Goal: Task Accomplishment & Management: Use online tool/utility

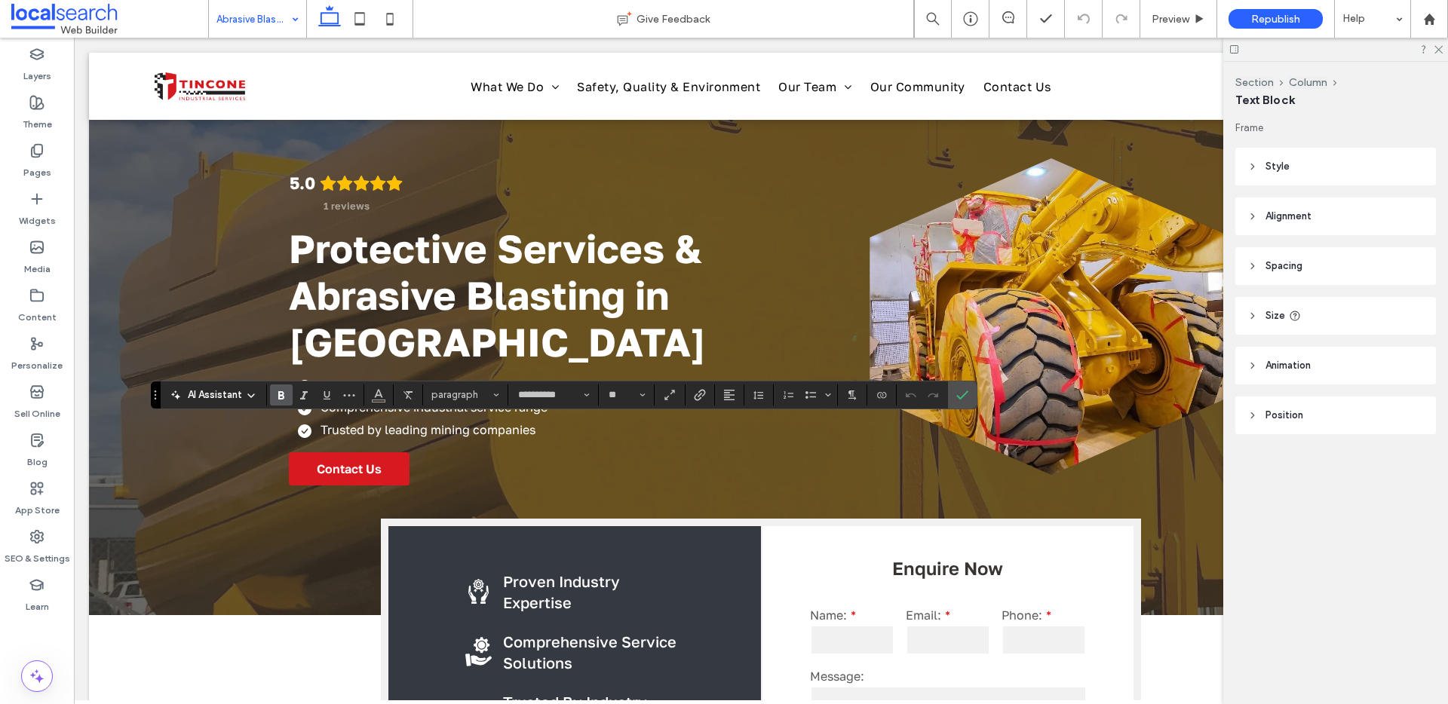
scroll to position [507, 0]
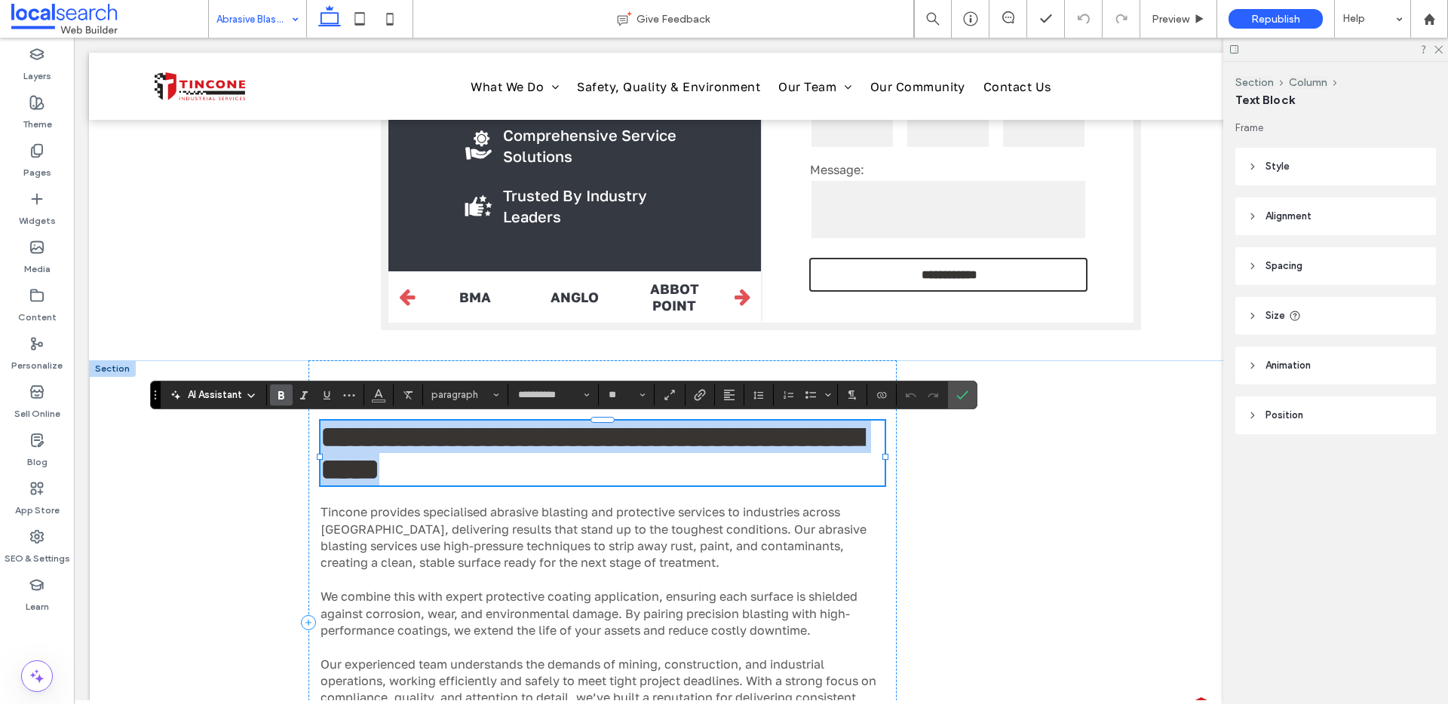
click at [421, 442] on span "**********" at bounding box center [592, 453] width 542 height 62
click at [459, 446] on span "**********" at bounding box center [592, 453] width 542 height 62
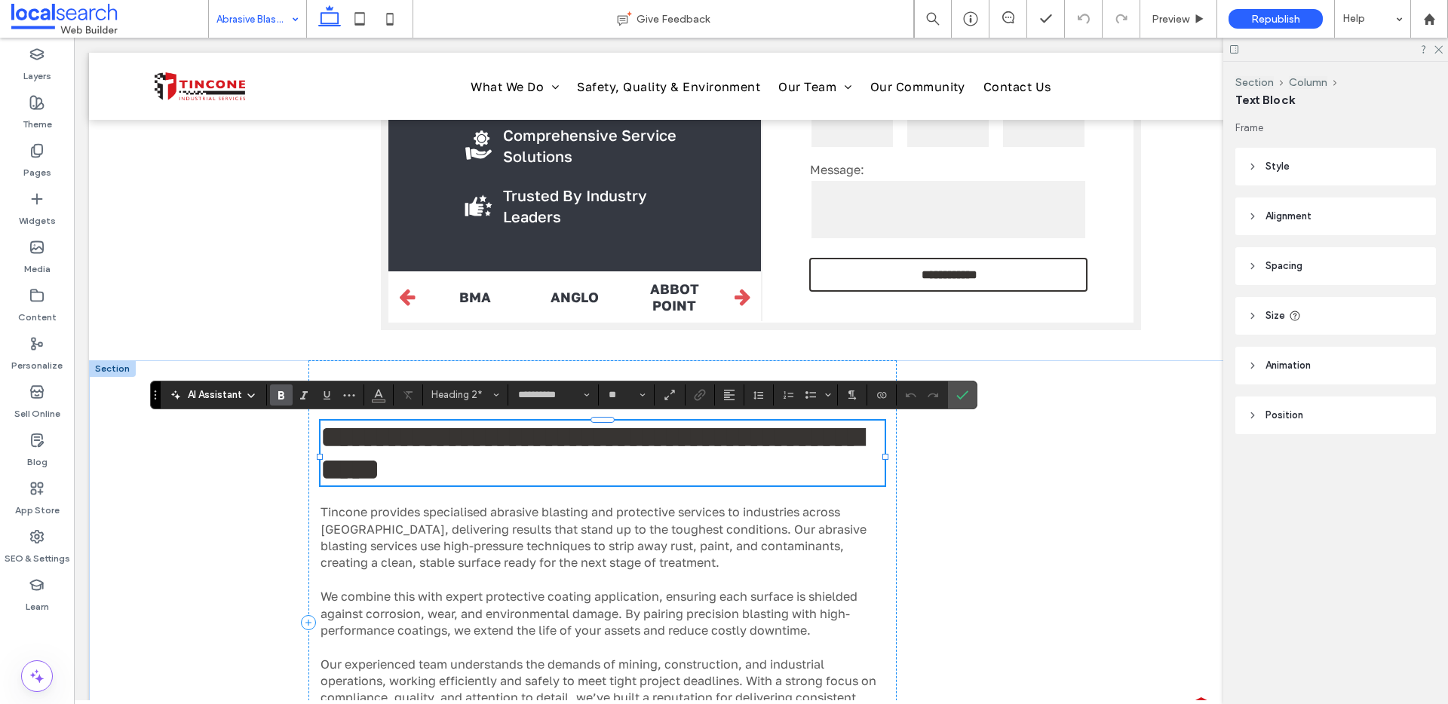
click at [447, 443] on span "**********" at bounding box center [592, 453] width 542 height 62
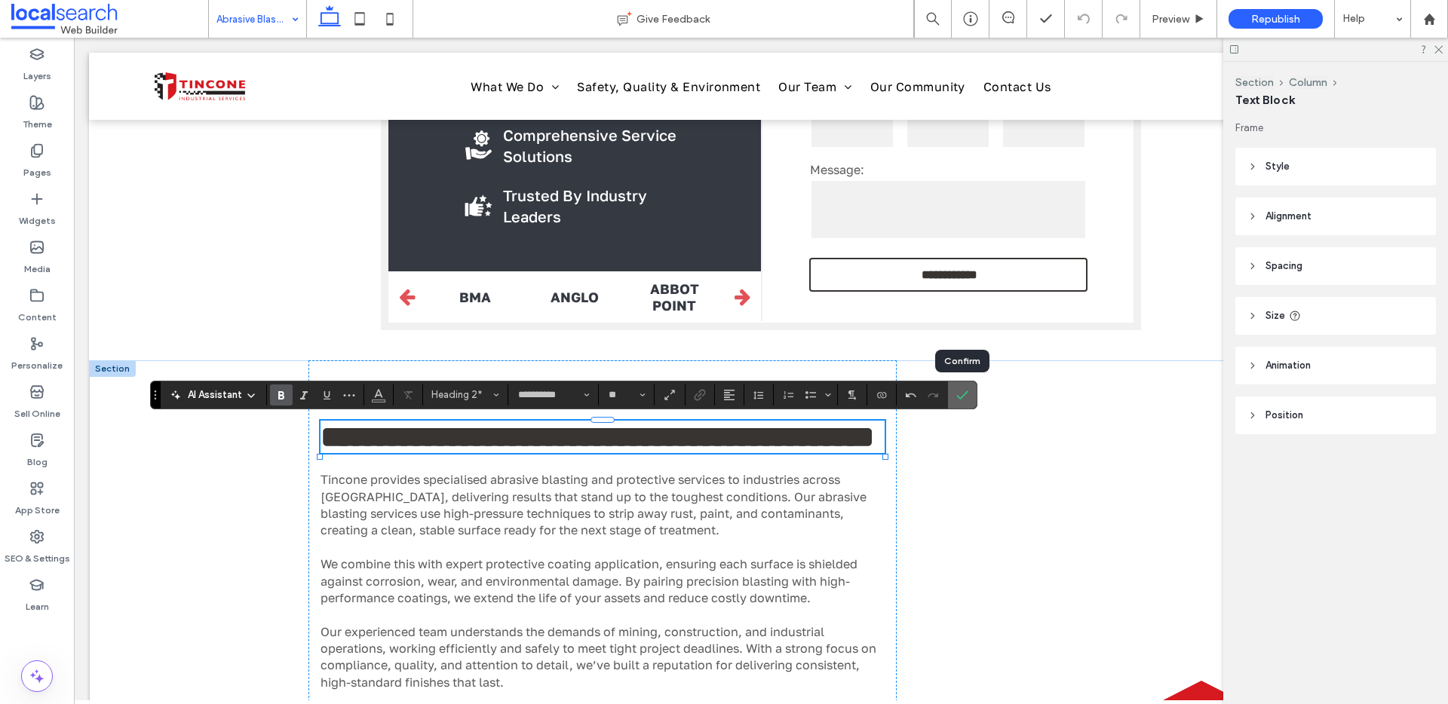
click at [972, 397] on label "Confirm" at bounding box center [962, 395] width 23 height 27
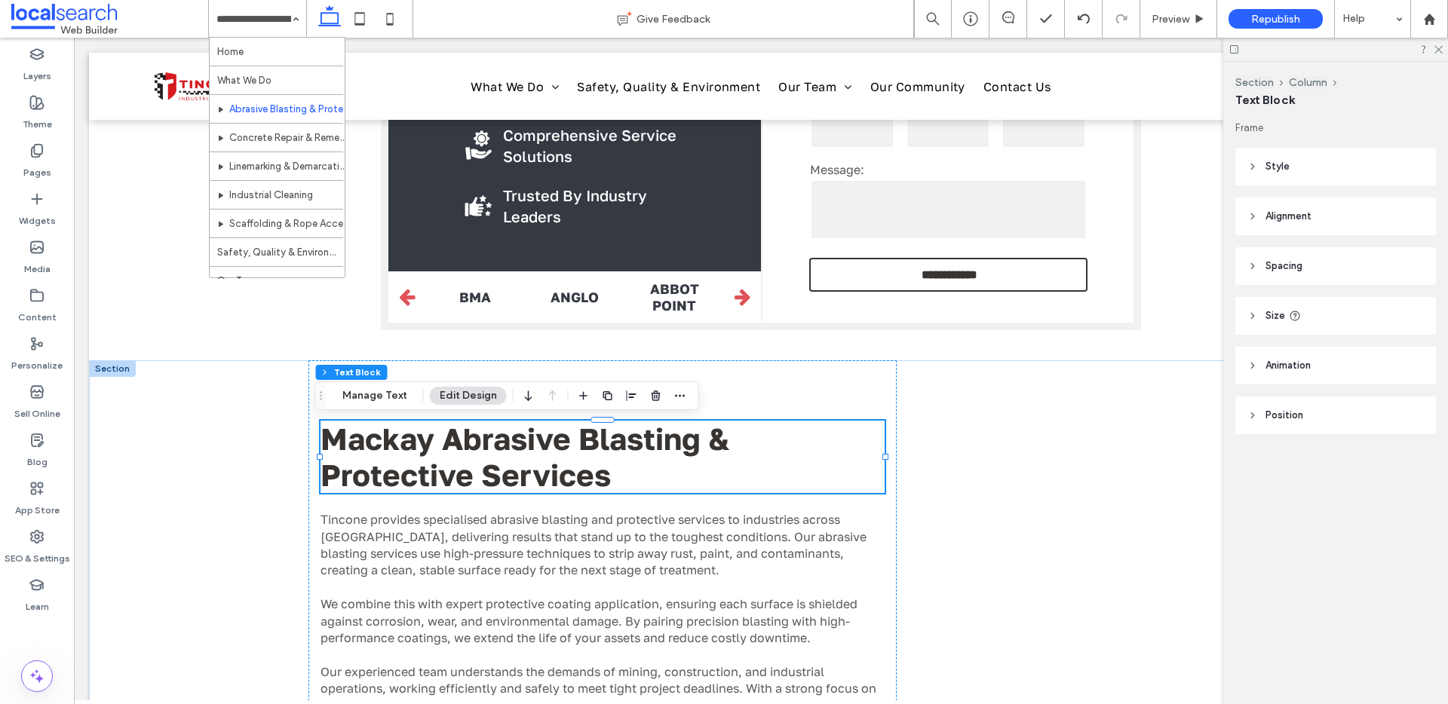
drag, startPoint x: 275, startPoint y: 162, endPoint x: 476, endPoint y: 184, distance: 201.8
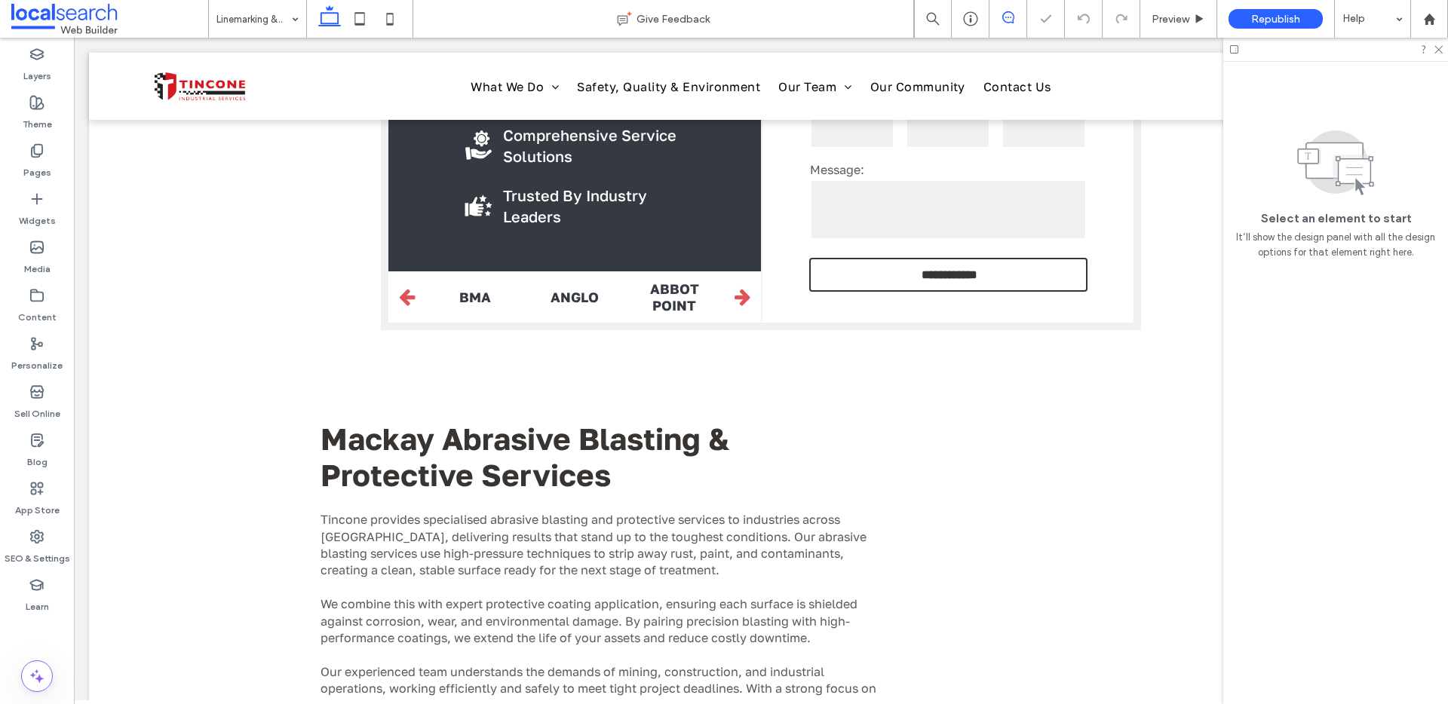
click at [1008, 15] on icon at bounding box center [1008, 17] width 12 height 12
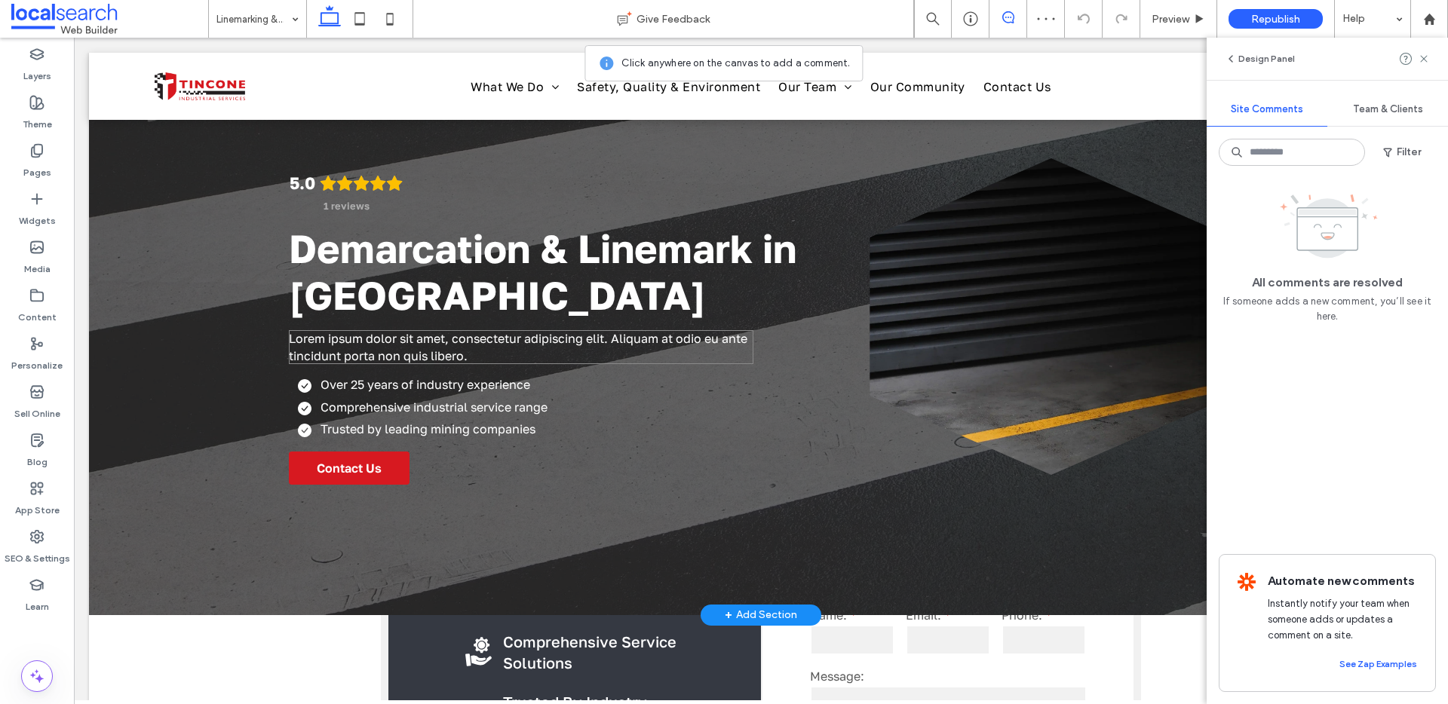
click at [603, 352] on p "Lorem ipsum dolor sit amet, consectetur adipiscing elit. Aliquam at odio eu ant…" at bounding box center [521, 347] width 464 height 34
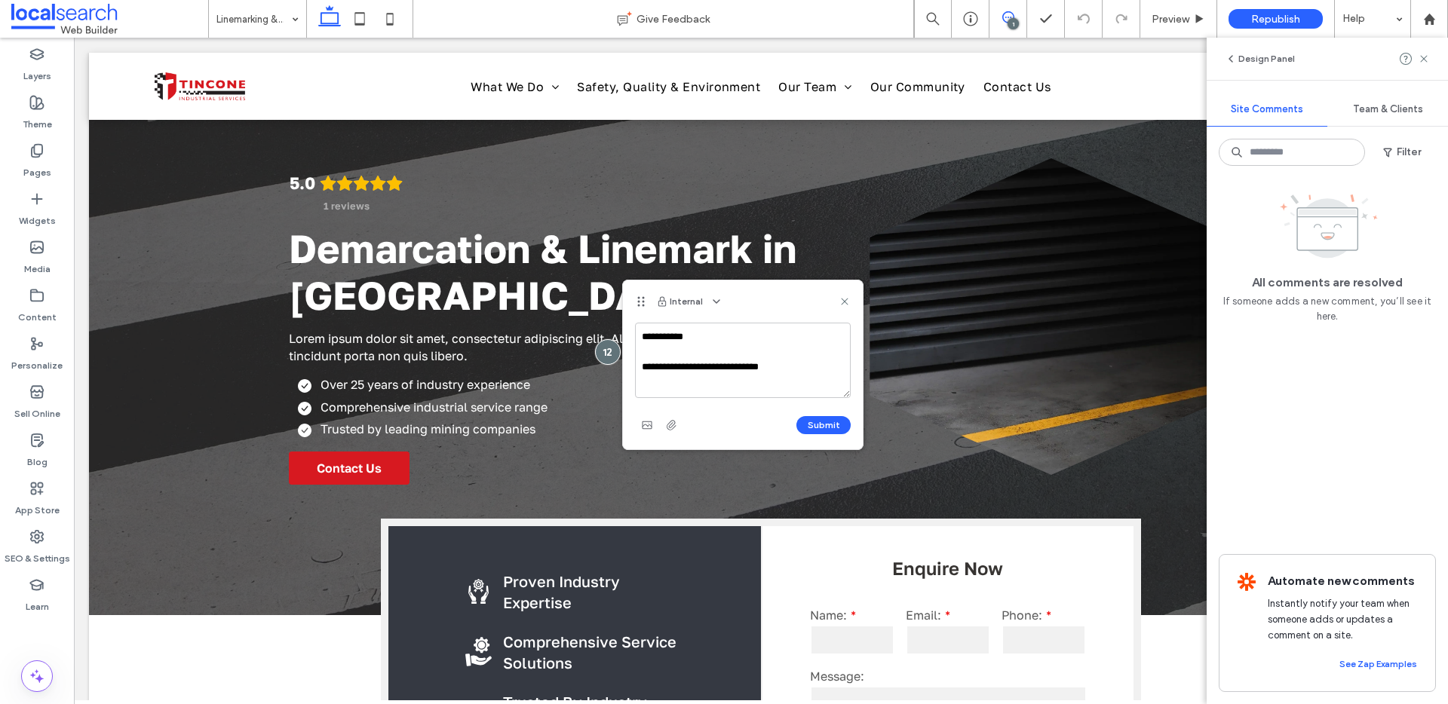
drag, startPoint x: 782, startPoint y: 369, endPoint x: 720, endPoint y: 367, distance: 62.6
click at [720, 367] on textarea "**********" at bounding box center [743, 360] width 216 height 75
type textarea "**********"
drag, startPoint x: 841, startPoint y: 299, endPoint x: 719, endPoint y: 275, distance: 124.5
click at [841, 299] on use at bounding box center [844, 301] width 7 height 7
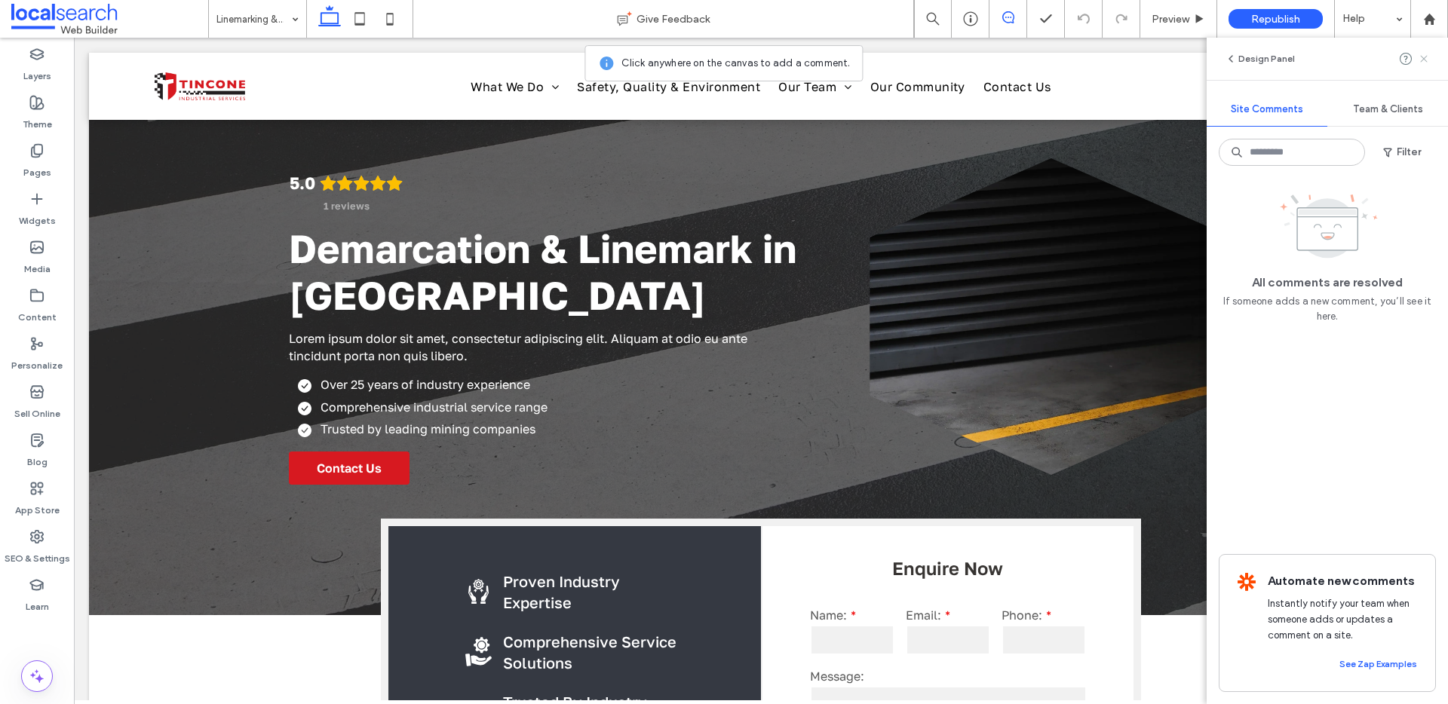
click at [1426, 60] on use at bounding box center [1423, 58] width 7 height 7
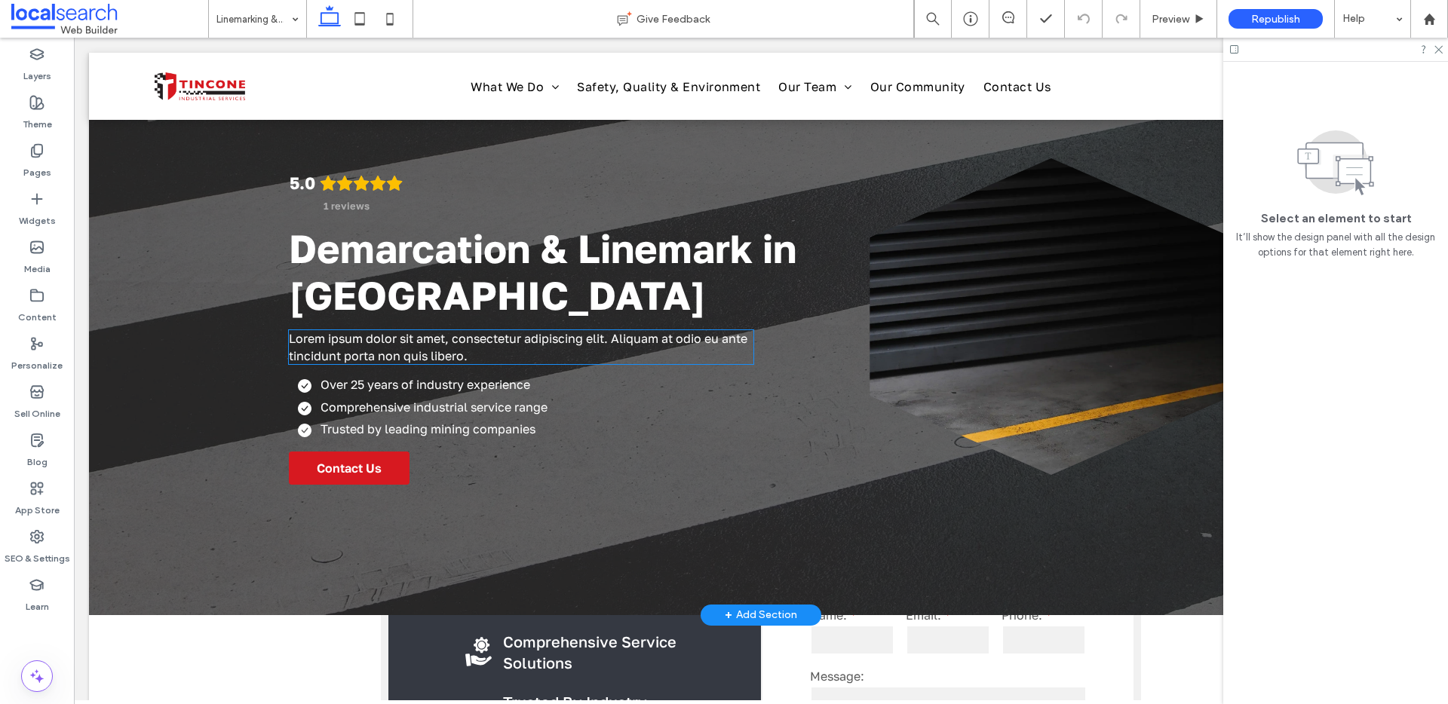
click at [664, 348] on p "Lorem ipsum dolor sit amet, consectetur adipiscing elit. Aliquam at odio eu ant…" at bounding box center [521, 347] width 464 height 34
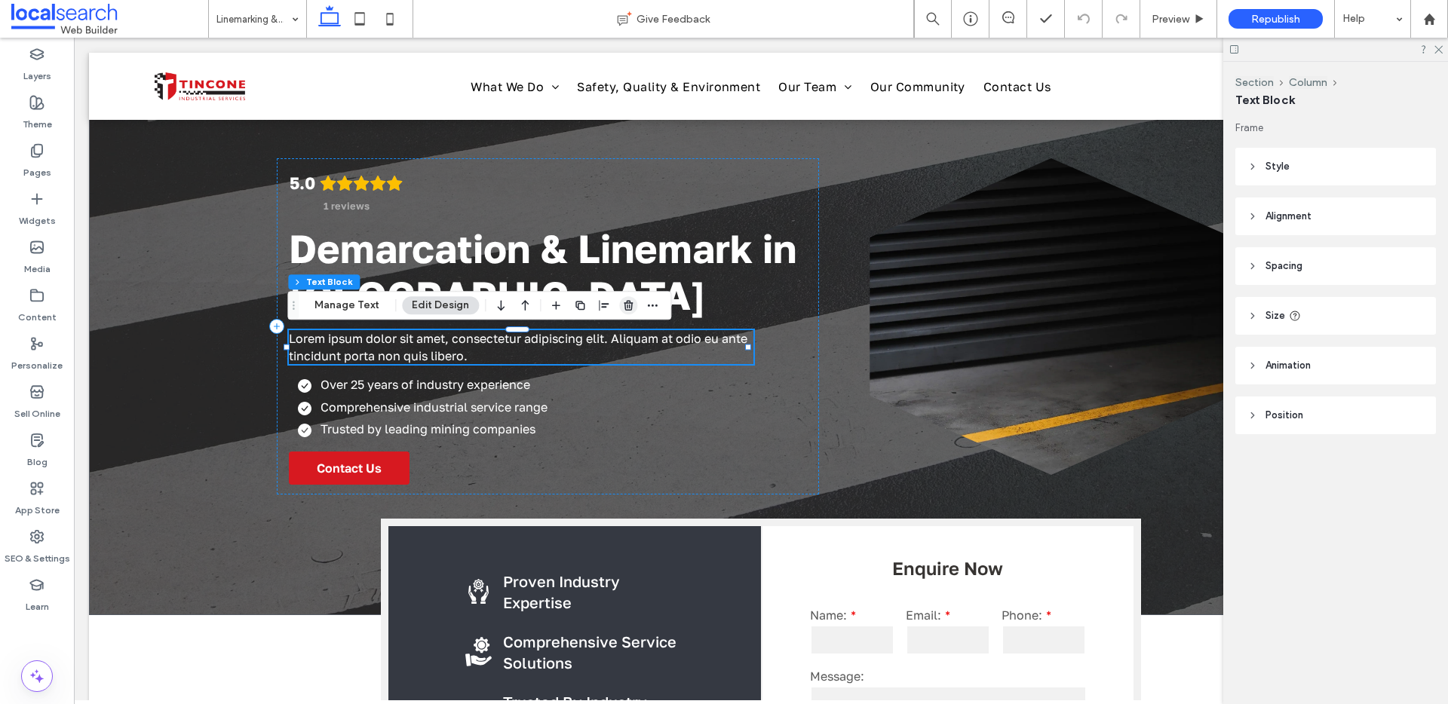
click at [624, 303] on use "button" at bounding box center [628, 306] width 9 height 10
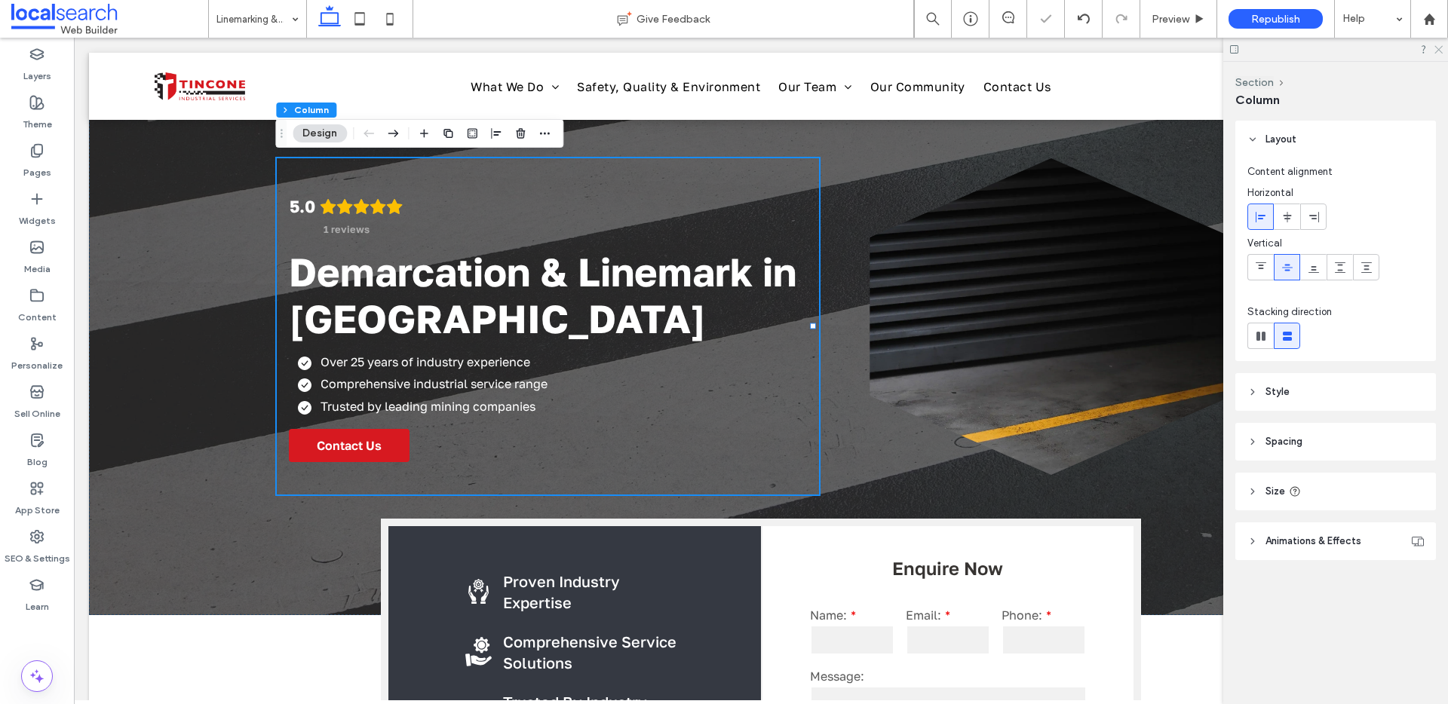
click at [1435, 50] on icon at bounding box center [1438, 49] width 10 height 10
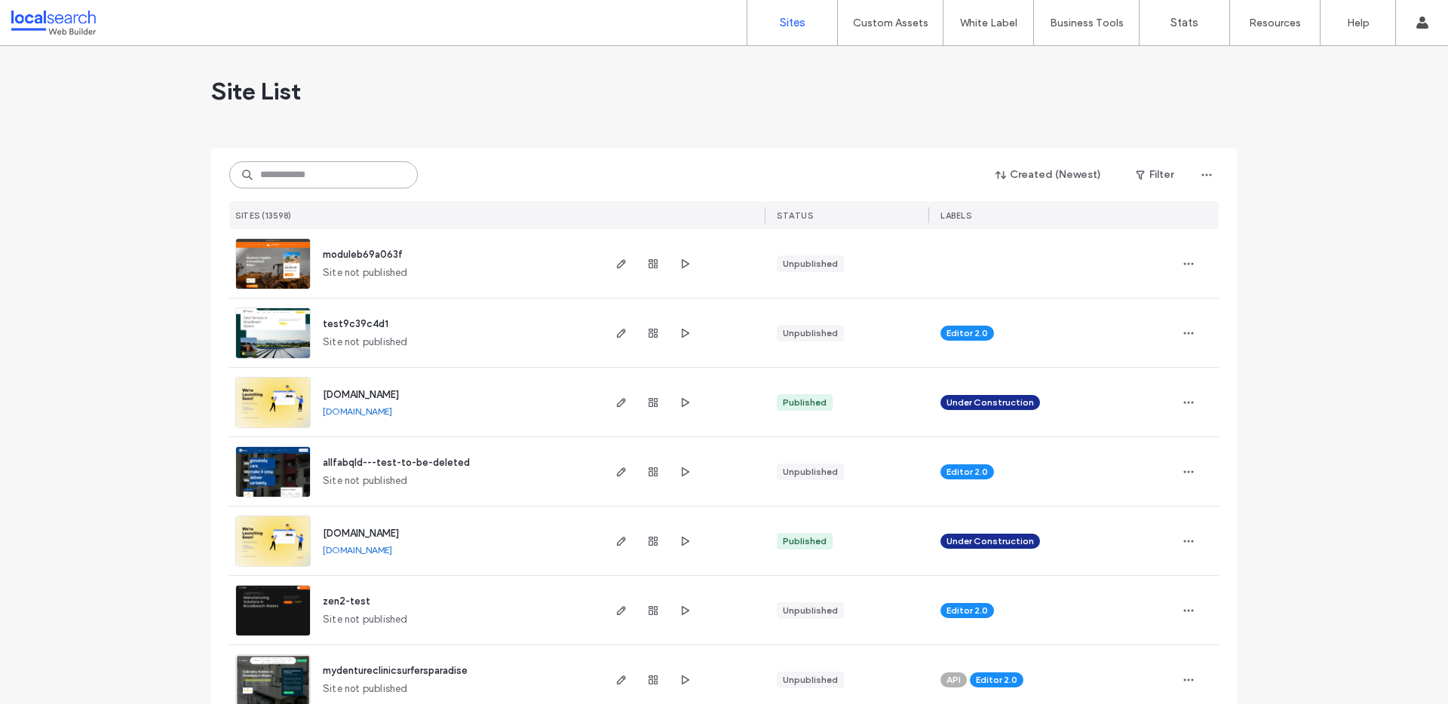
click at [307, 167] on input at bounding box center [323, 174] width 189 height 27
paste input "********"
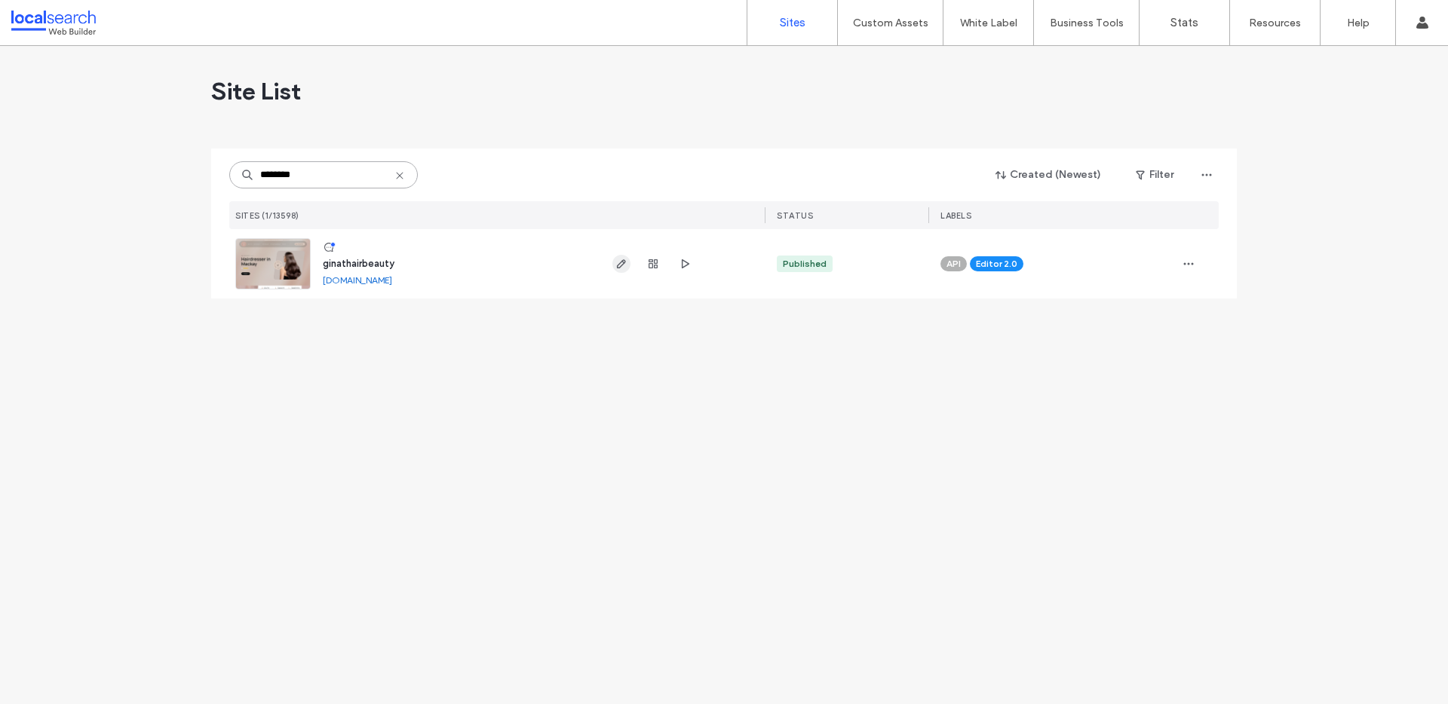
type input "********"
click at [624, 263] on use "button" at bounding box center [621, 263] width 9 height 9
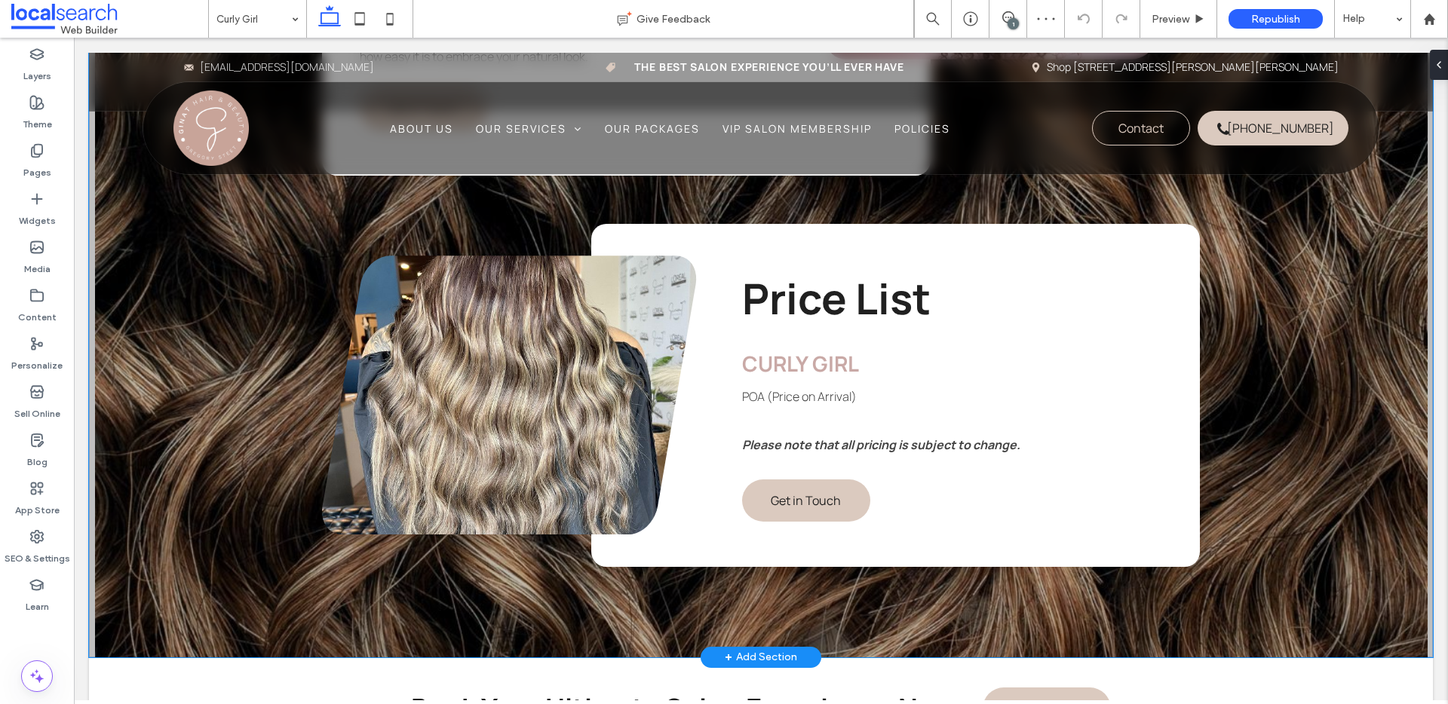
scroll to position [2184, 0]
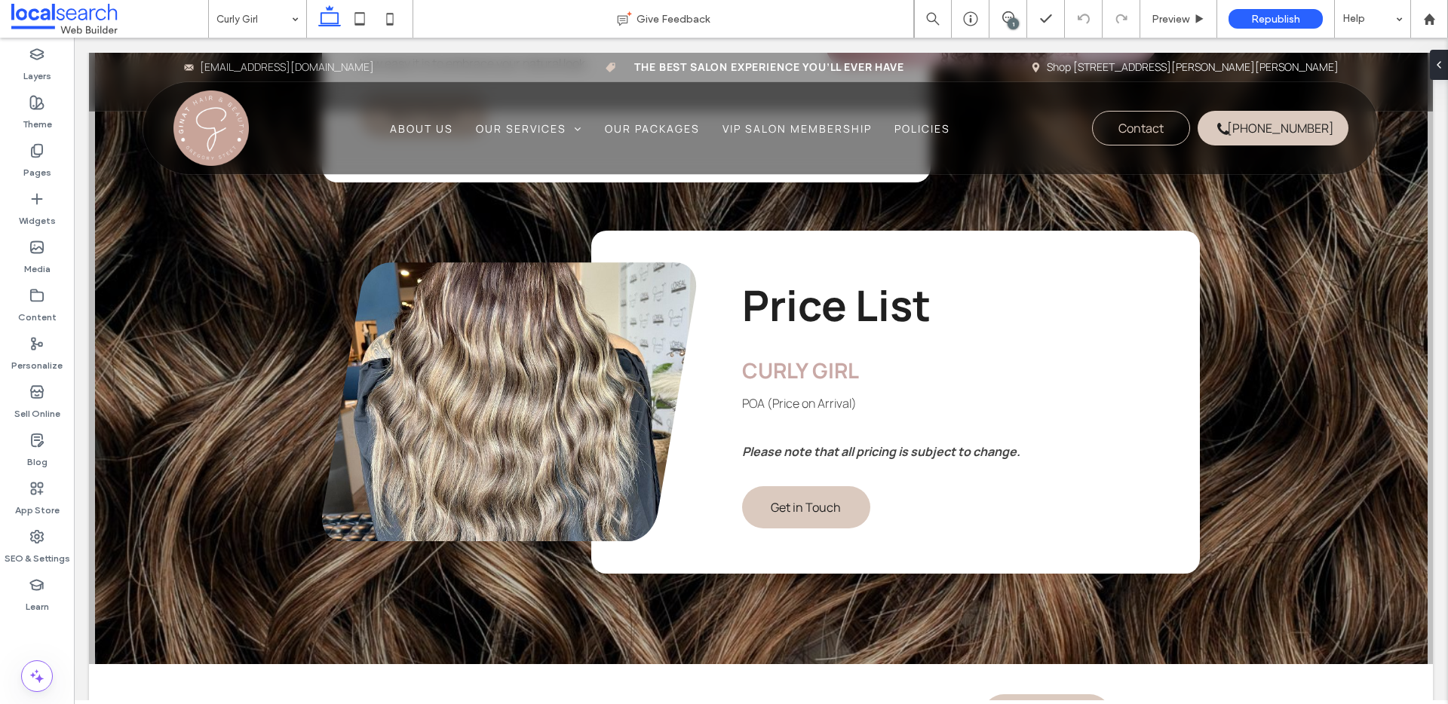
click at [1013, 20] on div "1" at bounding box center [1013, 23] width 11 height 11
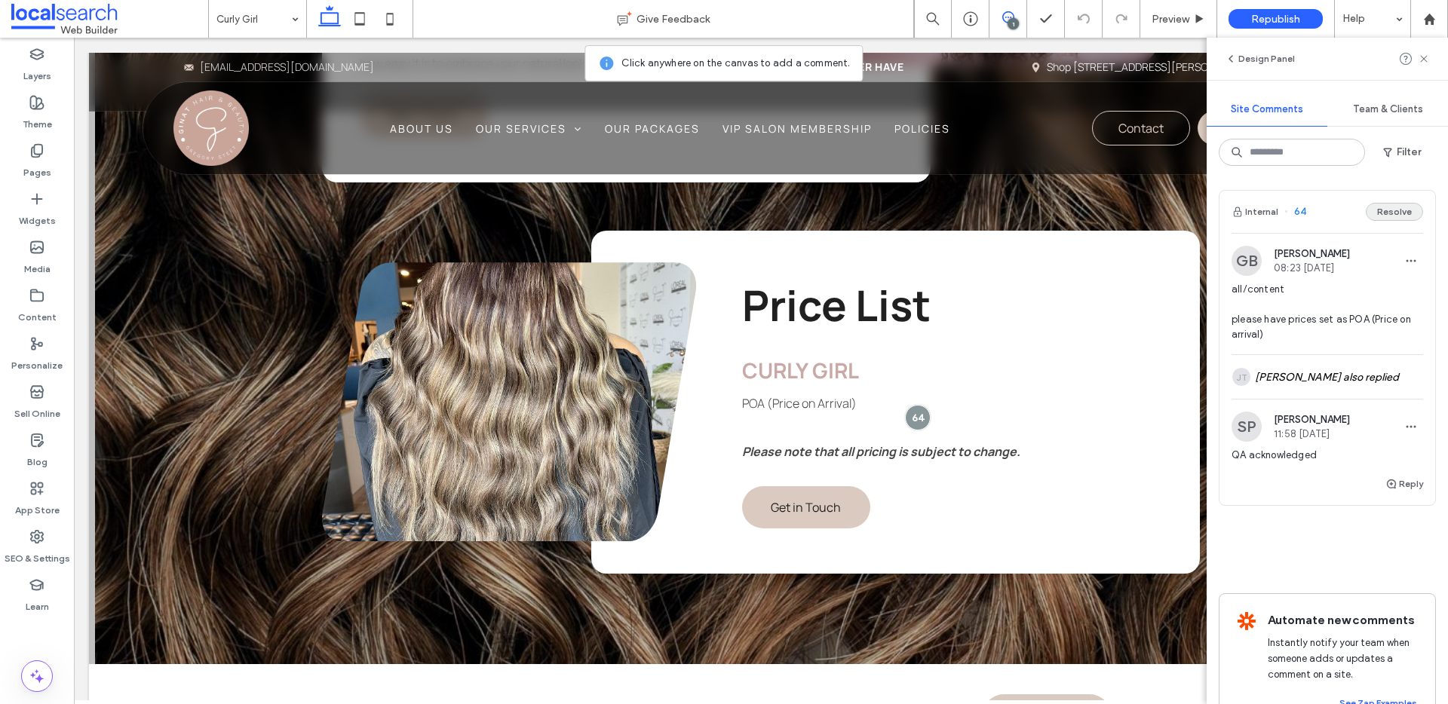
click at [1386, 210] on button "Resolve" at bounding box center [1394, 212] width 57 height 18
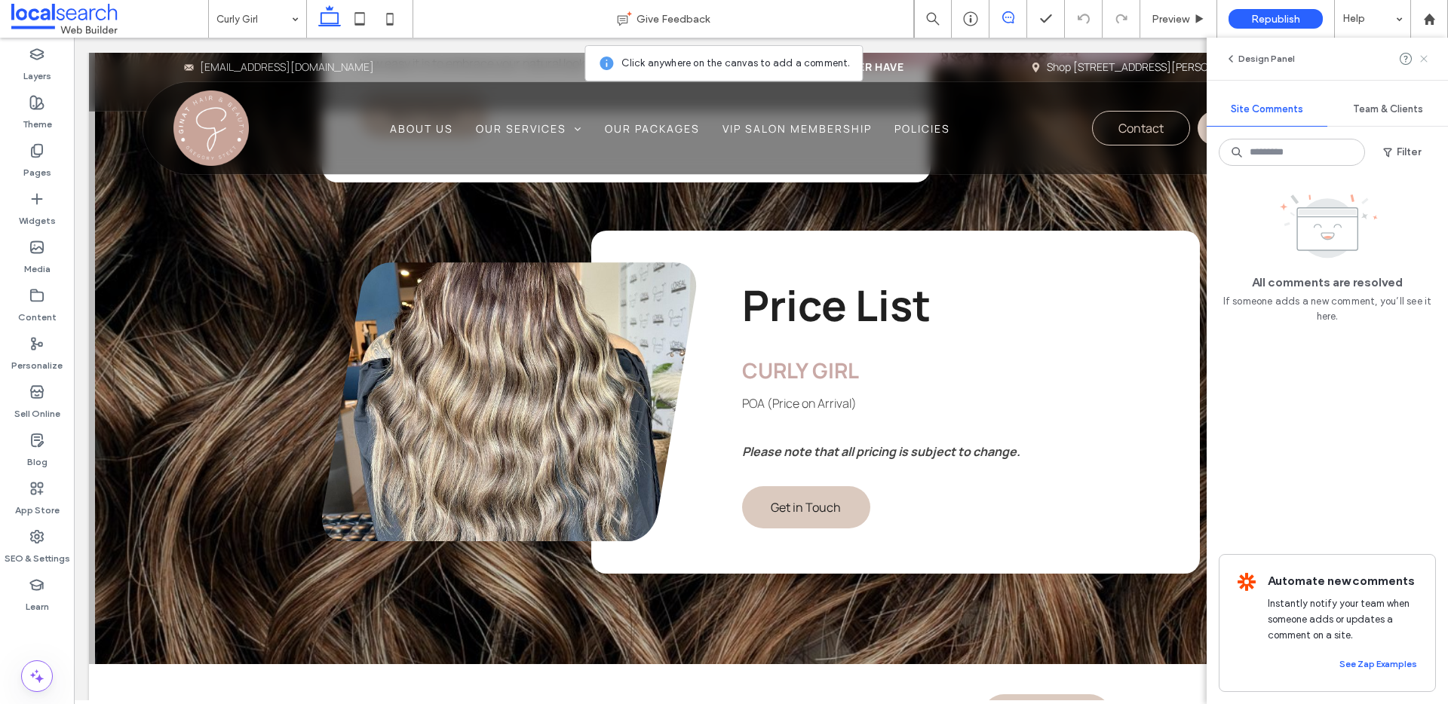
click at [1426, 63] on icon at bounding box center [1424, 59] width 12 height 12
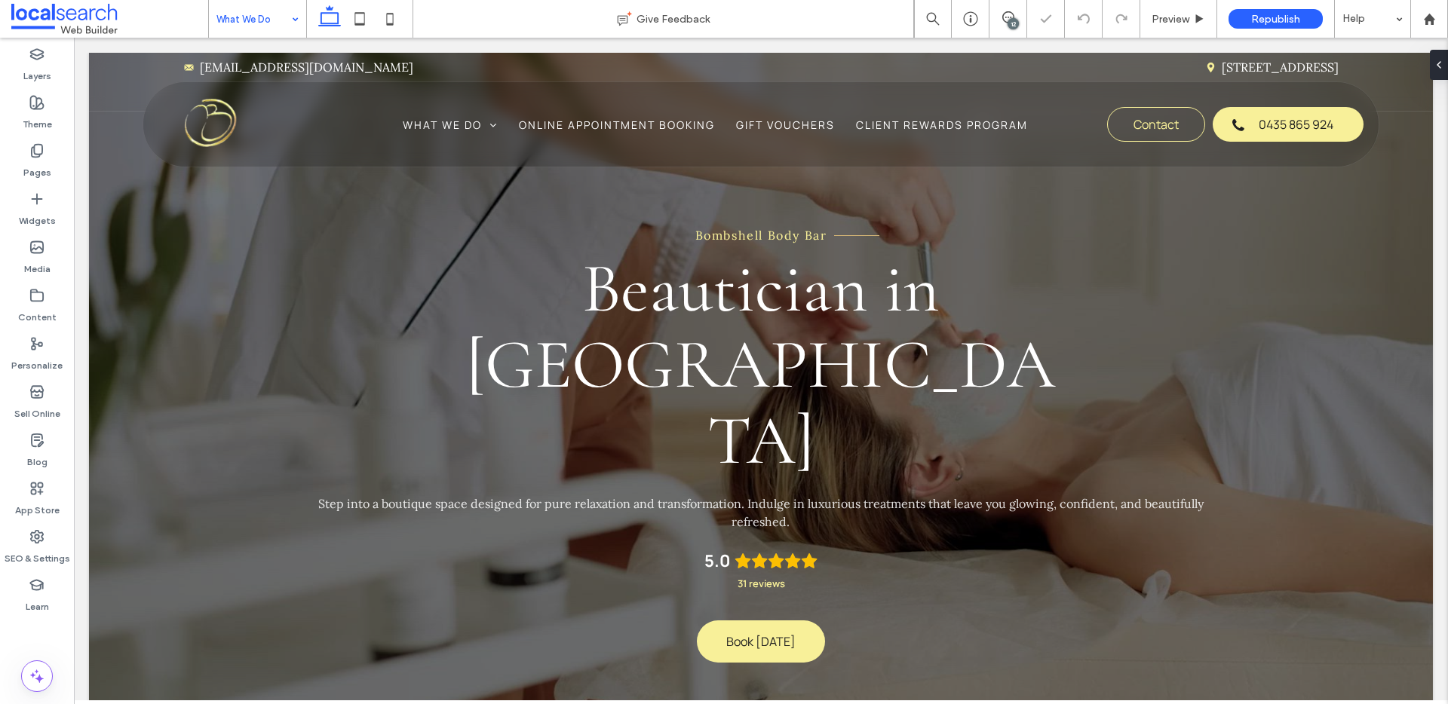
click at [287, 13] on div "What We Do" at bounding box center [257, 19] width 97 height 38
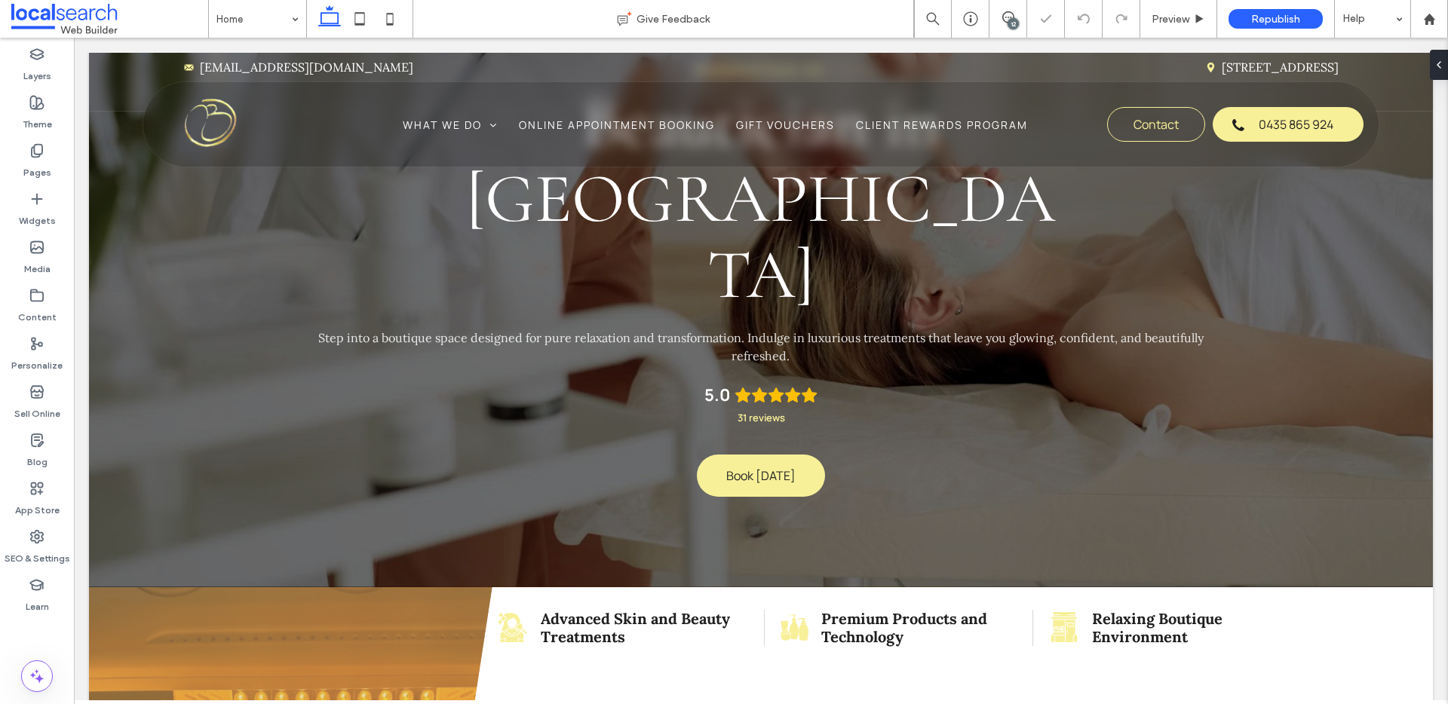
scroll to position [278, 0]
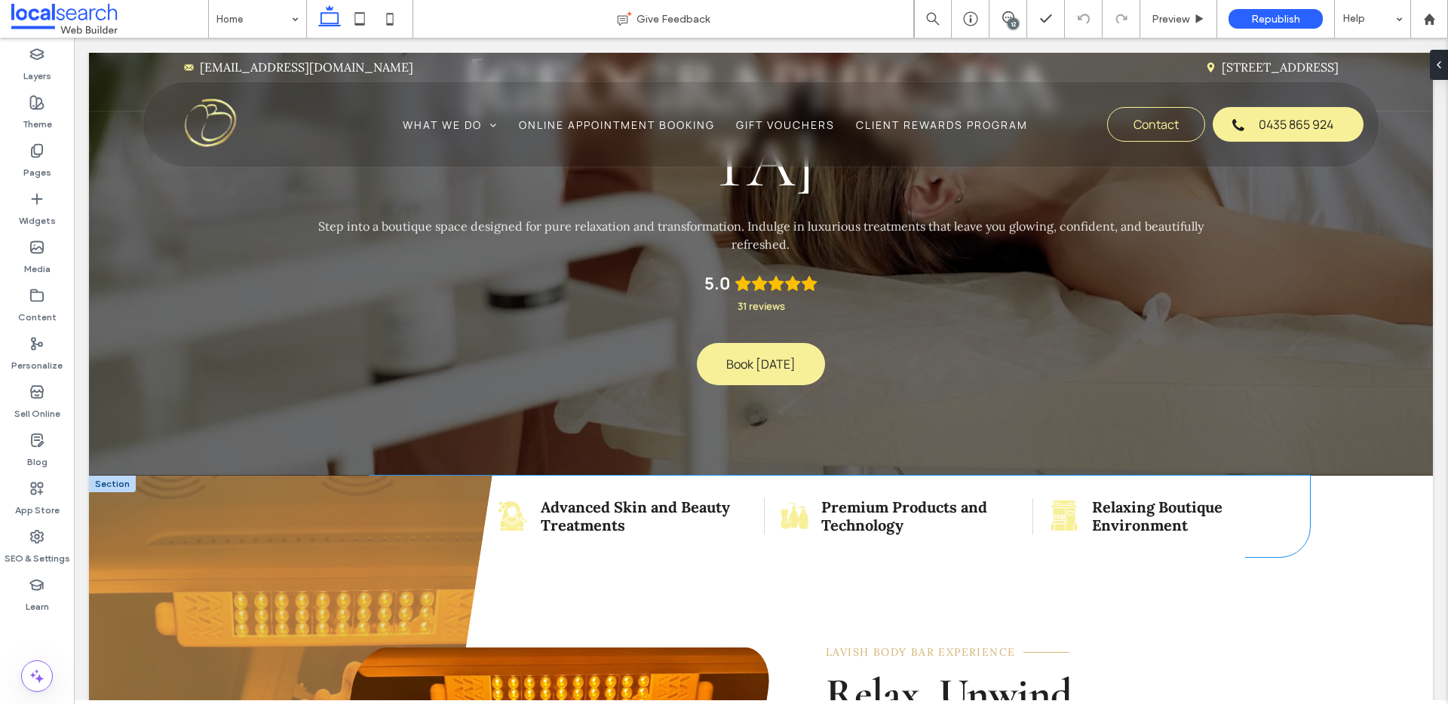
click at [1250, 499] on p "Relaxing Boutique Environment" at bounding box center [1189, 517] width 194 height 36
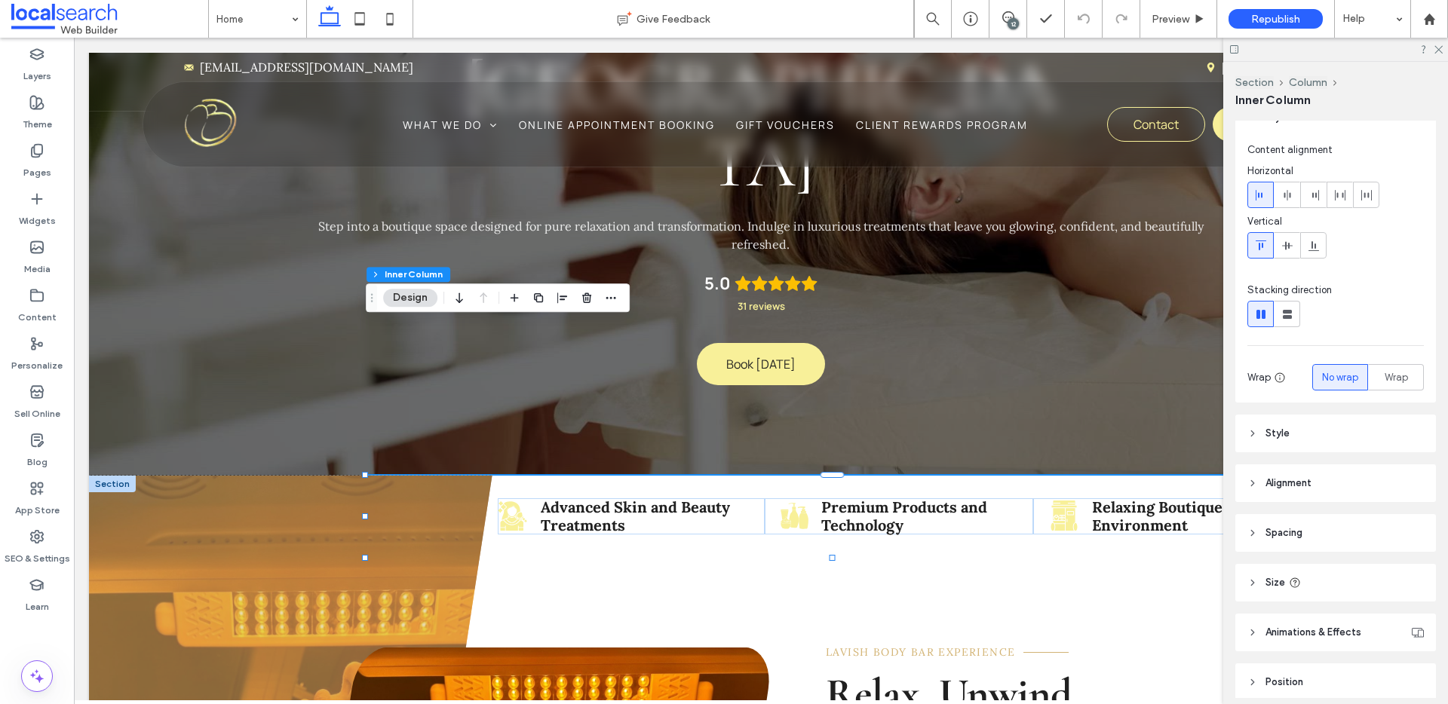
scroll to position [85, 0]
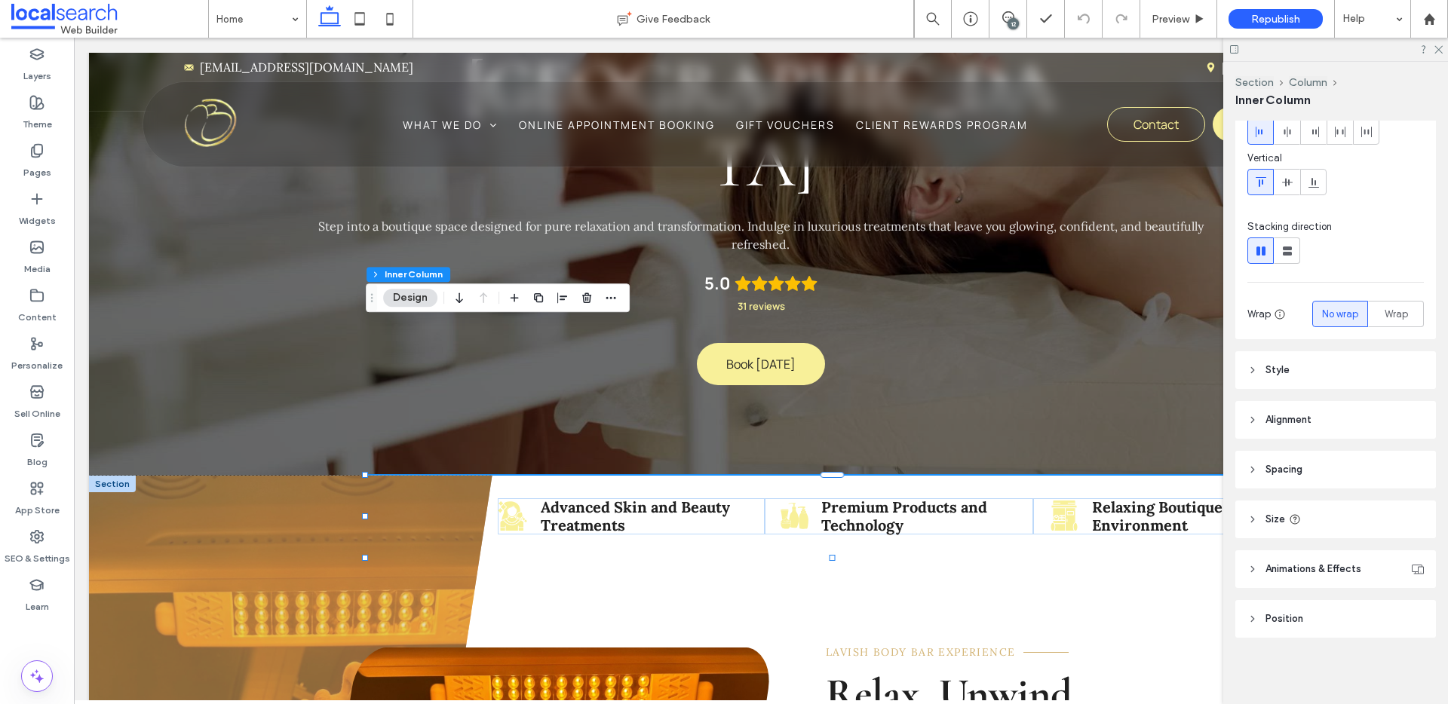
click at [1303, 370] on header "Style" at bounding box center [1335, 370] width 201 height 38
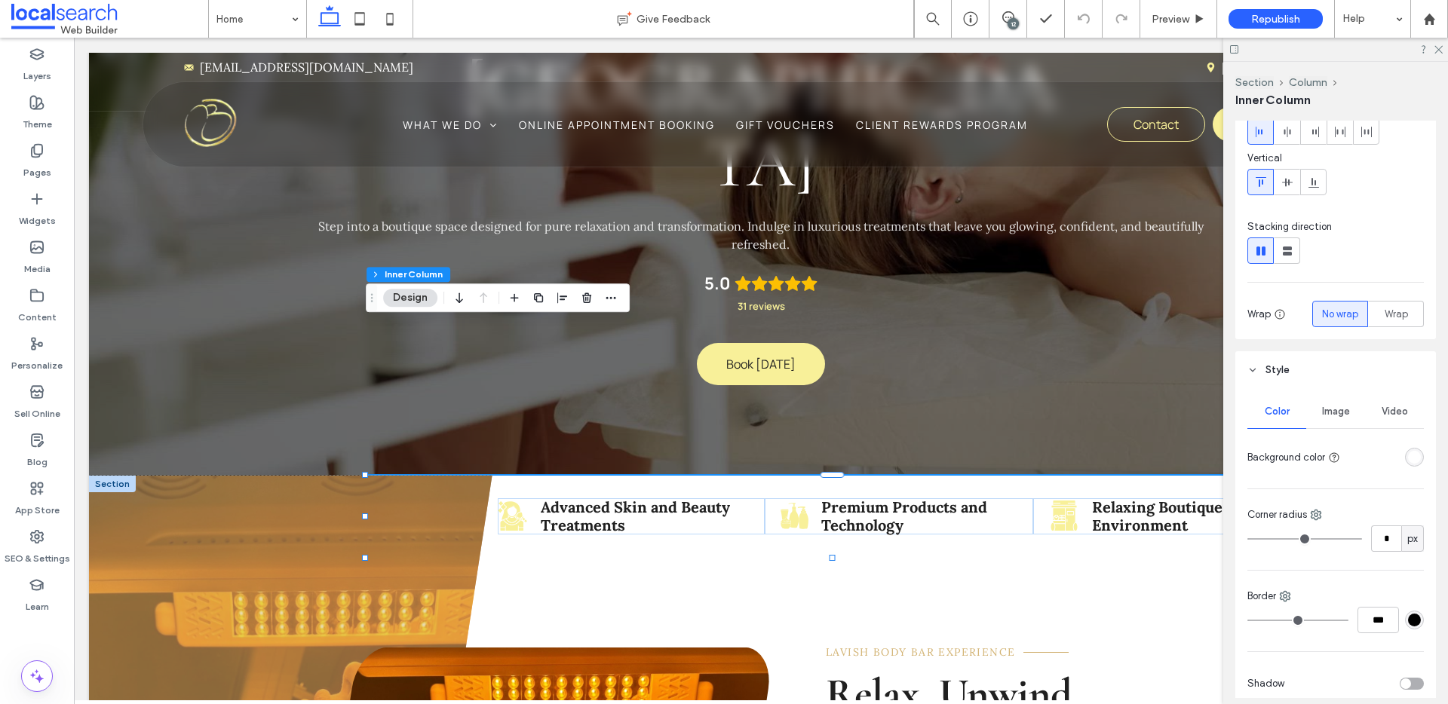
click at [1408, 453] on div "rgba(255, 255, 255, 1)" at bounding box center [1414, 457] width 13 height 13
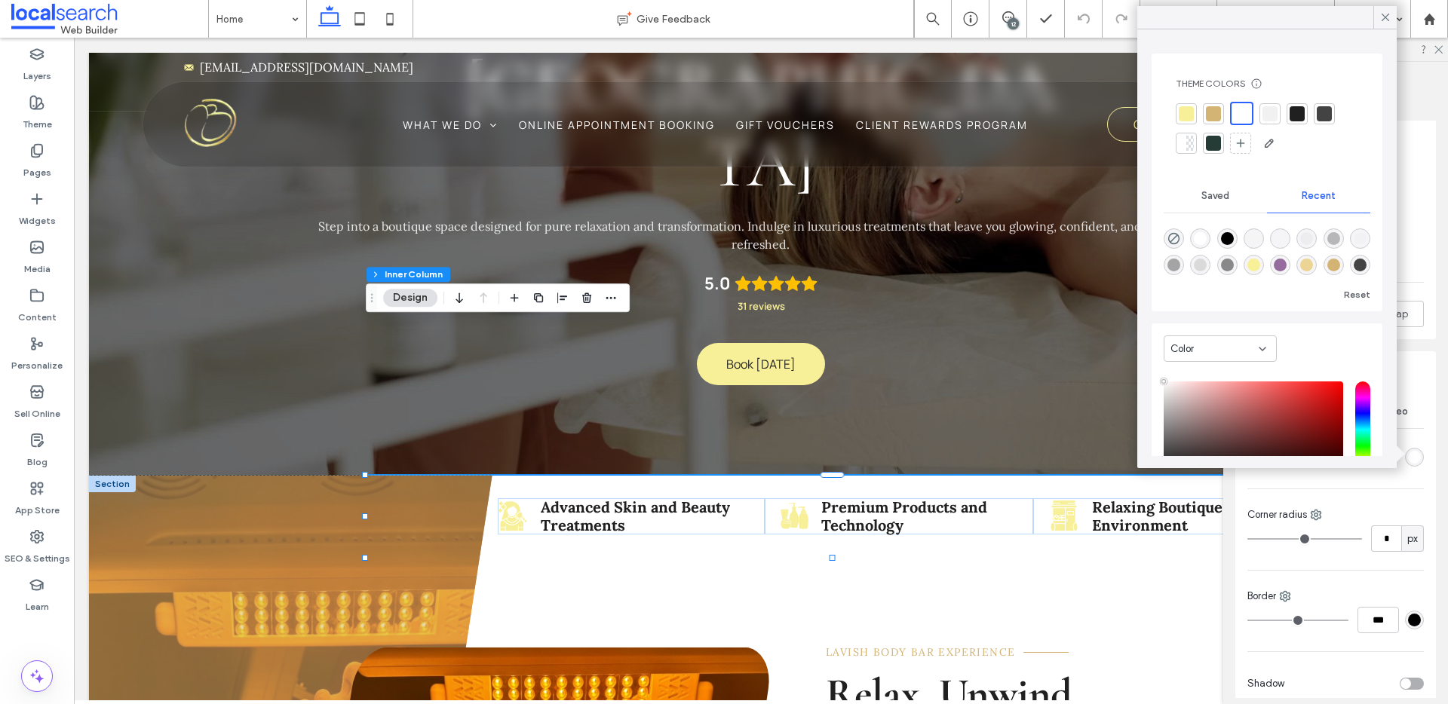
click at [1192, 114] on div at bounding box center [1186, 113] width 15 height 15
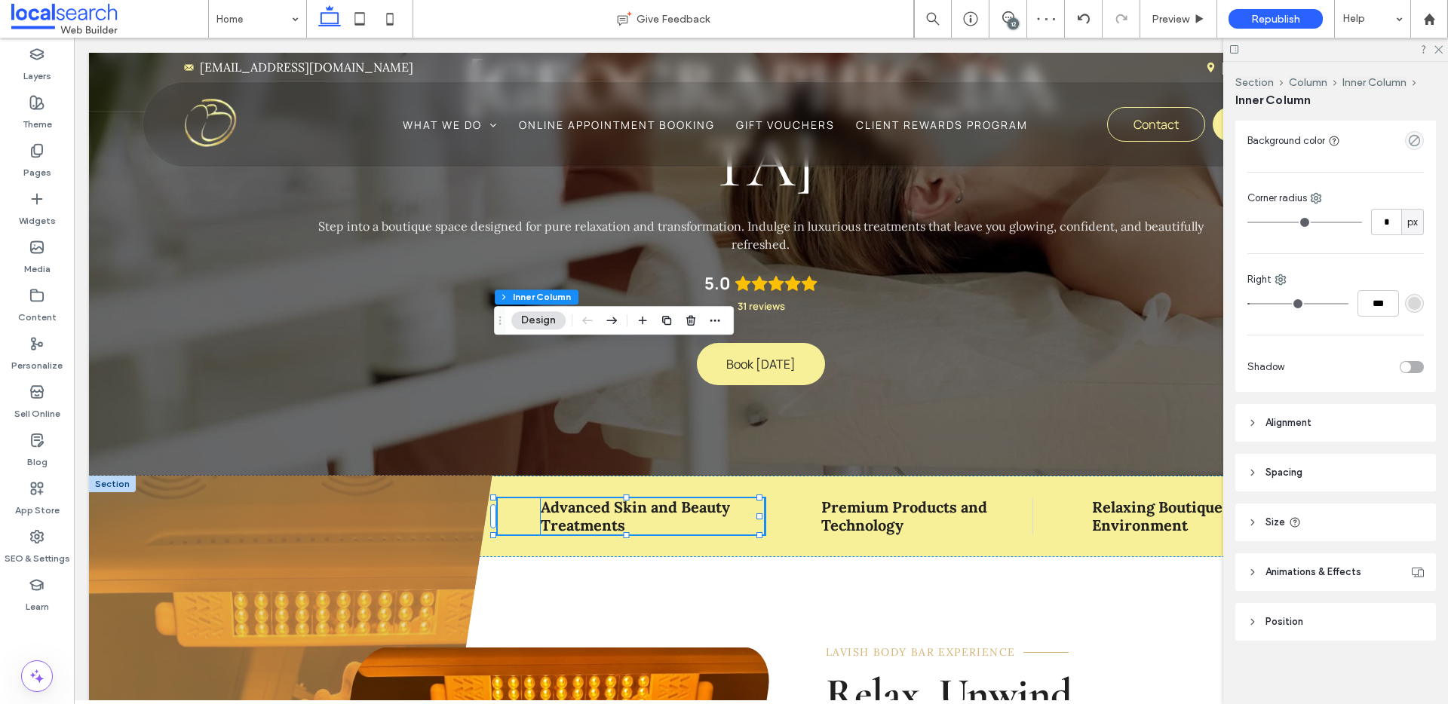
scroll to position [405, 0]
click at [523, 500] on icon "Girl Icon" at bounding box center [512, 516] width 32 height 32
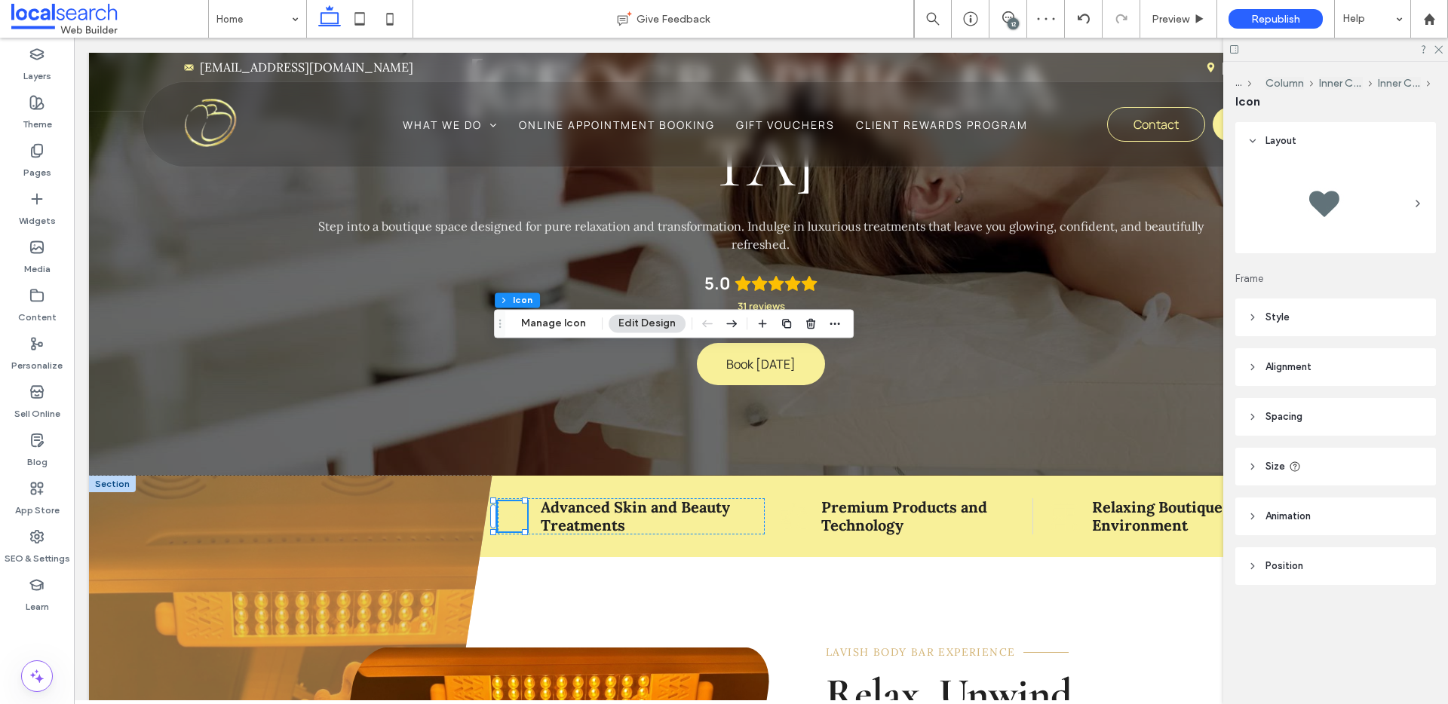
click at [1354, 324] on header "Style" at bounding box center [1335, 318] width 201 height 38
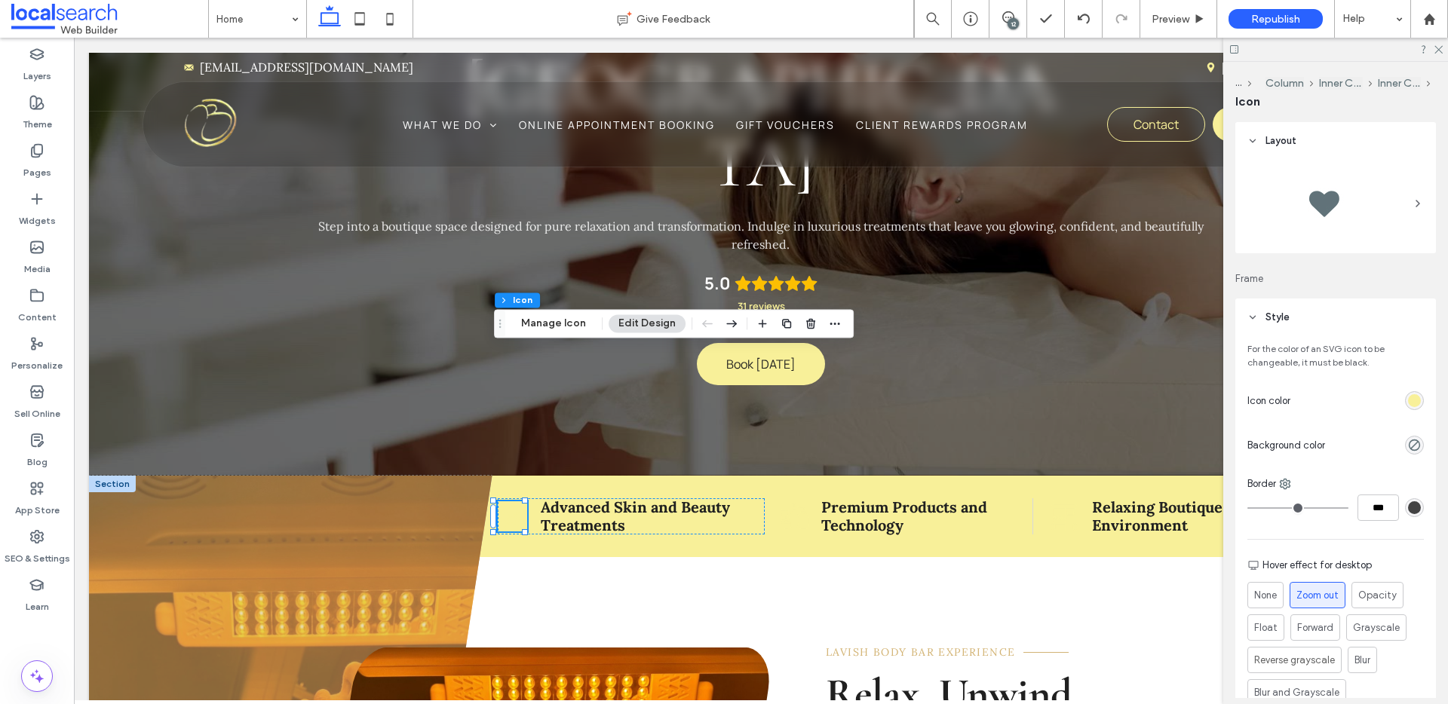
click at [1408, 395] on div "rgb(248, 240, 153)" at bounding box center [1414, 400] width 13 height 13
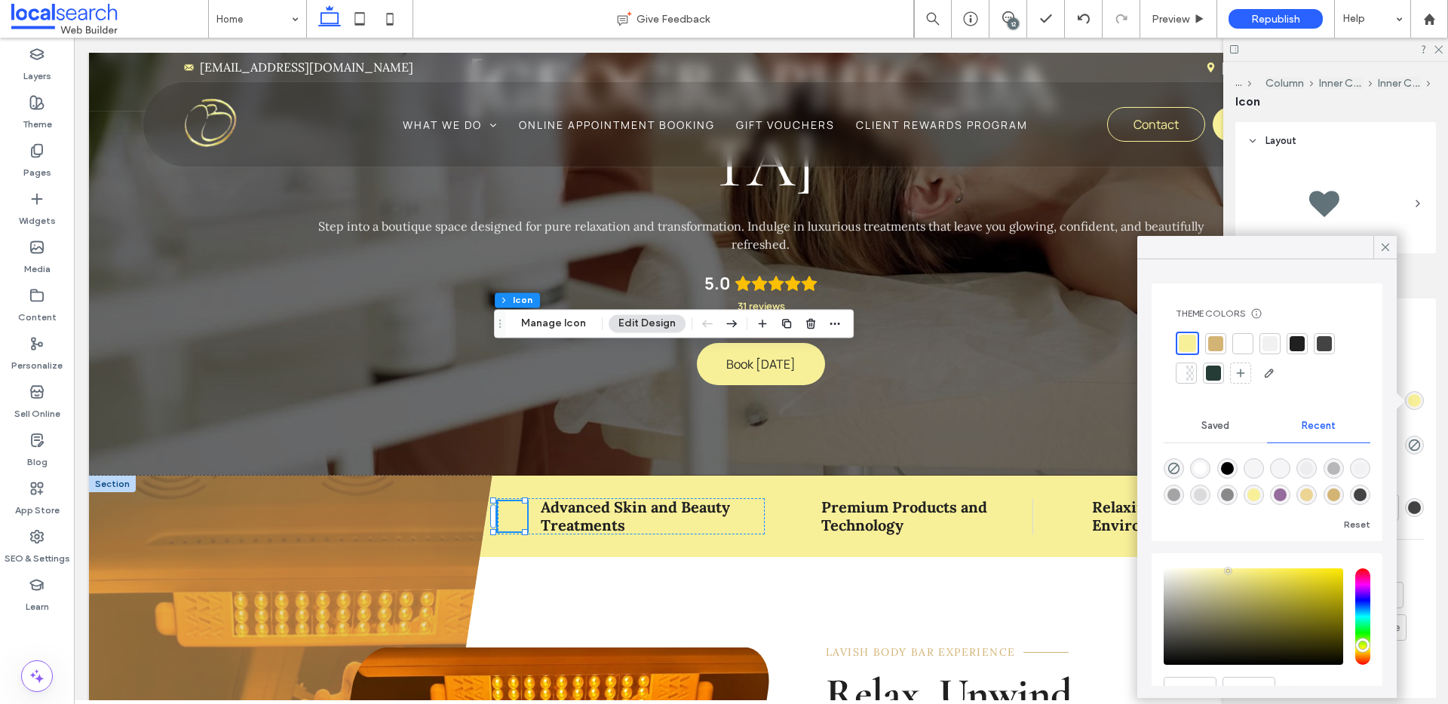
click at [1214, 341] on div at bounding box center [1215, 343] width 15 height 15
click at [1382, 246] on icon at bounding box center [1386, 248] width 14 height 14
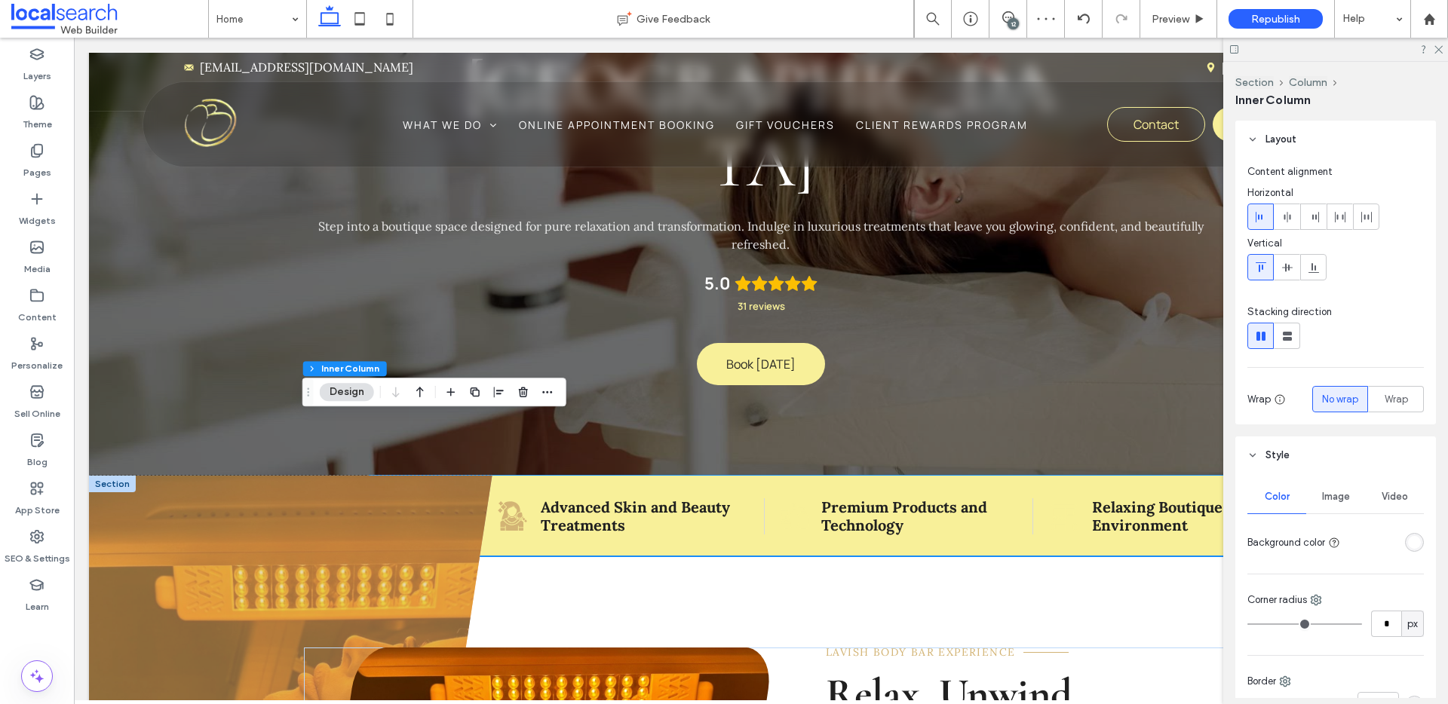
scroll to position [0, 0]
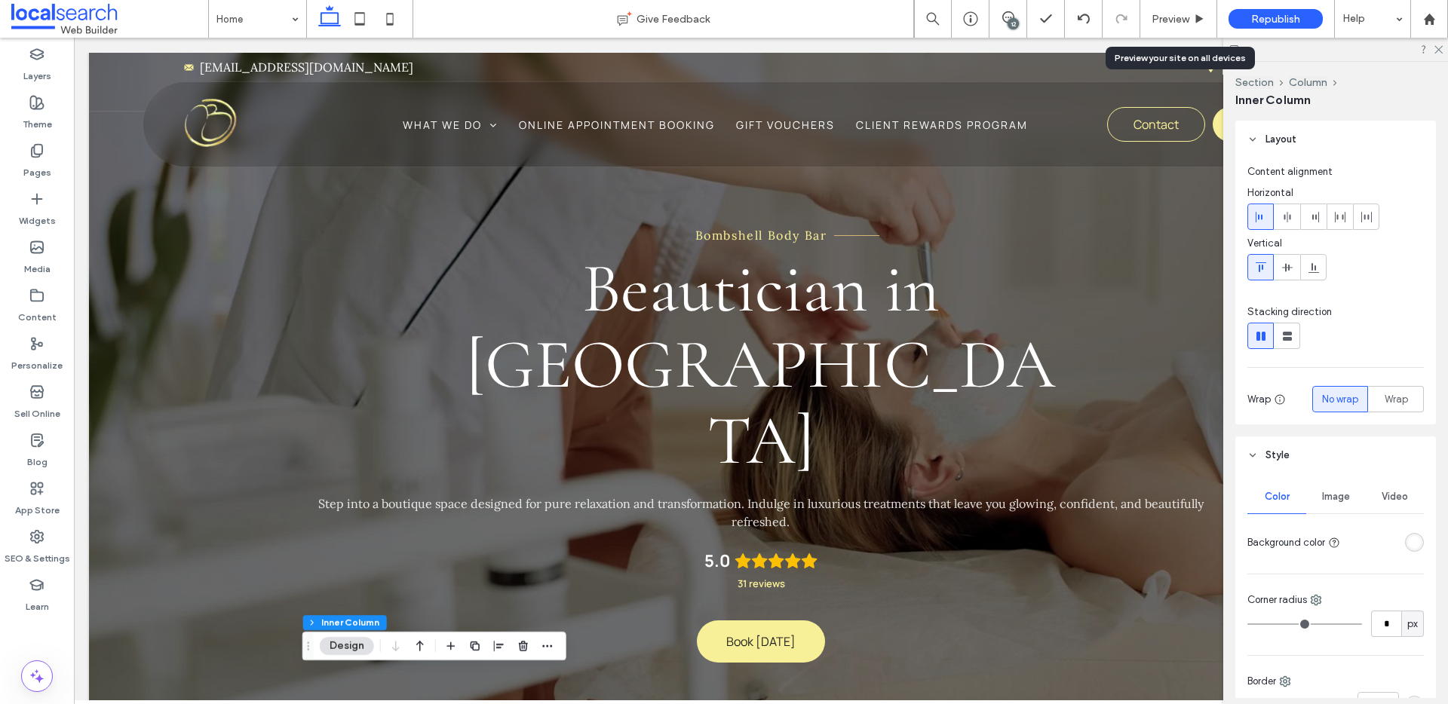
click at [1146, 14] on div "Preview" at bounding box center [1178, 19] width 76 height 13
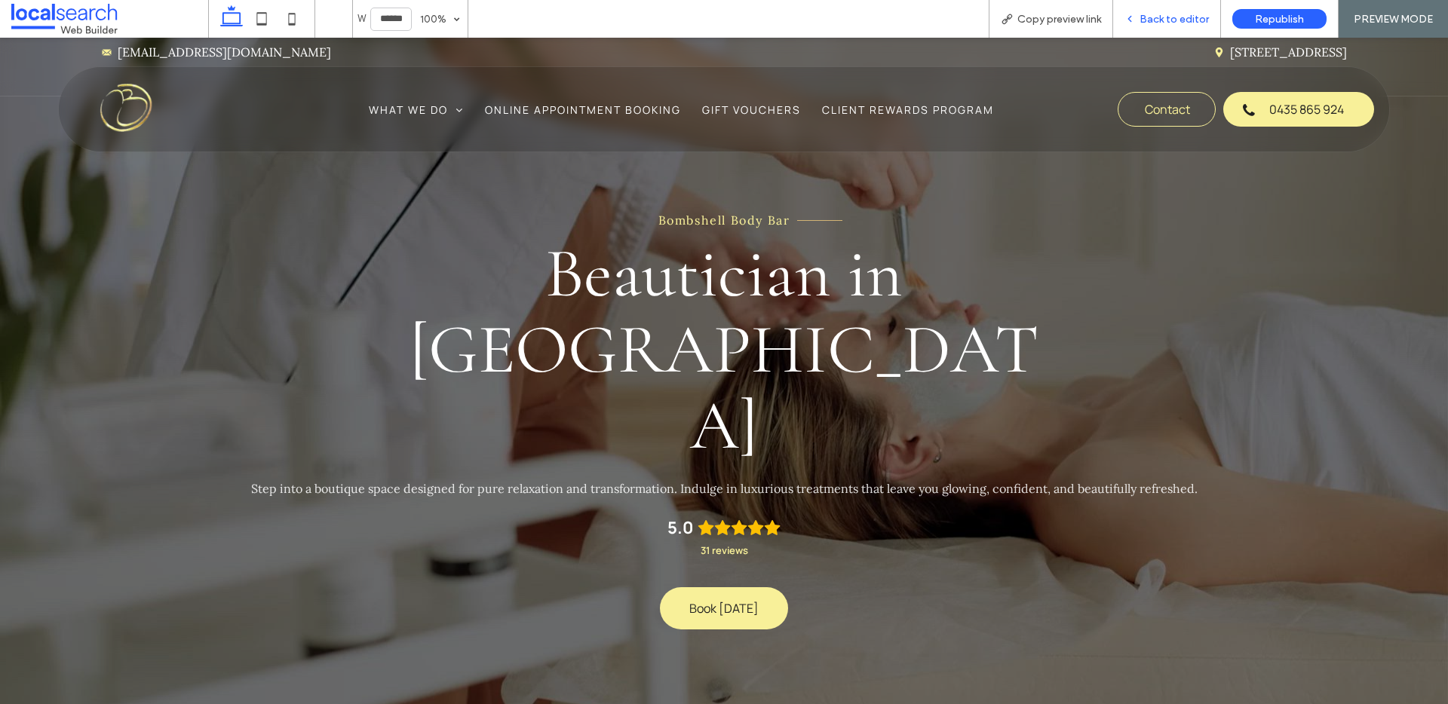
click at [1162, 22] on span "Back to editor" at bounding box center [1174, 19] width 69 height 13
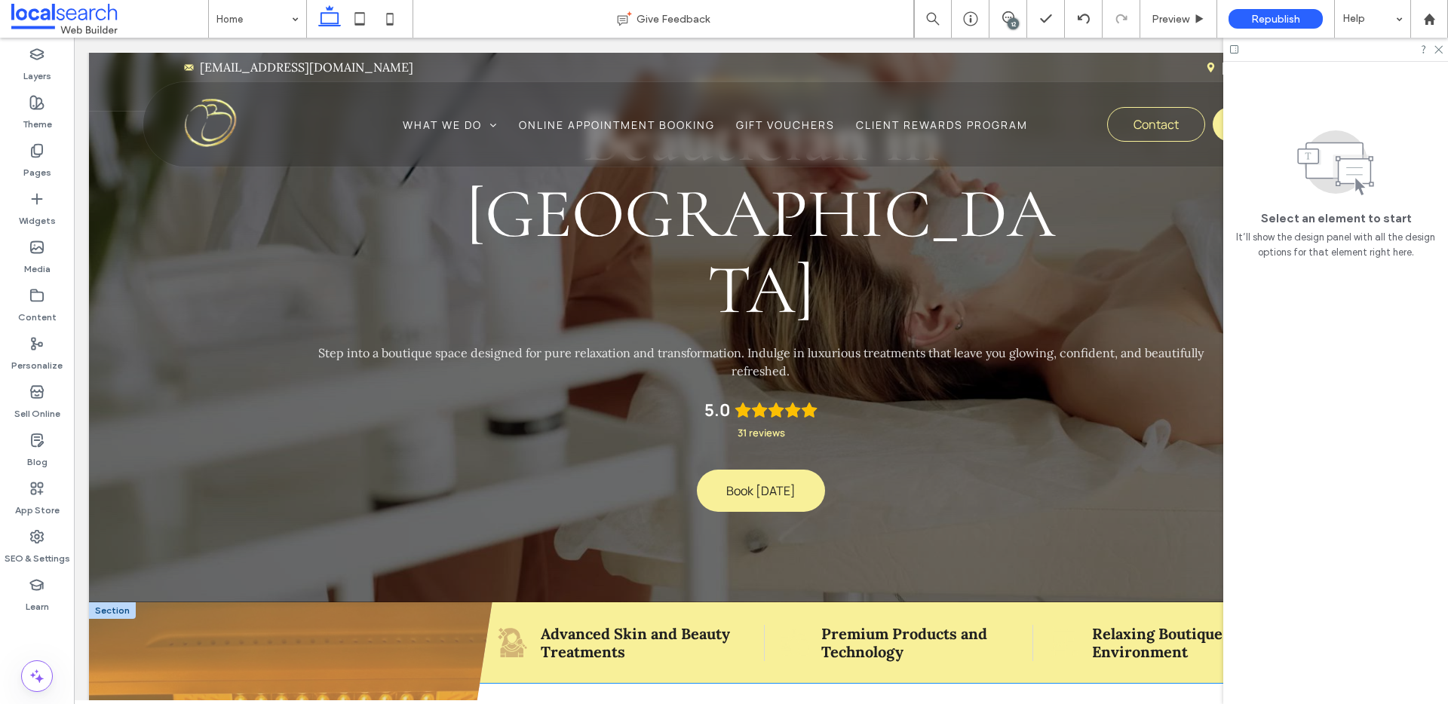
scroll to position [153, 0]
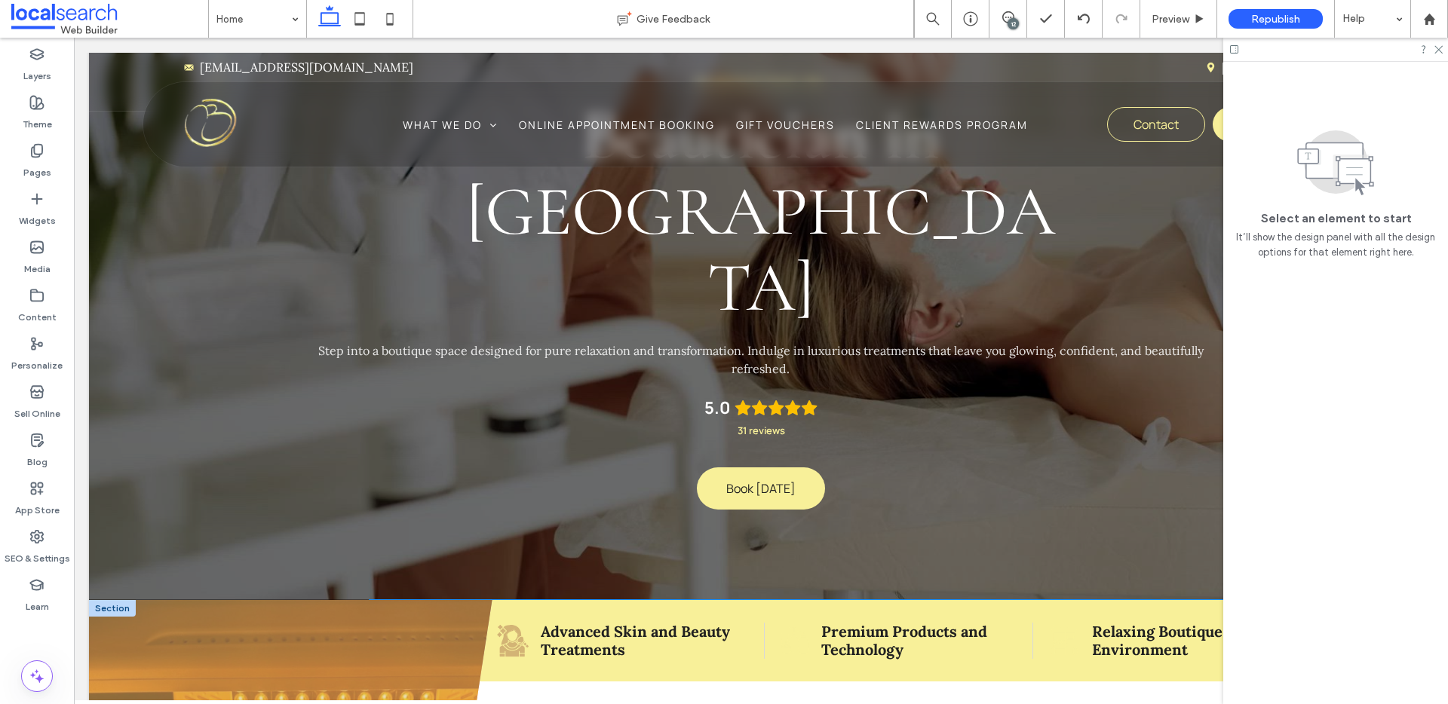
click at [502, 625] on icon "Girl Icon" at bounding box center [512, 641] width 32 height 32
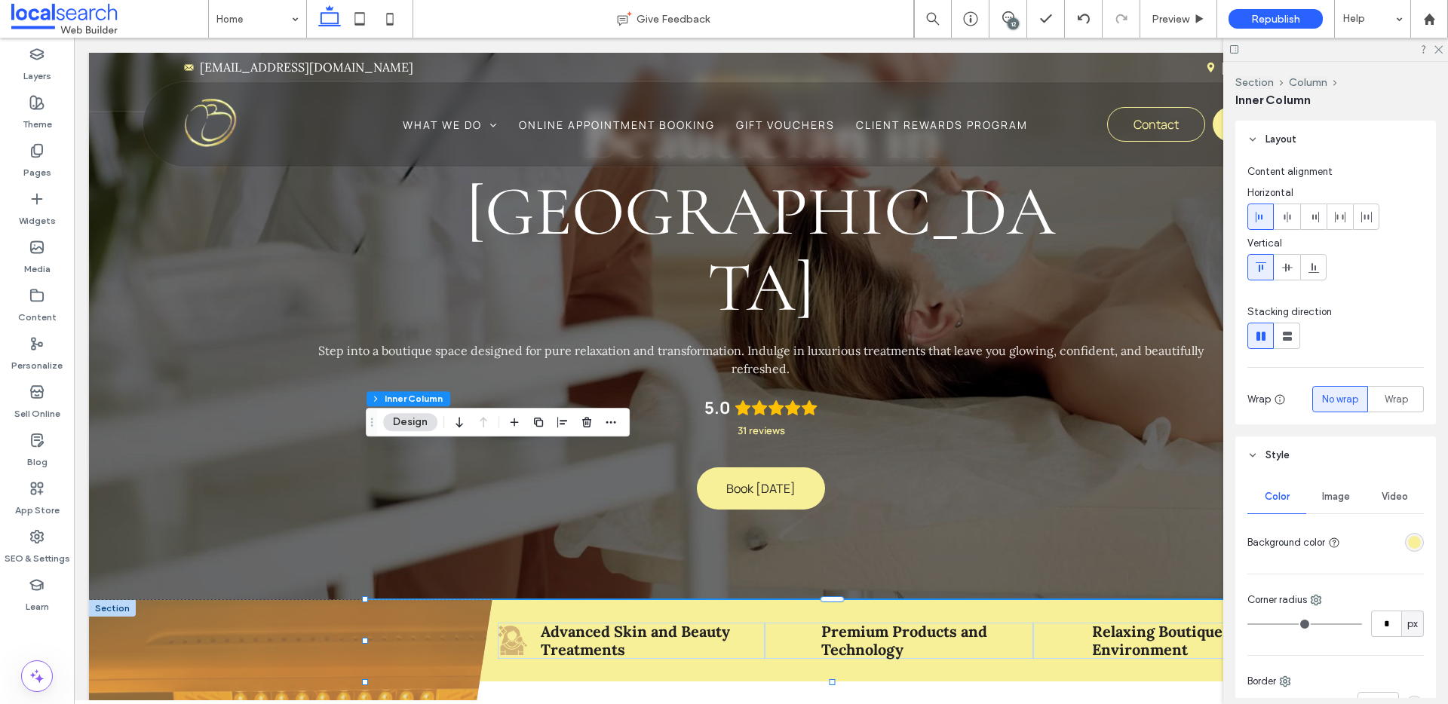
click at [1408, 539] on div "rgba(248, 240, 153, 1)" at bounding box center [1414, 542] width 13 height 13
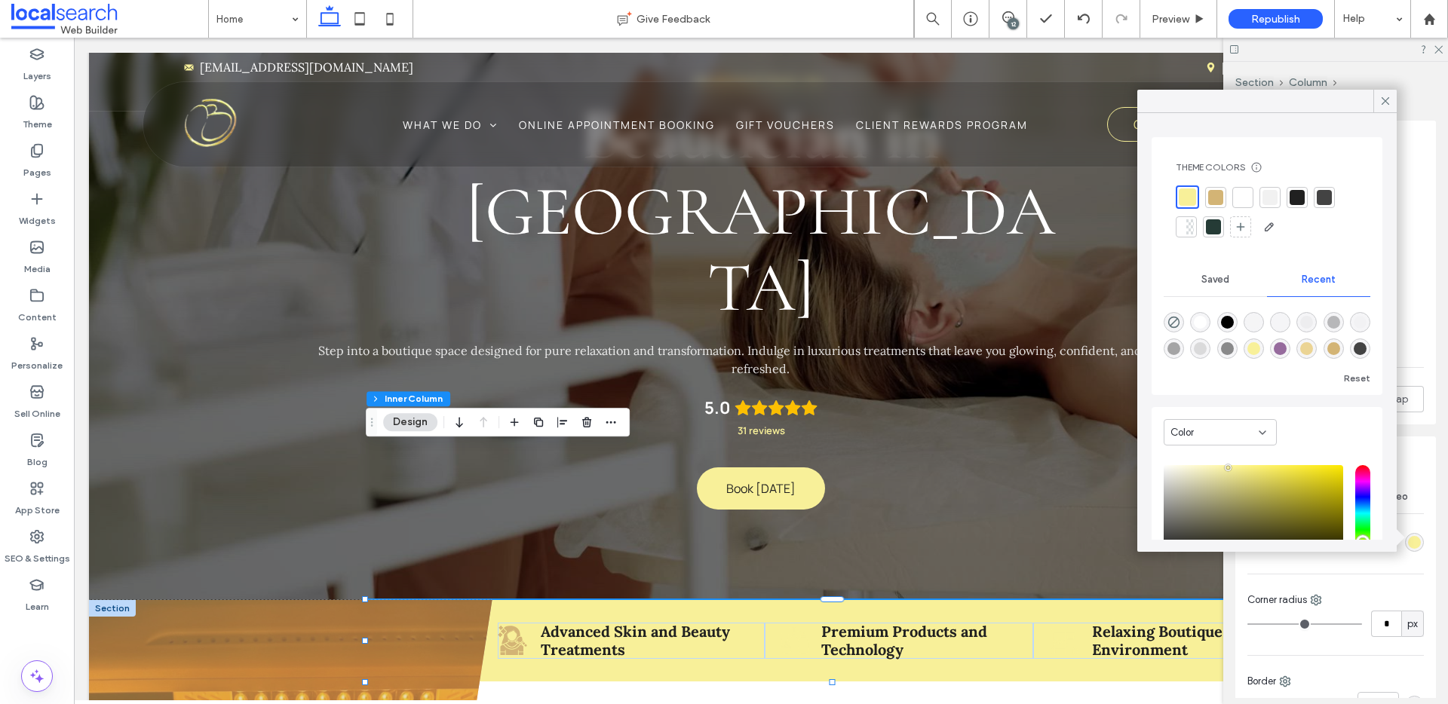
click at [1244, 199] on div at bounding box center [1242, 197] width 15 height 15
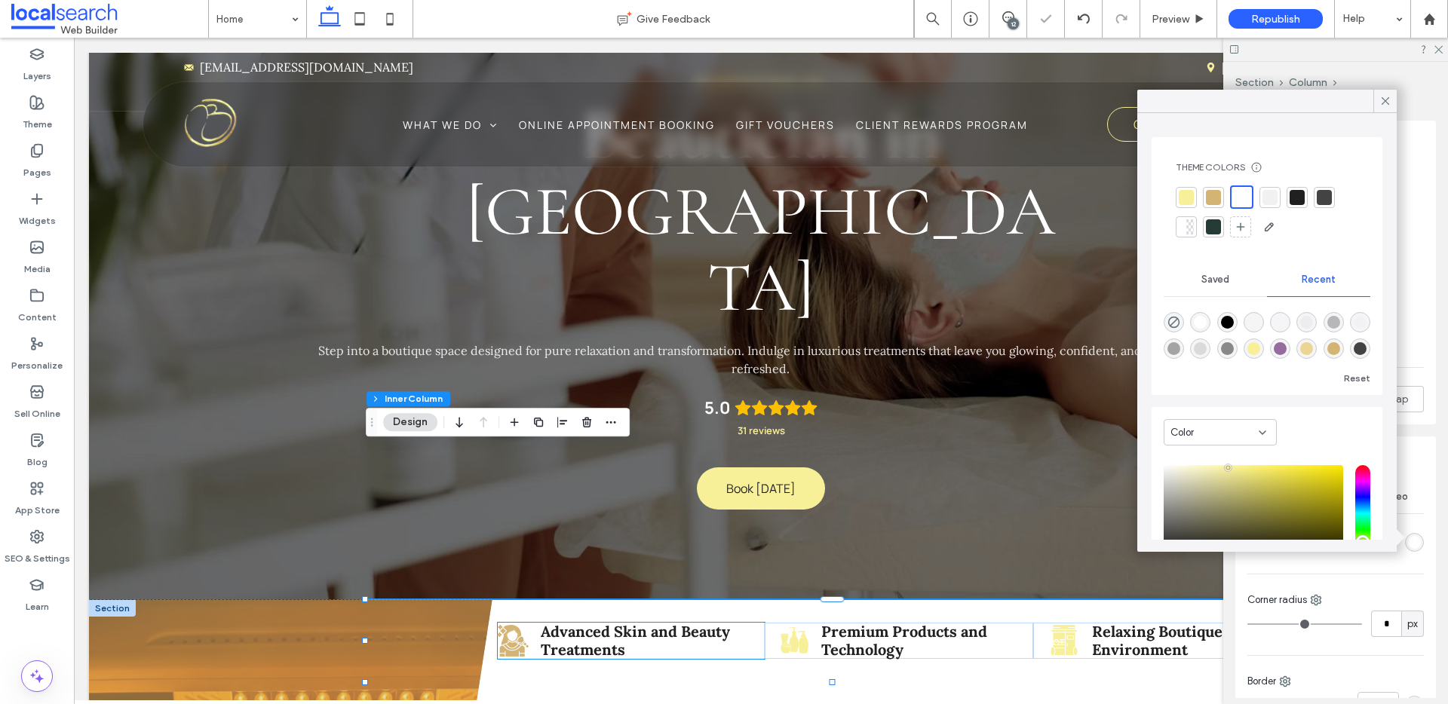
click at [502, 625] on icon "Girl Icon" at bounding box center [512, 641] width 32 height 32
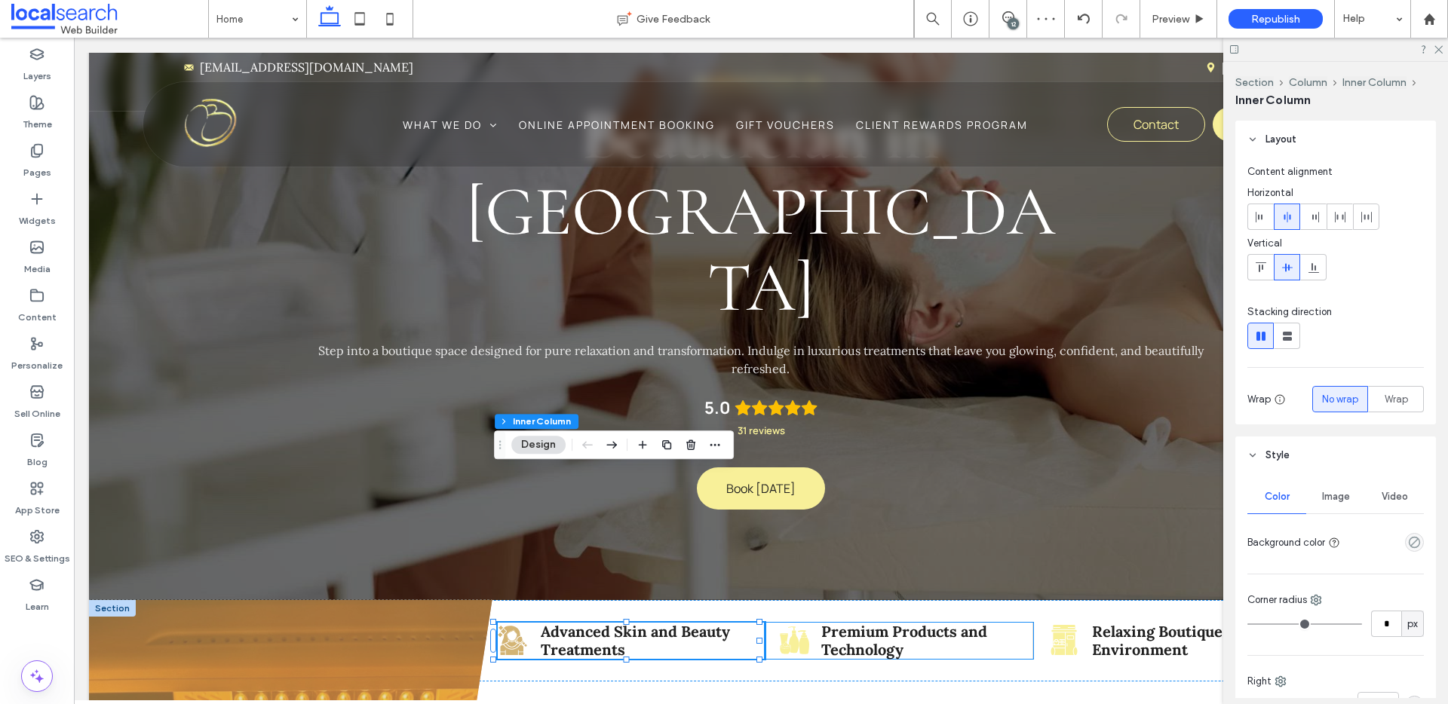
click at [781, 625] on icon "Products Icon" at bounding box center [794, 640] width 31 height 31
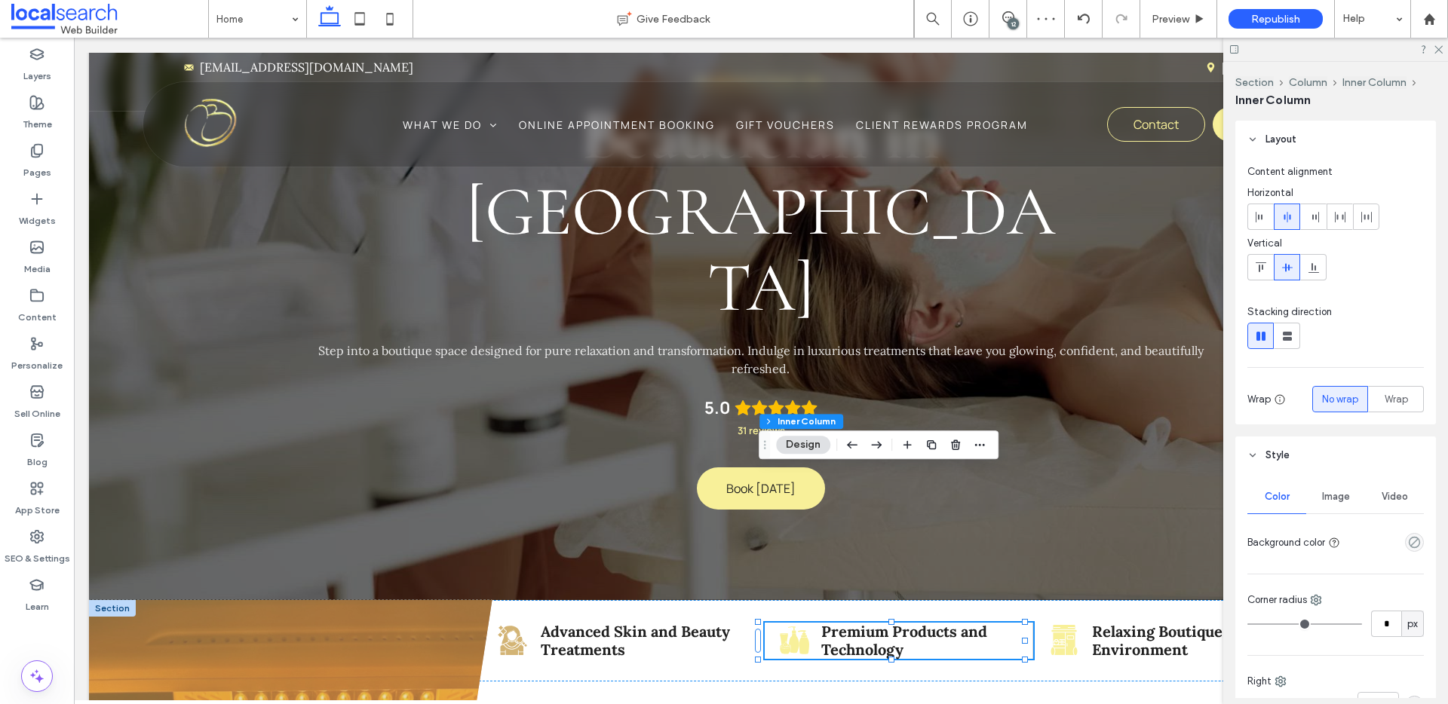
click at [781, 625] on icon "Products Icon" at bounding box center [794, 640] width 31 height 31
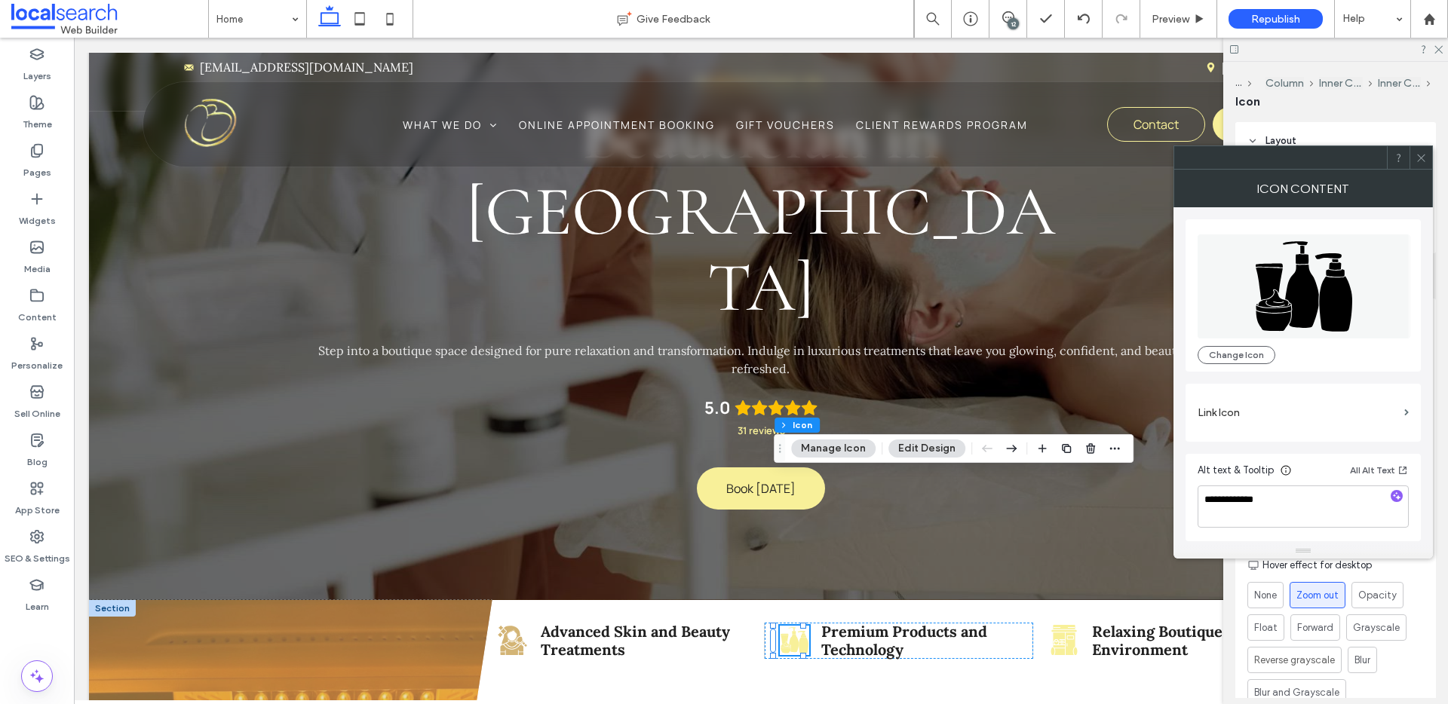
click at [1424, 164] on span at bounding box center [1421, 157] width 11 height 23
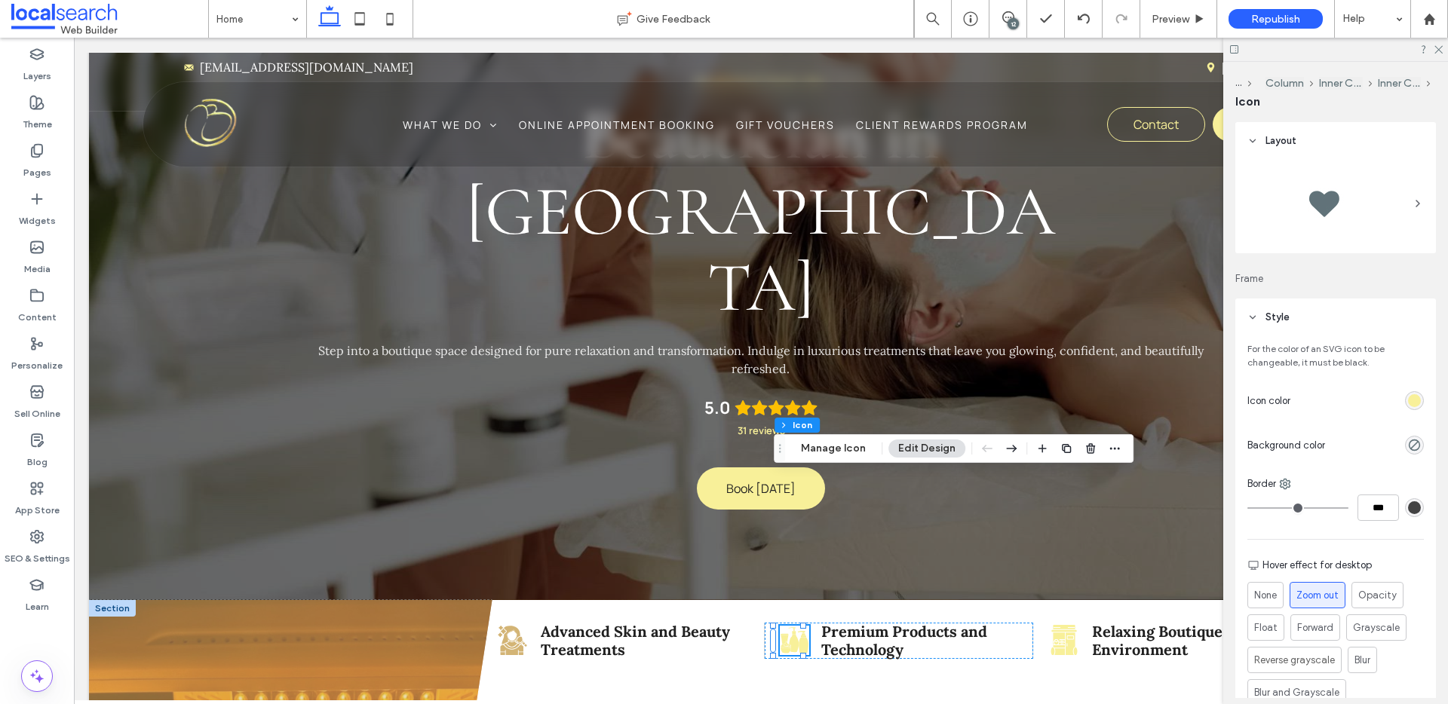
click at [1408, 395] on div "rgb(248, 240, 153)" at bounding box center [1414, 400] width 13 height 13
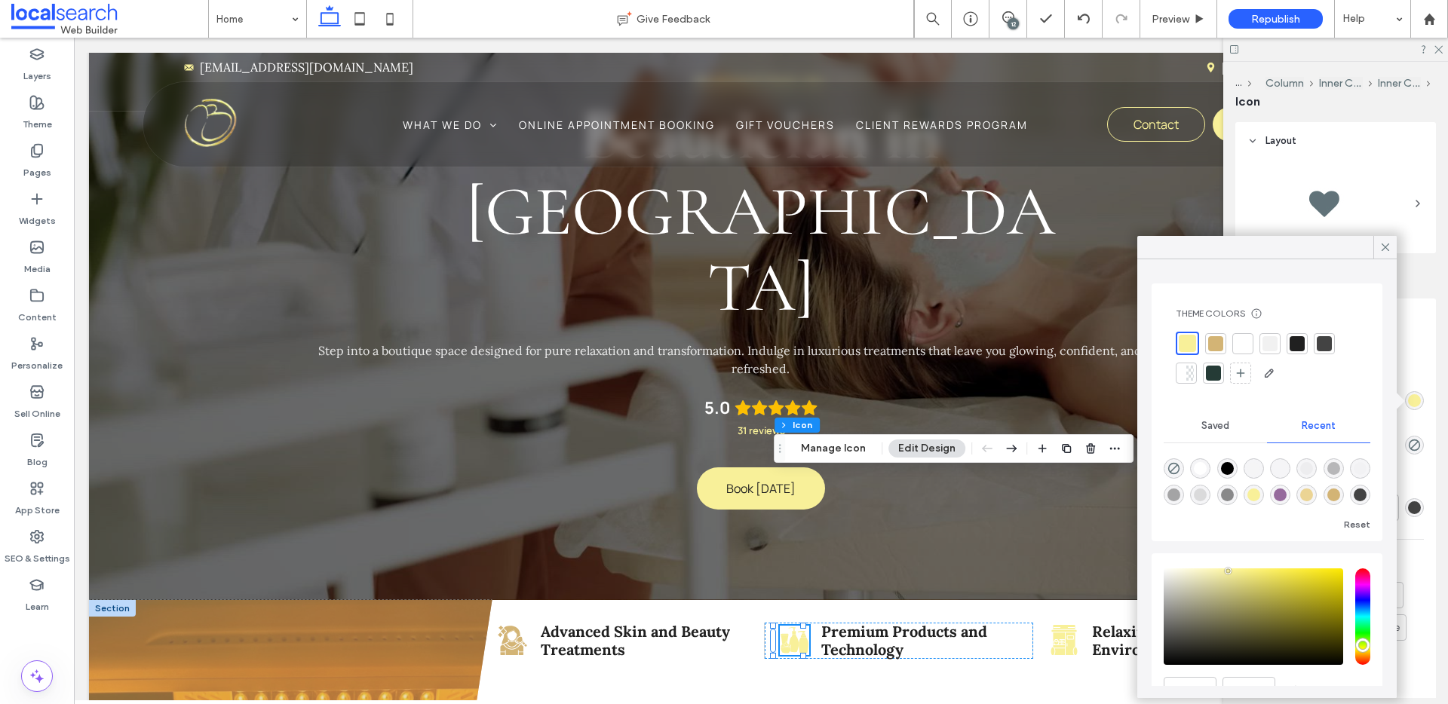
click at [1217, 345] on div at bounding box center [1215, 343] width 15 height 15
click at [1054, 625] on icon at bounding box center [1064, 641] width 28 height 32
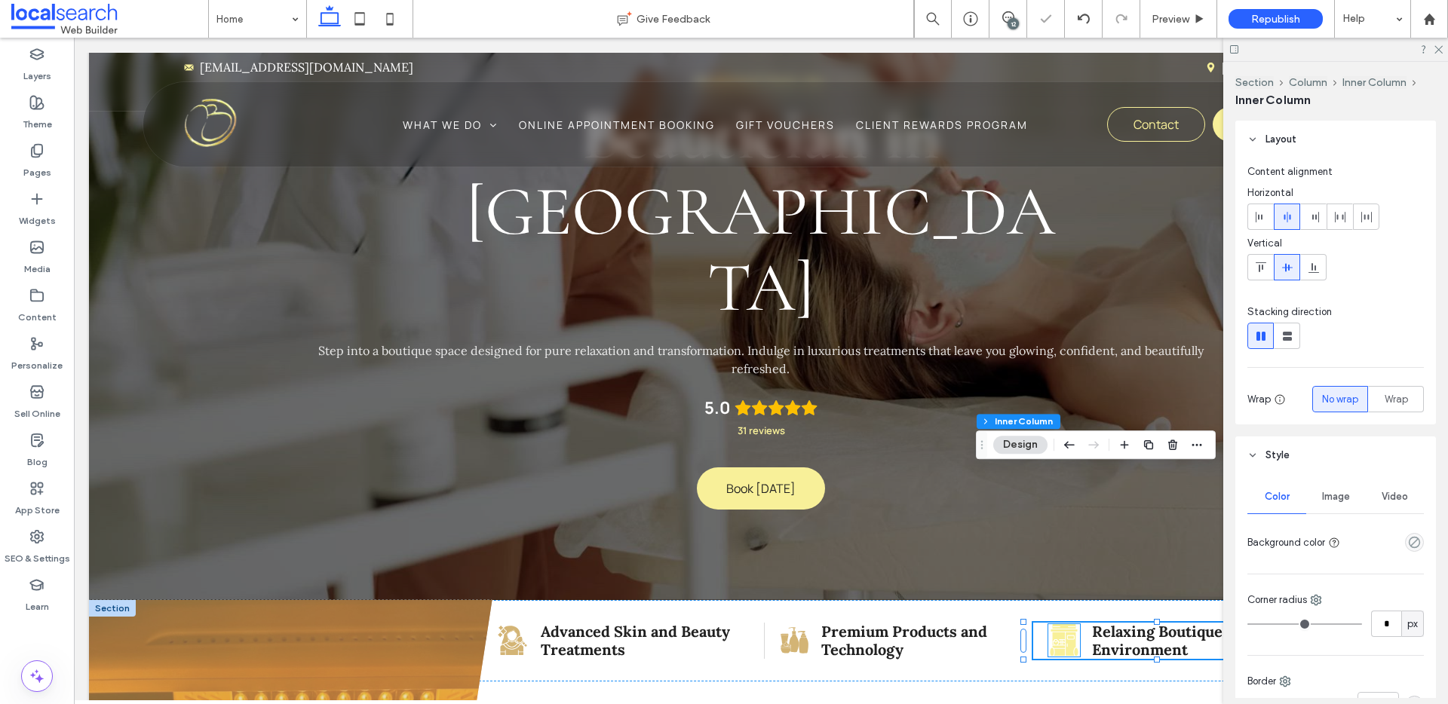
click at [1057, 625] on icon at bounding box center [1064, 641] width 28 height 32
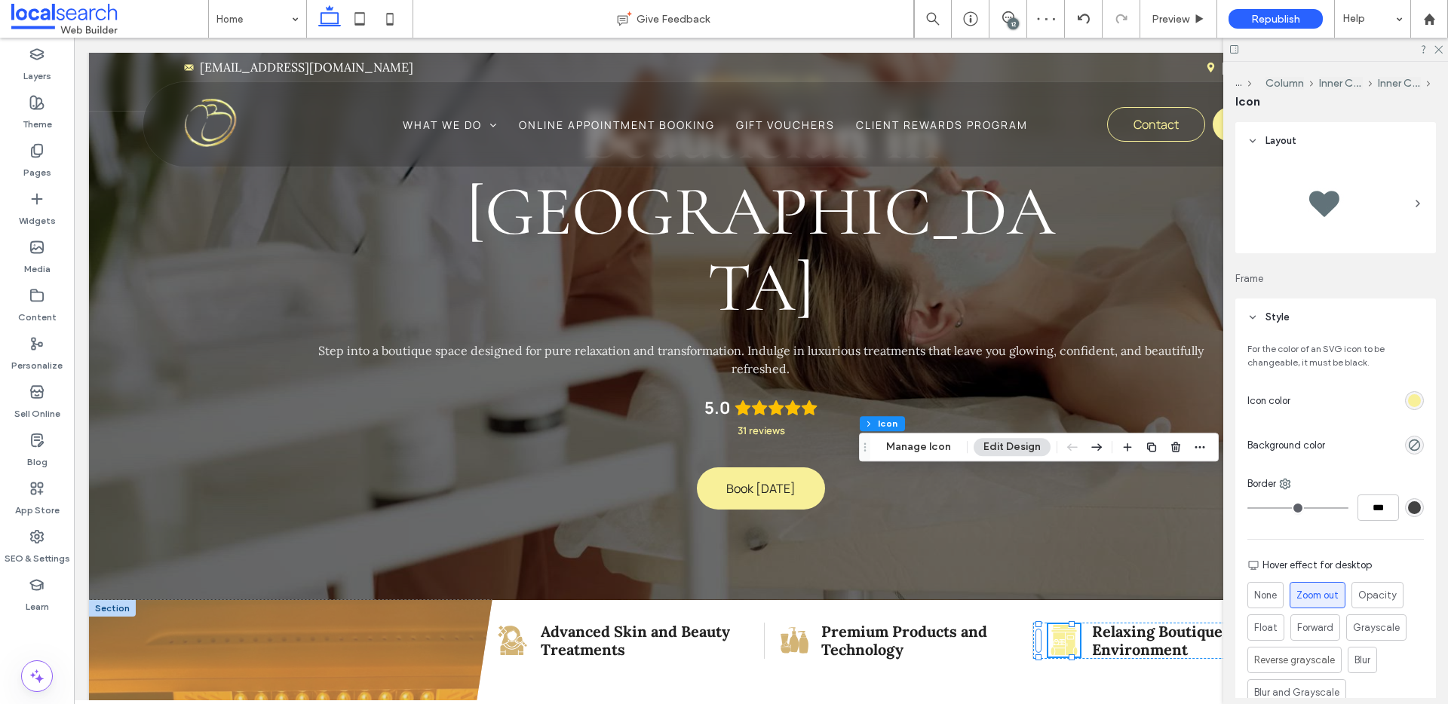
click at [1408, 395] on div "rgb(248, 240, 153)" at bounding box center [1414, 400] width 13 height 13
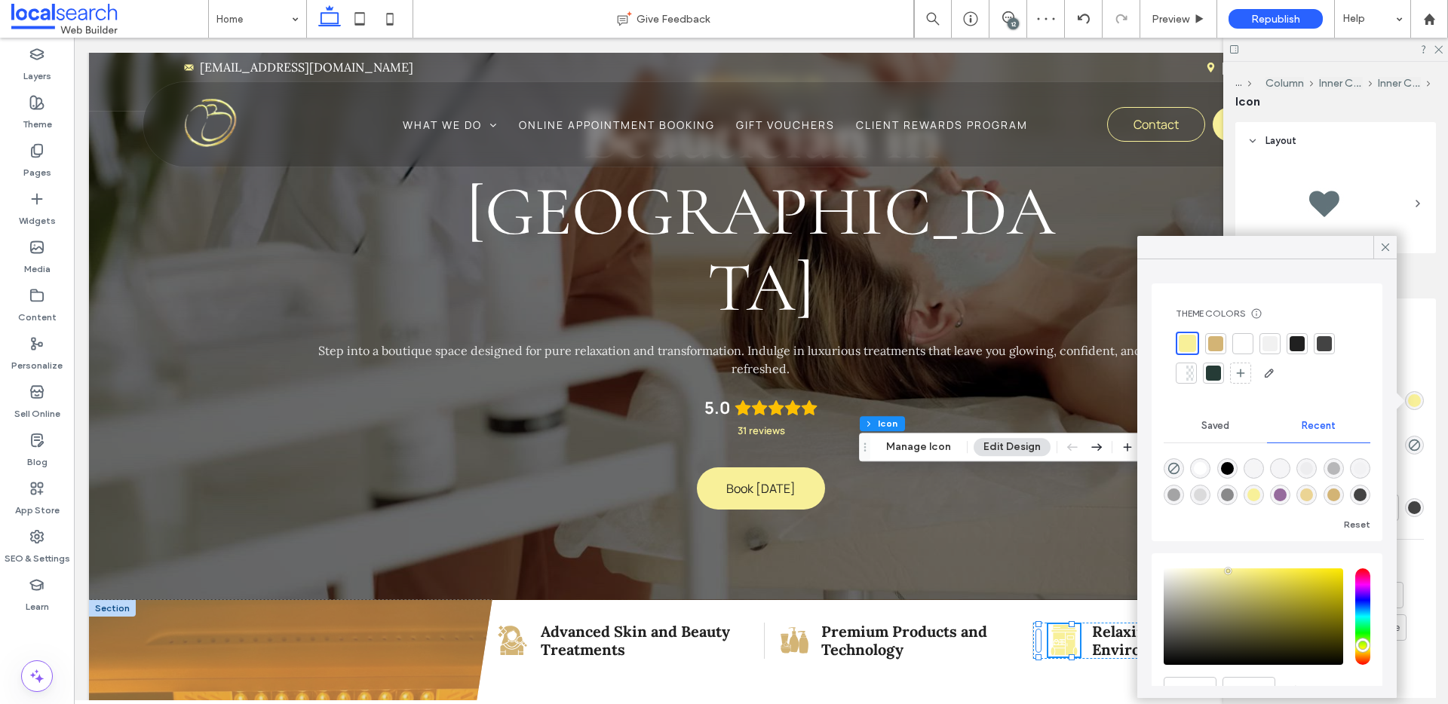
click at [1212, 339] on div at bounding box center [1215, 343] width 15 height 15
click at [1387, 244] on icon at bounding box center [1386, 248] width 14 height 14
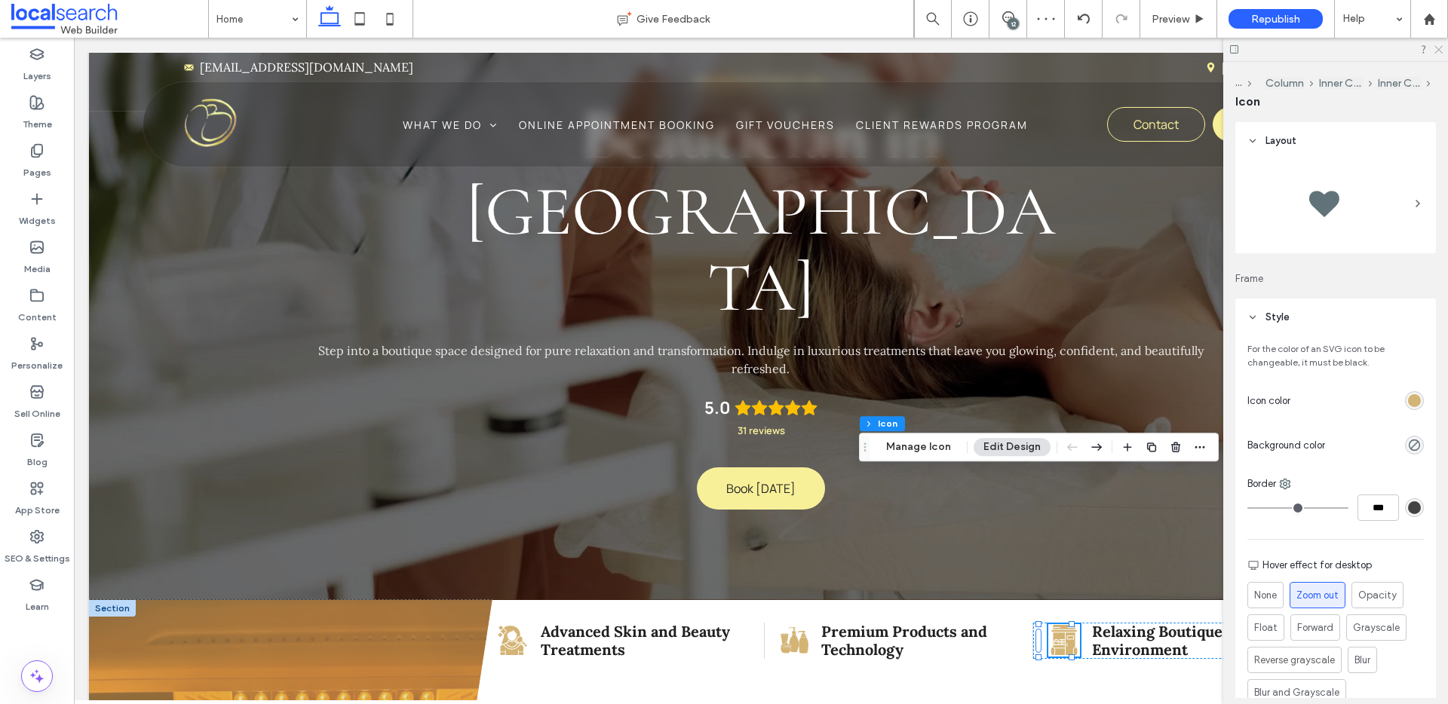
click at [1440, 45] on icon at bounding box center [1438, 49] width 10 height 10
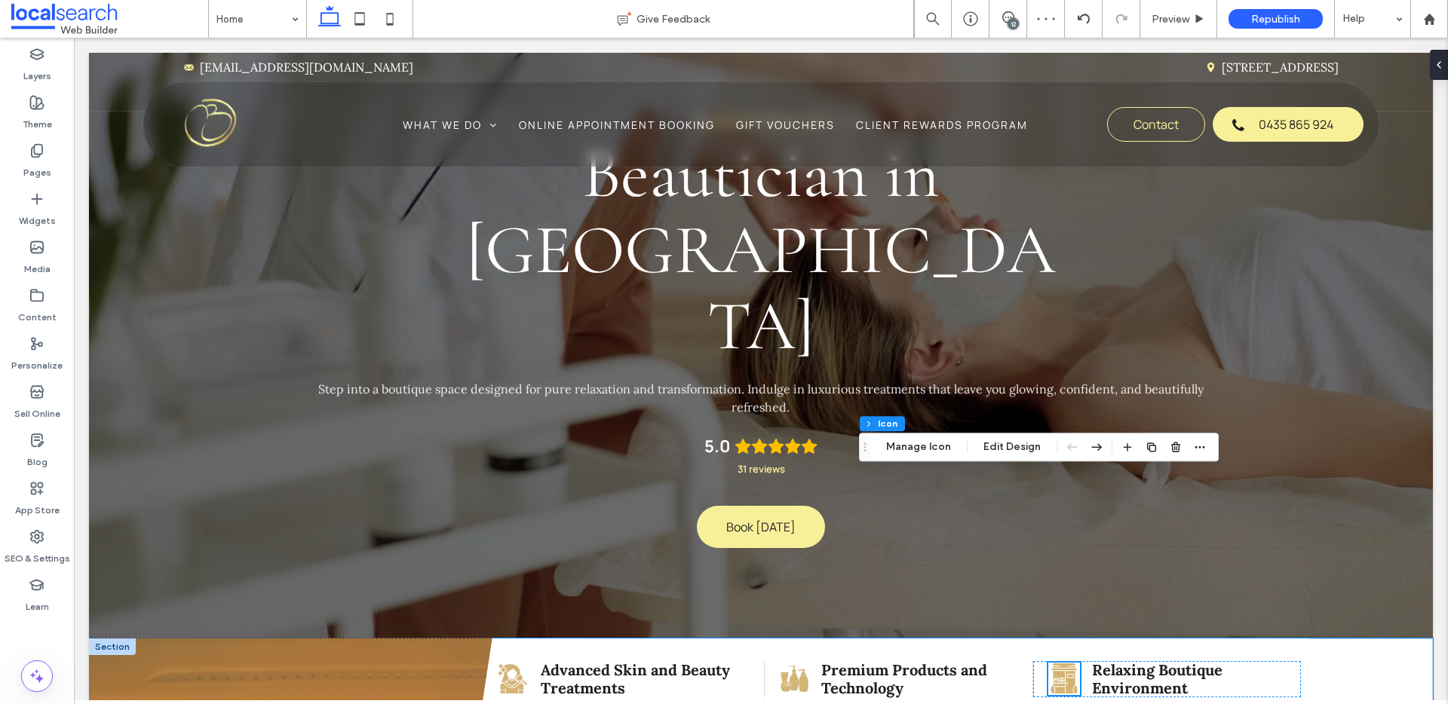
scroll to position [0, 0]
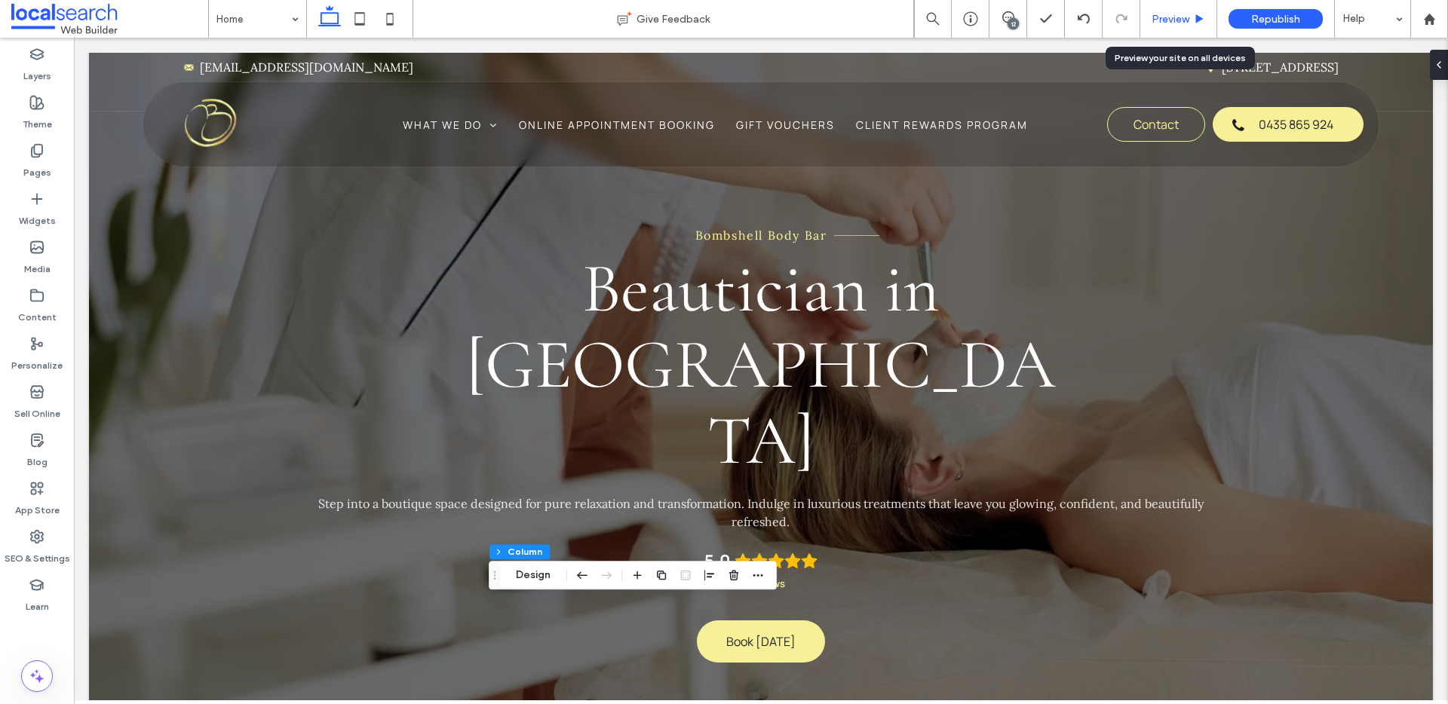
click at [1183, 13] on span "Preview" at bounding box center [1171, 19] width 38 height 13
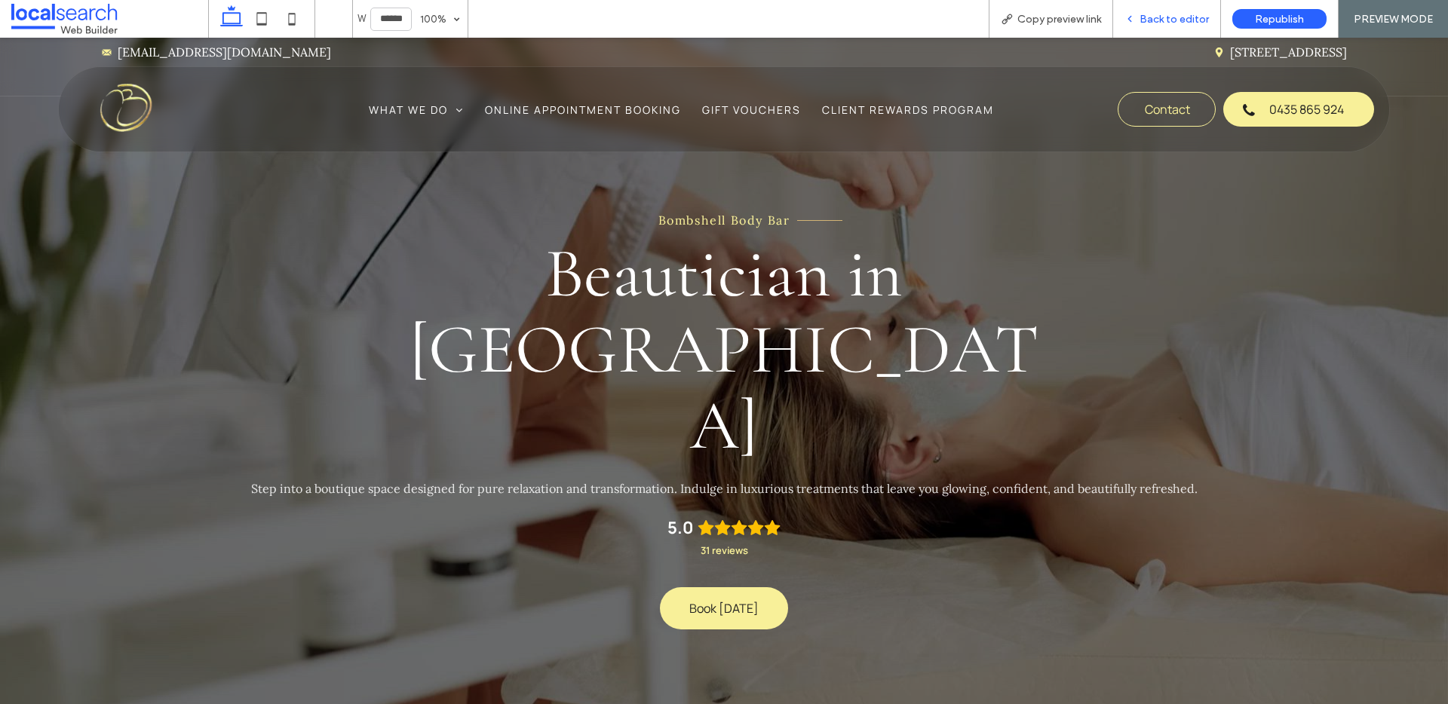
click at [1176, 20] on span "Back to editor" at bounding box center [1174, 19] width 69 height 13
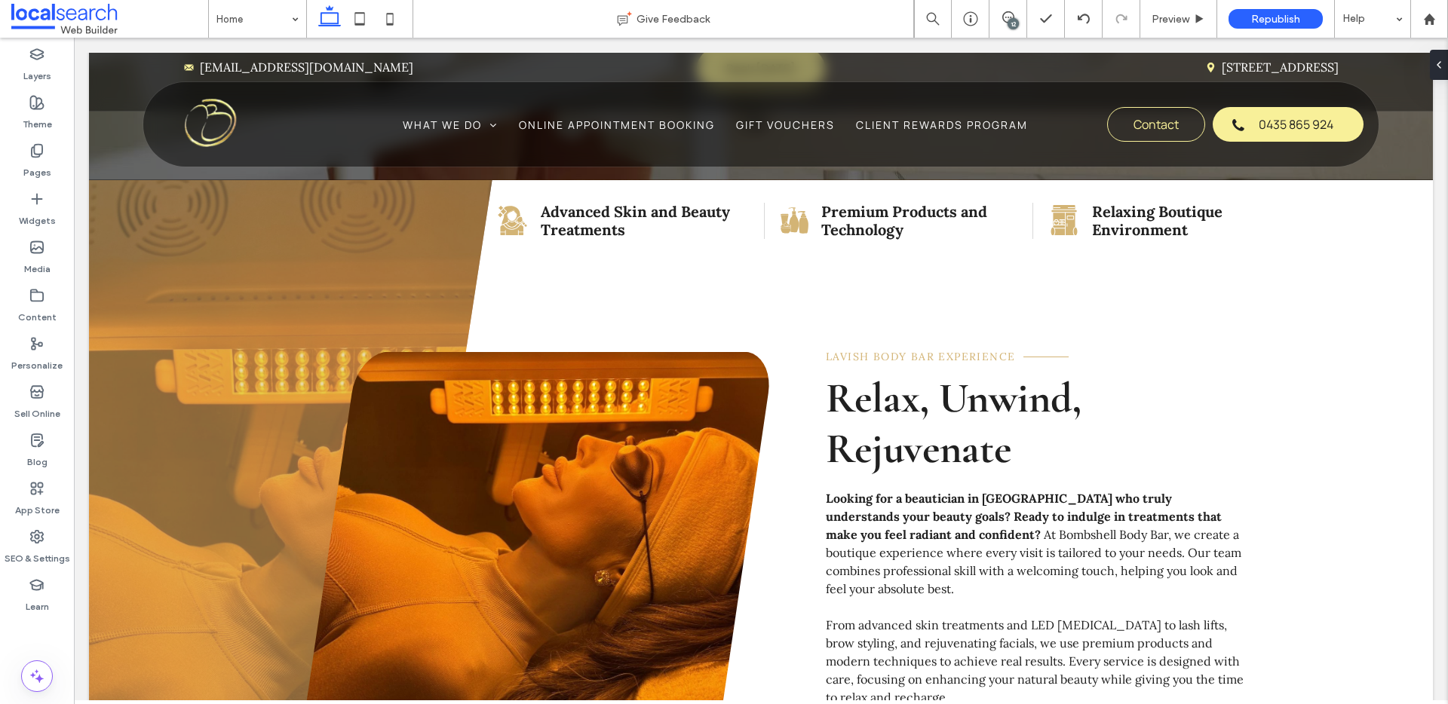
scroll to position [583, 0]
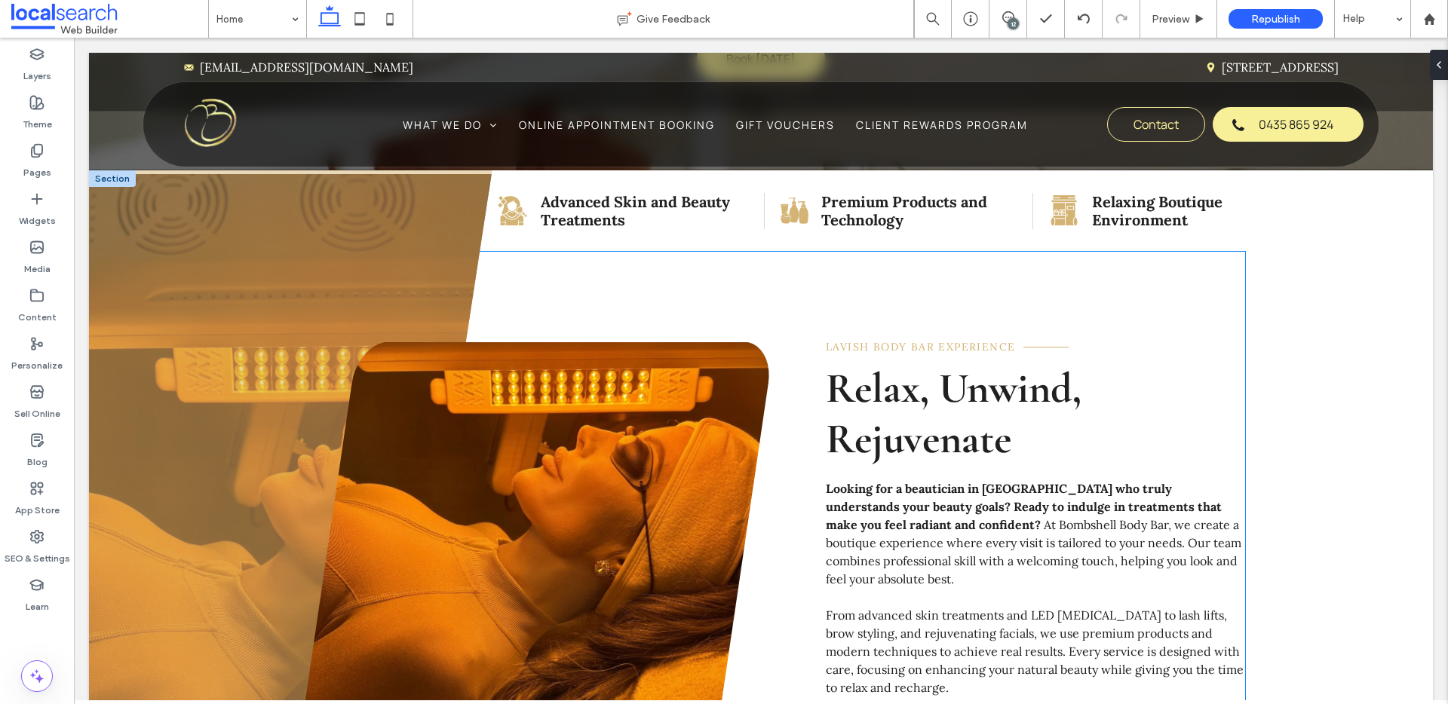
click at [523, 342] on link at bounding box center [536, 544] width 465 height 404
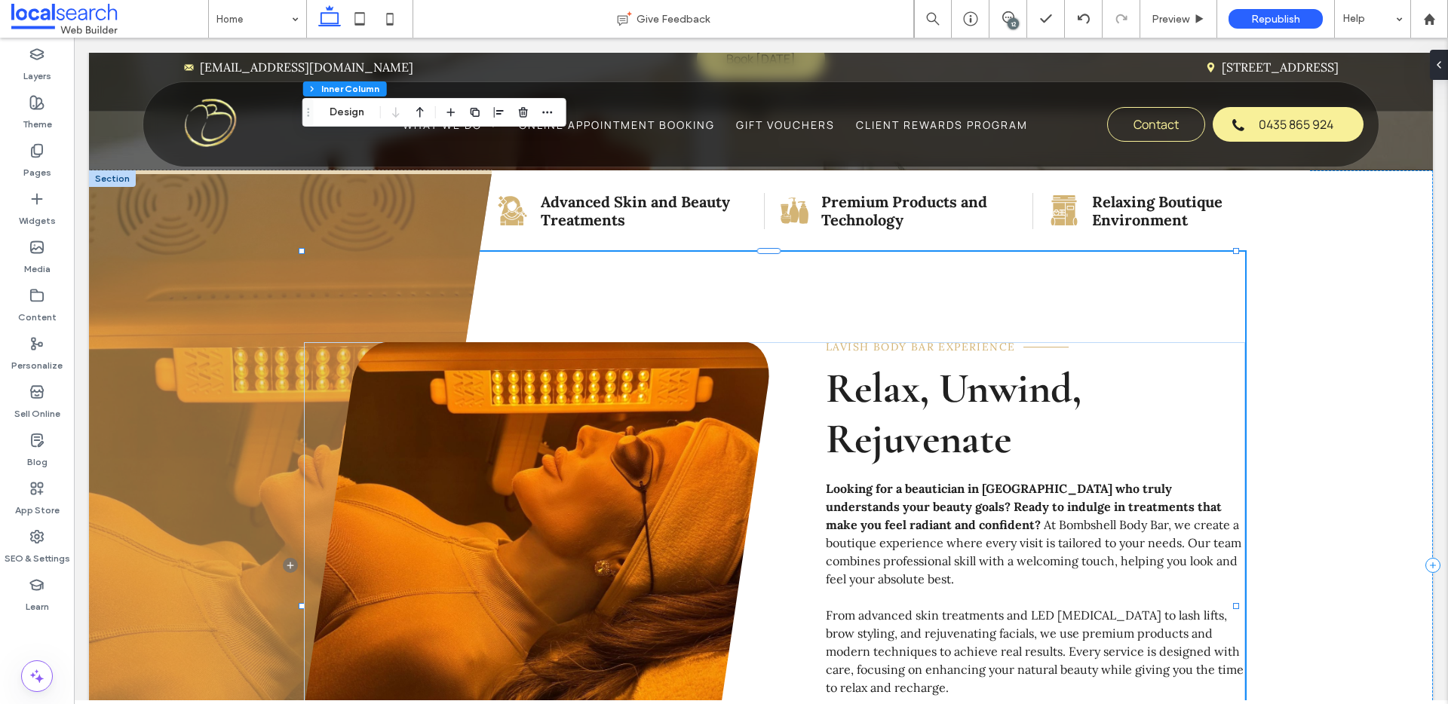
click at [523, 342] on link at bounding box center [536, 544] width 465 height 404
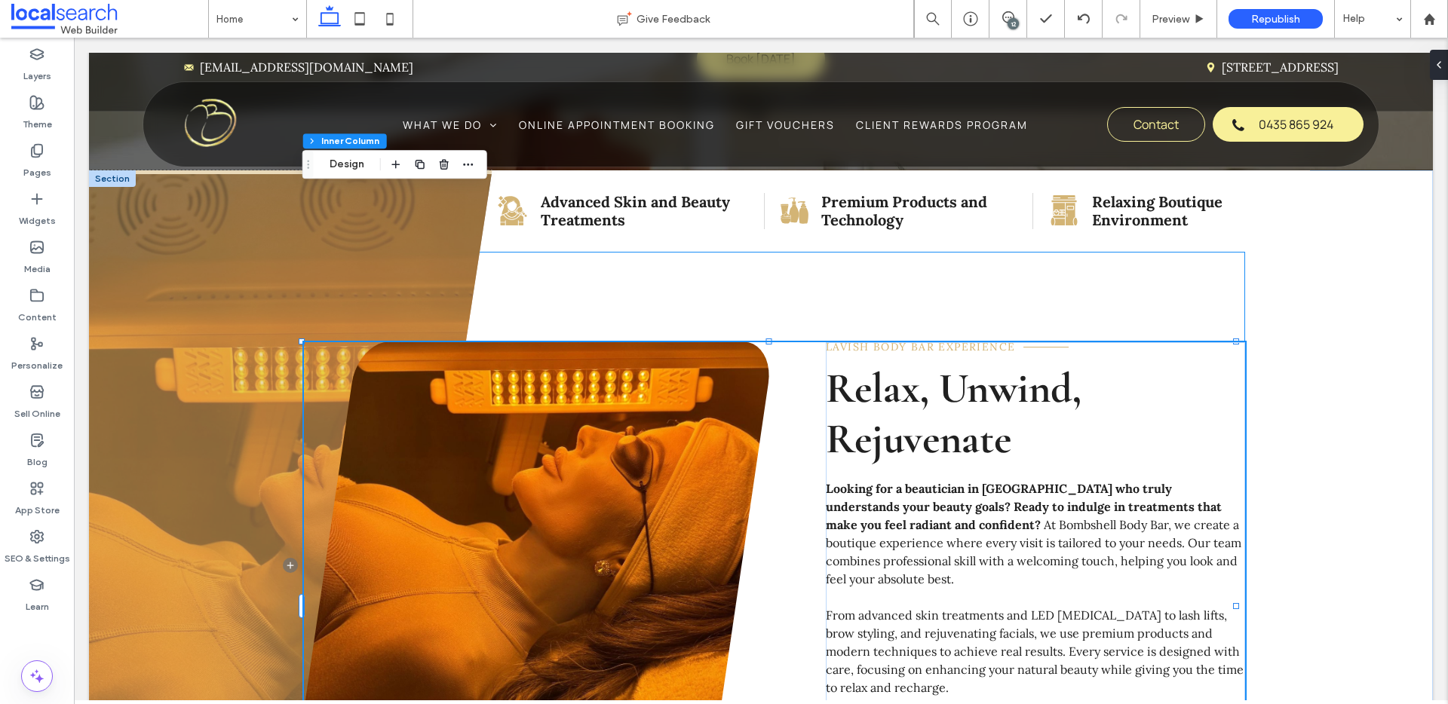
click at [523, 342] on link at bounding box center [536, 544] width 465 height 404
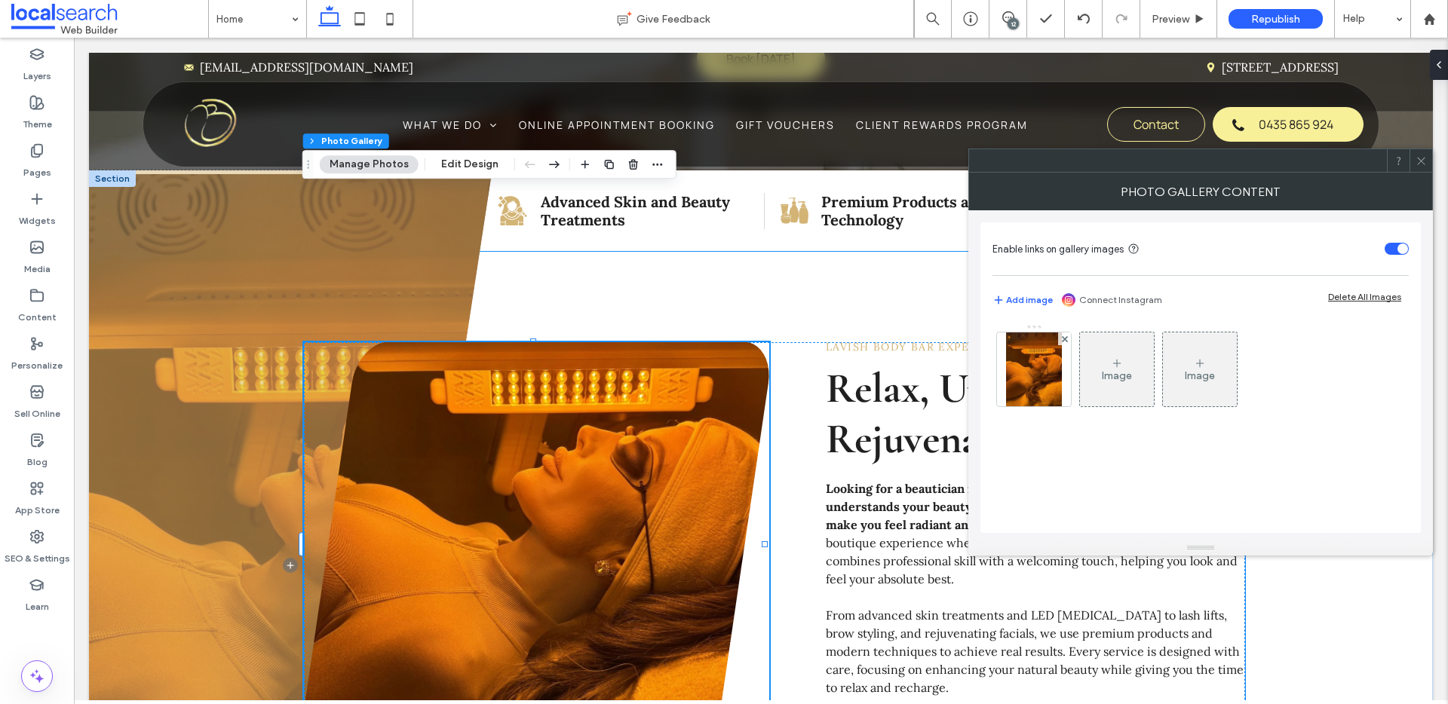
click at [523, 342] on link at bounding box center [536, 544] width 465 height 404
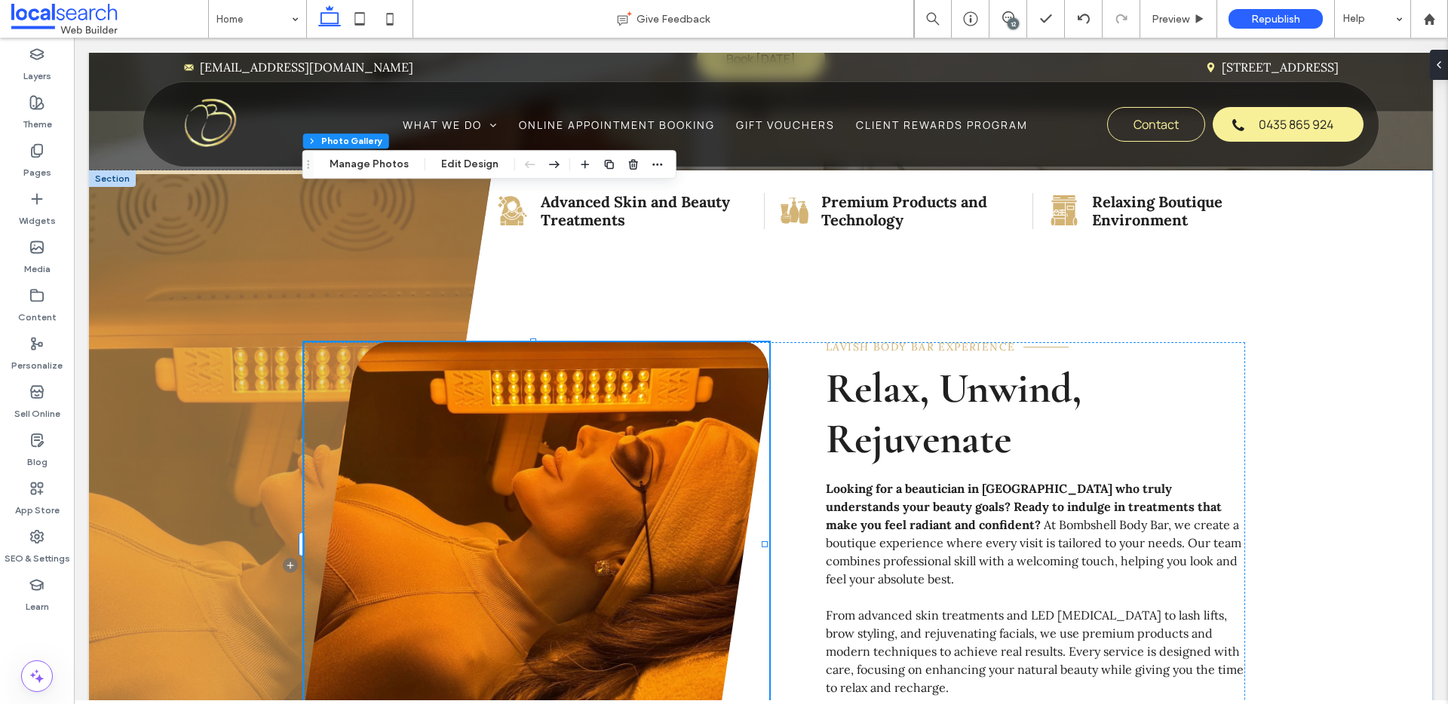
click at [621, 342] on link at bounding box center [536, 544] width 465 height 404
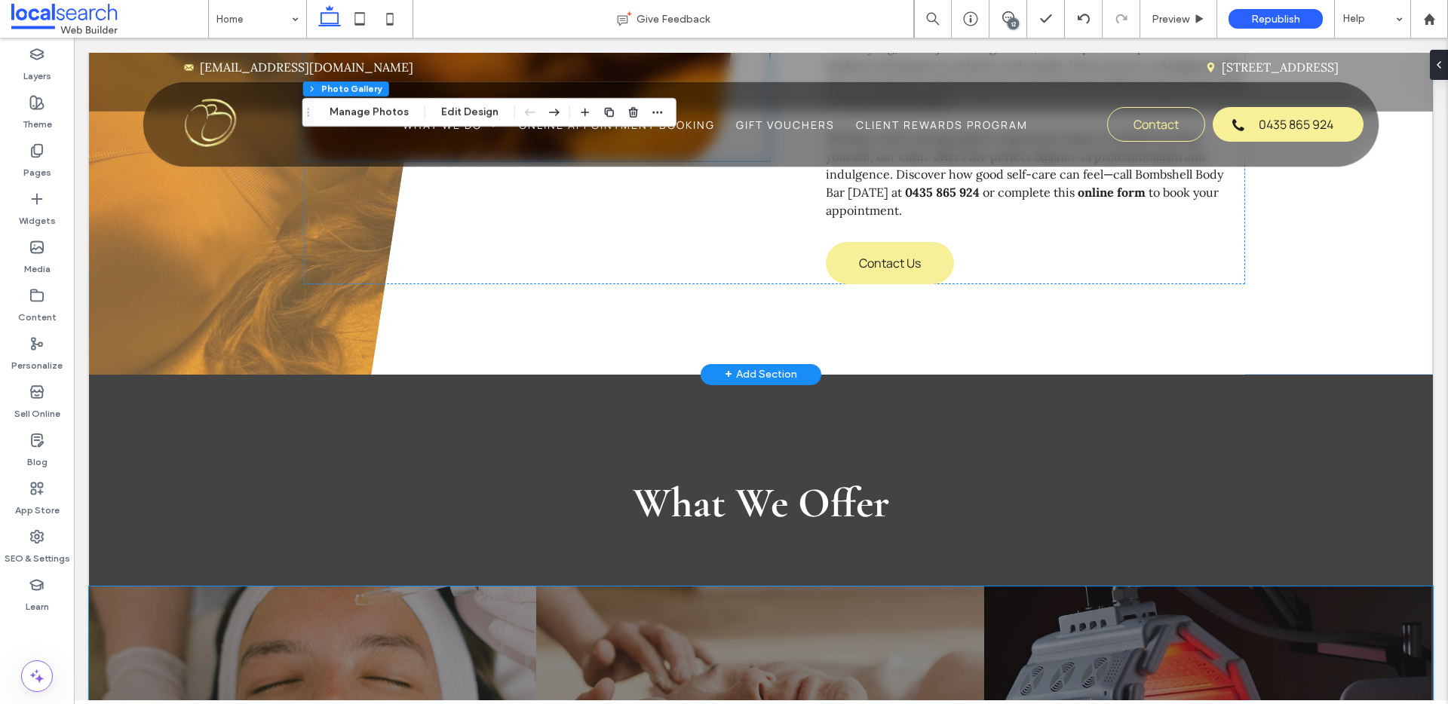
scroll to position [1095, 0]
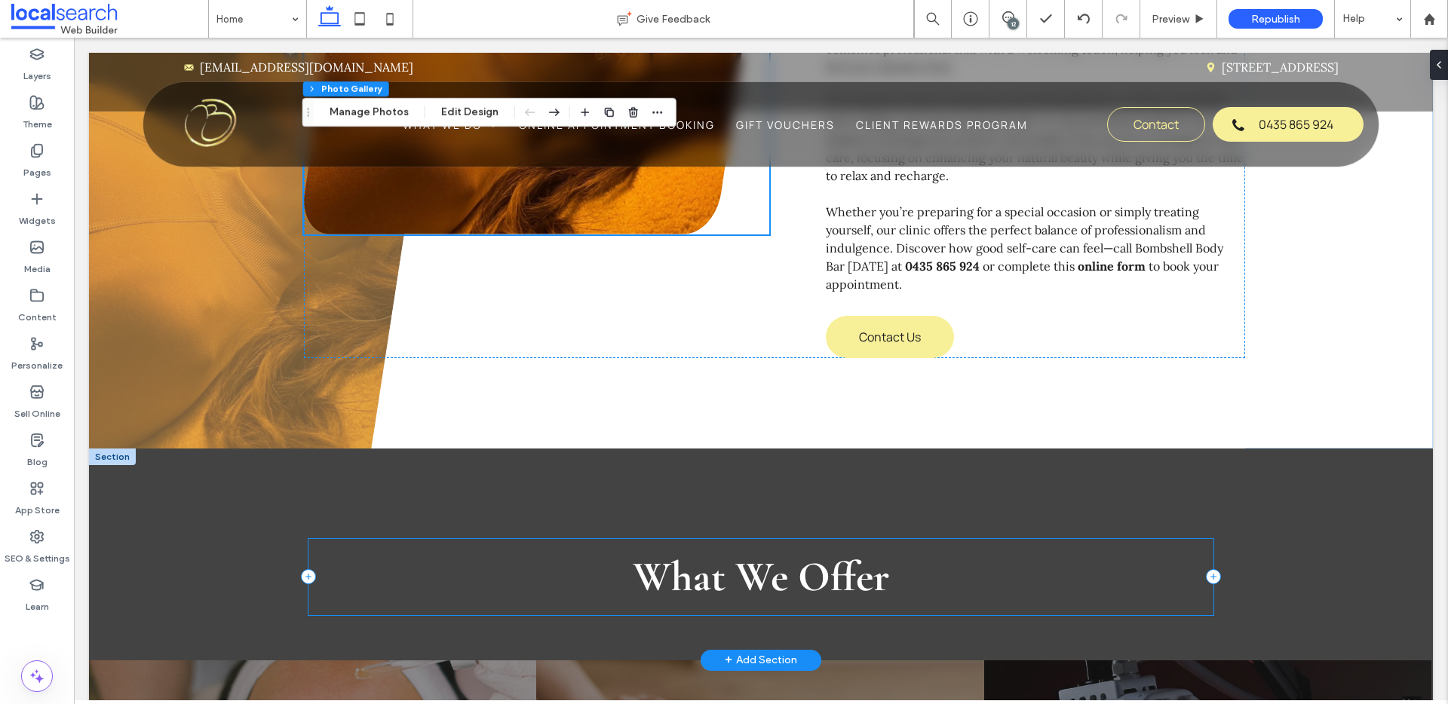
click at [1200, 539] on div "What We Offer" at bounding box center [760, 577] width 905 height 76
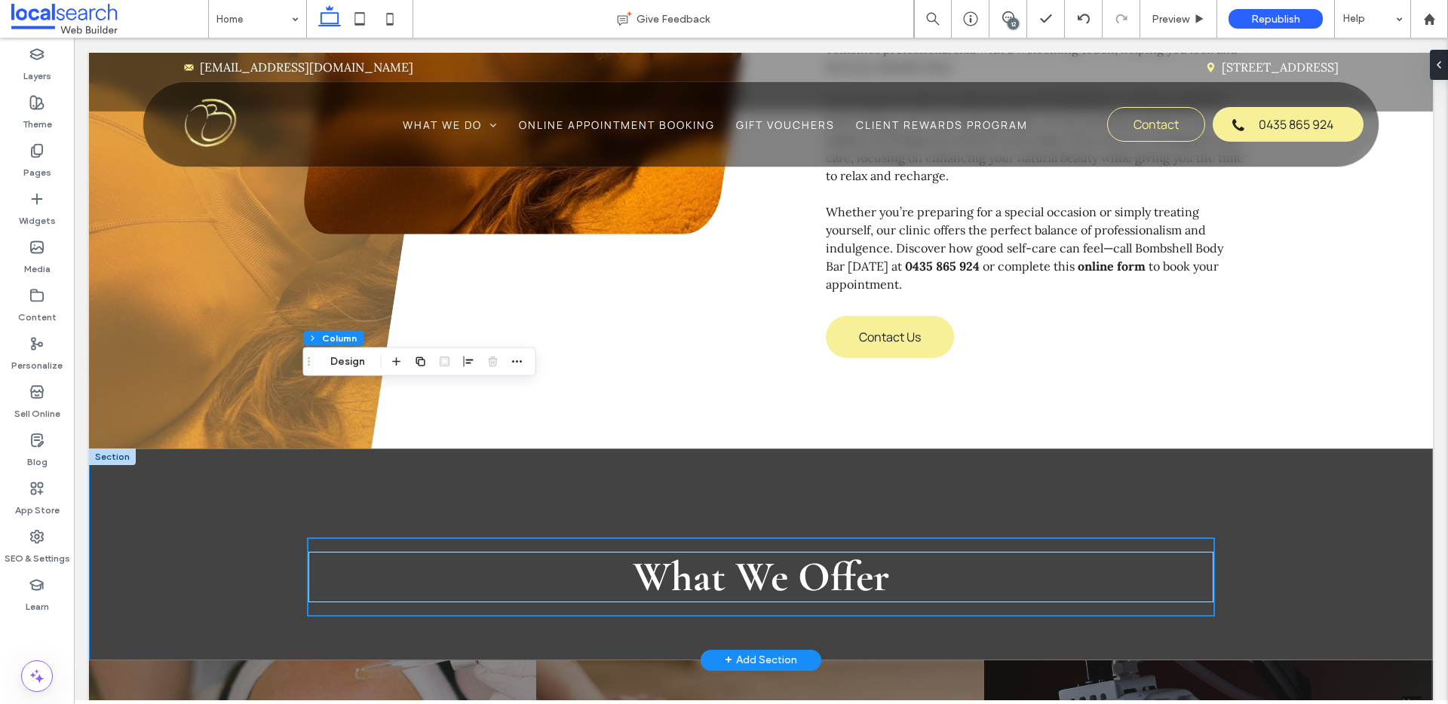
click at [1168, 449] on div "What We Offer" at bounding box center [760, 555] width 905 height 212
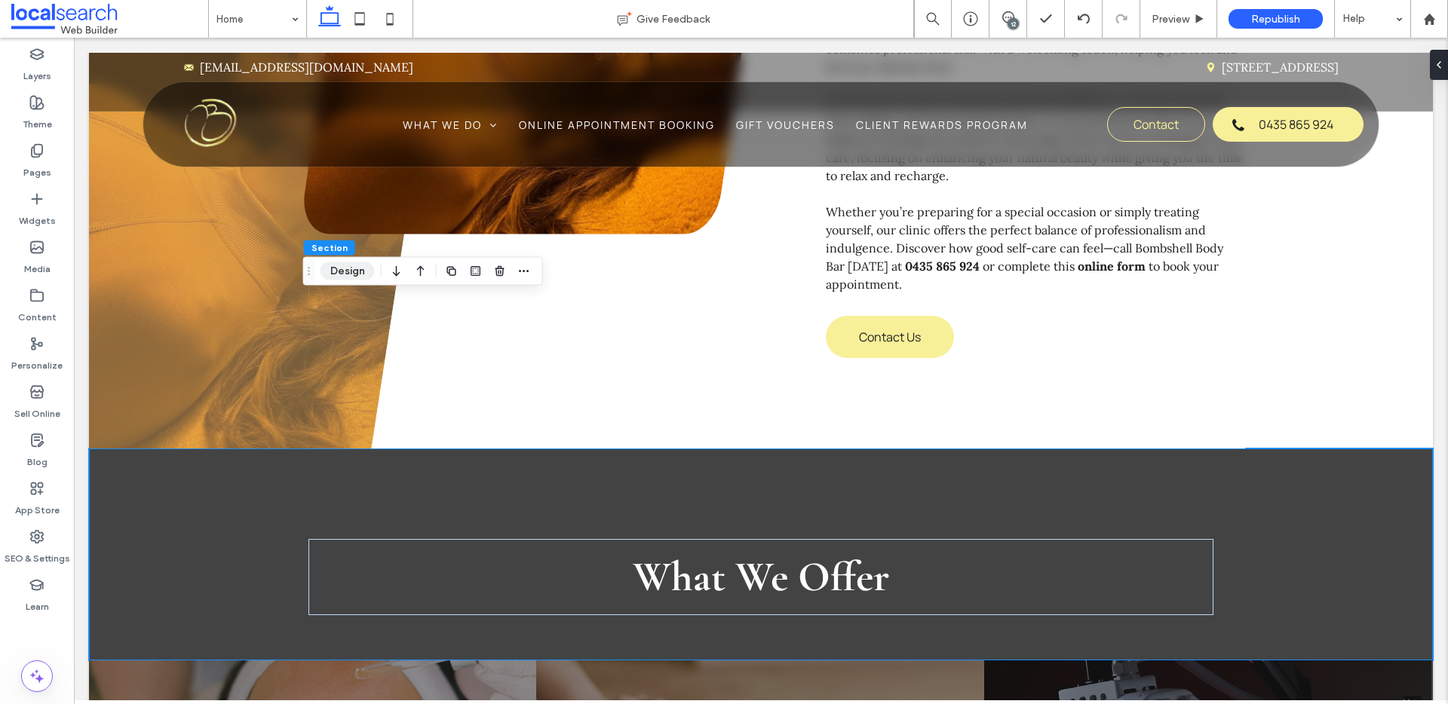
click at [339, 277] on button "Design" at bounding box center [348, 271] width 54 height 18
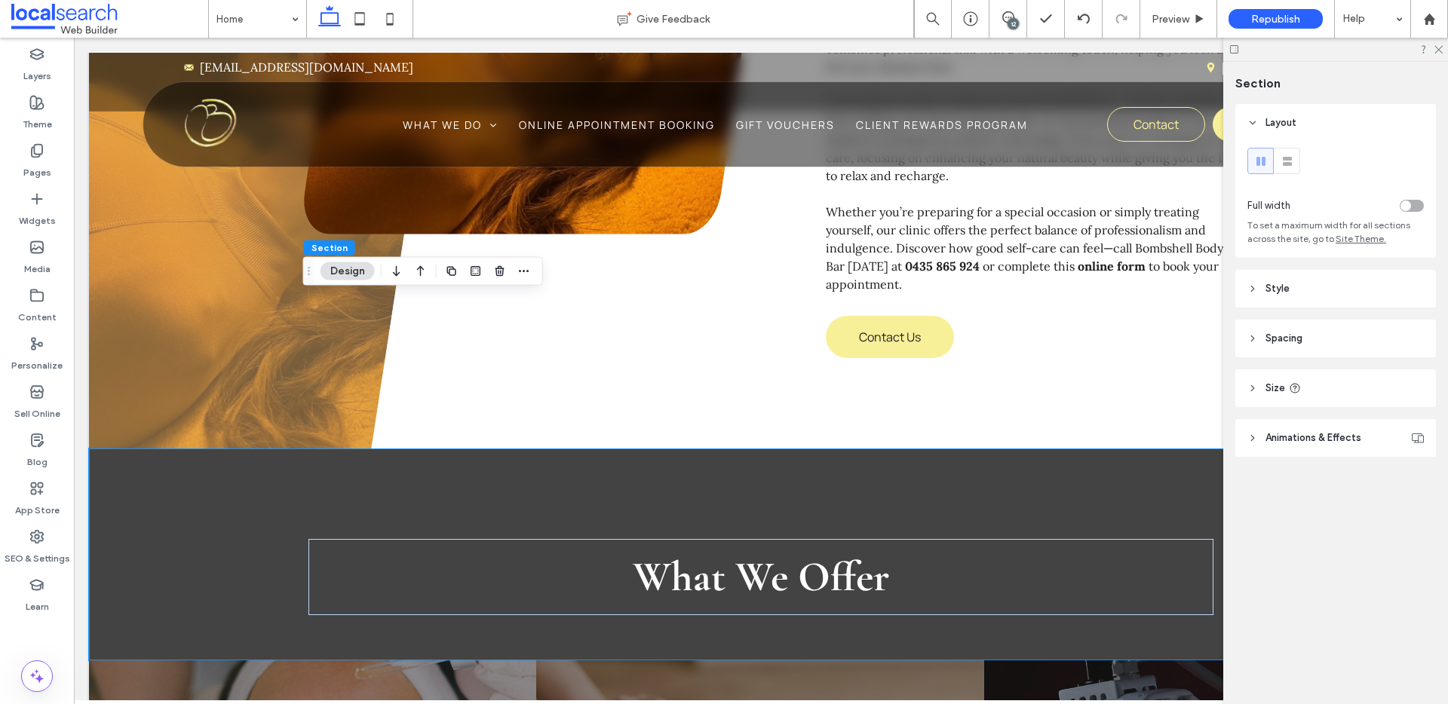
click at [1312, 331] on header "Spacing" at bounding box center [1335, 339] width 201 height 38
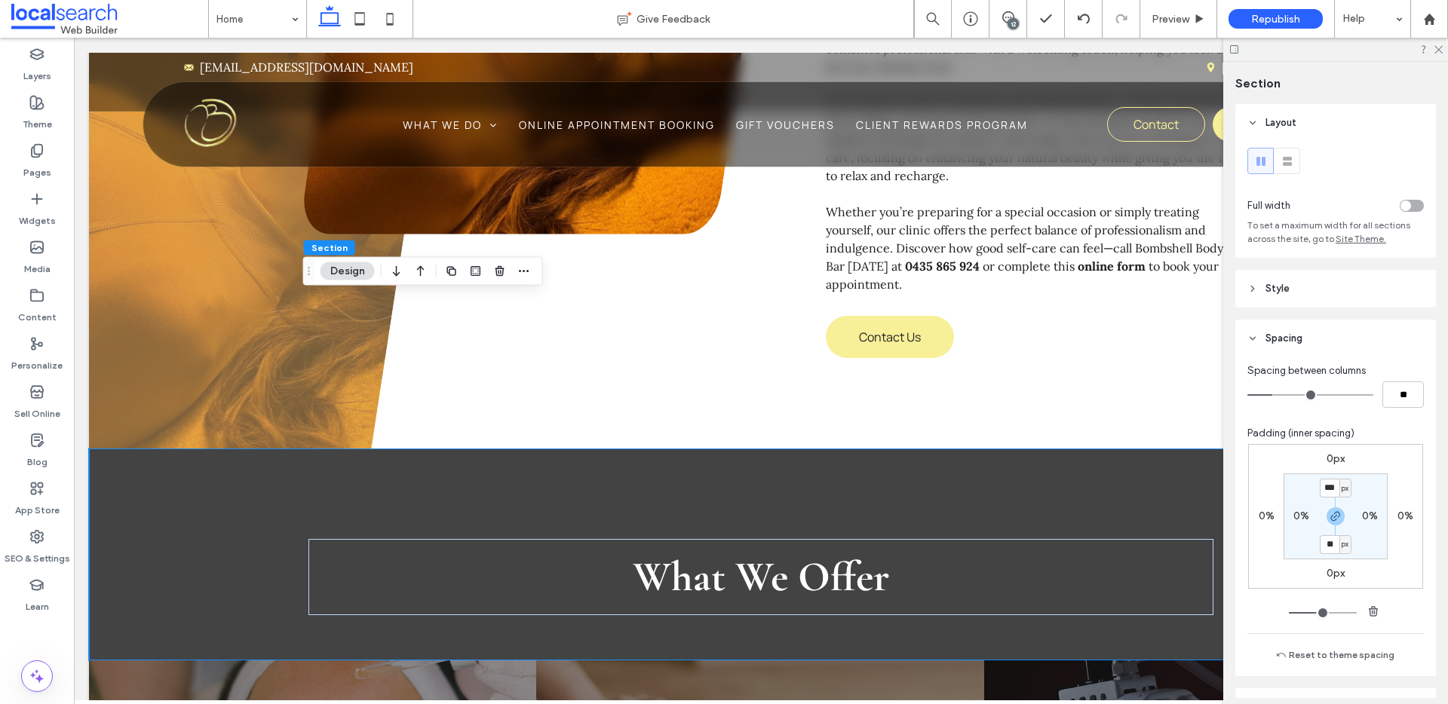
click at [1343, 487] on span "px" at bounding box center [1345, 488] width 7 height 15
click at [1343, 534] on div "%" at bounding box center [1335, 537] width 21 height 26
type input "***"
type input "*"
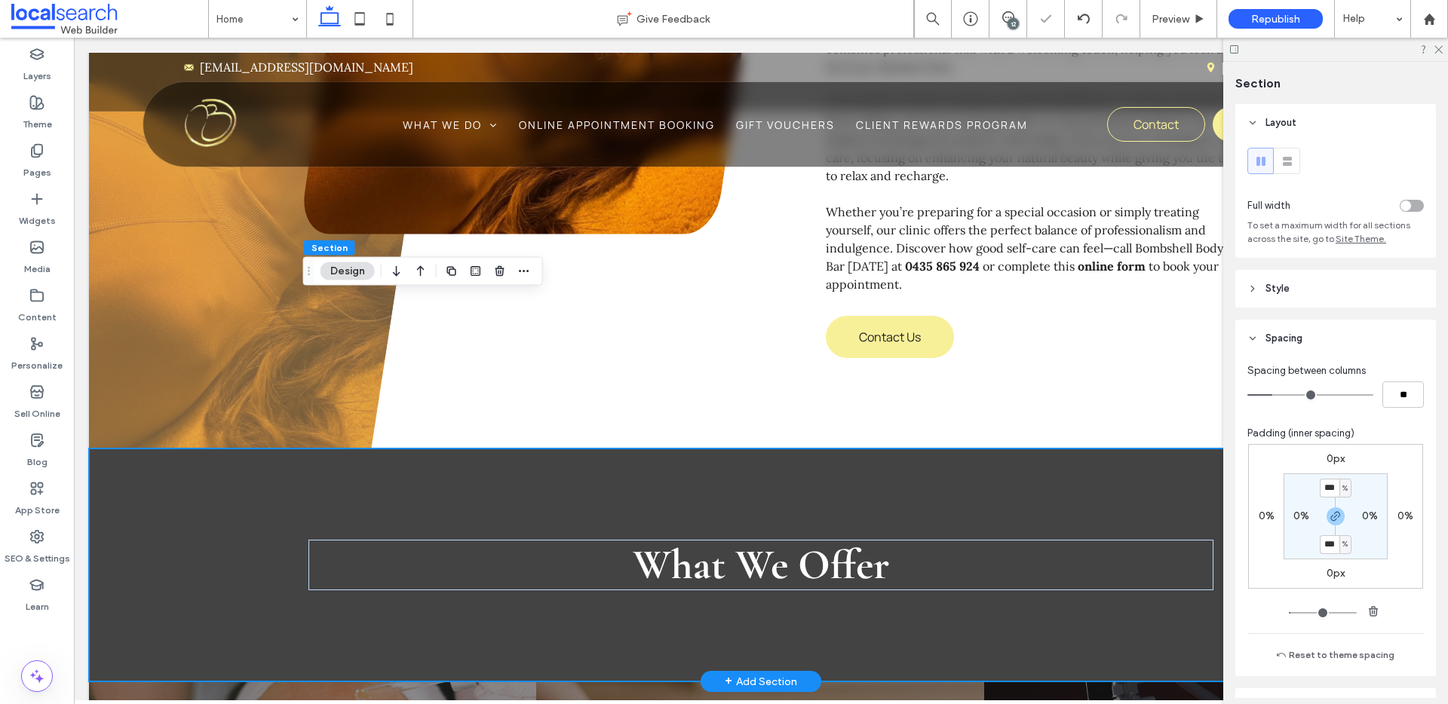
click at [922, 449] on div "What We Offer" at bounding box center [760, 565] width 905 height 233
click at [1340, 493] on div "%" at bounding box center [1346, 488] width 12 height 19
click at [1323, 488] on input "***" at bounding box center [1330, 488] width 20 height 19
type input "*"
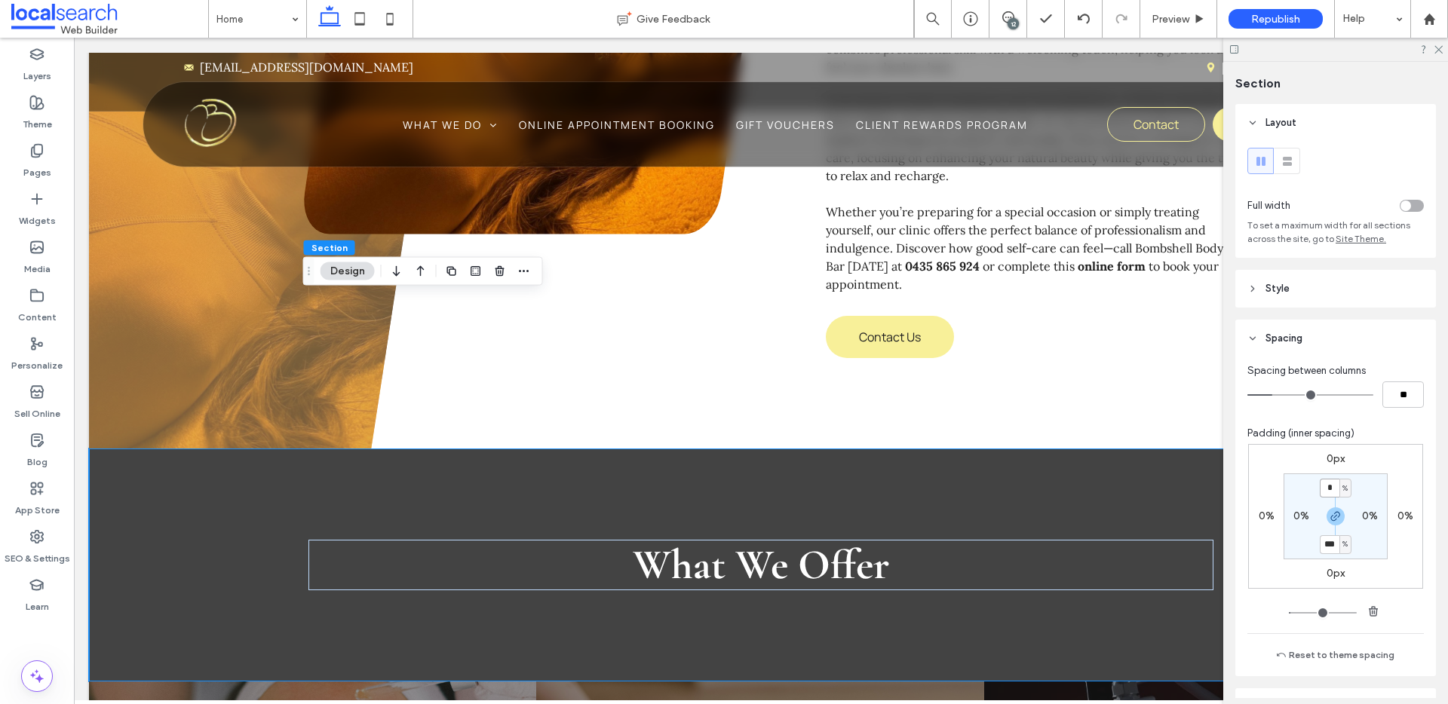
type input "*"
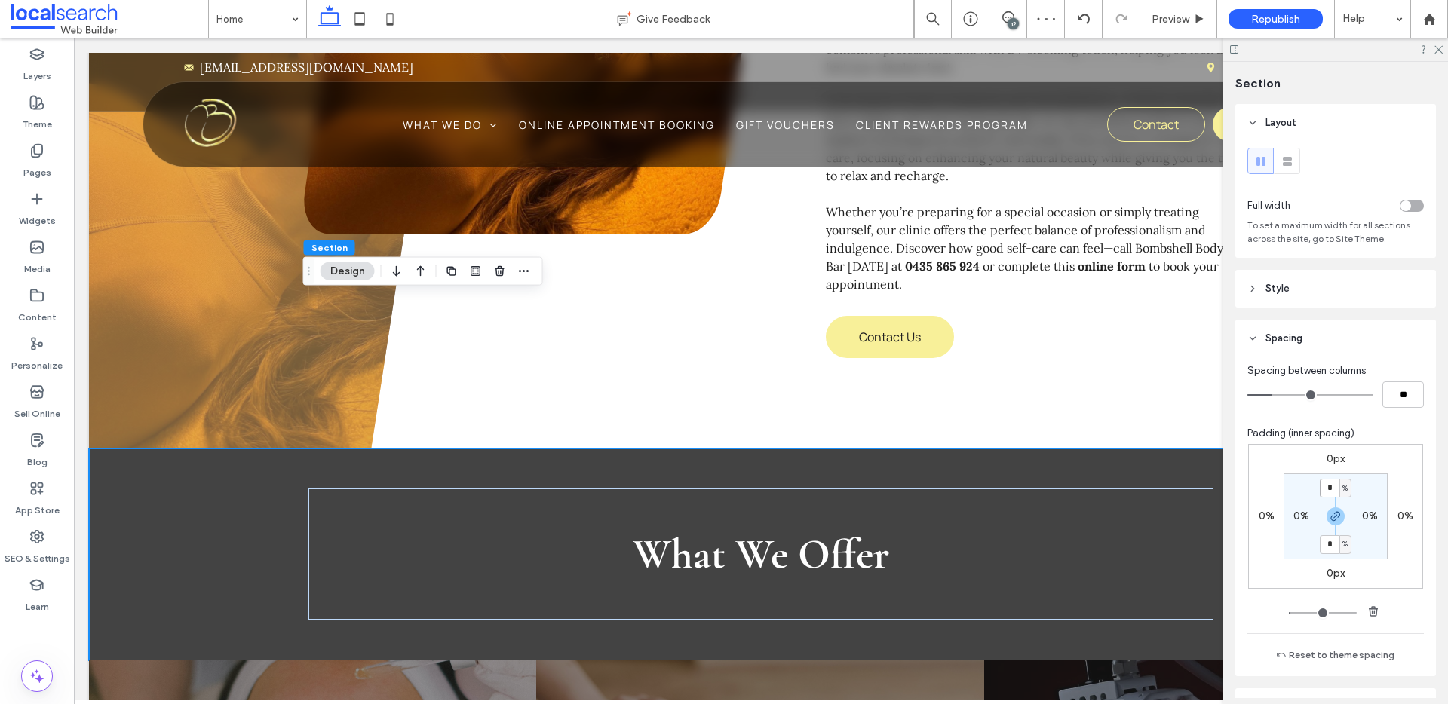
type input "*"
type input "****"
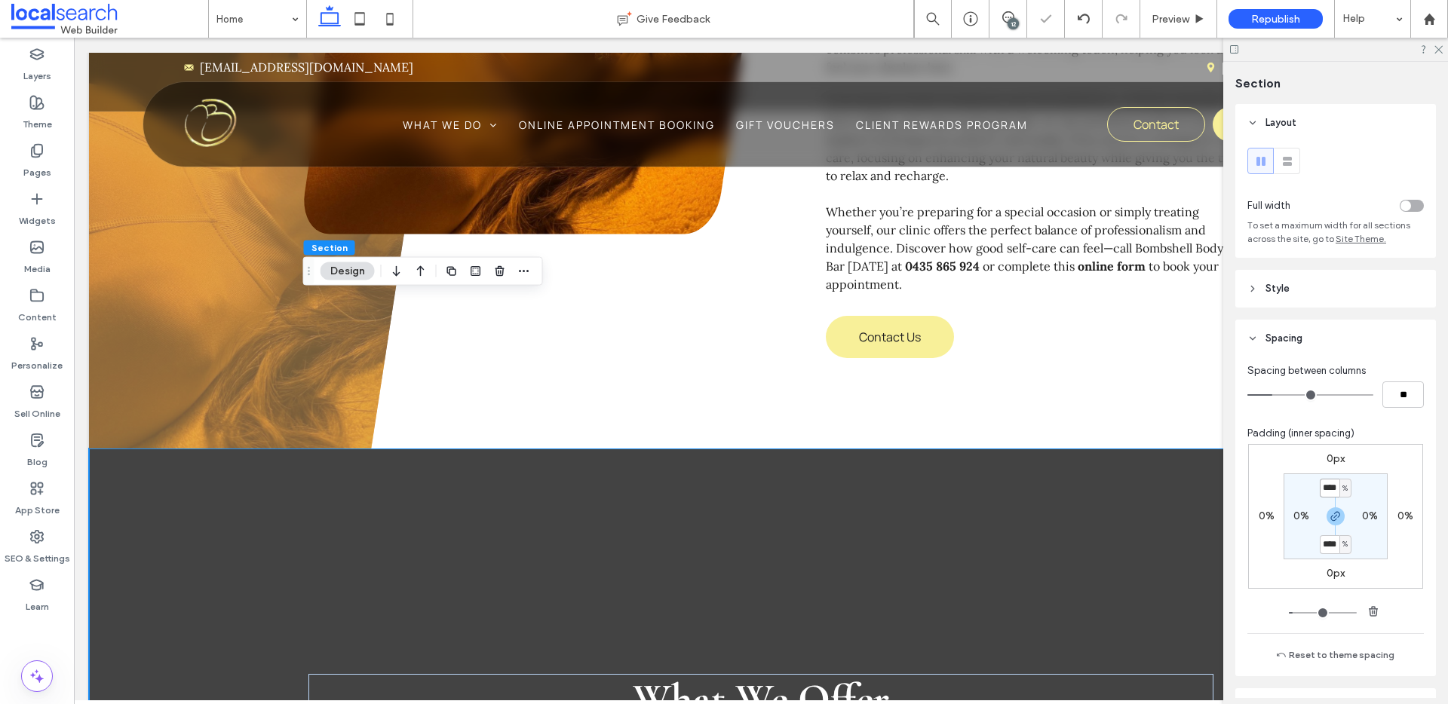
type input "**"
type input "*"
type input "***"
type input "*"
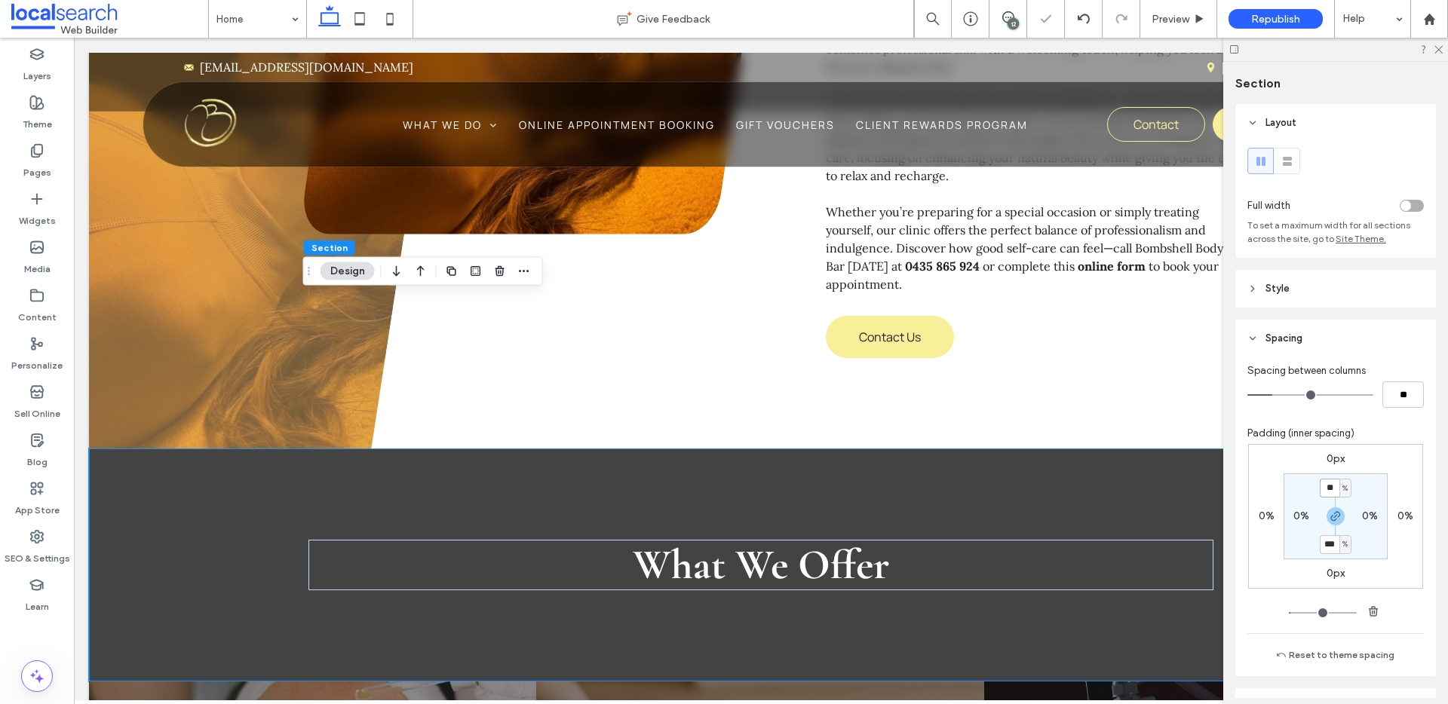
type input "*"
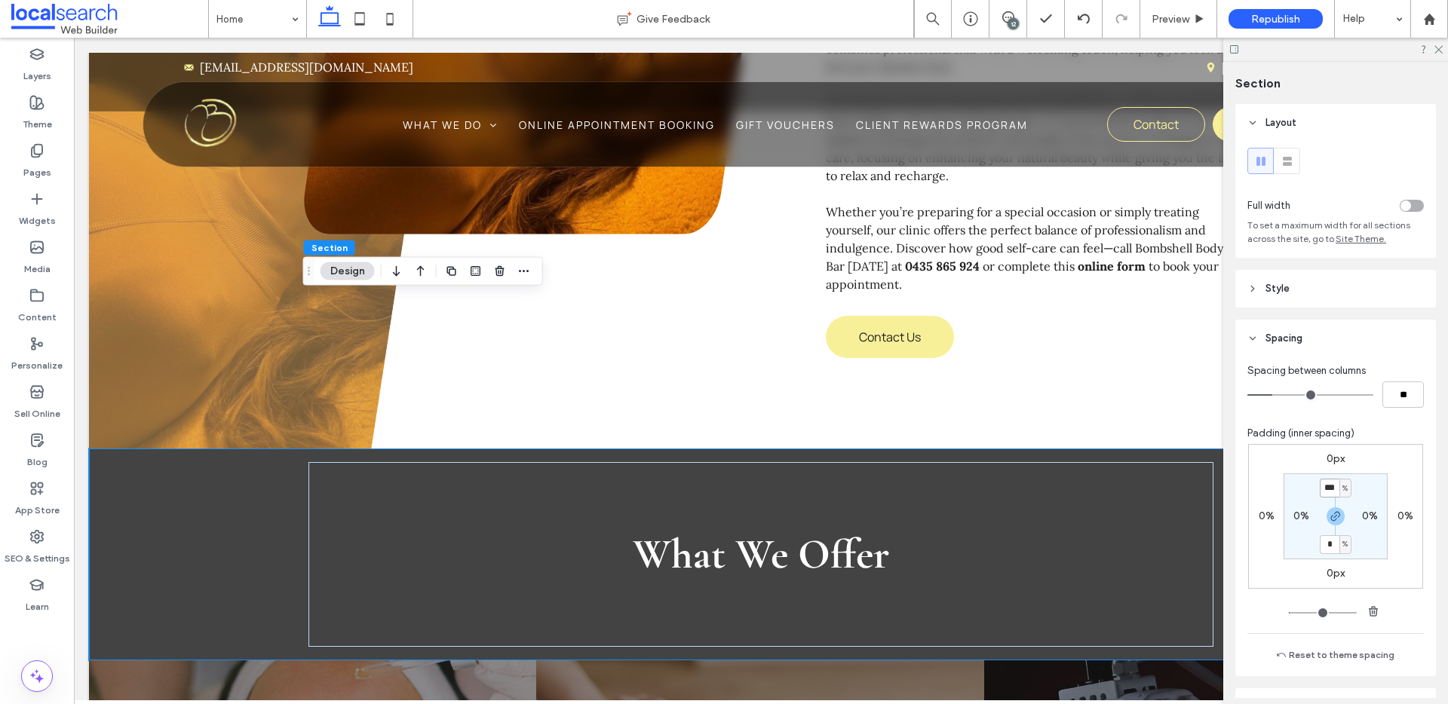
type input "***"
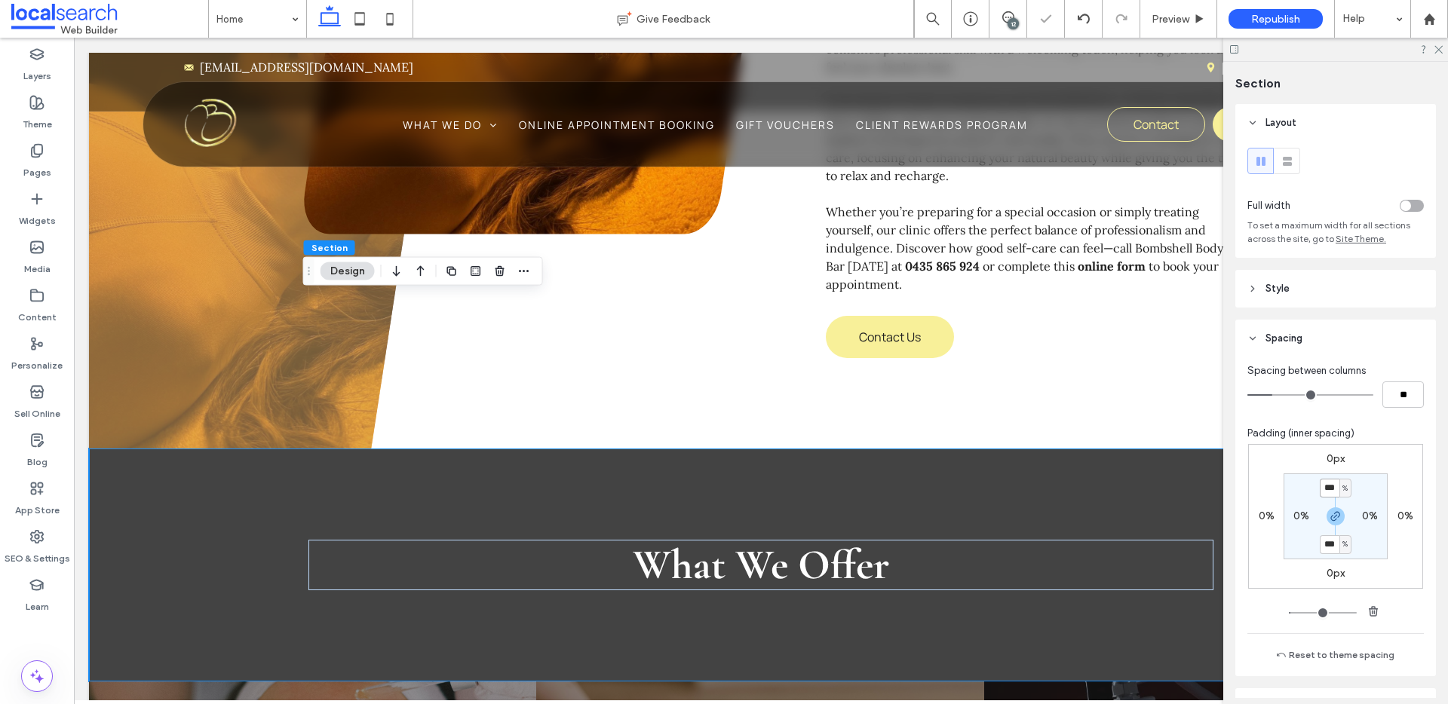
type input "*"
click at [1438, 52] on icon at bounding box center [1438, 49] width 10 height 10
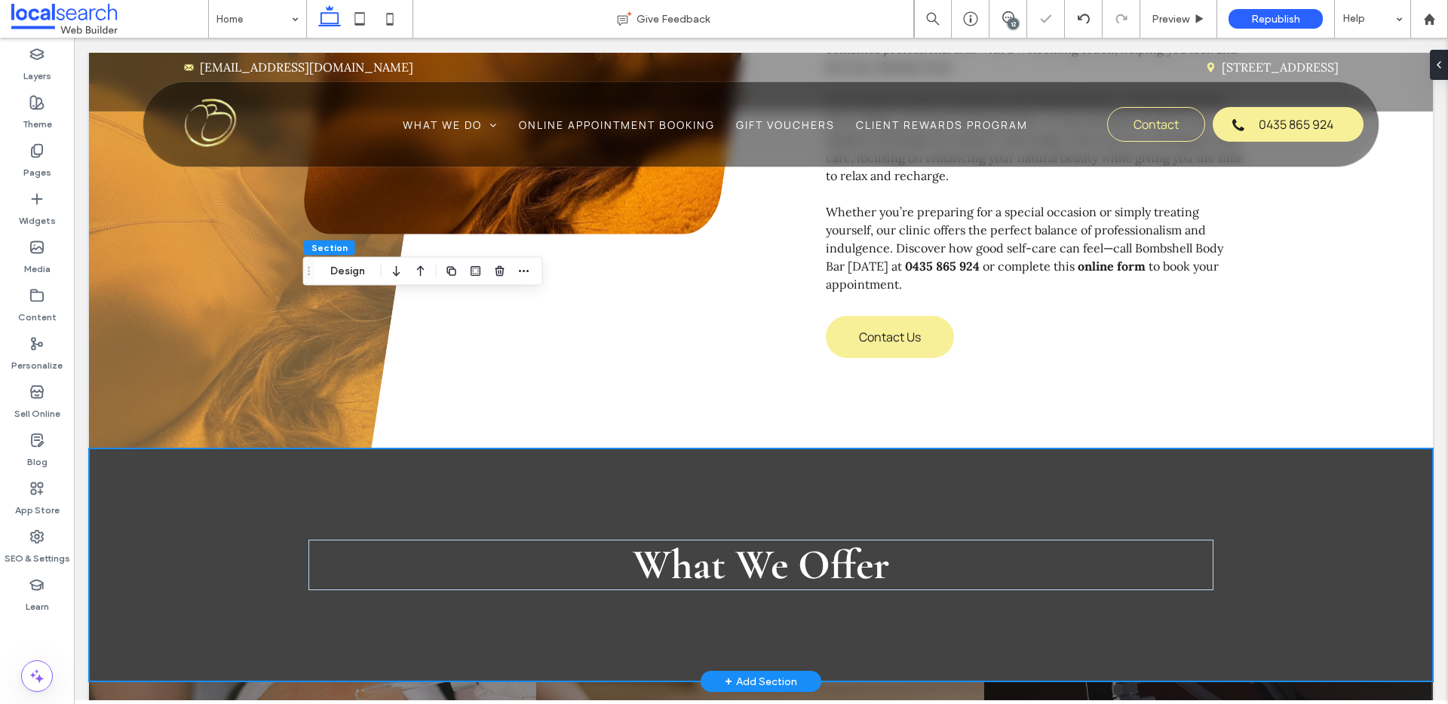
click at [1259, 449] on div "What We Offer" at bounding box center [761, 566] width 1344 height 234
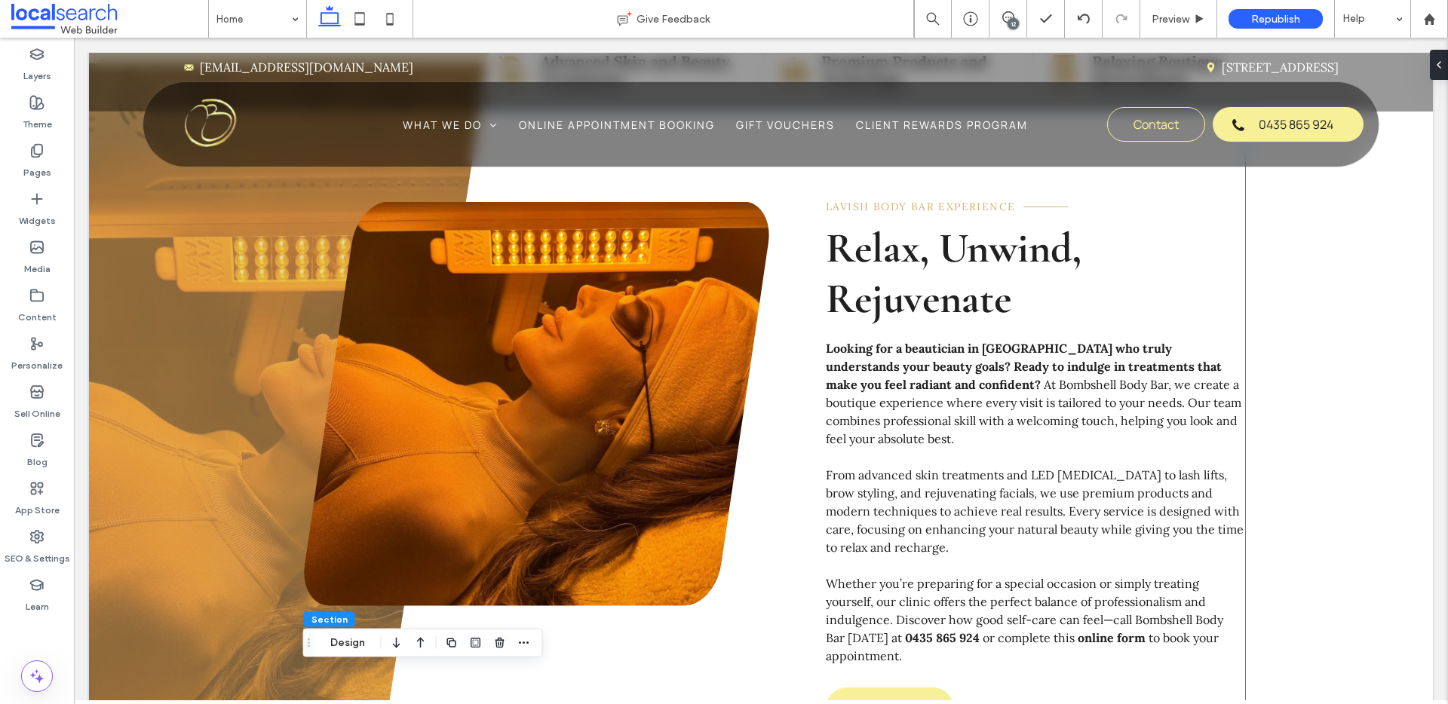
scroll to position [1024, 0]
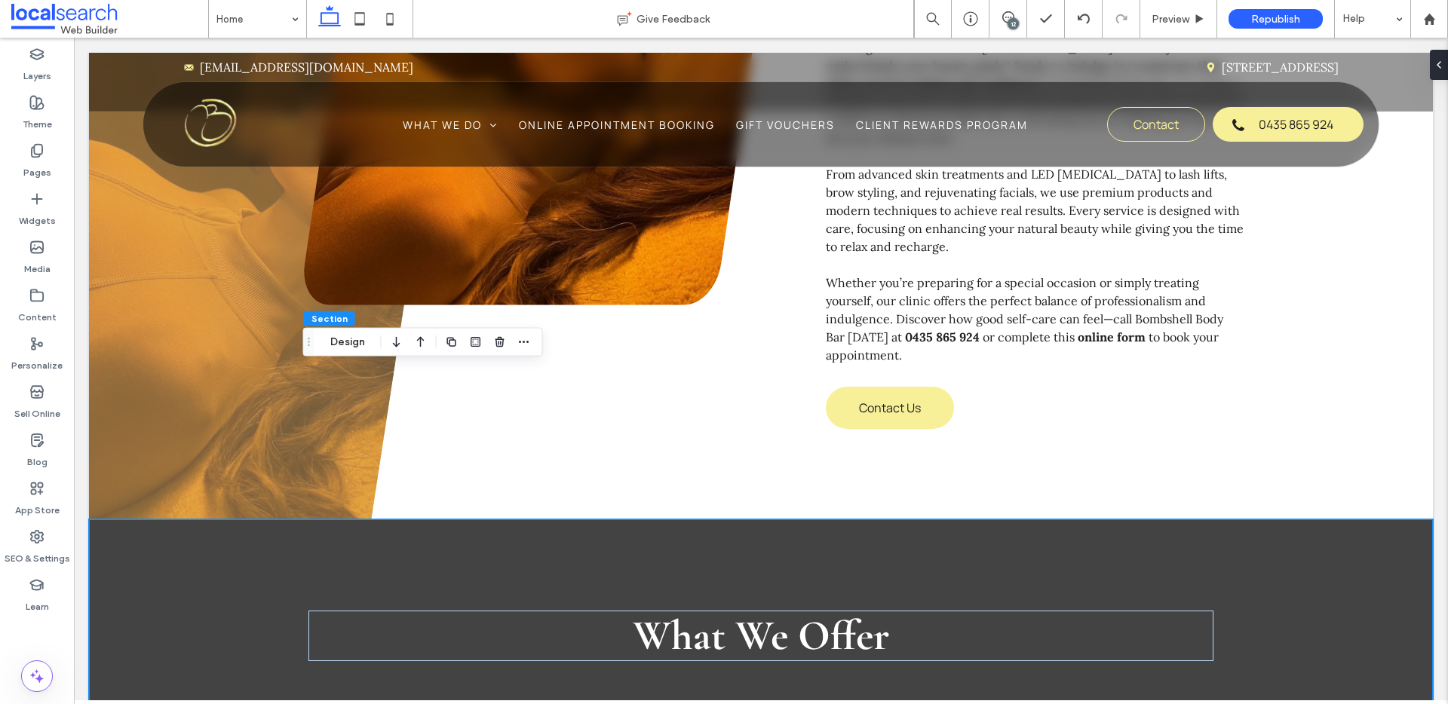
click at [554, 520] on div "What We Offer" at bounding box center [760, 637] width 905 height 234
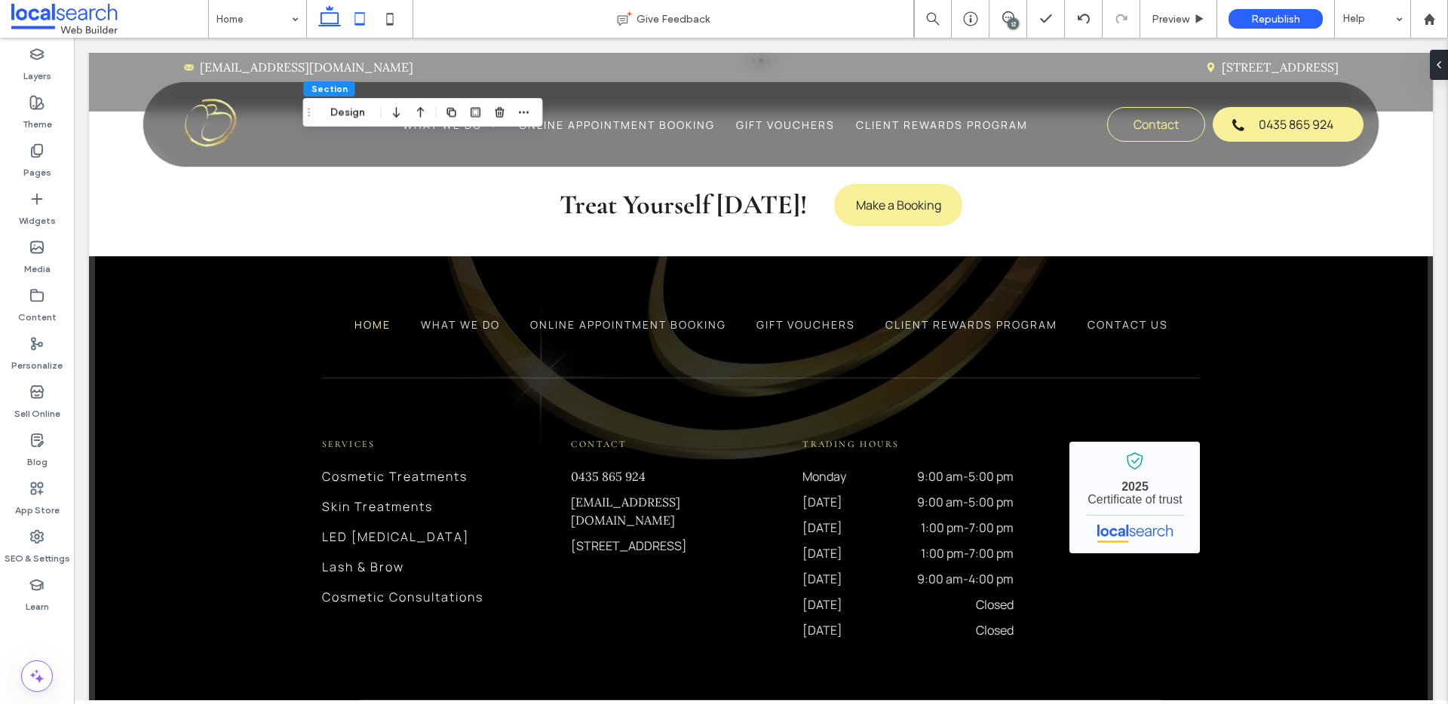
scroll to position [2331, 0]
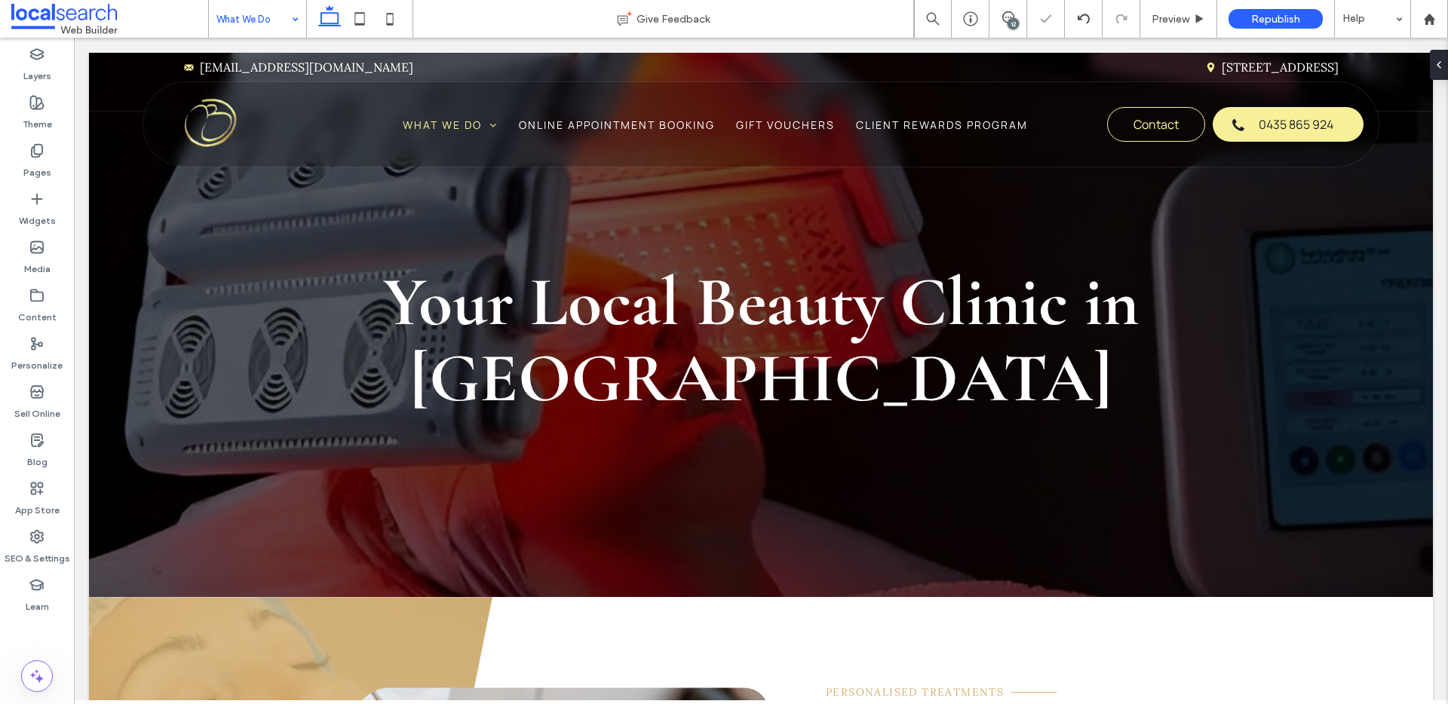
click at [241, 217] on div "Your Local Beauty Clinic in Yeppoon" at bounding box center [761, 325] width 1344 height 545
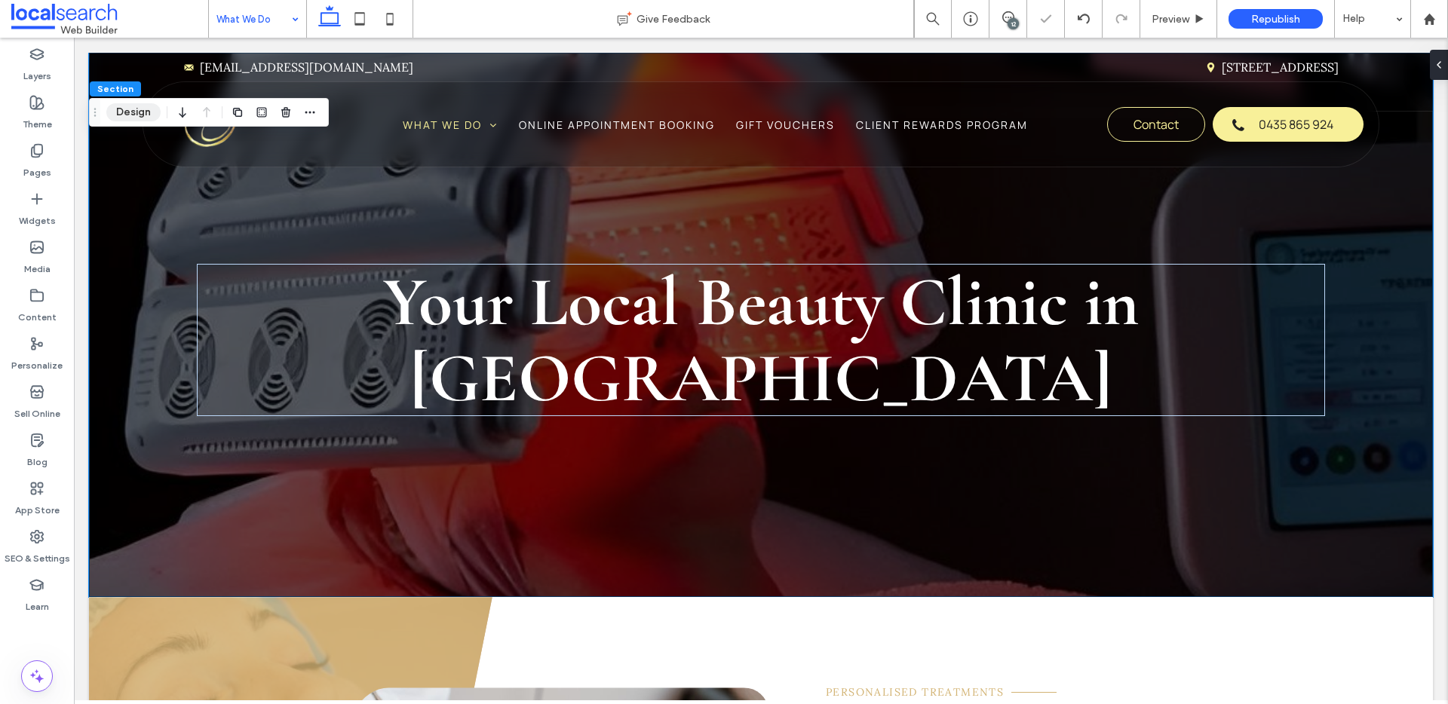
click at [138, 116] on button "Design" at bounding box center [133, 112] width 54 height 18
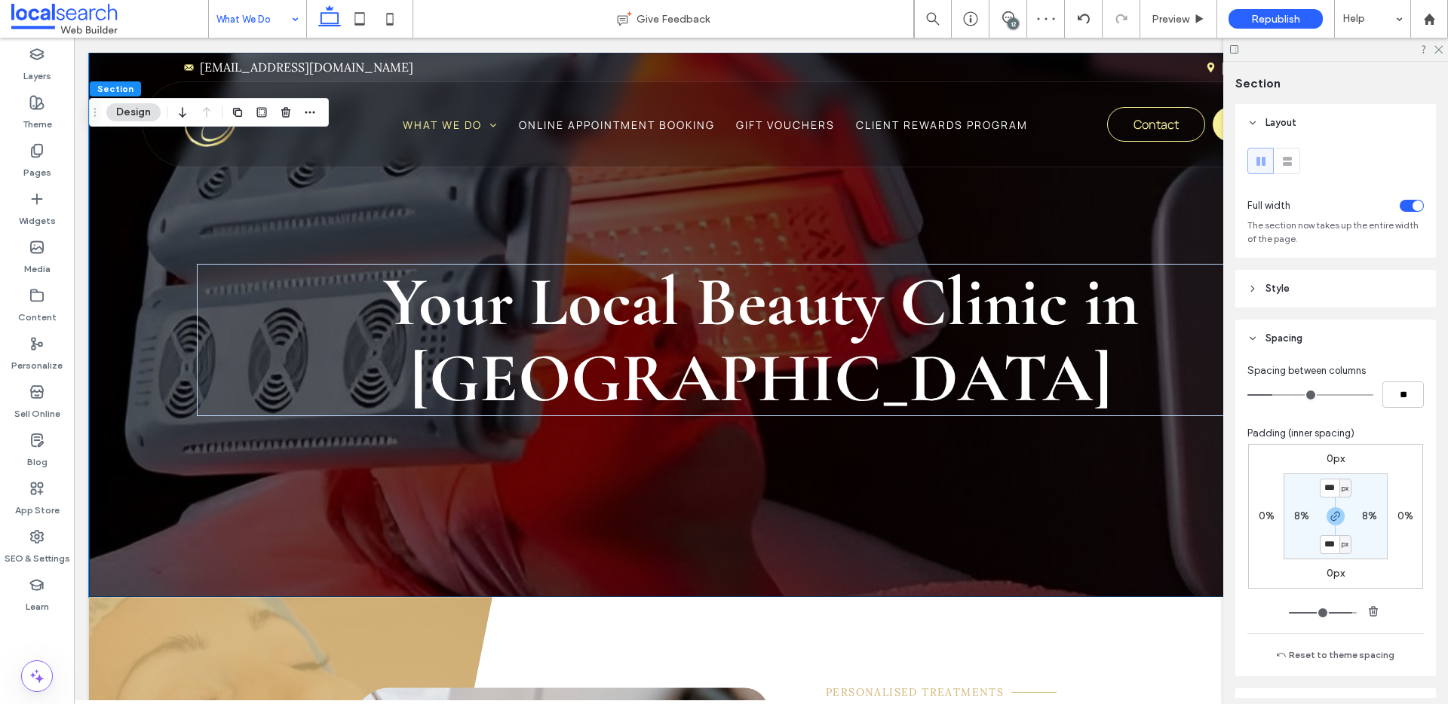
click at [1260, 336] on header "Spacing" at bounding box center [1335, 339] width 201 height 38
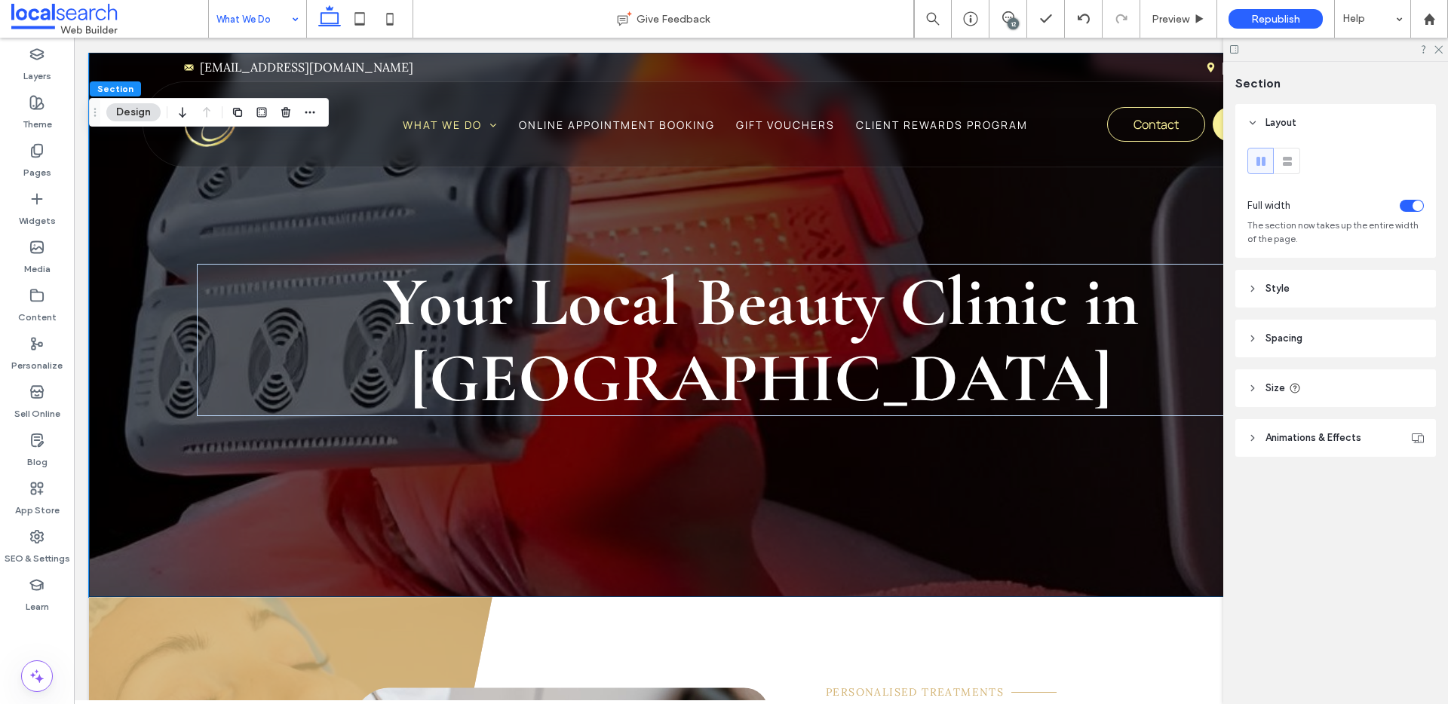
click at [1251, 287] on icon at bounding box center [1253, 289] width 11 height 11
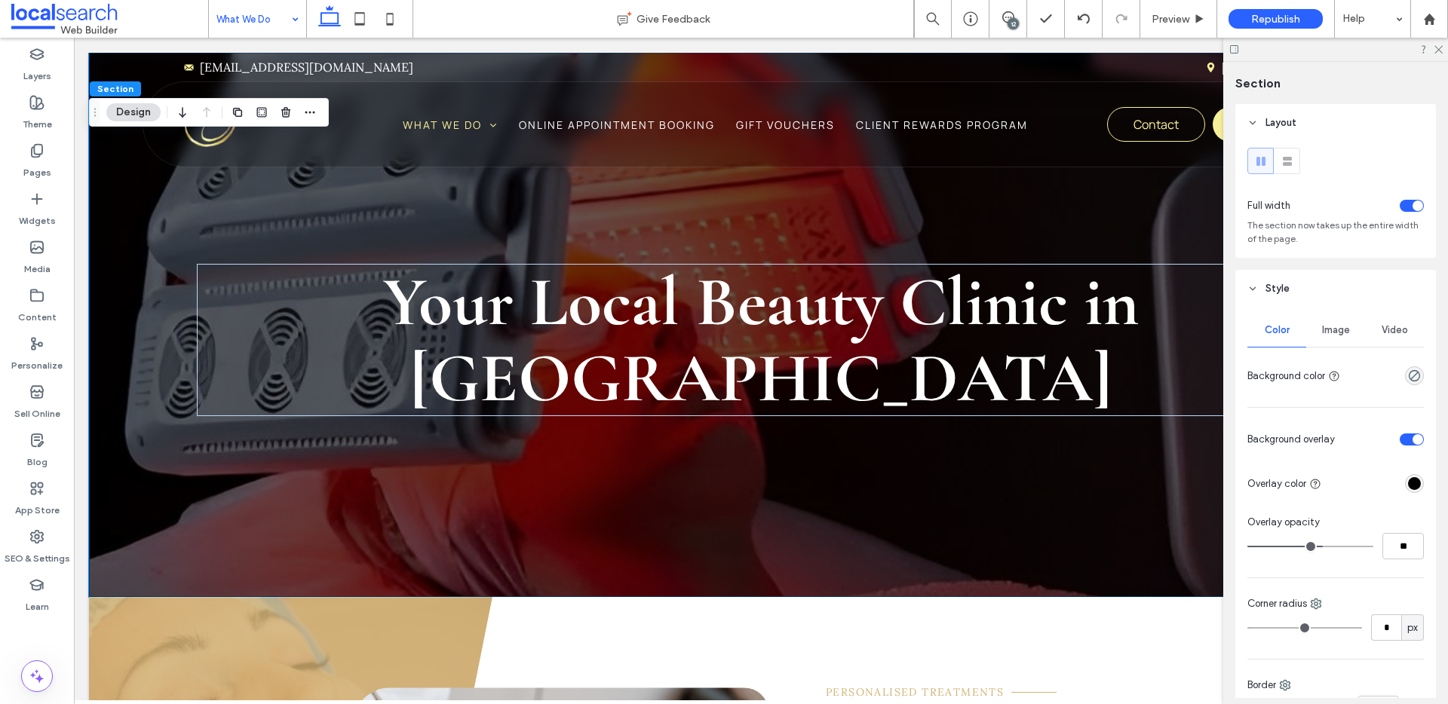
click at [1341, 305] on header "Style" at bounding box center [1335, 289] width 201 height 38
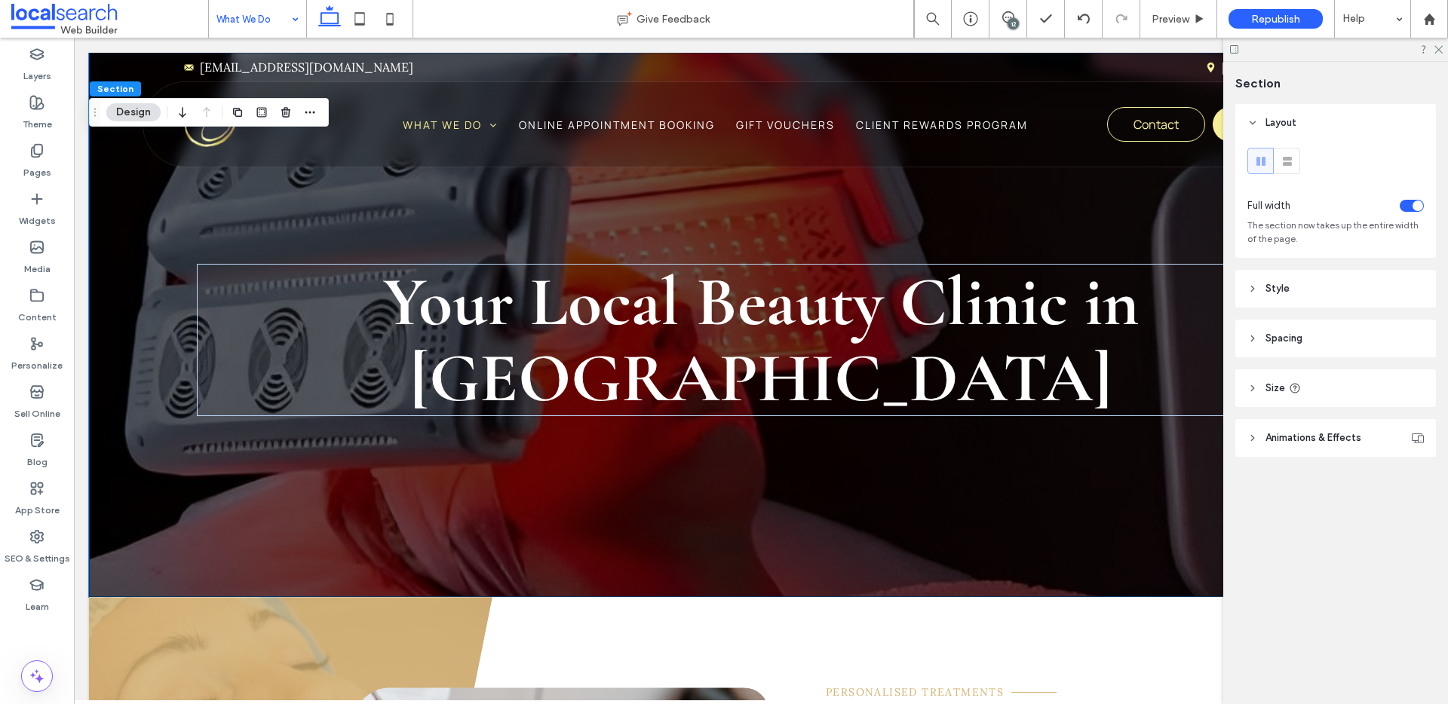
click at [1330, 330] on div "Layout Full width The section now takes up the entire width of the page. Style …" at bounding box center [1340, 310] width 210 height 413
click at [1305, 291] on header "Style" at bounding box center [1335, 289] width 201 height 38
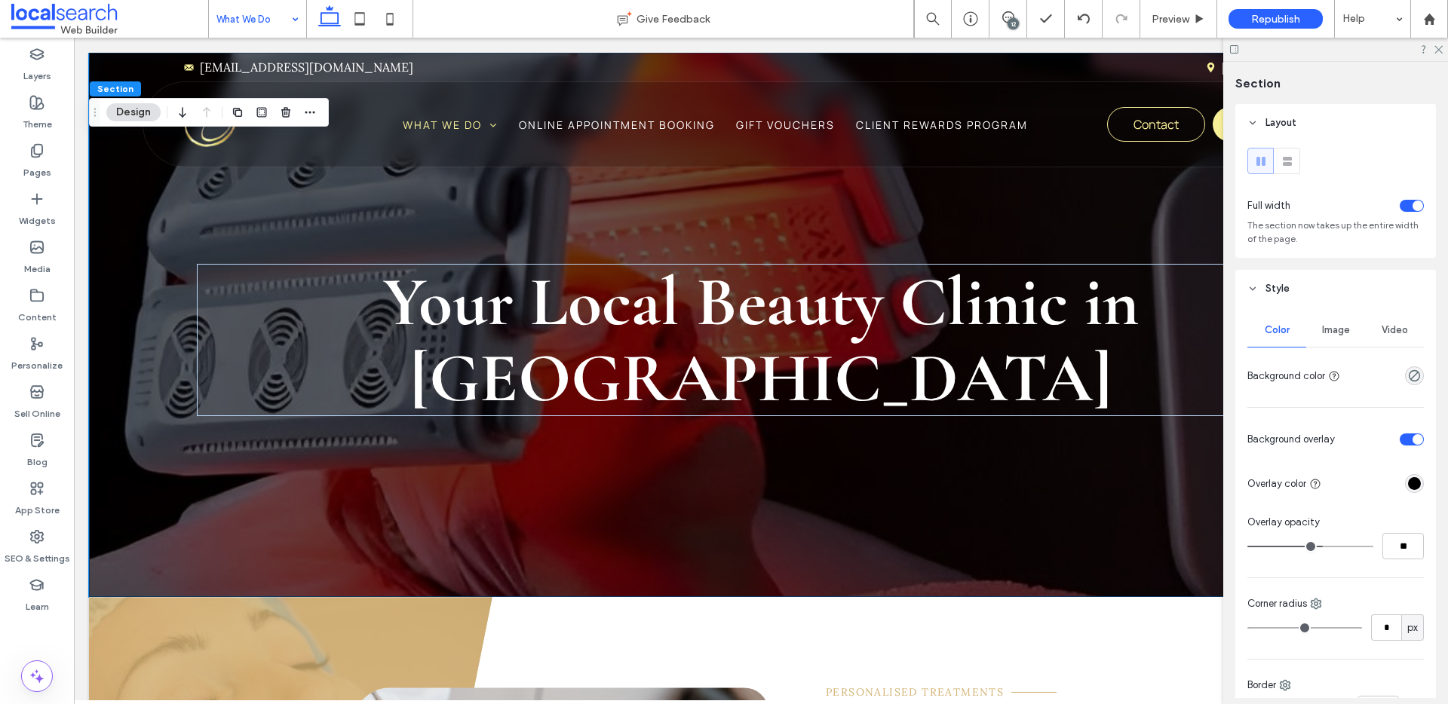
click at [1324, 318] on div "Image" at bounding box center [1335, 330] width 59 height 33
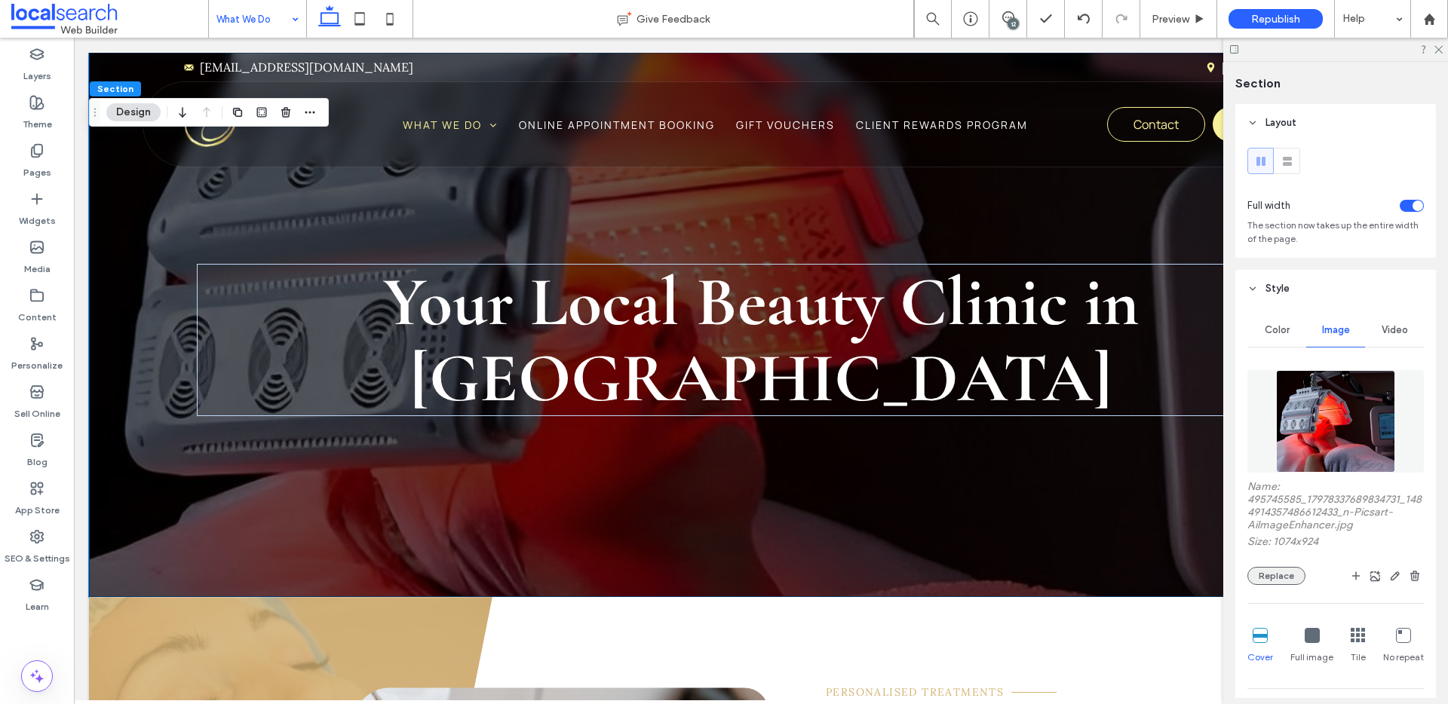
click at [1289, 571] on button "Replace" at bounding box center [1277, 576] width 58 height 18
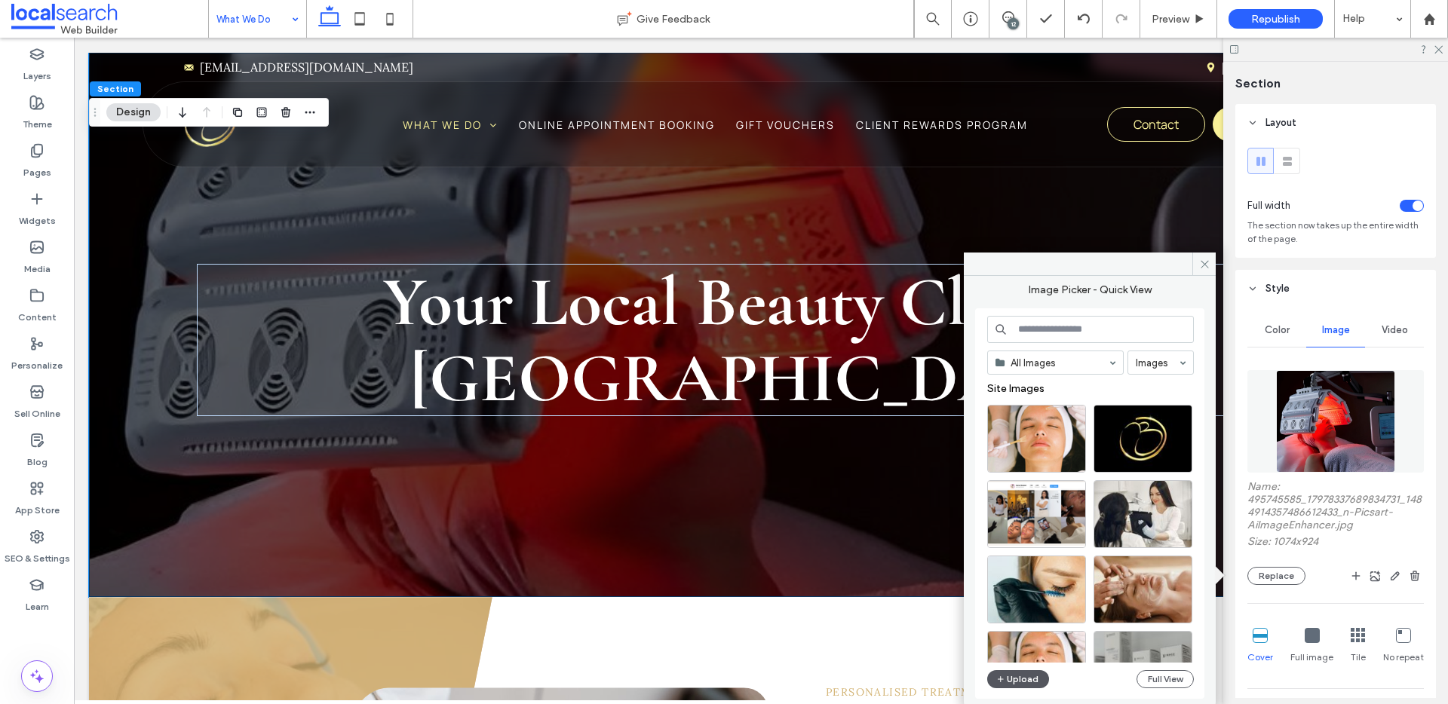
click at [1027, 686] on button "Upload" at bounding box center [1018, 680] width 62 height 18
drag, startPoint x: 1211, startPoint y: 266, endPoint x: 791, endPoint y: 60, distance: 467.5
click at [1211, 266] on span at bounding box center [1203, 264] width 23 height 23
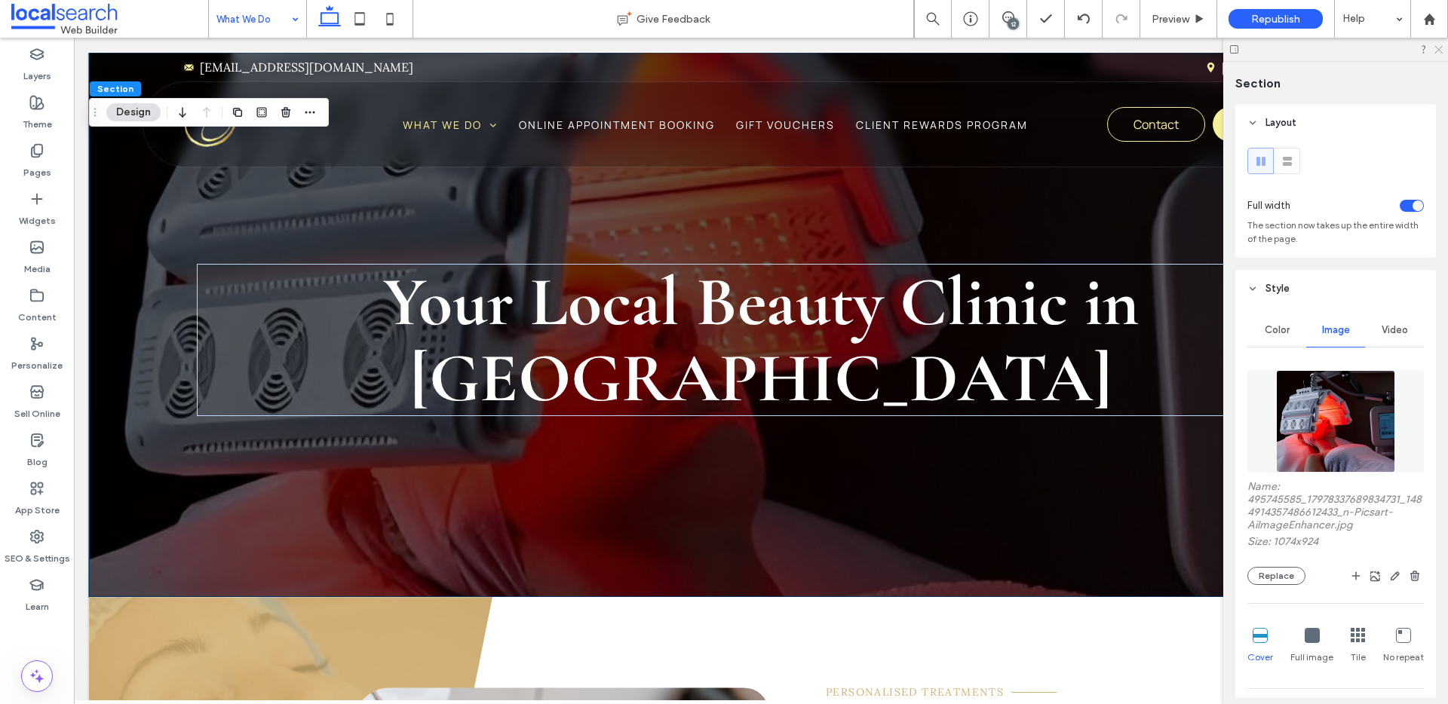
click at [1439, 48] on icon at bounding box center [1438, 49] width 10 height 10
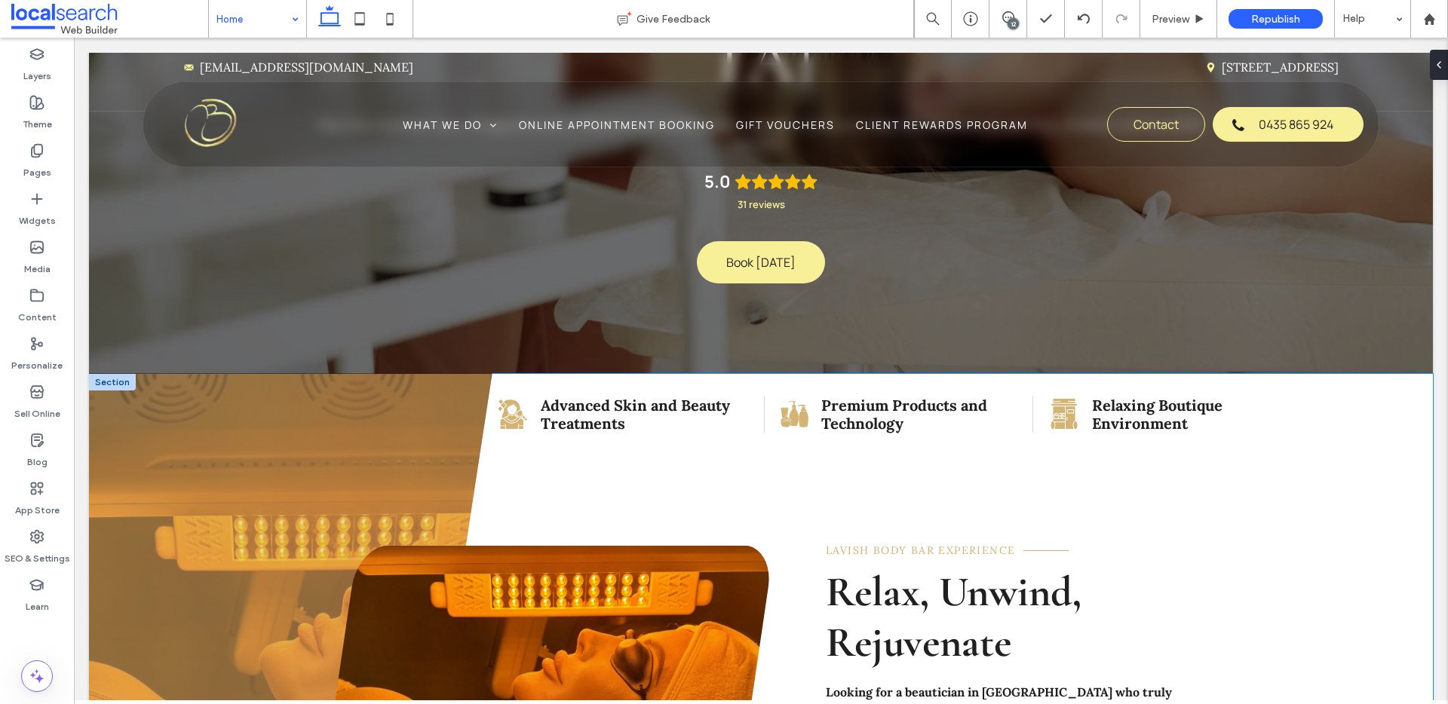
scroll to position [408, 0]
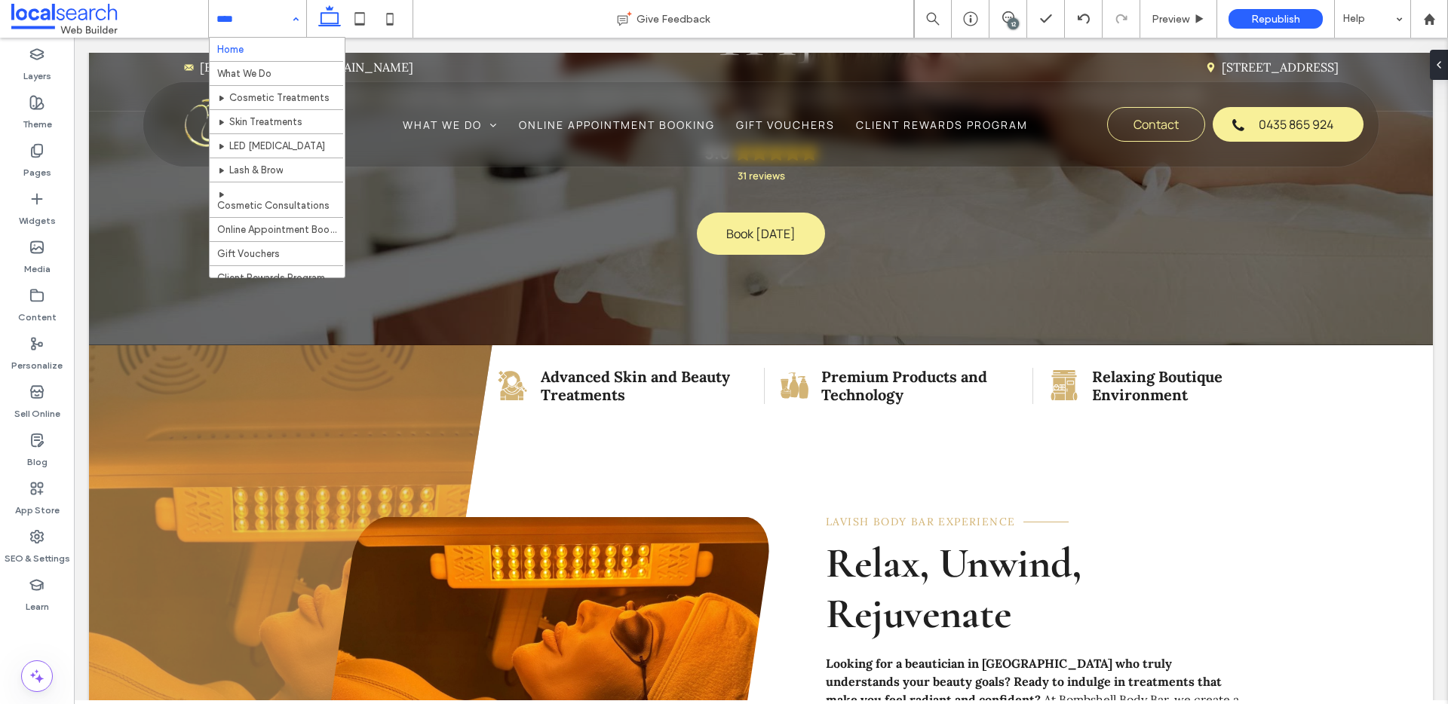
click at [267, 23] on input at bounding box center [253, 19] width 75 height 38
click at [279, 22] on input at bounding box center [253, 19] width 75 height 38
click at [292, 21] on div "Home What We Do Cosmetic Treatments Skin Treatments LED Light Therapy Lash & Br…" at bounding box center [257, 19] width 97 height 38
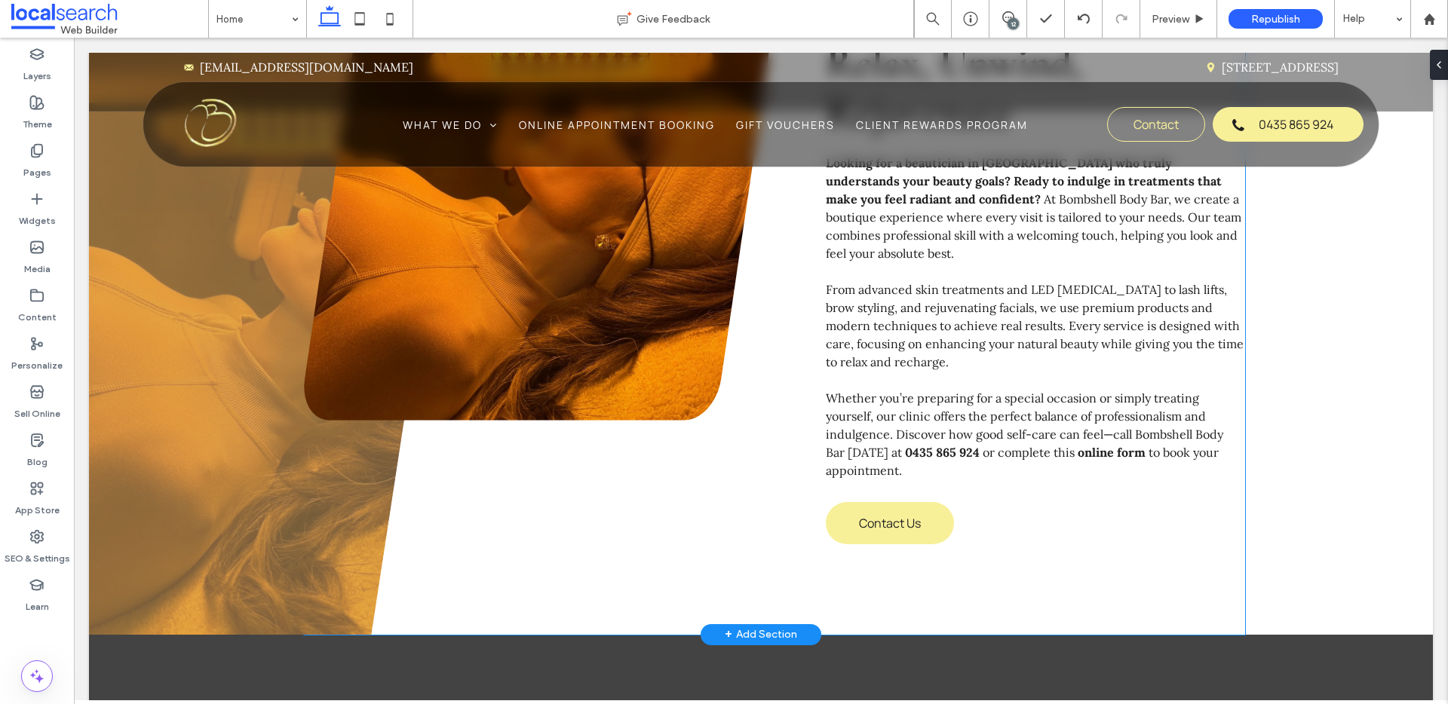
scroll to position [1229, 0]
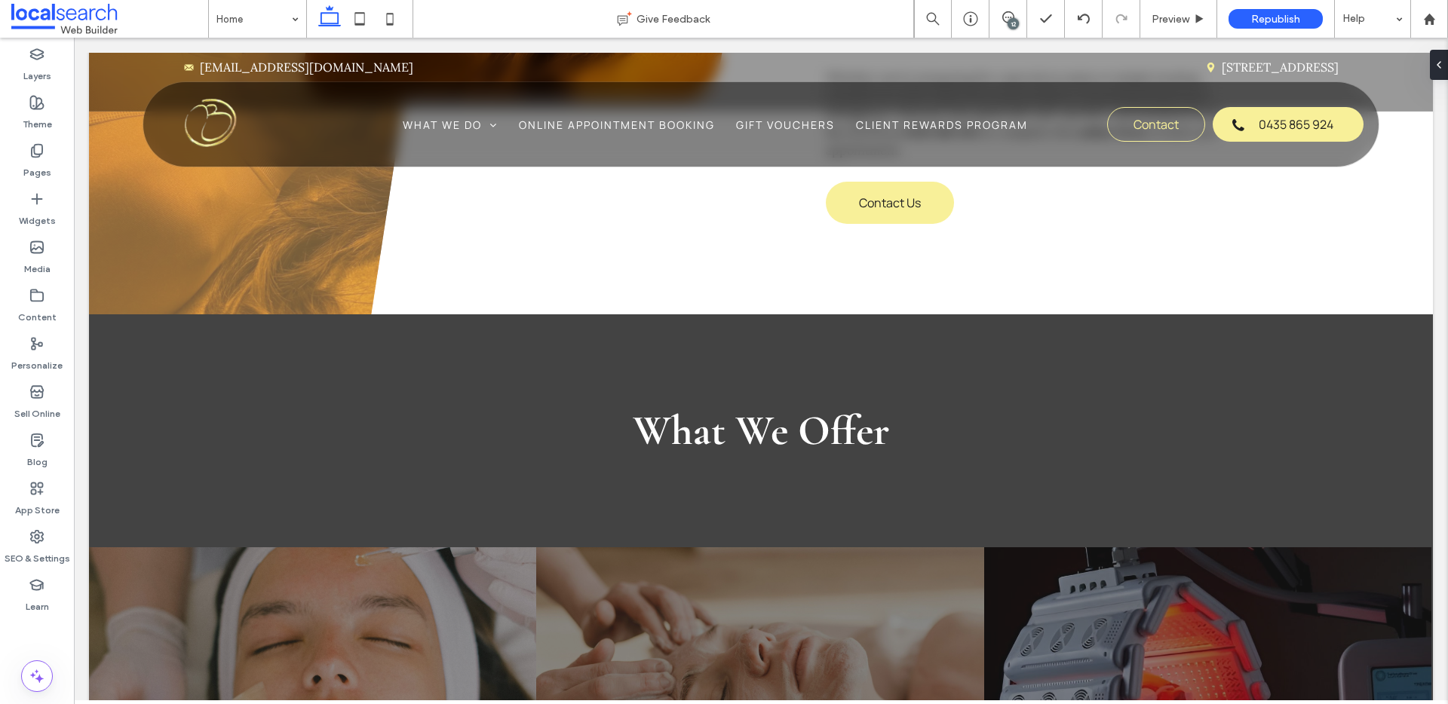
click at [1014, 8] on div "12" at bounding box center [1009, 19] width 38 height 38
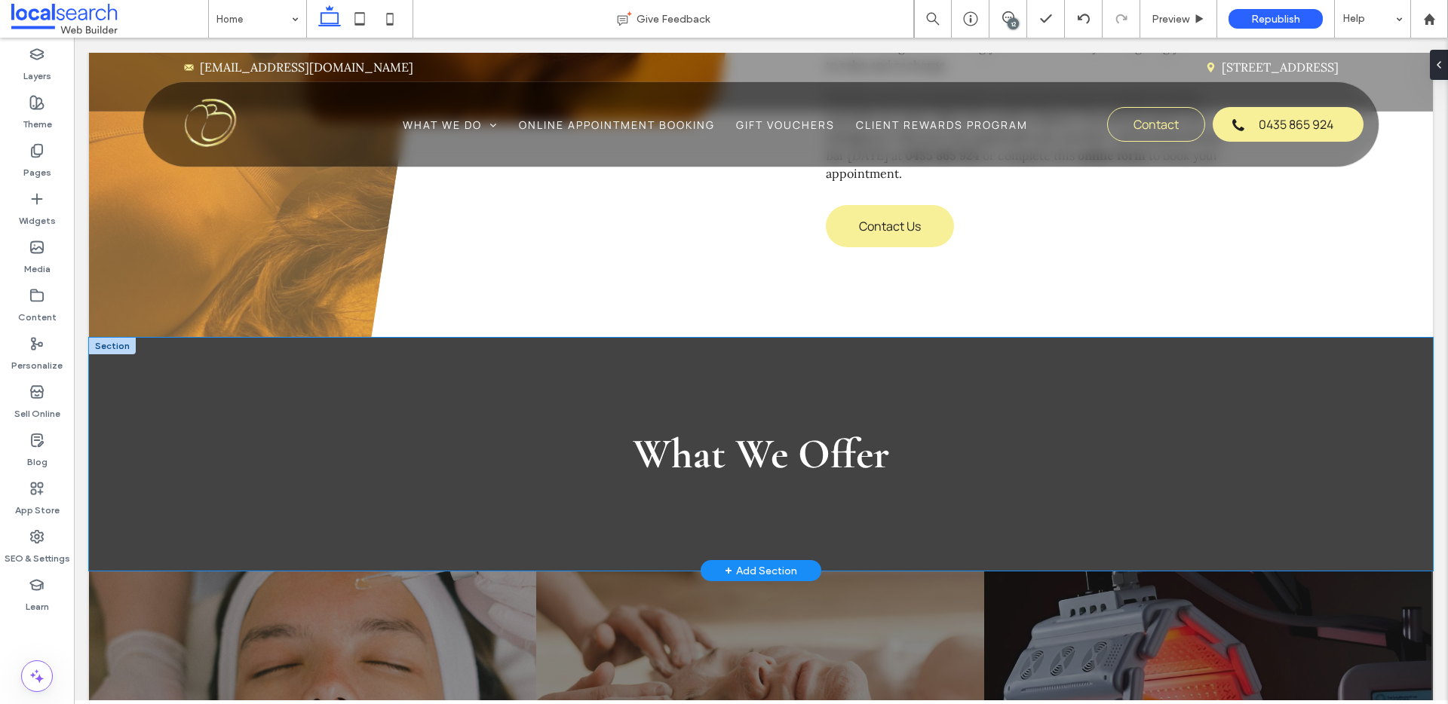
scroll to position [1196, 0]
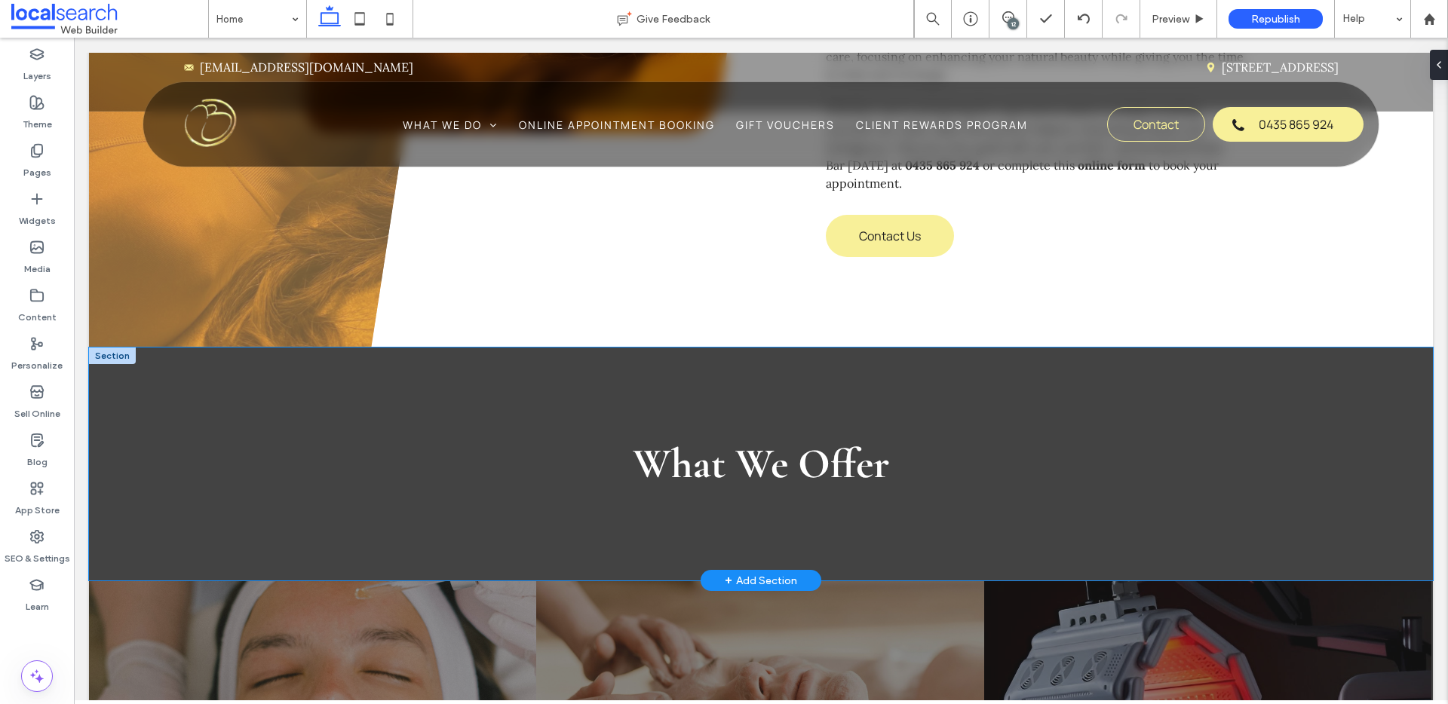
click at [904, 348] on div "What We Offer" at bounding box center [760, 465] width 905 height 234
click at [907, 348] on div "What We Offer" at bounding box center [760, 465] width 905 height 234
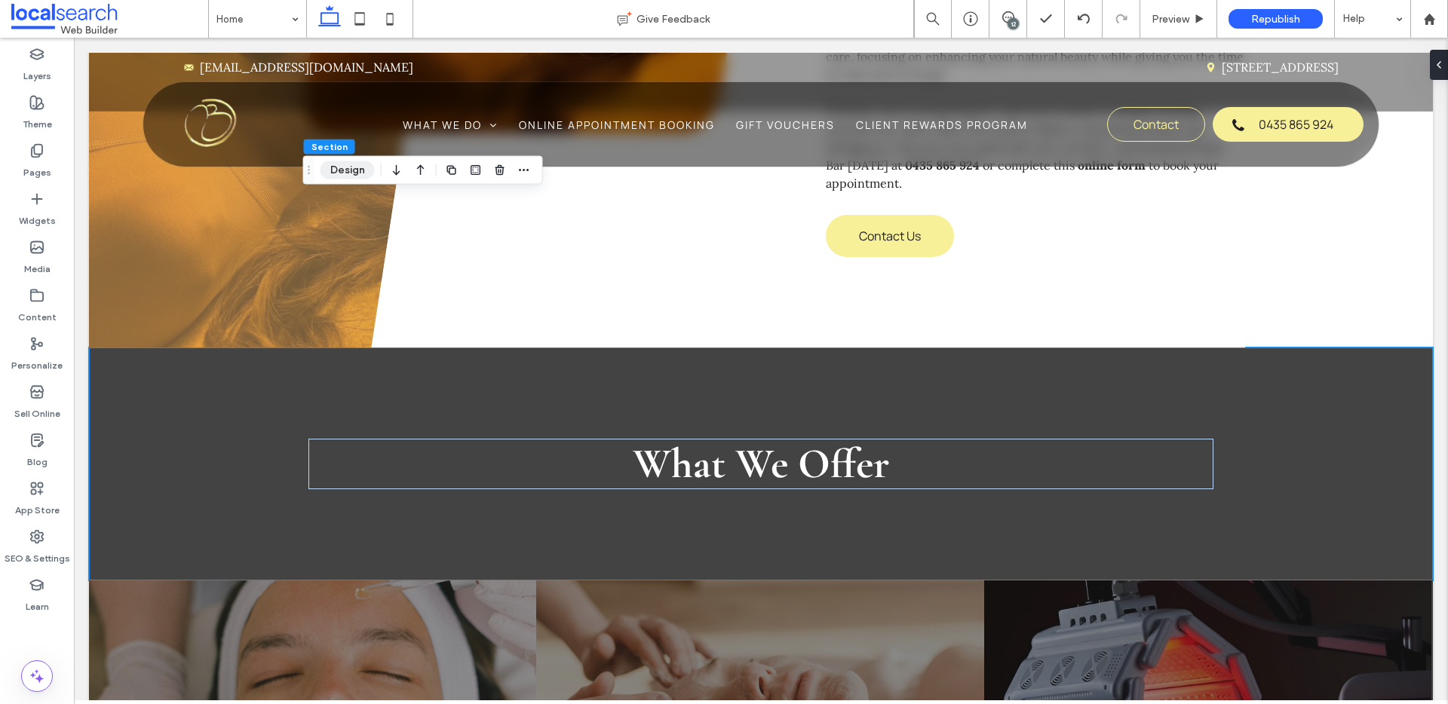
click at [354, 165] on button "Design" at bounding box center [348, 170] width 54 height 18
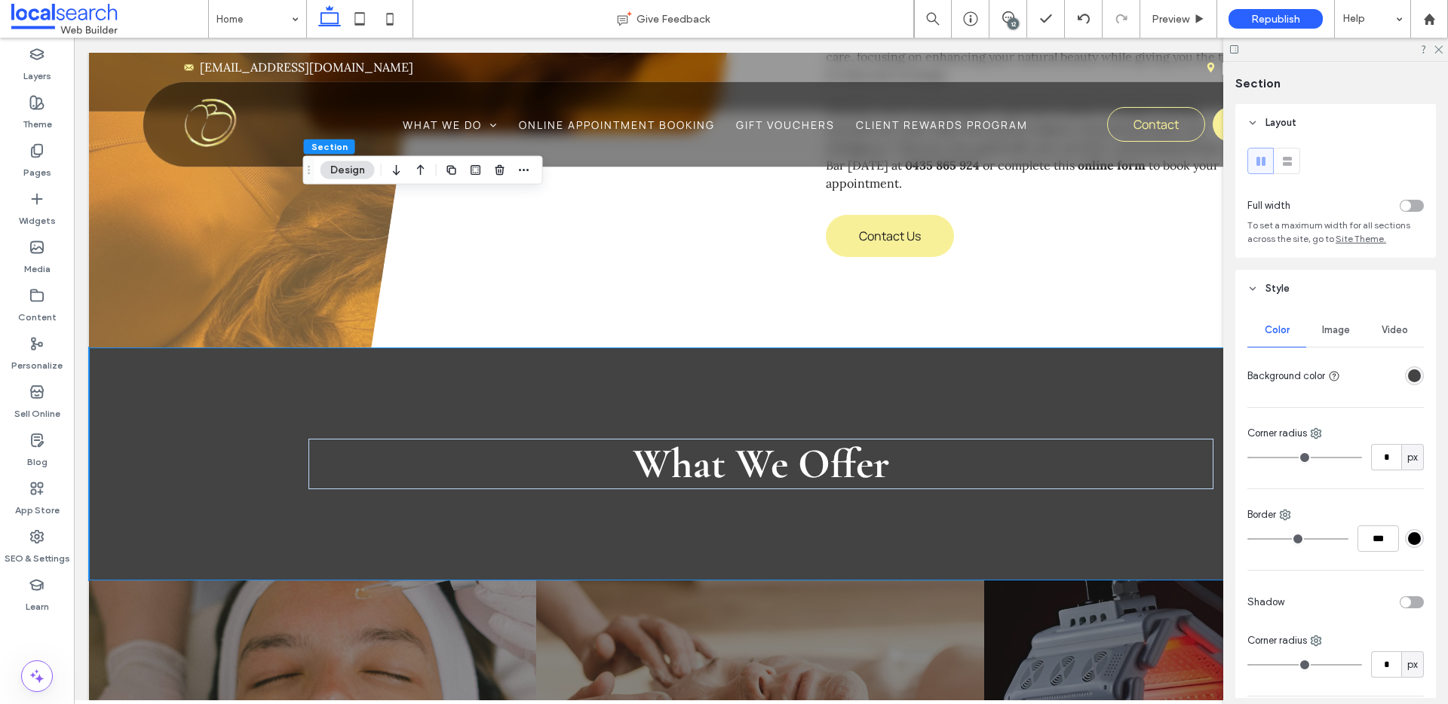
click at [1244, 283] on header "Style" at bounding box center [1335, 289] width 201 height 38
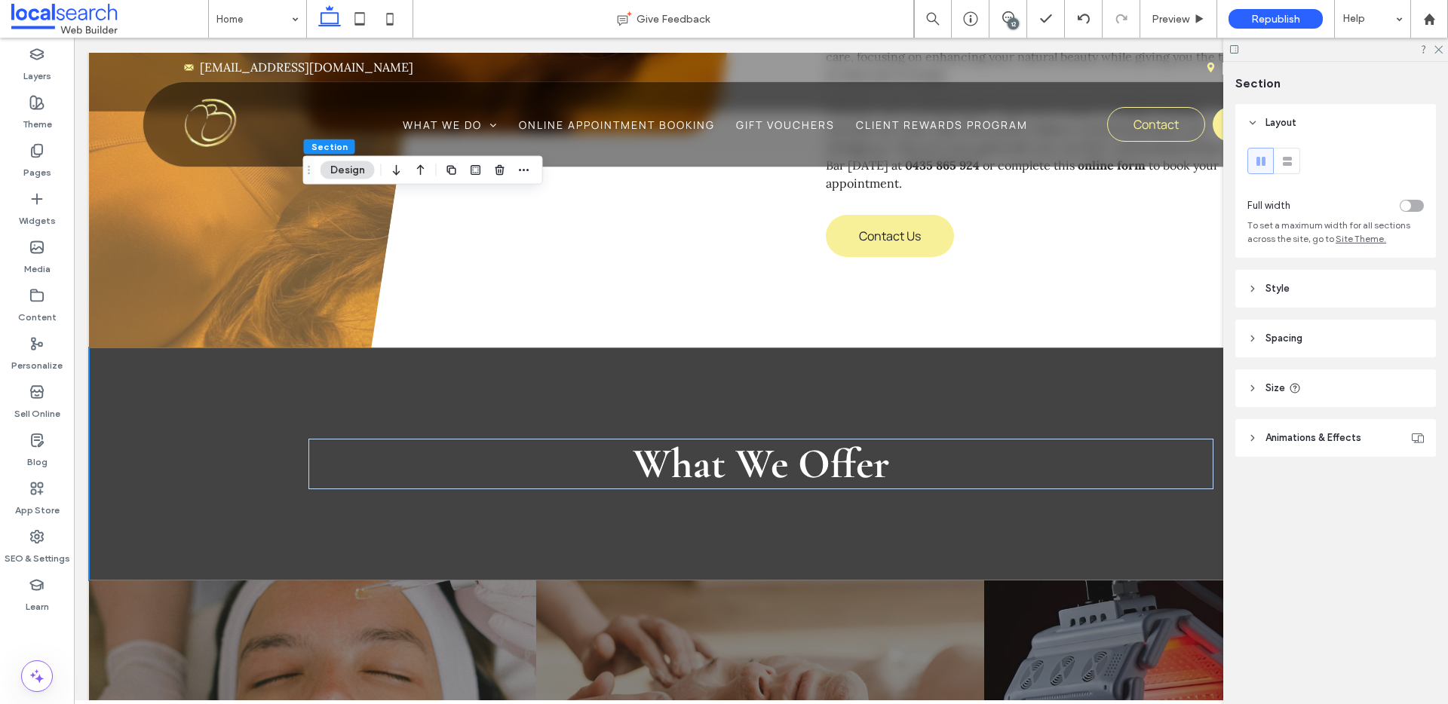
click at [1309, 348] on header "Spacing" at bounding box center [1335, 339] width 201 height 38
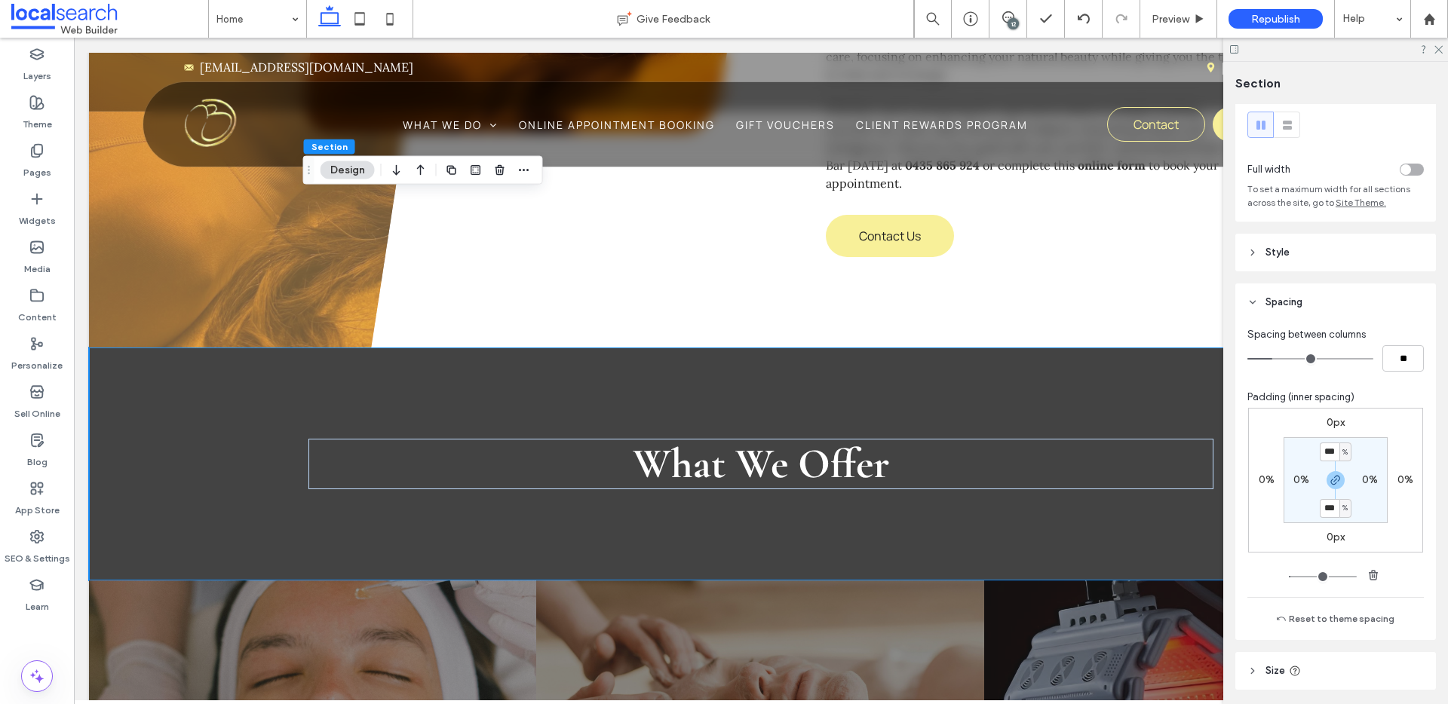
scroll to position [59, 0]
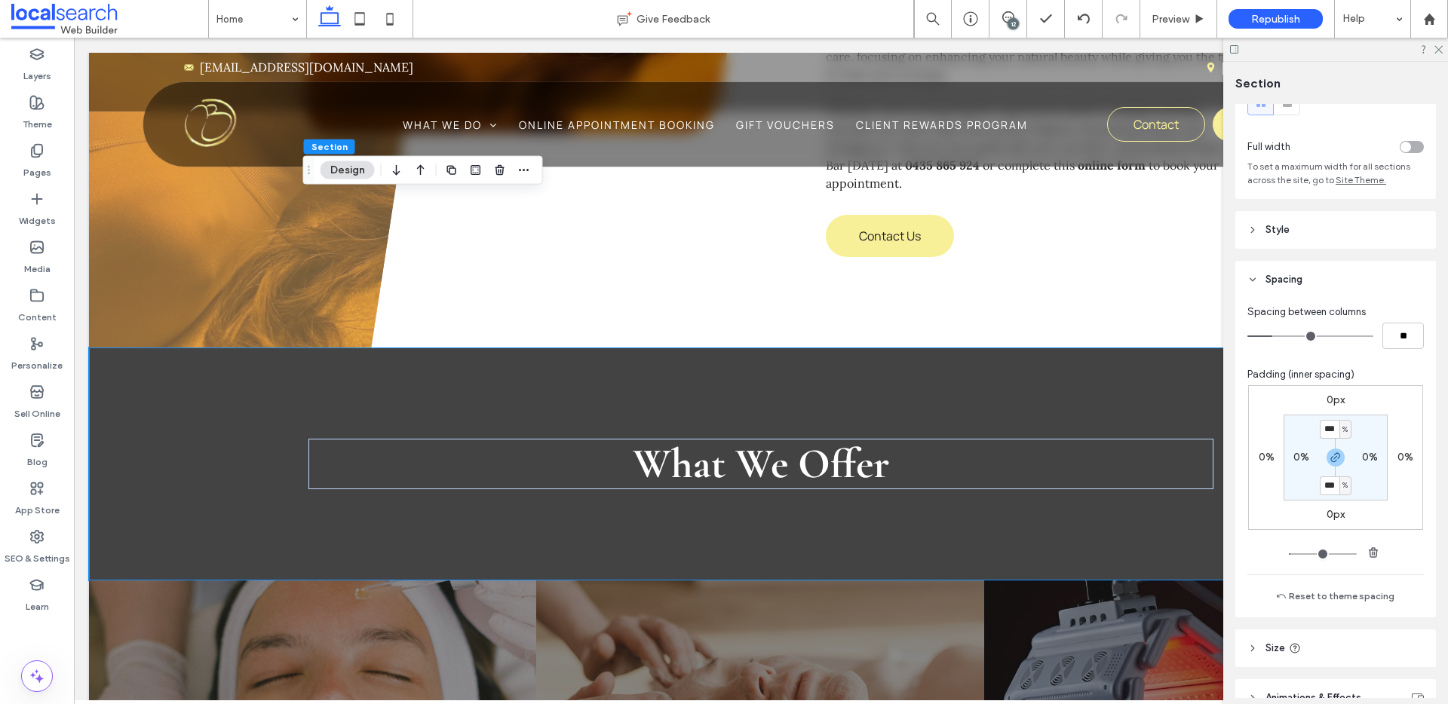
type input "*"
type input "**"
type input "*"
type input "**"
type input "*"
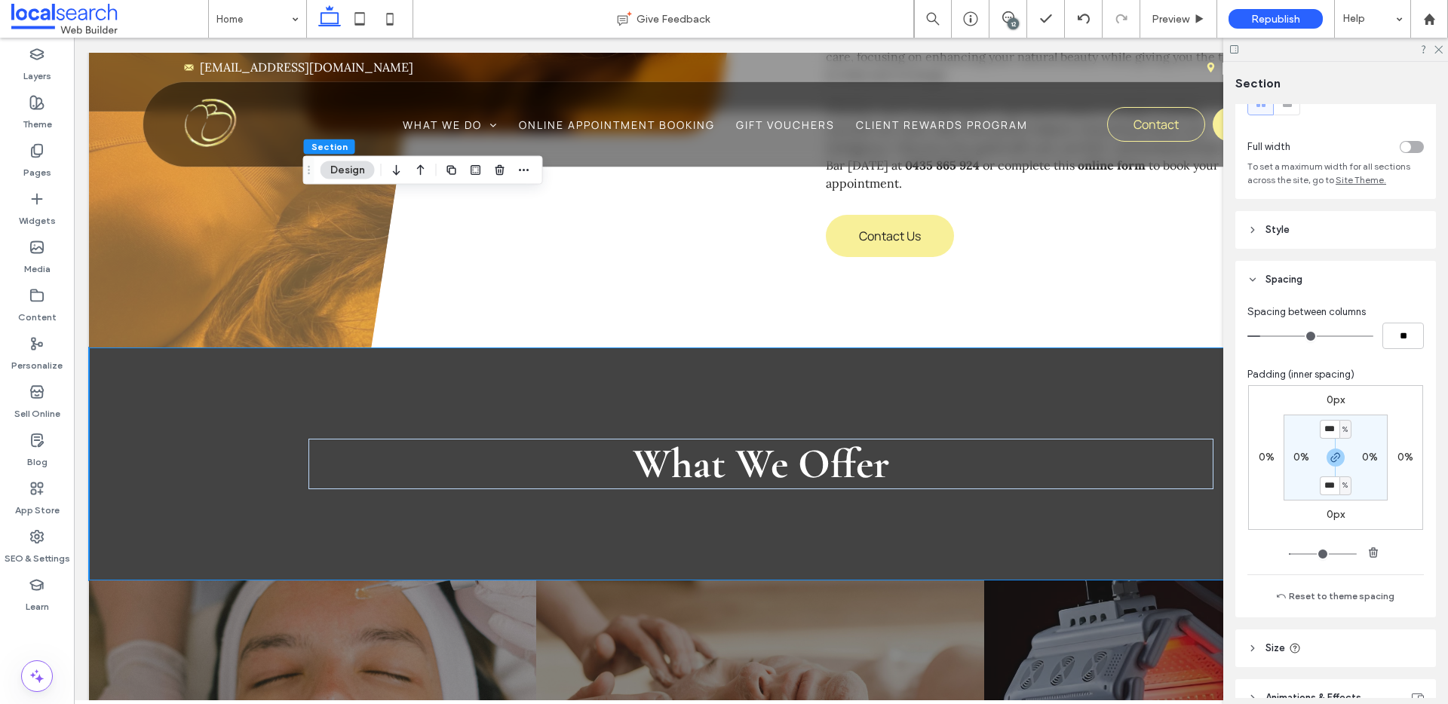
type input "**"
type input "*"
type input "**"
drag, startPoint x: 1275, startPoint y: 336, endPoint x: 1255, endPoint y: 338, distance: 20.4
type input "*"
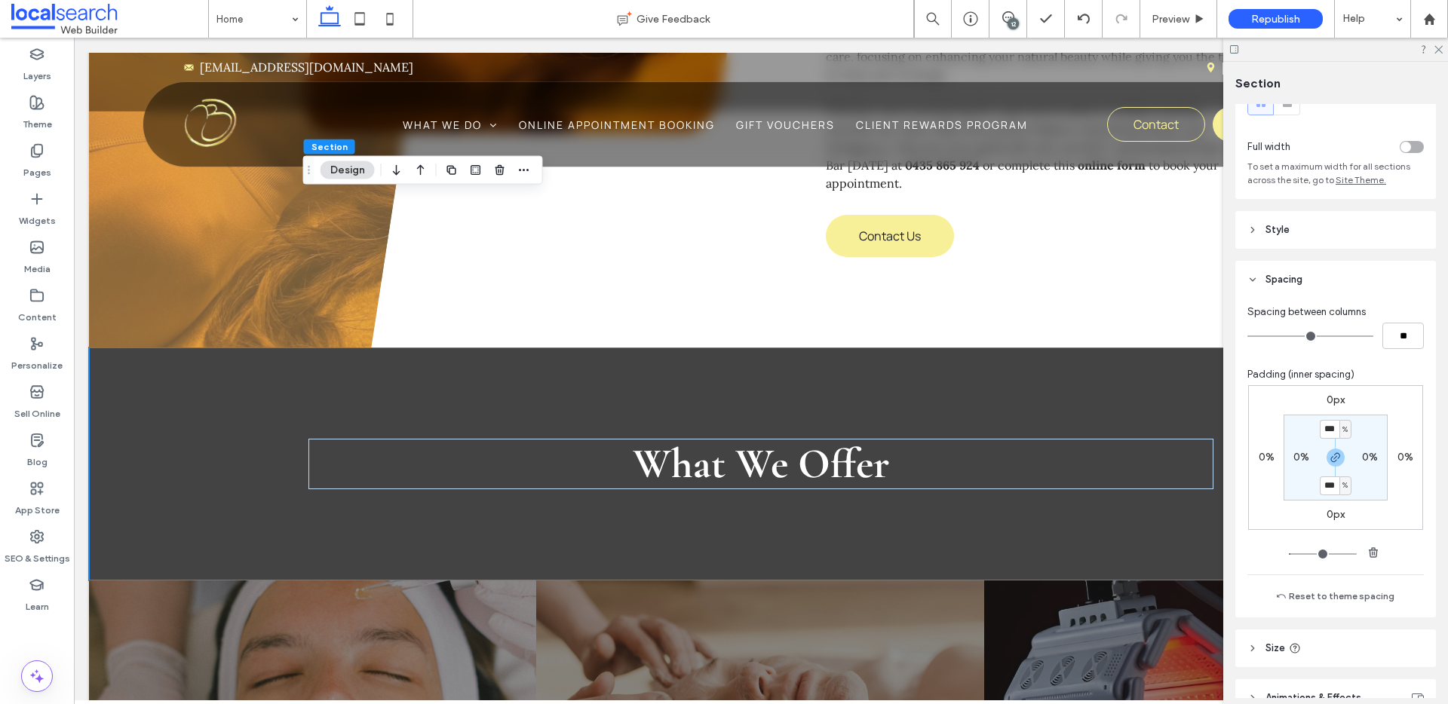
click at [1255, 337] on input "range" at bounding box center [1311, 337] width 126 height 2
type input "*"
type input "**"
type input "*"
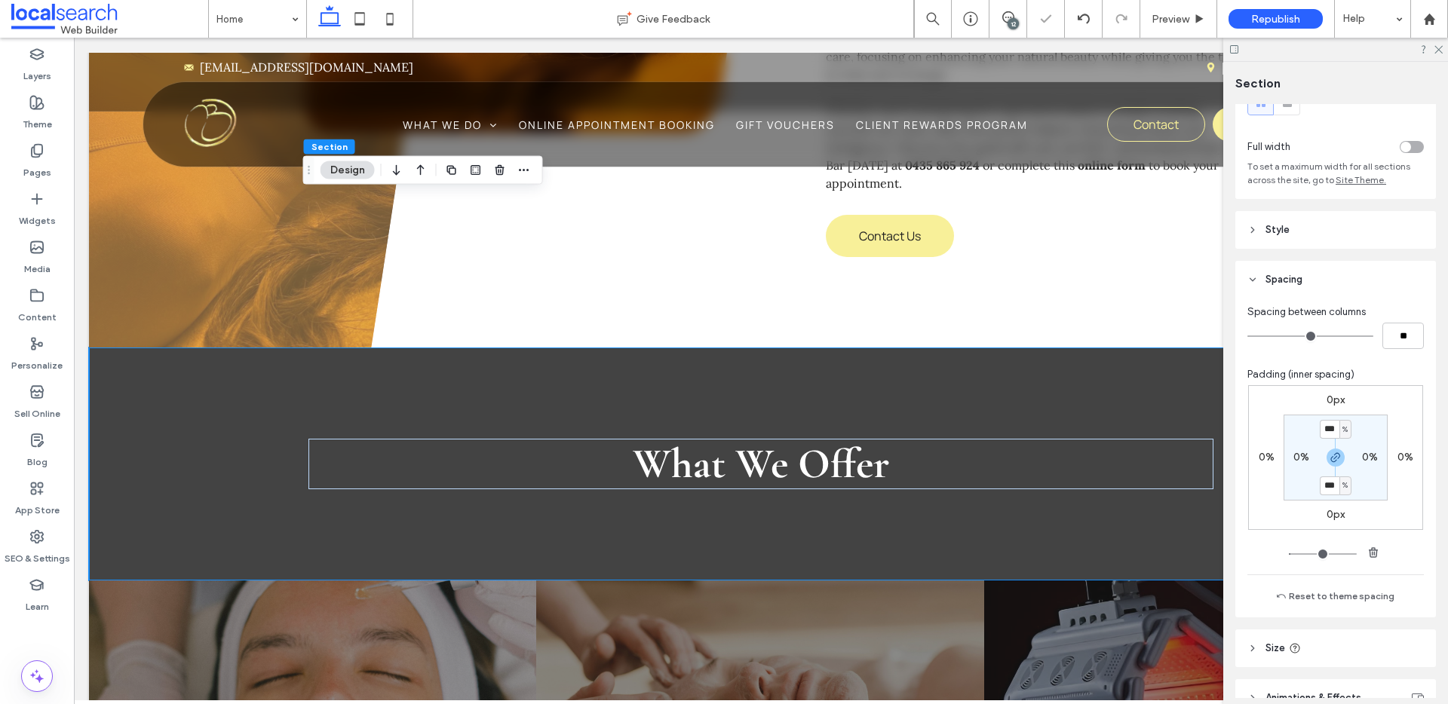
type input "**"
type input "*"
type input "**"
type input "*"
type input "**"
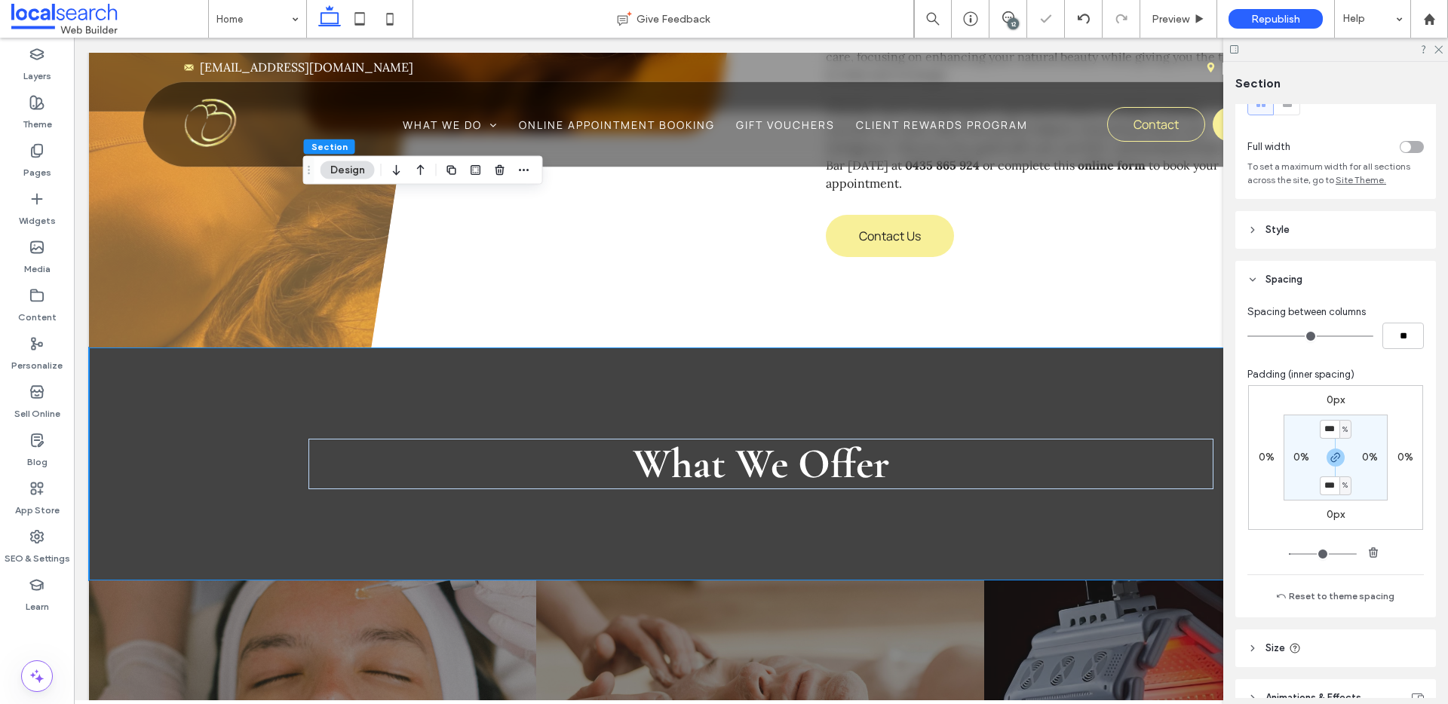
type input "*"
type input "**"
type input "*"
type input "**"
type input "*"
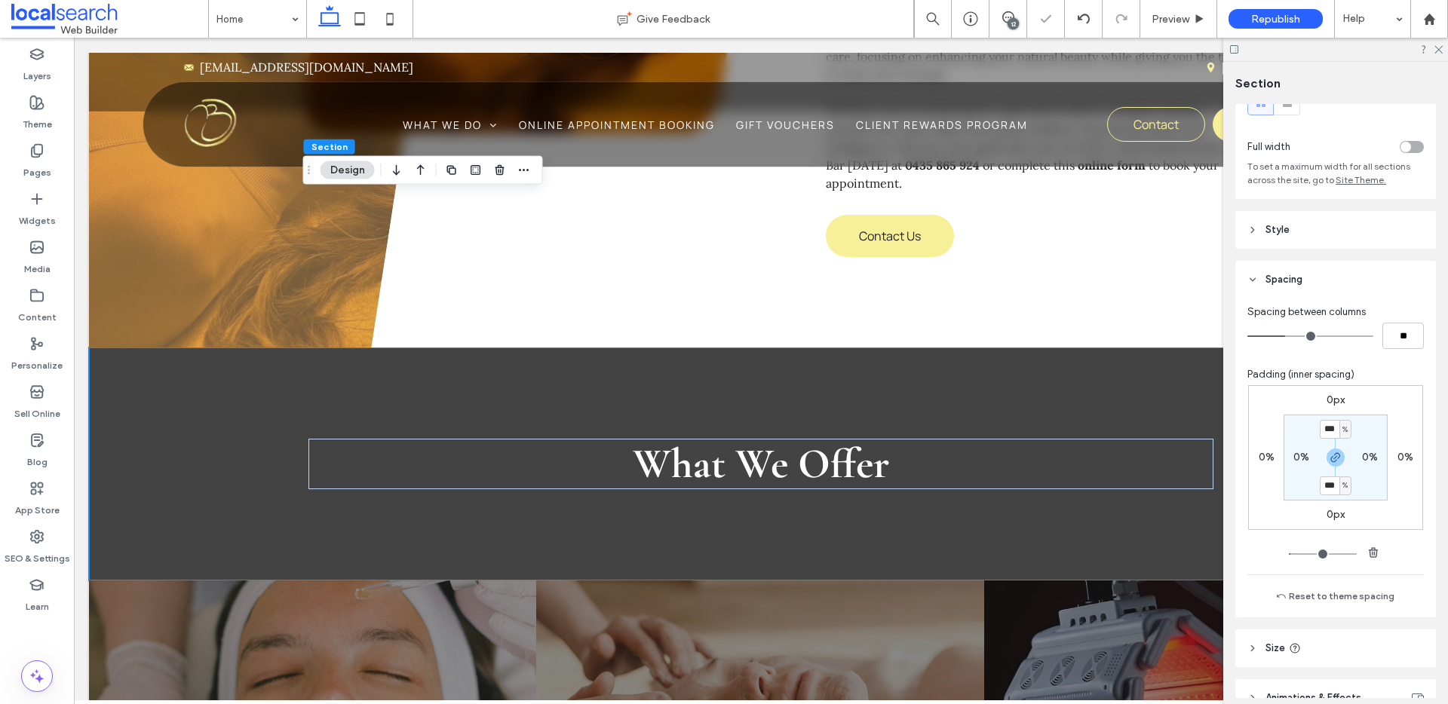
type input "**"
type input "*"
type input "**"
type input "***"
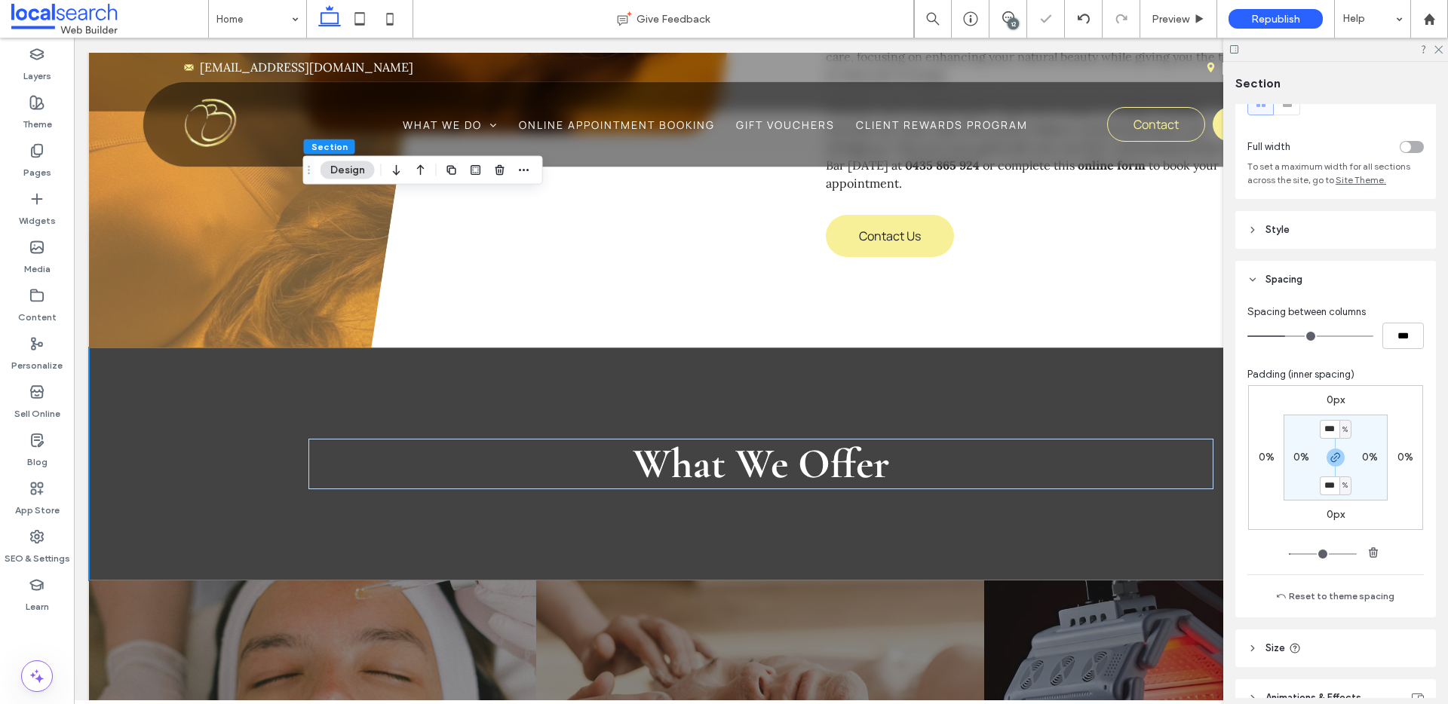
type input "**"
type input "***"
drag, startPoint x: 1255, startPoint y: 338, endPoint x: 1312, endPoint y: 343, distance: 57.6
type input "**"
click at [1312, 337] on input "range" at bounding box center [1311, 337] width 126 height 2
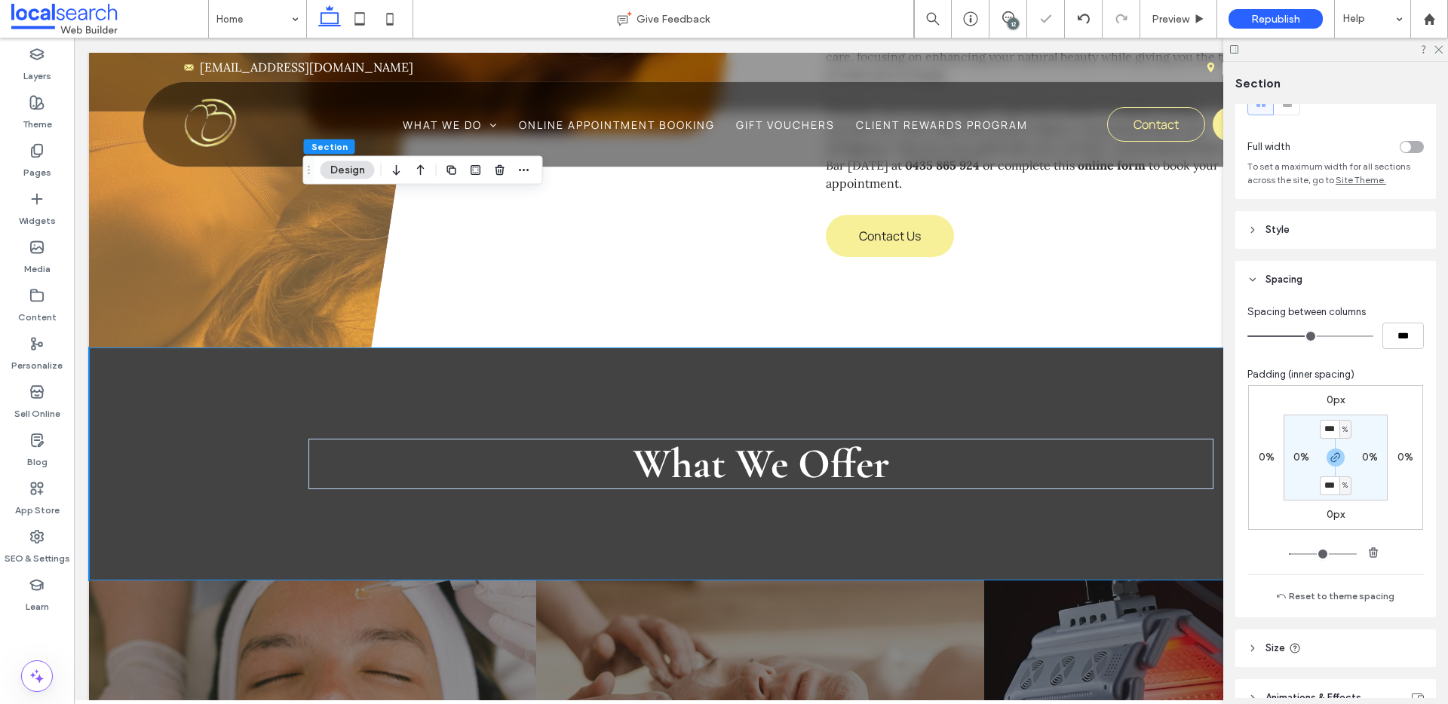
type input "*"
drag, startPoint x: 1312, startPoint y: 342, endPoint x: 1289, endPoint y: 342, distance: 23.4
click at [1289, 342] on div "***" at bounding box center [1336, 336] width 176 height 26
type input "**"
type input "***"
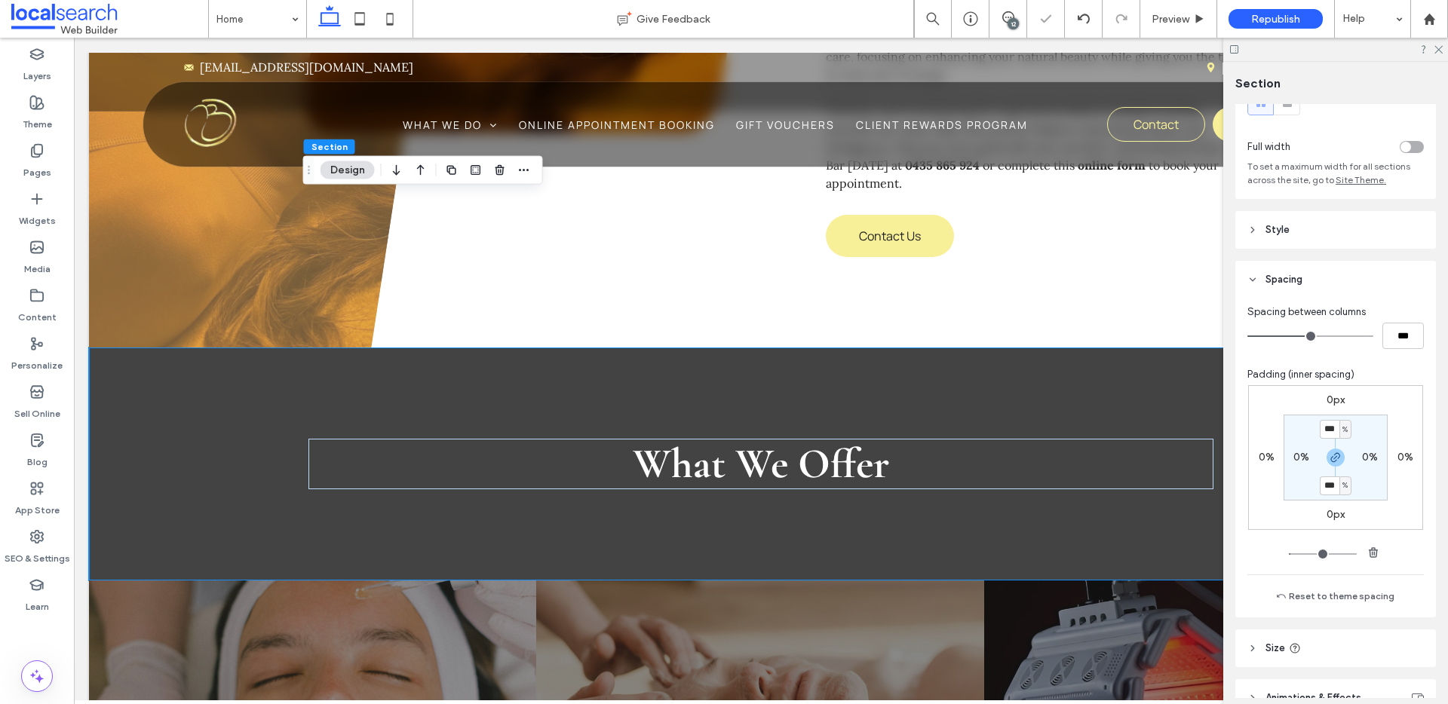
type input "*"
type input "**"
type input "*"
type input "**"
type input "*"
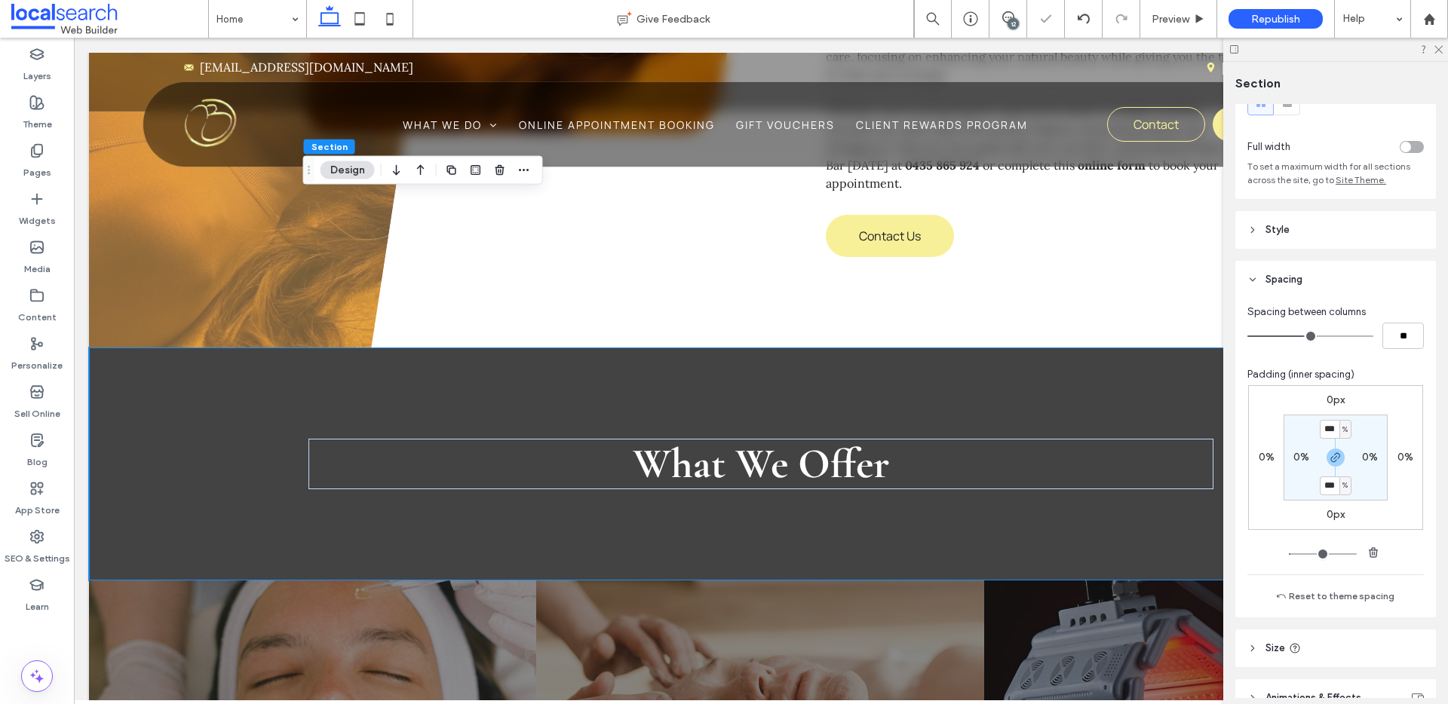
type input "**"
type input "*"
type input "**"
type input "*"
type input "**"
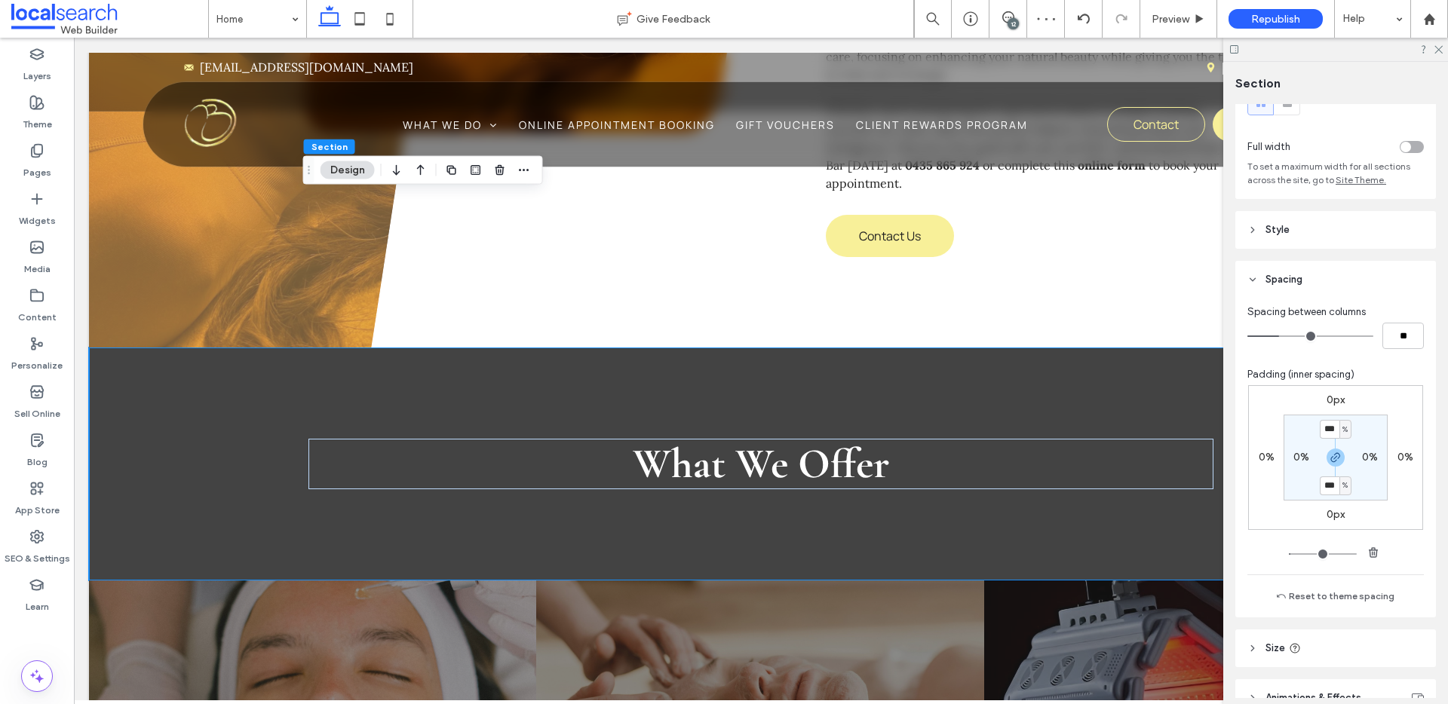
type input "*"
type input "**"
drag, startPoint x: 1314, startPoint y: 336, endPoint x: 1276, endPoint y: 337, distance: 37.7
type input "*"
click at [1274, 337] on input "range" at bounding box center [1311, 337] width 126 height 2
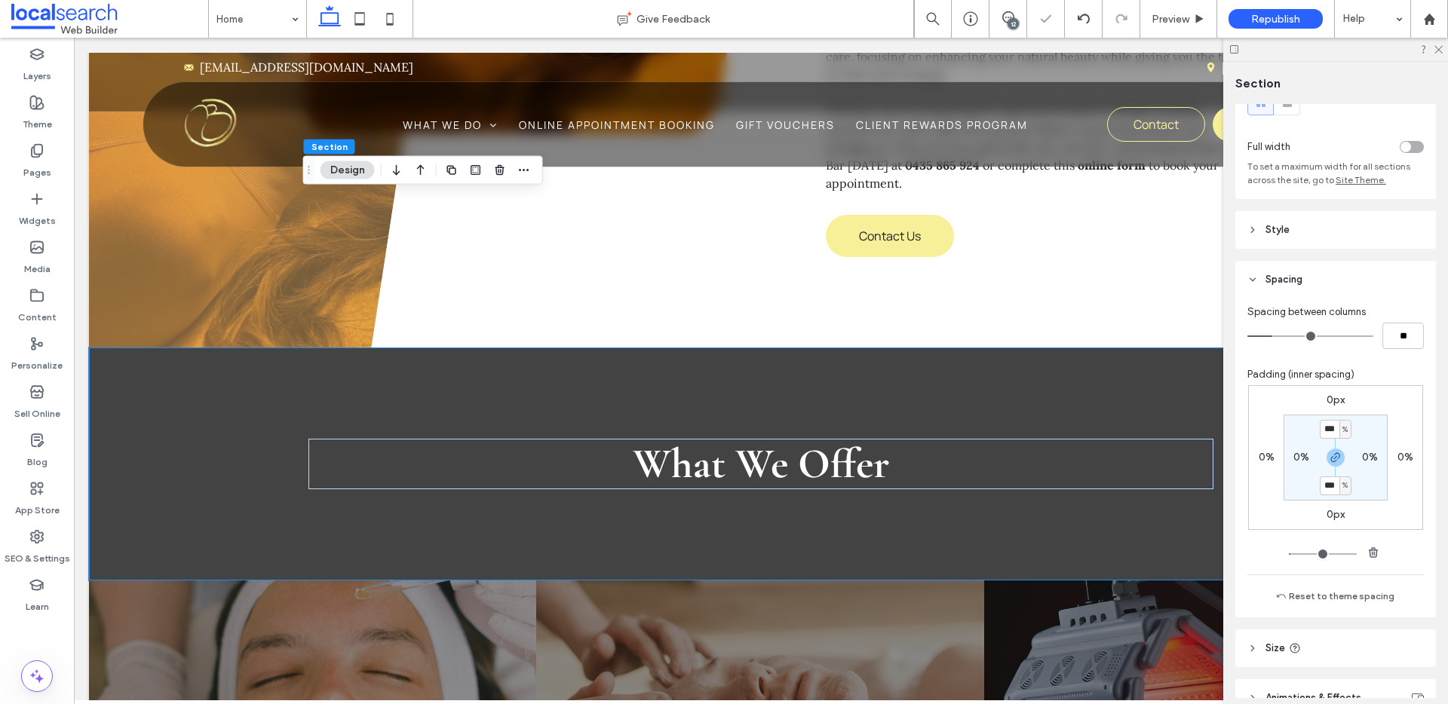
type input "*"
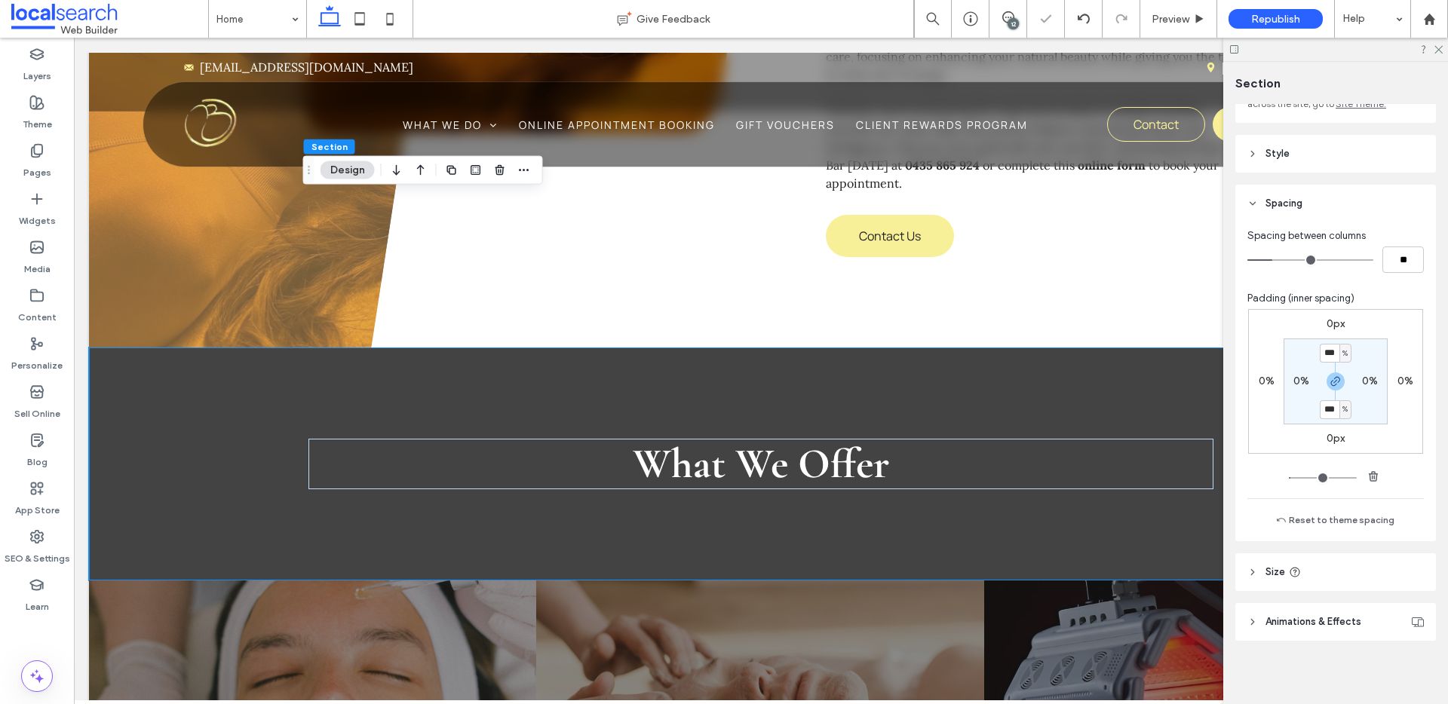
scroll to position [138, 0]
click at [1343, 353] on span "%" at bounding box center [1345, 350] width 5 height 15
click at [1337, 376] on span "px" at bounding box center [1335, 373] width 11 height 15
type input "*****"
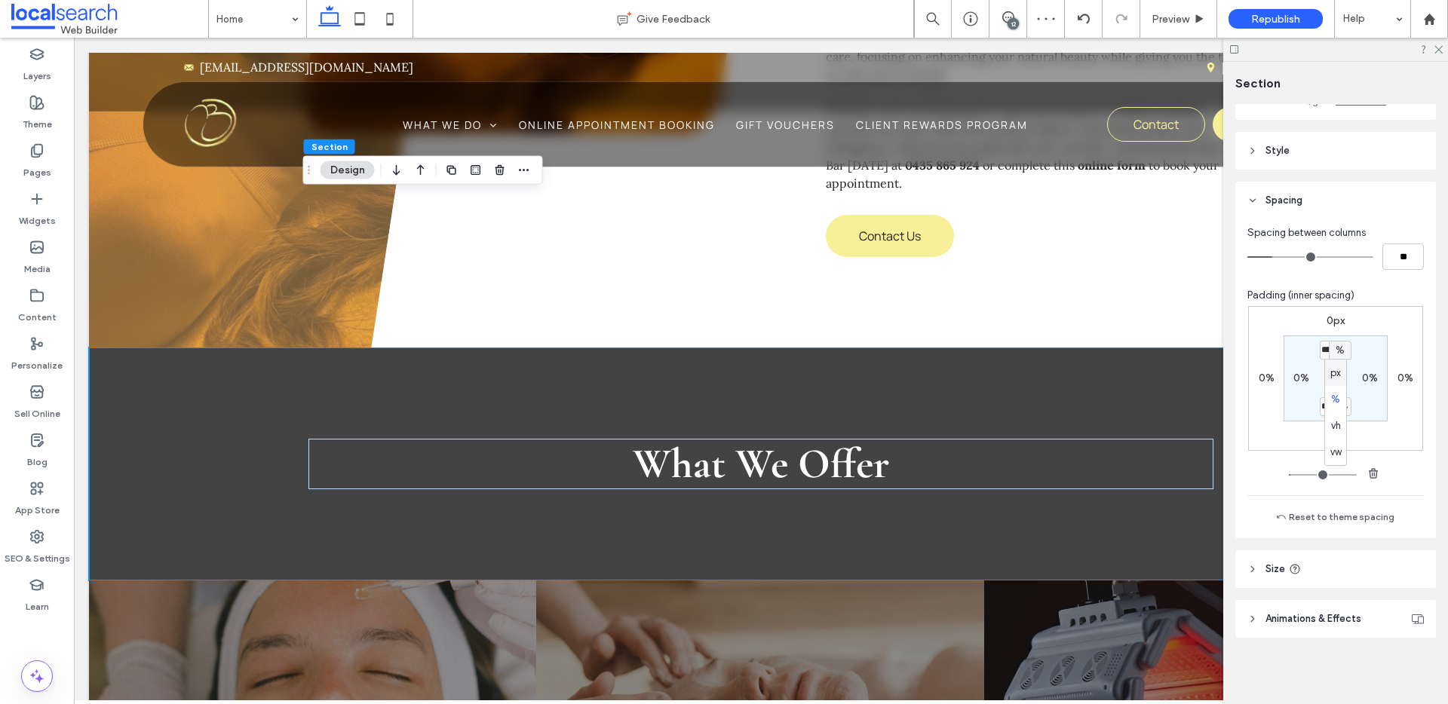
type input "***"
click at [1356, 523] on button "Reset to theme spacing" at bounding box center [1335, 517] width 139 height 18
type input "*"
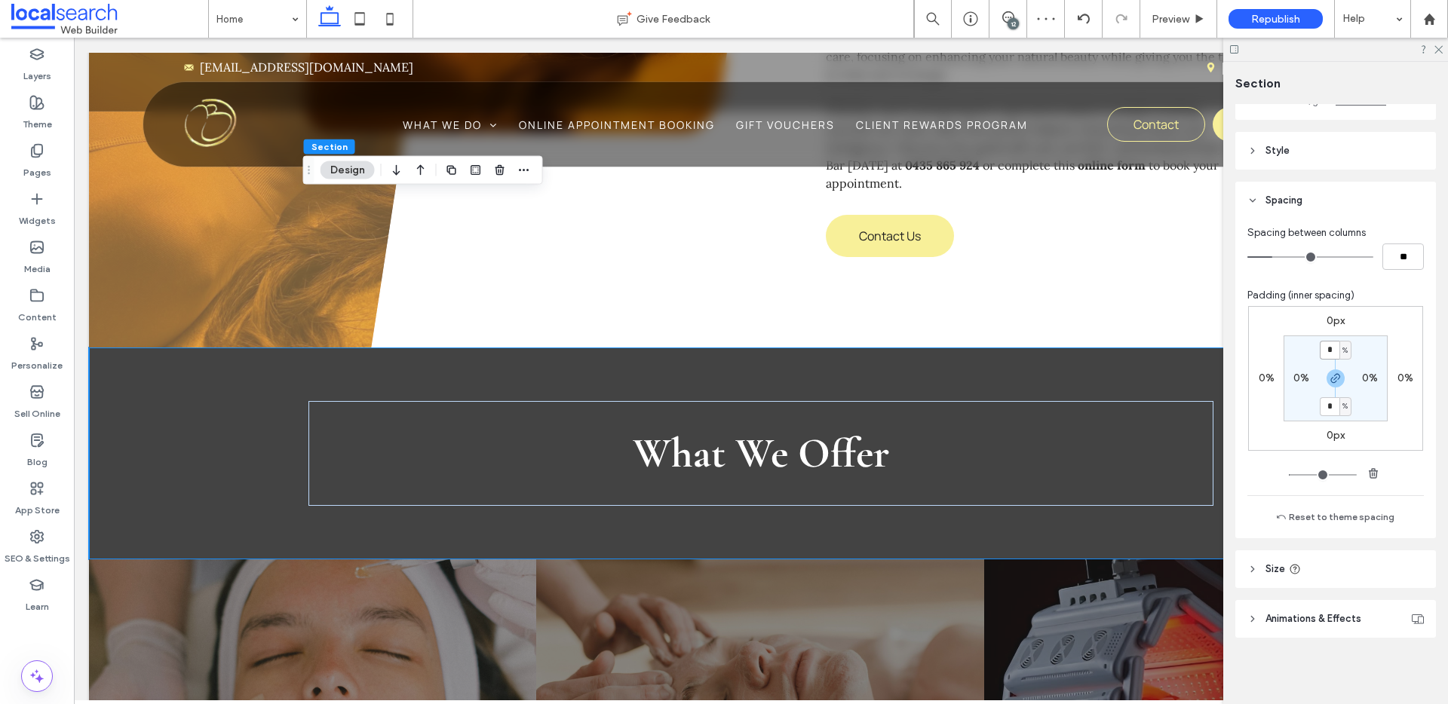
click at [1330, 347] on input "*" at bounding box center [1330, 350] width 20 height 19
type input "*"
click at [1327, 437] on label "0px" at bounding box center [1336, 435] width 18 height 13
type input "*"
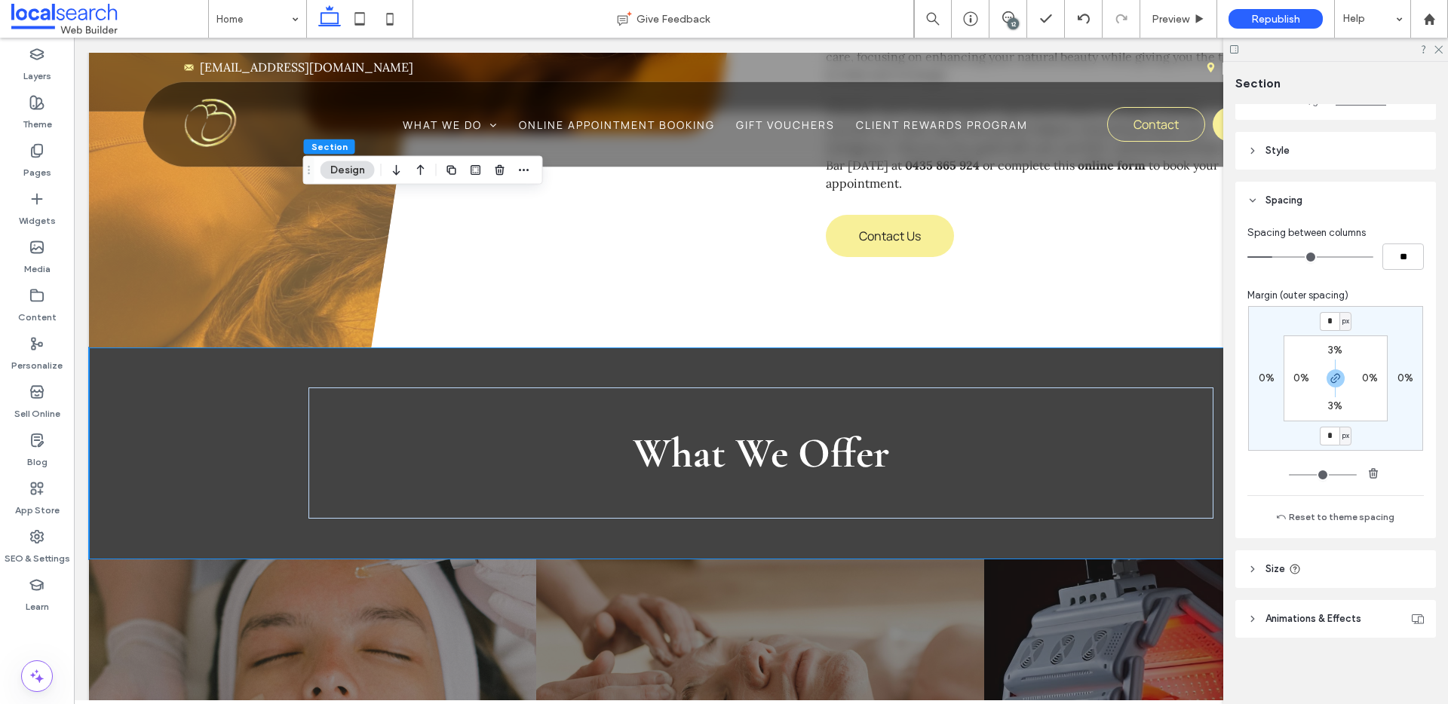
click at [1343, 437] on span "px" at bounding box center [1346, 435] width 7 height 15
click at [1340, 479] on span "%" at bounding box center [1336, 485] width 9 height 15
click at [1333, 434] on input "*" at bounding box center [1330, 436] width 20 height 19
type input "*"
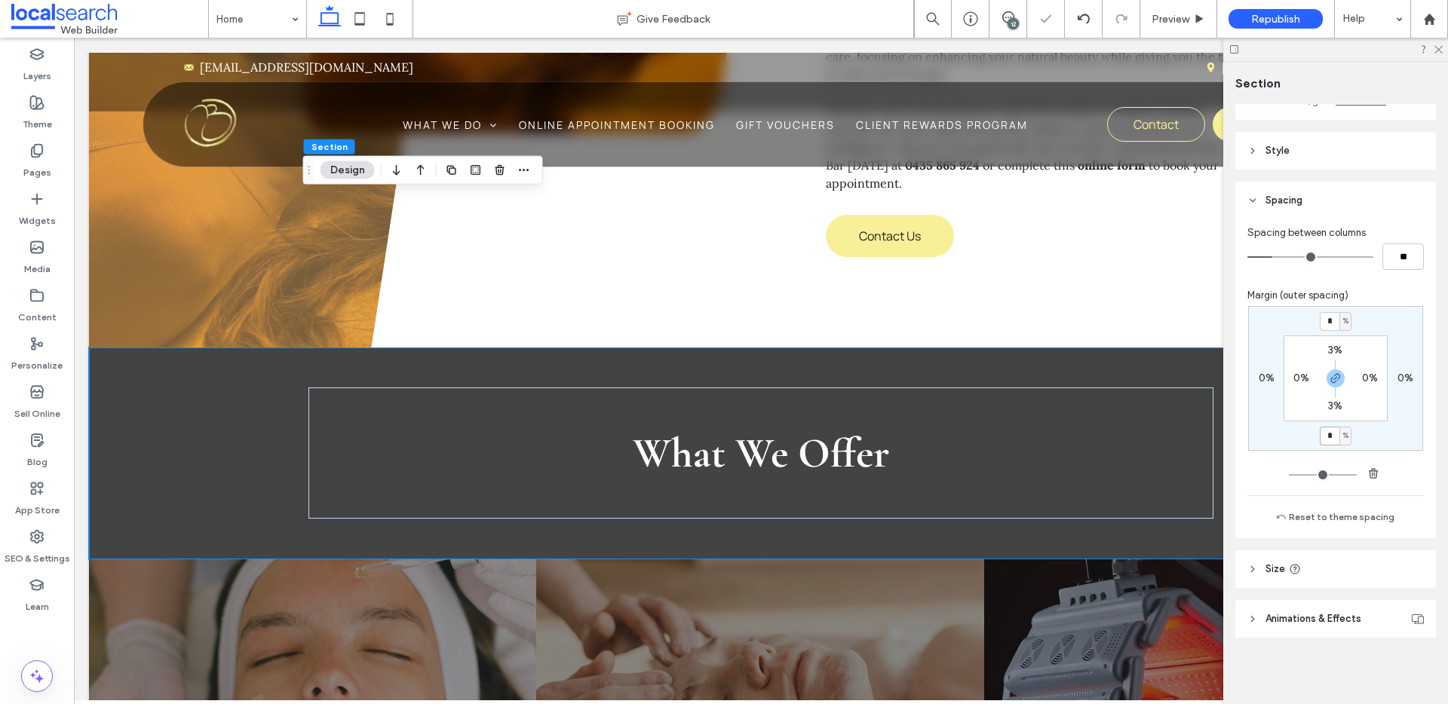
type input "*"
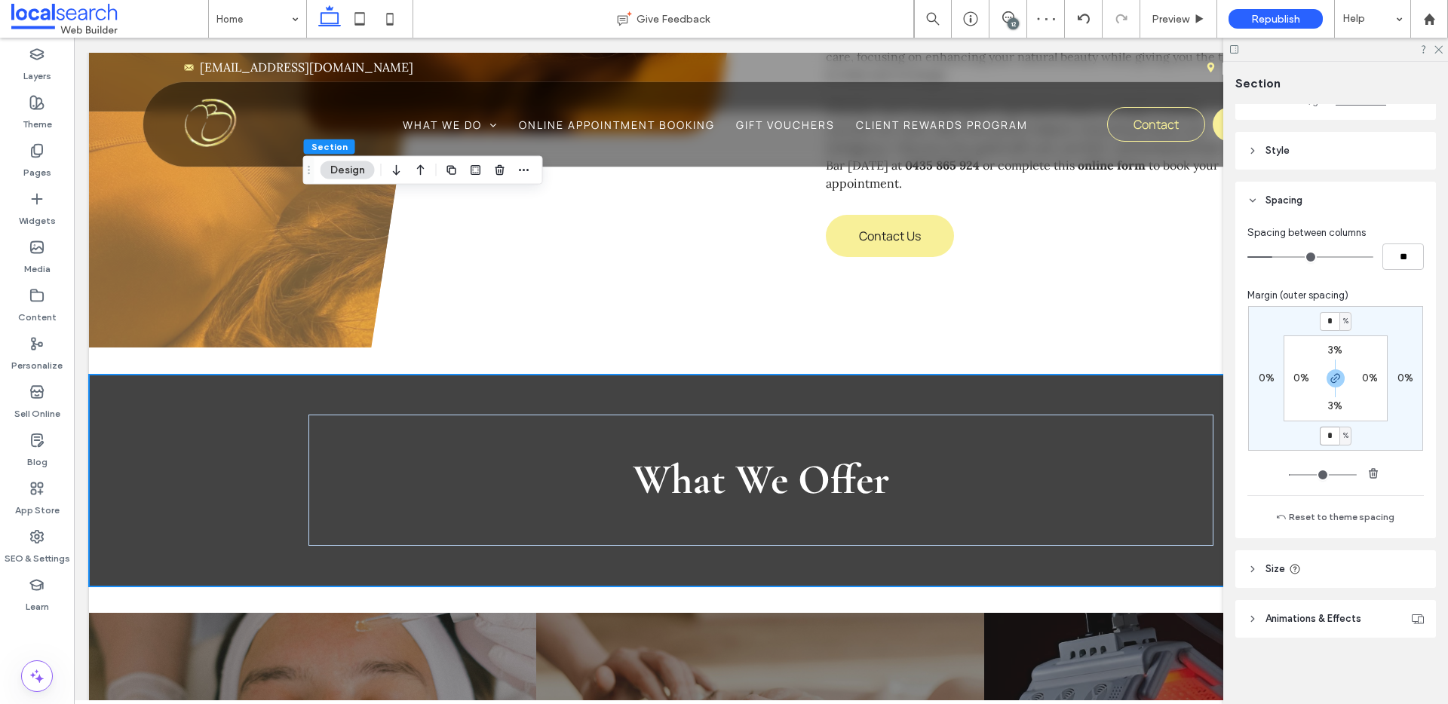
type input "*"
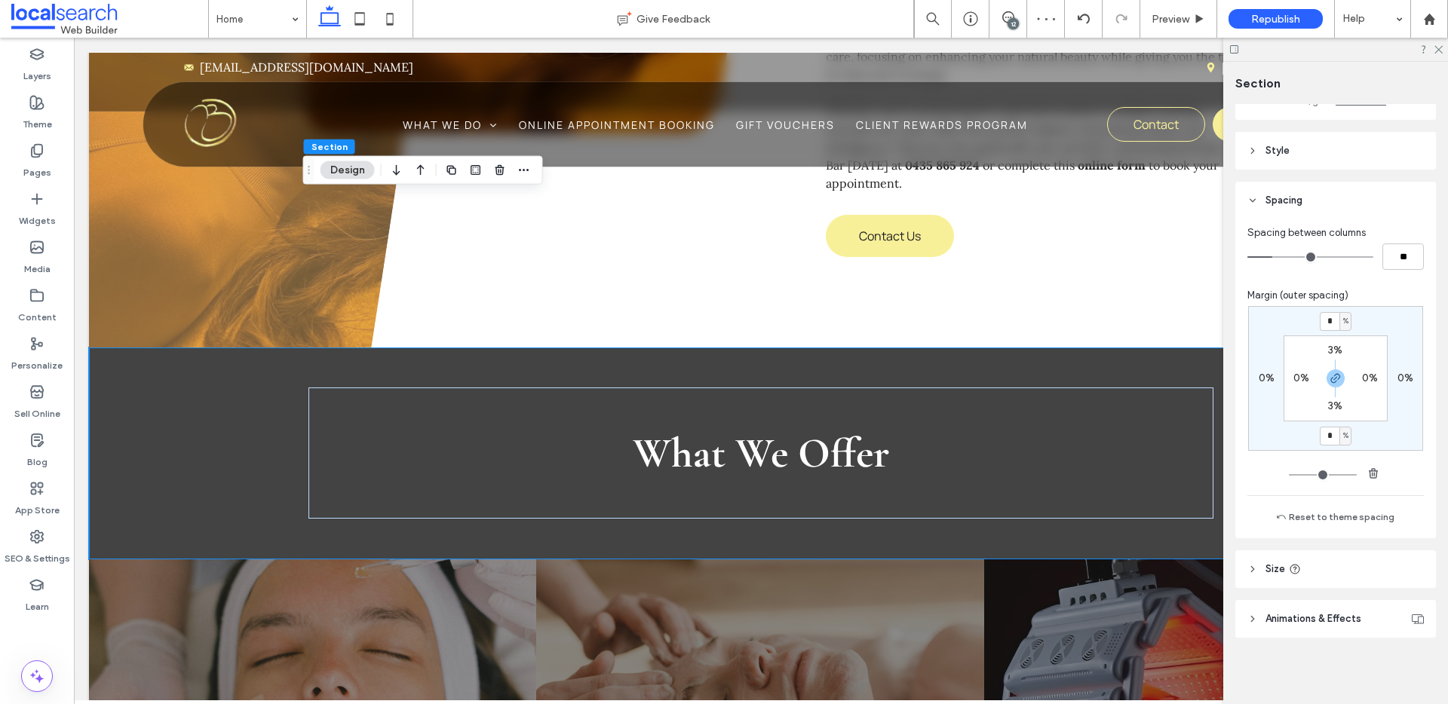
click at [1373, 284] on div "Spacing between columns ** Margin (outer spacing) * % 0% * % 0% 3% 0% 3% 0% Res…" at bounding box center [1335, 378] width 201 height 319
click at [1333, 354] on label "3%" at bounding box center [1335, 350] width 14 height 13
type input "*"
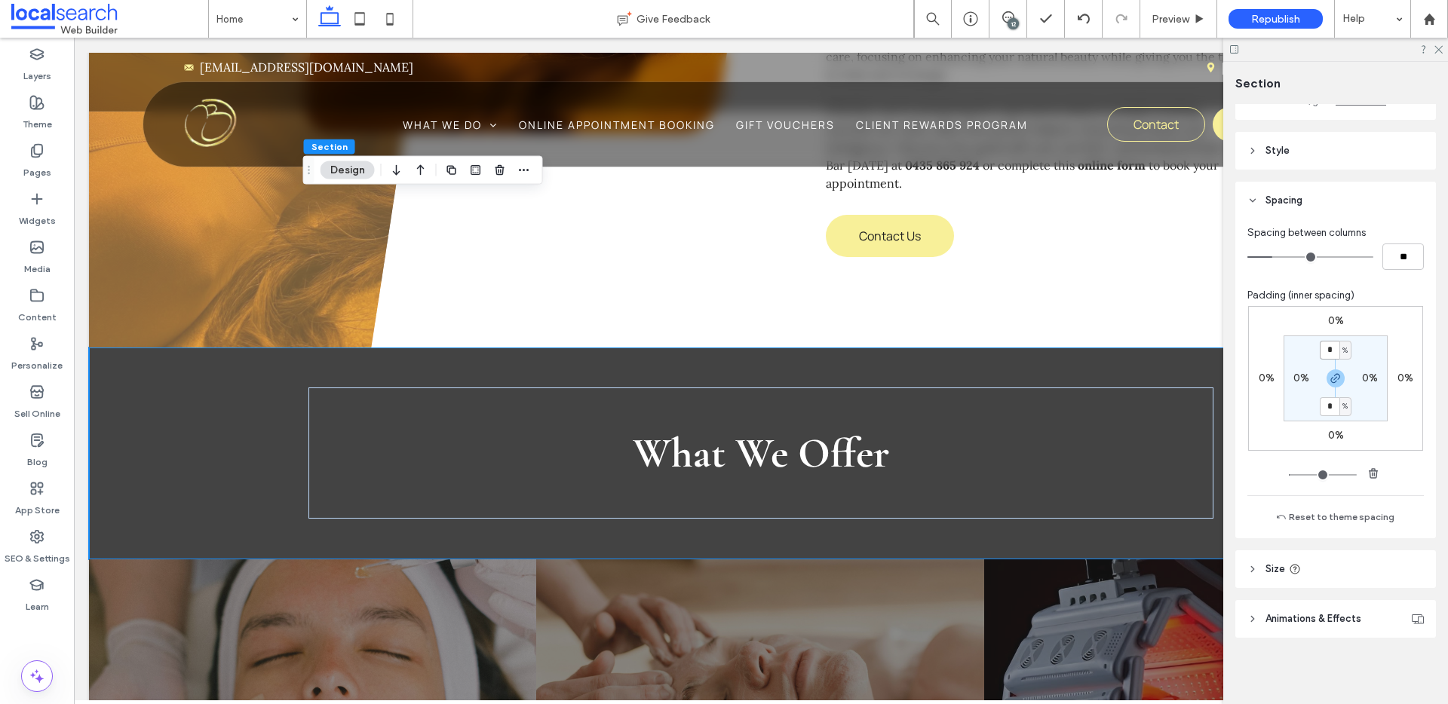
click at [1333, 349] on input "*" at bounding box center [1330, 350] width 20 height 19
type input "*"
type input "**"
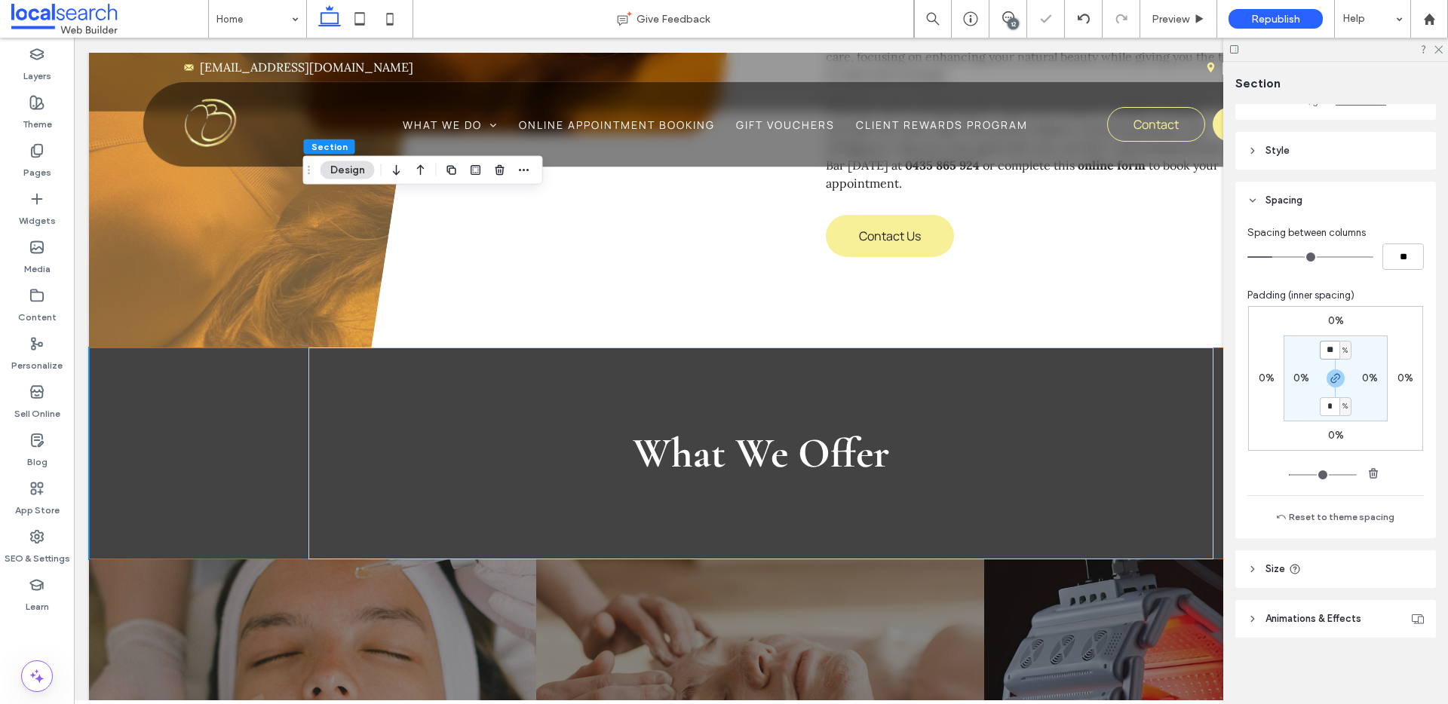
type input "*"
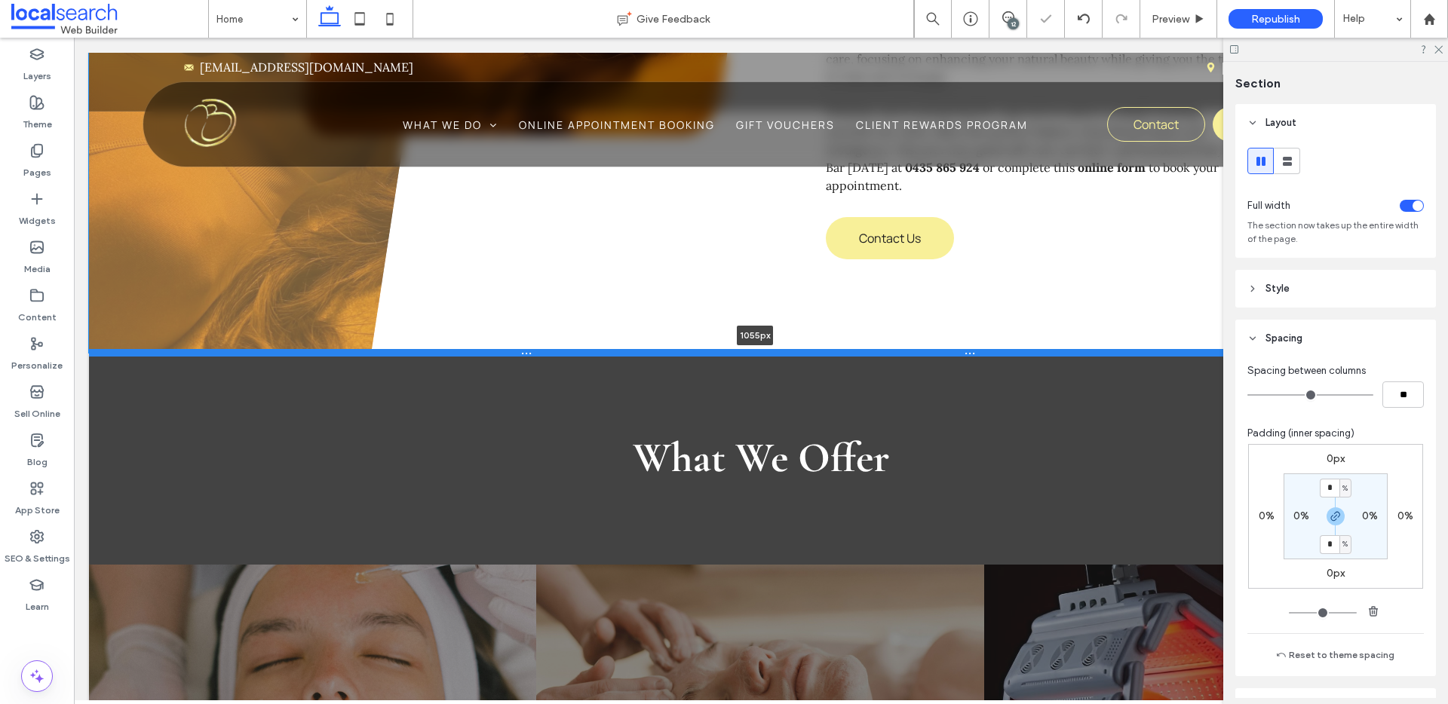
click at [555, 349] on div at bounding box center [755, 353] width 1333 height 8
type input "****"
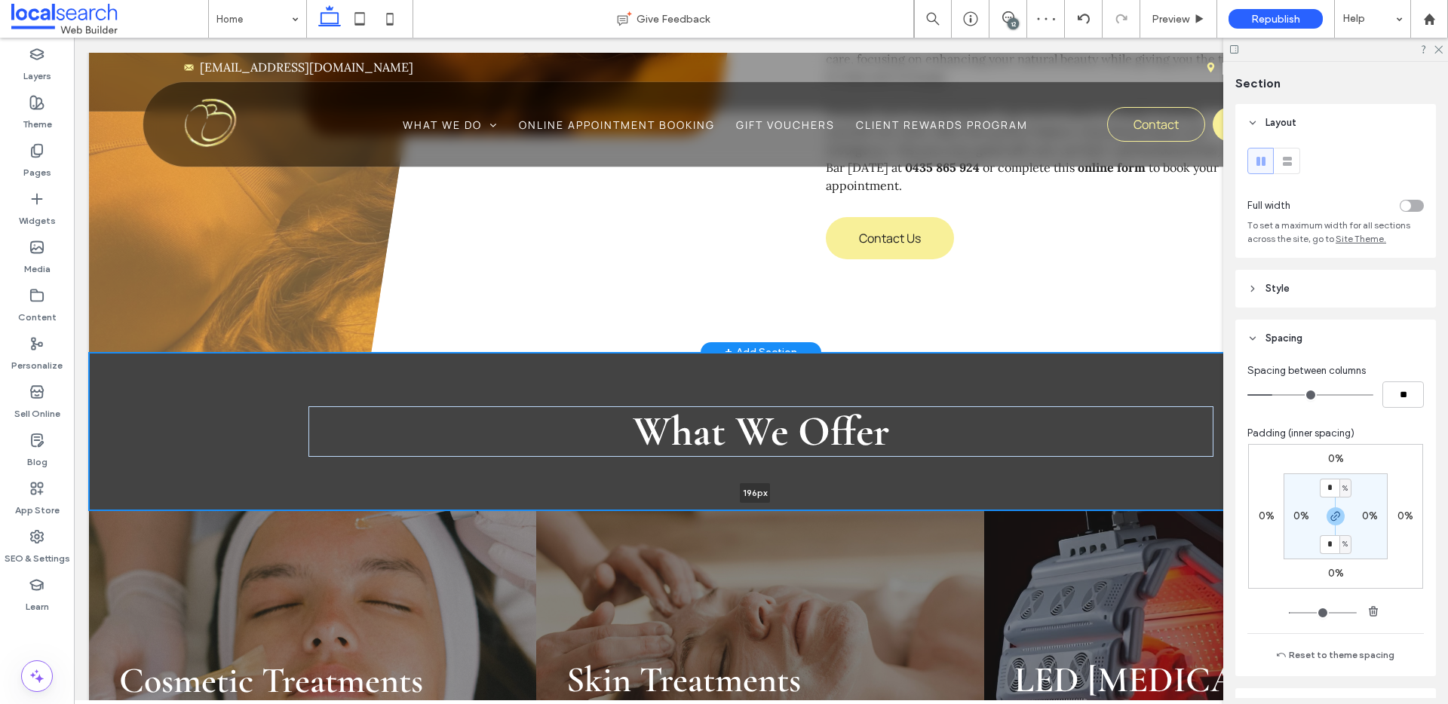
drag, startPoint x: 567, startPoint y: 410, endPoint x: 575, endPoint y: 345, distance: 65.4
click at [575, 353] on div "What We Offer 196px Section + Add Section" at bounding box center [761, 432] width 1344 height 158
type input "***"
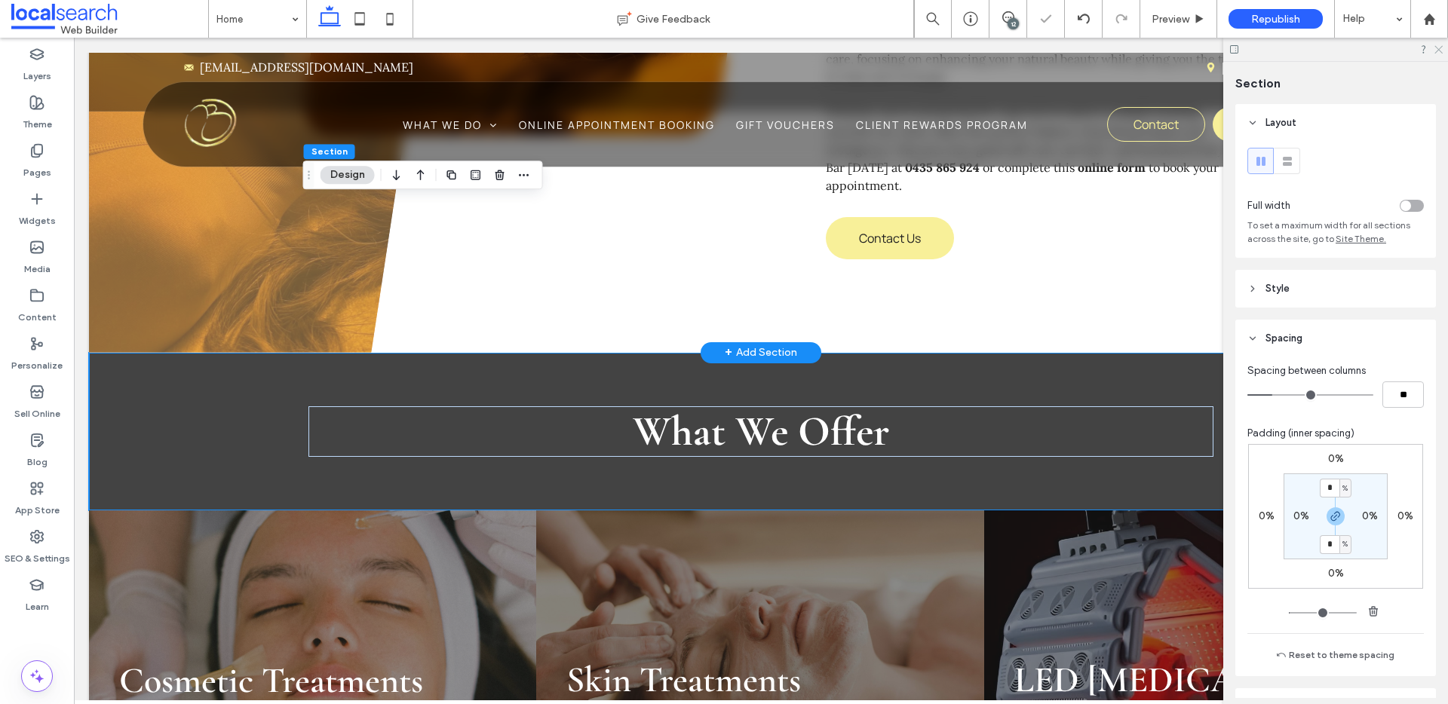
click at [1438, 52] on icon at bounding box center [1438, 49] width 10 height 10
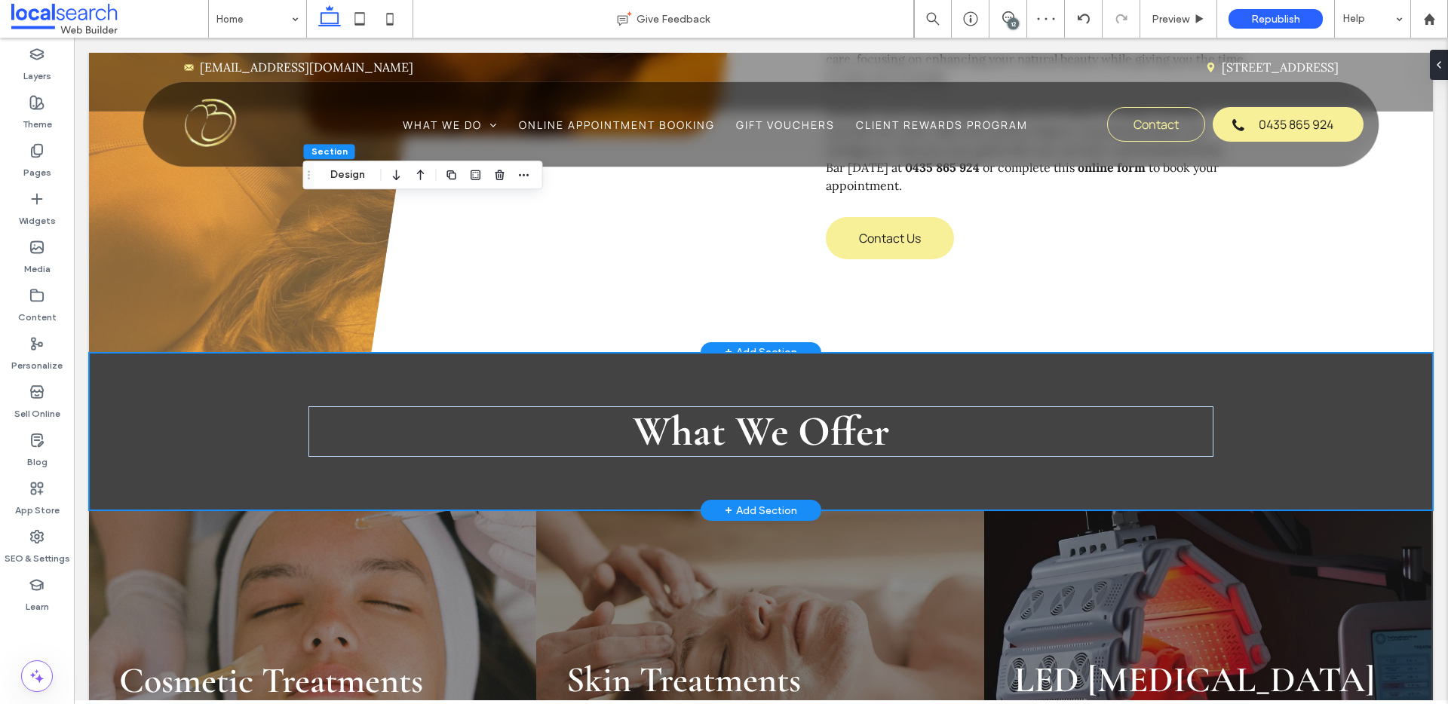
click at [1253, 353] on div "What We Offer" at bounding box center [761, 432] width 1344 height 158
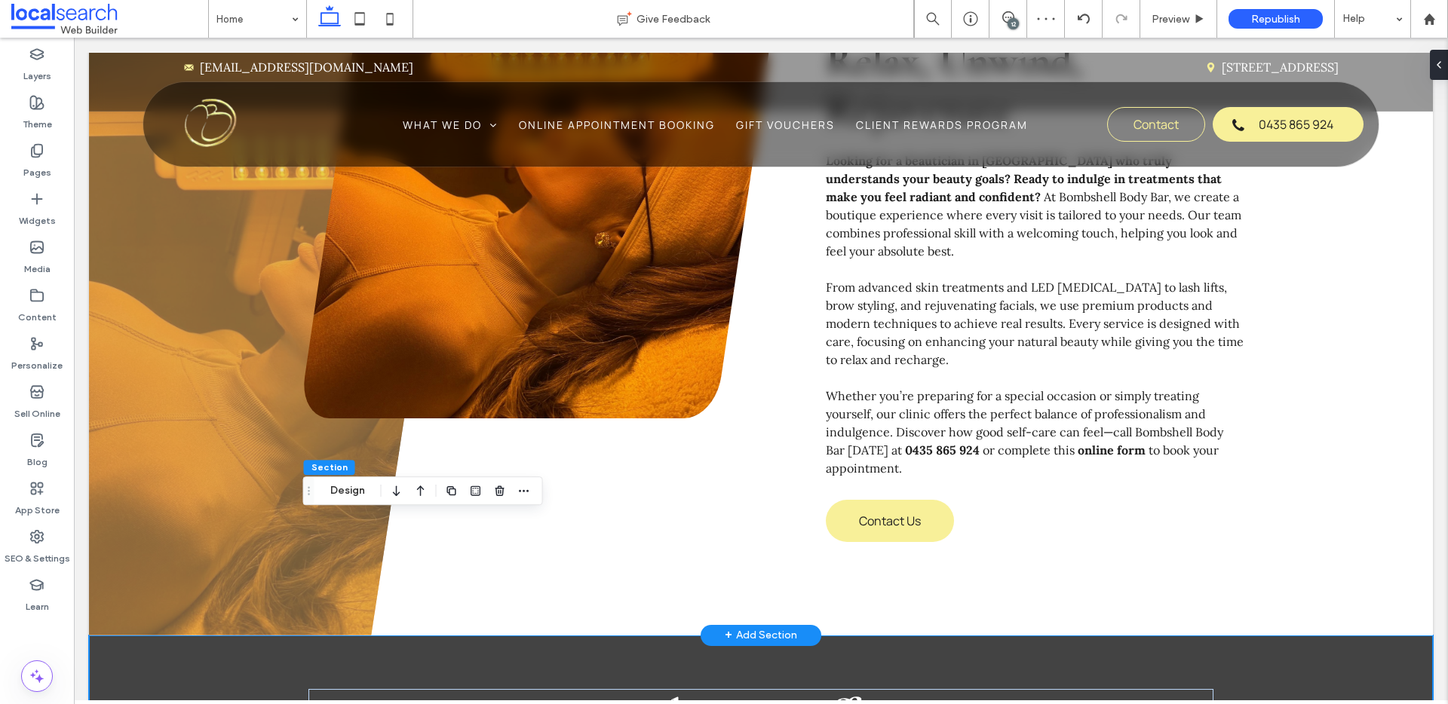
scroll to position [873, 0]
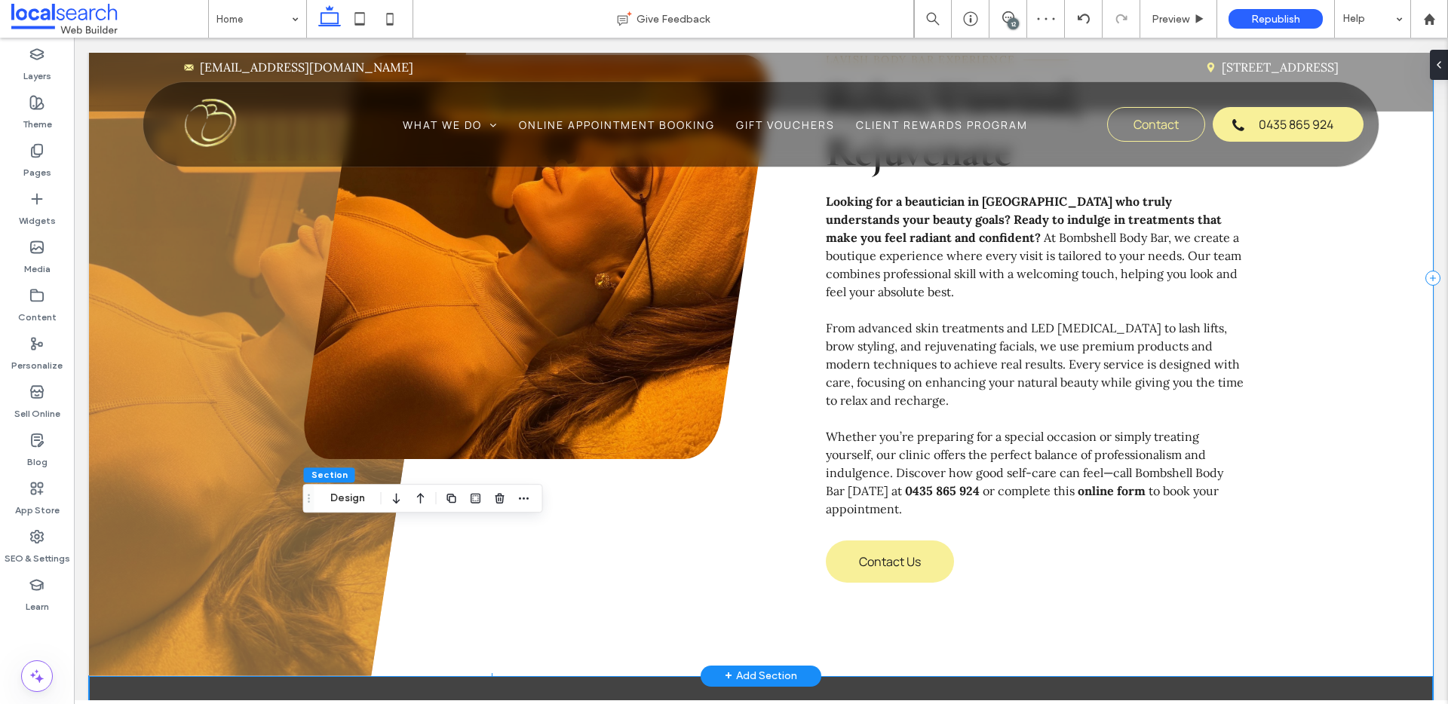
click at [1392, 404] on div "Girl Icon Advanced Skin and Beauty Treatments Products Icon Premium Products an…" at bounding box center [963, 279] width 941 height 796
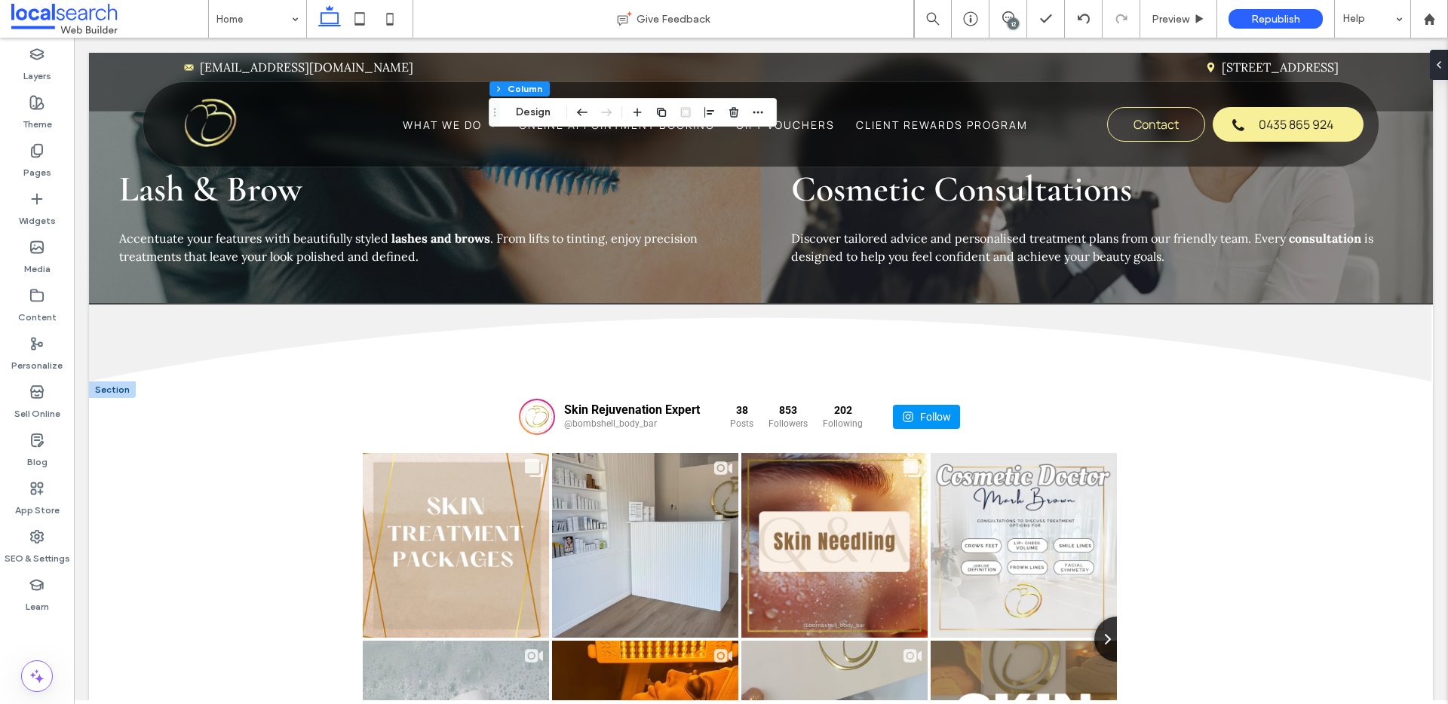
scroll to position [2031, 0]
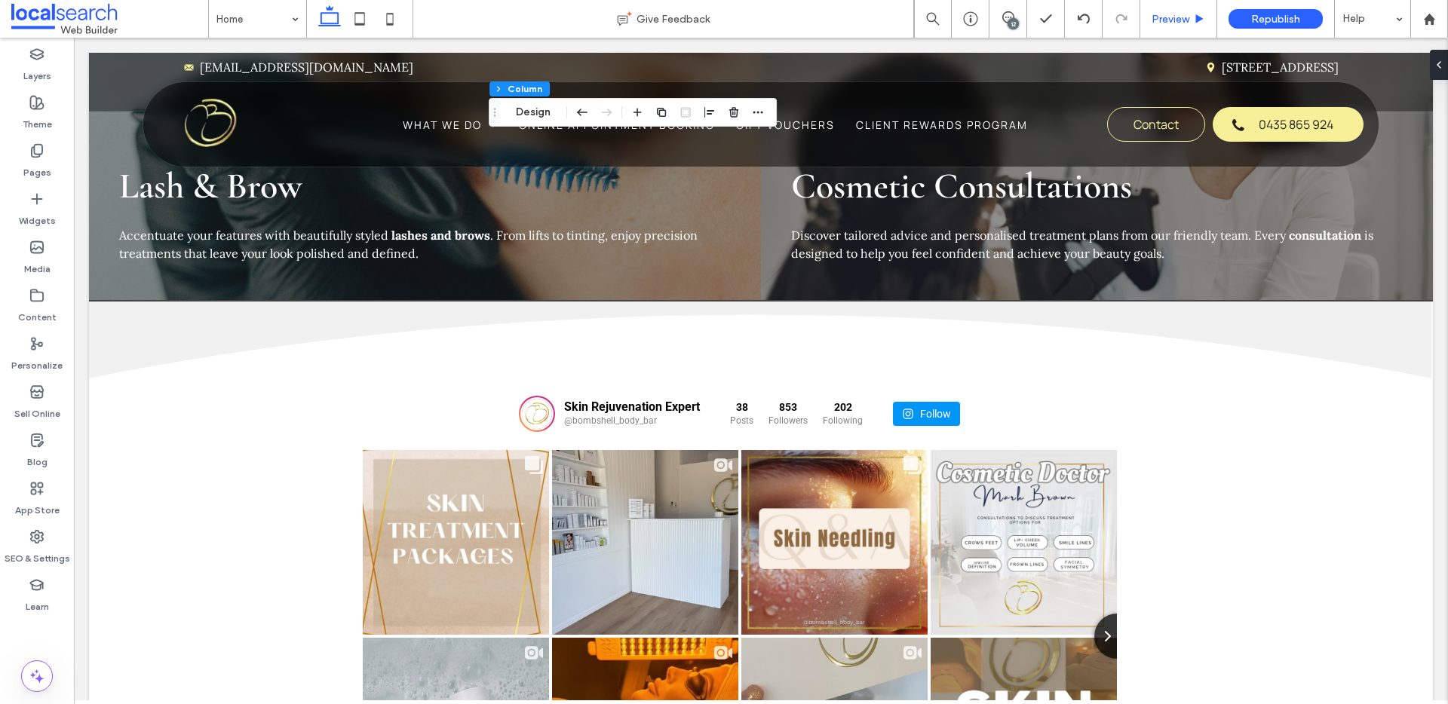
click at [1164, 13] on span "Preview" at bounding box center [1171, 19] width 38 height 13
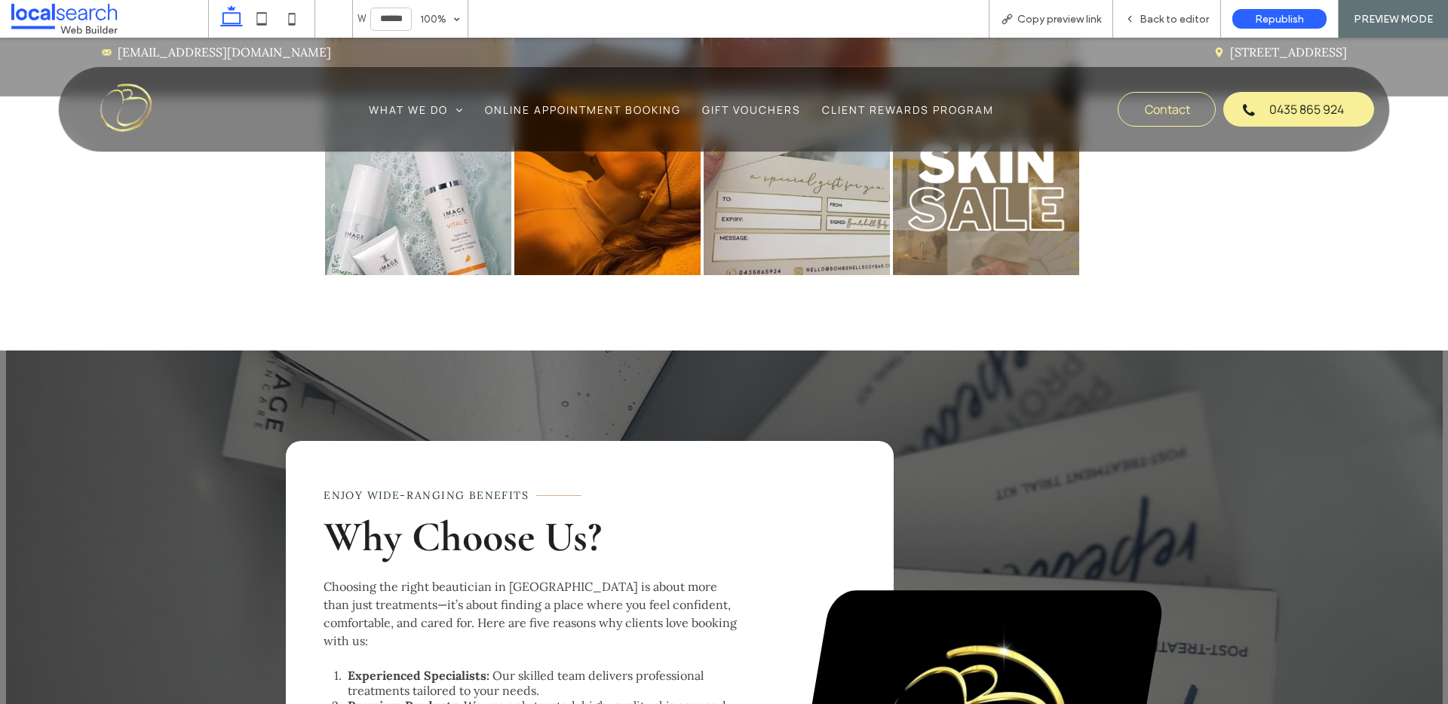
scroll to position [2460, 0]
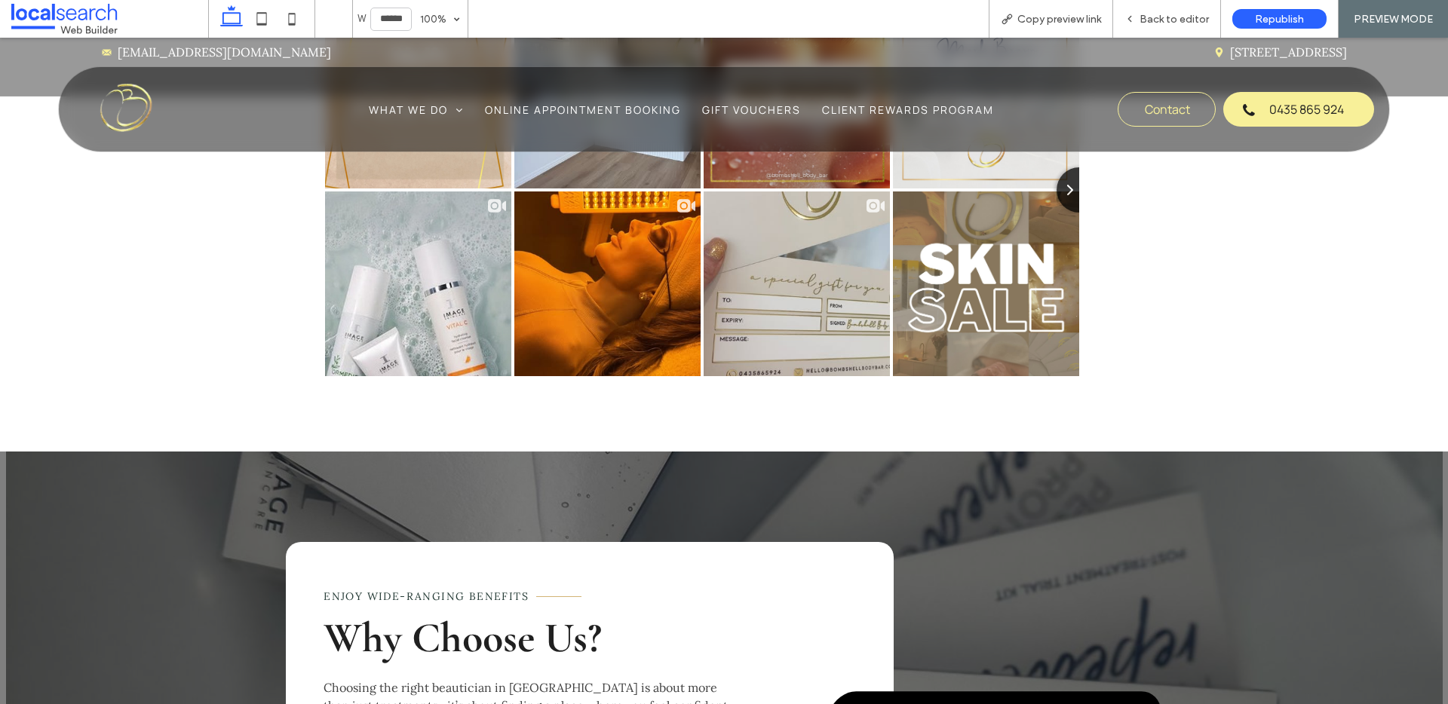
drag, startPoint x: 166, startPoint y: 351, endPoint x: 167, endPoint y: 344, distance: 7.7
click at [1194, 19] on span "Back to editor" at bounding box center [1174, 19] width 69 height 13
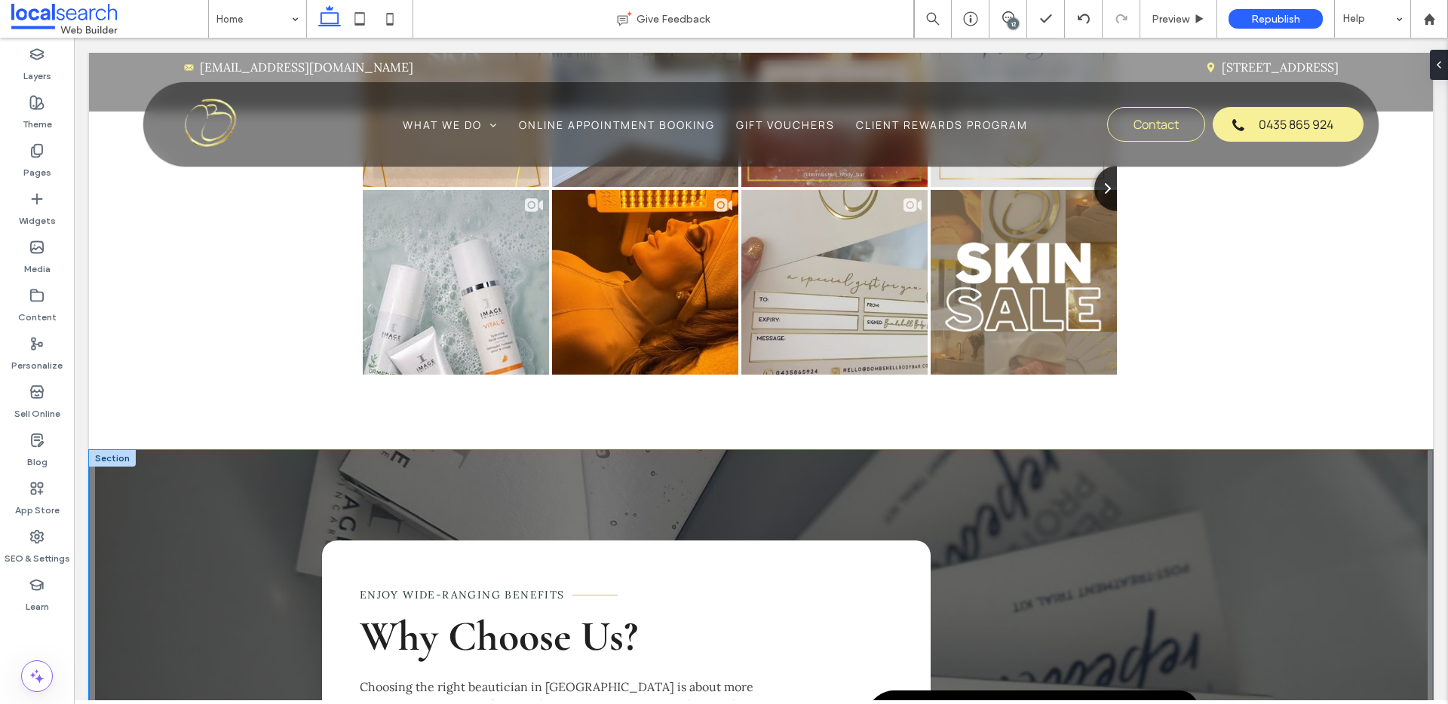
scroll to position [2478, 0]
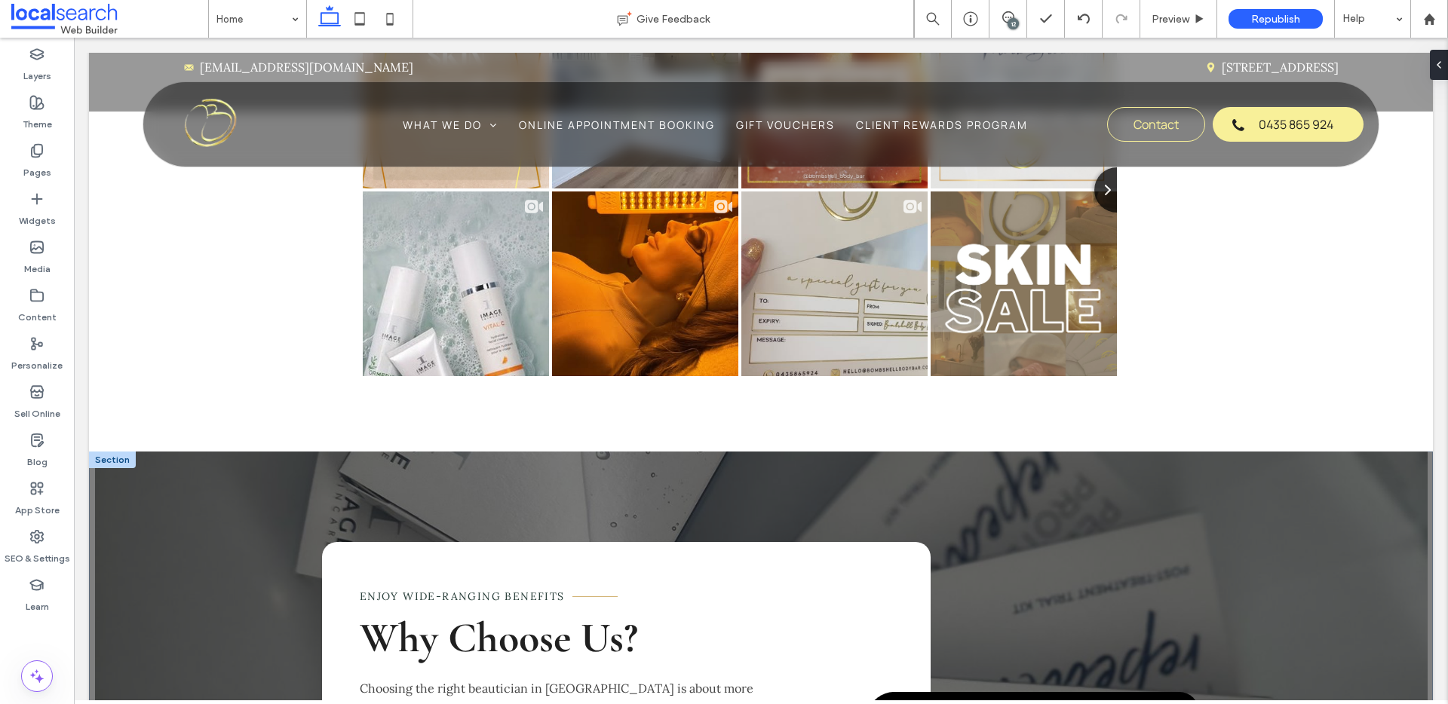
click at [109, 452] on div at bounding box center [112, 460] width 47 height 17
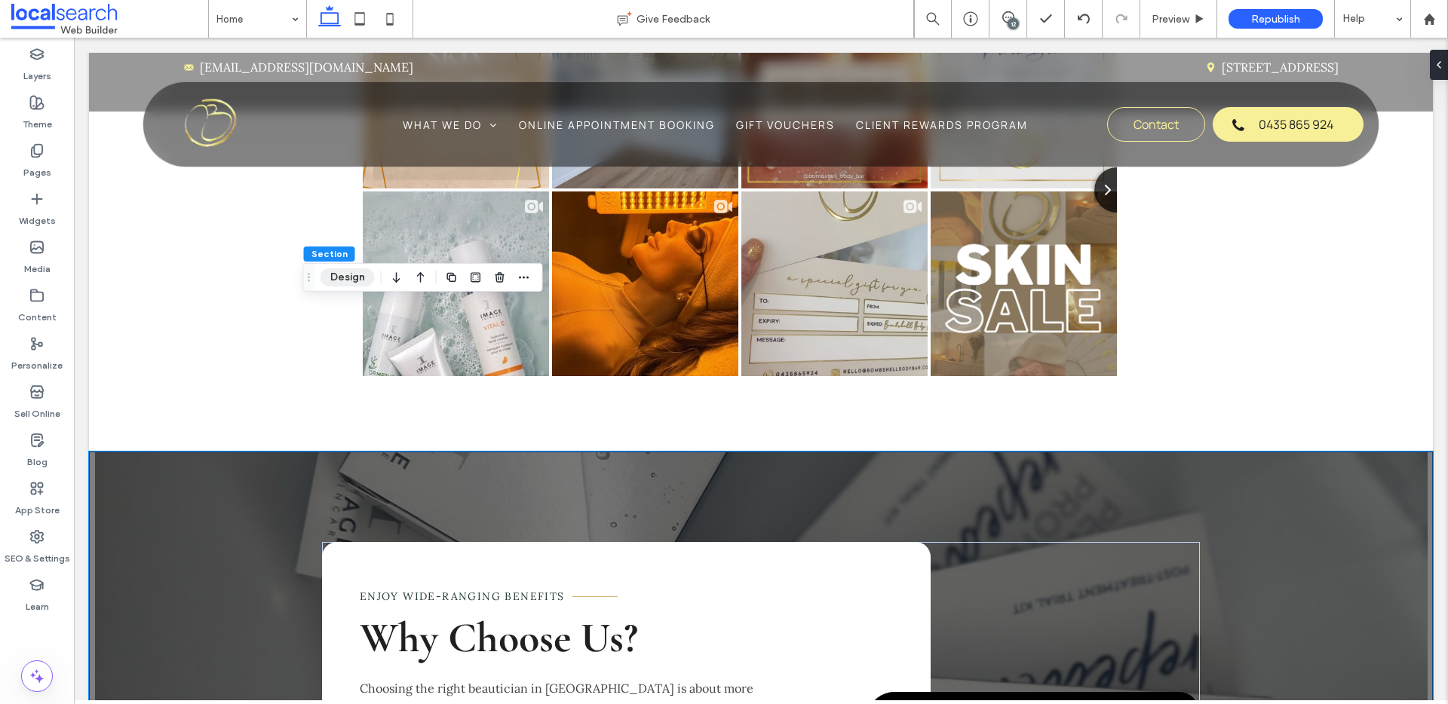
click at [348, 273] on button "Design" at bounding box center [348, 278] width 54 height 18
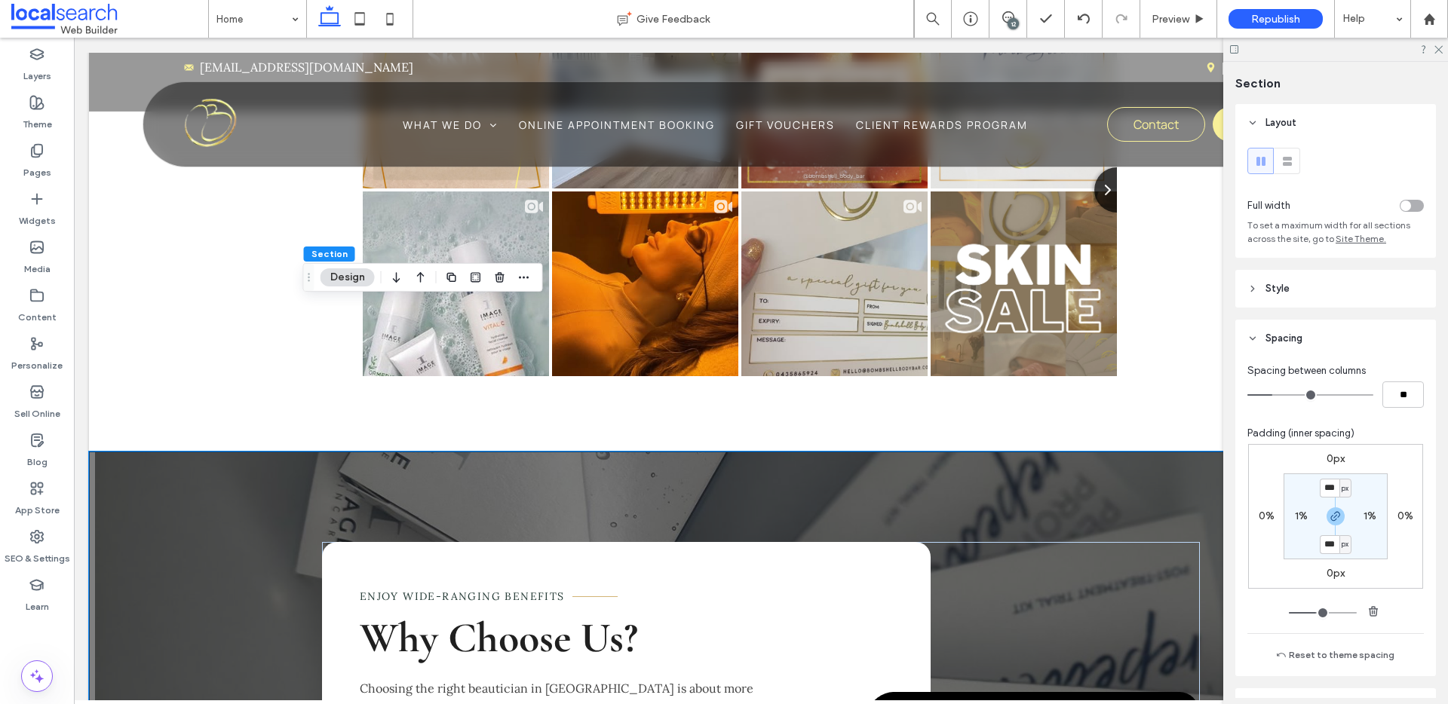
click at [1308, 290] on header "Style" at bounding box center [1335, 289] width 201 height 38
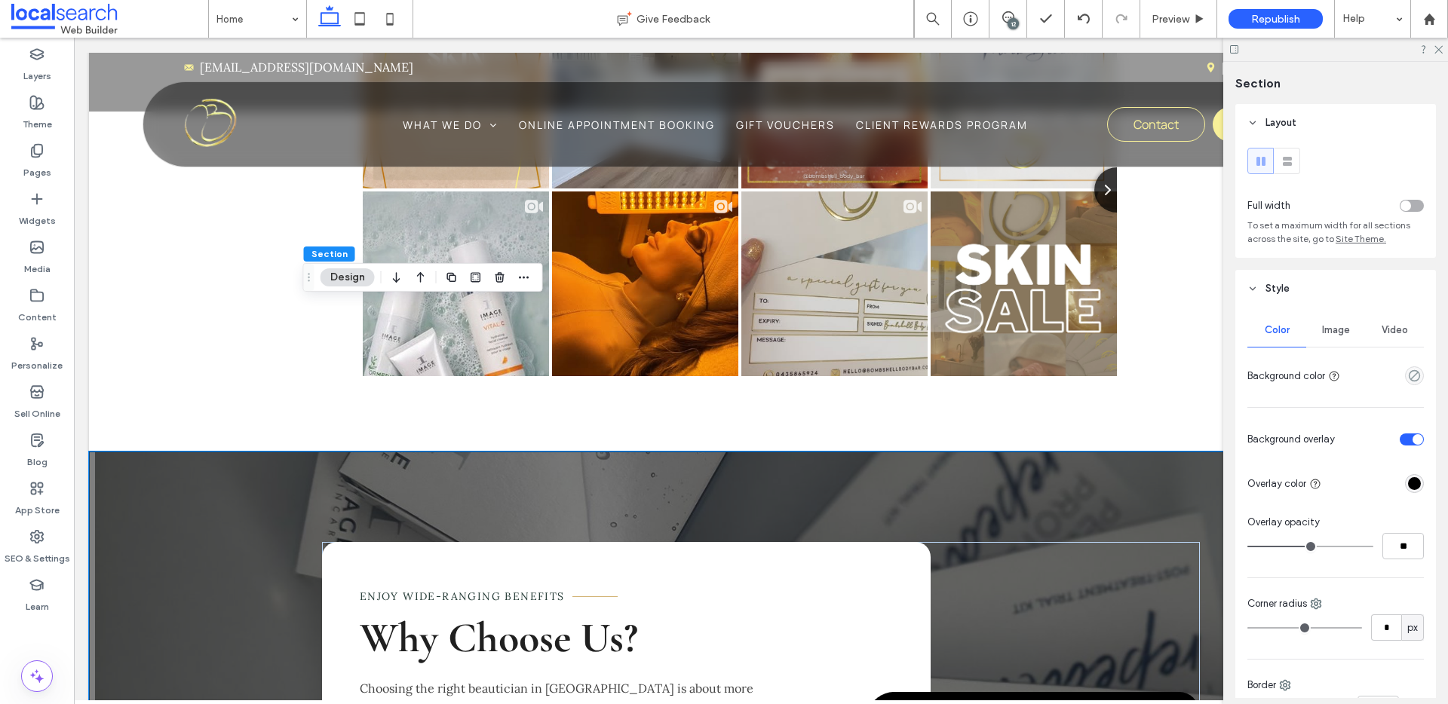
click at [1332, 327] on span "Image" at bounding box center [1336, 330] width 28 height 12
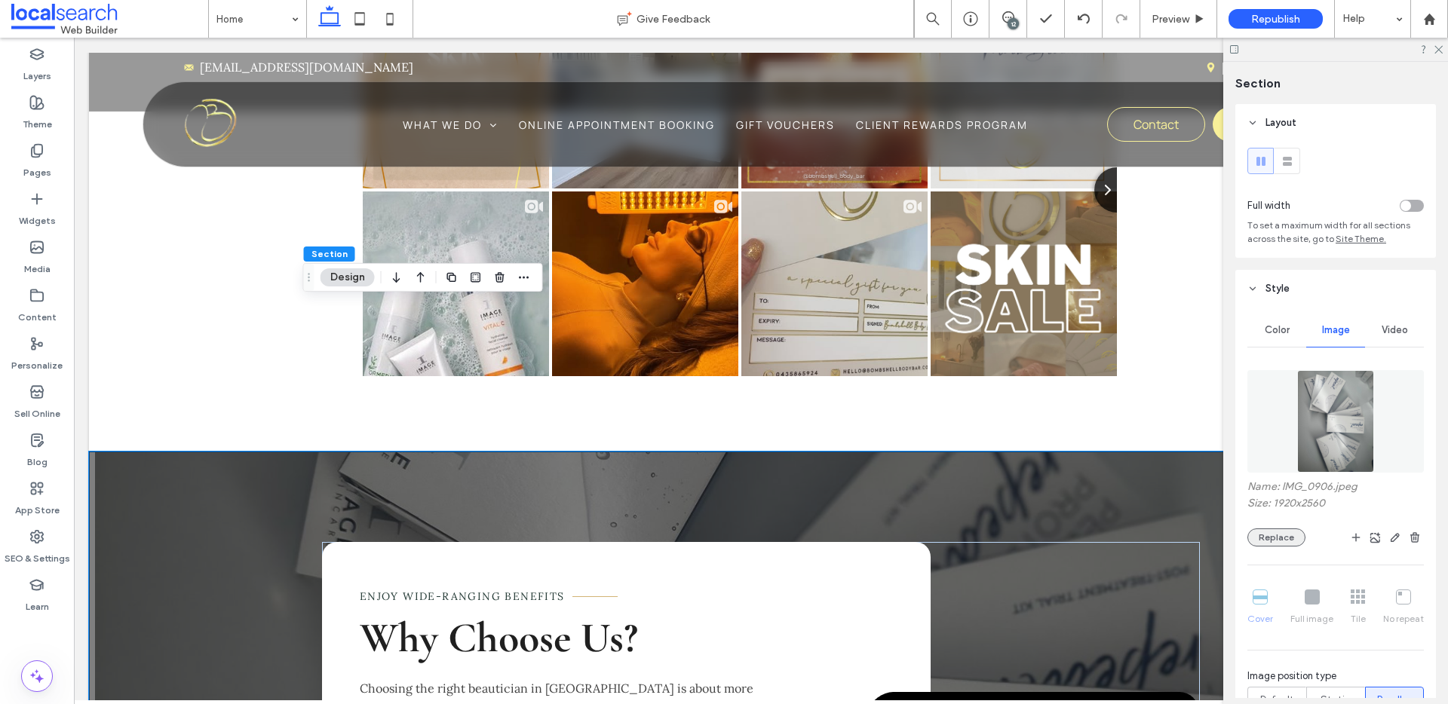
click at [1289, 540] on button "Replace" at bounding box center [1277, 538] width 58 height 18
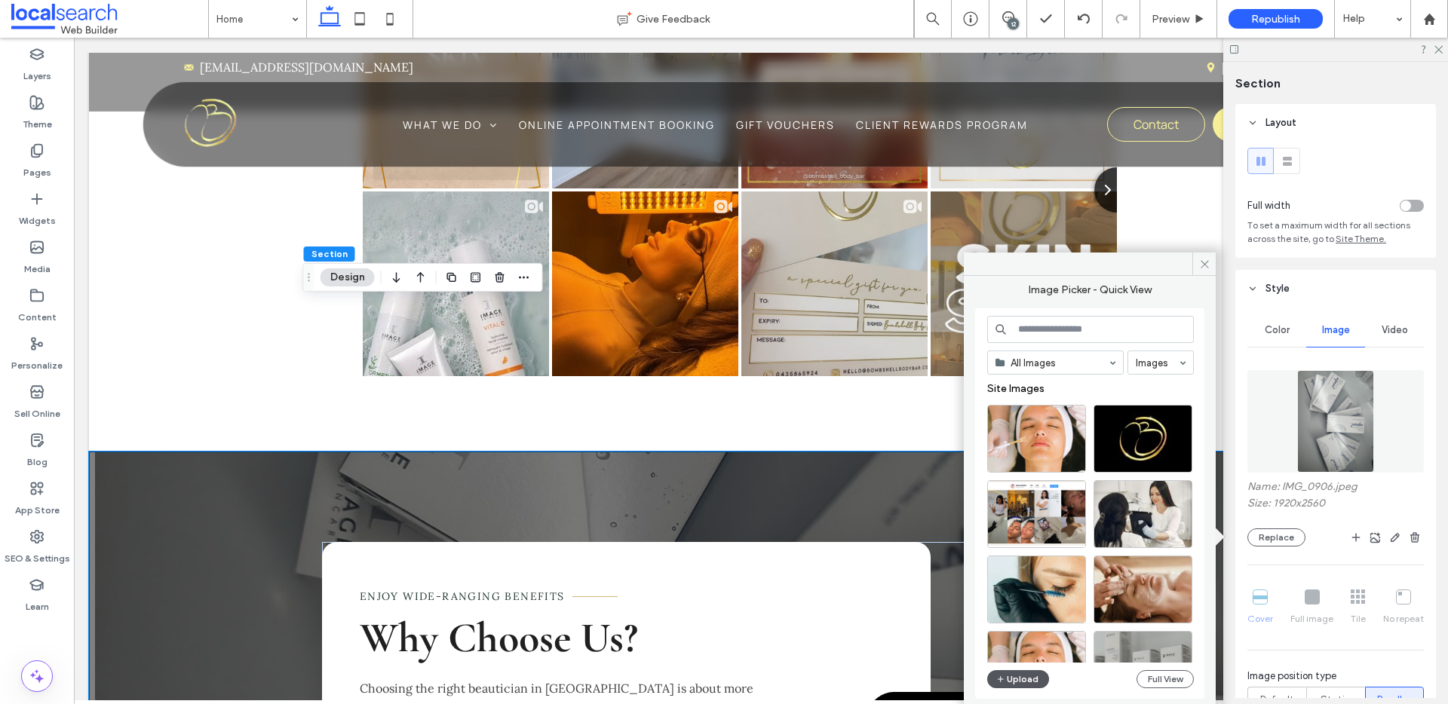
click at [1016, 681] on button "Upload" at bounding box center [1018, 680] width 62 height 18
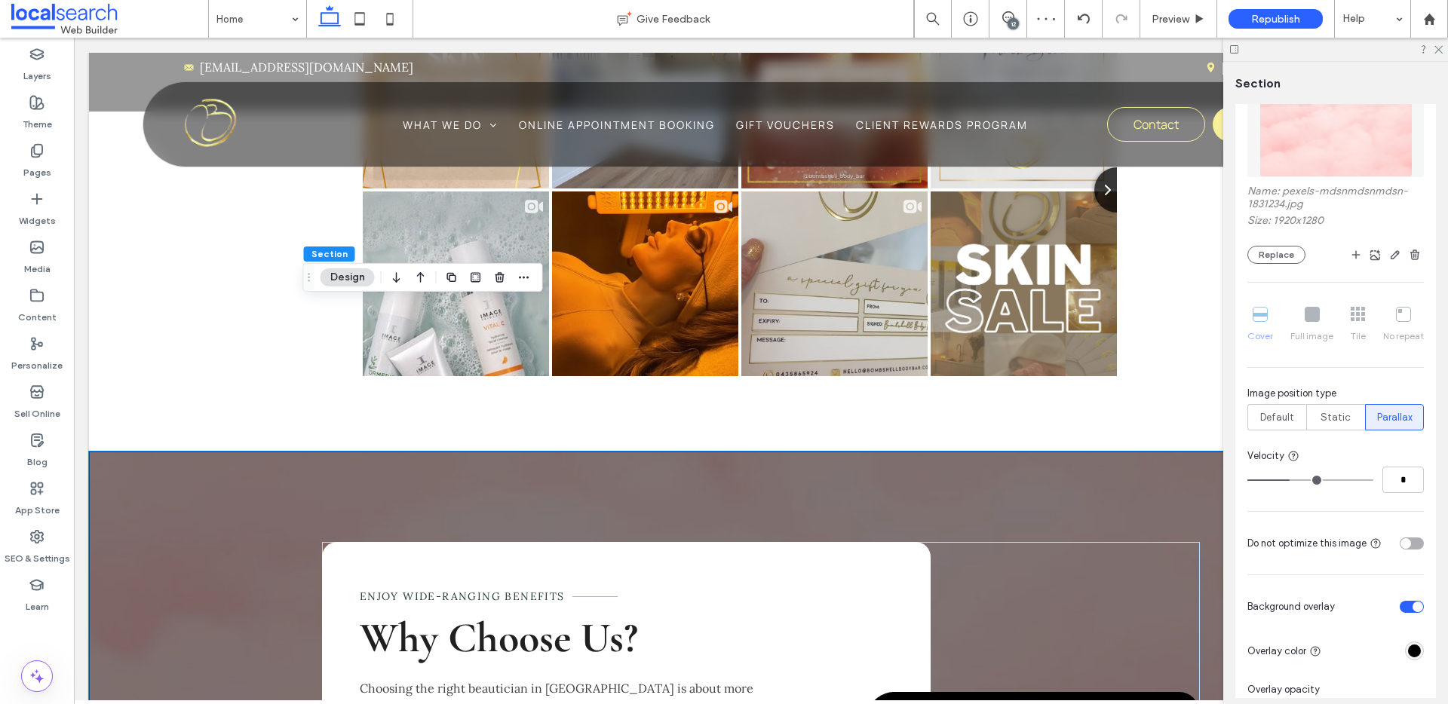
scroll to position [437, 0]
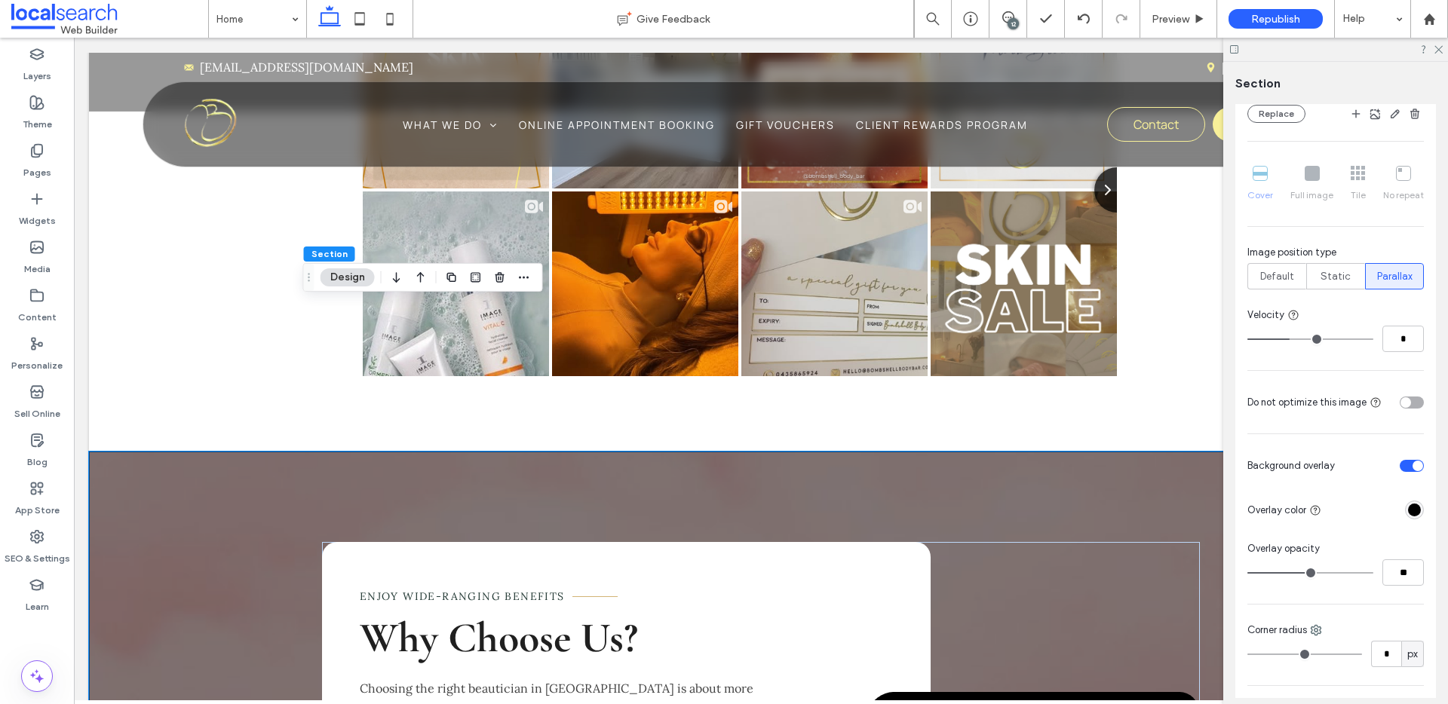
click at [1408, 514] on div "rgba(0, 0, 0, 1)" at bounding box center [1414, 510] width 13 height 13
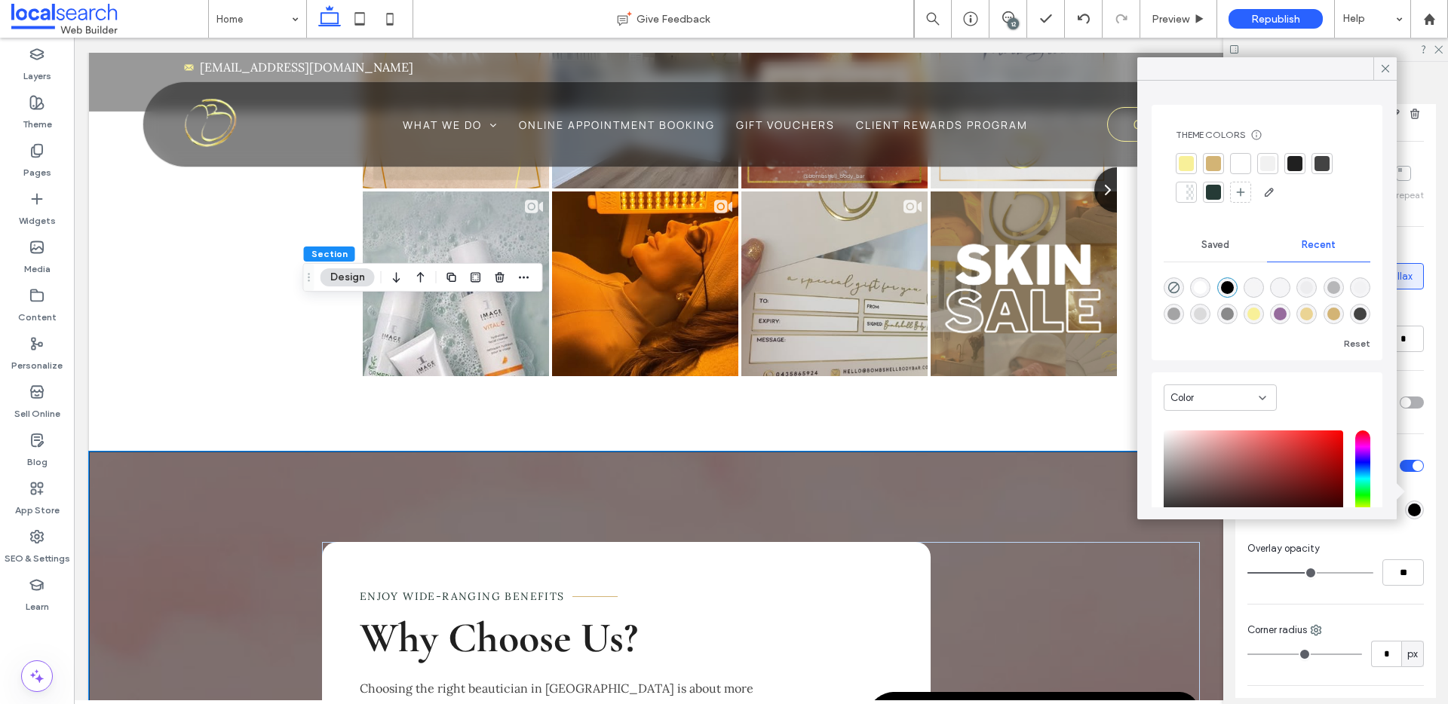
click at [1187, 156] on div at bounding box center [1186, 163] width 15 height 15
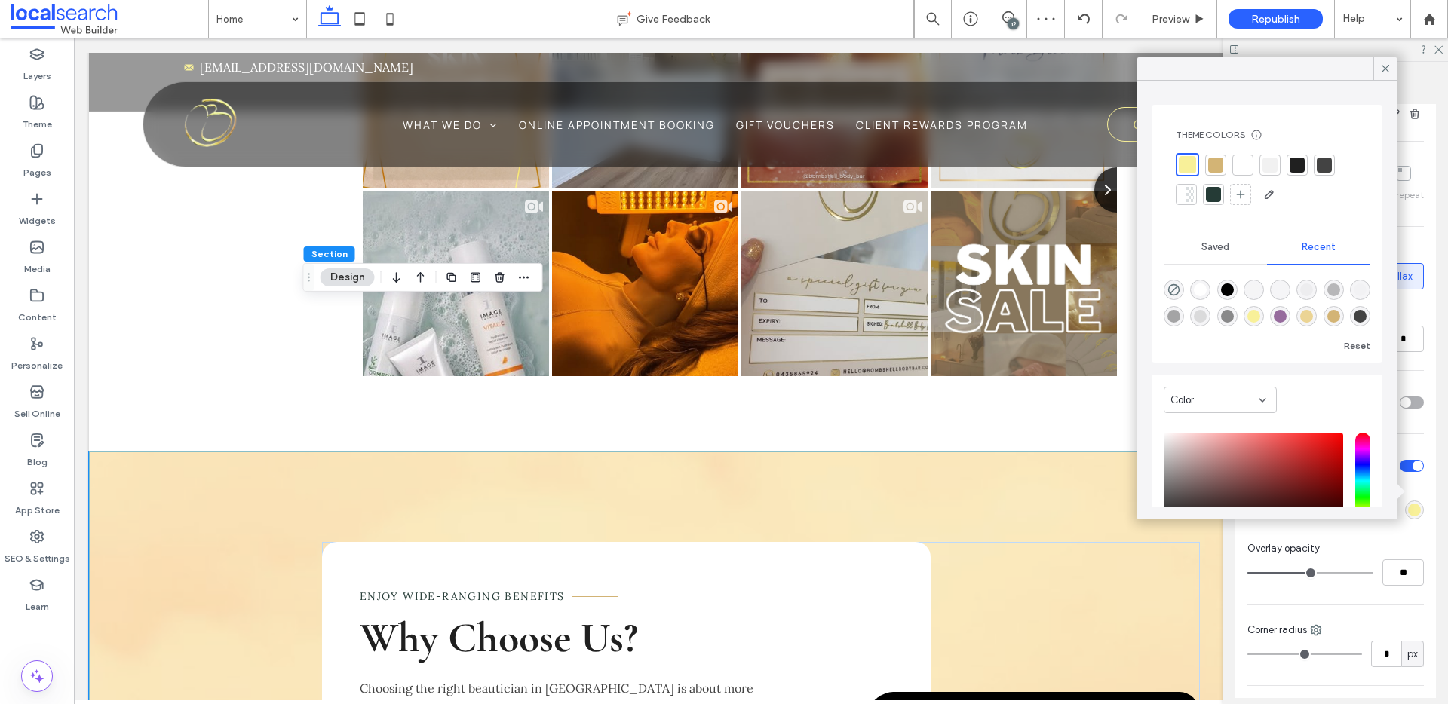
type input "**"
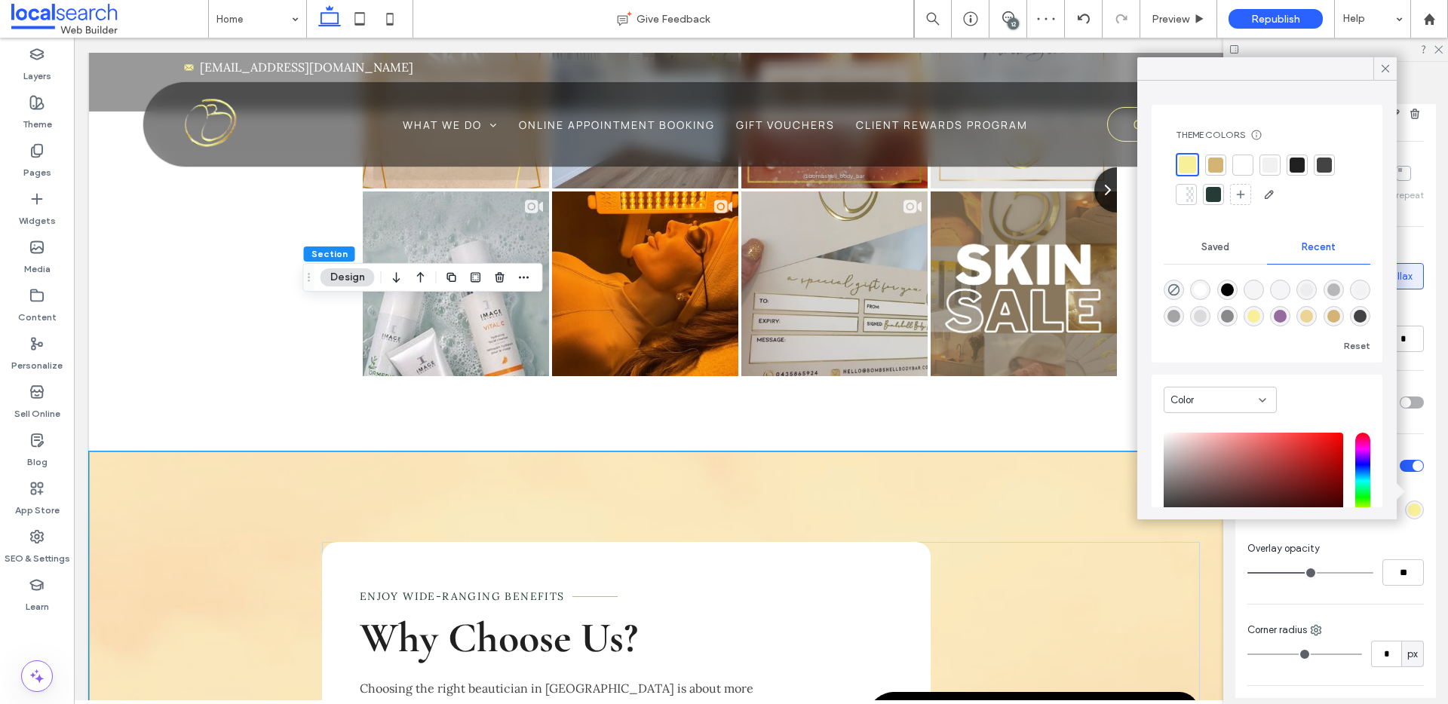
type input "**"
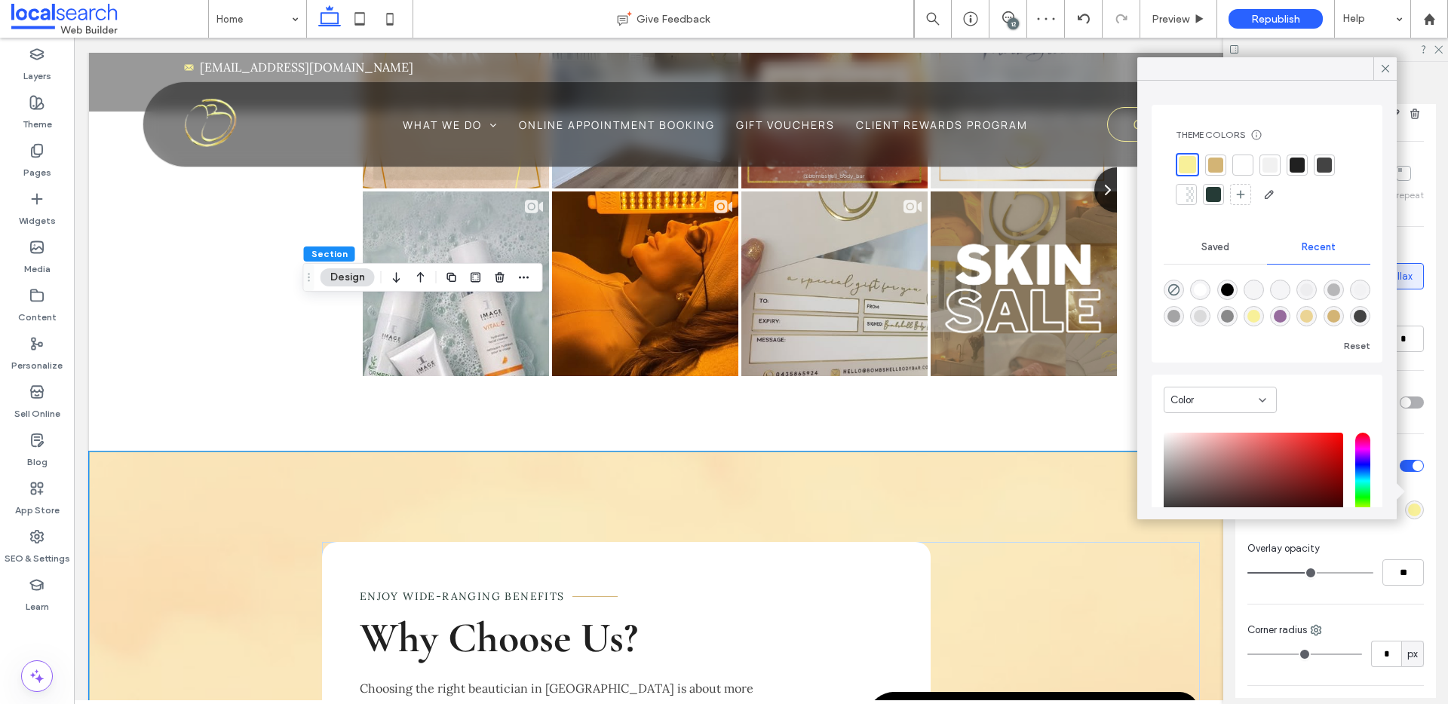
type input "**"
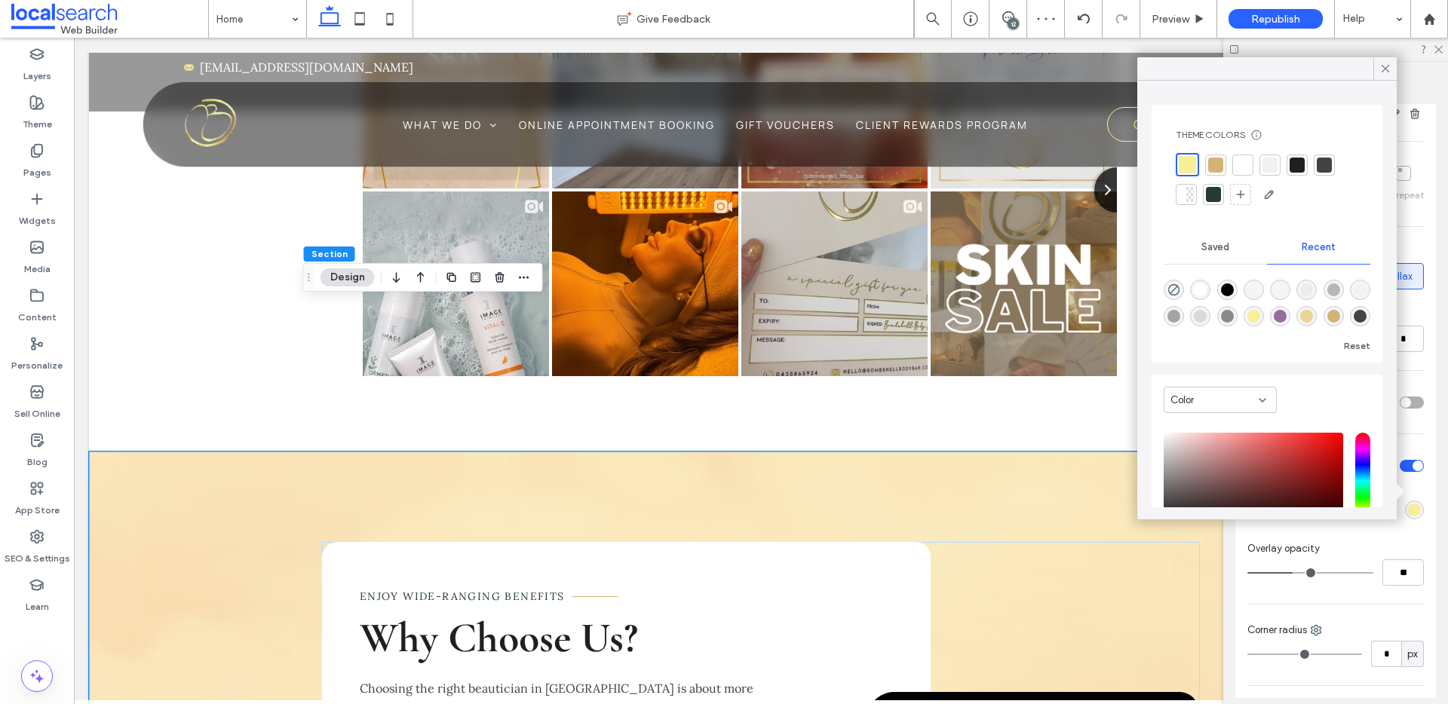
type input "**"
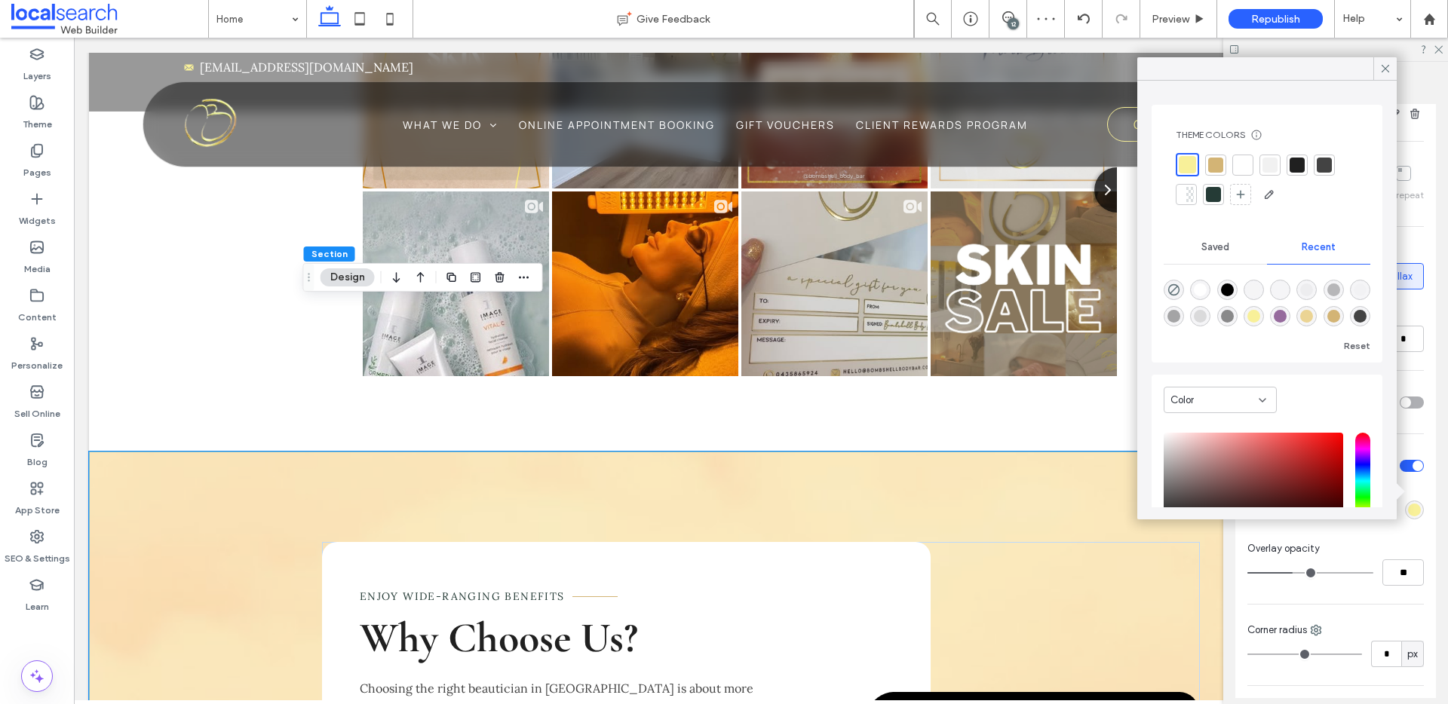
type input "**"
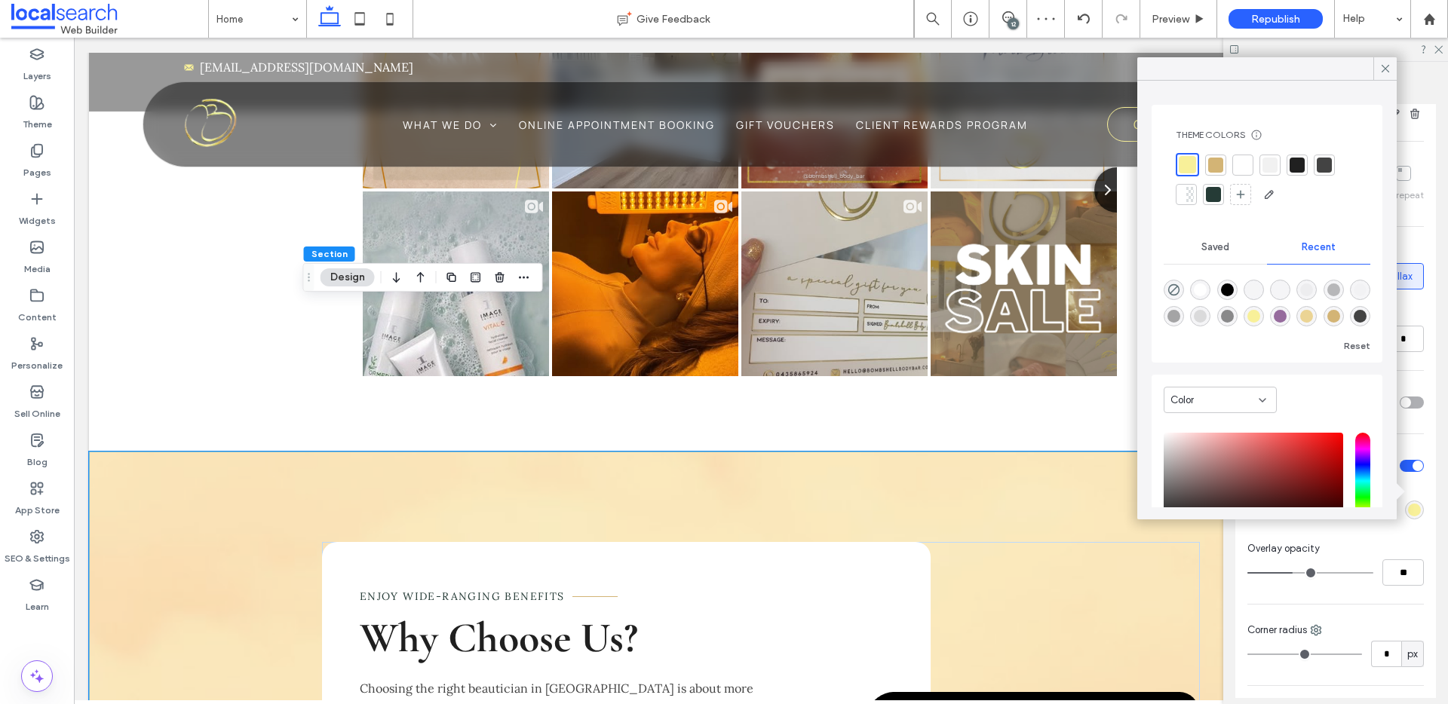
type input "**"
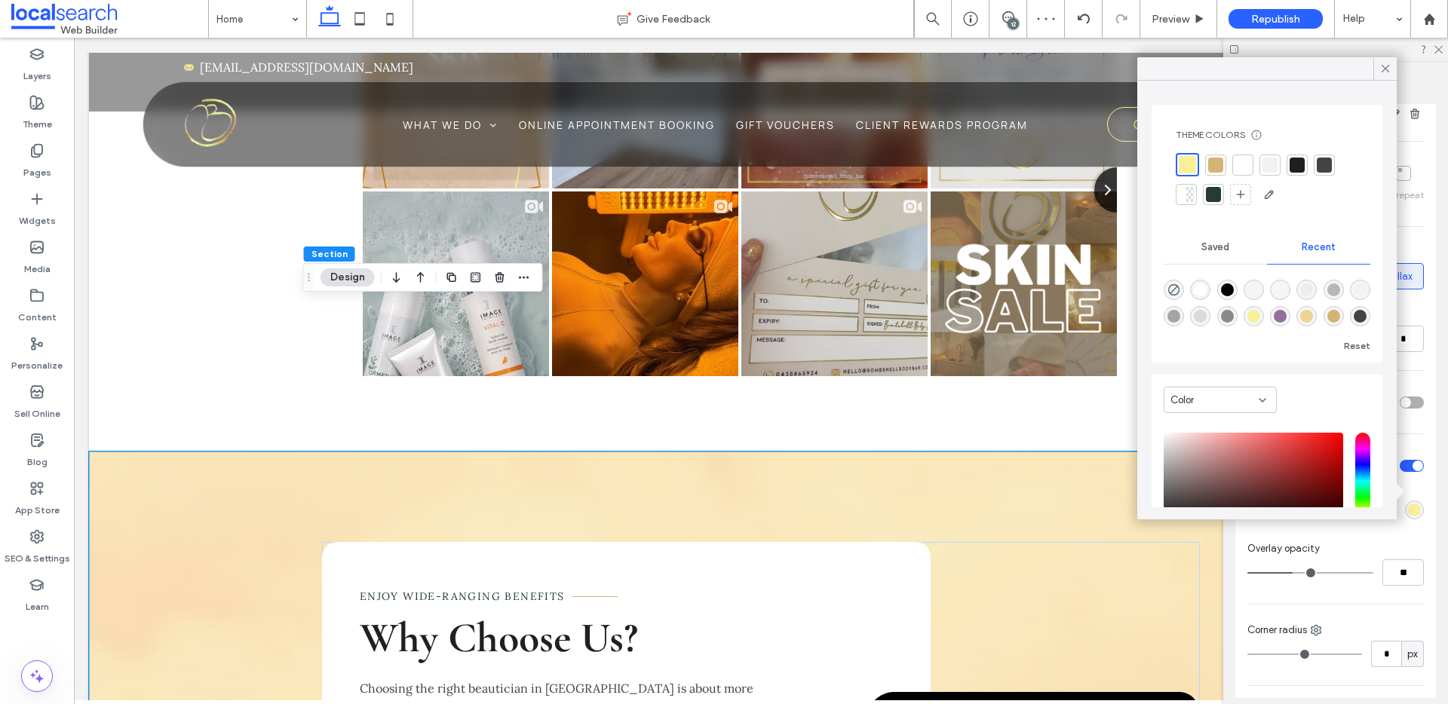
type input "**"
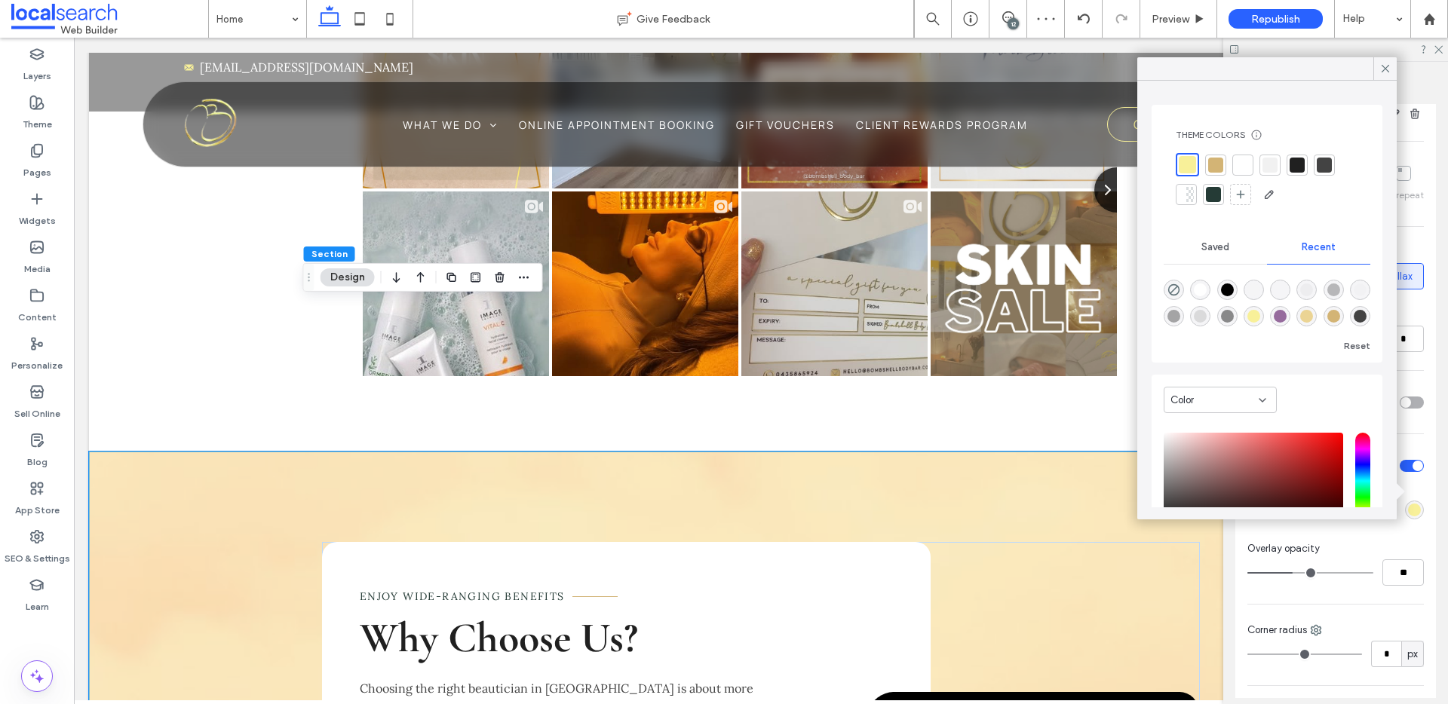
type input "**"
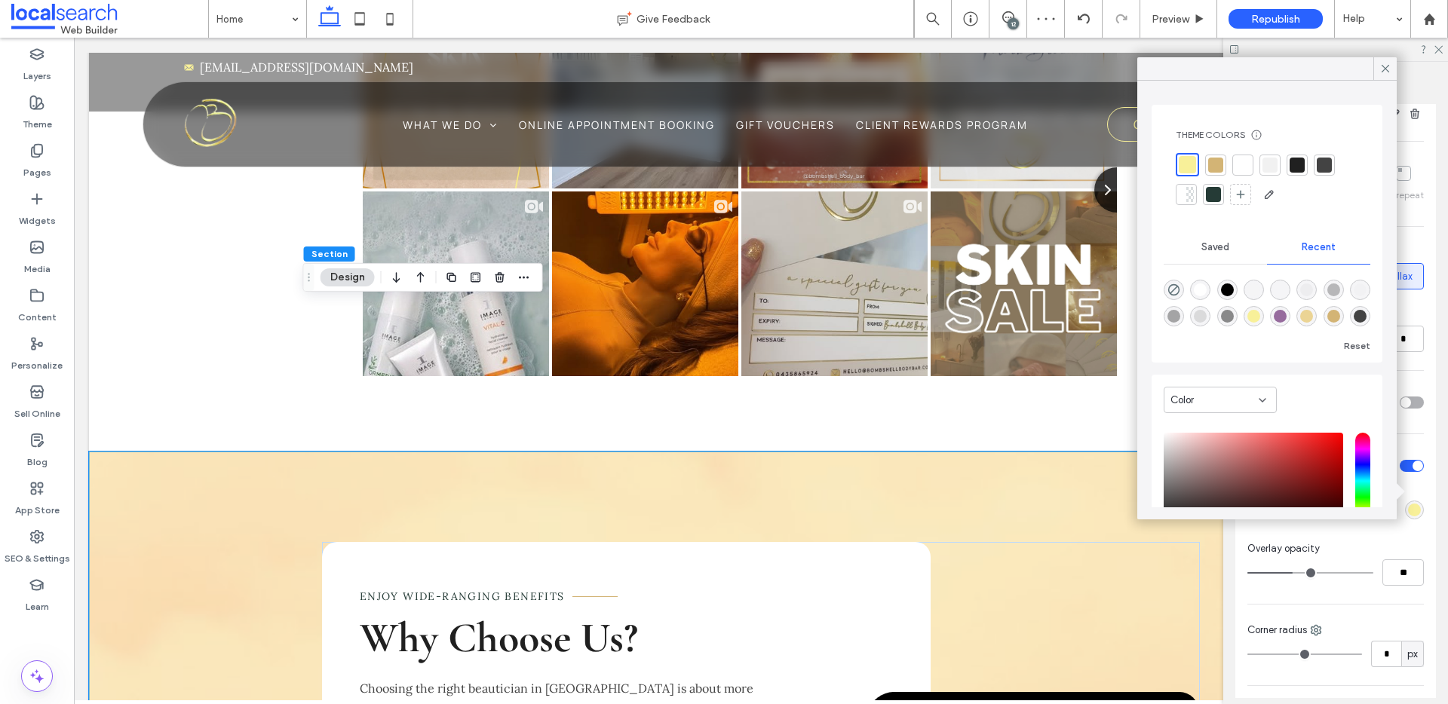
type input "**"
type input "*"
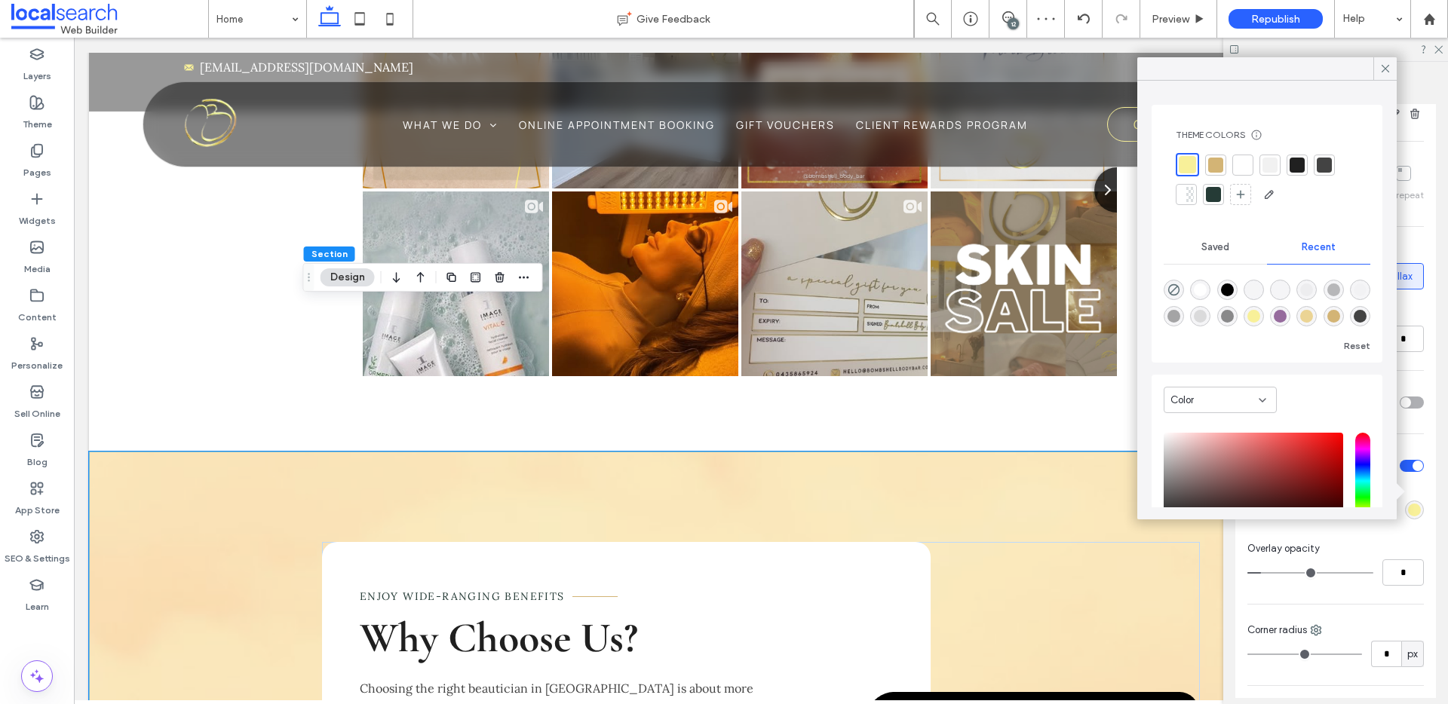
type input "*"
drag, startPoint x: 1306, startPoint y: 569, endPoint x: 1258, endPoint y: 571, distance: 47.5
type input "*"
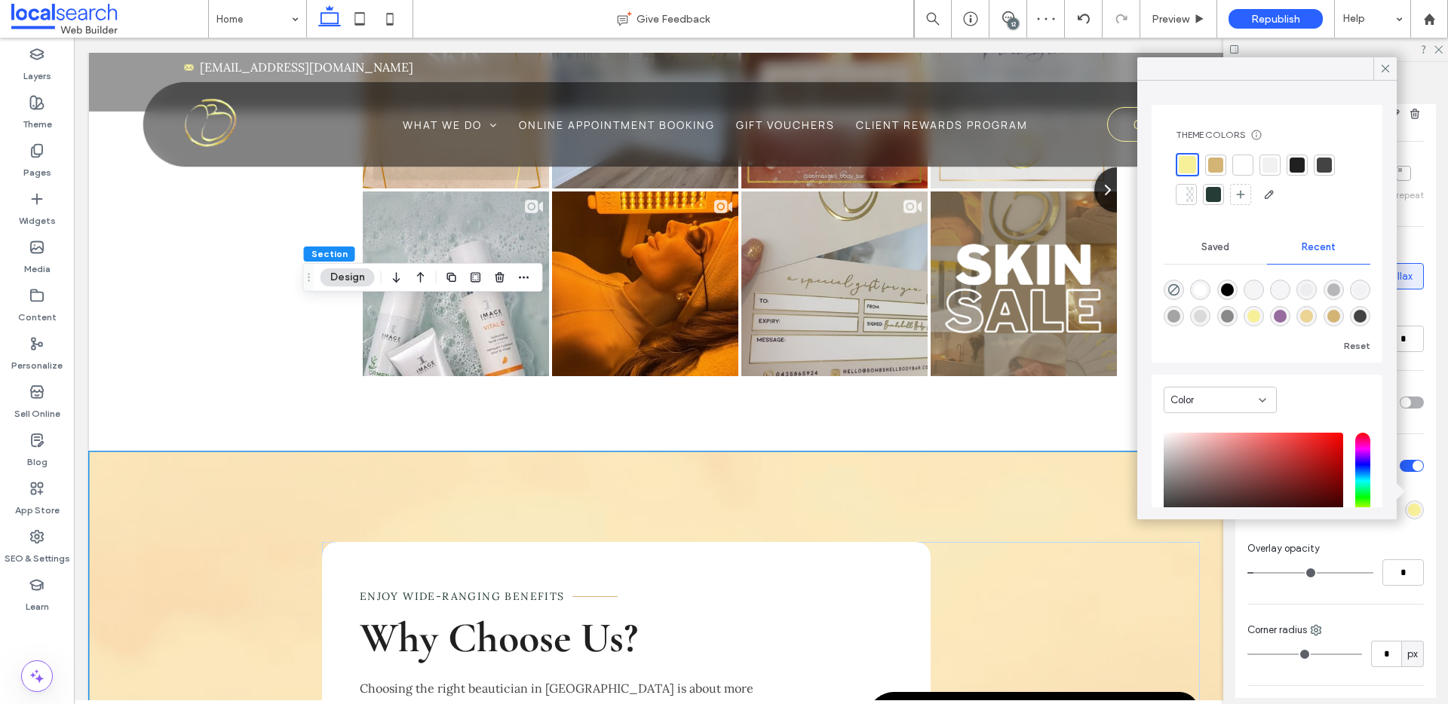
click at [1258, 572] on input "range" at bounding box center [1311, 573] width 126 height 2
type input "*"
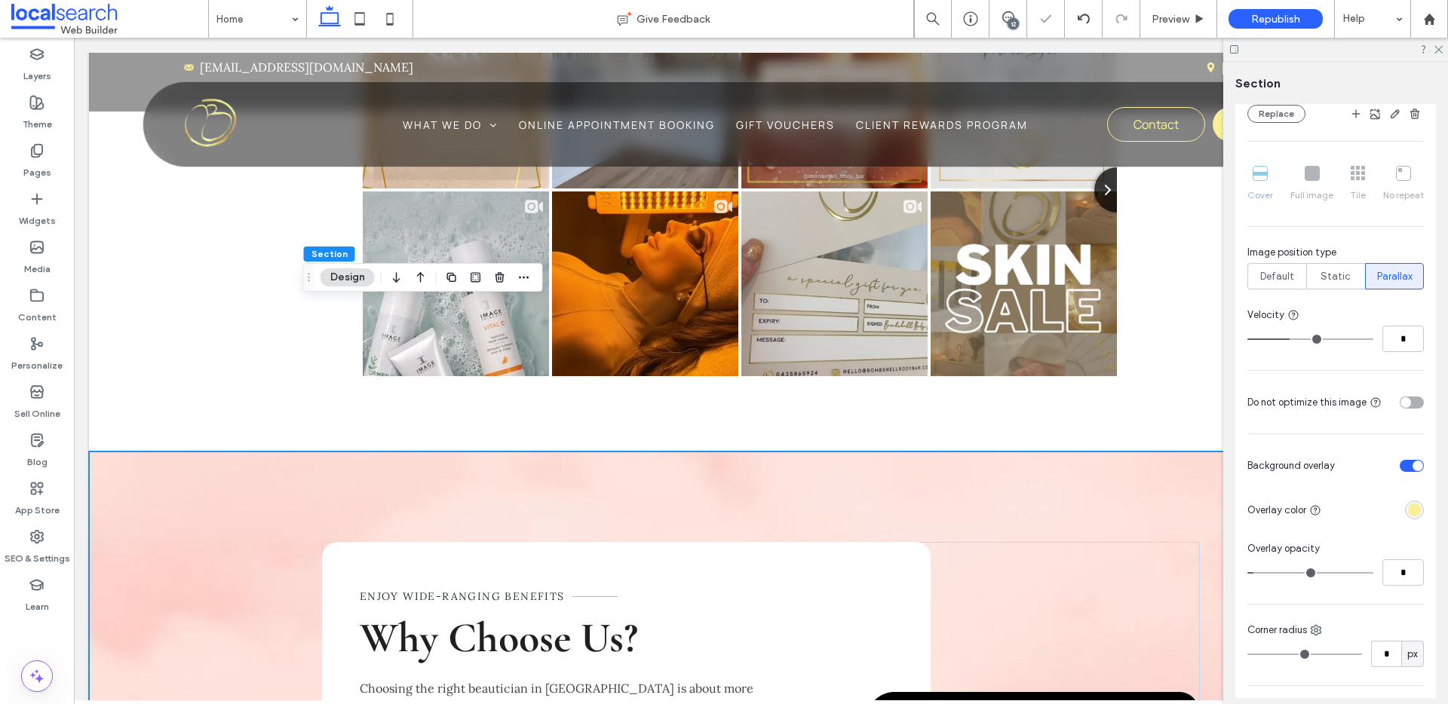
type input "*"
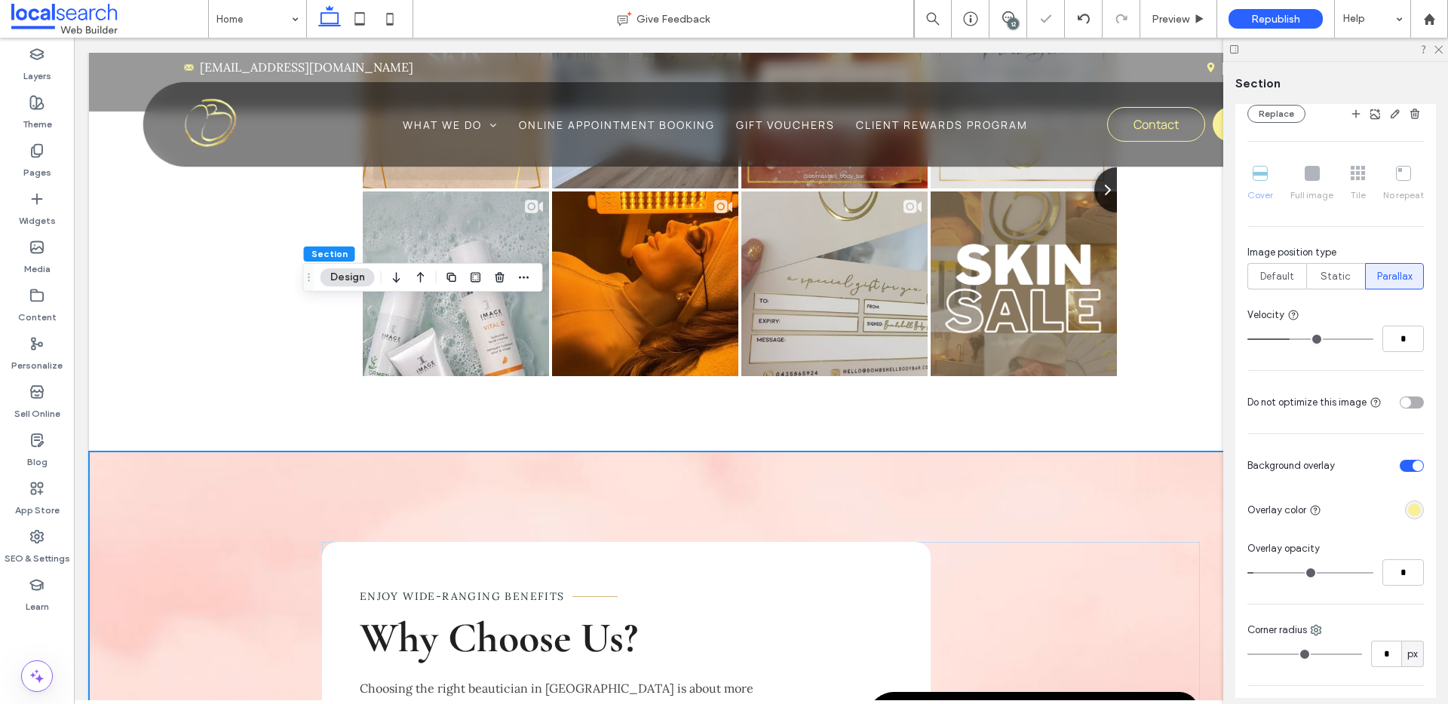
type input "*"
type input "**"
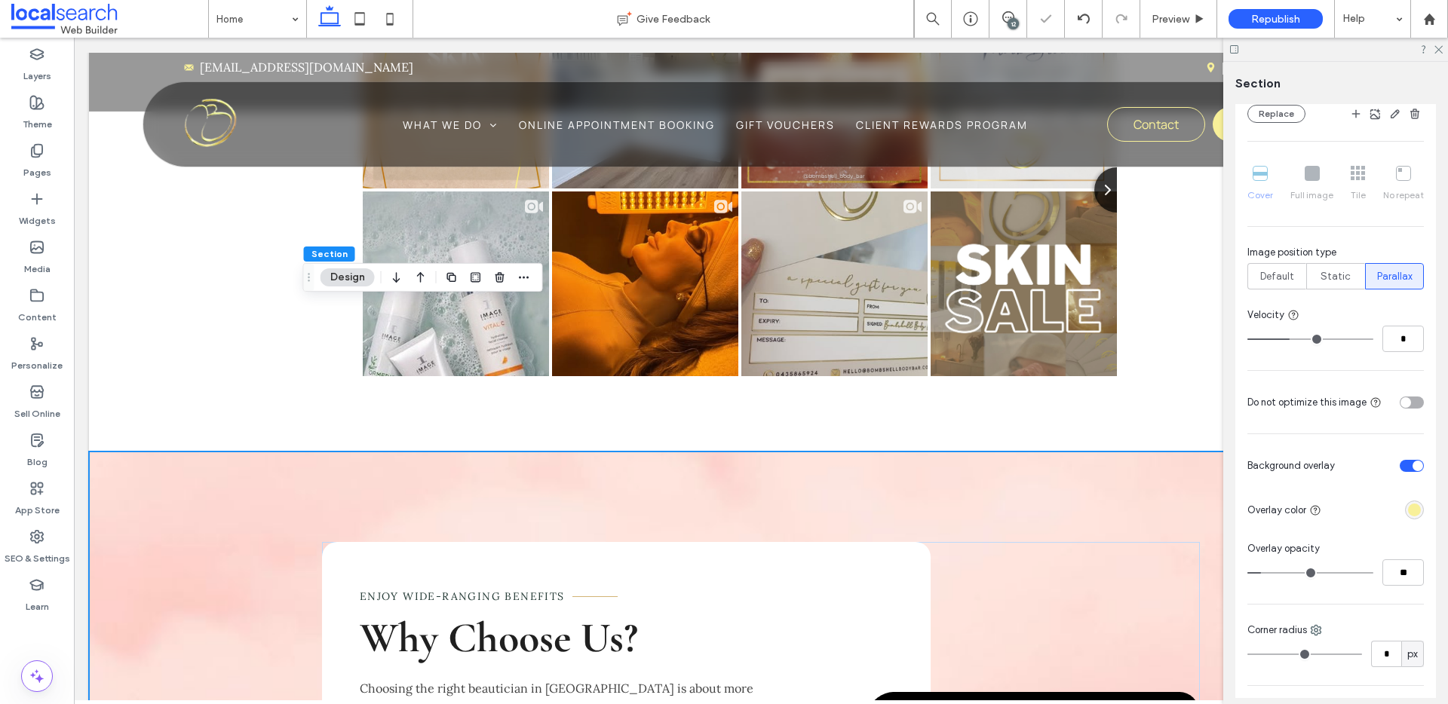
type input "**"
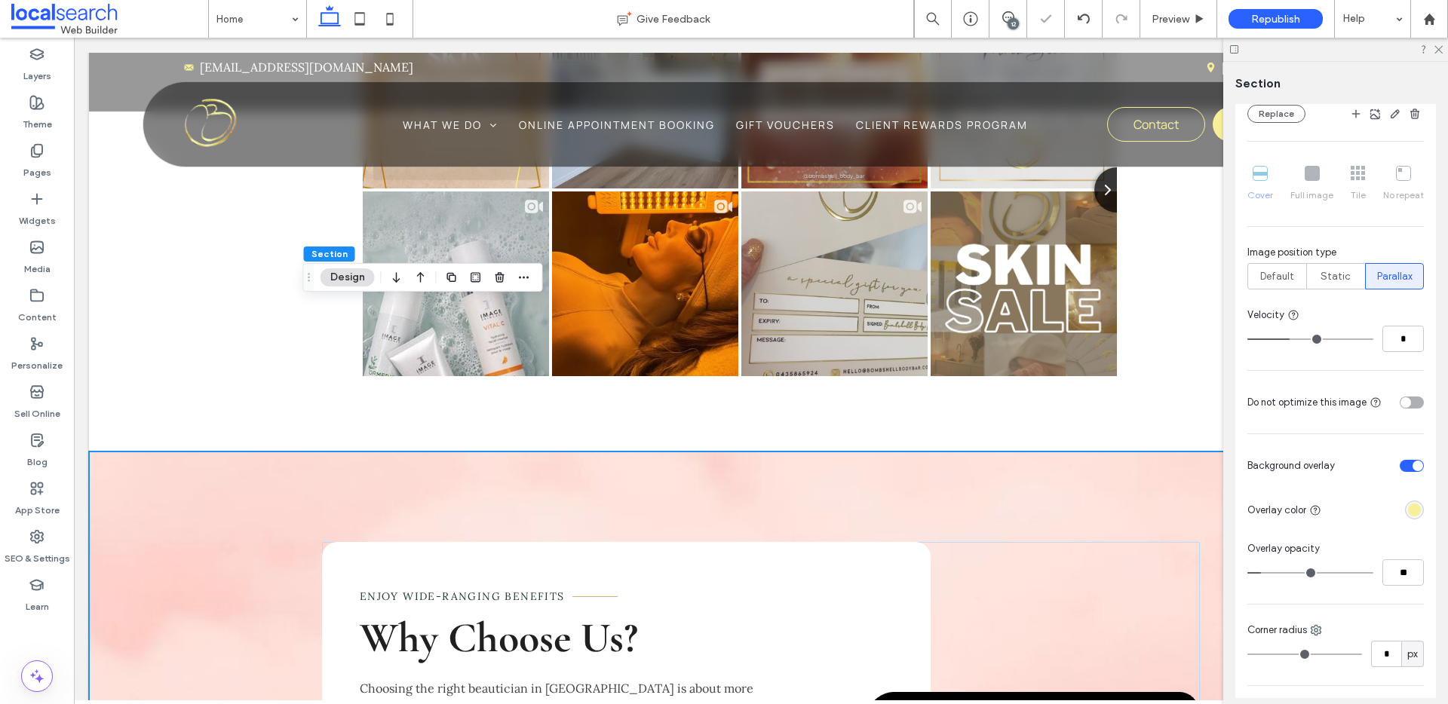
type input "**"
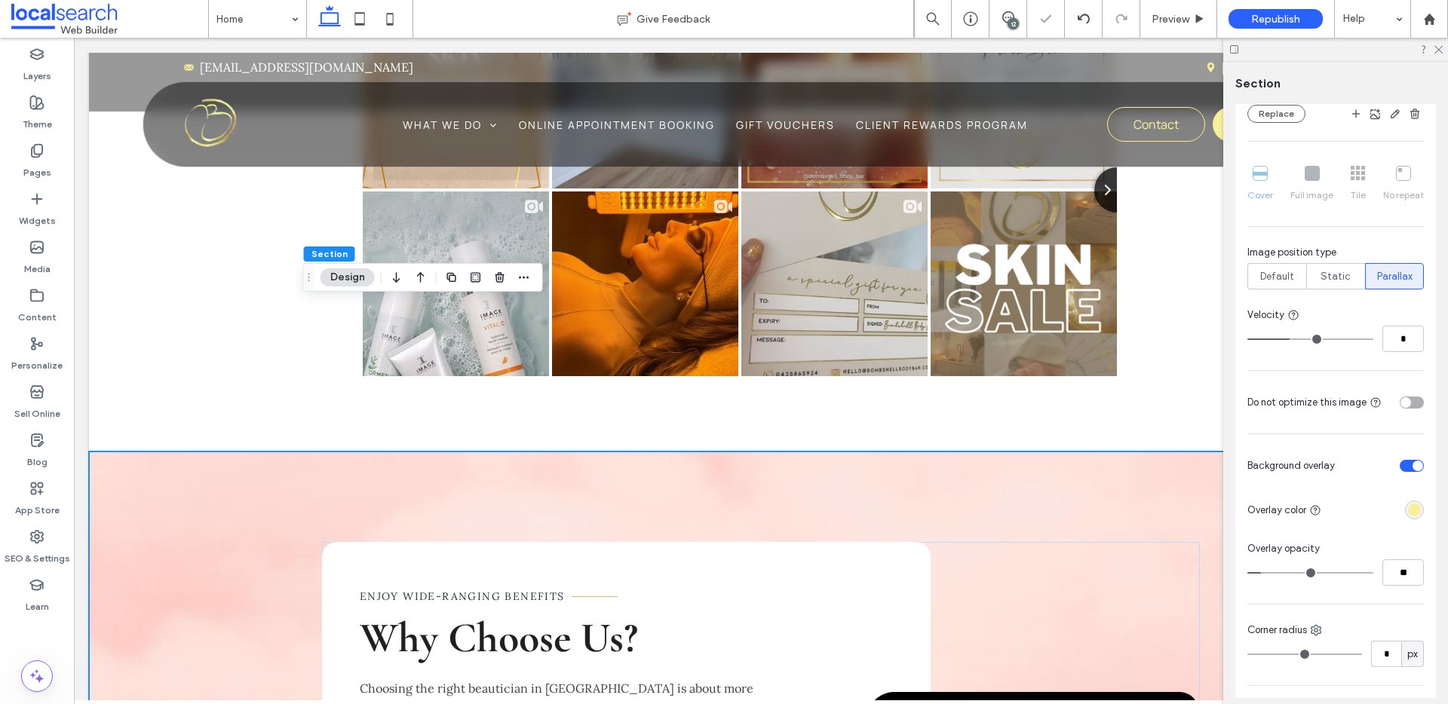
type input "**"
drag, startPoint x: 1259, startPoint y: 572, endPoint x: 1271, endPoint y: 572, distance: 12.1
type input "**"
click at [1271, 572] on input "range" at bounding box center [1311, 573] width 126 height 2
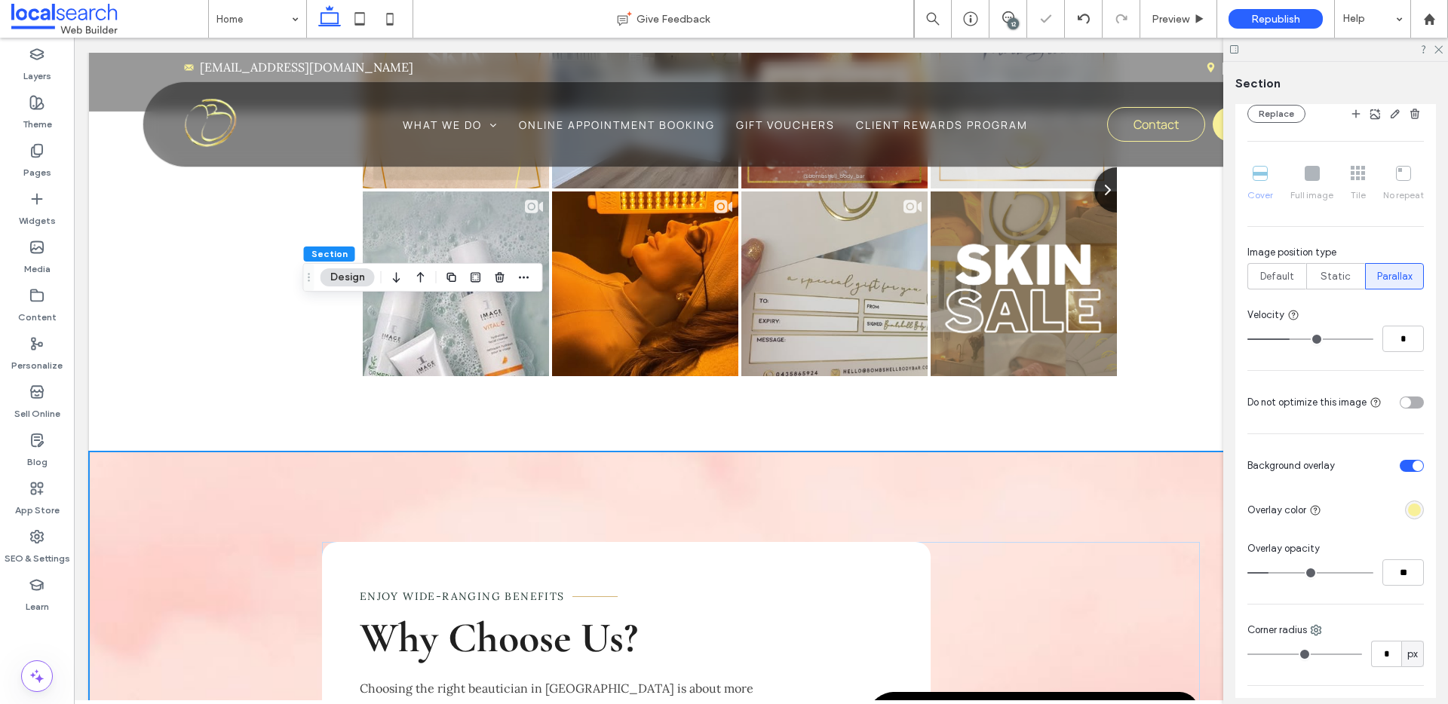
type input "**"
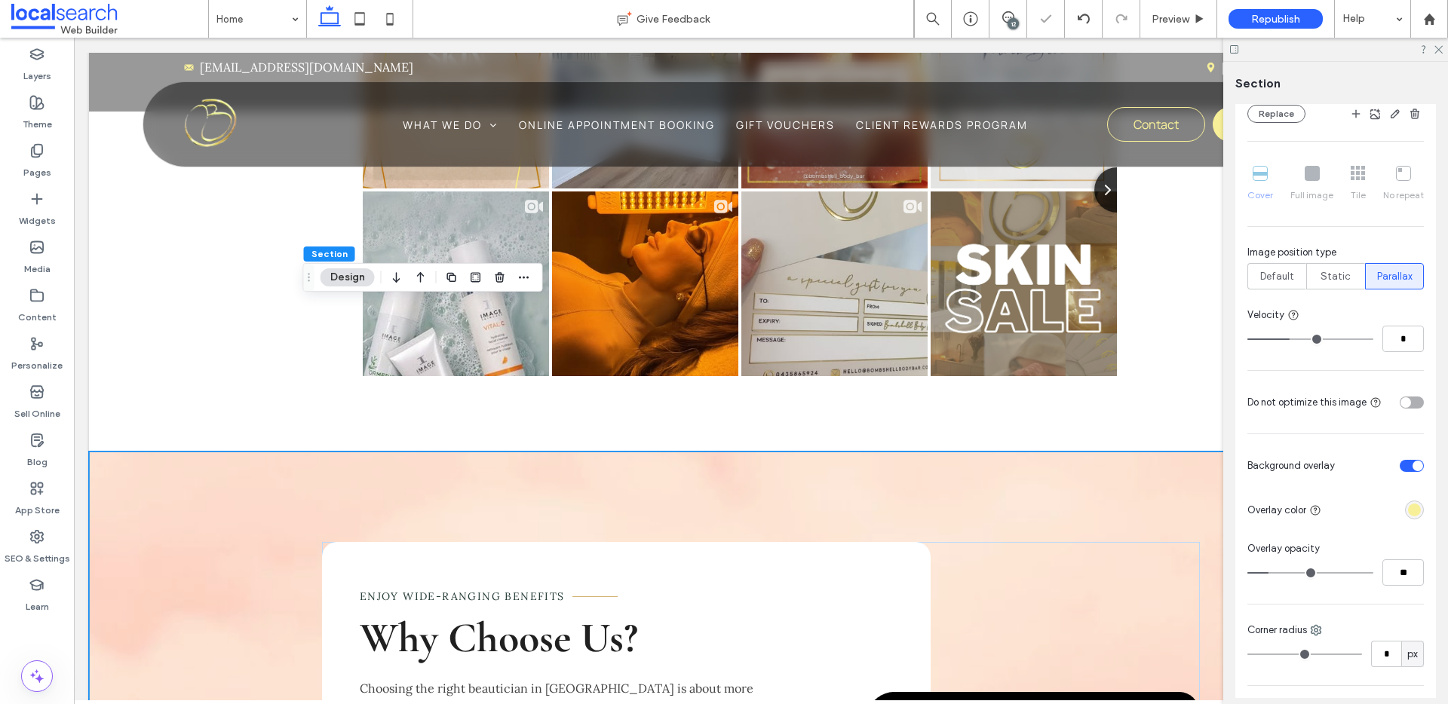
type input "**"
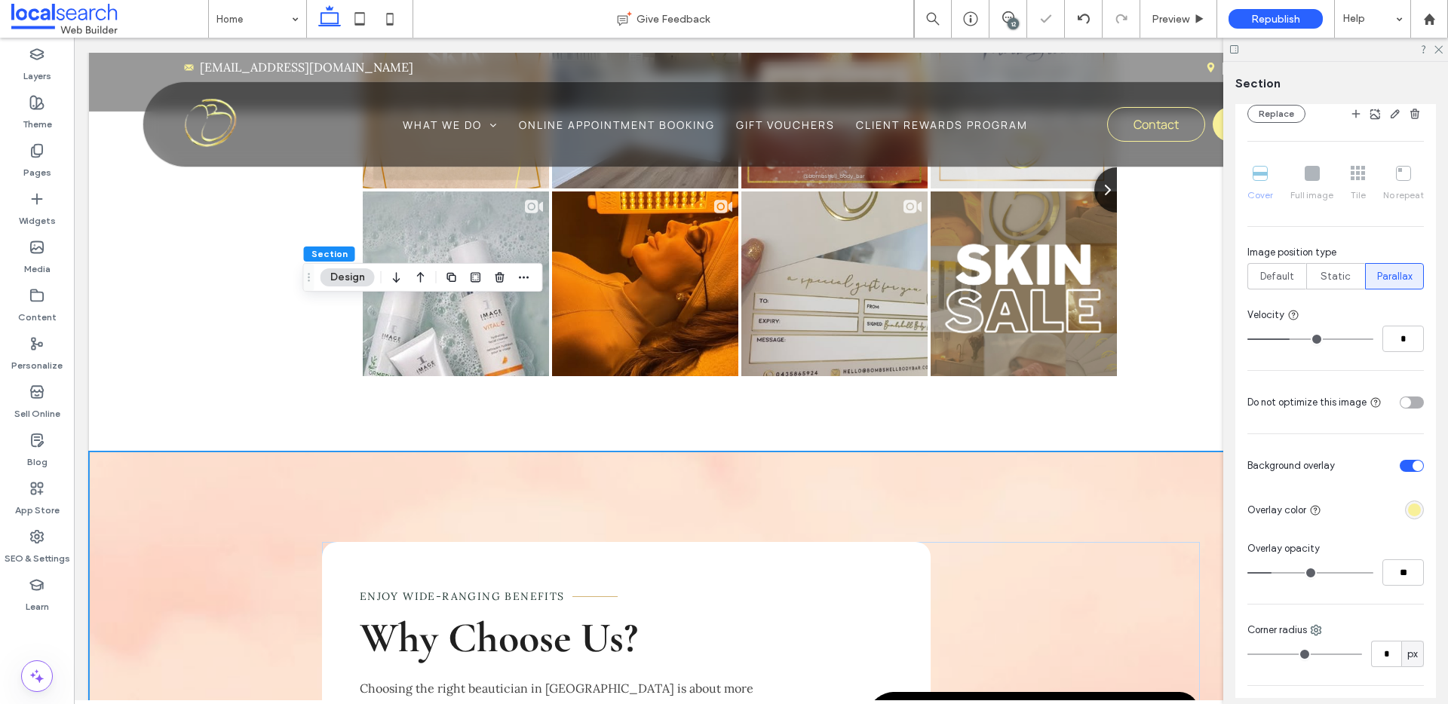
type input "**"
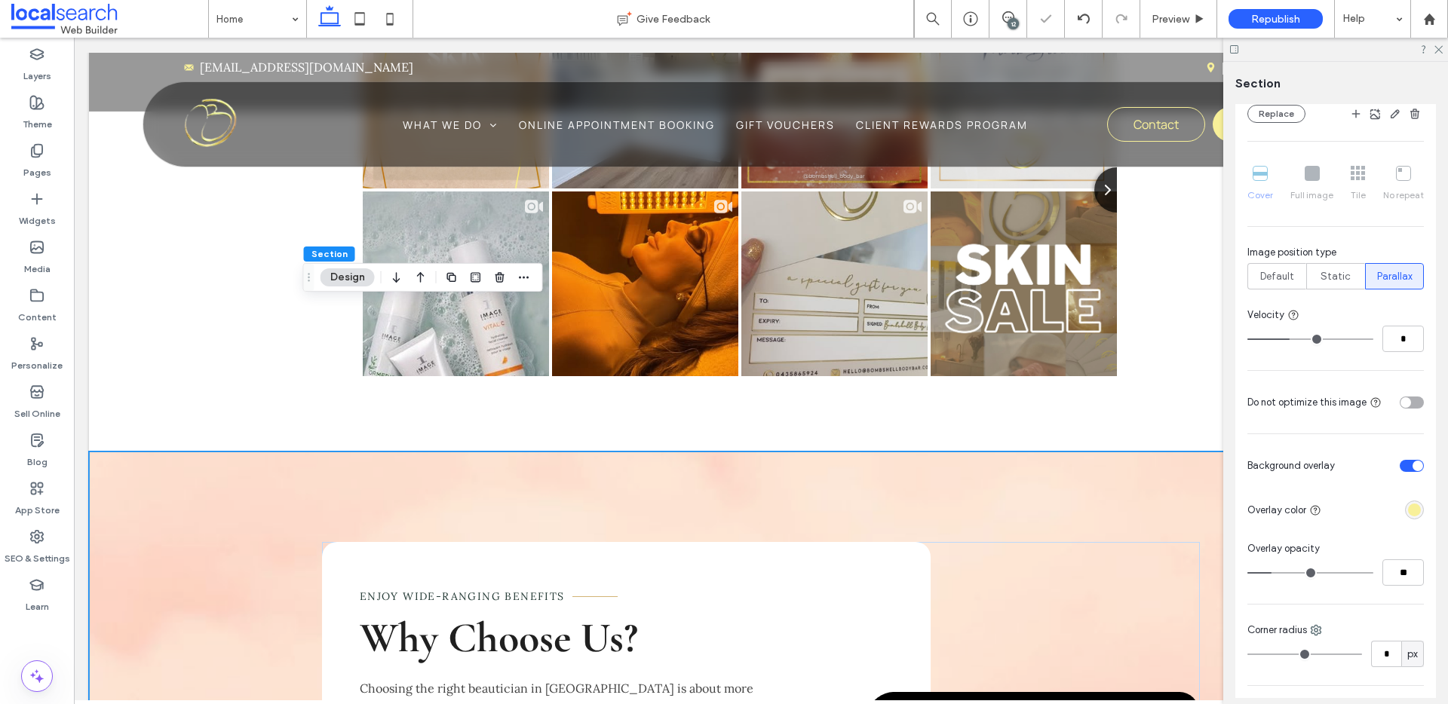
type input "**"
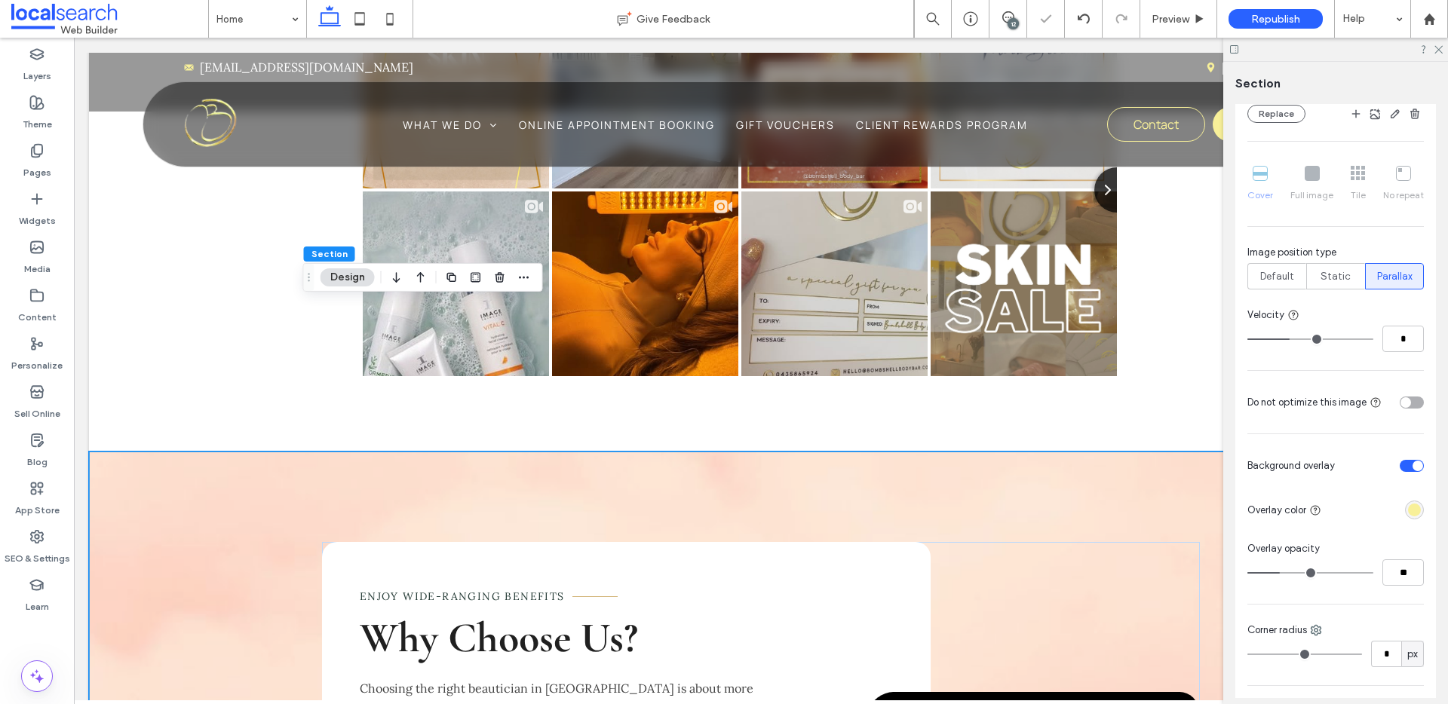
type input "**"
drag, startPoint x: 1271, startPoint y: 572, endPoint x: 1283, endPoint y: 570, distance: 12.2
click at [1283, 572] on input "range" at bounding box center [1311, 573] width 126 height 2
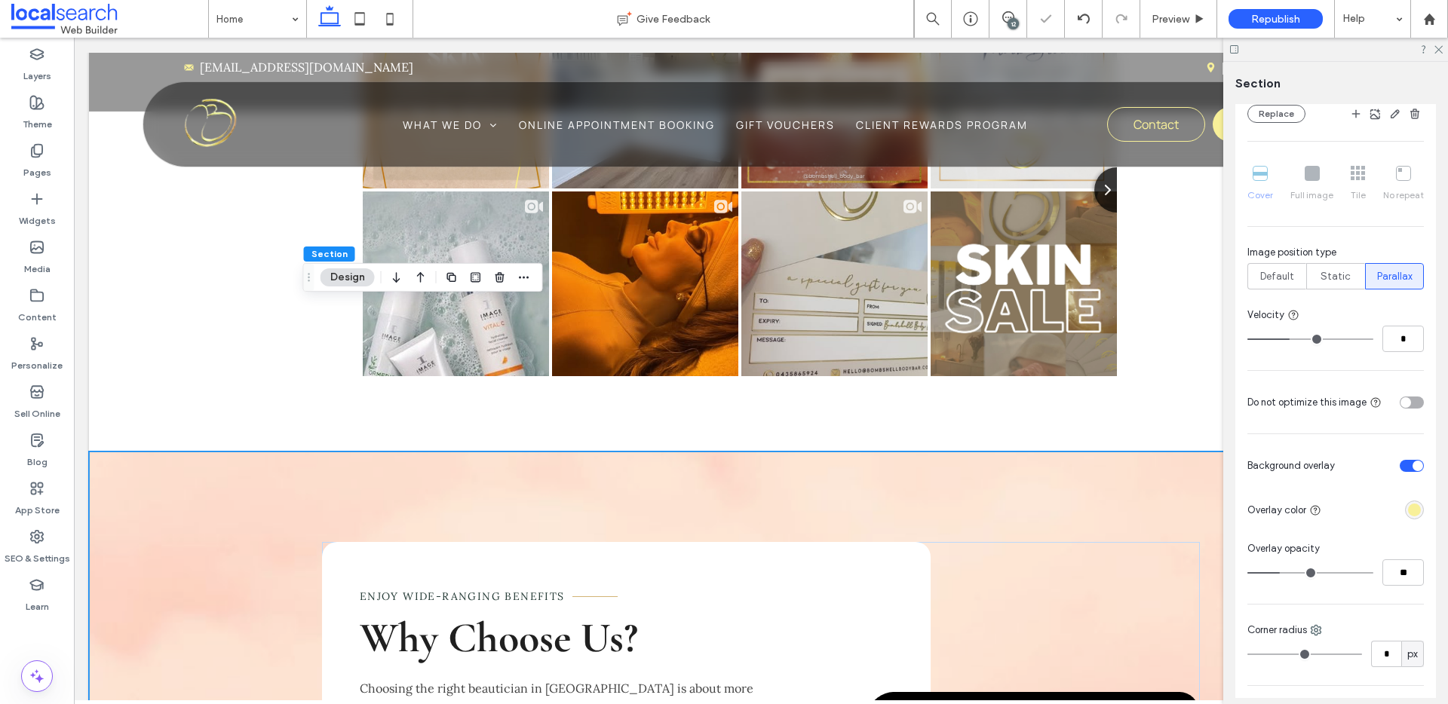
type input "**"
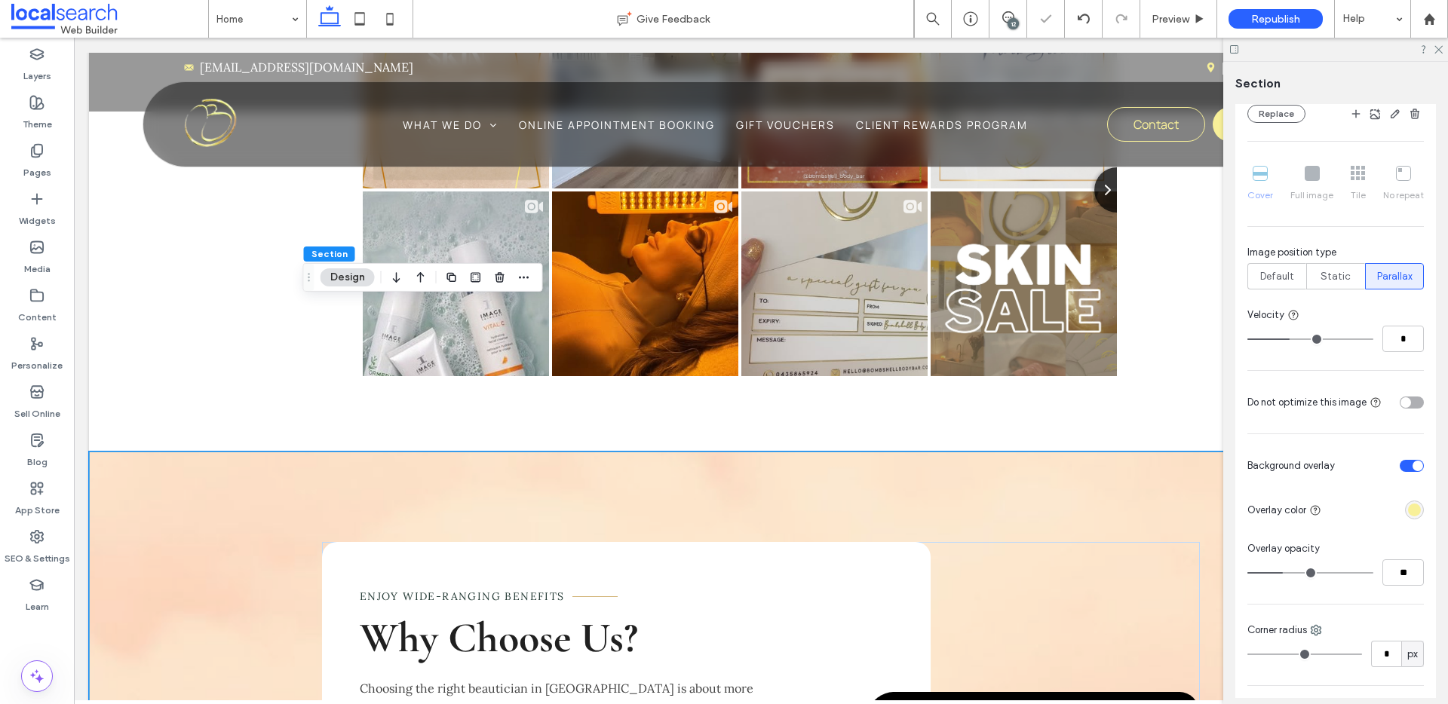
type input "**"
click at [1269, 572] on input "range" at bounding box center [1311, 573] width 126 height 2
type input "**"
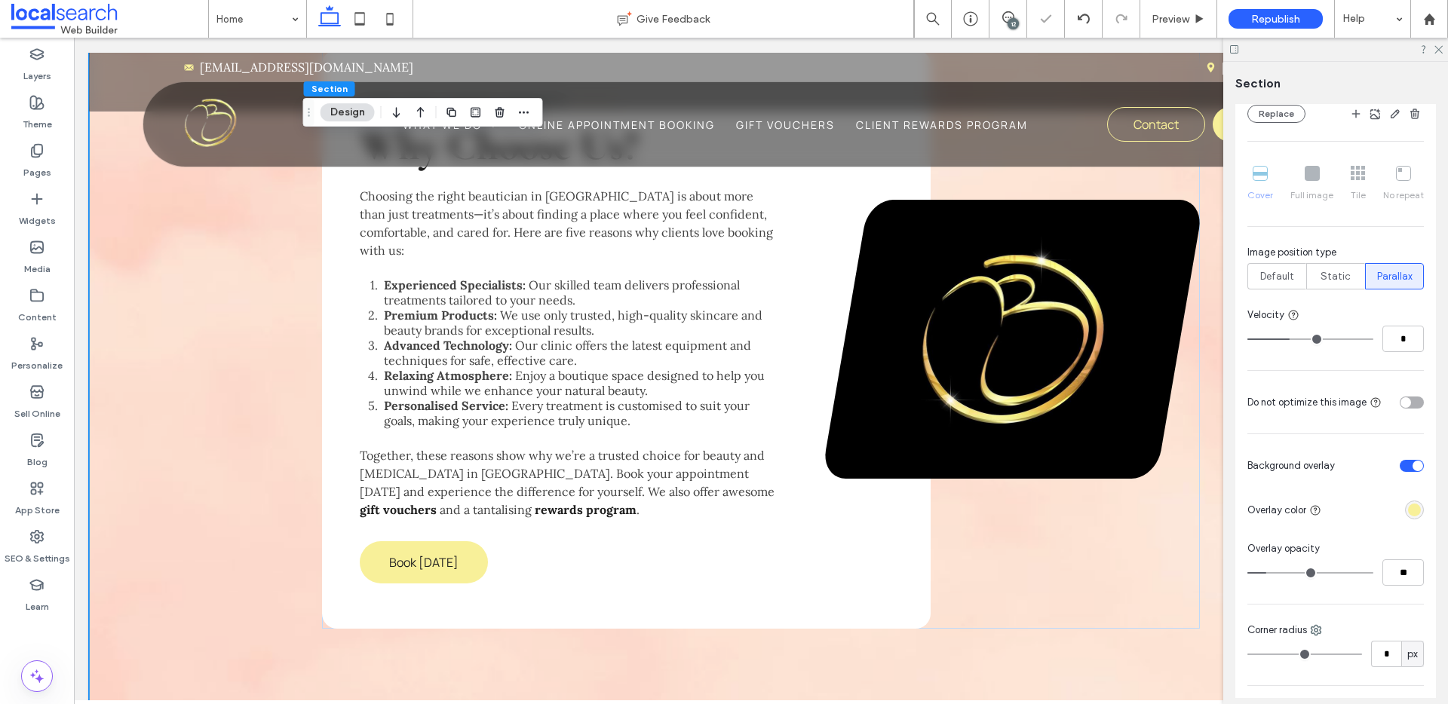
scroll to position [3021, 0]
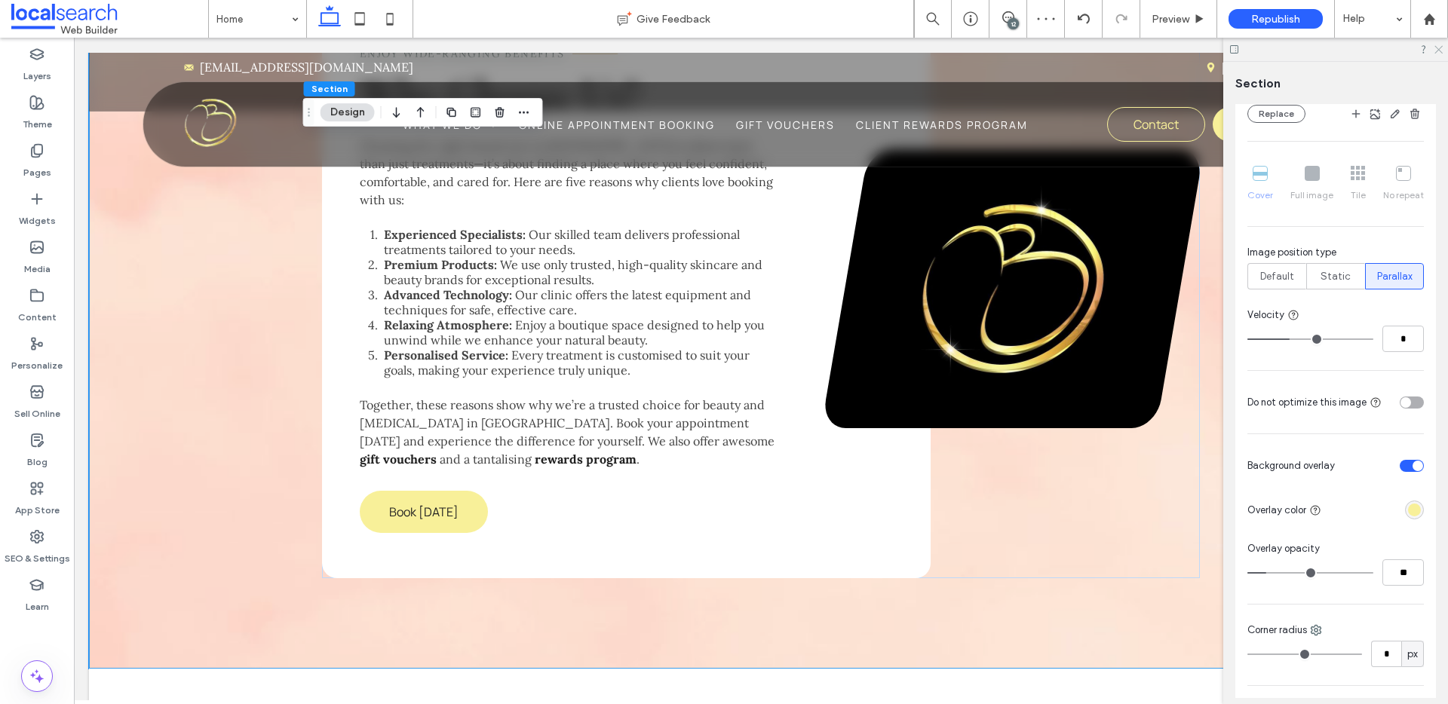
click at [1437, 48] on use at bounding box center [1439, 50] width 8 height 8
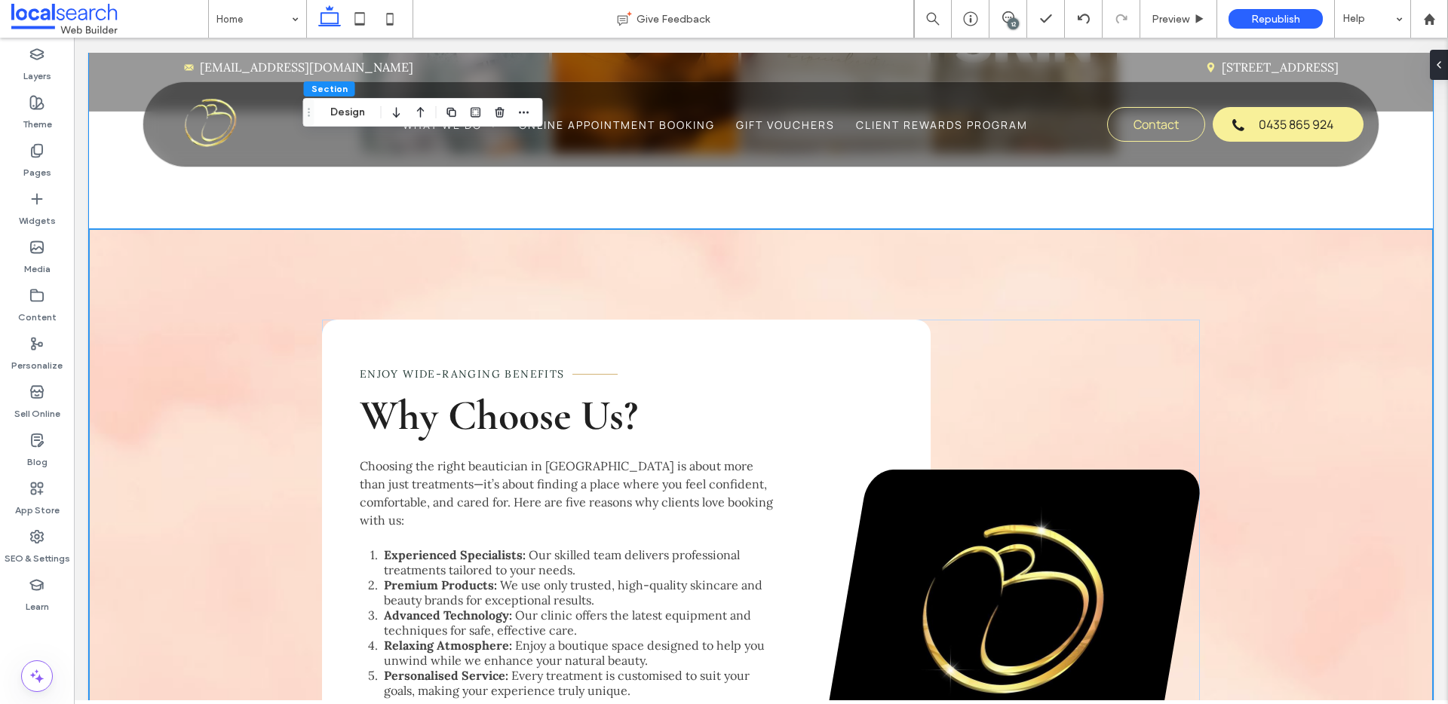
scroll to position [2709, 0]
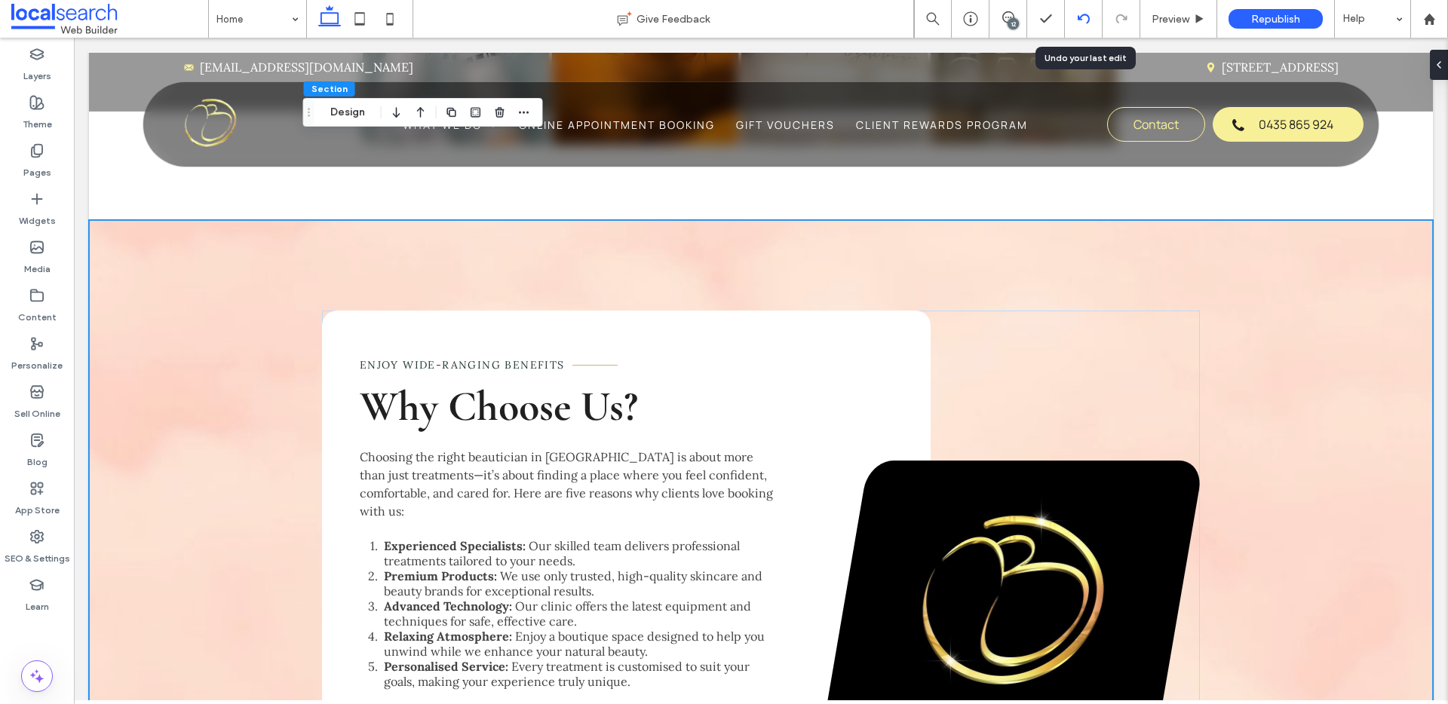
click at [1086, 26] on div at bounding box center [1084, 19] width 38 height 38
click at [1083, 18] on icon at bounding box center [1084, 19] width 12 height 12
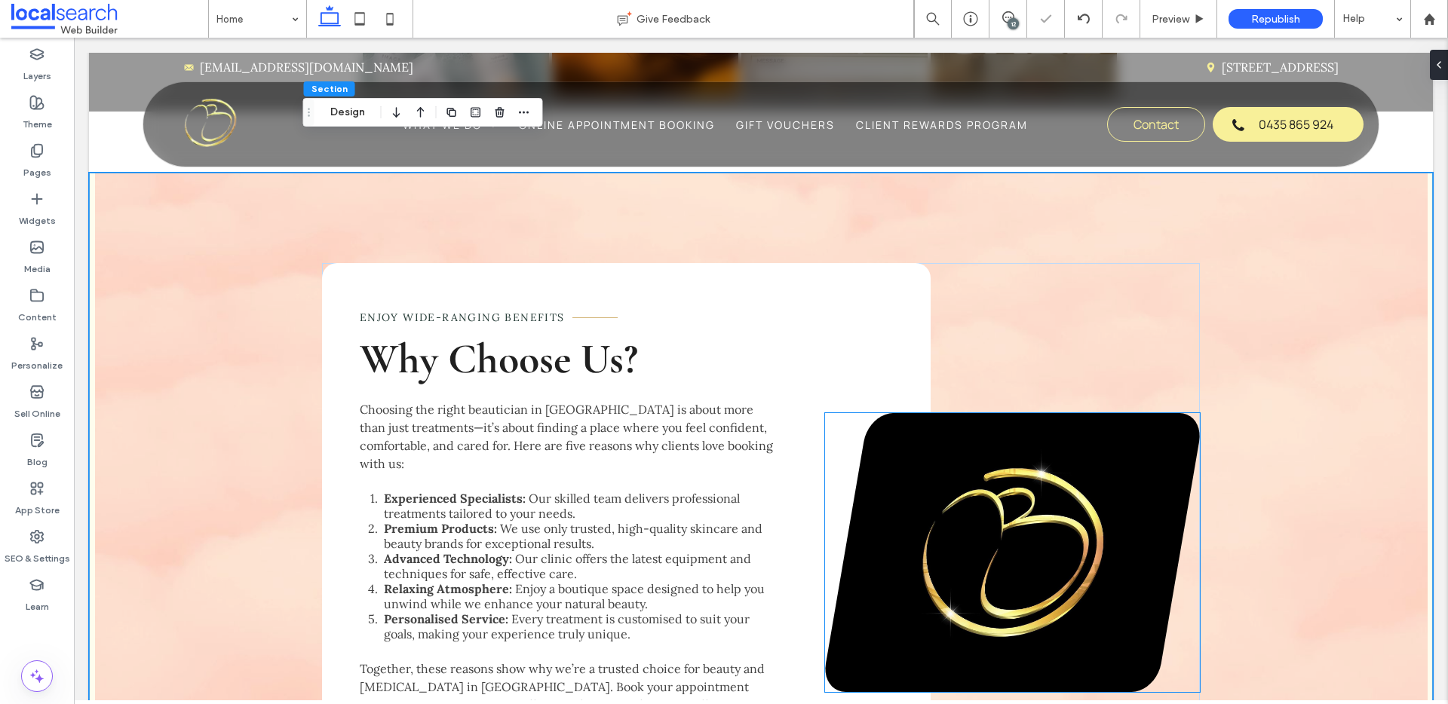
scroll to position [2760, 0]
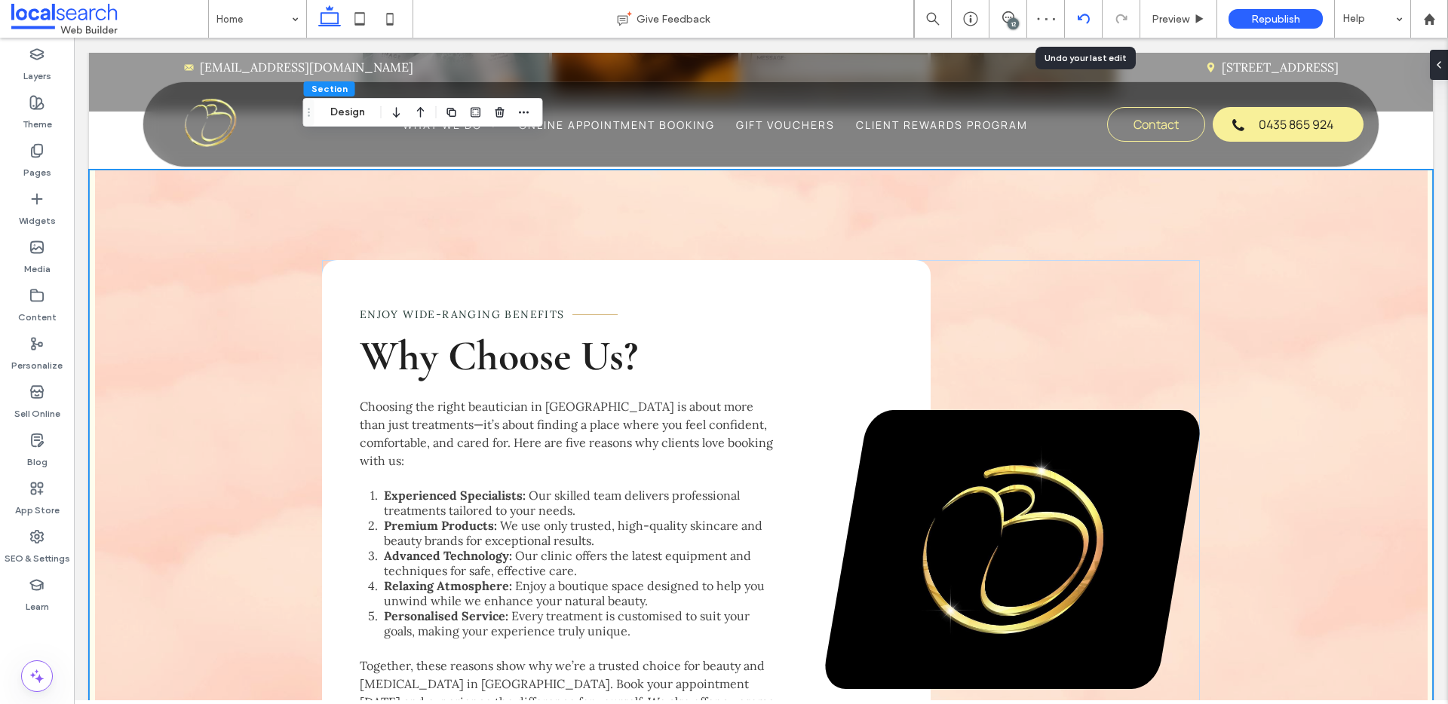
click at [1087, 26] on div at bounding box center [1084, 19] width 38 height 38
click at [1083, 14] on use at bounding box center [1083, 19] width 12 height 10
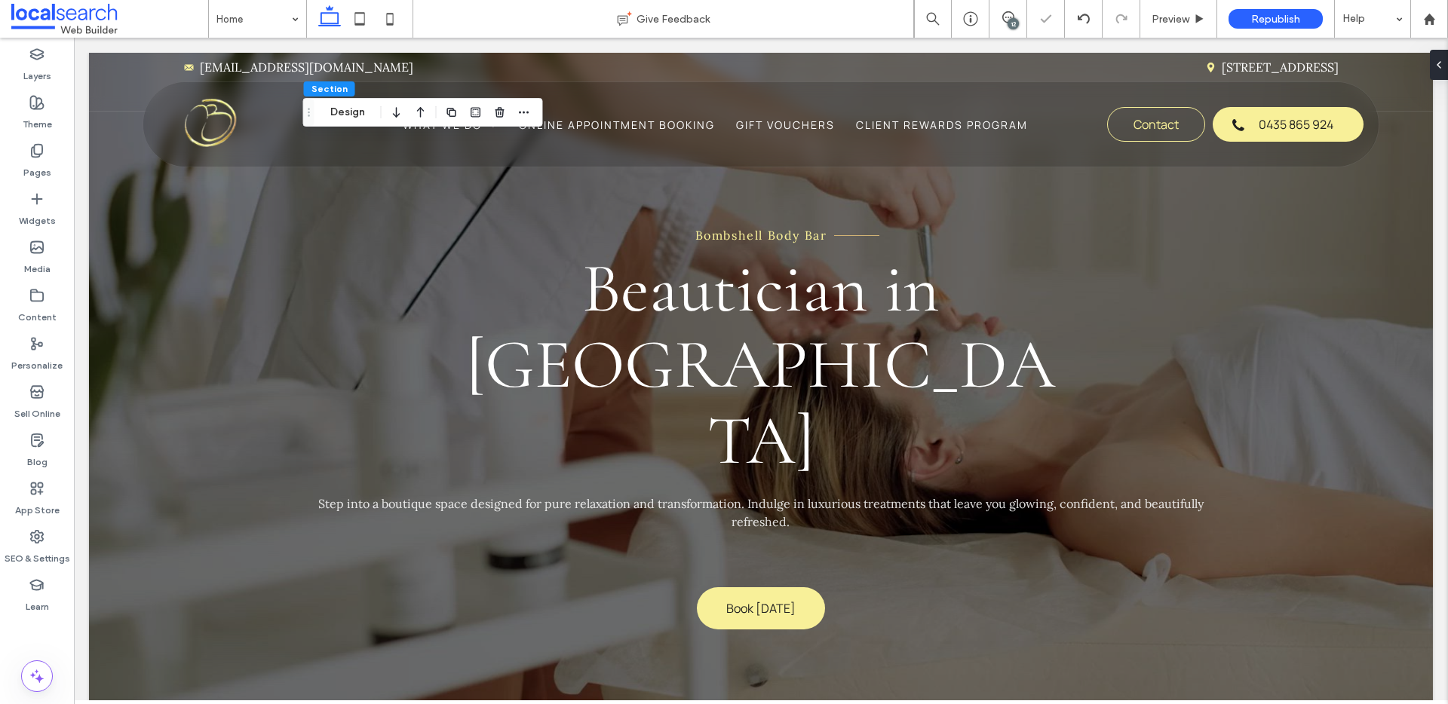
scroll to position [0, 0]
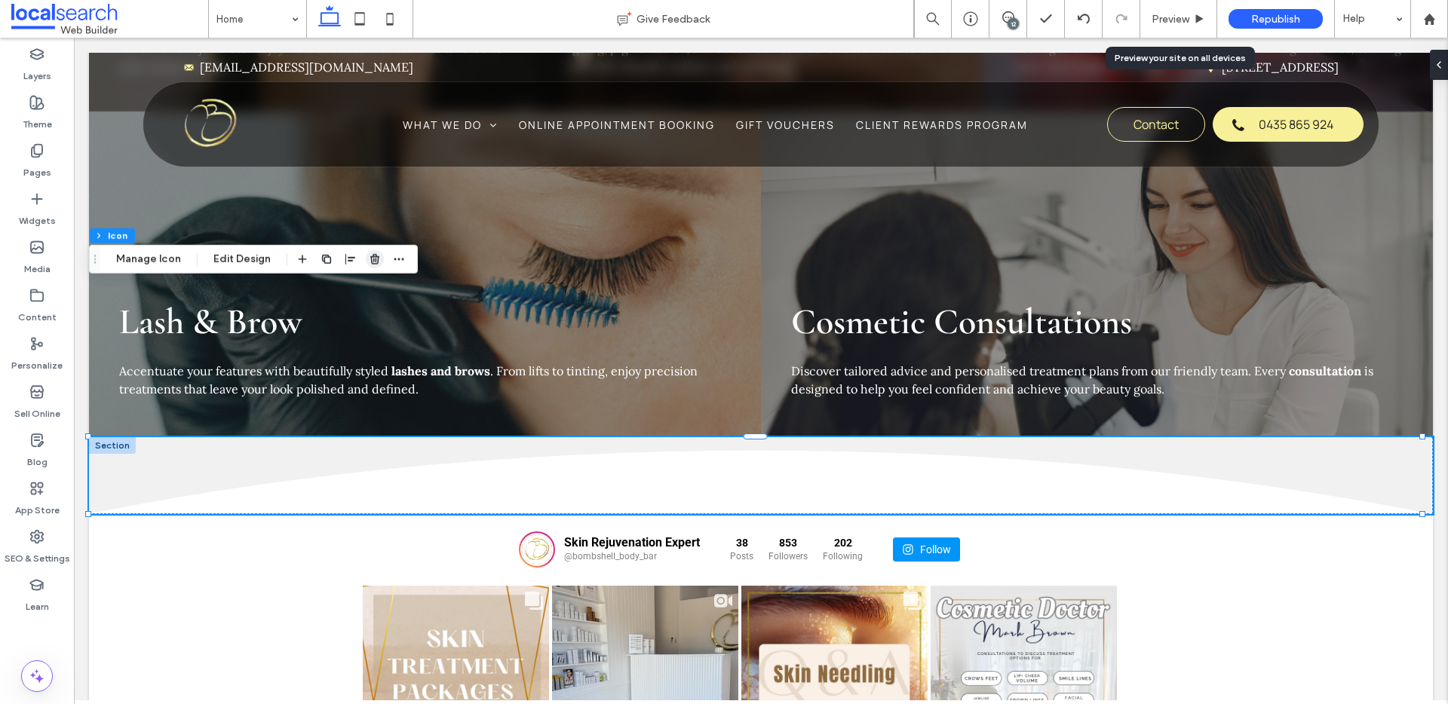
click at [373, 257] on icon "button" at bounding box center [375, 259] width 12 height 12
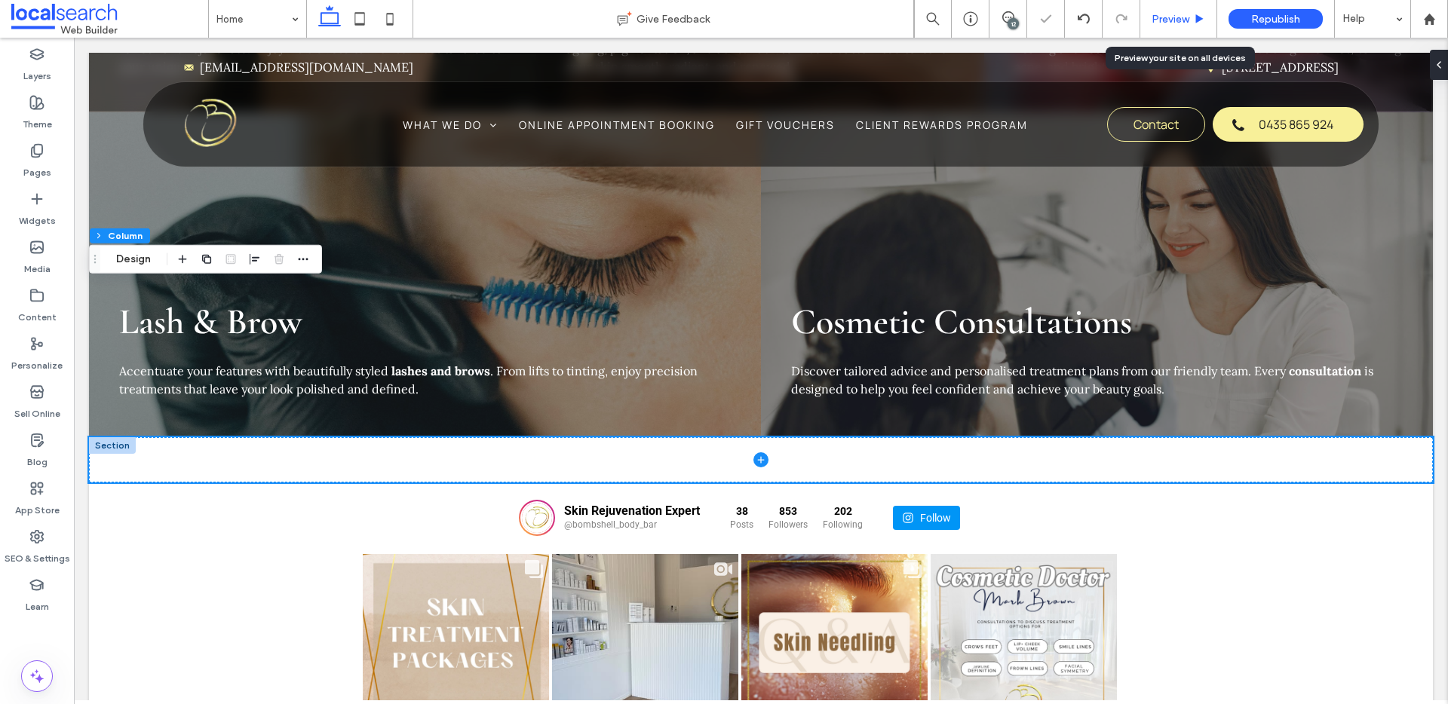
click at [1164, 21] on span "Preview" at bounding box center [1171, 19] width 38 height 13
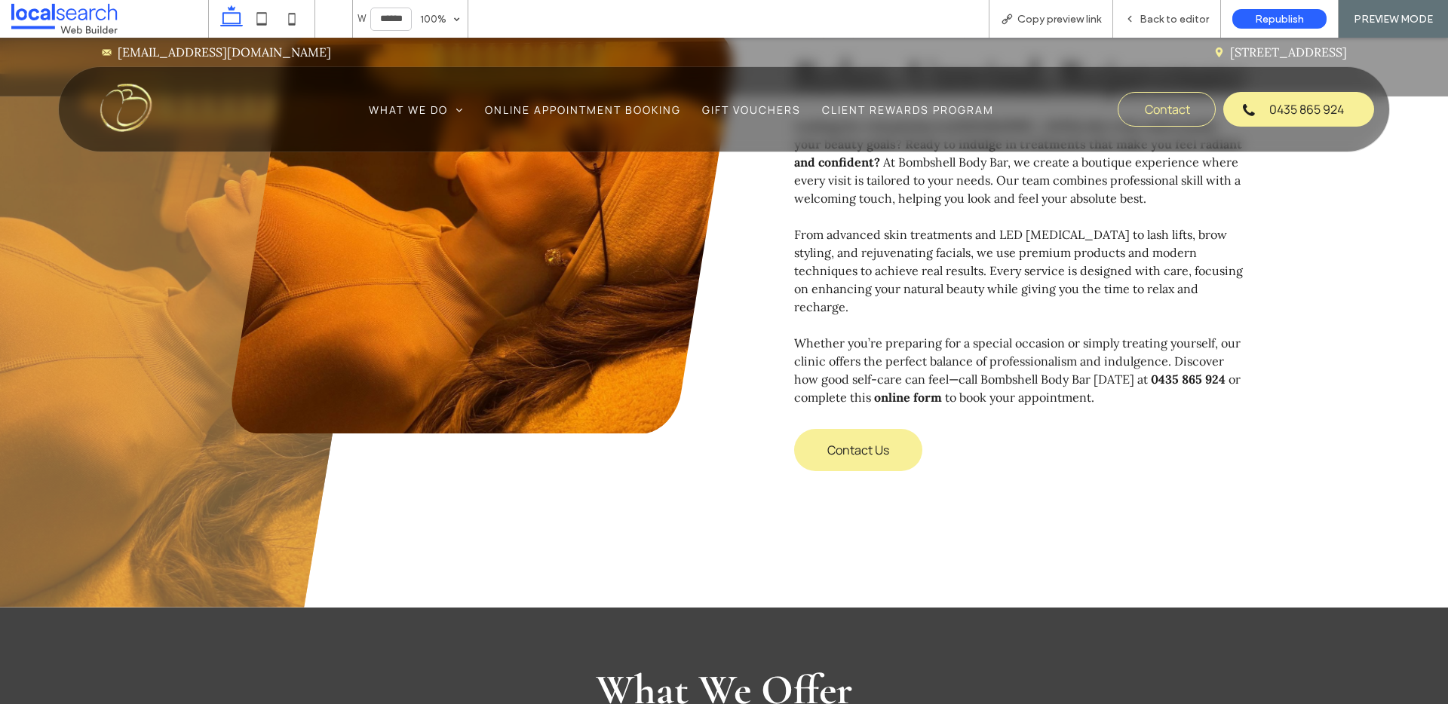
scroll to position [1047, 0]
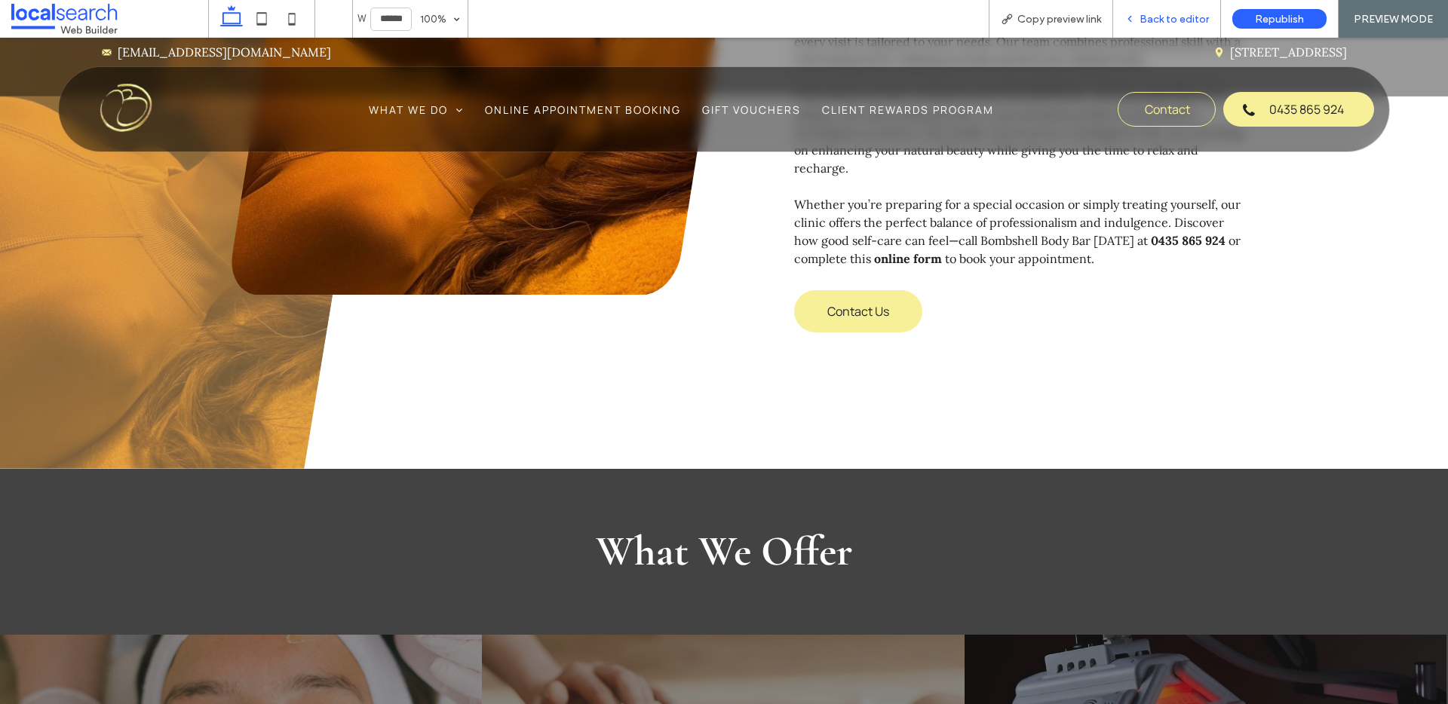
click at [1140, 17] on div "Back to editor" at bounding box center [1166, 19] width 107 height 13
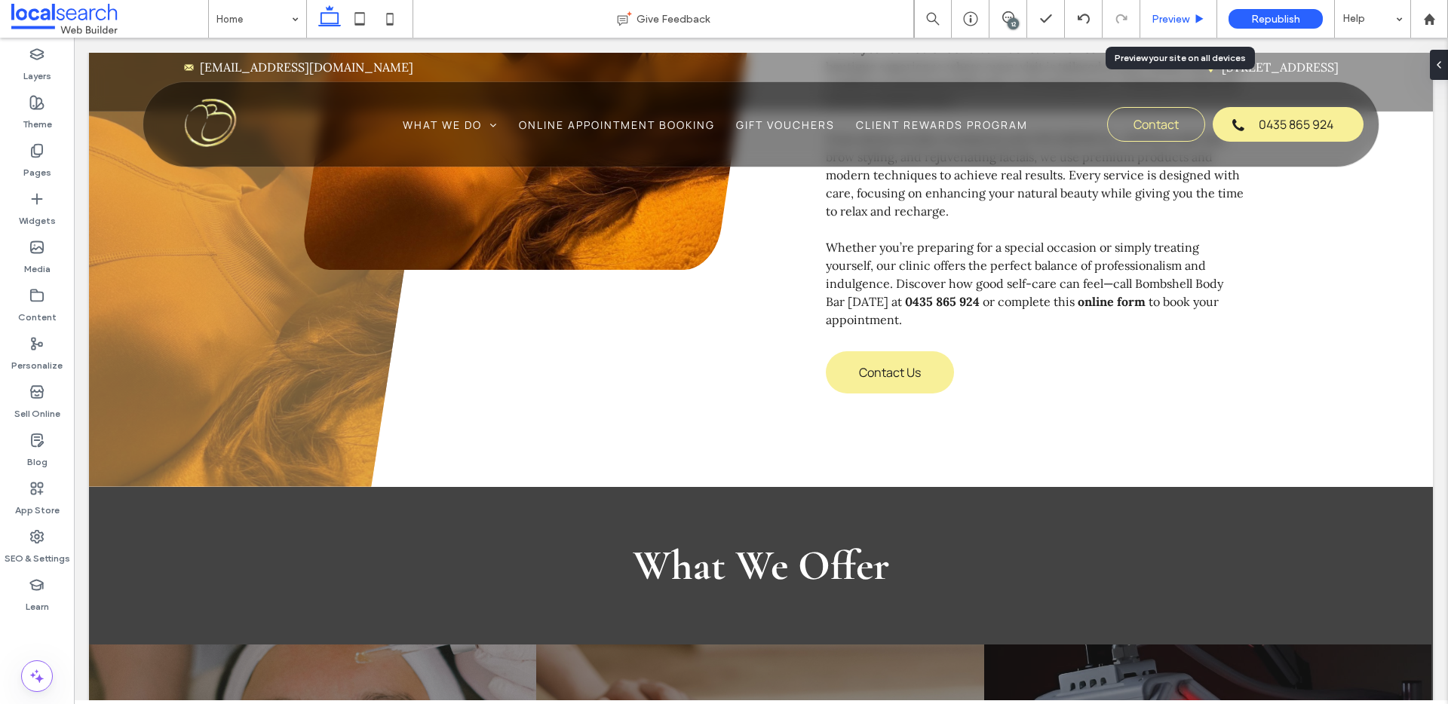
scroll to position [1080, 0]
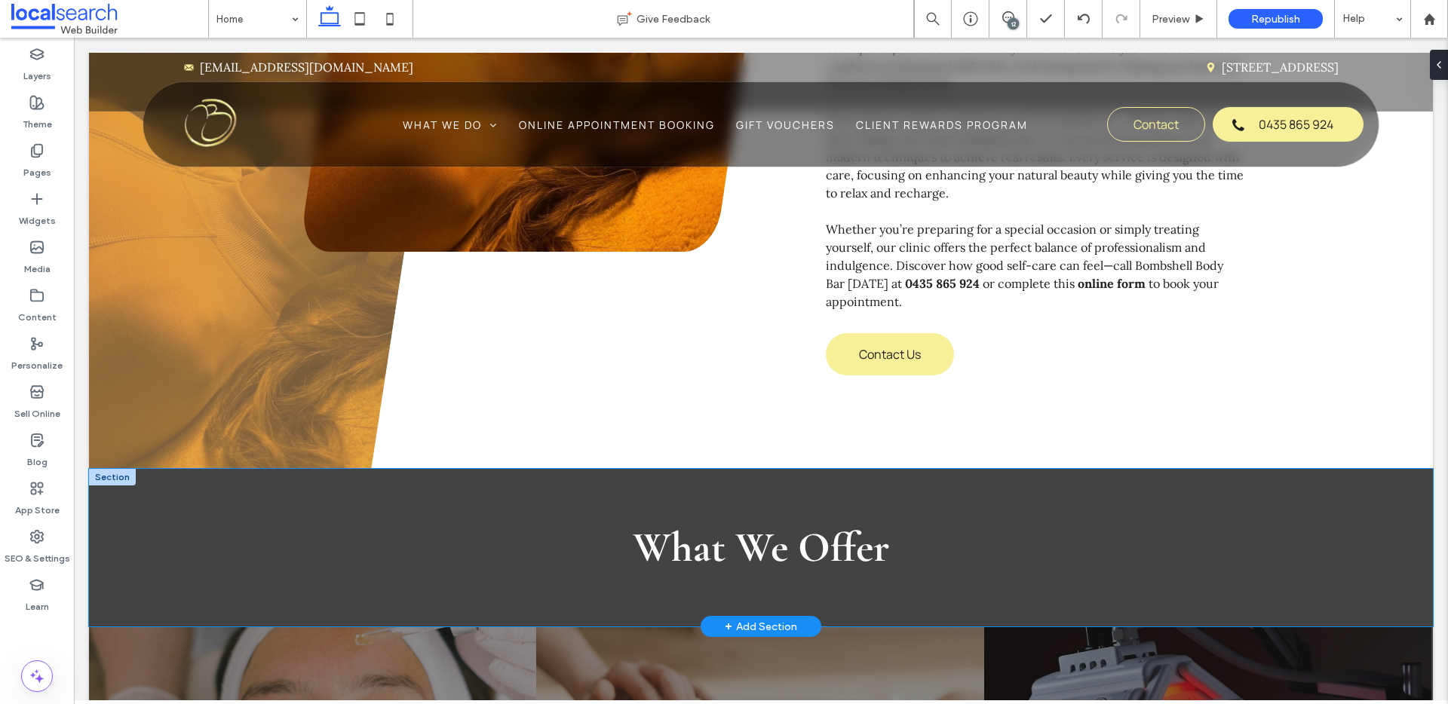
click at [324, 469] on div "What We Offer" at bounding box center [760, 548] width 905 height 158
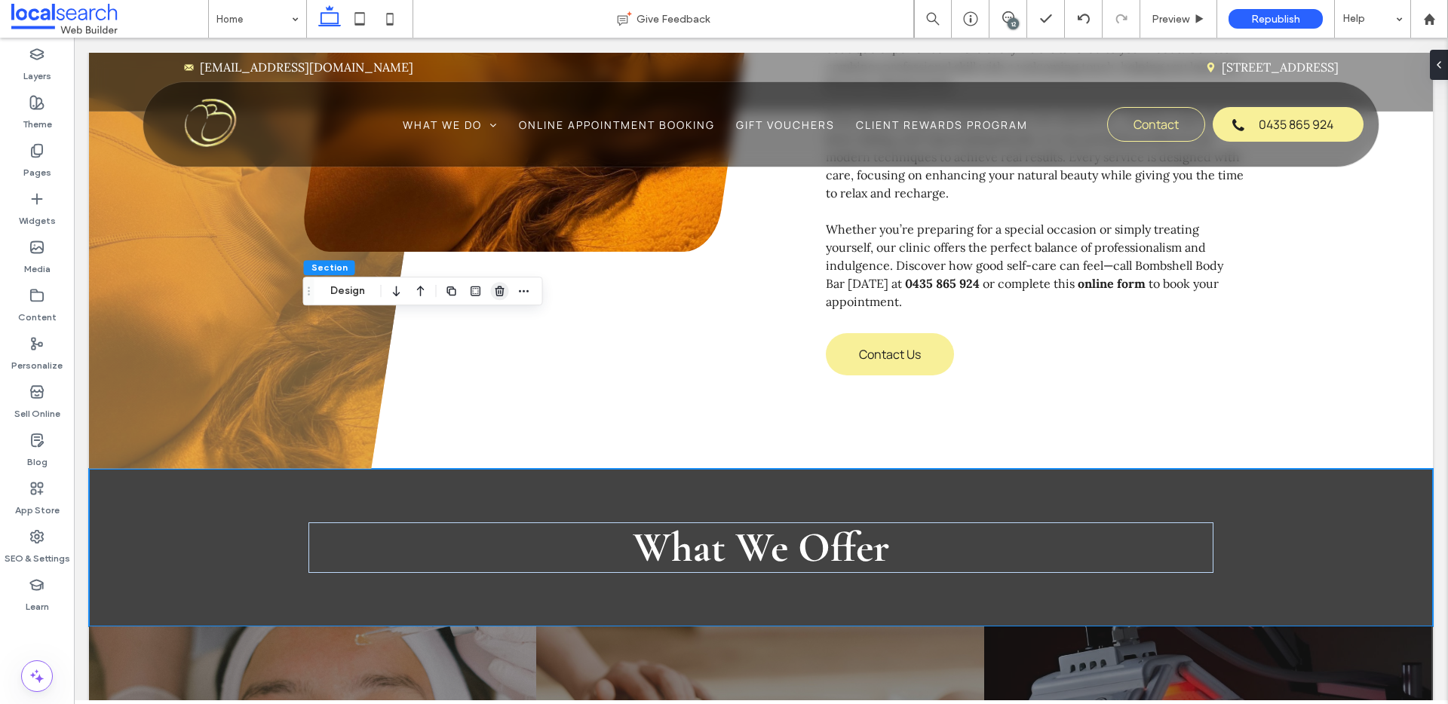
click at [498, 293] on icon "button" at bounding box center [500, 291] width 12 height 12
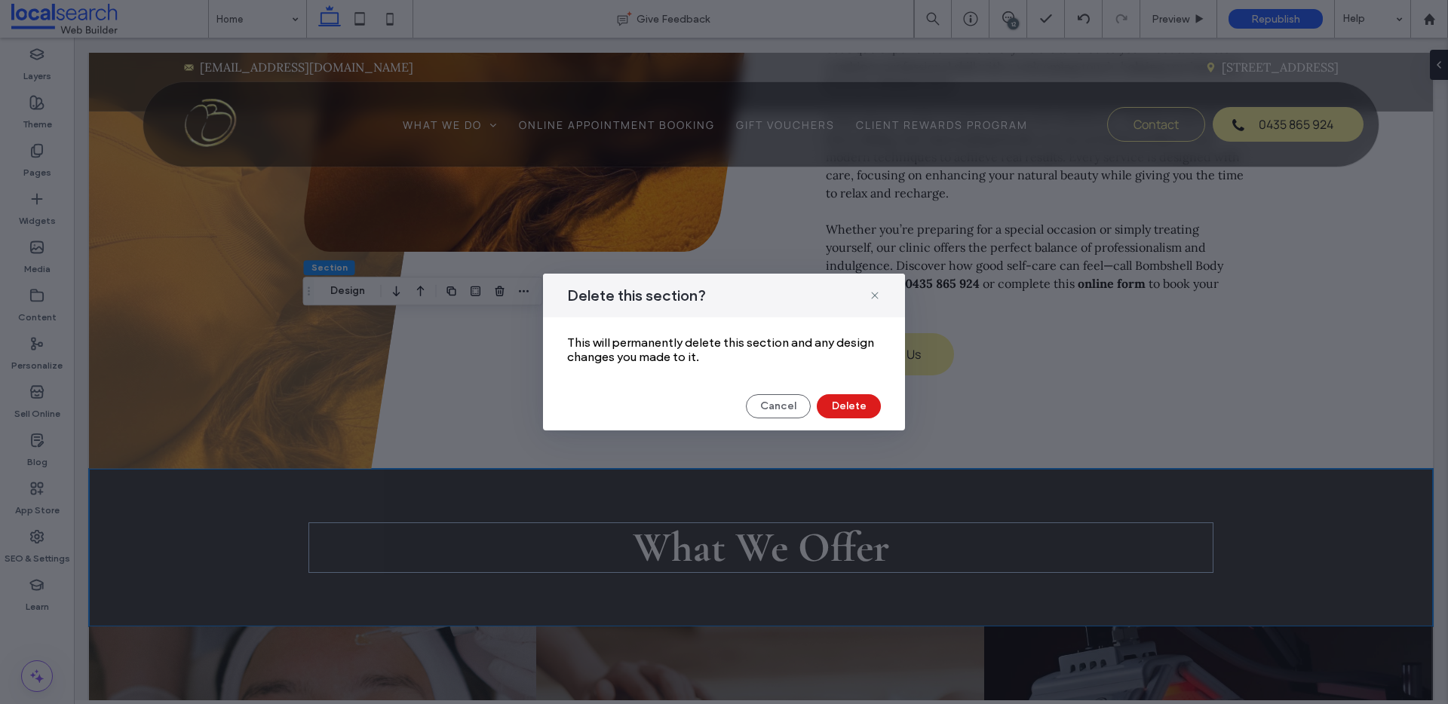
click at [894, 290] on div "Delete this section?" at bounding box center [724, 296] width 362 height 44
click at [875, 293] on icon at bounding box center [875, 296] width 12 height 12
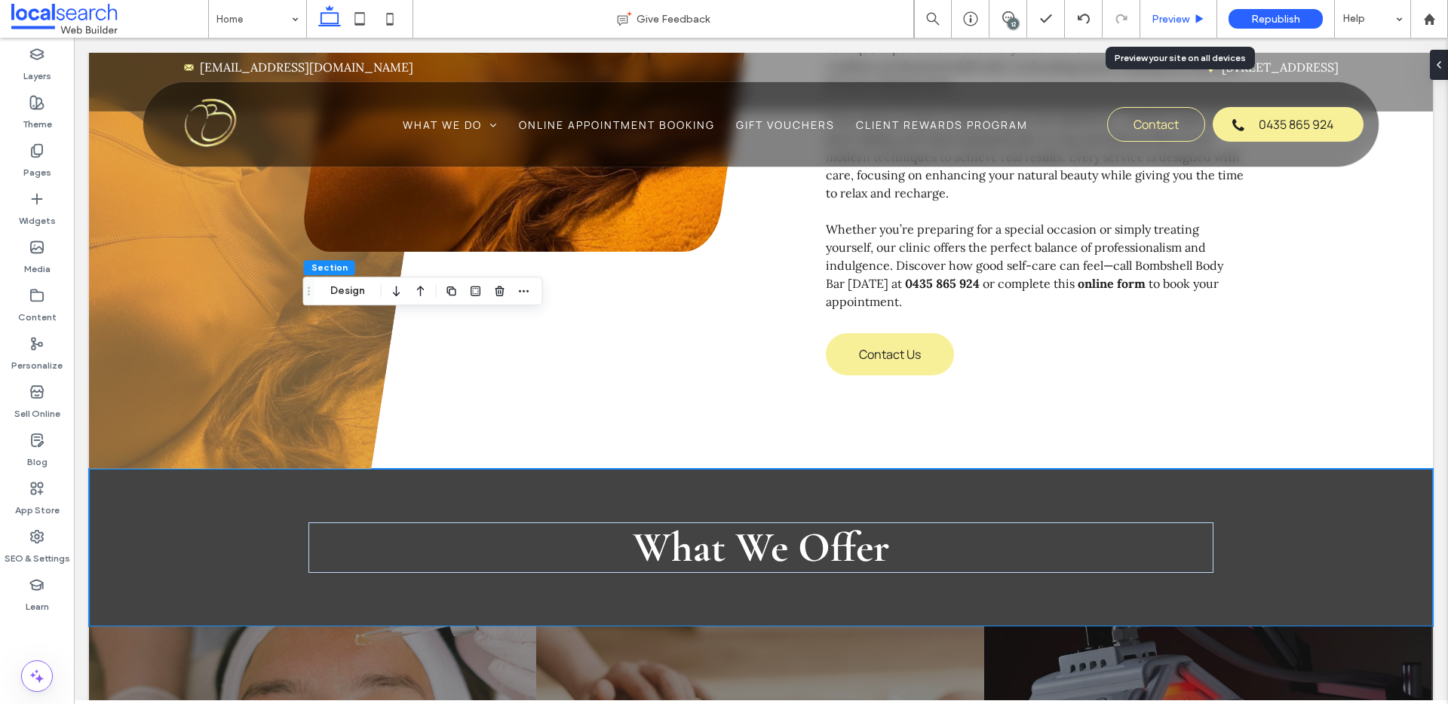
click at [1182, 20] on span "Preview" at bounding box center [1171, 19] width 38 height 13
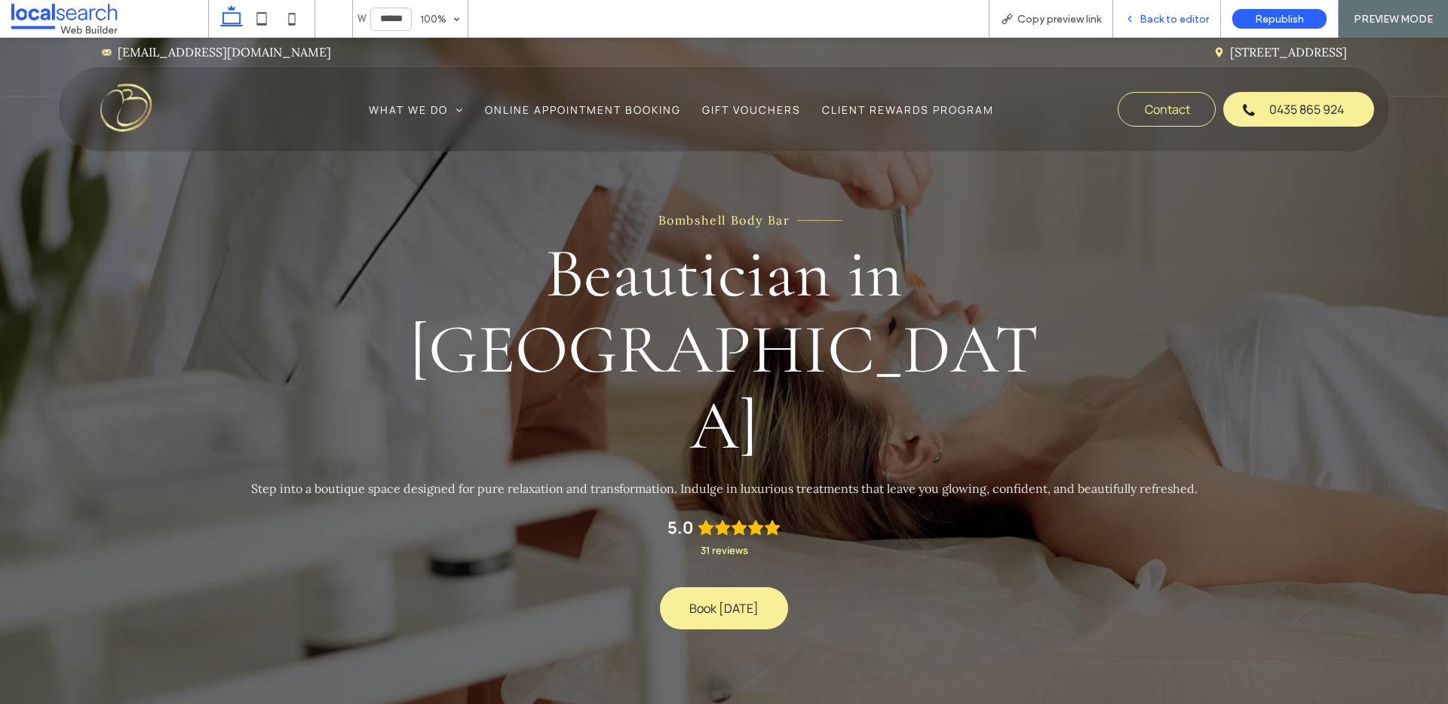
click at [1188, 25] on span "Back to editor" at bounding box center [1174, 19] width 69 height 13
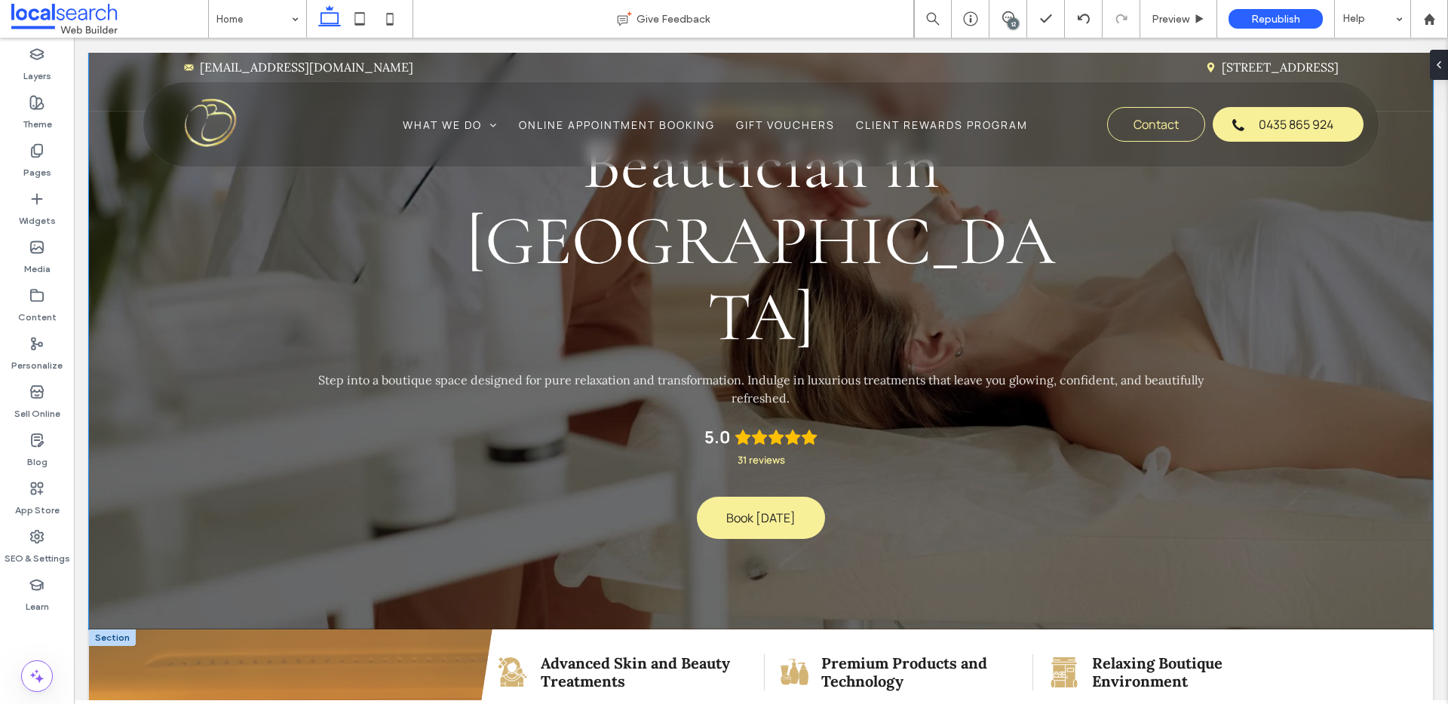
scroll to position [124, 0]
click at [1175, 18] on span "Preview" at bounding box center [1171, 19] width 38 height 13
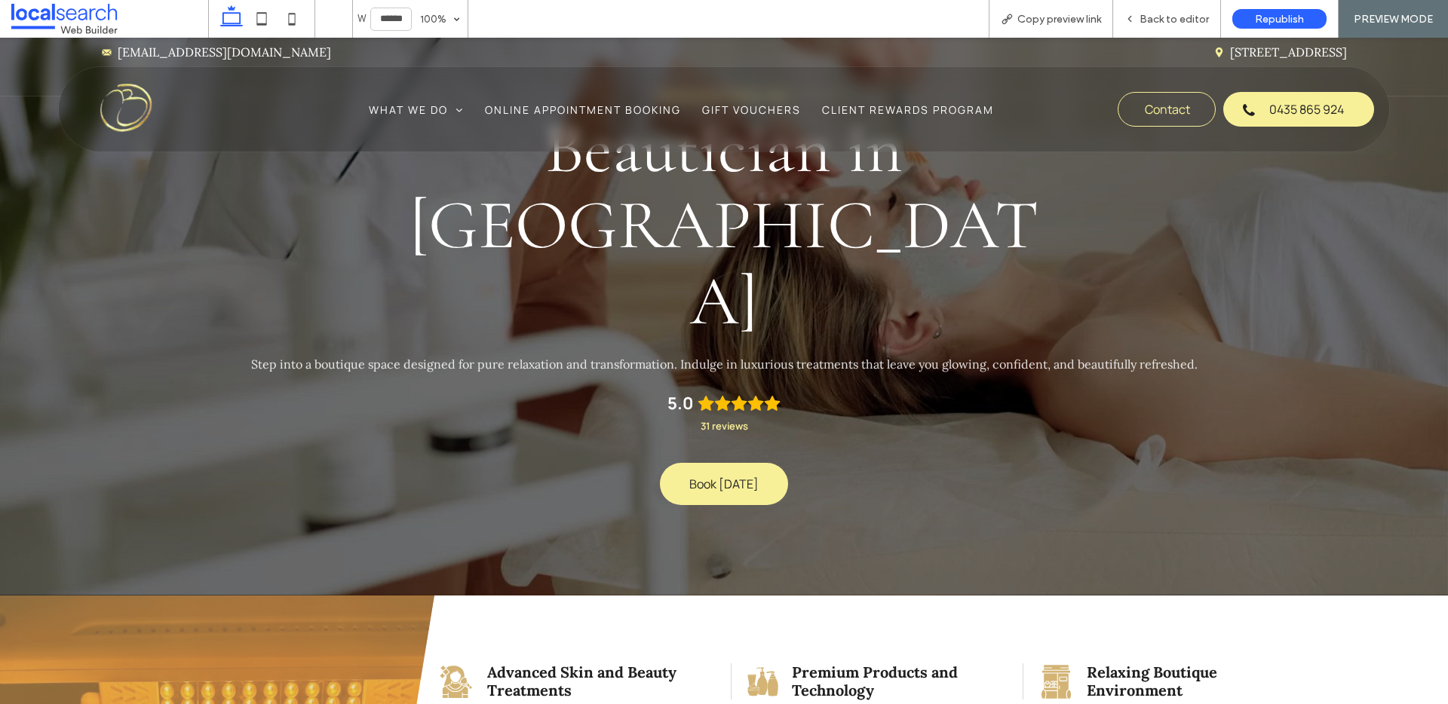
scroll to position [109, 0]
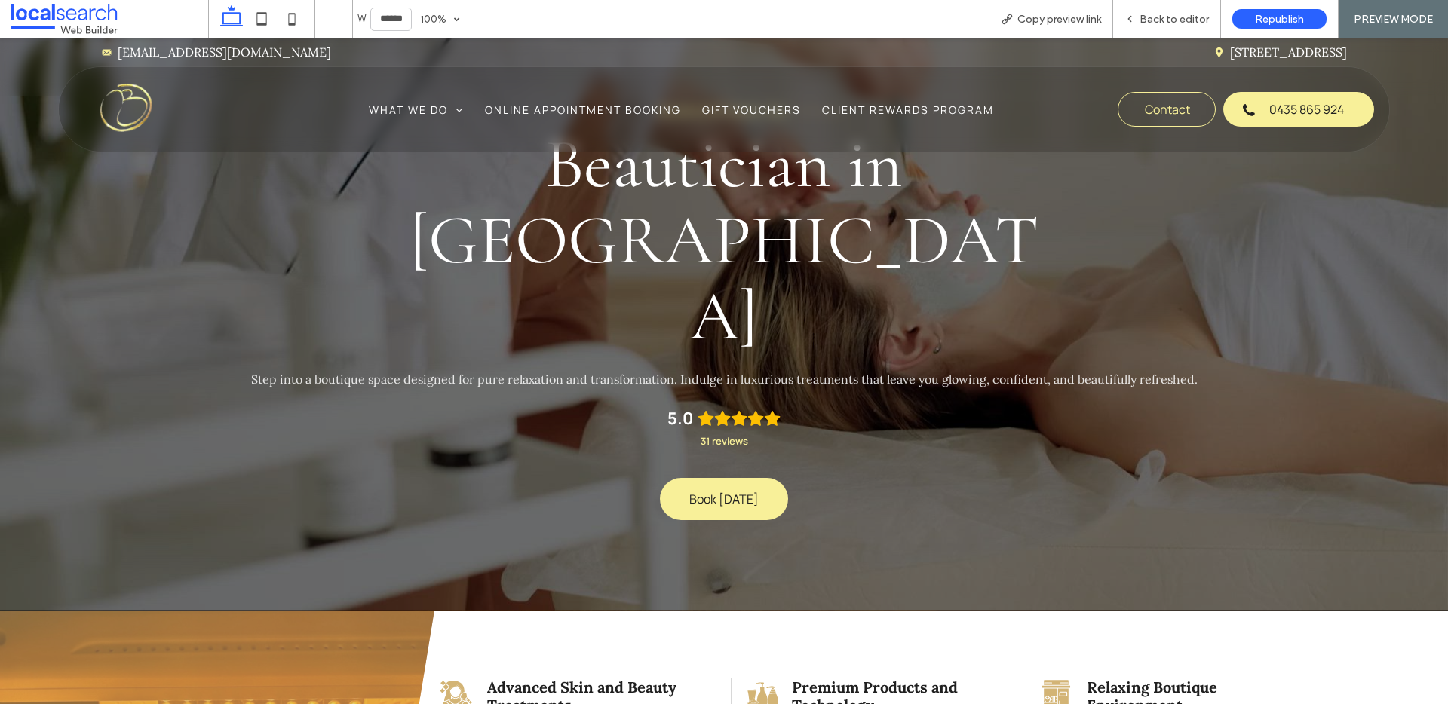
click at [992, 679] on p "Premium Products and Technology" at bounding box center [900, 697] width 216 height 36
click at [1159, 13] on span "Back to editor" at bounding box center [1174, 19] width 69 height 13
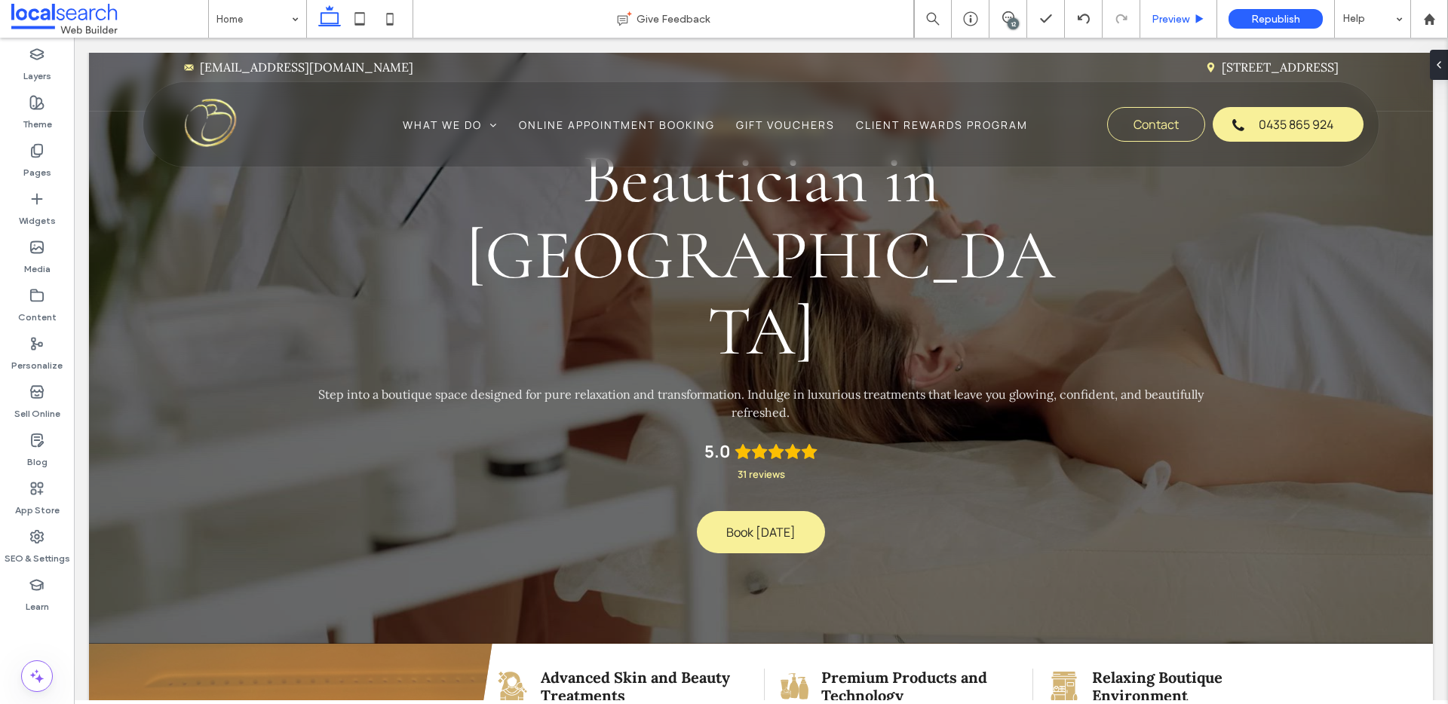
scroll to position [124, 0]
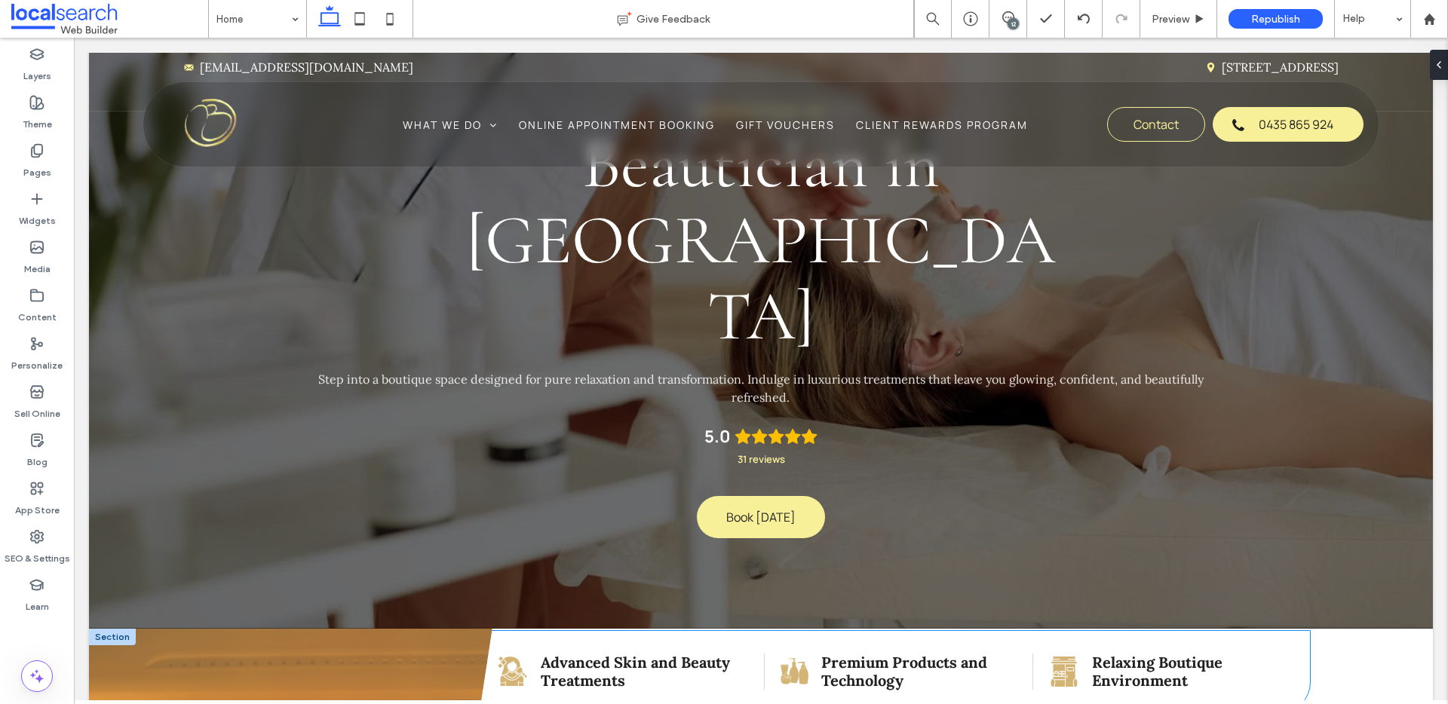
click at [1005, 654] on p "Premium Products and Technology" at bounding box center [919, 672] width 196 height 36
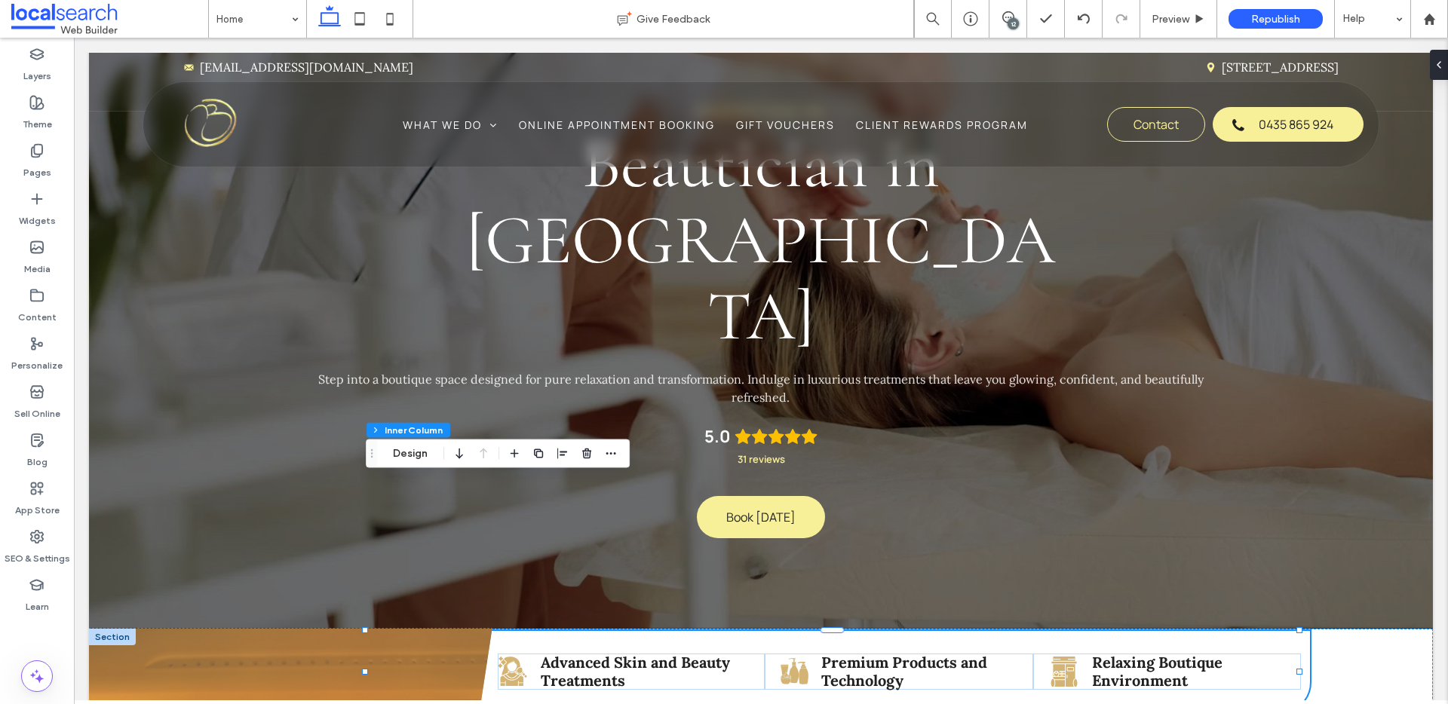
click at [992, 631] on div "Girl Icon Advanced Skin and Beauty Treatments Products Icon Premium Products an…" at bounding box center [840, 671] width 941 height 81
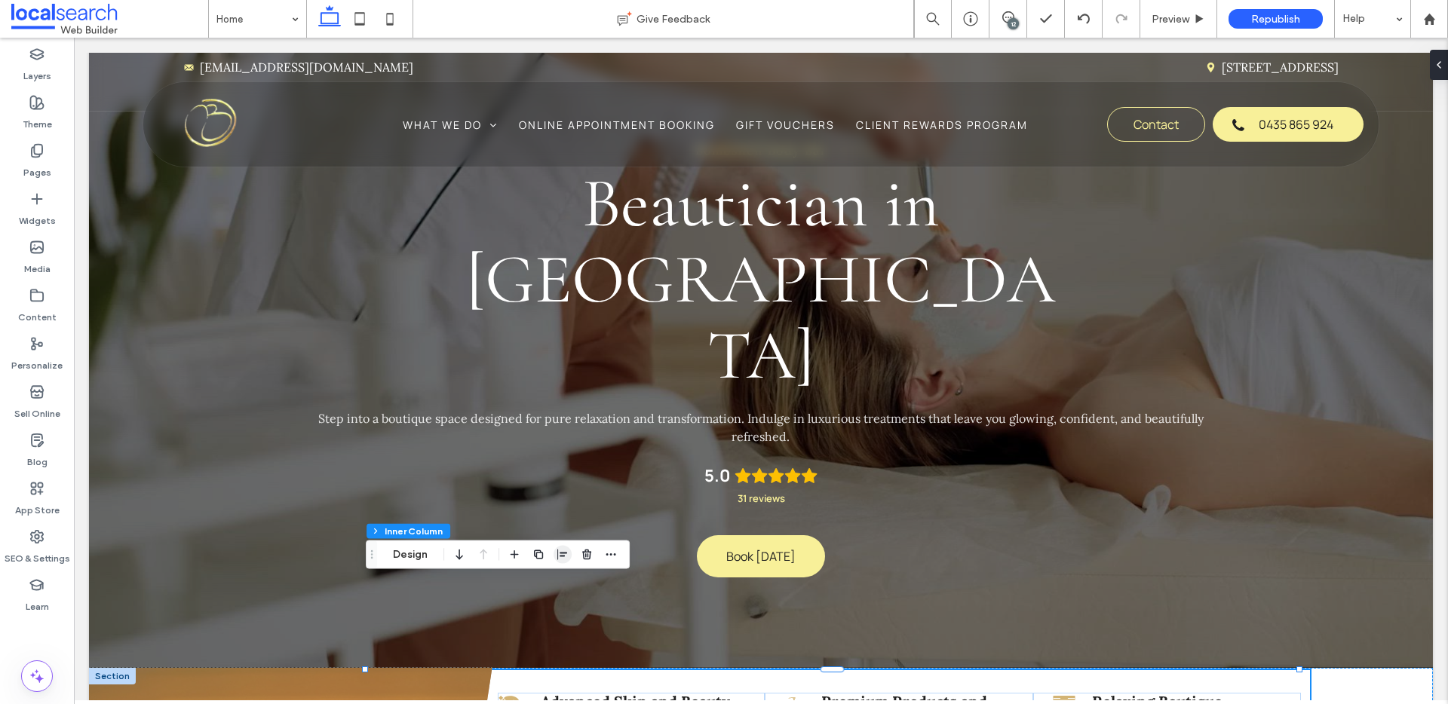
scroll to position [0, 0]
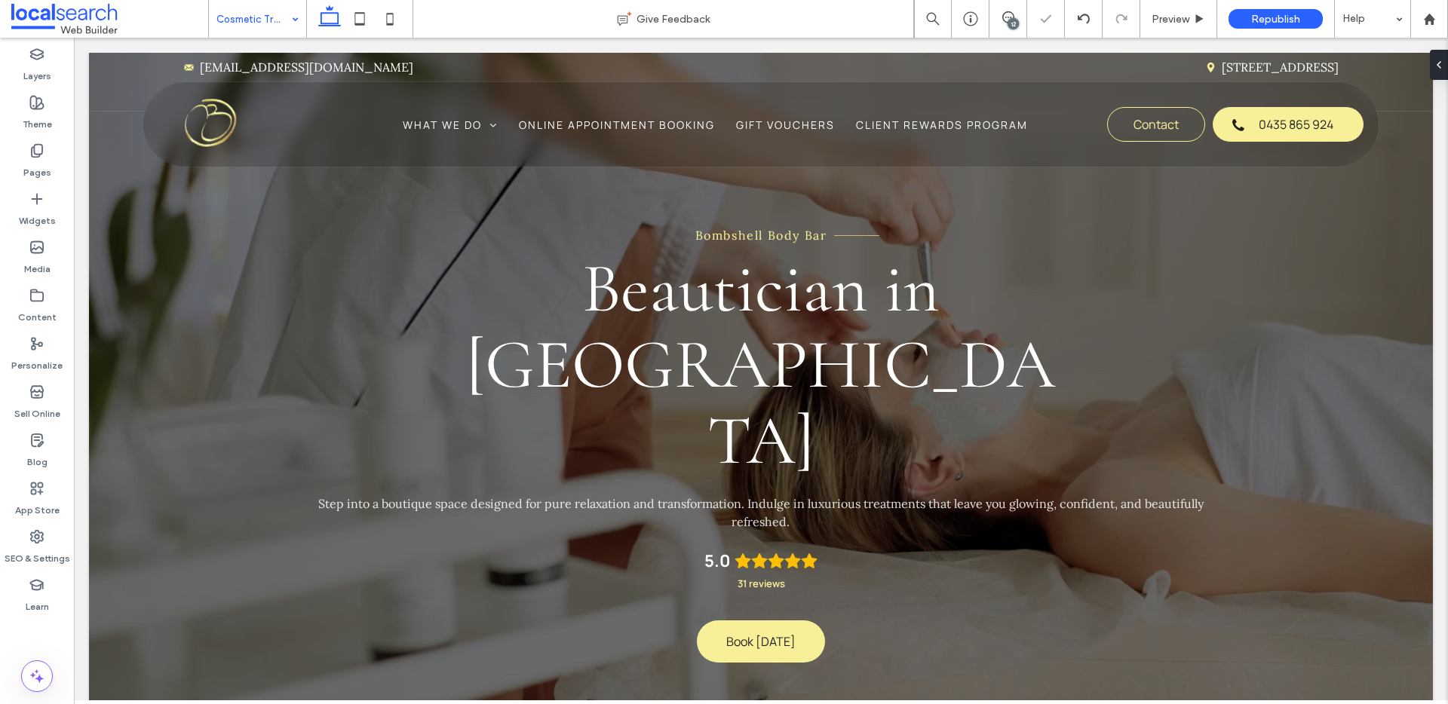
click at [254, 14] on input at bounding box center [253, 19] width 75 height 38
drag, startPoint x: 118, startPoint y: 118, endPoint x: 136, endPoint y: 122, distance: 18.5
click at [118, 118] on button "Design" at bounding box center [133, 112] width 54 height 18
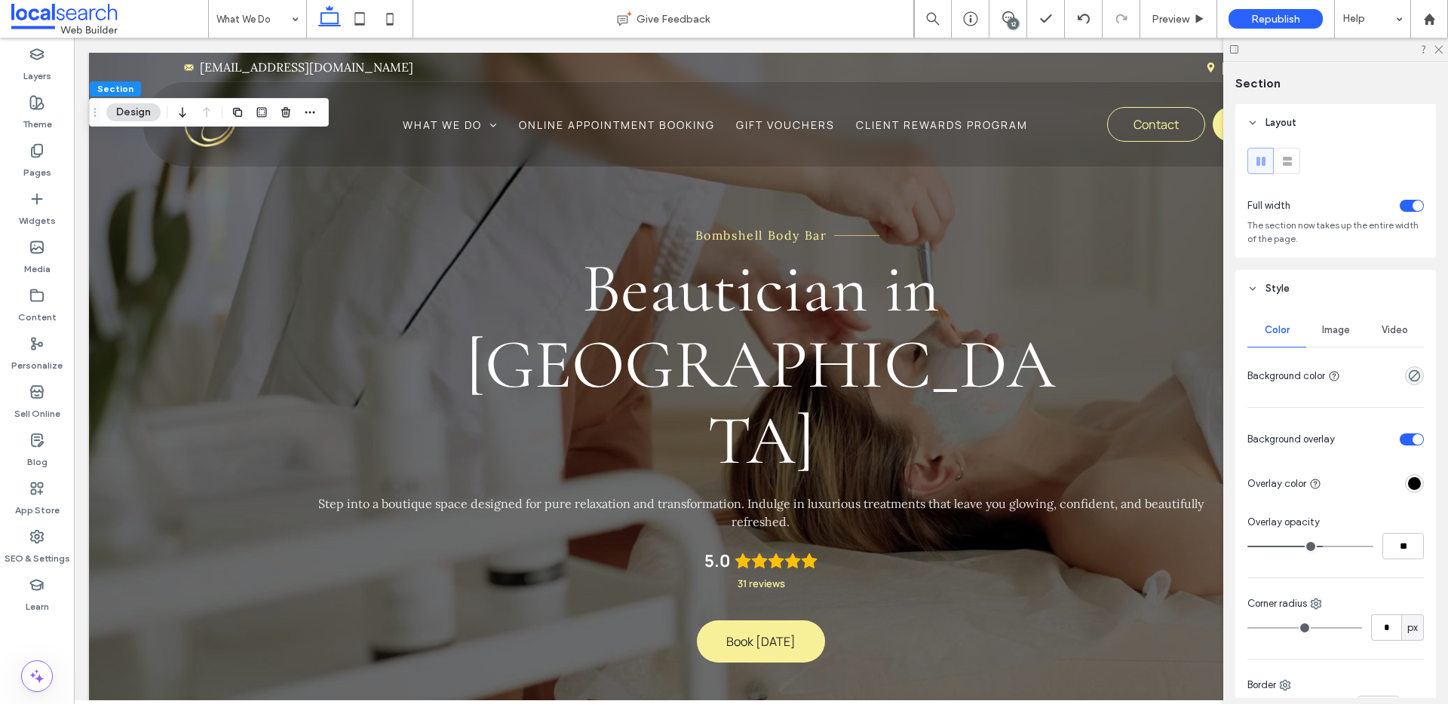
click at [1345, 340] on div "Image" at bounding box center [1335, 330] width 59 height 33
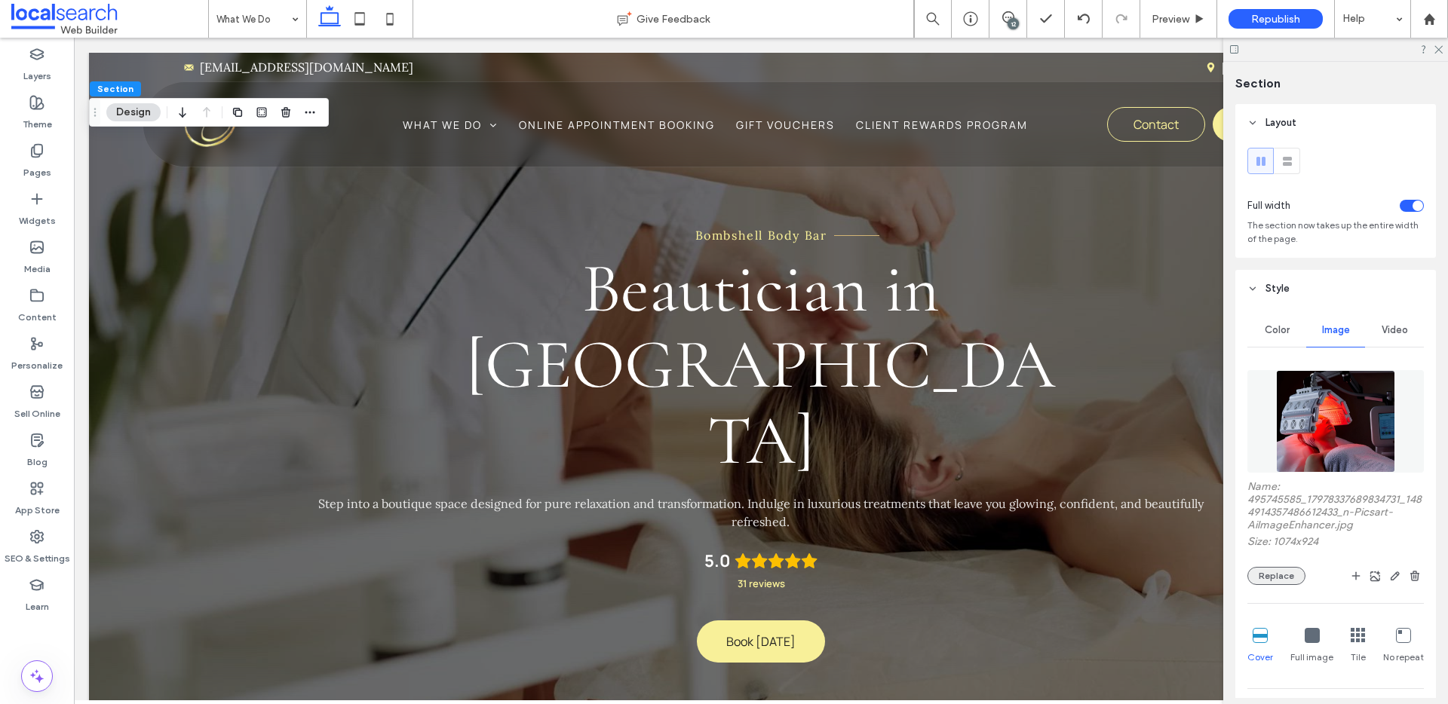
click at [1272, 577] on button "Replace" at bounding box center [1277, 576] width 58 height 18
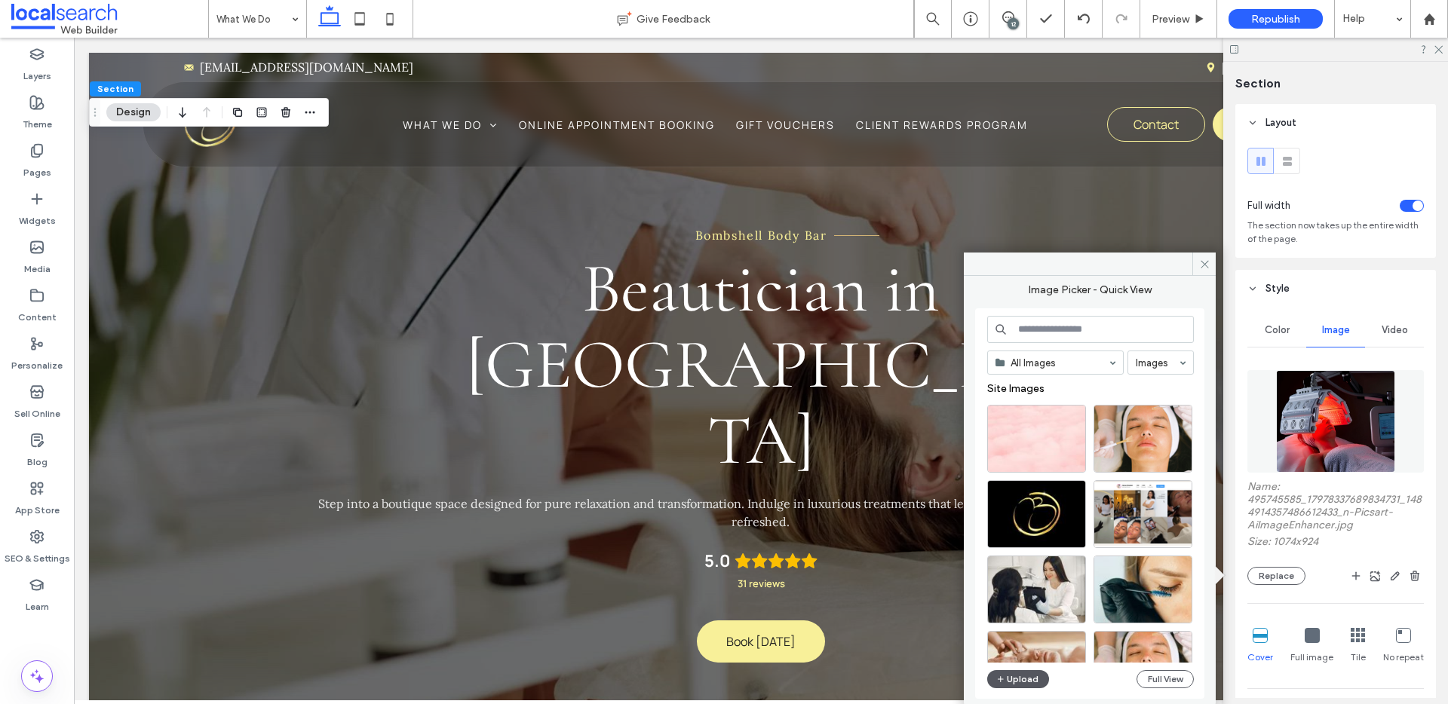
click at [1009, 683] on button "Upload" at bounding box center [1018, 680] width 62 height 18
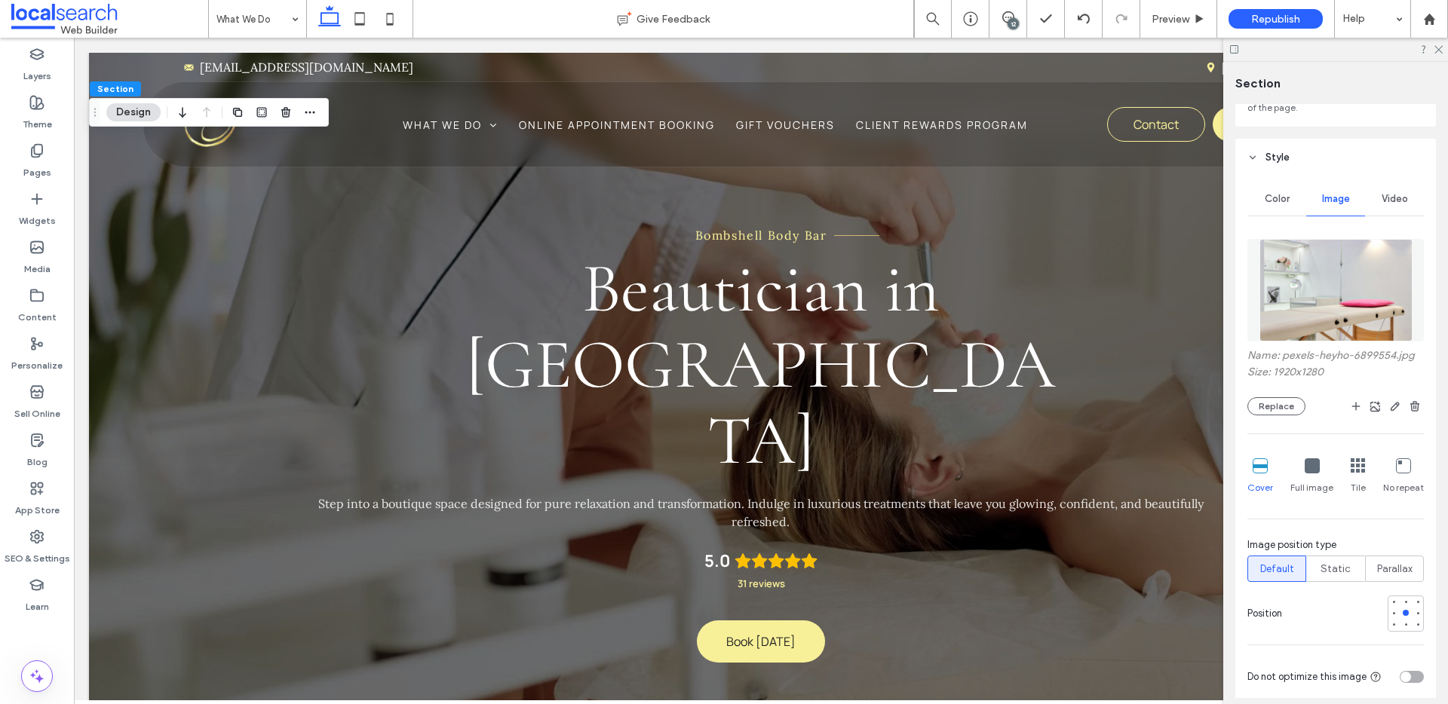
scroll to position [301, 0]
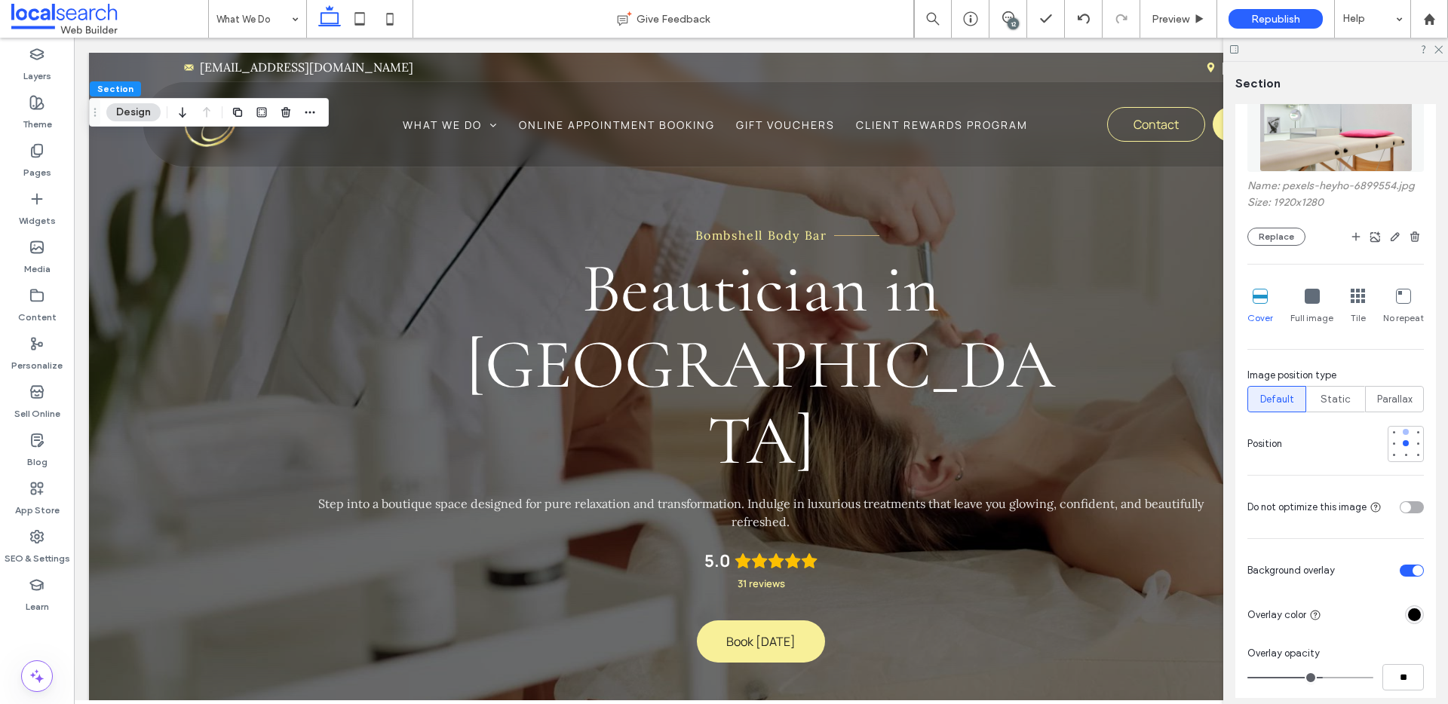
click at [1401, 427] on div at bounding box center [1406, 432] width 11 height 11
click at [1085, 23] on icon at bounding box center [1084, 19] width 12 height 12
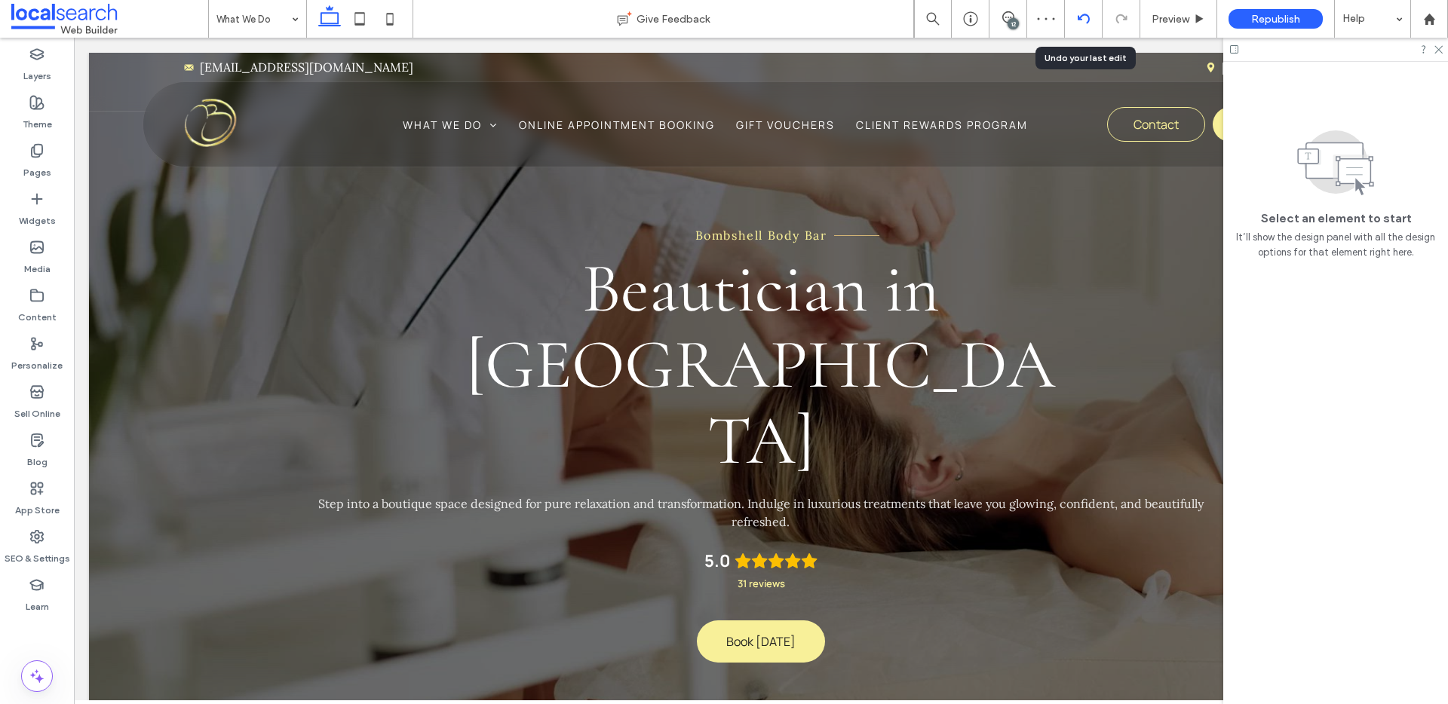
click at [1084, 15] on icon at bounding box center [1084, 19] width 12 height 12
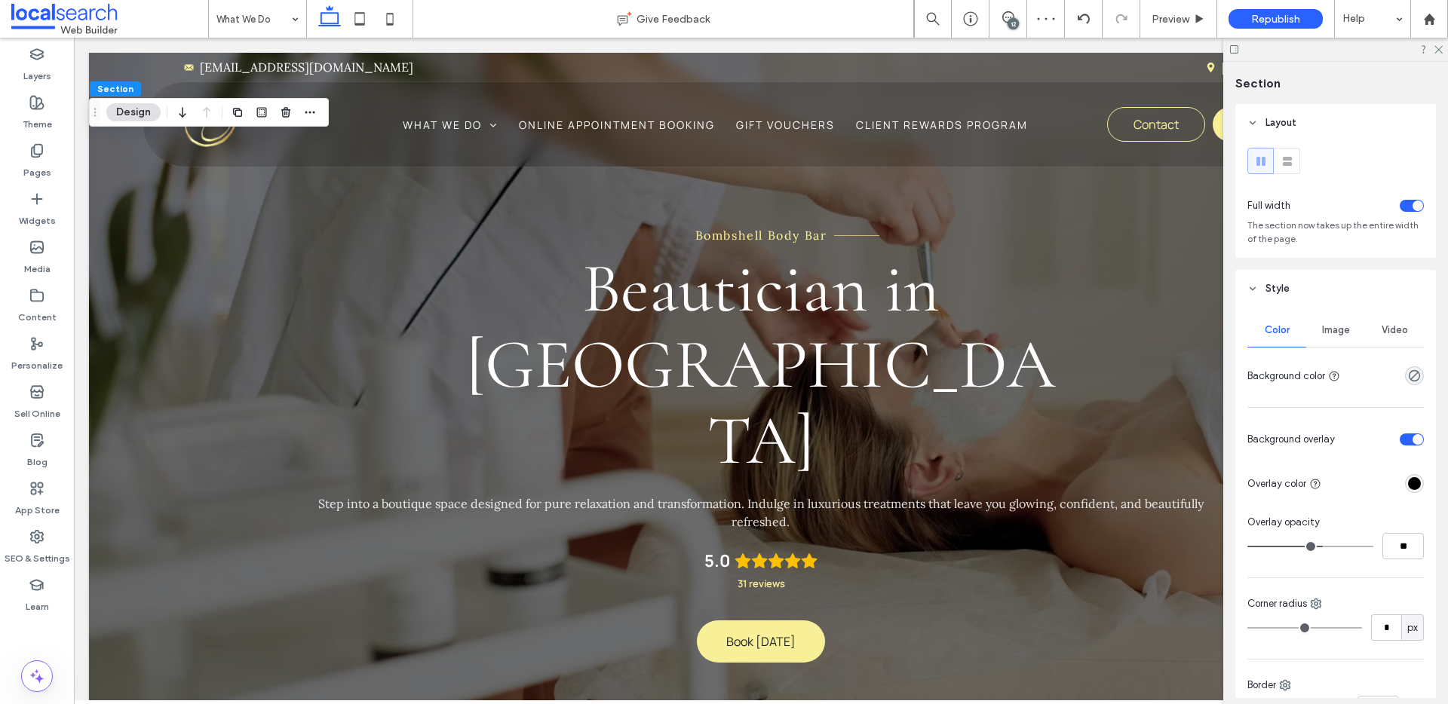
click at [1438, 54] on div at bounding box center [1335, 49] width 225 height 23
click at [1438, 52] on icon at bounding box center [1438, 49] width 10 height 10
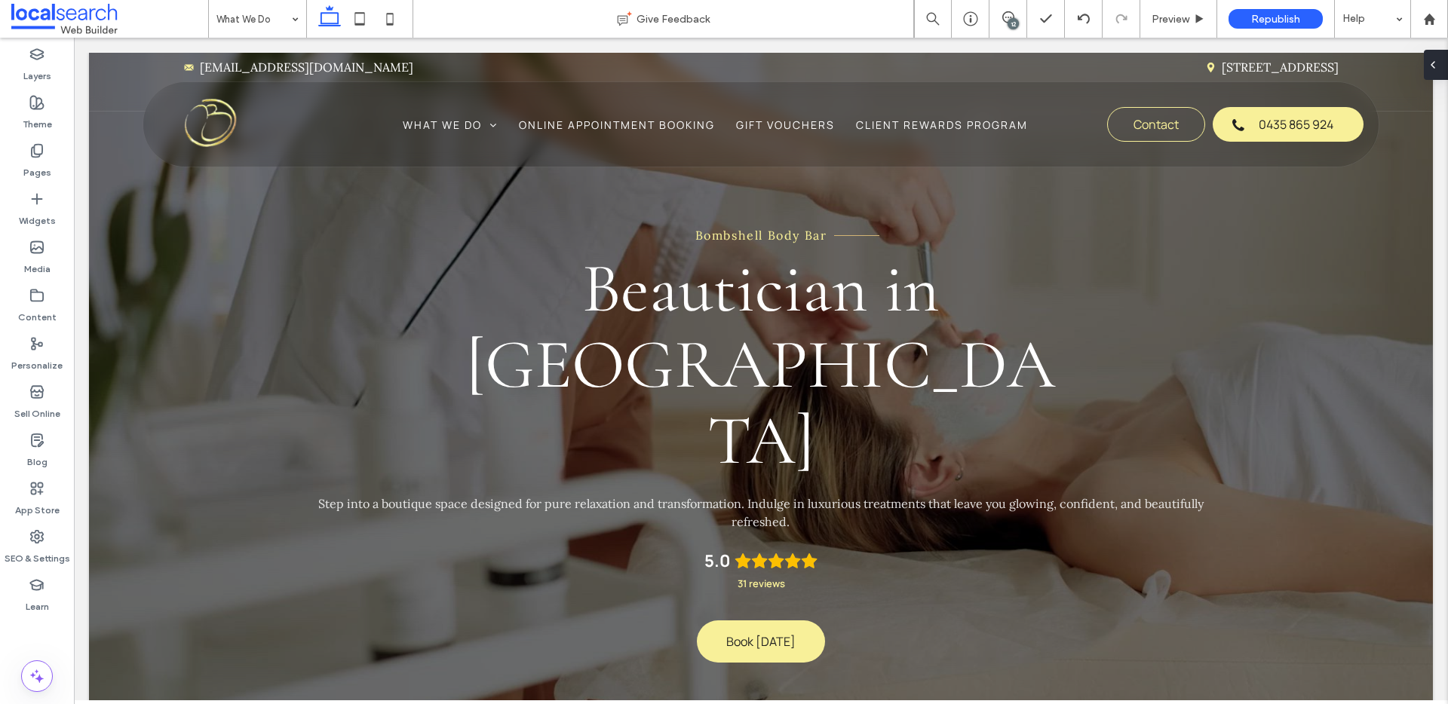
type input "***"
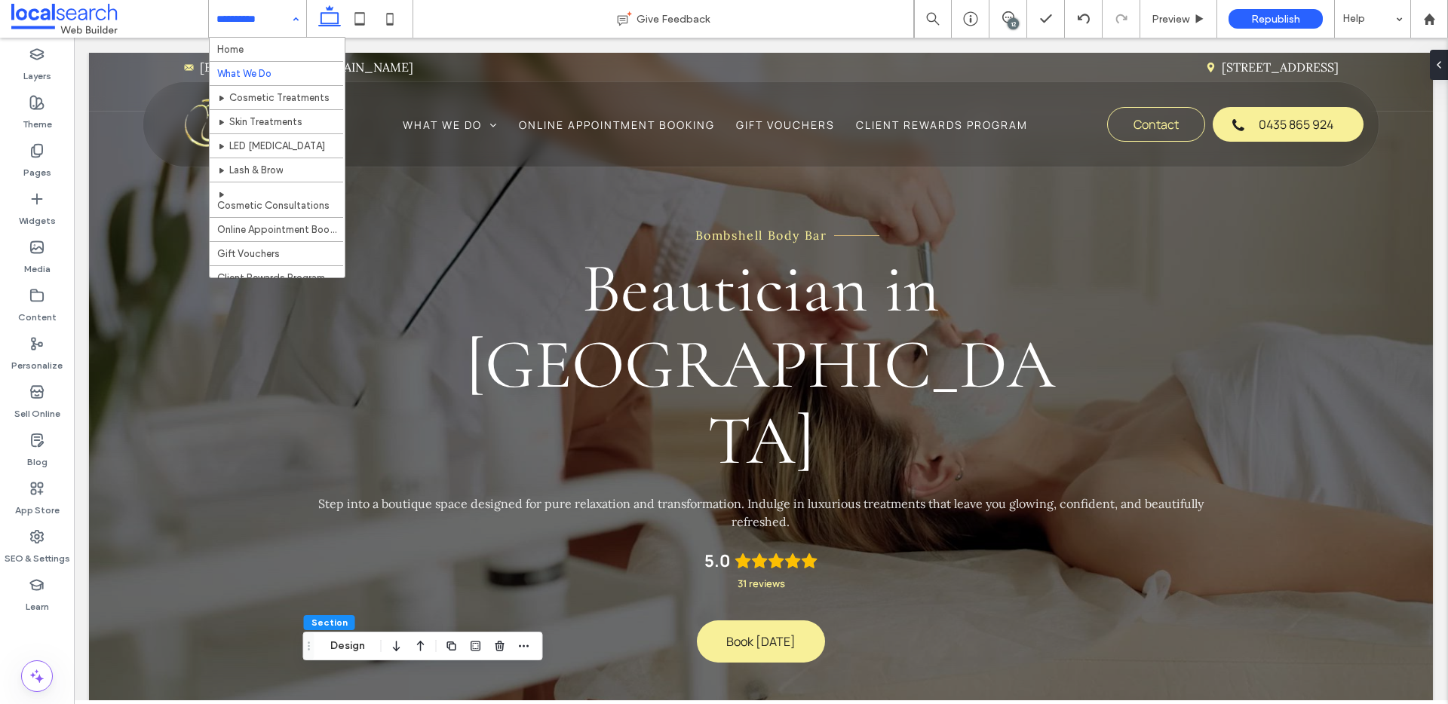
click at [247, 28] on input at bounding box center [253, 19] width 75 height 38
click at [265, 19] on input at bounding box center [253, 19] width 75 height 38
click at [280, 16] on input at bounding box center [253, 19] width 75 height 38
click at [294, 16] on div "Home What We Do Cosmetic Treatments Skin Treatments LED Light Therapy Lash & Br…" at bounding box center [257, 19] width 97 height 38
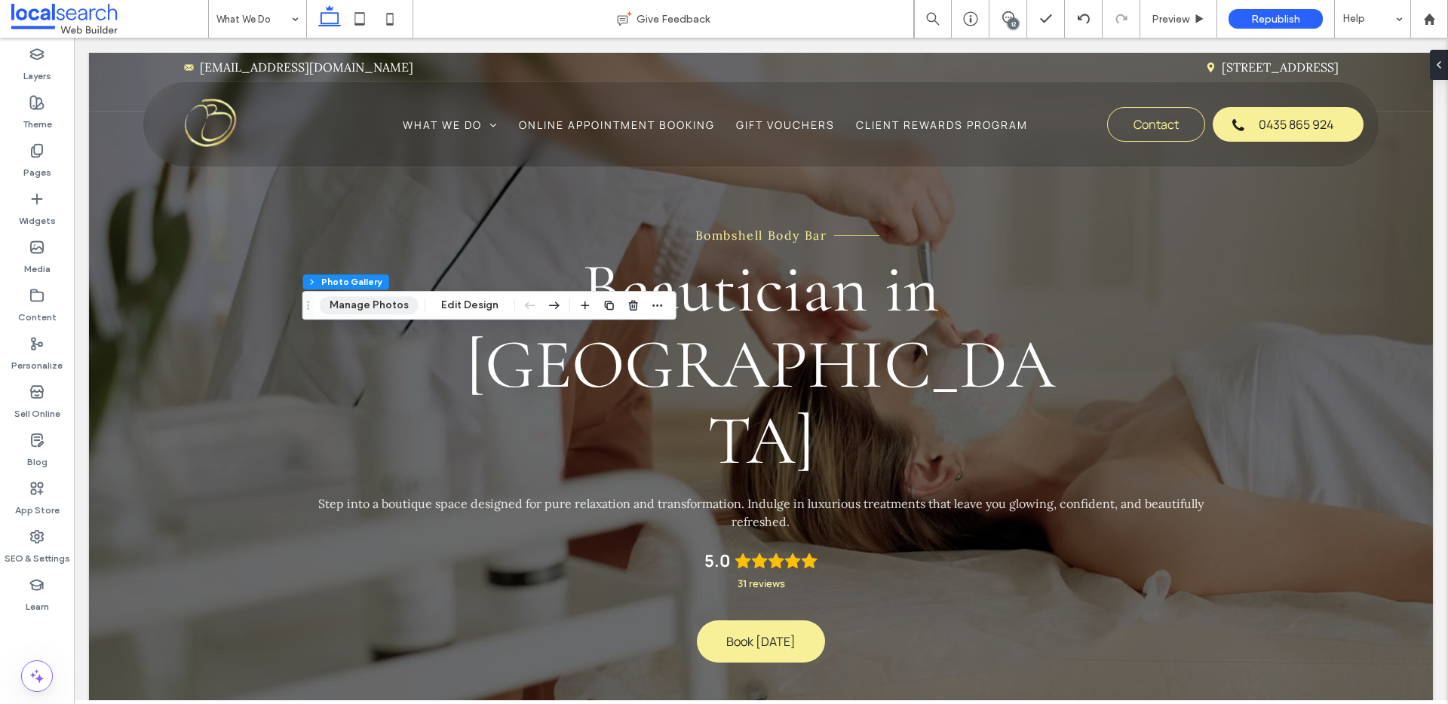
click at [393, 309] on button "Manage Photos" at bounding box center [369, 305] width 99 height 18
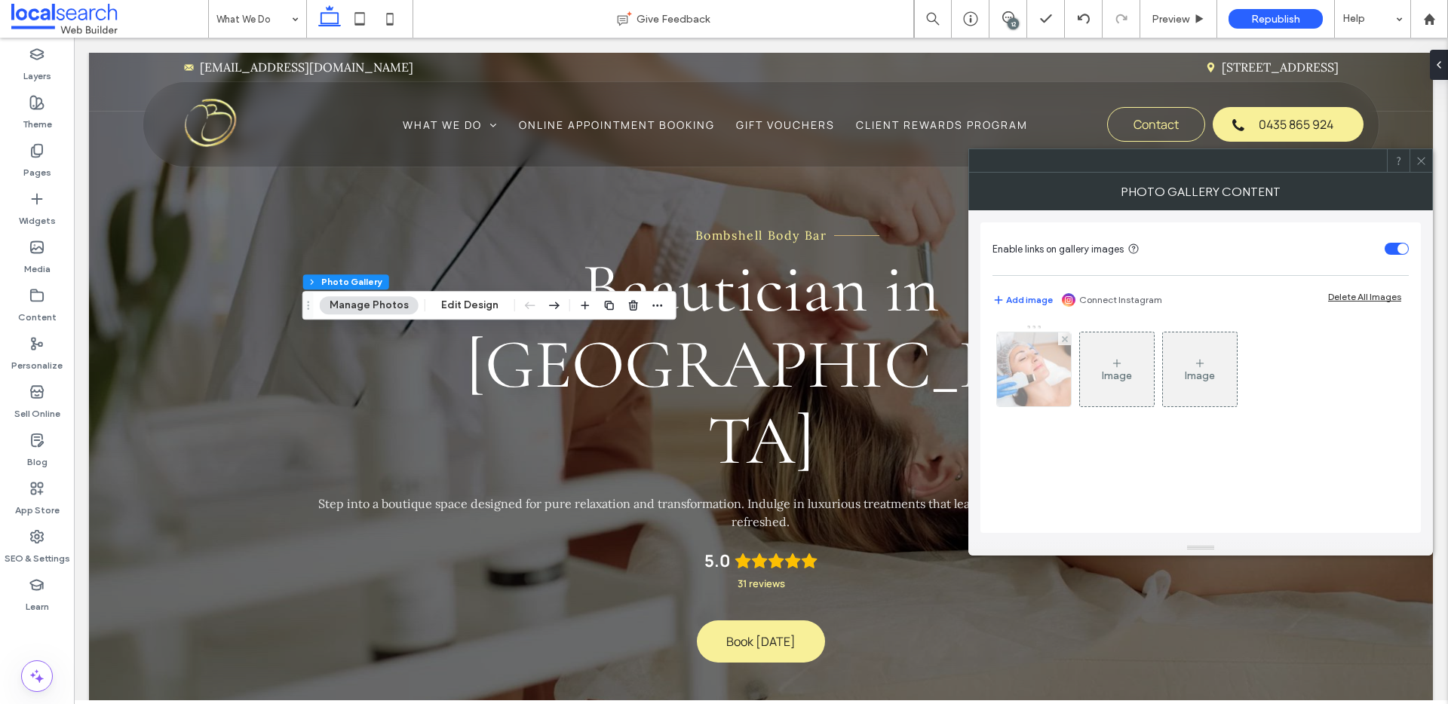
click at [1029, 358] on img at bounding box center [1034, 370] width 111 height 74
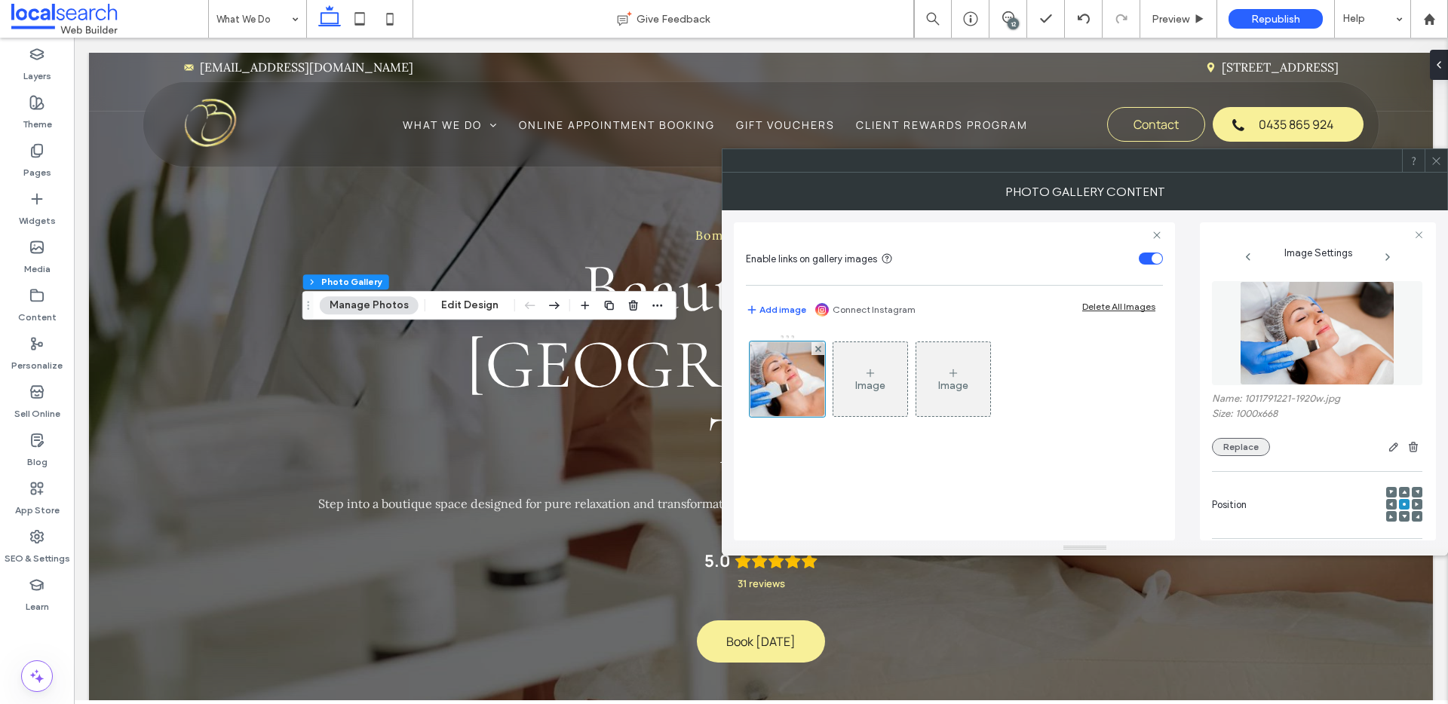
click at [1261, 452] on button "Replace" at bounding box center [1241, 447] width 58 height 18
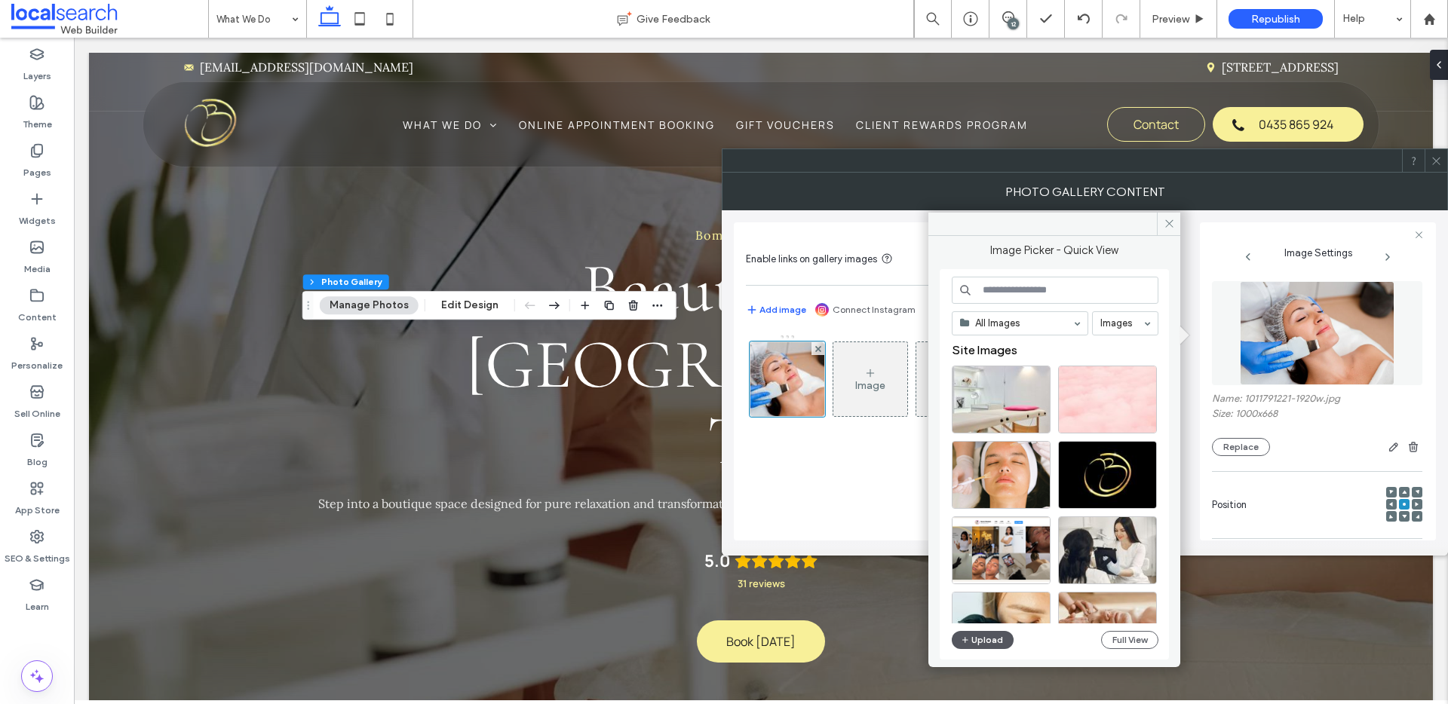
click at [979, 641] on button "Upload" at bounding box center [983, 640] width 62 height 18
click at [1438, 162] on use at bounding box center [1436, 161] width 8 height 8
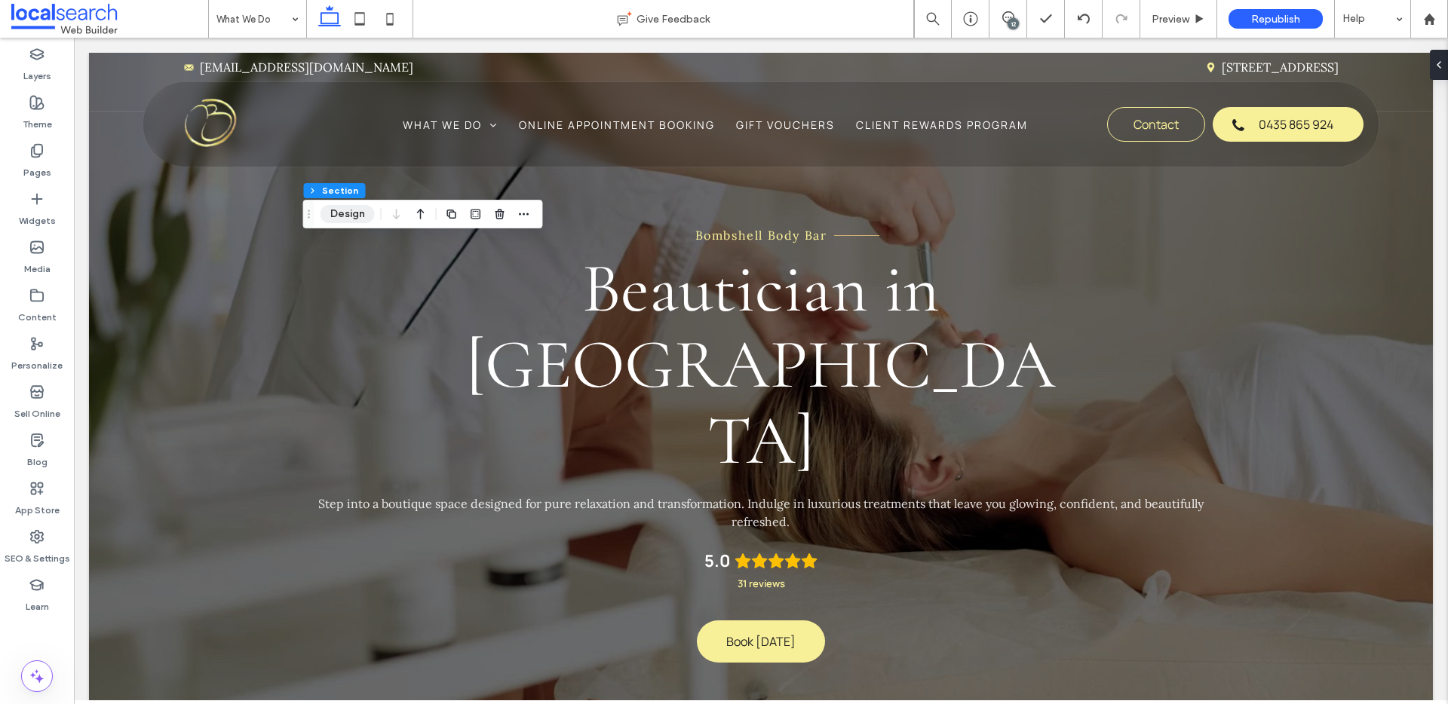
click at [345, 217] on button "Design" at bounding box center [348, 214] width 54 height 18
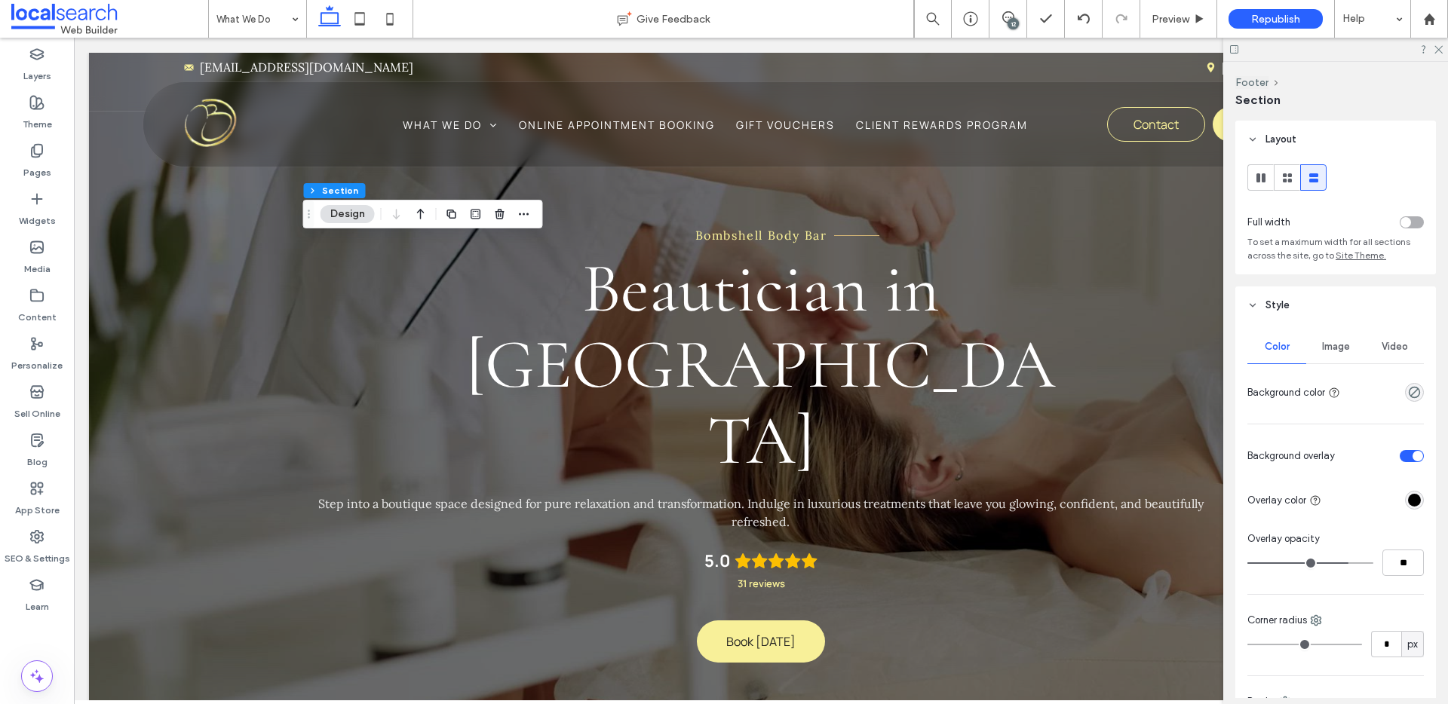
click at [1327, 342] on span "Image" at bounding box center [1336, 347] width 28 height 12
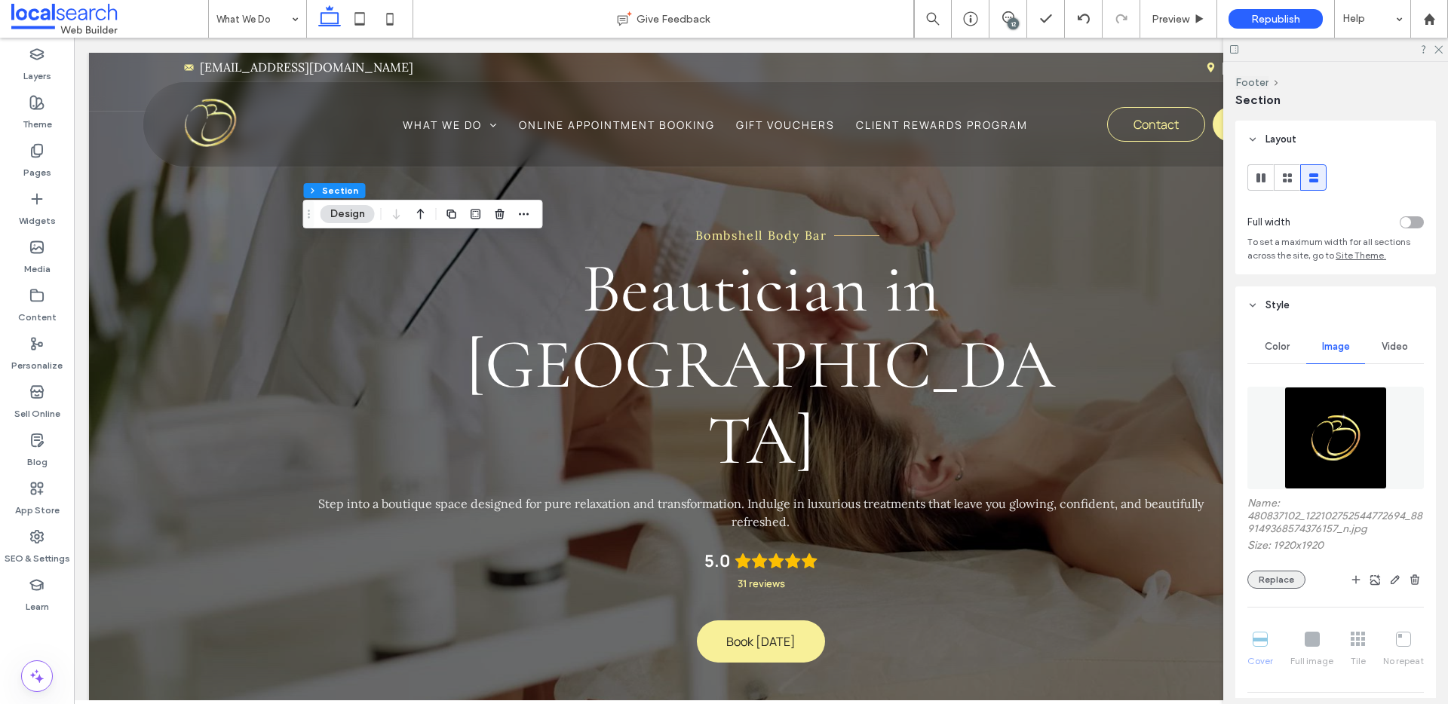
click at [1289, 582] on button "Replace" at bounding box center [1277, 580] width 58 height 18
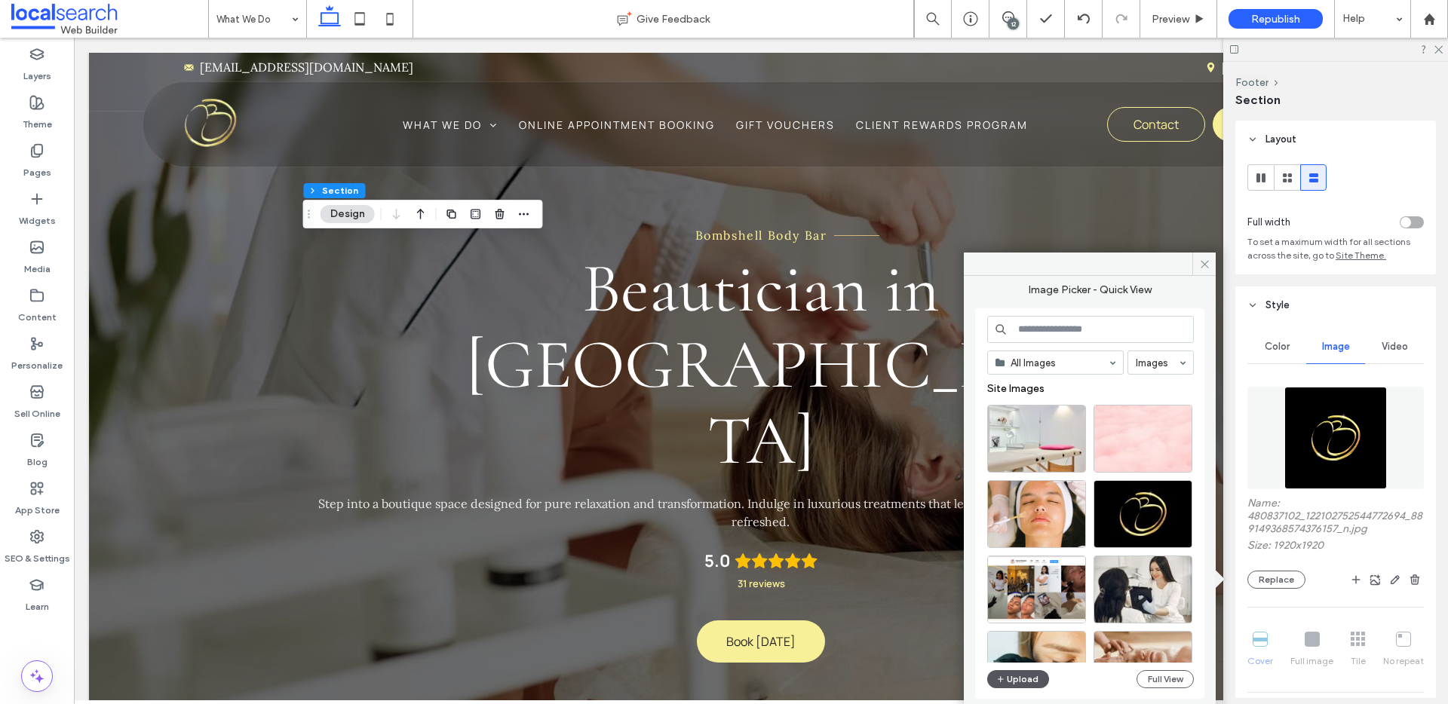
click at [1035, 677] on button "Upload" at bounding box center [1018, 680] width 62 height 18
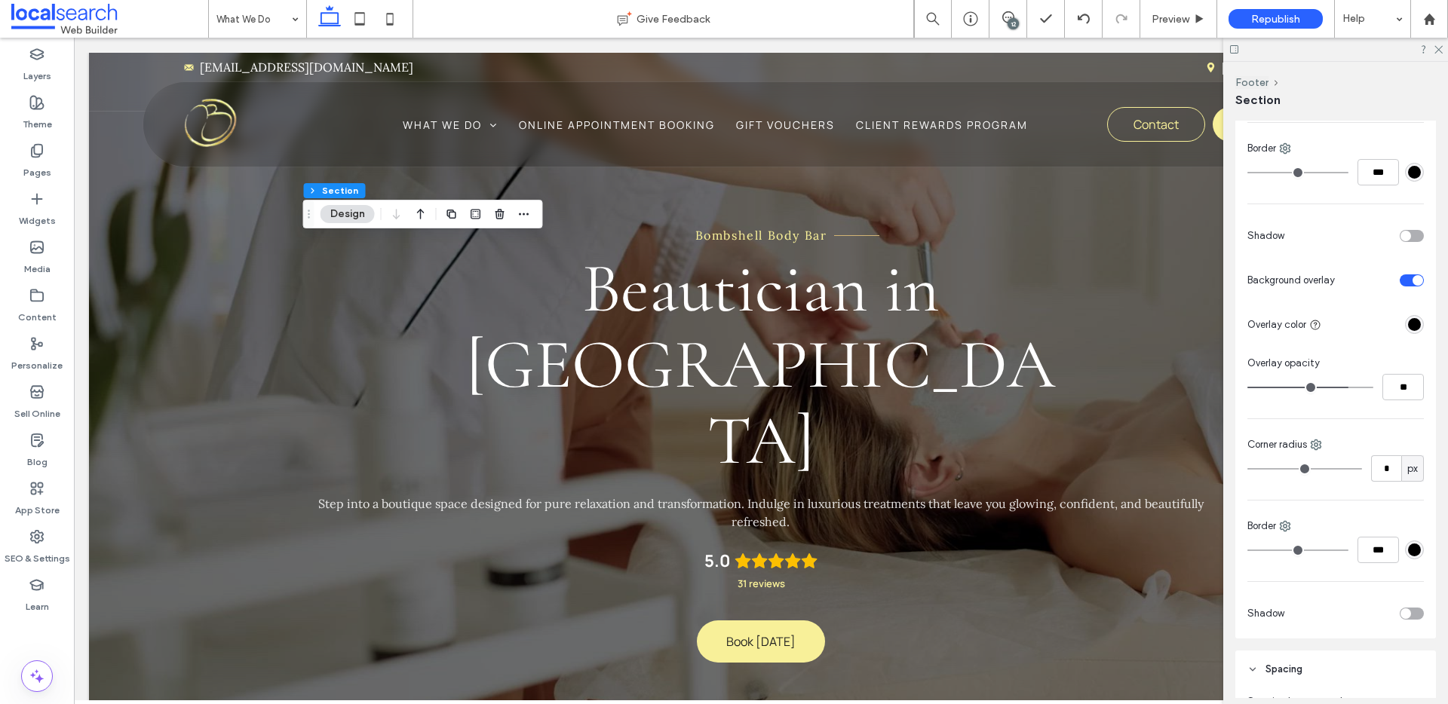
scroll to position [1373, 0]
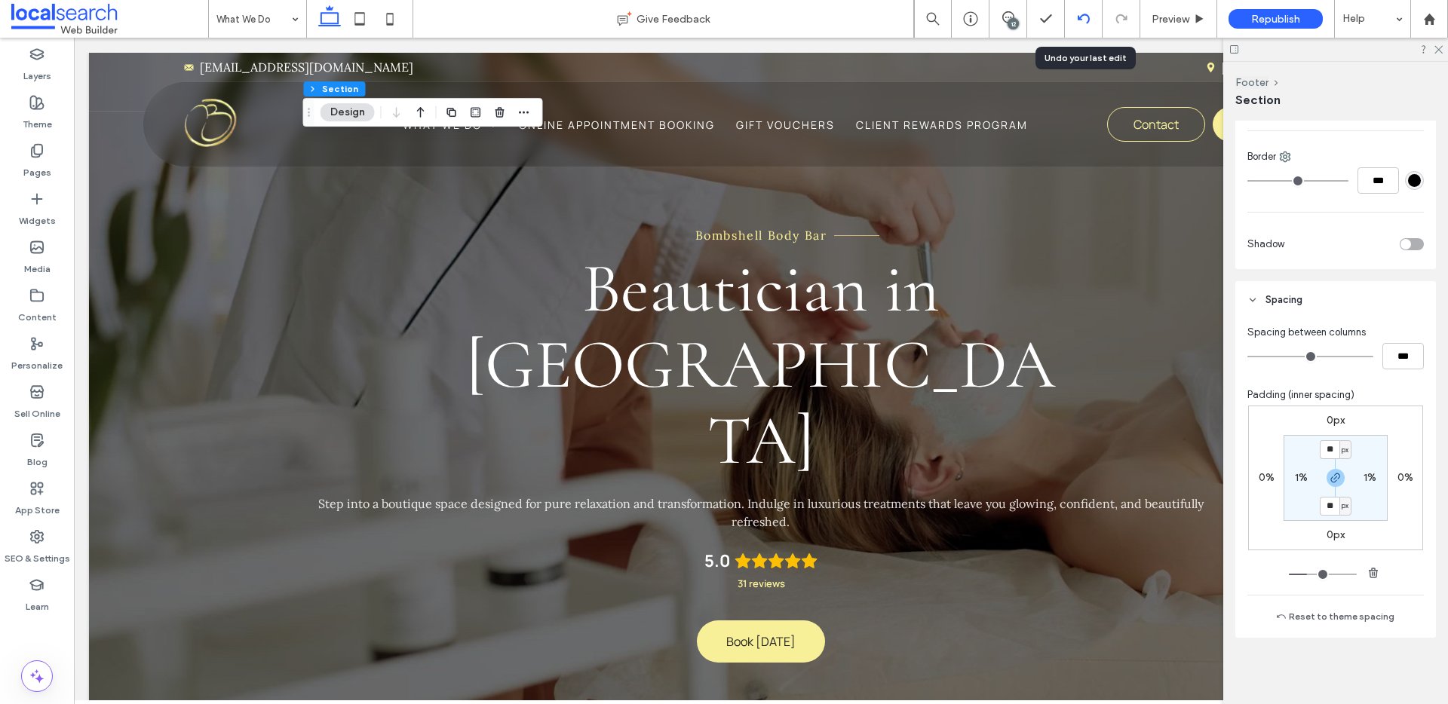
click at [1085, 11] on div at bounding box center [1084, 19] width 38 height 38
click at [1087, 23] on icon at bounding box center [1084, 19] width 12 height 12
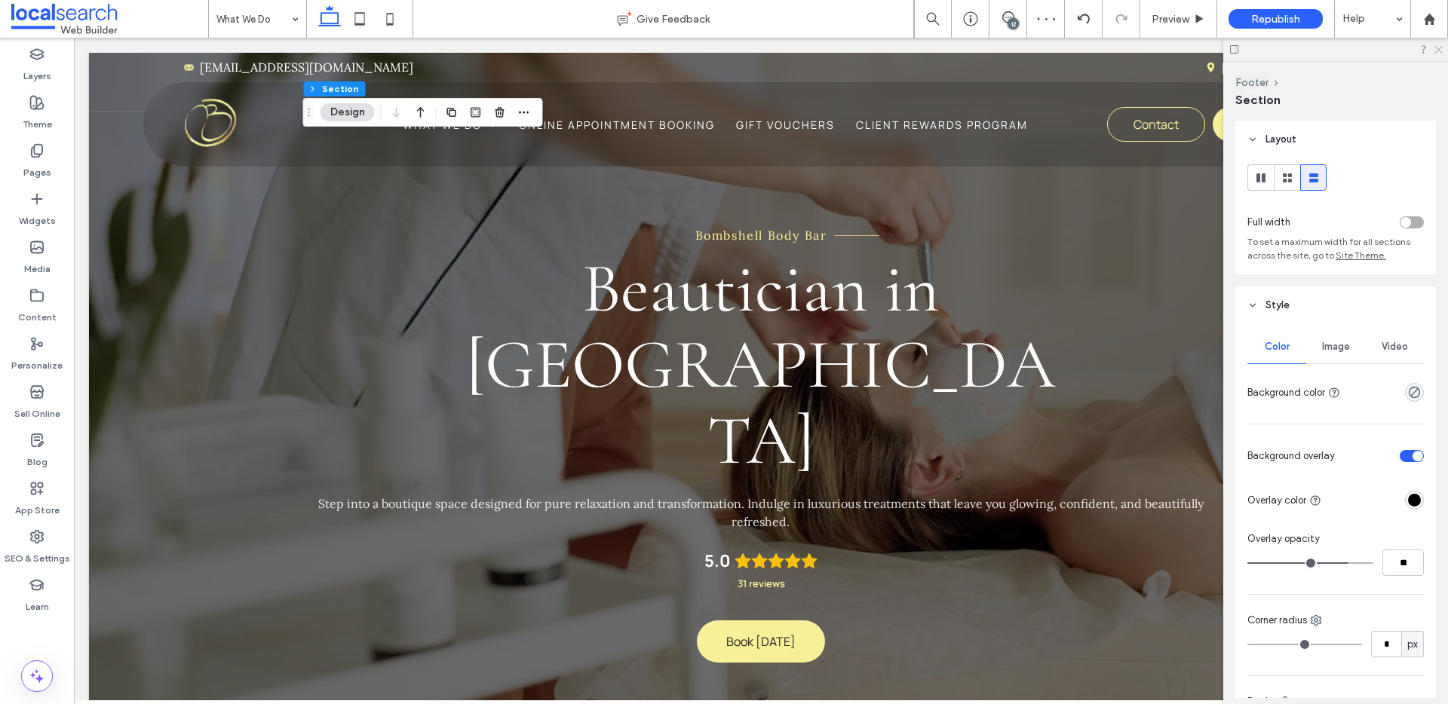
click at [1438, 48] on icon at bounding box center [1438, 49] width 10 height 10
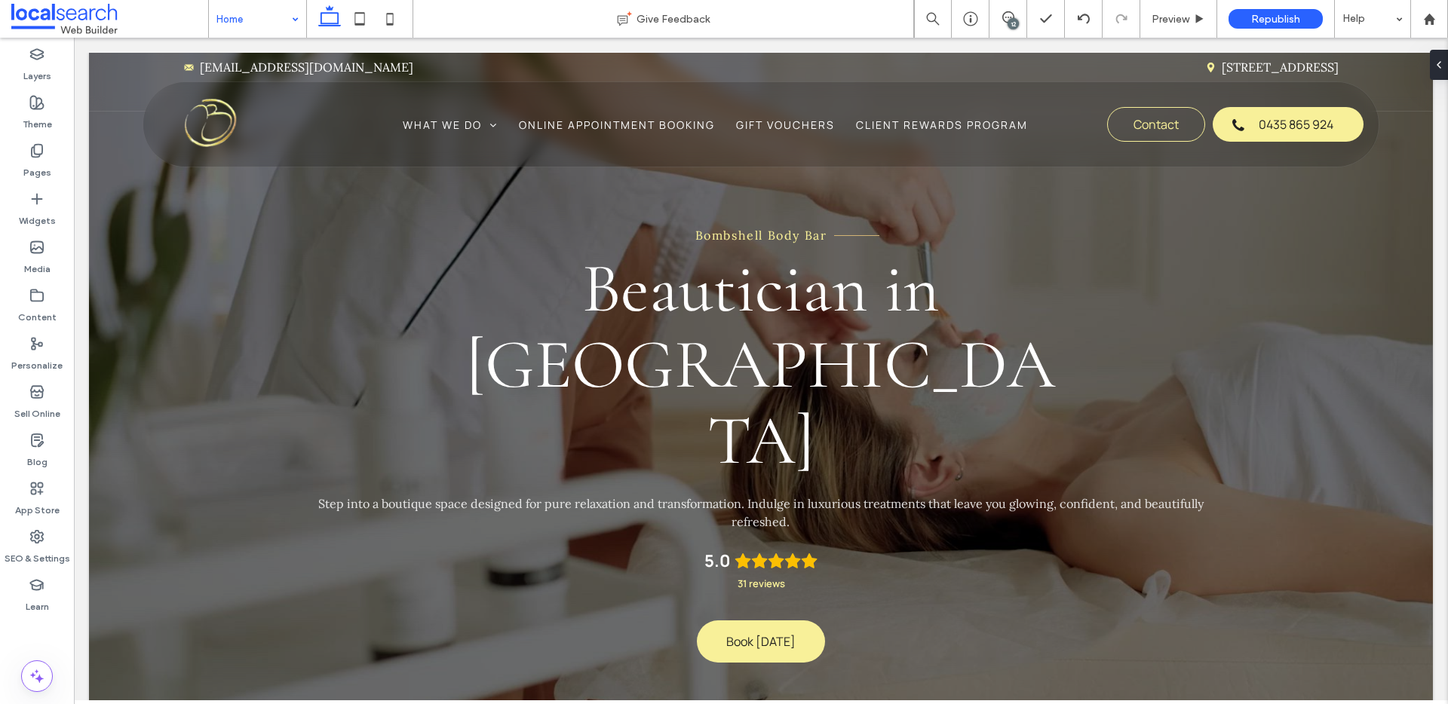
click at [1014, 24] on div "12" at bounding box center [1013, 23] width 11 height 11
click at [289, 23] on div "Skin Treatments" at bounding box center [257, 19] width 97 height 38
click at [271, 15] on input at bounding box center [253, 19] width 75 height 38
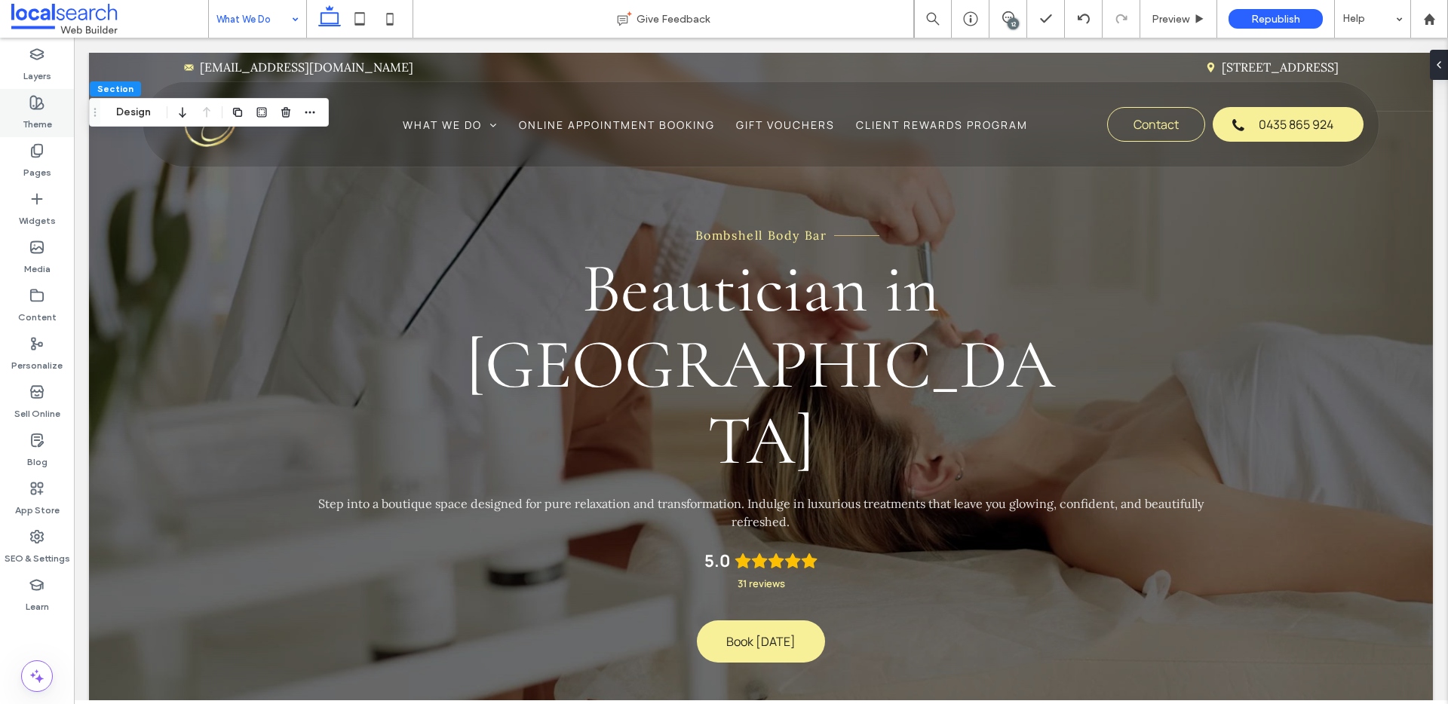
click at [46, 112] on label "Theme" at bounding box center [37, 120] width 29 height 21
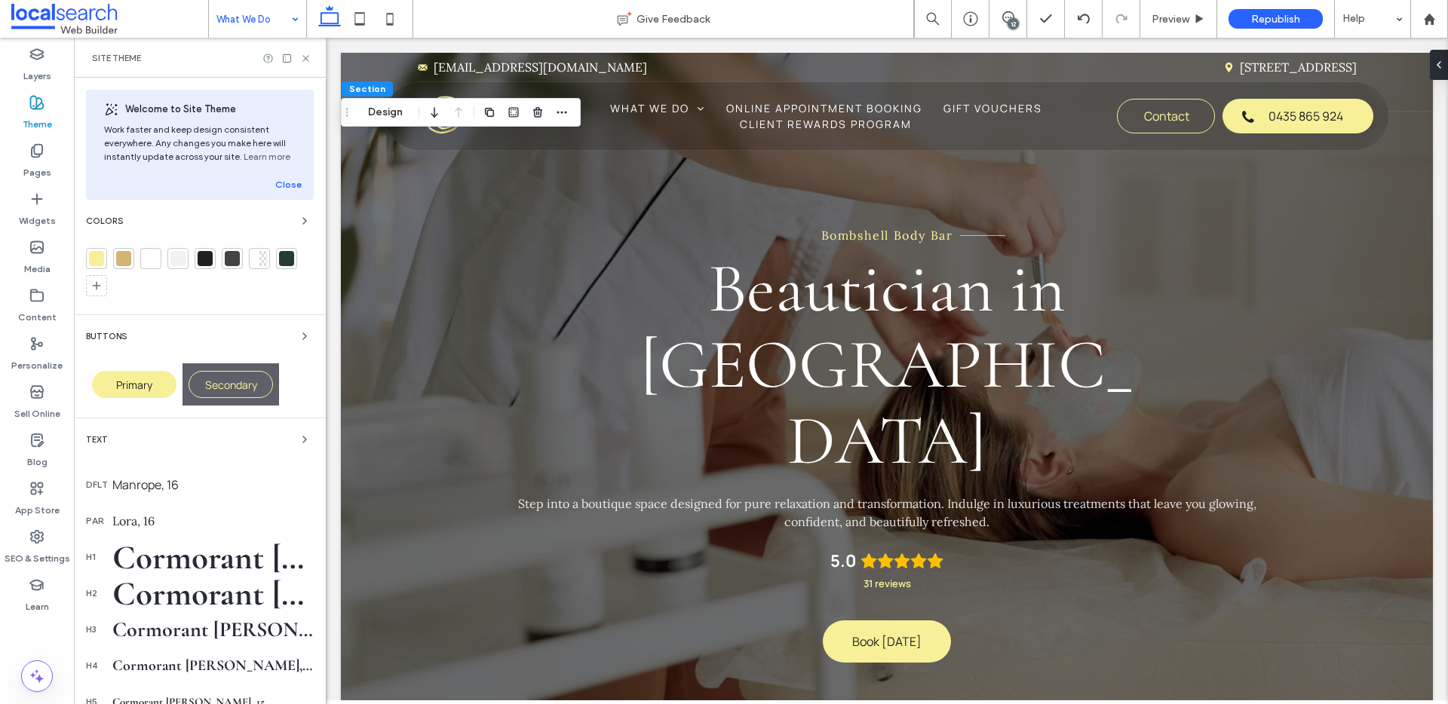
click at [124, 257] on div at bounding box center [123, 258] width 15 height 15
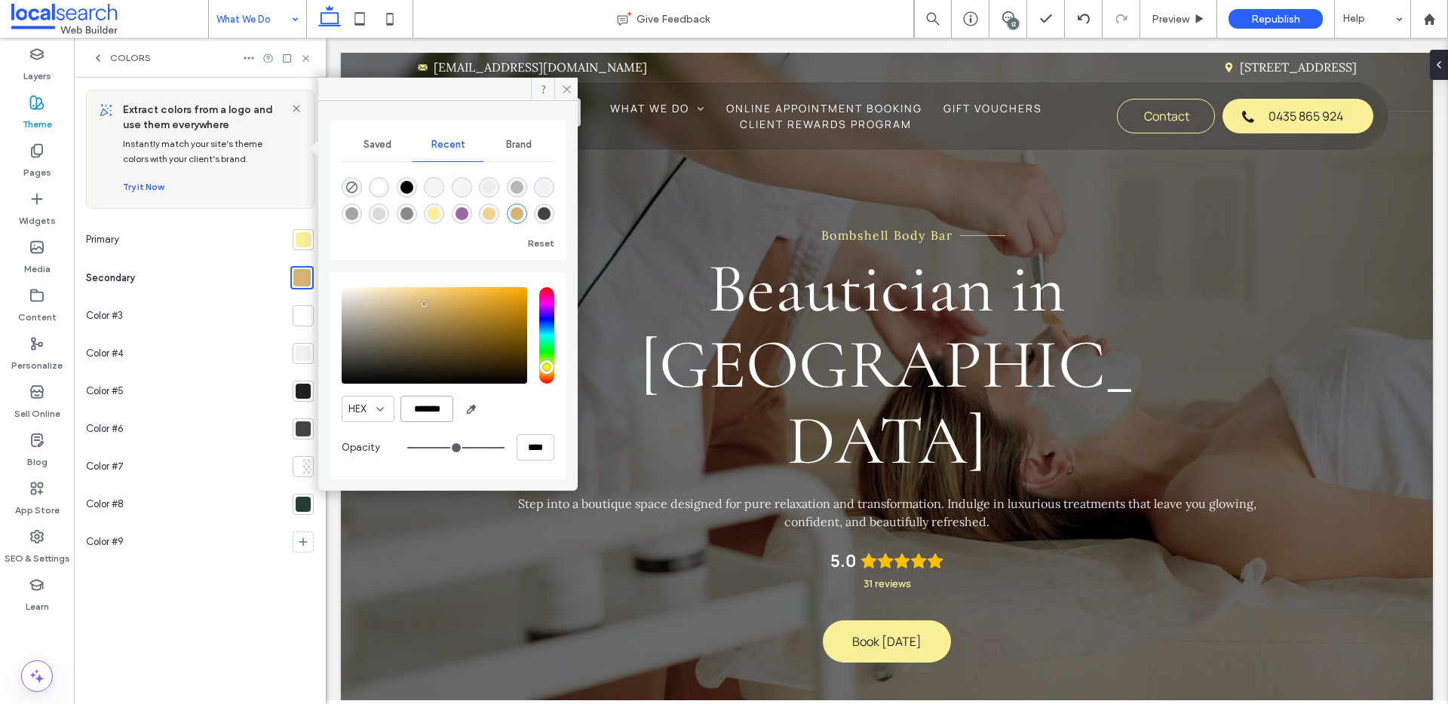
click at [436, 407] on input "*******" at bounding box center [427, 409] width 53 height 26
paste input "color picker textbox"
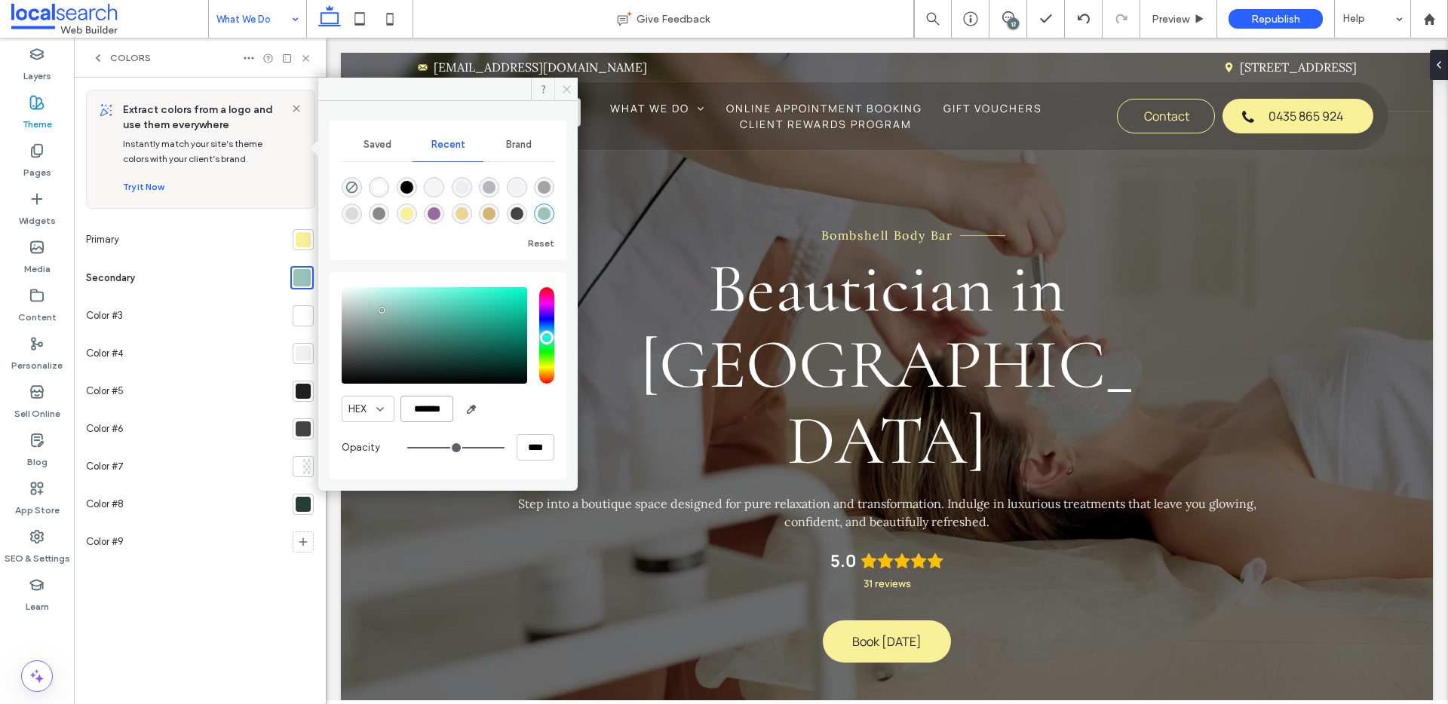
type input "*******"
click at [574, 87] on span at bounding box center [565, 89] width 23 height 23
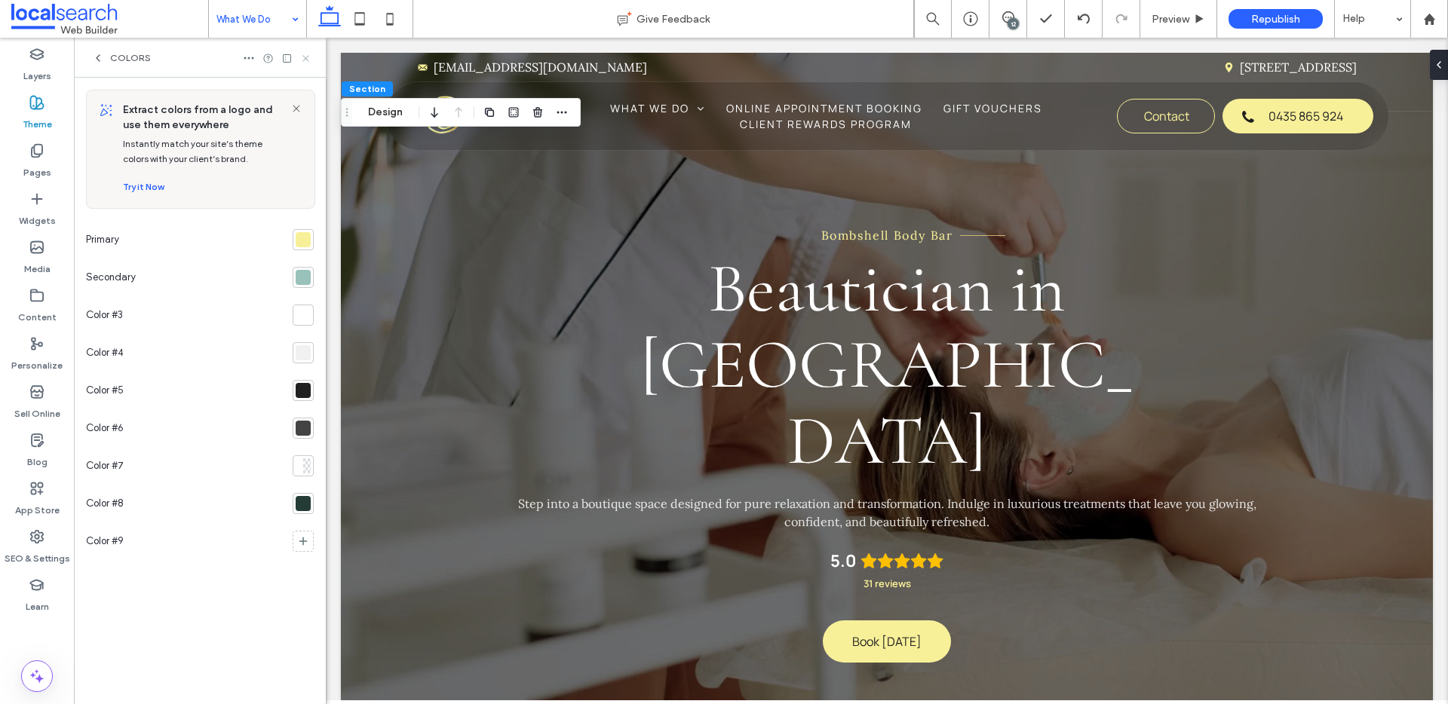
click at [305, 57] on use at bounding box center [305, 58] width 6 height 6
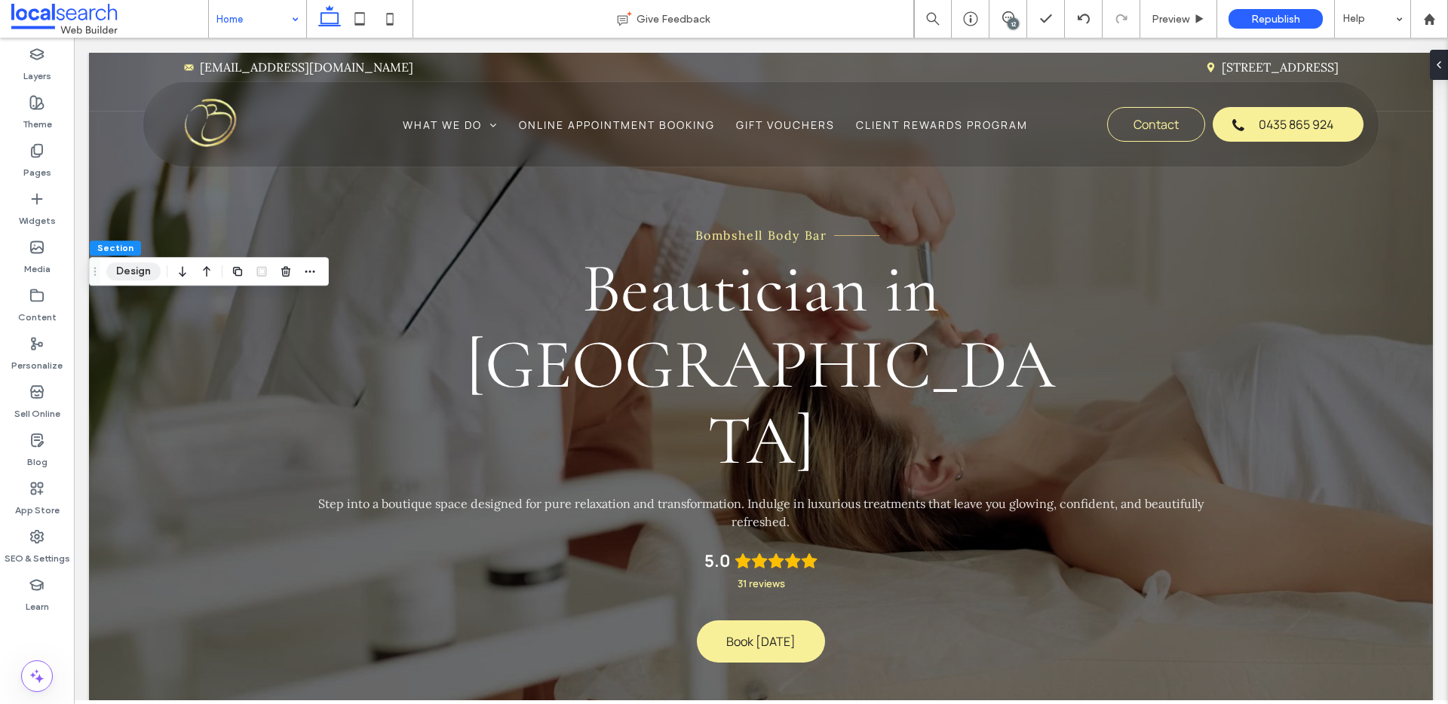
click at [130, 273] on button "Design" at bounding box center [133, 271] width 54 height 18
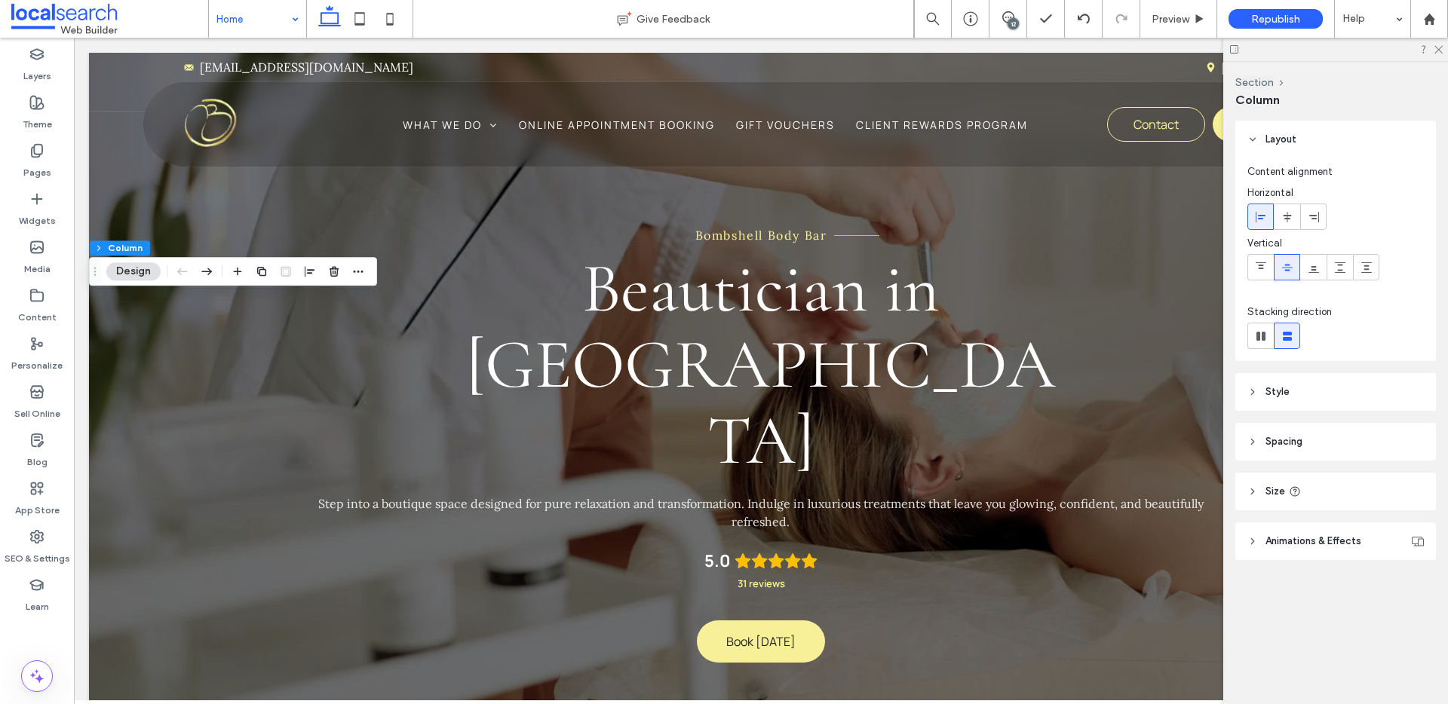
click at [1349, 395] on header "Style" at bounding box center [1335, 392] width 201 height 38
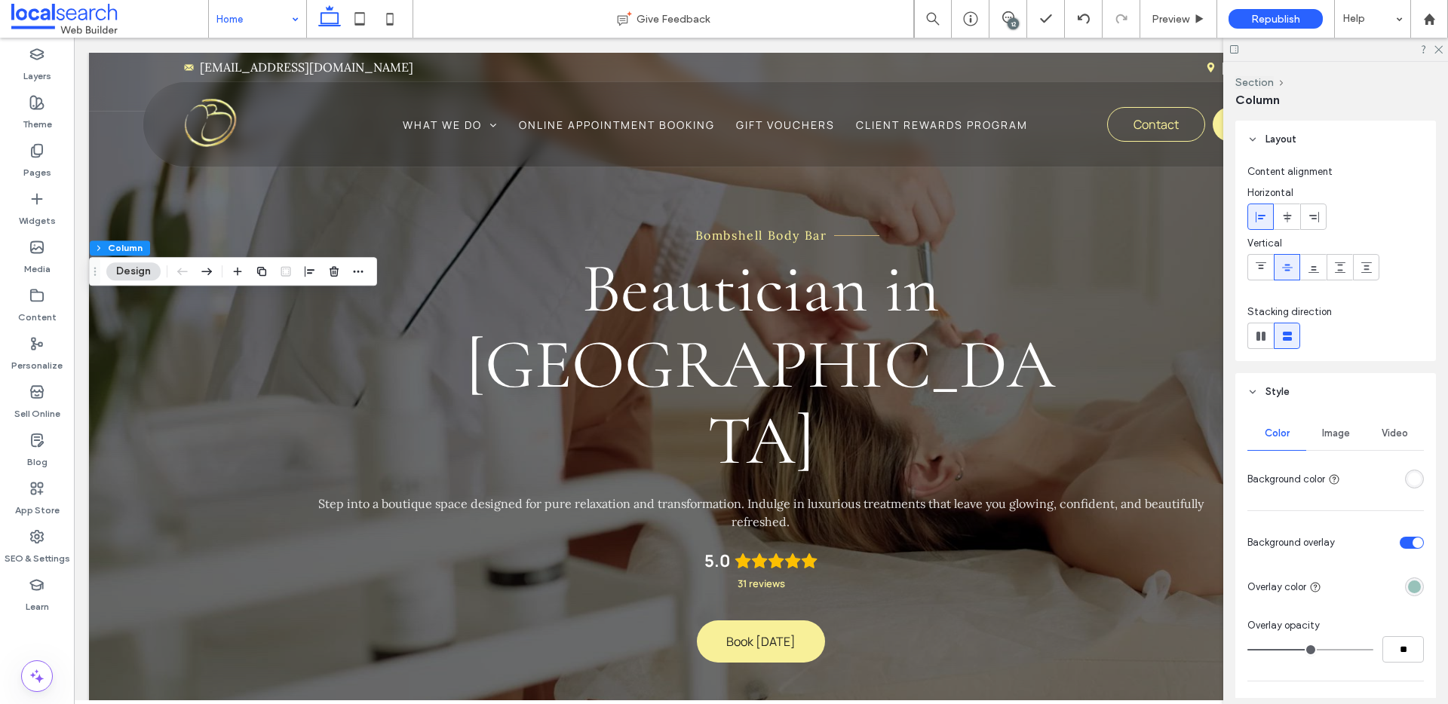
click at [1413, 541] on div "toggle" at bounding box center [1418, 543] width 11 height 11
click at [1410, 541] on div "toggle" at bounding box center [1412, 543] width 24 height 12
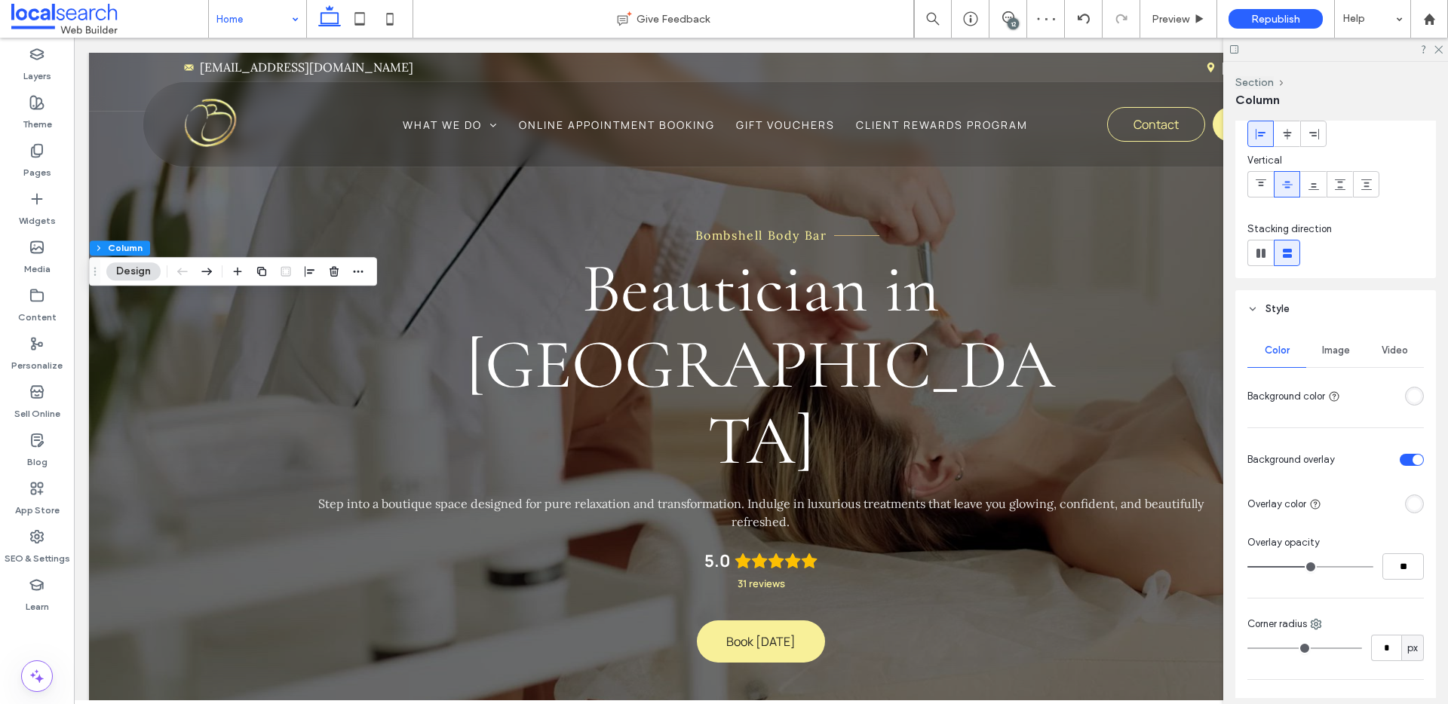
scroll to position [92, 0]
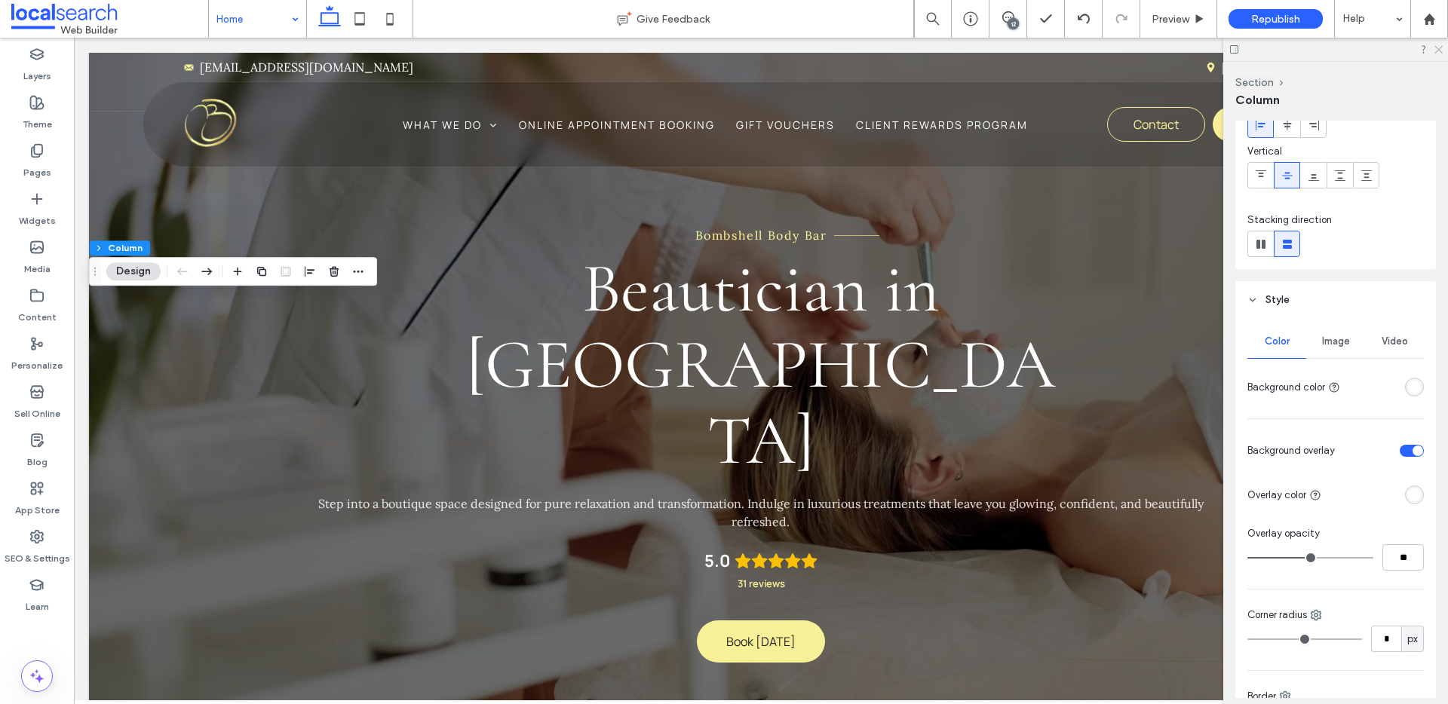
click at [1441, 51] on icon at bounding box center [1438, 49] width 10 height 10
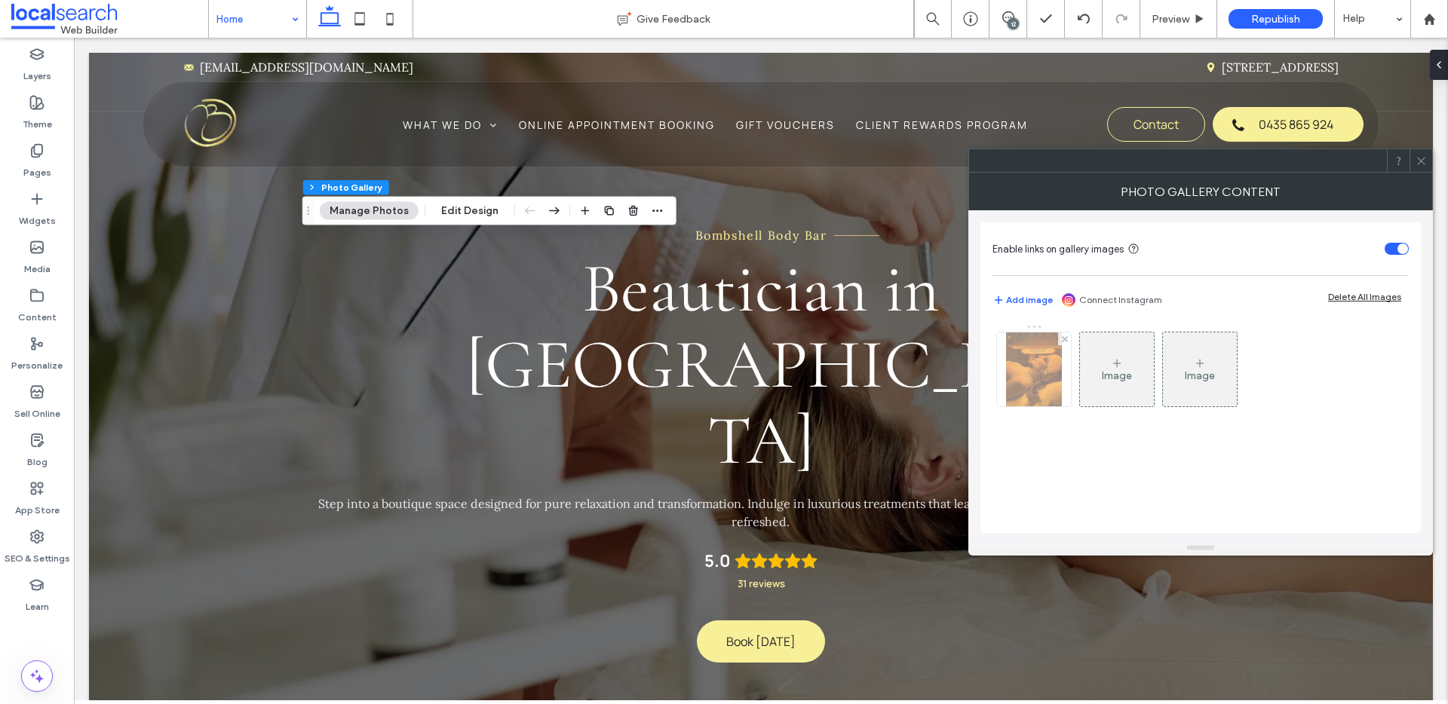
click at [1042, 370] on img at bounding box center [1034, 370] width 56 height 74
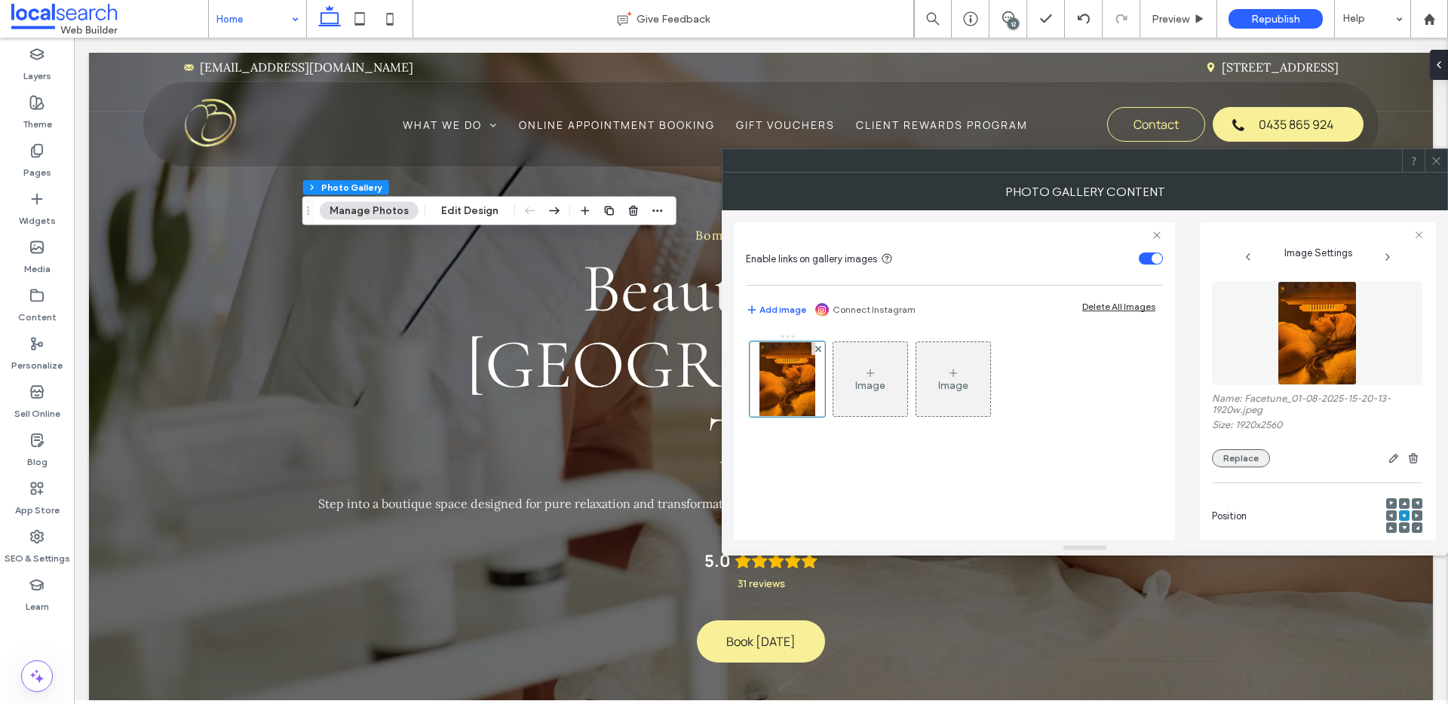
click at [1251, 456] on button "Replace" at bounding box center [1241, 459] width 58 height 18
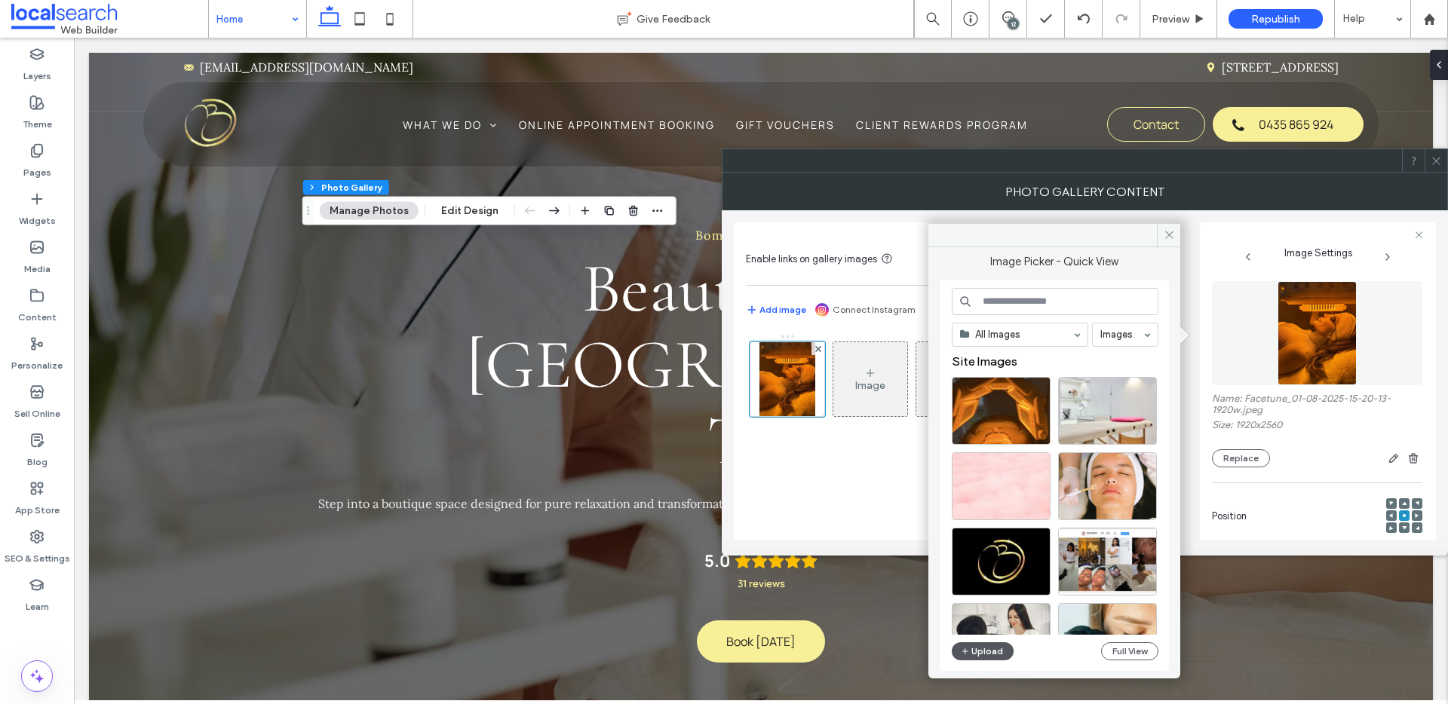
click at [992, 648] on button "Upload" at bounding box center [983, 652] width 62 height 18
click at [980, 655] on button "Upload" at bounding box center [983, 652] width 62 height 18
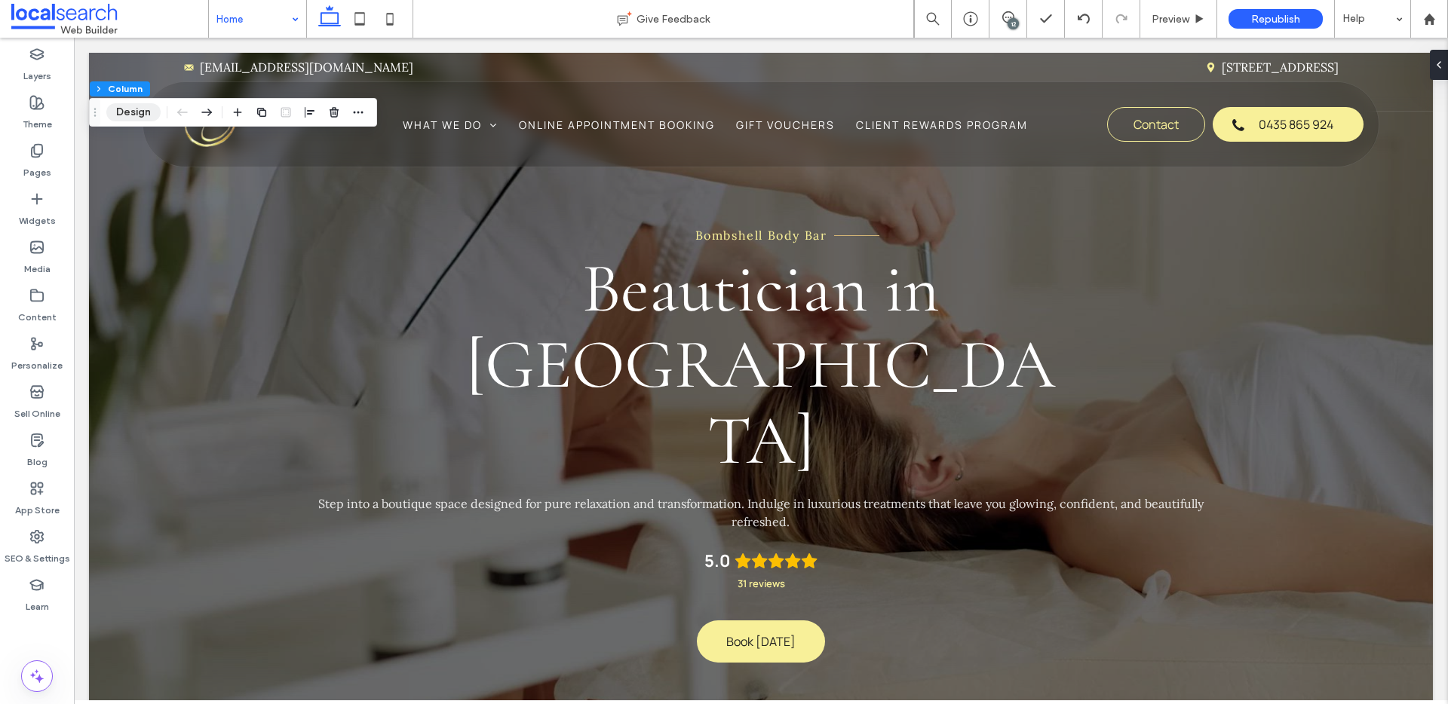
click at [143, 116] on button "Design" at bounding box center [133, 112] width 54 height 18
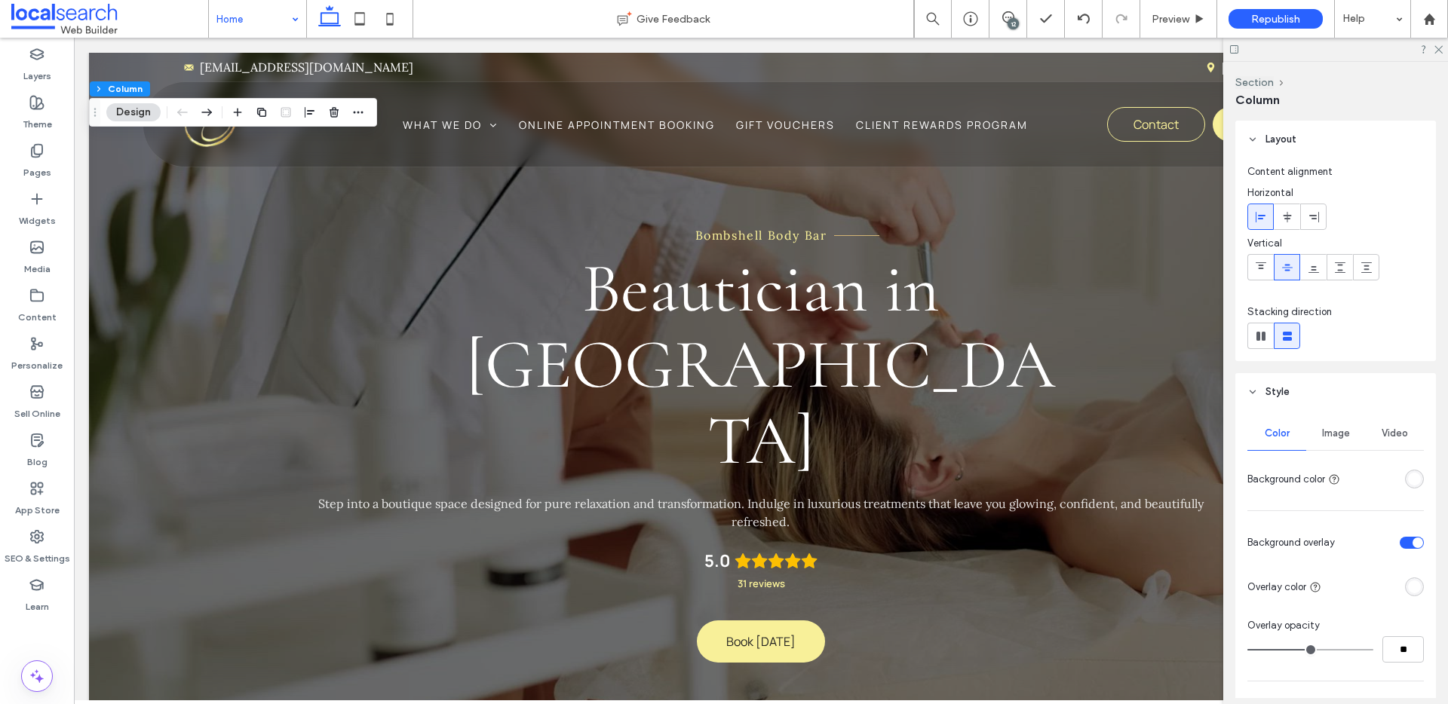
click at [1341, 434] on span "Image" at bounding box center [1336, 434] width 28 height 12
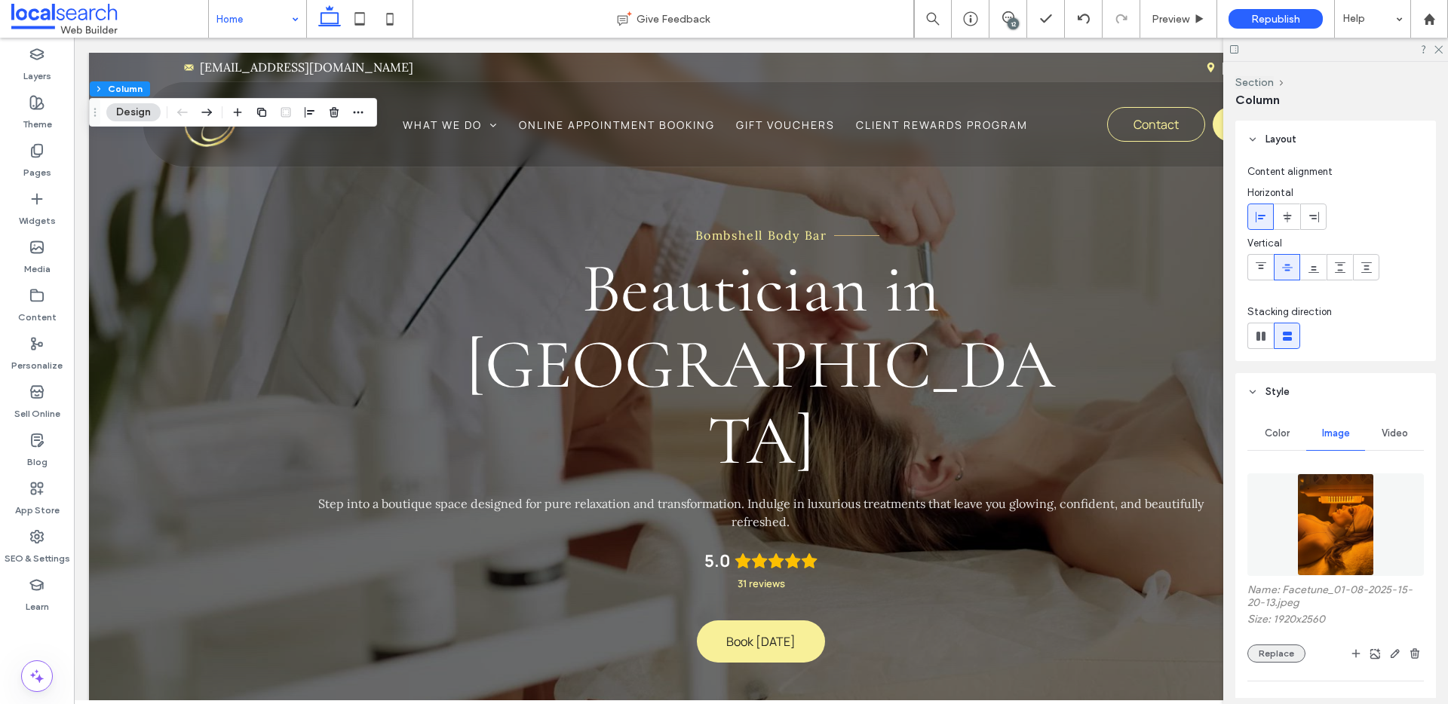
click at [1285, 655] on button "Replace" at bounding box center [1277, 654] width 58 height 18
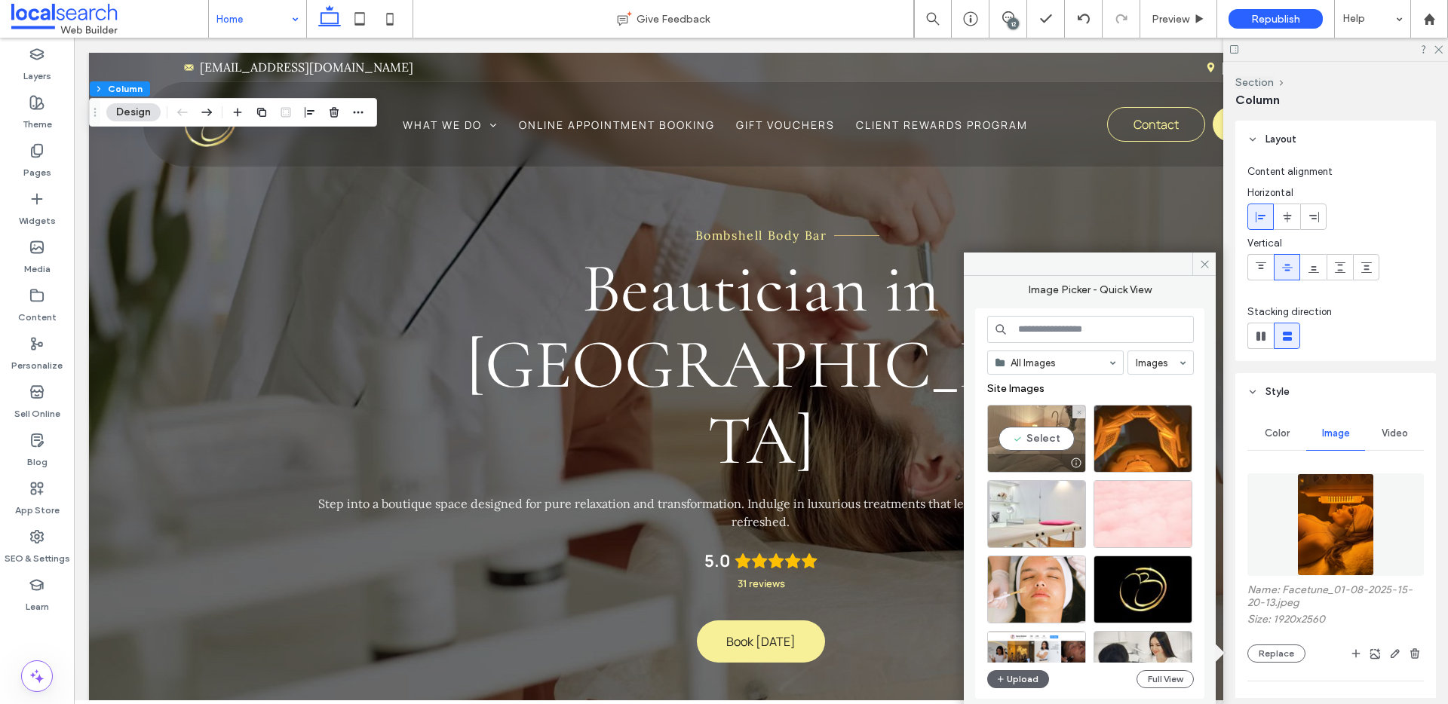
click at [1042, 435] on div "Select" at bounding box center [1036, 439] width 99 height 68
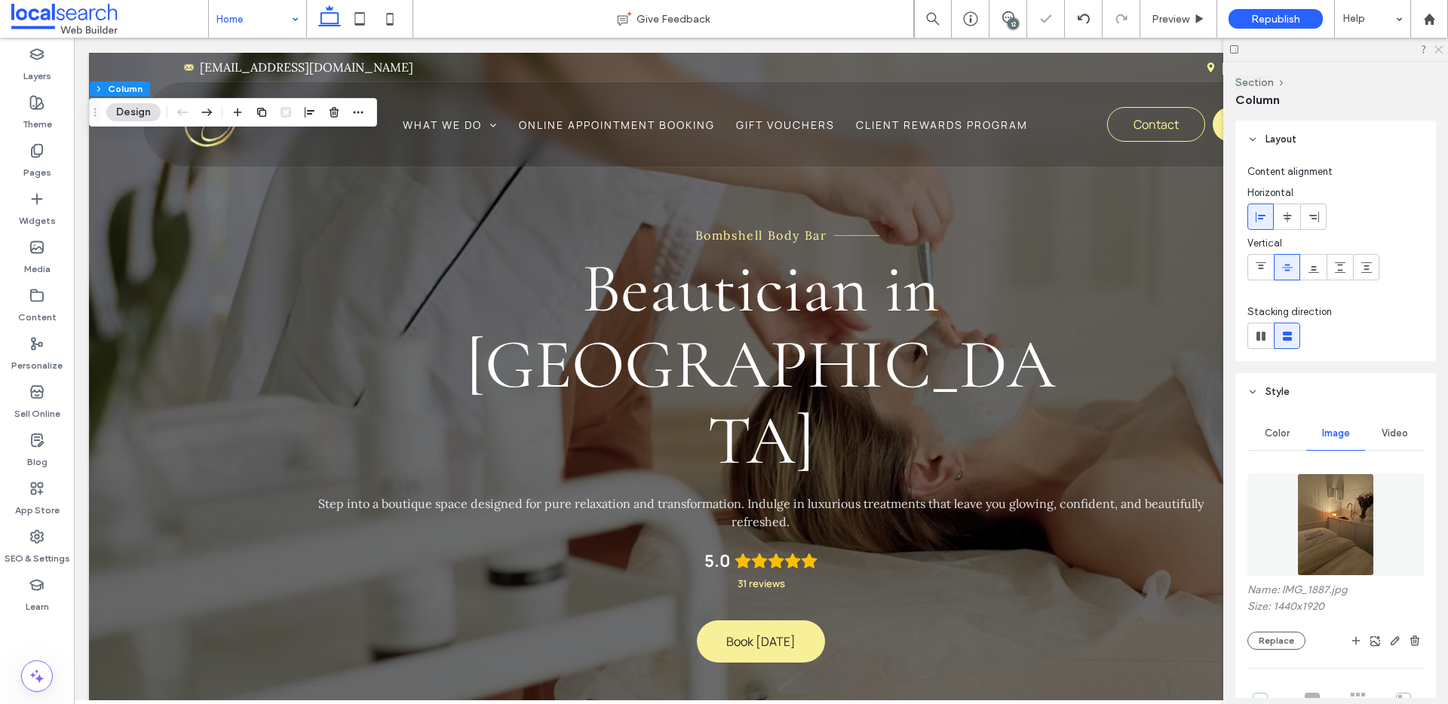
click at [1441, 47] on use at bounding box center [1439, 50] width 8 height 8
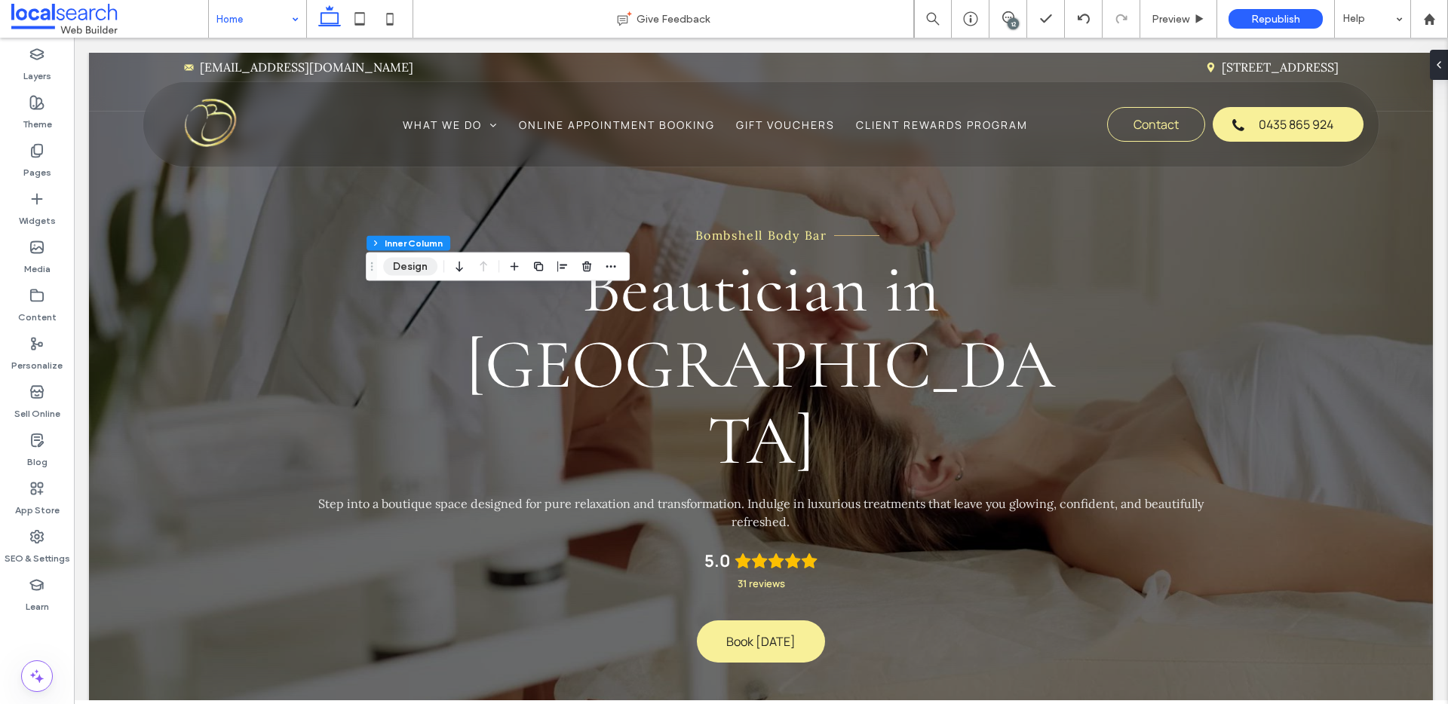
click at [417, 269] on button "Design" at bounding box center [410, 267] width 54 height 18
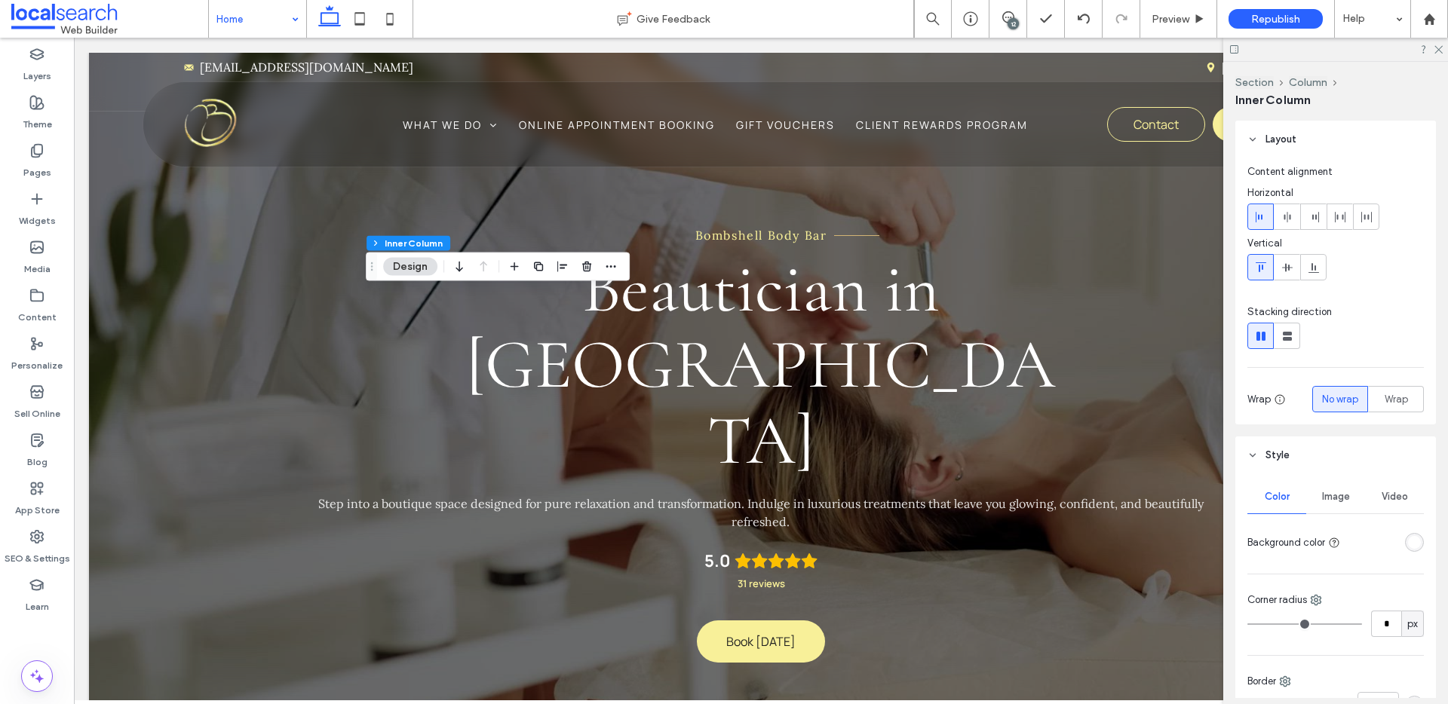
click at [1413, 546] on div "rgba(255, 255, 255, 1)" at bounding box center [1414, 542] width 19 height 19
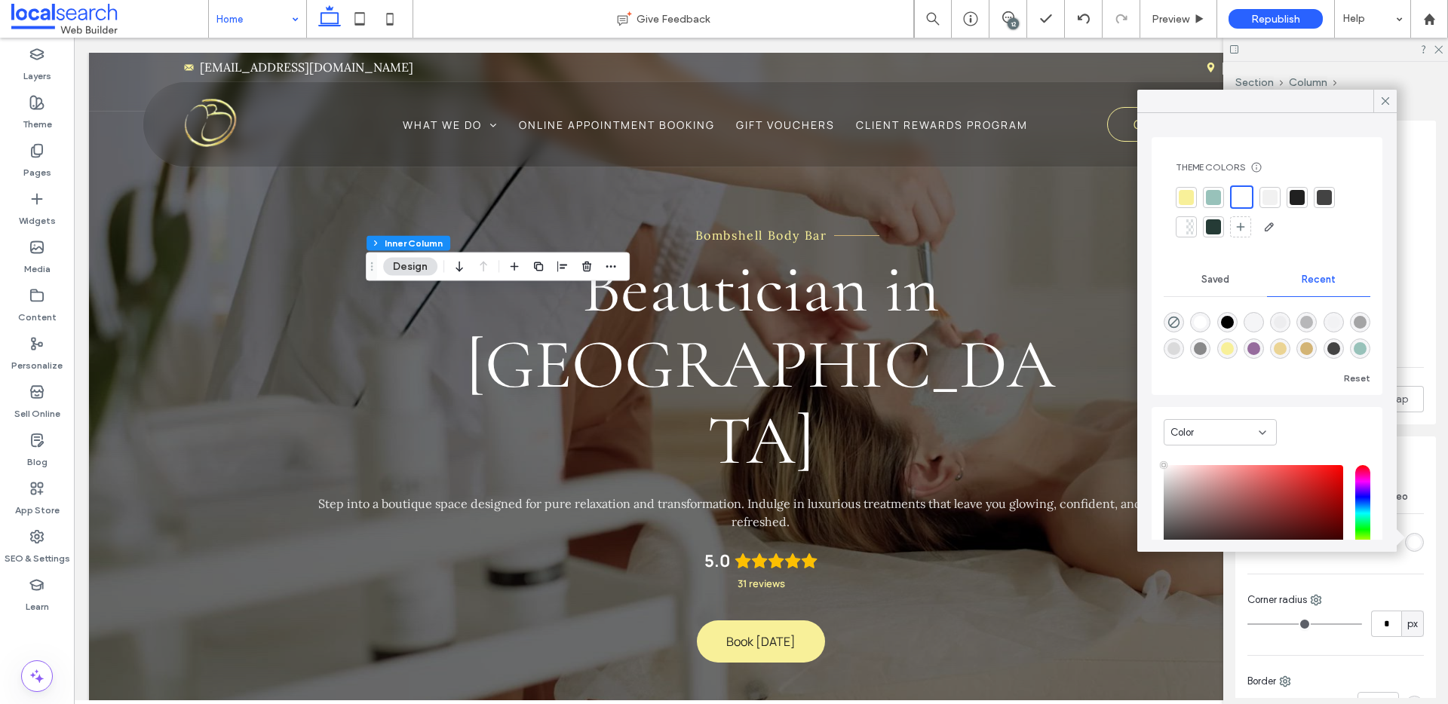
click at [1286, 326] on div "rgba(0, 0, 0, 0.03)" at bounding box center [1280, 322] width 13 height 13
type input "*******"
type input "*"
type input "**"
click at [1337, 319] on div "rgba(0, 0, 0, 0.01)" at bounding box center [1333, 320] width 13 height 13
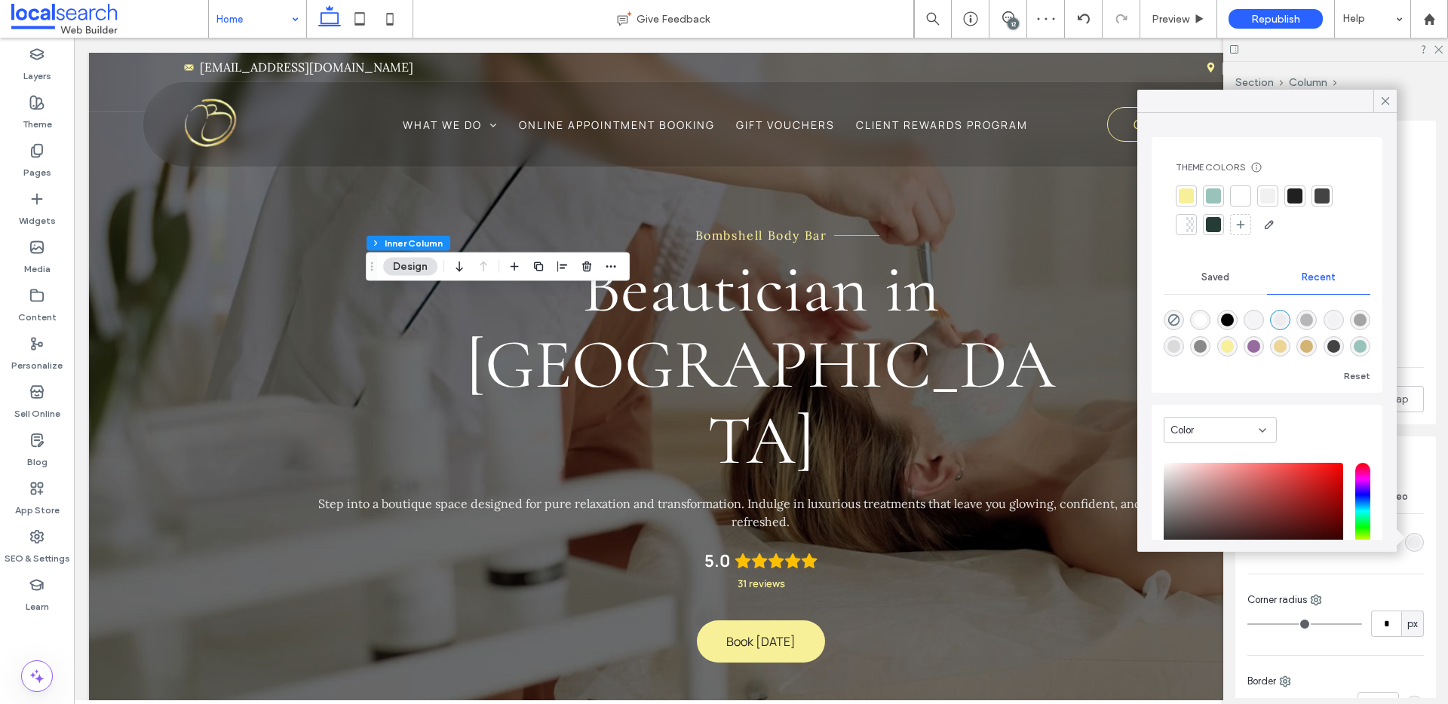
type input "*"
type input "**"
click at [1389, 100] on icon at bounding box center [1386, 101] width 14 height 14
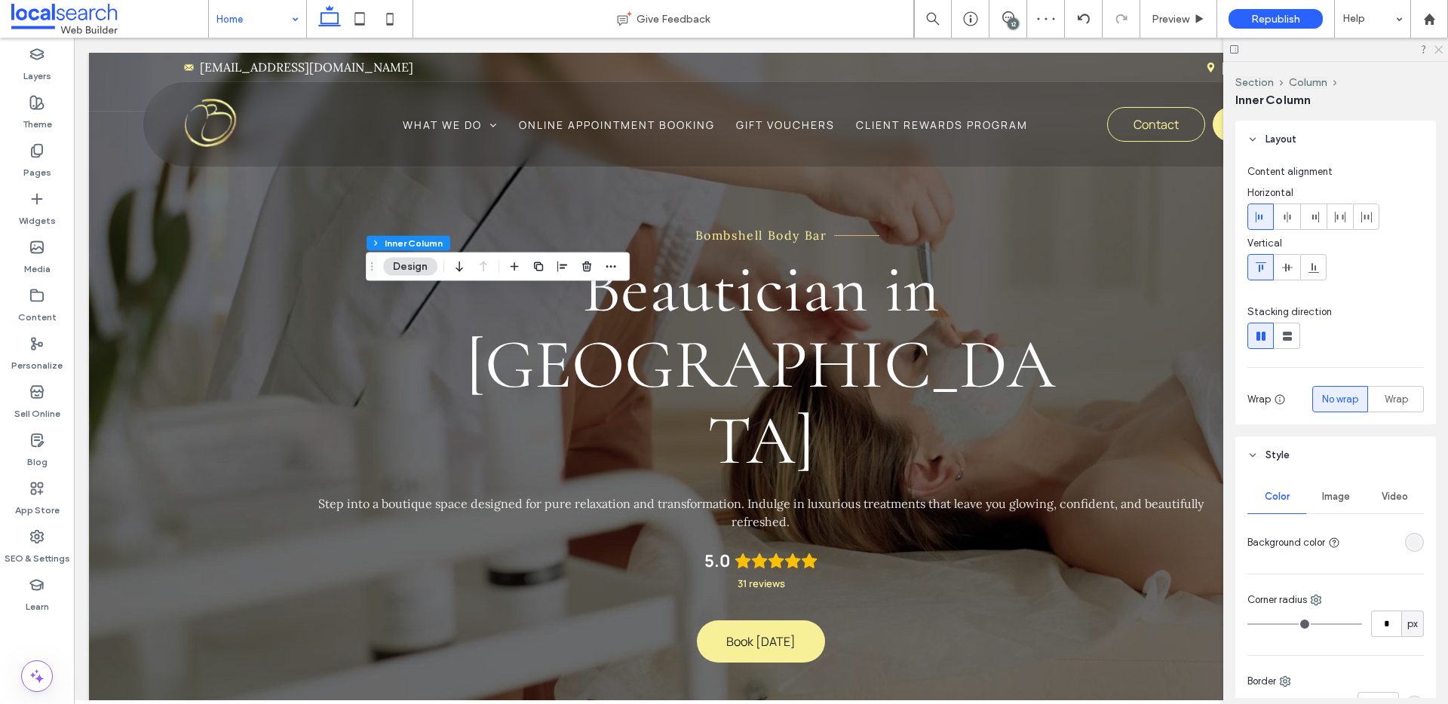
click at [1442, 48] on icon at bounding box center [1438, 49] width 10 height 10
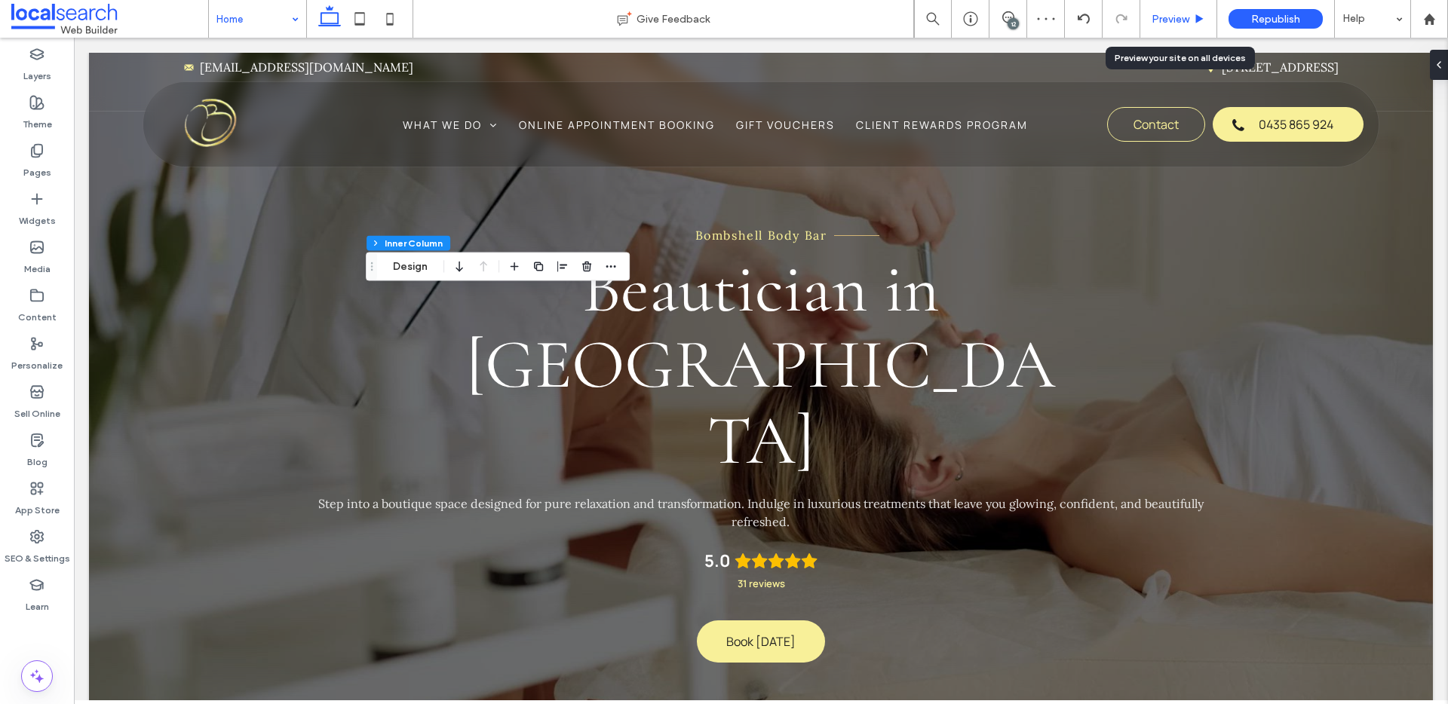
click at [1195, 32] on div "Preview" at bounding box center [1178, 19] width 77 height 38
click at [1194, 20] on icon at bounding box center [1199, 19] width 11 height 11
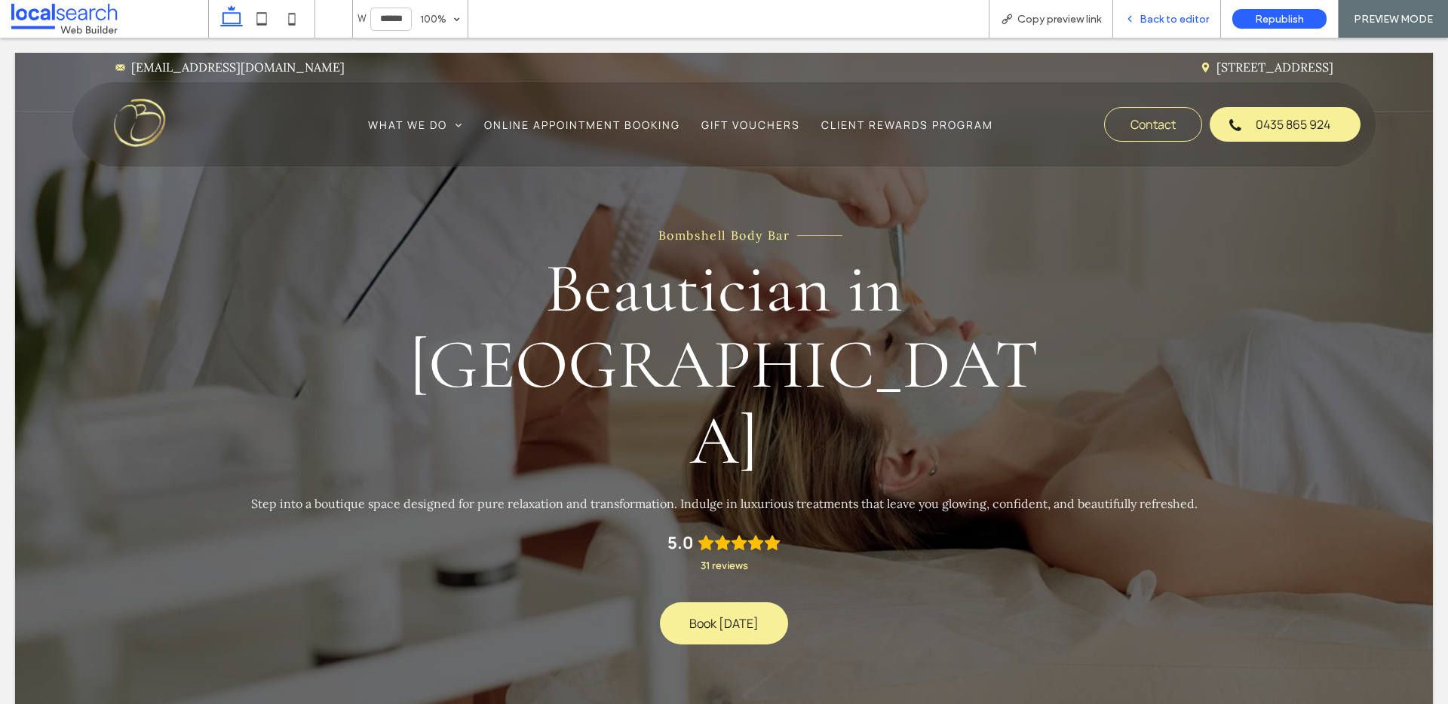
click at [1192, 18] on span "Back to editor" at bounding box center [1174, 19] width 69 height 13
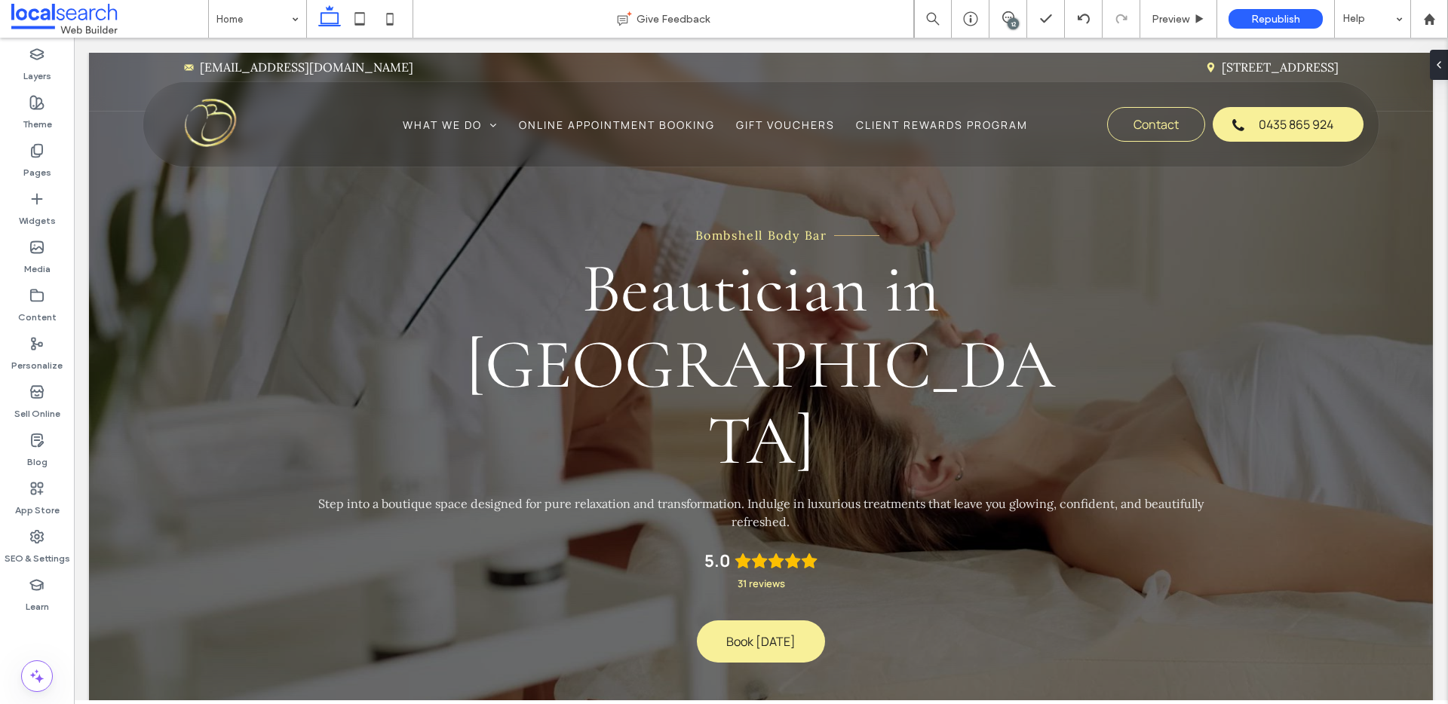
click at [1008, 23] on div "12" at bounding box center [1013, 23] width 11 height 11
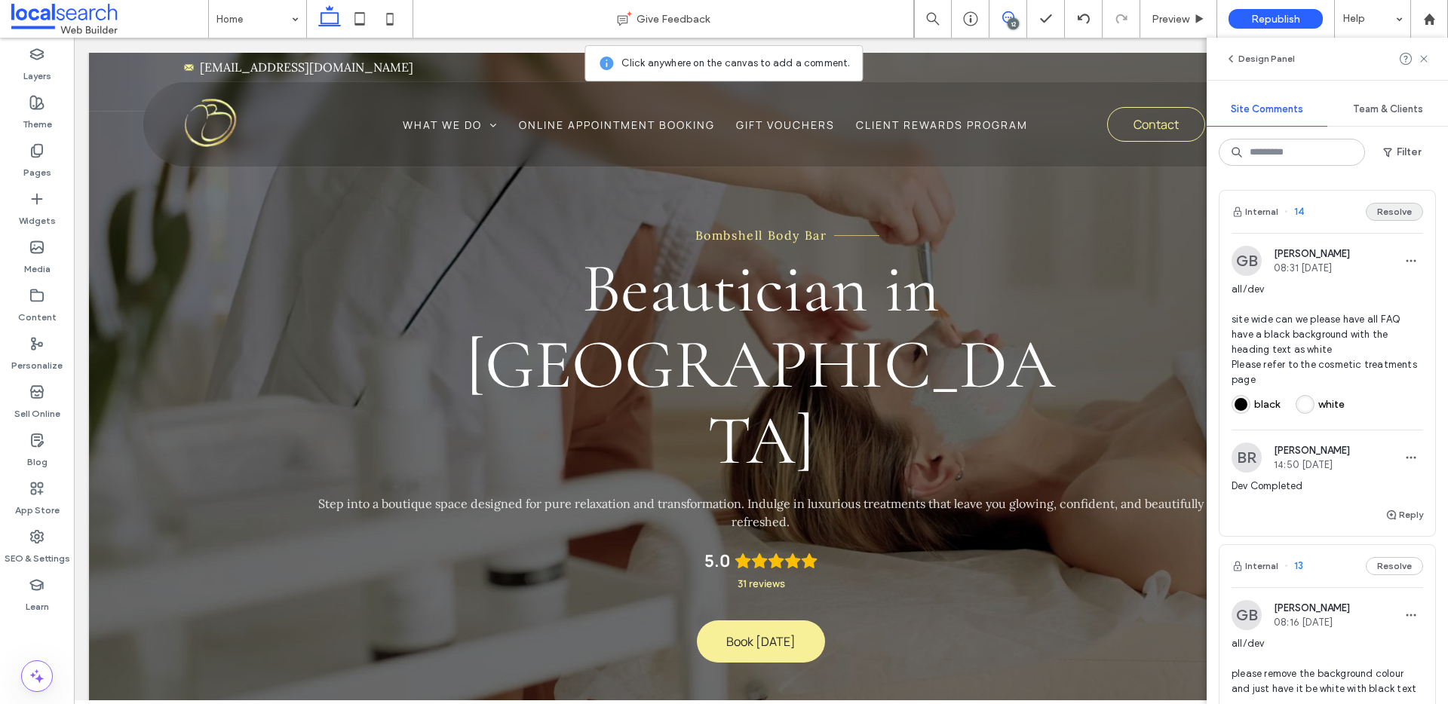
click at [1402, 212] on button "Resolve" at bounding box center [1394, 212] width 57 height 18
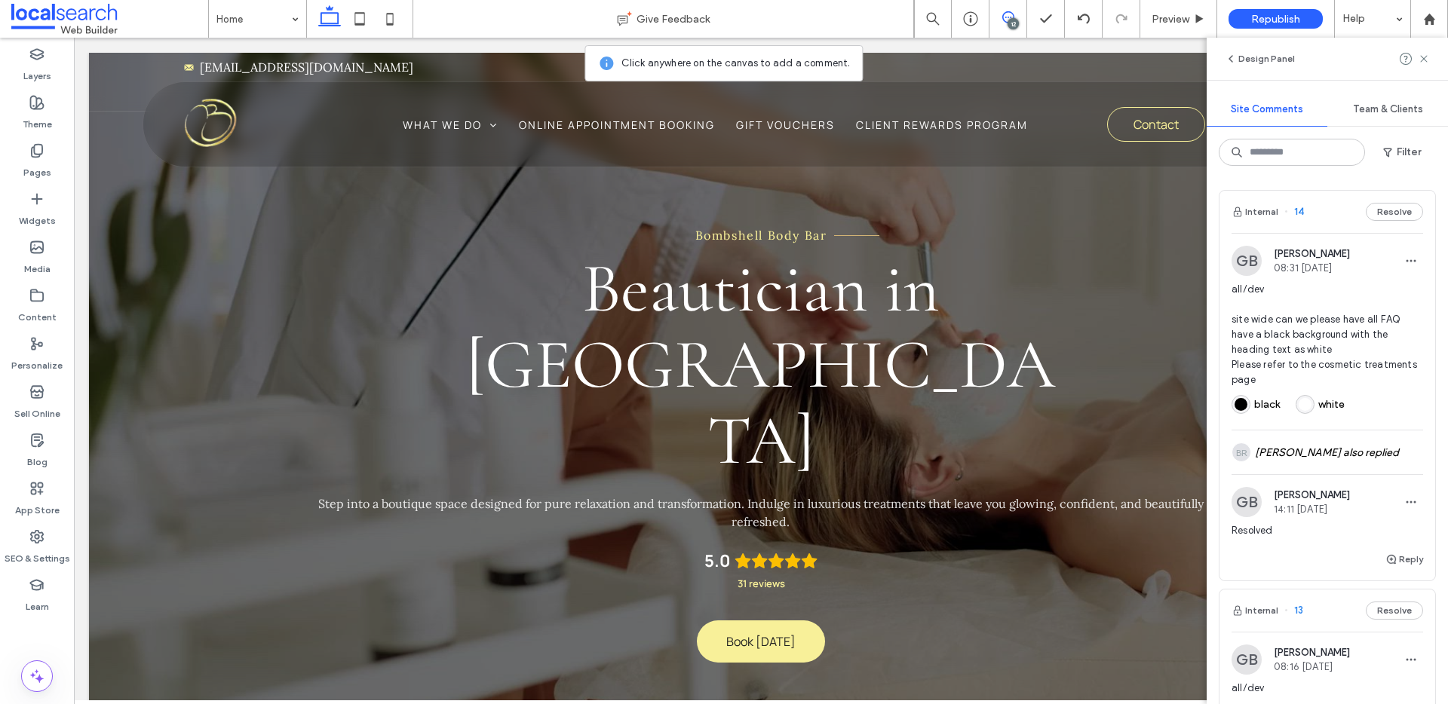
click at [1393, 216] on button "Resolve" at bounding box center [1394, 212] width 57 height 18
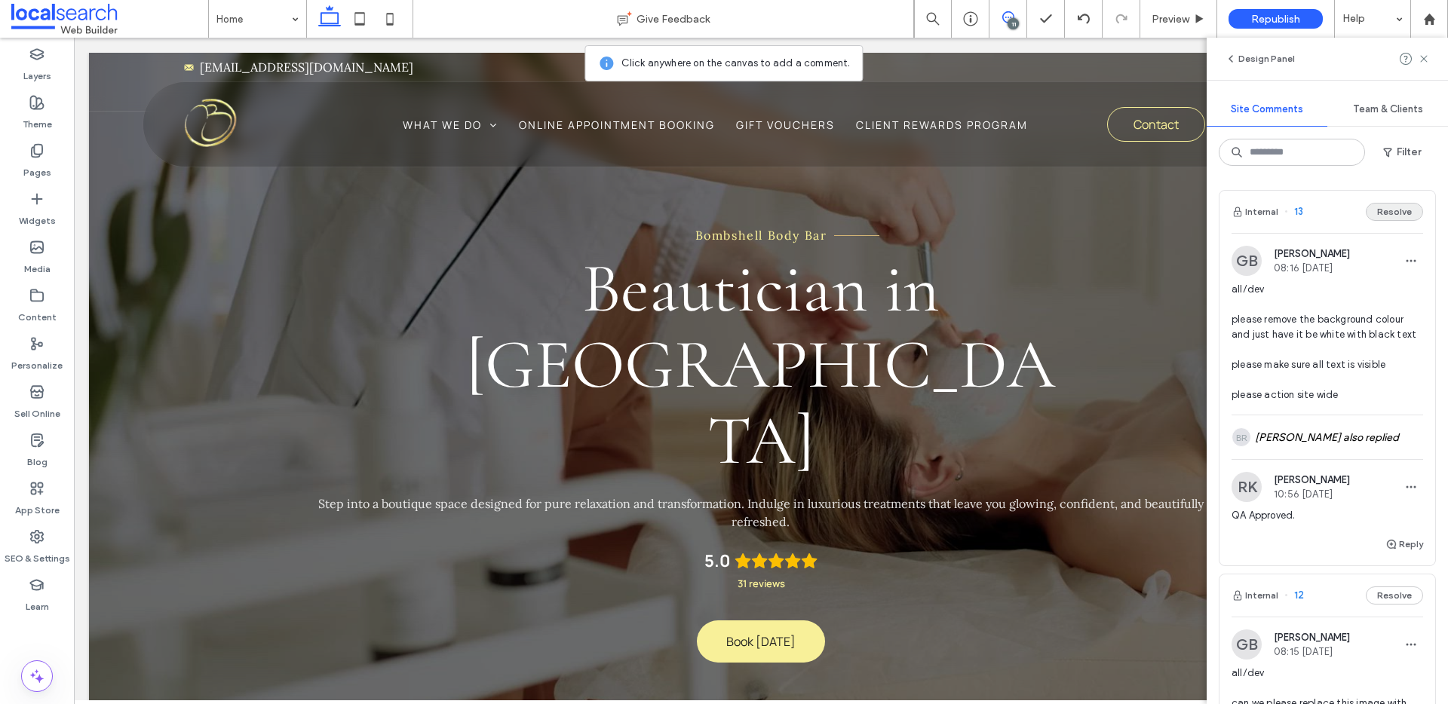
click at [1389, 211] on button "Resolve" at bounding box center [1394, 212] width 57 height 18
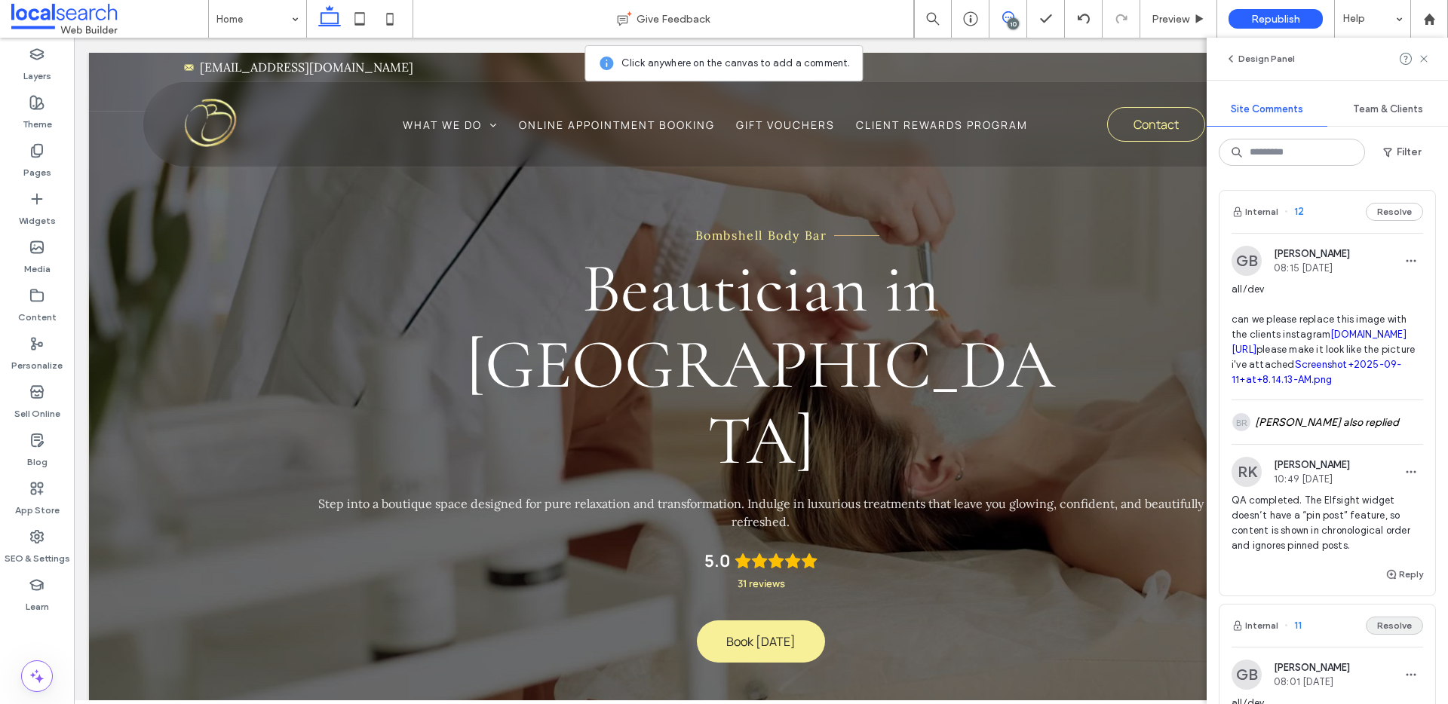
click at [1387, 635] on button "Resolve" at bounding box center [1394, 626] width 57 height 18
click at [1395, 210] on button "Resolve" at bounding box center [1394, 212] width 57 height 18
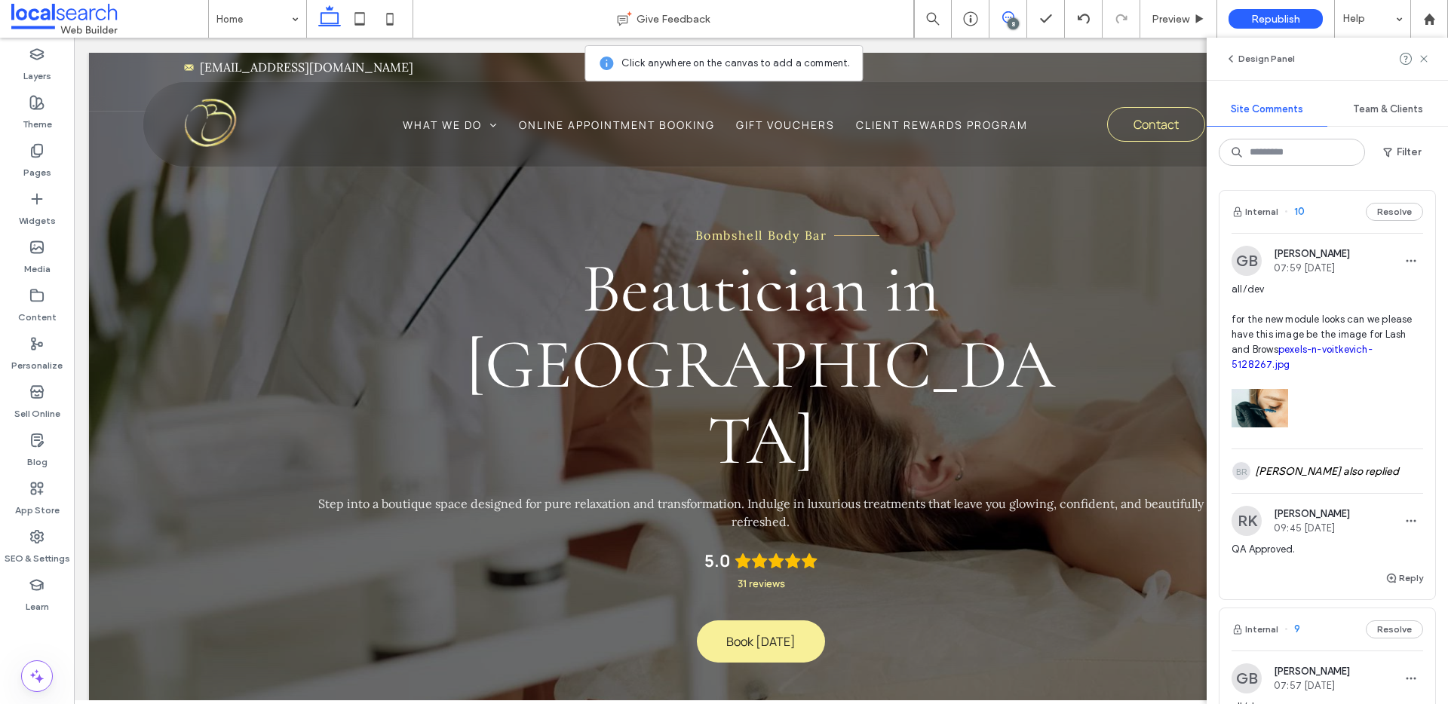
click at [1380, 634] on button "Resolve" at bounding box center [1394, 630] width 57 height 18
click at [1372, 207] on button "Resolve" at bounding box center [1394, 212] width 57 height 18
click at [1398, 634] on button "Resolve" at bounding box center [1394, 630] width 57 height 18
click at [1409, 207] on button "Resolve" at bounding box center [1394, 212] width 57 height 18
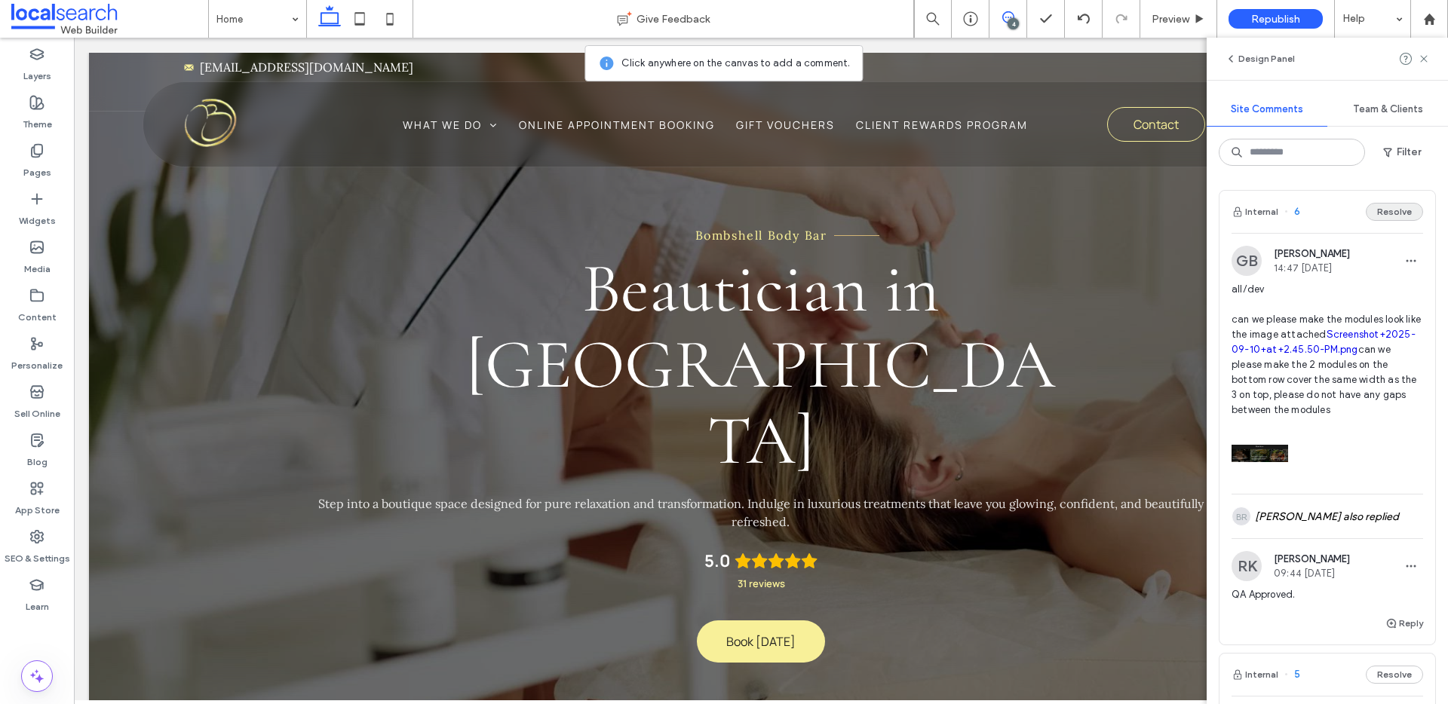
click at [1397, 631] on button "Reply" at bounding box center [1405, 624] width 38 height 18
click at [1407, 597] on div "RK Ruben Kim 09:44 Sep 12 2025 QA Approved." at bounding box center [1328, 582] width 192 height 63
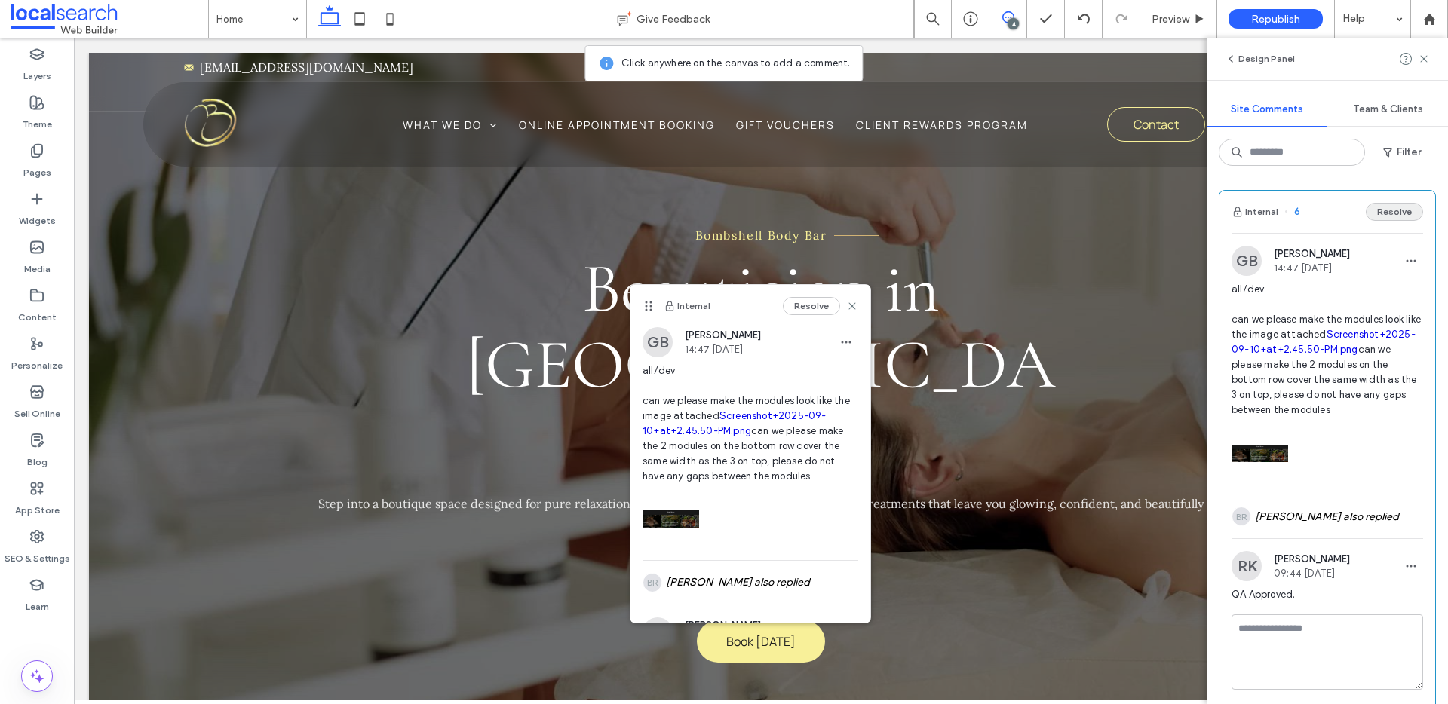
click at [1395, 212] on button "Resolve" at bounding box center [1394, 212] width 57 height 18
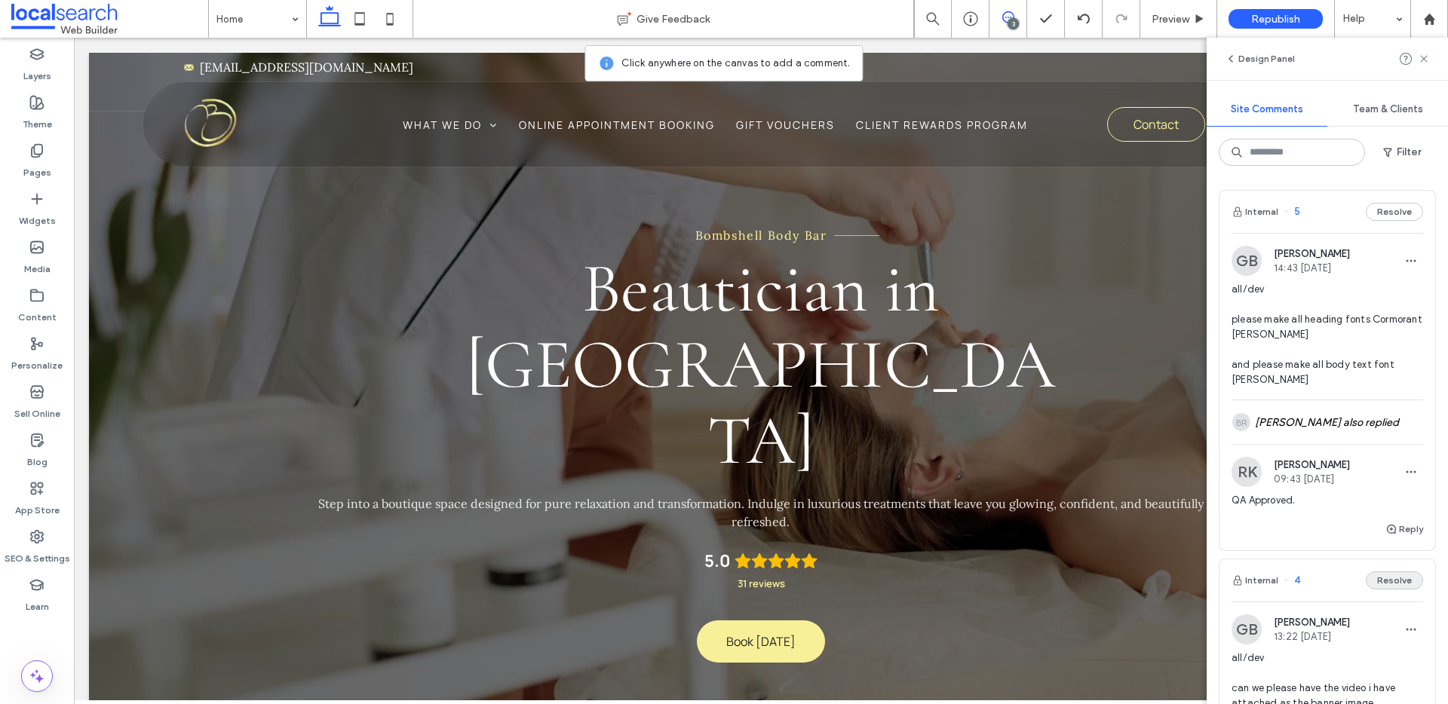
click at [1386, 572] on button "Resolve" at bounding box center [1394, 581] width 57 height 18
click at [1385, 196] on div "Internal 5 Resolve" at bounding box center [1328, 212] width 216 height 42
click at [1386, 210] on button "Resolve" at bounding box center [1394, 212] width 57 height 18
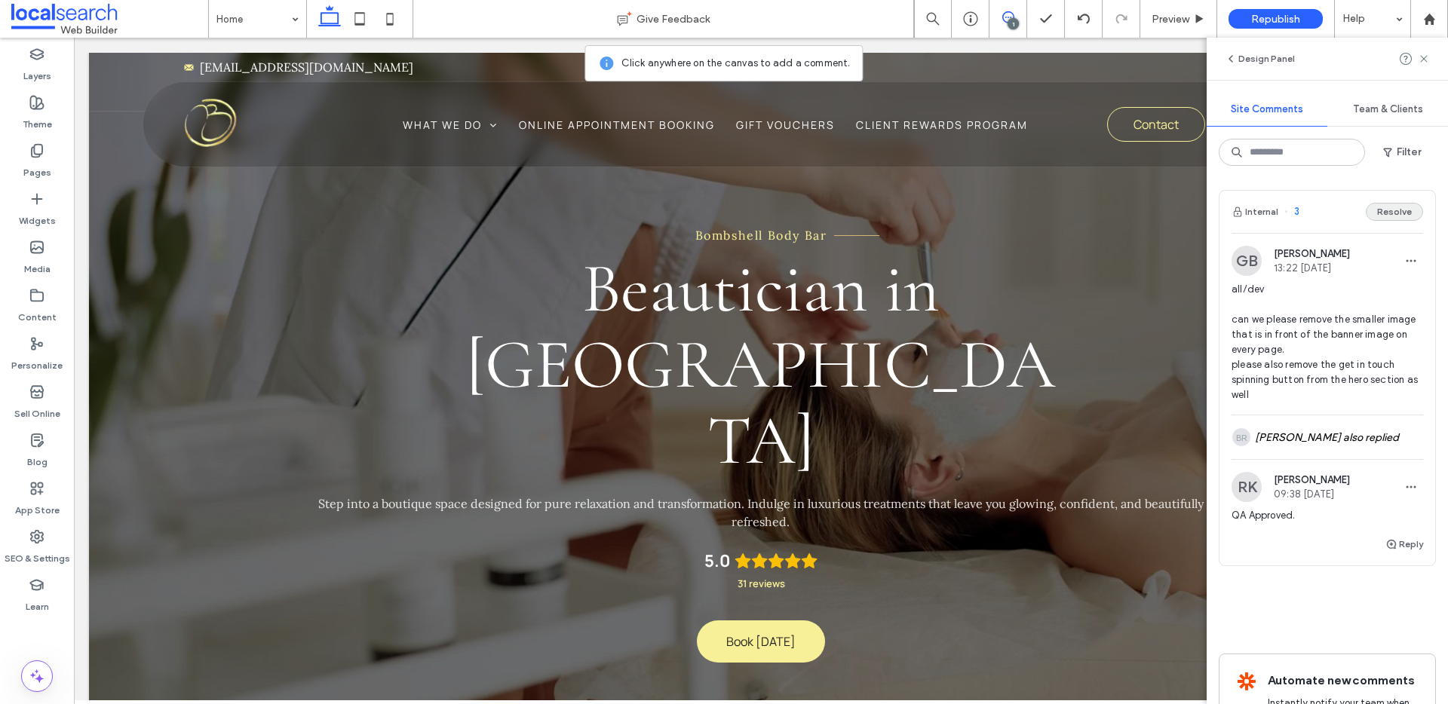
click at [1384, 213] on button "Resolve" at bounding box center [1394, 212] width 57 height 18
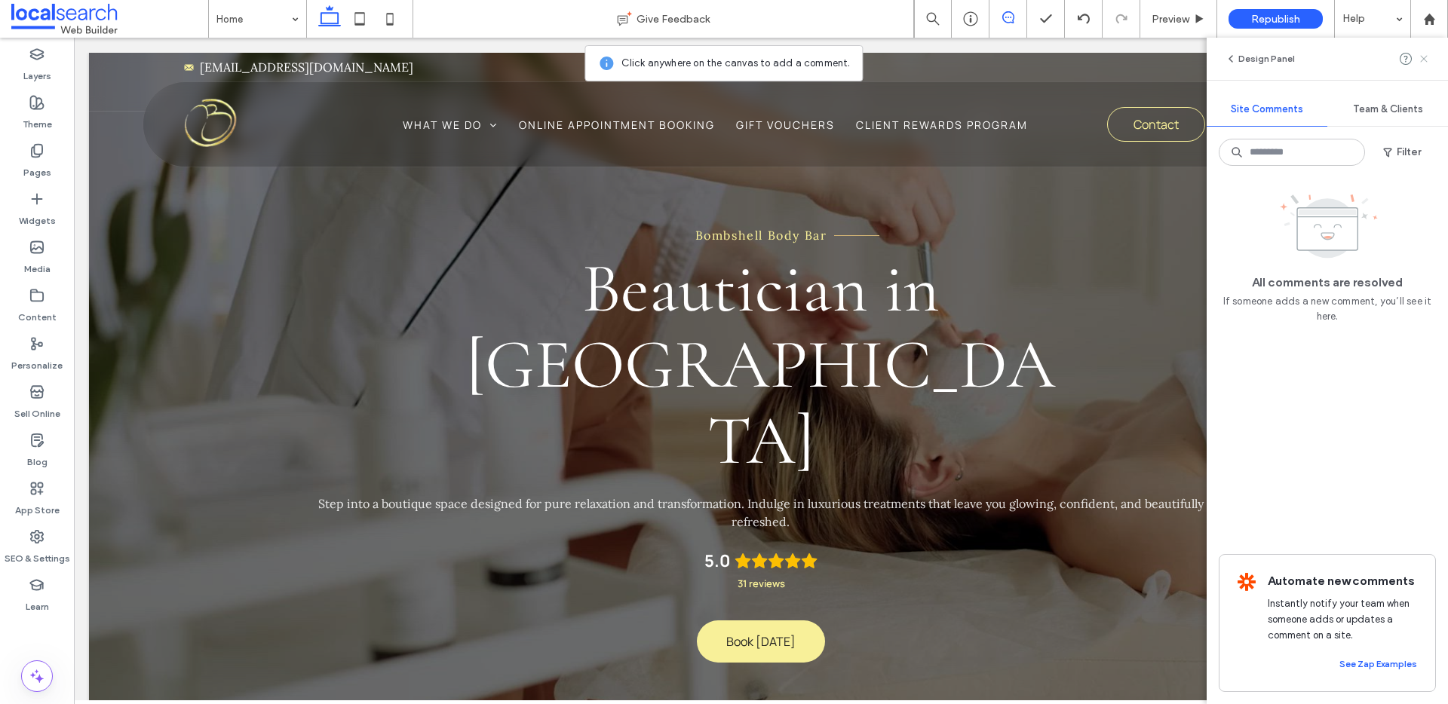
click at [1426, 57] on use at bounding box center [1423, 58] width 7 height 7
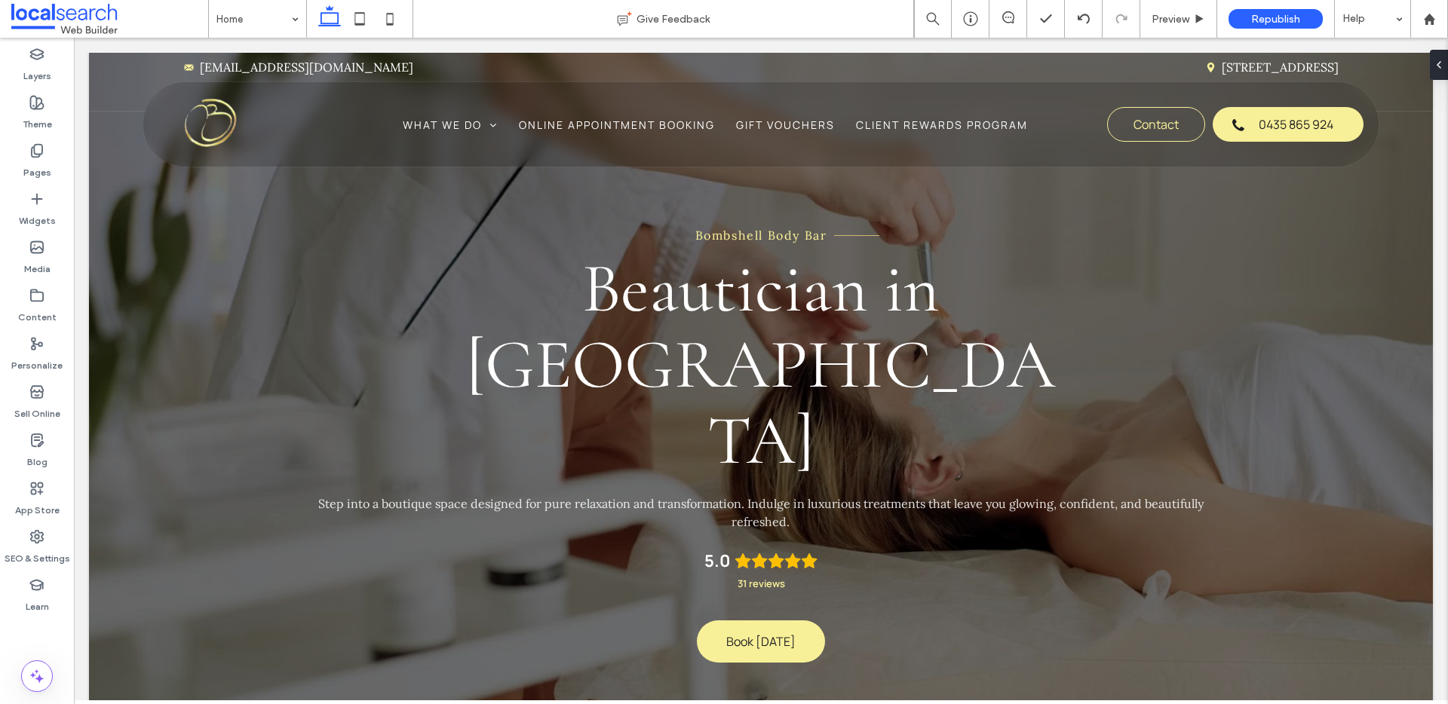
click at [1018, 20] on span at bounding box center [1008, 17] width 37 height 12
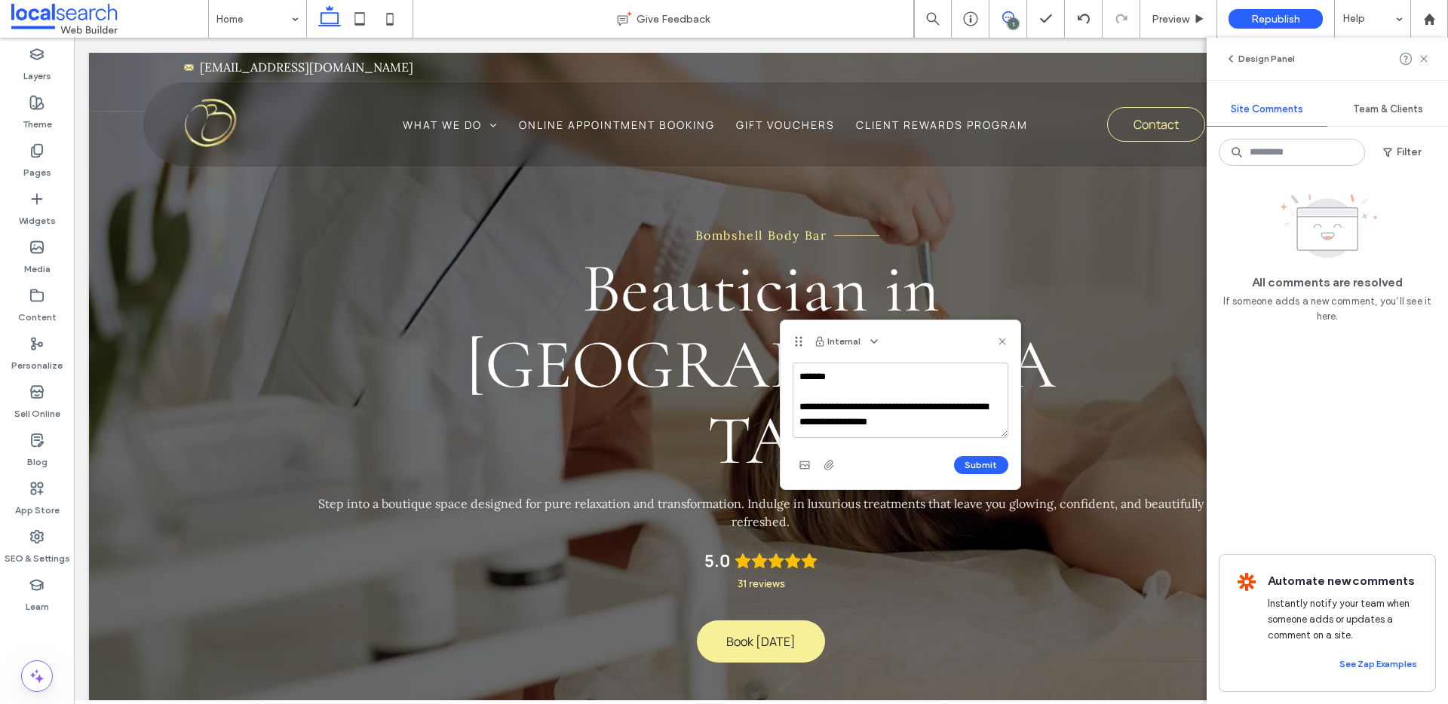
click at [896, 409] on textarea "**********" at bounding box center [901, 400] width 216 height 75
type textarea "**********"
click at [974, 463] on button "Submit" at bounding box center [981, 465] width 54 height 18
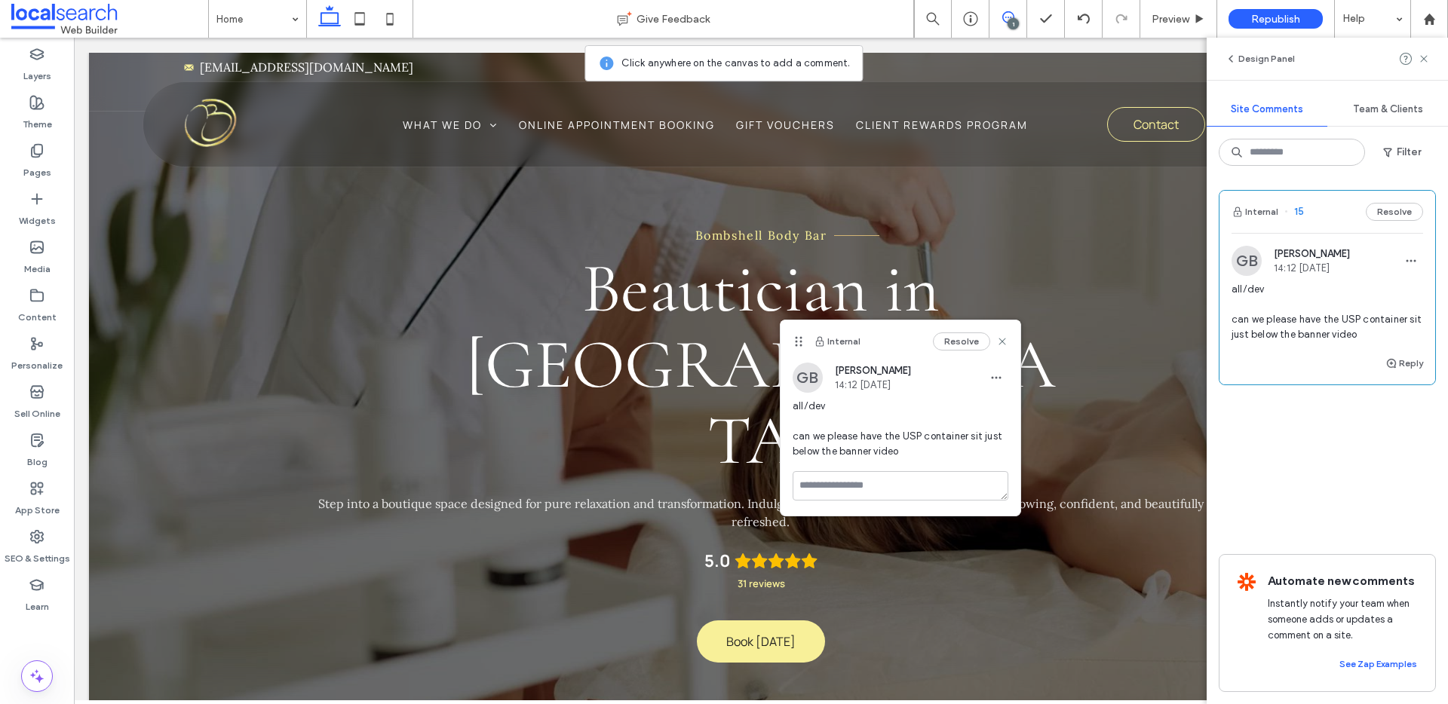
click at [999, 348] on div "Resolve" at bounding box center [970, 342] width 75 height 18
click at [1001, 343] on use at bounding box center [1002, 341] width 7 height 7
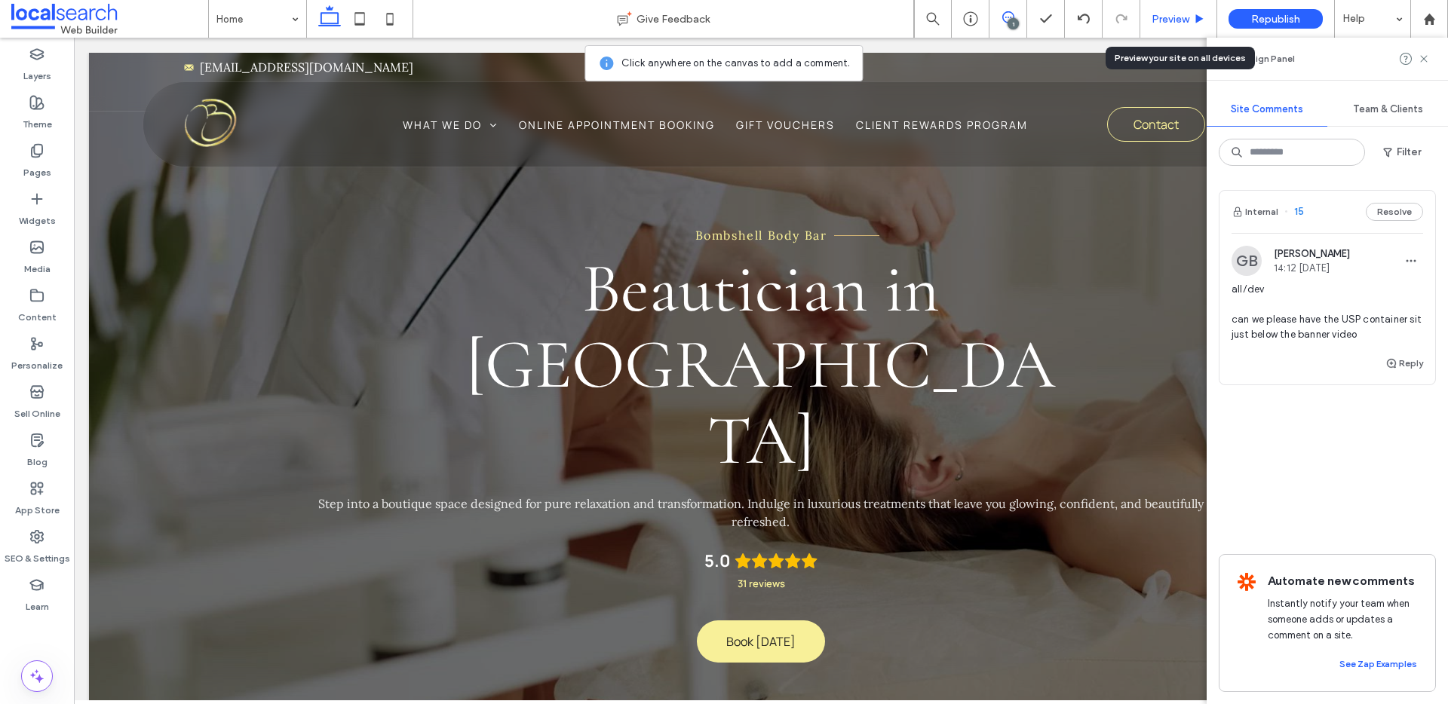
click at [1157, 20] on span "Preview" at bounding box center [1171, 19] width 38 height 13
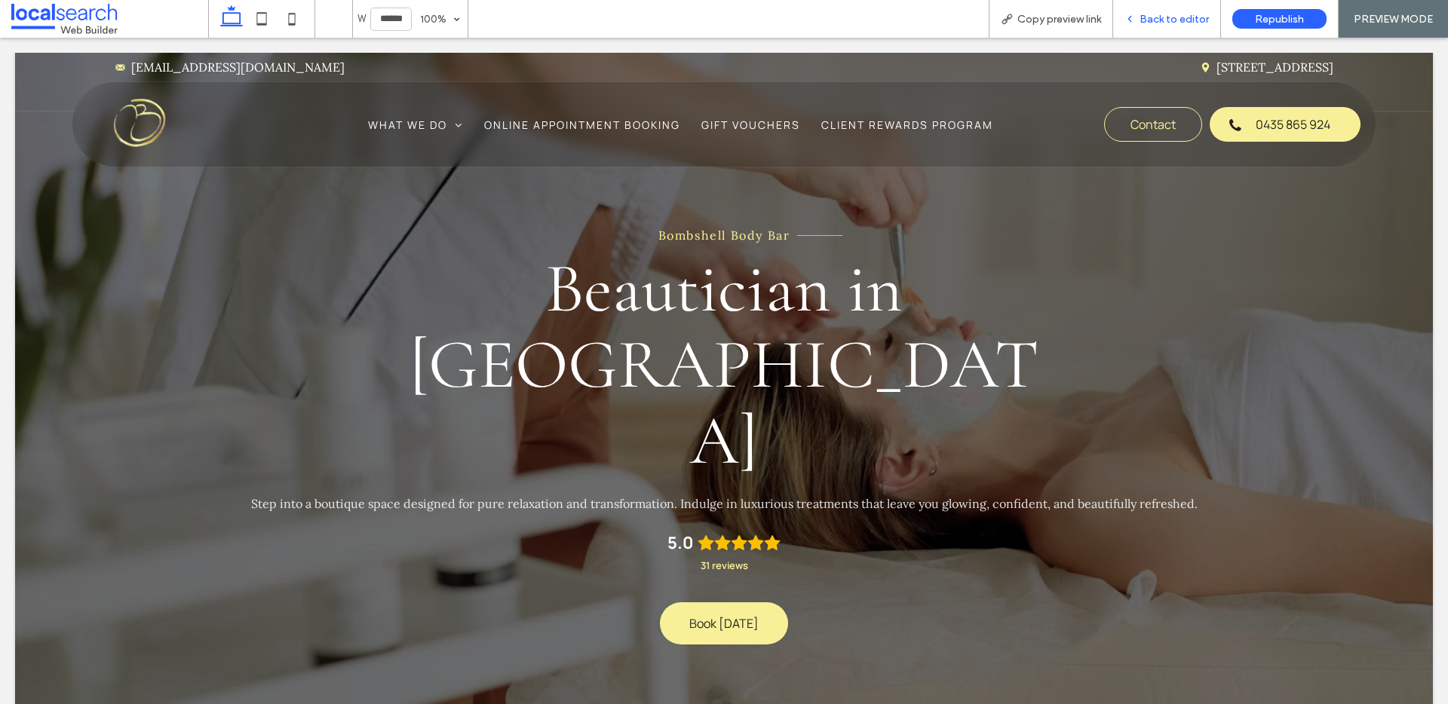
click at [1172, 18] on span "Back to editor" at bounding box center [1174, 19] width 69 height 13
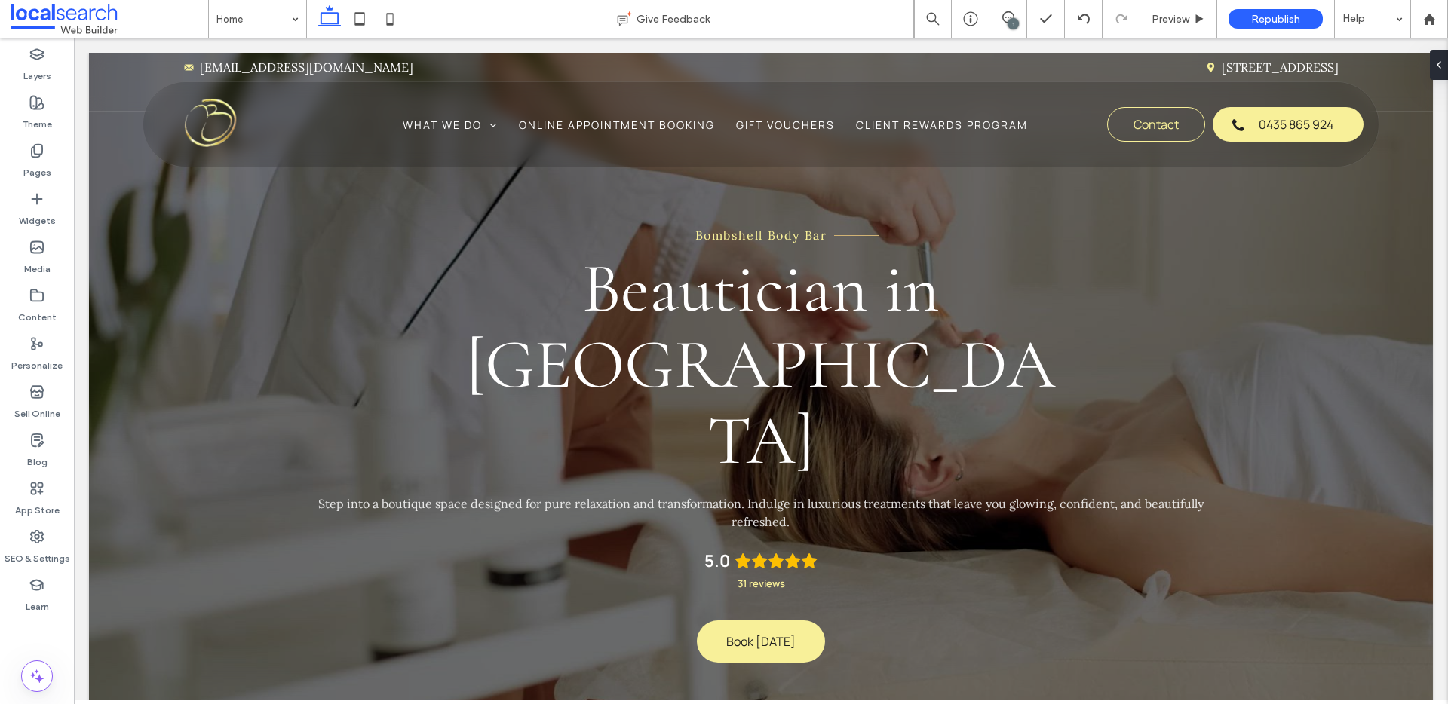
click at [1009, 23] on div "1" at bounding box center [1013, 23] width 11 height 11
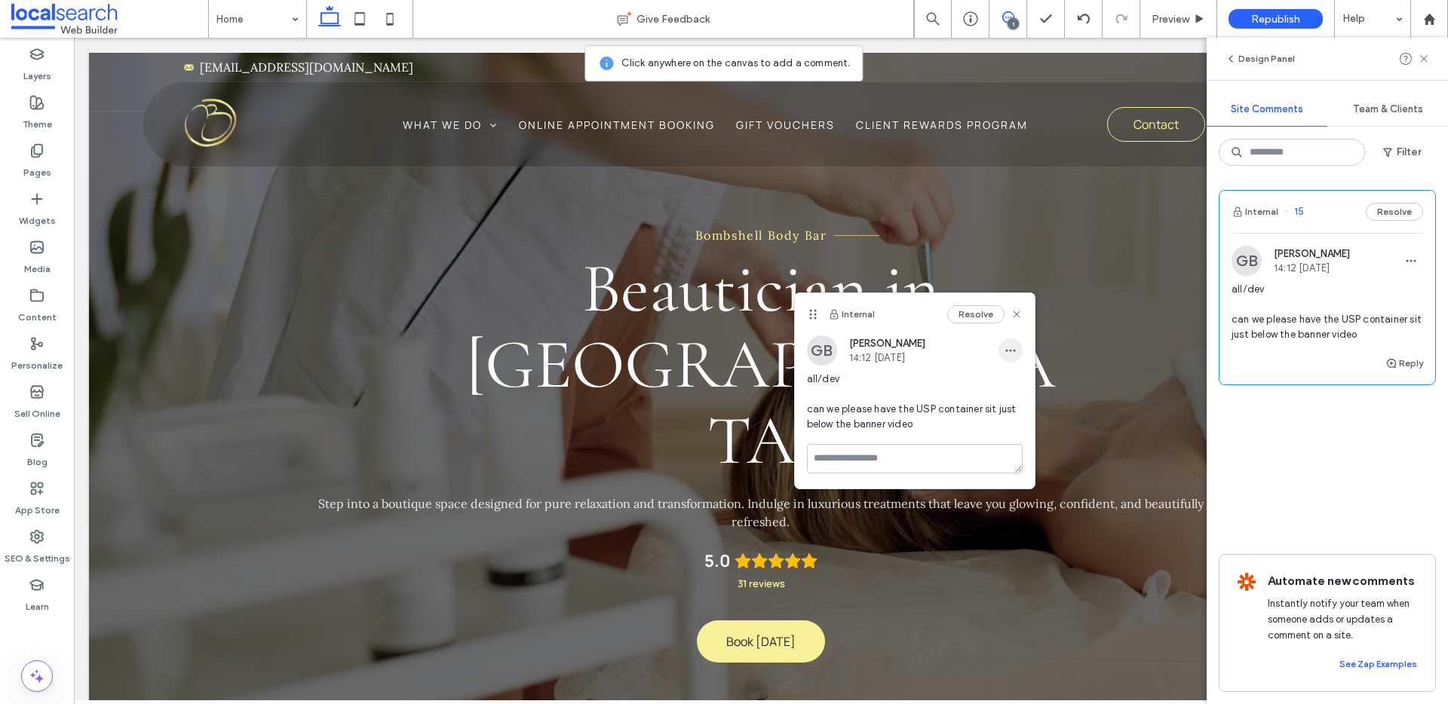
click at [1020, 346] on span "button" at bounding box center [1011, 351] width 24 height 24
click at [1015, 388] on span "Edit" at bounding box center [1021, 389] width 20 height 15
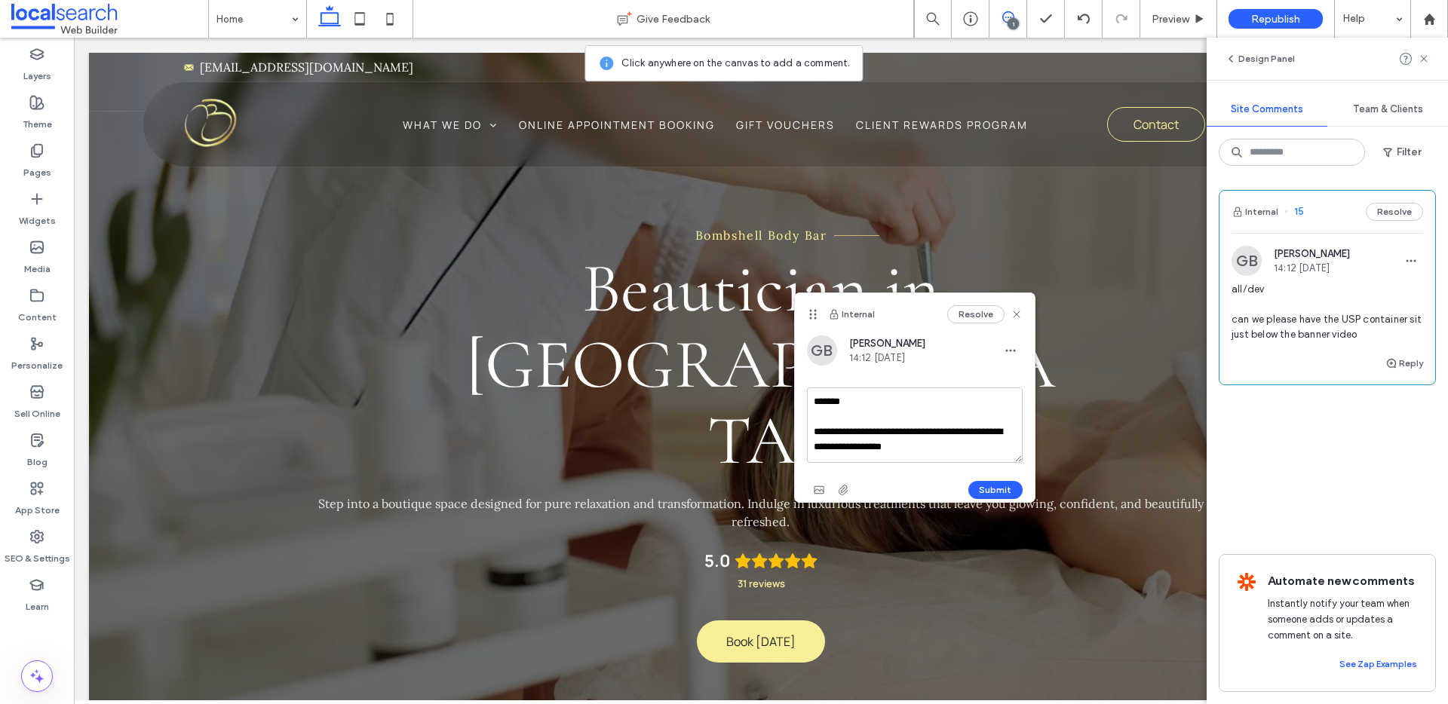
click at [971, 448] on textarea "**********" at bounding box center [915, 425] width 216 height 75
type textarea "**********"
click at [807, 491] on span "button" at bounding box center [819, 490] width 24 height 24
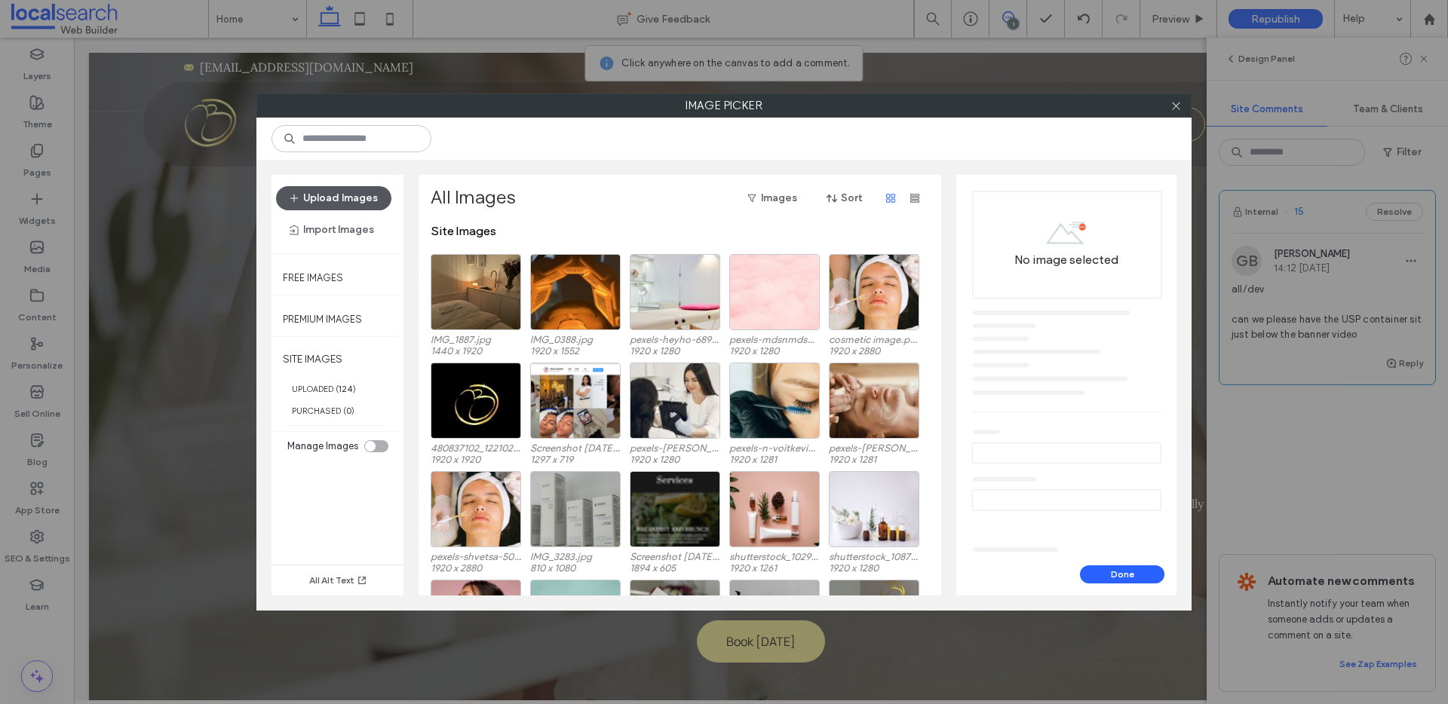
click at [355, 195] on button "Upload Images" at bounding box center [333, 198] width 115 height 24
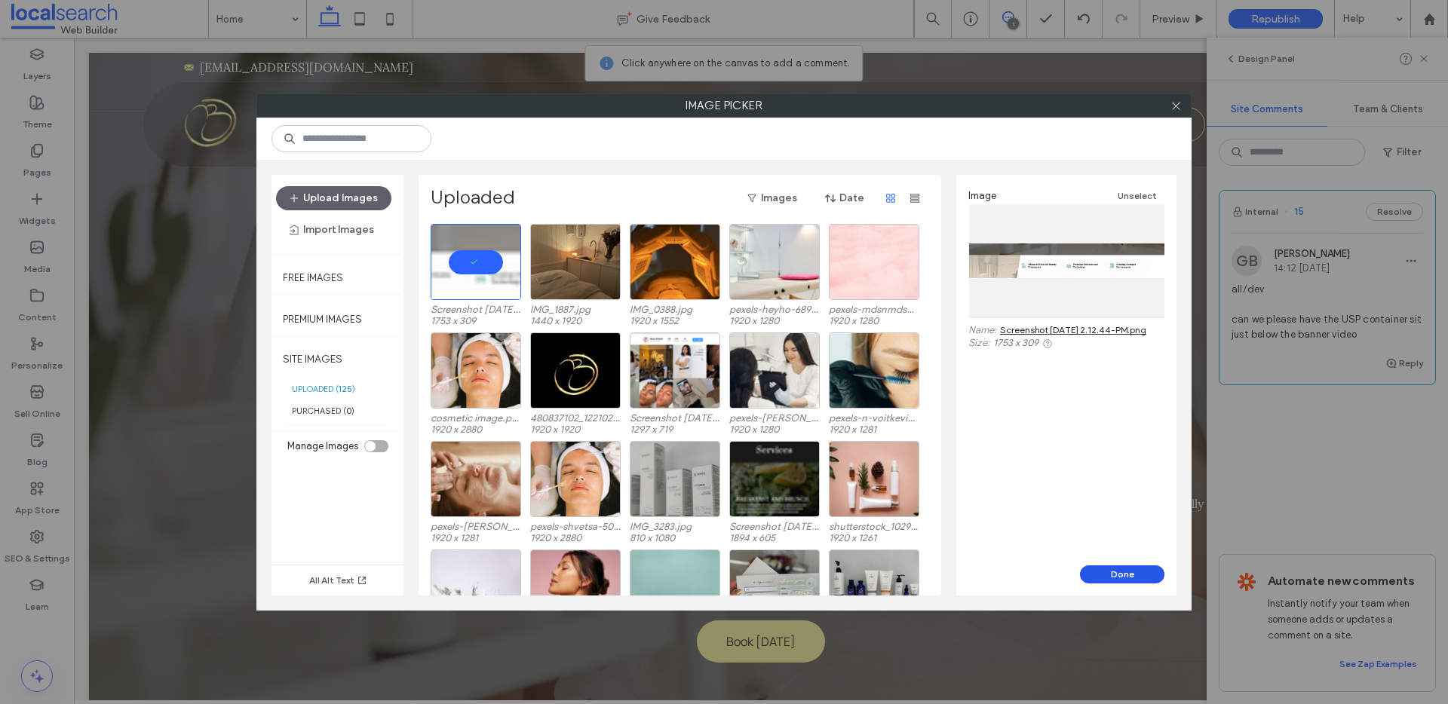
click at [1125, 579] on button "Done" at bounding box center [1122, 575] width 84 height 18
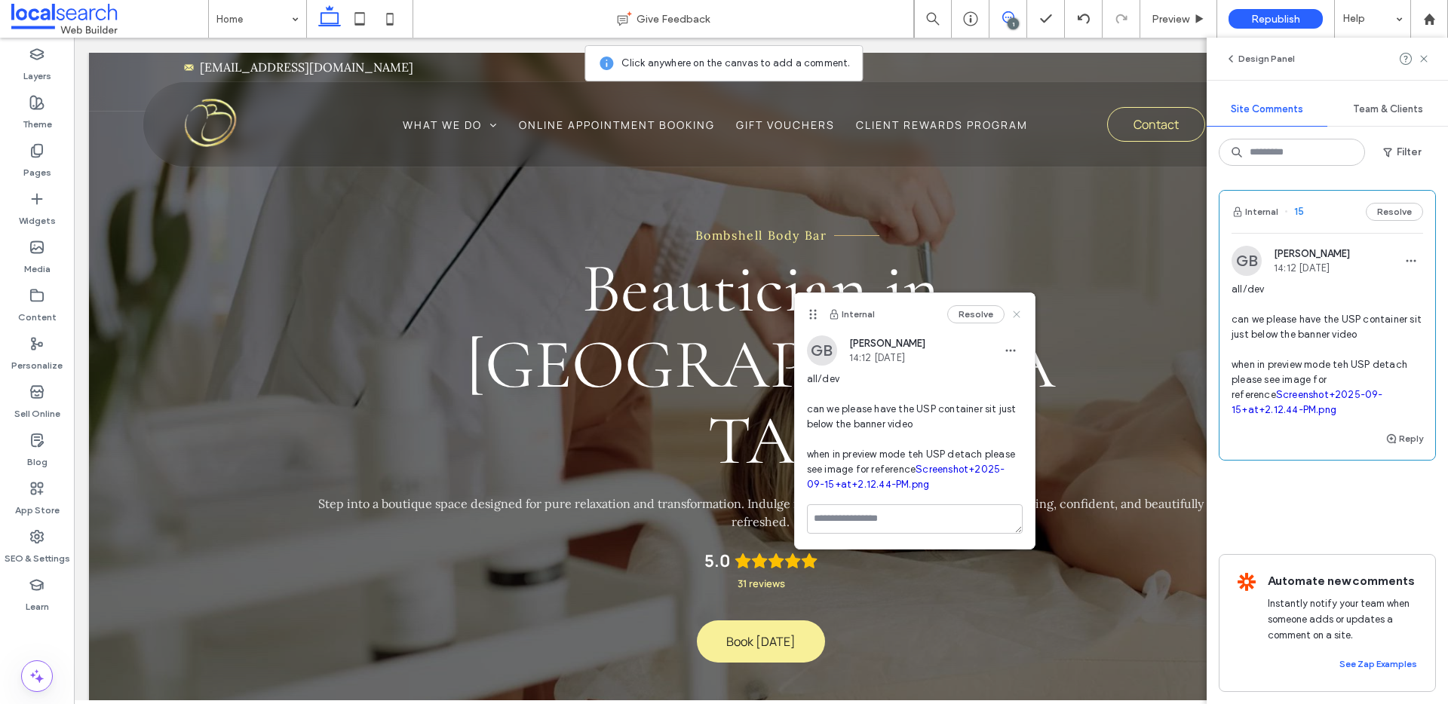
click at [1020, 316] on icon at bounding box center [1017, 314] width 12 height 12
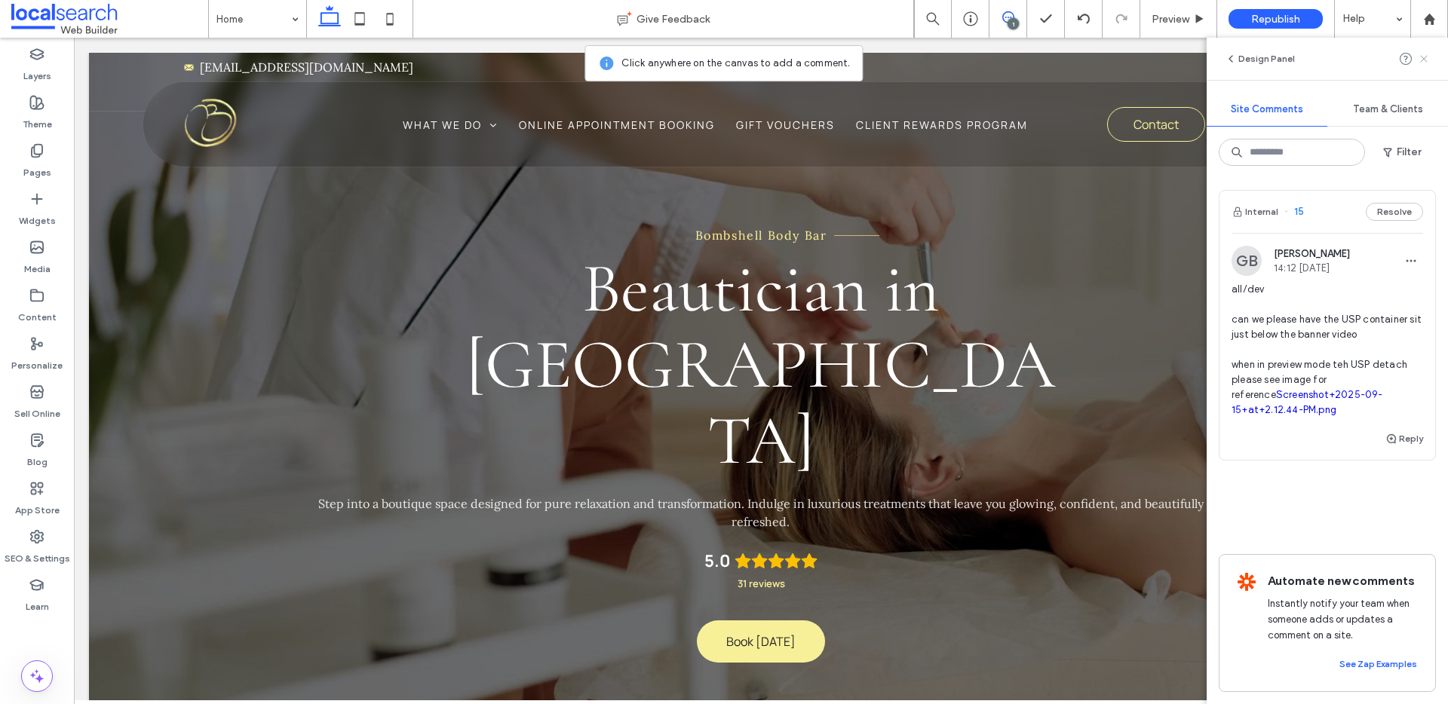
click at [1421, 55] on use at bounding box center [1423, 58] width 7 height 7
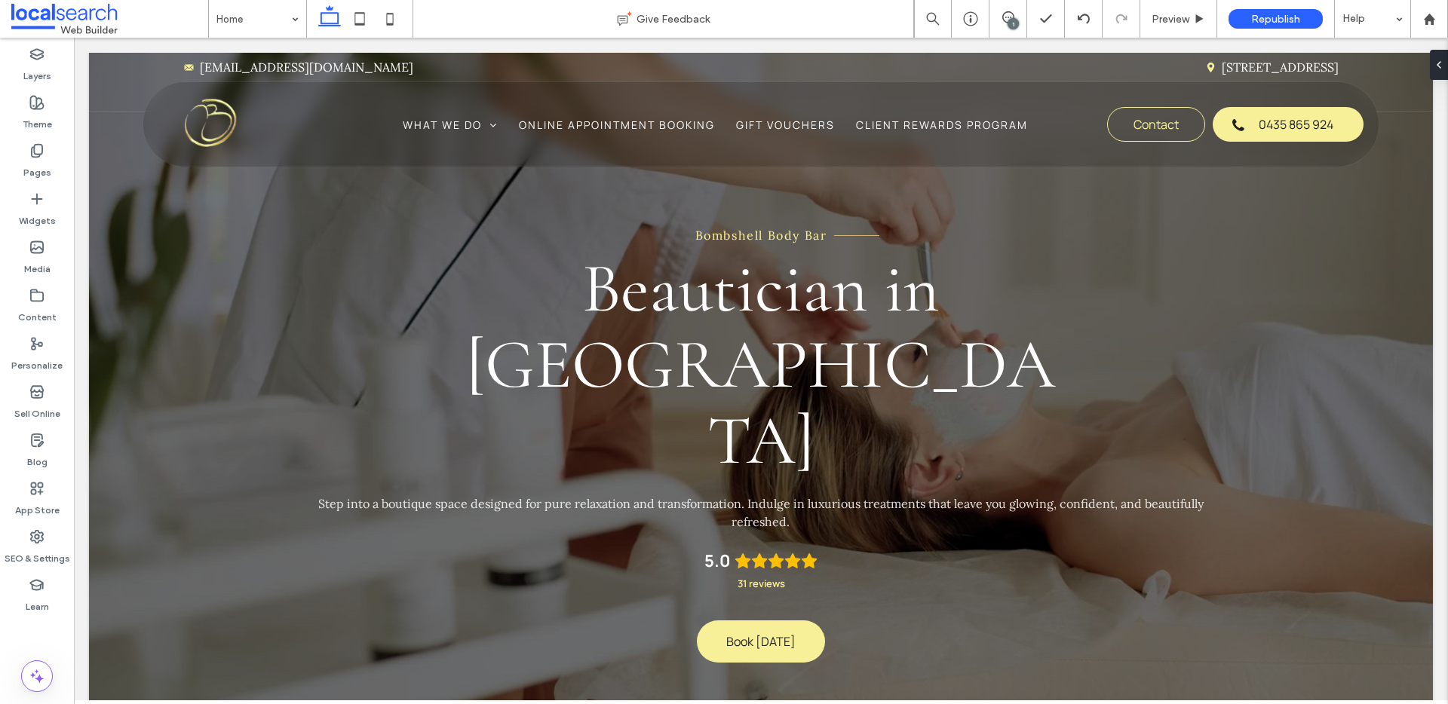
click at [1009, 21] on div "1" at bounding box center [1013, 23] width 11 height 11
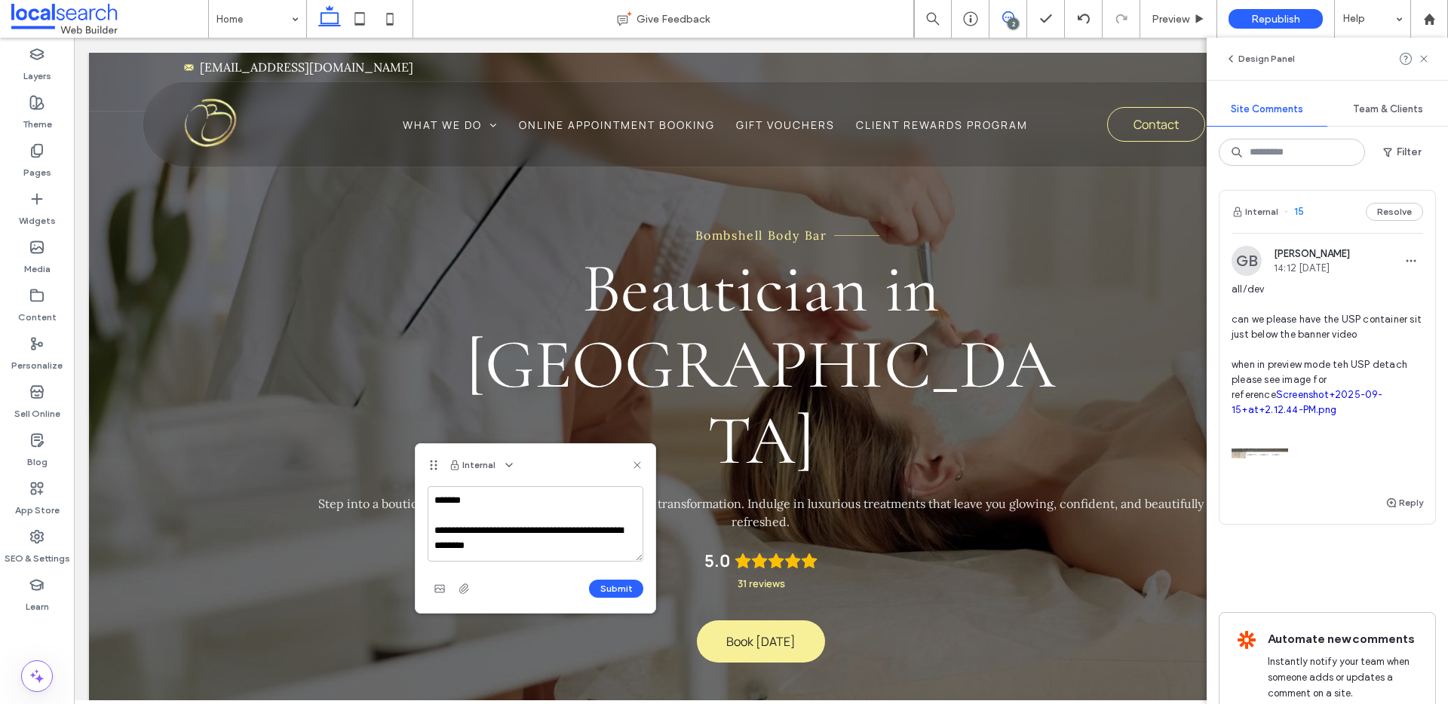
scroll to position [20, 0]
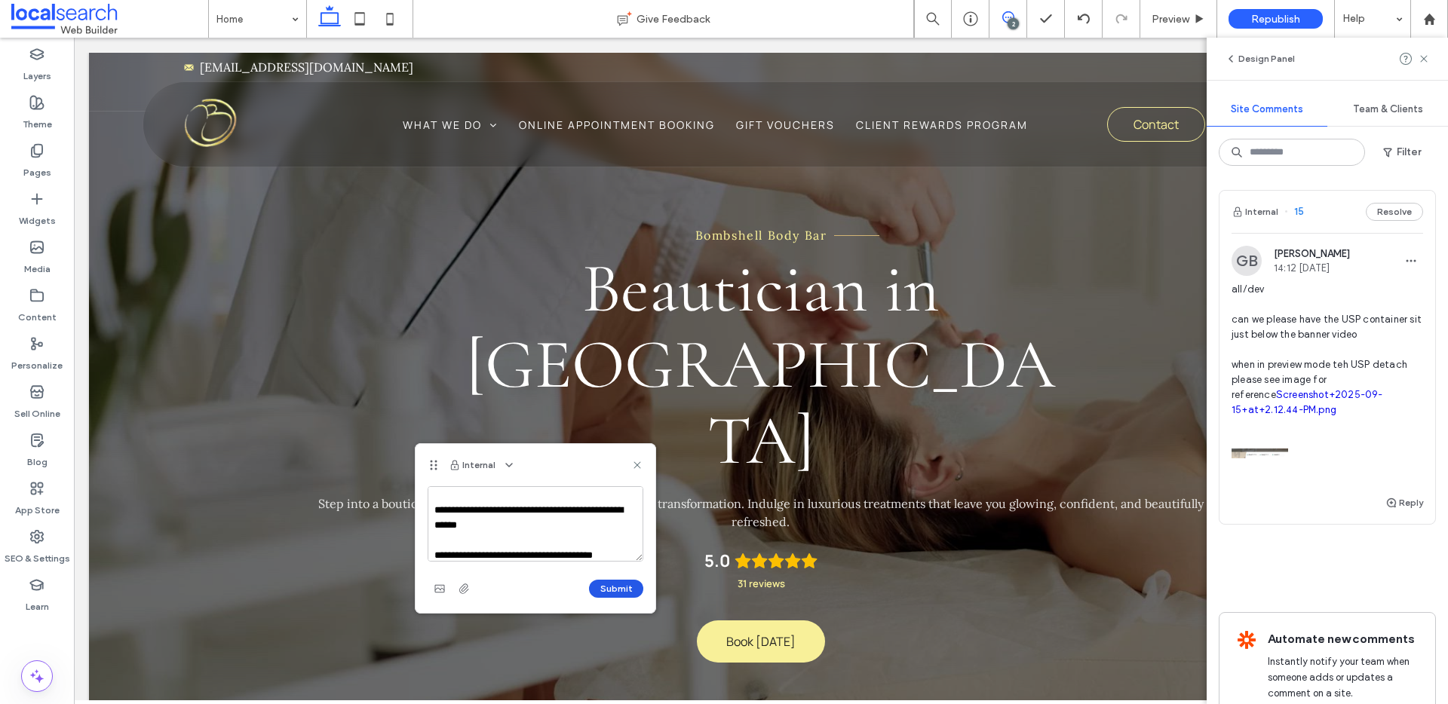
type textarea "**********"
click at [612, 592] on button "Submit" at bounding box center [616, 589] width 54 height 18
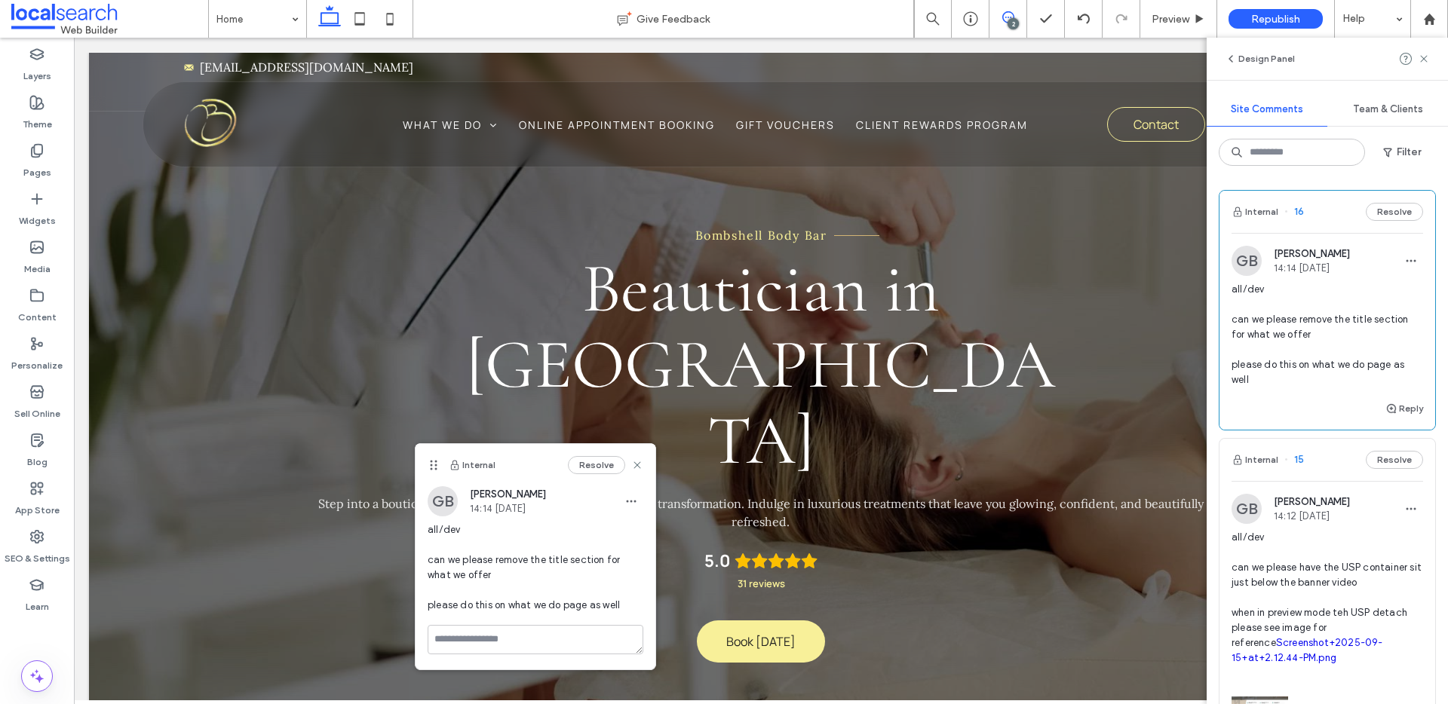
scroll to position [0, 0]
click at [635, 467] on use at bounding box center [637, 465] width 7 height 7
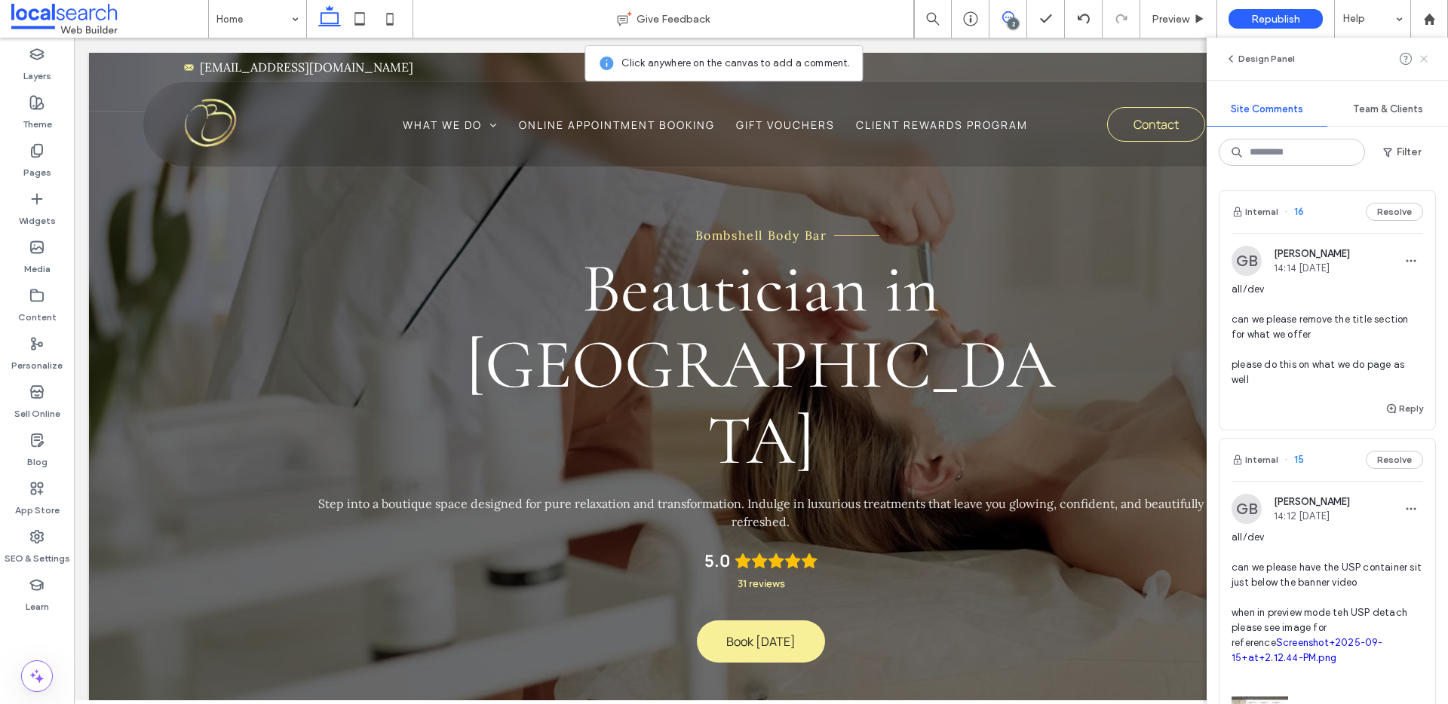
click at [1422, 59] on use at bounding box center [1423, 58] width 7 height 7
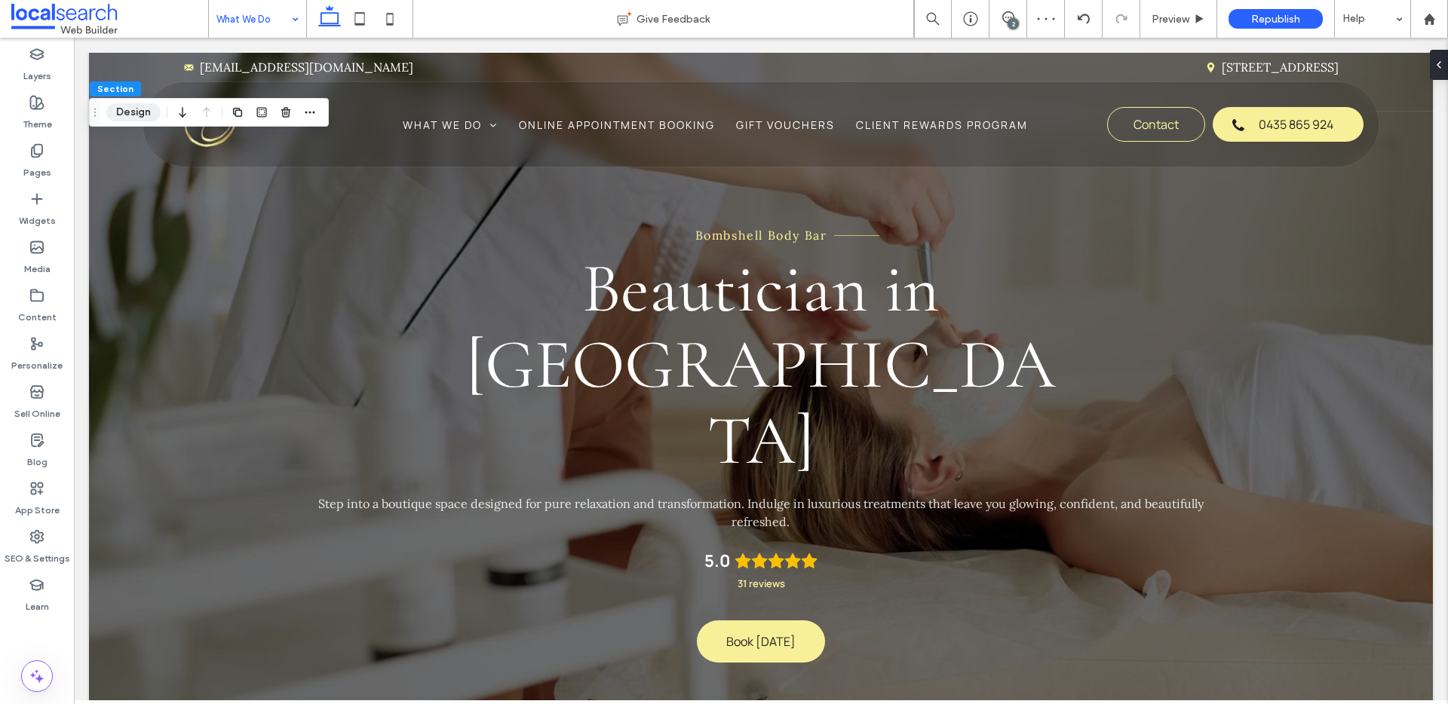
click at [130, 115] on button "Design" at bounding box center [133, 112] width 54 height 18
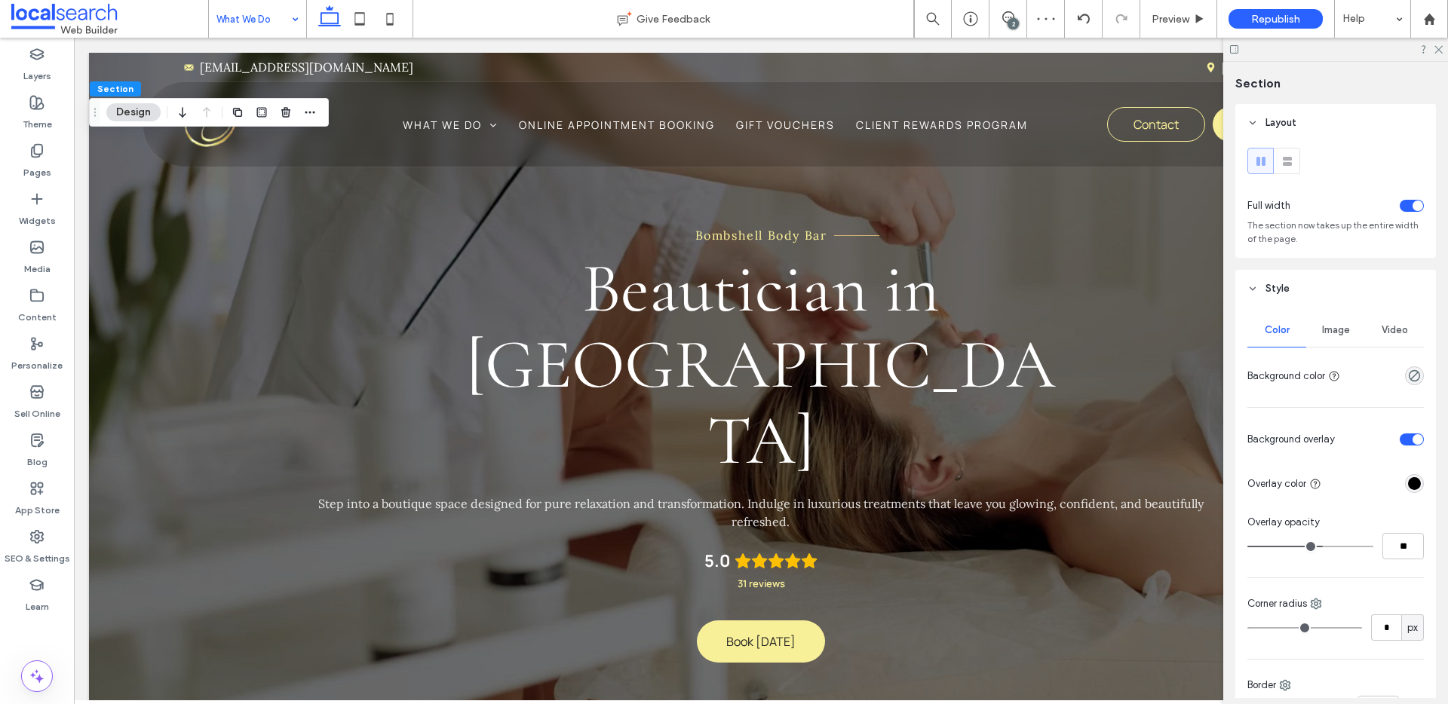
click at [1329, 327] on span "Image" at bounding box center [1336, 330] width 28 height 12
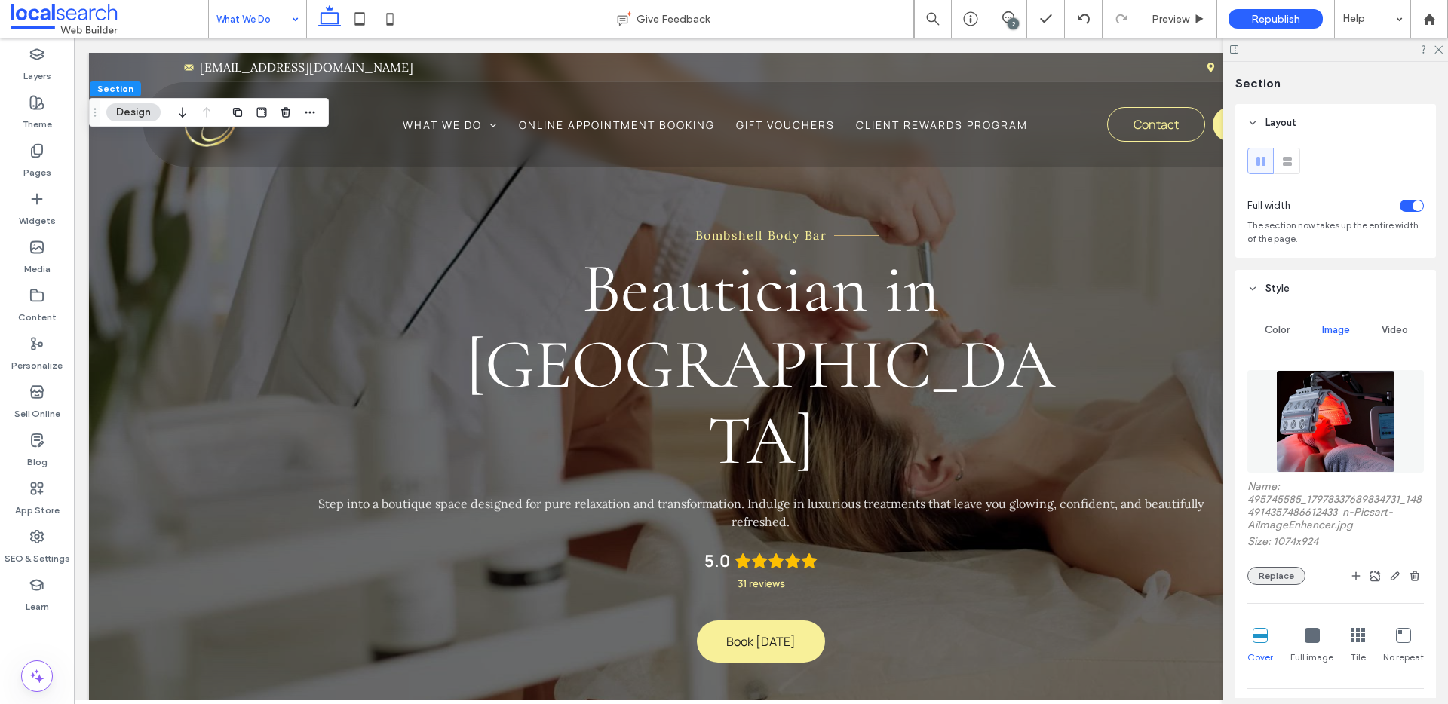
click at [1289, 579] on button "Replace" at bounding box center [1277, 576] width 58 height 18
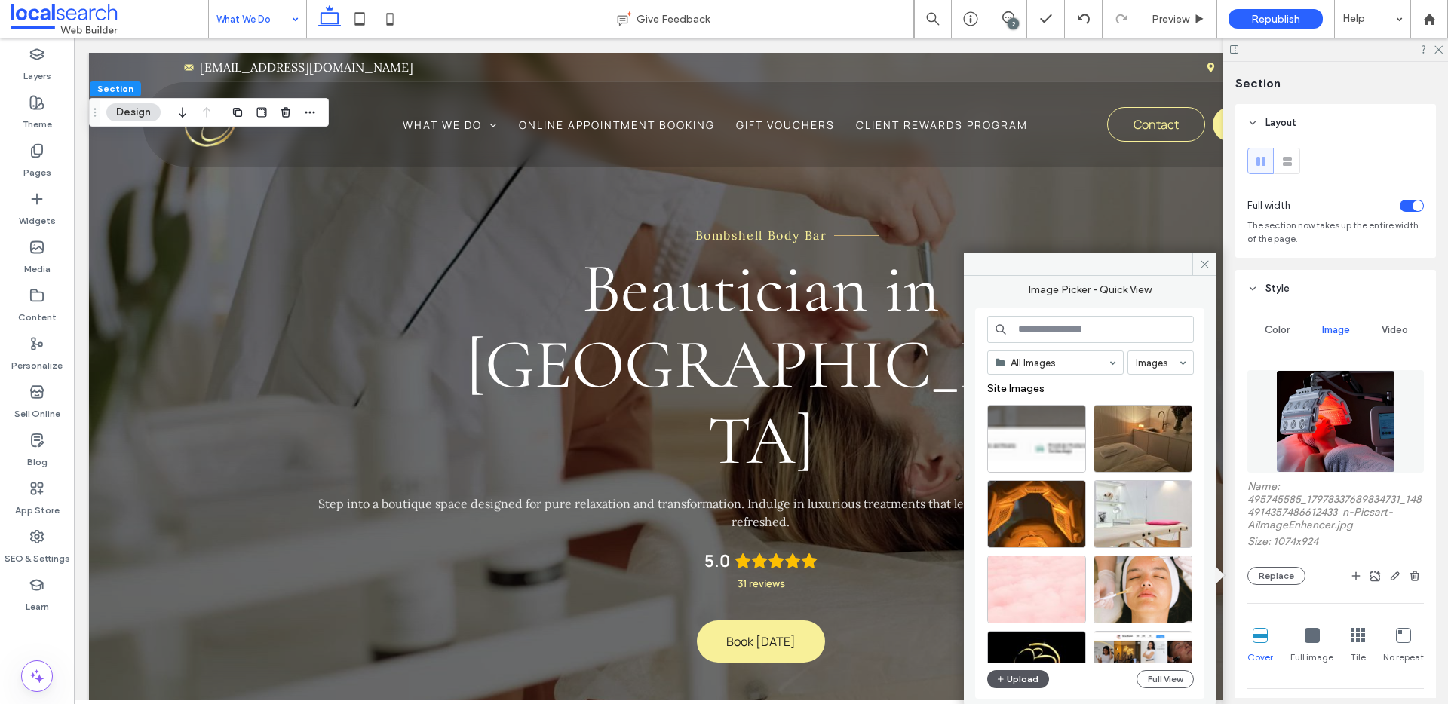
click at [1036, 677] on button "Upload" at bounding box center [1018, 680] width 62 height 18
click at [1009, 679] on button "Upload" at bounding box center [1018, 680] width 62 height 18
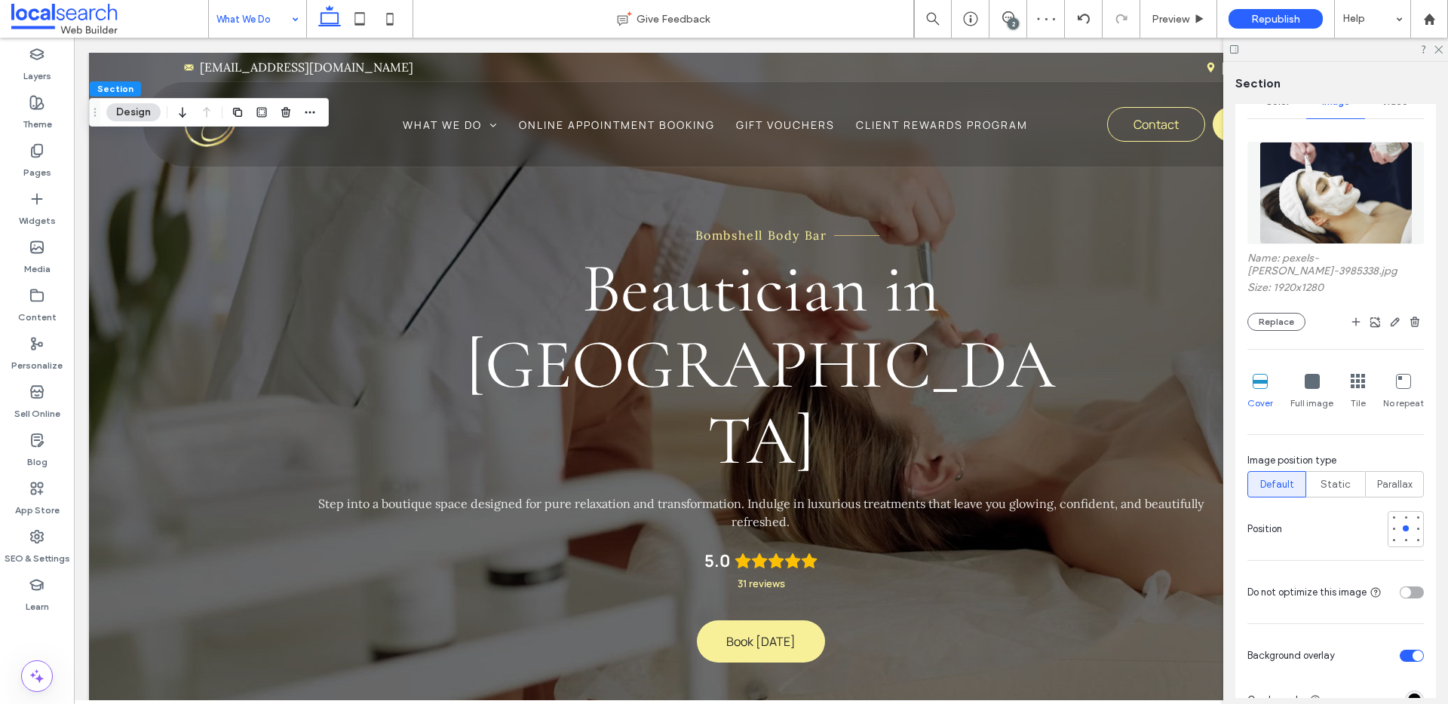
scroll to position [244, 0]
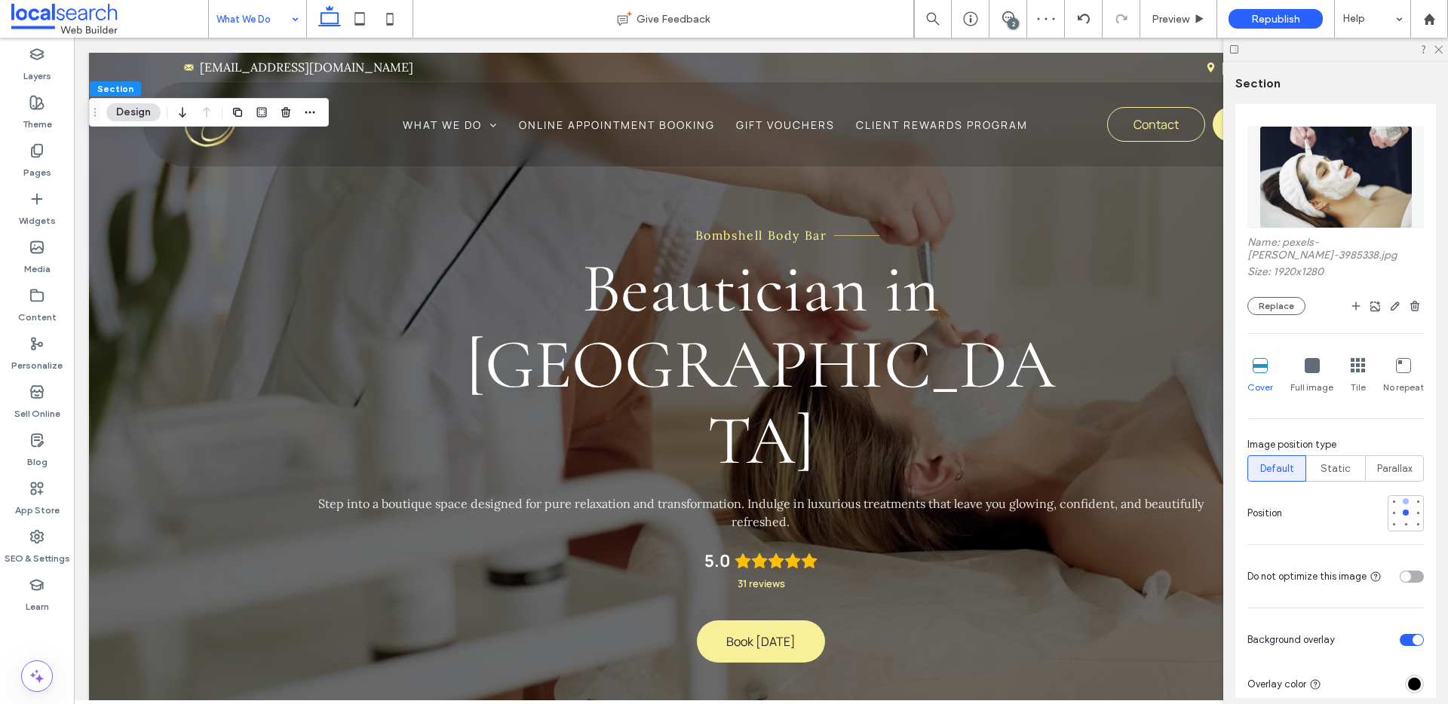
click at [1403, 499] on div at bounding box center [1406, 502] width 6 height 6
click at [1401, 517] on div at bounding box center [1406, 513] width 11 height 11
click at [1441, 50] on icon at bounding box center [1438, 49] width 10 height 10
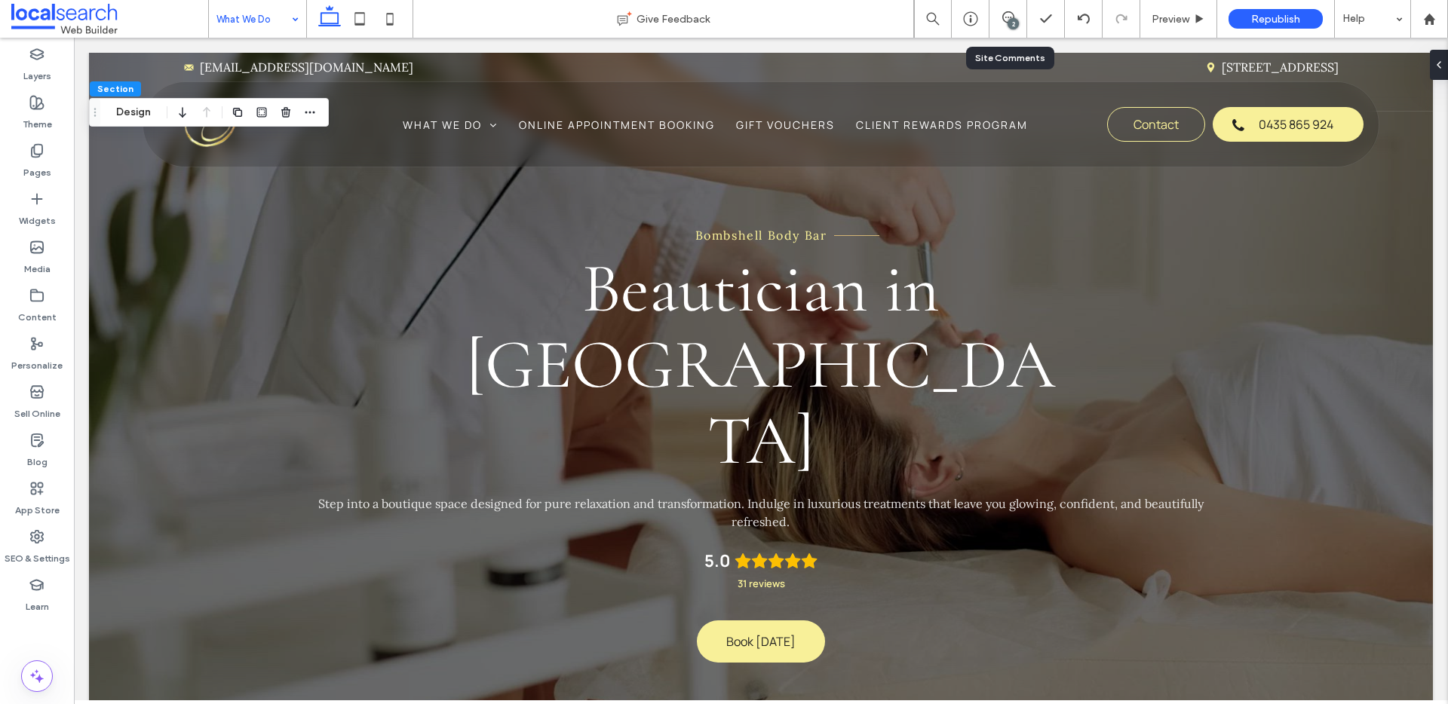
click at [1009, 24] on div "2" at bounding box center [1013, 23] width 11 height 11
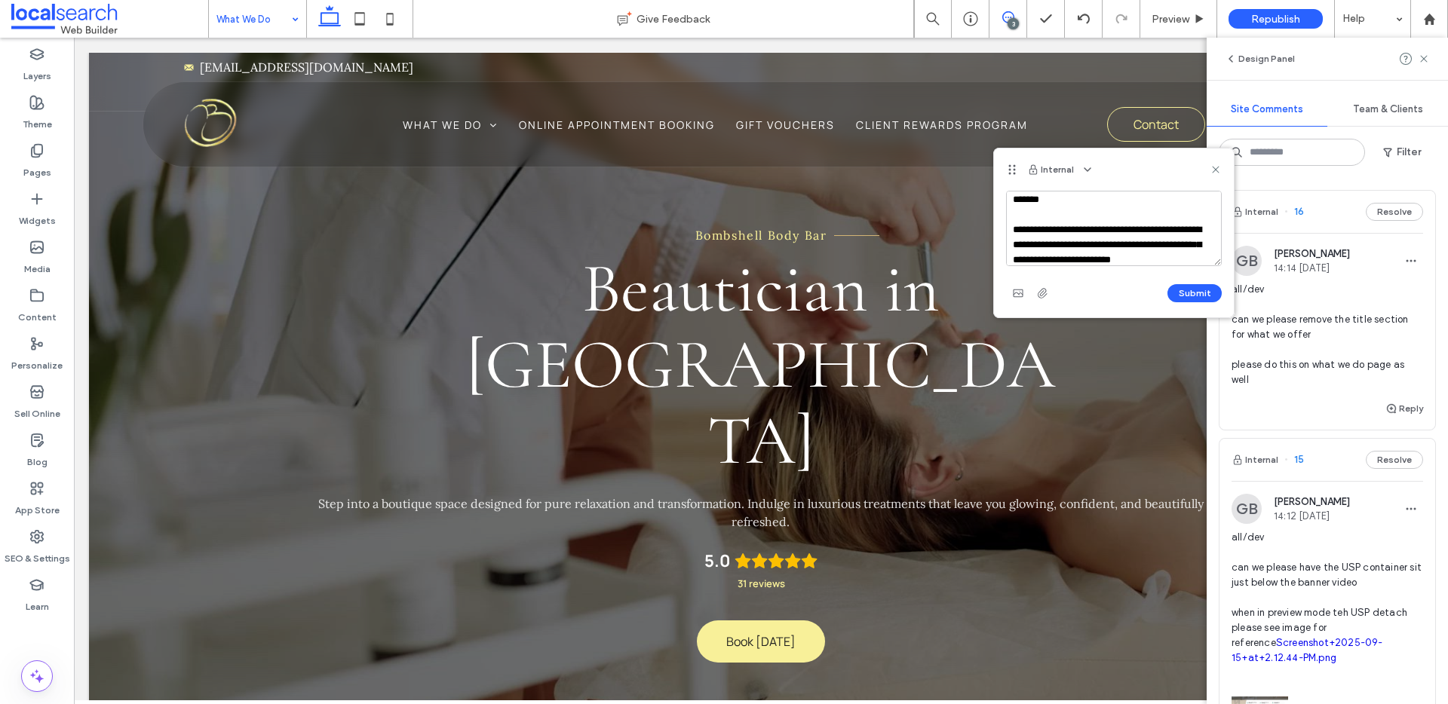
scroll to position [20, 0]
type textarea "**********"
click at [1195, 291] on button "Submit" at bounding box center [1195, 293] width 54 height 18
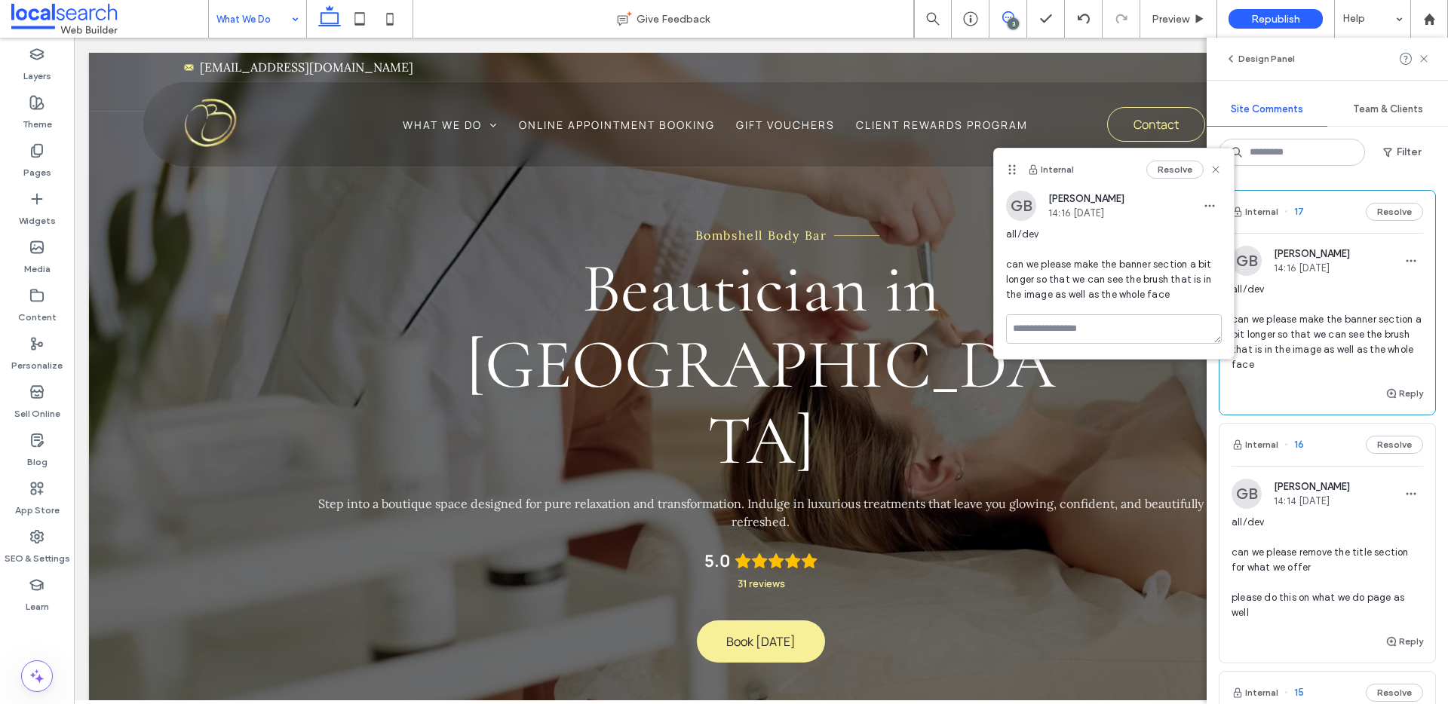
scroll to position [0, 0]
click at [1215, 173] on icon at bounding box center [1216, 170] width 12 height 12
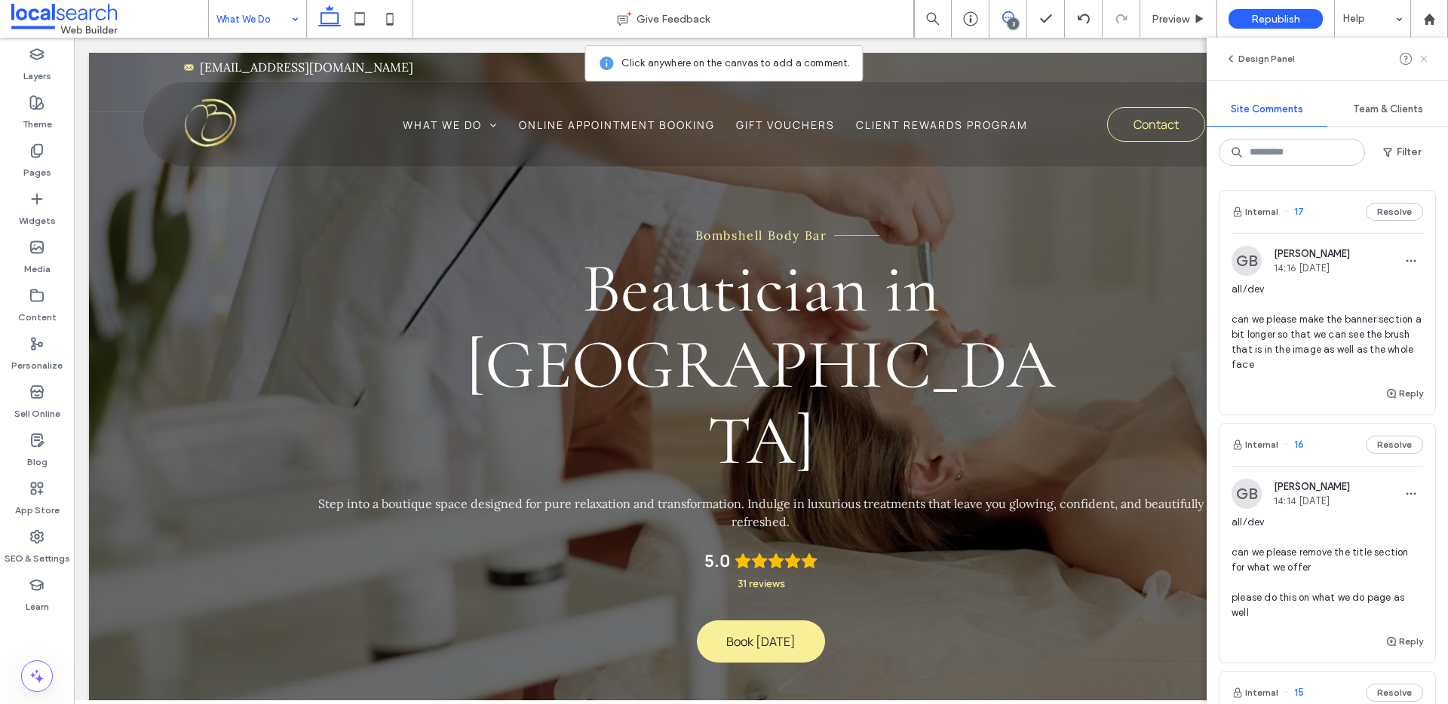
click at [1422, 58] on use at bounding box center [1423, 58] width 7 height 7
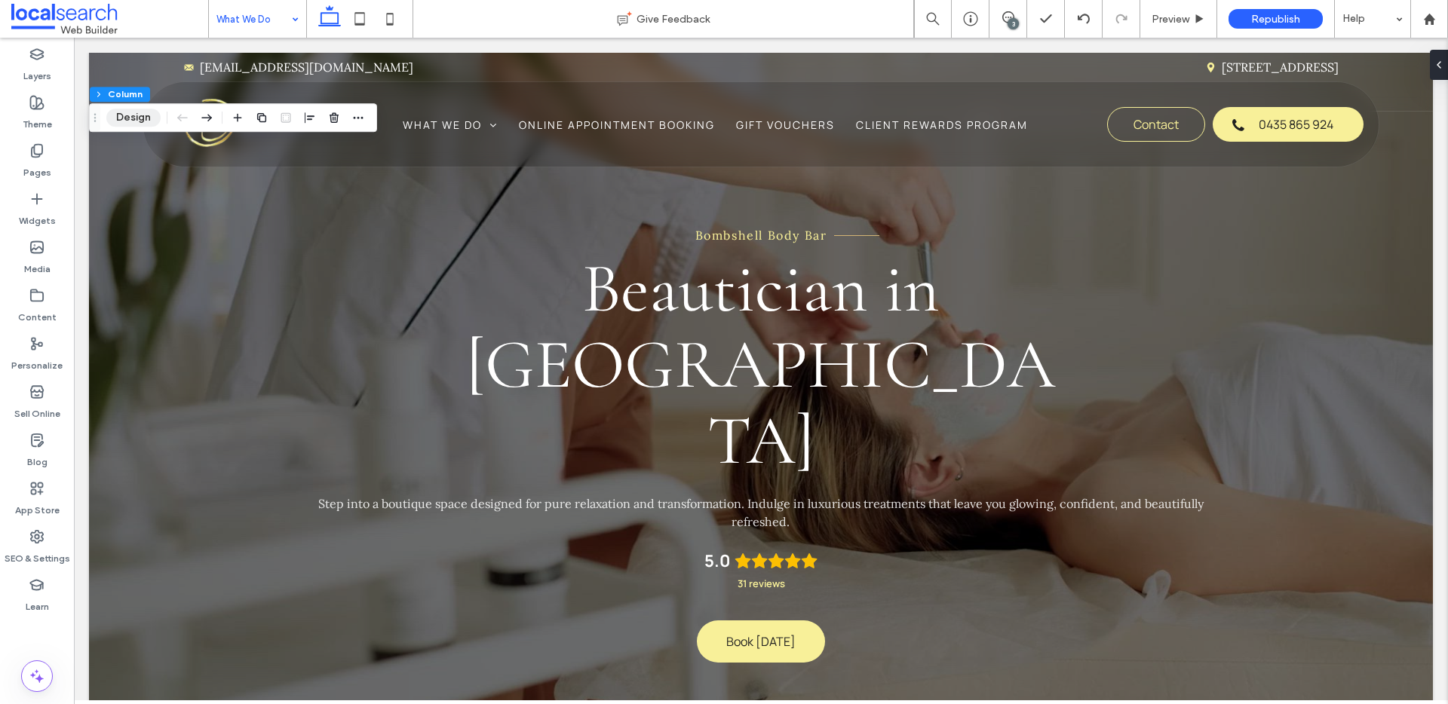
click at [130, 115] on button "Design" at bounding box center [133, 118] width 54 height 18
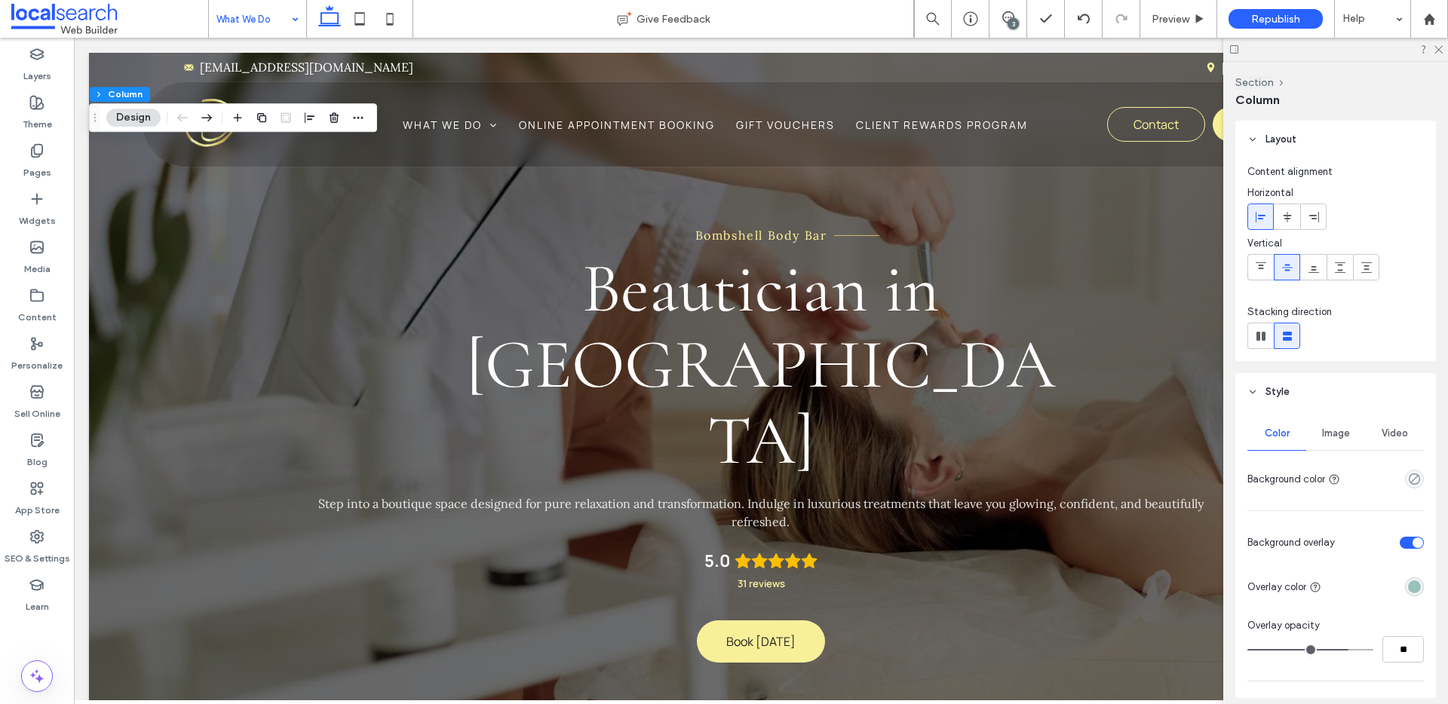
click at [1410, 586] on div "rgba(152, 194, 186, 1)" at bounding box center [1414, 587] width 13 height 13
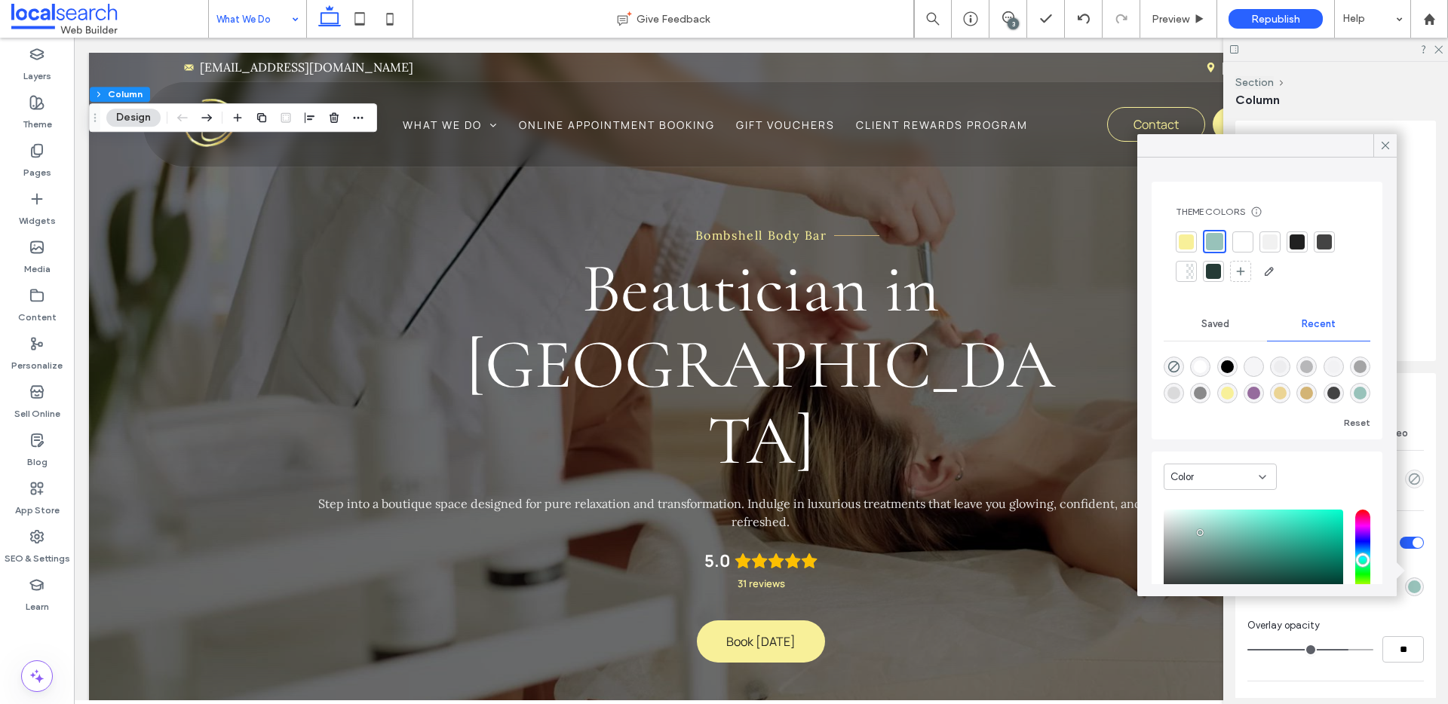
click at [1198, 361] on div "rgba(255, 255, 255, 1)" at bounding box center [1200, 367] width 13 height 13
type input "*******"
click at [1384, 143] on use at bounding box center [1386, 146] width 8 height 8
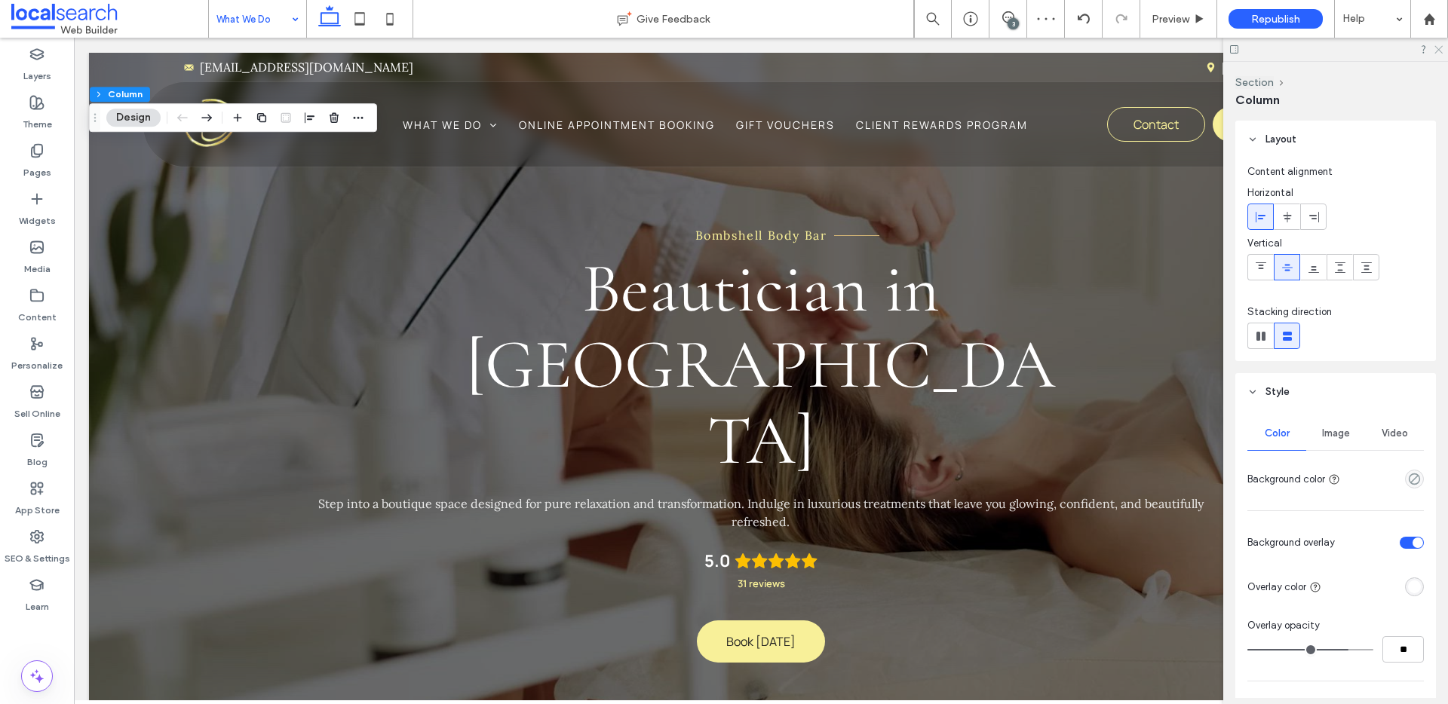
click at [1440, 49] on icon at bounding box center [1438, 49] width 10 height 10
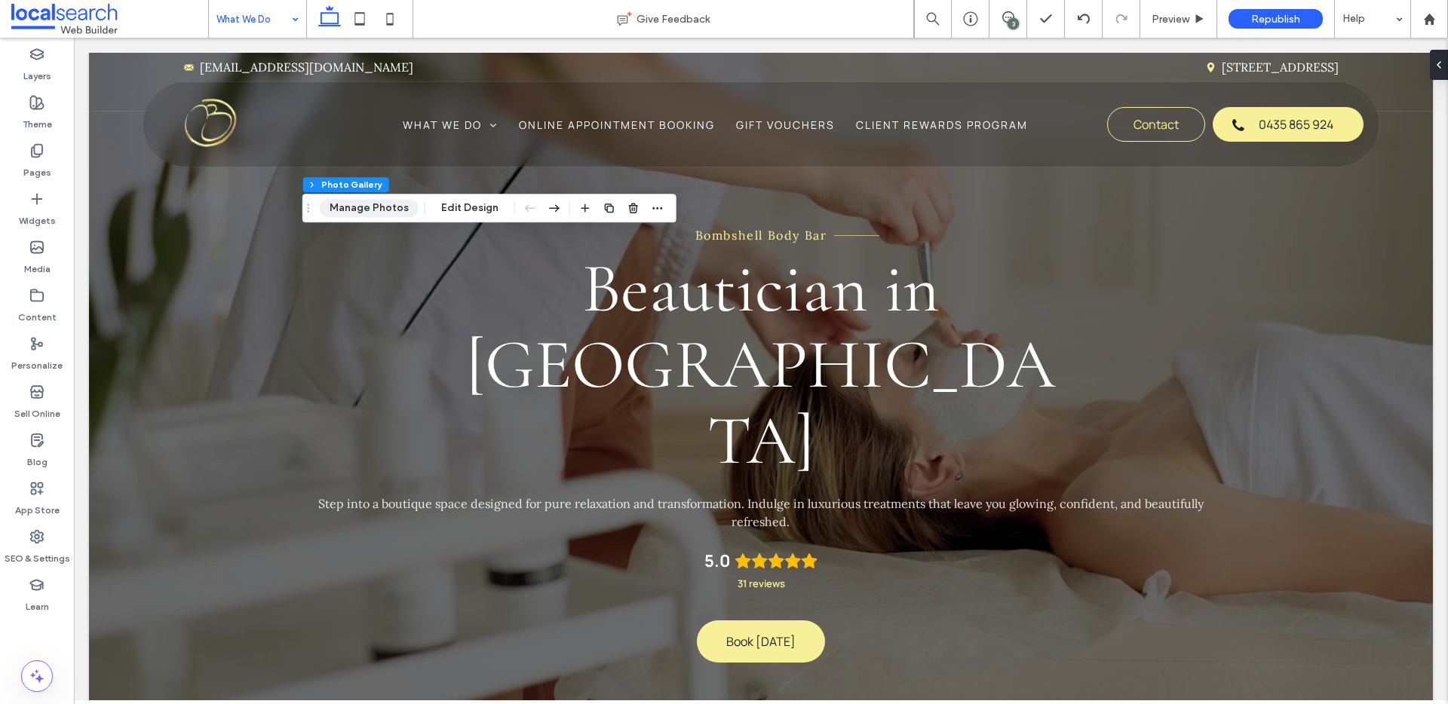
click at [394, 216] on button "Manage Photos" at bounding box center [369, 208] width 99 height 18
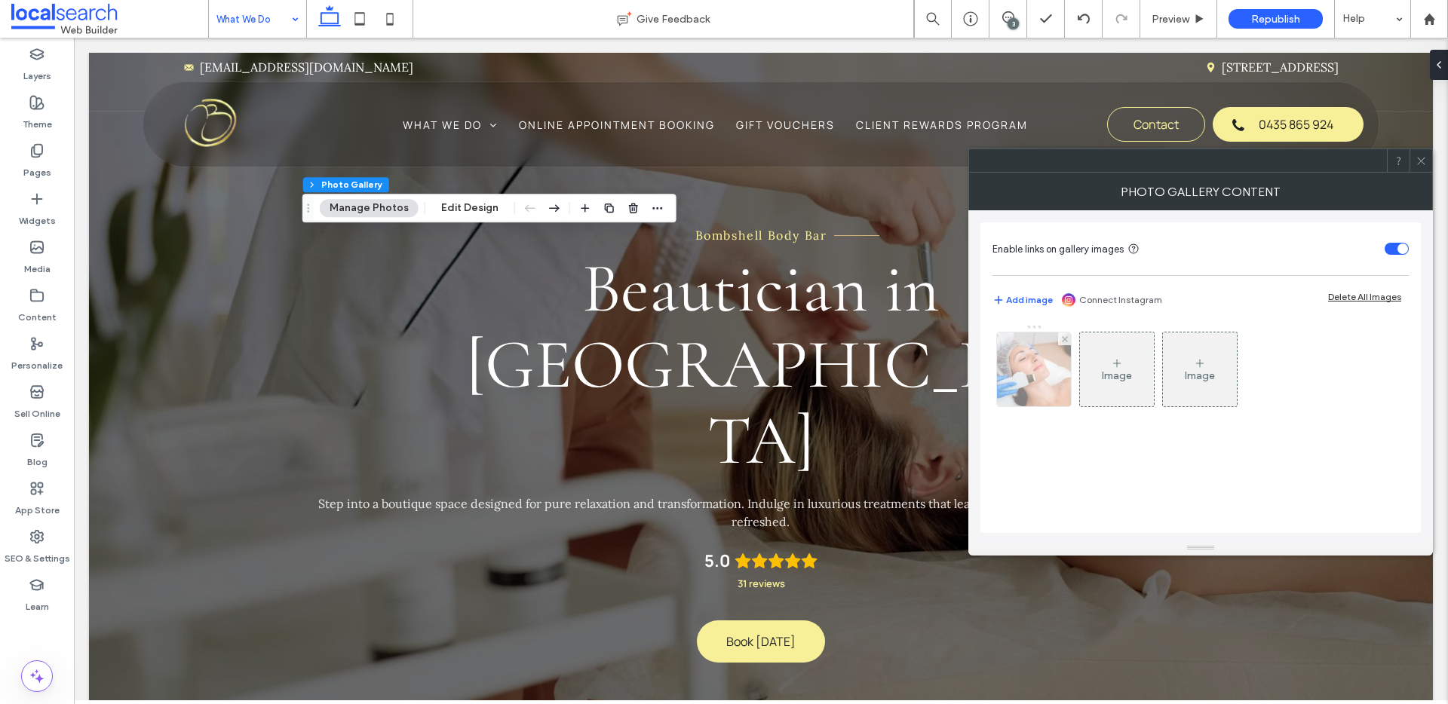
click at [1045, 387] on img at bounding box center [1034, 370] width 111 height 74
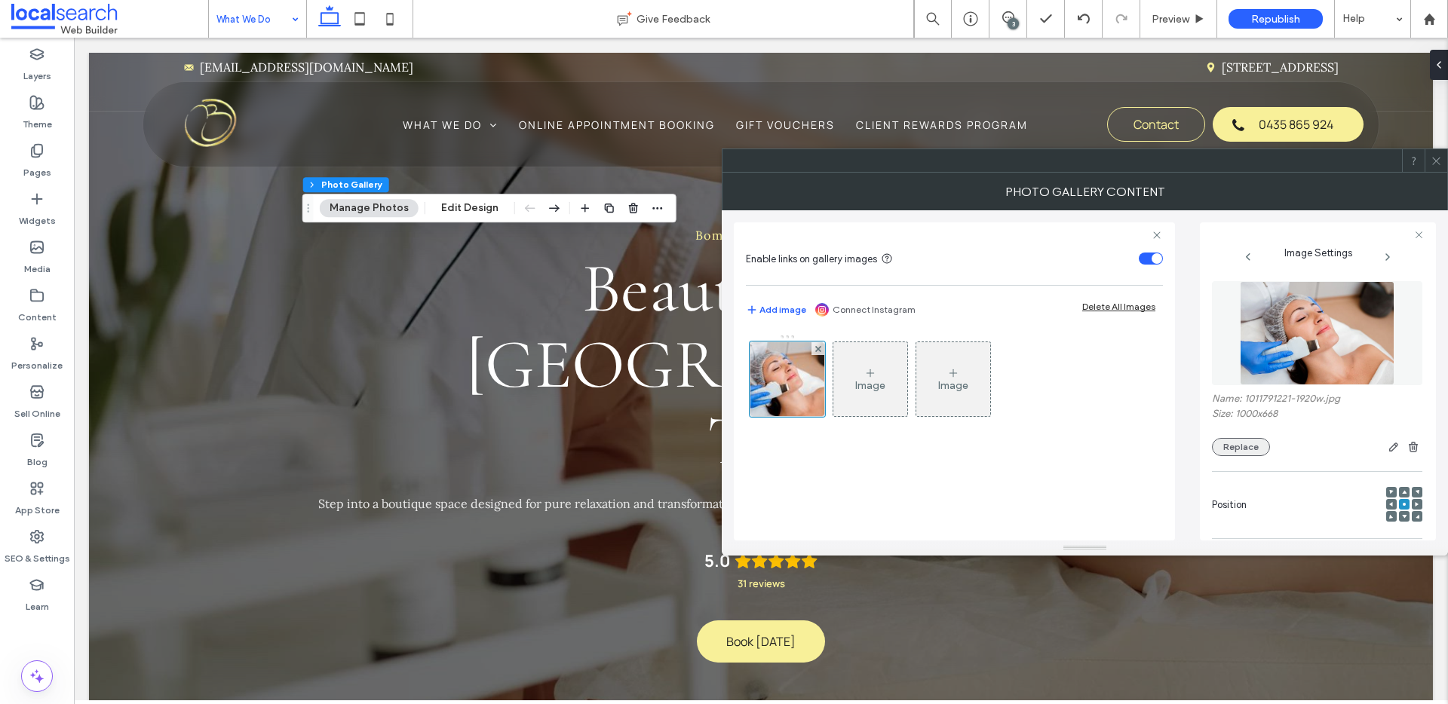
click at [1233, 443] on button "Replace" at bounding box center [1241, 447] width 58 height 18
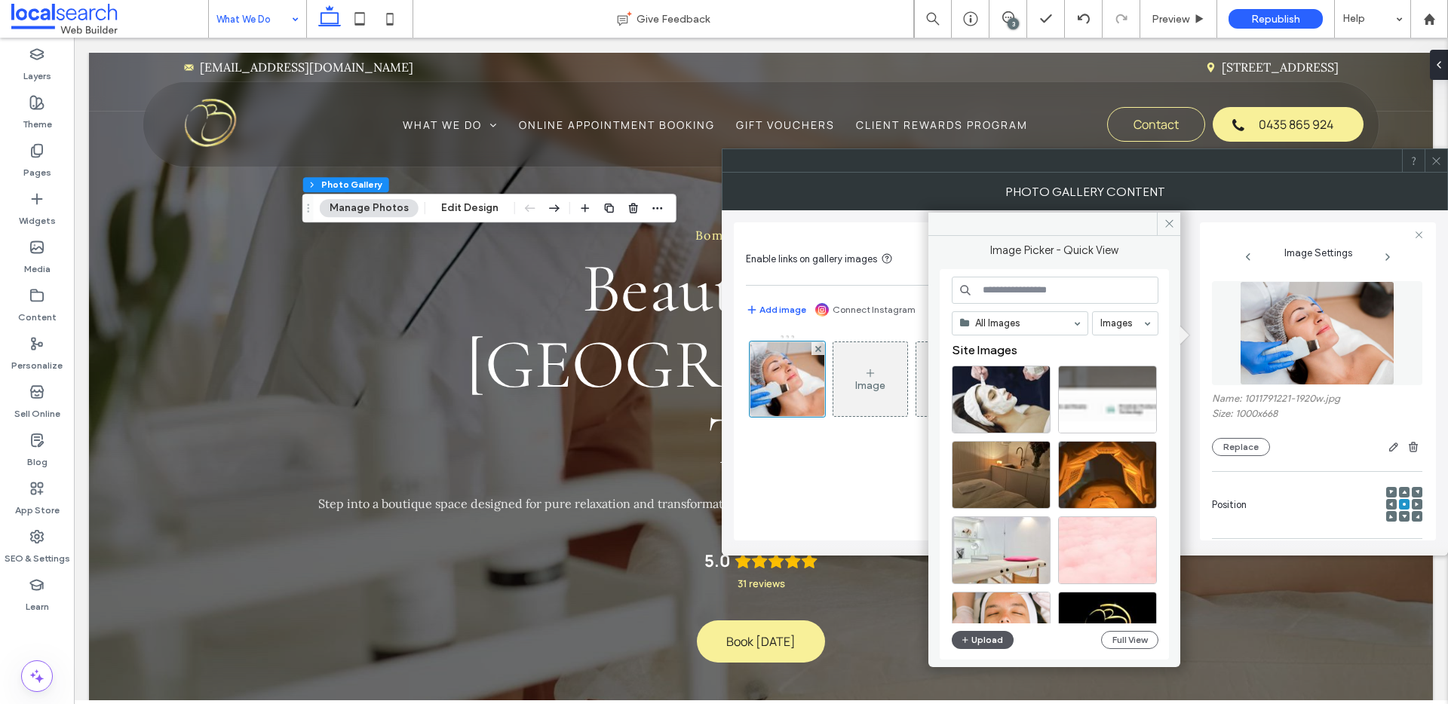
click at [999, 634] on button "Upload" at bounding box center [983, 640] width 62 height 18
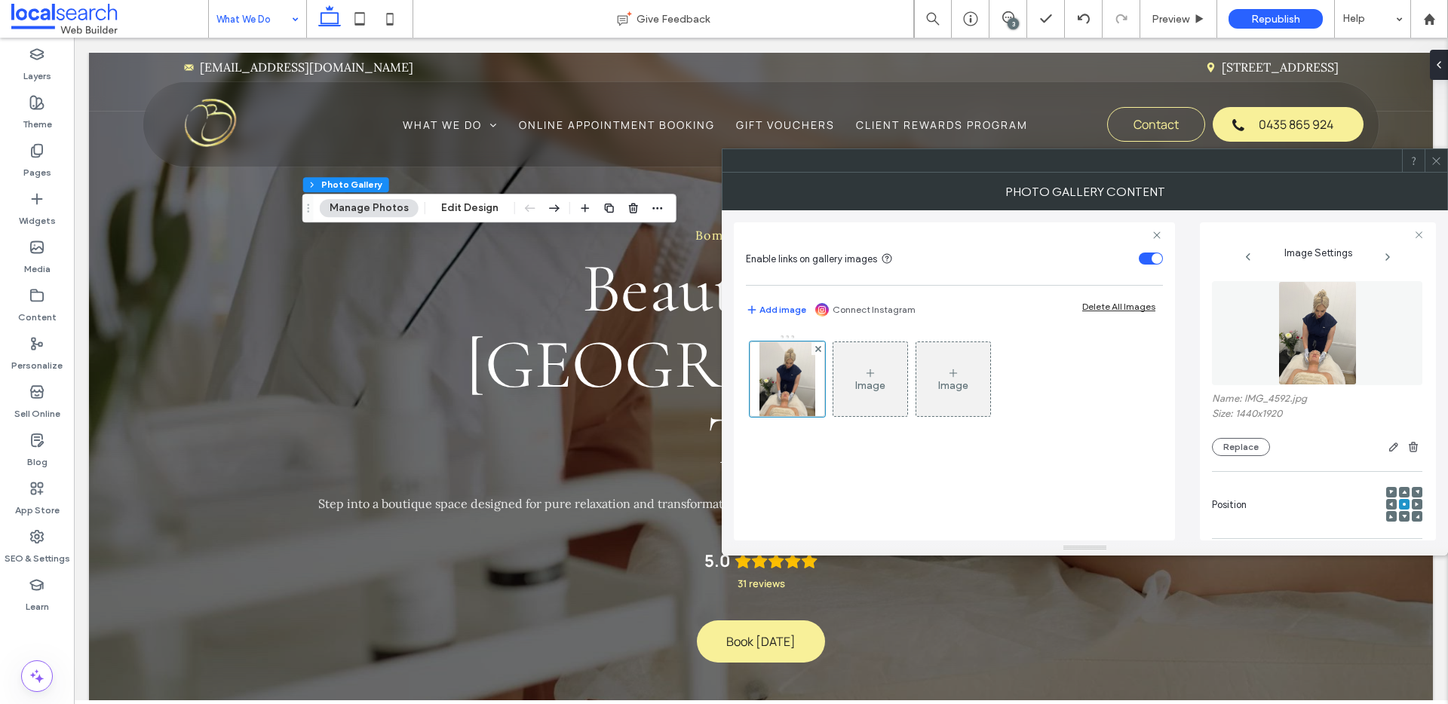
scroll to position [133, 0]
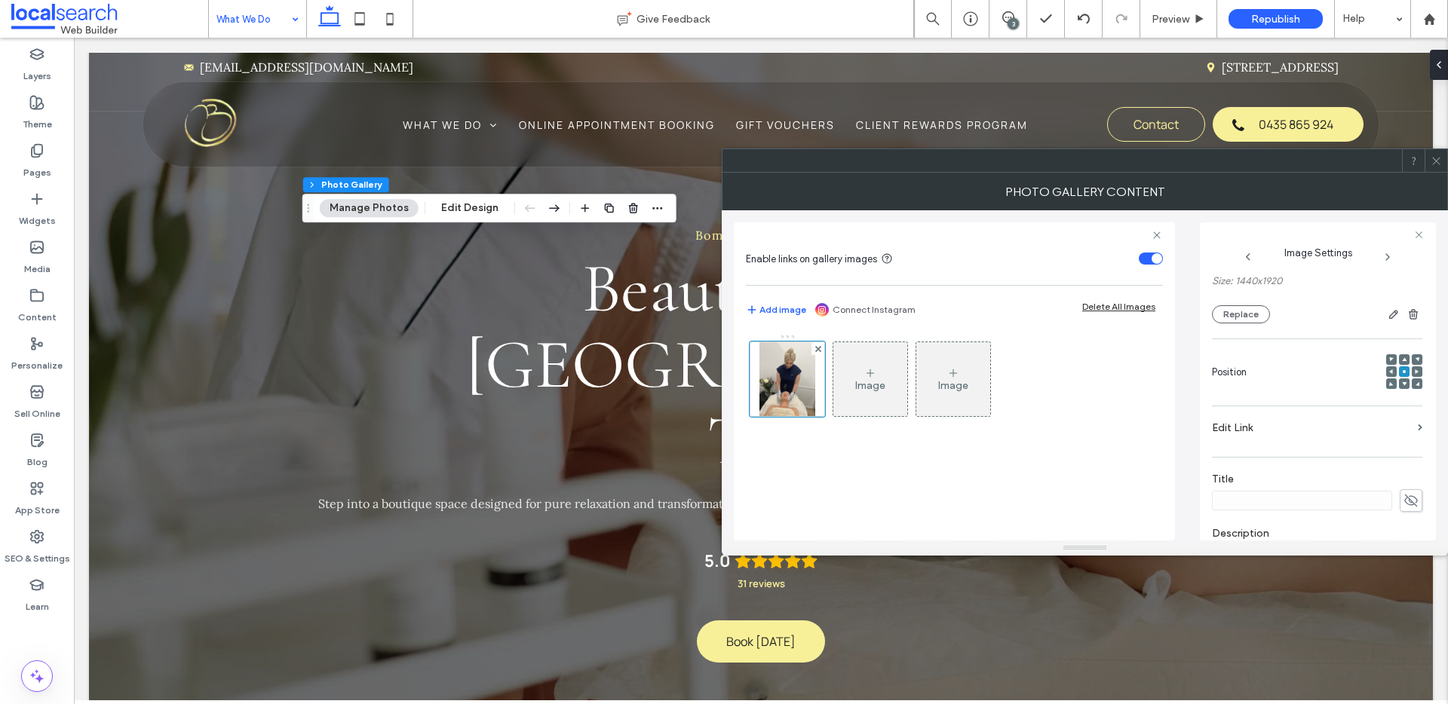
click at [1438, 161] on icon at bounding box center [1436, 160] width 11 height 11
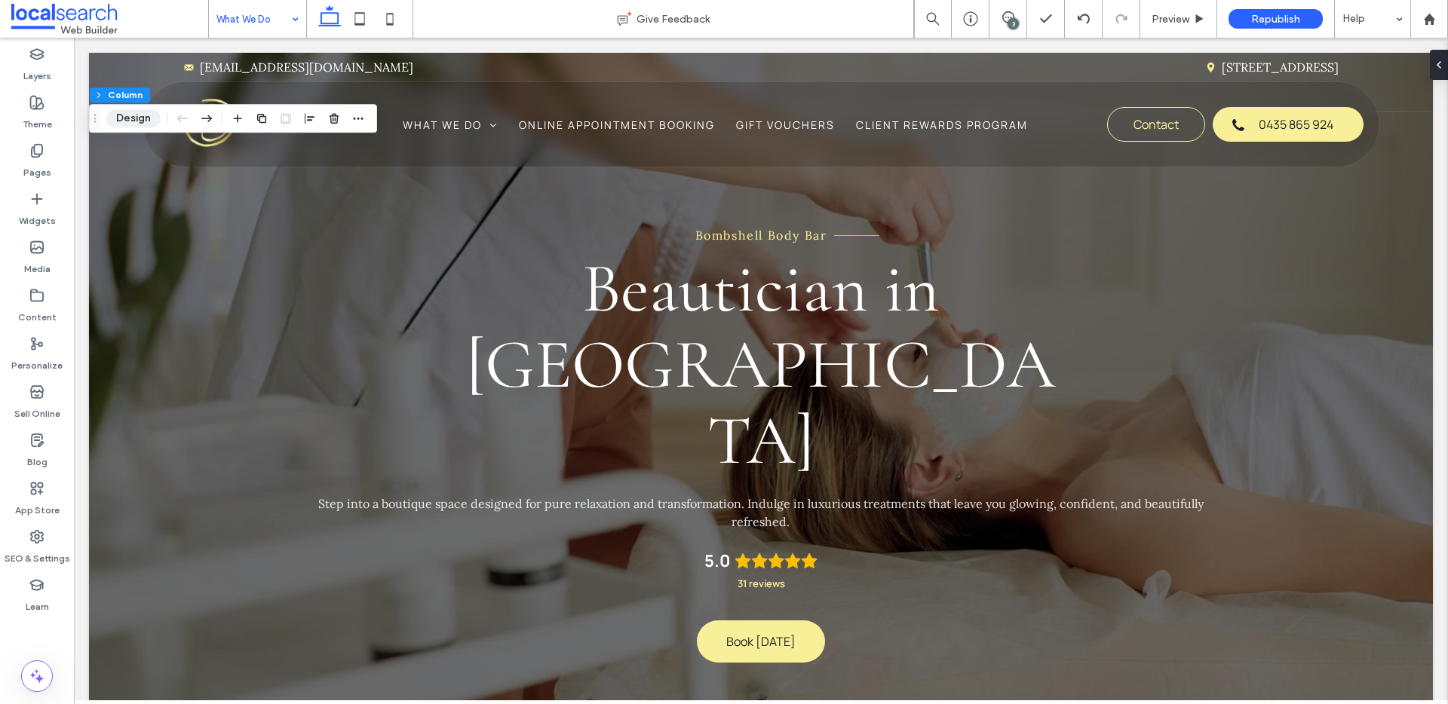
click at [123, 112] on button "Design" at bounding box center [133, 118] width 54 height 18
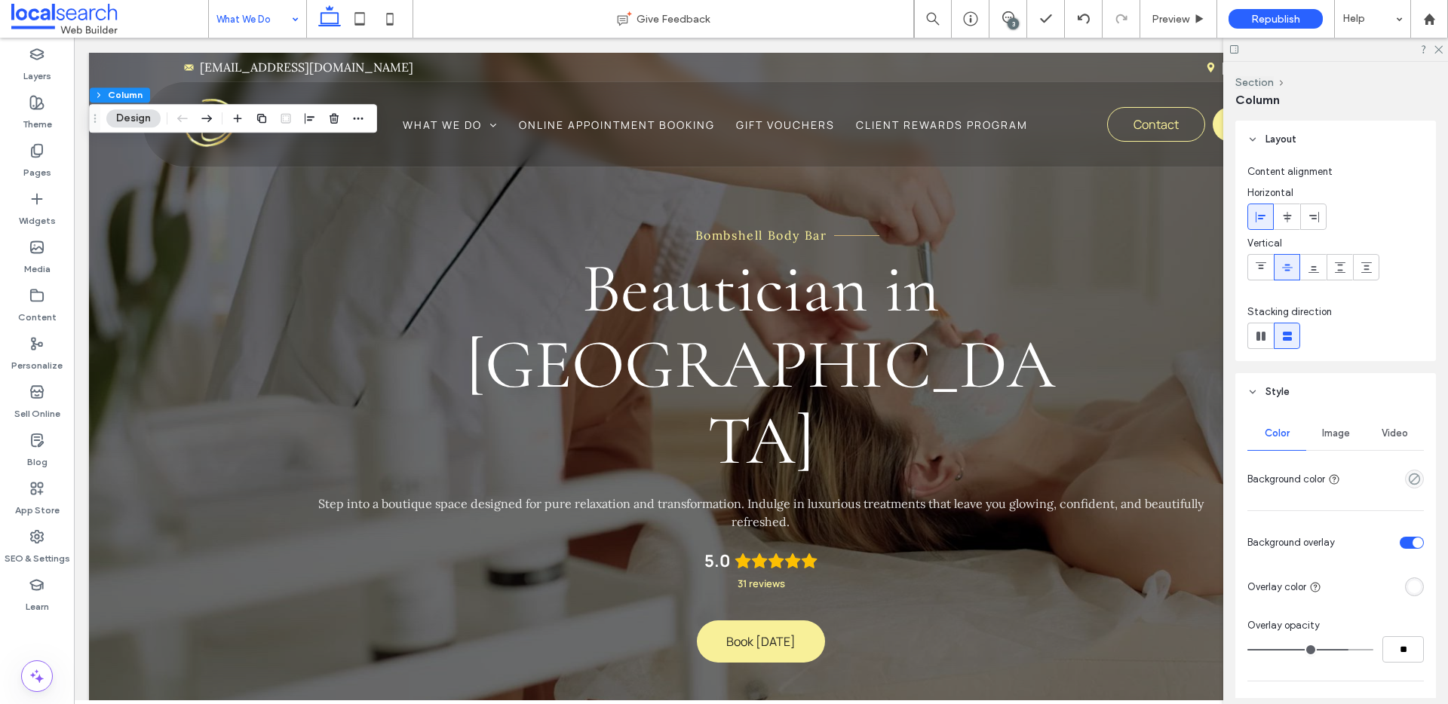
click at [1344, 436] on span "Image" at bounding box center [1336, 434] width 28 height 12
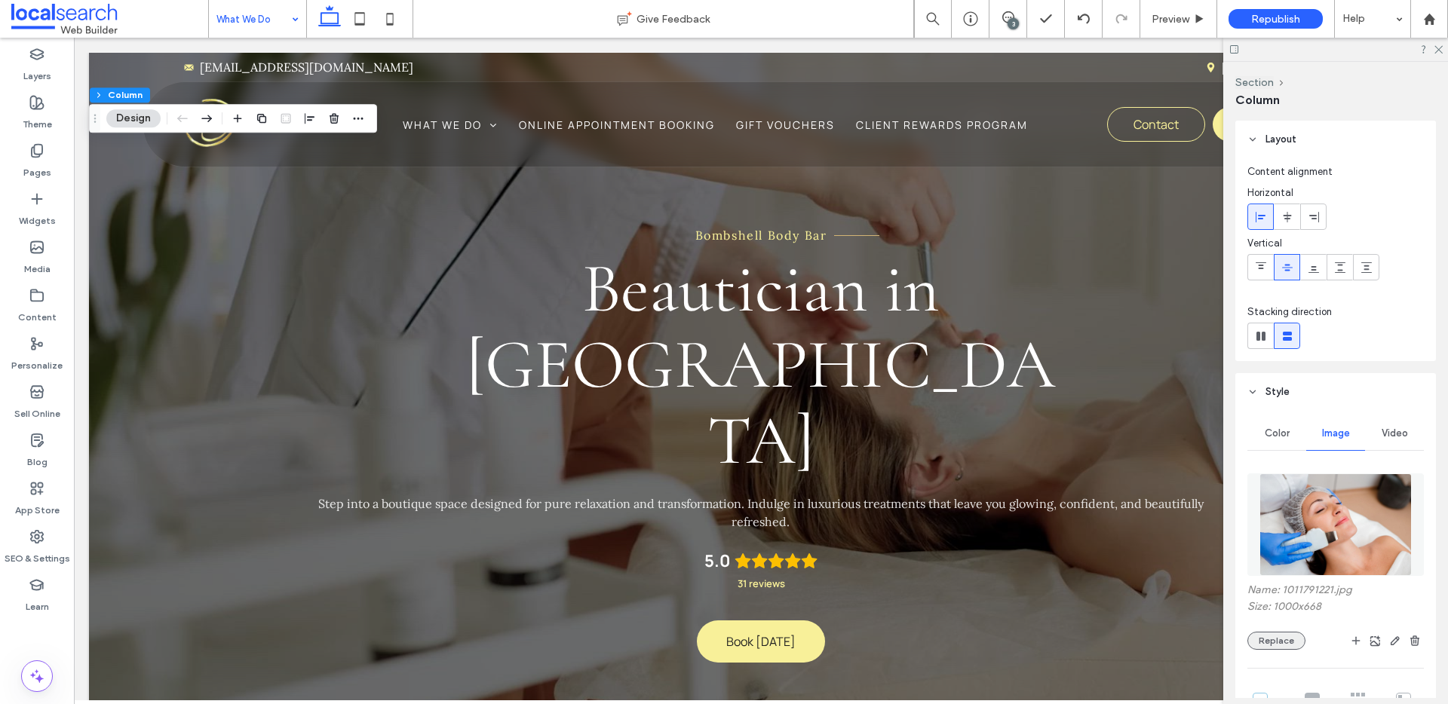
click at [1288, 643] on button "Replace" at bounding box center [1277, 641] width 58 height 18
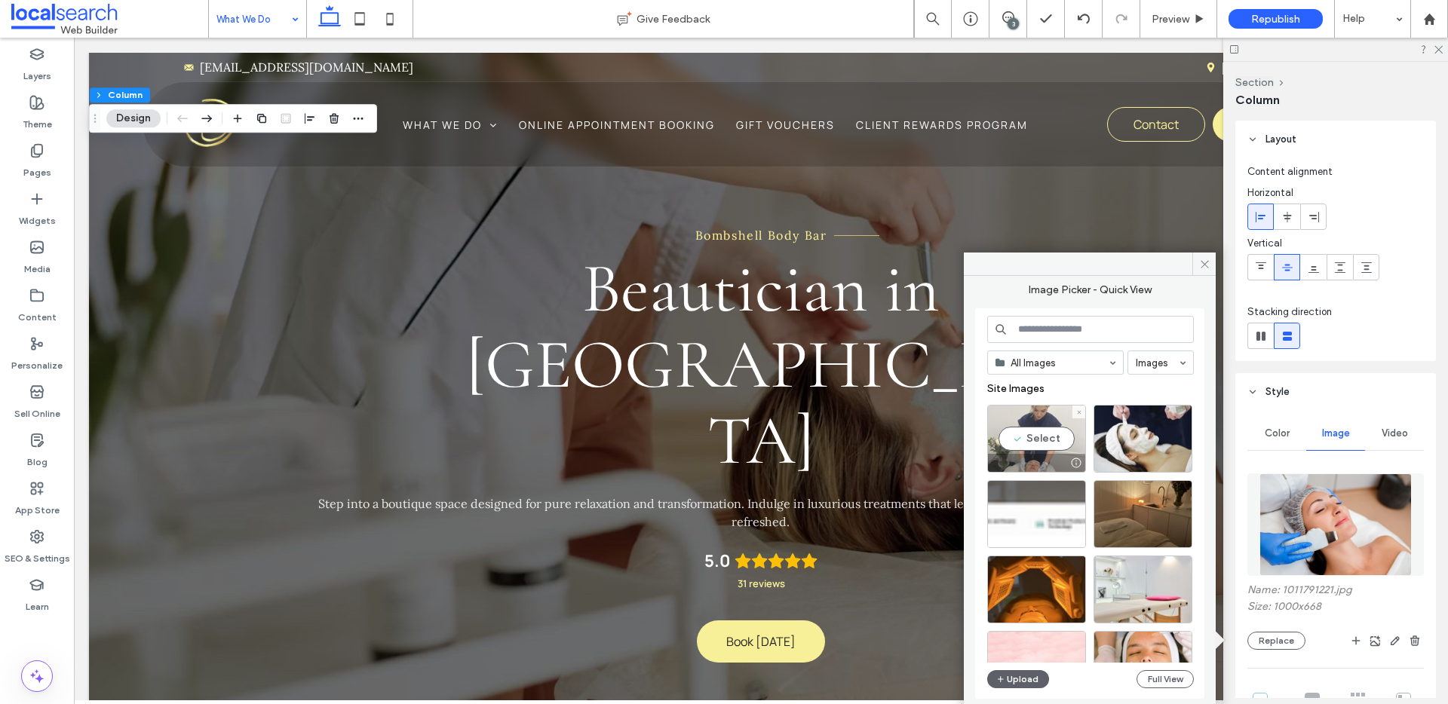
click at [1030, 433] on div "Select" at bounding box center [1036, 439] width 99 height 68
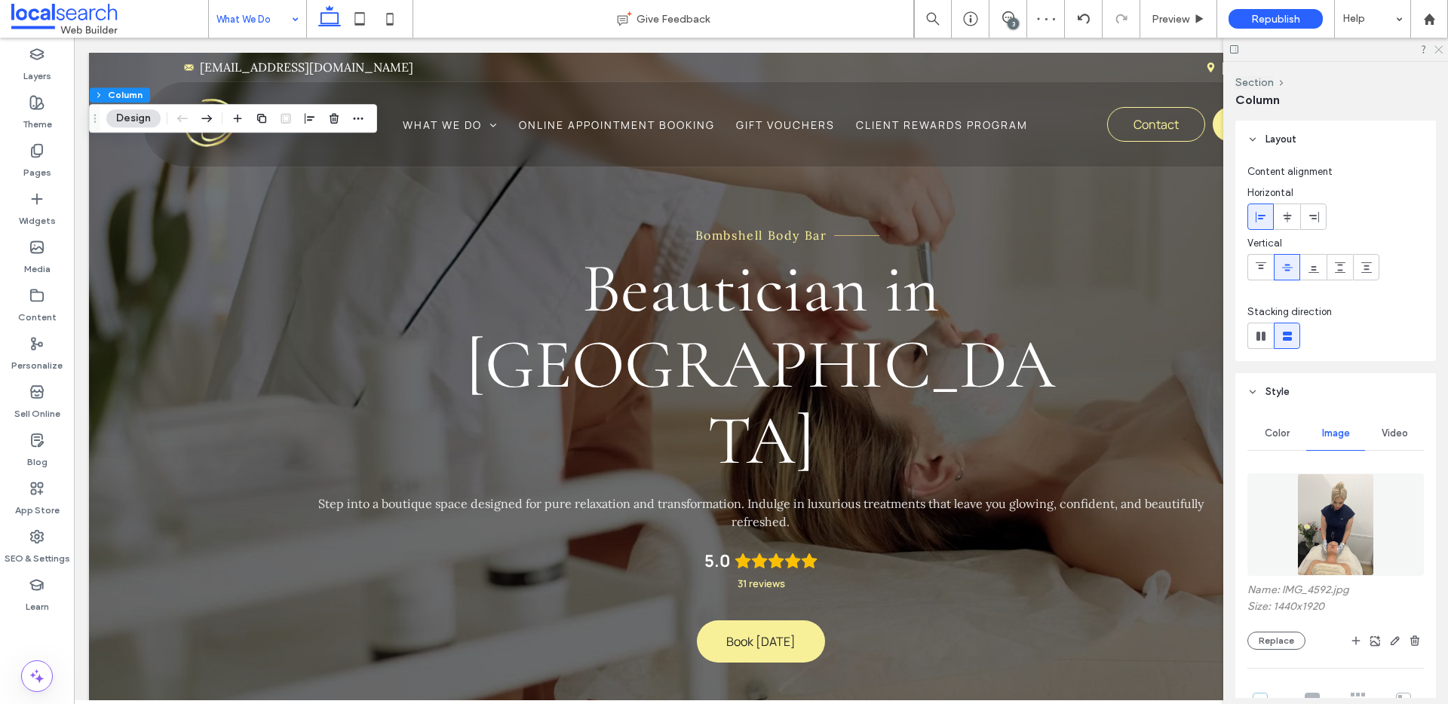
click at [1436, 51] on use at bounding box center [1439, 50] width 8 height 8
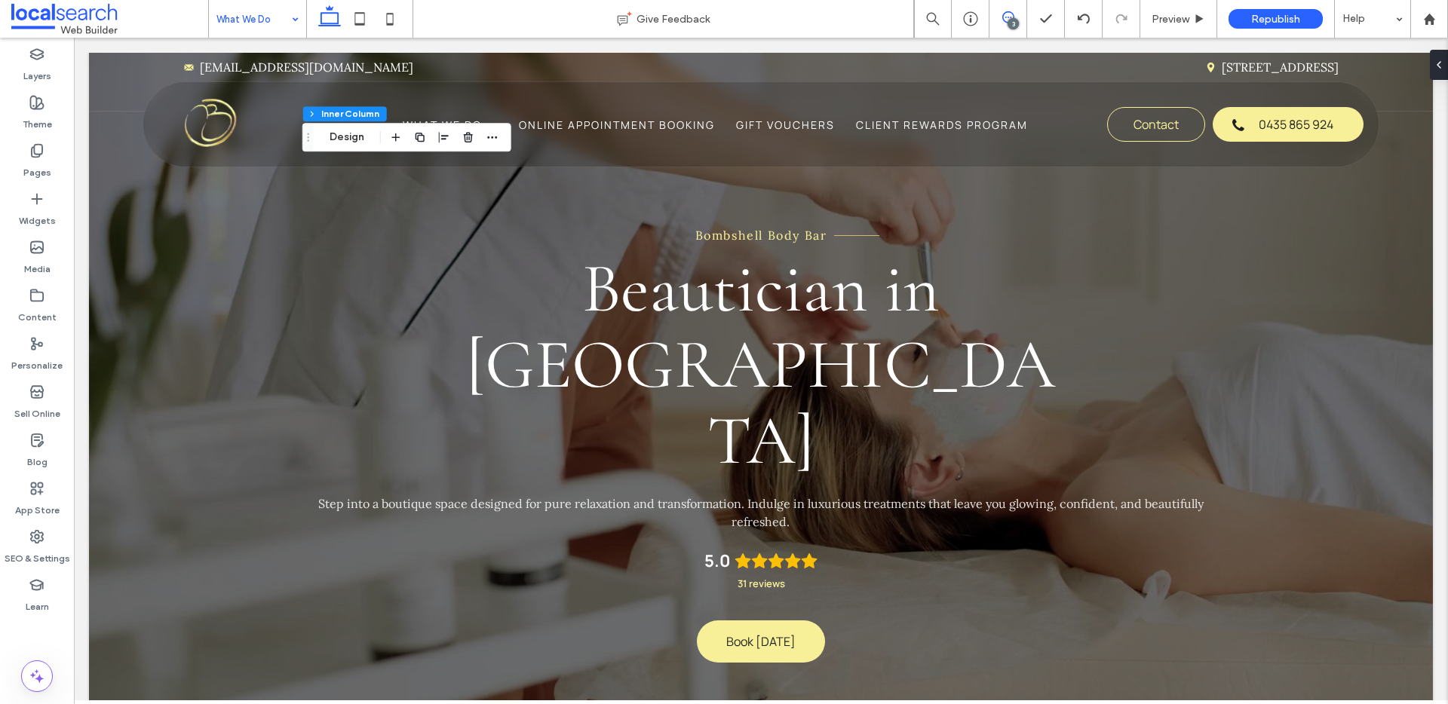
click at [1020, 16] on span at bounding box center [1008, 17] width 37 height 12
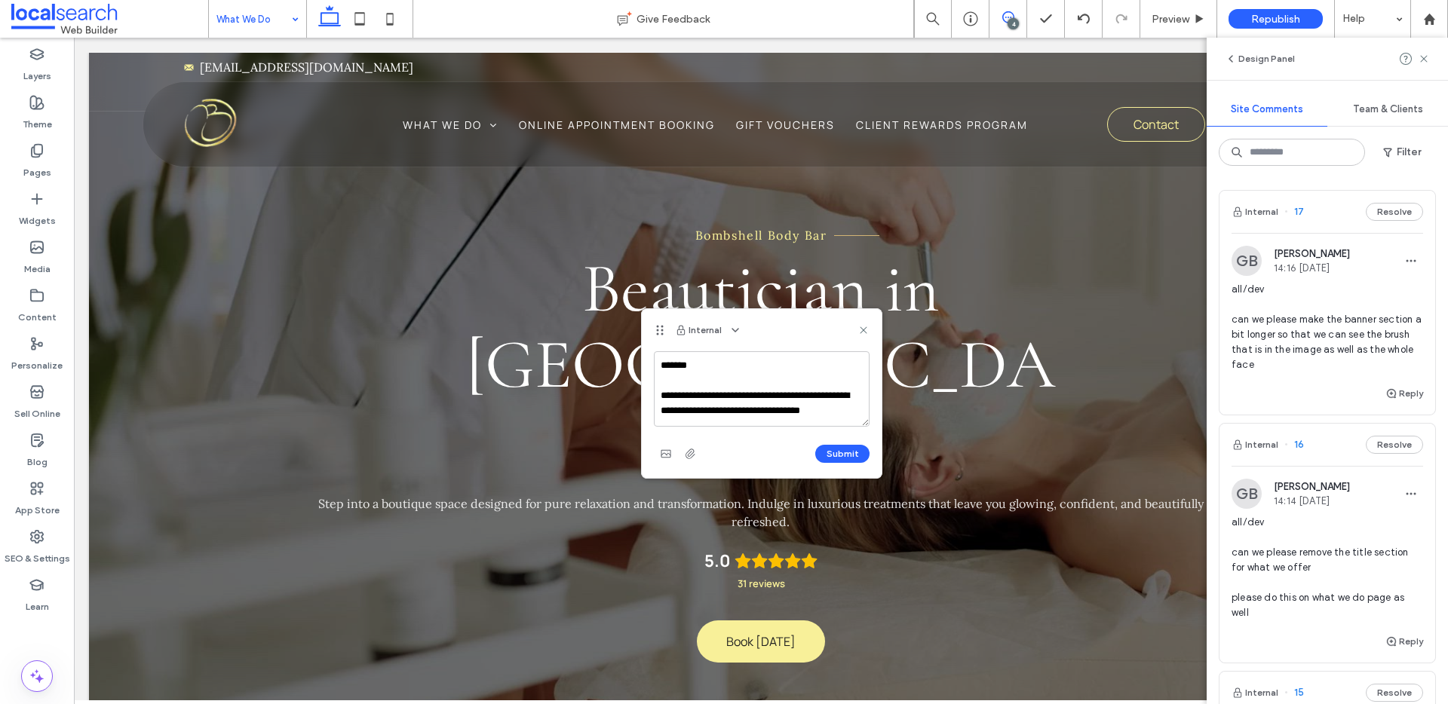
scroll to position [5, 0]
type textarea "**********"
click at [852, 455] on button "Submit" at bounding box center [842, 454] width 54 height 18
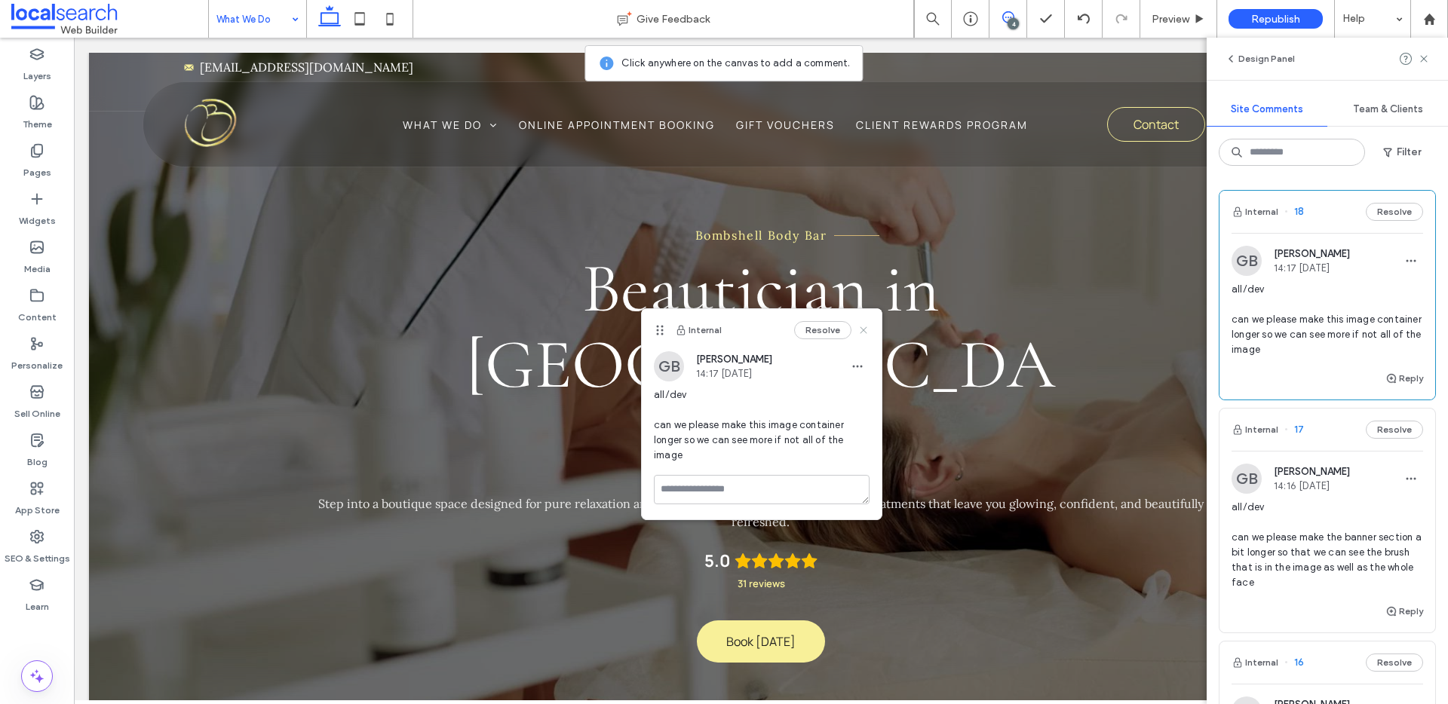
click at [864, 329] on use at bounding box center [863, 330] width 7 height 7
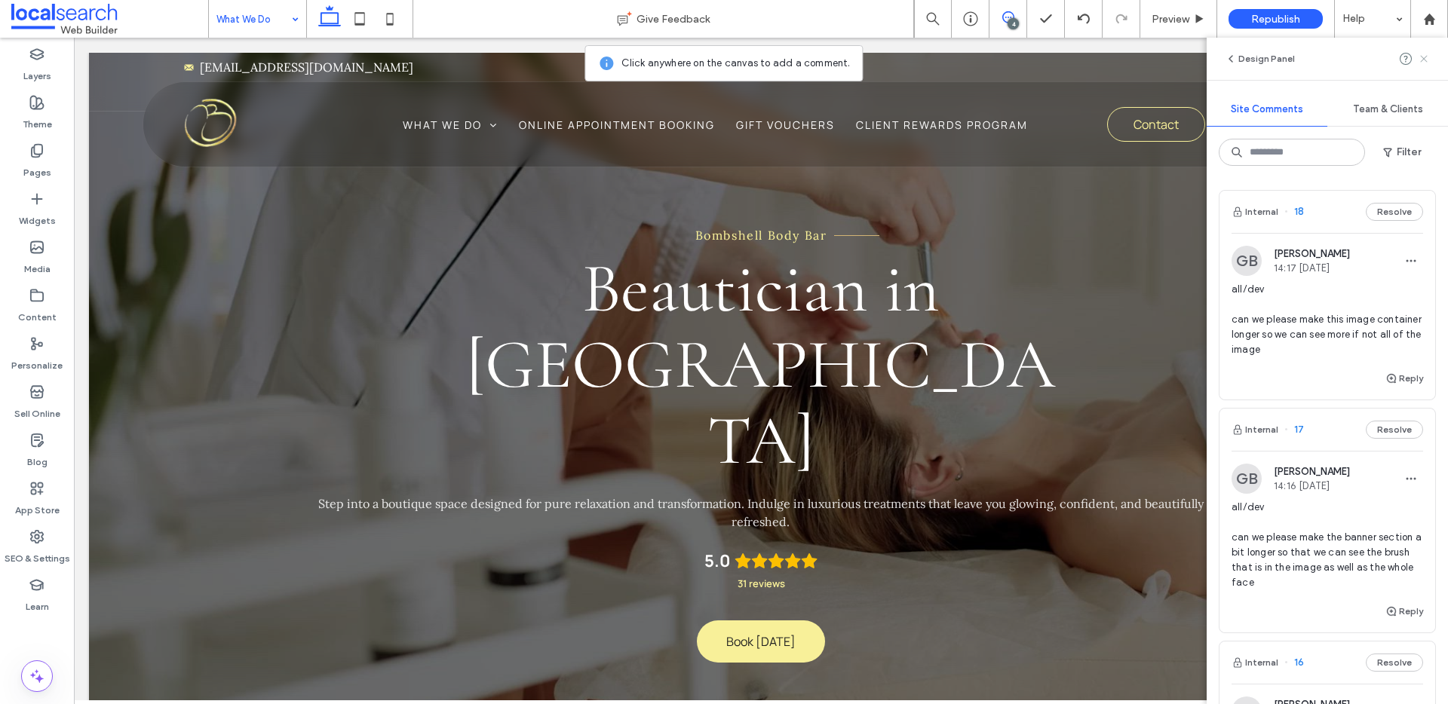
click at [1424, 61] on icon at bounding box center [1424, 59] width 12 height 12
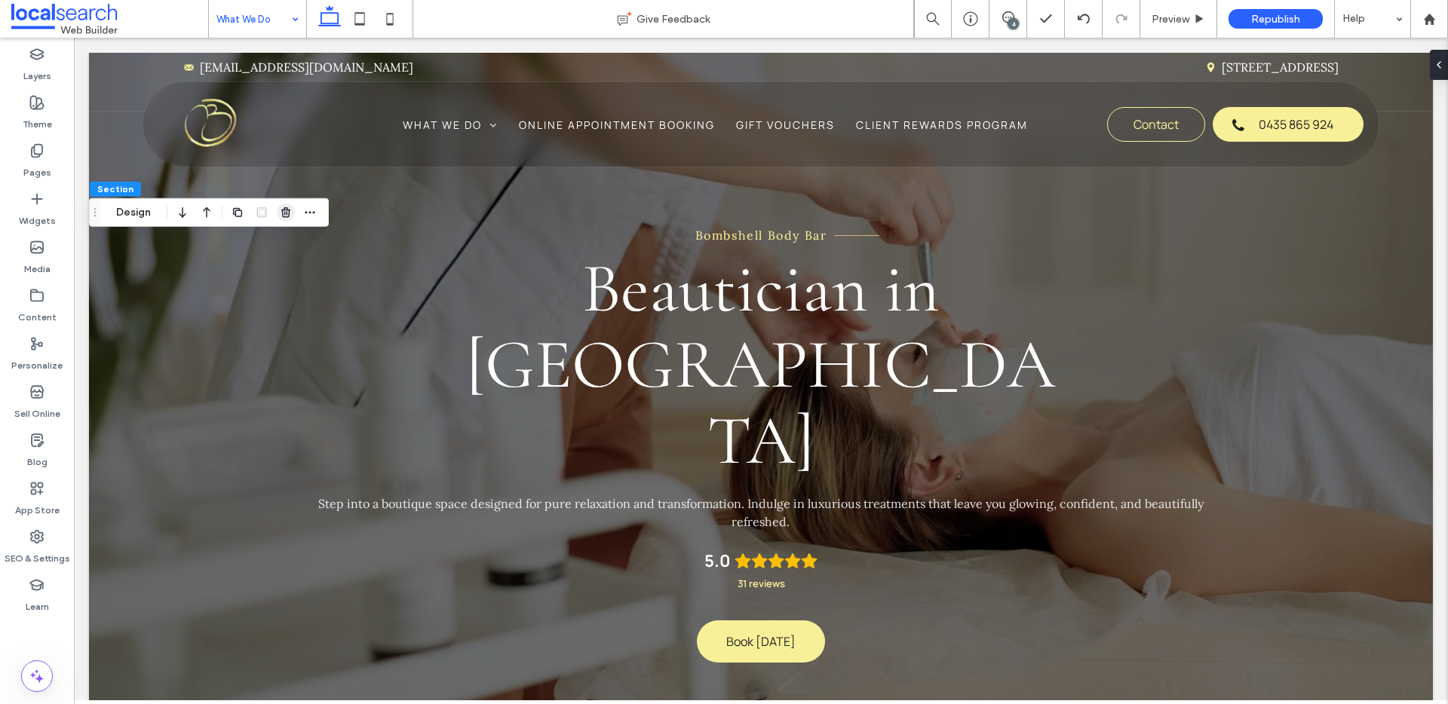
click at [279, 213] on span "button" at bounding box center [286, 213] width 18 height 18
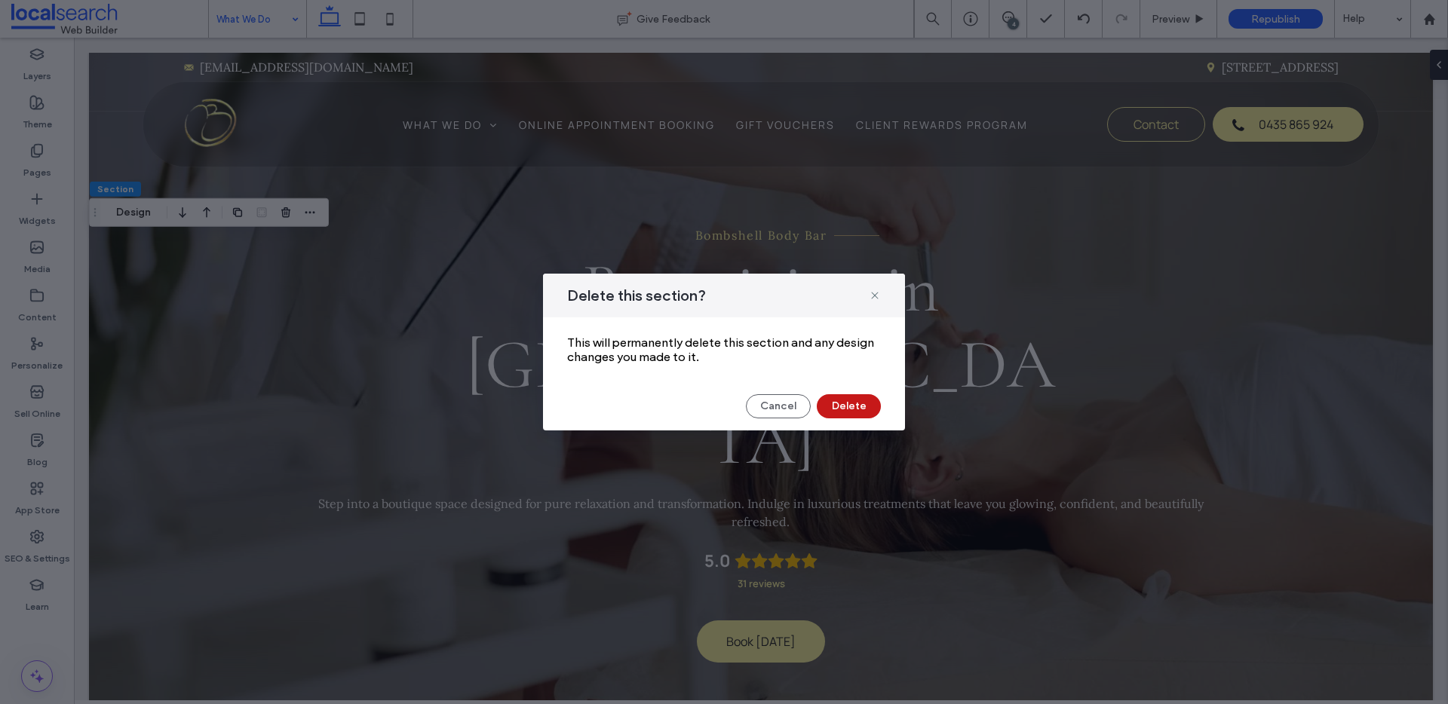
click at [843, 405] on button "Delete" at bounding box center [849, 406] width 64 height 24
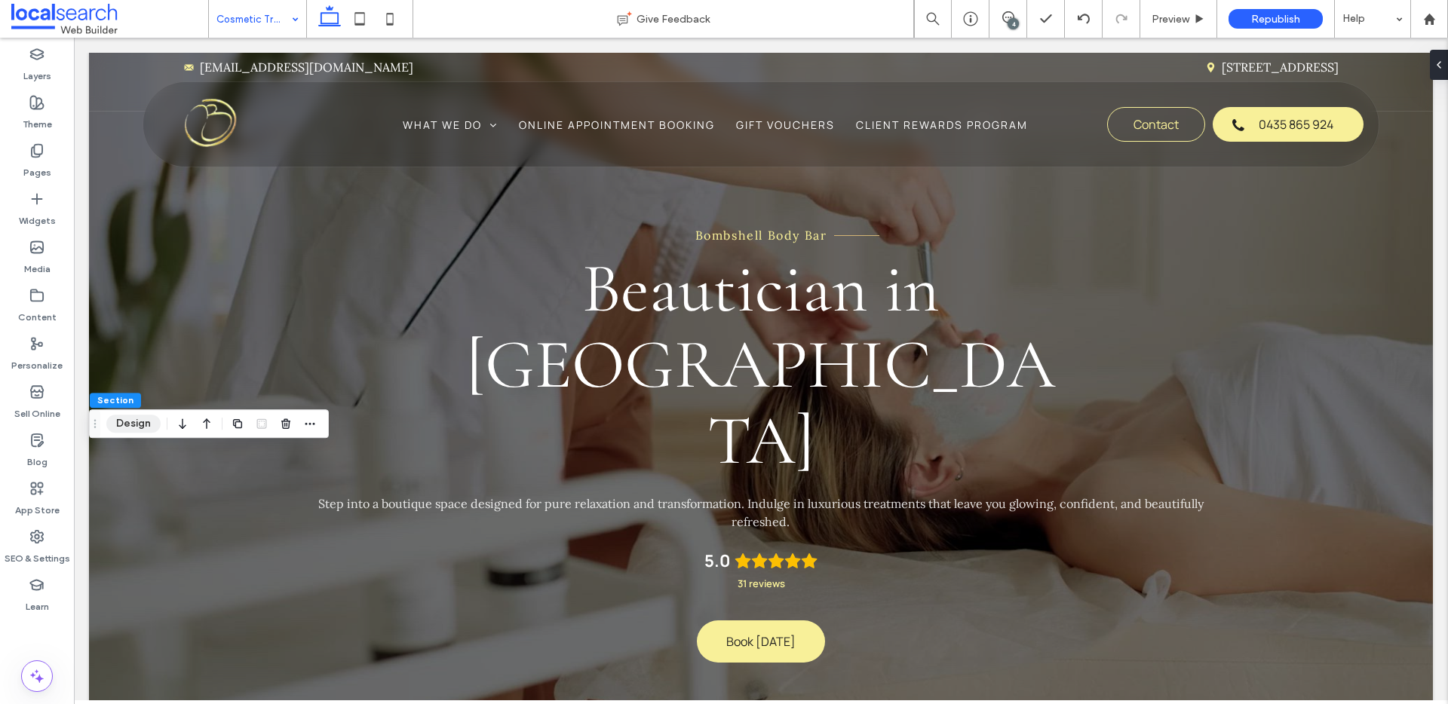
click at [134, 415] on button "Design" at bounding box center [133, 424] width 54 height 18
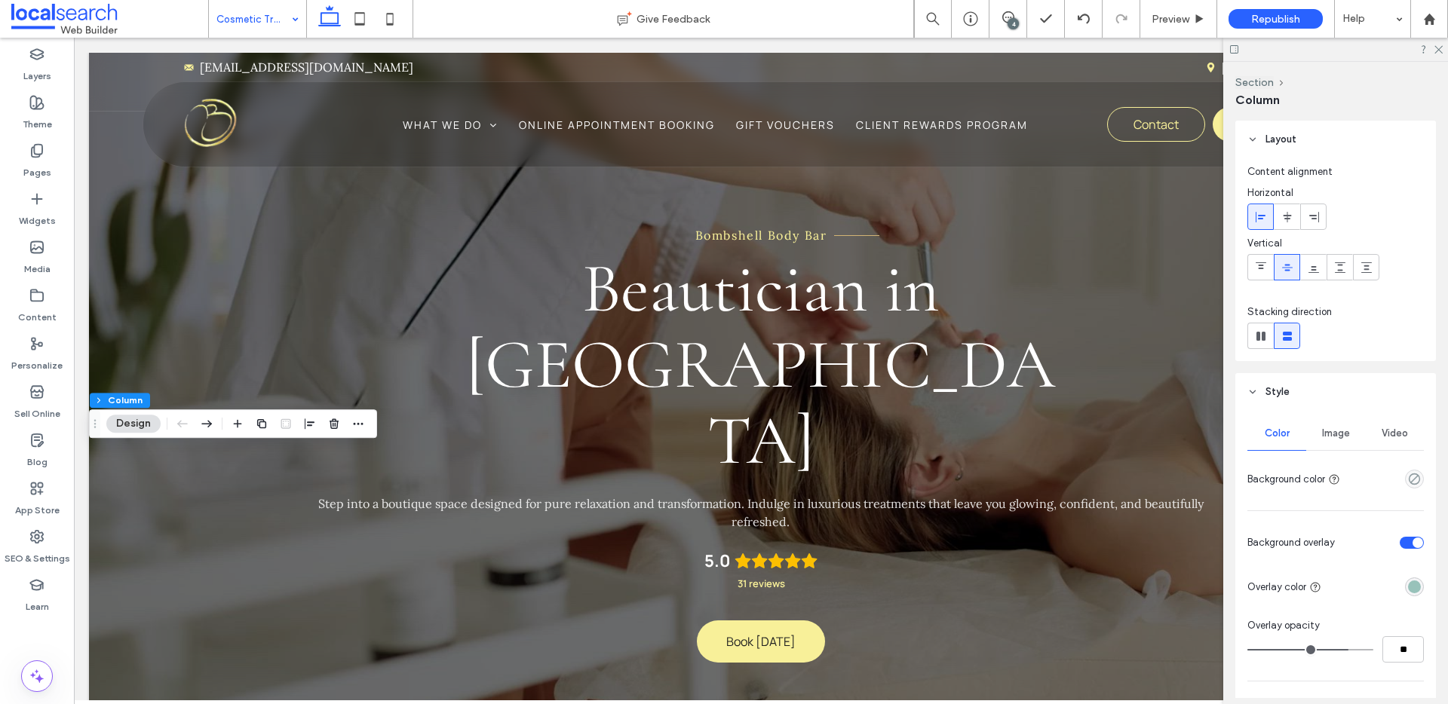
click at [1411, 585] on div "rgba(152, 194, 186, 1)" at bounding box center [1414, 587] width 13 height 13
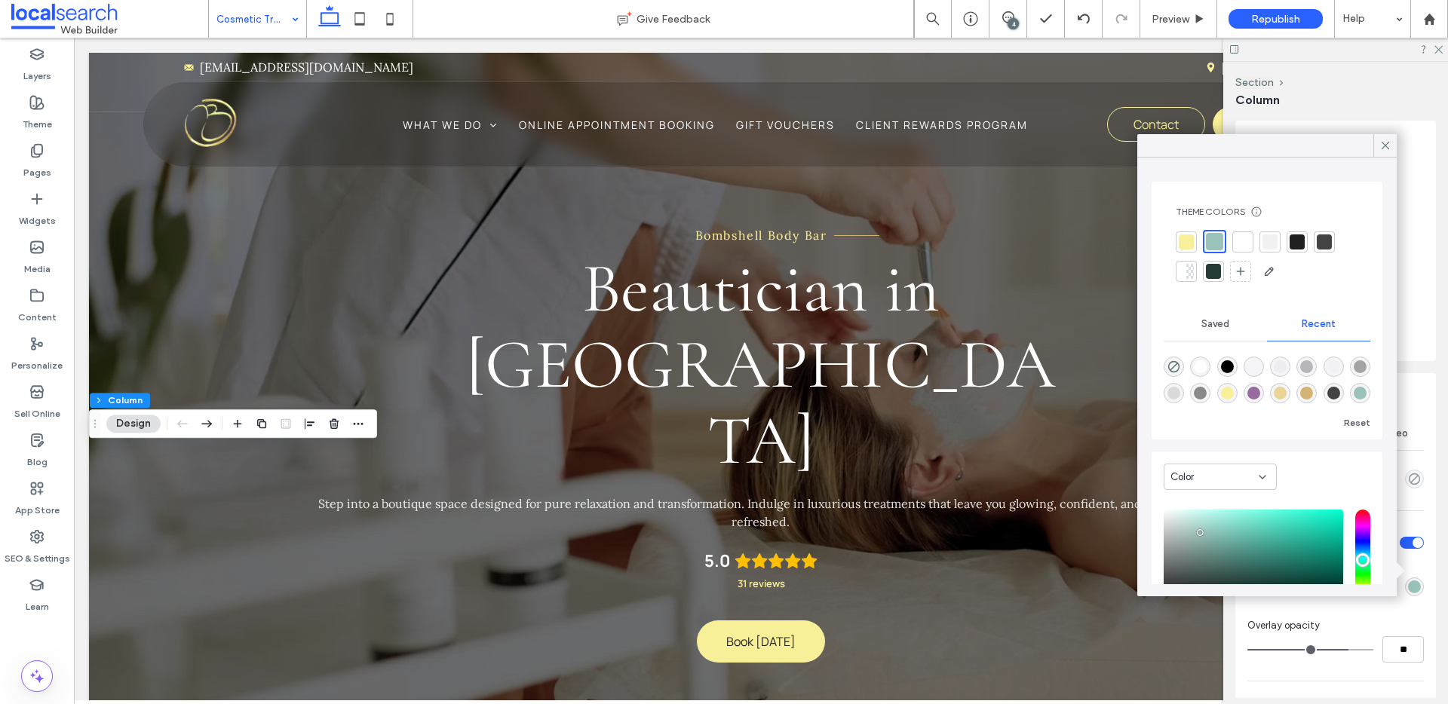
click at [1199, 367] on div "rgba(255, 255, 255, 1)" at bounding box center [1200, 367] width 13 height 13
type input "*******"
drag, startPoint x: 1390, startPoint y: 143, endPoint x: 1413, endPoint y: 105, distance: 44.4
click at [1391, 140] on icon at bounding box center [1386, 146] width 14 height 14
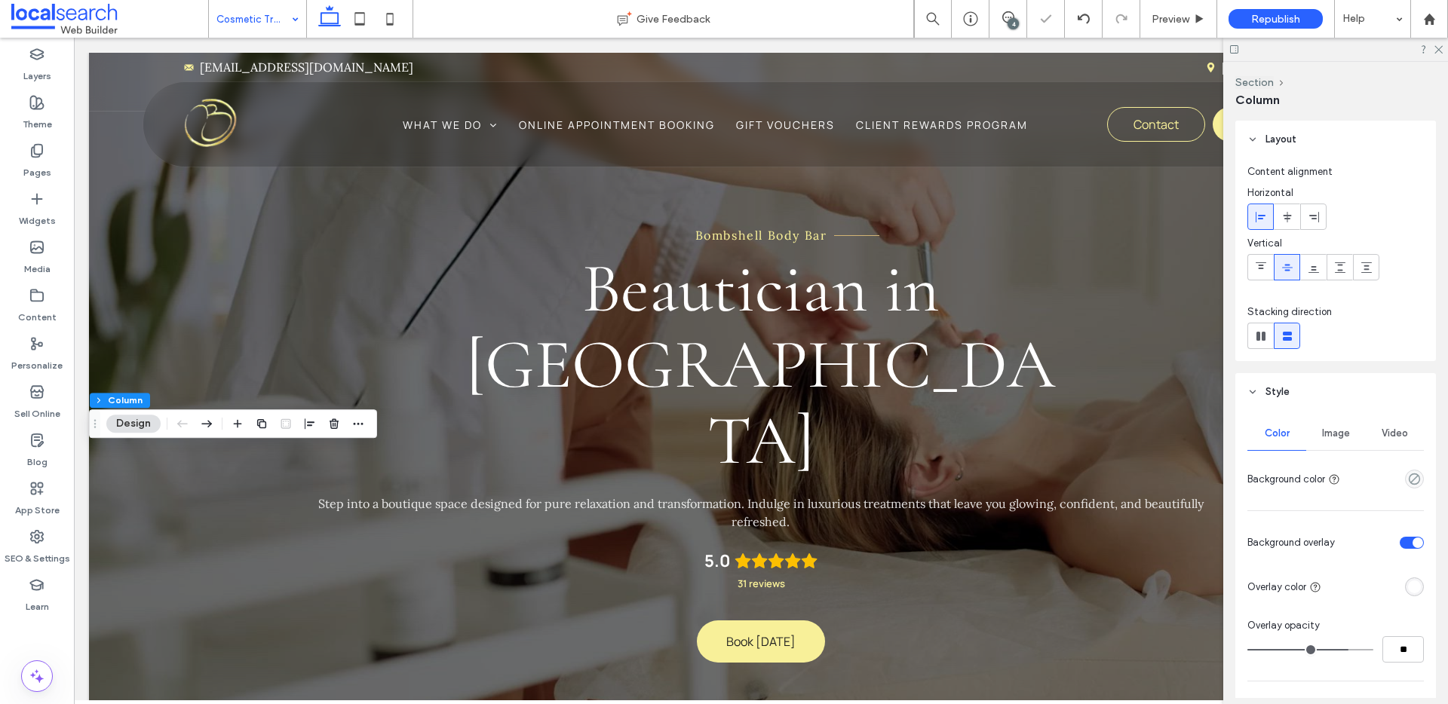
click at [1443, 48] on div at bounding box center [1335, 49] width 225 height 23
click at [1440, 51] on use at bounding box center [1439, 50] width 8 height 8
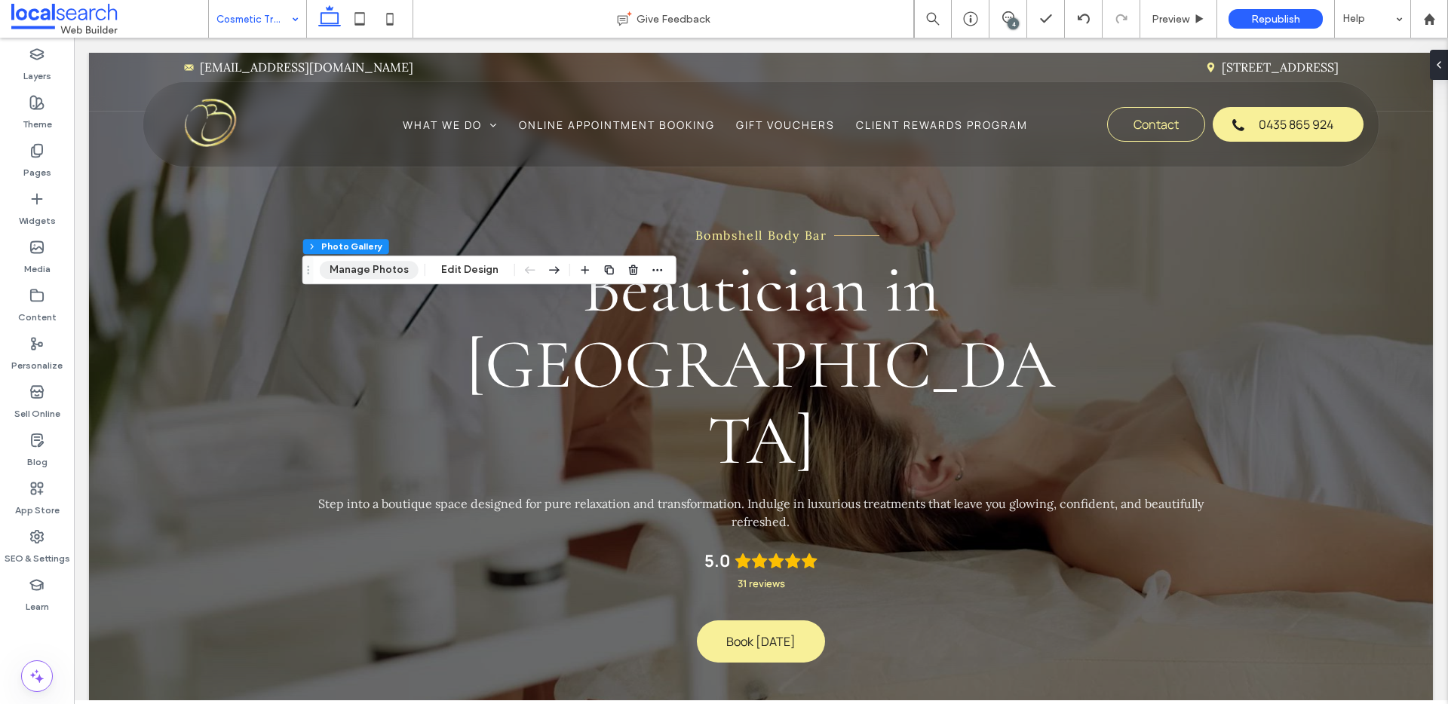
click at [388, 275] on button "Manage Photos" at bounding box center [369, 270] width 99 height 18
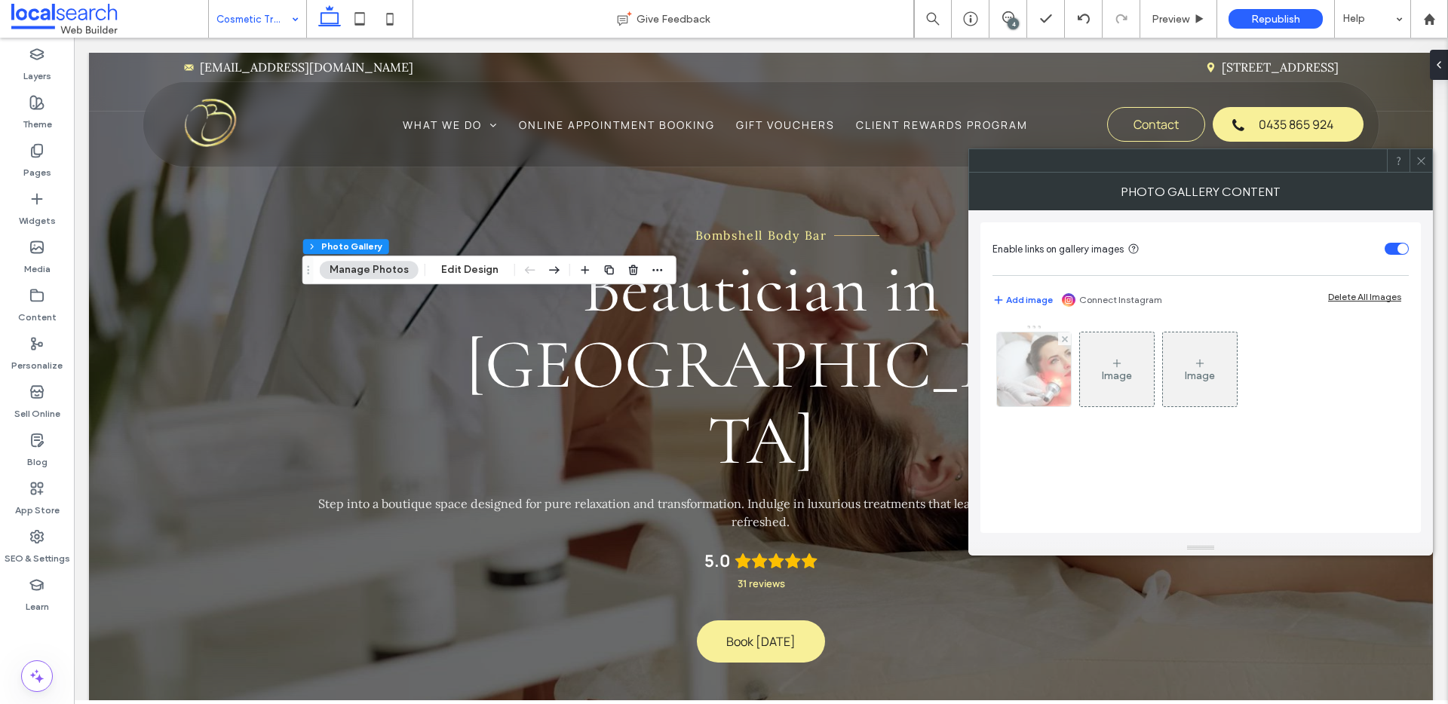
click at [1052, 383] on img at bounding box center [1034, 370] width 112 height 74
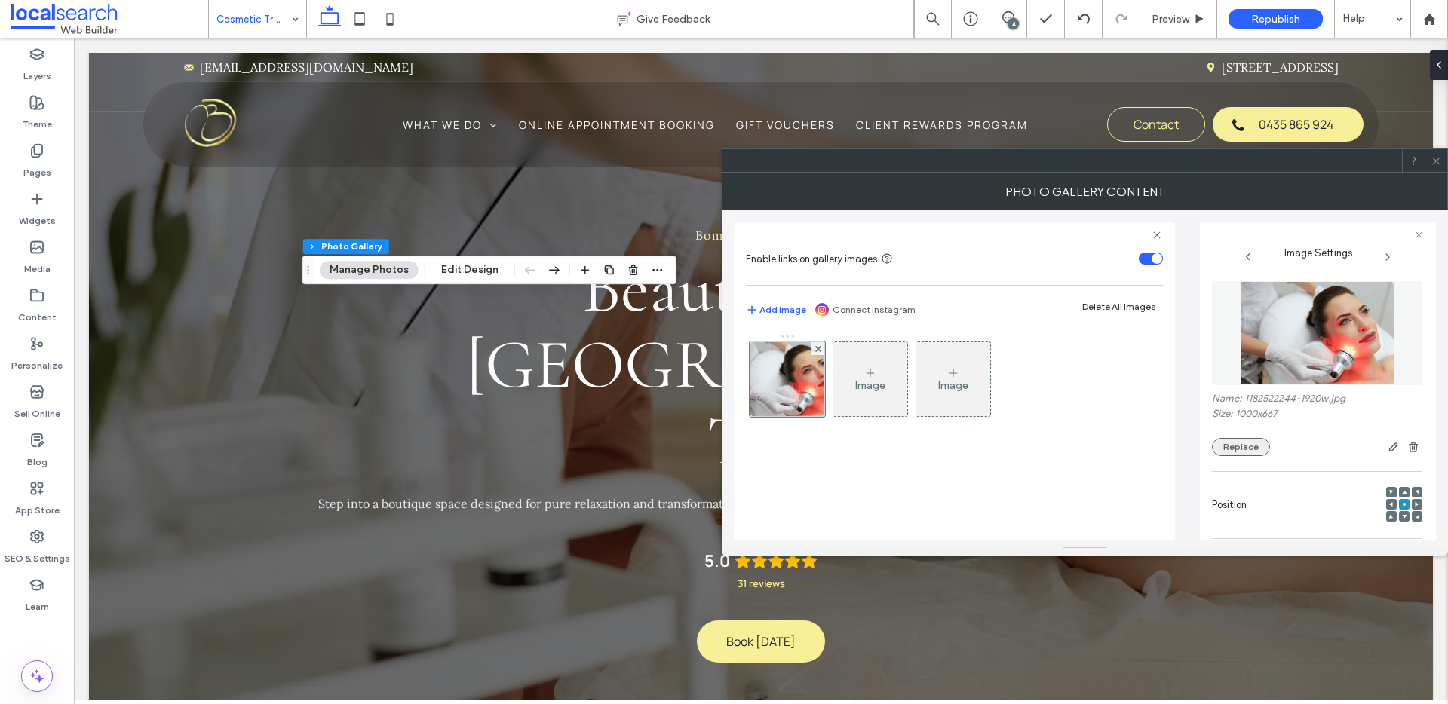
click at [1251, 445] on button "Replace" at bounding box center [1241, 447] width 58 height 18
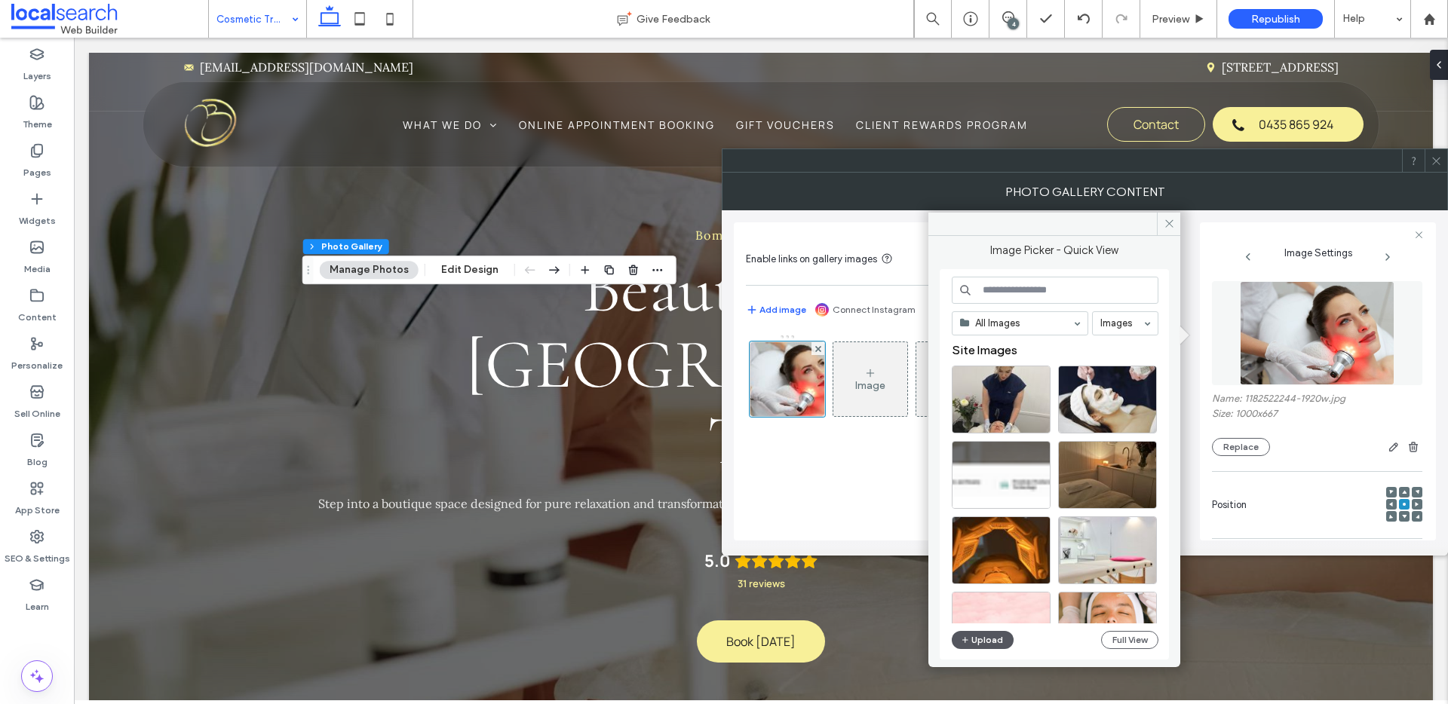
click at [982, 646] on button "Upload" at bounding box center [983, 640] width 62 height 18
click at [1439, 158] on icon at bounding box center [1436, 160] width 11 height 11
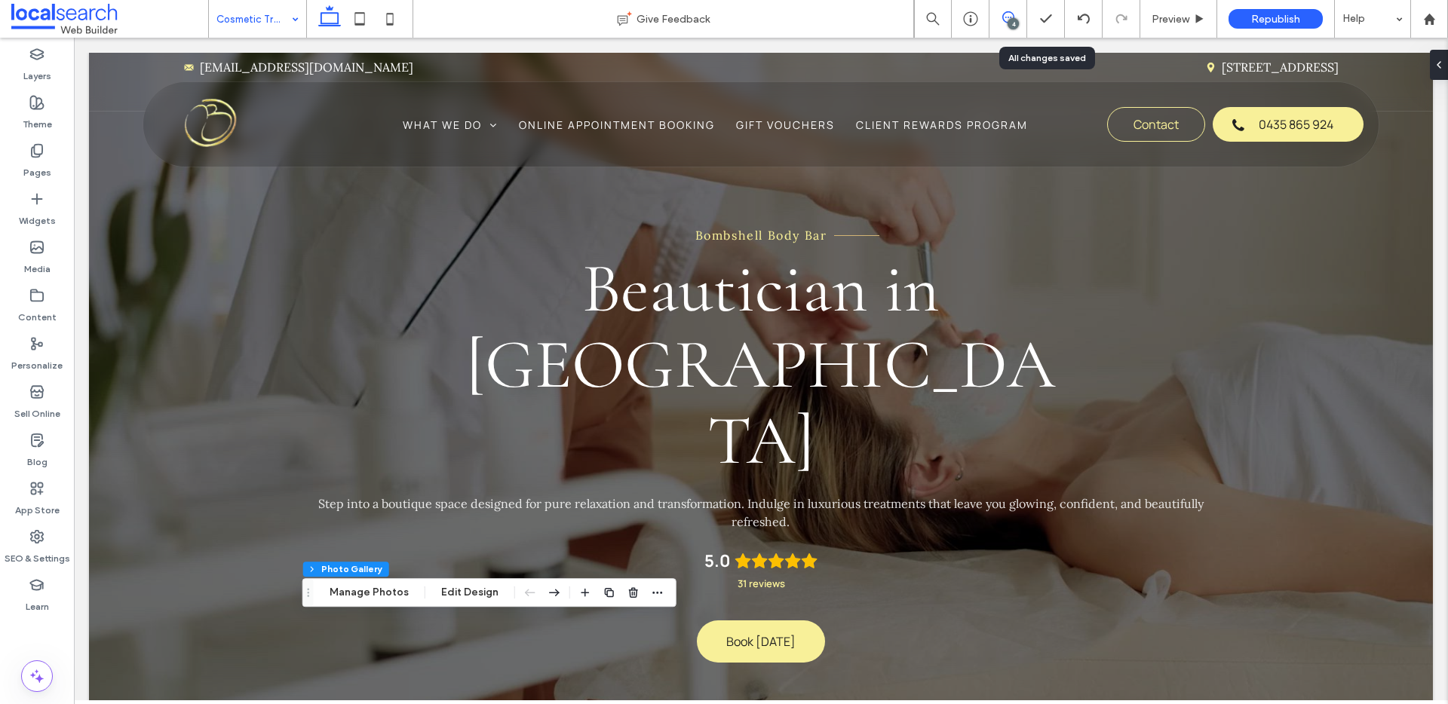
click at [1024, 17] on span at bounding box center [1008, 17] width 37 height 12
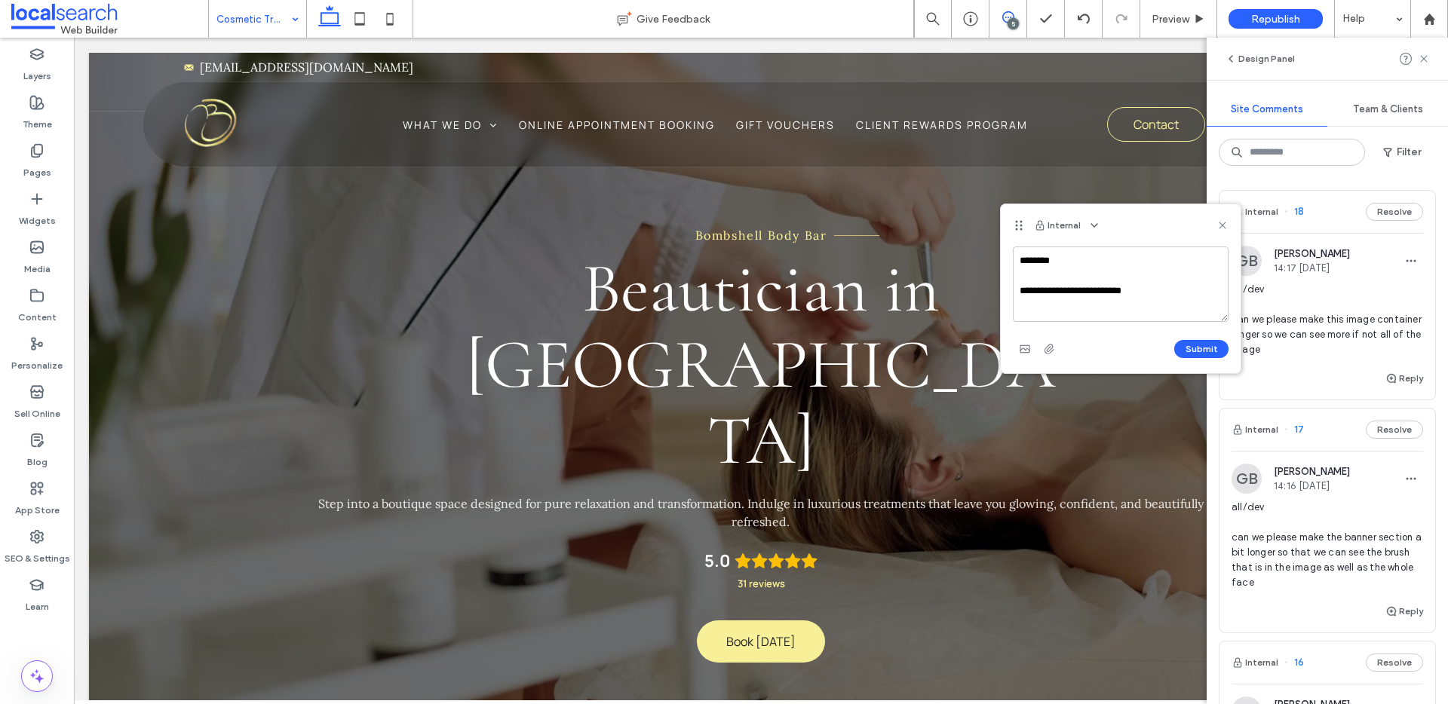
click at [1094, 289] on textarea "**********" at bounding box center [1121, 284] width 216 height 75
type textarea "**********"
click at [1211, 348] on button "Submit" at bounding box center [1201, 349] width 54 height 18
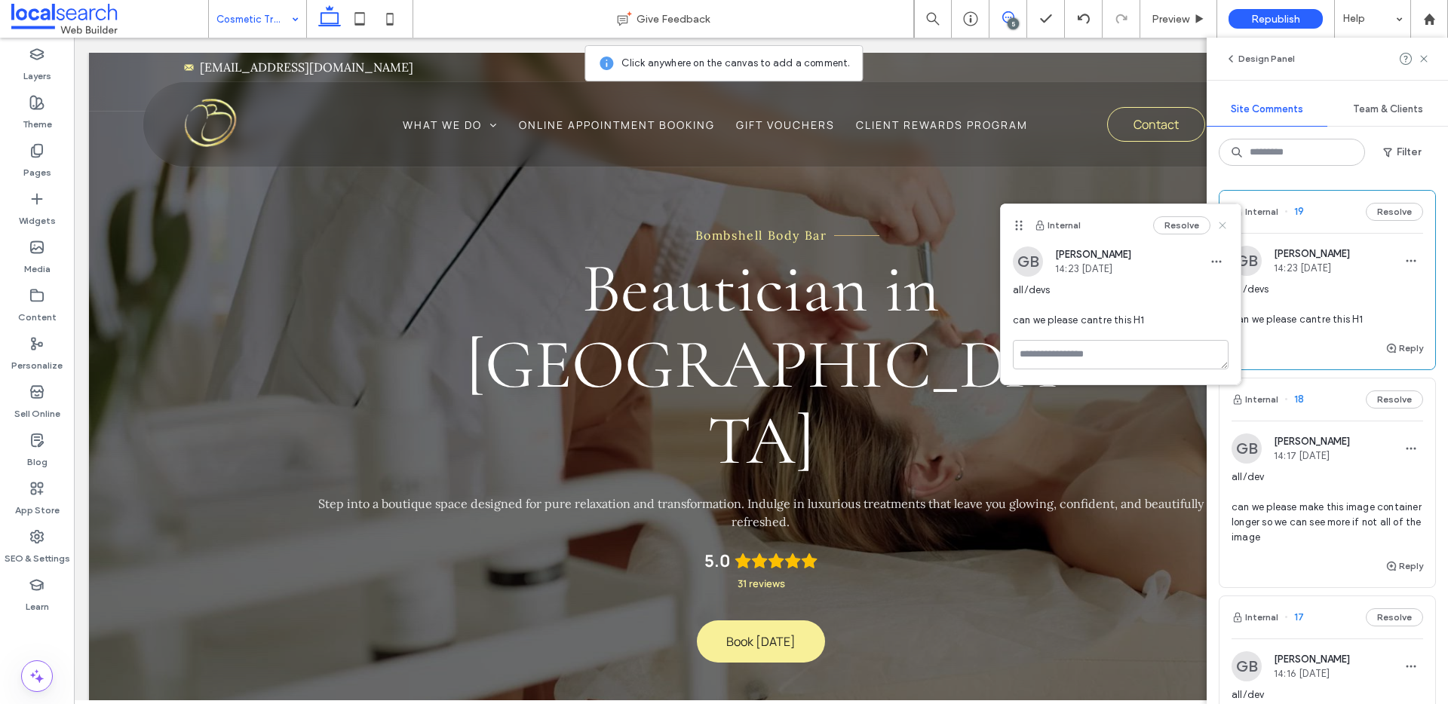
click at [1222, 224] on icon at bounding box center [1223, 225] width 12 height 12
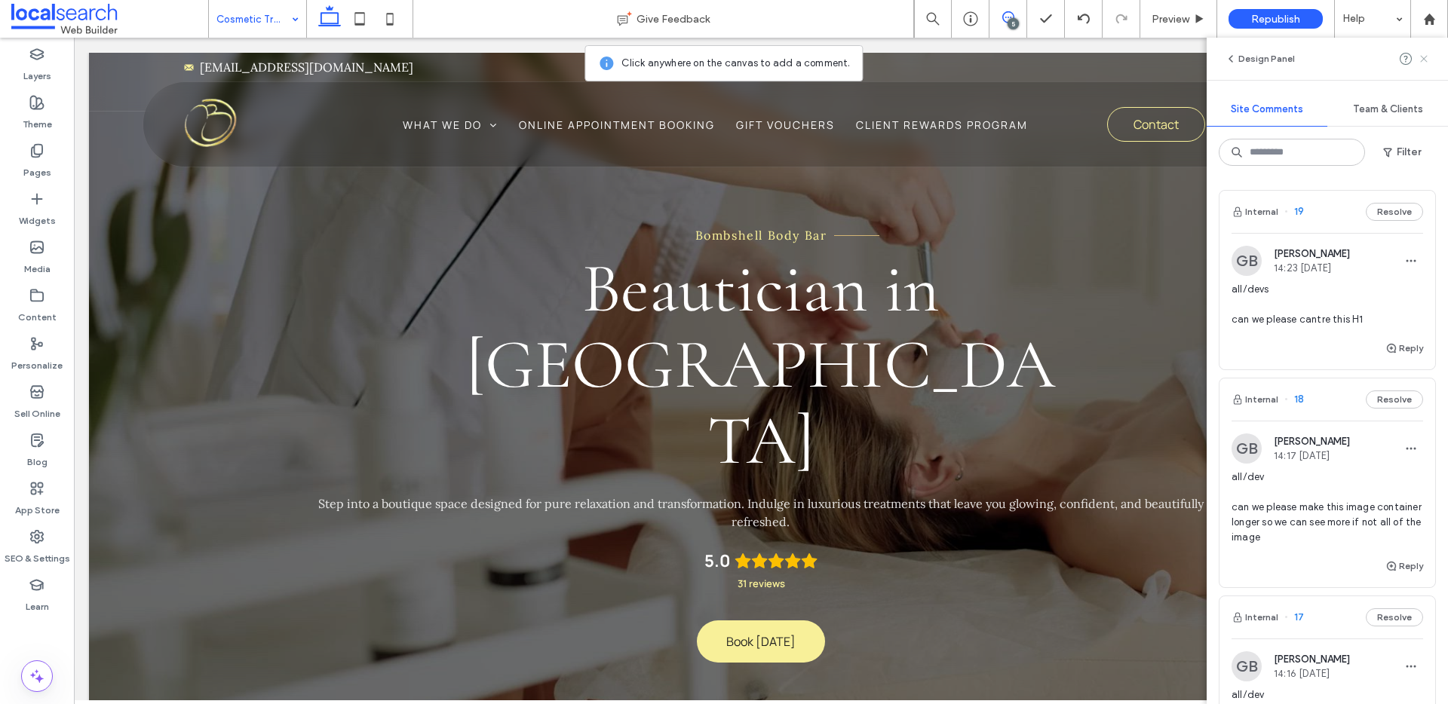
click at [1425, 58] on use at bounding box center [1423, 58] width 7 height 7
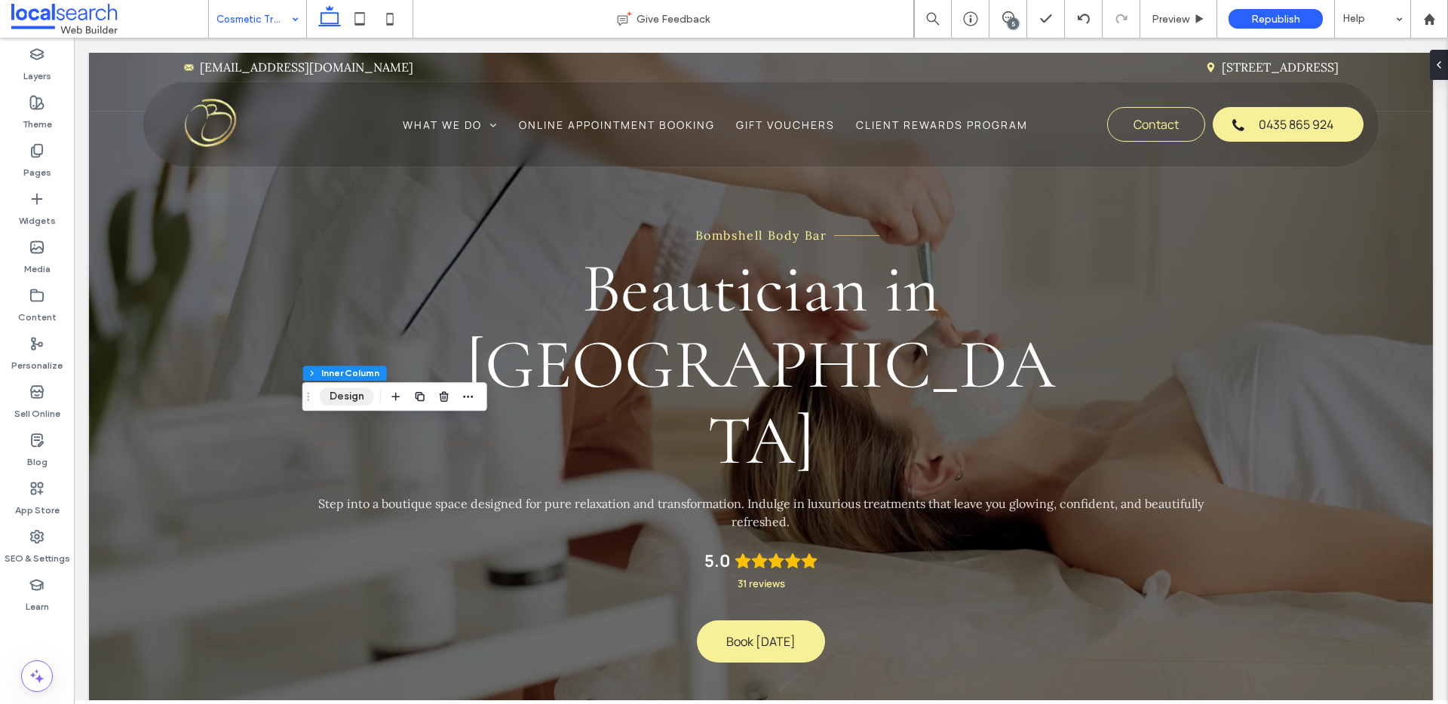
click at [357, 396] on button "Design" at bounding box center [347, 397] width 54 height 18
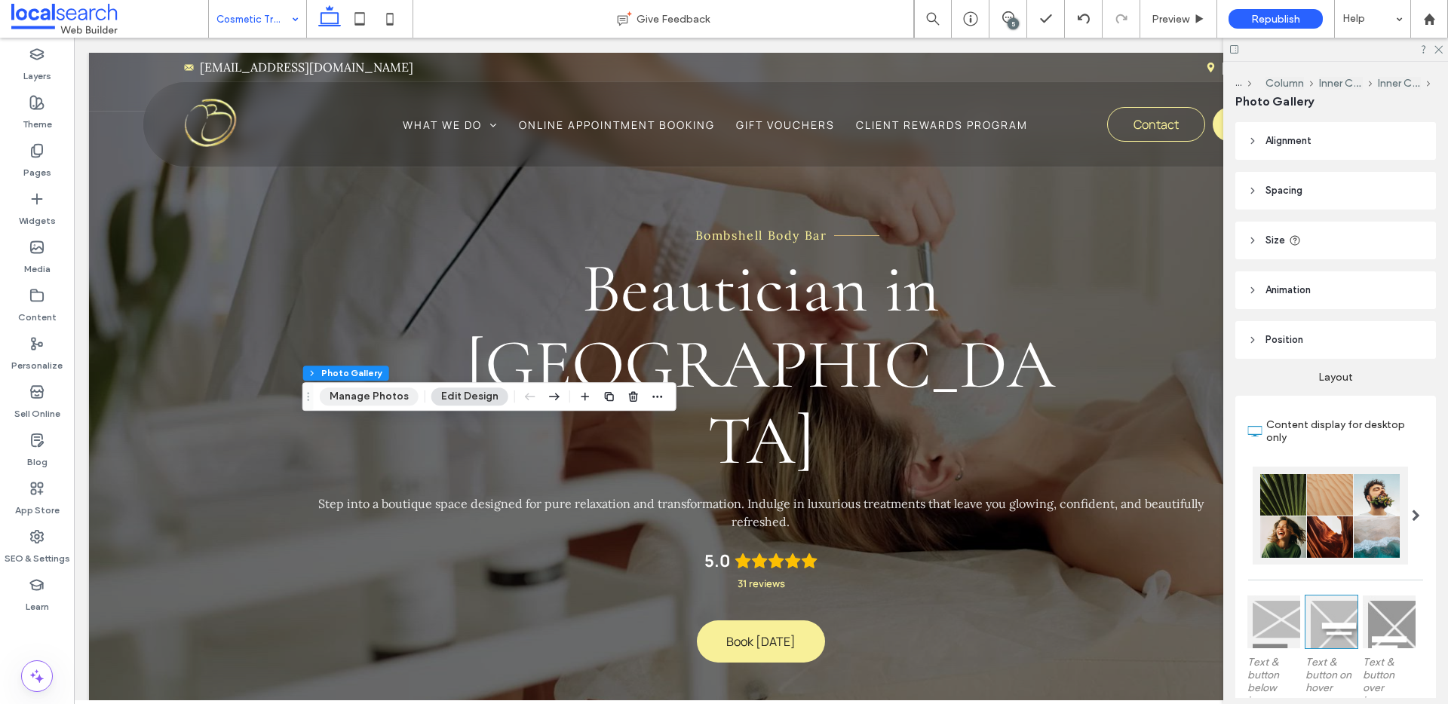
click at [391, 399] on button "Manage Photos" at bounding box center [369, 397] width 99 height 18
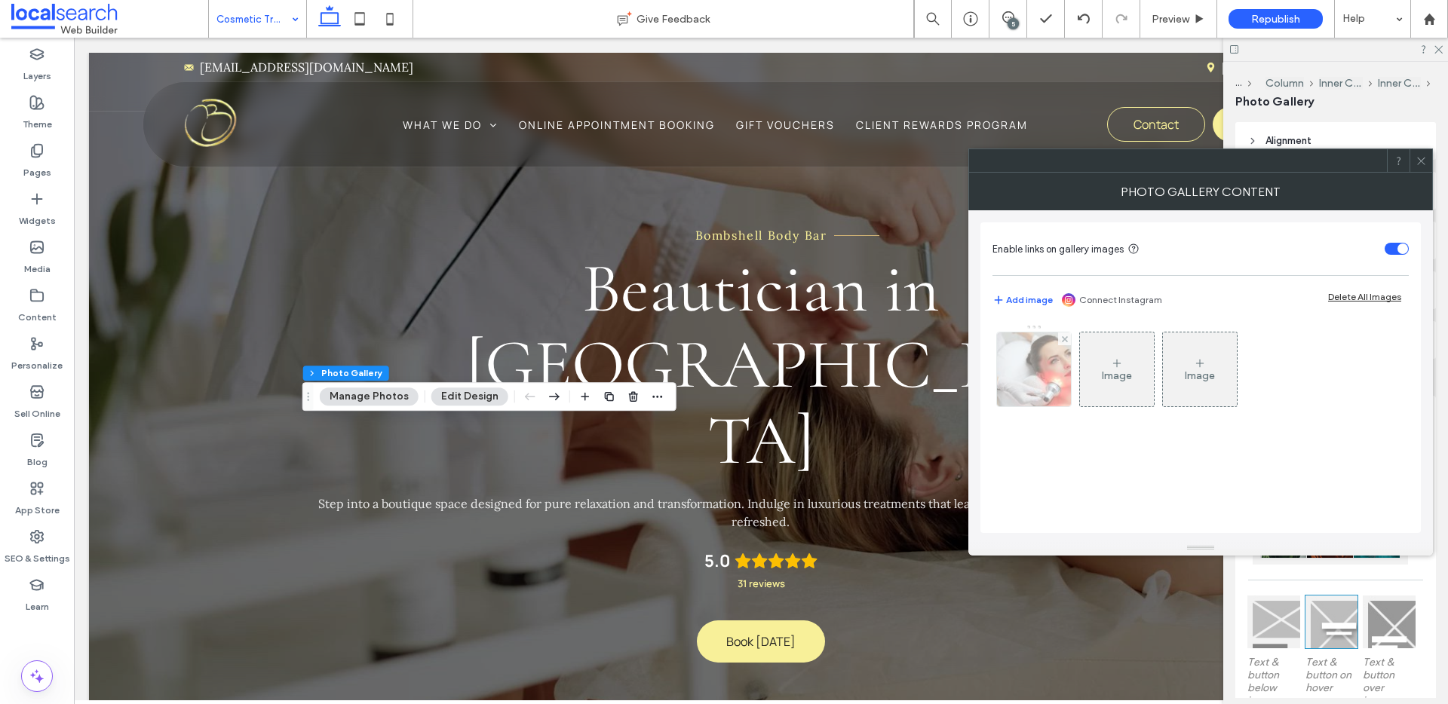
click at [1038, 380] on img at bounding box center [1034, 370] width 112 height 74
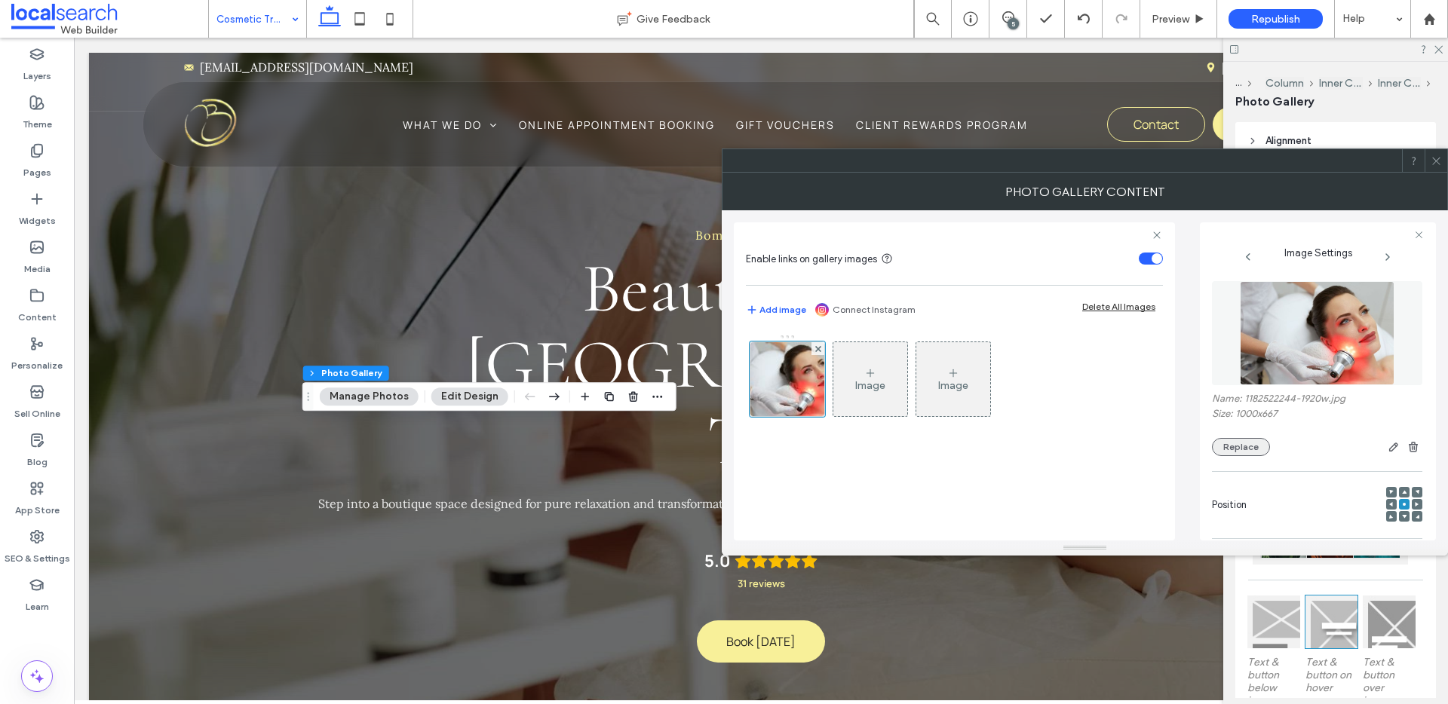
click at [1235, 448] on button "Replace" at bounding box center [1241, 447] width 58 height 18
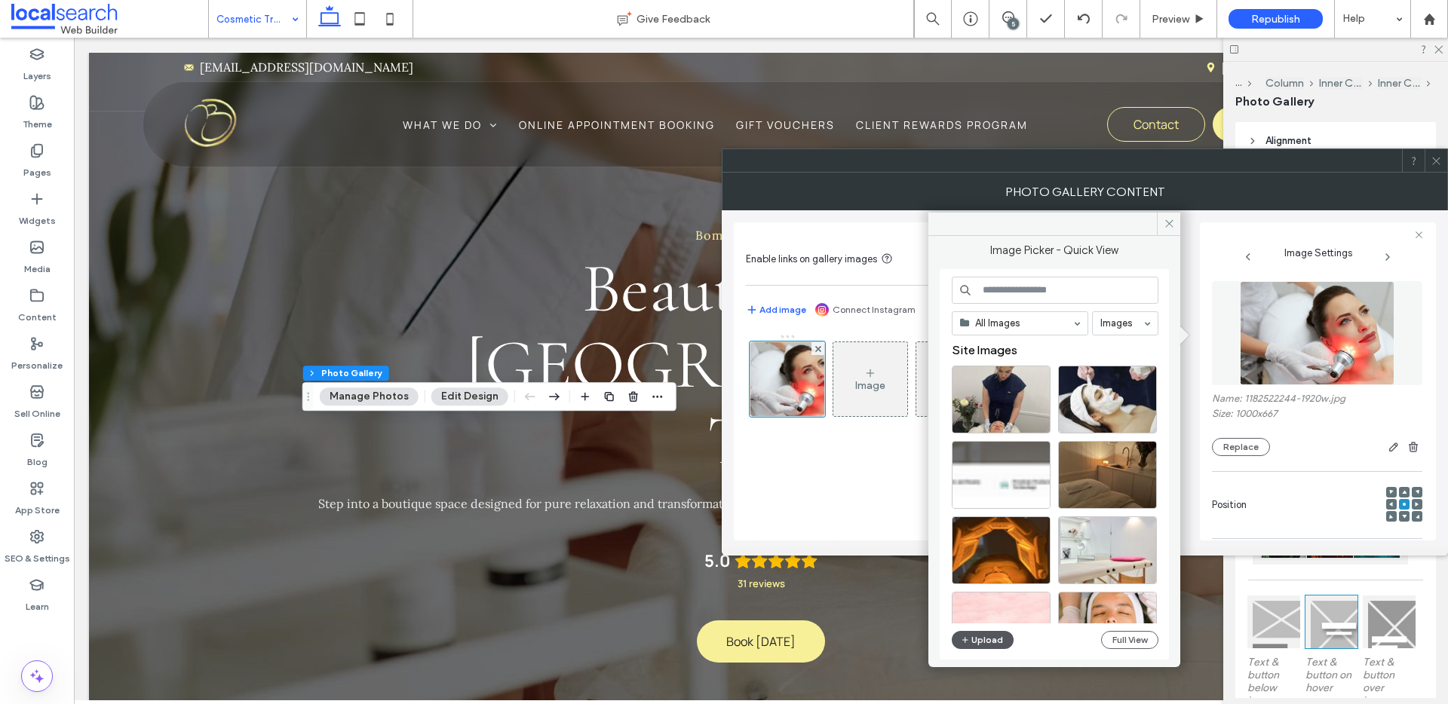
click at [990, 647] on button "Upload" at bounding box center [983, 640] width 62 height 18
click at [986, 640] on button "Upload" at bounding box center [983, 640] width 62 height 18
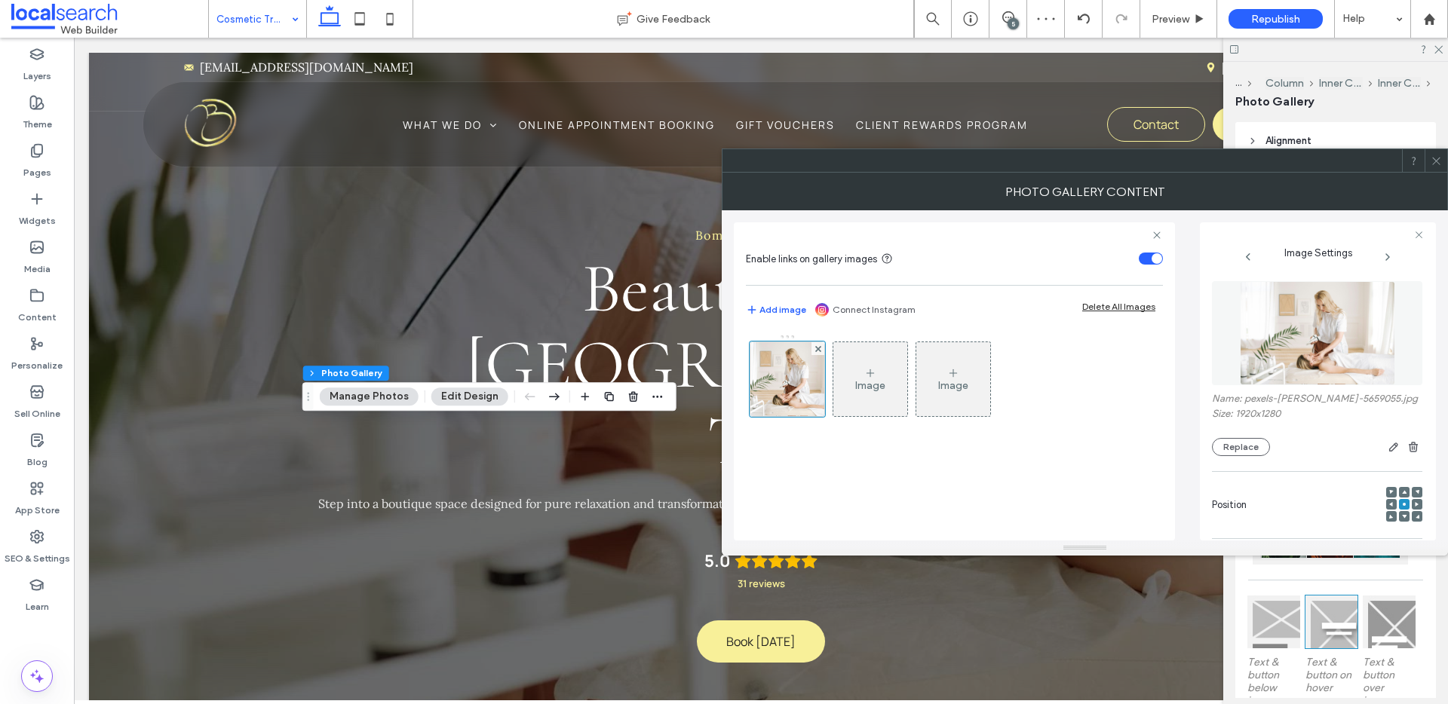
click at [1386, 505] on div at bounding box center [1391, 504] width 11 height 11
click at [1389, 504] on icon at bounding box center [1391, 504] width 5 height 5
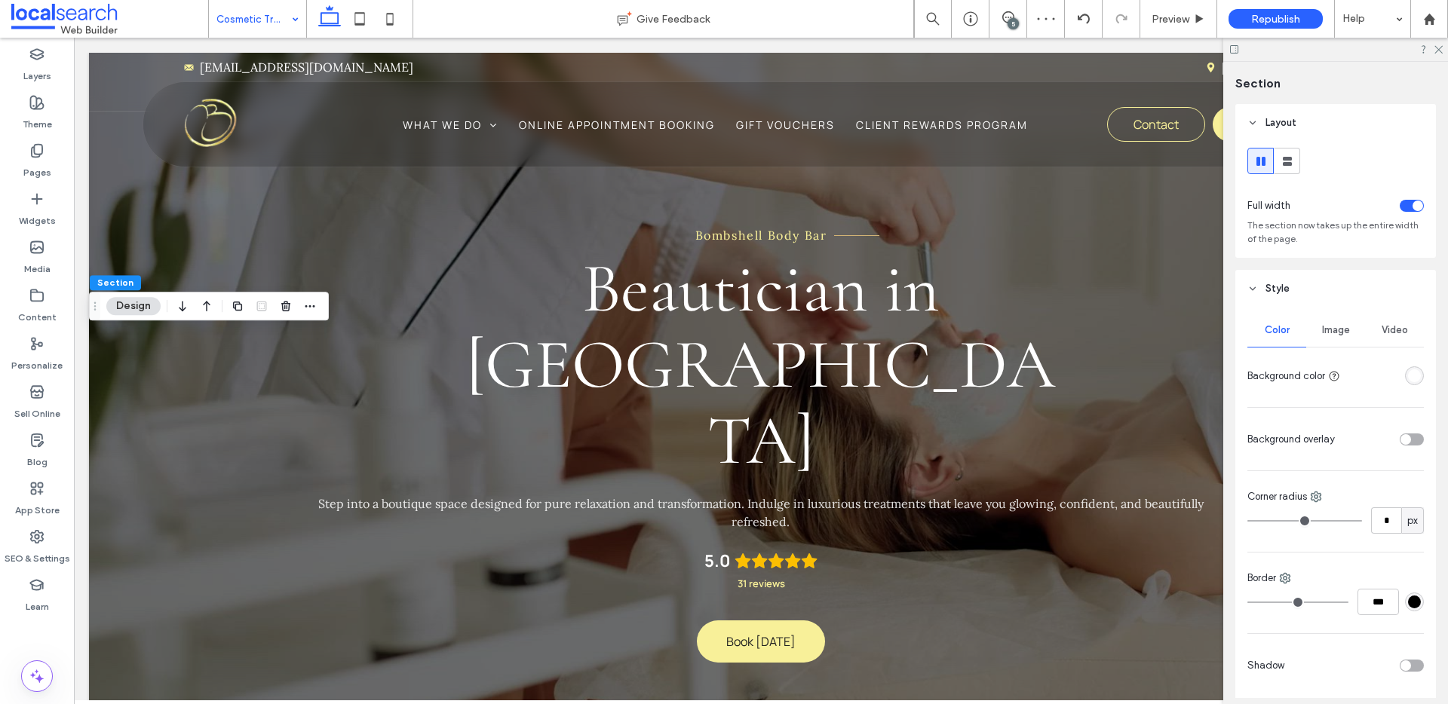
click at [1338, 333] on span "Image" at bounding box center [1336, 330] width 28 height 12
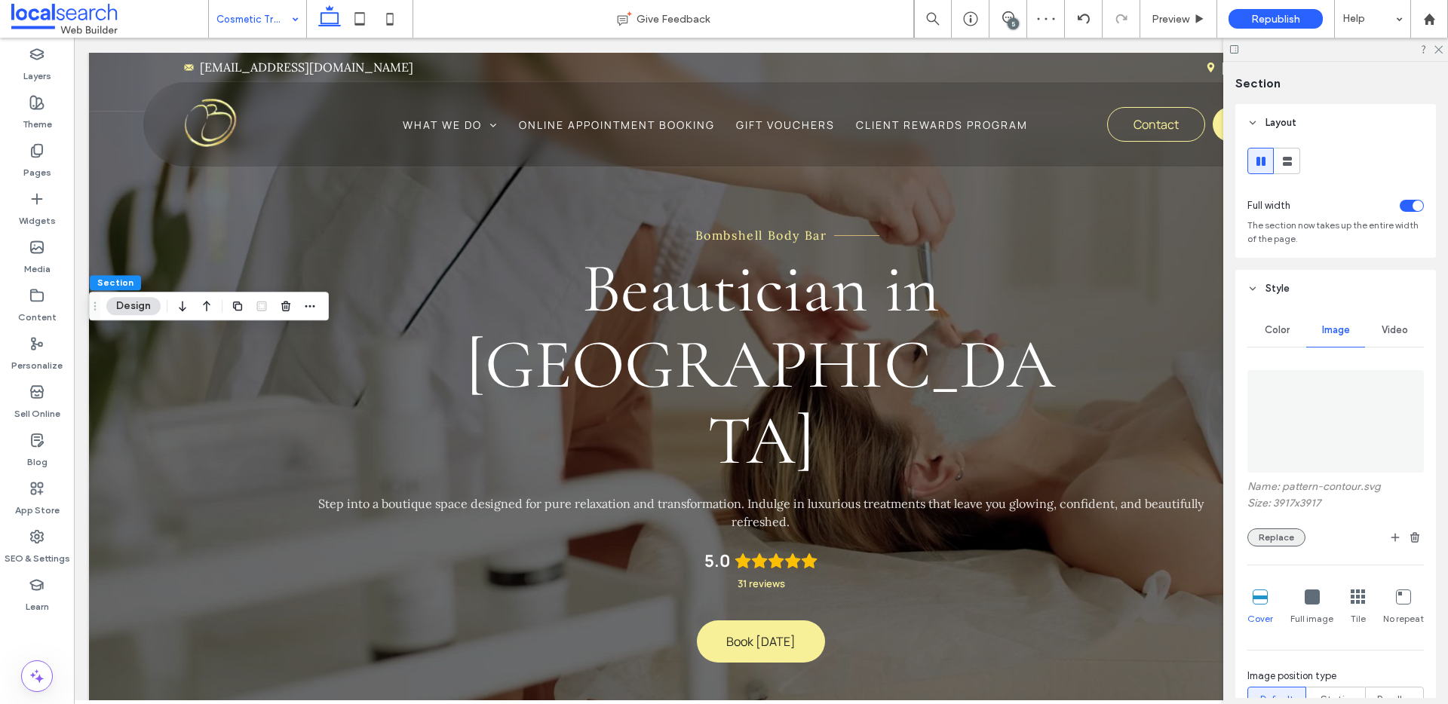
click at [1290, 541] on button "Replace" at bounding box center [1277, 538] width 58 height 18
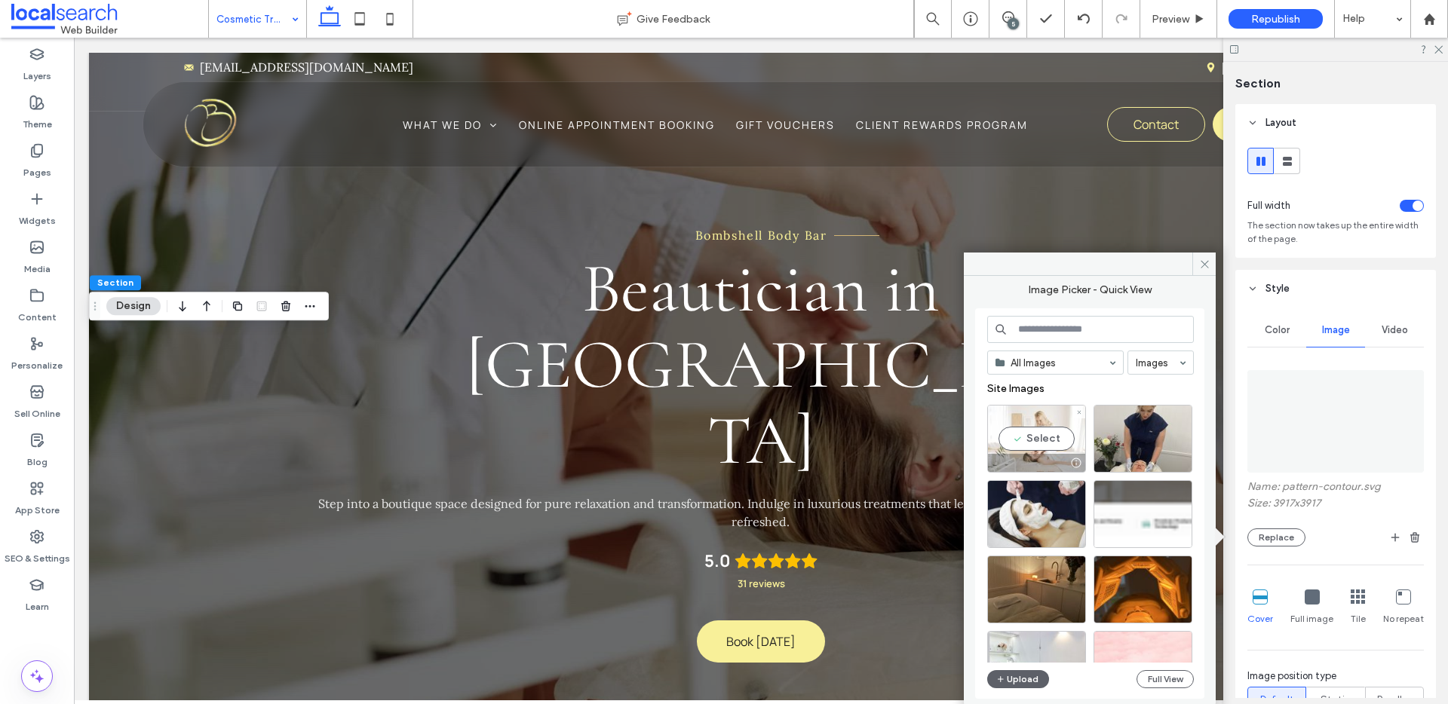
click at [1054, 435] on div "Select" at bounding box center [1036, 439] width 99 height 68
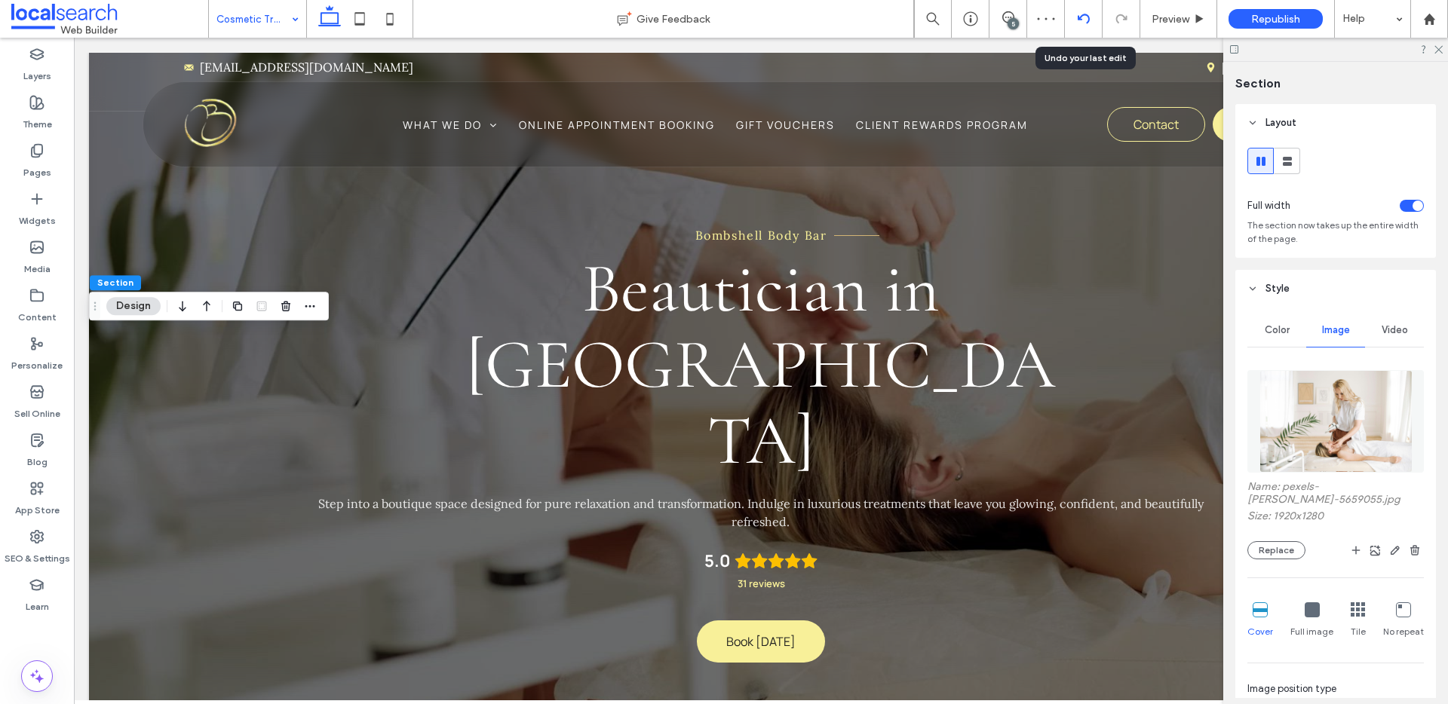
click at [1096, 17] on div at bounding box center [1083, 19] width 37 height 12
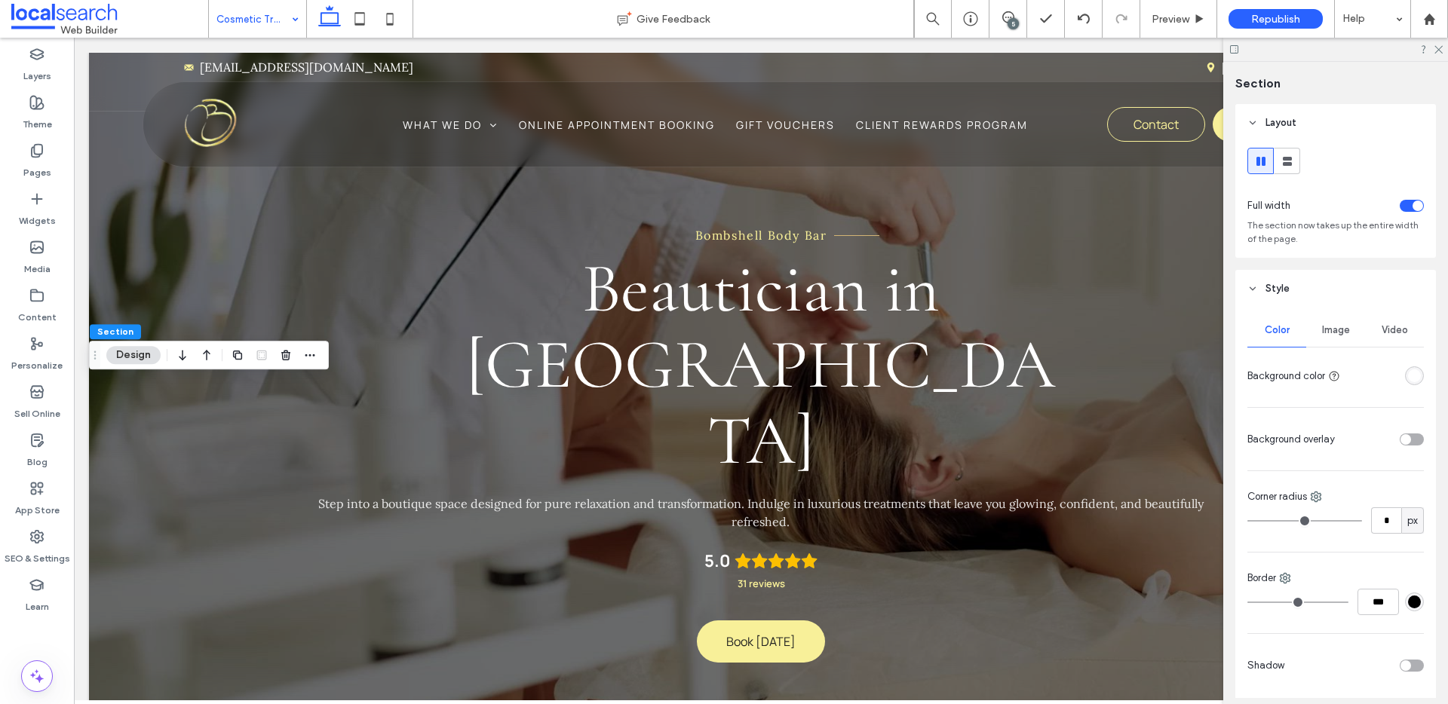
click at [1349, 320] on div "Image" at bounding box center [1335, 330] width 59 height 33
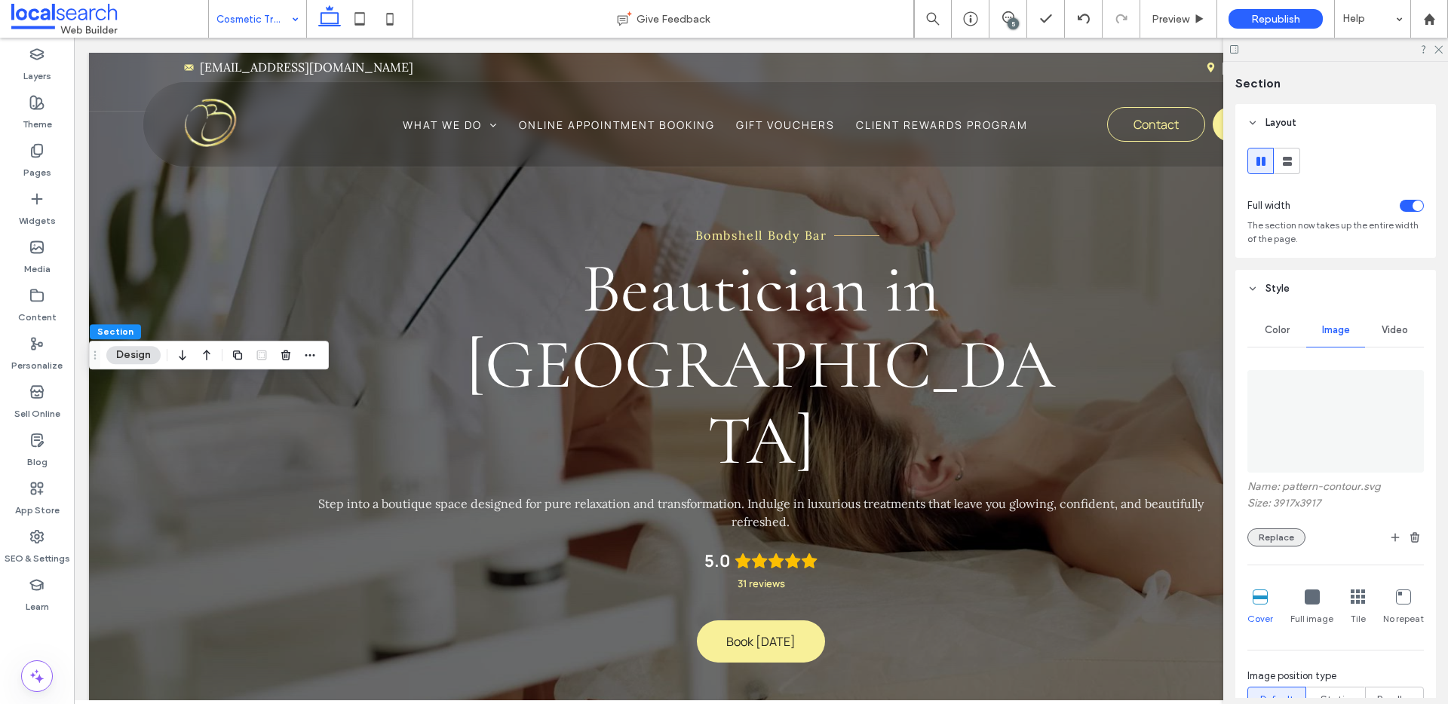
click at [1291, 539] on button "Replace" at bounding box center [1277, 538] width 58 height 18
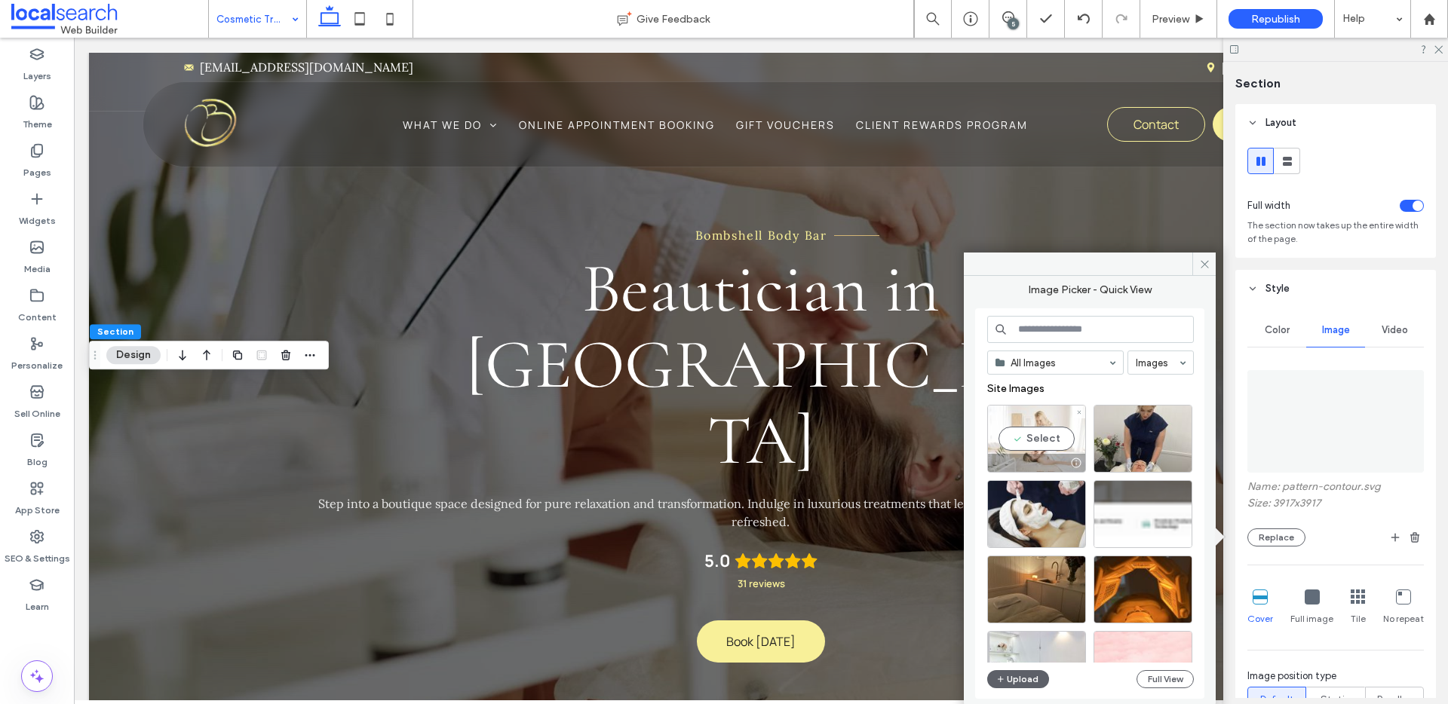
click at [1034, 439] on div "Select" at bounding box center [1036, 439] width 99 height 68
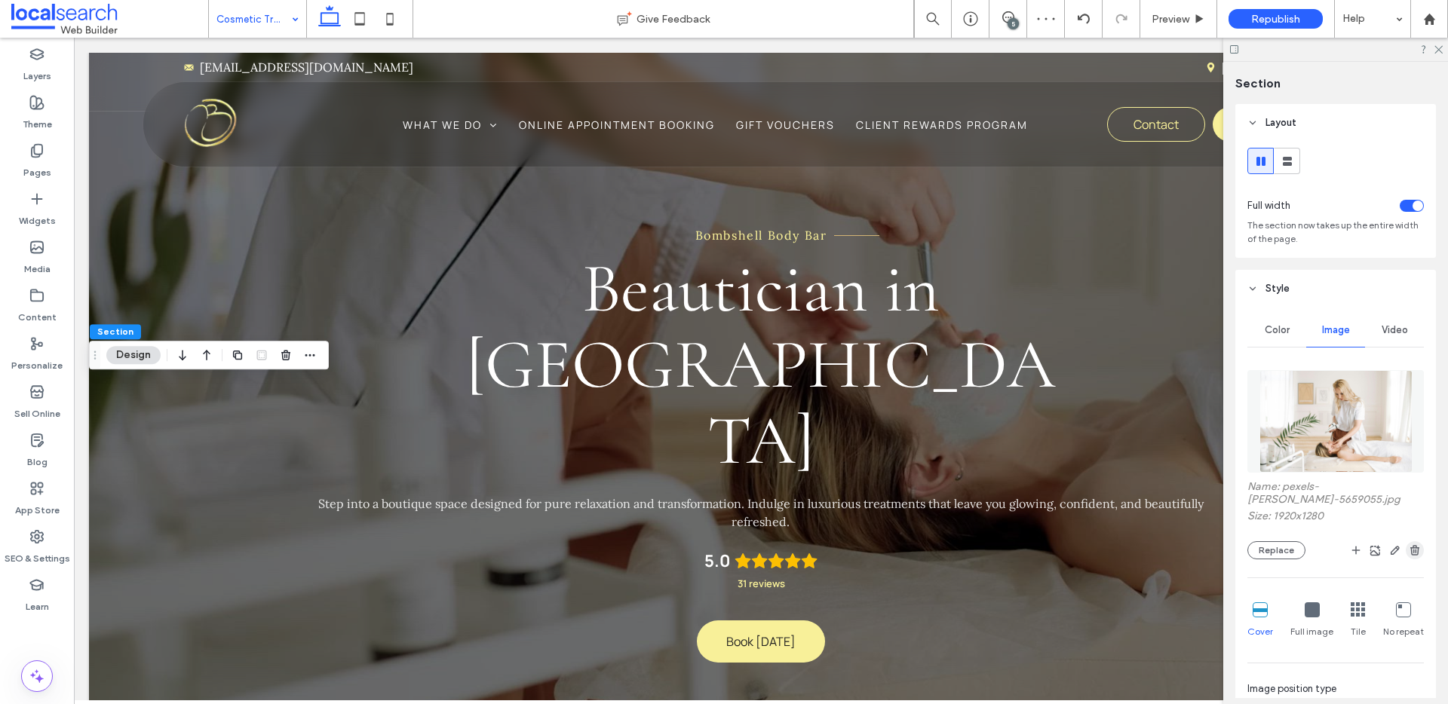
click at [1409, 549] on icon "button" at bounding box center [1415, 551] width 12 height 12
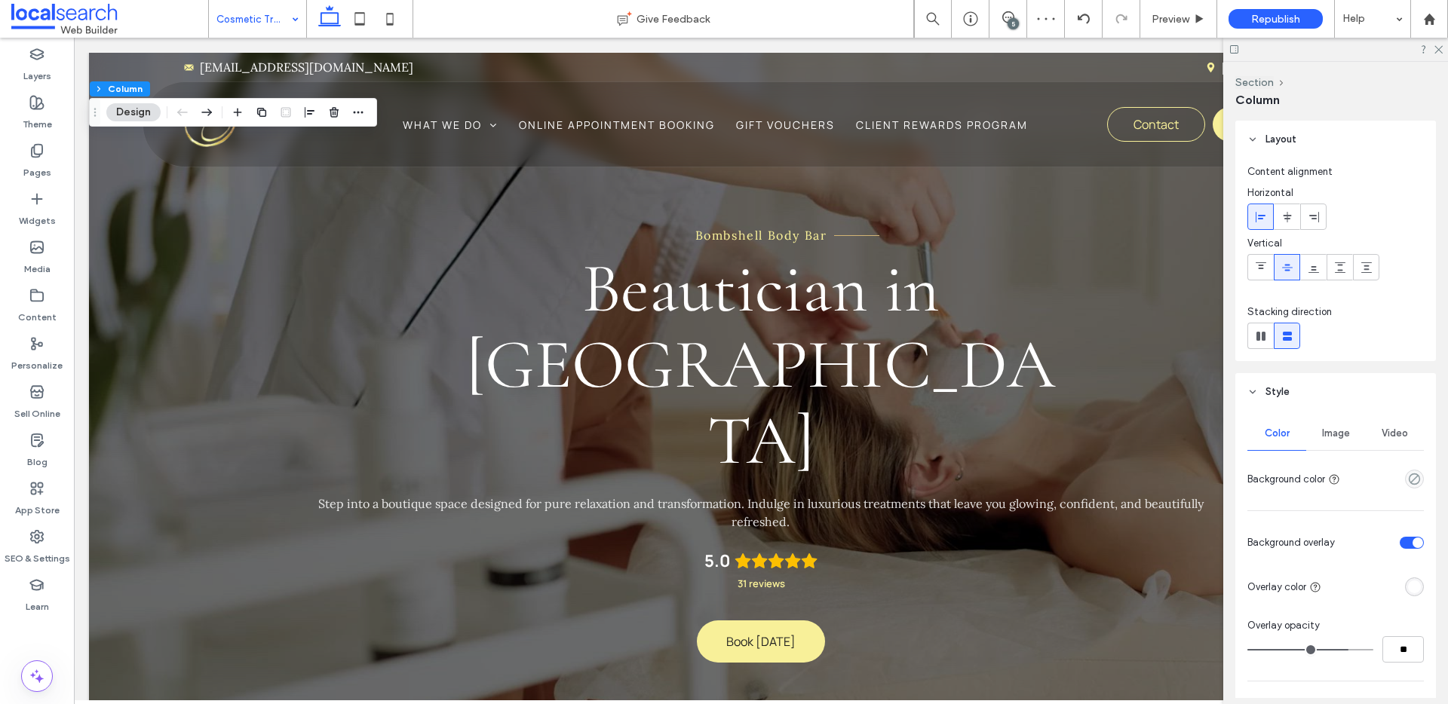
click at [1343, 443] on div "Image" at bounding box center [1335, 433] width 59 height 33
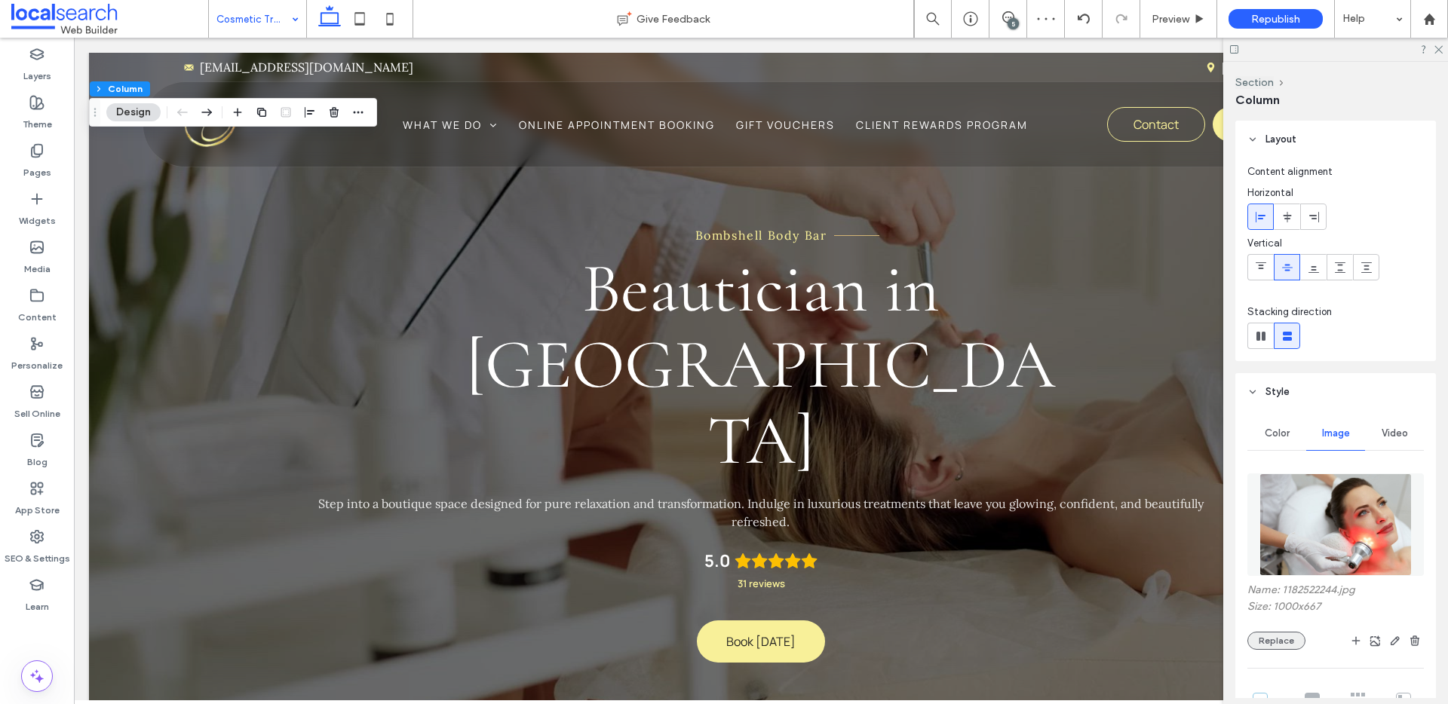
click at [1277, 642] on button "Replace" at bounding box center [1277, 641] width 58 height 18
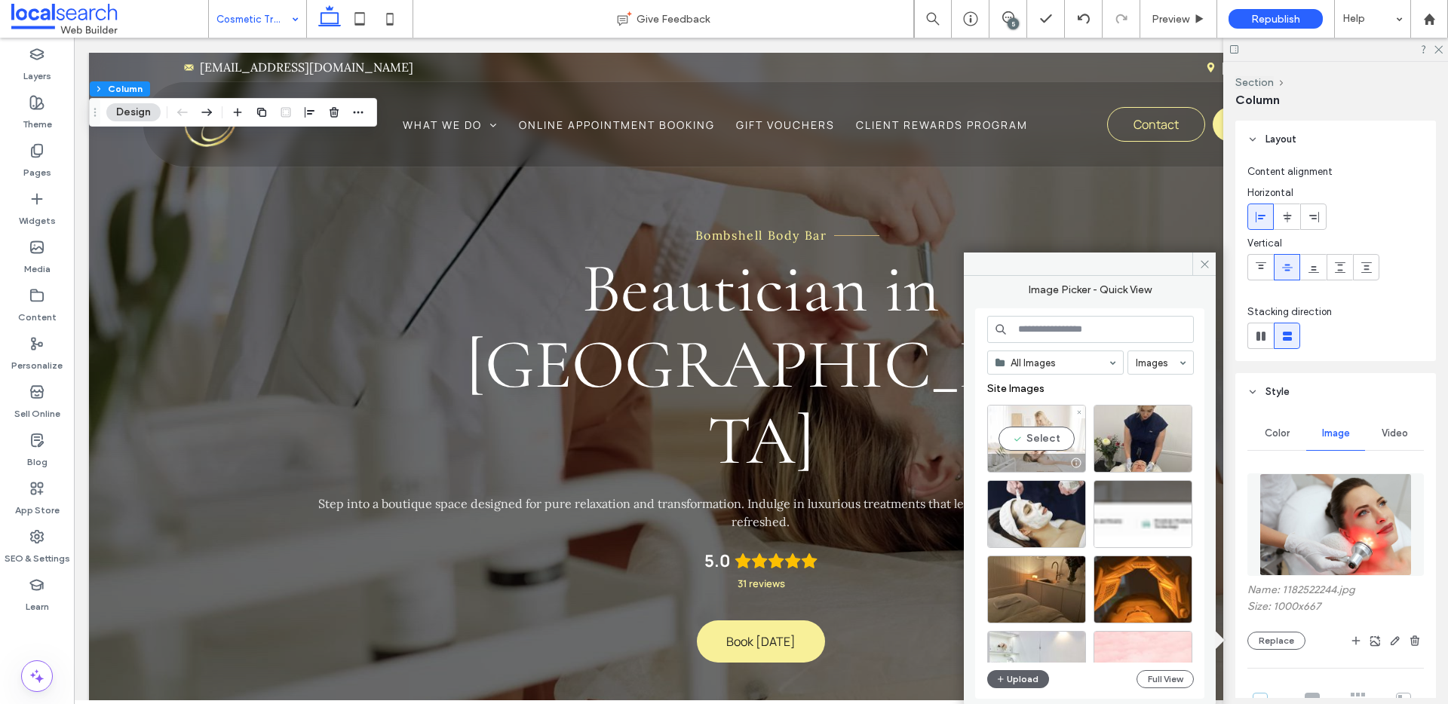
click at [1035, 436] on div "Select" at bounding box center [1036, 439] width 99 height 68
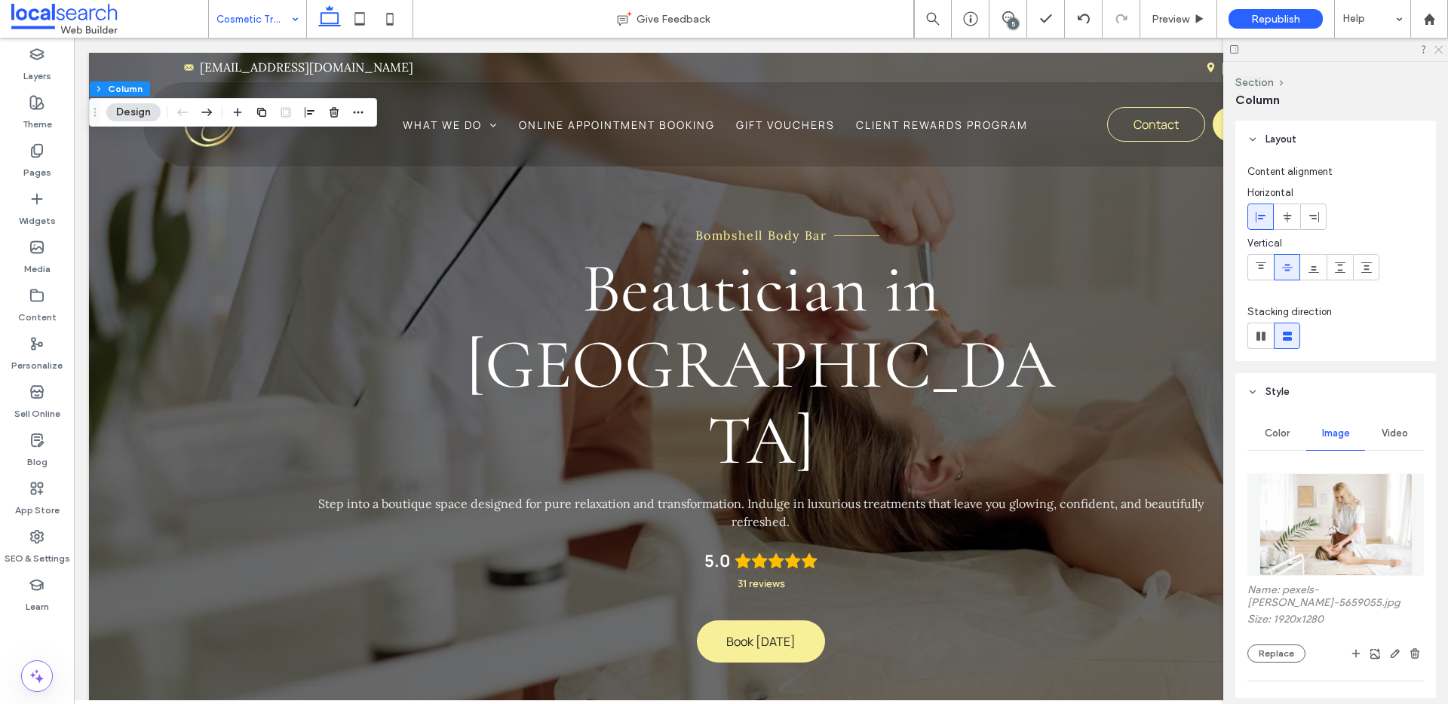
click at [1438, 46] on icon at bounding box center [1438, 49] width 10 height 10
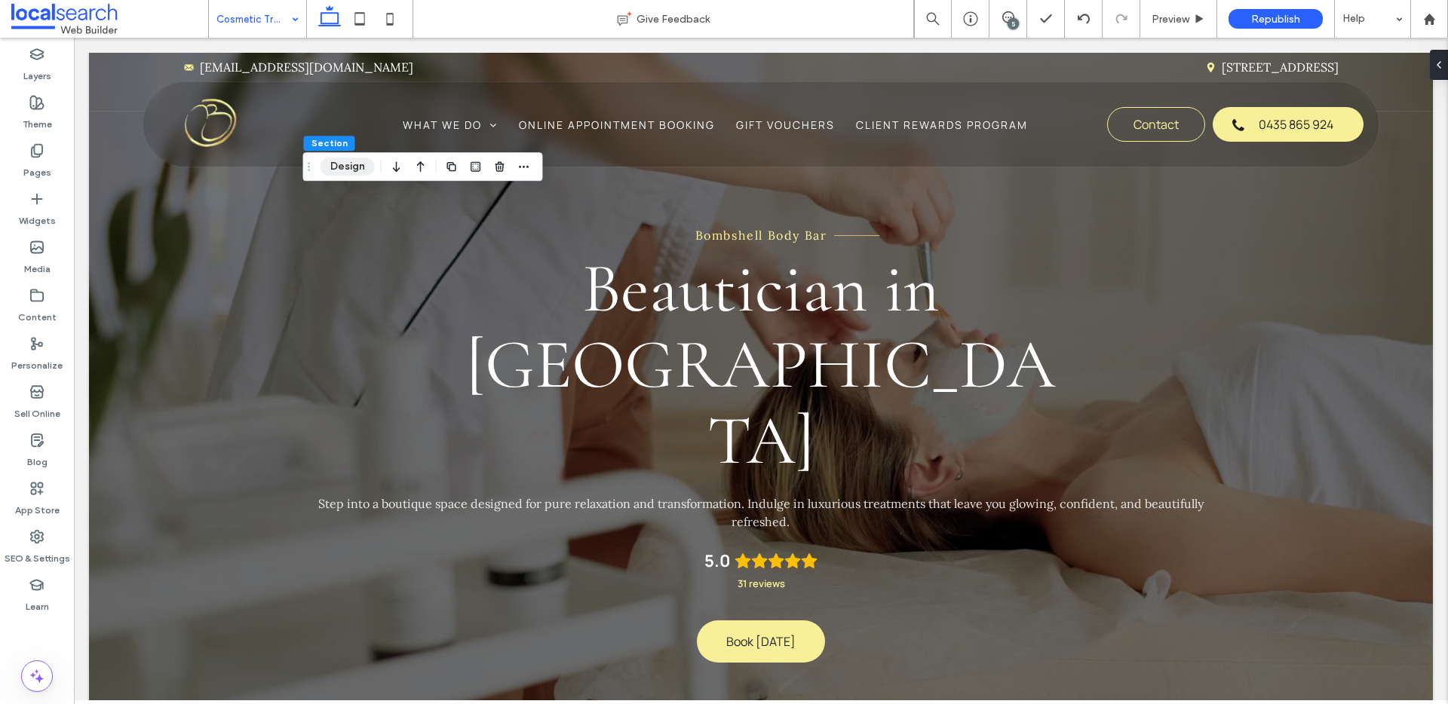
click at [341, 163] on button "Design" at bounding box center [348, 167] width 54 height 18
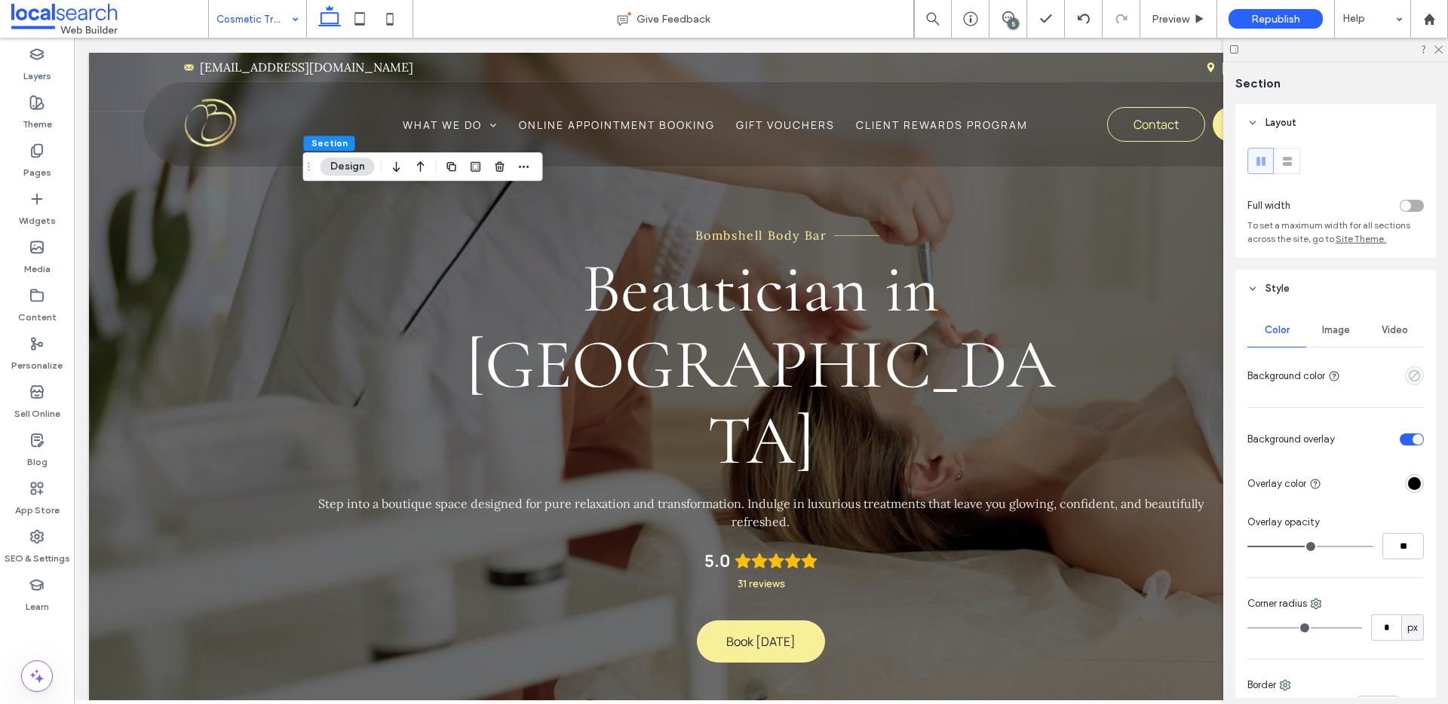
click at [1408, 373] on icon "empty color" at bounding box center [1414, 376] width 13 height 13
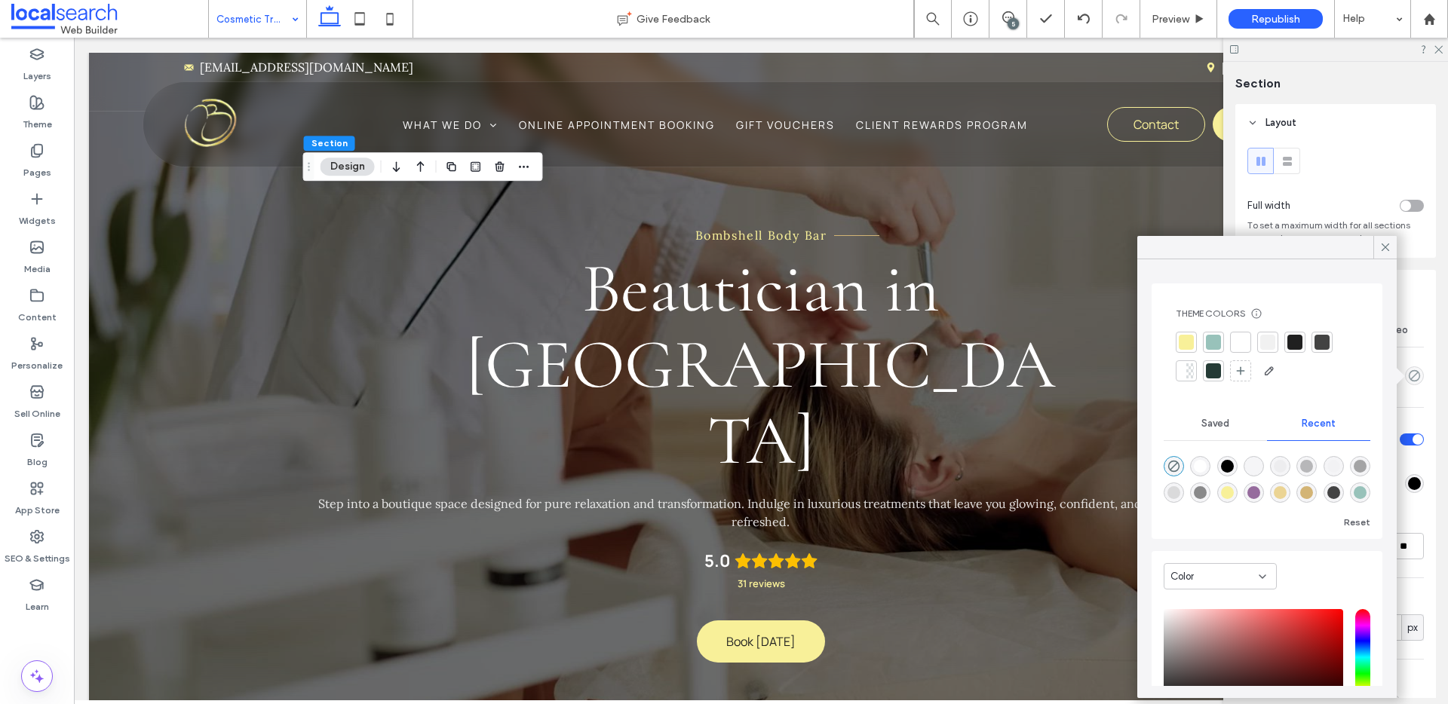
click at [1206, 336] on div at bounding box center [1213, 342] width 15 height 15
click at [1386, 247] on icon at bounding box center [1386, 248] width 14 height 14
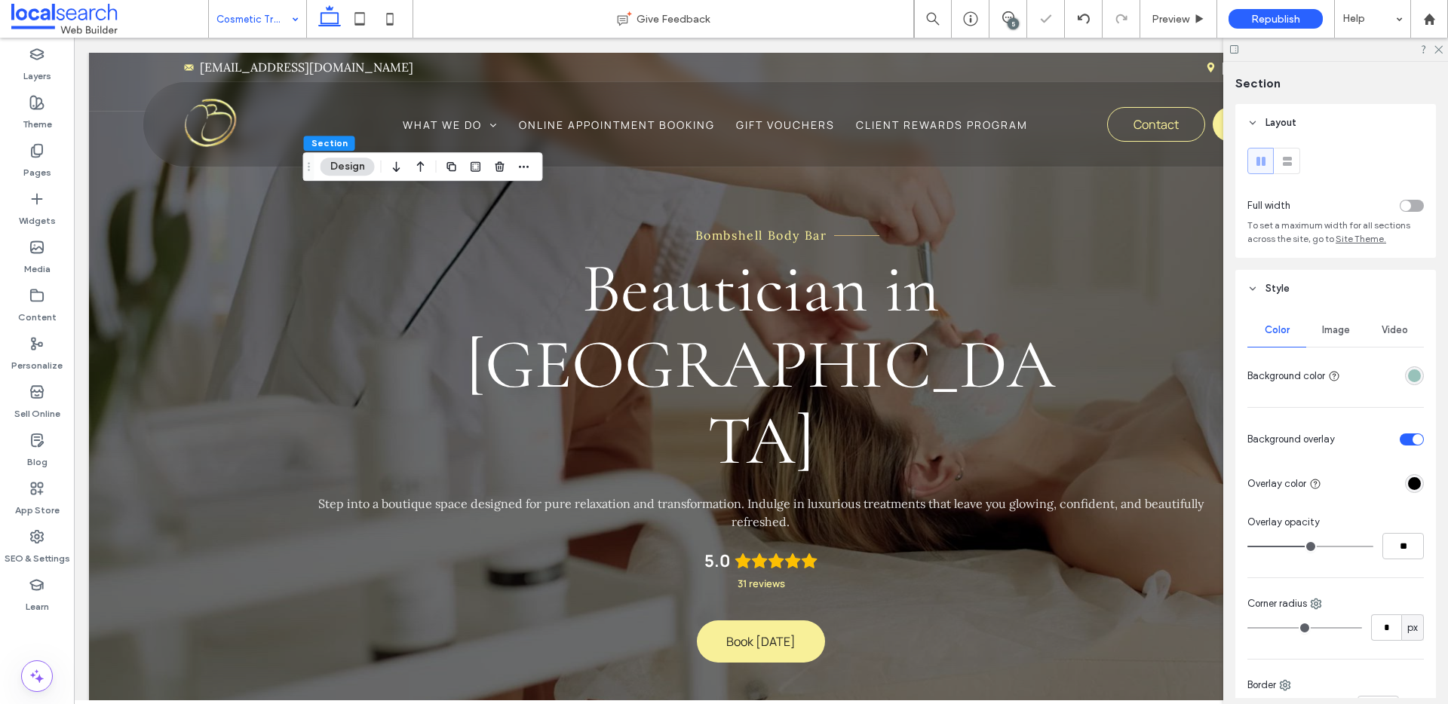
click at [1328, 333] on span "Image" at bounding box center [1336, 330] width 28 height 12
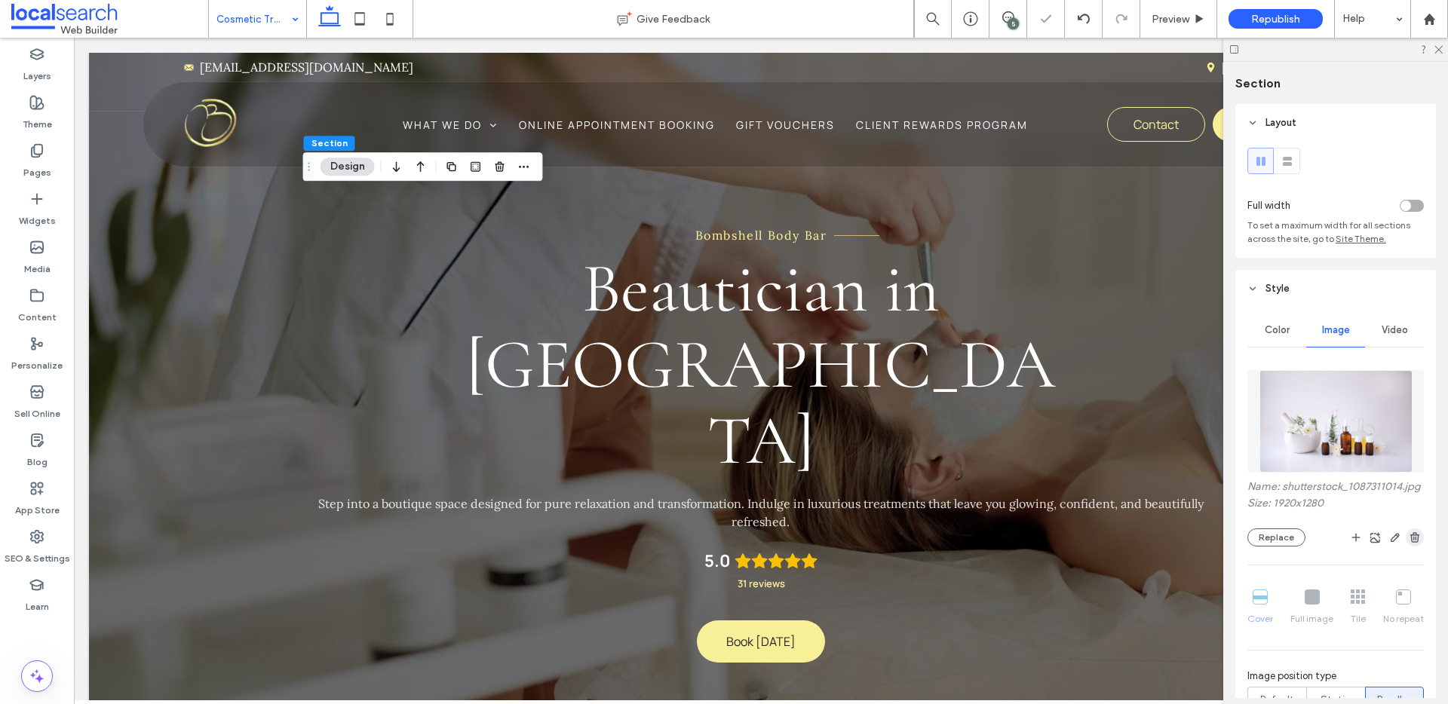
click at [1410, 544] on icon "button" at bounding box center [1415, 538] width 12 height 12
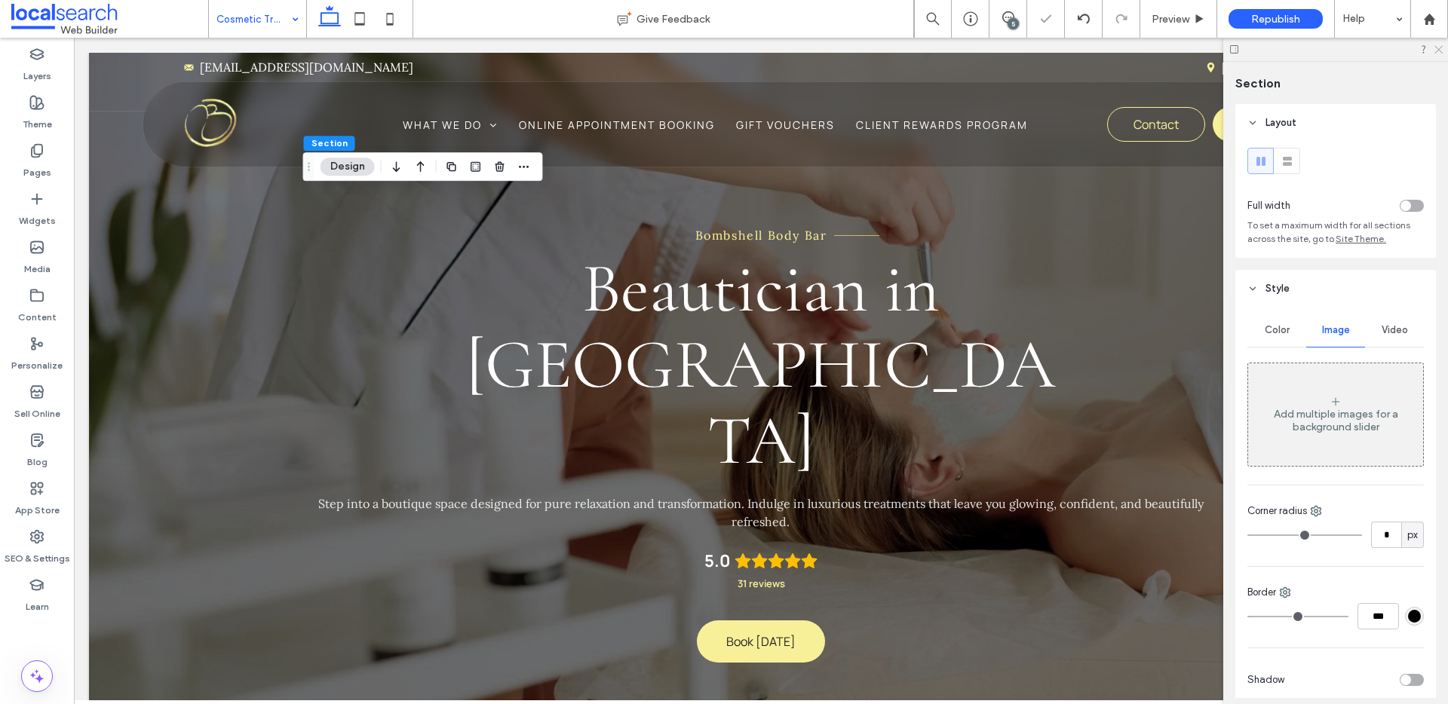
click at [1440, 51] on use at bounding box center [1439, 50] width 8 height 8
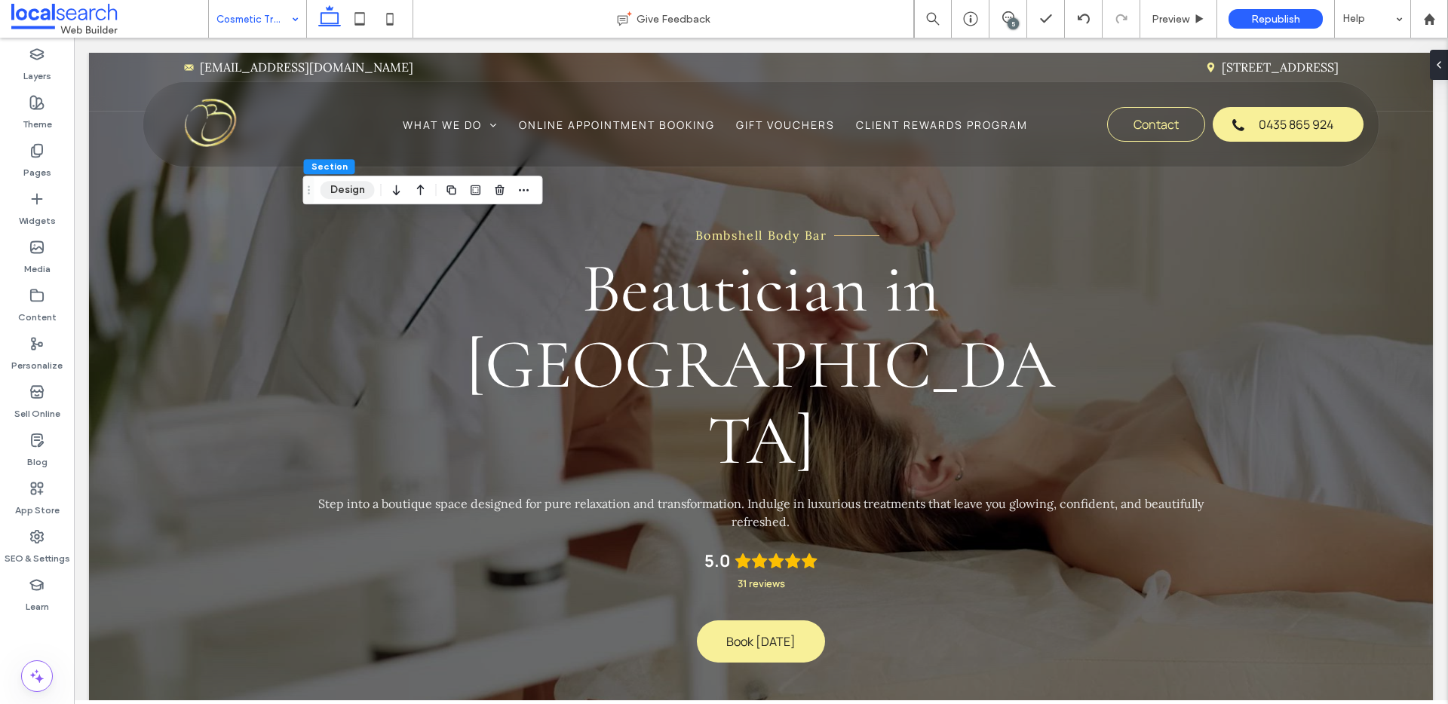
click at [339, 186] on button "Design" at bounding box center [348, 190] width 54 height 18
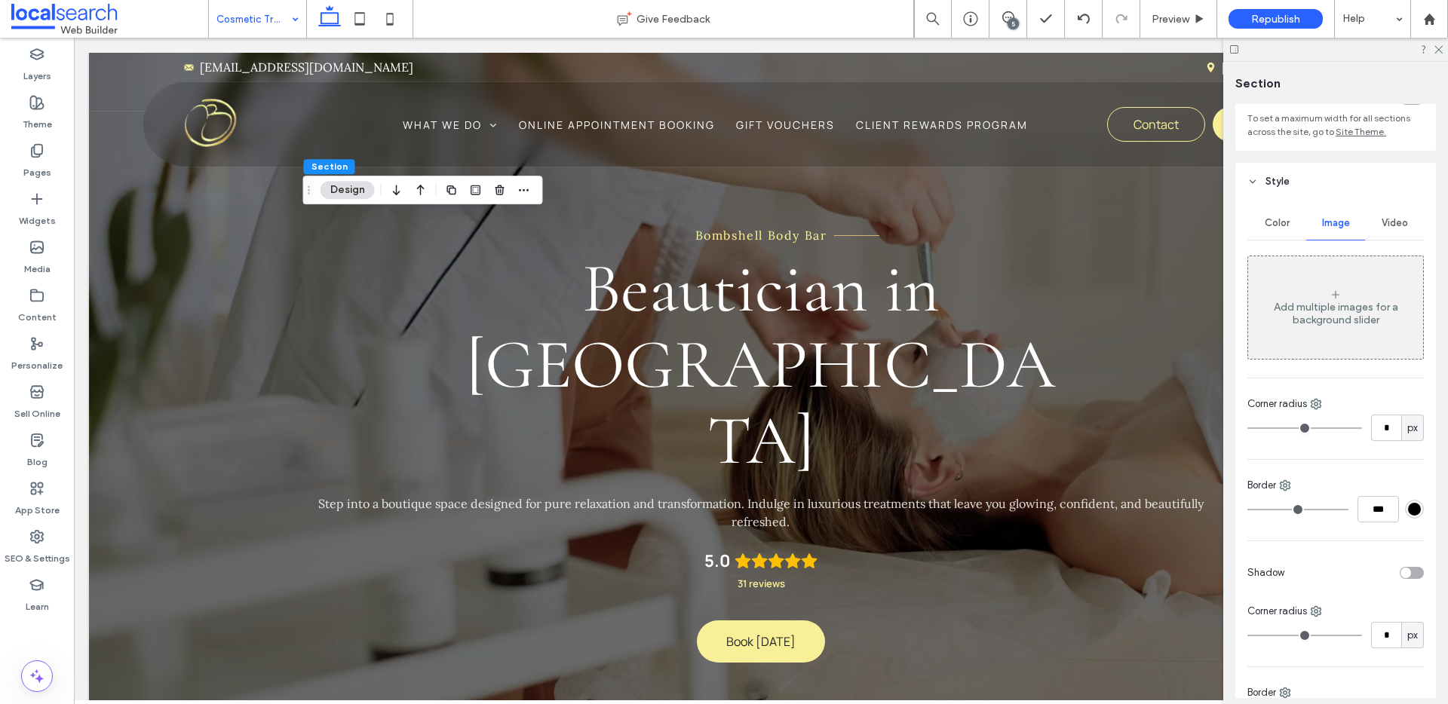
scroll to position [106, 0]
click at [1284, 224] on span "Color" at bounding box center [1277, 224] width 25 height 12
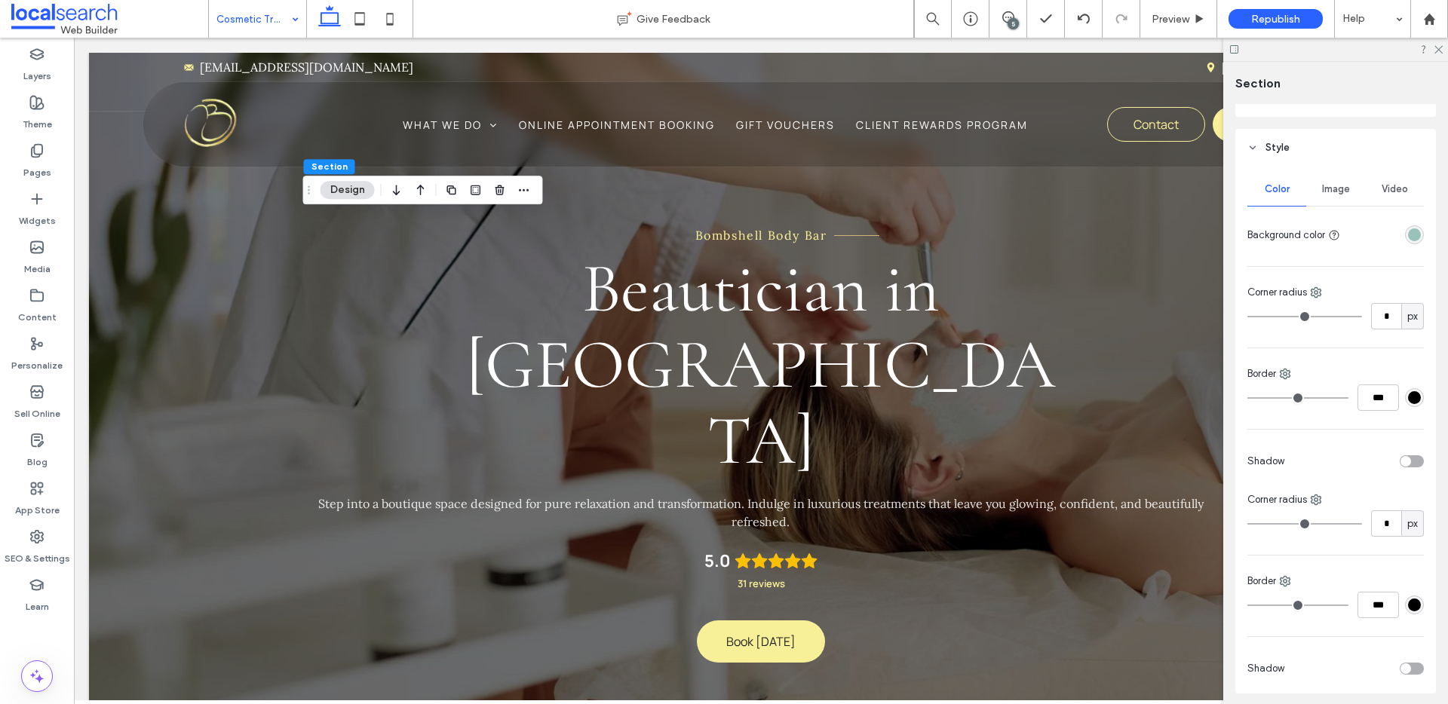
scroll to position [140, 0]
click at [1329, 195] on span "Image" at bounding box center [1336, 190] width 28 height 12
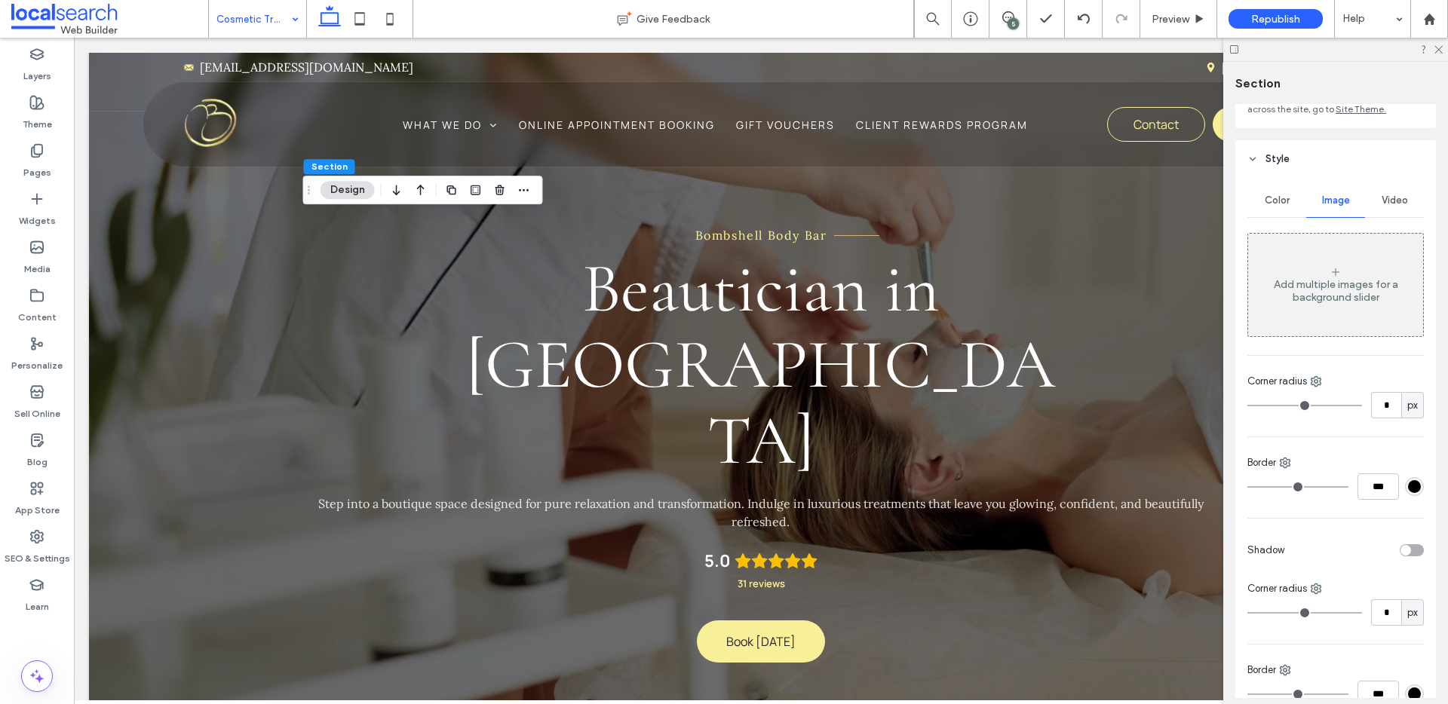
scroll to position [0, 0]
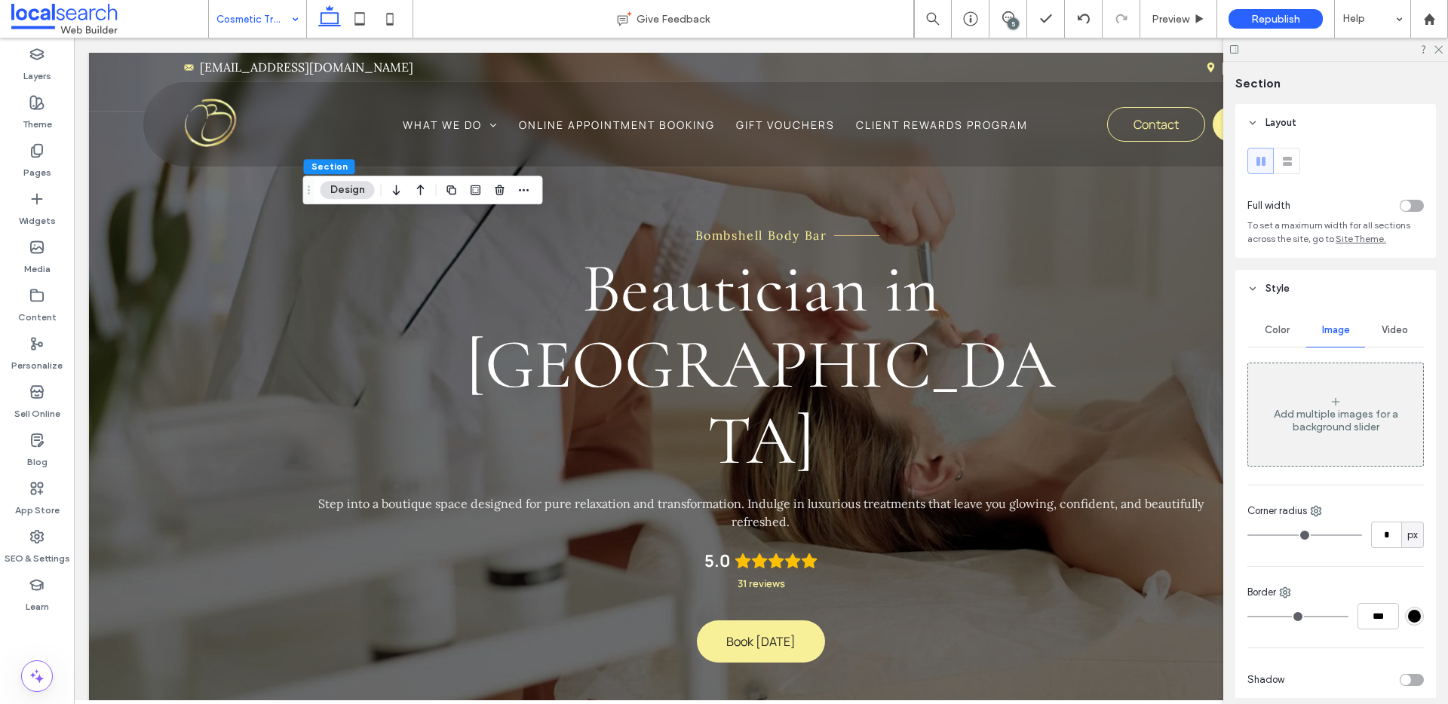
click at [1339, 379] on div "Add multiple images for a background slider" at bounding box center [1335, 415] width 175 height 100
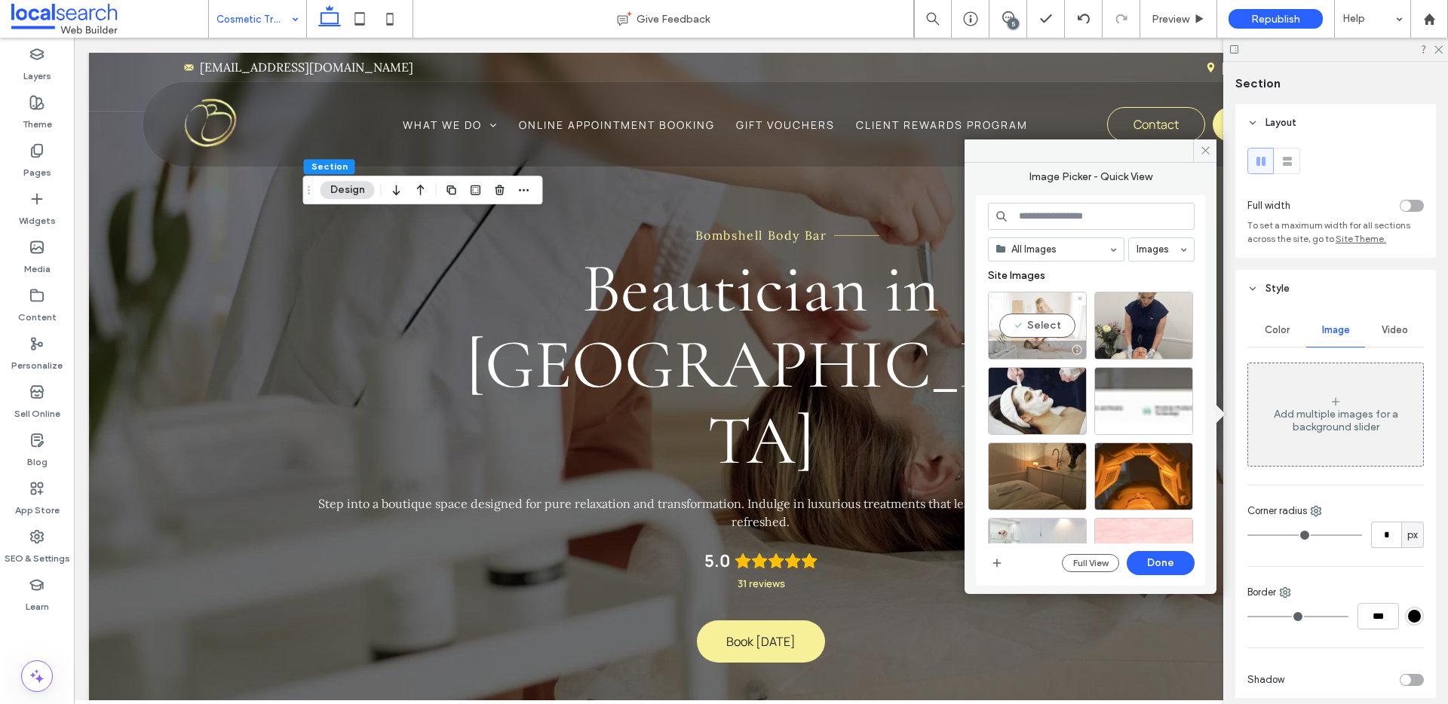
click at [1023, 323] on div "Select" at bounding box center [1037, 326] width 99 height 68
click at [1165, 568] on button "Done" at bounding box center [1161, 563] width 68 height 24
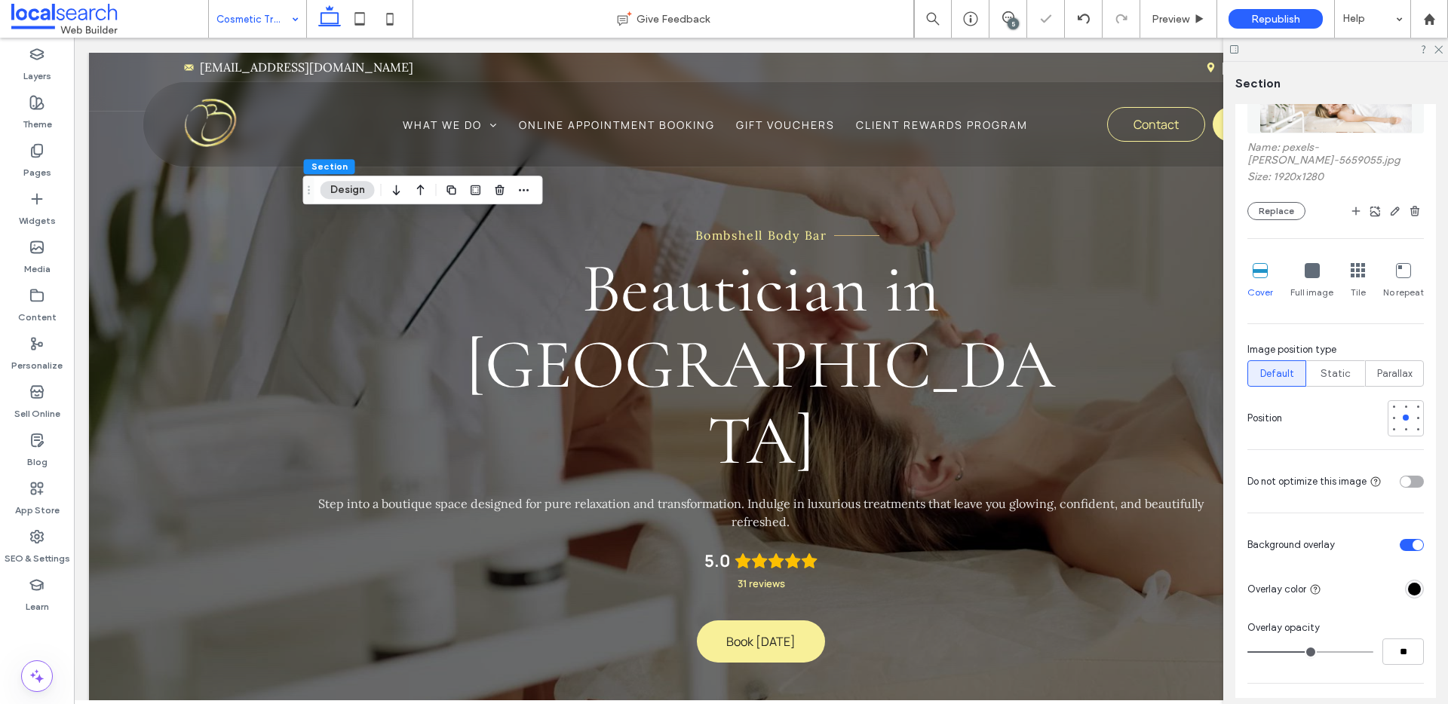
scroll to position [341, 0]
click at [1413, 548] on div "toggle" at bounding box center [1412, 544] width 24 height 12
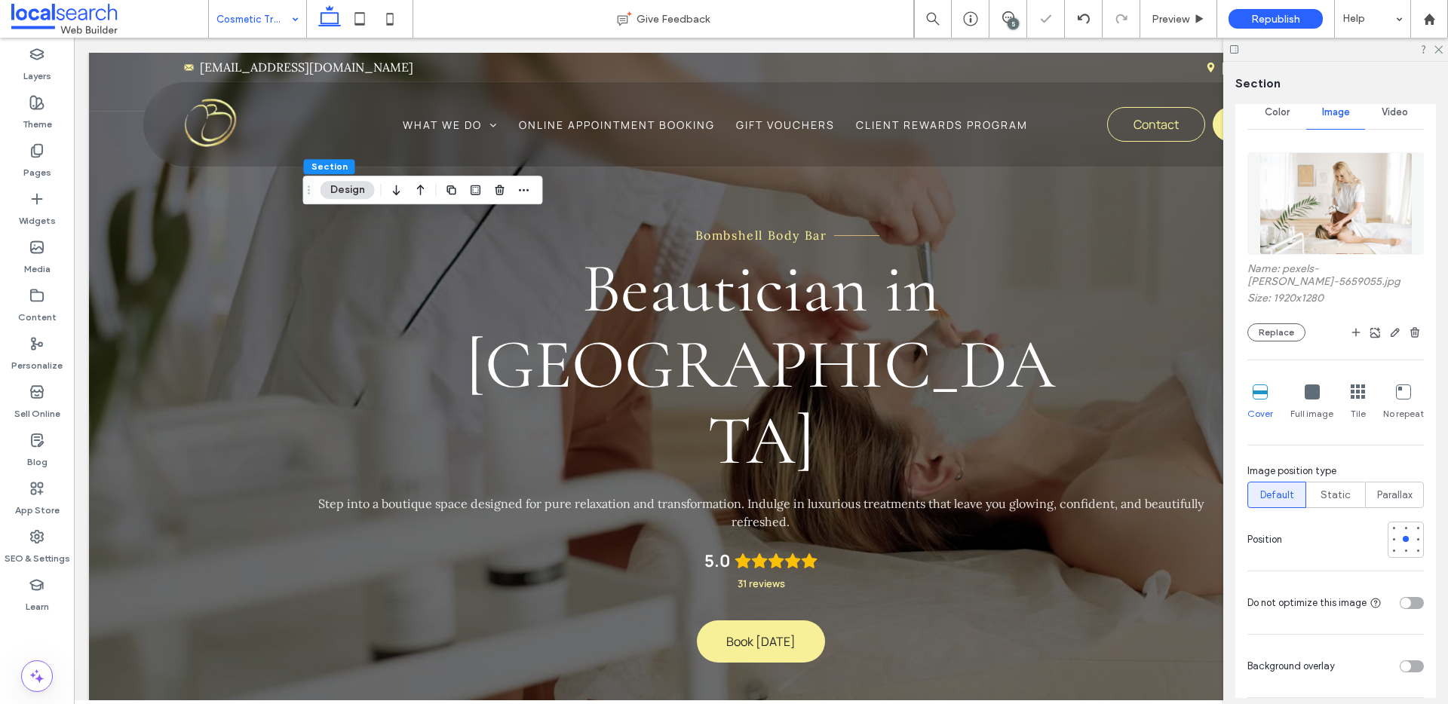
scroll to position [60, 0]
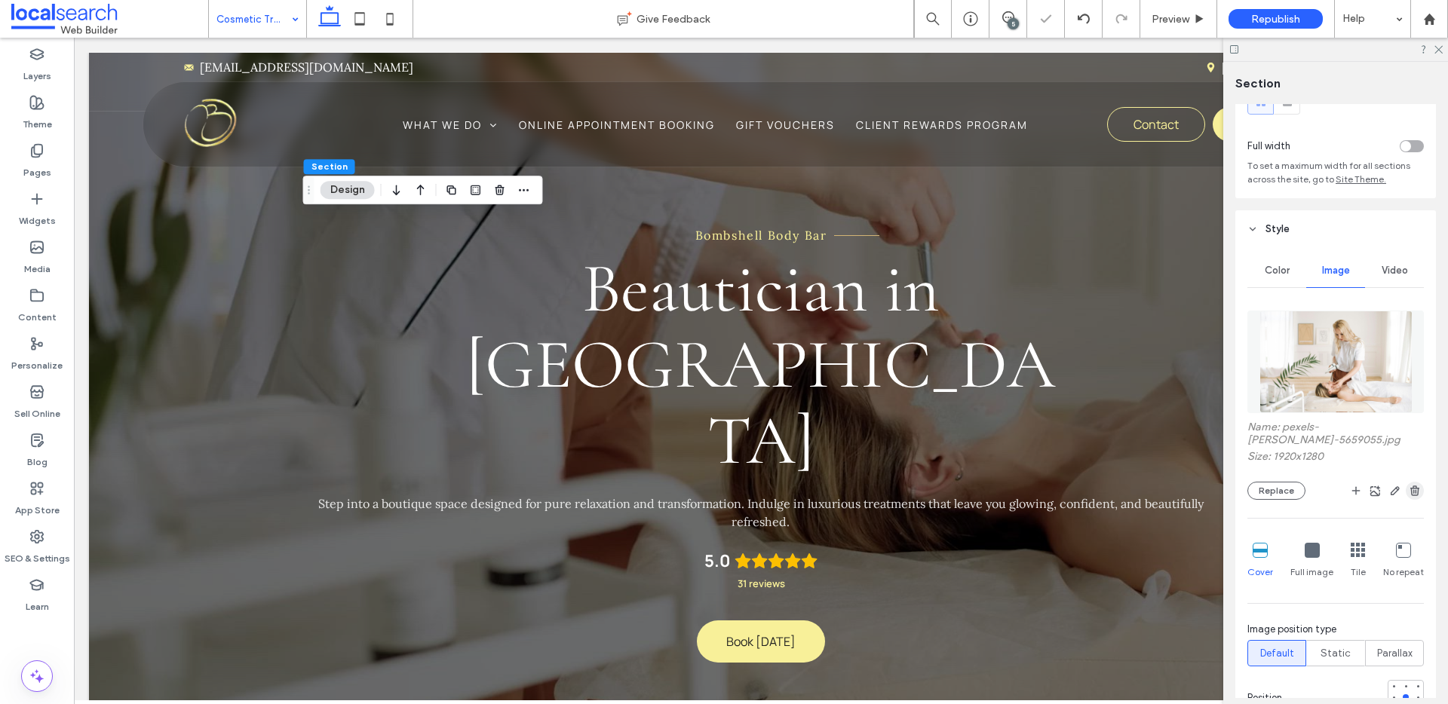
click at [1410, 486] on use "button" at bounding box center [1414, 491] width 9 height 10
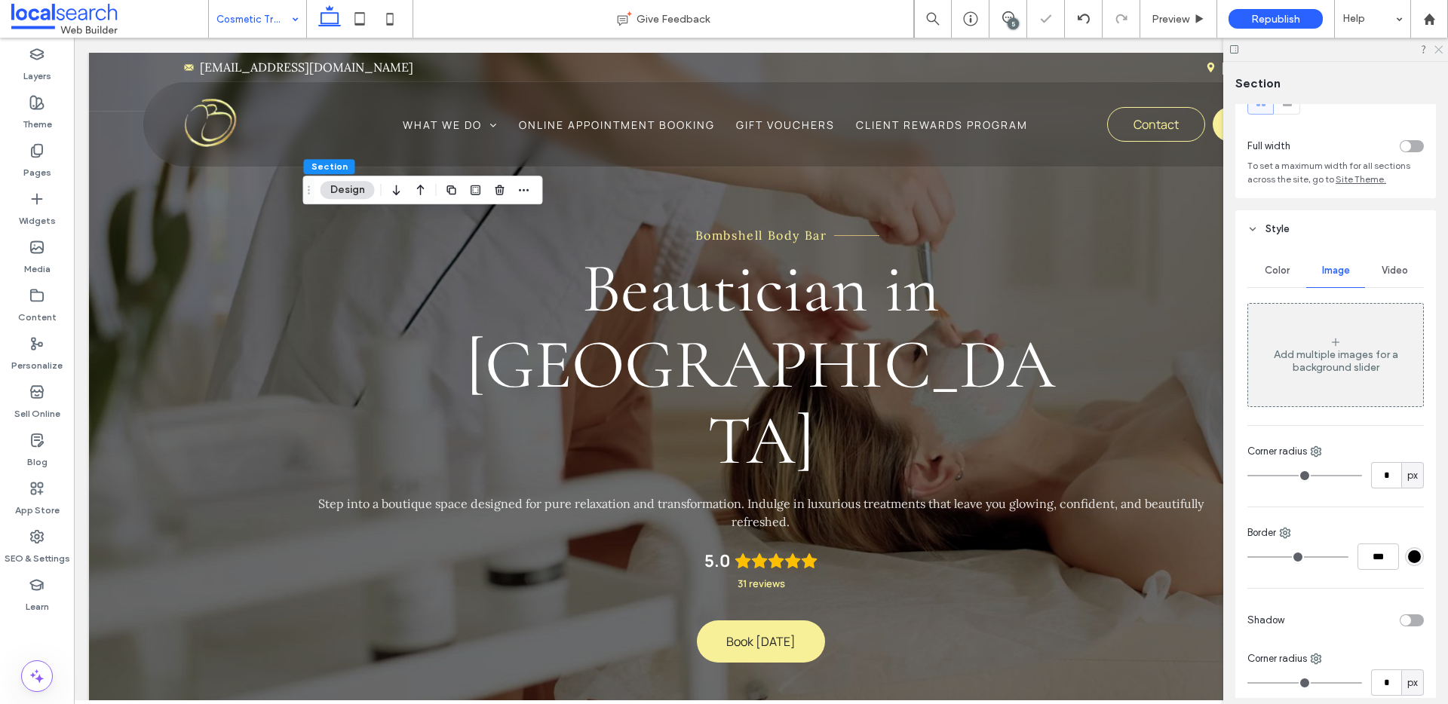
click at [1439, 45] on icon at bounding box center [1438, 49] width 10 height 10
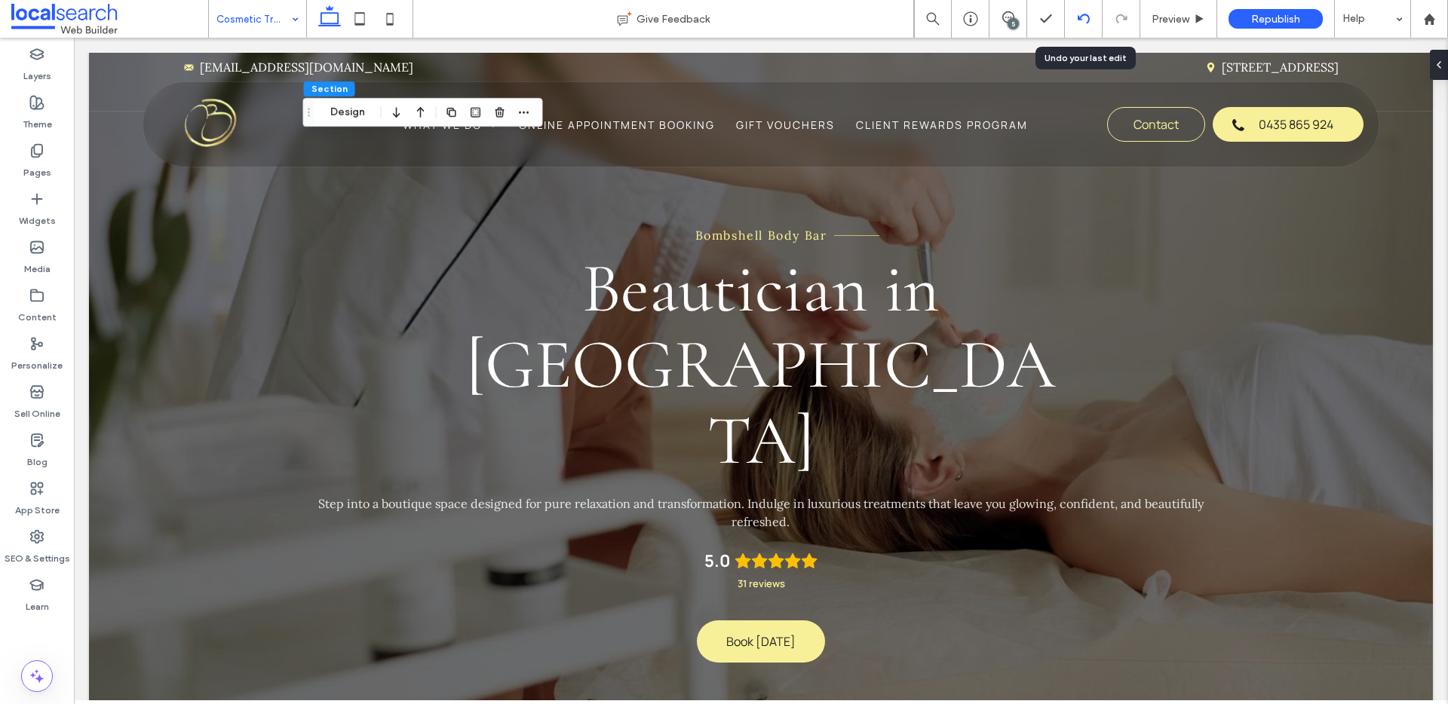
click at [1092, 16] on div at bounding box center [1083, 19] width 37 height 12
click at [1082, 21] on icon at bounding box center [1084, 19] width 12 height 12
click at [1085, 21] on icon at bounding box center [1084, 19] width 12 height 12
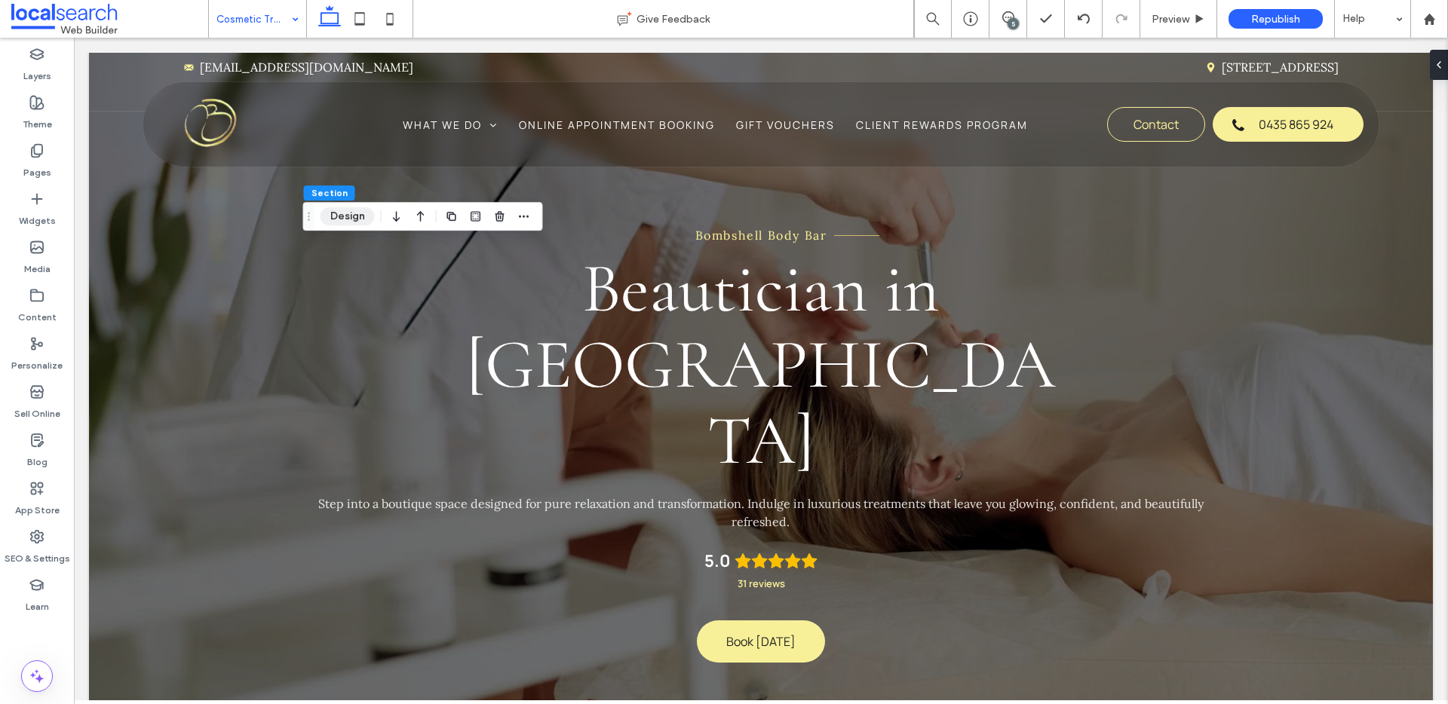
click at [352, 217] on button "Design" at bounding box center [348, 216] width 54 height 18
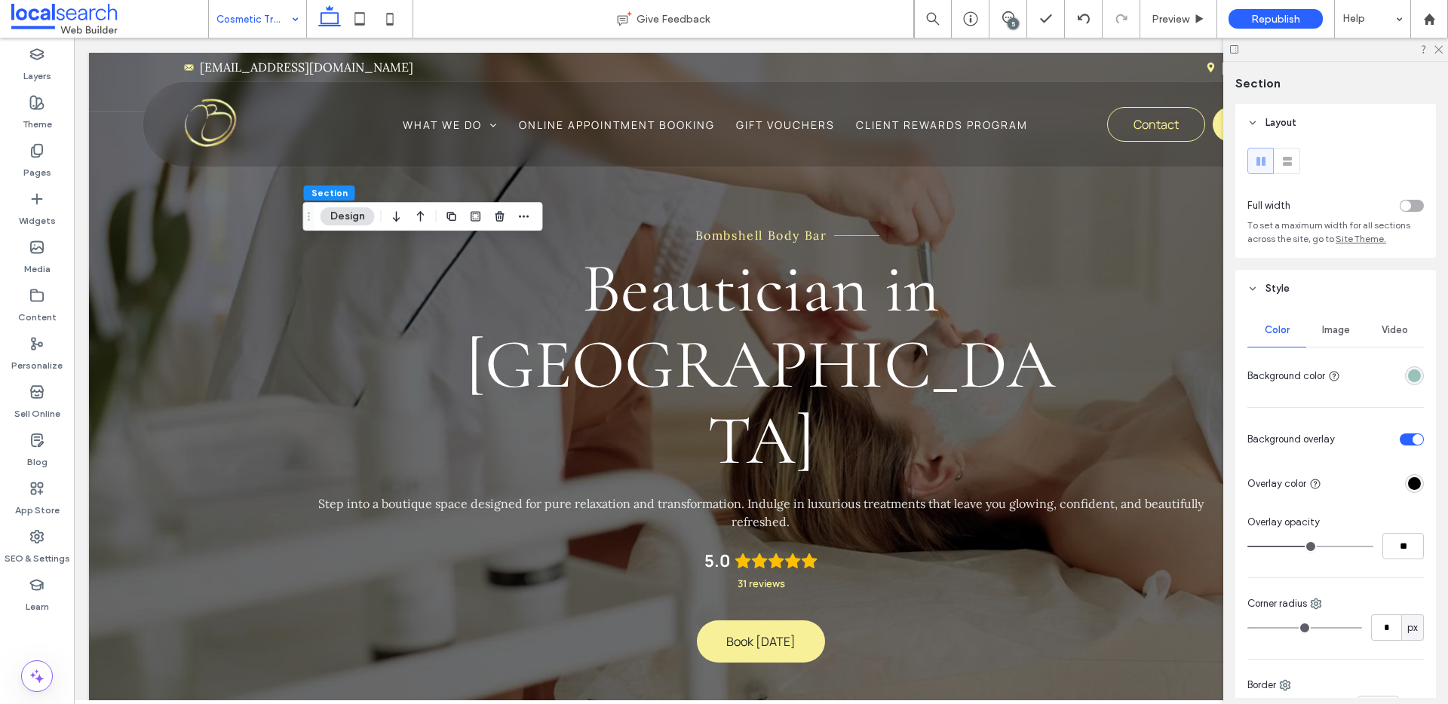
click at [1328, 331] on span "Image" at bounding box center [1336, 330] width 28 height 12
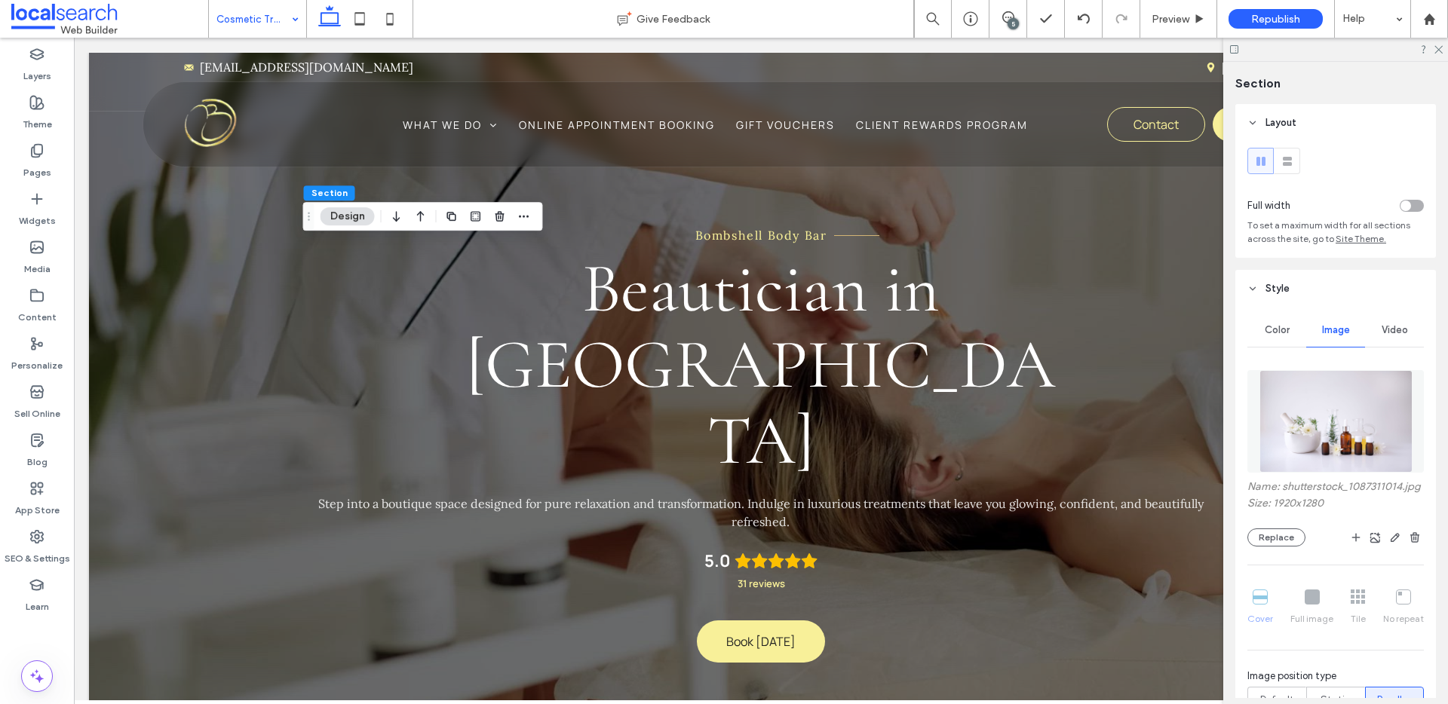
drag, startPoint x: 1278, startPoint y: 332, endPoint x: 1289, endPoint y: 343, distance: 16.0
click at [1278, 334] on span "Color" at bounding box center [1277, 330] width 25 height 12
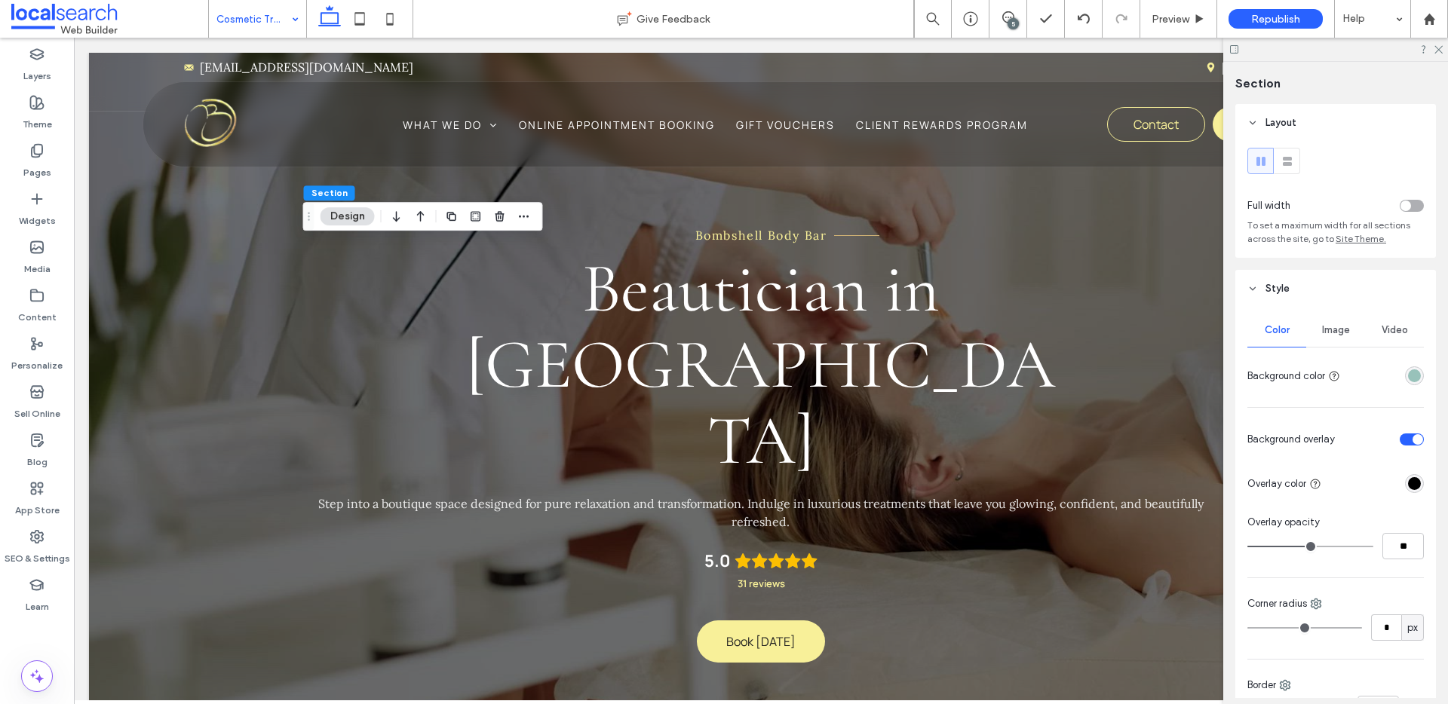
click at [1408, 372] on div "rgba(152, 194, 186, 1)" at bounding box center [1414, 376] width 13 height 13
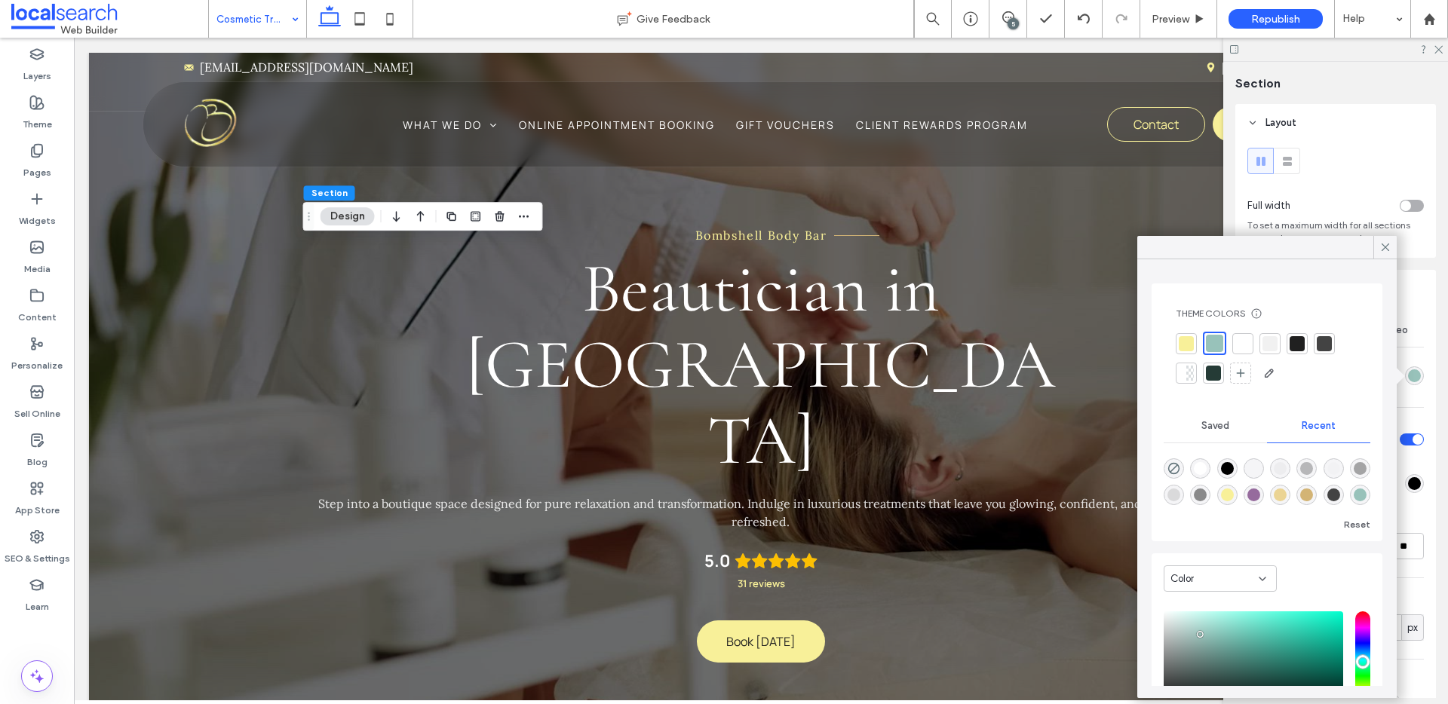
click at [1264, 343] on div at bounding box center [1270, 343] width 15 height 15
click at [1388, 246] on icon at bounding box center [1386, 248] width 14 height 14
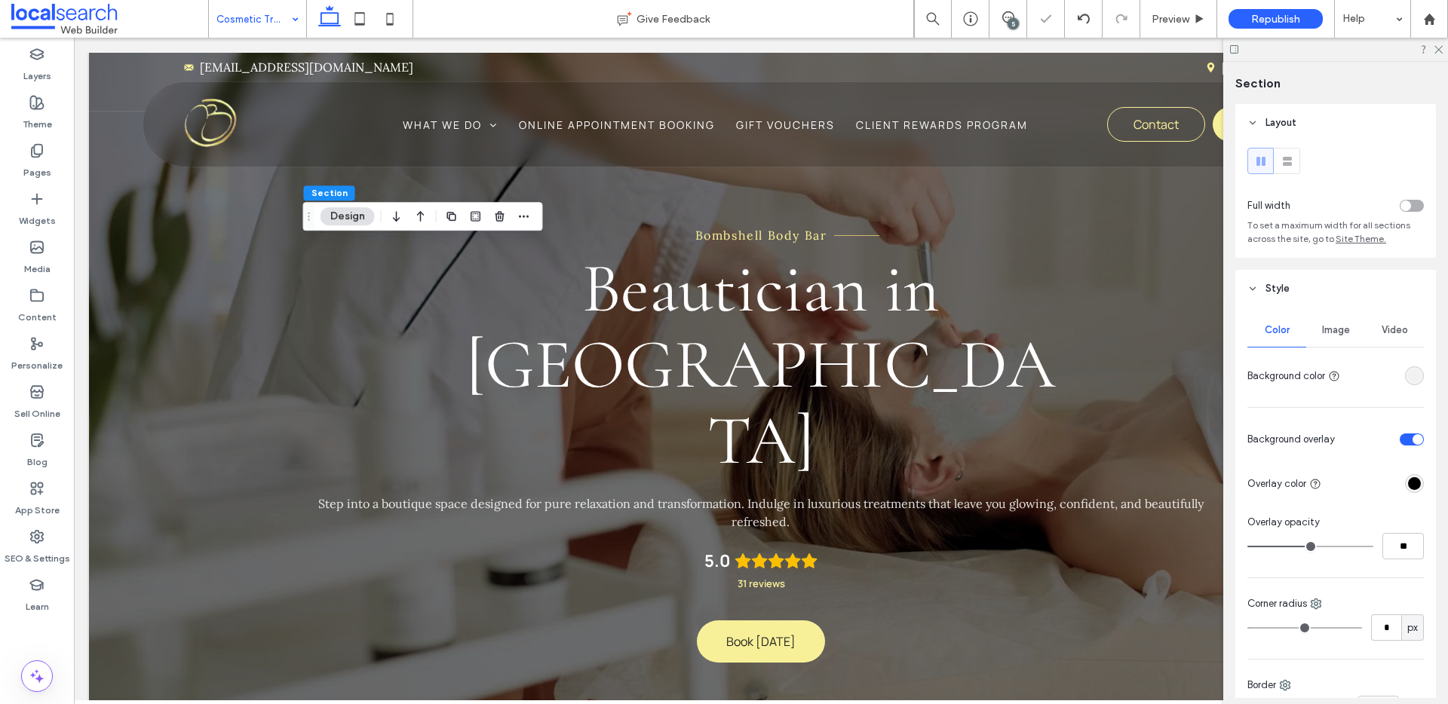
click at [1330, 328] on span "Image" at bounding box center [1336, 330] width 28 height 12
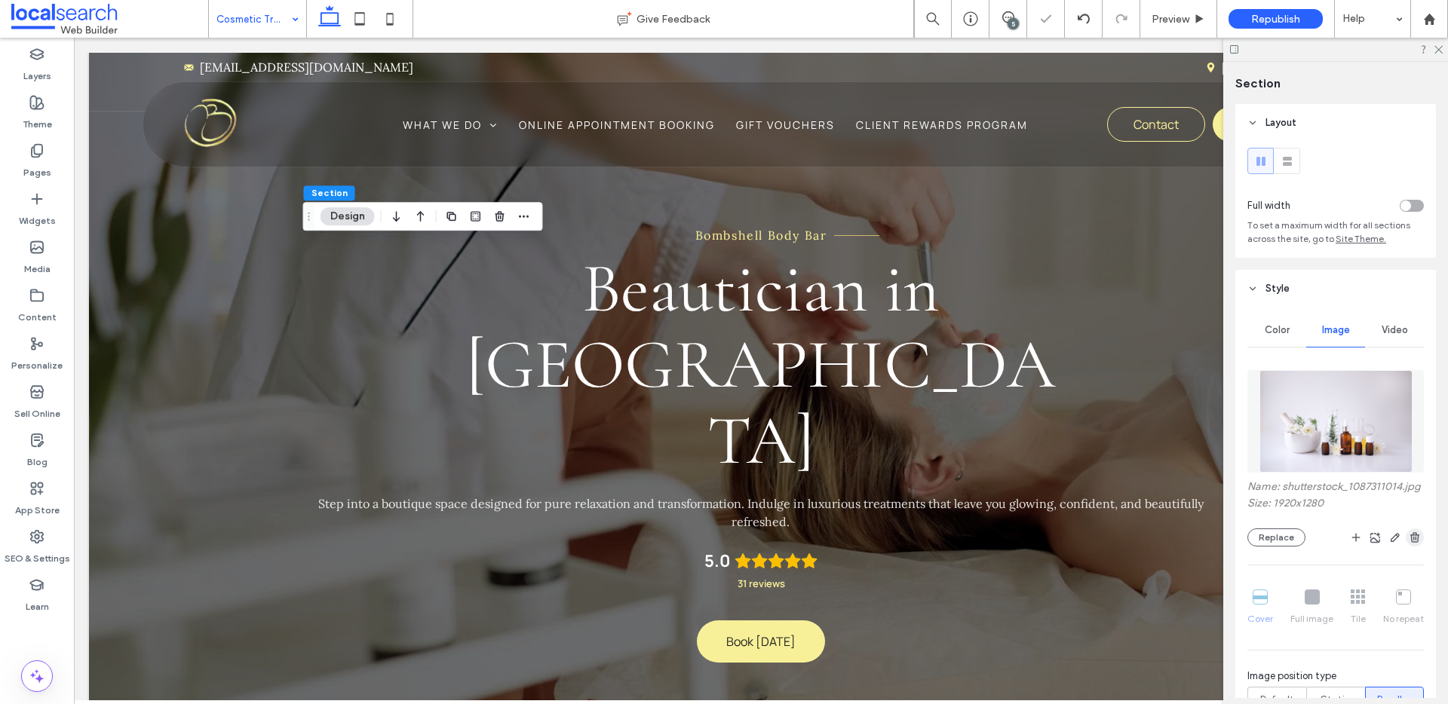
click at [1410, 542] on use "button" at bounding box center [1414, 537] width 9 height 10
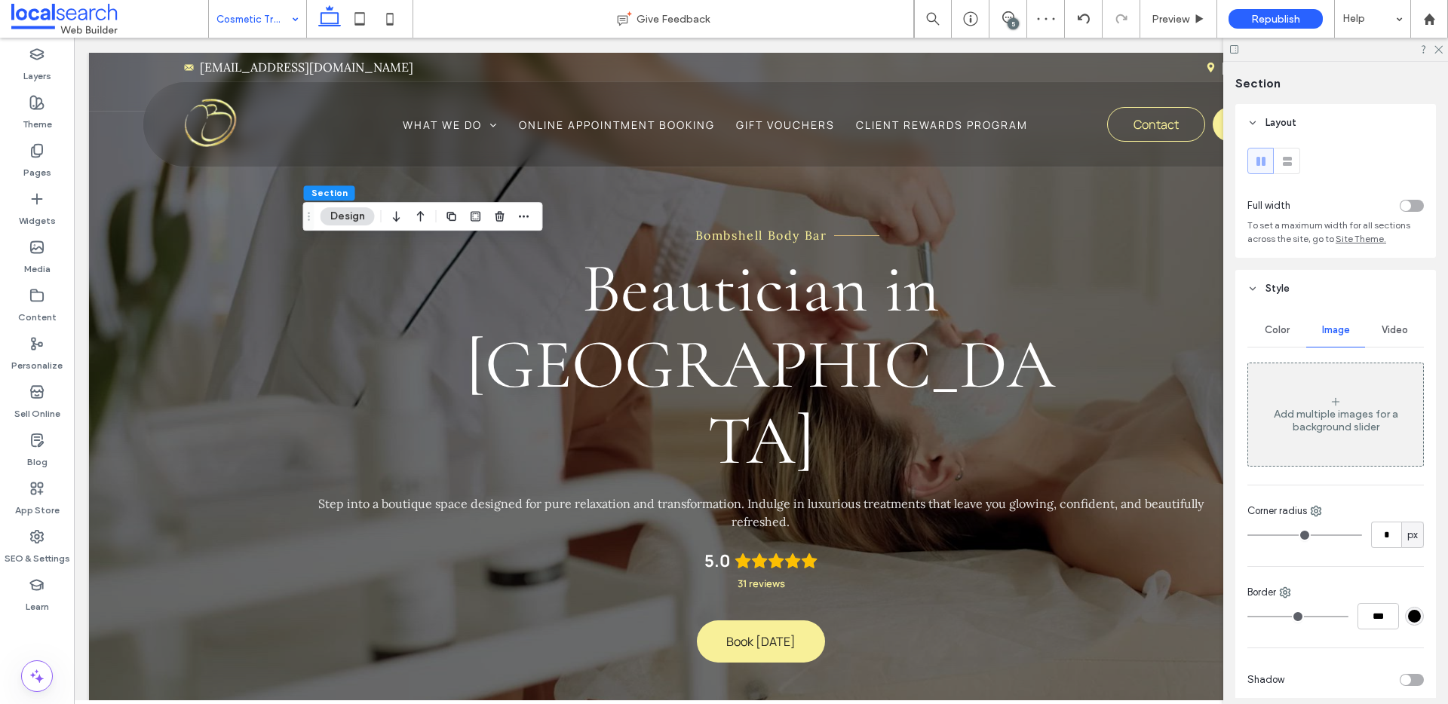
click at [1337, 427] on div "Add multiple images for a background slider" at bounding box center [1335, 421] width 175 height 26
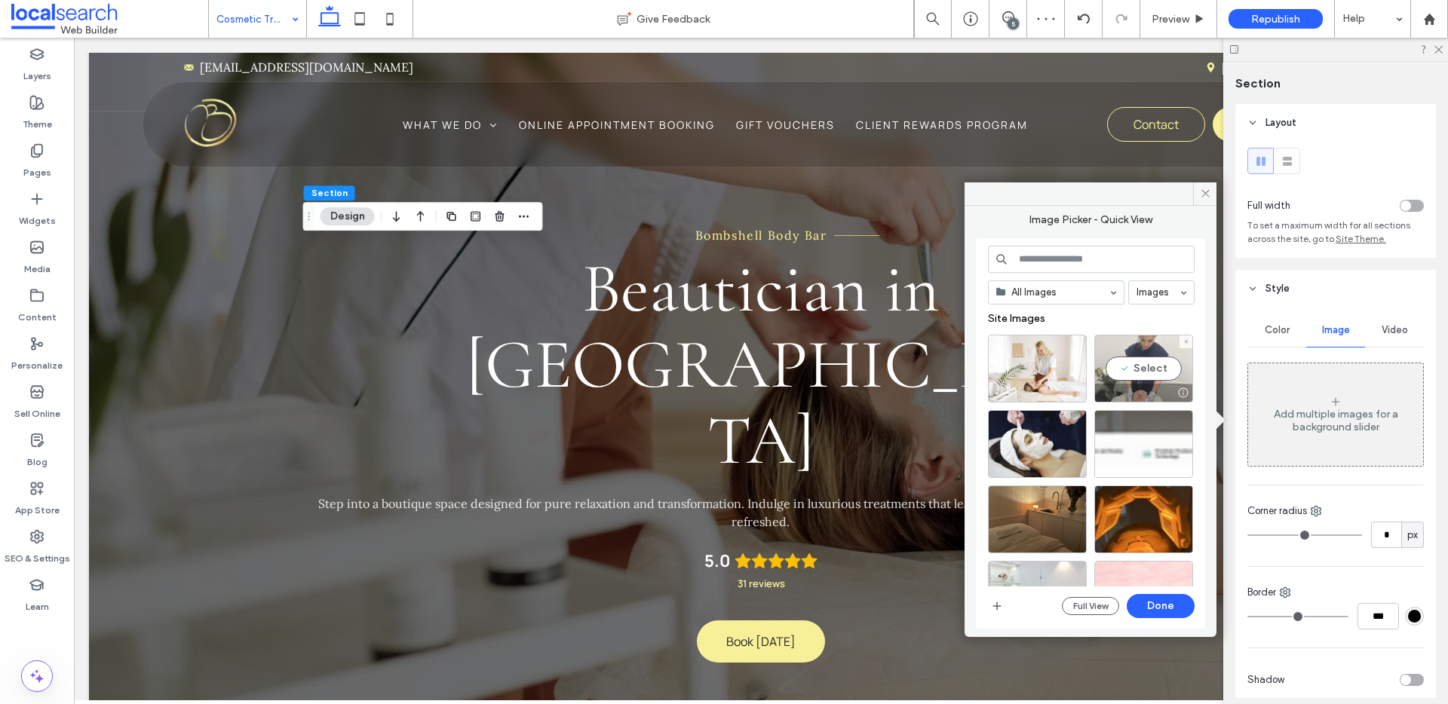
click at [1140, 369] on div "Select" at bounding box center [1143, 369] width 99 height 68
click at [1171, 609] on button "Done" at bounding box center [1161, 606] width 68 height 24
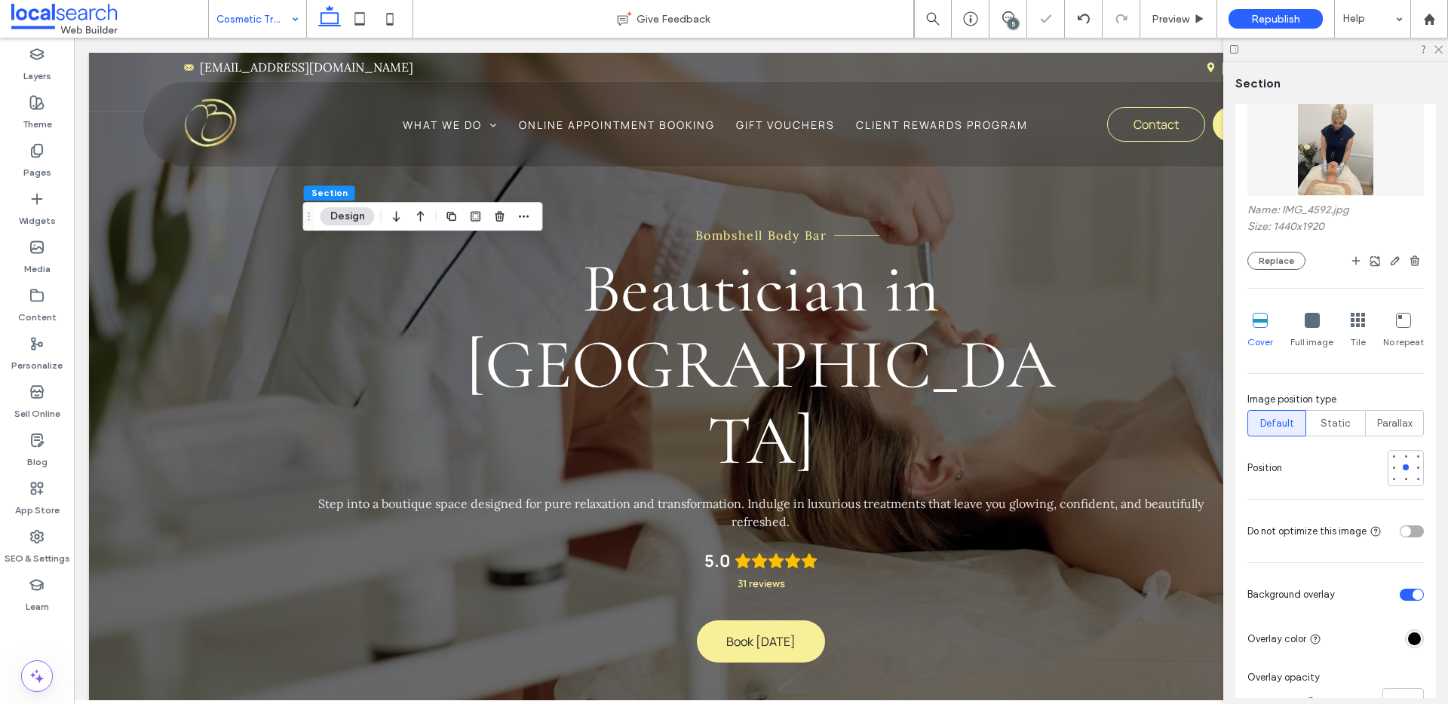
scroll to position [284, 0]
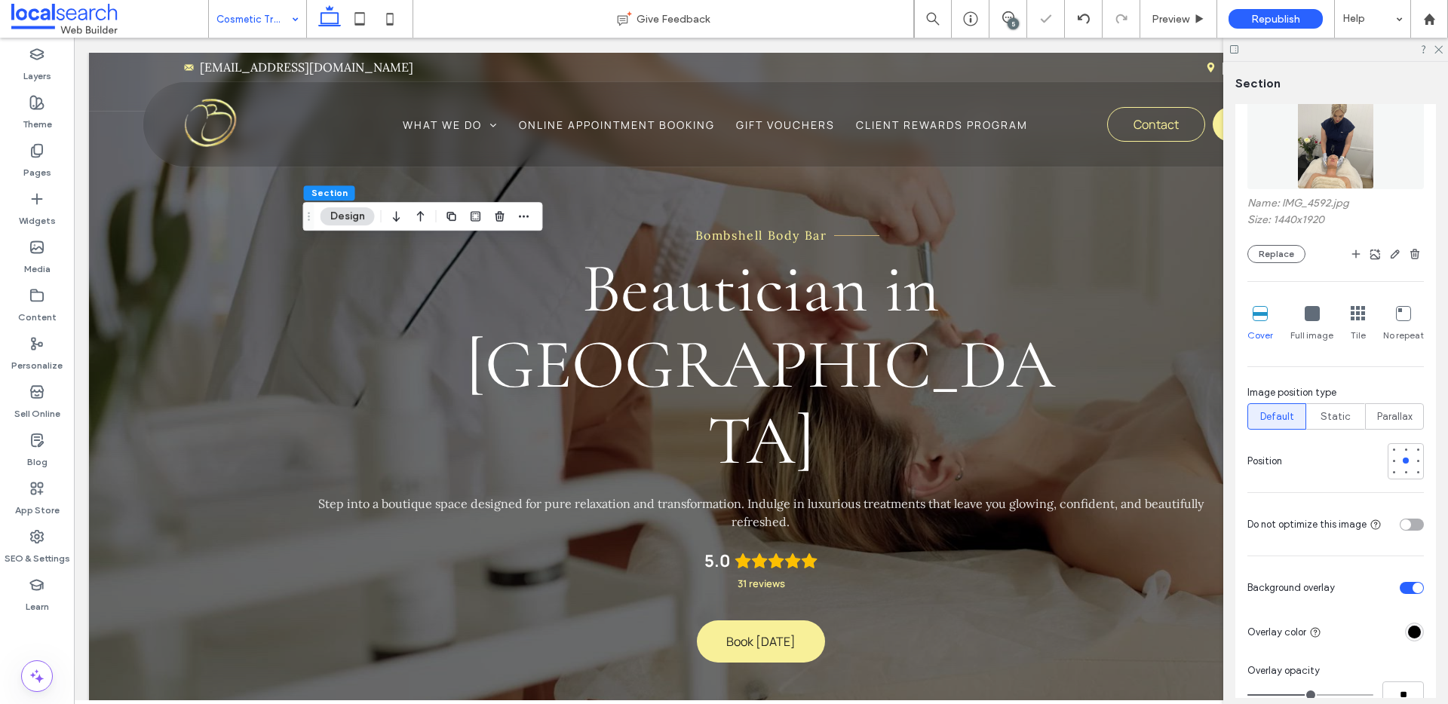
click at [1413, 585] on div "toggle" at bounding box center [1418, 588] width 11 height 11
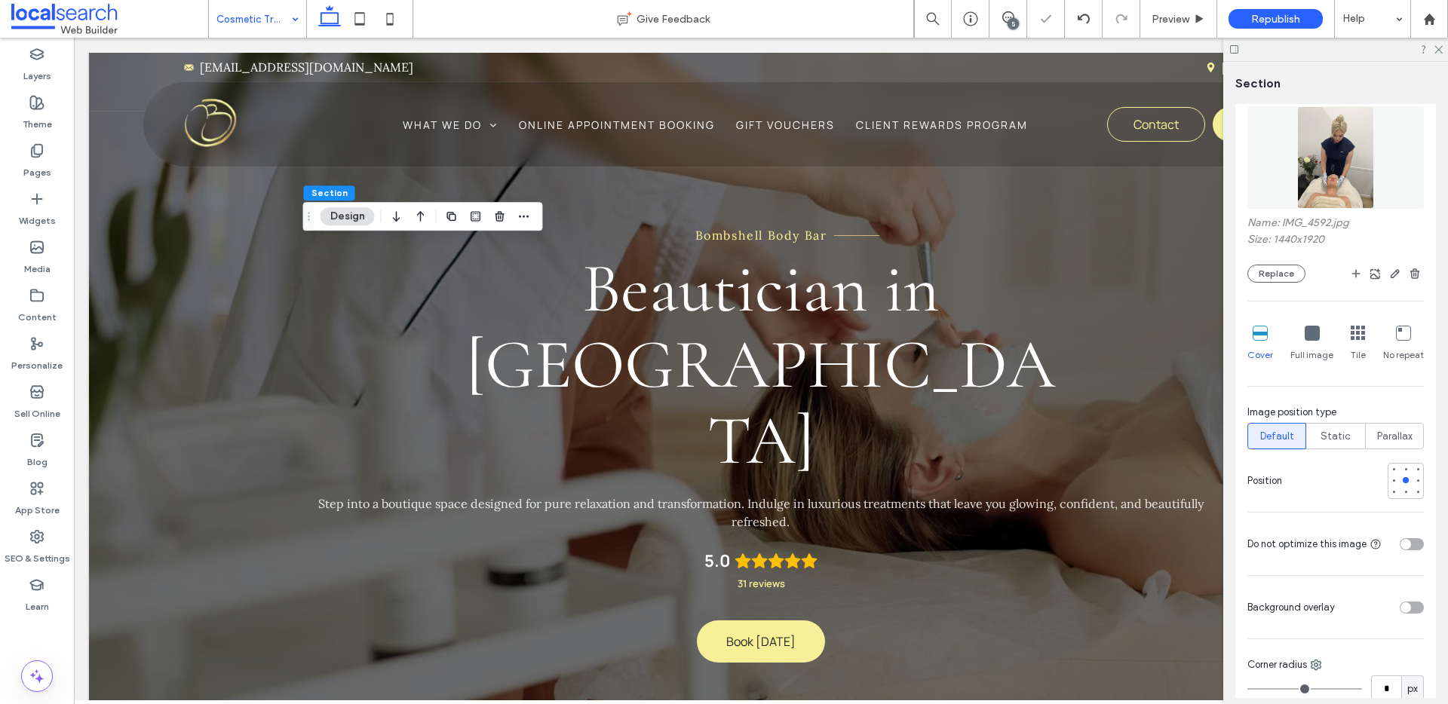
scroll to position [253, 0]
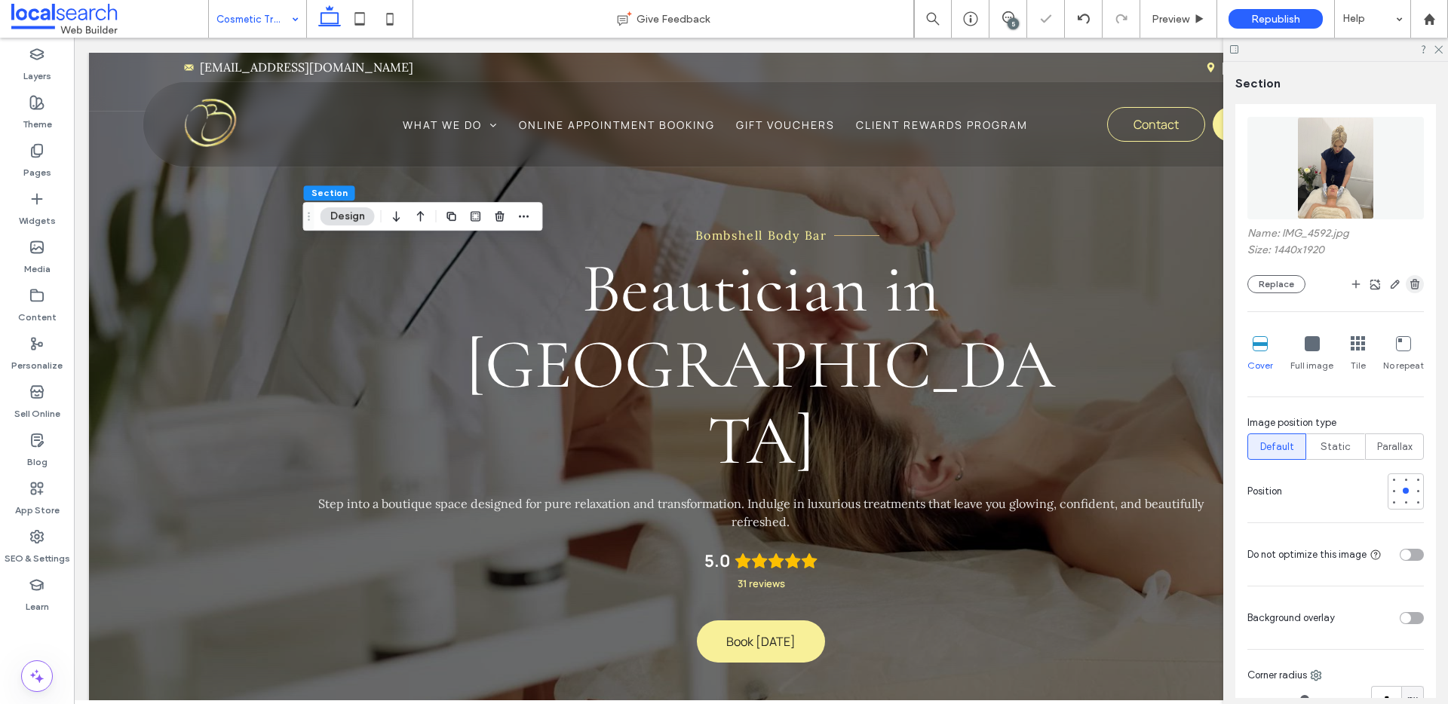
click at [1409, 289] on icon "button" at bounding box center [1415, 284] width 12 height 12
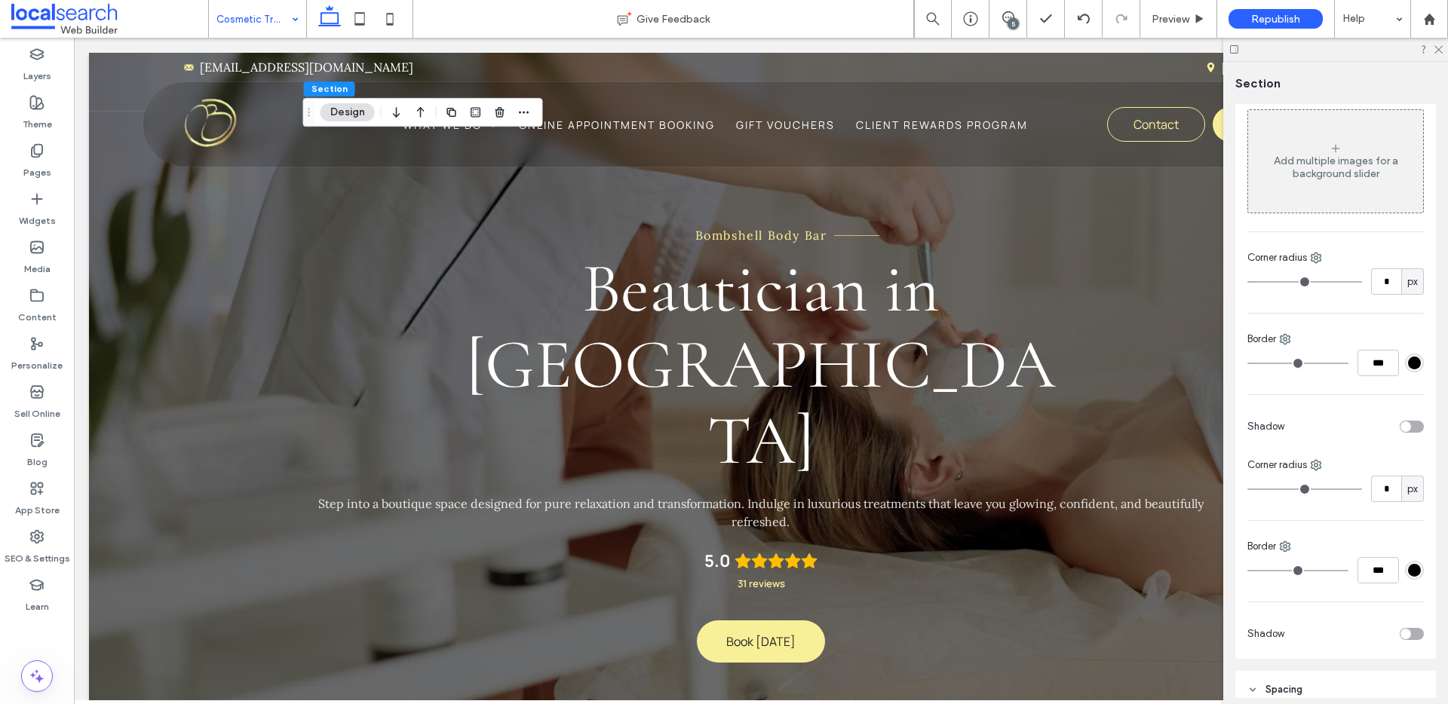
click at [1329, 161] on div "Add multiple images for a background slider" at bounding box center [1335, 168] width 175 height 26
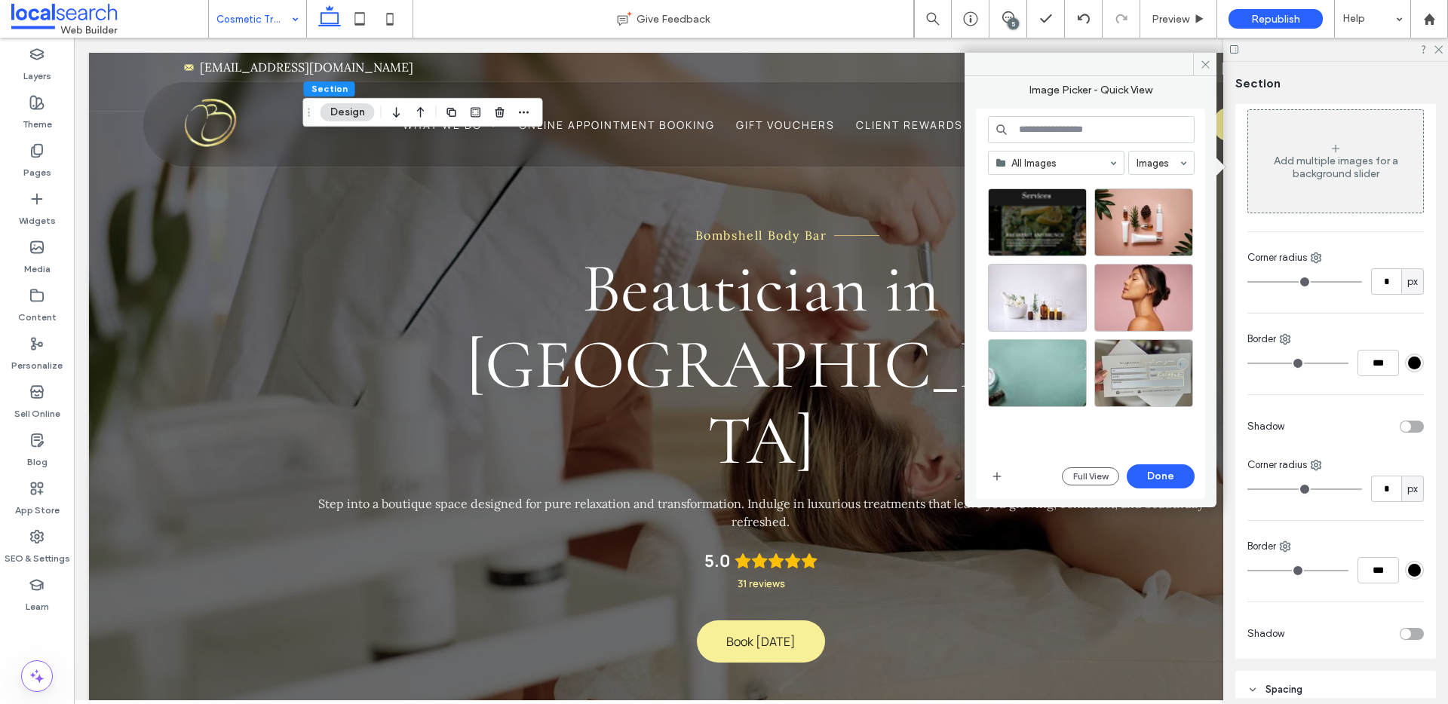
scroll to position [653, 0]
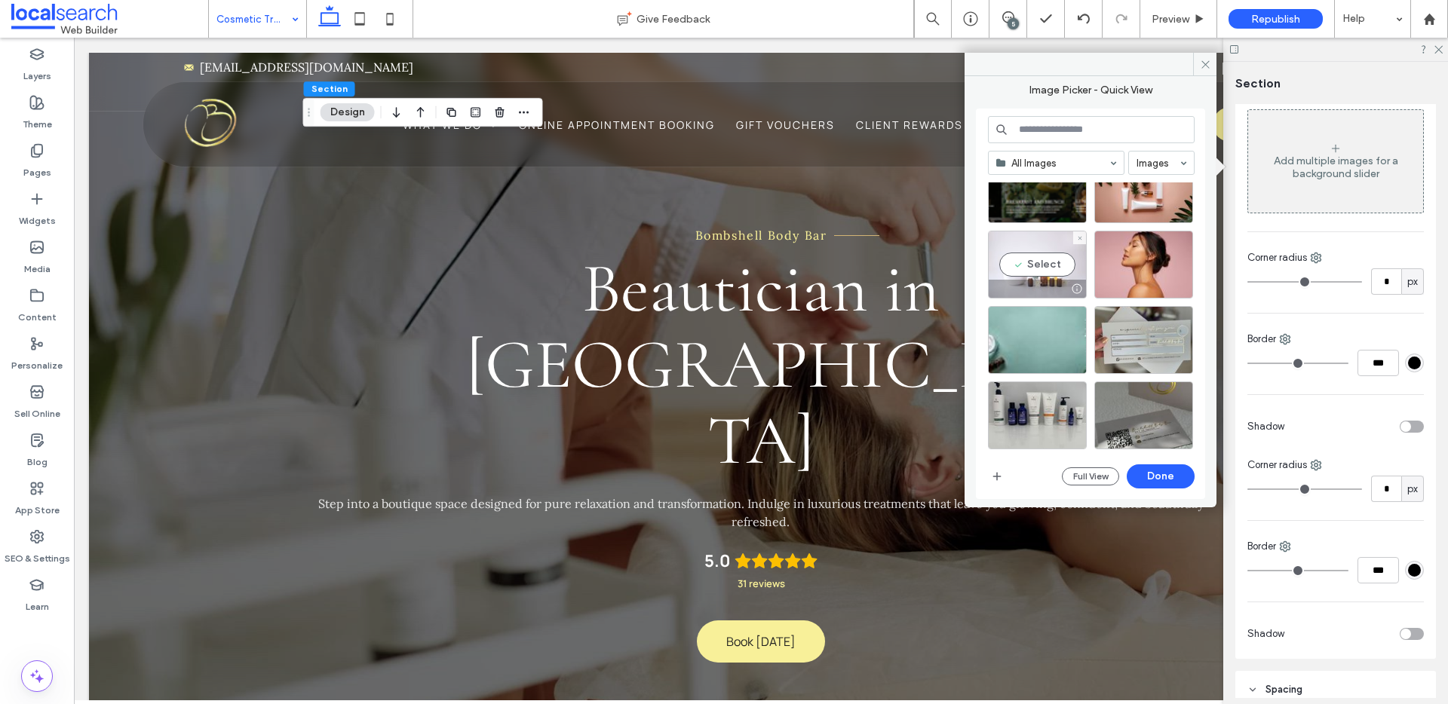
click at [1044, 262] on div "Select" at bounding box center [1037, 265] width 99 height 68
click at [1172, 485] on button "Done" at bounding box center [1161, 477] width 68 height 24
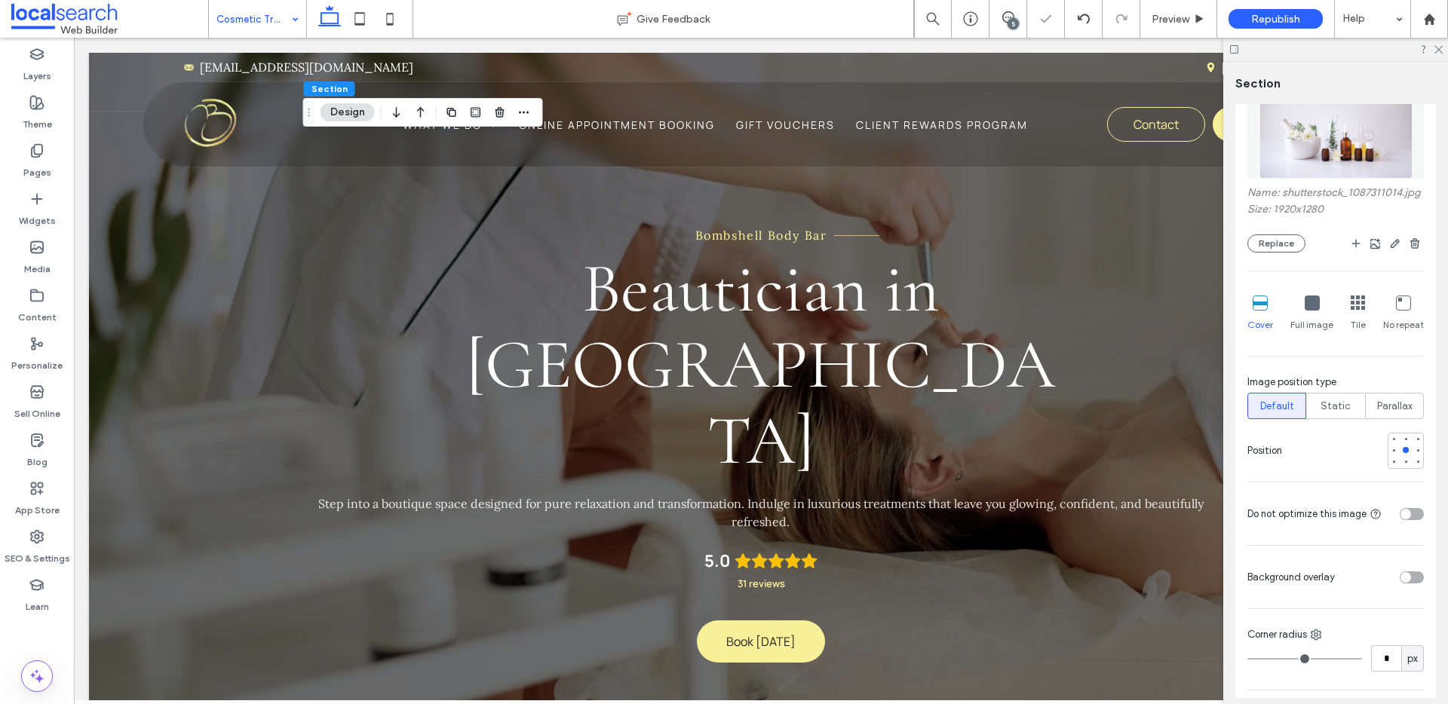
scroll to position [319, 0]
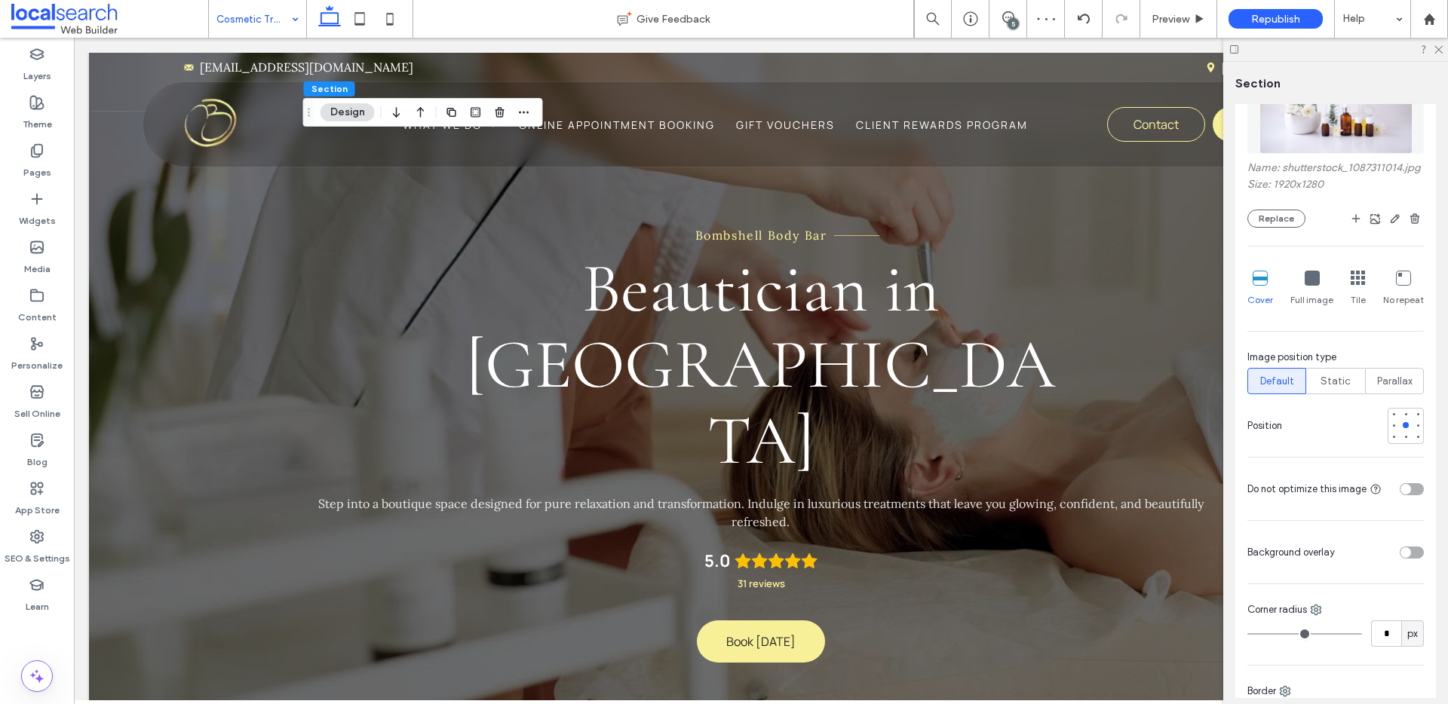
click at [1401, 558] on div "toggle" at bounding box center [1406, 553] width 11 height 11
click at [1408, 603] on div "rgba(255, 255, 255, 1)" at bounding box center [1414, 597] width 13 height 13
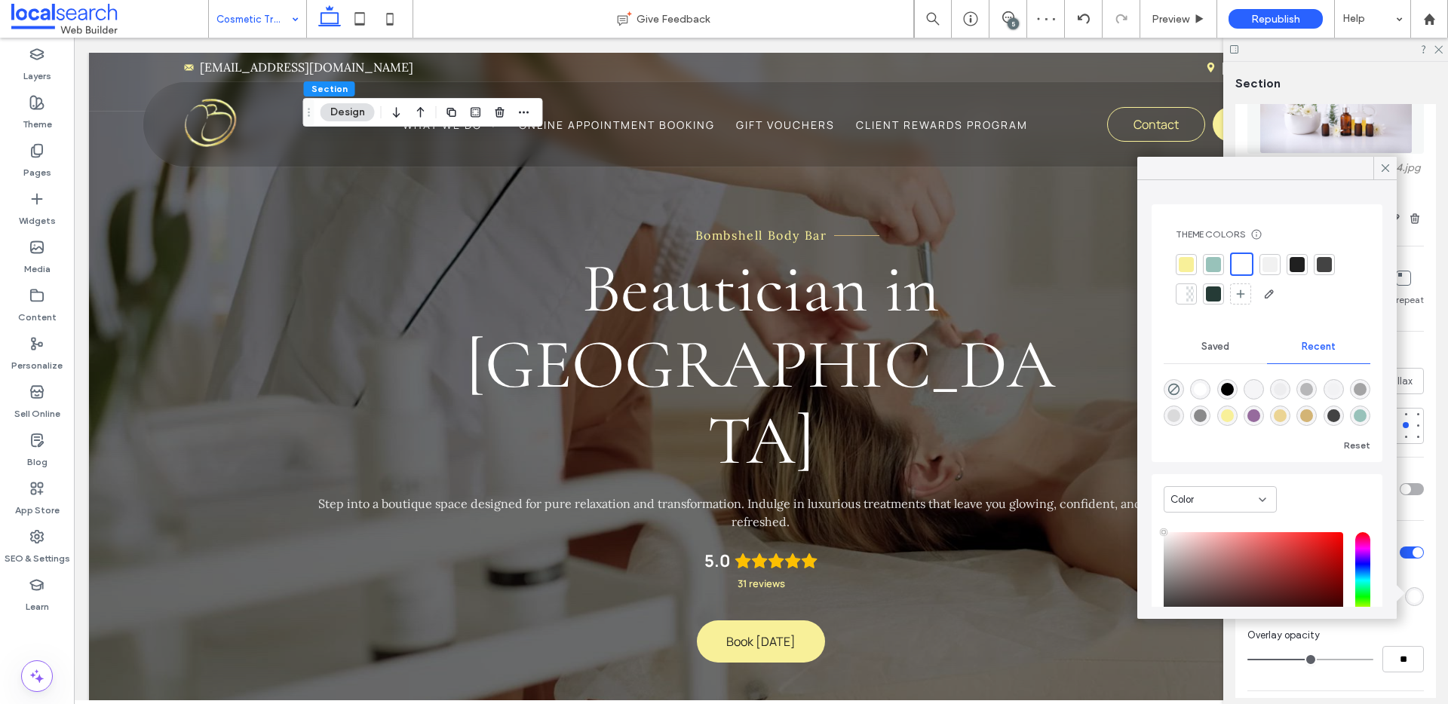
click at [1300, 262] on div at bounding box center [1297, 264] width 15 height 15
click at [1376, 167] on div at bounding box center [1384, 168] width 23 height 23
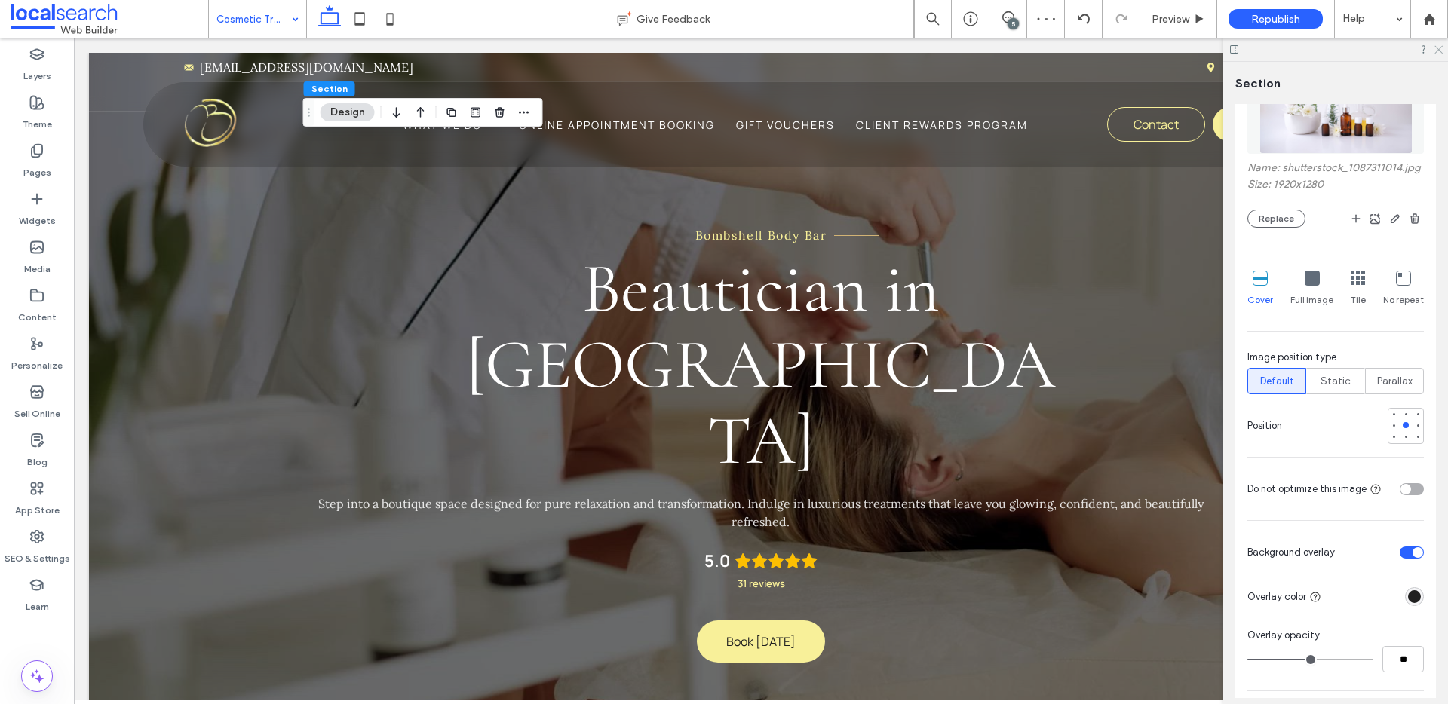
click at [1437, 48] on use at bounding box center [1439, 50] width 8 height 8
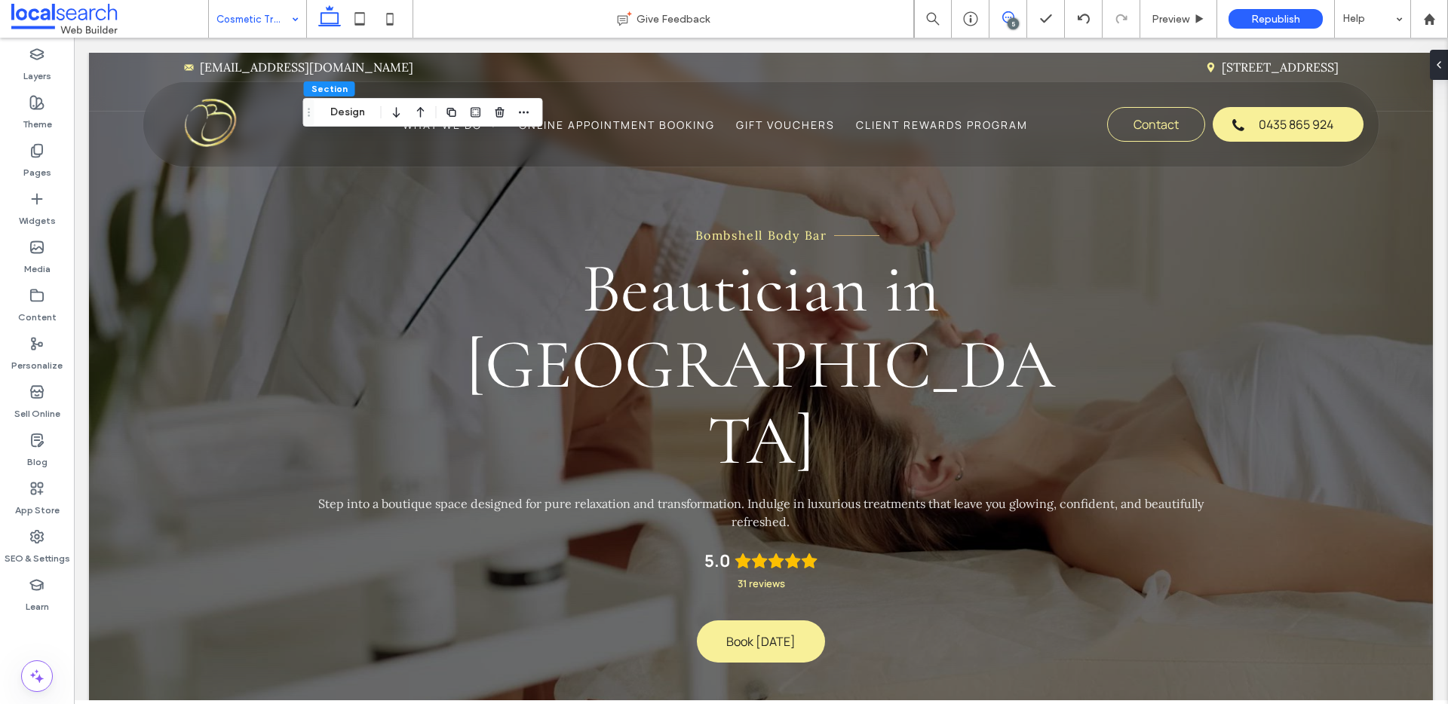
click at [1013, 17] on use at bounding box center [1008, 17] width 12 height 12
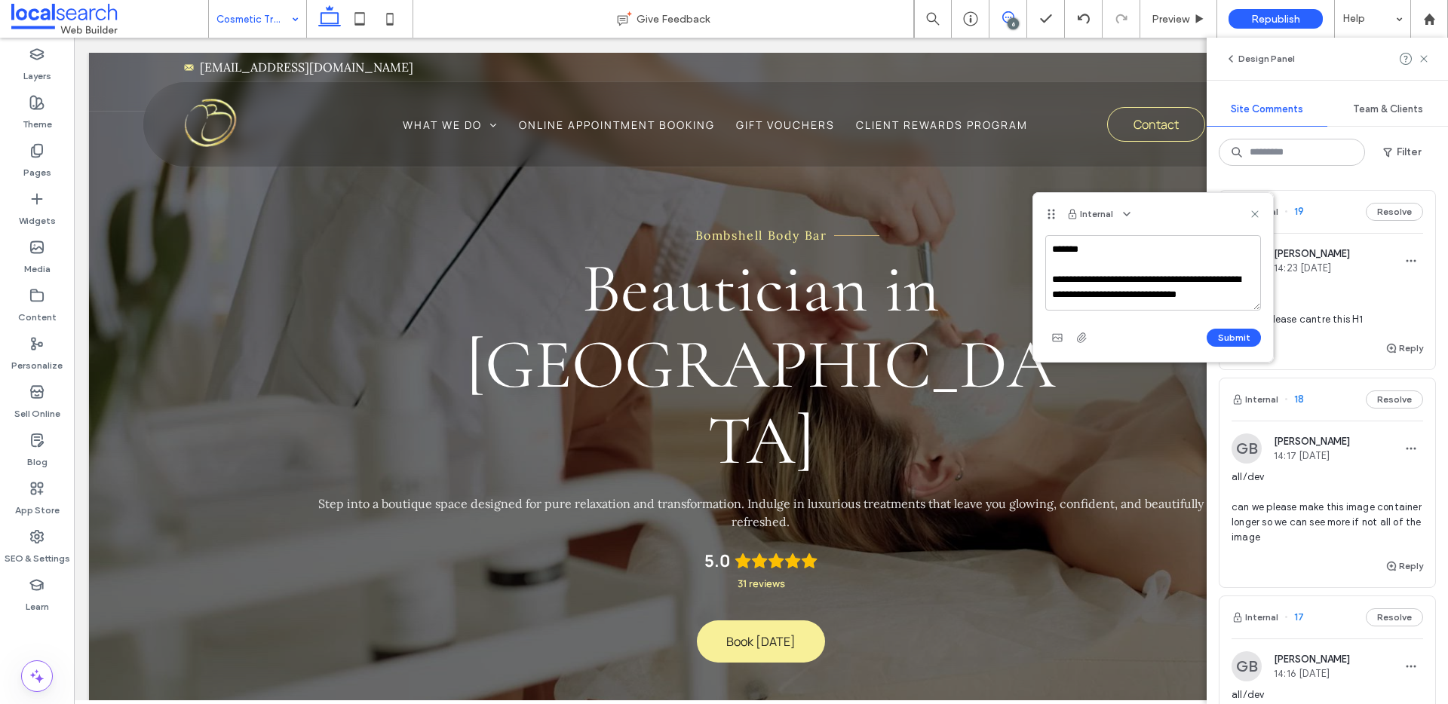
scroll to position [20, 0]
type textarea "**********"
click at [1048, 340] on span "button" at bounding box center [1057, 338] width 24 height 24
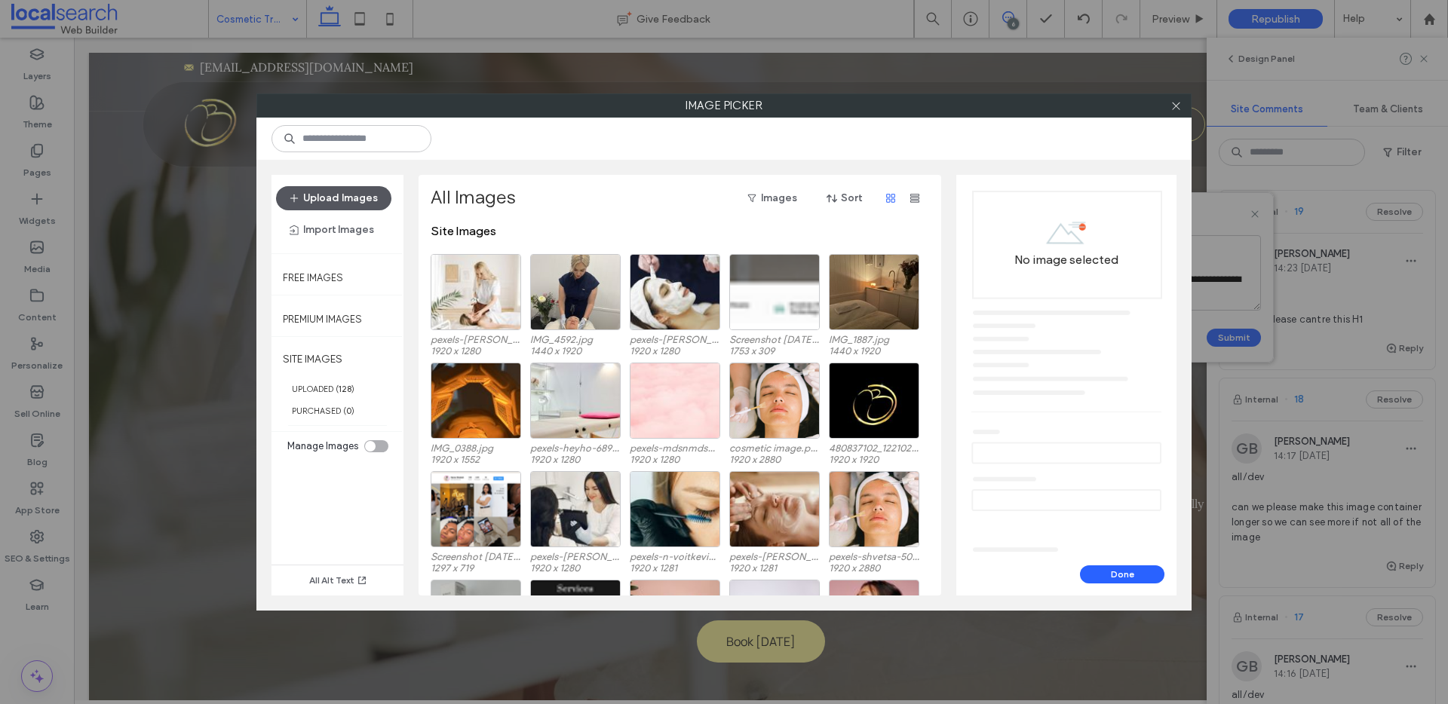
click at [324, 204] on button "Upload Images" at bounding box center [333, 198] width 115 height 24
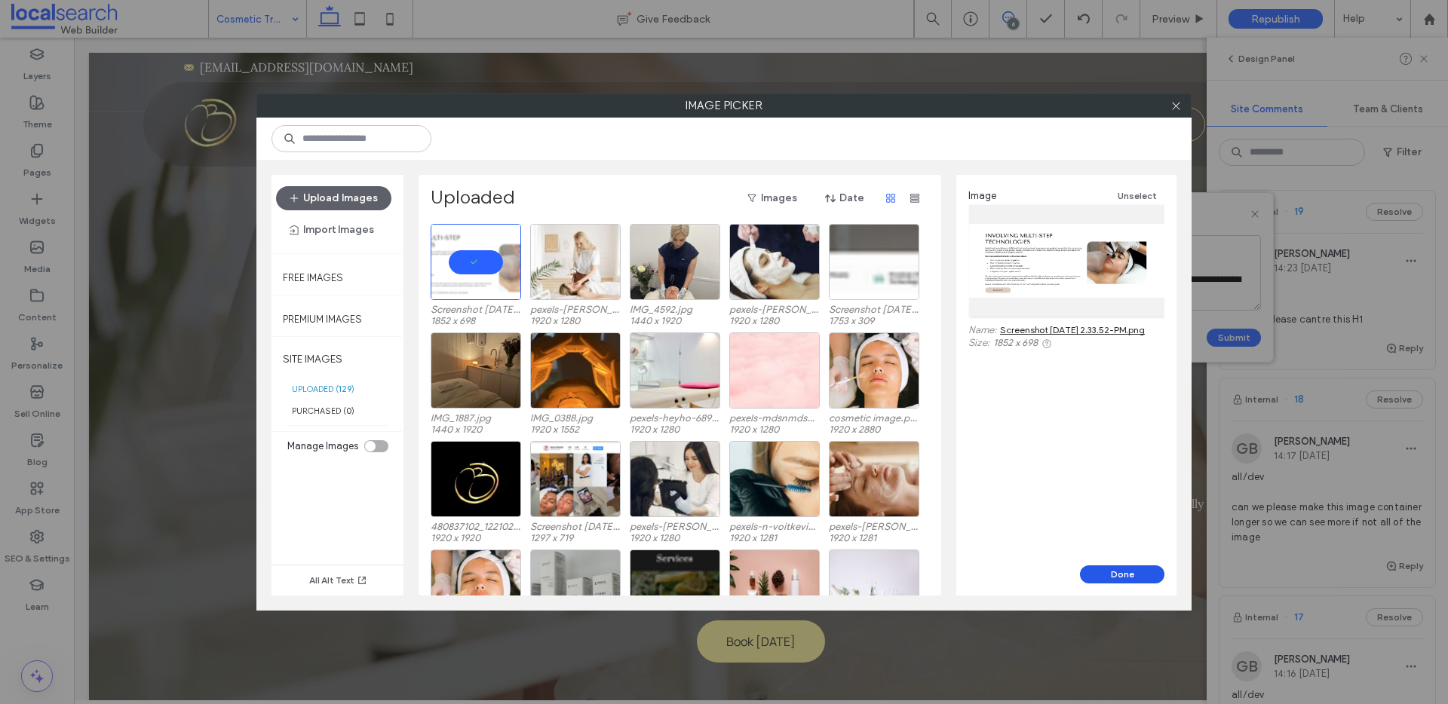
click at [1119, 566] on button "Done" at bounding box center [1122, 575] width 84 height 18
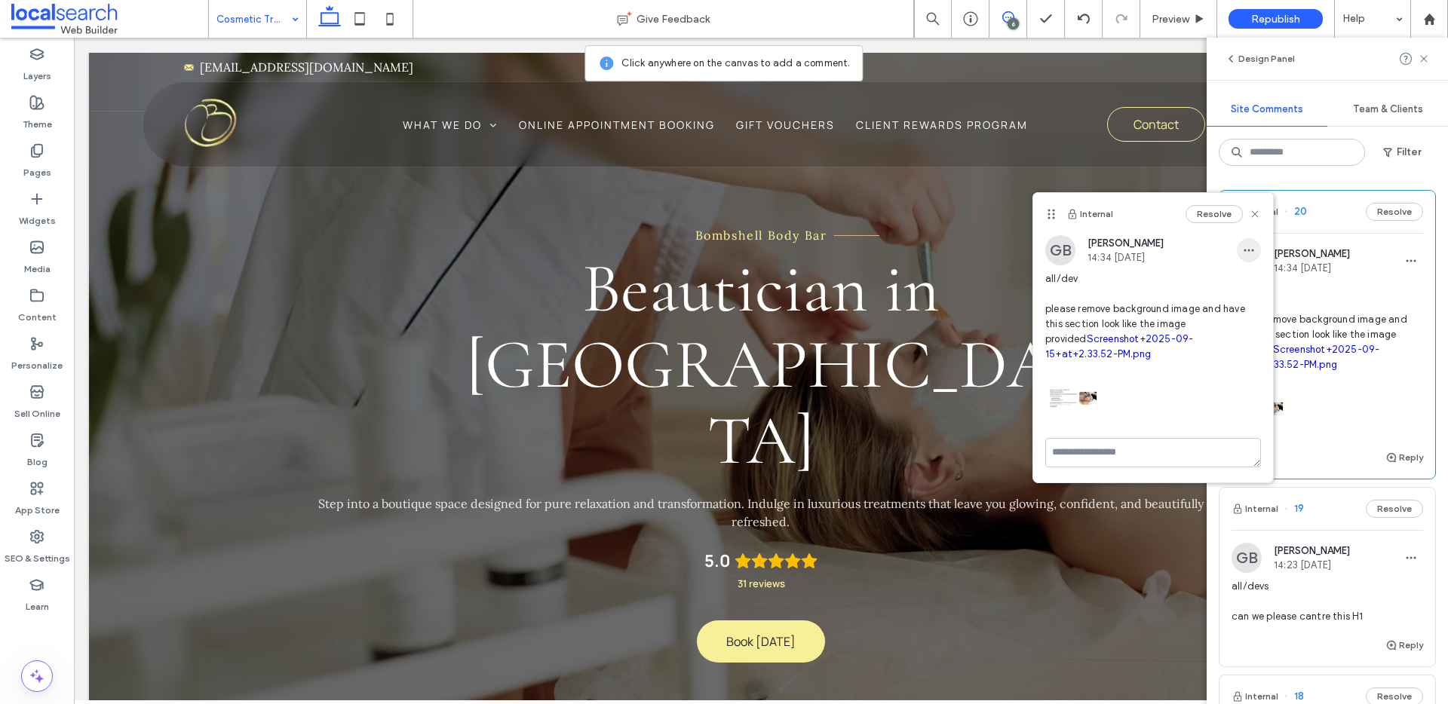
click at [1250, 250] on use "button" at bounding box center [1249, 251] width 10 height 2
click at [1251, 285] on span "Edit" at bounding box center [1260, 289] width 20 height 15
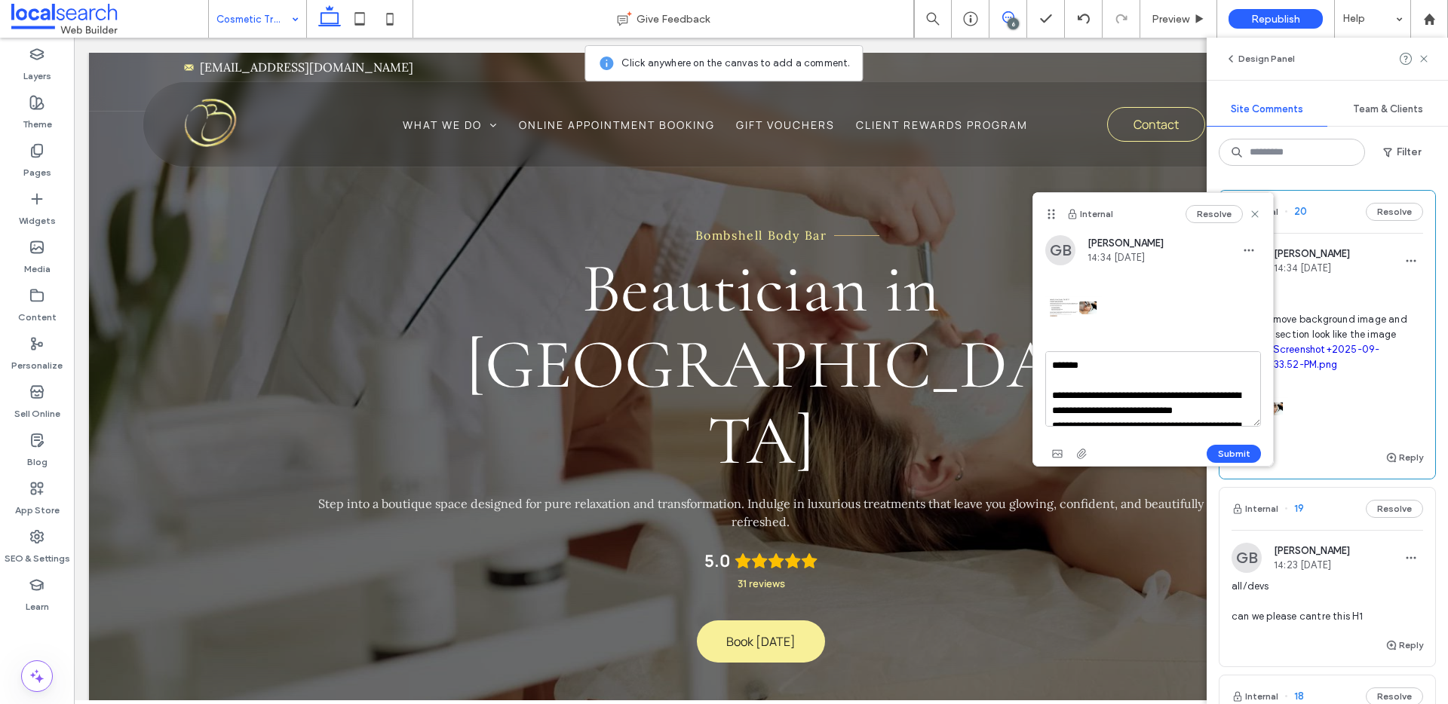
scroll to position [74, 0]
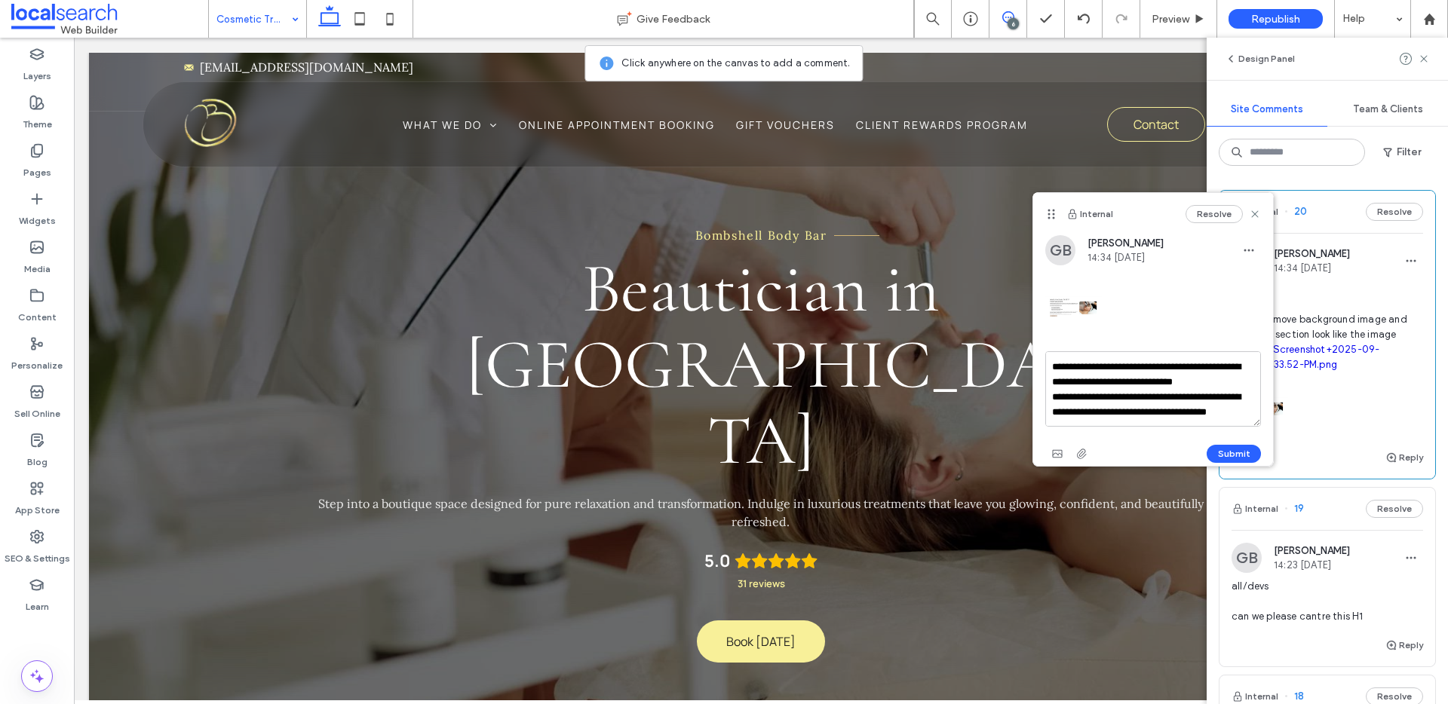
click at [1121, 416] on textarea "**********" at bounding box center [1153, 388] width 216 height 75
type textarea "**********"
click at [1224, 447] on button "Submit" at bounding box center [1234, 454] width 54 height 18
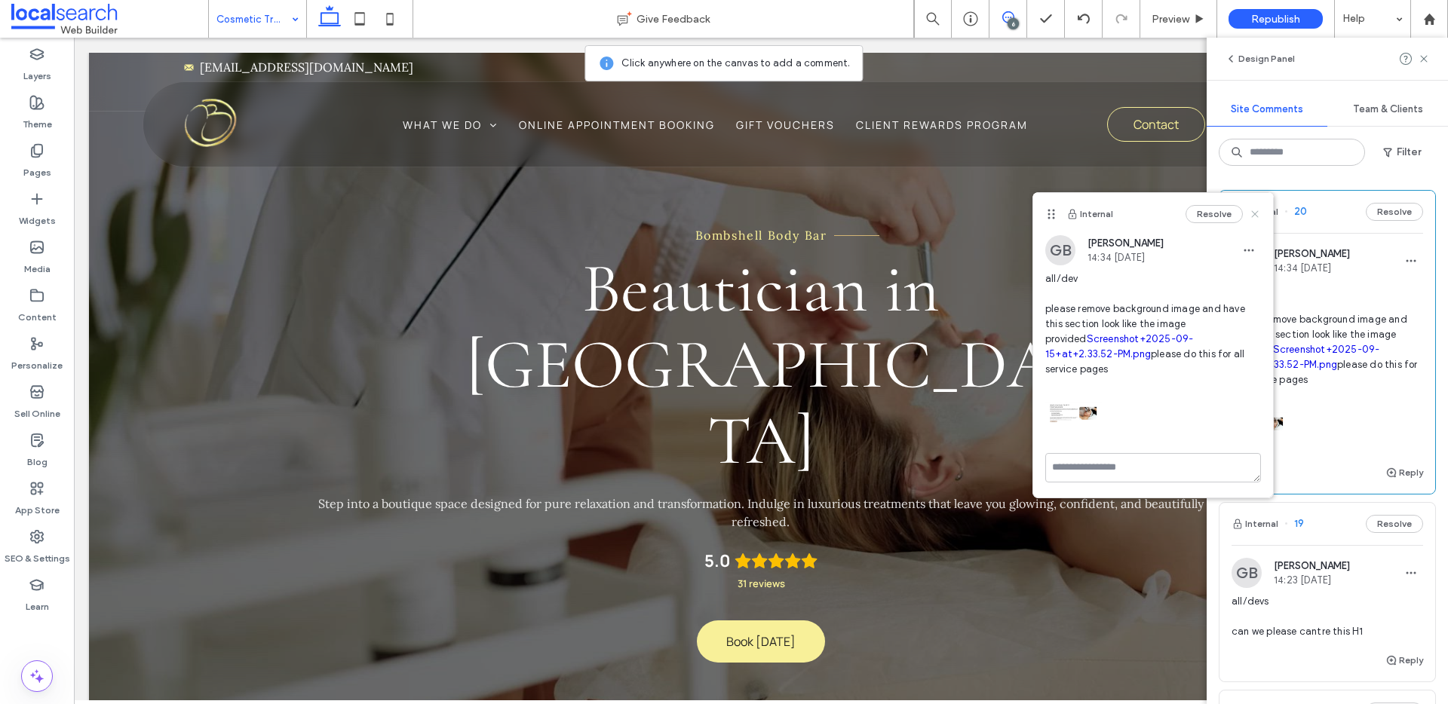
click at [1254, 213] on icon at bounding box center [1255, 214] width 12 height 12
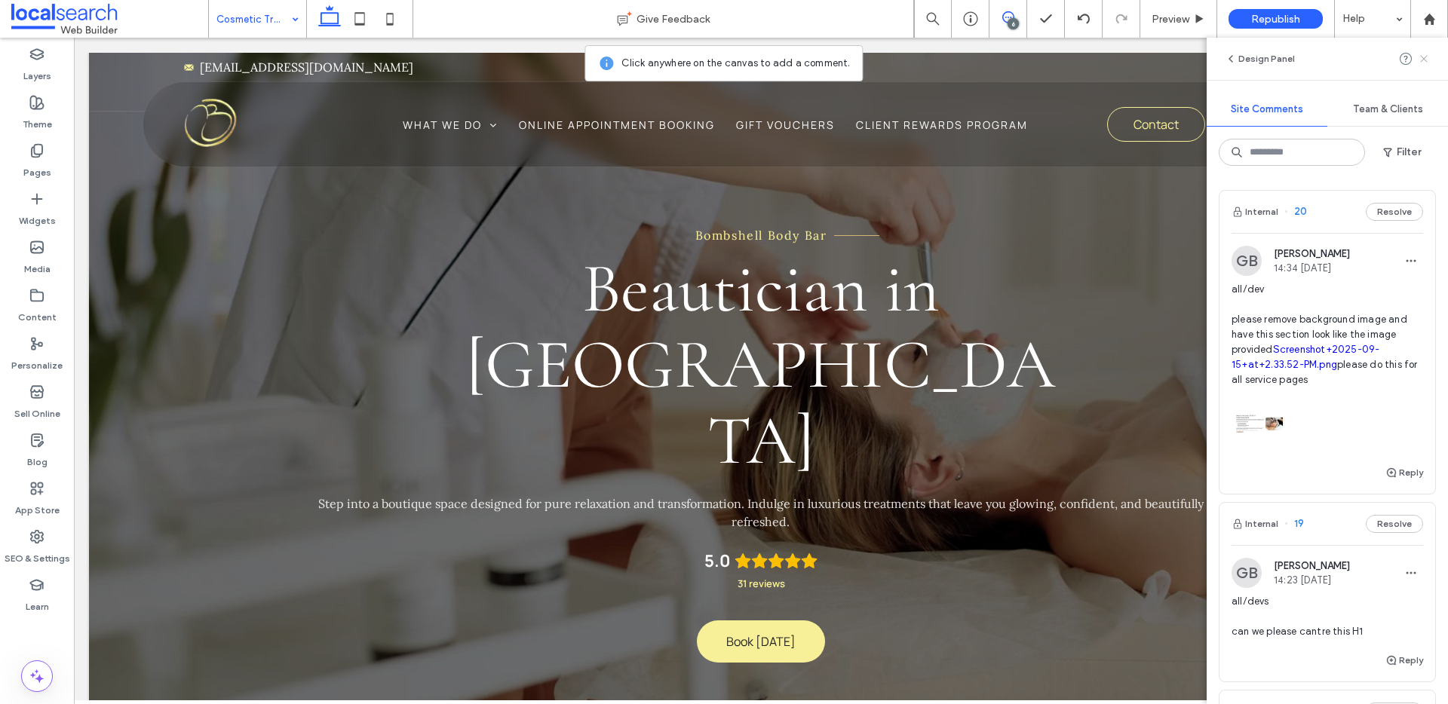
click at [1422, 56] on icon at bounding box center [1424, 59] width 12 height 12
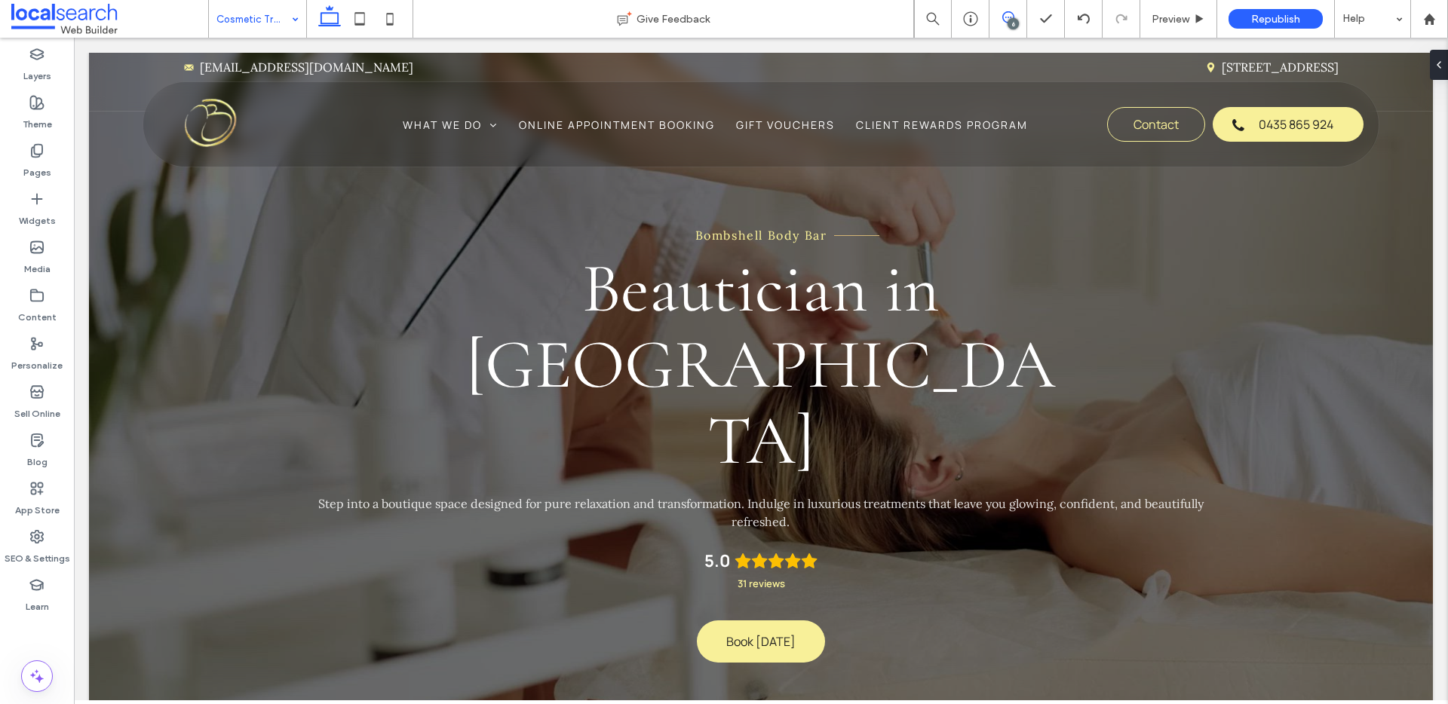
click at [1014, 17] on span at bounding box center [1008, 17] width 37 height 12
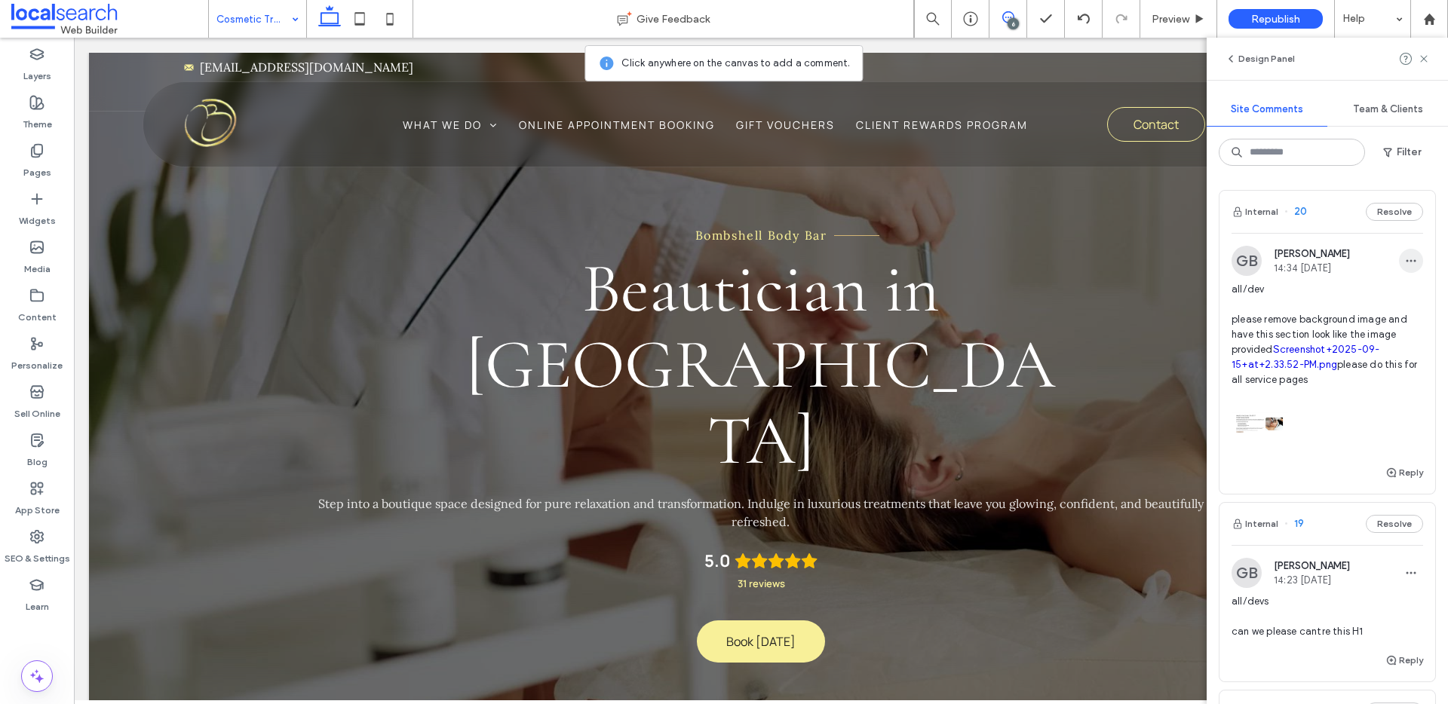
click at [1405, 262] on icon "button" at bounding box center [1411, 261] width 12 height 12
click at [1393, 297] on div "Edit" at bounding box center [1344, 300] width 134 height 29
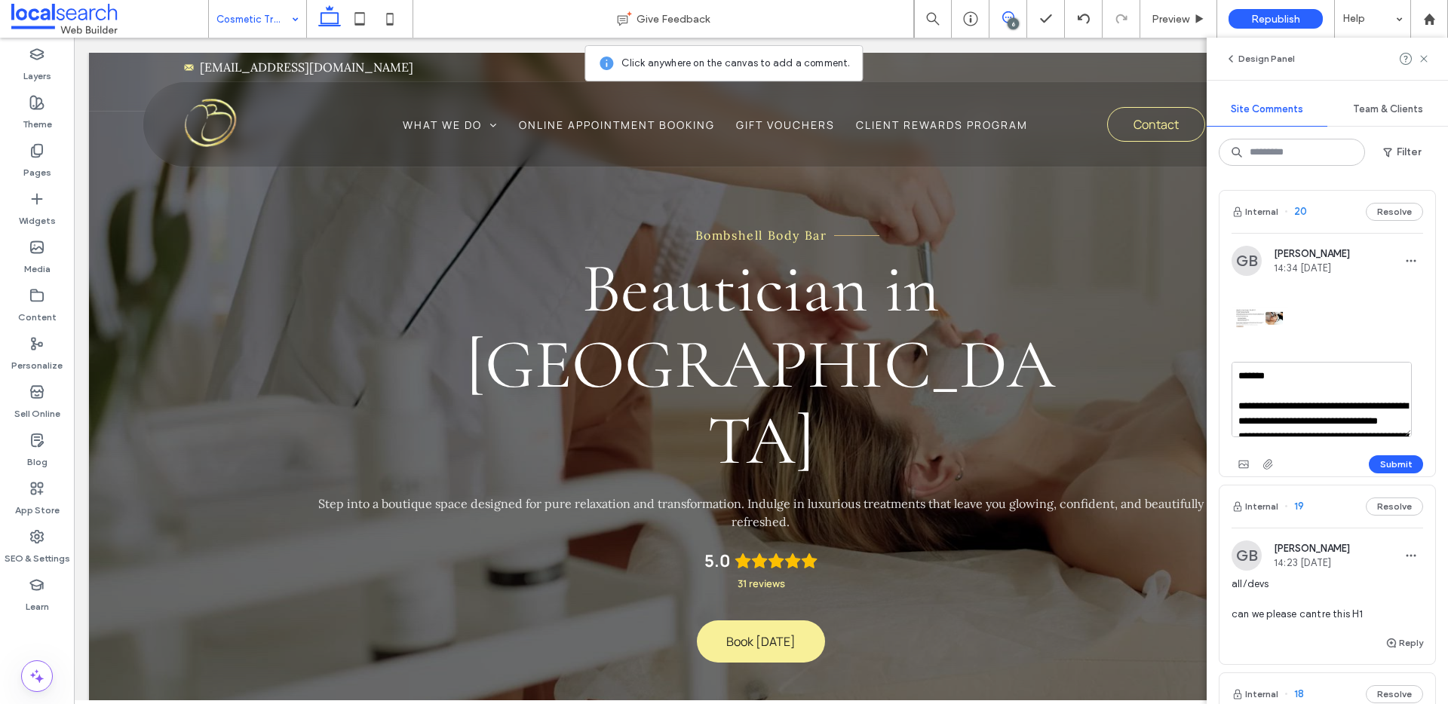
scroll to position [119, 0]
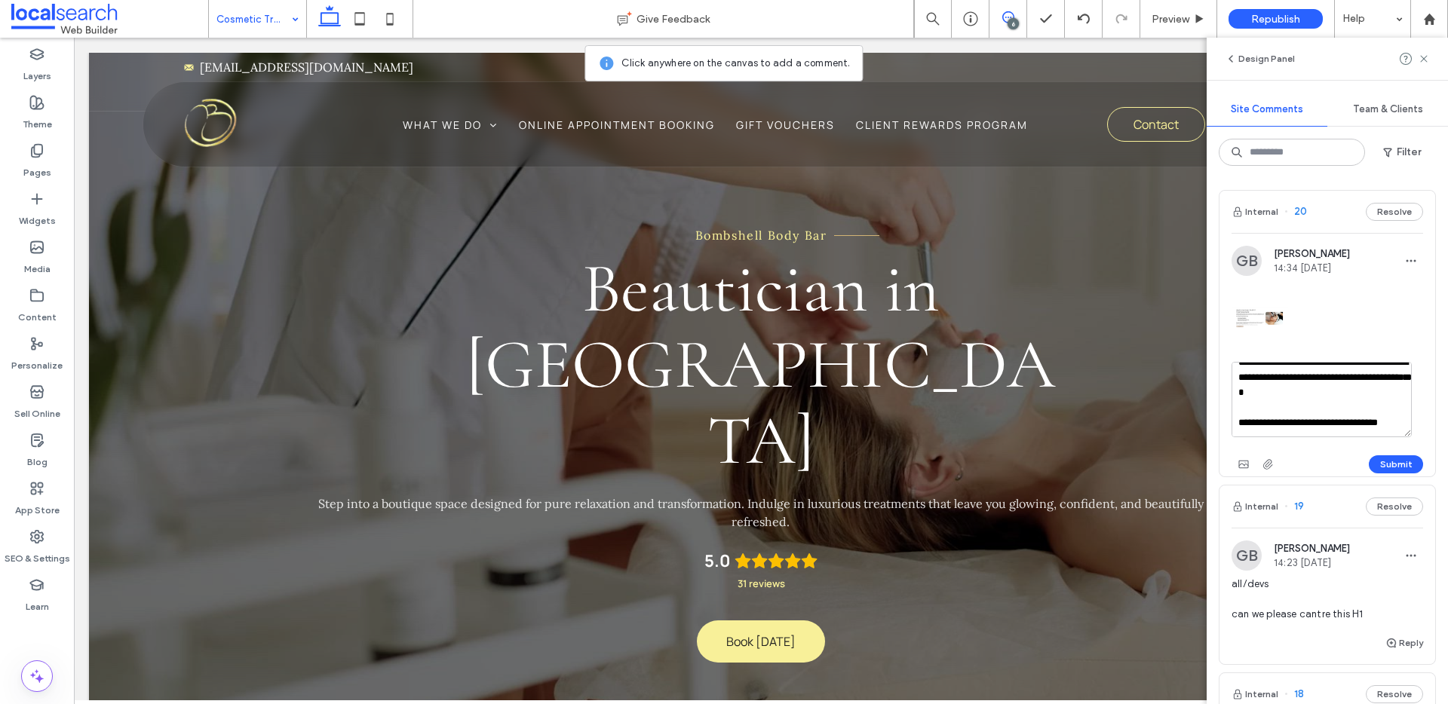
click at [1321, 407] on textarea "**********" at bounding box center [1322, 399] width 180 height 75
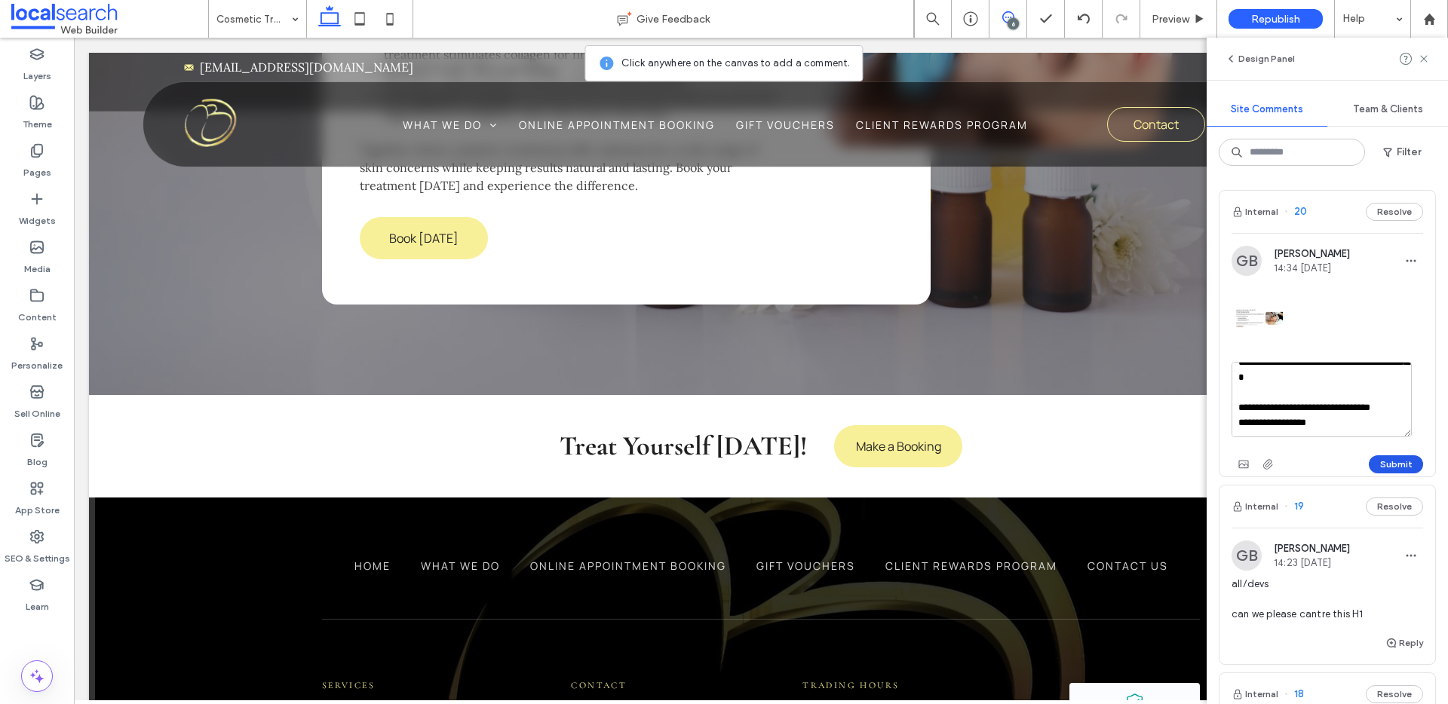
type textarea "**********"
click at [1389, 461] on button "Submit" at bounding box center [1396, 465] width 54 height 18
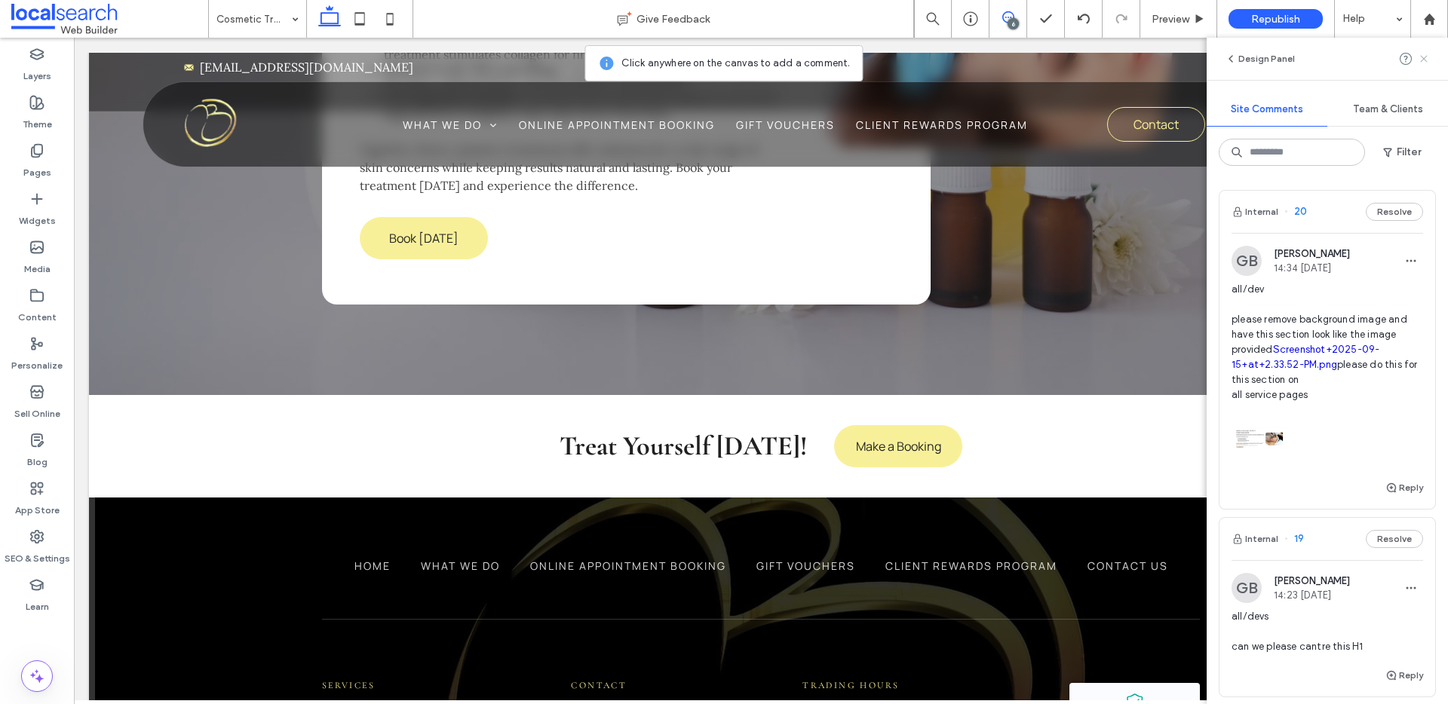
click at [1423, 63] on icon at bounding box center [1424, 59] width 12 height 12
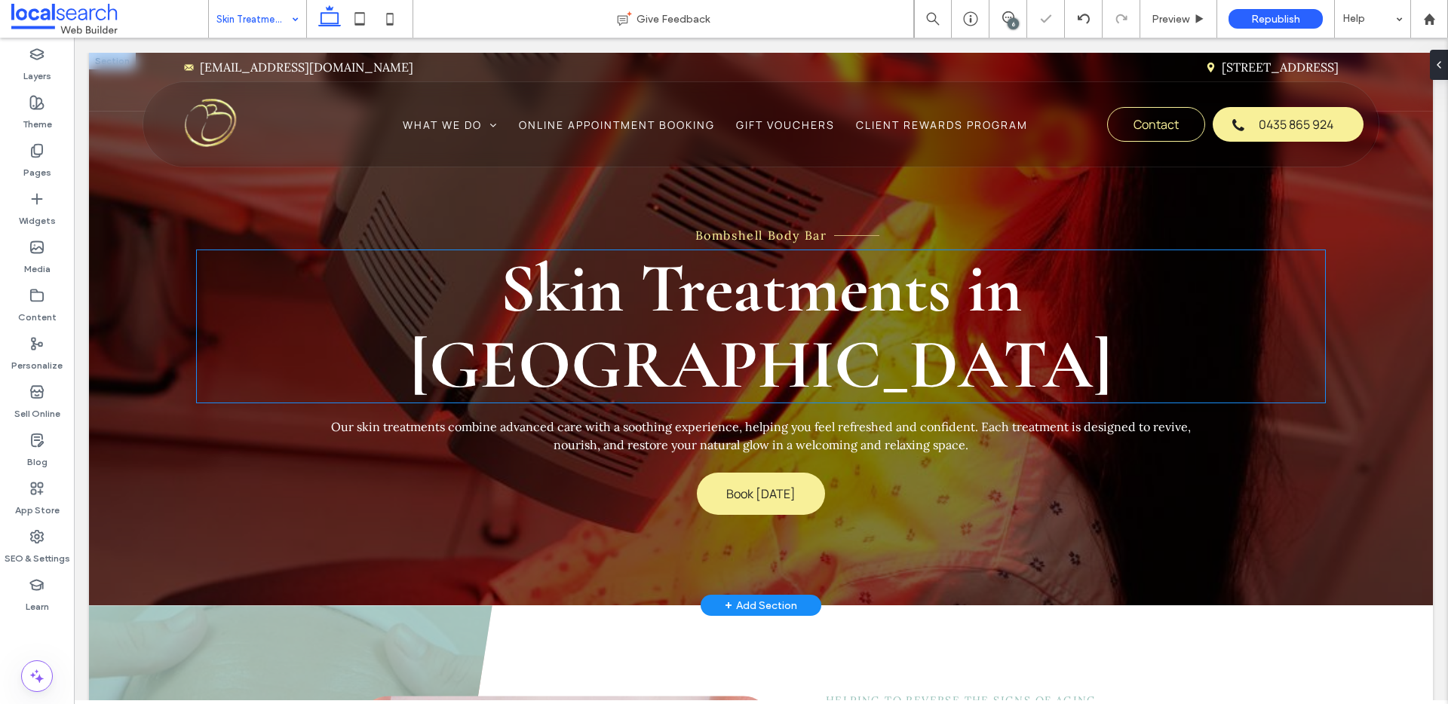
click at [197, 286] on h1 "Skin Treatments in [GEOGRAPHIC_DATA]" at bounding box center [761, 326] width 1129 height 152
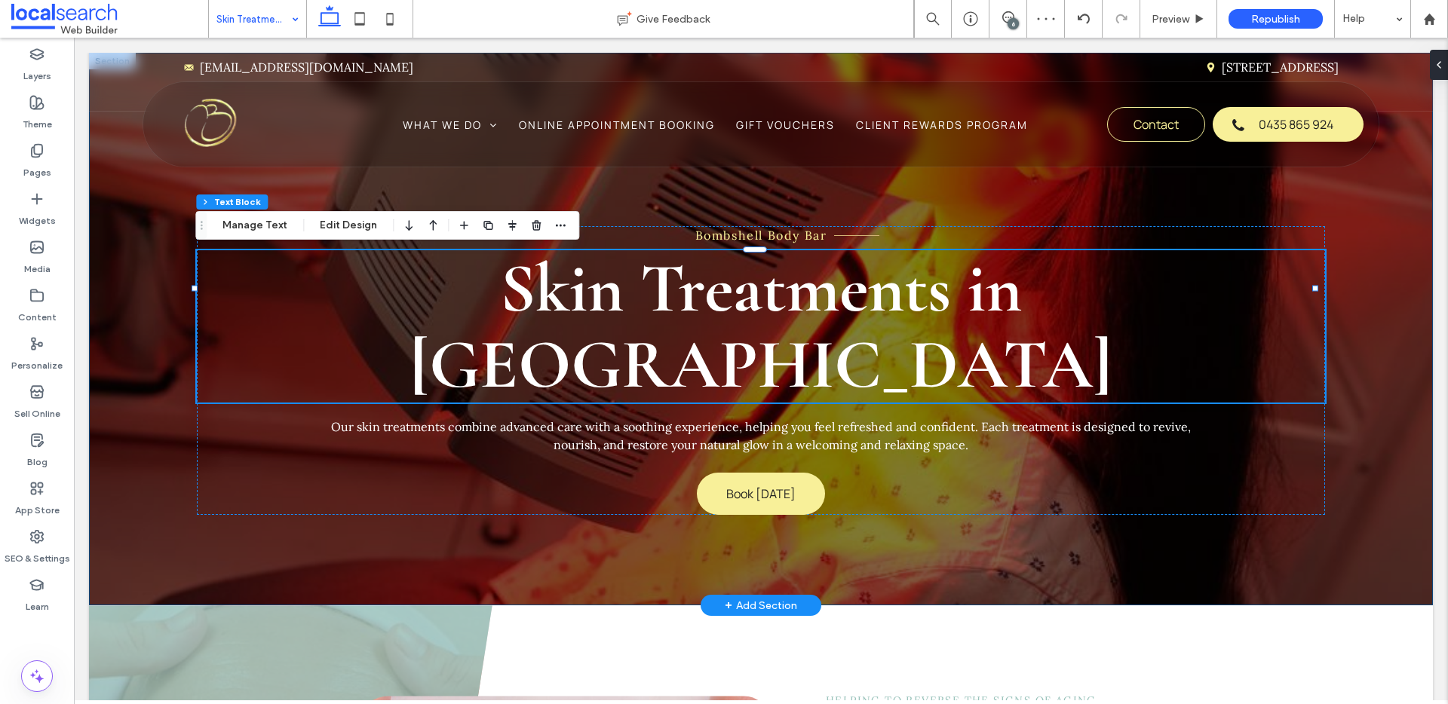
click at [143, 256] on div "Bombshell Body Bar Skin Treatments in [GEOGRAPHIC_DATA] Our skin treatments com…" at bounding box center [761, 329] width 1344 height 553
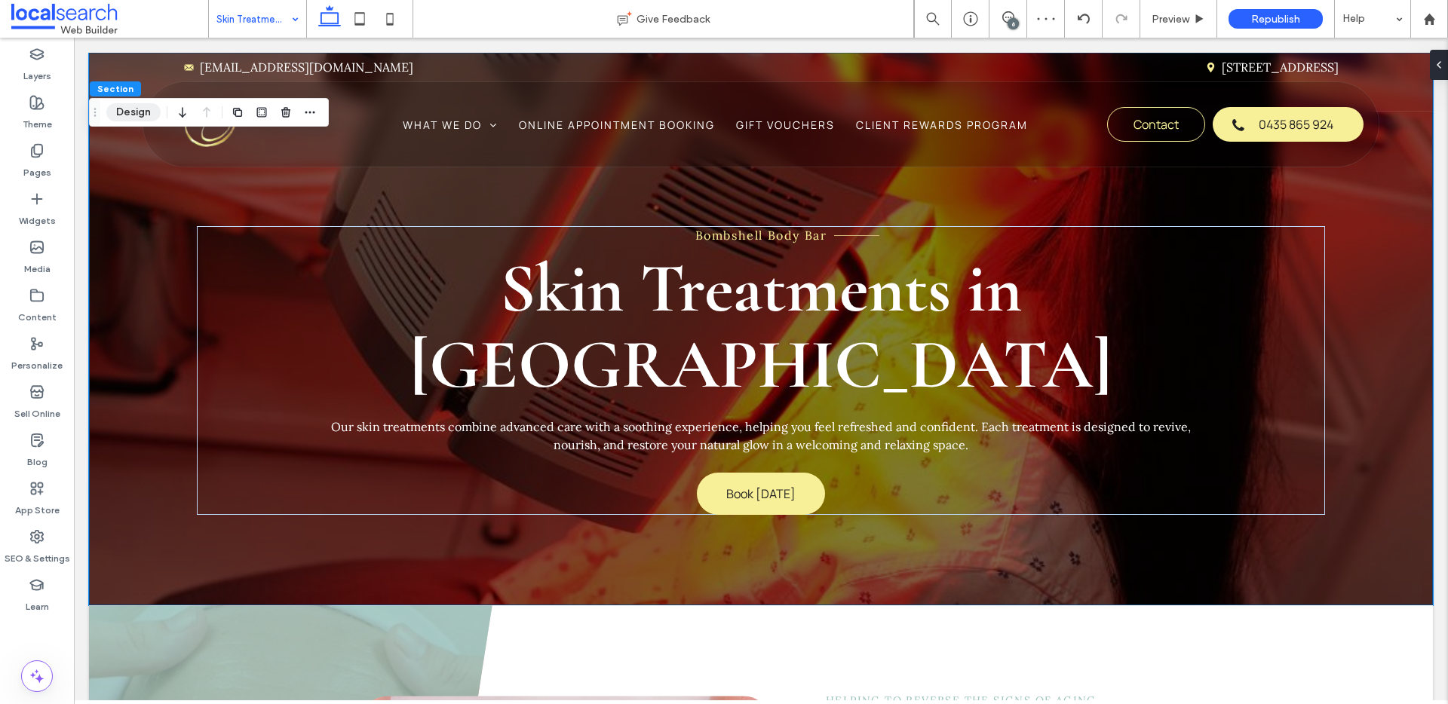
drag, startPoint x: 147, startPoint y: 119, endPoint x: 109, endPoint y: 101, distance: 42.5
click at [147, 119] on button "Design" at bounding box center [133, 112] width 54 height 18
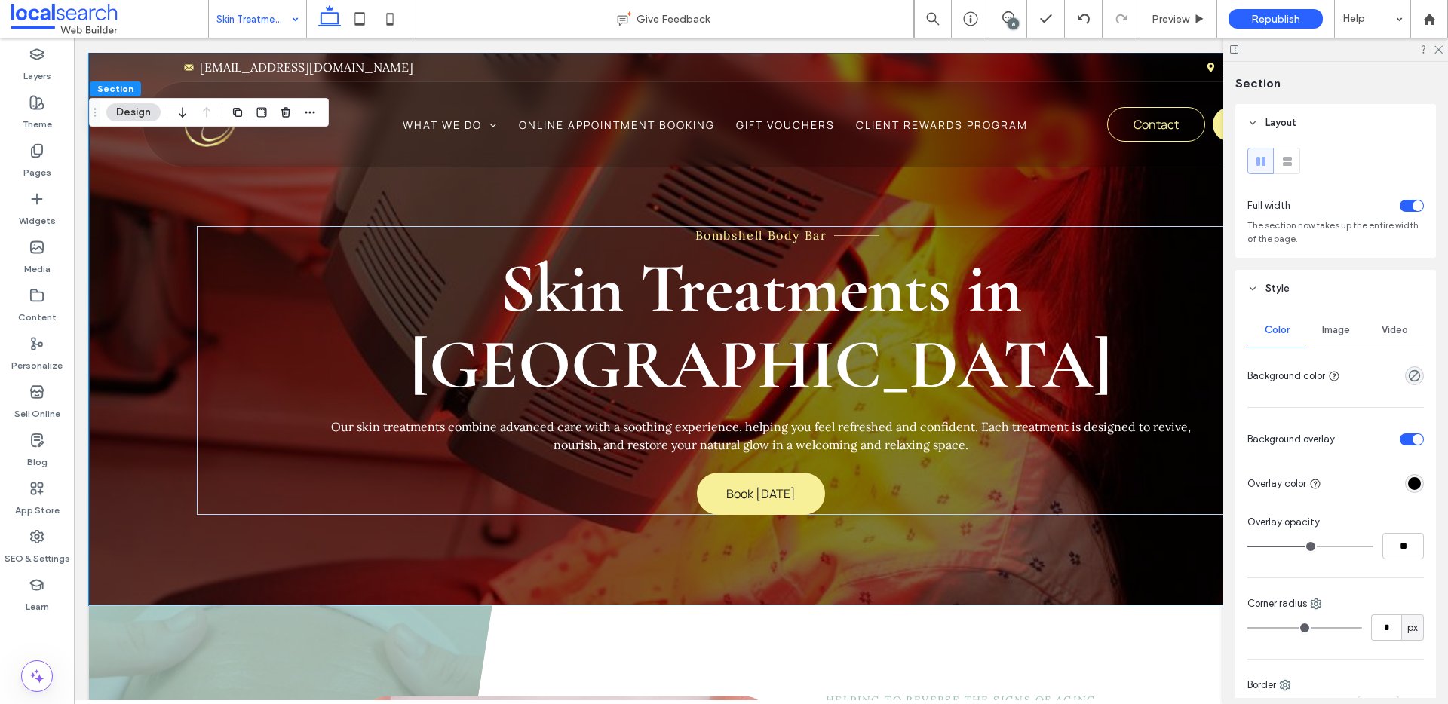
click at [1322, 330] on span "Image" at bounding box center [1336, 330] width 28 height 12
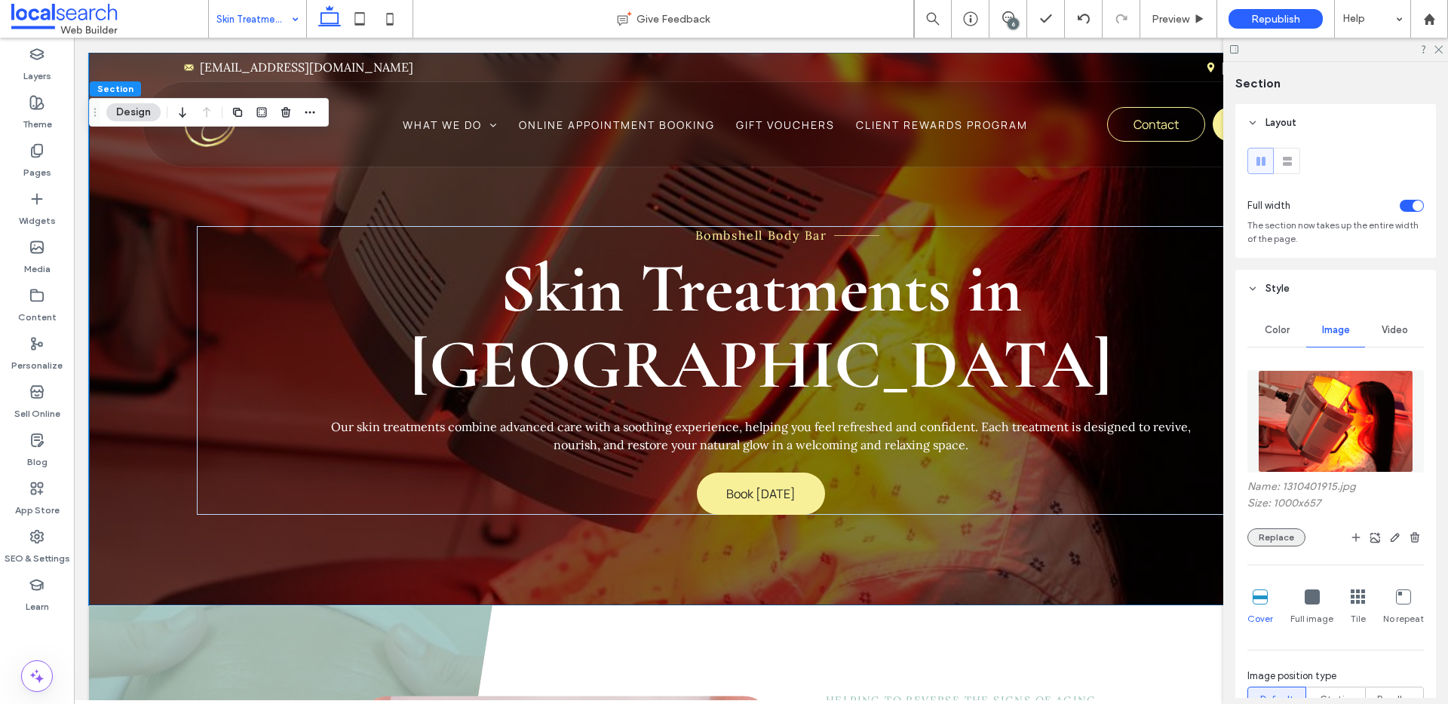
click at [1271, 540] on button "Replace" at bounding box center [1277, 538] width 58 height 18
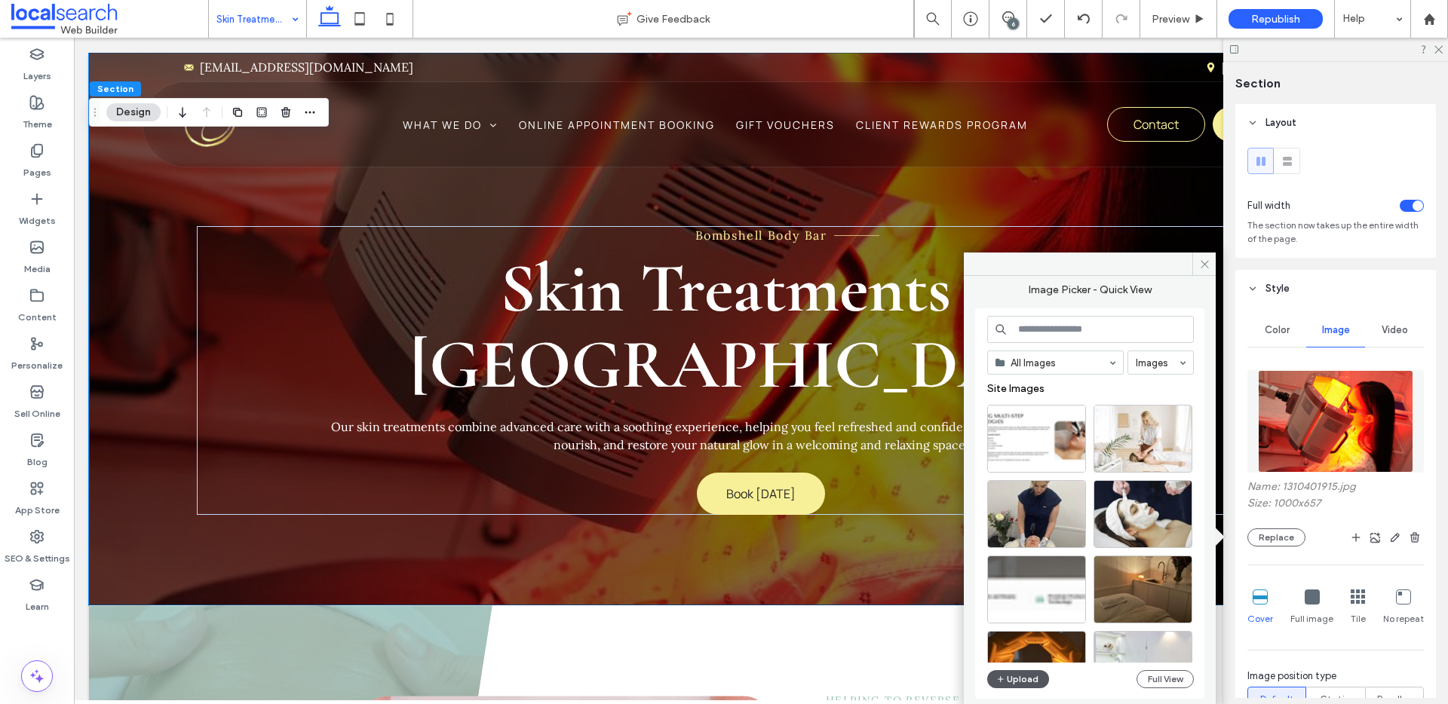
click at [1019, 677] on button "Upload" at bounding box center [1018, 680] width 62 height 18
click at [1010, 674] on button "Upload" at bounding box center [1018, 680] width 62 height 18
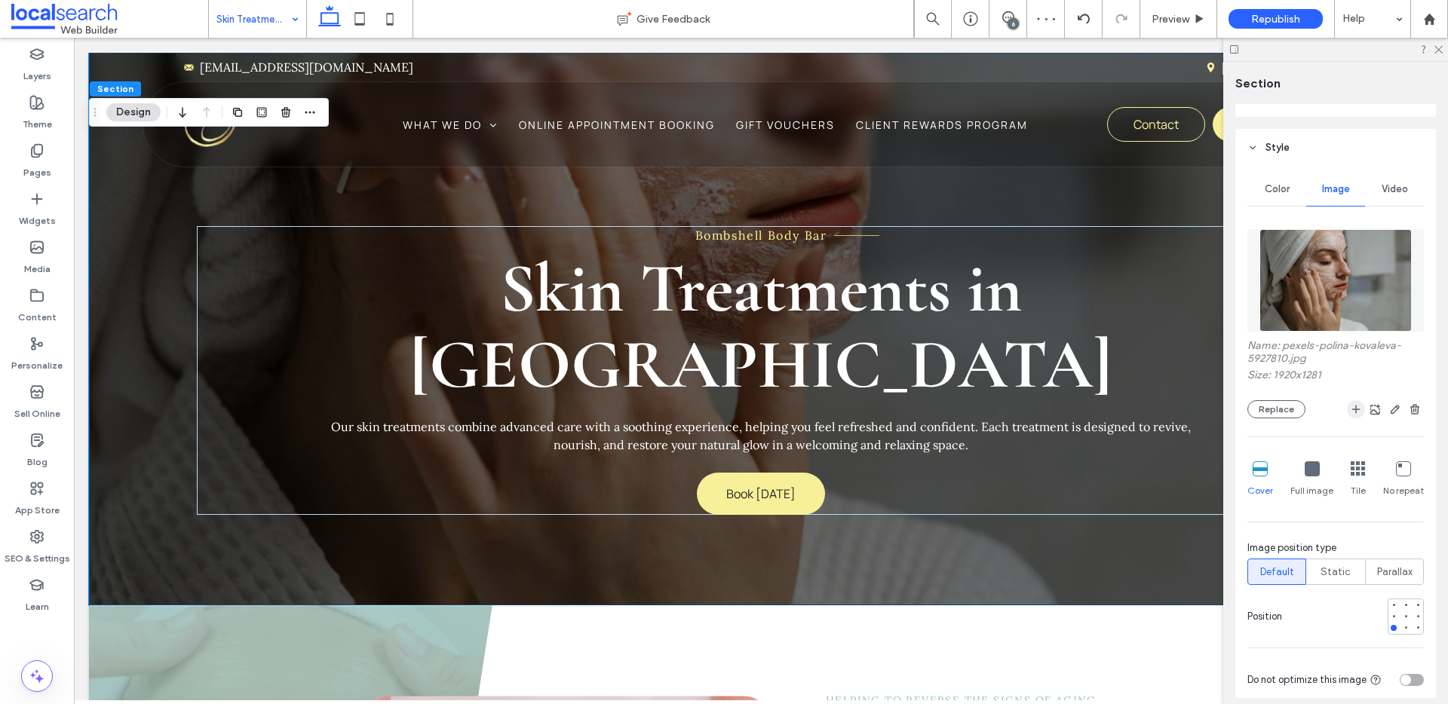
scroll to position [210, 0]
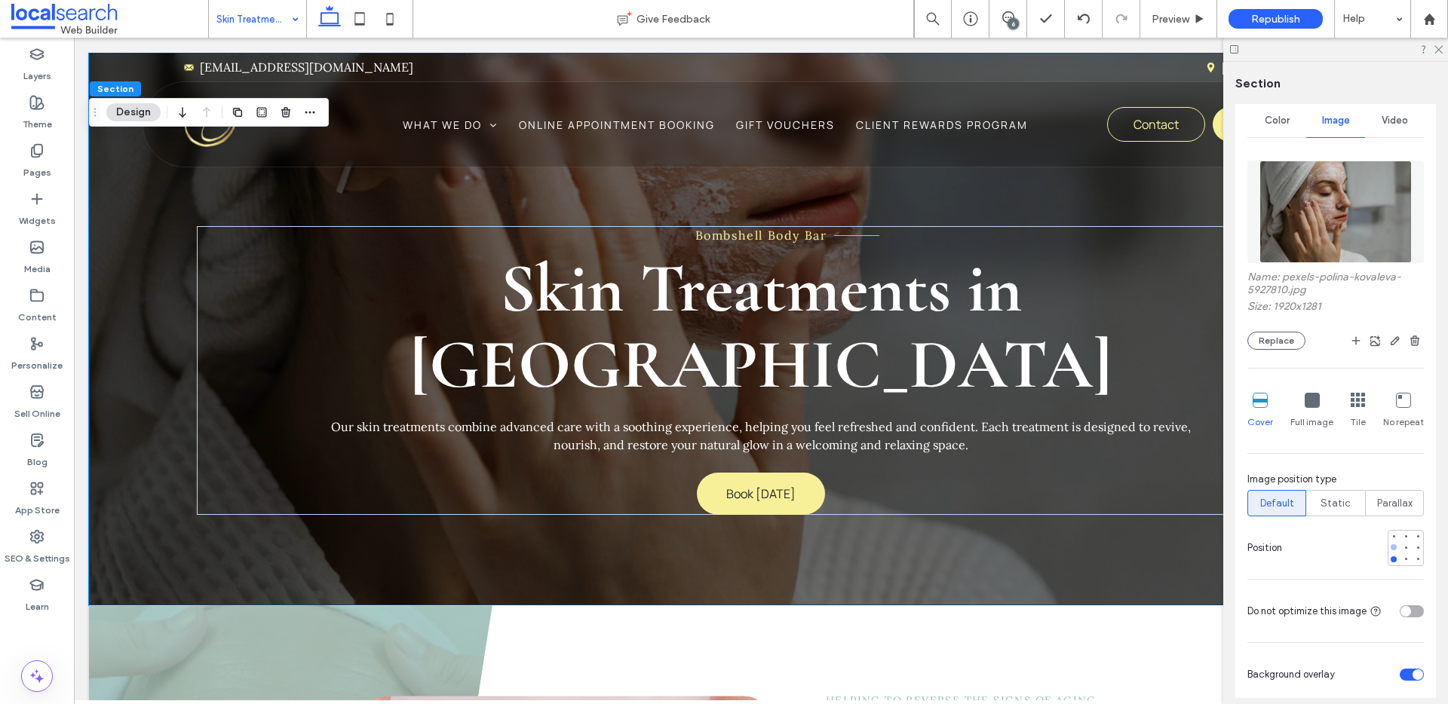
click at [1391, 545] on div at bounding box center [1394, 548] width 6 height 6
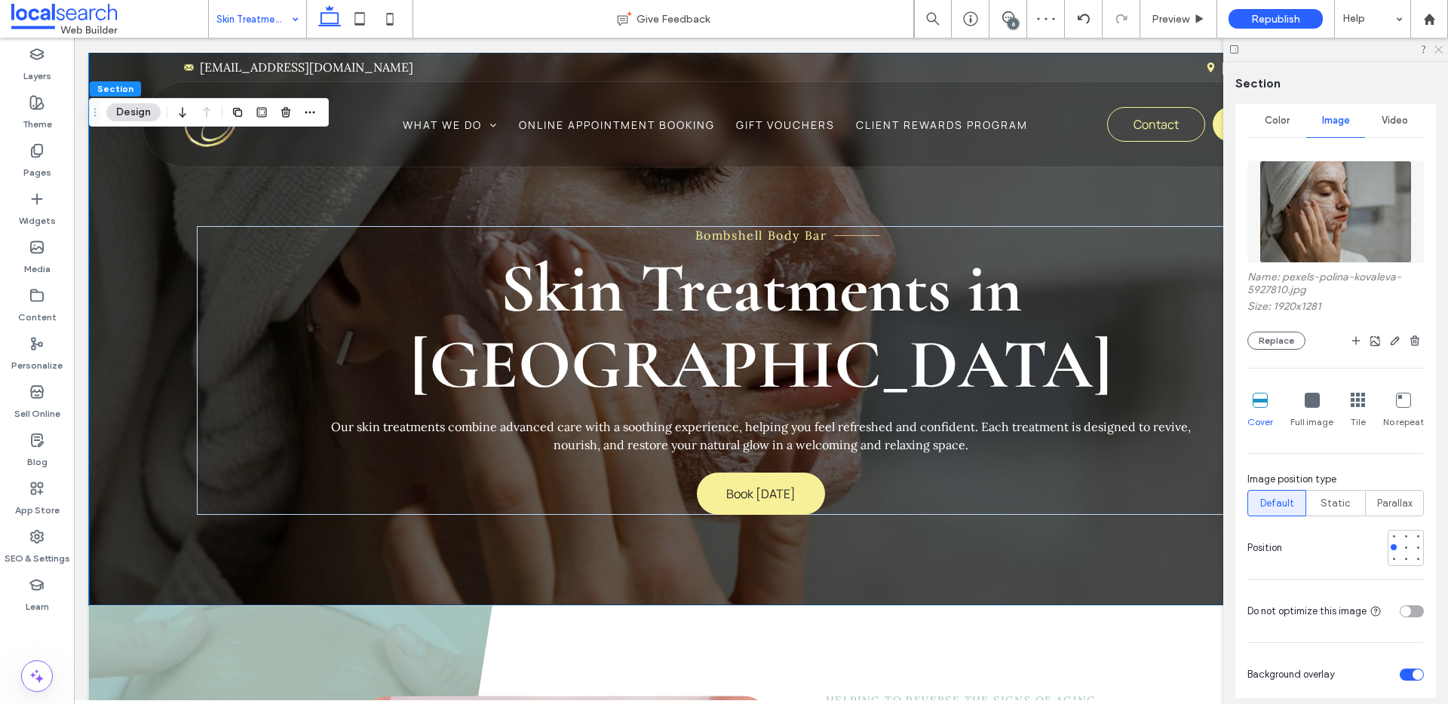
click at [1436, 48] on use at bounding box center [1439, 50] width 8 height 8
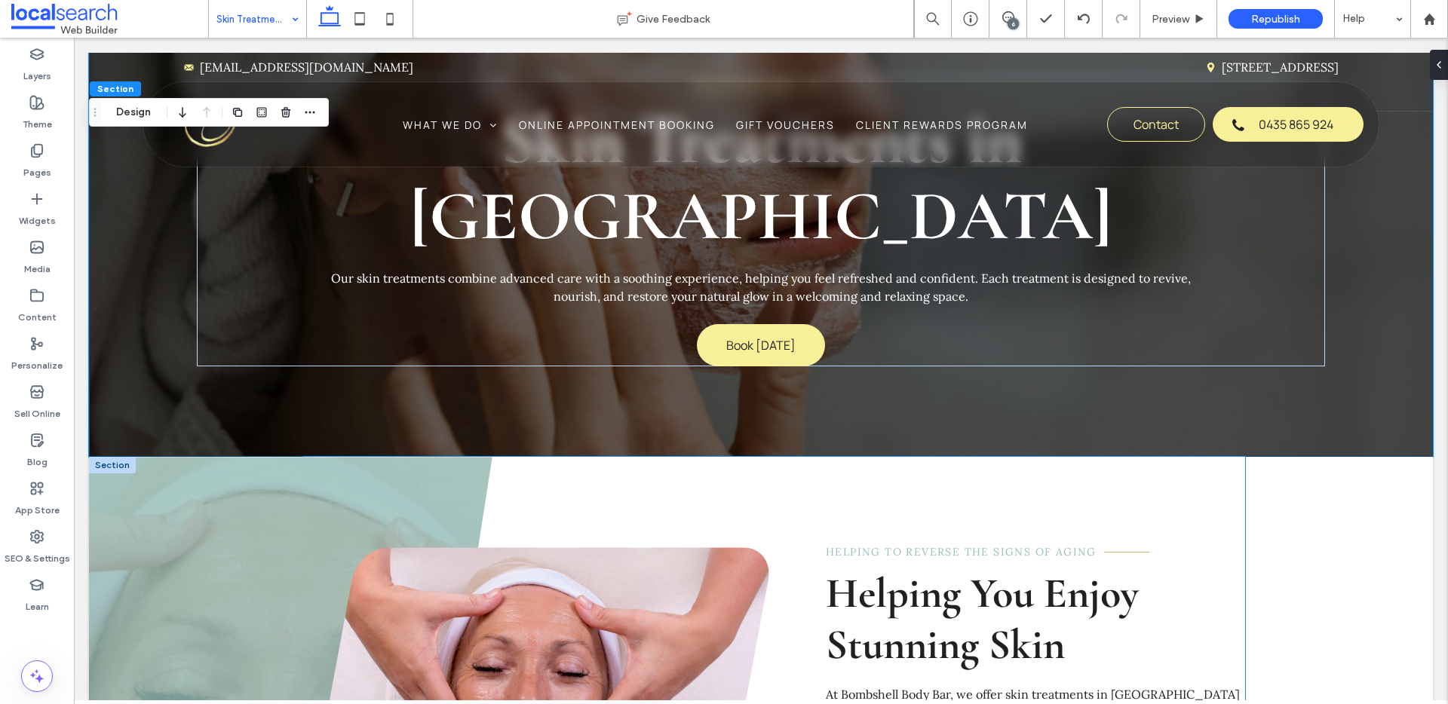
scroll to position [356, 0]
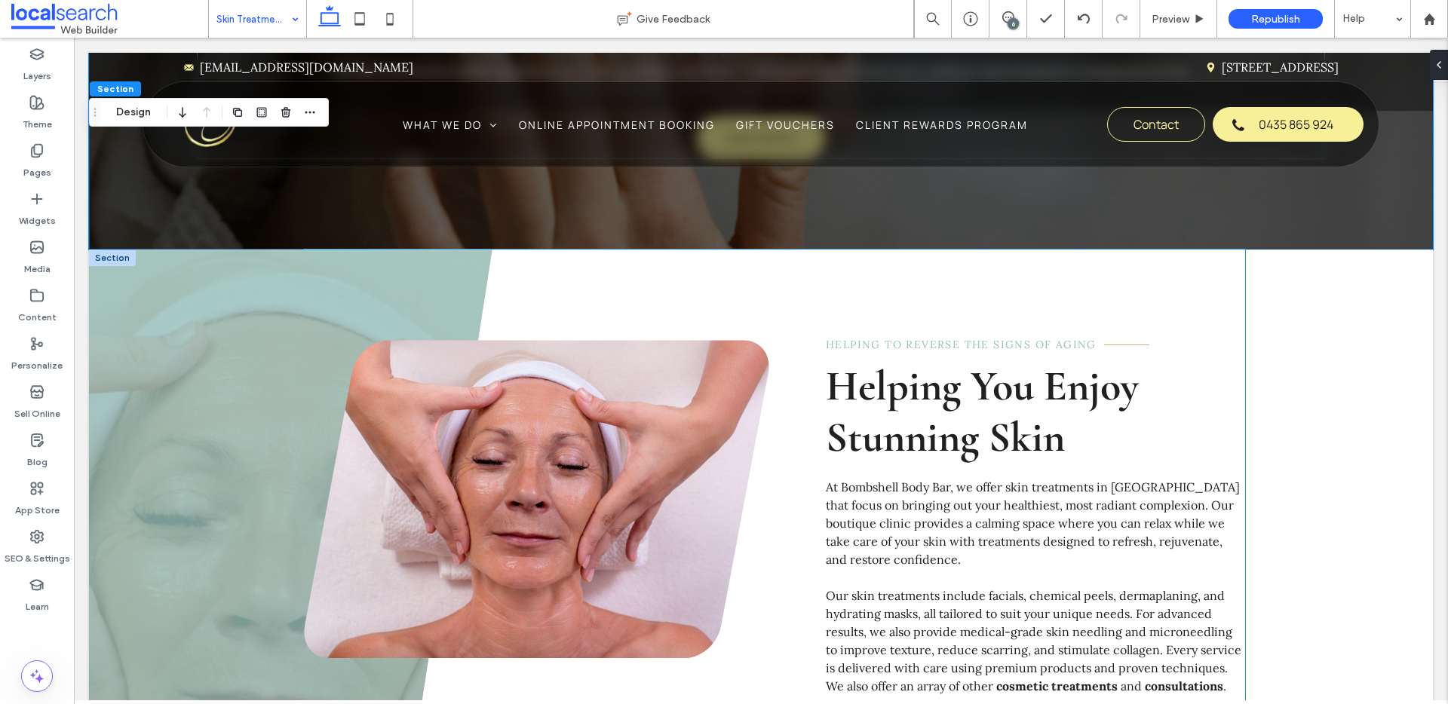
click at [626, 443] on link at bounding box center [536, 499] width 465 height 318
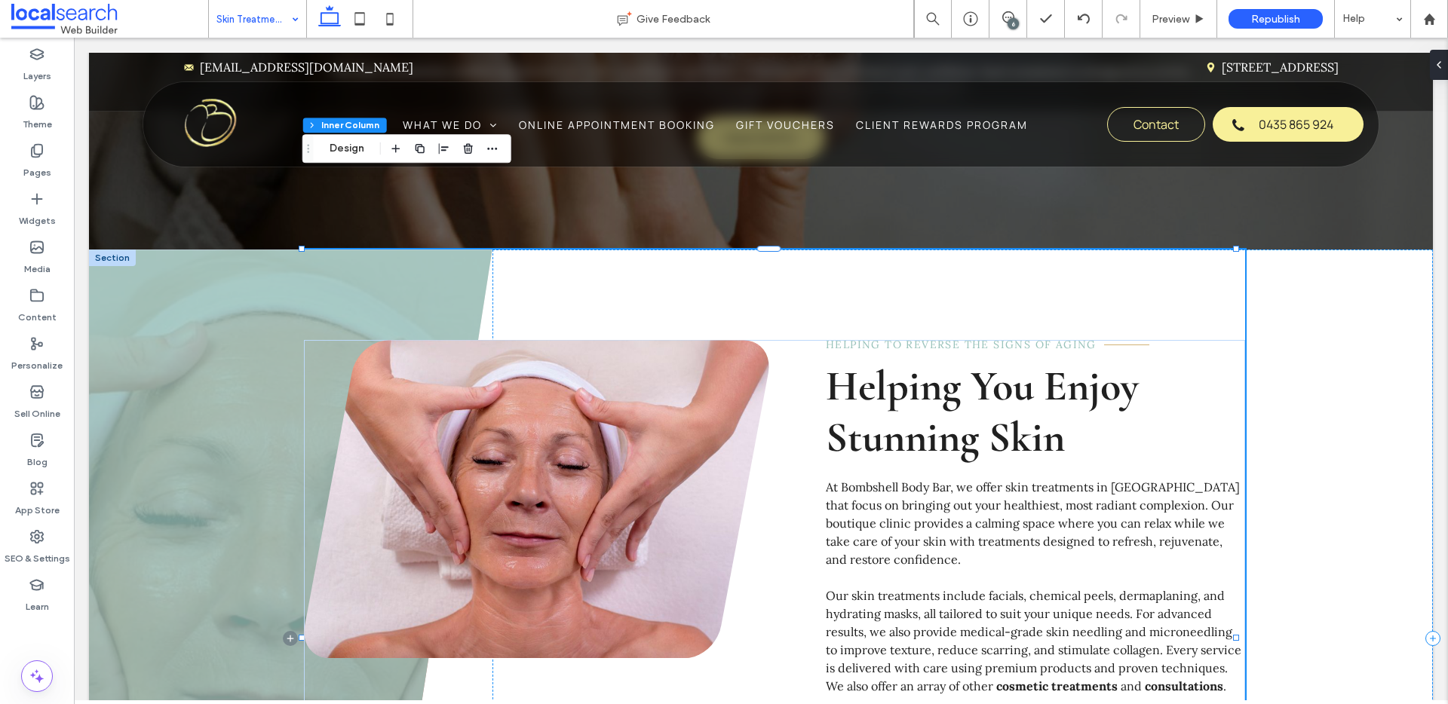
click at [588, 434] on link at bounding box center [536, 499] width 465 height 318
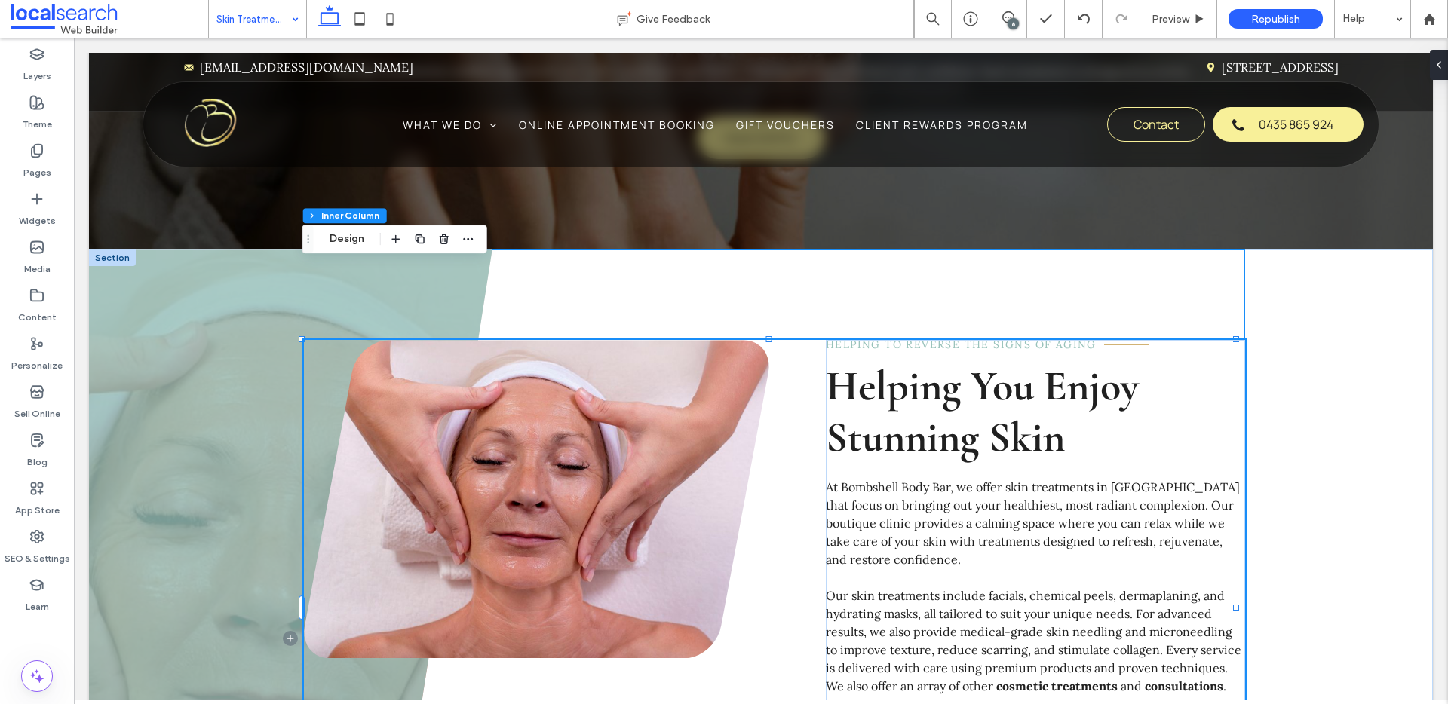
click at [588, 434] on link at bounding box center [536, 499] width 465 height 318
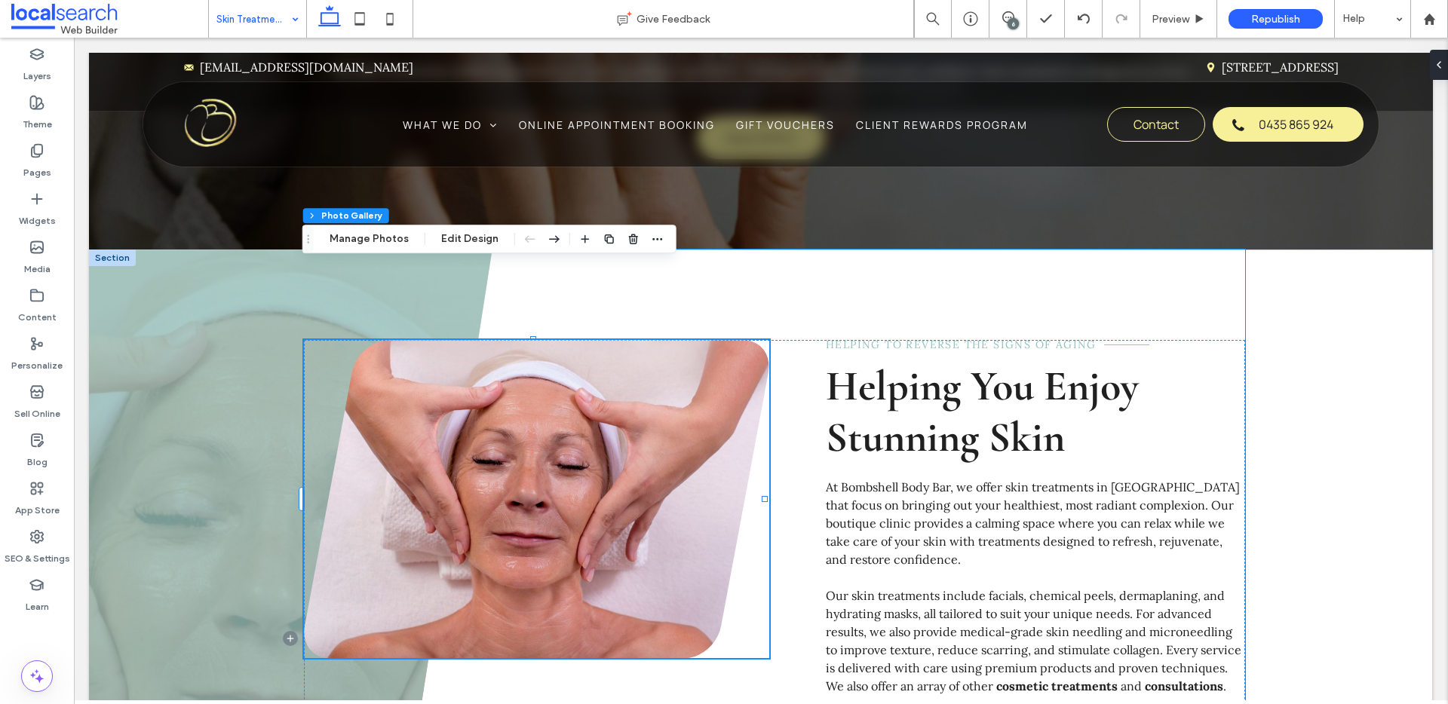
click at [588, 434] on link at bounding box center [536, 499] width 465 height 318
click at [399, 241] on button "Manage Photos" at bounding box center [369, 239] width 99 height 18
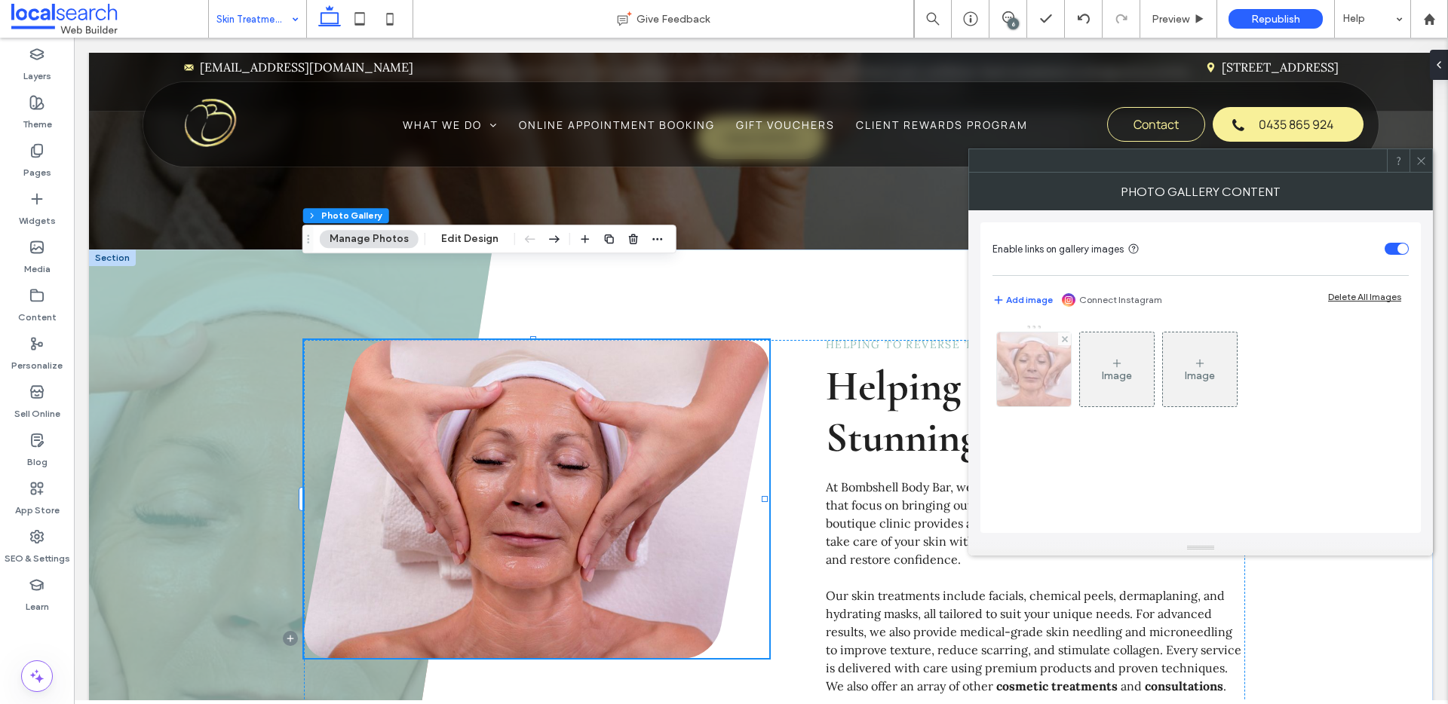
click at [1023, 378] on img at bounding box center [1034, 370] width 111 height 74
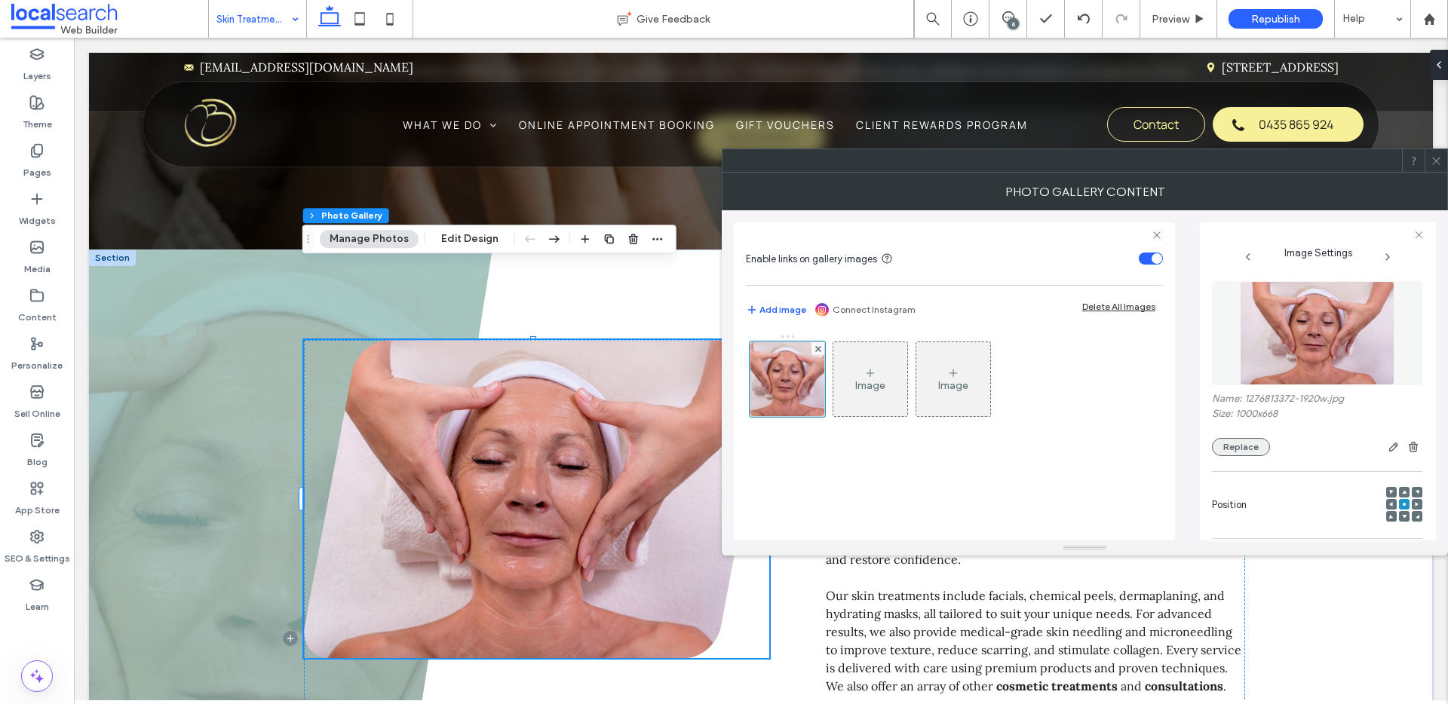
click at [1244, 445] on button "Replace" at bounding box center [1241, 447] width 58 height 18
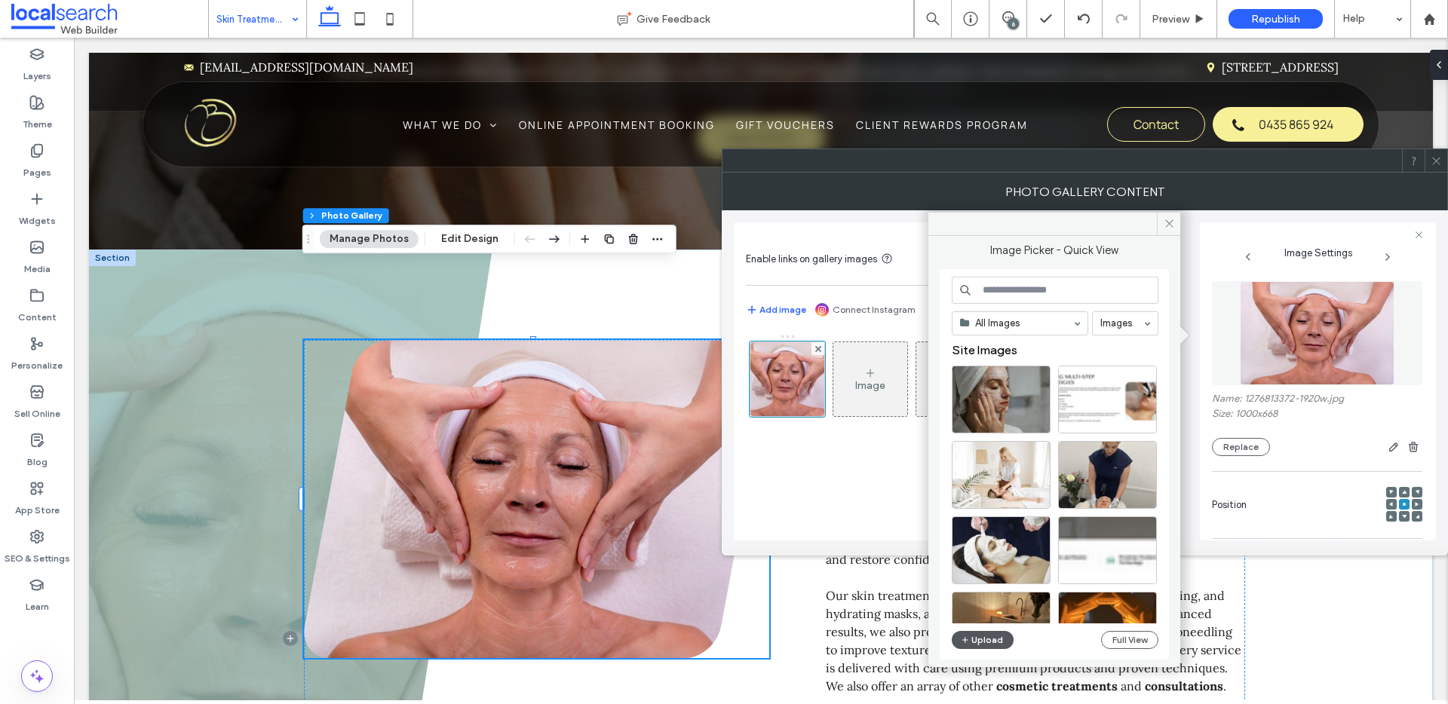
click at [983, 643] on button "Upload" at bounding box center [983, 640] width 62 height 18
click at [1438, 166] on icon at bounding box center [1436, 160] width 11 height 11
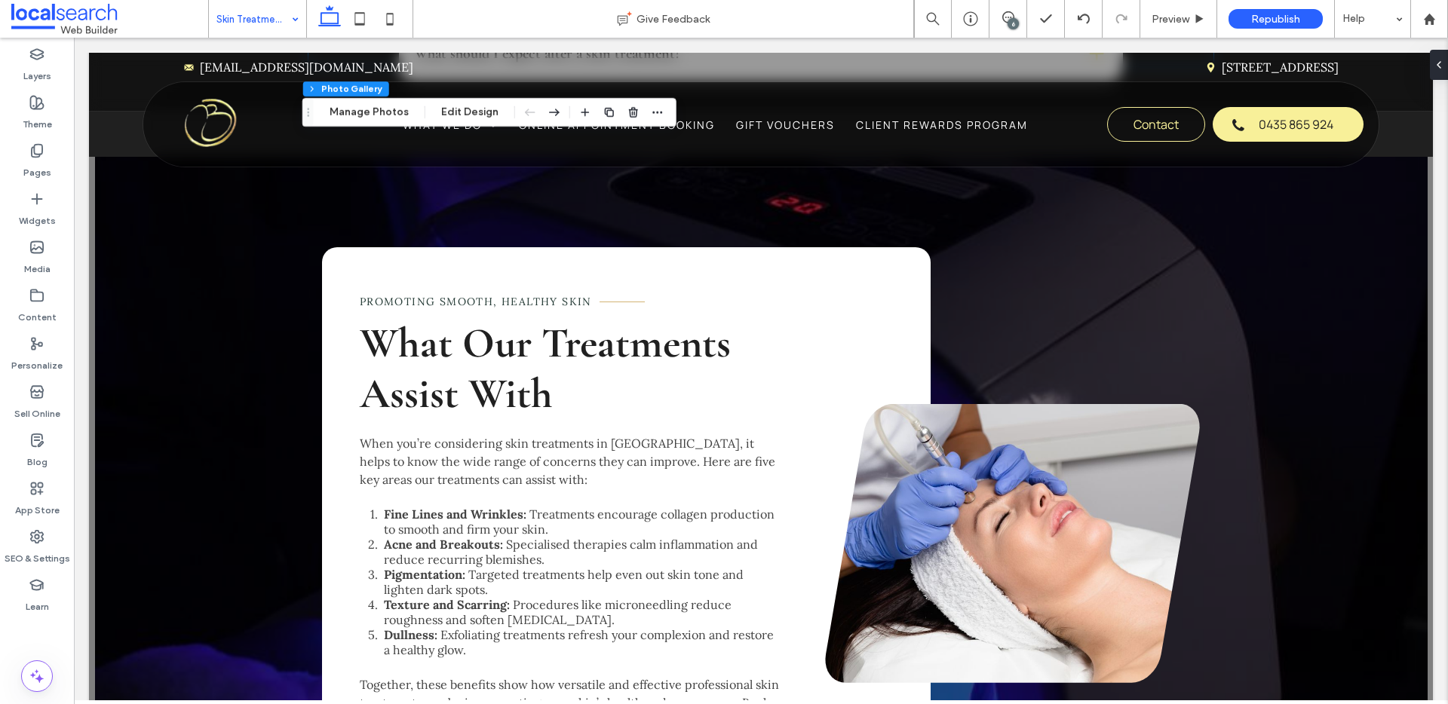
scroll to position [1716, 0]
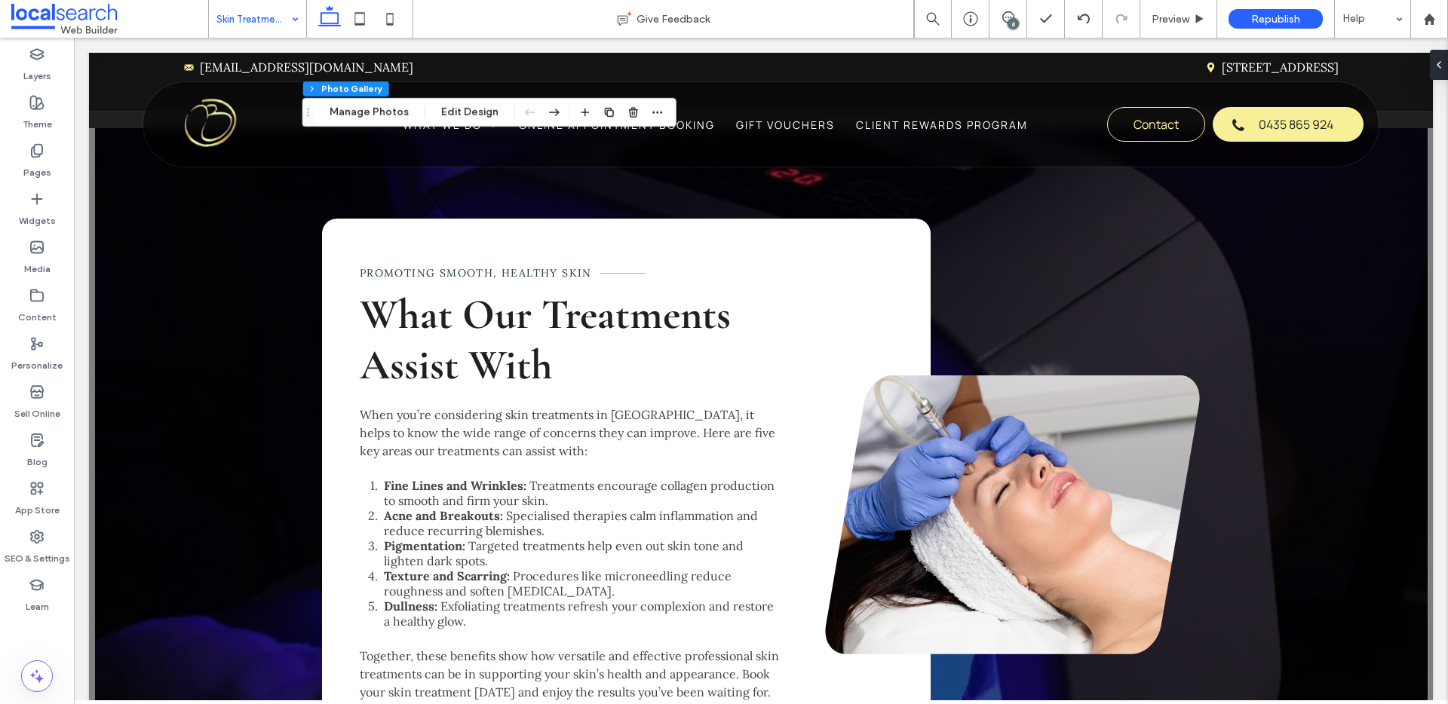
click at [1014, 23] on div "6" at bounding box center [1013, 23] width 11 height 11
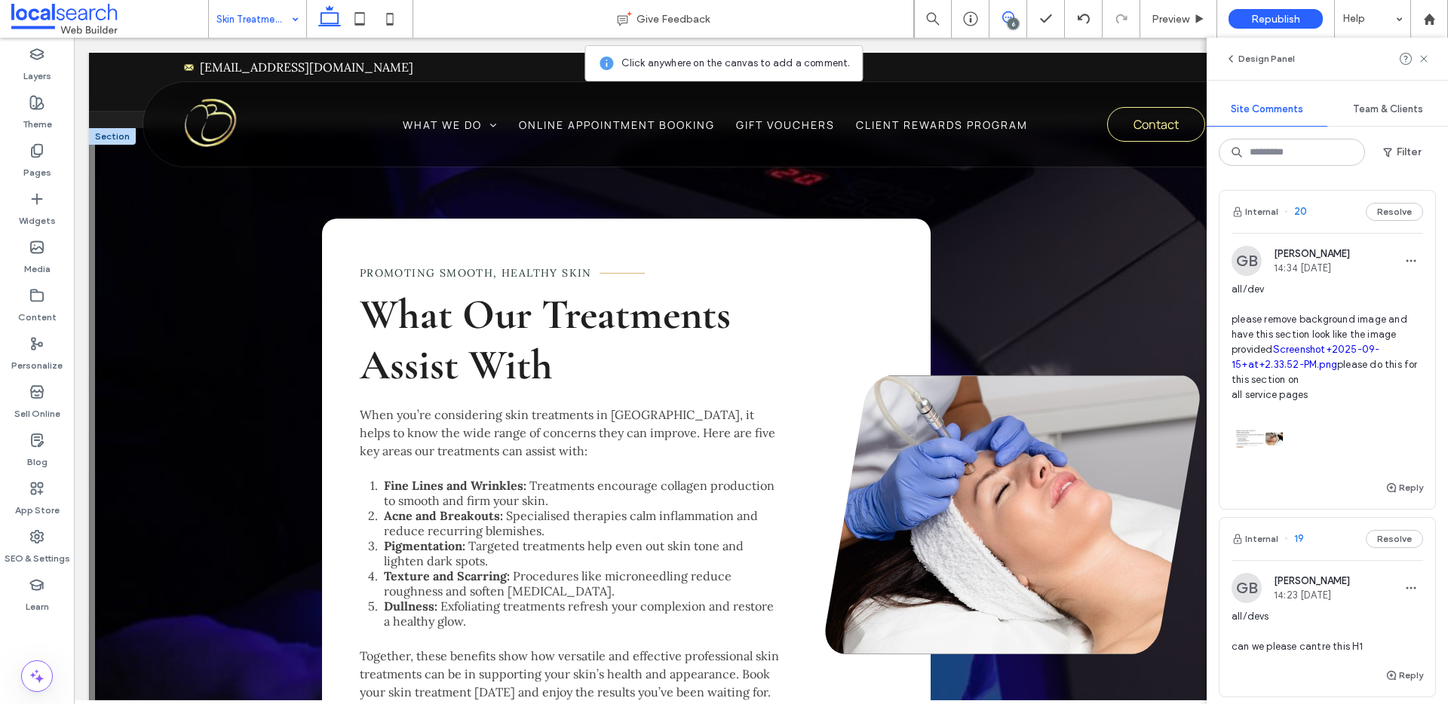
click at [1027, 391] on link at bounding box center [1012, 515] width 375 height 279
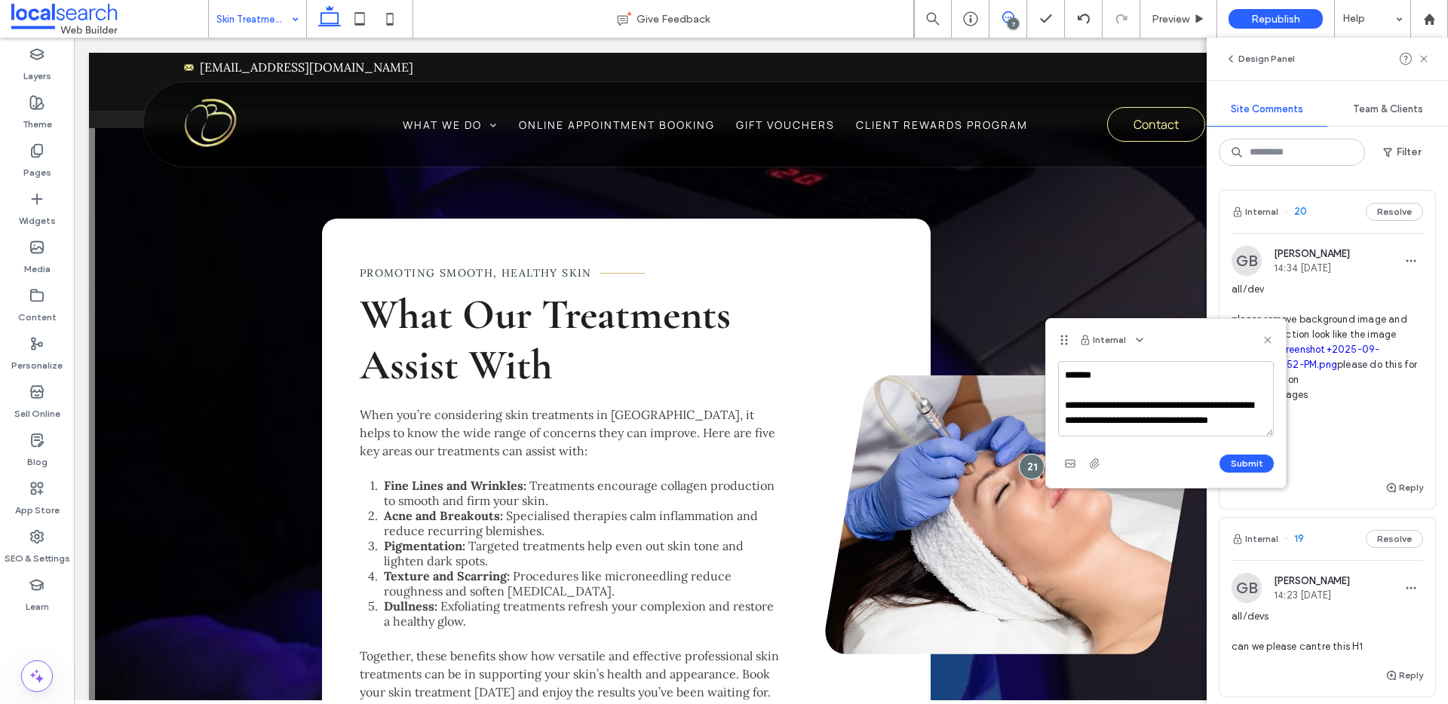
scroll to position [20, 0]
click at [1126, 404] on textarea "**********" at bounding box center [1166, 398] width 216 height 75
click at [1093, 425] on textarea "**********" at bounding box center [1166, 398] width 216 height 75
click at [1073, 430] on textarea "**********" at bounding box center [1166, 398] width 216 height 75
click at [1254, 431] on textarea "**********" at bounding box center [1166, 398] width 216 height 75
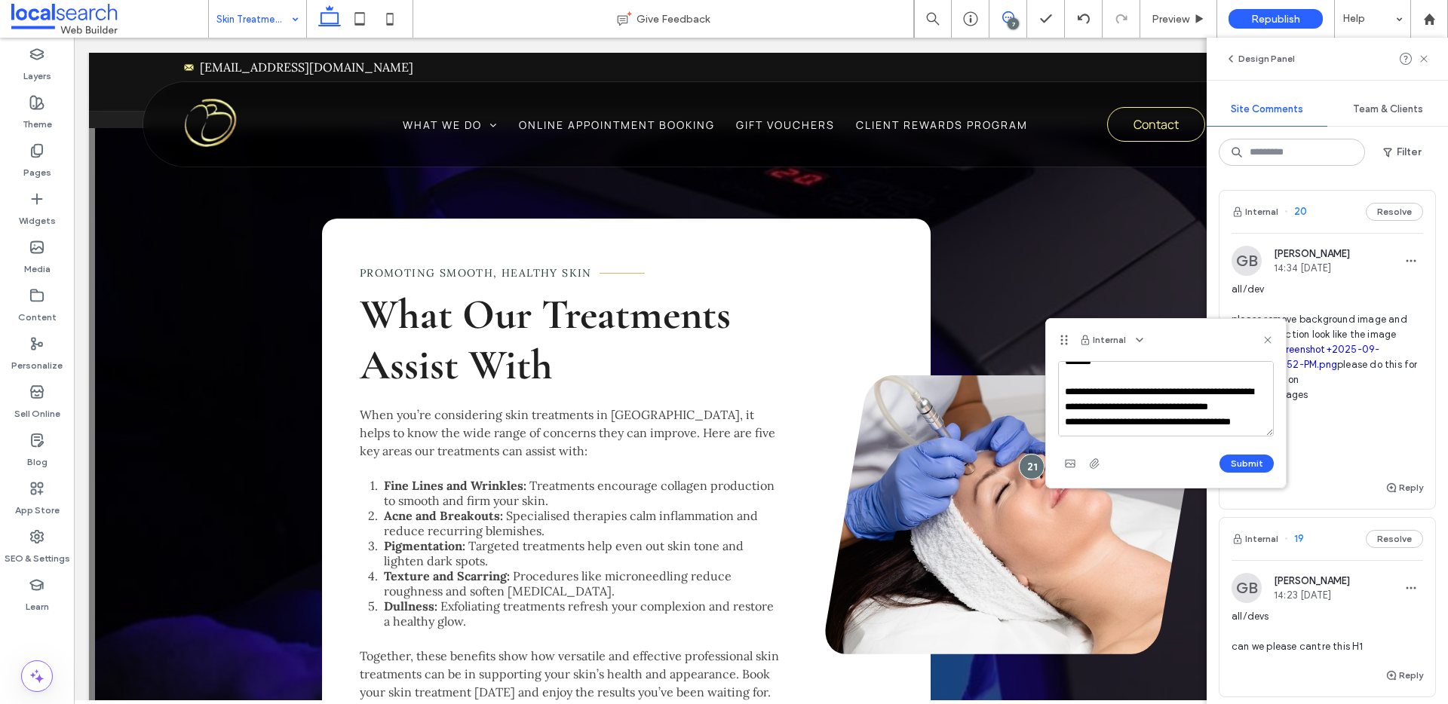
scroll to position [35, 0]
type textarea "**********"
click at [1071, 464] on use "button" at bounding box center [1070, 464] width 10 height 8
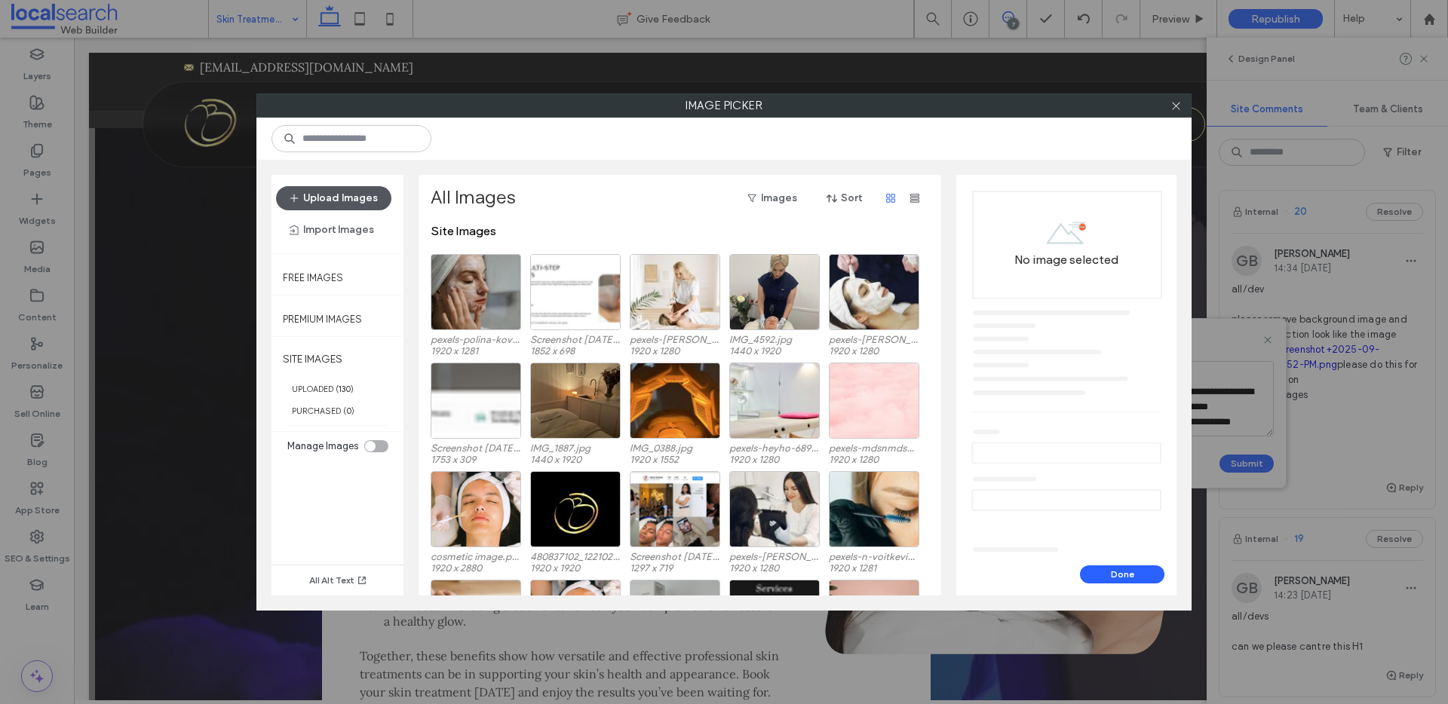
click at [356, 189] on button "Upload Images" at bounding box center [333, 198] width 115 height 24
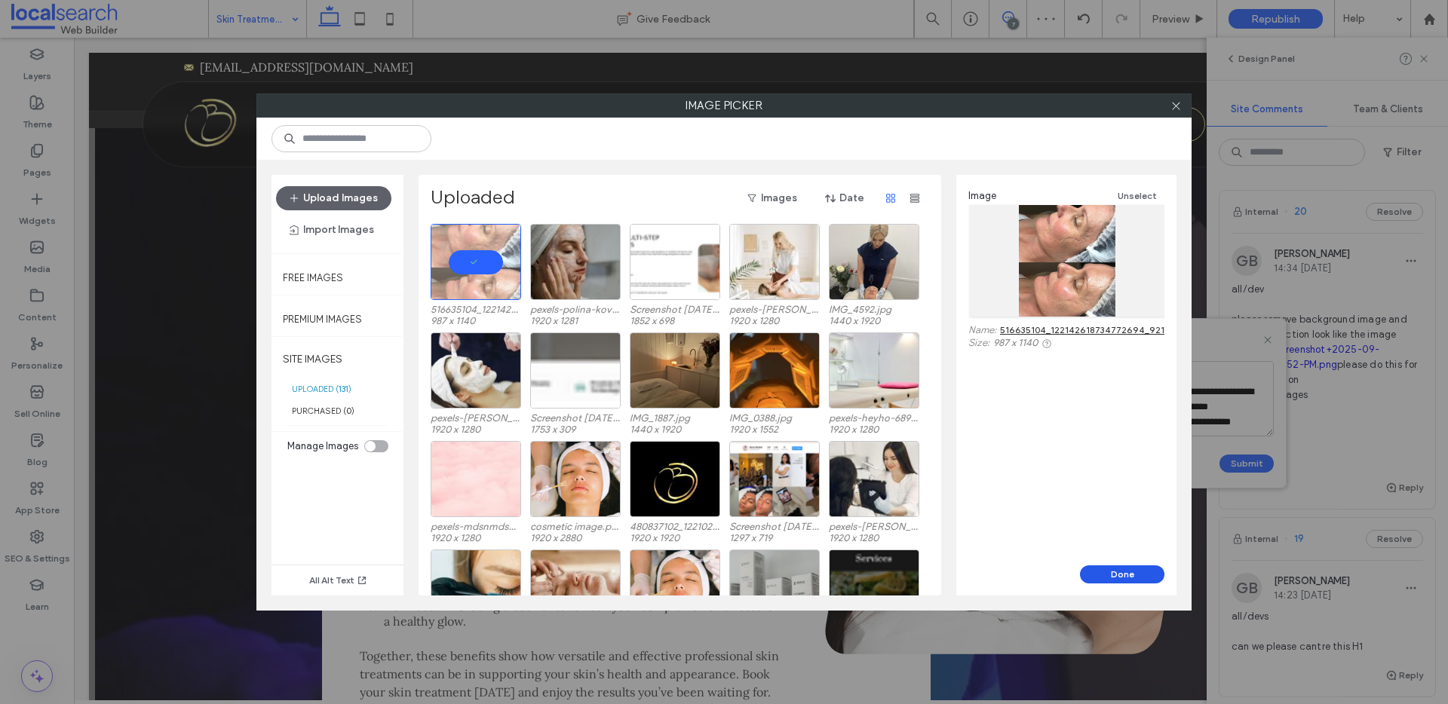
click at [1125, 575] on button "Done" at bounding box center [1122, 575] width 84 height 18
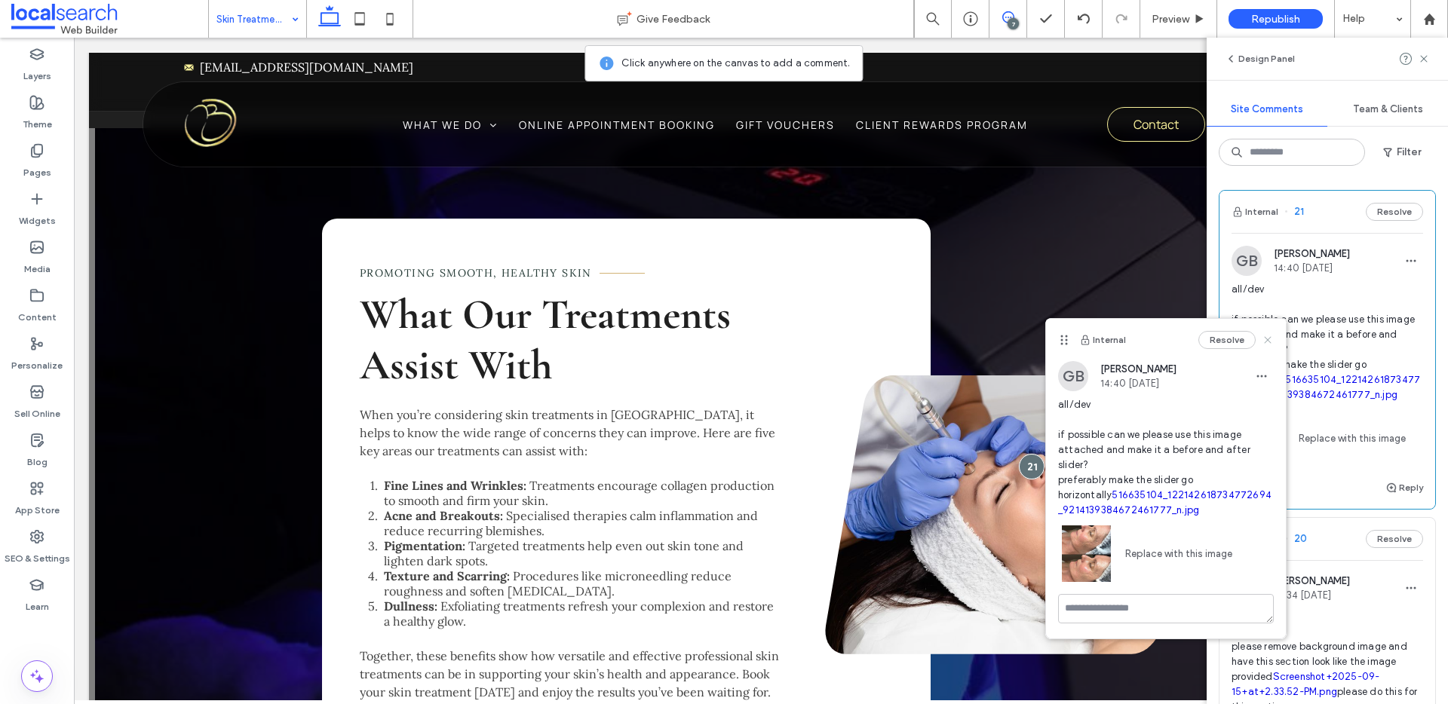
click at [1263, 345] on icon at bounding box center [1268, 340] width 12 height 12
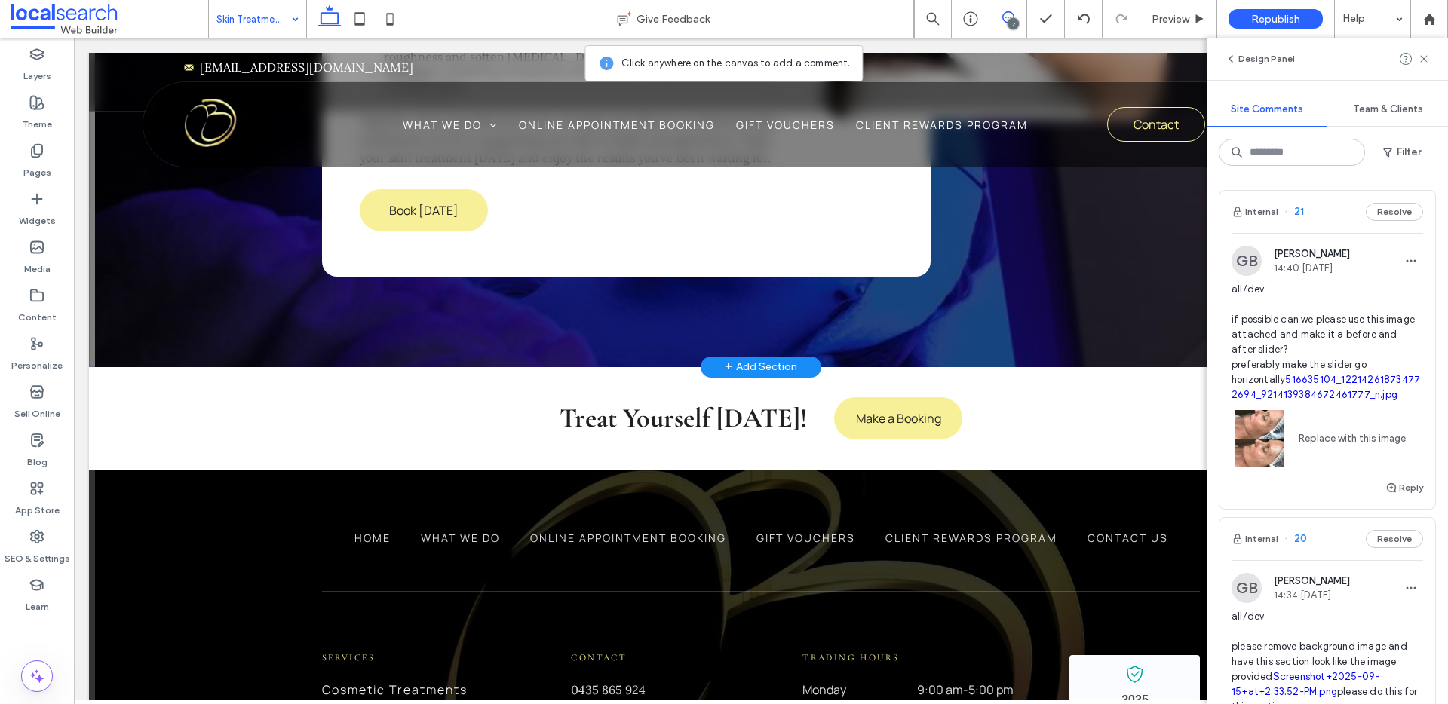
scroll to position [2369, 0]
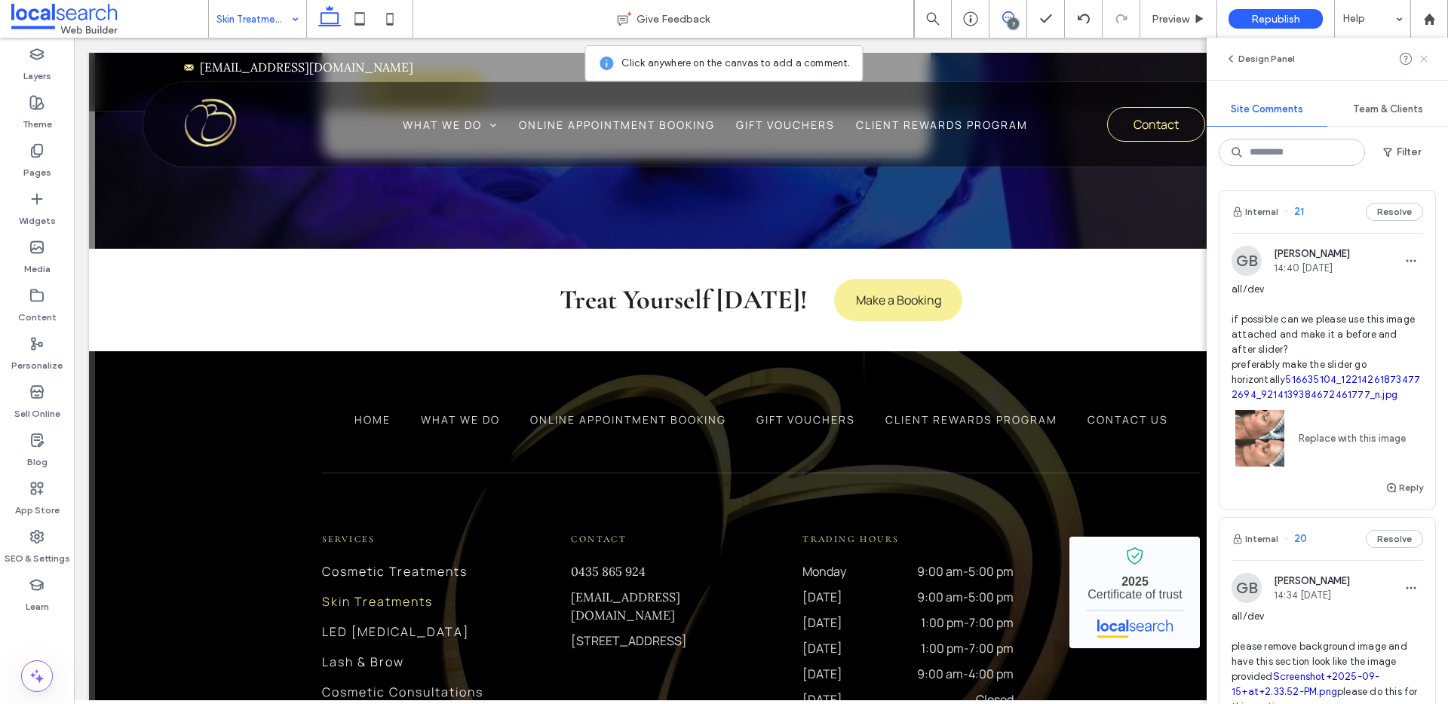
click at [1426, 54] on icon at bounding box center [1424, 59] width 12 height 12
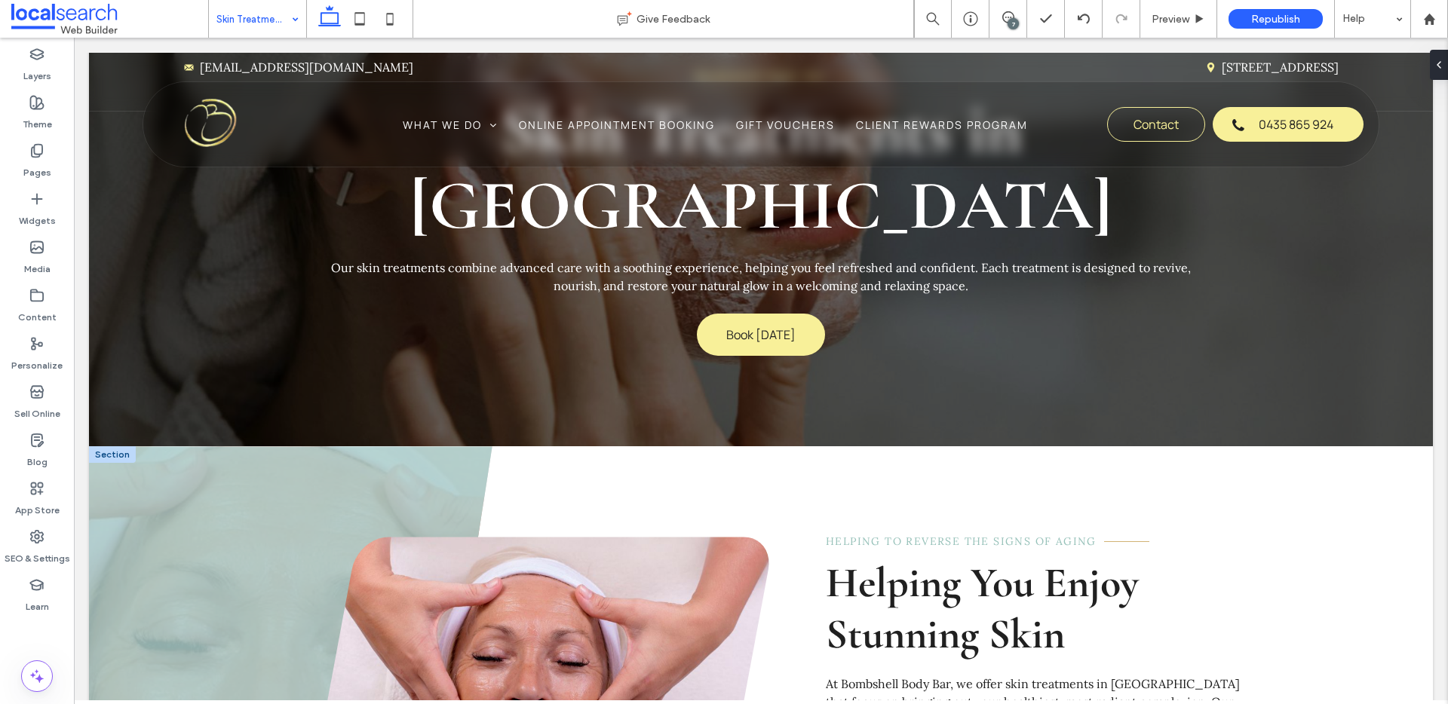
scroll to position [281, 0]
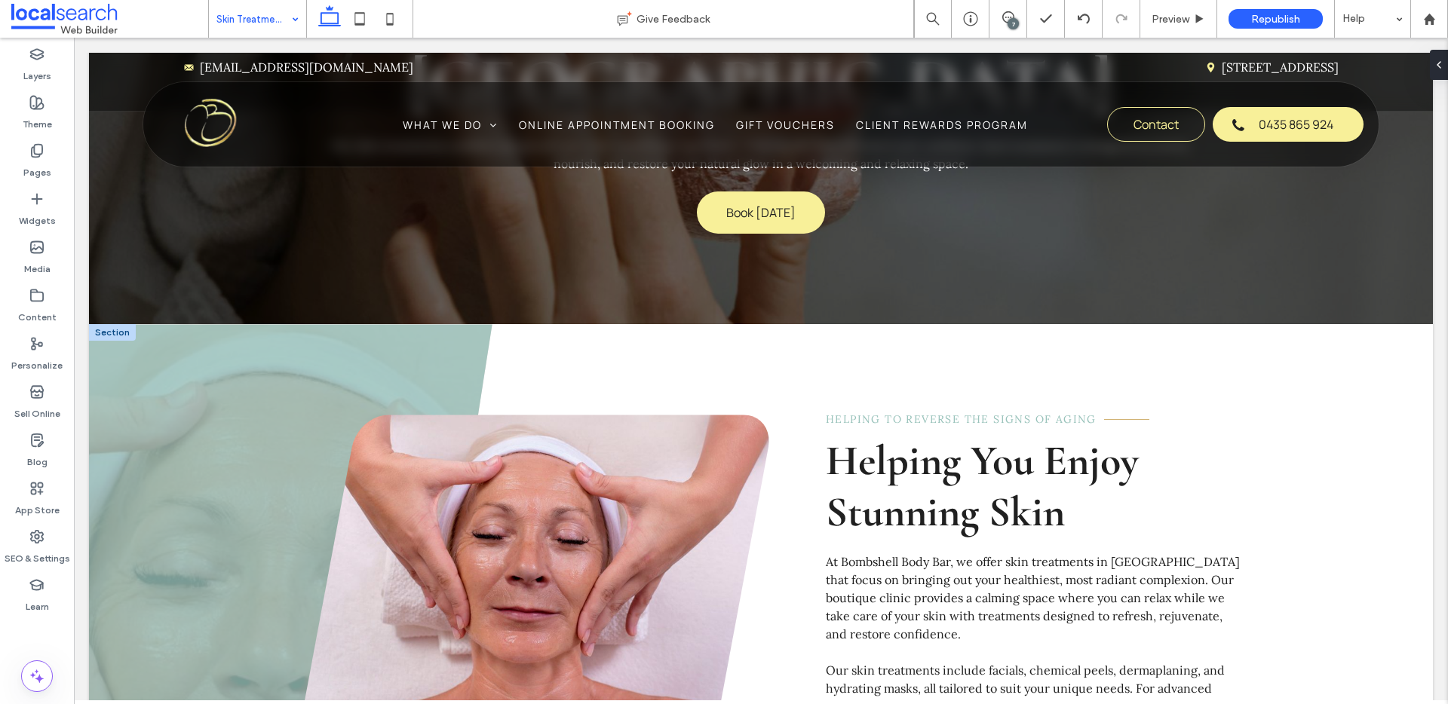
click at [113, 324] on div at bounding box center [112, 332] width 47 height 17
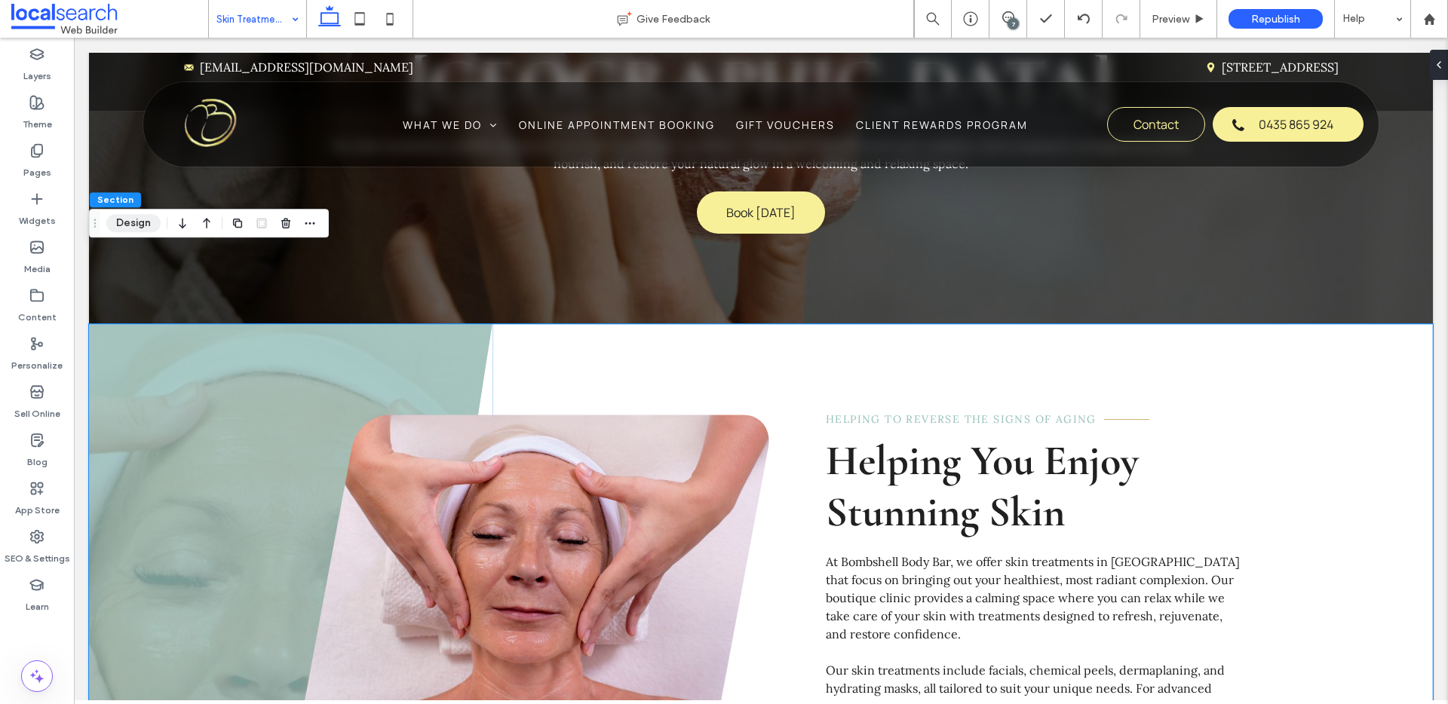
drag, startPoint x: 118, startPoint y: 221, endPoint x: 83, endPoint y: 201, distance: 40.9
click at [118, 221] on button "Design" at bounding box center [133, 223] width 54 height 18
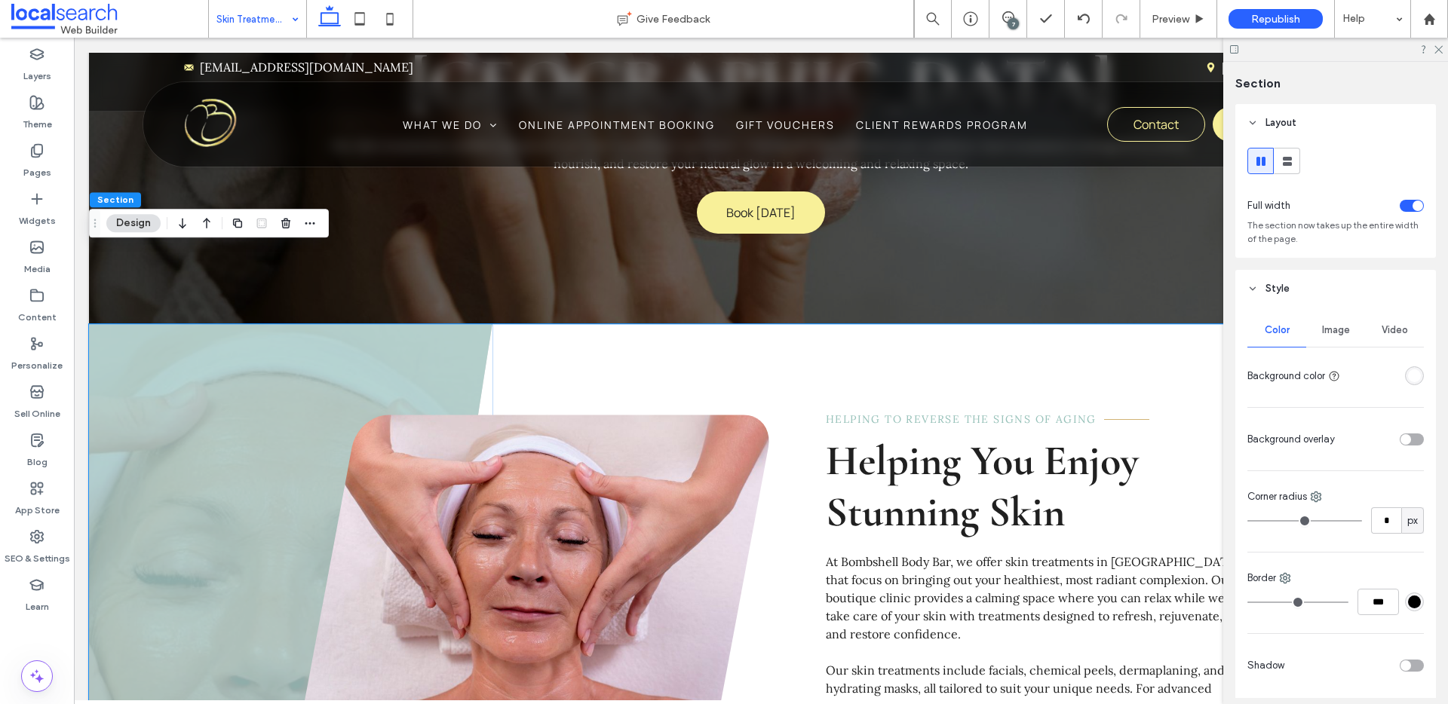
click at [178, 334] on span at bounding box center [291, 712] width 404 height 777
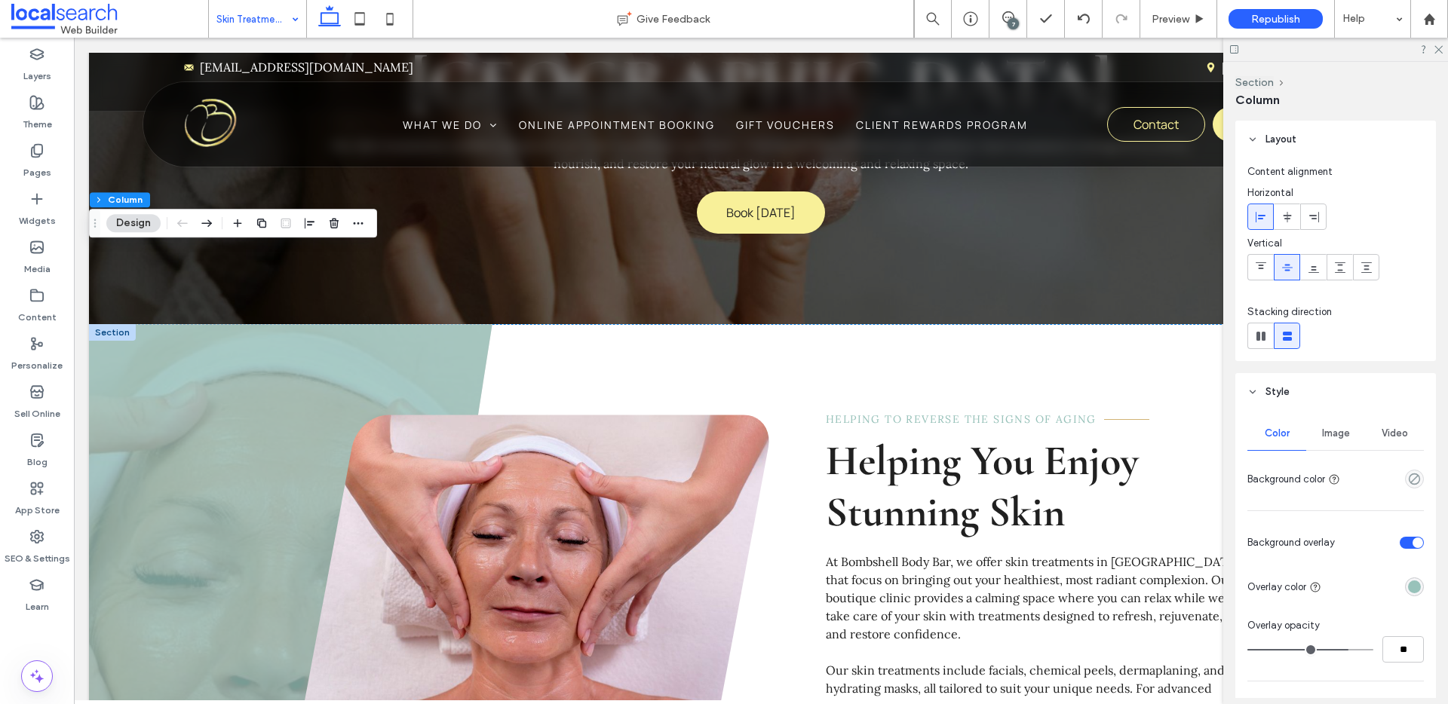
click at [1416, 583] on div "Color Image Video Background color Background overlay Overlay color Overlay opa…" at bounding box center [1335, 656] width 201 height 490
click at [1408, 591] on div "rgba(152, 194, 186, 1)" at bounding box center [1414, 587] width 13 height 13
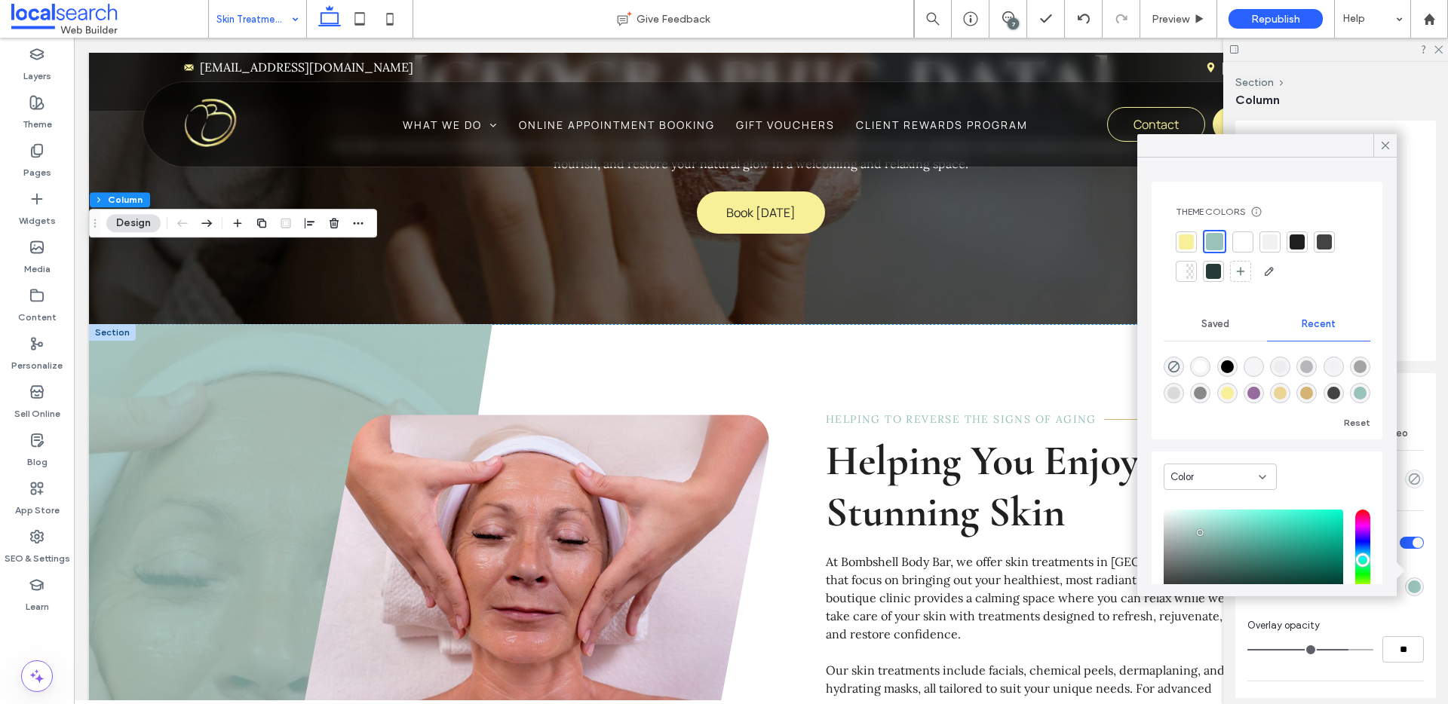
click at [1239, 238] on div at bounding box center [1242, 242] width 15 height 15
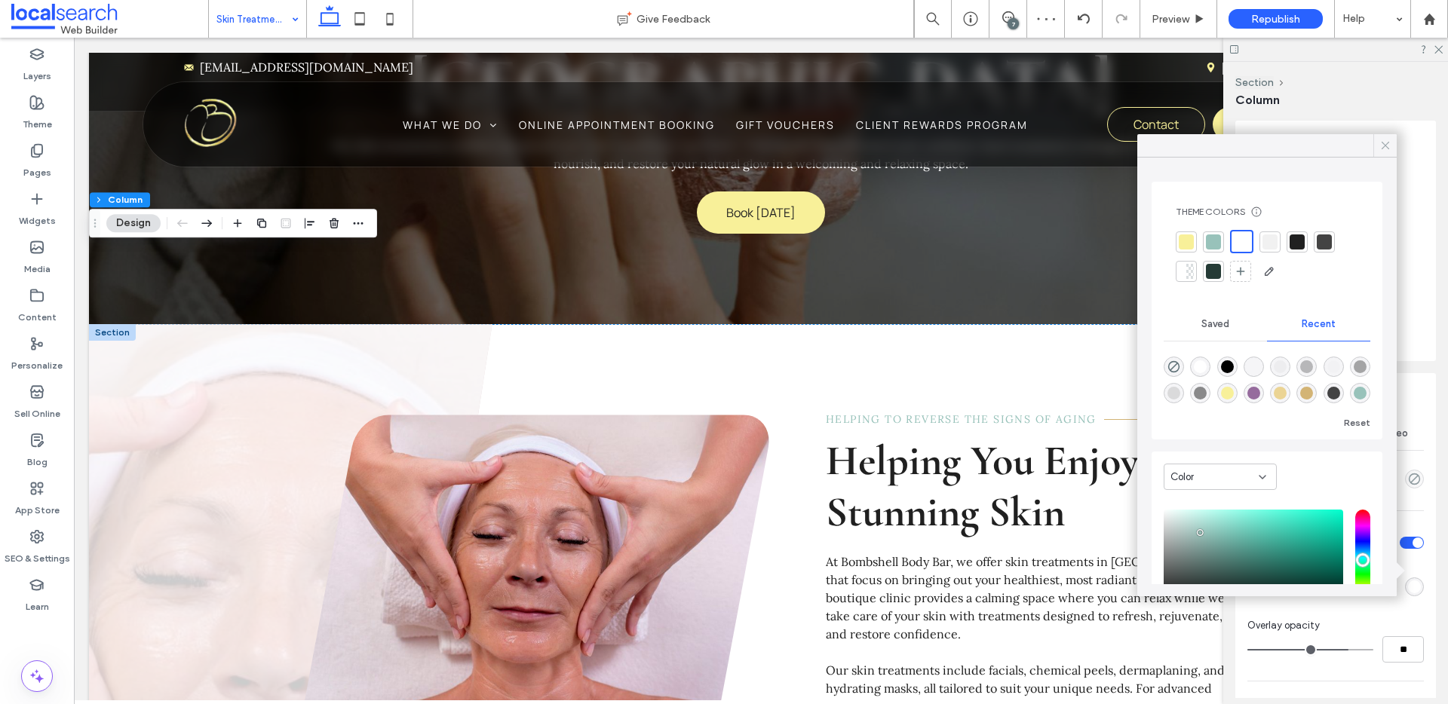
click at [1389, 144] on icon at bounding box center [1386, 146] width 14 height 14
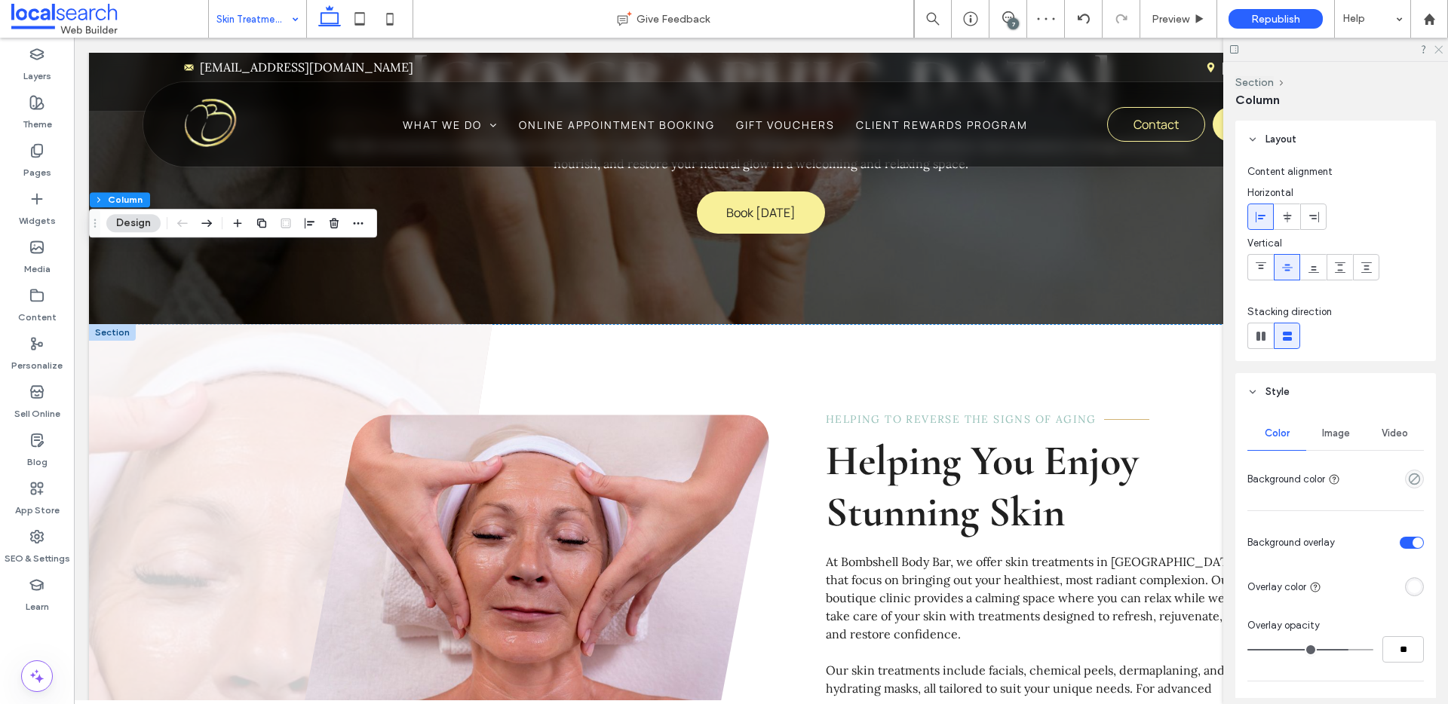
click at [1438, 49] on use at bounding box center [1439, 50] width 8 height 8
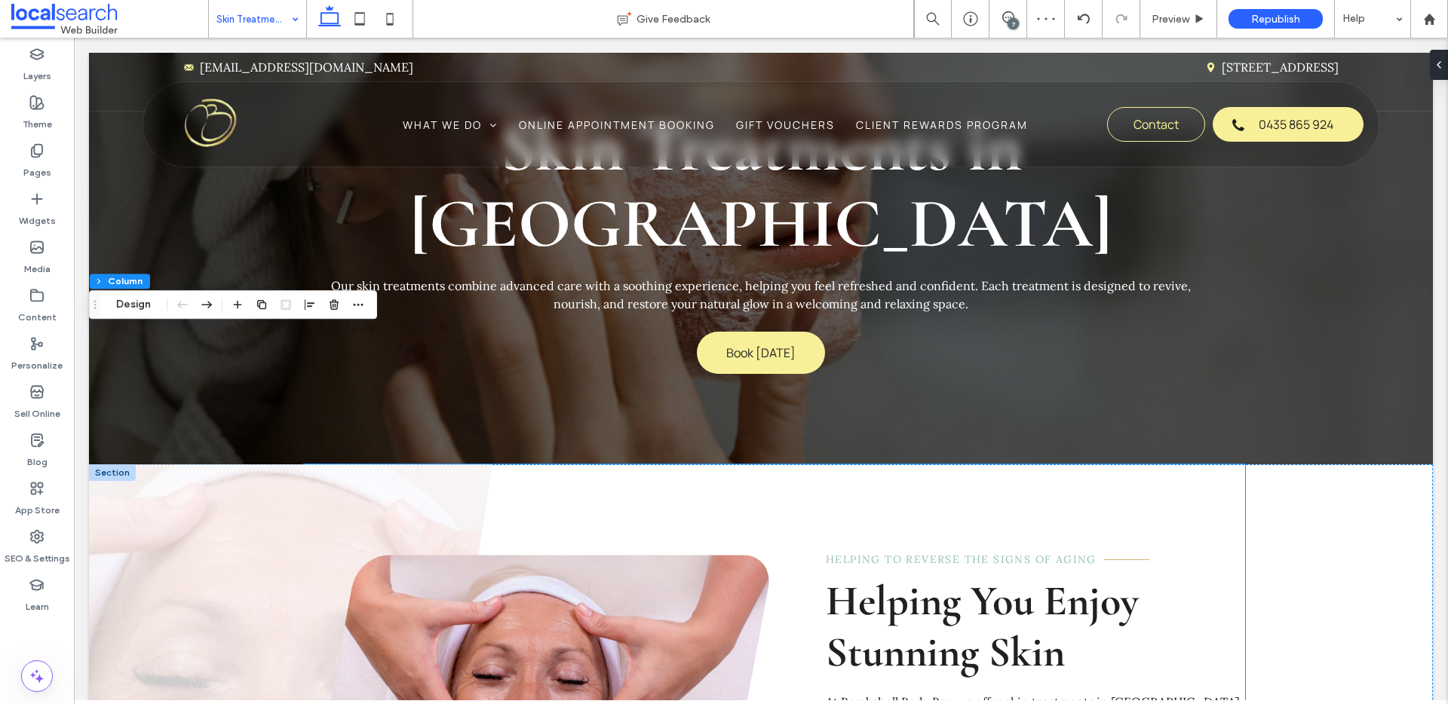
scroll to position [0, 0]
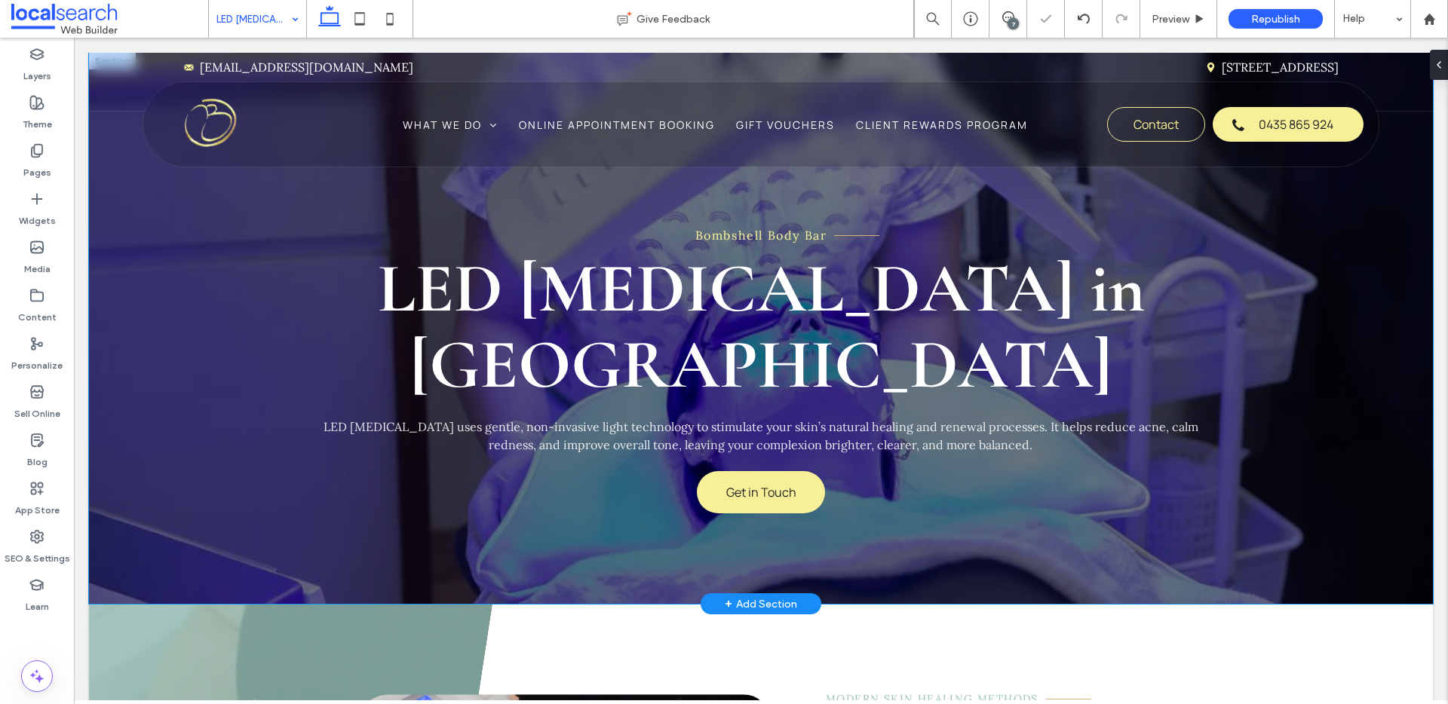
click at [125, 216] on div "Bombshell Body Bar LED Light Therapy in Yeppoon LED light therapy uses gentle, …" at bounding box center [761, 328] width 1344 height 551
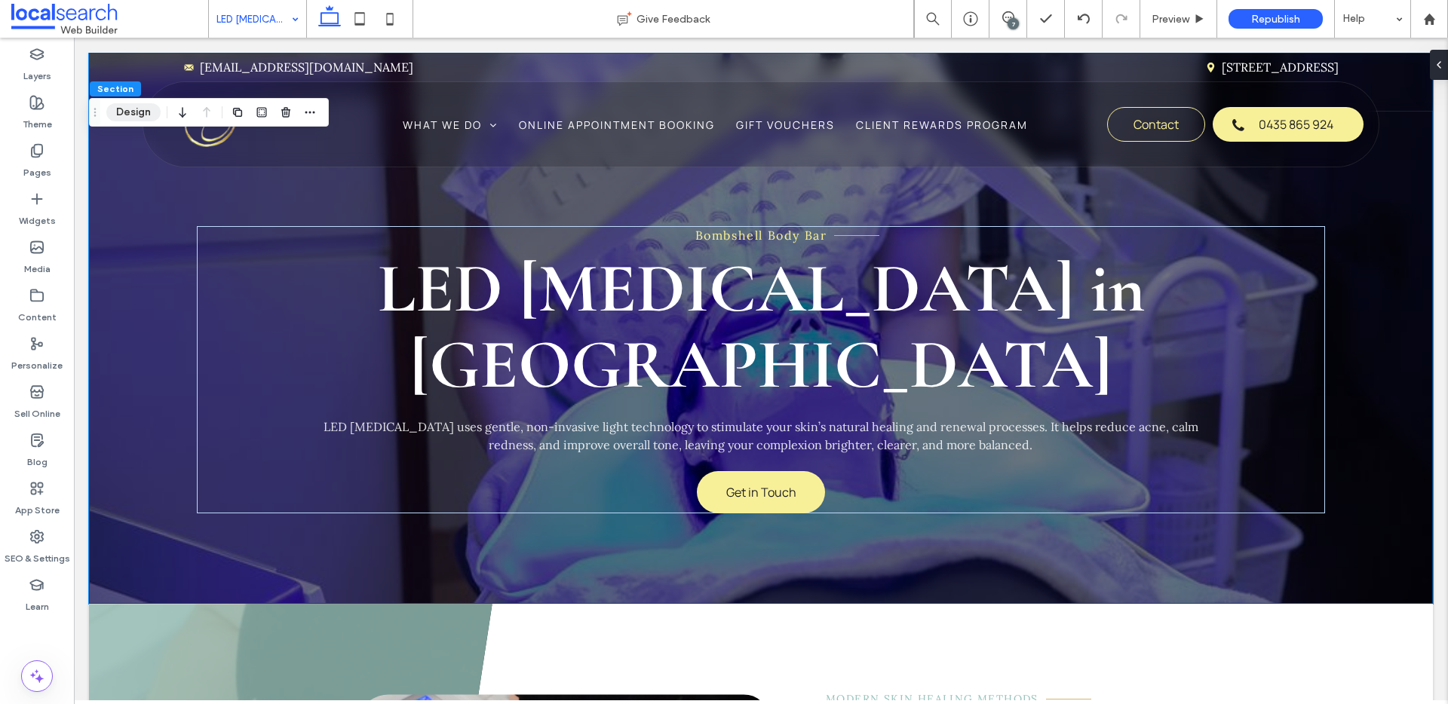
drag, startPoint x: 146, startPoint y: 109, endPoint x: 78, endPoint y: 91, distance: 71.2
click at [146, 109] on button "Design" at bounding box center [133, 112] width 54 height 18
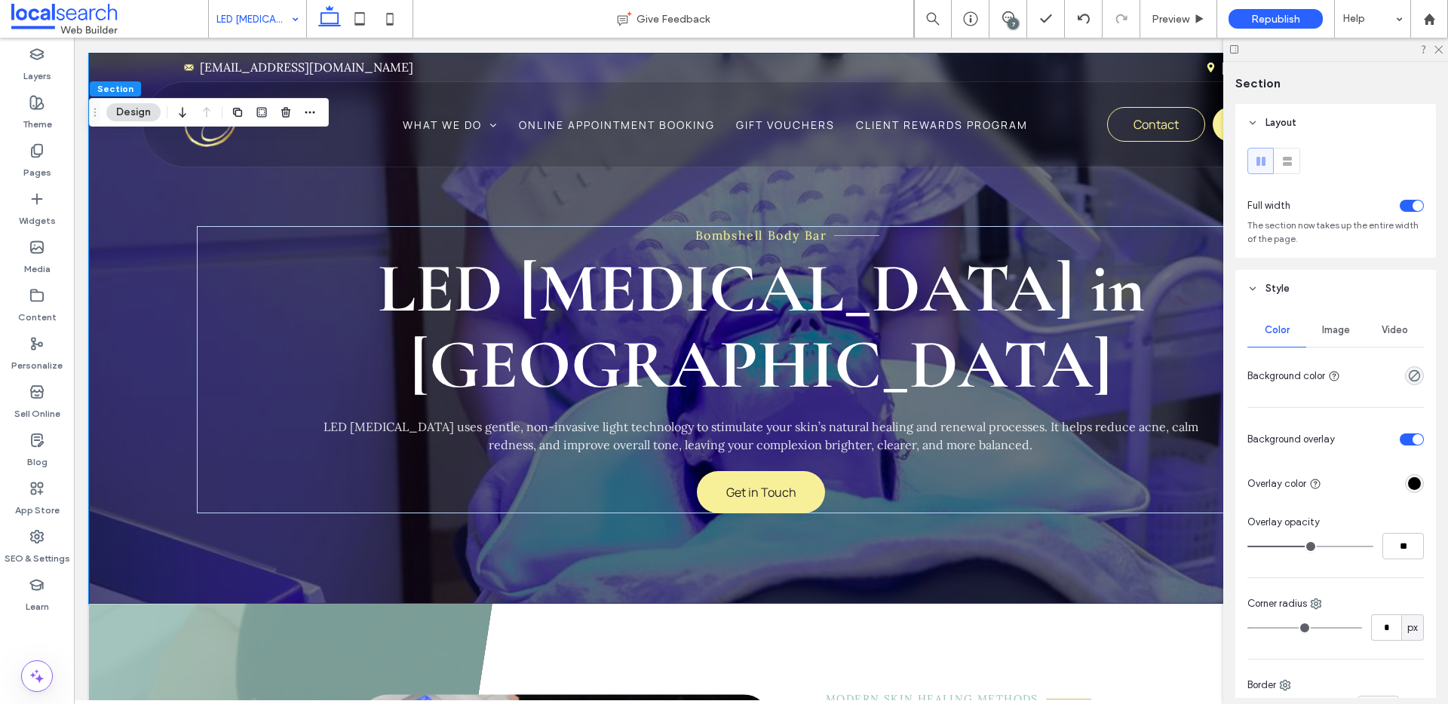
click at [1413, 441] on div "toggle" at bounding box center [1418, 439] width 11 height 11
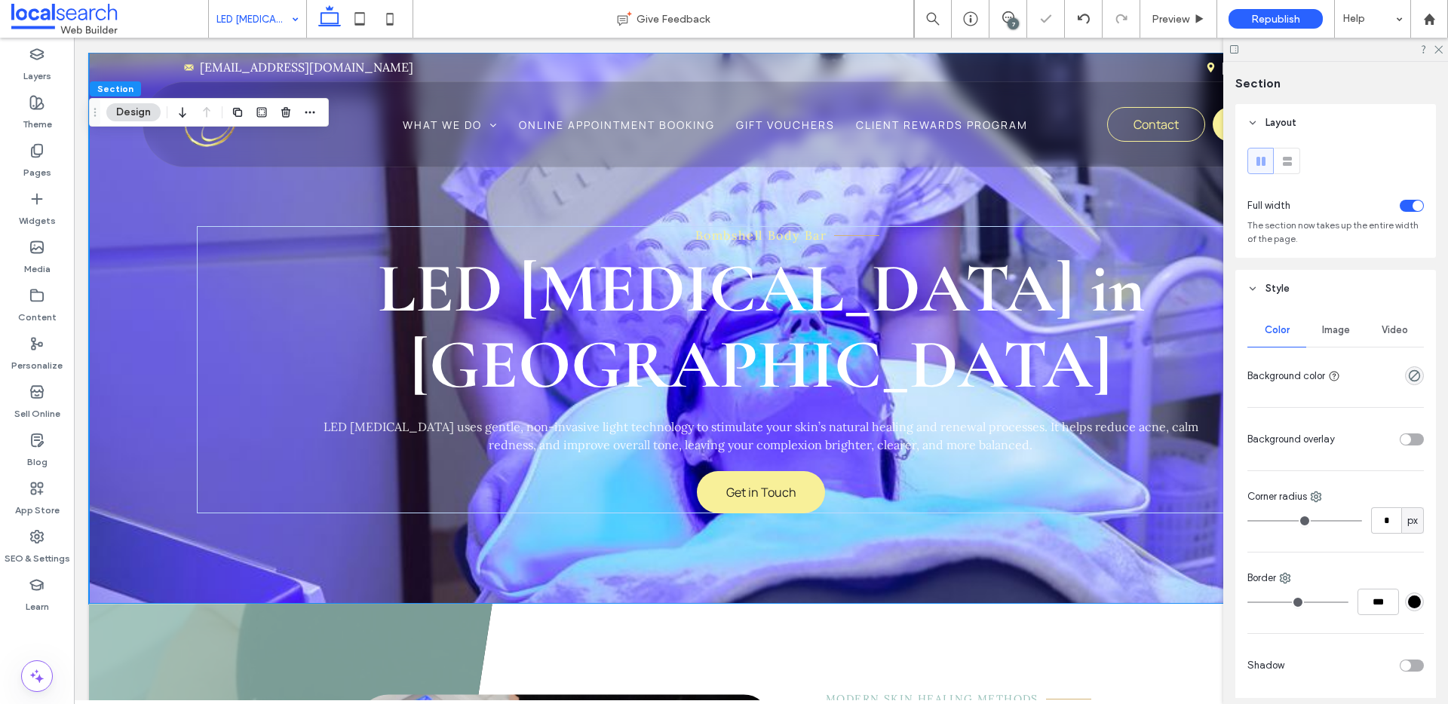
click at [1410, 441] on div "toggle" at bounding box center [1412, 440] width 24 height 12
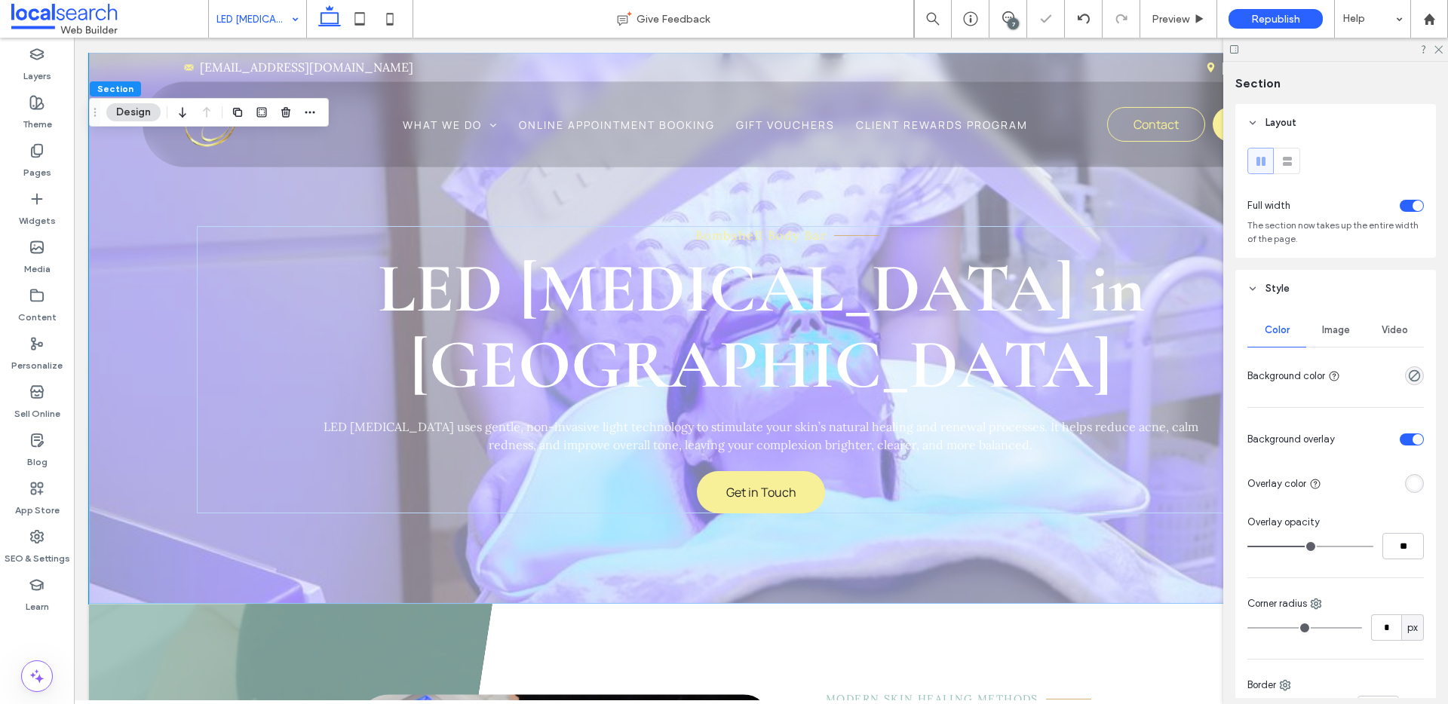
click at [1406, 477] on div "rgba(255, 255, 255, 1)" at bounding box center [1414, 483] width 19 height 19
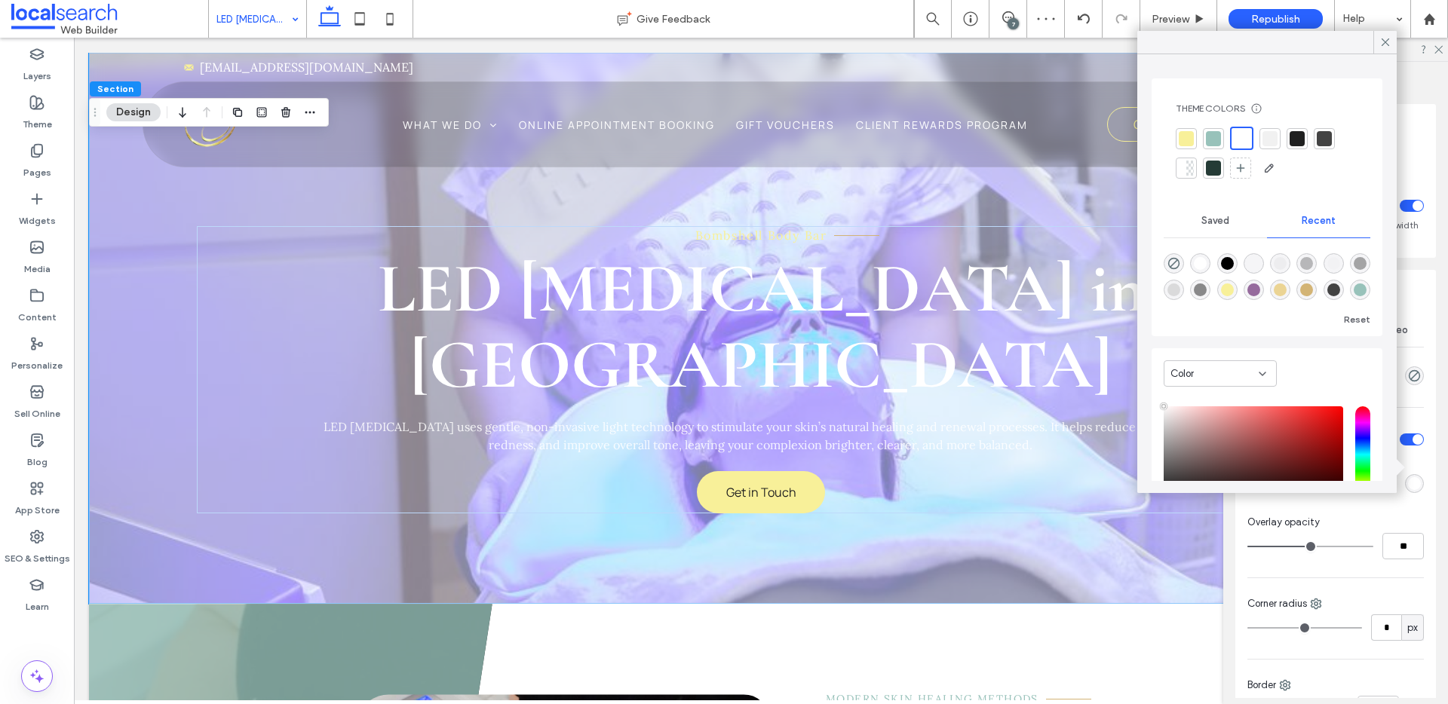
click at [1297, 140] on div at bounding box center [1297, 138] width 15 height 15
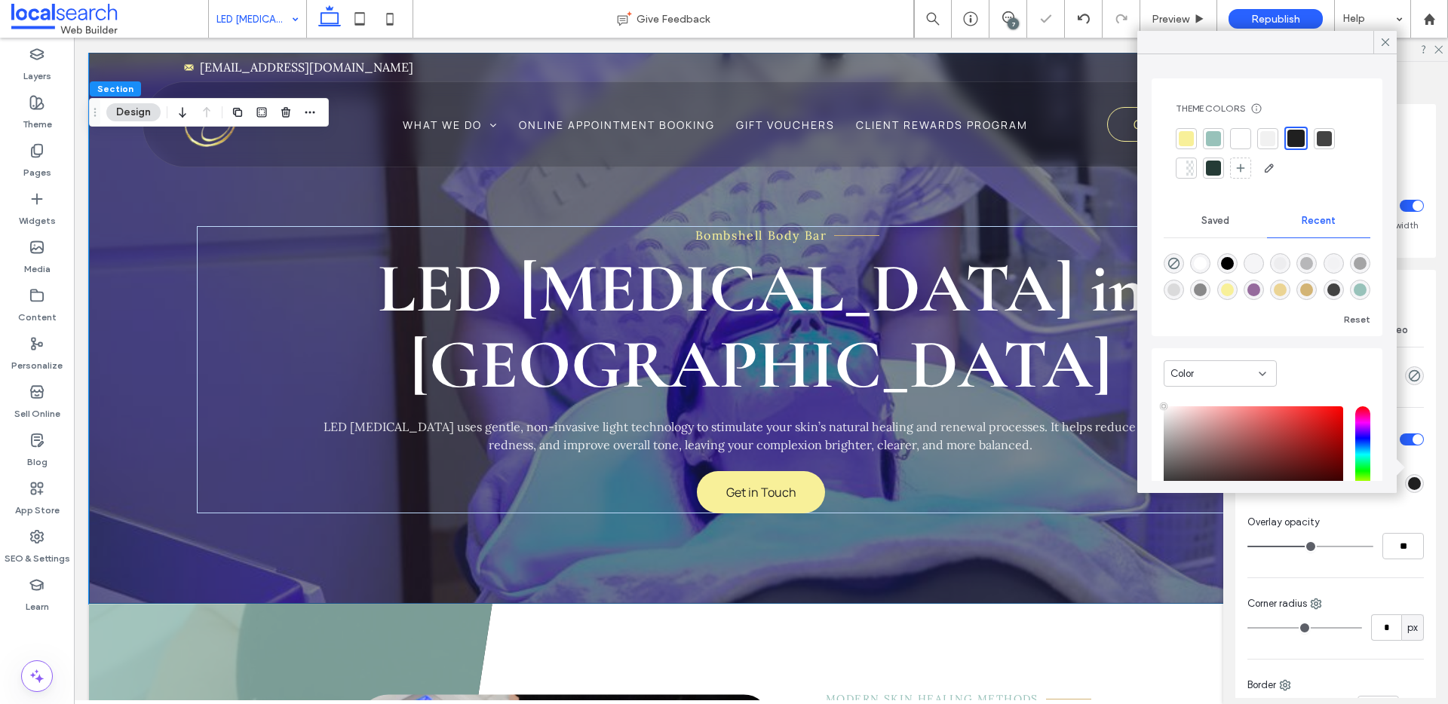
click at [1359, 536] on div "**" at bounding box center [1336, 546] width 176 height 26
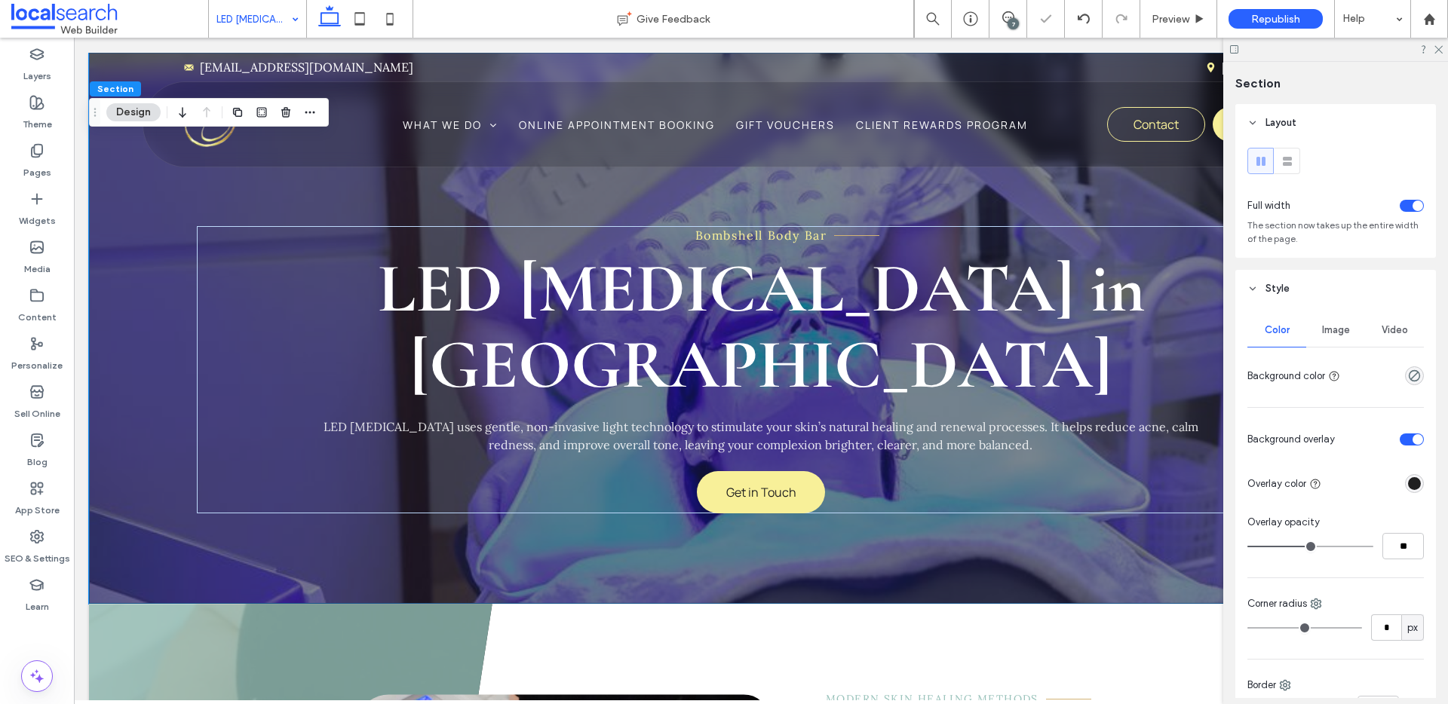
type input "**"
click at [1323, 546] on input "range" at bounding box center [1311, 547] width 126 height 2
type input "**"
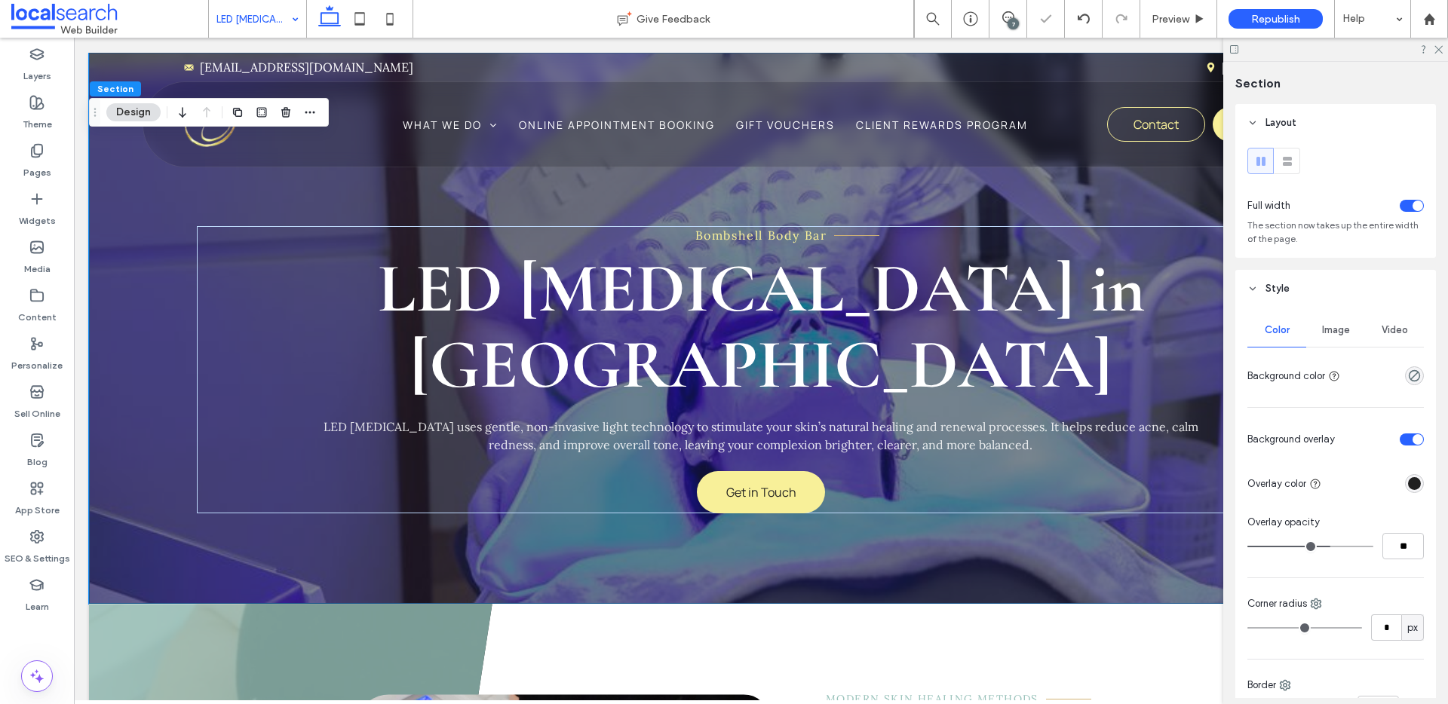
type input "**"
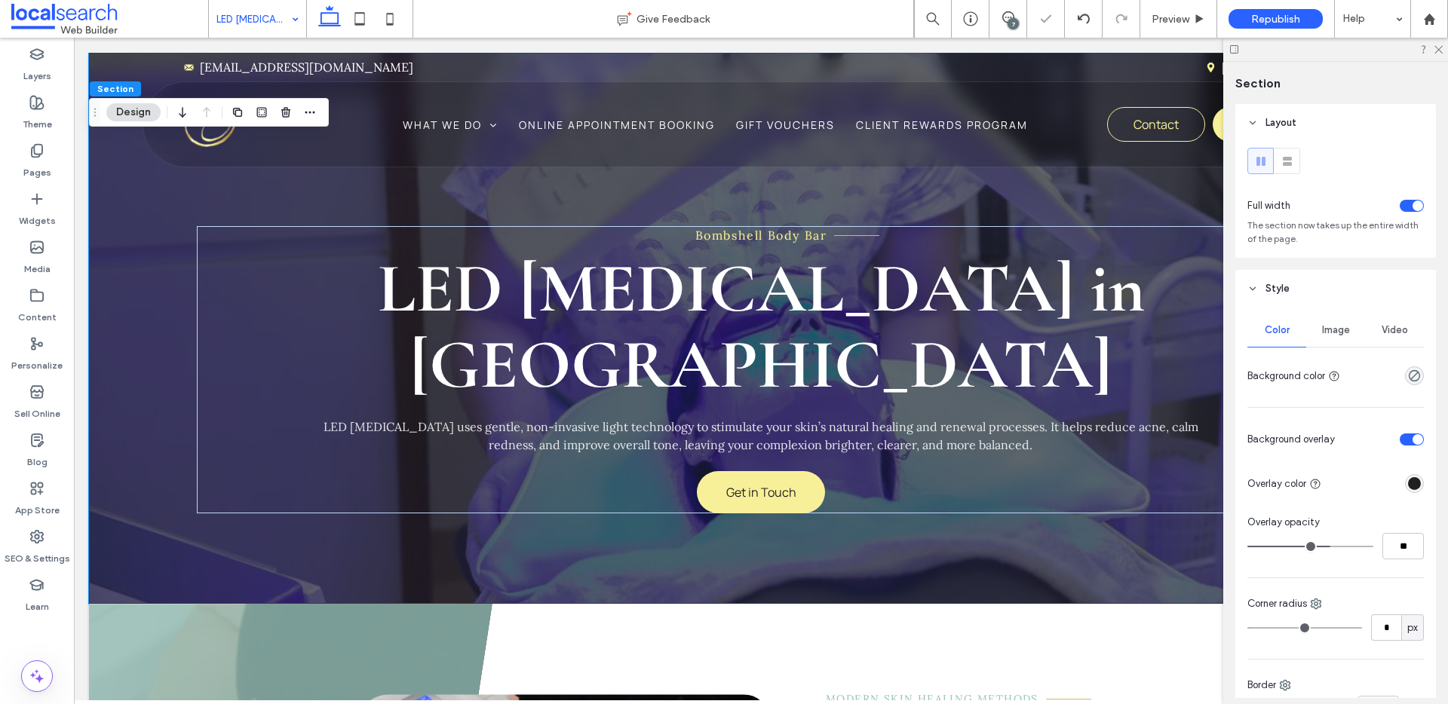
type input "**"
click at [1334, 548] on input "range" at bounding box center [1311, 547] width 126 height 2
type input "**"
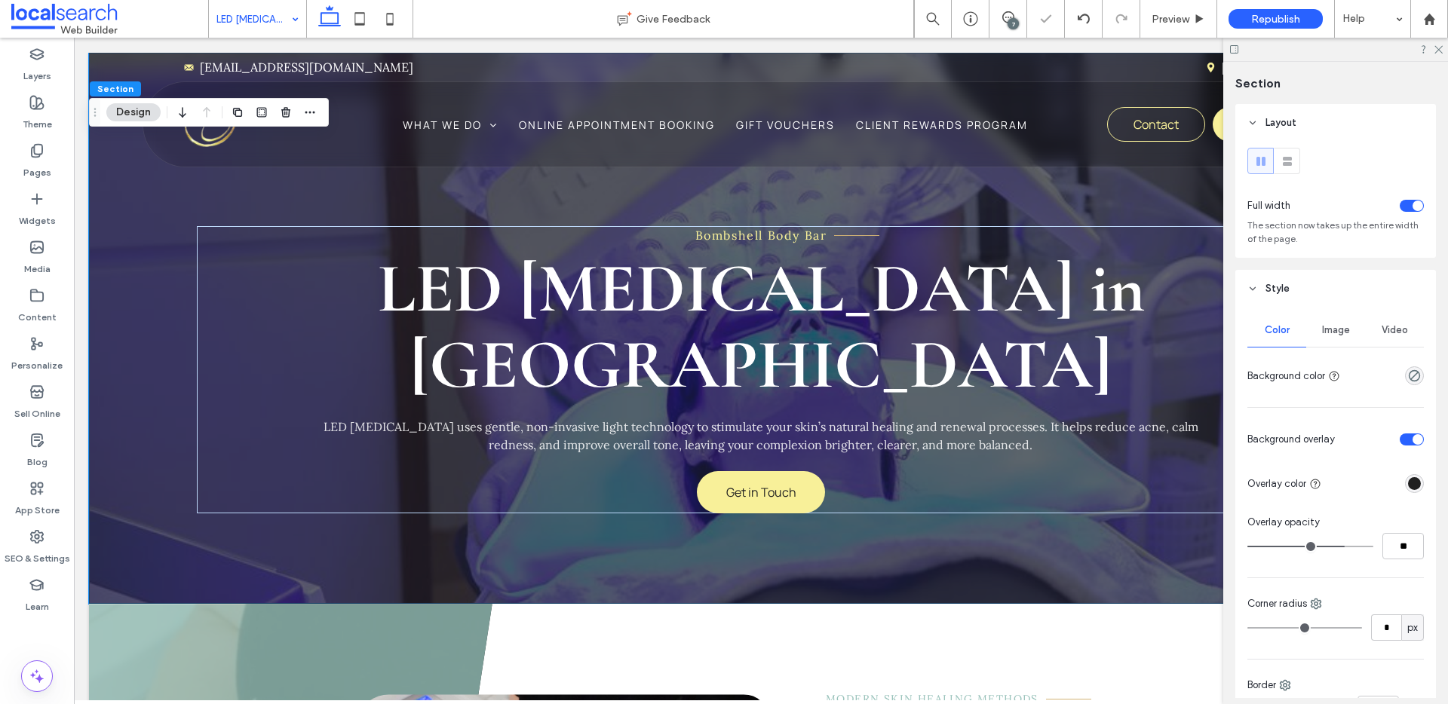
type input "**"
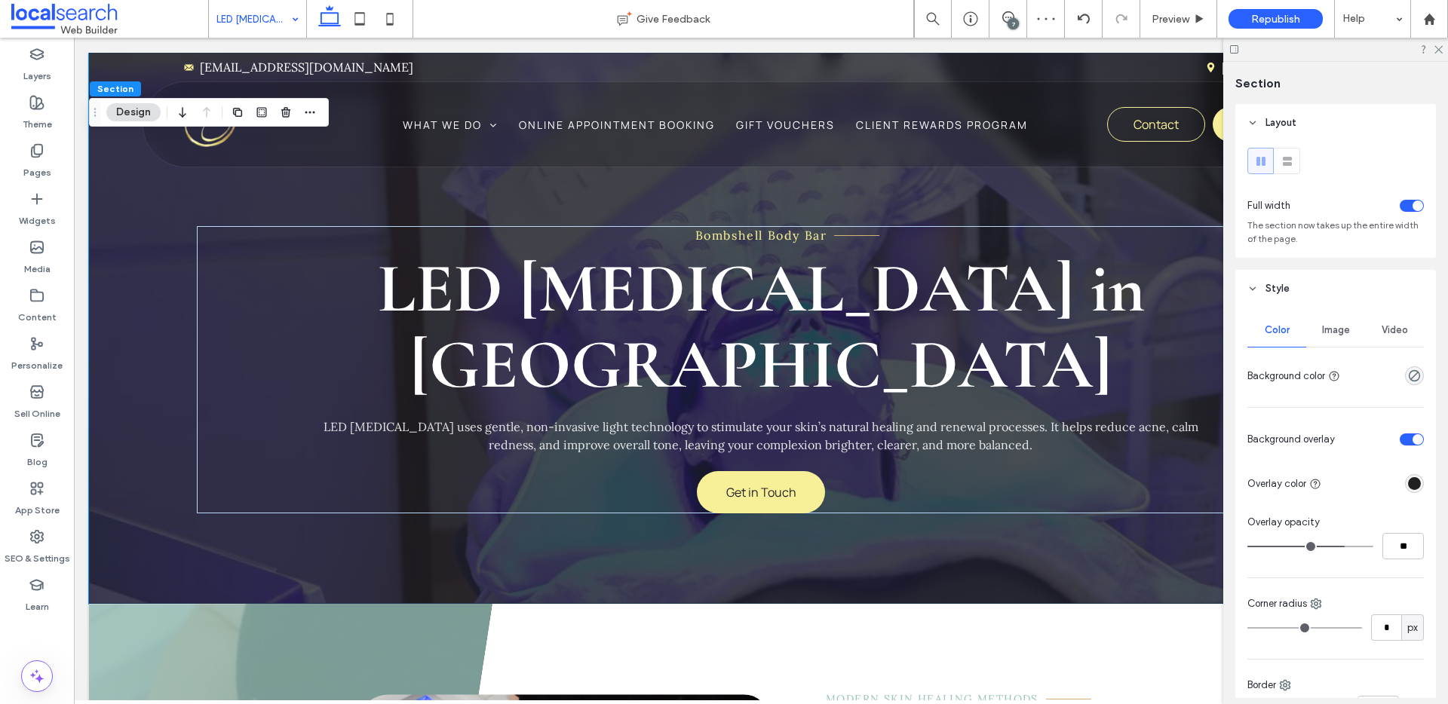
click at [1332, 330] on span "Image" at bounding box center [1336, 330] width 28 height 12
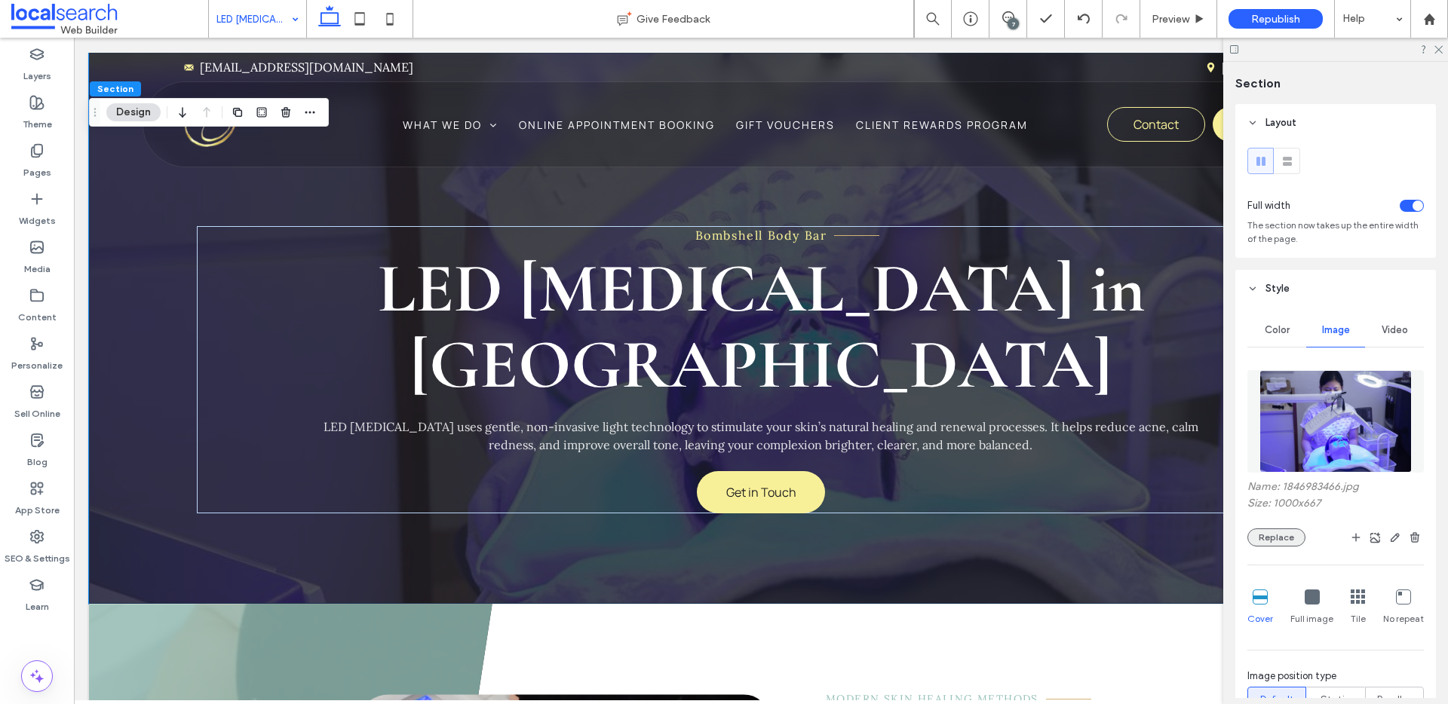
click at [1264, 536] on button "Replace" at bounding box center [1277, 538] width 58 height 18
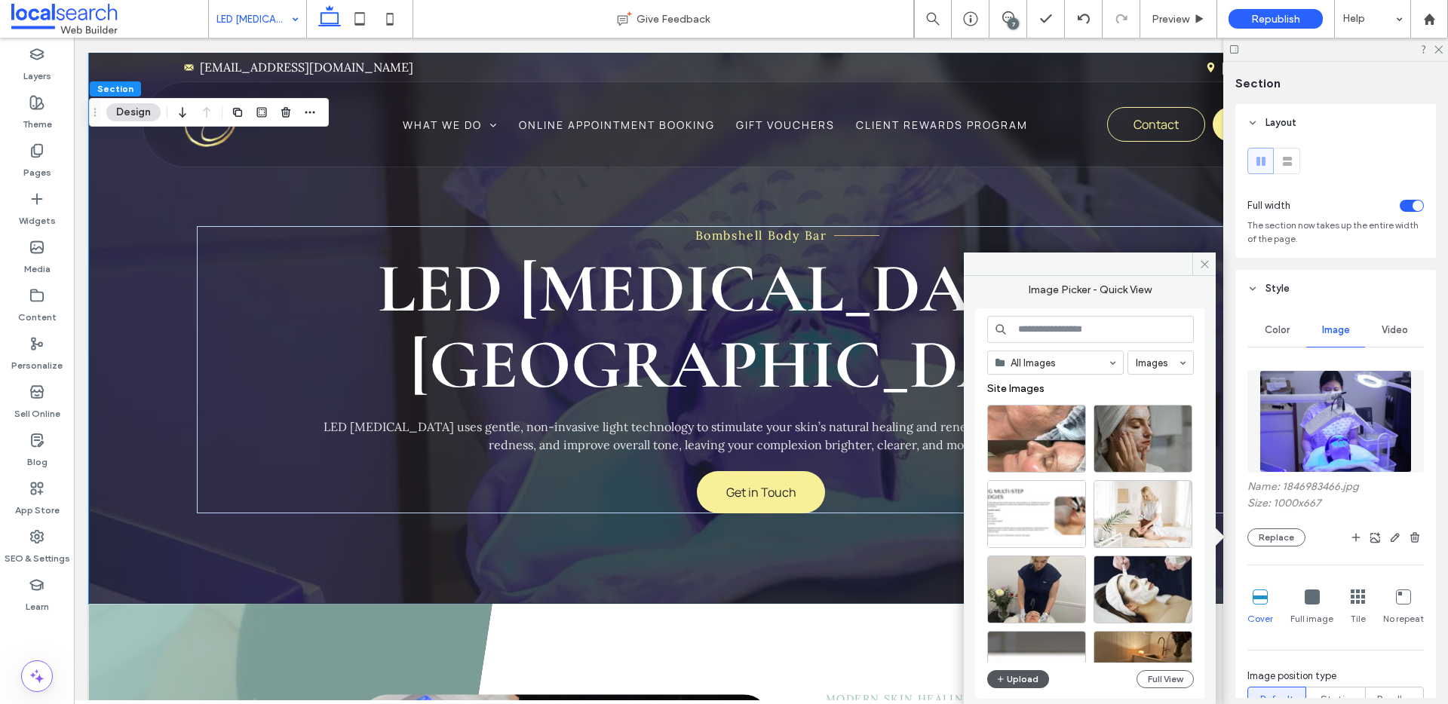
click at [1017, 681] on button "Upload" at bounding box center [1018, 680] width 62 height 18
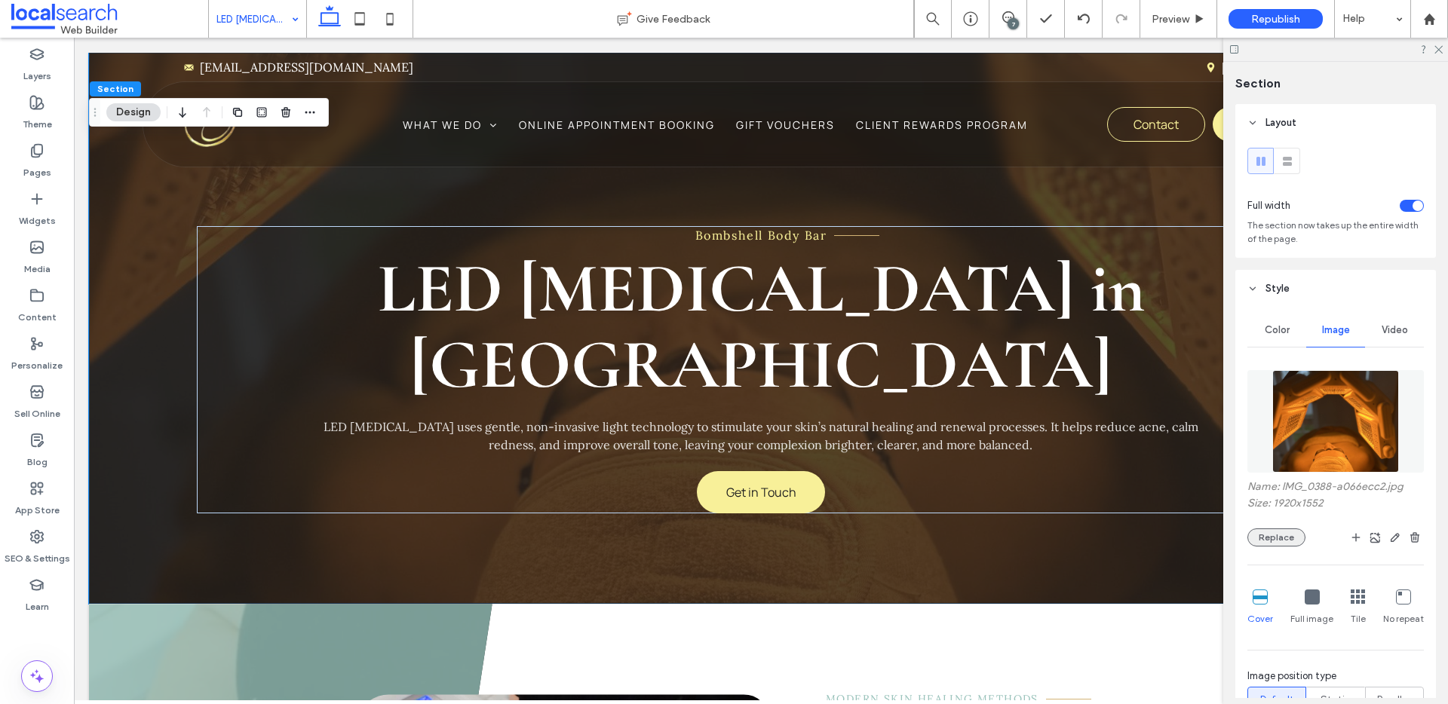
click at [1277, 539] on button "Replace" at bounding box center [1277, 538] width 58 height 18
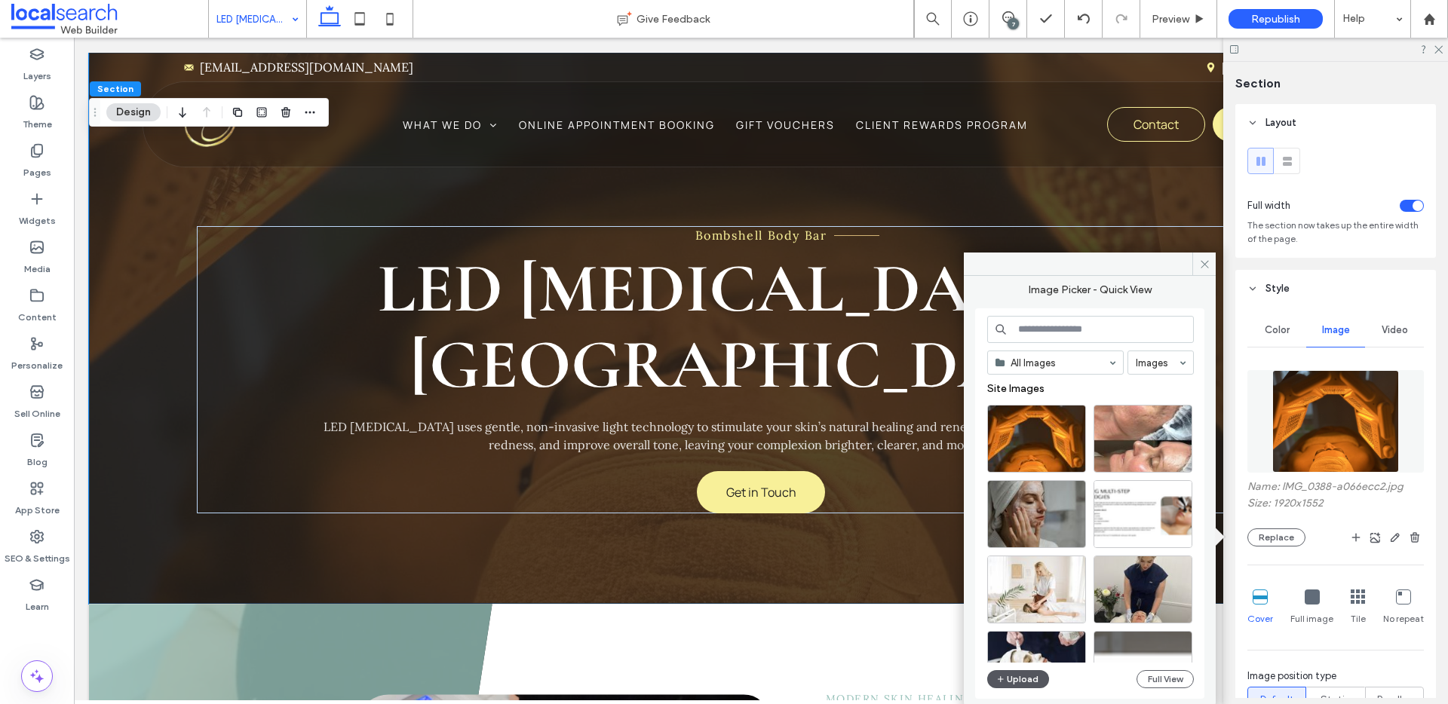
click at [1003, 674] on icon "button" at bounding box center [1000, 680] width 9 height 12
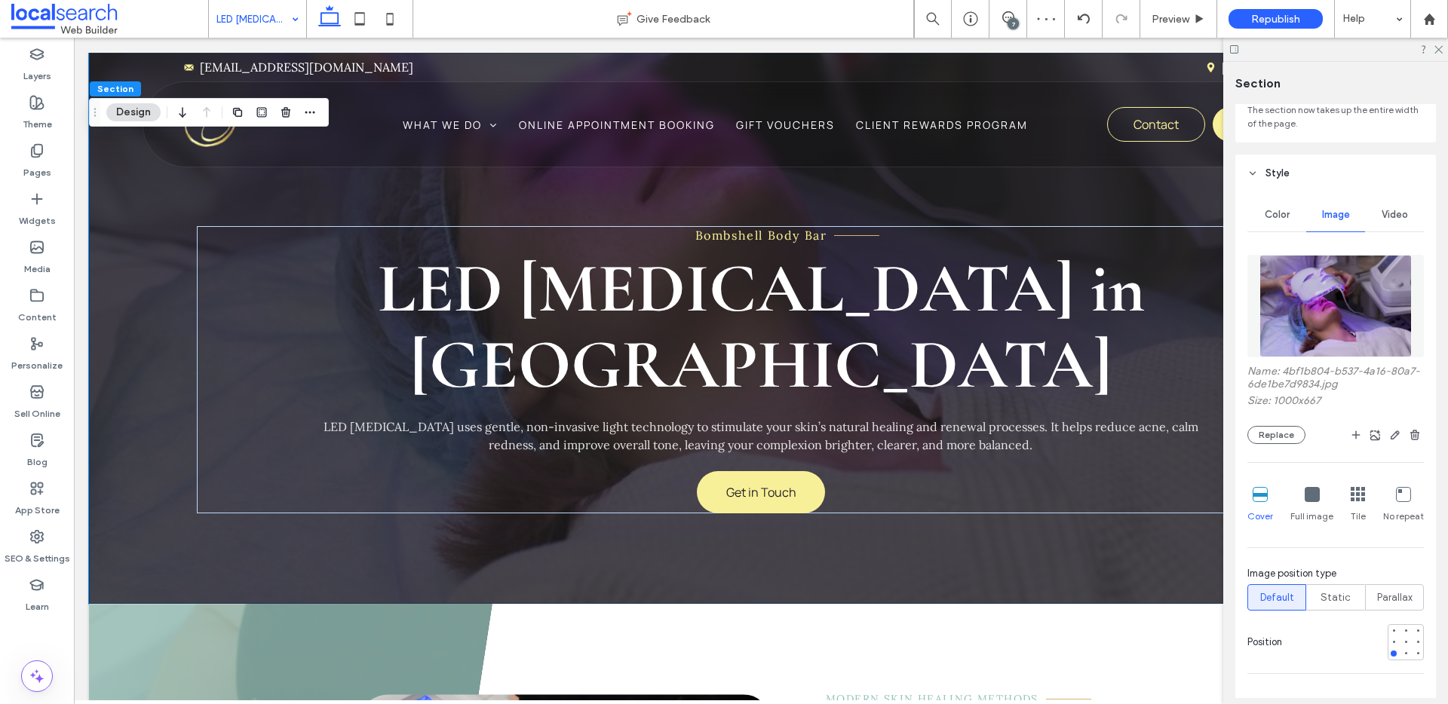
scroll to position [118, 0]
click at [1401, 638] on div at bounding box center [1406, 639] width 11 height 11
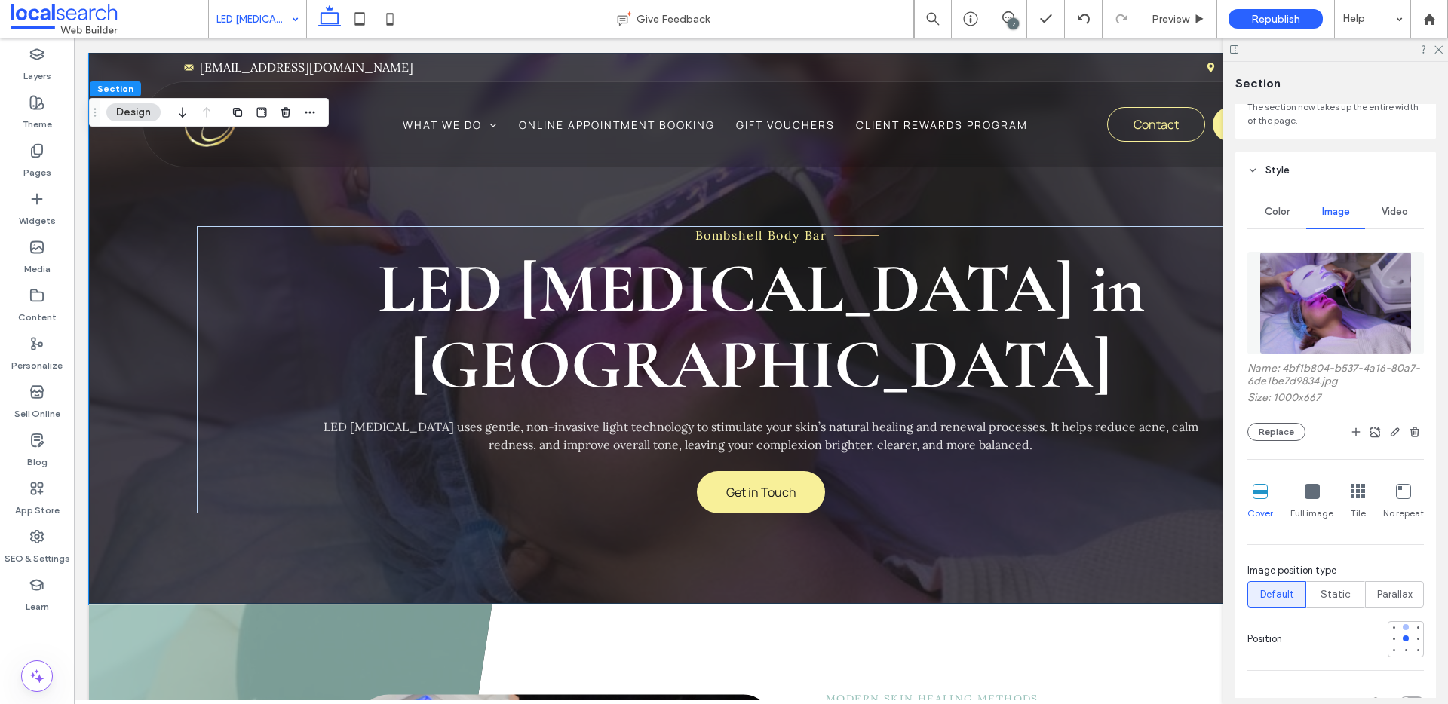
click at [1403, 628] on div at bounding box center [1406, 628] width 6 height 6
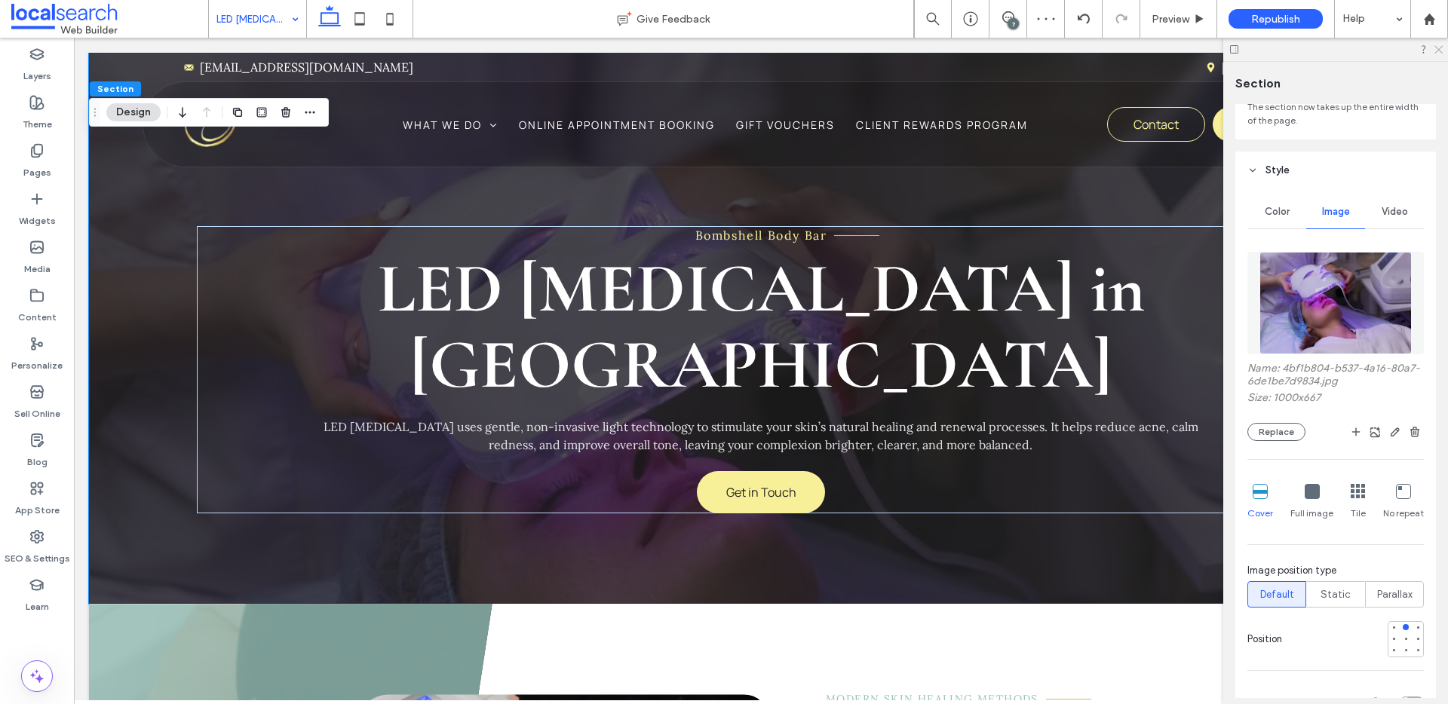
click at [1439, 51] on icon at bounding box center [1438, 49] width 10 height 10
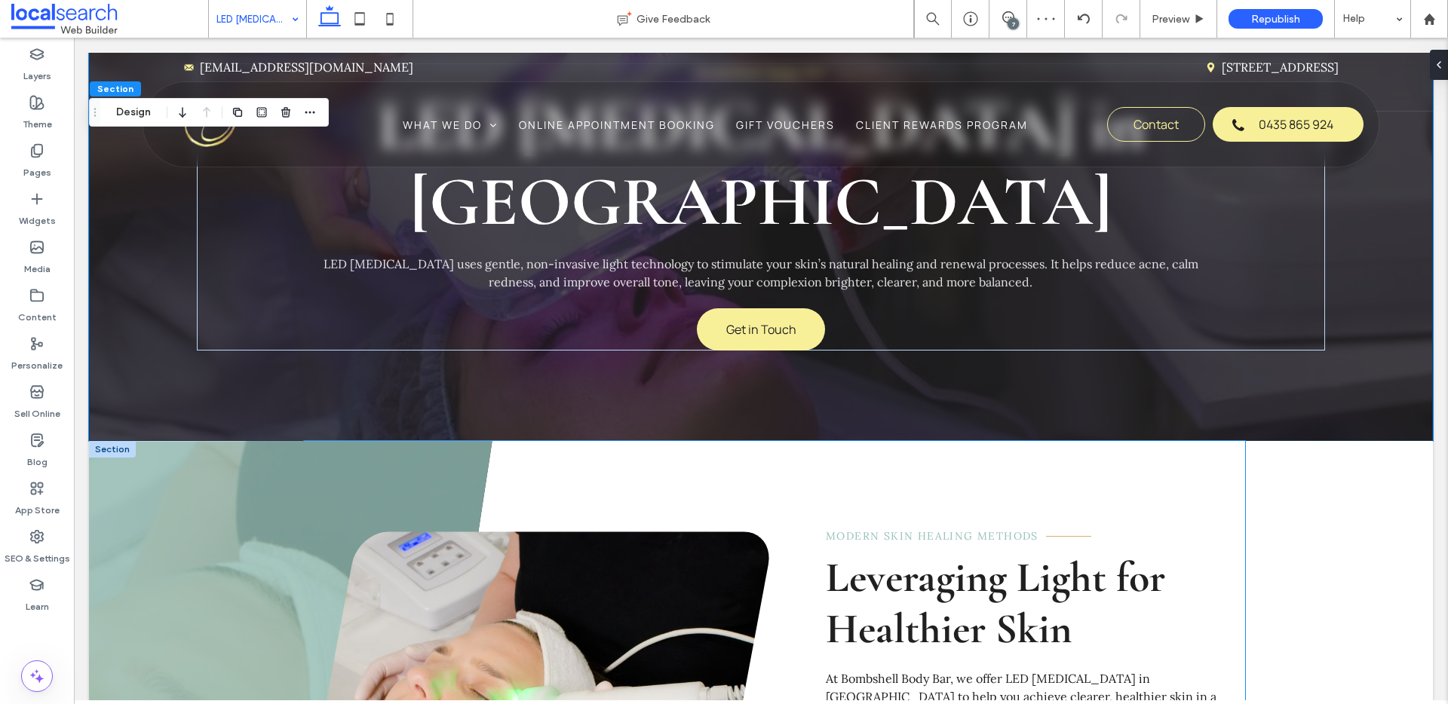
scroll to position [301, 0]
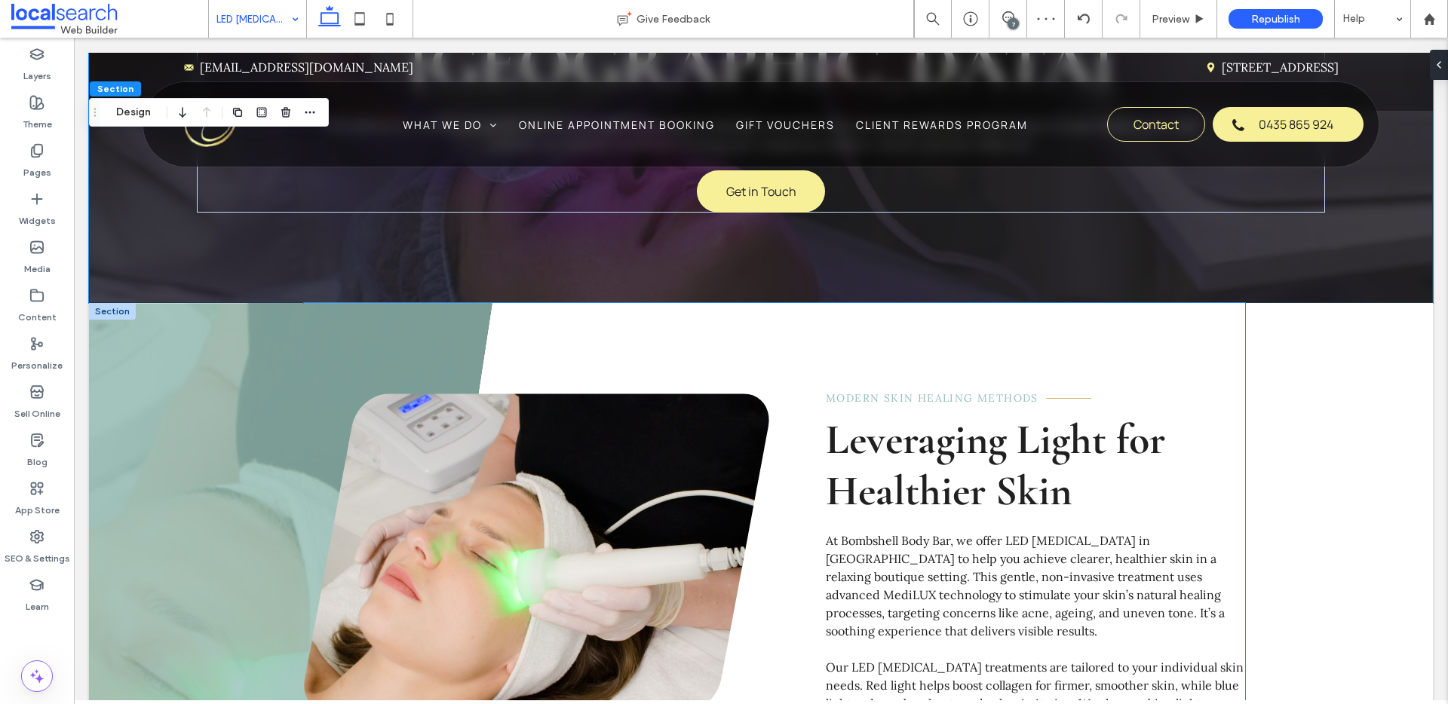
click at [680, 433] on link at bounding box center [536, 553] width 465 height 318
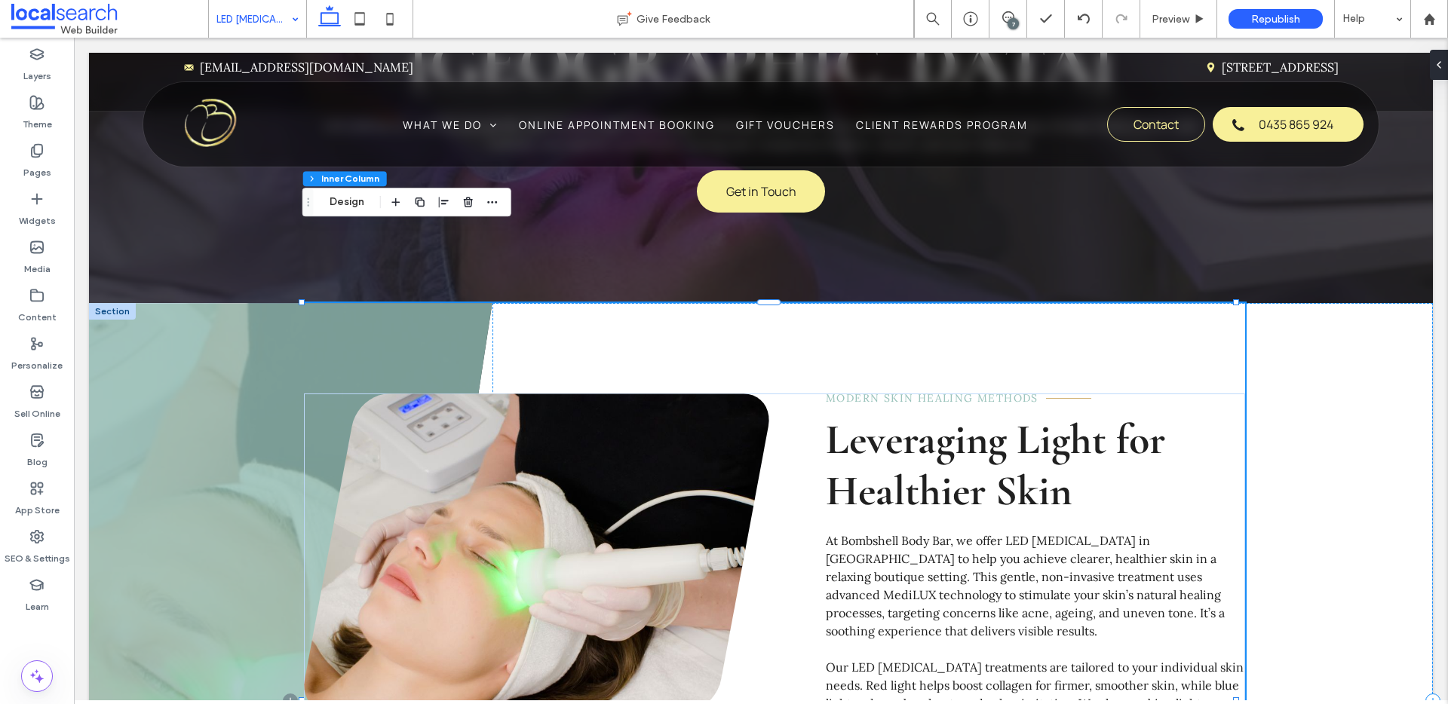
click at [674, 432] on link at bounding box center [536, 553] width 465 height 318
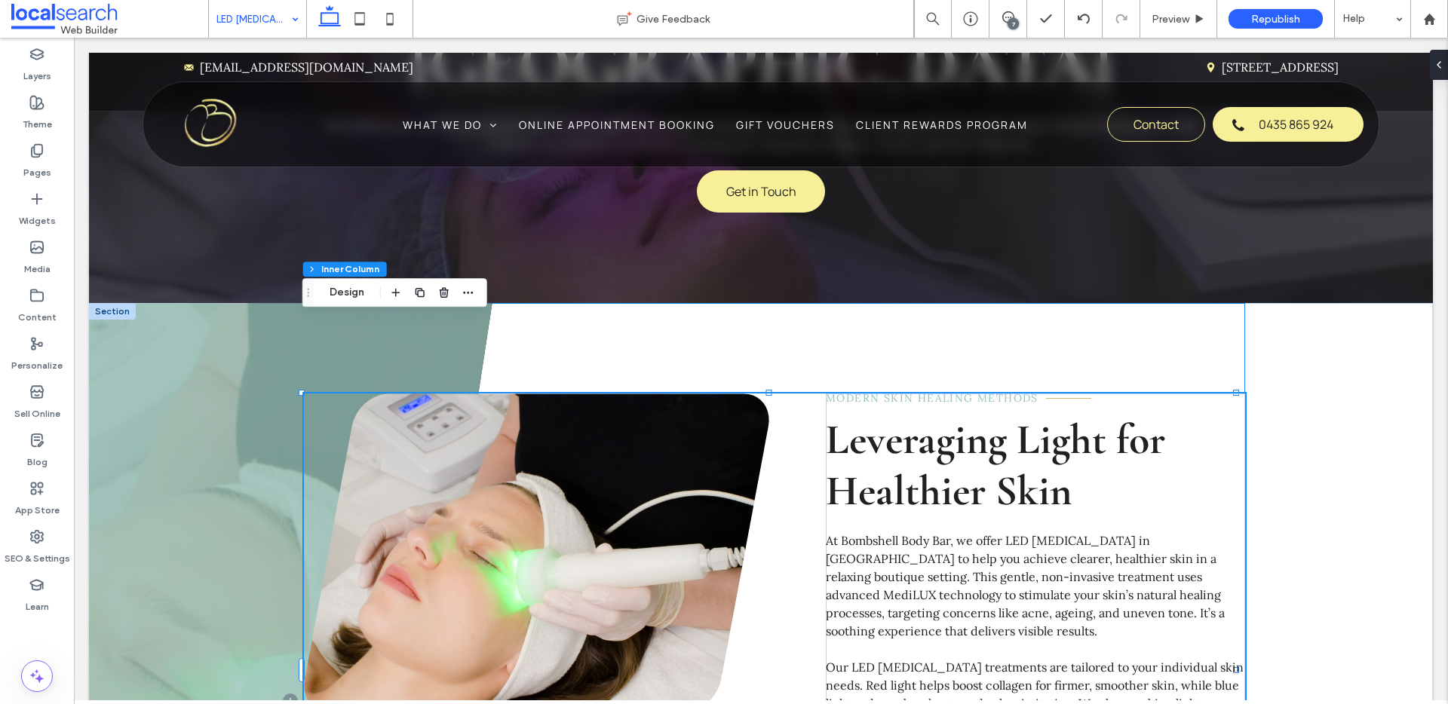
click at [674, 432] on link at bounding box center [536, 553] width 465 height 318
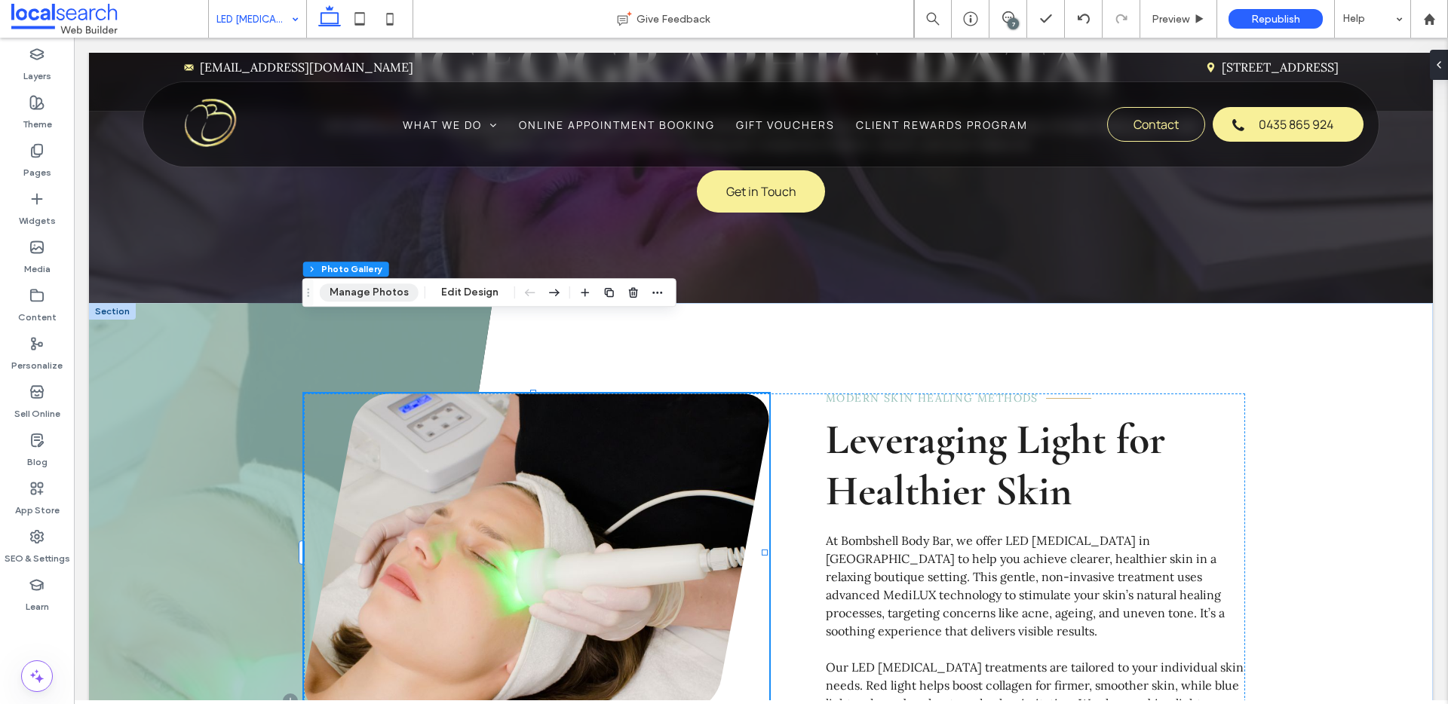
click at [392, 294] on button "Manage Photos" at bounding box center [369, 293] width 99 height 18
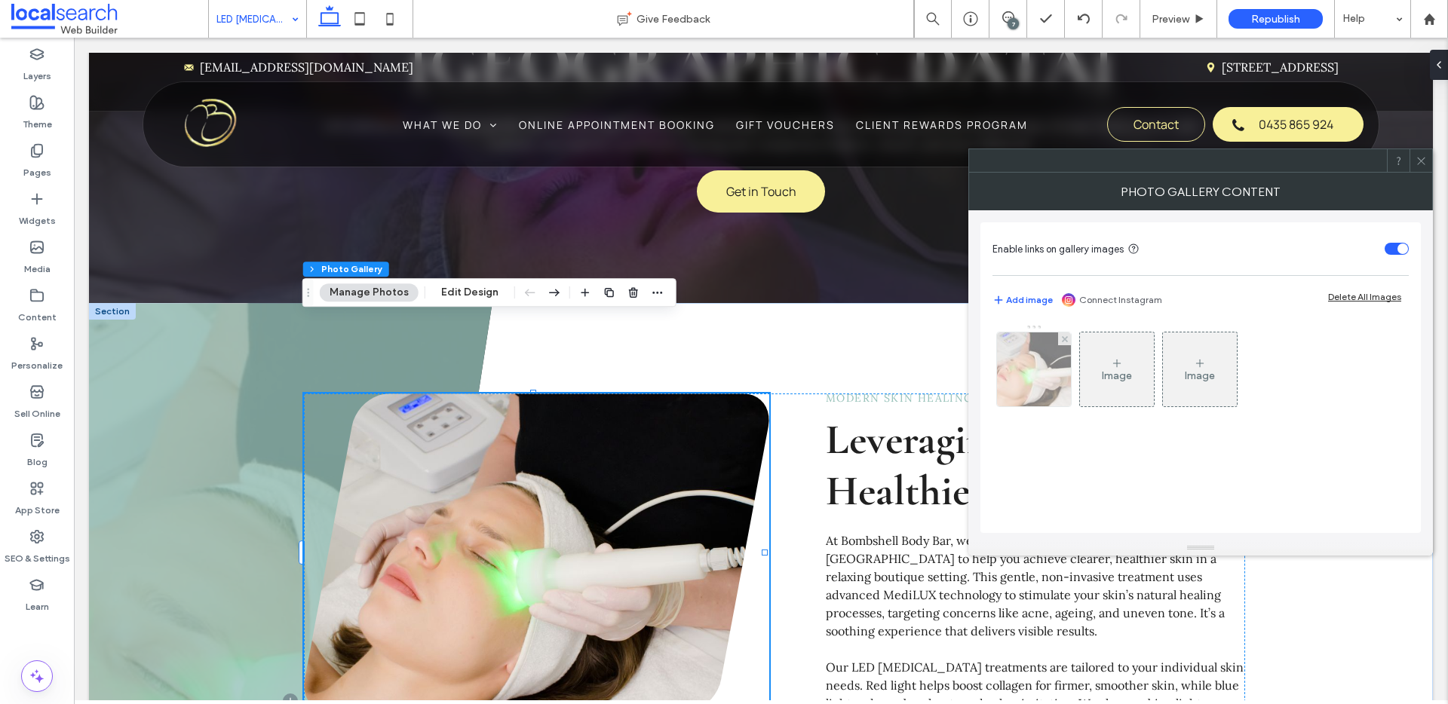
click at [1057, 385] on img at bounding box center [1034, 370] width 112 height 74
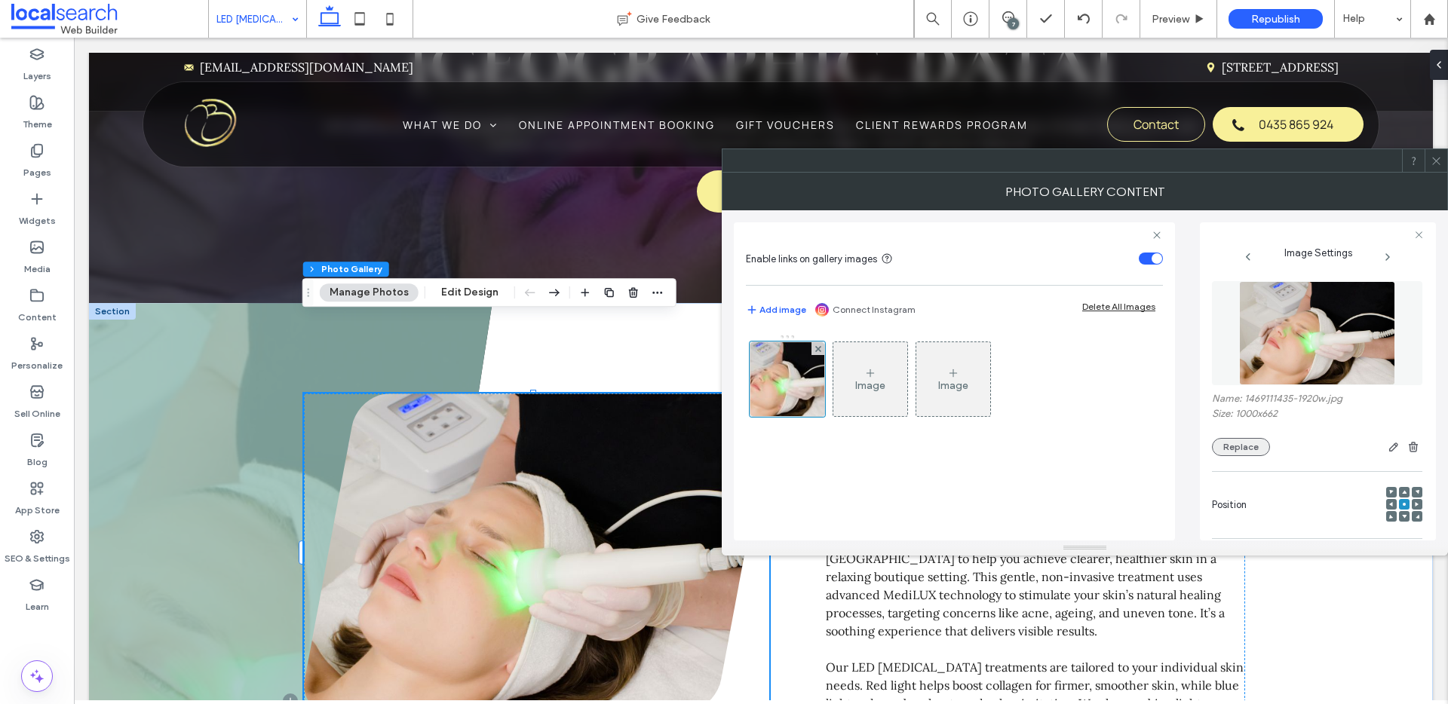
click at [1255, 450] on button "Replace" at bounding box center [1241, 447] width 58 height 18
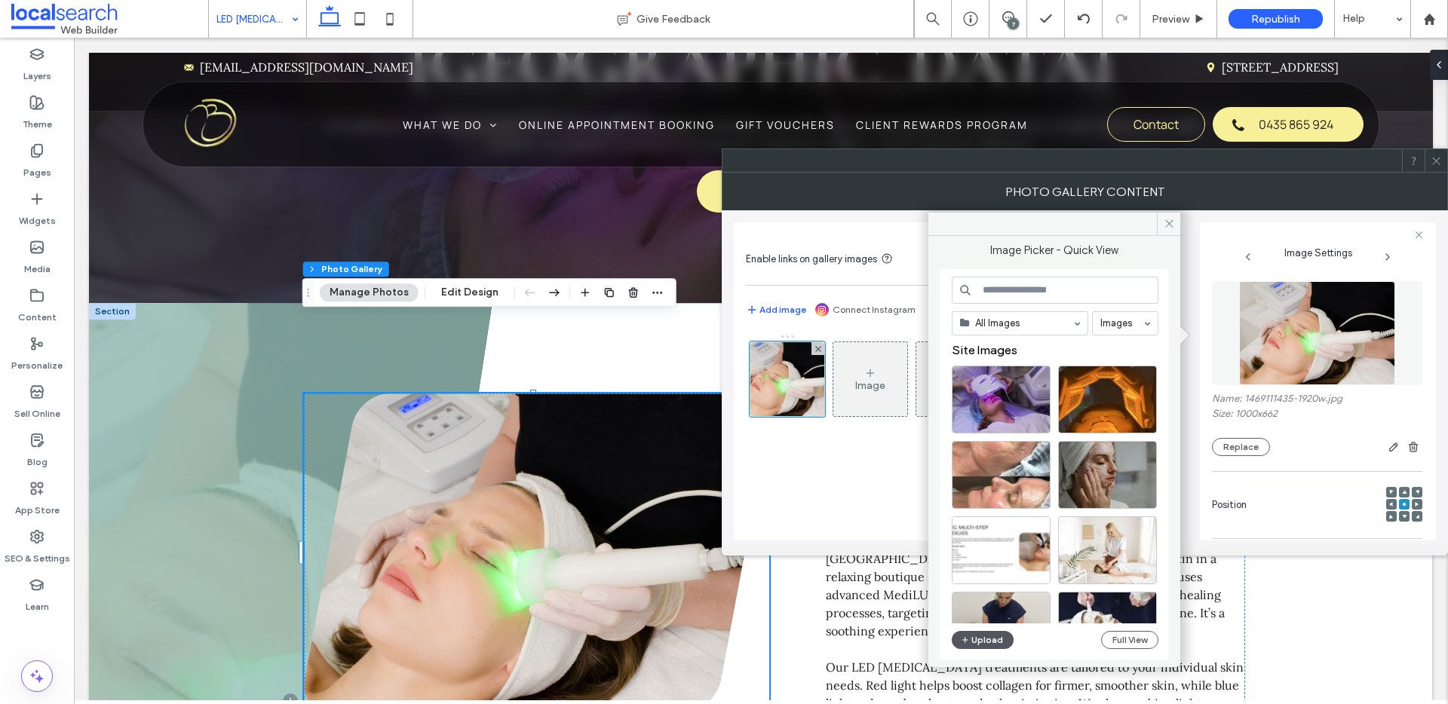
click at [976, 639] on button "Upload" at bounding box center [983, 640] width 62 height 18
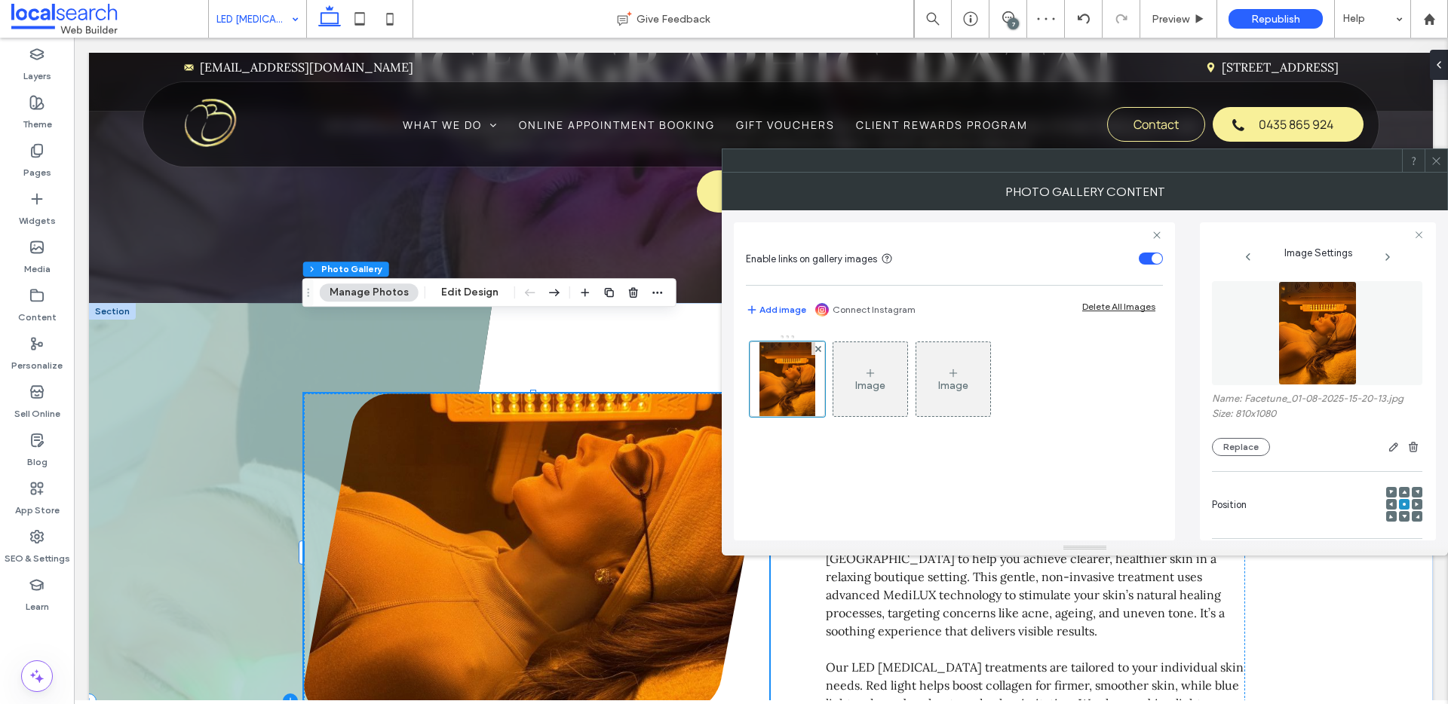
click at [217, 327] on span at bounding box center [291, 700] width 404 height 795
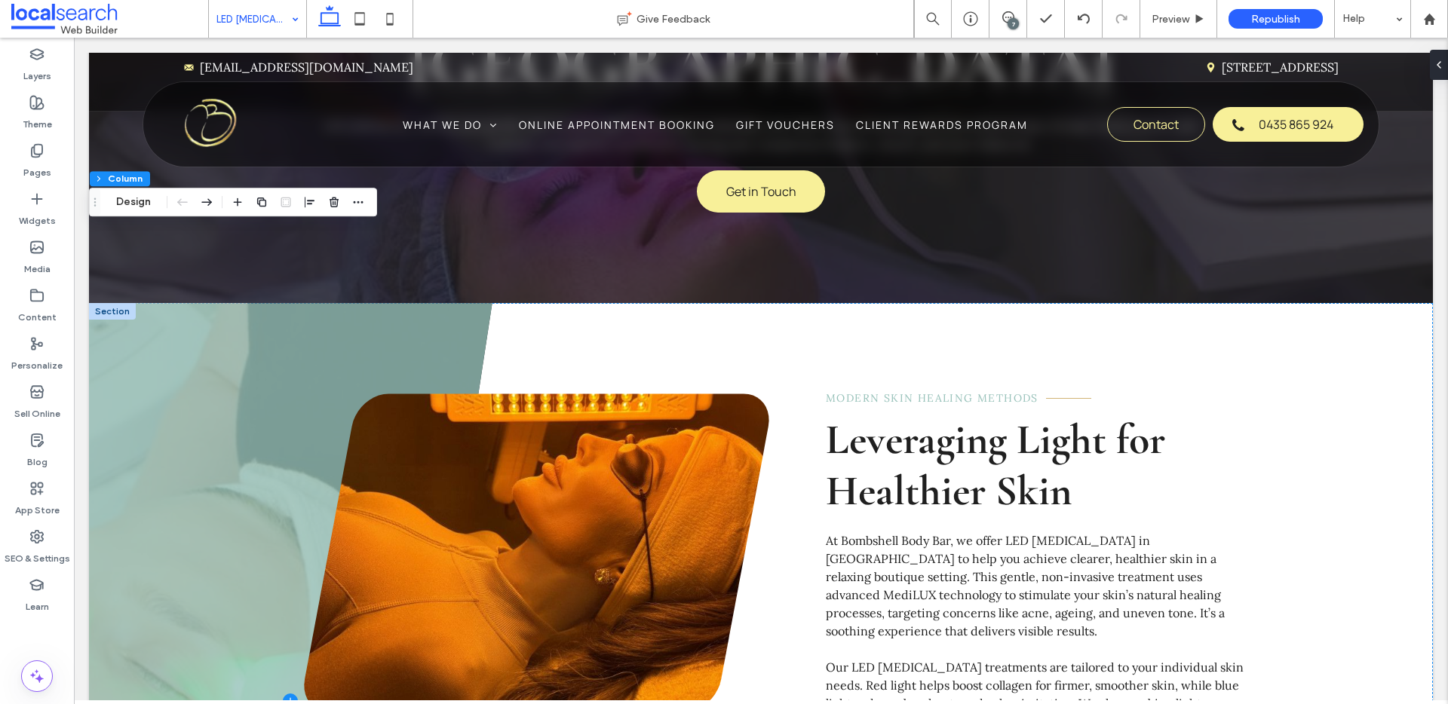
click at [107, 303] on div at bounding box center [112, 311] width 47 height 17
click at [130, 200] on button "Design" at bounding box center [133, 202] width 54 height 18
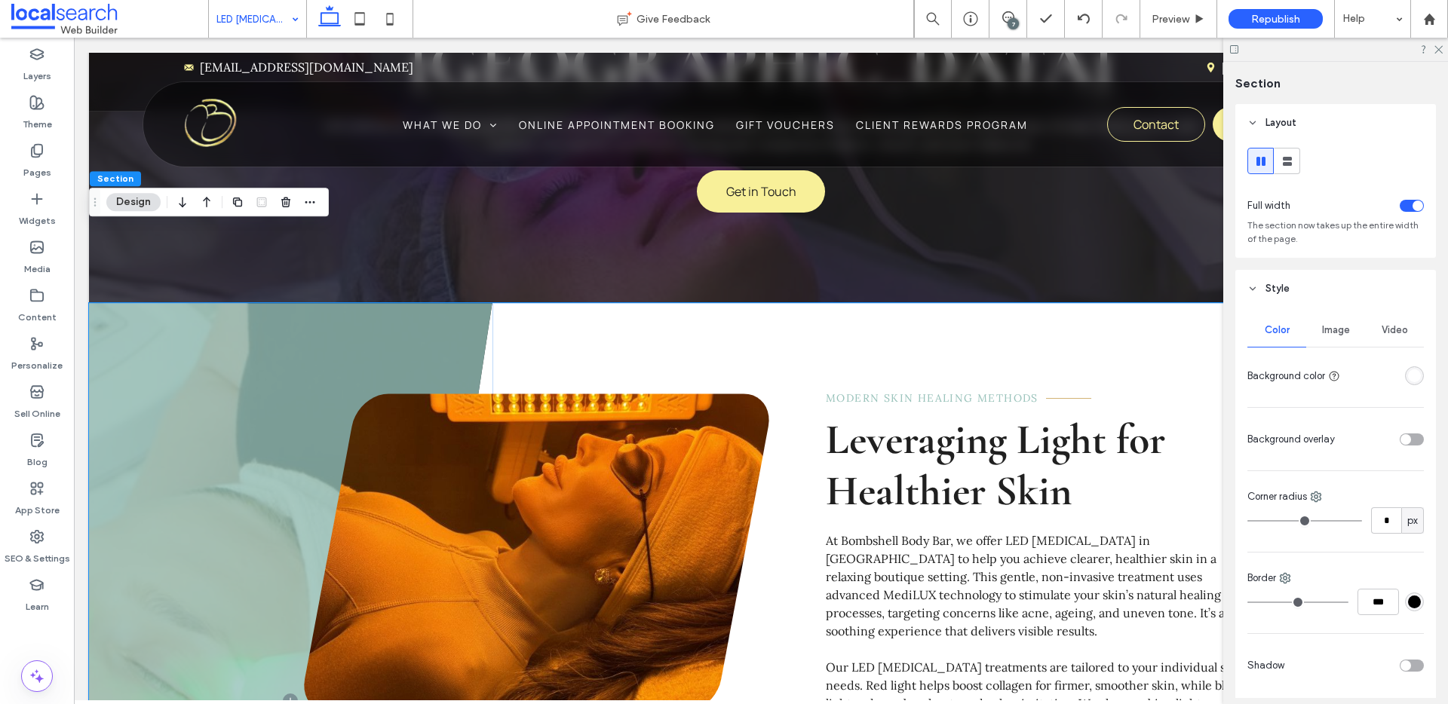
click at [1350, 321] on div "Image" at bounding box center [1335, 330] width 59 height 33
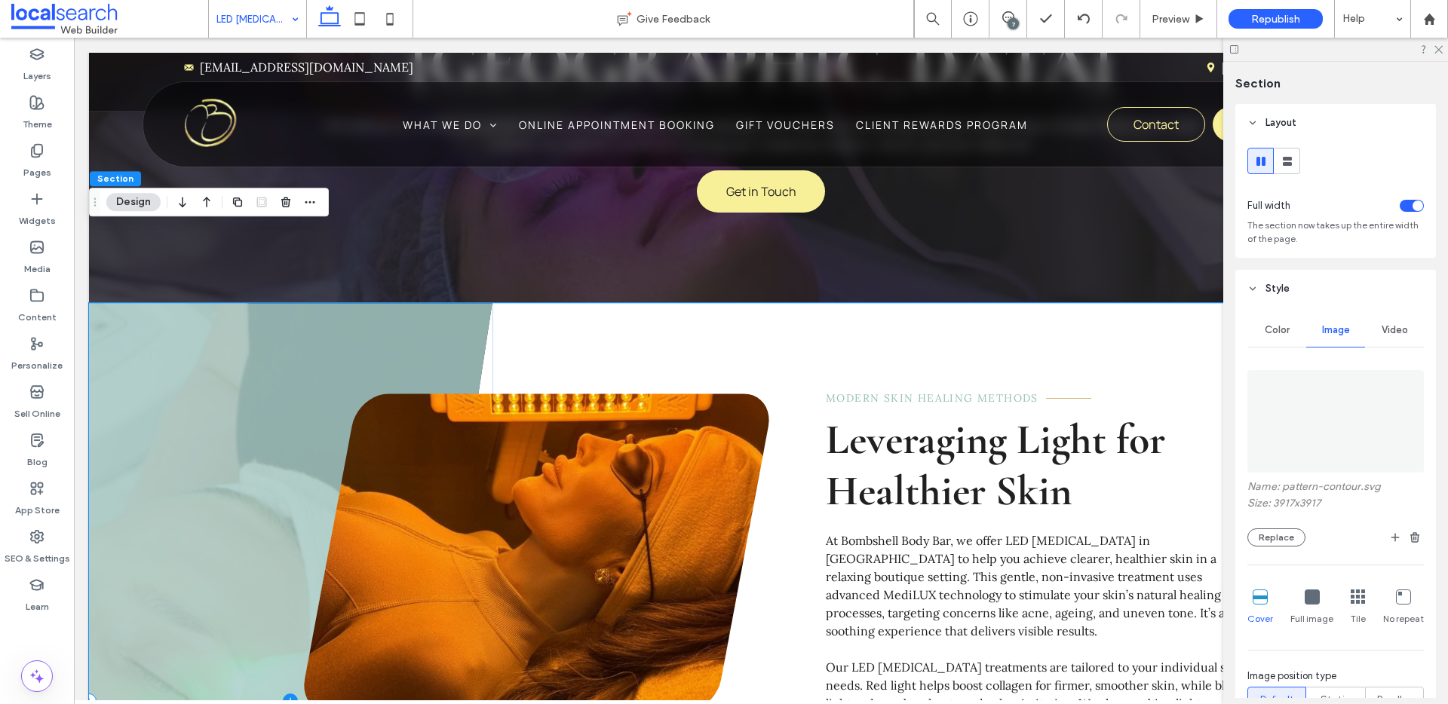
click at [152, 303] on span at bounding box center [291, 700] width 404 height 795
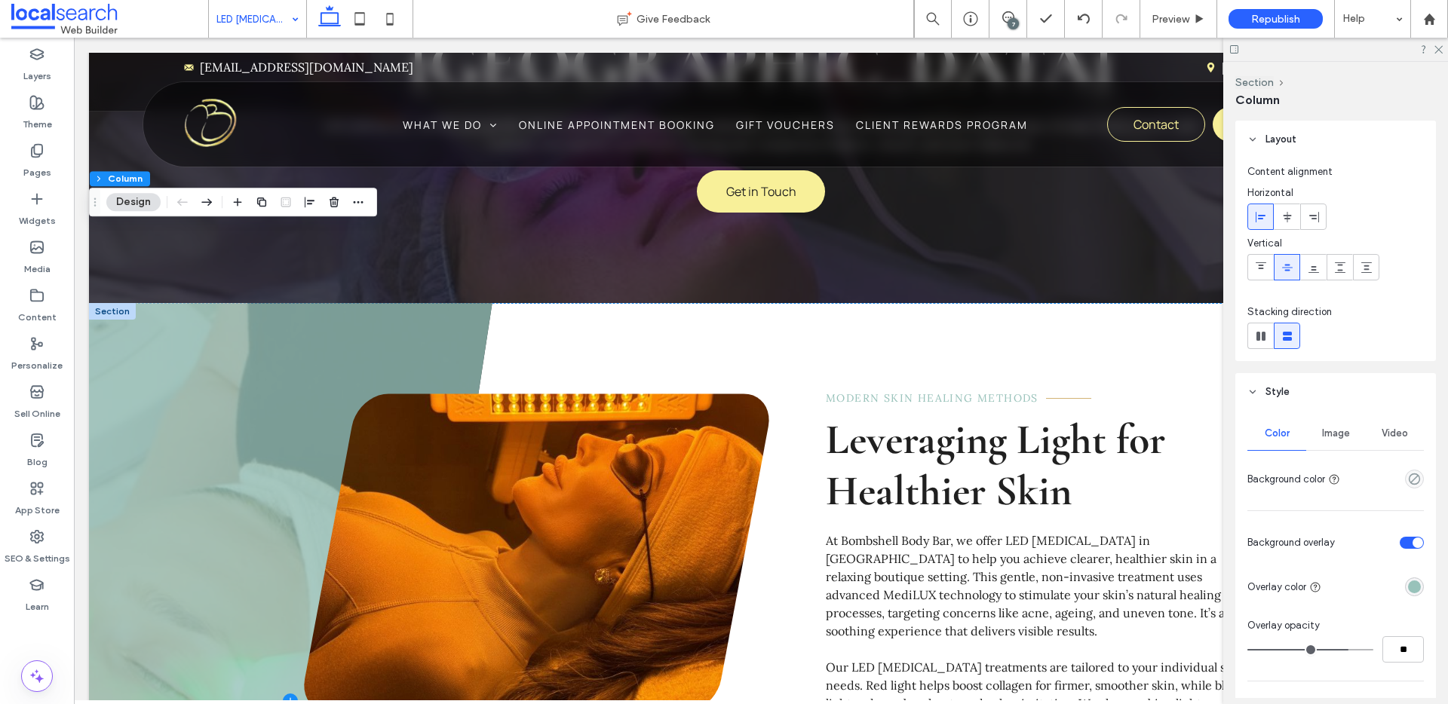
click at [1348, 443] on div "Image" at bounding box center [1335, 433] width 59 height 33
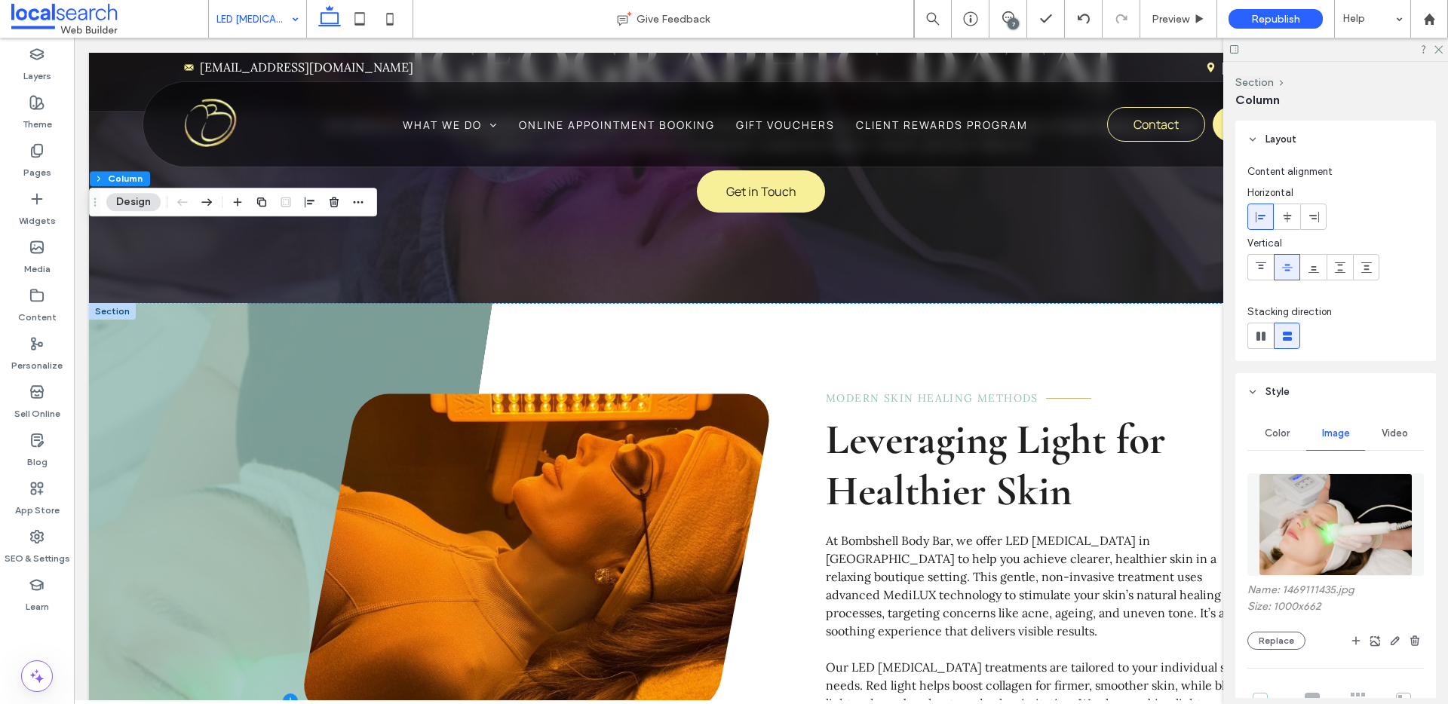
click at [1332, 548] on img at bounding box center [1336, 525] width 154 height 103
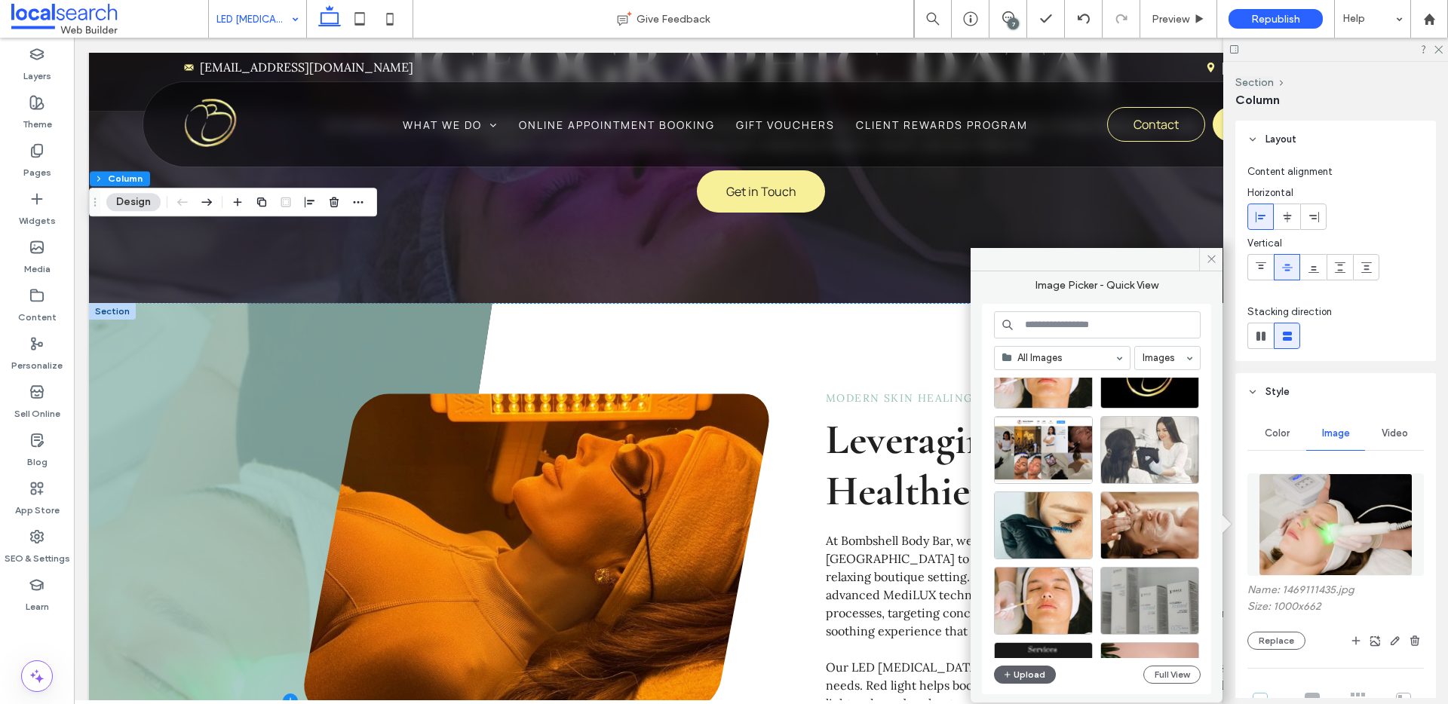
scroll to position [647, 0]
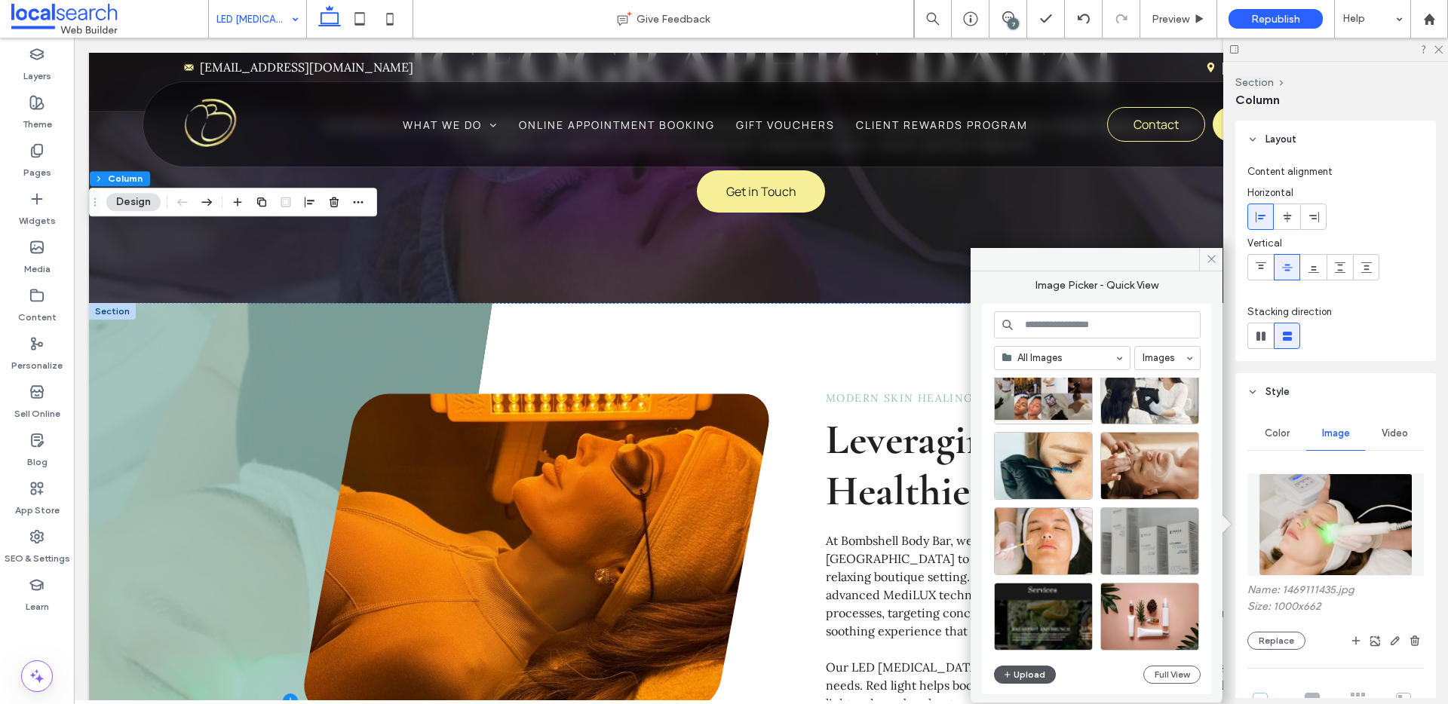
click at [1048, 680] on button "Upload" at bounding box center [1025, 675] width 62 height 18
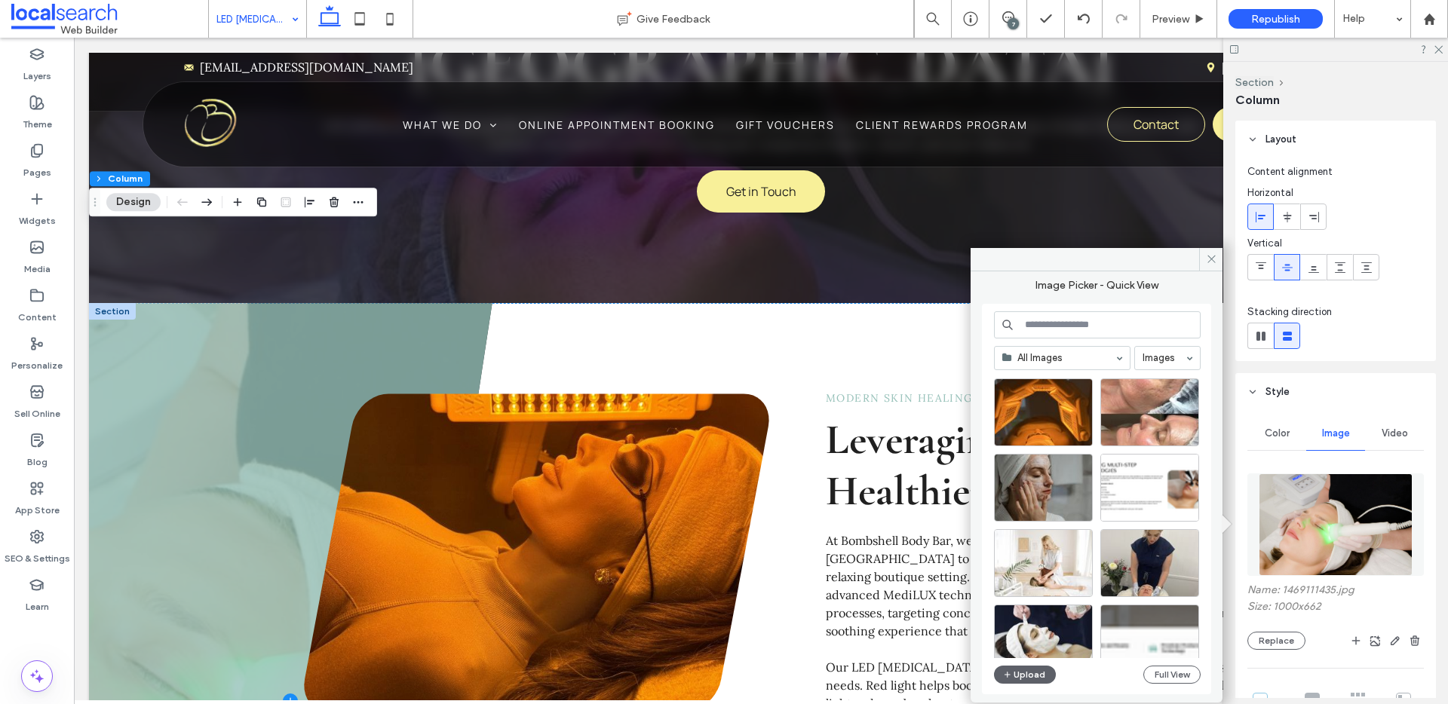
scroll to position [0, 0]
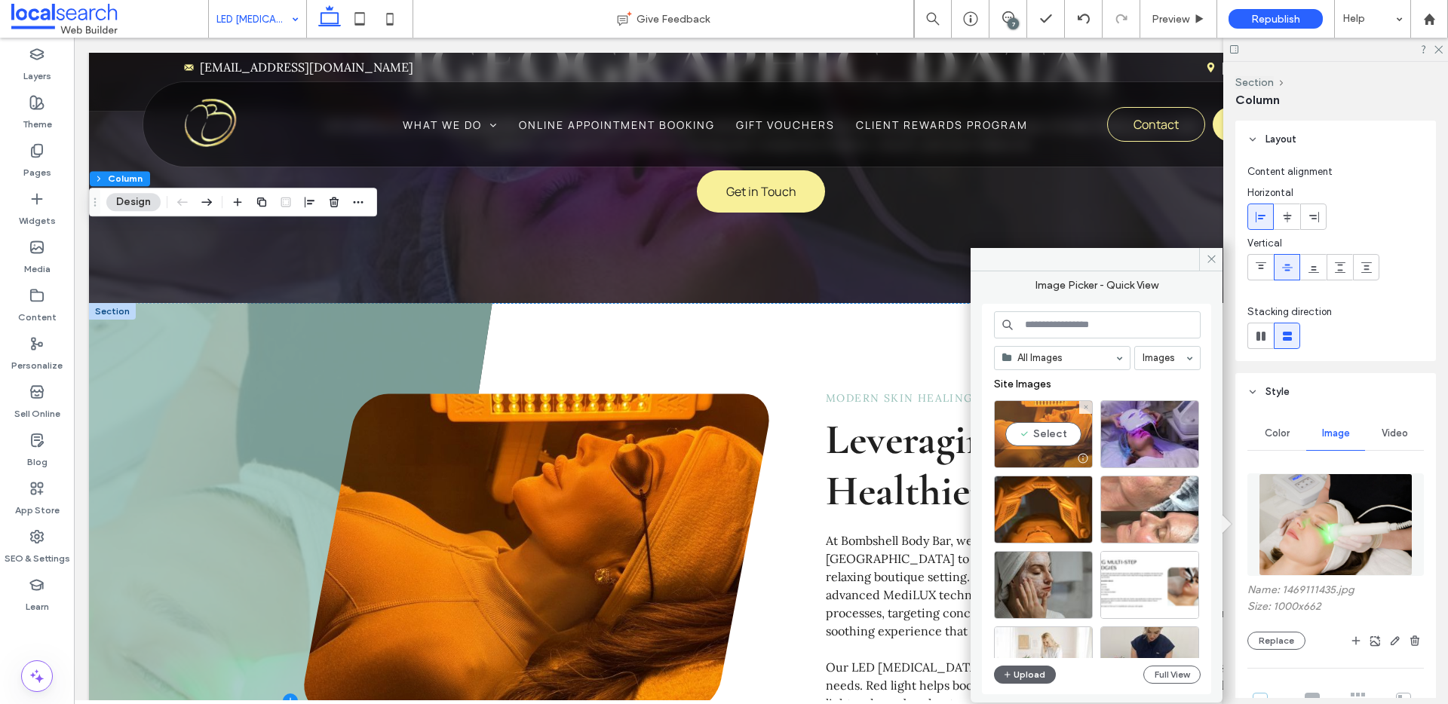
click at [1041, 437] on div "Select" at bounding box center [1043, 435] width 99 height 68
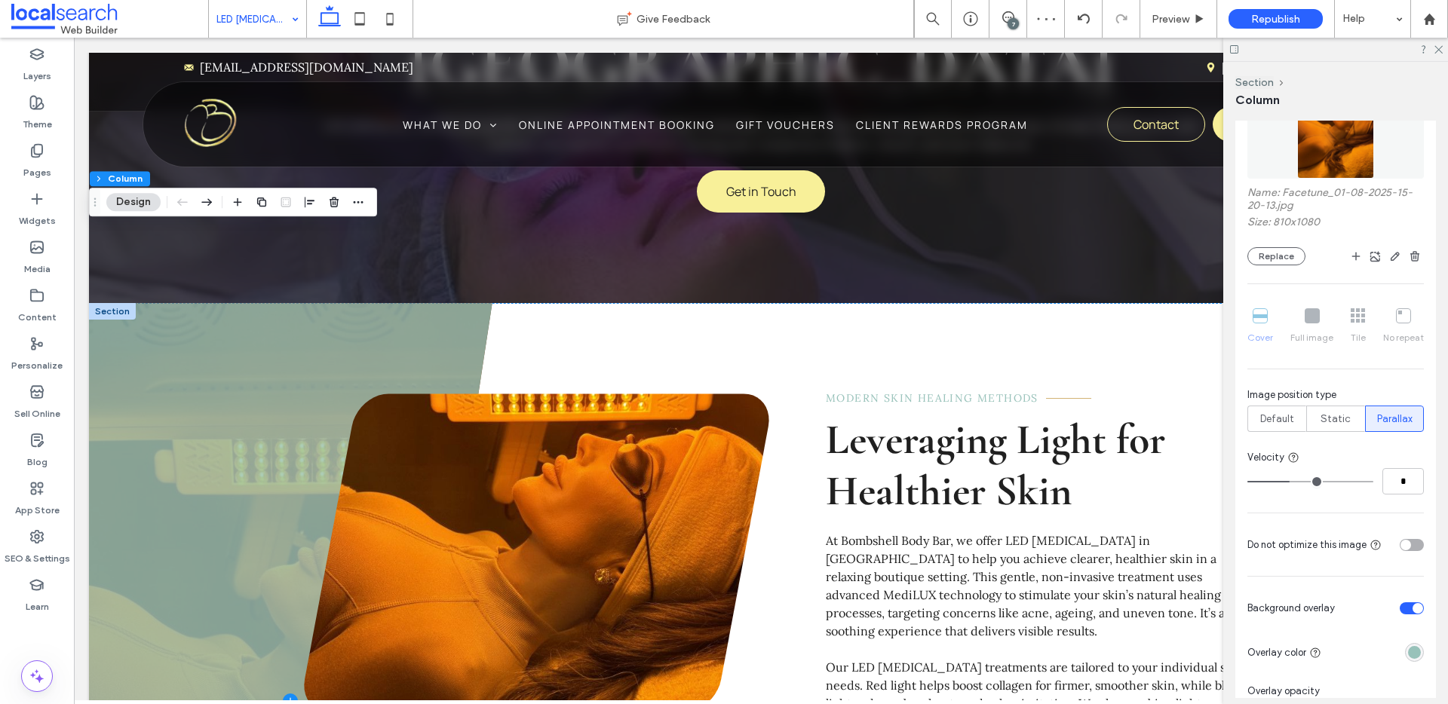
scroll to position [398, 0]
click at [1408, 650] on div "rgba(152, 194, 186, 1)" at bounding box center [1414, 652] width 13 height 13
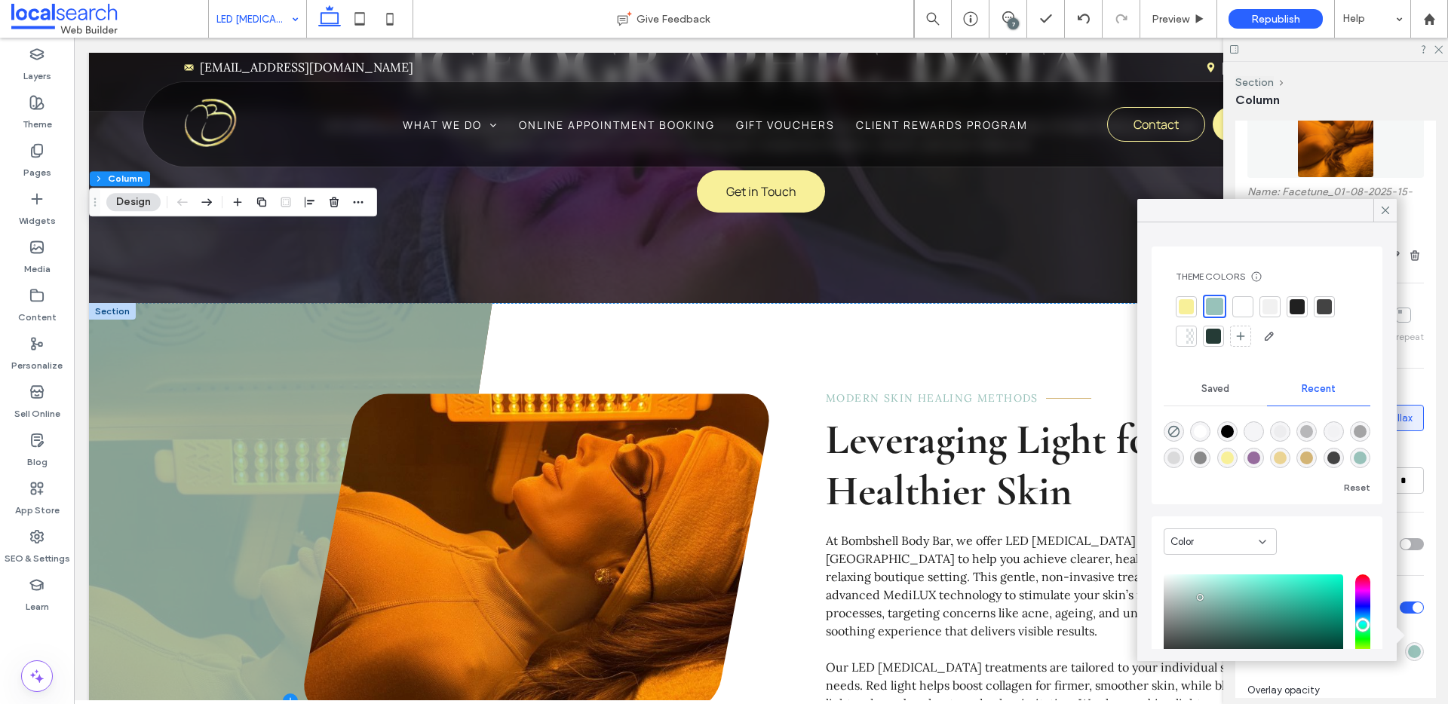
click at [1242, 303] on div at bounding box center [1242, 306] width 15 height 15
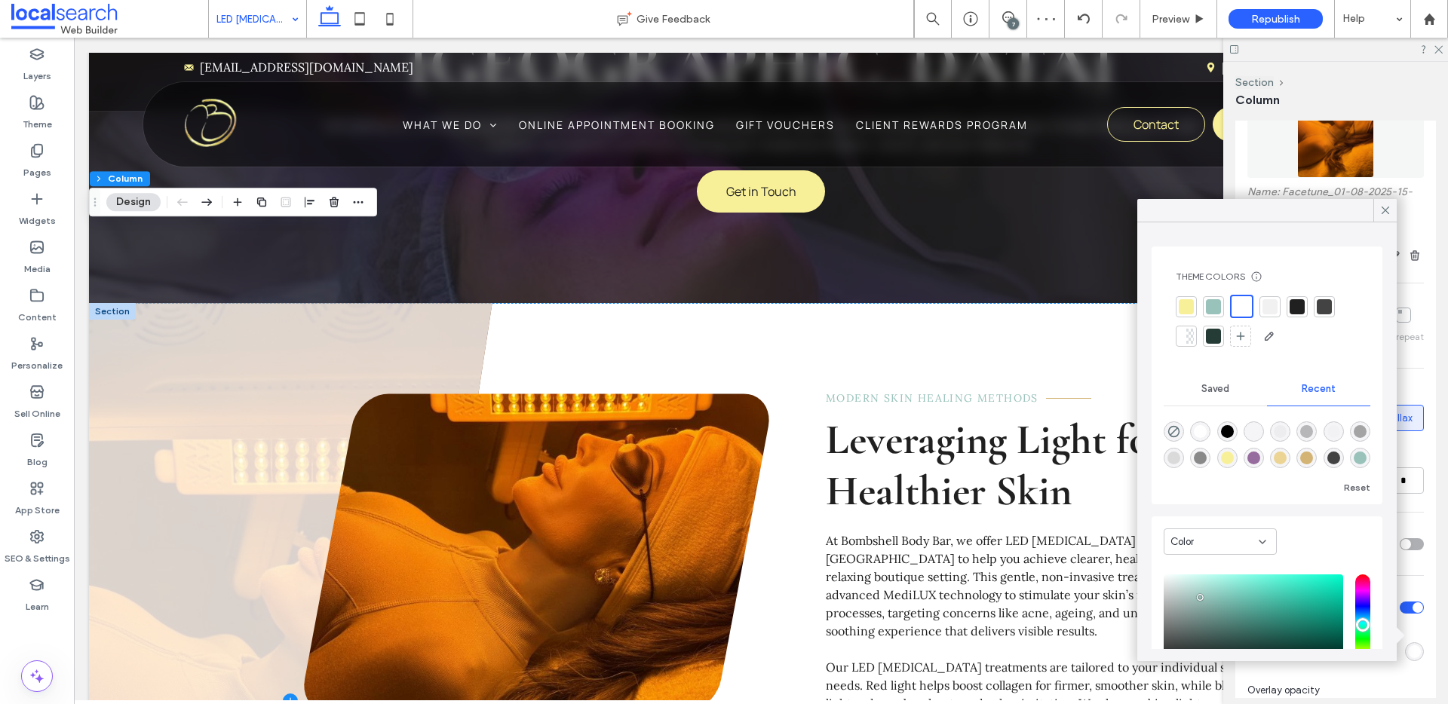
click at [1303, 303] on div at bounding box center [1297, 306] width 15 height 15
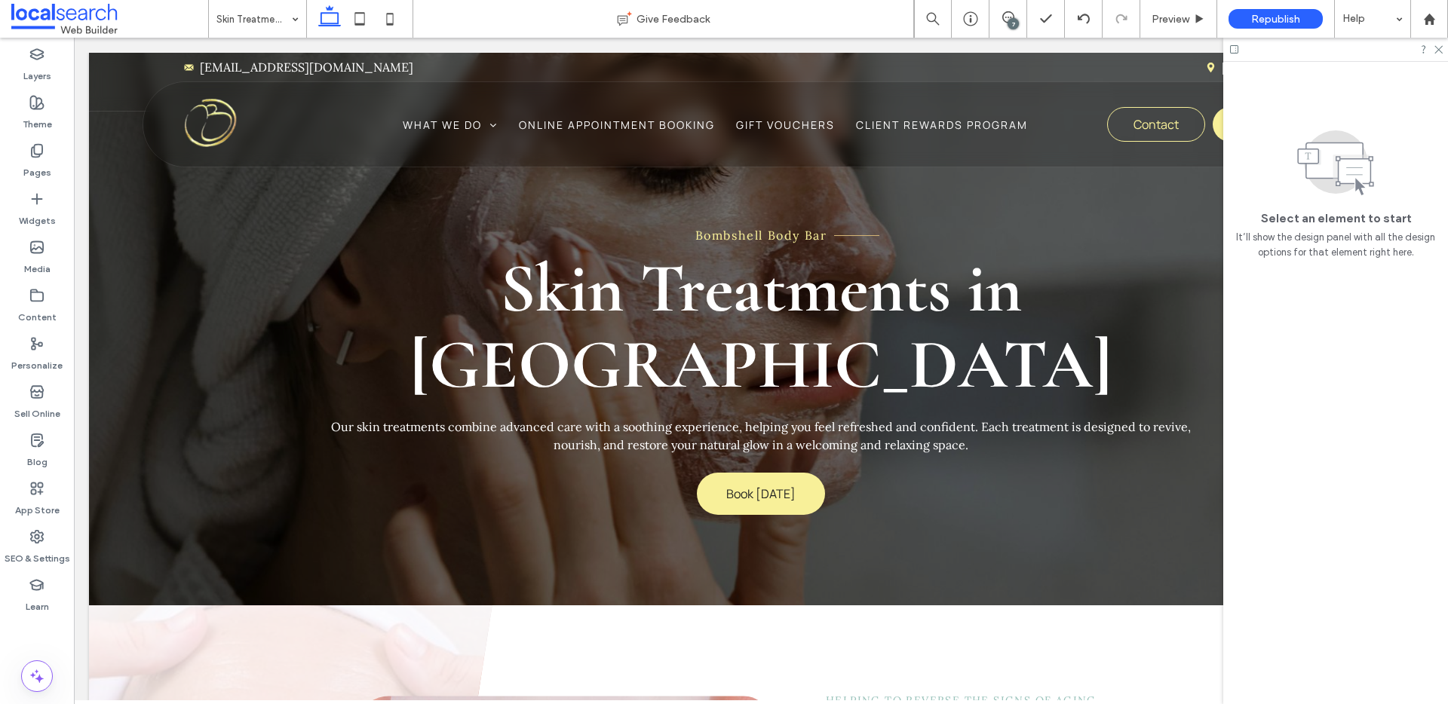
scroll to position [0, 0]
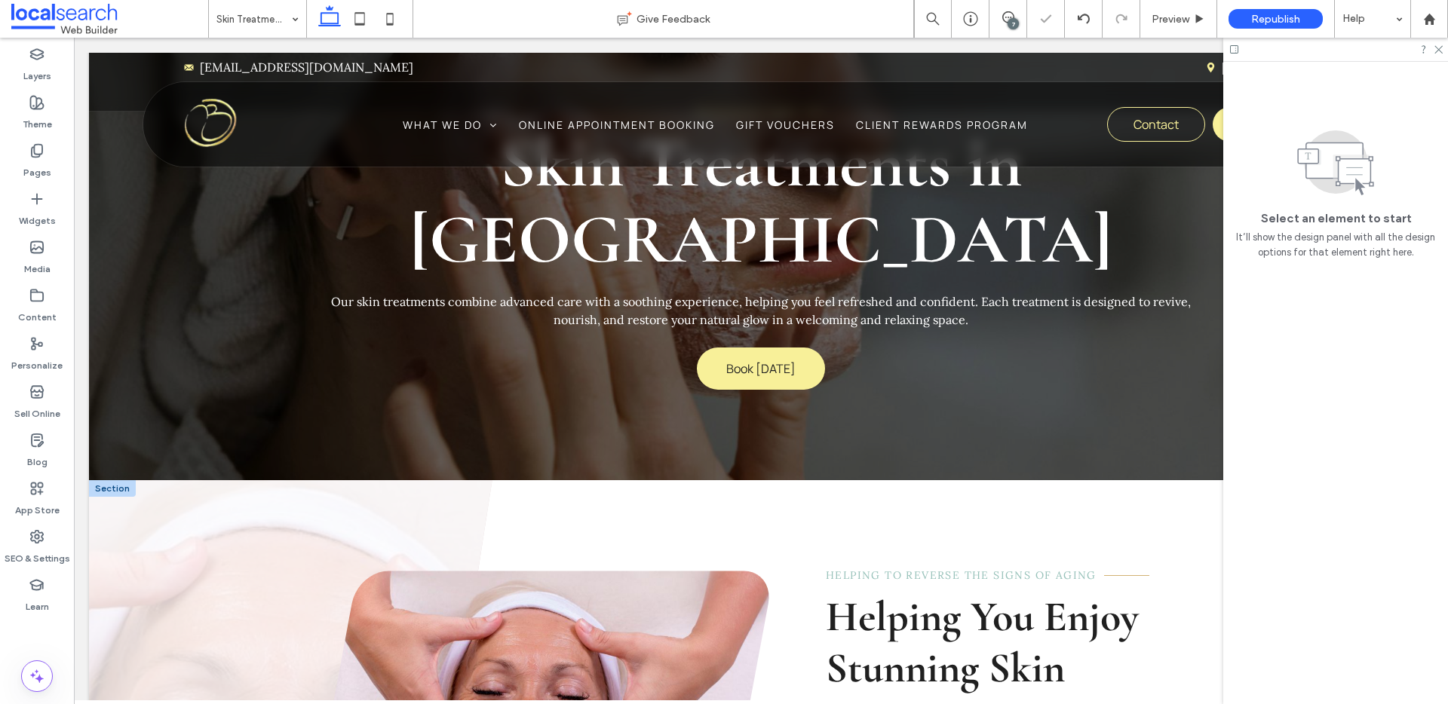
scroll to position [281, 0]
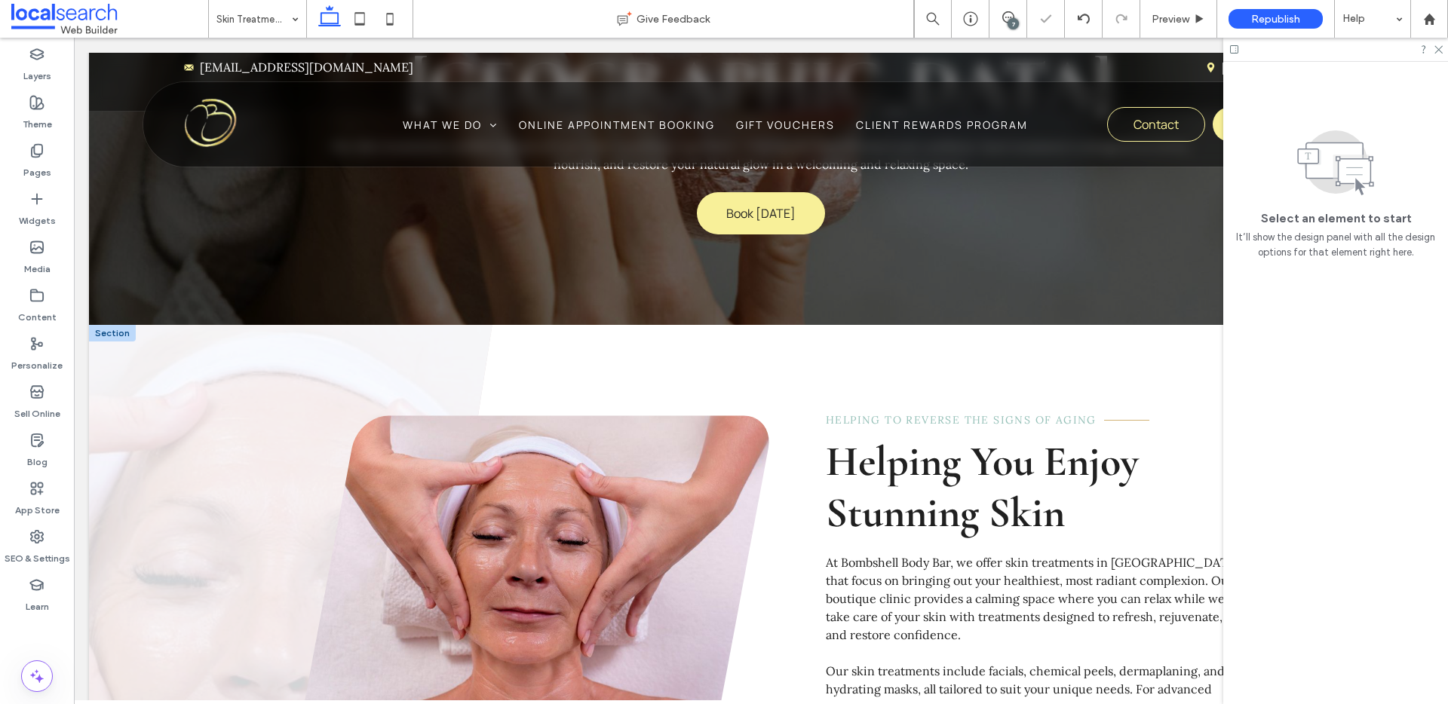
click at [253, 390] on span at bounding box center [291, 713] width 404 height 777
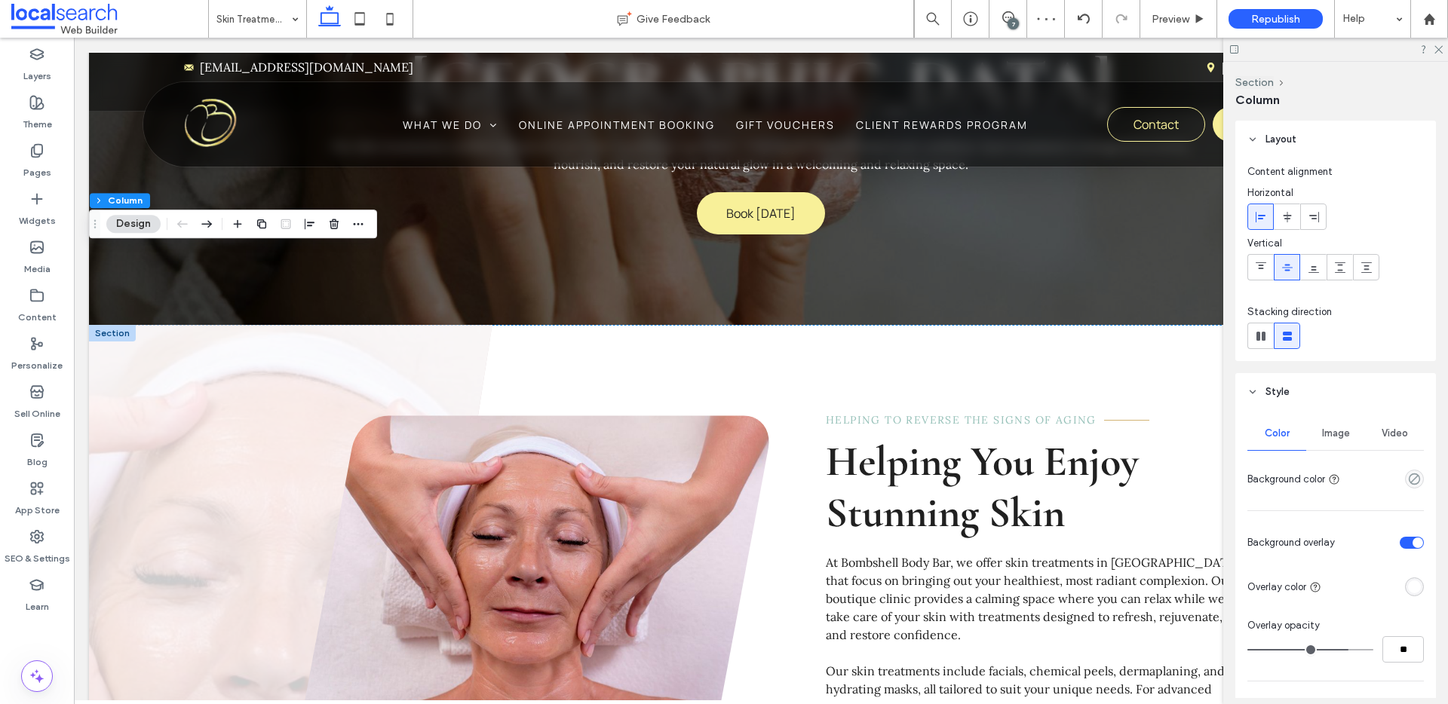
click at [123, 325] on div at bounding box center [112, 333] width 47 height 17
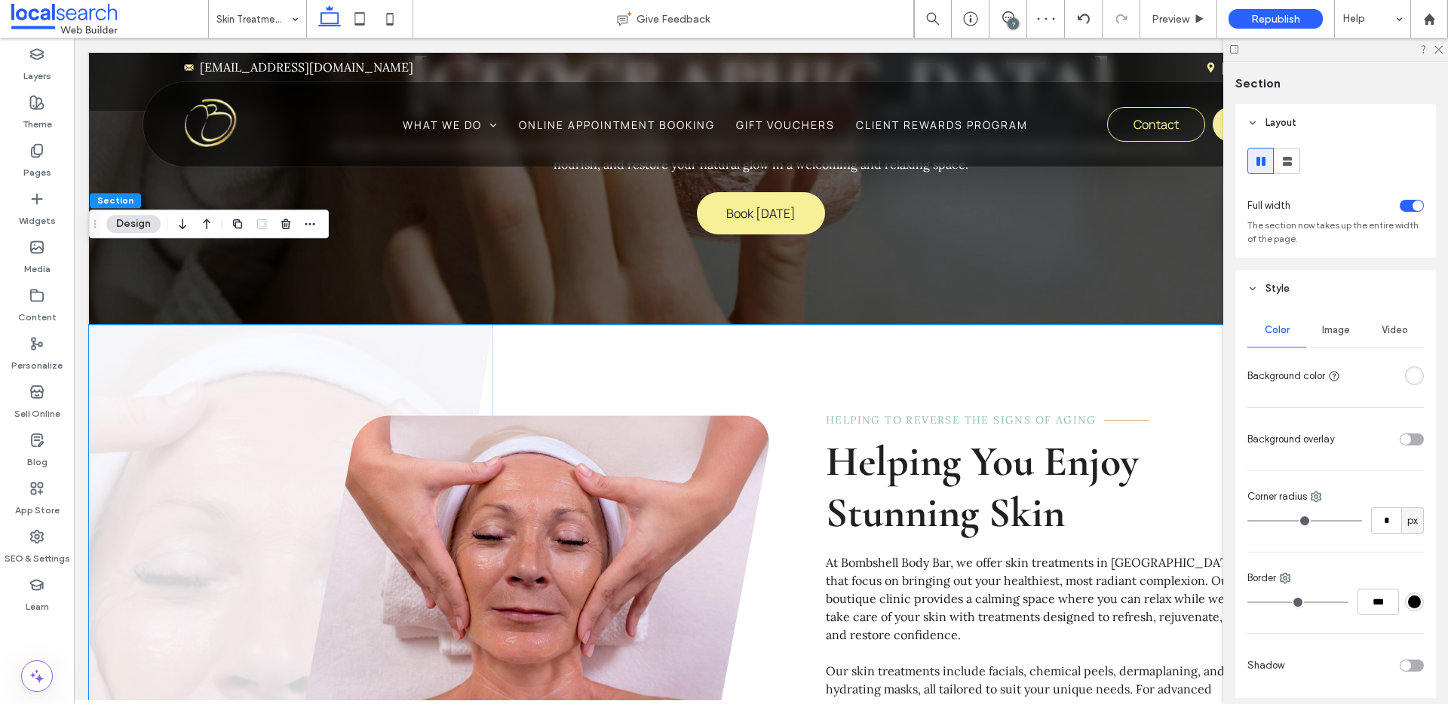
click at [184, 325] on span at bounding box center [291, 713] width 404 height 777
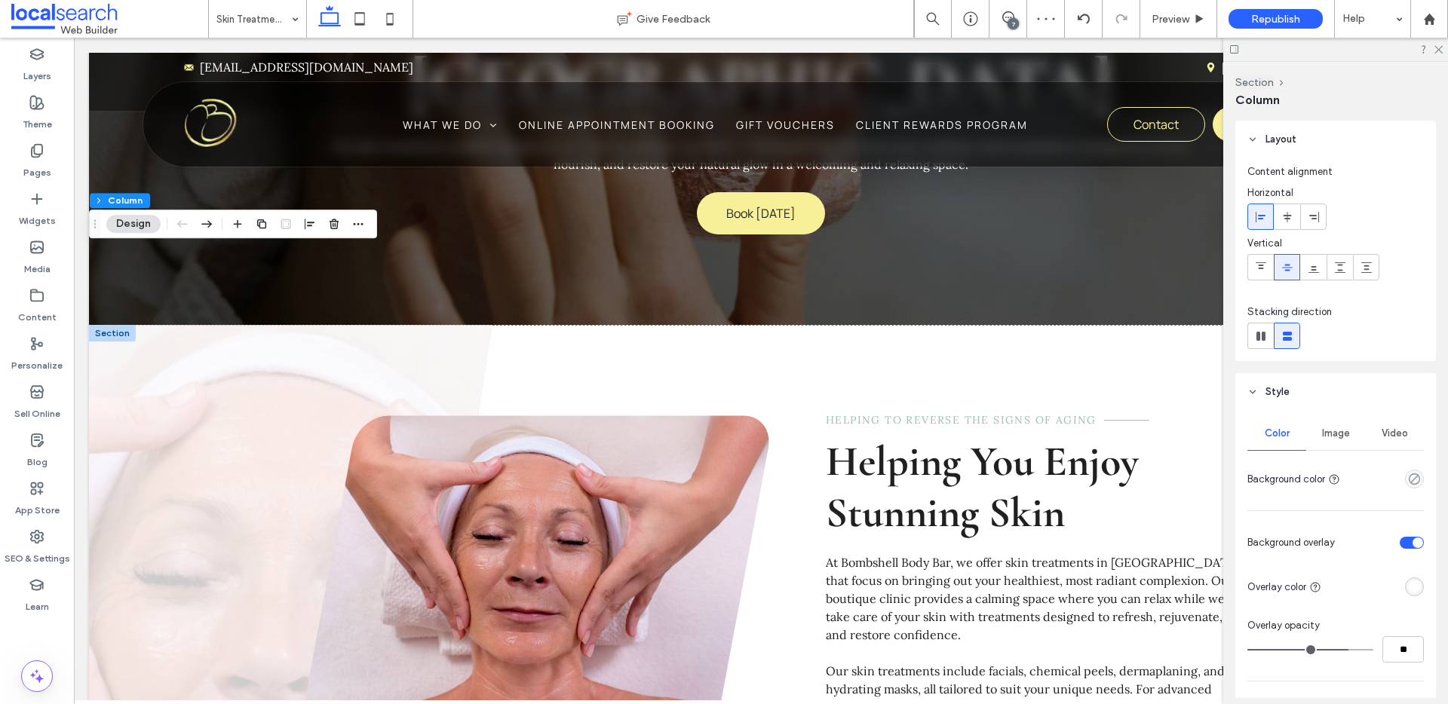
click at [1409, 589] on div "rgba(255, 255, 255, 1)" at bounding box center [1414, 587] width 13 height 13
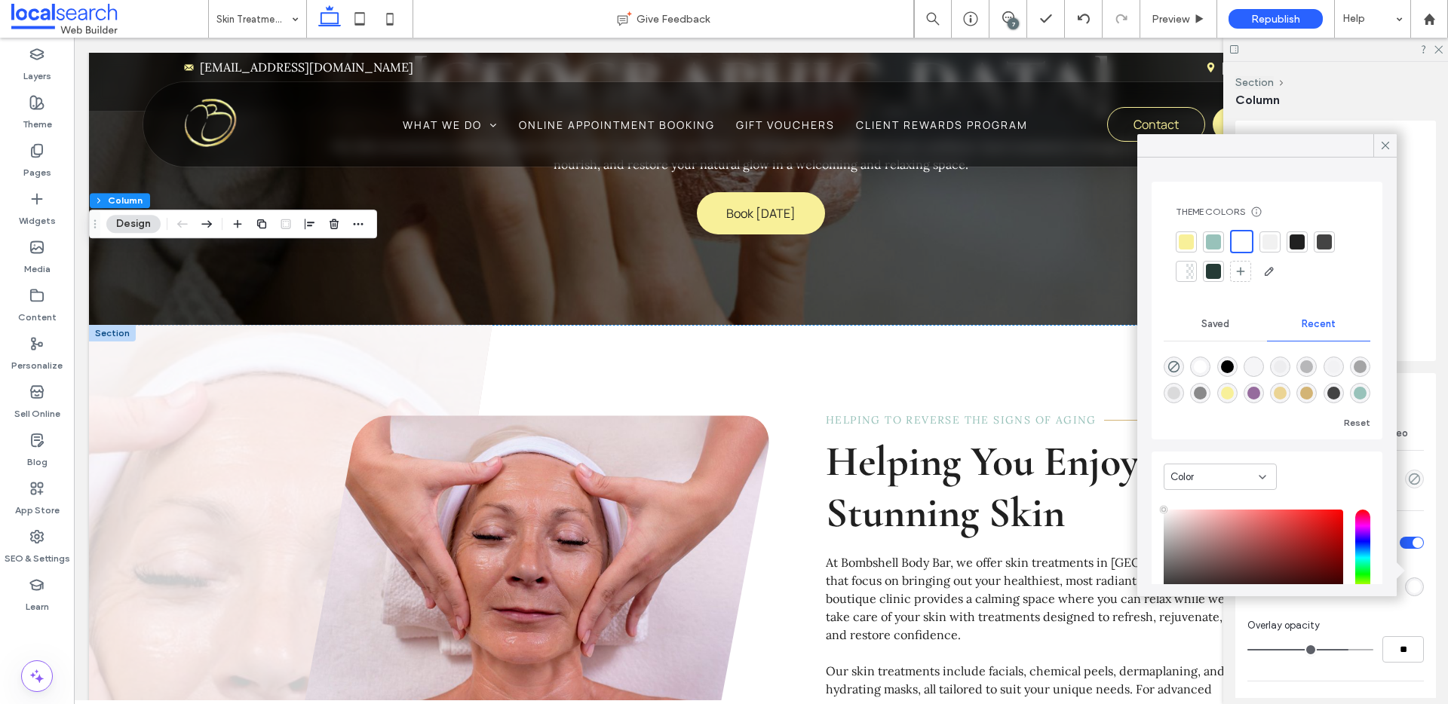
click at [1299, 241] on div at bounding box center [1297, 242] width 15 height 15
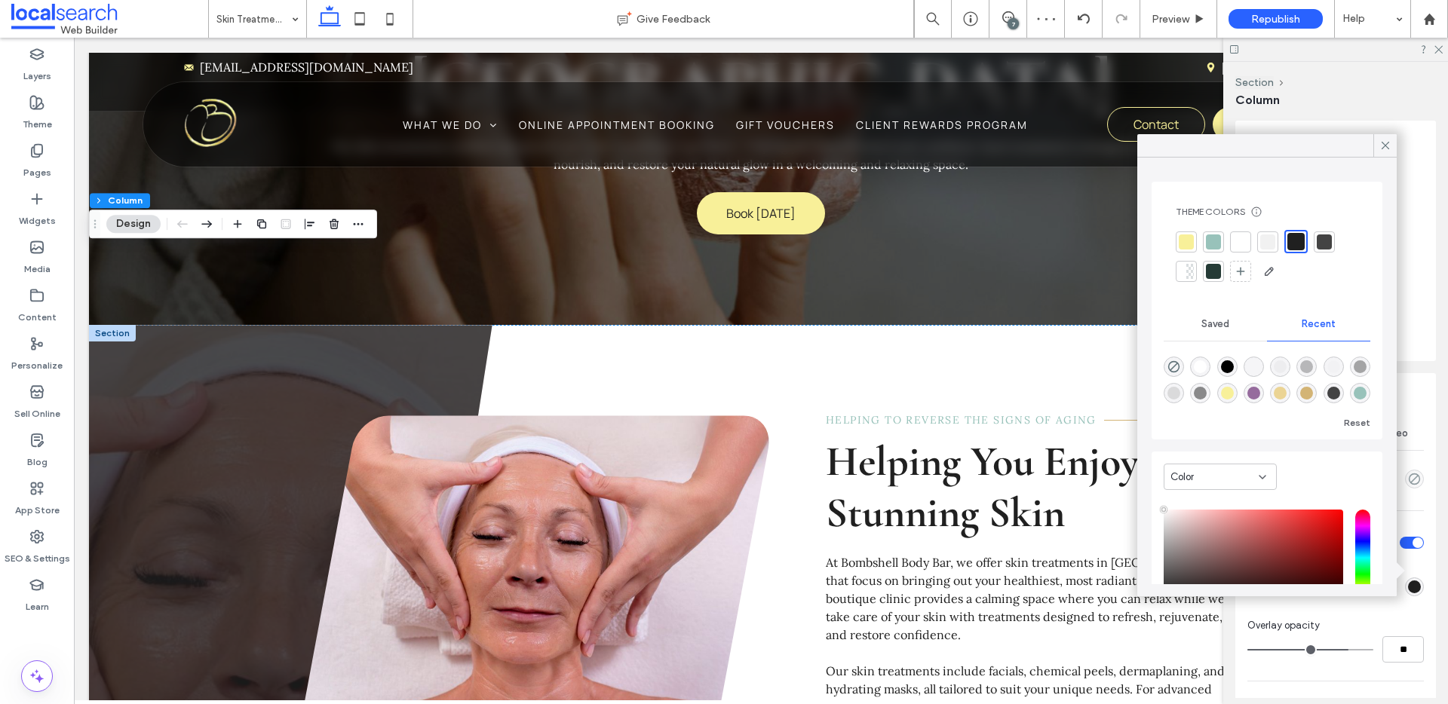
click at [1241, 239] on div at bounding box center [1240, 242] width 15 height 15
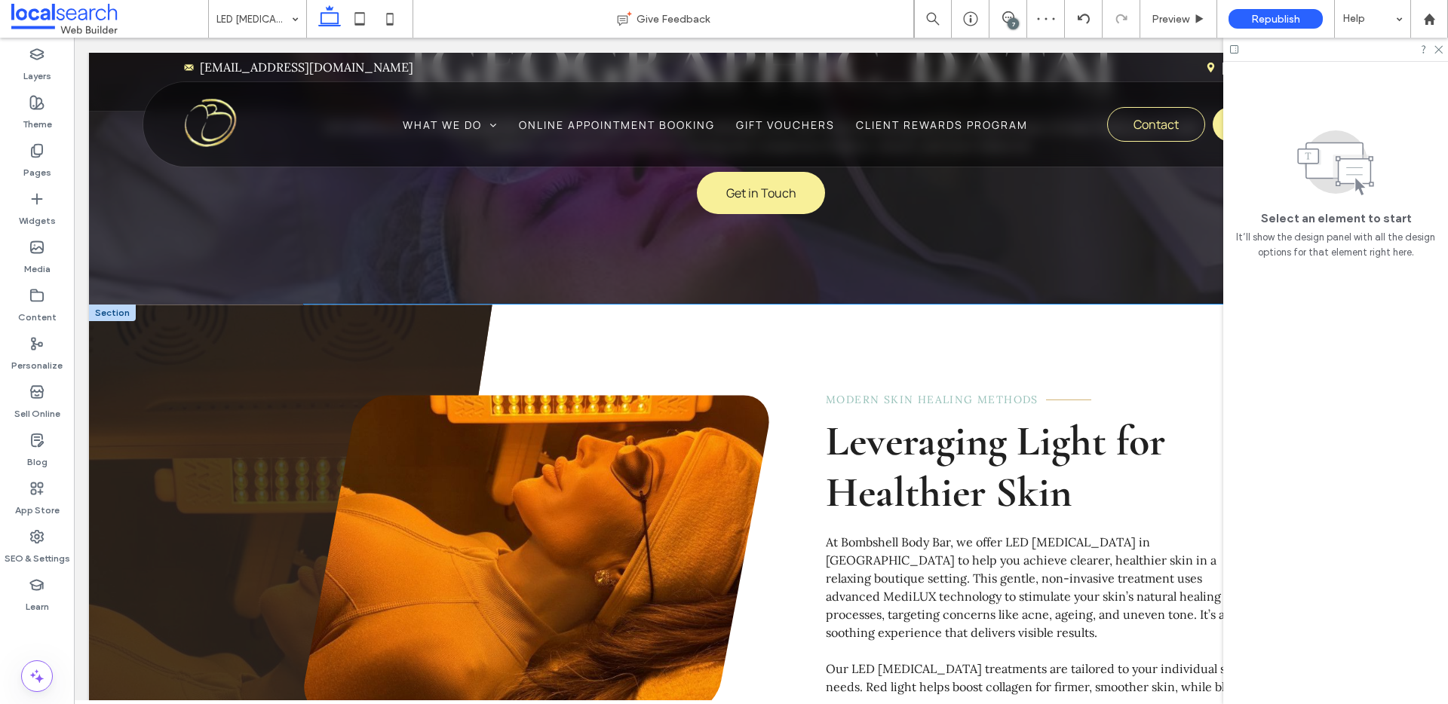
scroll to position [490, 0]
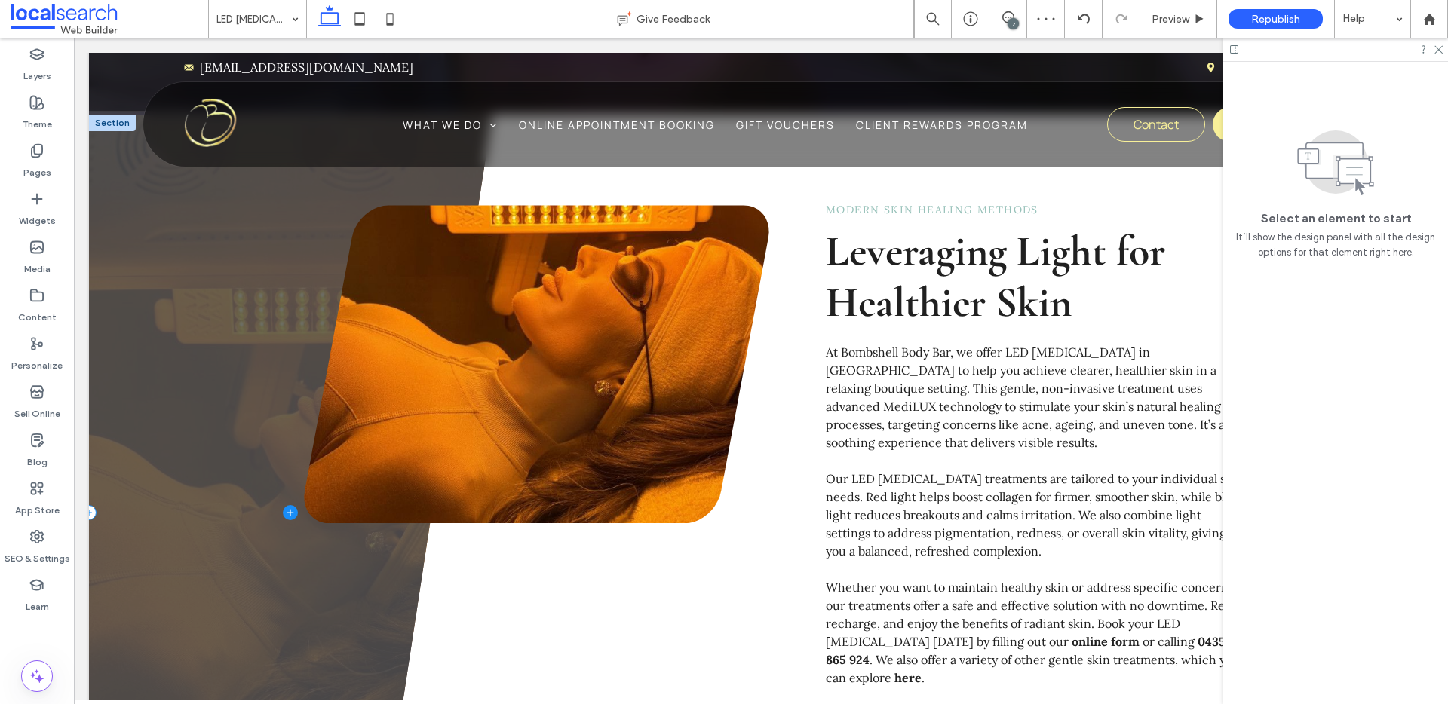
click at [299, 375] on span at bounding box center [291, 512] width 404 height 795
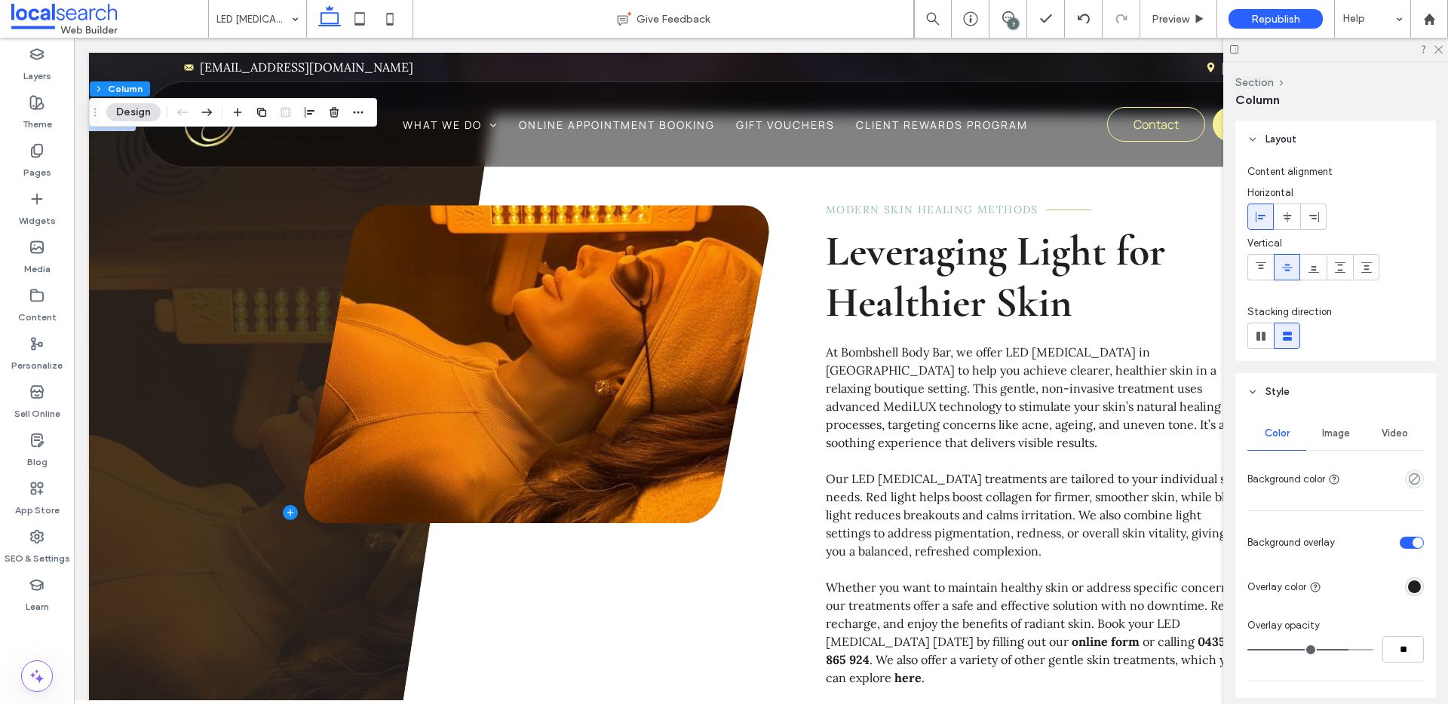
click at [1410, 590] on div "rgba(32, 32, 32, 1)" at bounding box center [1414, 587] width 13 height 13
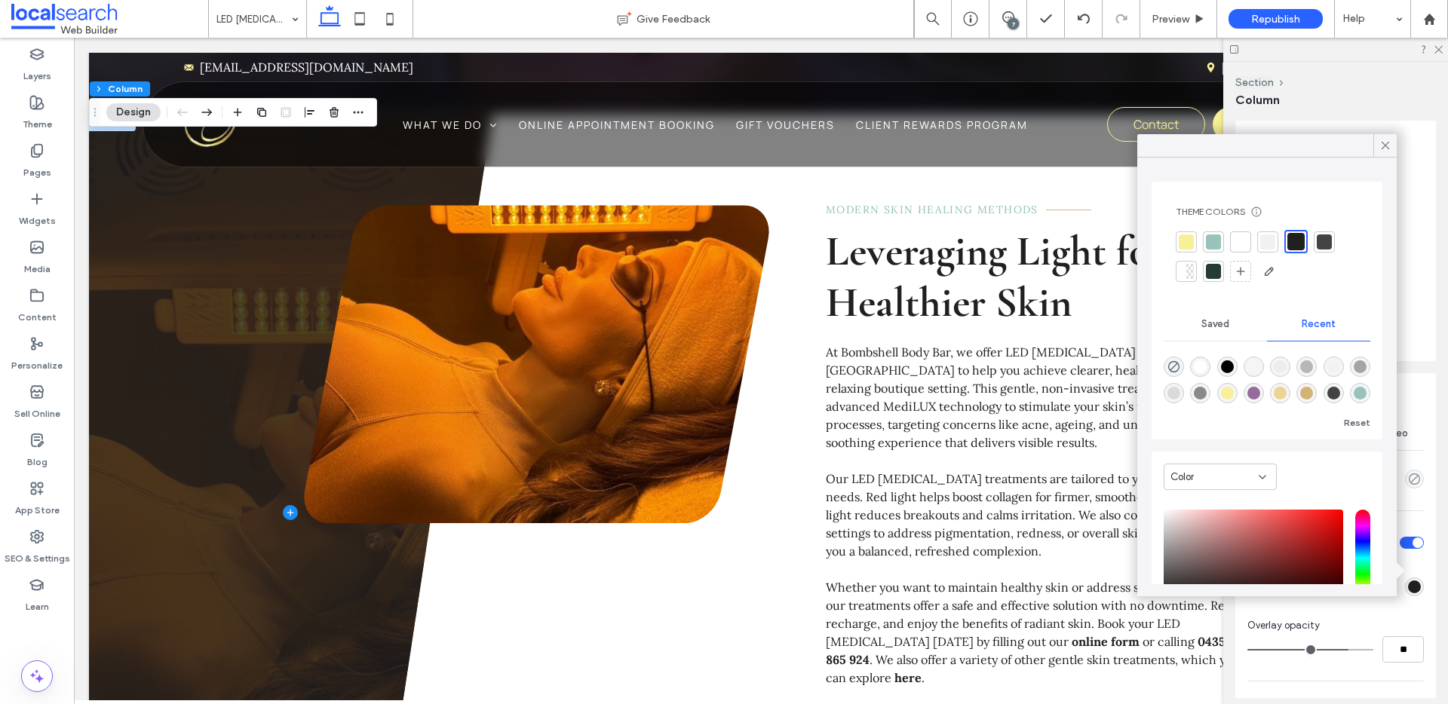
click at [1243, 240] on div at bounding box center [1240, 242] width 15 height 15
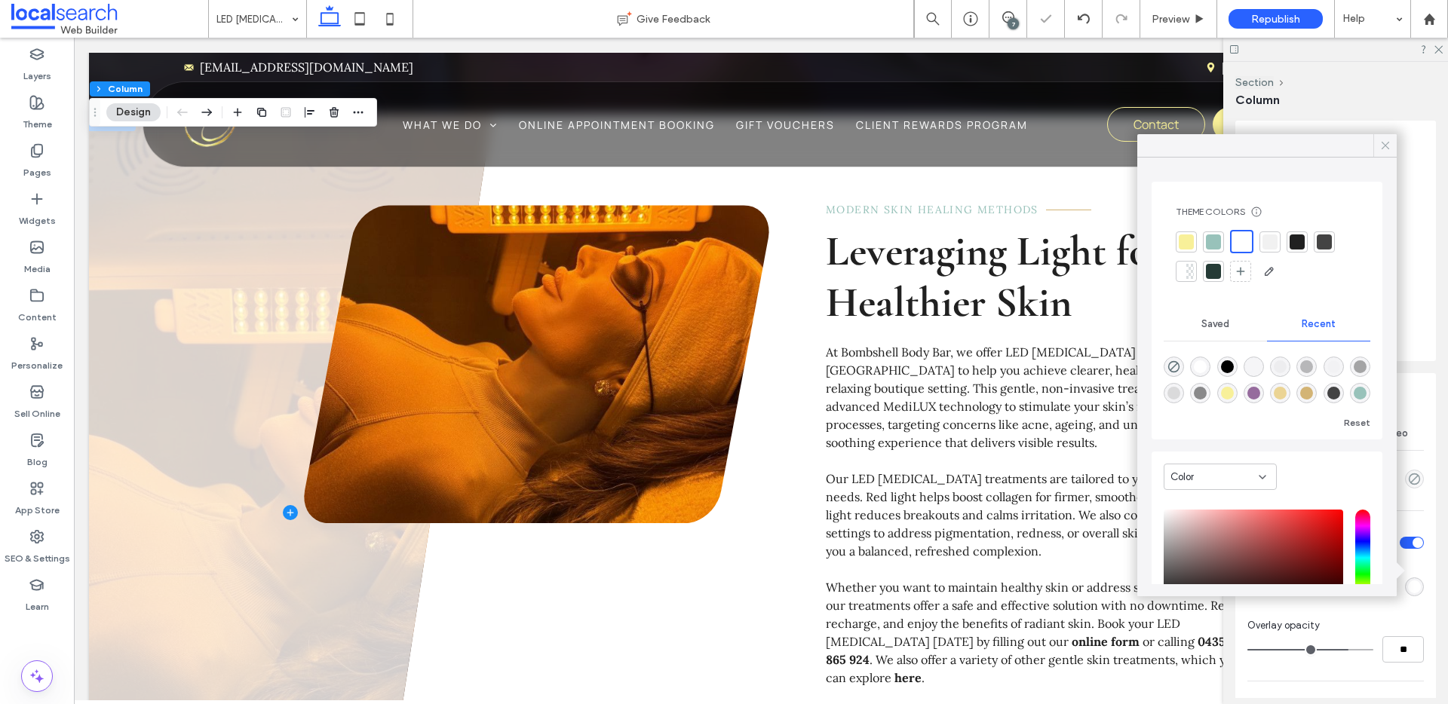
click at [1385, 150] on icon at bounding box center [1386, 146] width 14 height 14
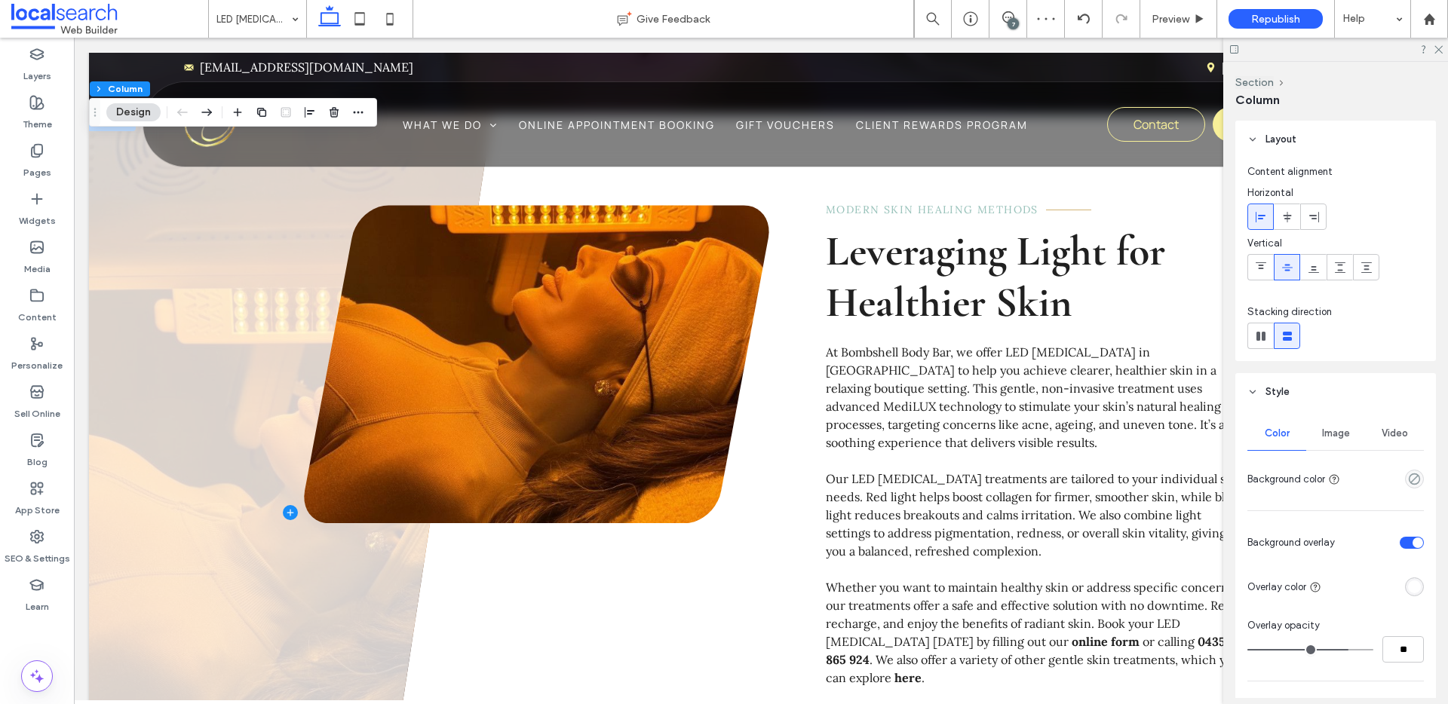
type input "**"
click at [1309, 651] on input "range" at bounding box center [1311, 650] width 126 height 2
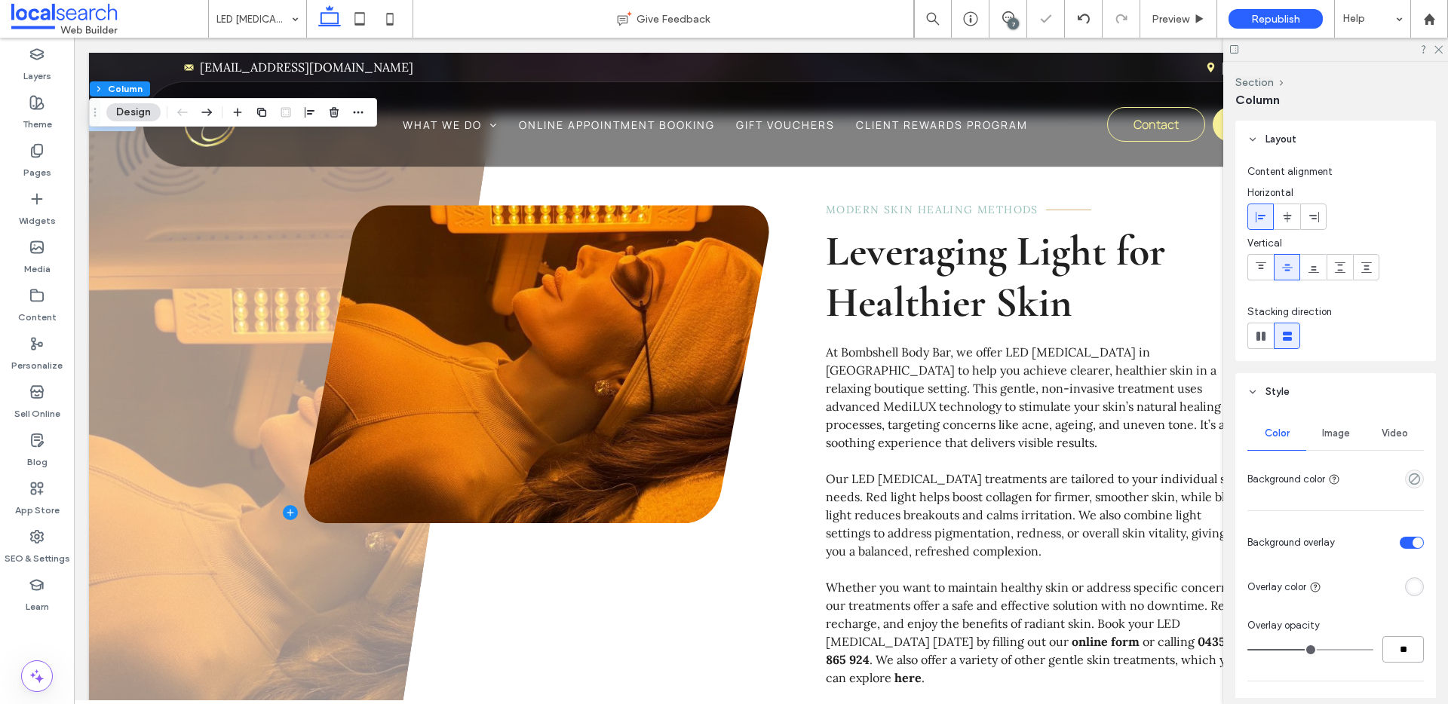
click at [1402, 652] on input "**" at bounding box center [1403, 650] width 41 height 26
type input "**"
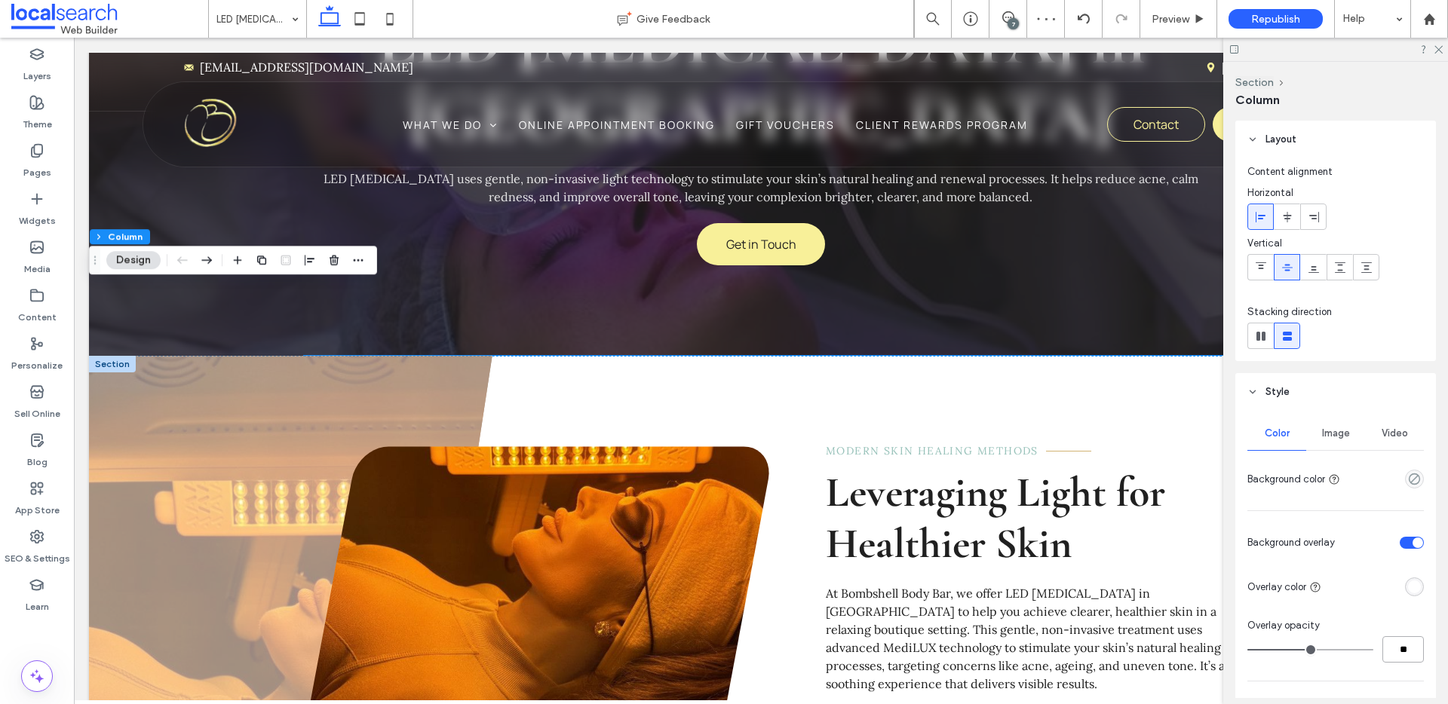
scroll to position [243, 0]
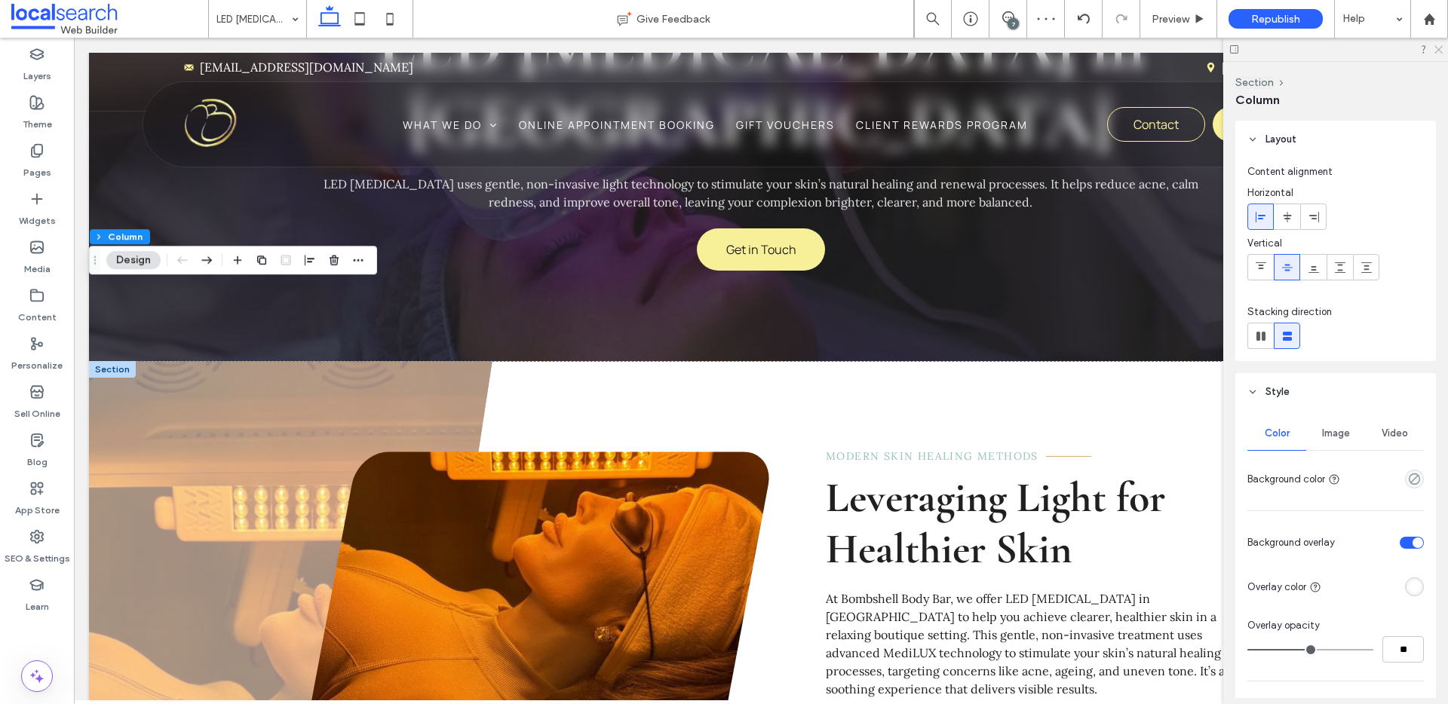
click at [1438, 50] on use at bounding box center [1439, 50] width 8 height 8
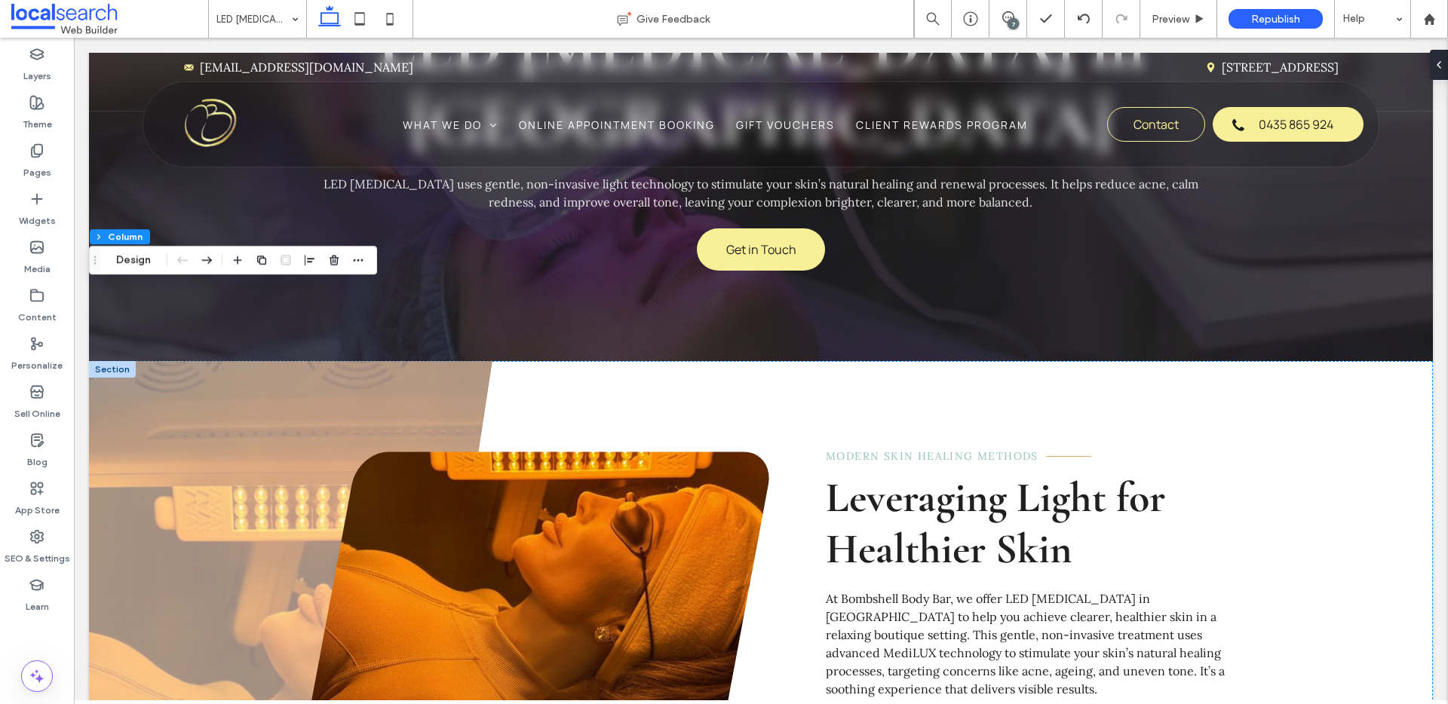
click at [121, 361] on div at bounding box center [112, 369] width 47 height 17
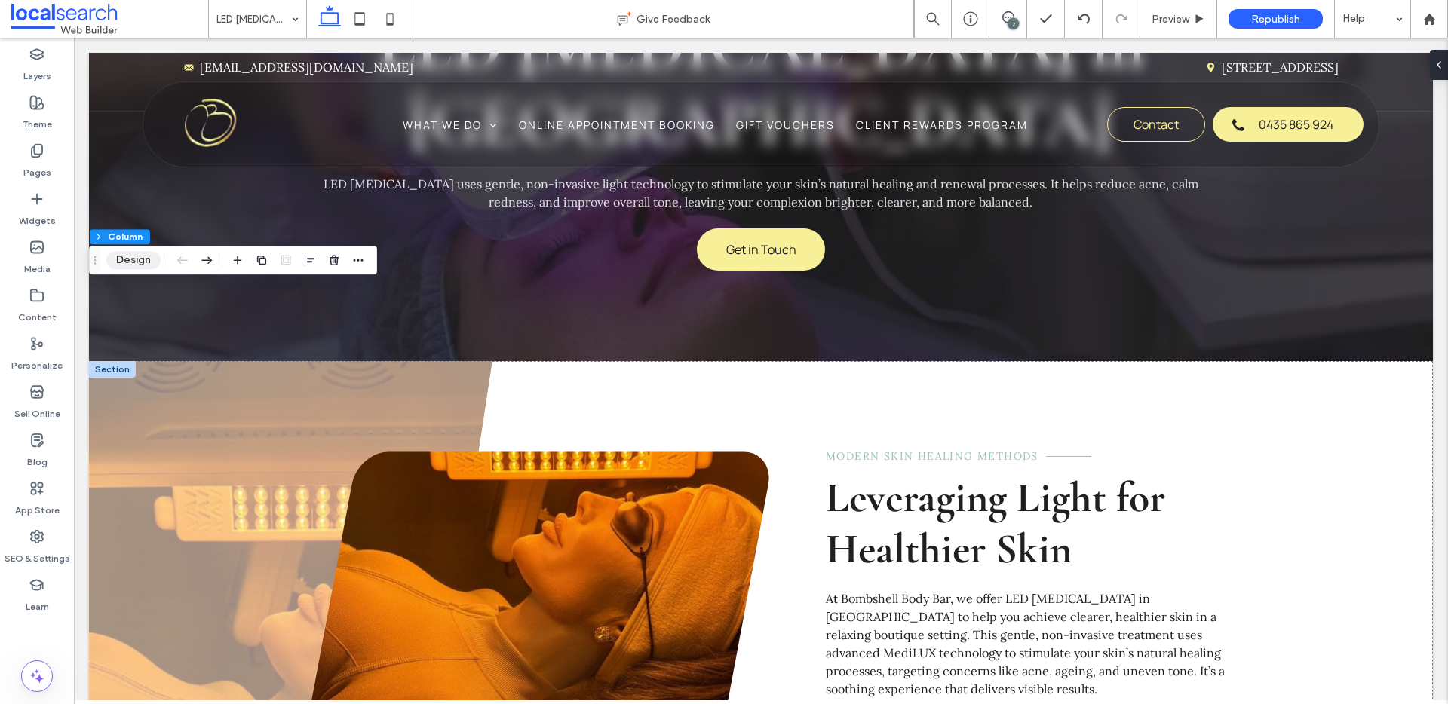
click at [135, 260] on button "Design" at bounding box center [133, 260] width 54 height 18
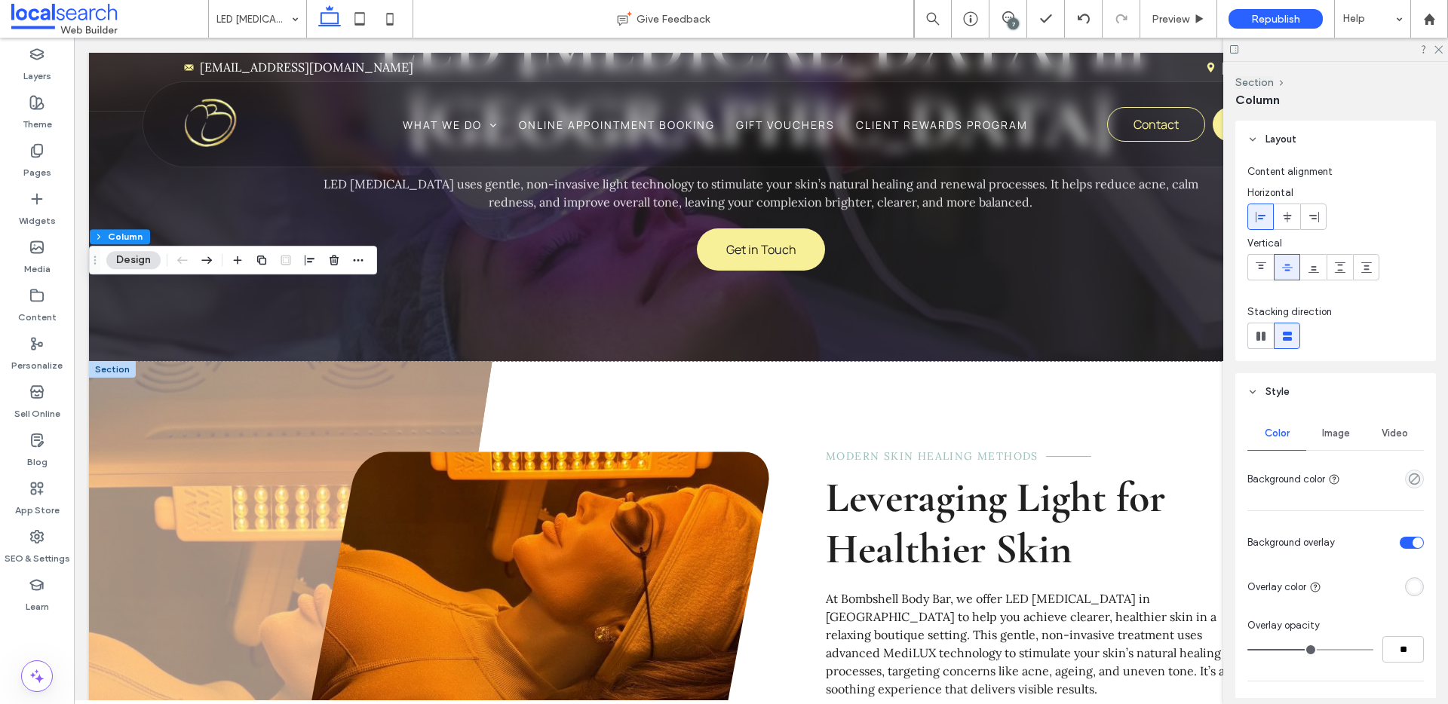
click at [1333, 431] on span "Image" at bounding box center [1336, 434] width 28 height 12
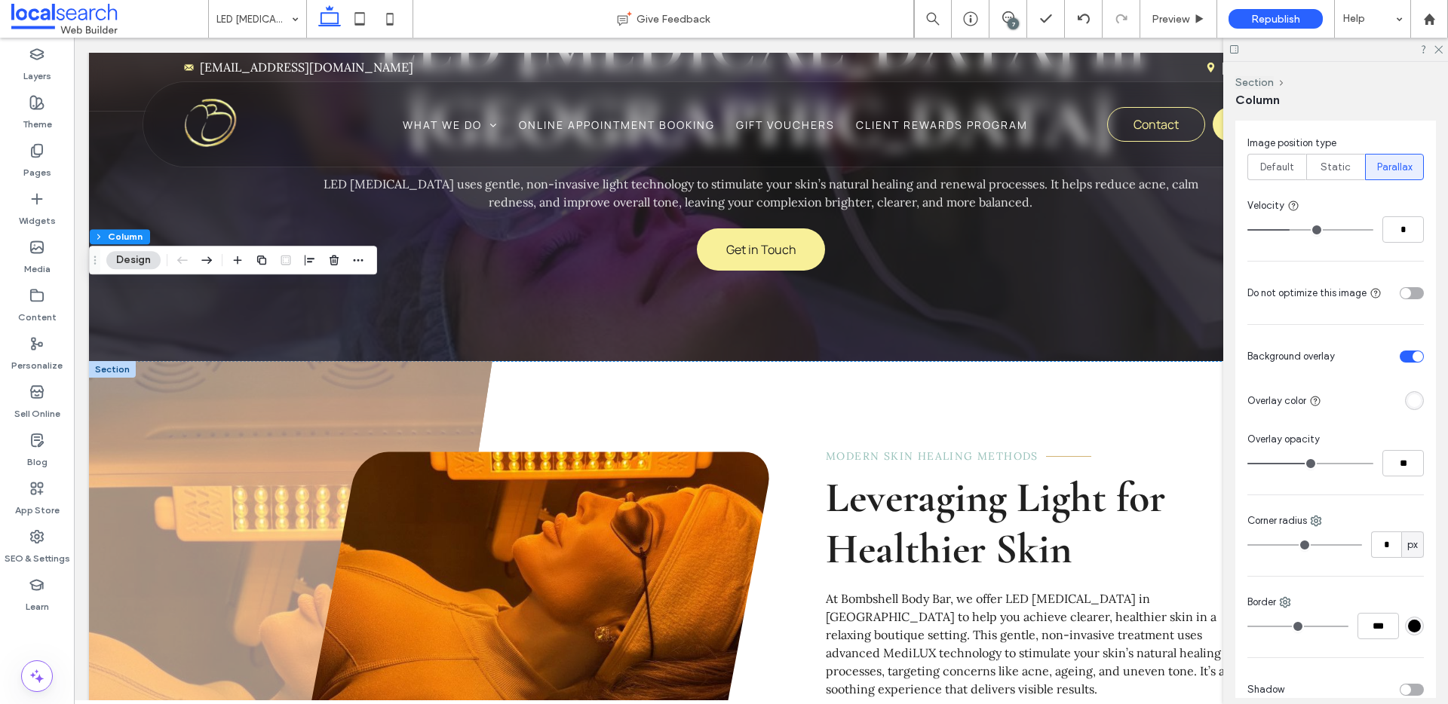
scroll to position [331, 0]
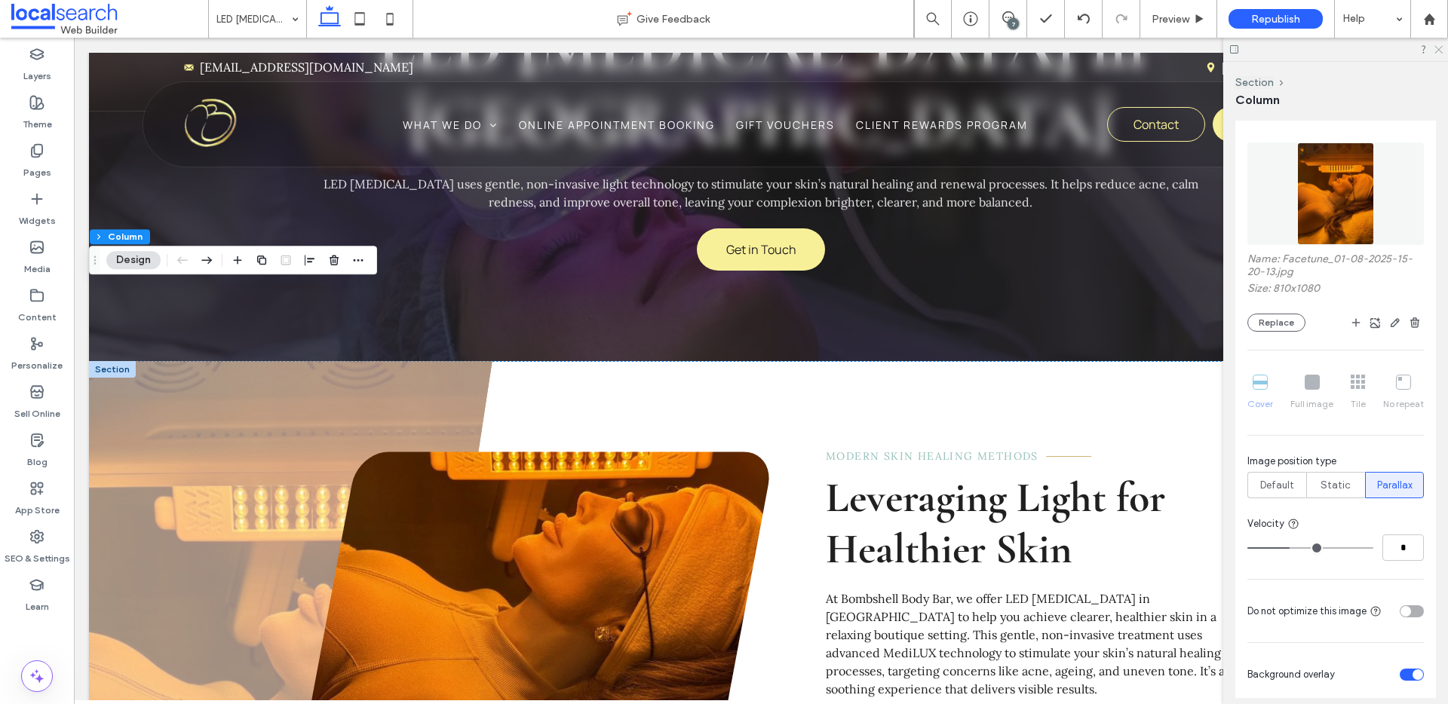
click at [1440, 44] on icon at bounding box center [1438, 49] width 10 height 10
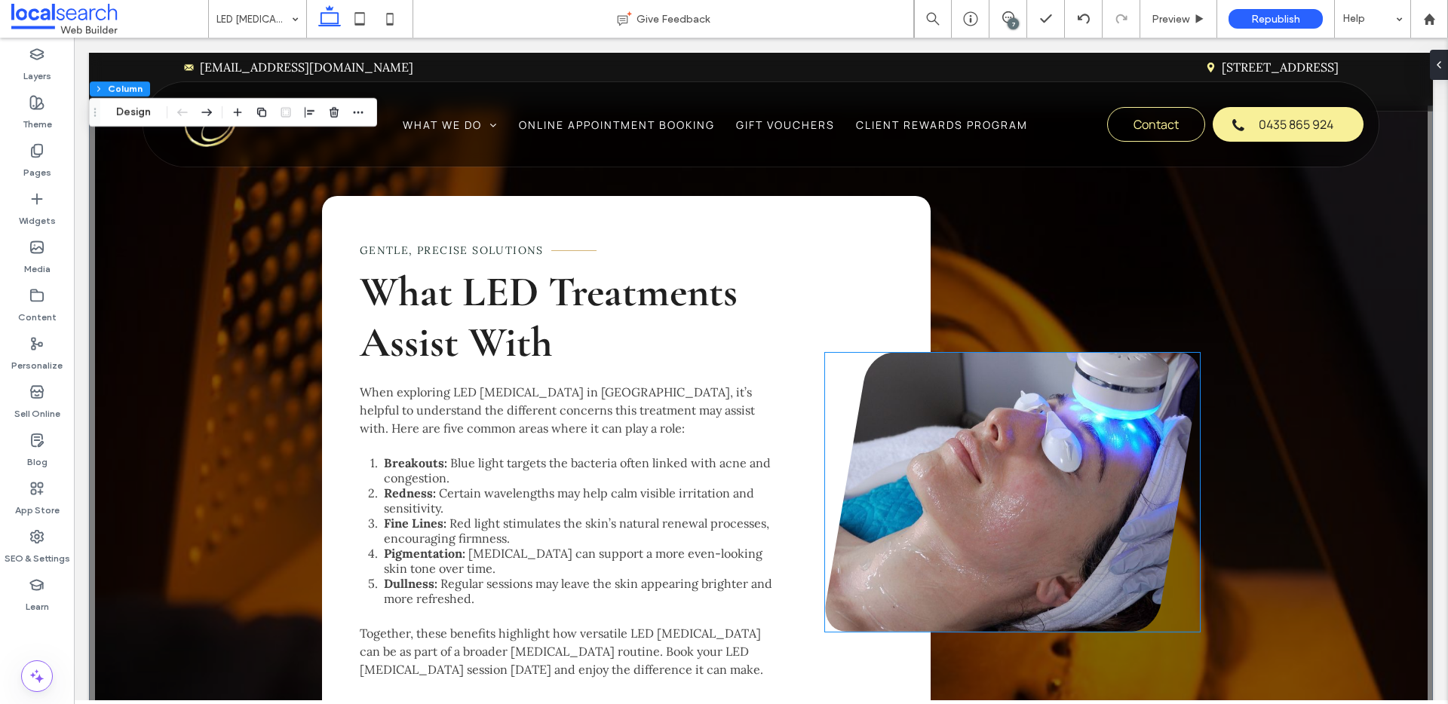
scroll to position [1759, 0]
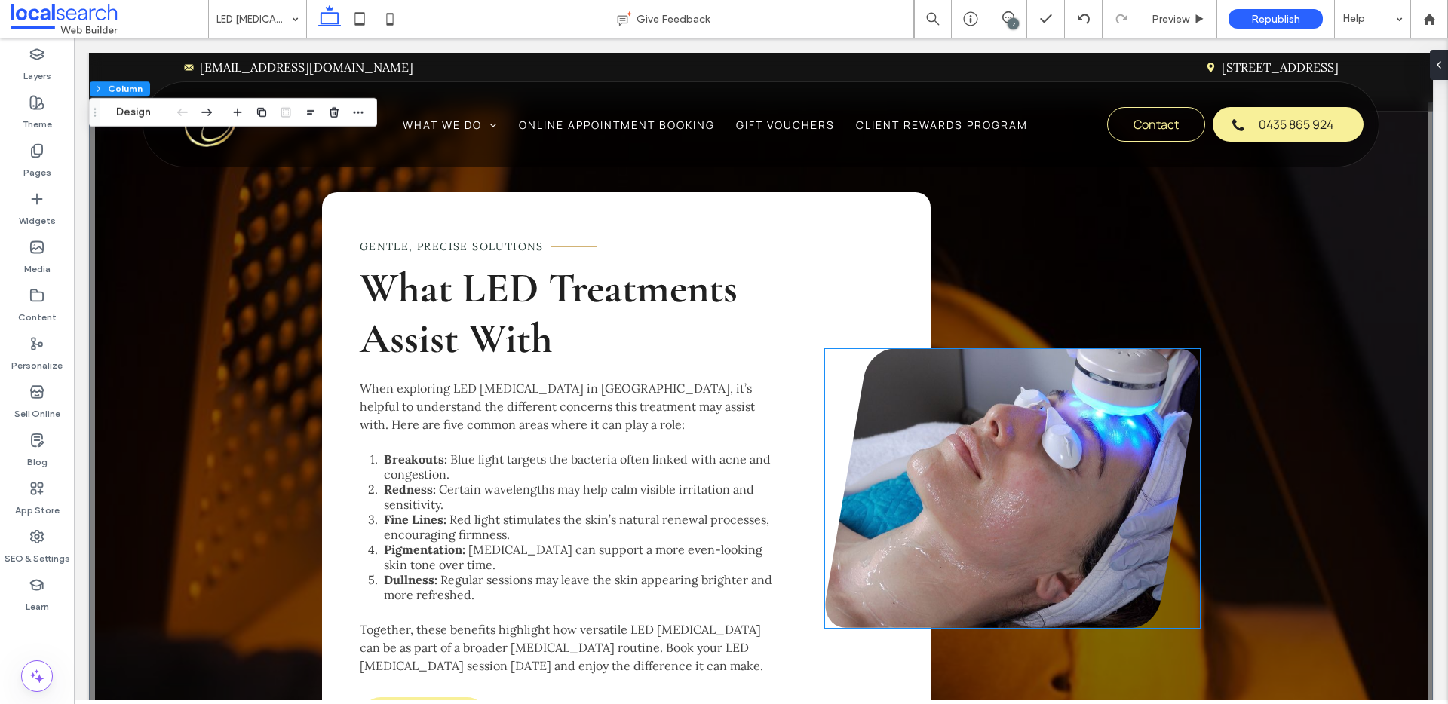
click at [1047, 457] on link at bounding box center [1012, 488] width 375 height 279
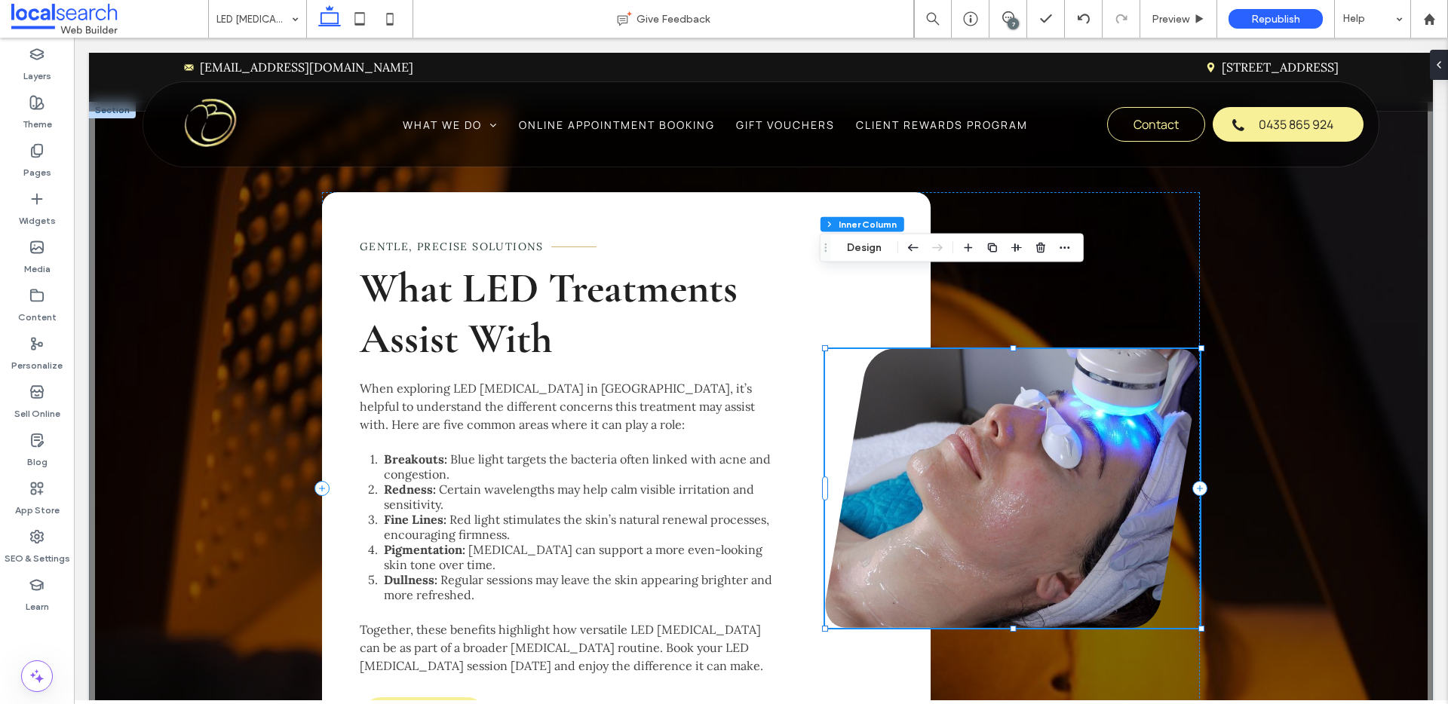
click at [1047, 457] on link at bounding box center [1012, 488] width 375 height 279
click at [920, 249] on button "Manage Photos" at bounding box center [886, 248] width 99 height 18
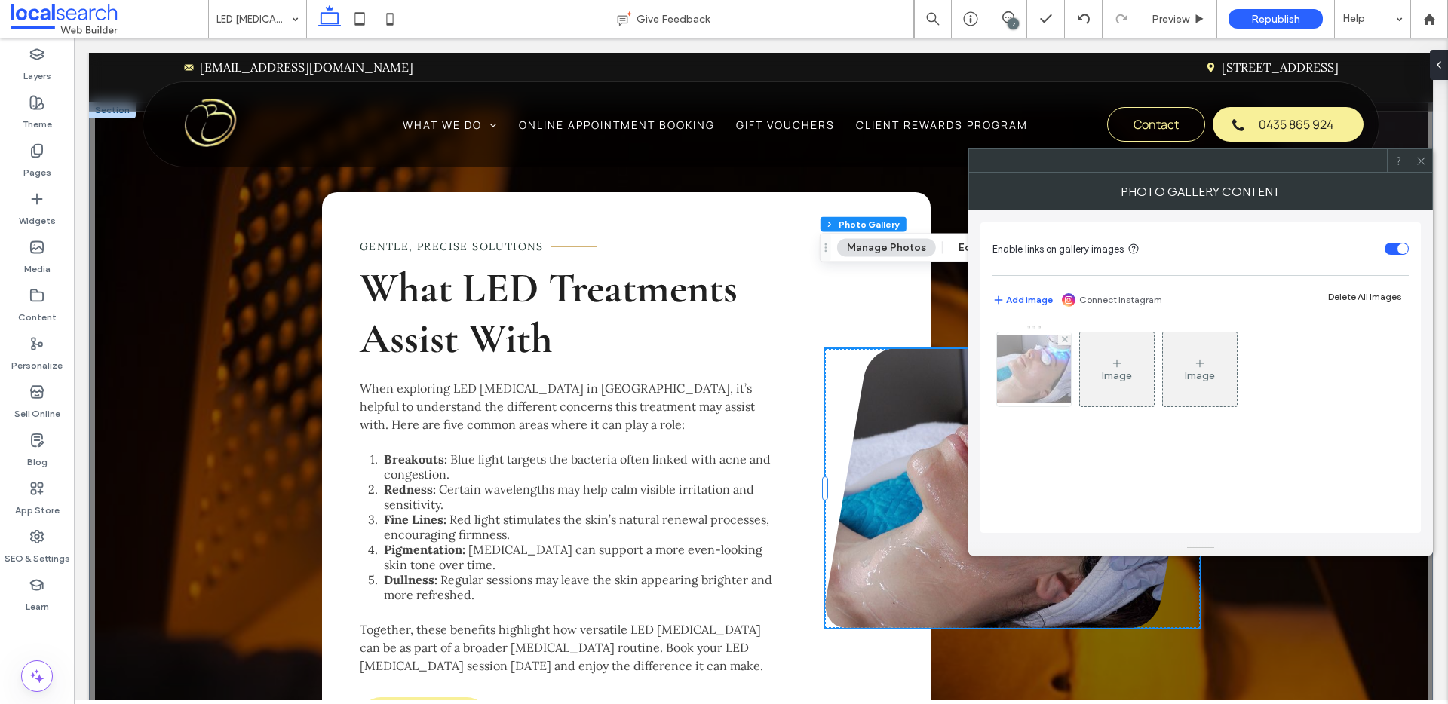
click at [1048, 381] on img at bounding box center [1034, 370] width 121 height 68
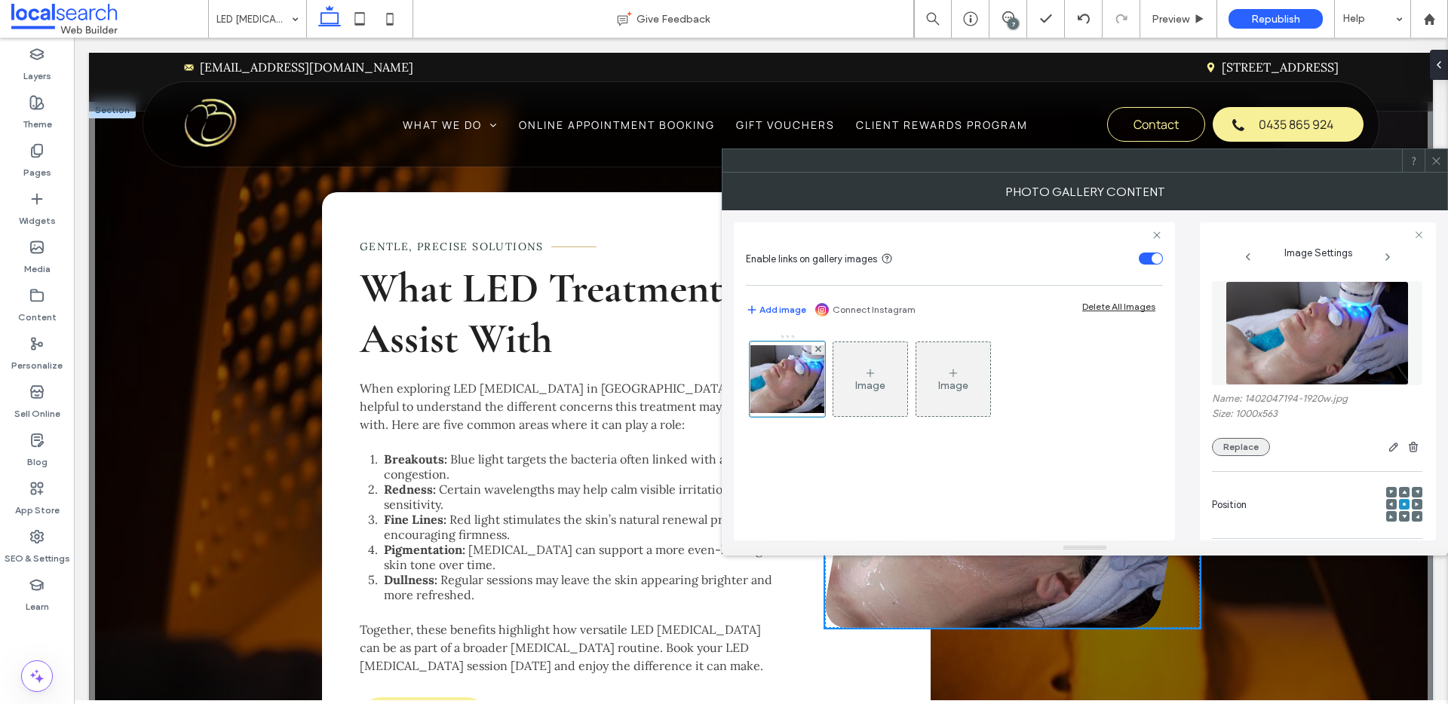
click at [1244, 440] on button "Replace" at bounding box center [1241, 447] width 58 height 18
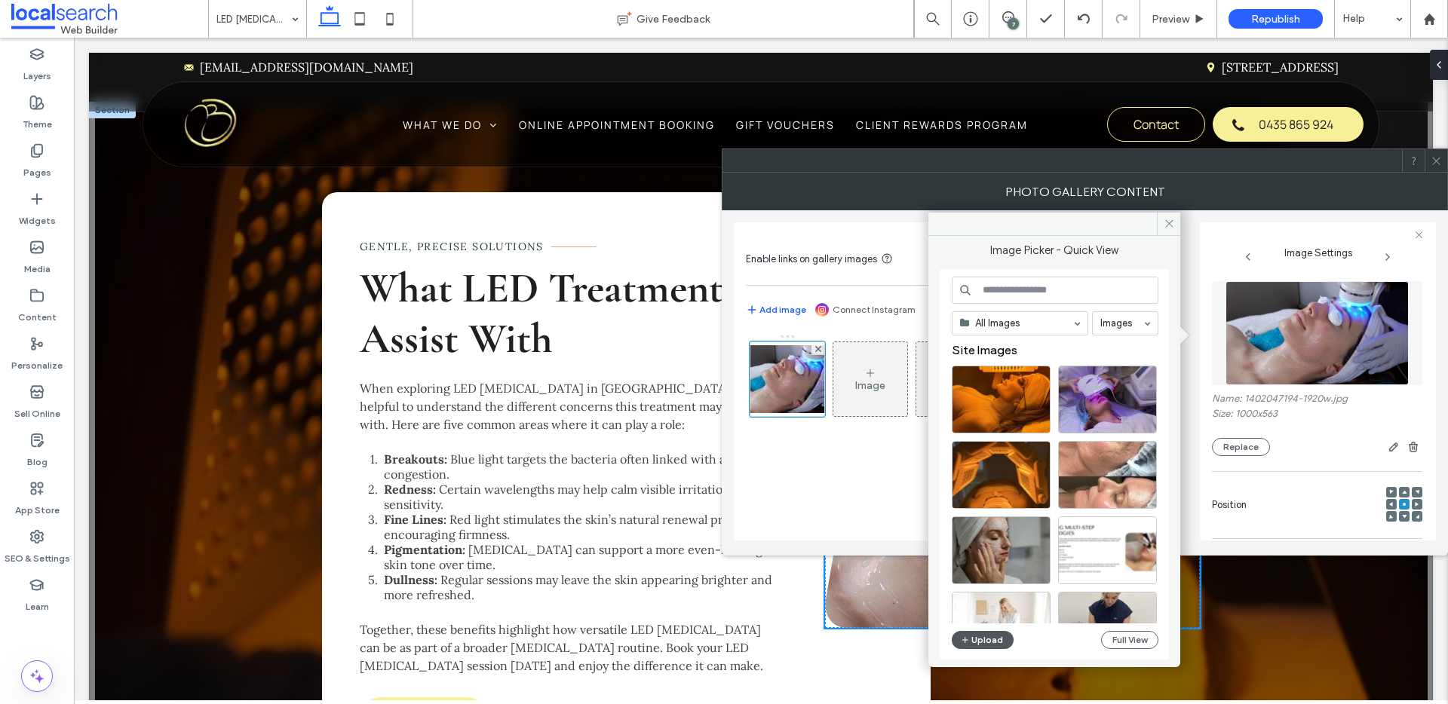
click at [996, 643] on button "Upload" at bounding box center [983, 640] width 62 height 18
click at [996, 475] on div "Select" at bounding box center [1001, 475] width 99 height 68
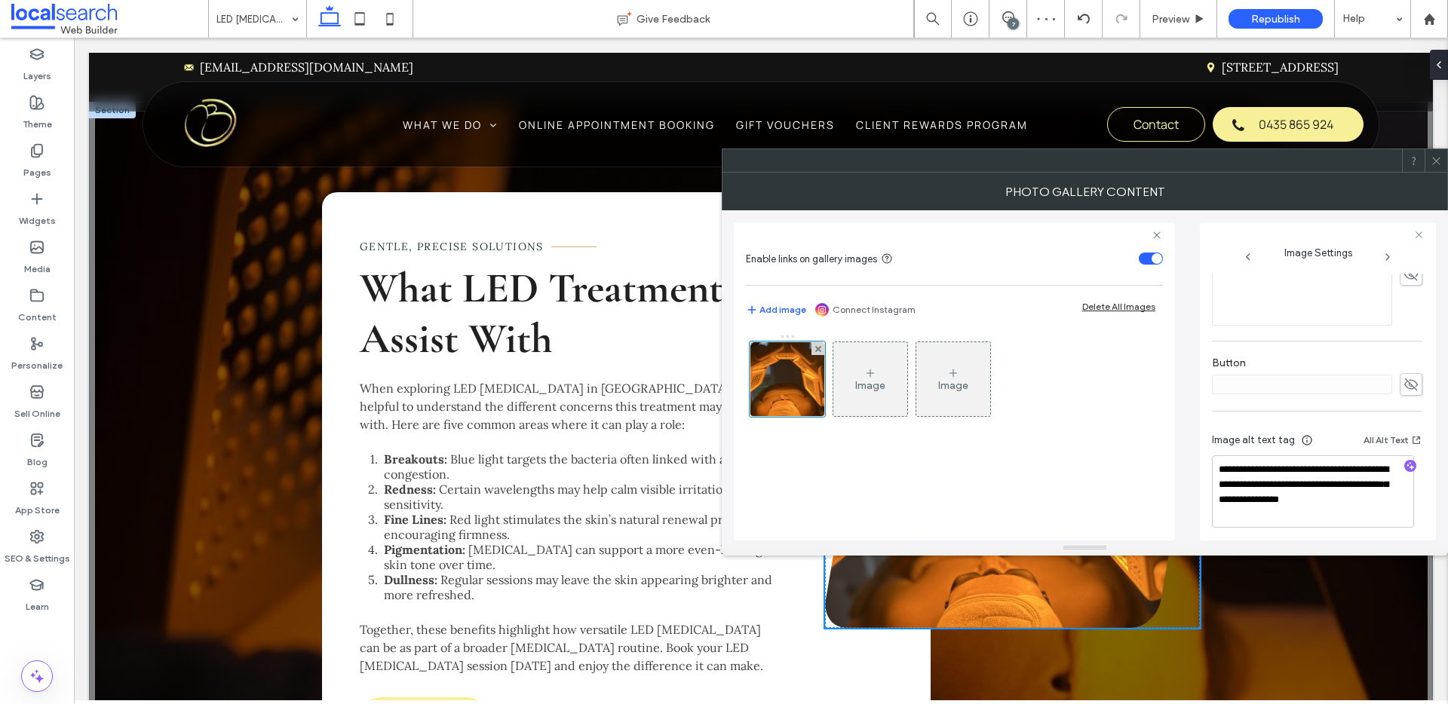
scroll to position [461, 0]
drag, startPoint x: 1333, startPoint y: 477, endPoint x: 1347, endPoint y: 528, distance: 53.3
click at [1347, 528] on div "**********" at bounding box center [1317, 476] width 210 height 127
click at [1405, 463] on icon "button" at bounding box center [1410, 459] width 11 height 11
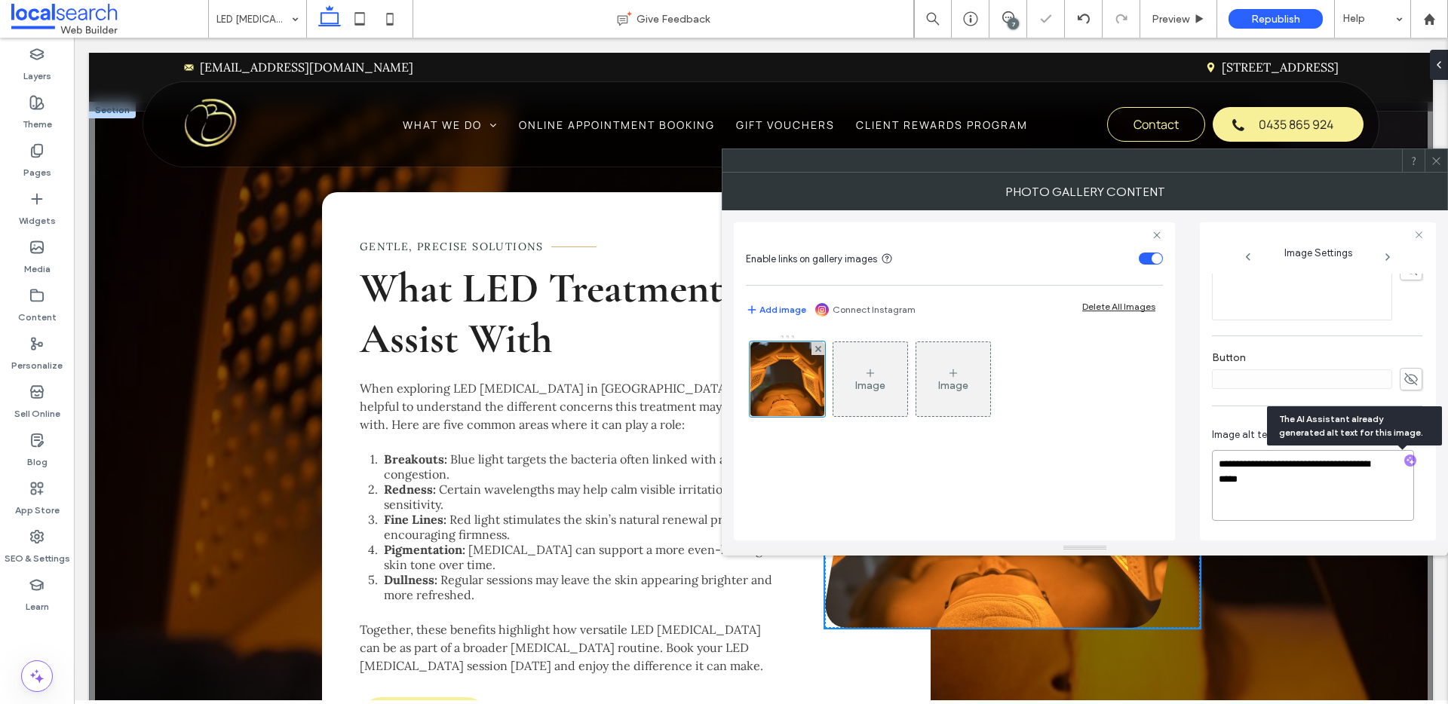
click at [1364, 506] on textarea "**********" at bounding box center [1313, 485] width 202 height 71
paste textarea "**********"
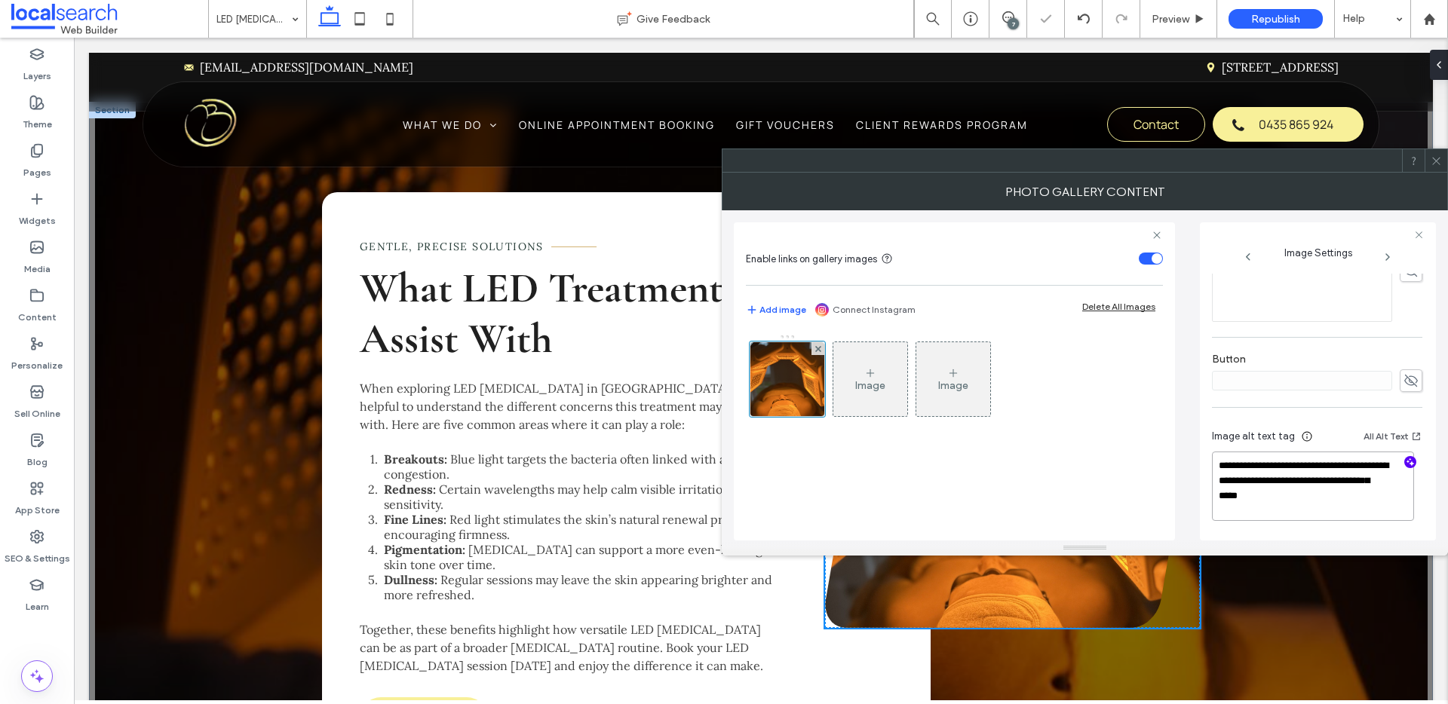
type textarea "**********"
click at [1436, 164] on icon at bounding box center [1436, 160] width 11 height 11
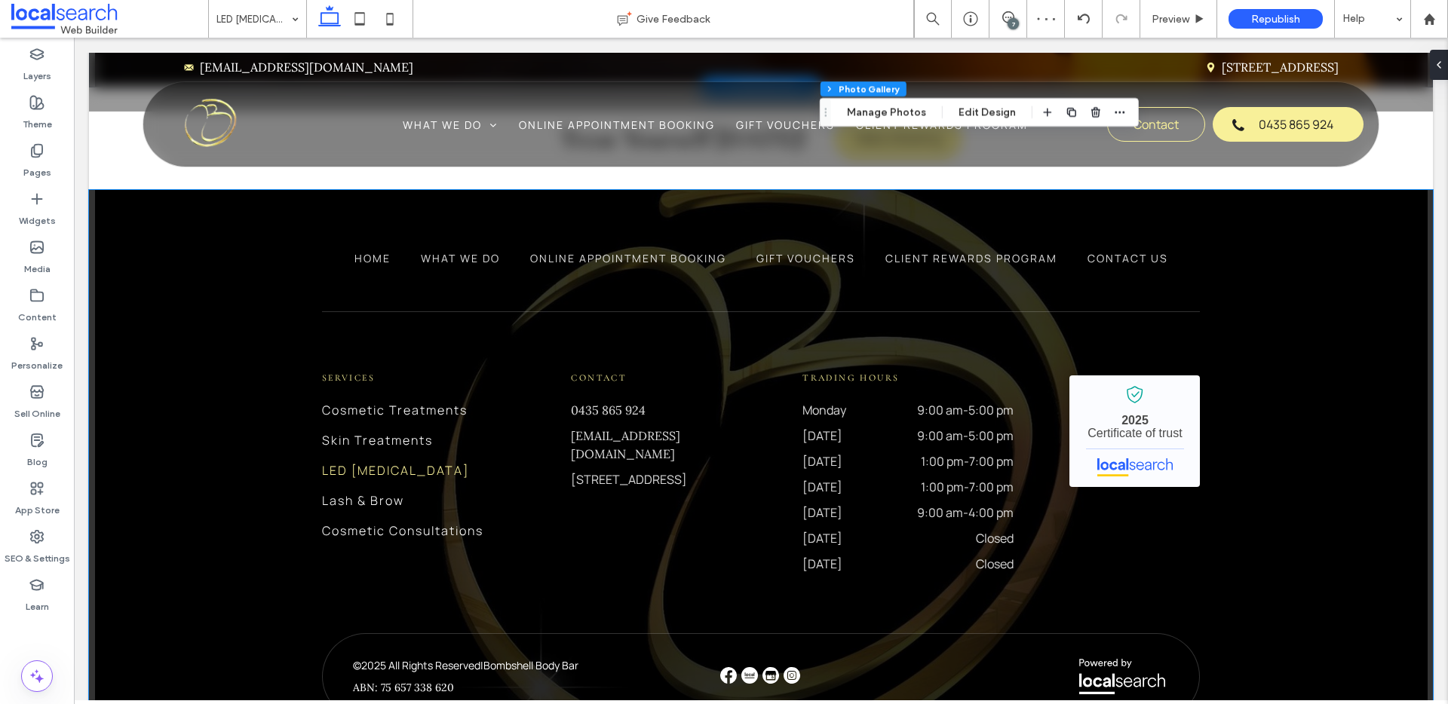
scroll to position [2555, 0]
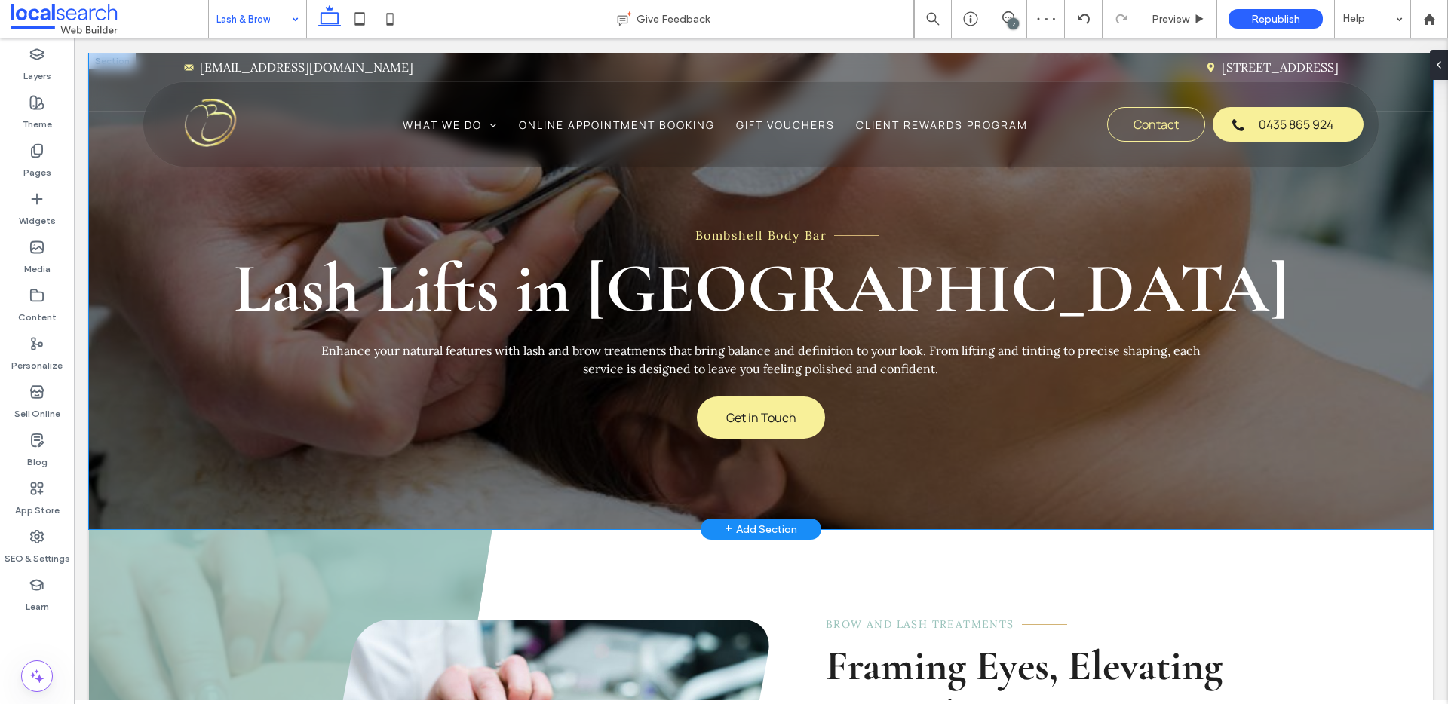
click at [145, 203] on div "Bombshell Body Bar Lash Lifts in Yeppoon Enhance your natural features with las…" at bounding box center [761, 291] width 1344 height 477
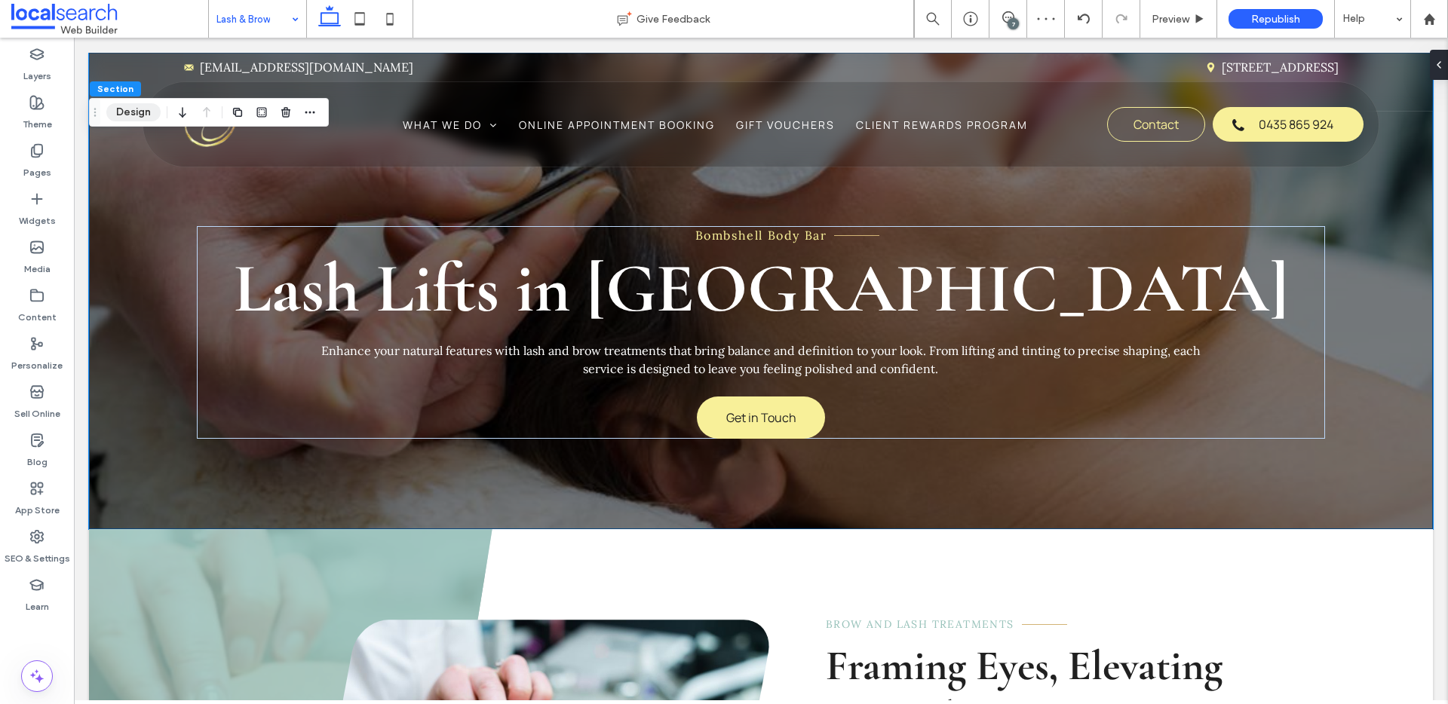
click at [124, 106] on button "Design" at bounding box center [133, 112] width 54 height 18
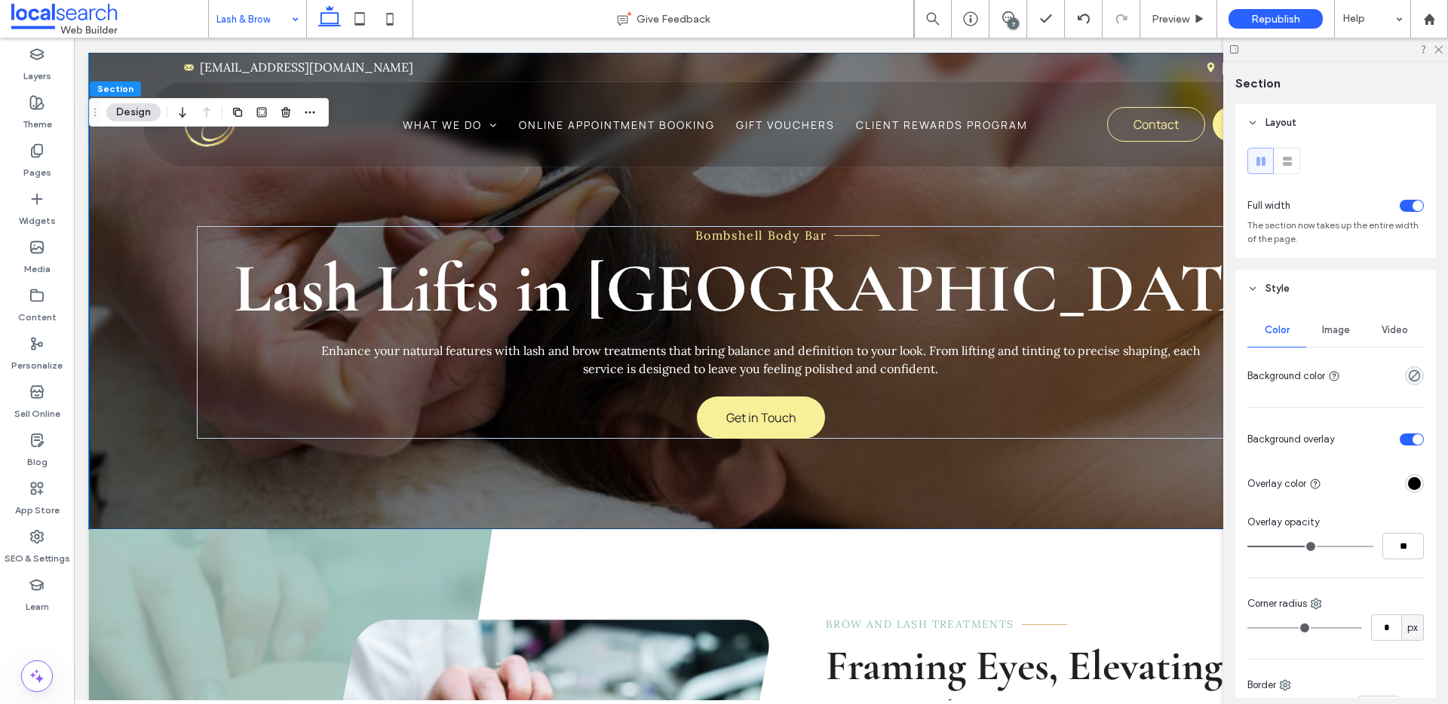
click at [1337, 323] on div "Image" at bounding box center [1335, 330] width 59 height 33
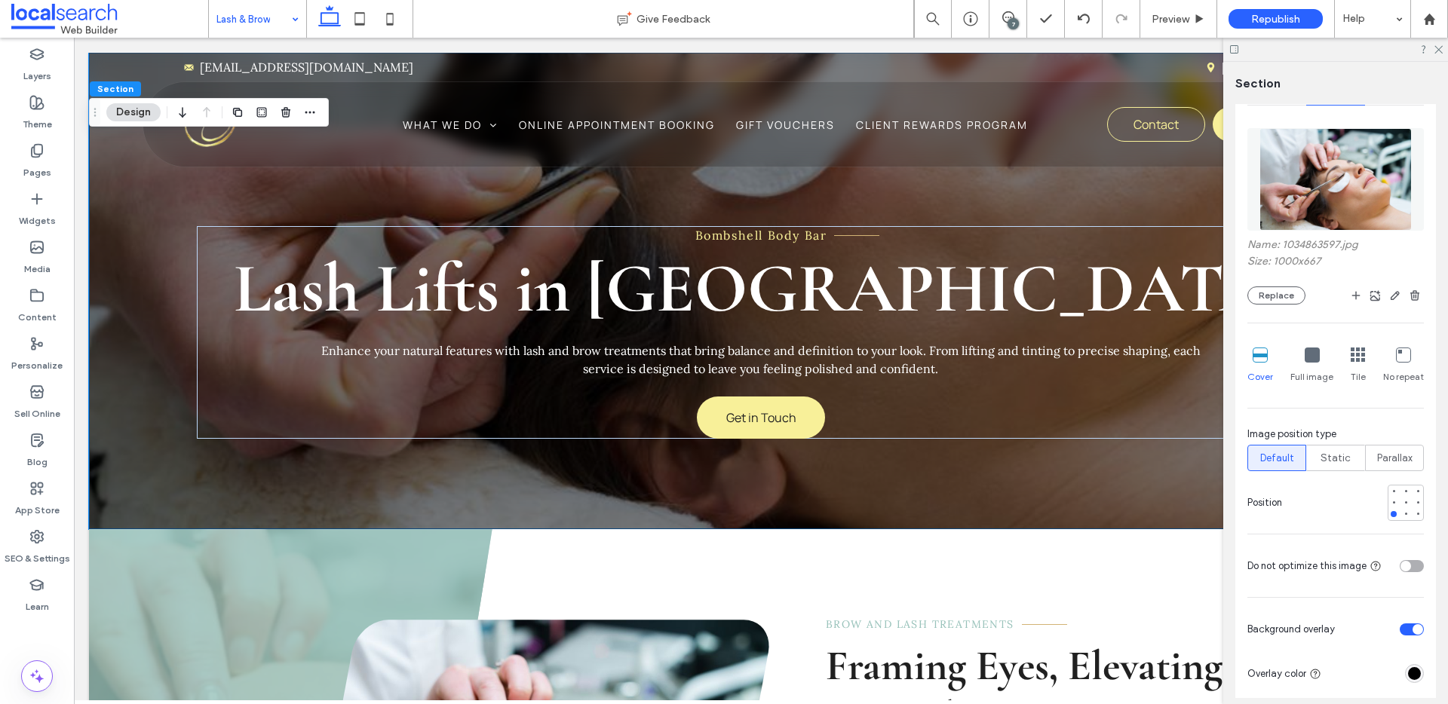
scroll to position [251, 0]
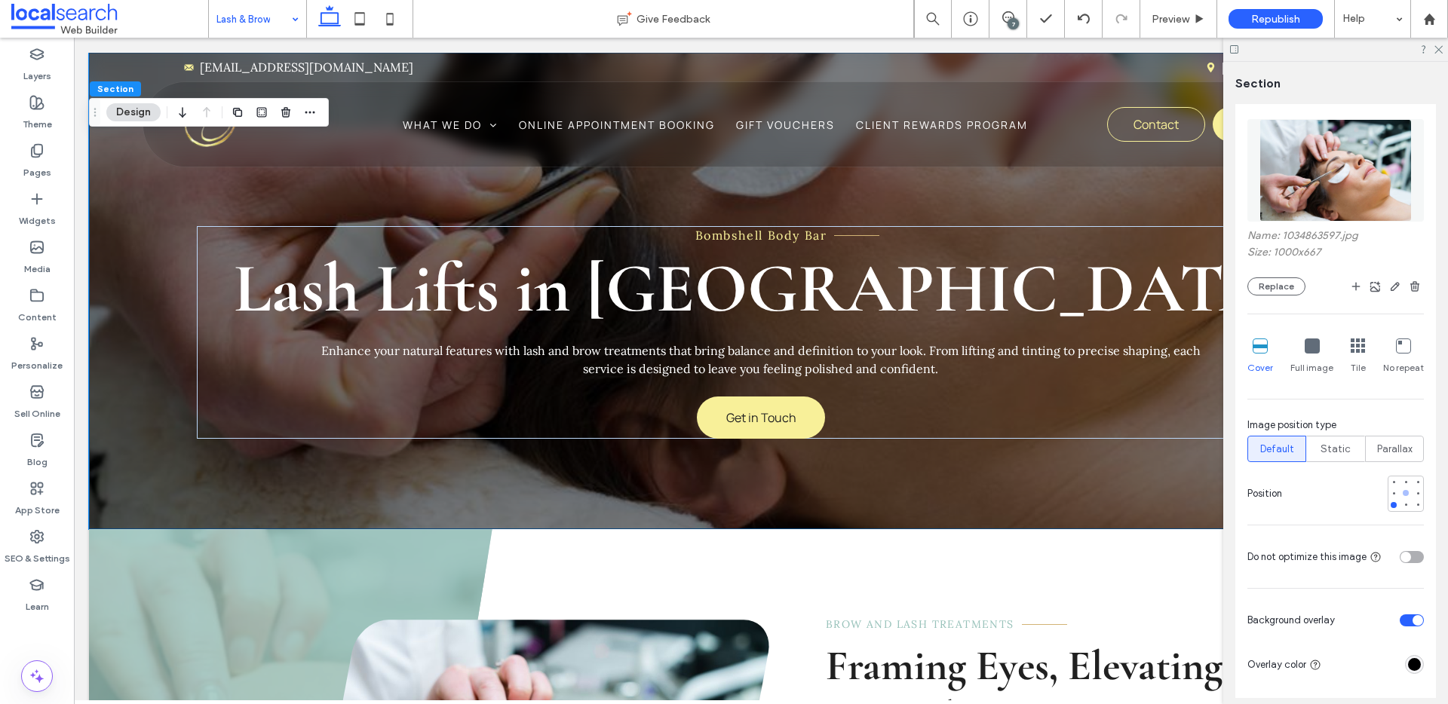
click at [1403, 493] on div at bounding box center [1406, 493] width 6 height 6
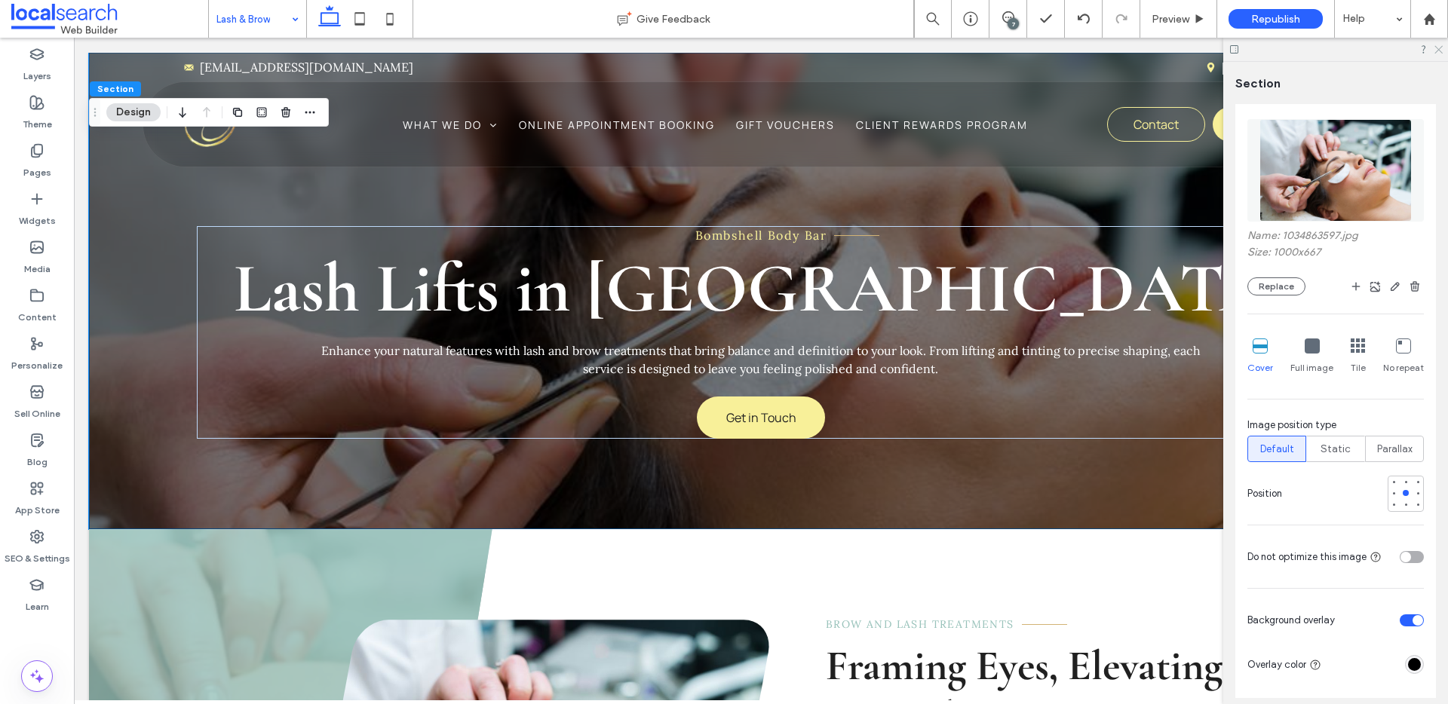
drag, startPoint x: 1439, startPoint y: 50, endPoint x: 1343, endPoint y: 50, distance: 96.5
click at [1439, 50] on use at bounding box center [1439, 50] width 8 height 8
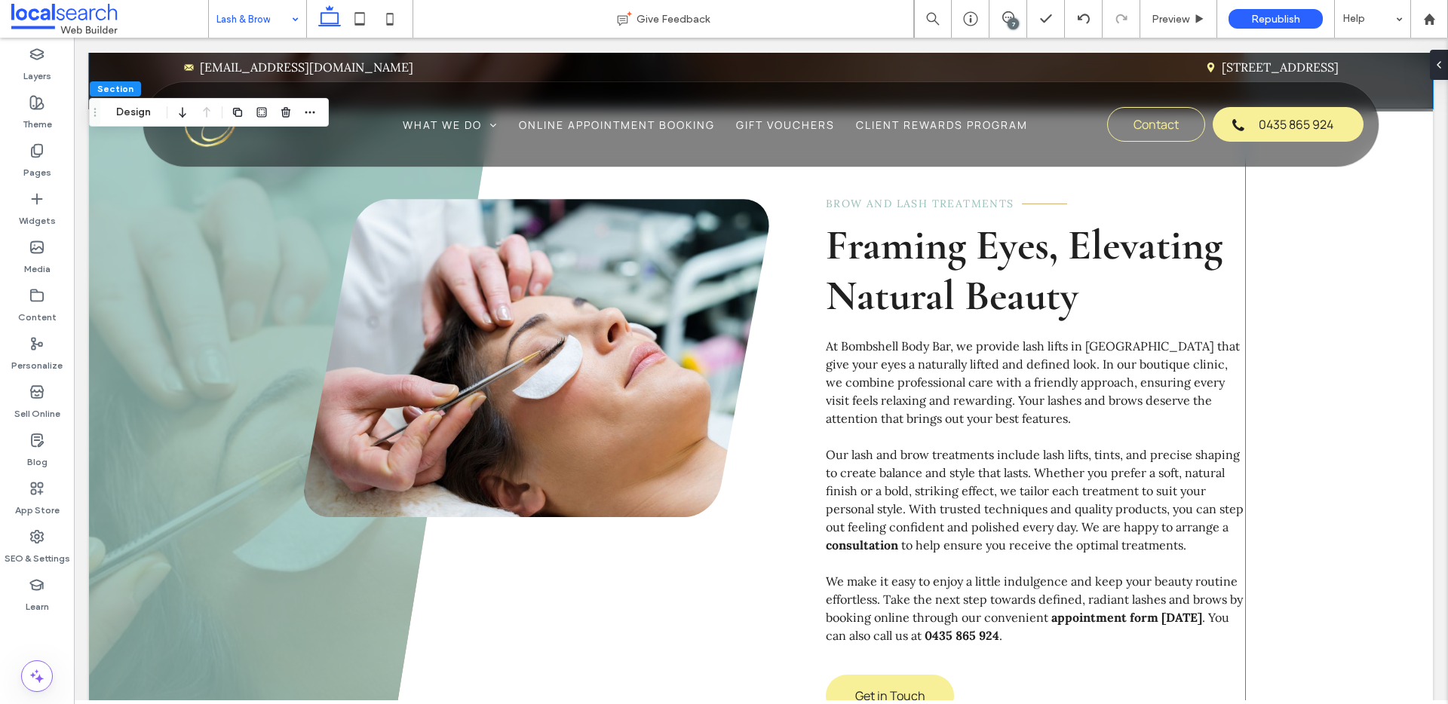
scroll to position [453, 0]
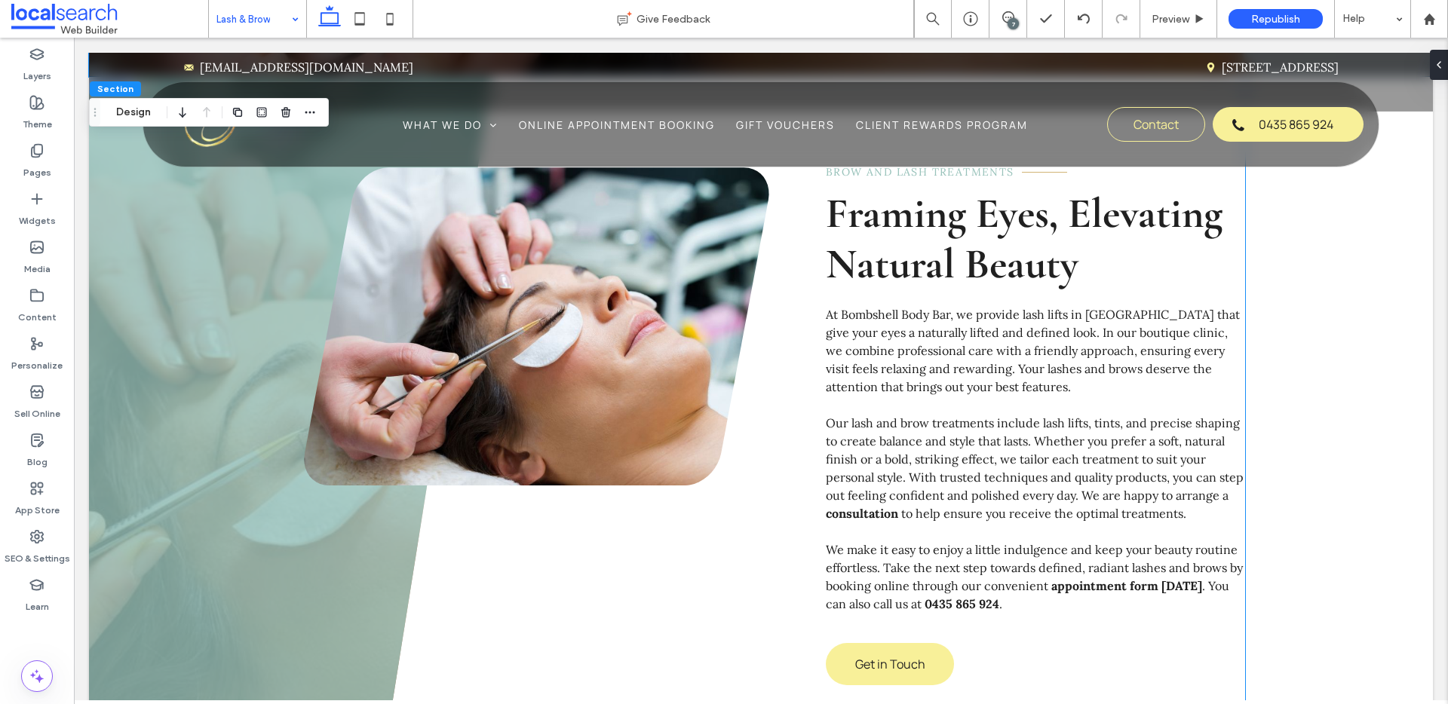
click at [607, 367] on link at bounding box center [536, 326] width 465 height 318
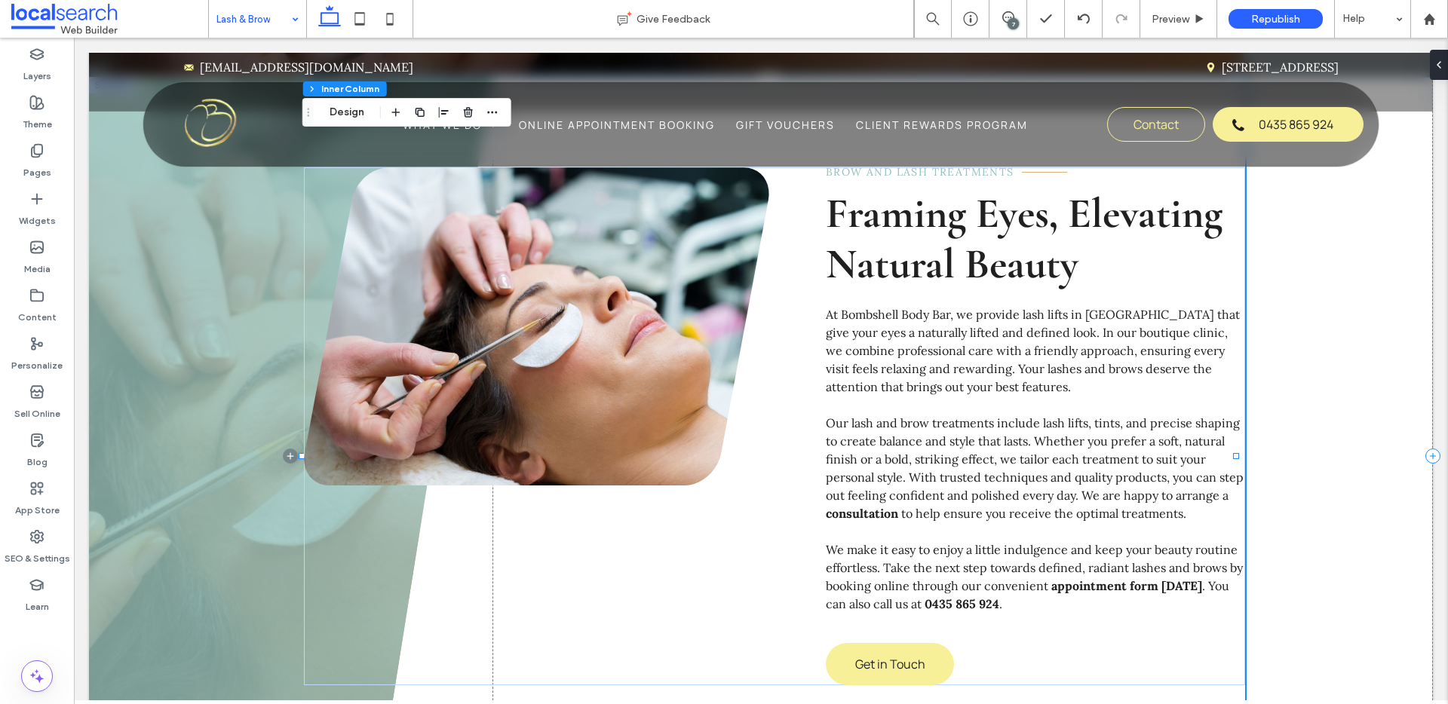
click at [622, 360] on link at bounding box center [536, 326] width 465 height 318
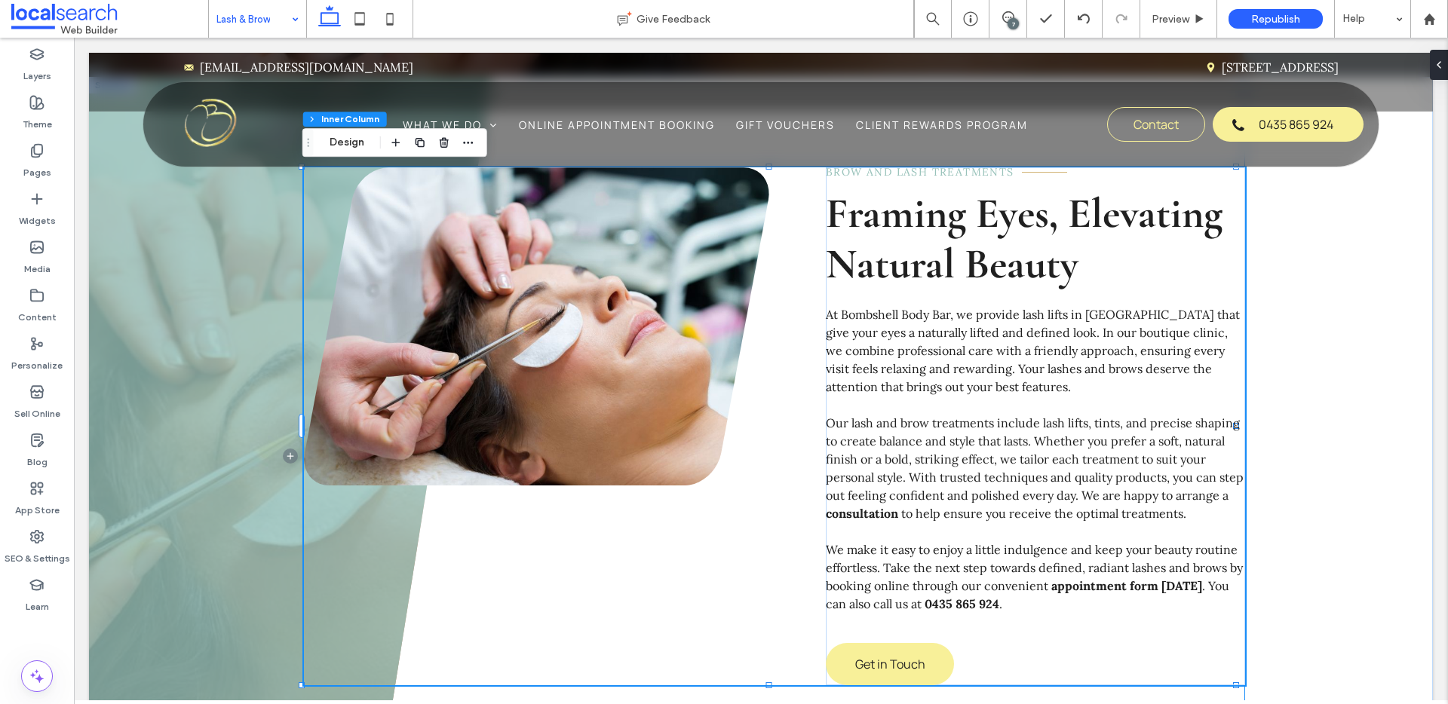
click at [622, 360] on link at bounding box center [536, 326] width 465 height 318
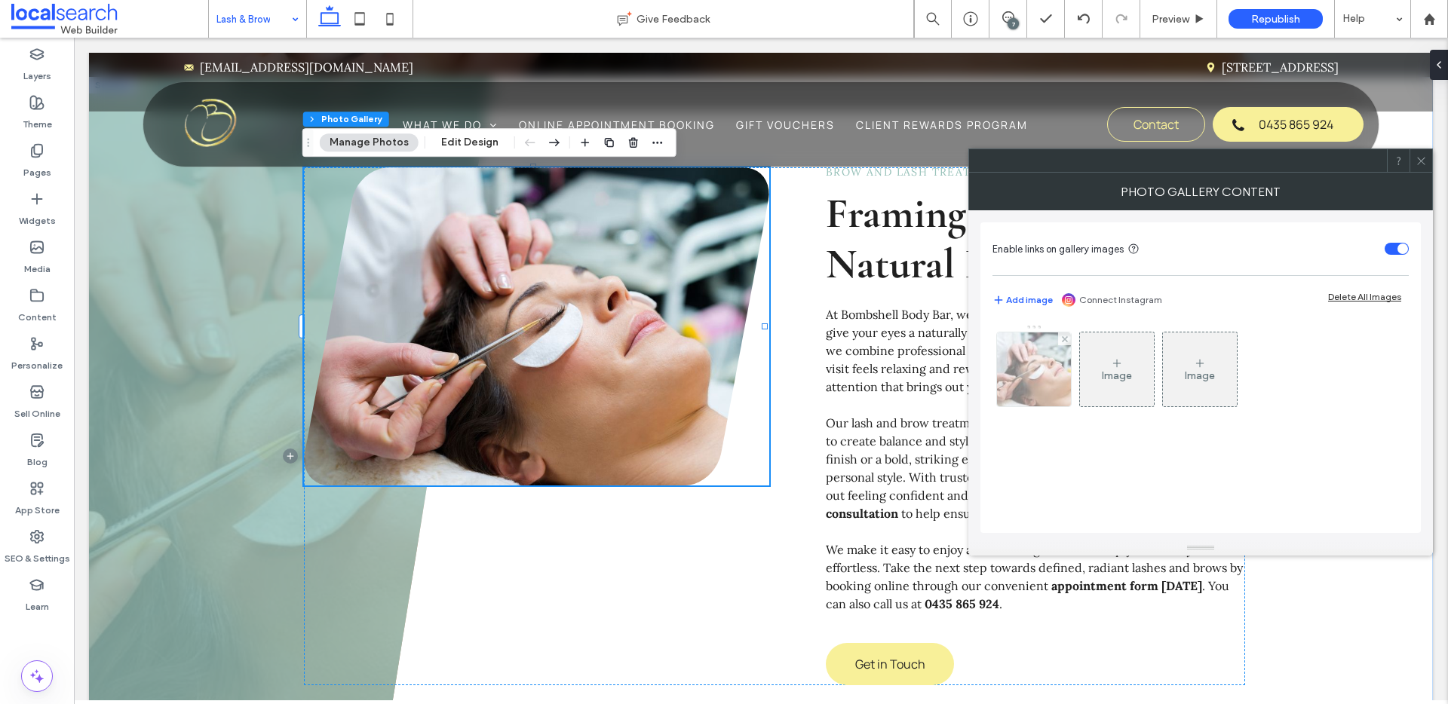
click at [1021, 381] on img at bounding box center [1034, 370] width 112 height 74
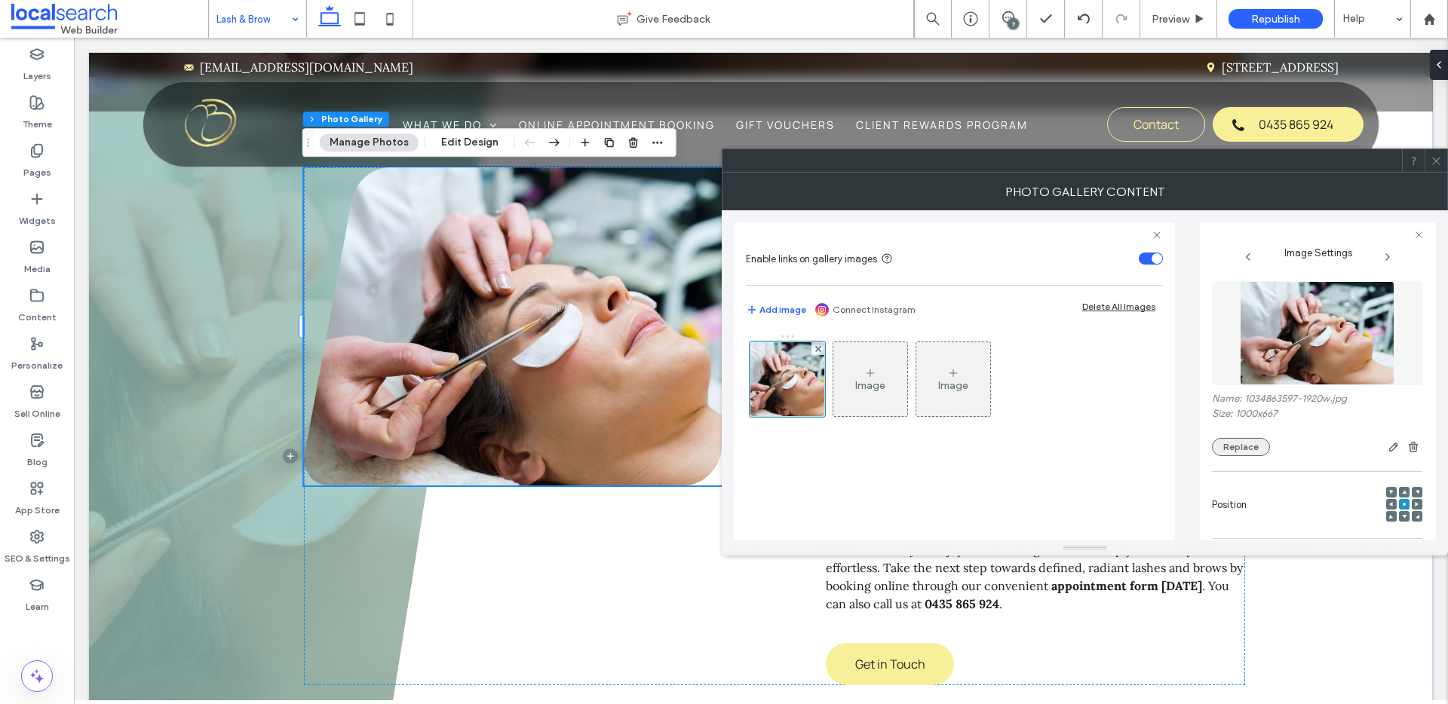
click at [1228, 449] on button "Replace" at bounding box center [1241, 447] width 58 height 18
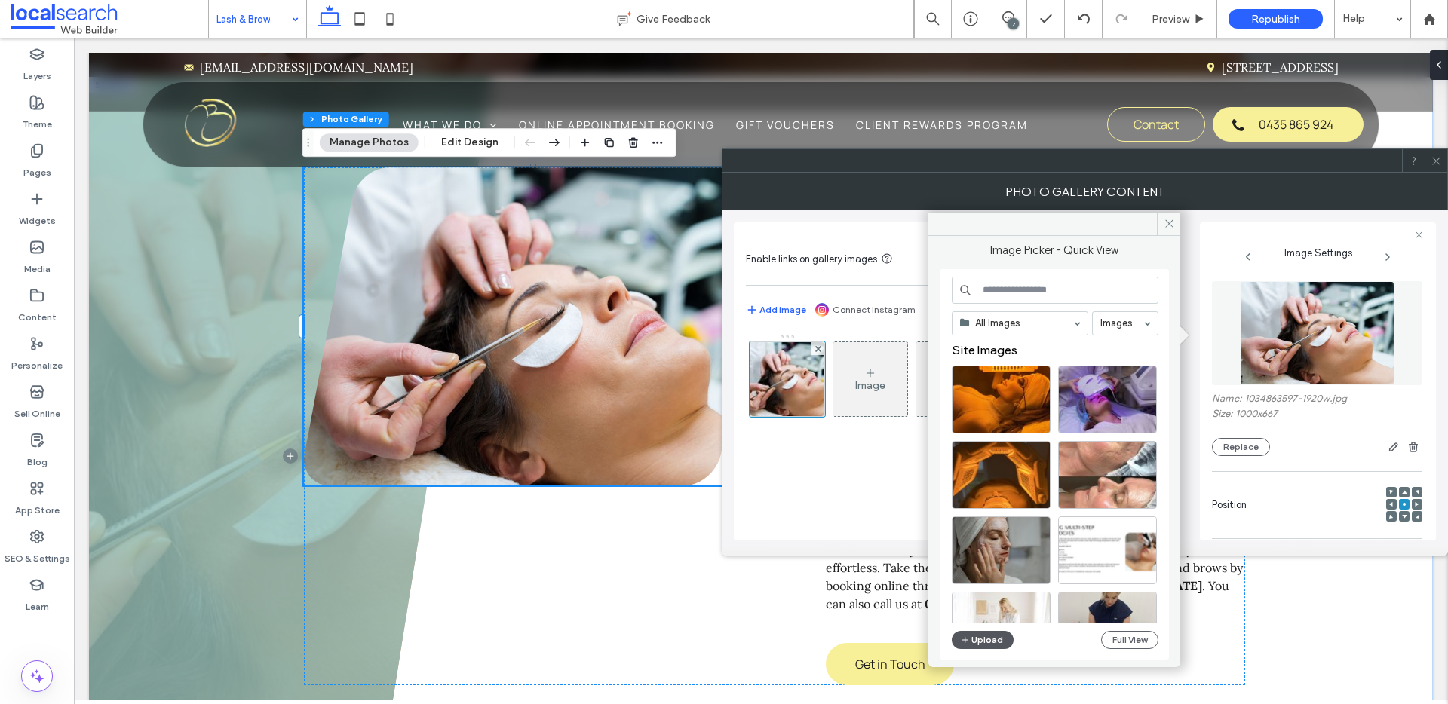
click at [968, 636] on icon "button" at bounding box center [965, 640] width 9 height 12
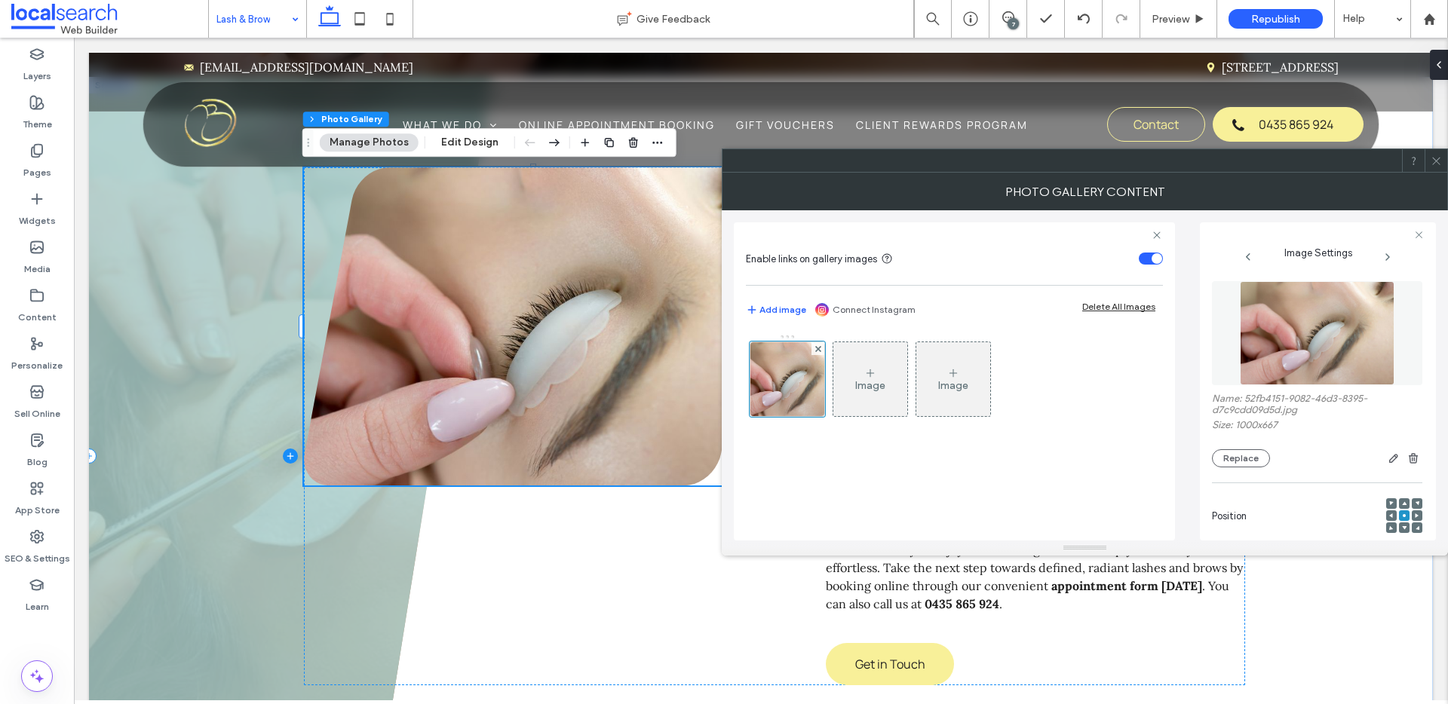
click at [216, 362] on span at bounding box center [291, 456] width 404 height 759
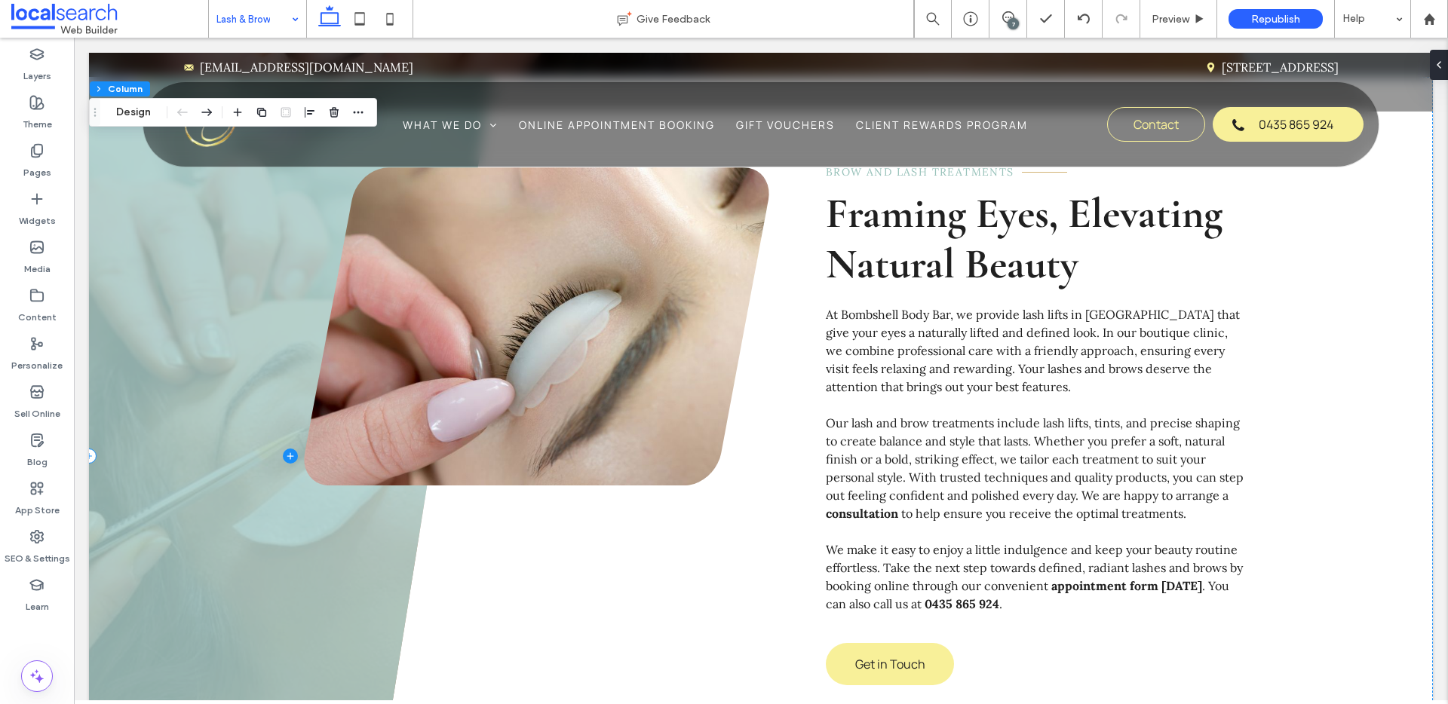
click at [216, 362] on span at bounding box center [291, 456] width 404 height 759
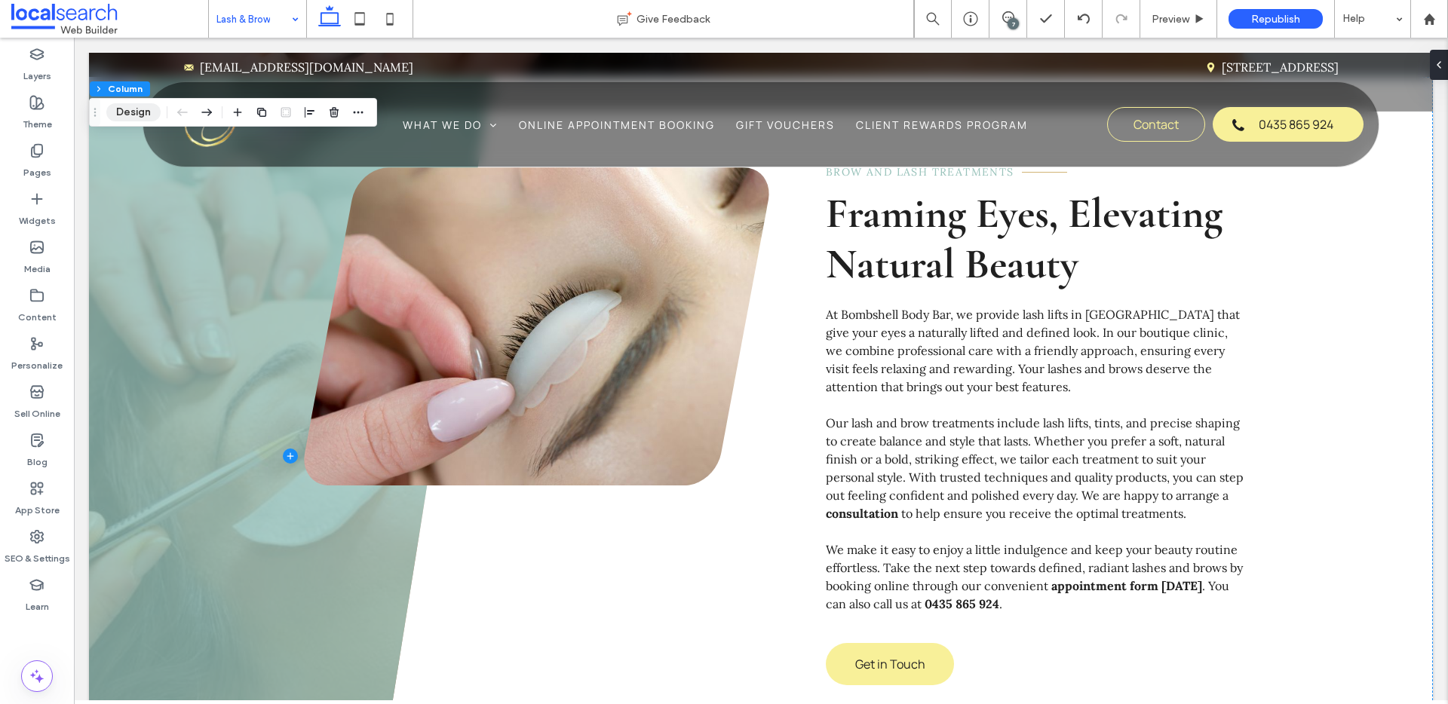
click at [138, 105] on button "Design" at bounding box center [133, 112] width 54 height 18
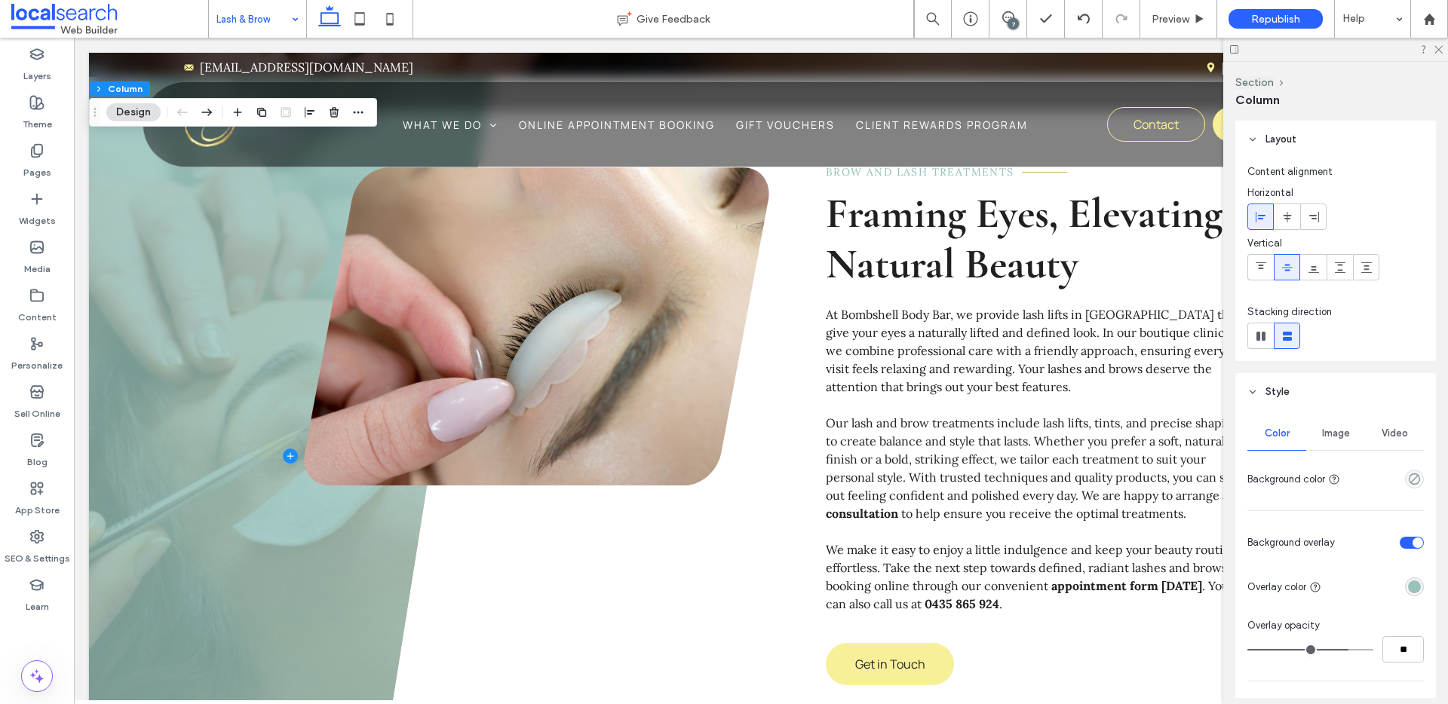
click at [1326, 443] on div "Image" at bounding box center [1335, 433] width 59 height 33
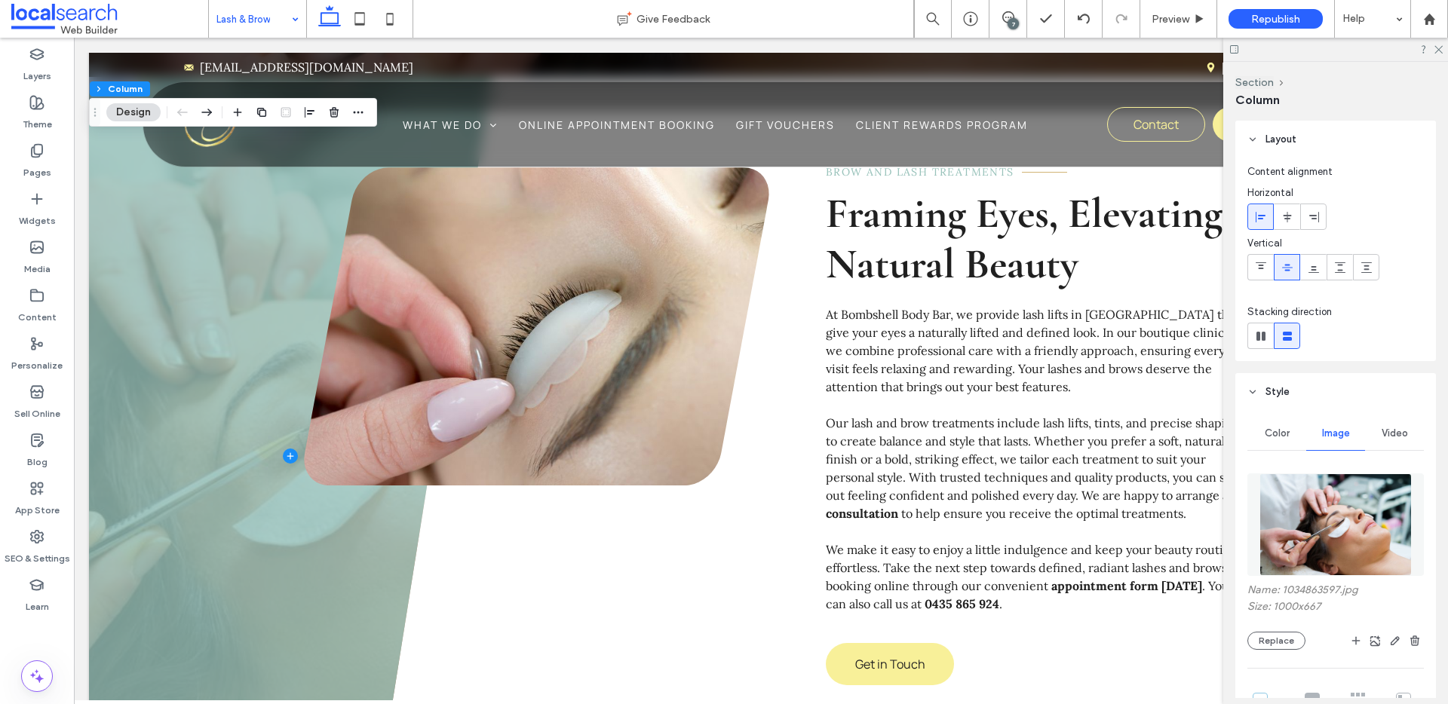
click at [1348, 547] on img at bounding box center [1336, 525] width 153 height 103
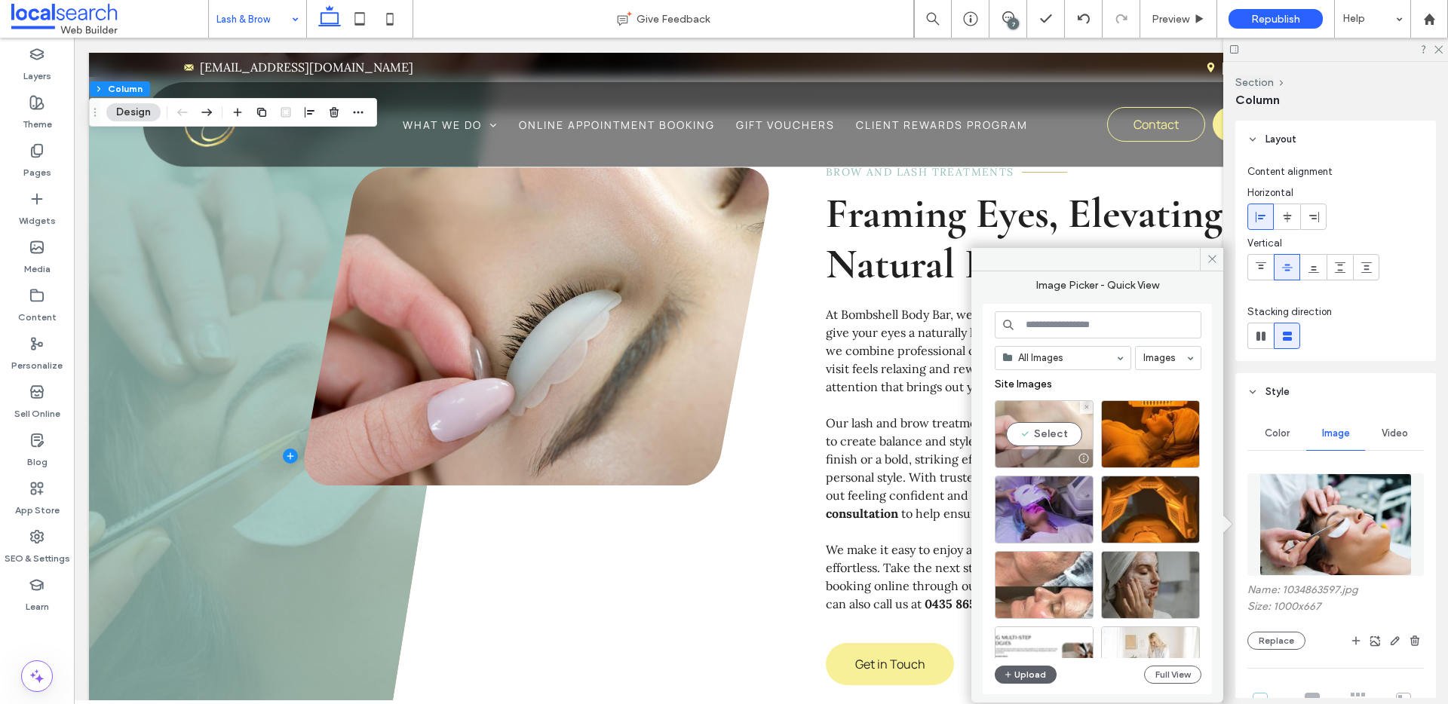
drag, startPoint x: 1045, startPoint y: 425, endPoint x: 976, endPoint y: 393, distance: 76.6
click at [1045, 425] on div "Select" at bounding box center [1044, 435] width 99 height 68
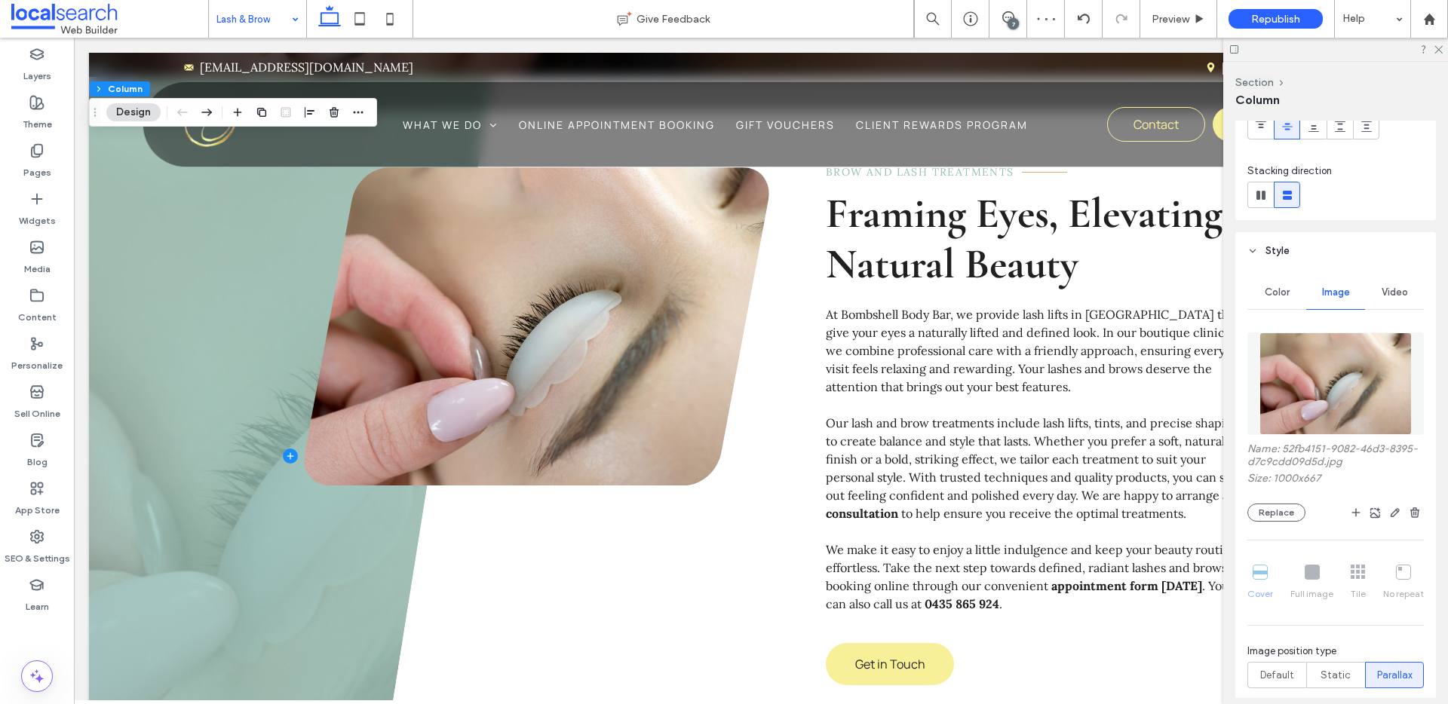
scroll to position [448, 0]
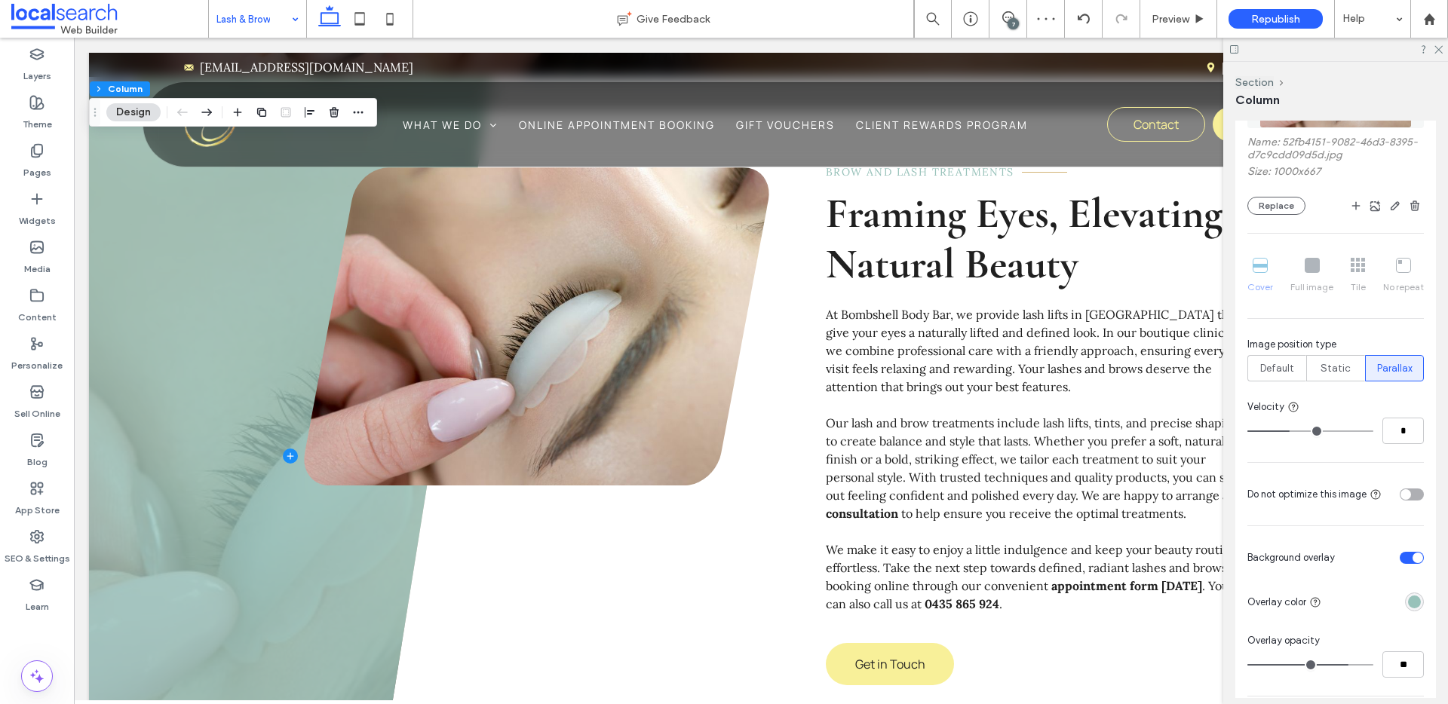
click at [1408, 602] on div "rgba(152, 194, 186, 1)" at bounding box center [1414, 602] width 13 height 13
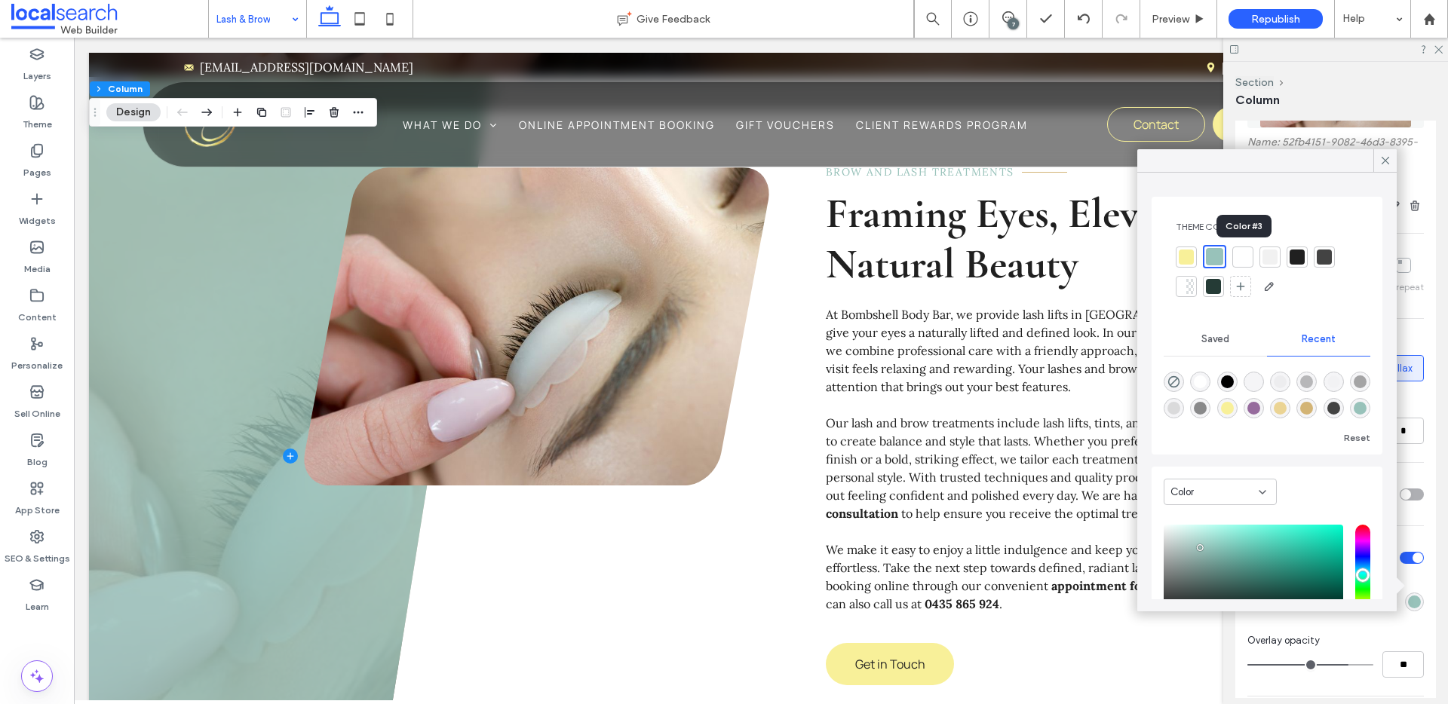
click at [1239, 252] on div at bounding box center [1242, 257] width 15 height 15
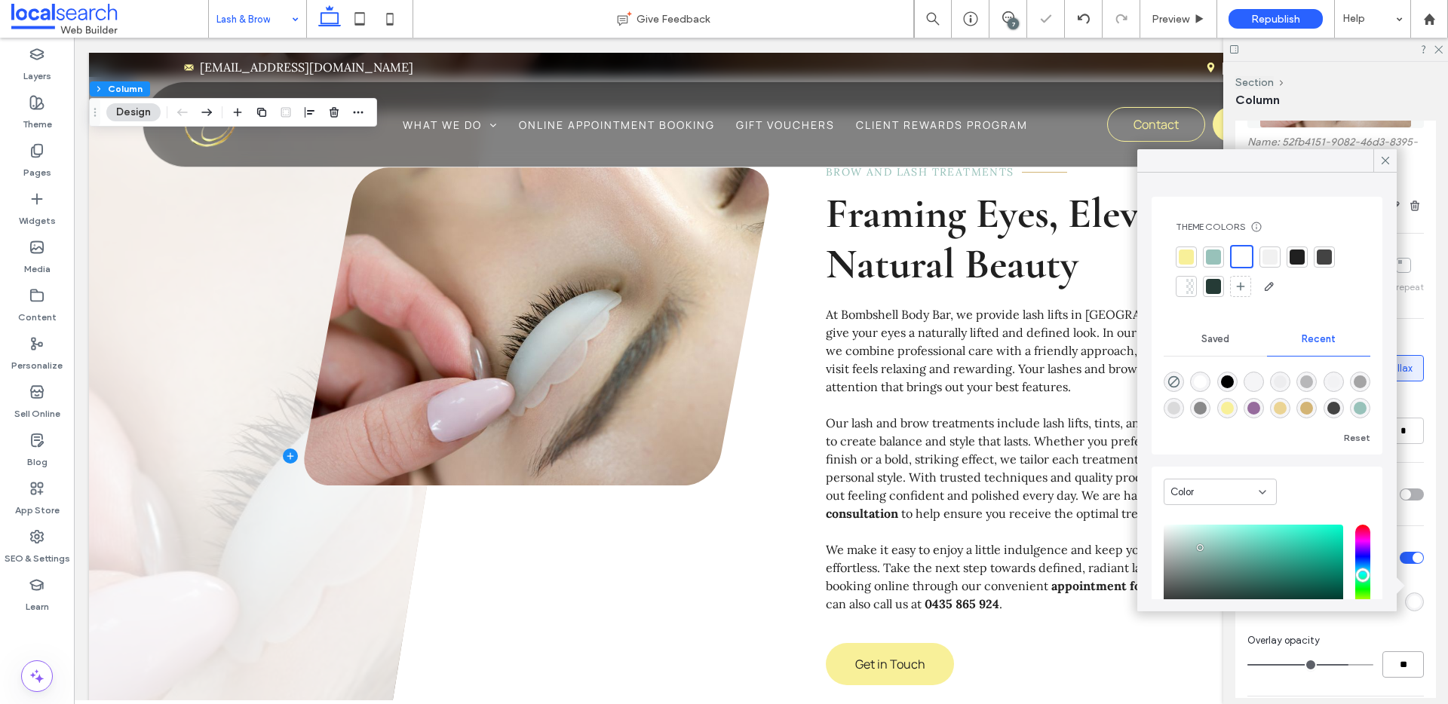
click at [1399, 663] on input "**" at bounding box center [1403, 665] width 41 height 26
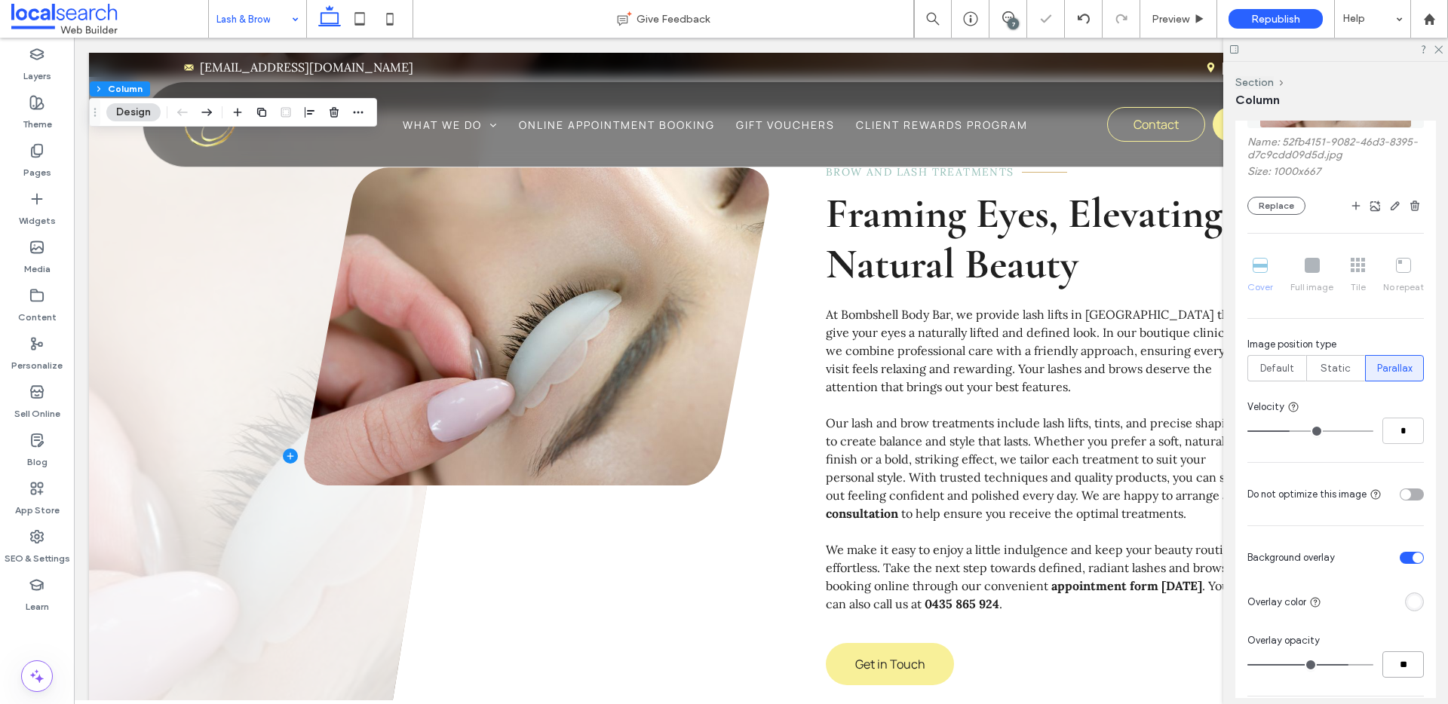
type input "**"
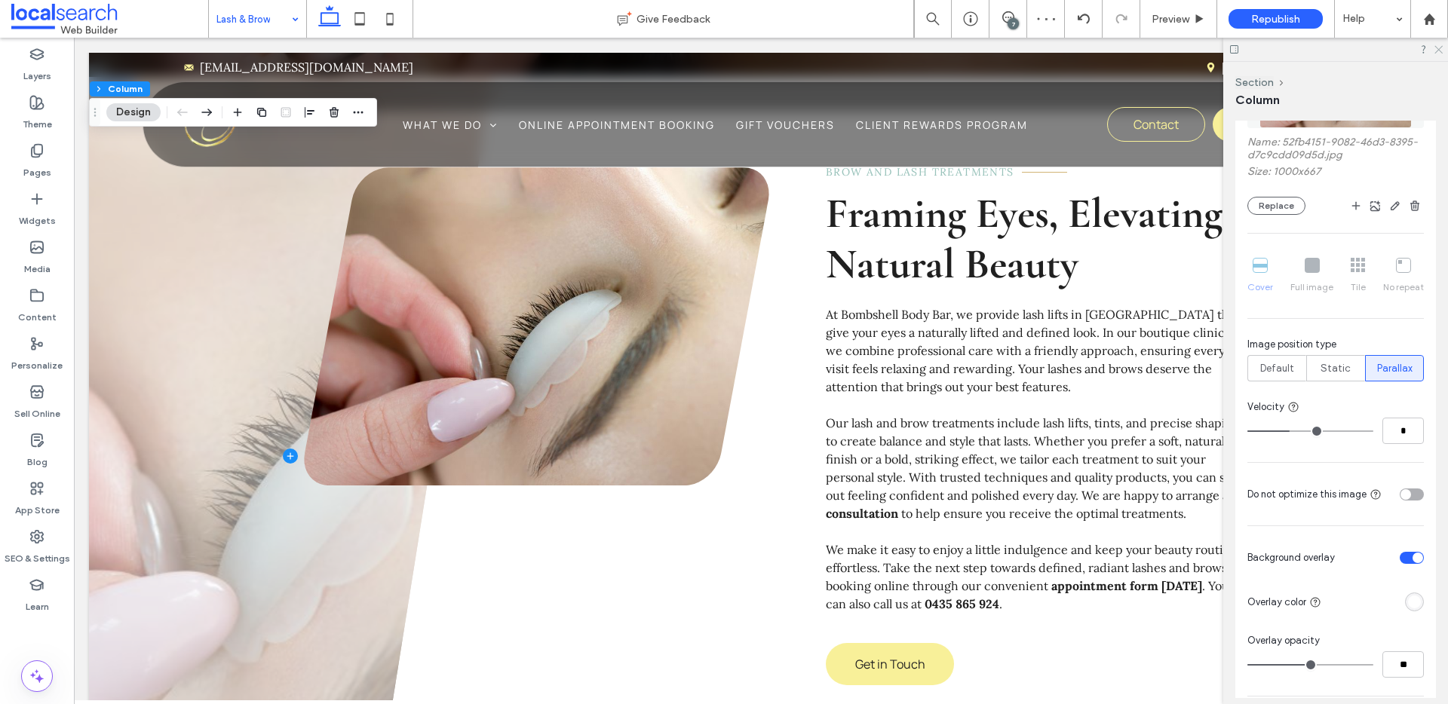
click at [1439, 48] on use at bounding box center [1439, 50] width 8 height 8
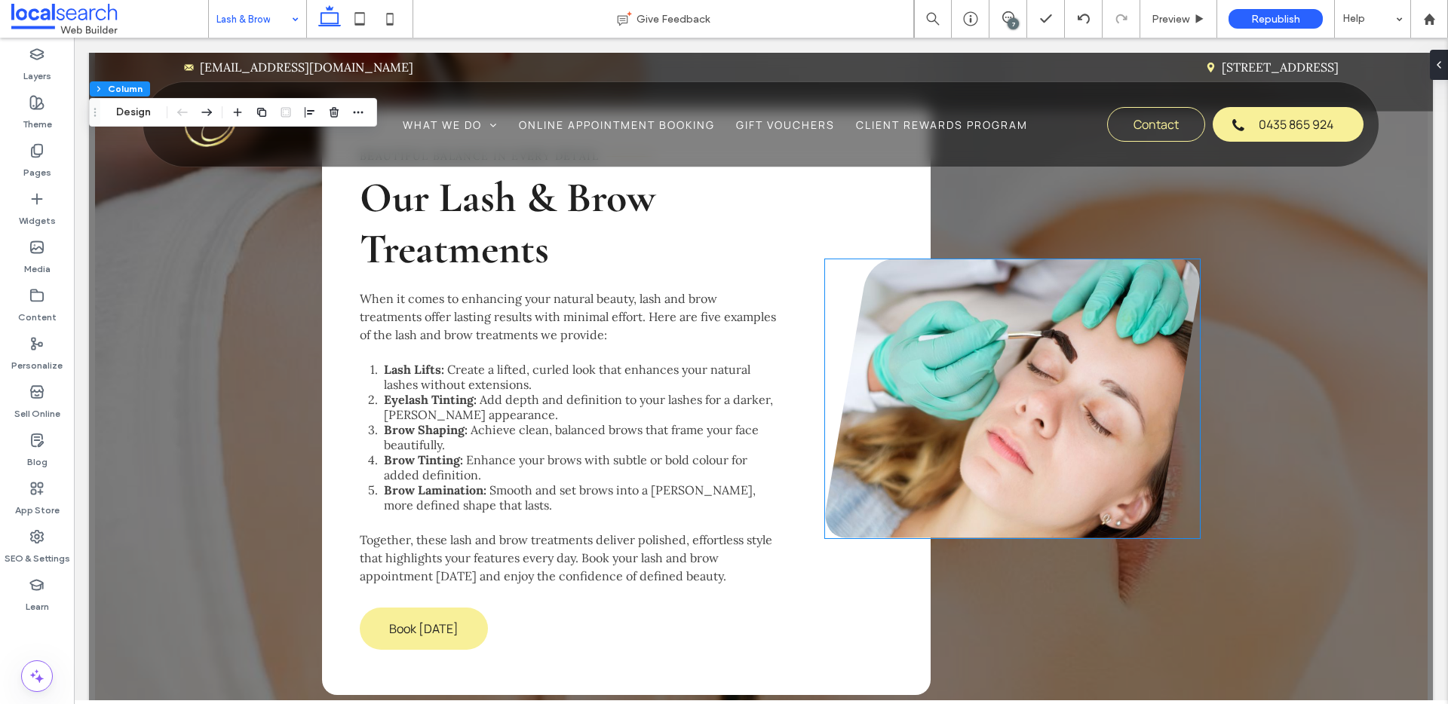
scroll to position [1739, 0]
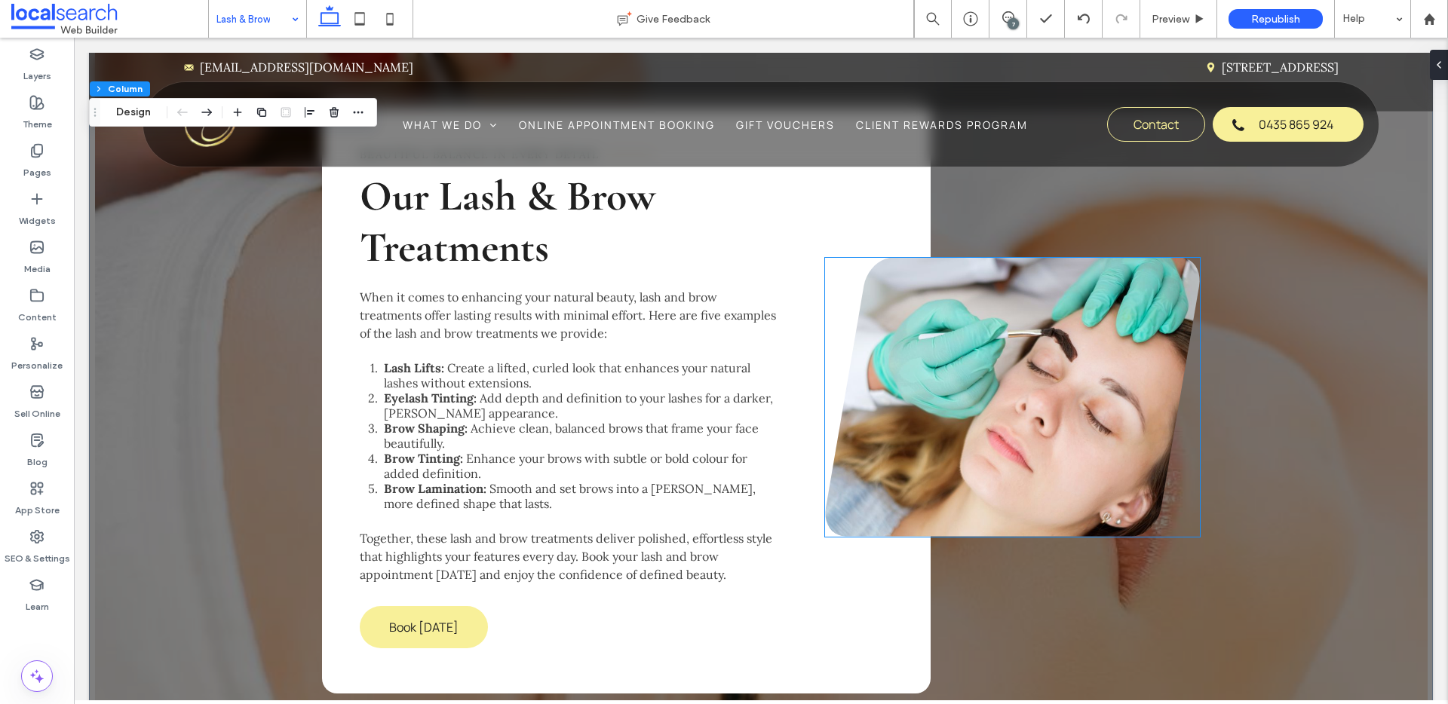
click at [1005, 421] on link at bounding box center [1012, 397] width 375 height 279
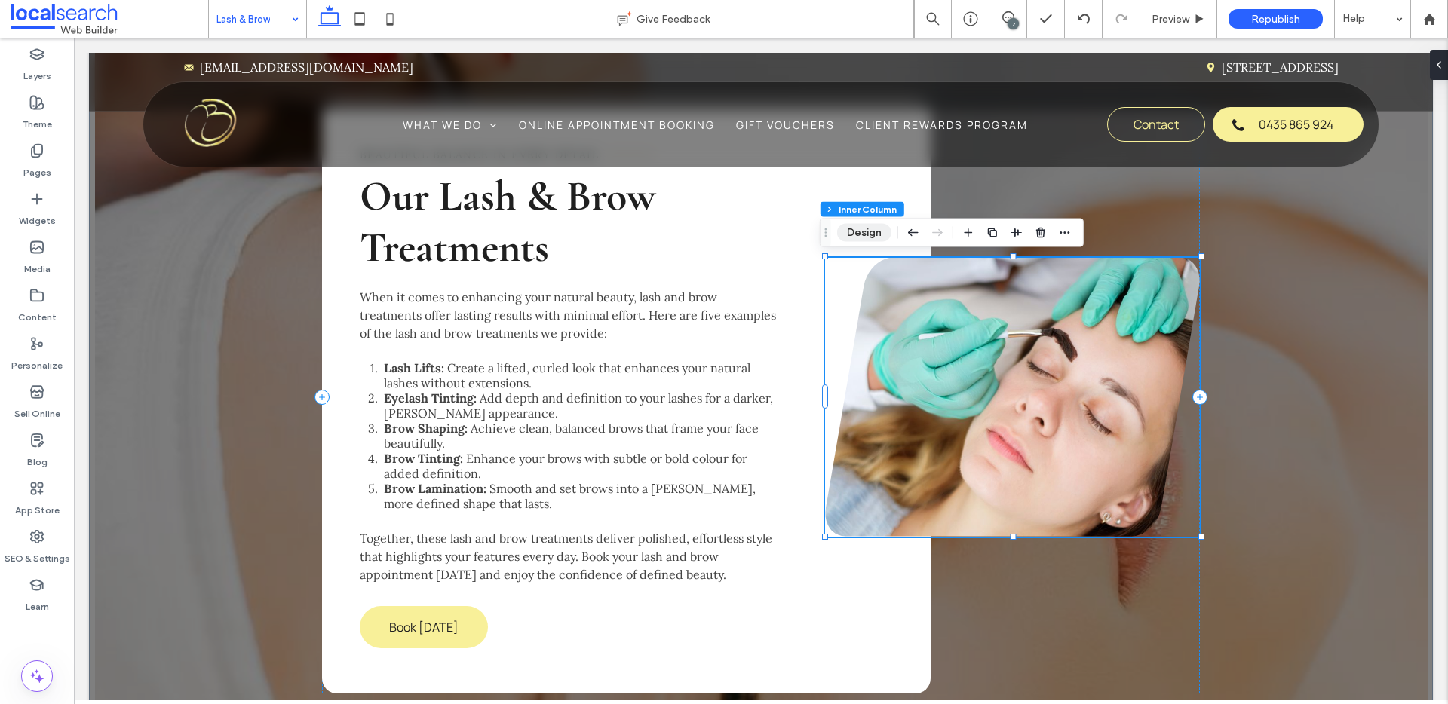
click at [874, 230] on button "Design" at bounding box center [864, 233] width 54 height 18
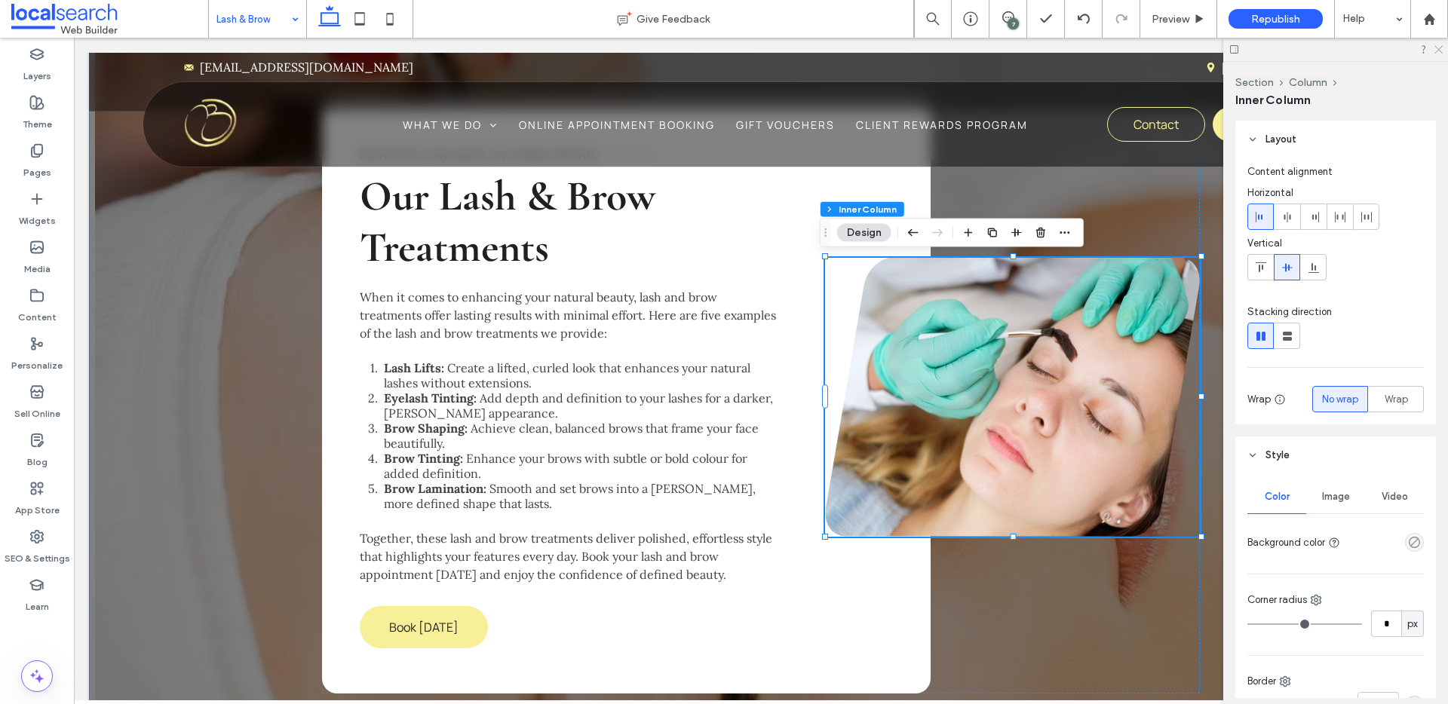
click at [1438, 49] on icon at bounding box center [1438, 49] width 10 height 10
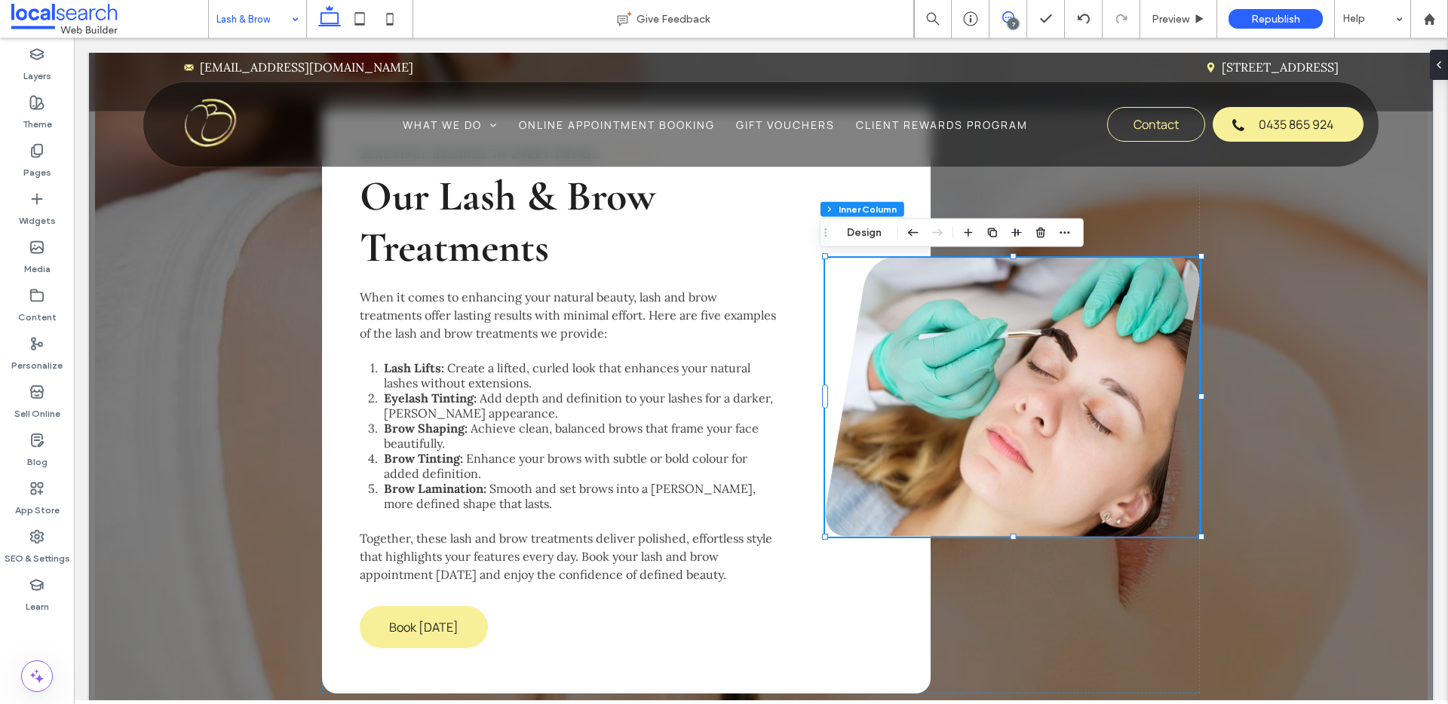
click at [1011, 17] on icon at bounding box center [1008, 17] width 12 height 12
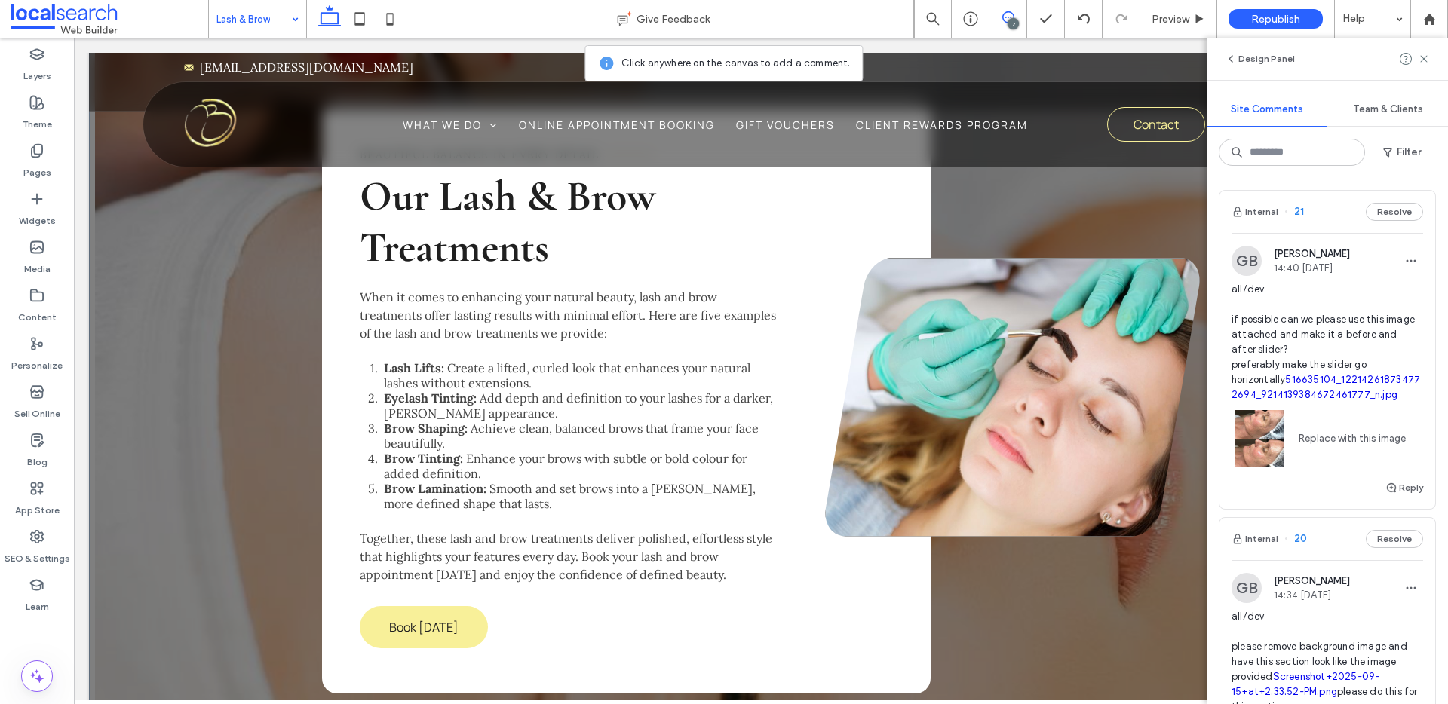
click at [1017, 381] on link at bounding box center [1012, 397] width 375 height 279
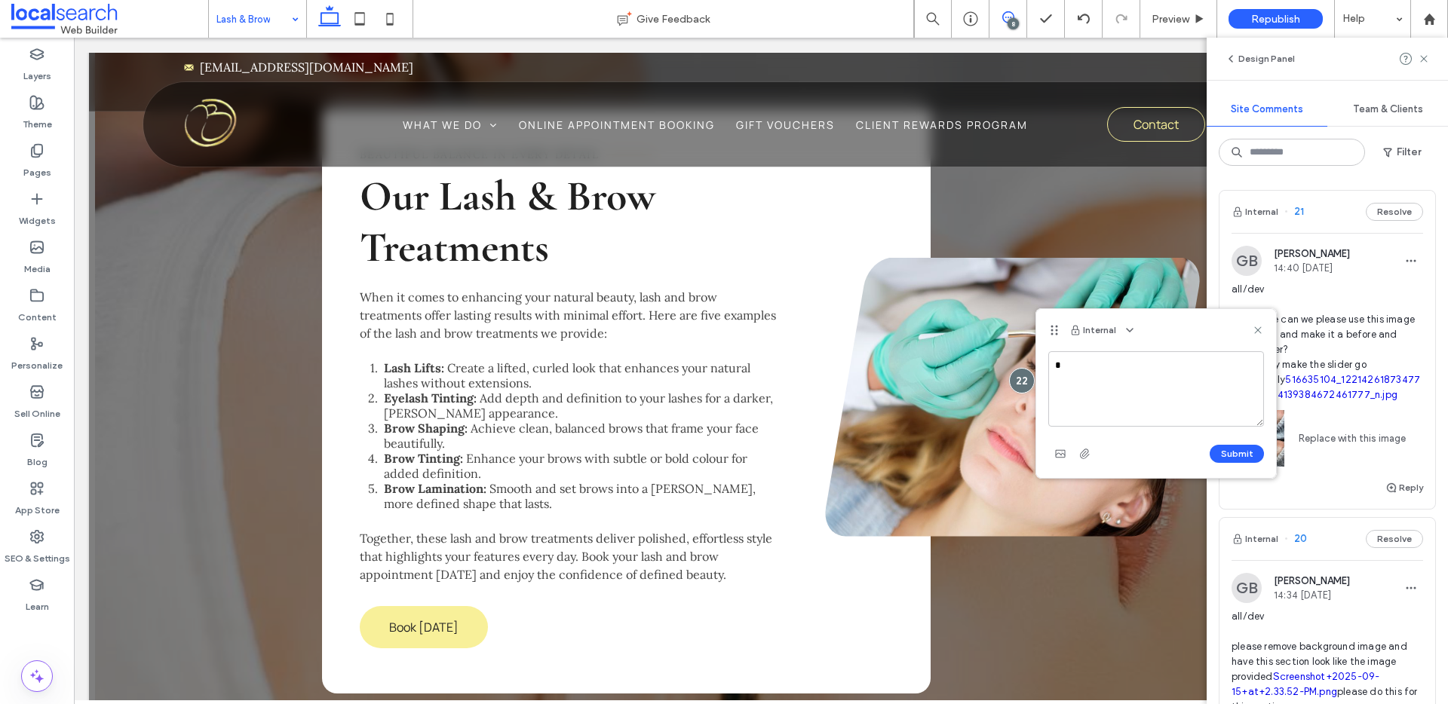
type textarea "**"
type textarea "*******"
click at [1257, 329] on use at bounding box center [1257, 330] width 7 height 7
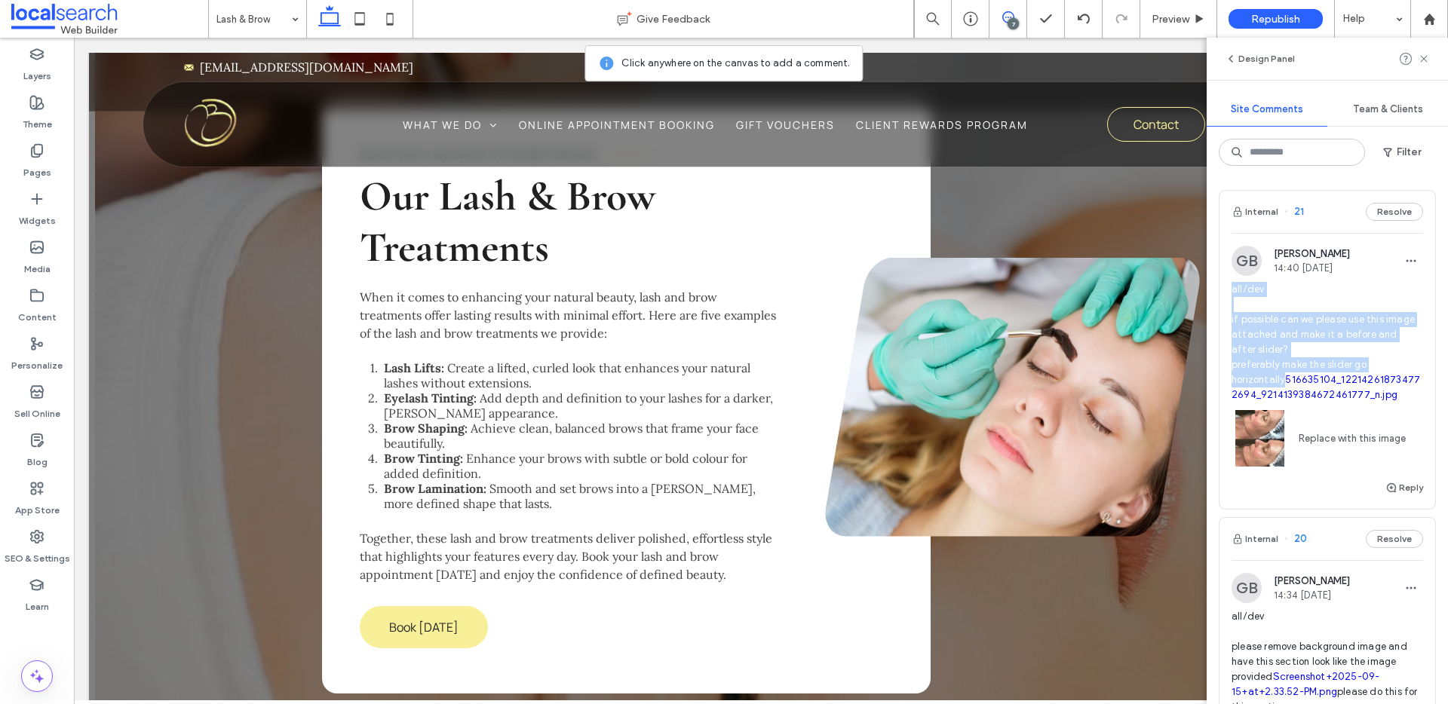
drag, startPoint x: 1288, startPoint y: 377, endPoint x: 1220, endPoint y: 290, distance: 111.2
click at [1220, 290] on div "GB [PERSON_NAME] 14:40 [DATE] all/dev if possible can we please use this image …" at bounding box center [1328, 362] width 216 height 233
copy span "all/dev if possible can we please use this image attached and make it a before …"
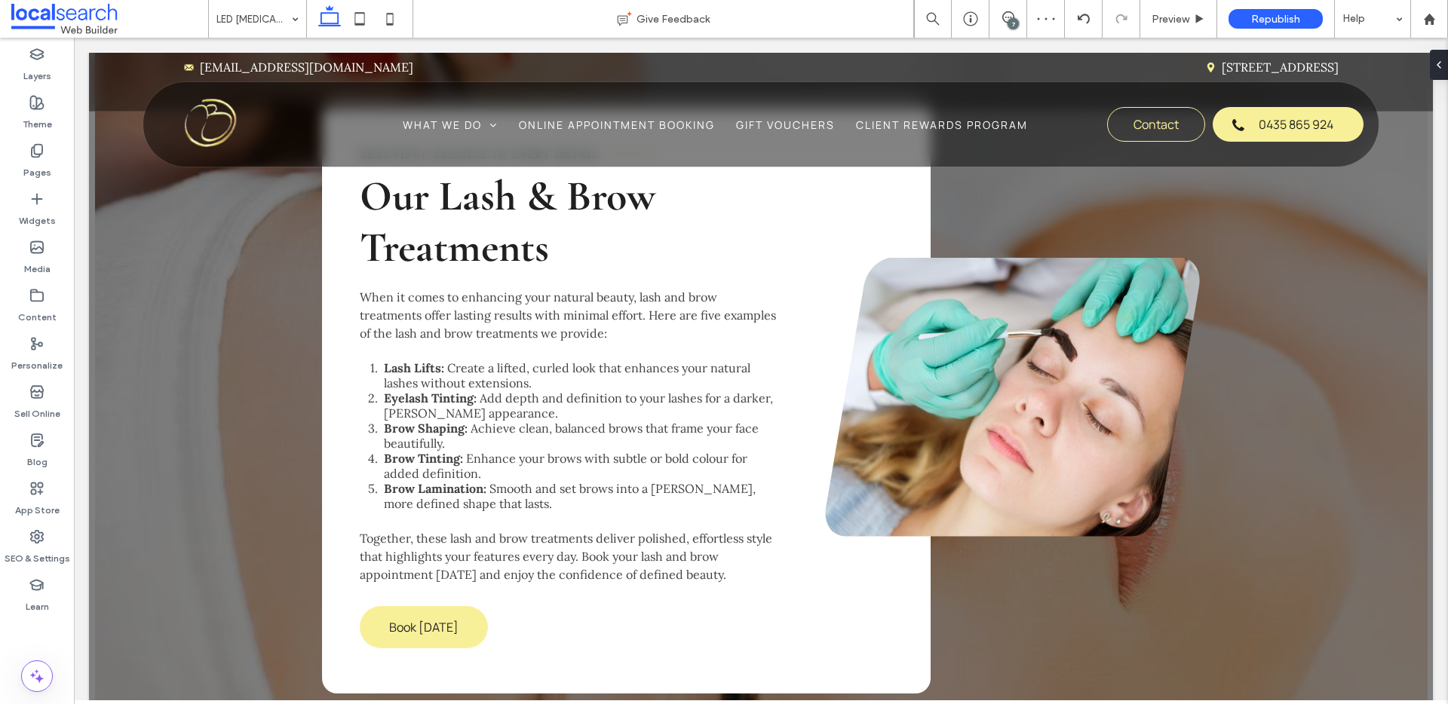
click at [241, 11] on div "LED [MEDICAL_DATA] Give Feedback 7 Preview Republish Help Design Panel Site Com…" at bounding box center [724, 352] width 1448 height 704
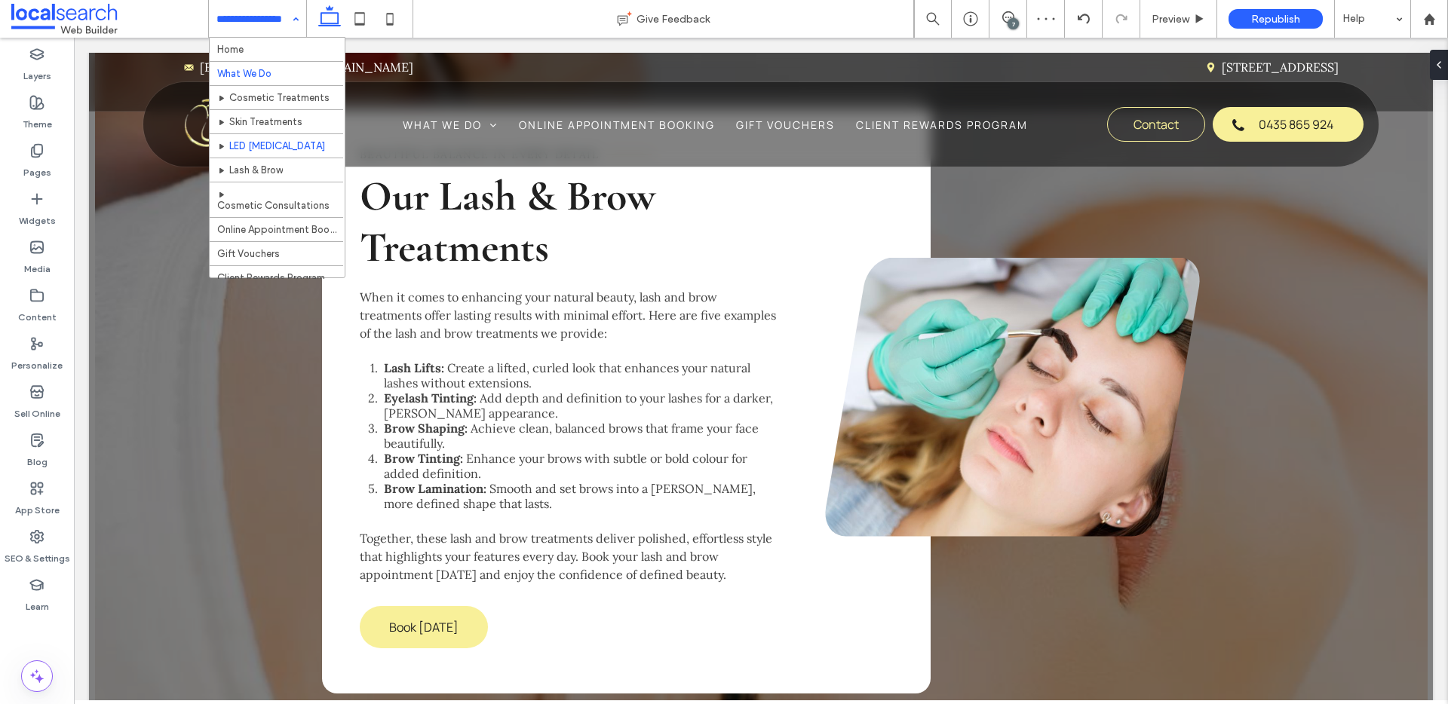
drag, startPoint x: 249, startPoint y: 28, endPoint x: 259, endPoint y: 74, distance: 47.0
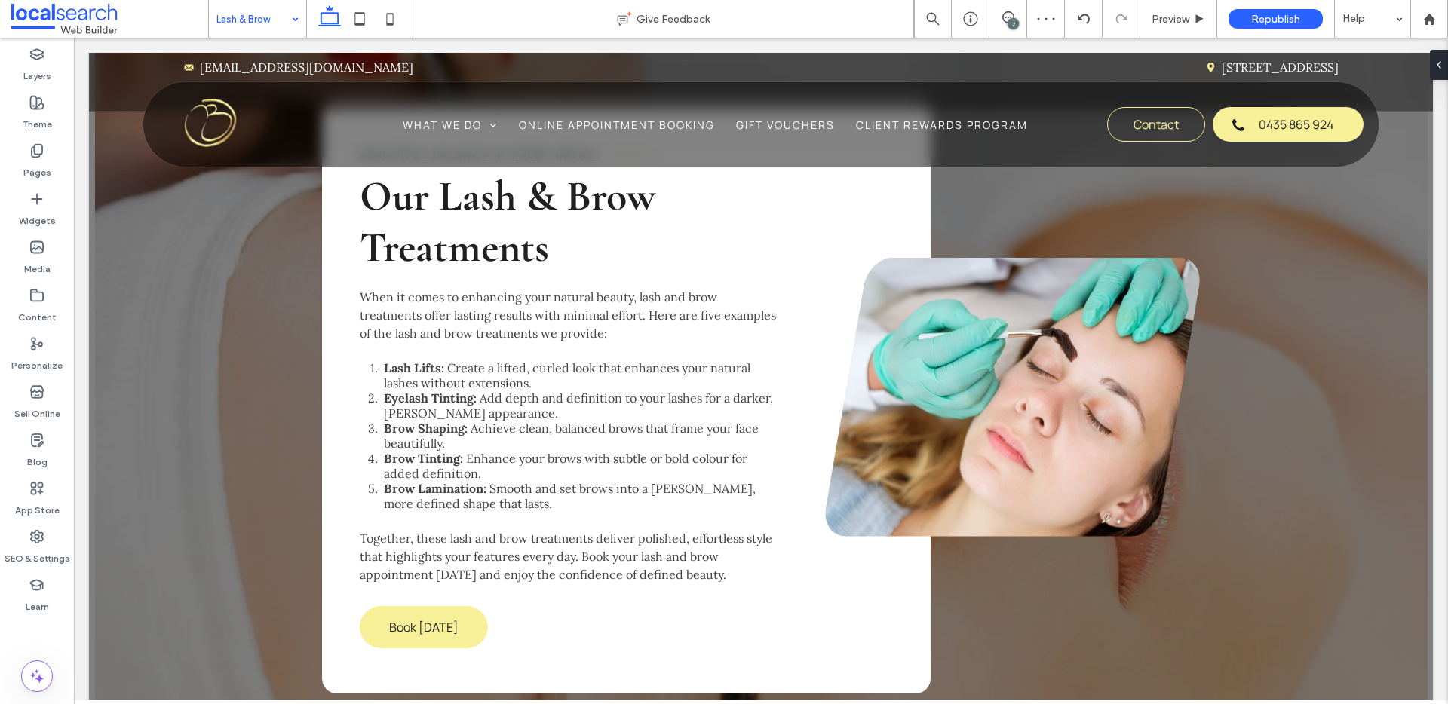
click at [1008, 23] on div "7" at bounding box center [1013, 23] width 11 height 11
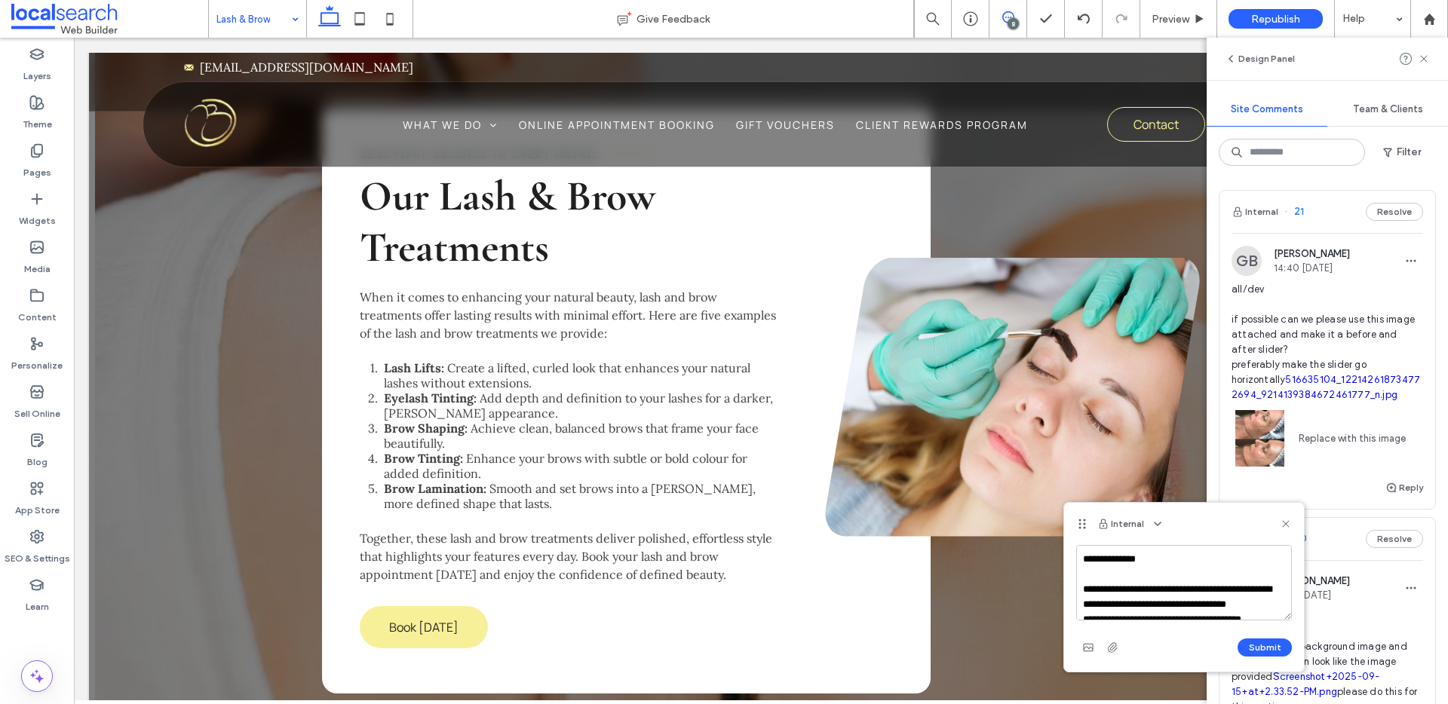
drag, startPoint x: 1275, startPoint y: 612, endPoint x: 1066, endPoint y: 502, distance: 236.5
click at [1066, 503] on div "**********" at bounding box center [1184, 587] width 240 height 169
type textarea "**********"
click at [1081, 637] on span "button" at bounding box center [1088, 648] width 24 height 24
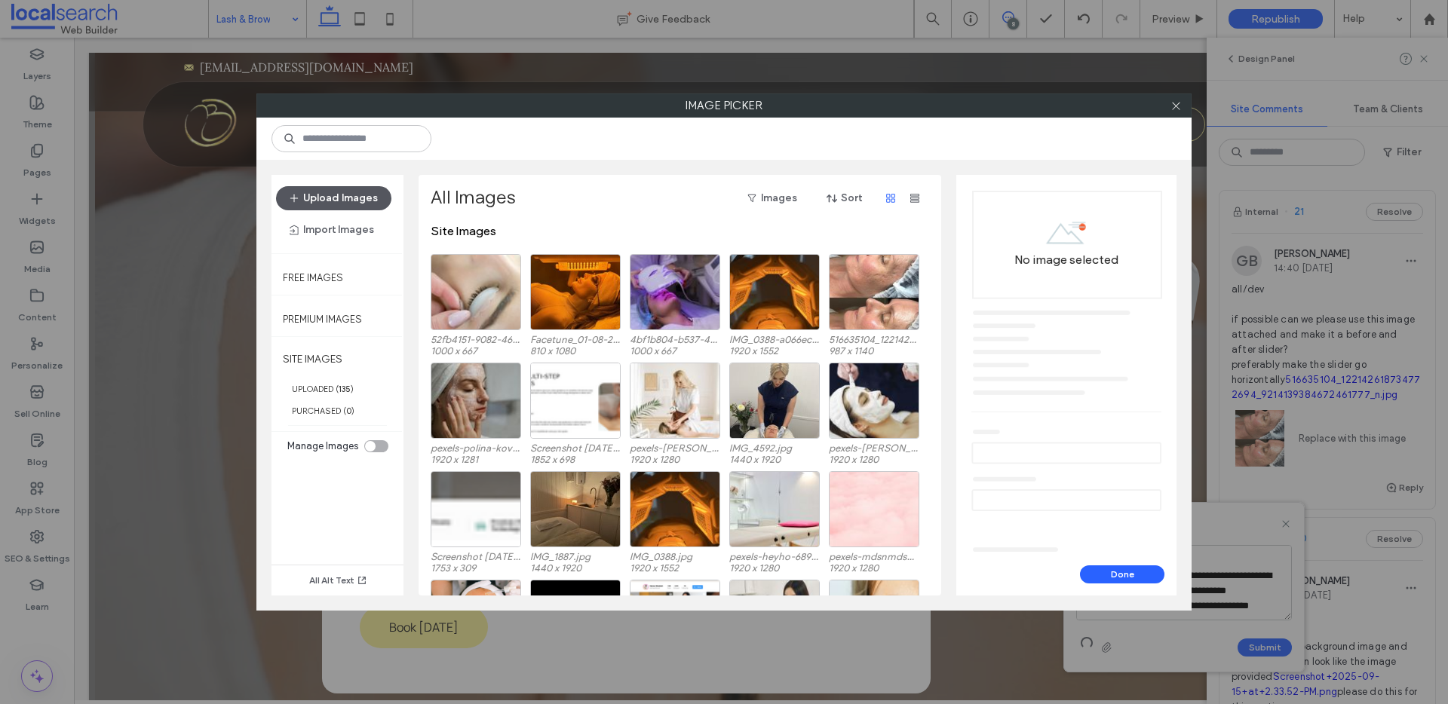
click at [311, 190] on button "Upload Images" at bounding box center [333, 198] width 115 height 24
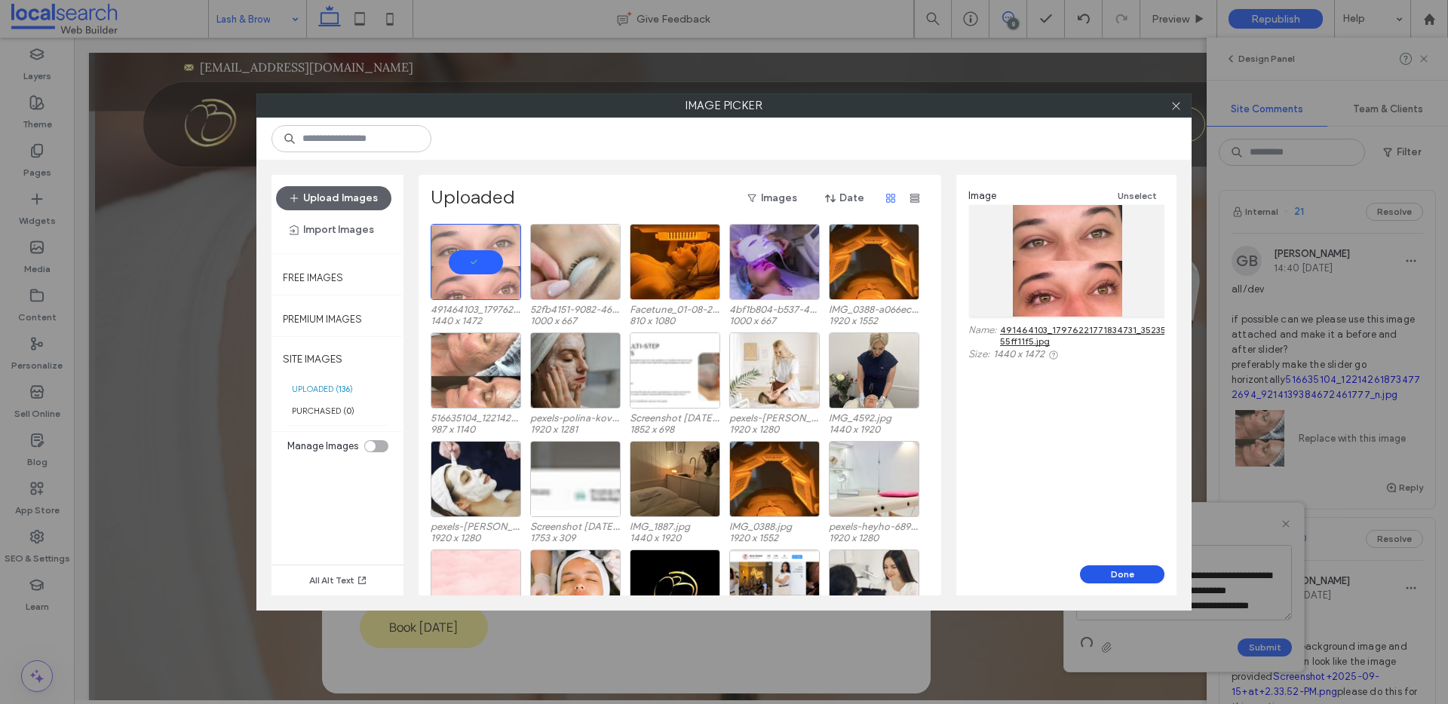
click at [1126, 579] on button "Done" at bounding box center [1122, 575] width 84 height 18
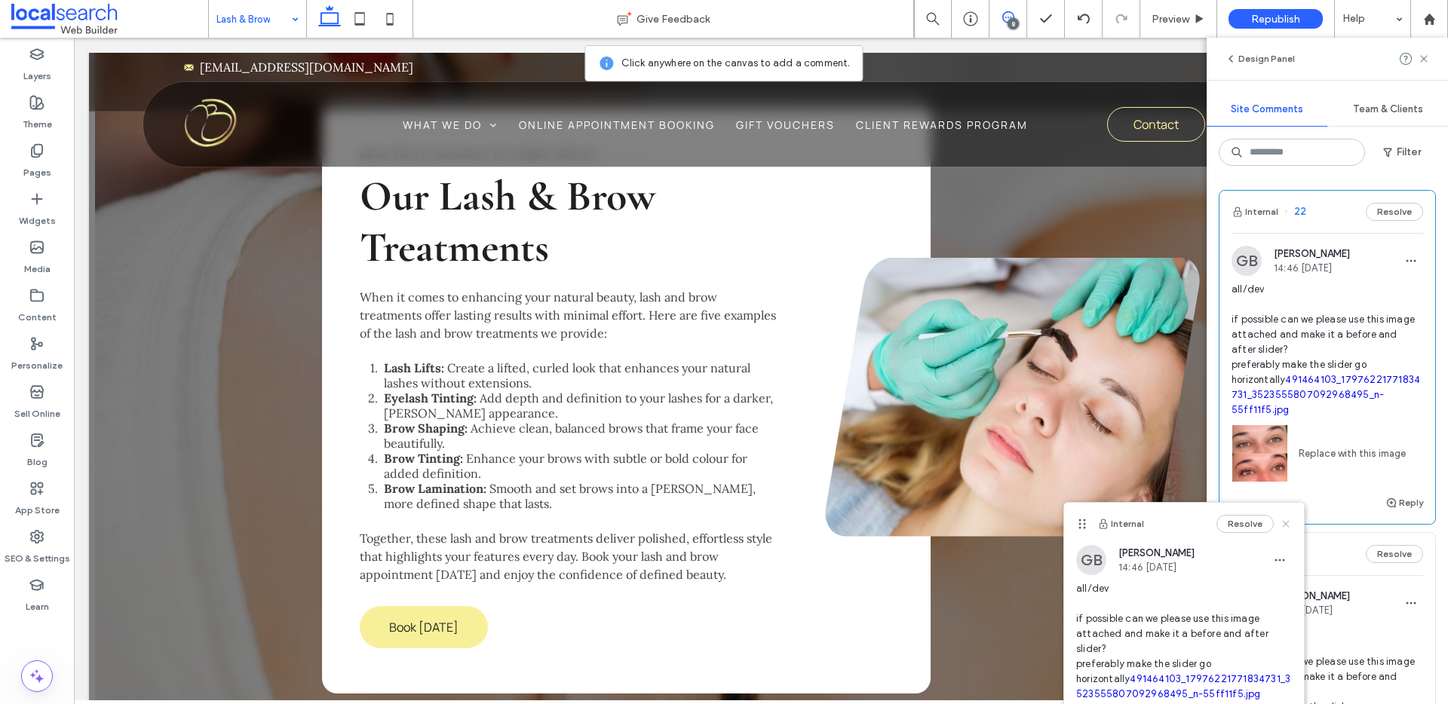
click at [1290, 520] on icon at bounding box center [1286, 524] width 12 height 12
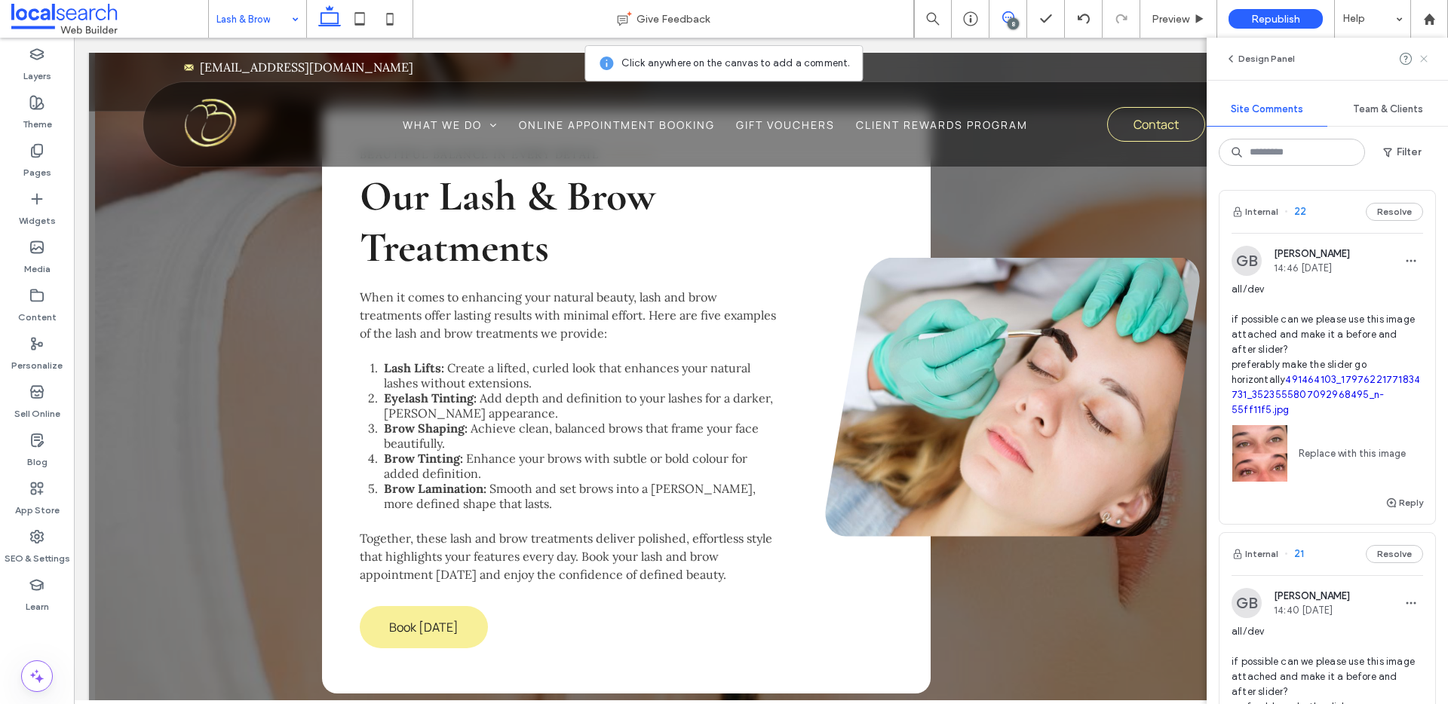
click at [1425, 58] on use at bounding box center [1423, 58] width 7 height 7
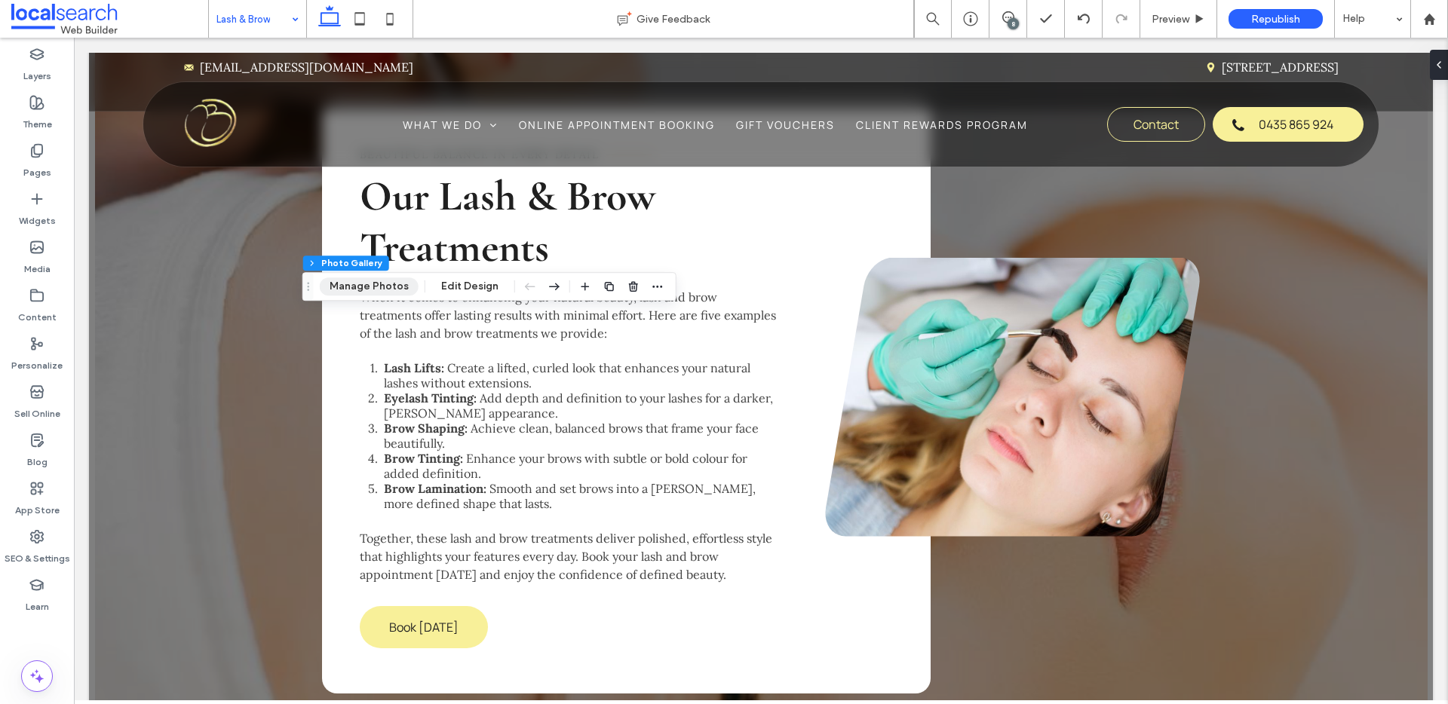
click at [386, 284] on button "Manage Photos" at bounding box center [369, 287] width 99 height 18
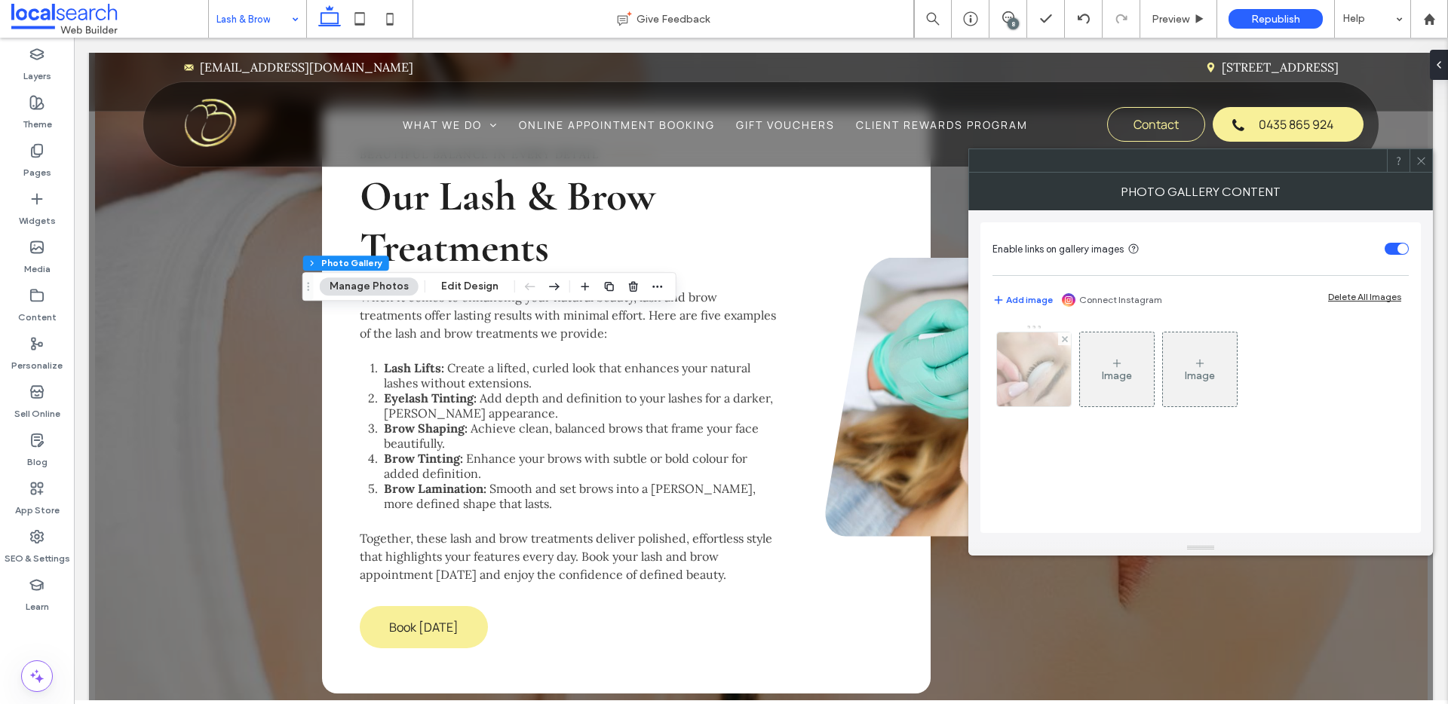
click at [1052, 389] on img at bounding box center [1034, 370] width 112 height 74
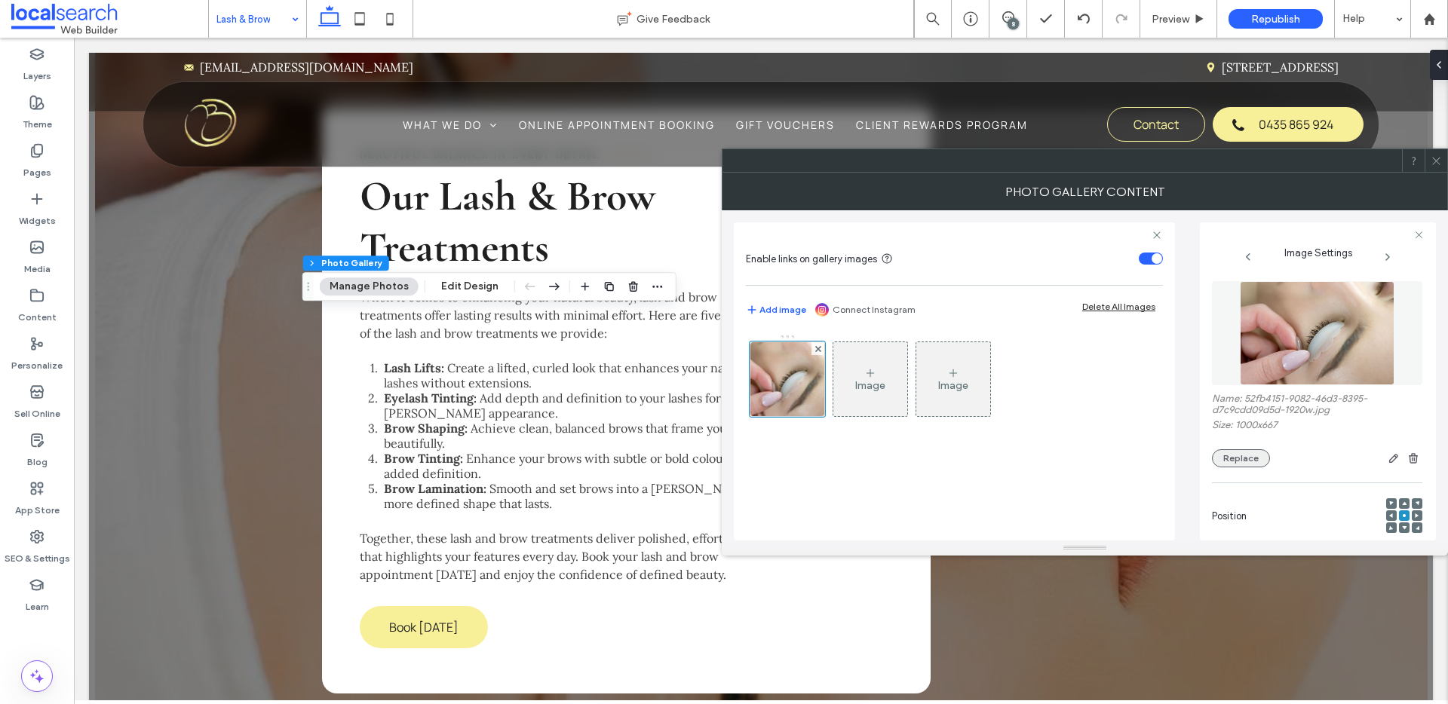
click at [1260, 459] on button "Replace" at bounding box center [1241, 459] width 58 height 18
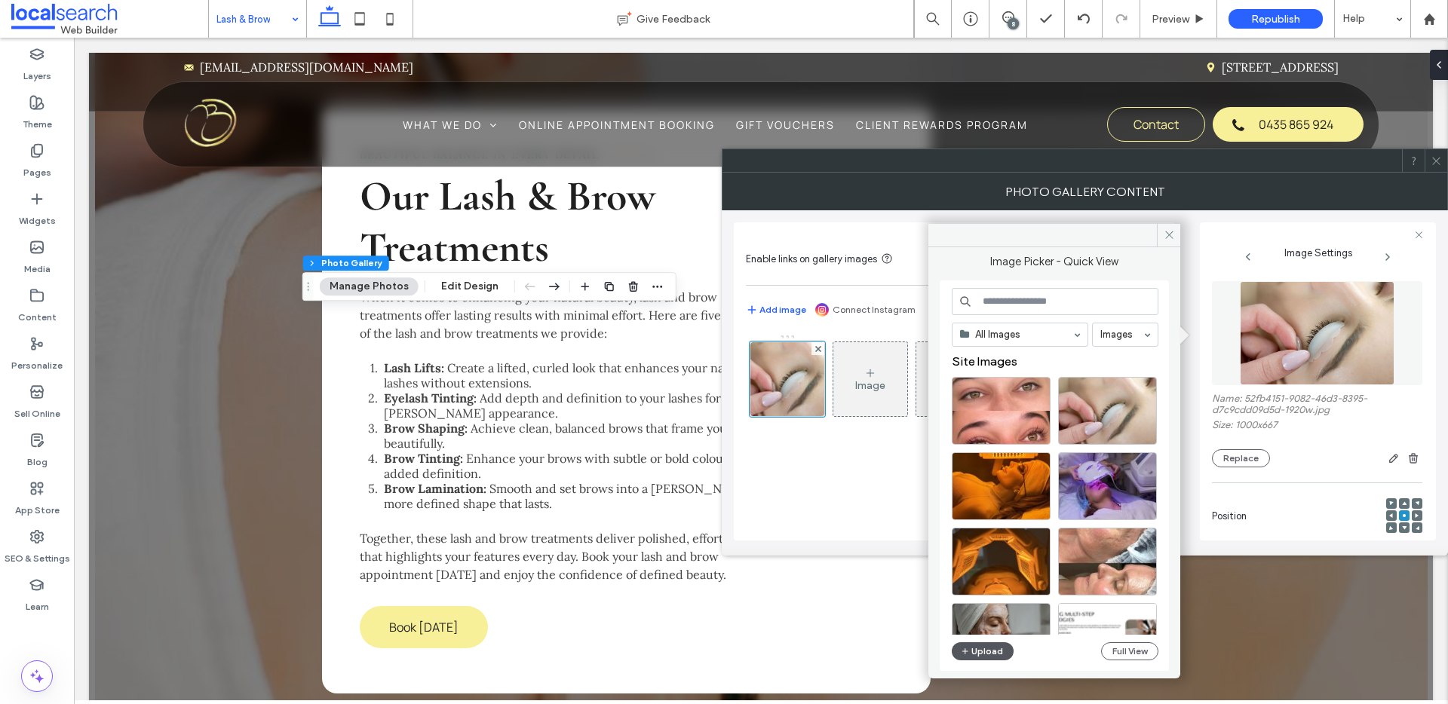
click at [977, 653] on button "Upload" at bounding box center [983, 652] width 62 height 18
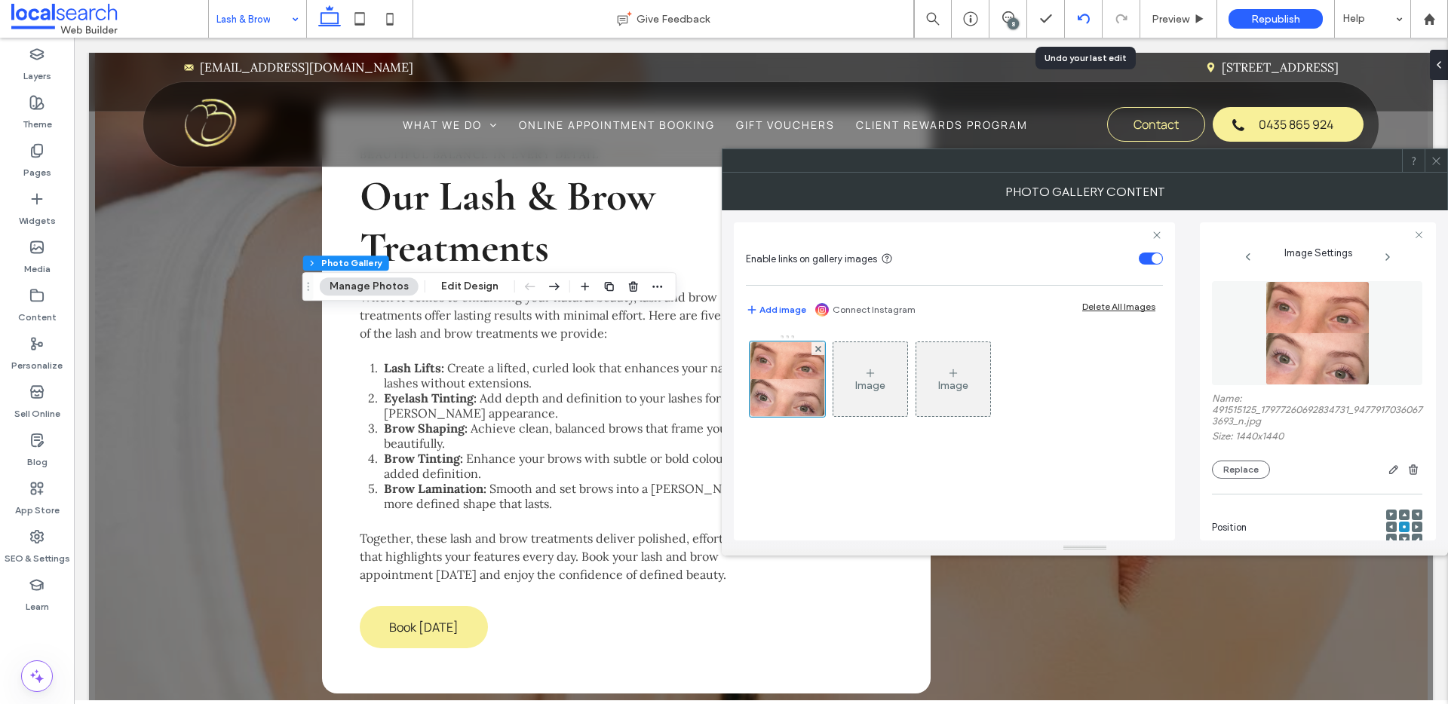
click at [1088, 24] on icon at bounding box center [1084, 19] width 12 height 12
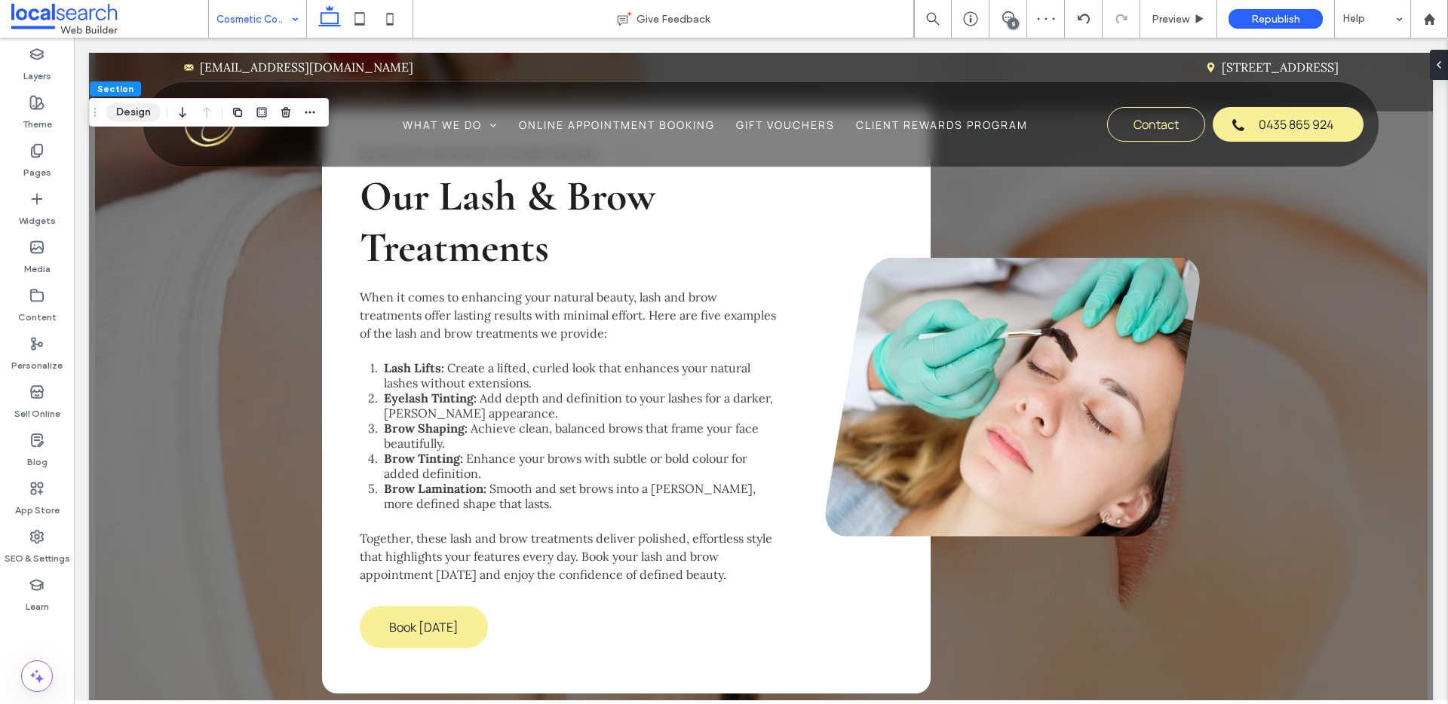
click at [124, 115] on button "Design" at bounding box center [133, 112] width 54 height 18
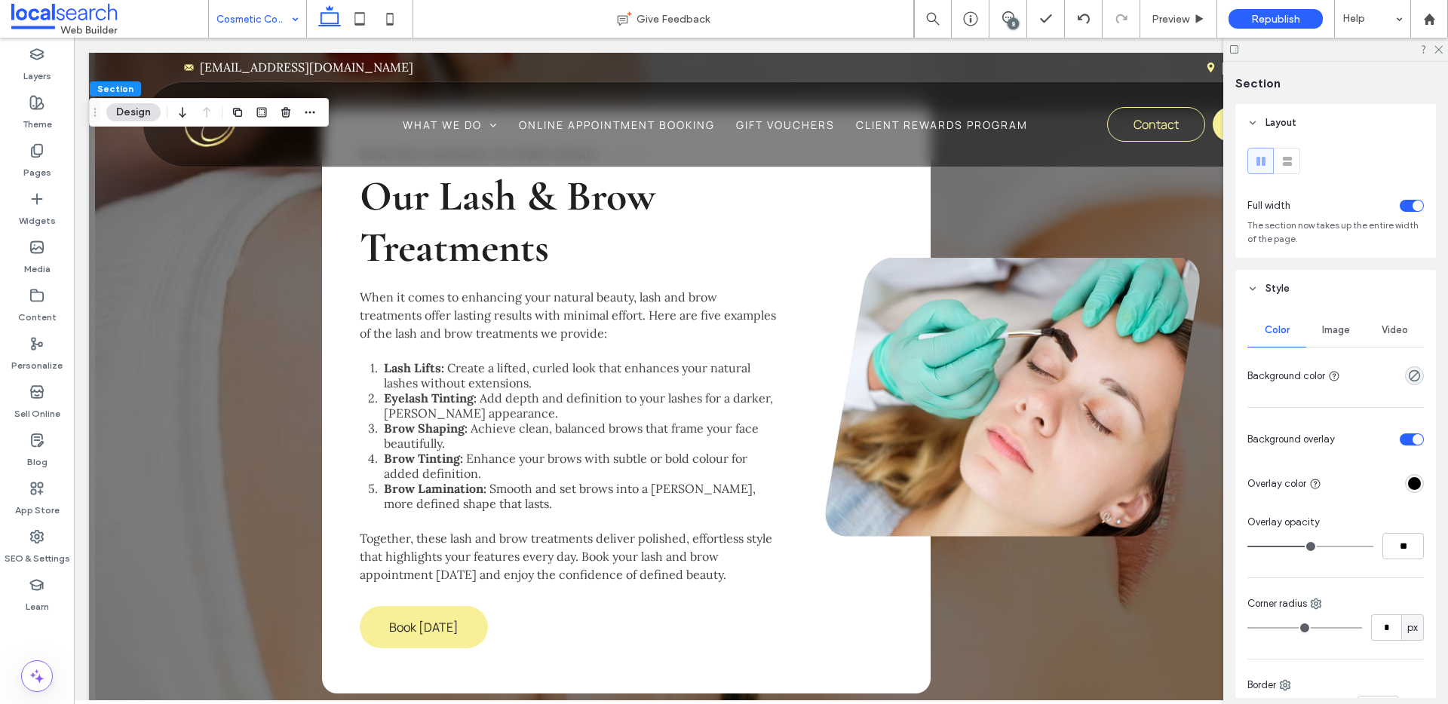
click at [1337, 342] on div "Image" at bounding box center [1335, 330] width 59 height 33
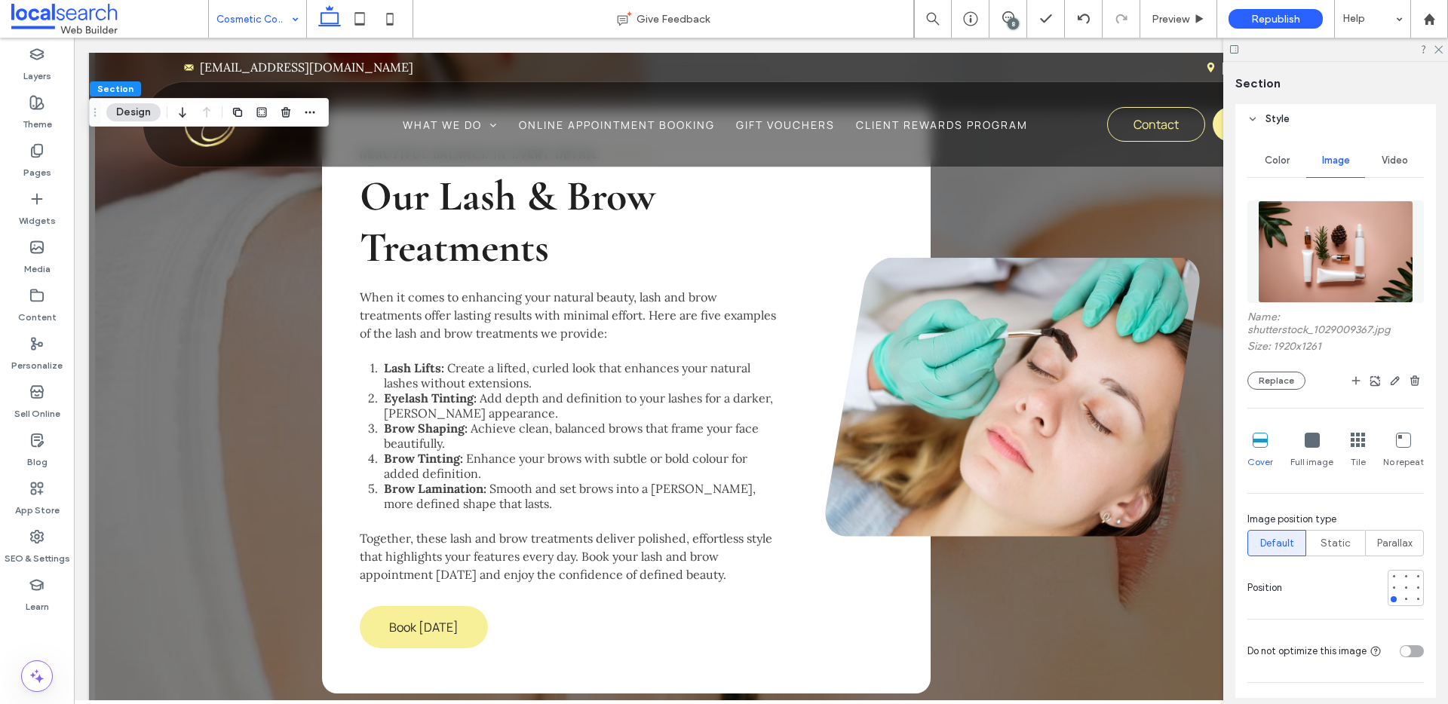
scroll to position [175, 0]
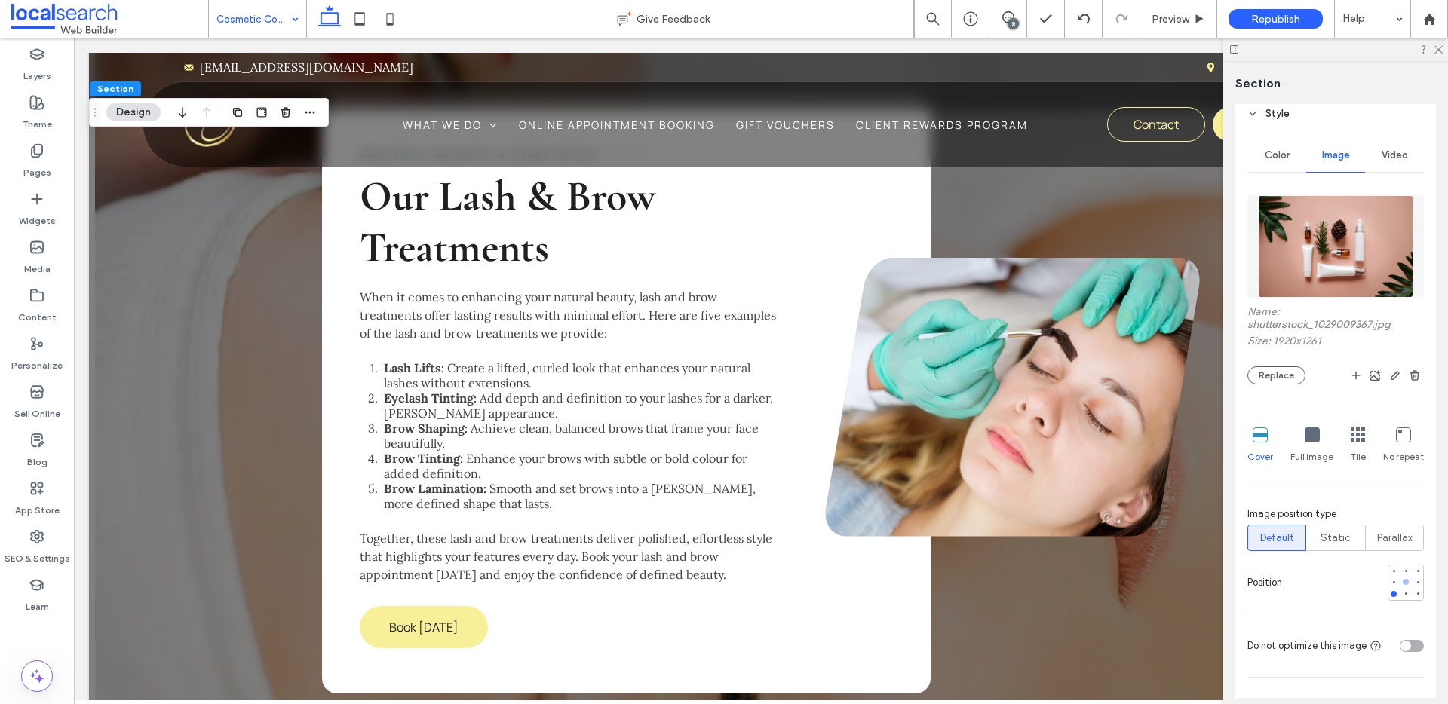
click at [1403, 582] on div at bounding box center [1406, 582] width 6 height 6
click at [1268, 379] on button "Replace" at bounding box center [1277, 376] width 58 height 18
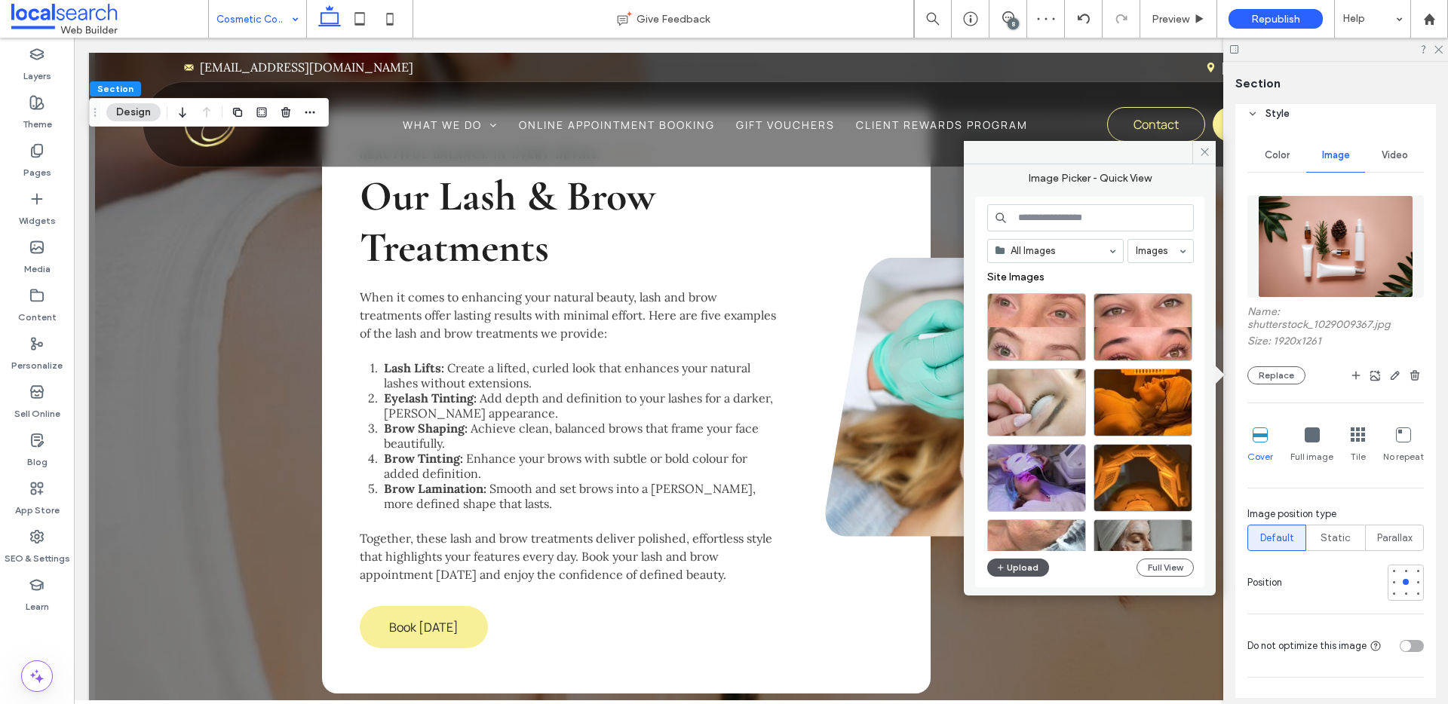
click at [1027, 573] on button "Upload" at bounding box center [1018, 568] width 62 height 18
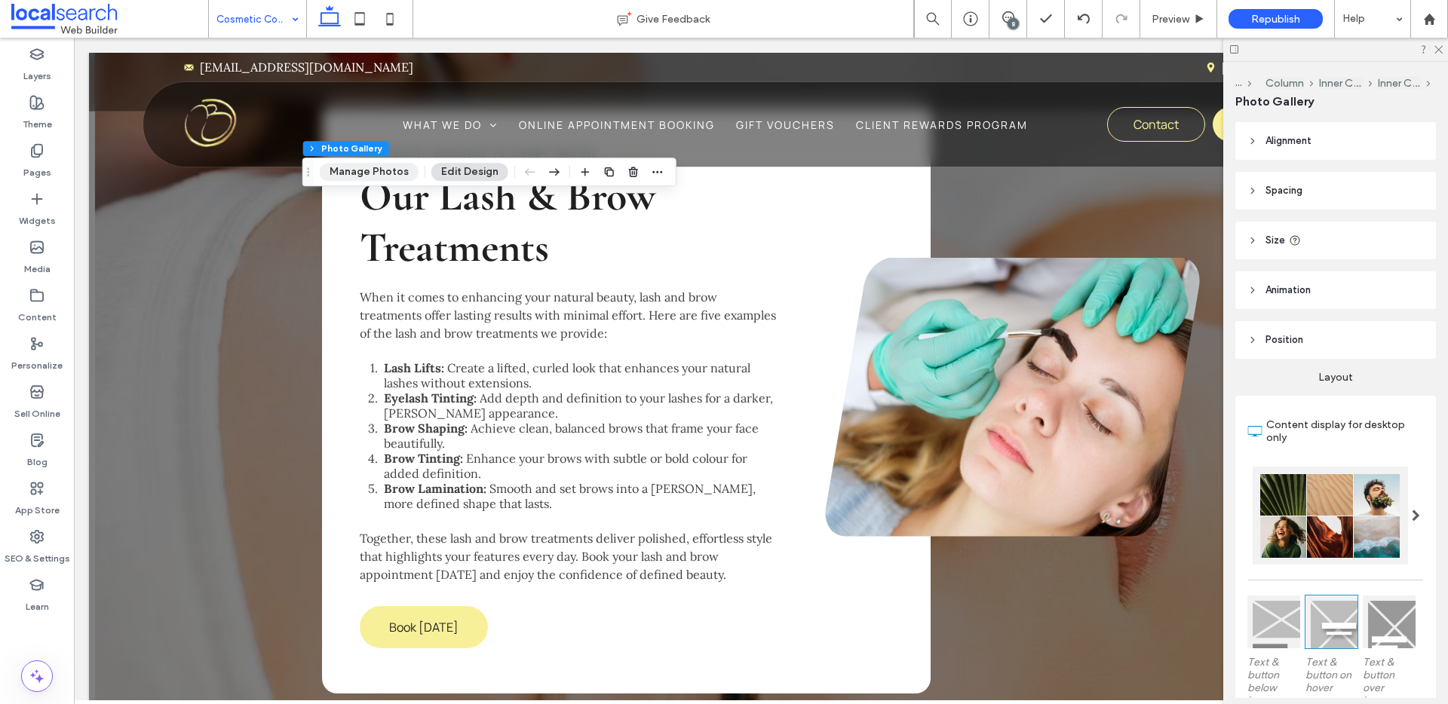
click at [370, 180] on button "Manage Photos" at bounding box center [369, 172] width 99 height 18
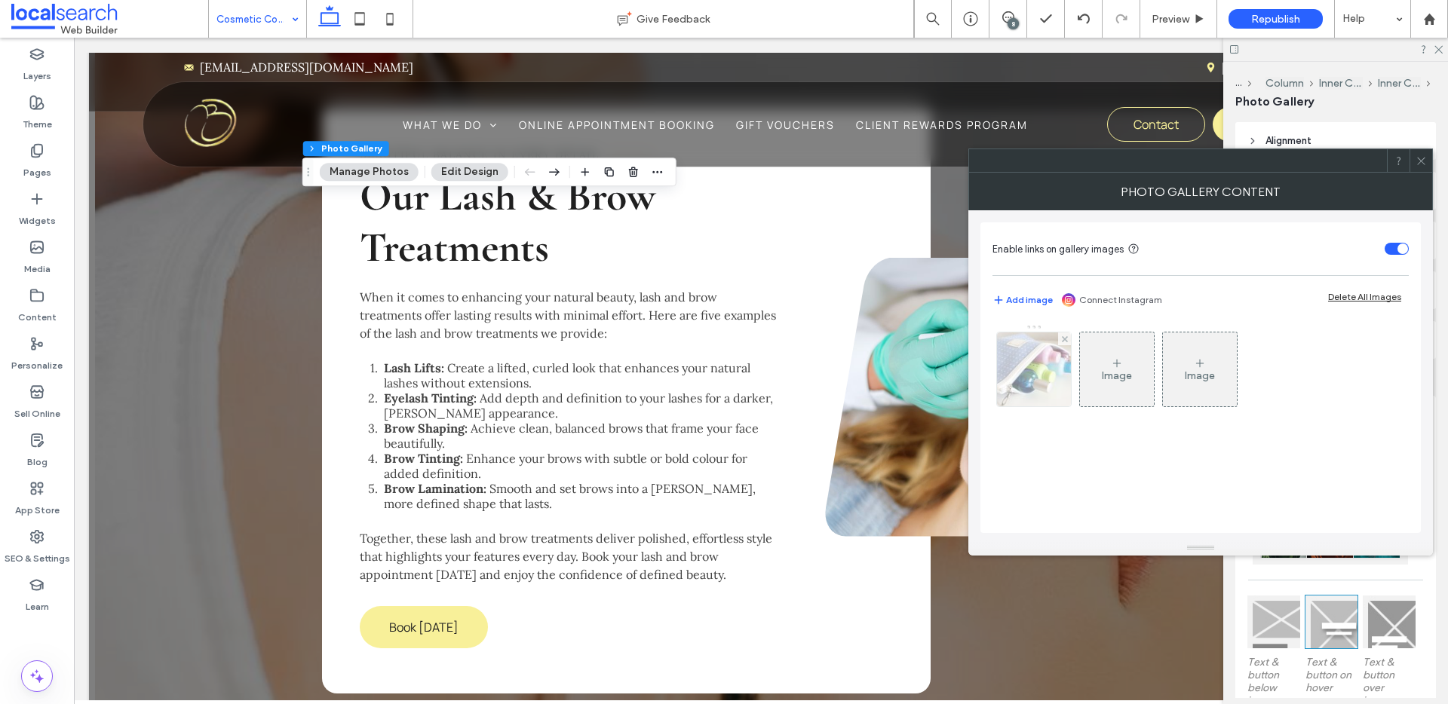
click at [1069, 384] on img at bounding box center [1034, 370] width 111 height 74
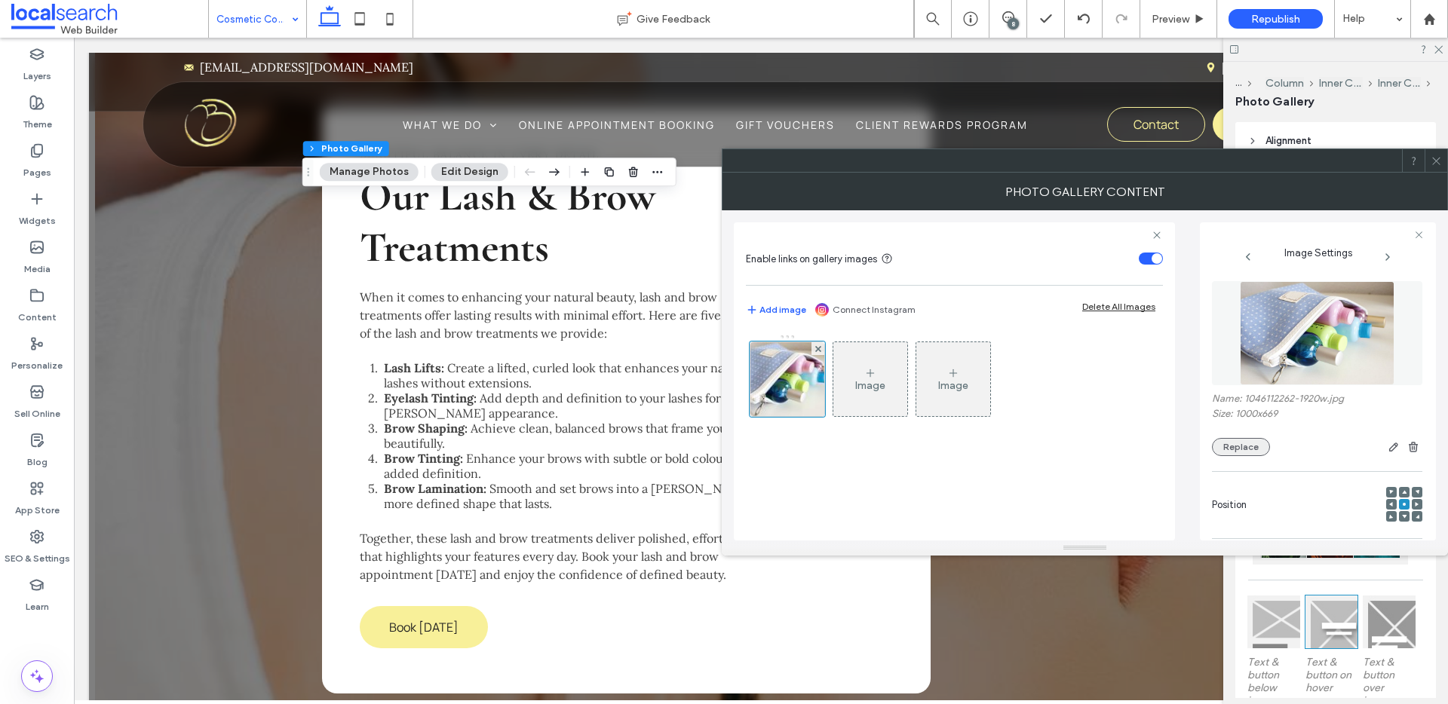
click at [1243, 438] on button "Replace" at bounding box center [1241, 447] width 58 height 18
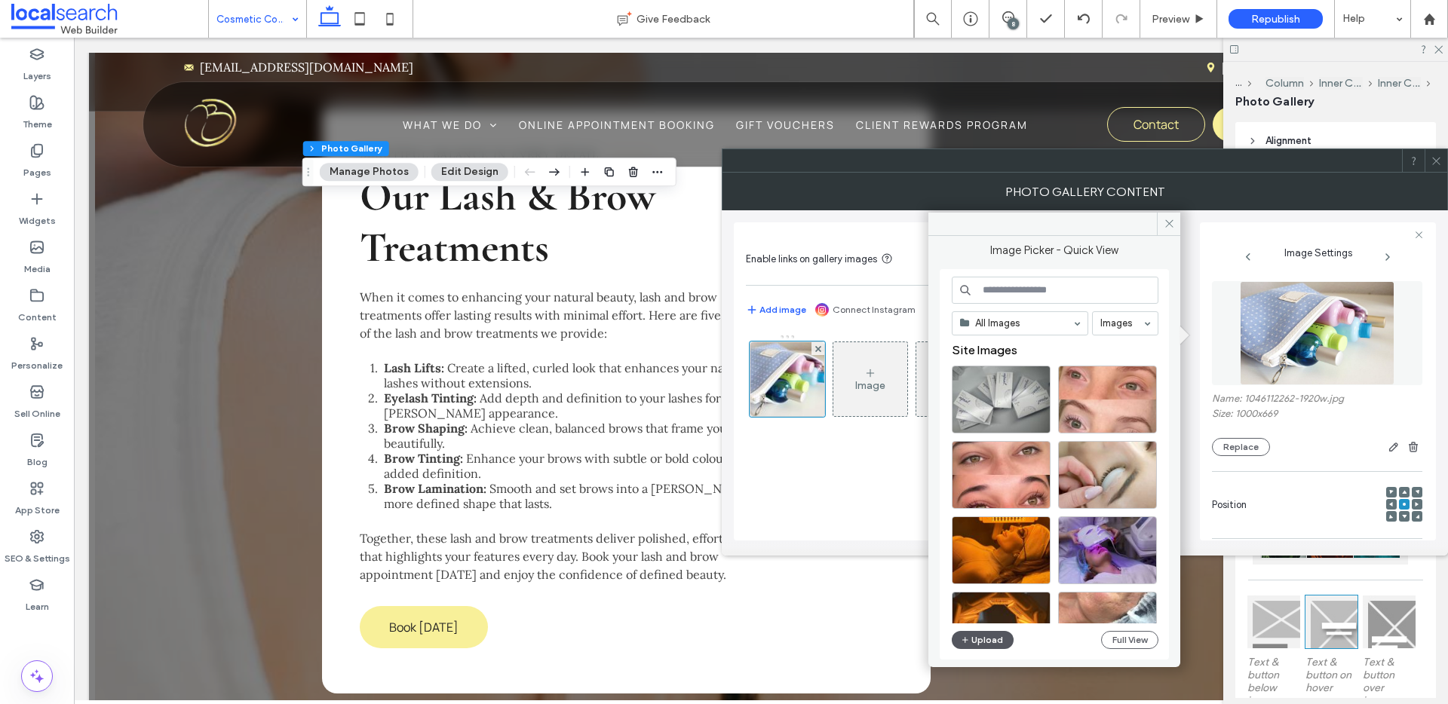
click at [983, 632] on button "Upload" at bounding box center [983, 640] width 62 height 18
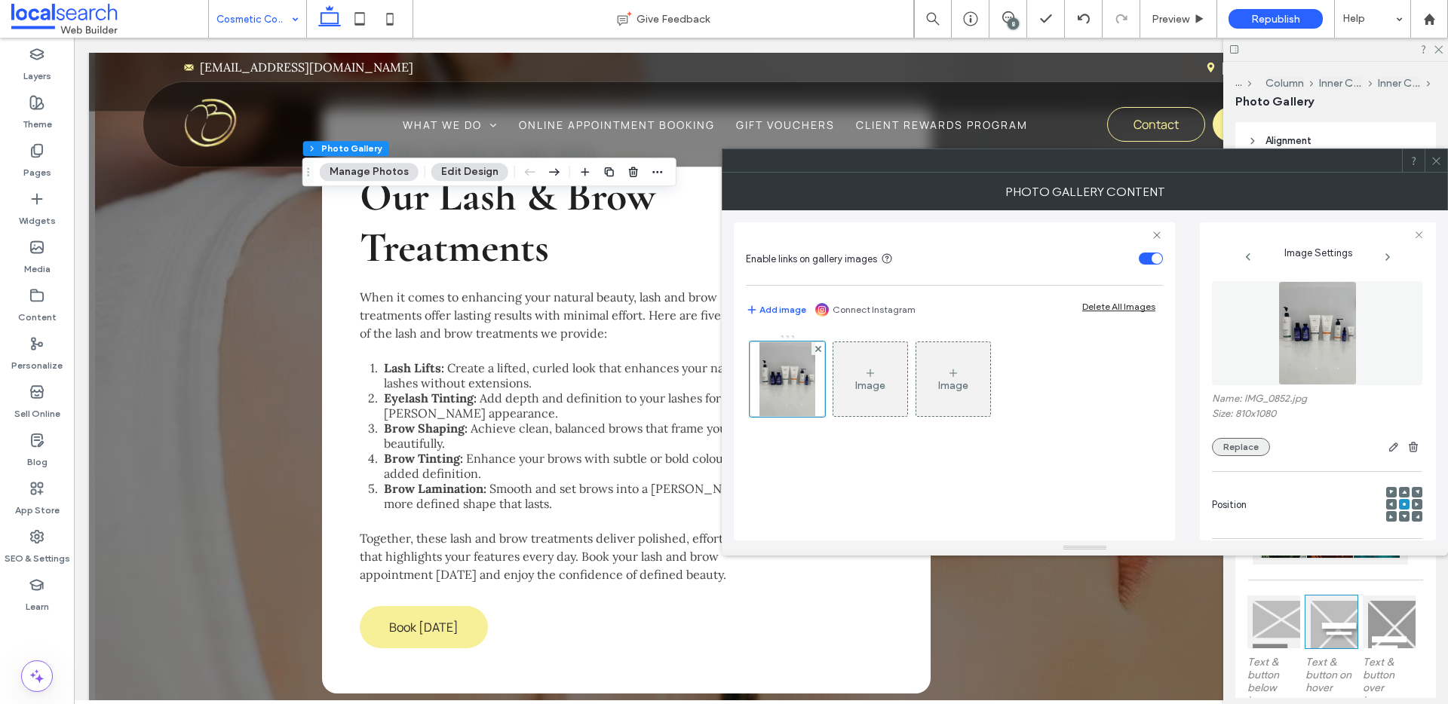
click at [1240, 442] on button "Replace" at bounding box center [1241, 447] width 58 height 18
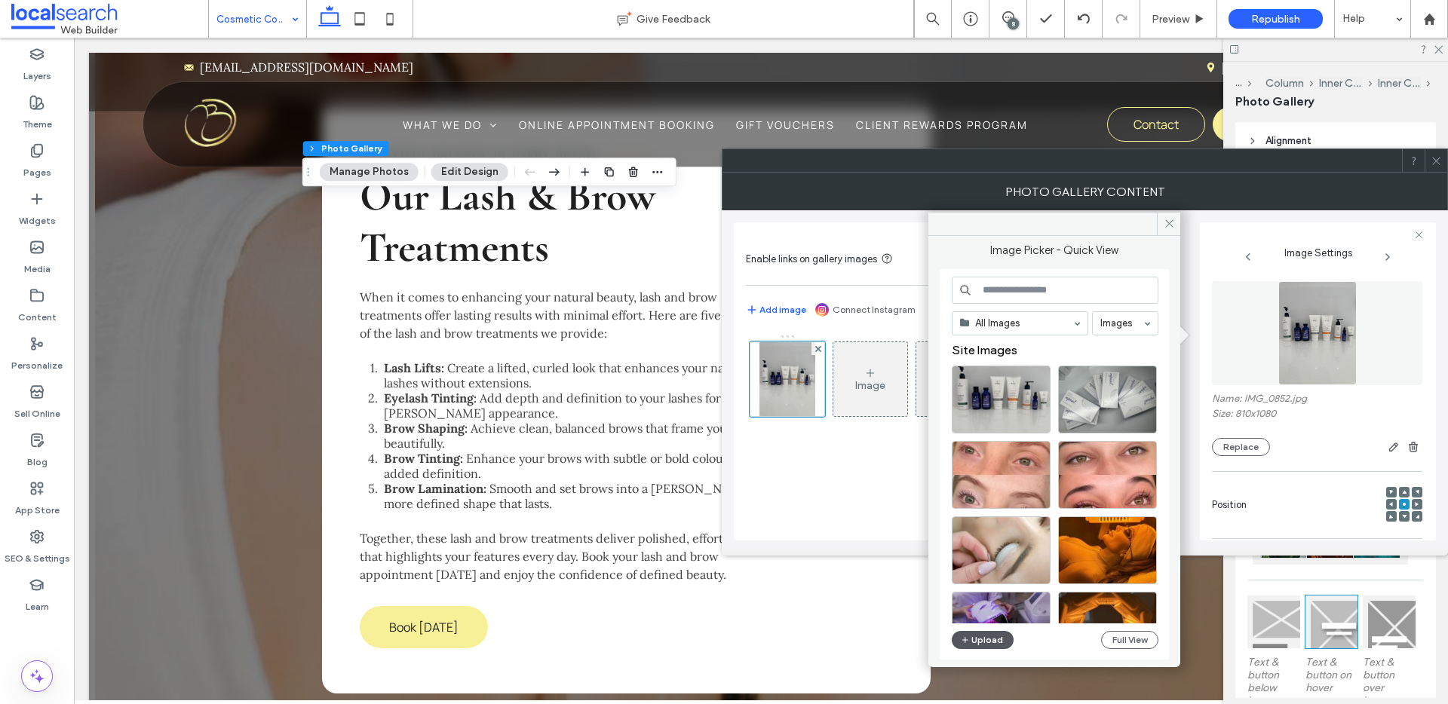
click at [996, 642] on button "Upload" at bounding box center [983, 640] width 62 height 18
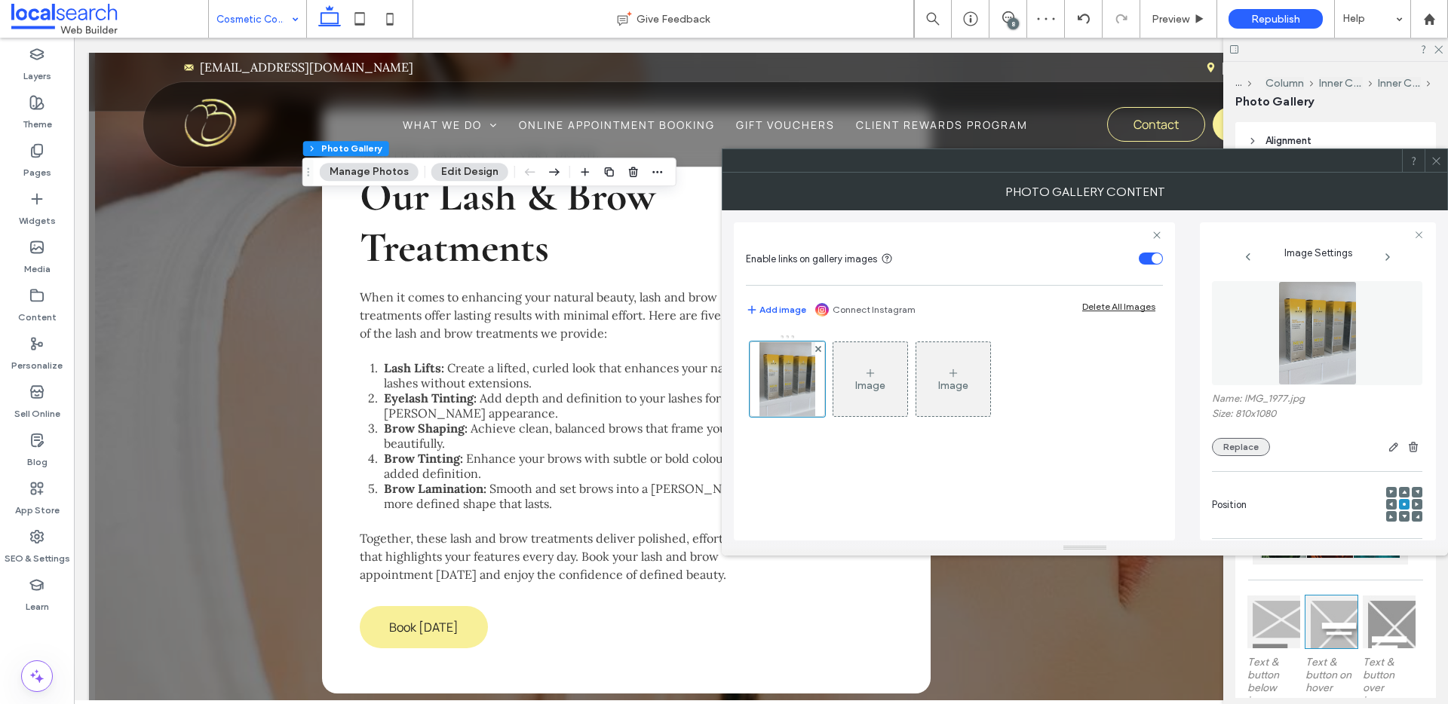
click at [1226, 447] on button "Replace" at bounding box center [1241, 447] width 58 height 18
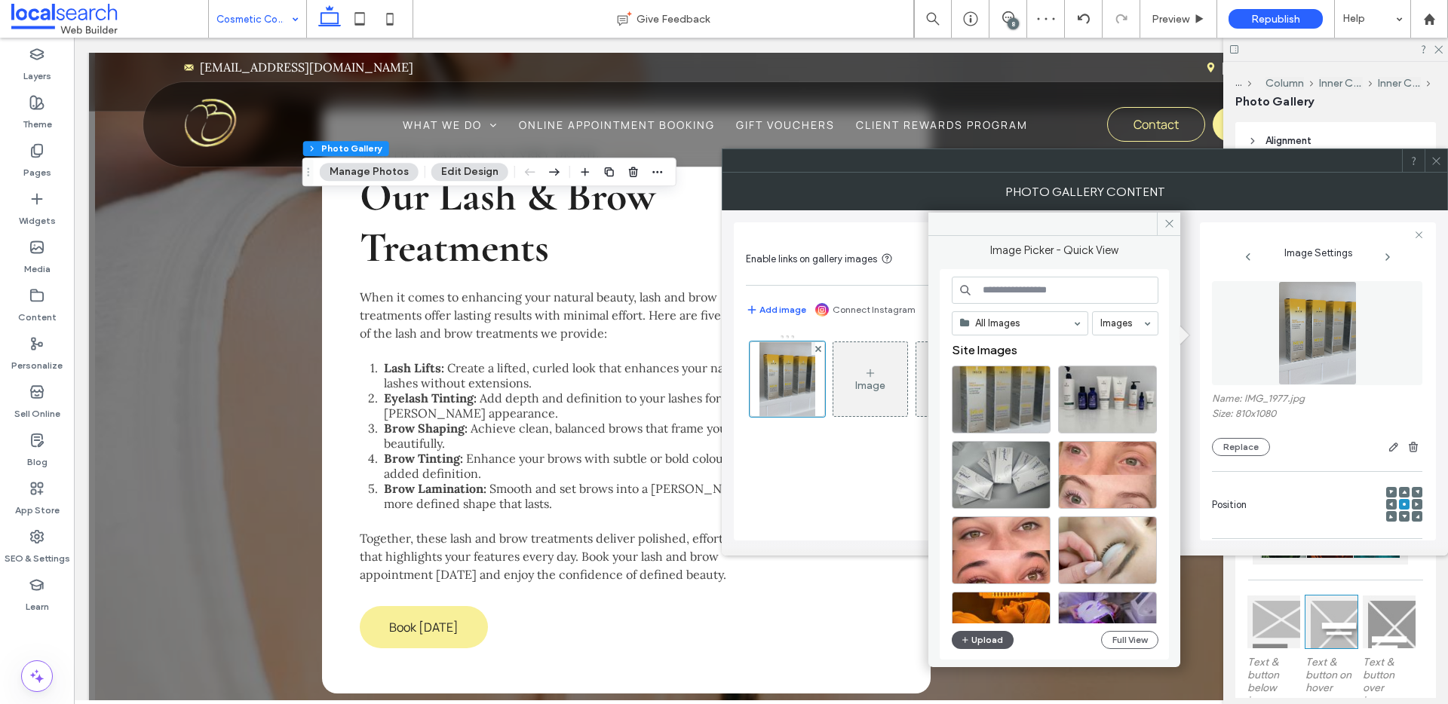
click at [992, 647] on button "Upload" at bounding box center [983, 640] width 62 height 18
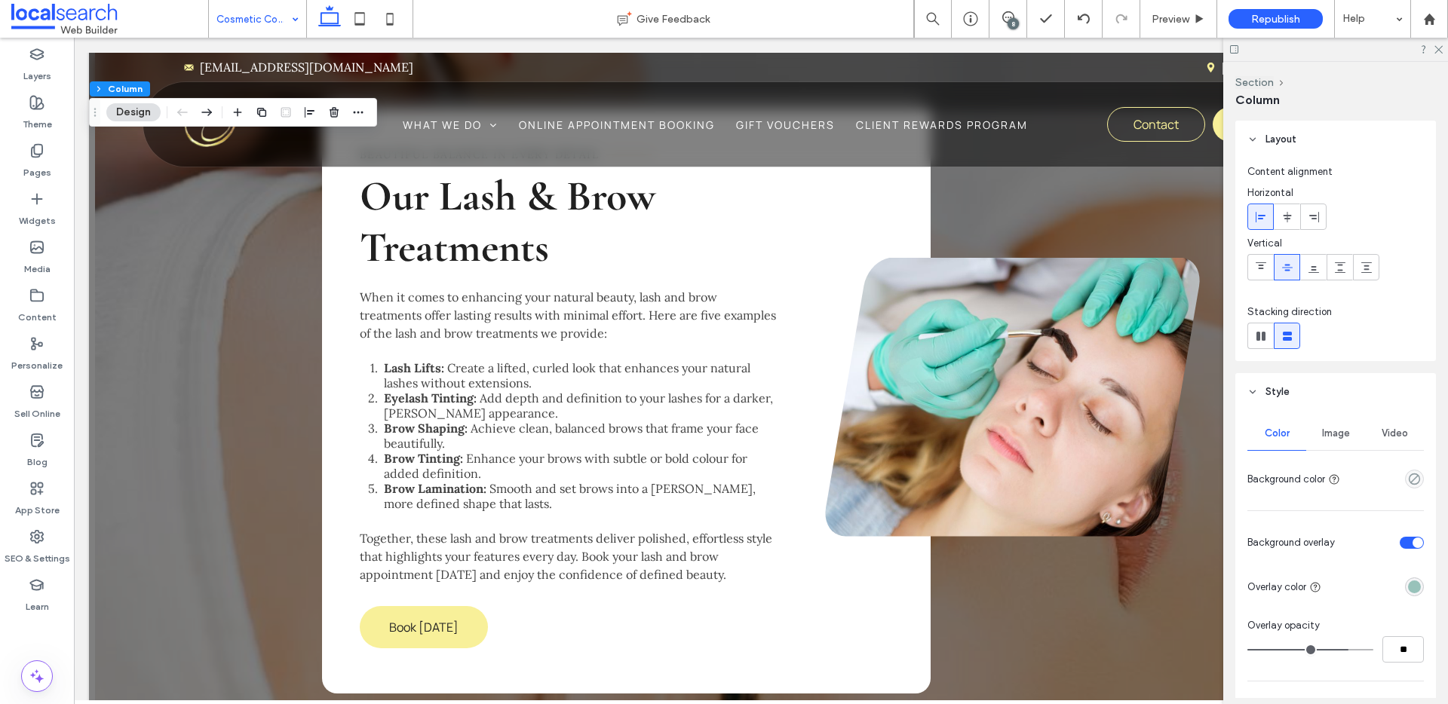
click at [1346, 428] on div "Image" at bounding box center [1335, 433] width 59 height 33
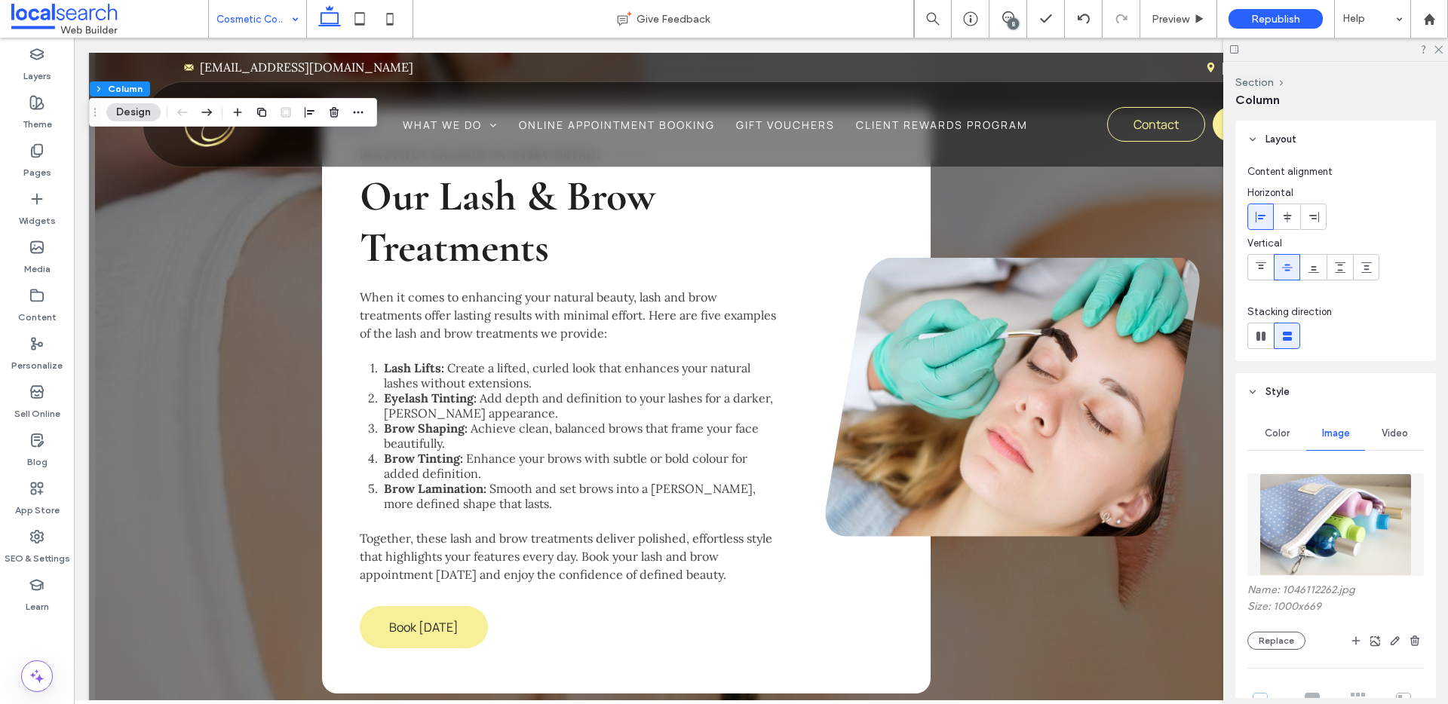
click at [1353, 571] on img at bounding box center [1336, 525] width 152 height 103
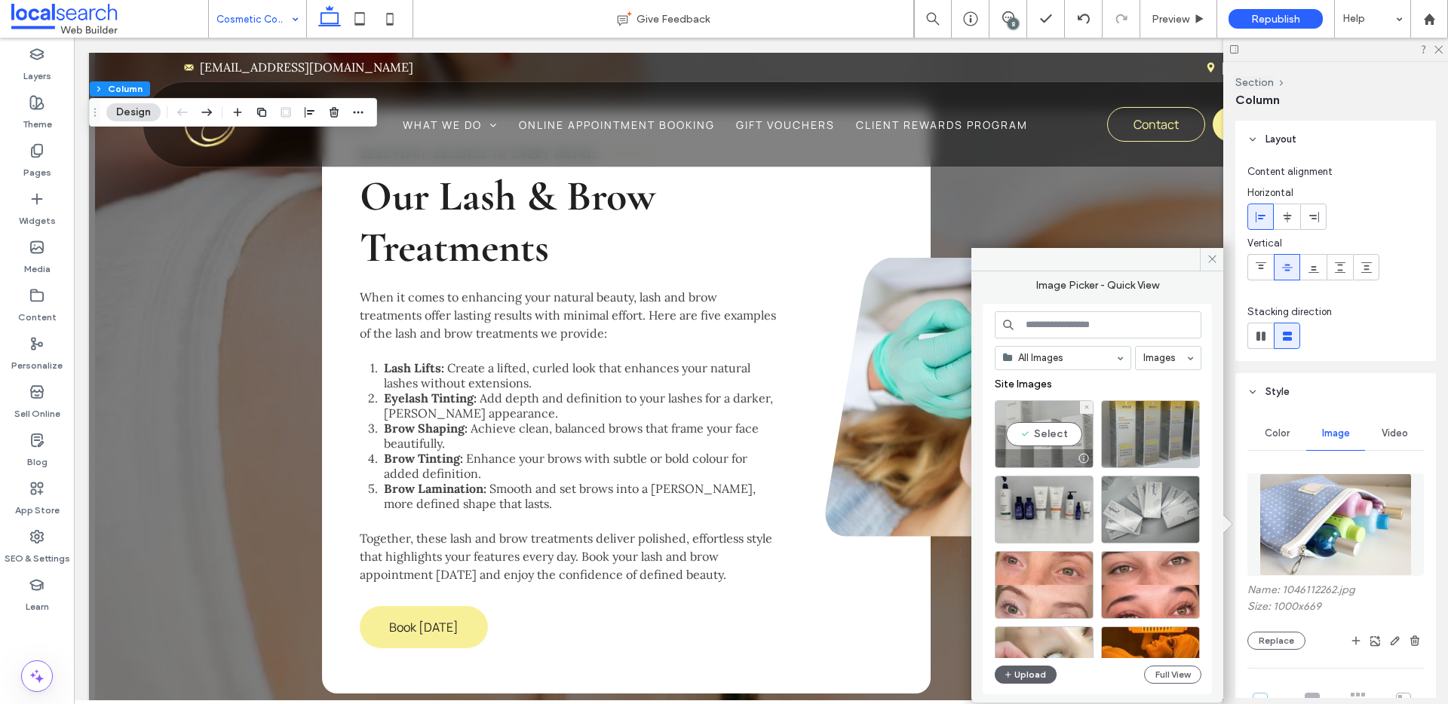
click at [1040, 434] on div "Select" at bounding box center [1044, 435] width 99 height 68
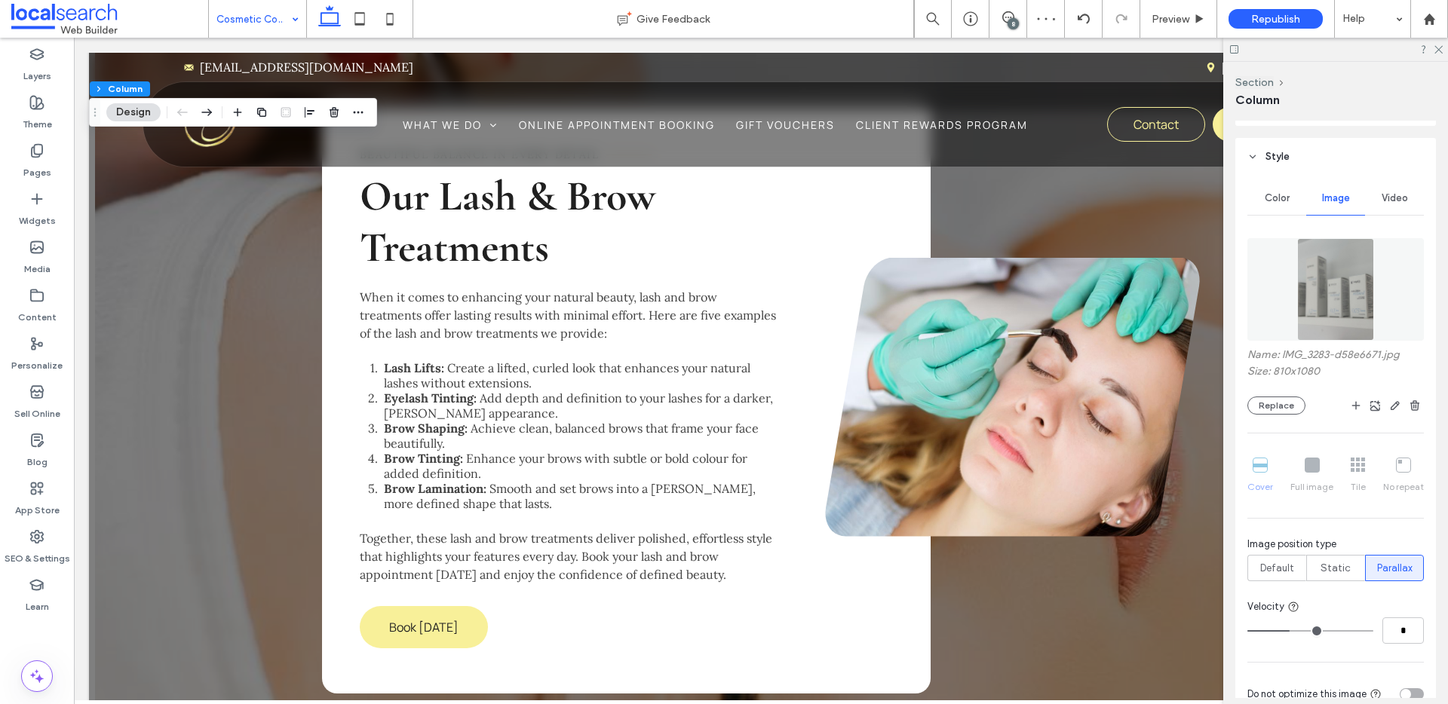
scroll to position [520, 0]
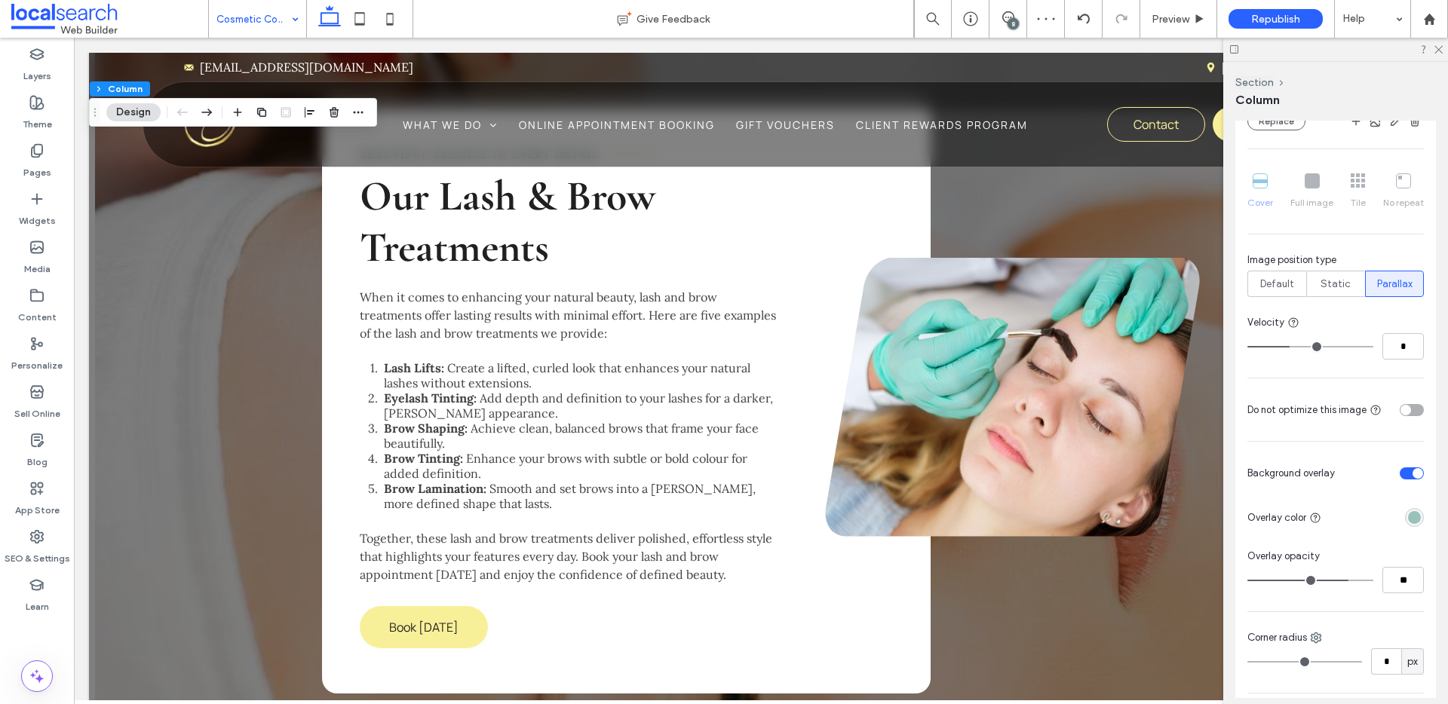
click at [1408, 512] on div "rgba(152, 194, 186, 1)" at bounding box center [1414, 517] width 13 height 13
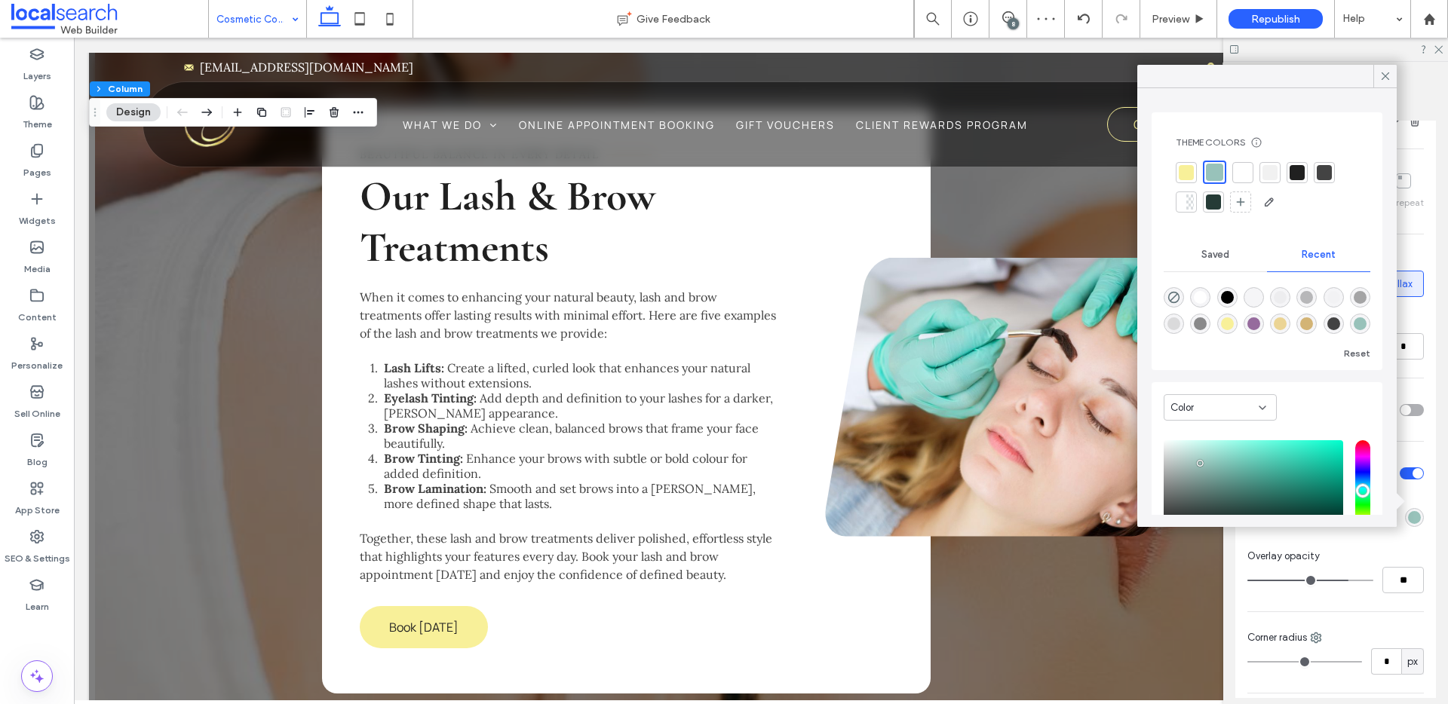
click at [1244, 170] on div at bounding box center [1242, 172] width 15 height 15
click at [1400, 583] on input "**" at bounding box center [1403, 580] width 41 height 26
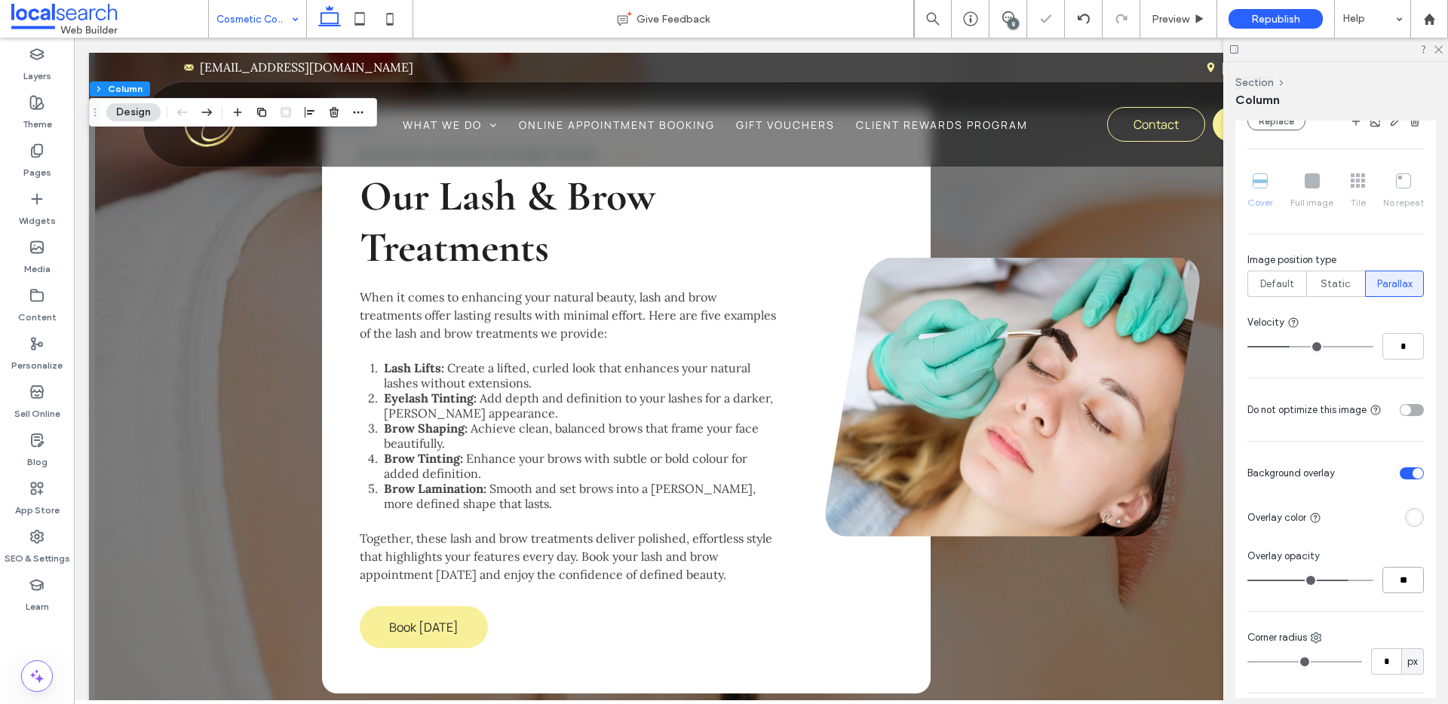
type input "**"
click at [1438, 47] on icon at bounding box center [1438, 49] width 10 height 10
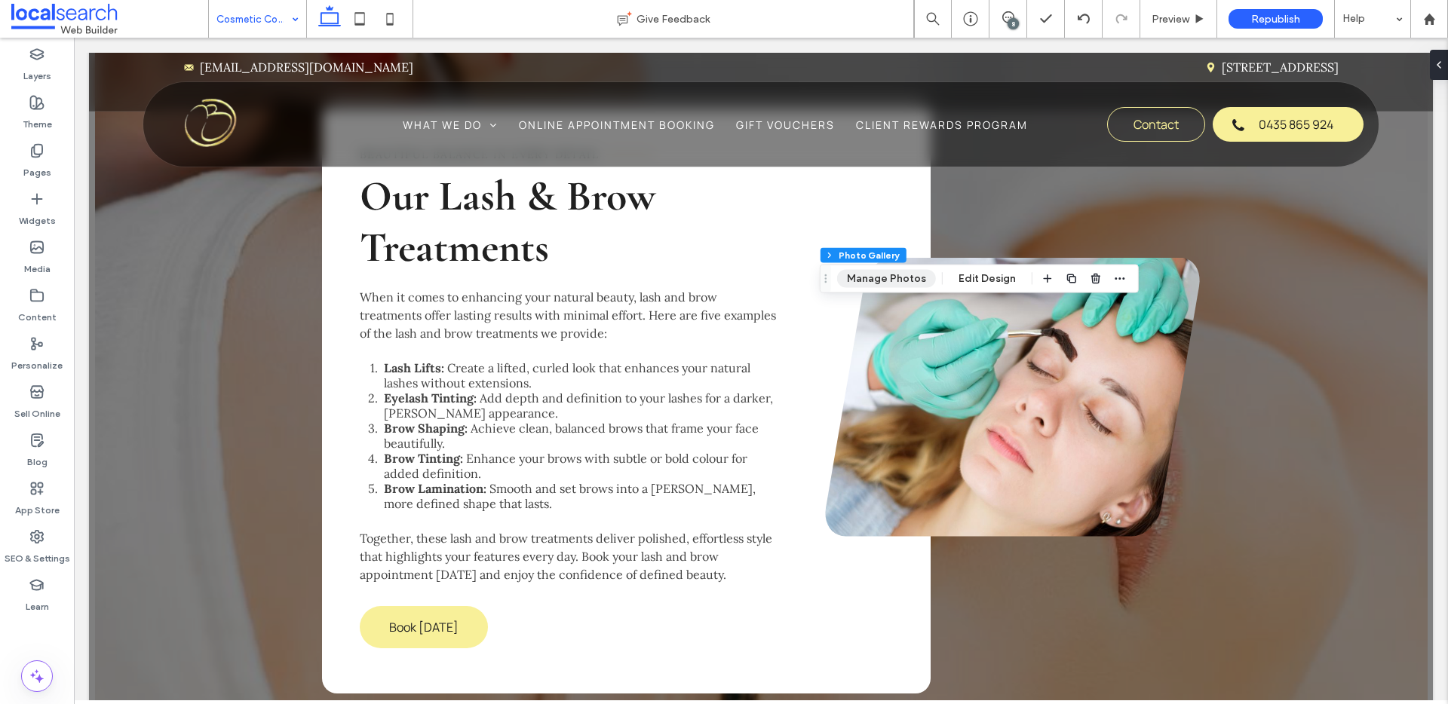
click at [906, 283] on button "Manage Photos" at bounding box center [886, 279] width 99 height 18
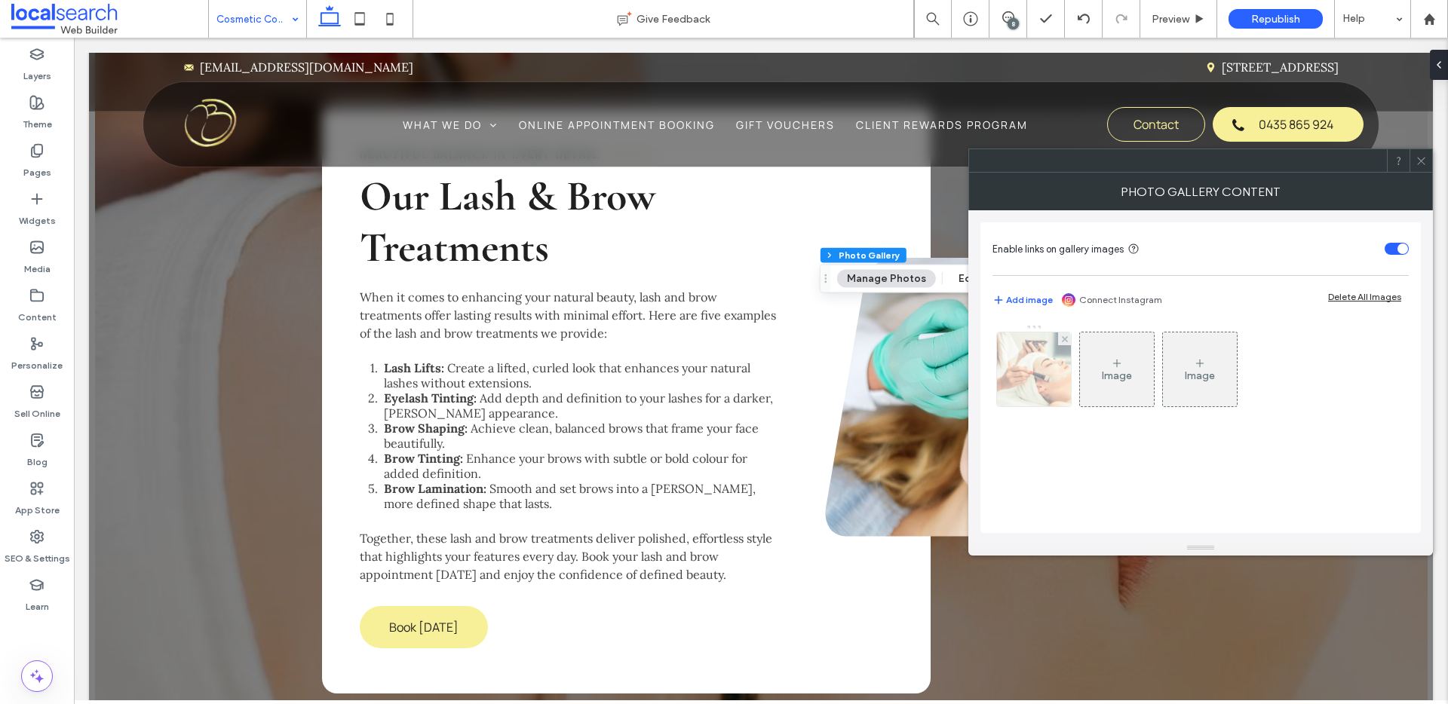
click at [1023, 382] on img at bounding box center [1034, 370] width 112 height 74
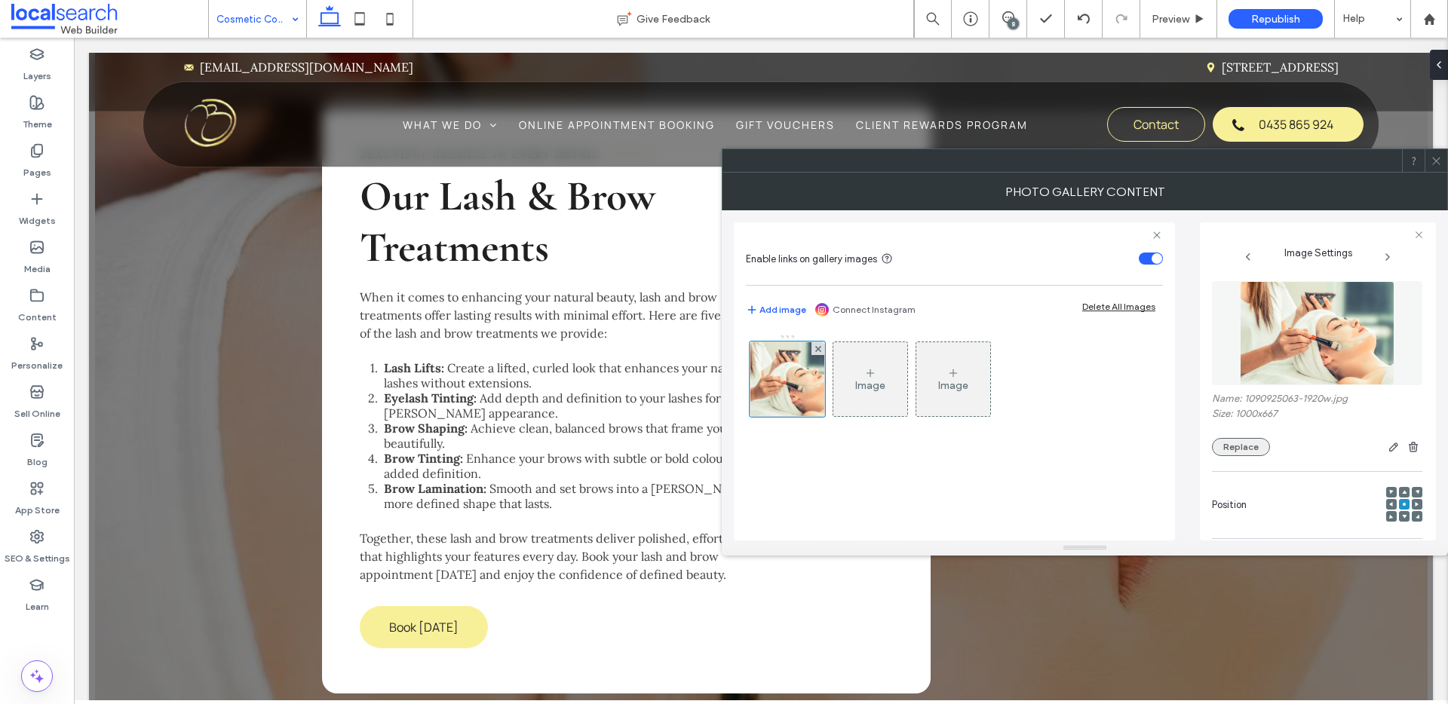
click at [1263, 452] on button "Replace" at bounding box center [1241, 447] width 58 height 18
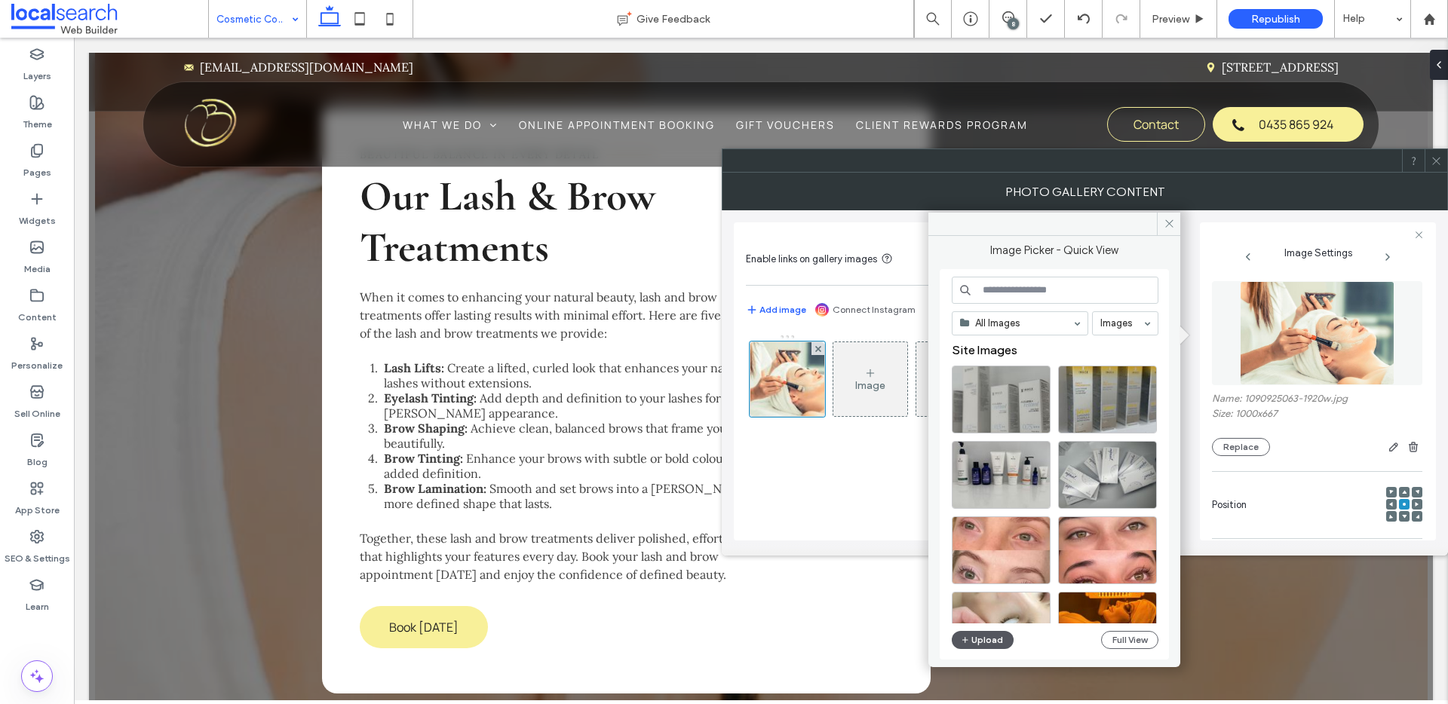
click at [977, 642] on button "Upload" at bounding box center [983, 640] width 62 height 18
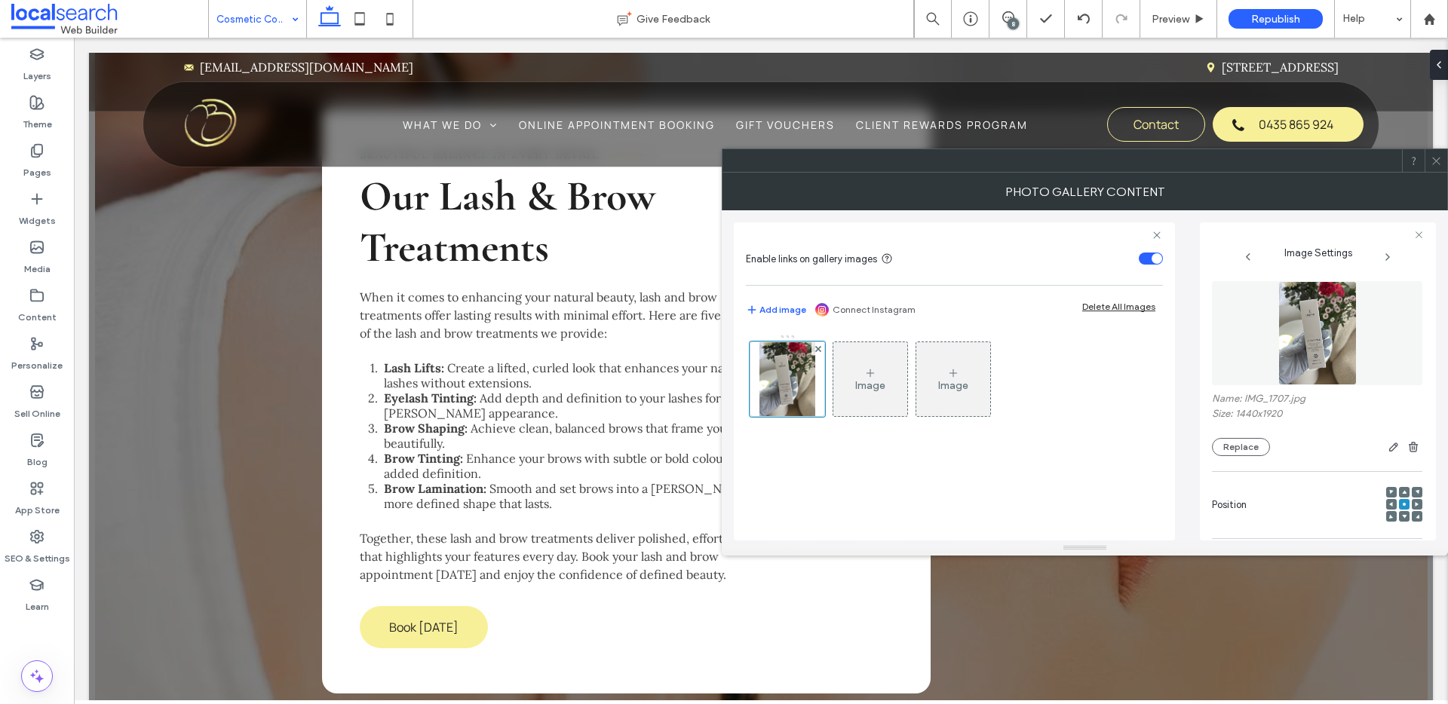
click at [1438, 166] on icon at bounding box center [1436, 160] width 11 height 11
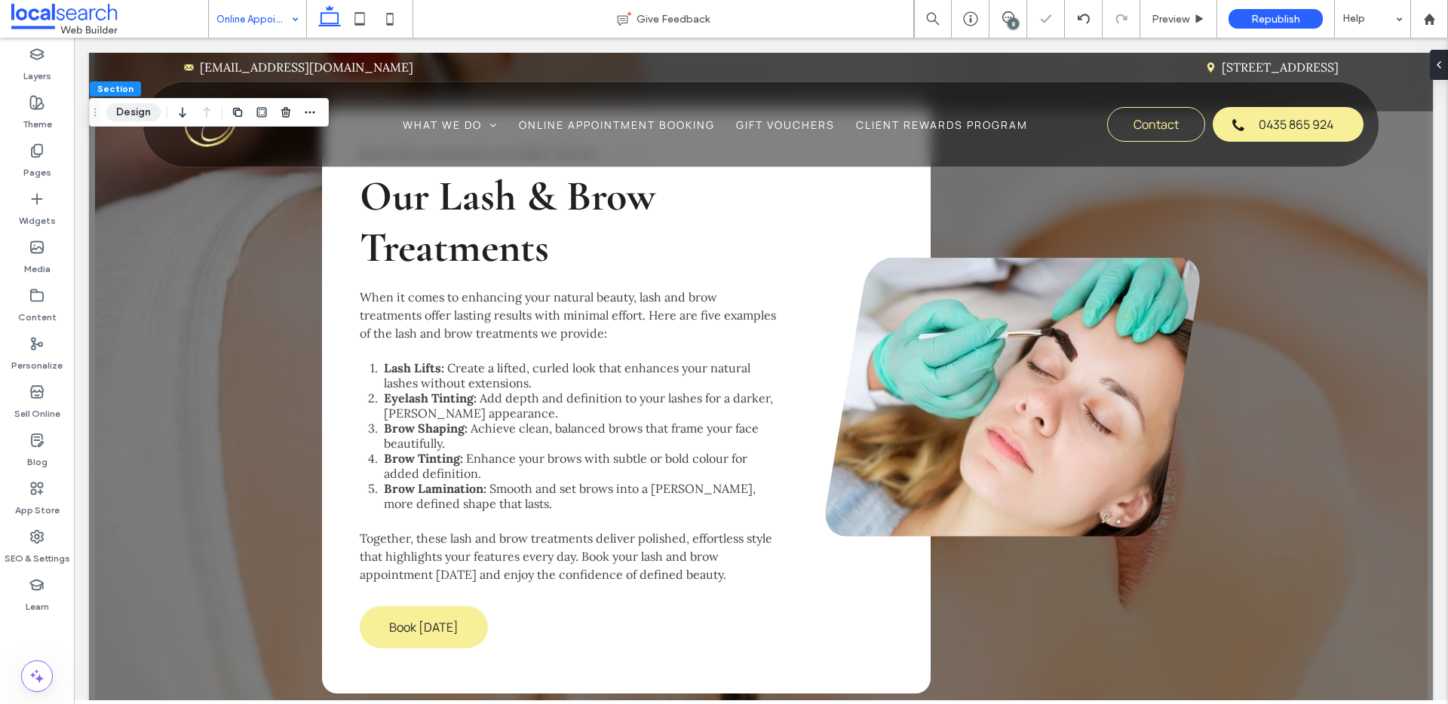
click at [124, 115] on button "Design" at bounding box center [133, 112] width 54 height 18
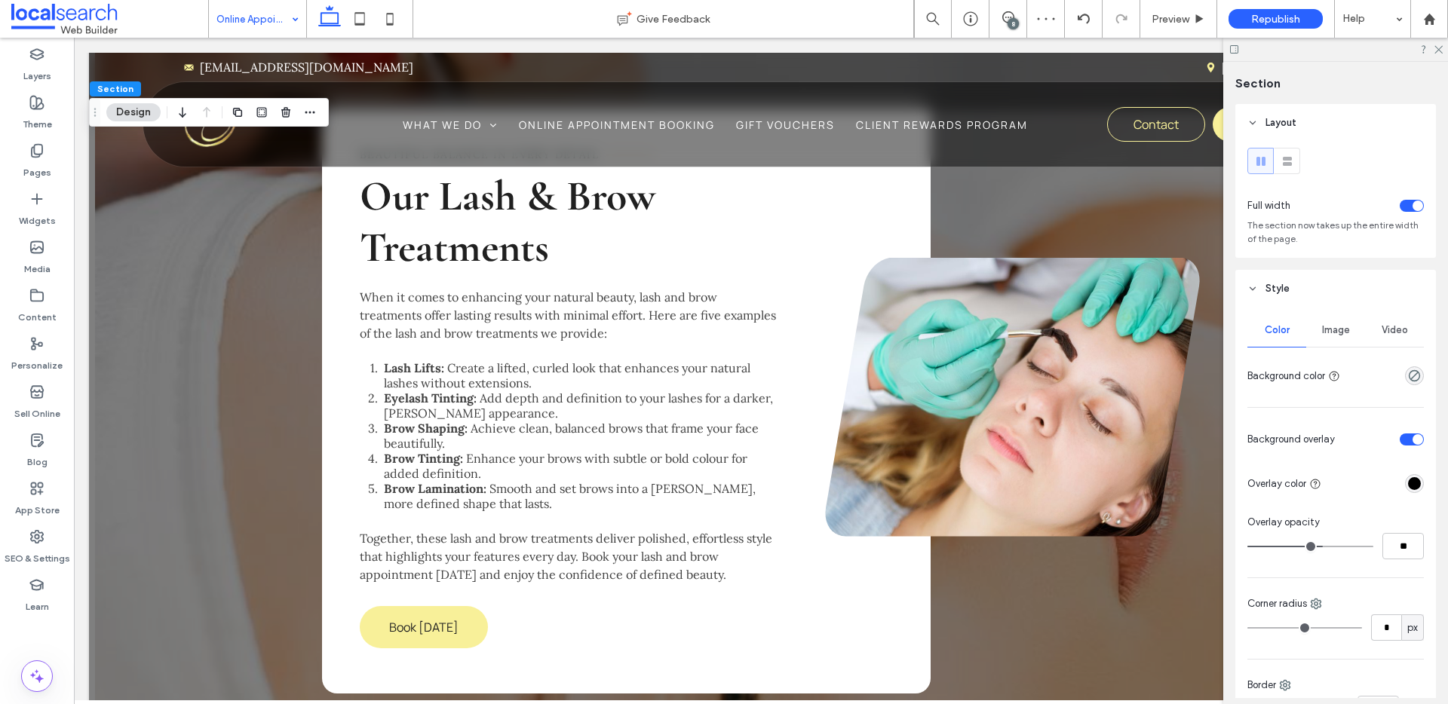
click at [1341, 336] on span "Image" at bounding box center [1336, 330] width 28 height 12
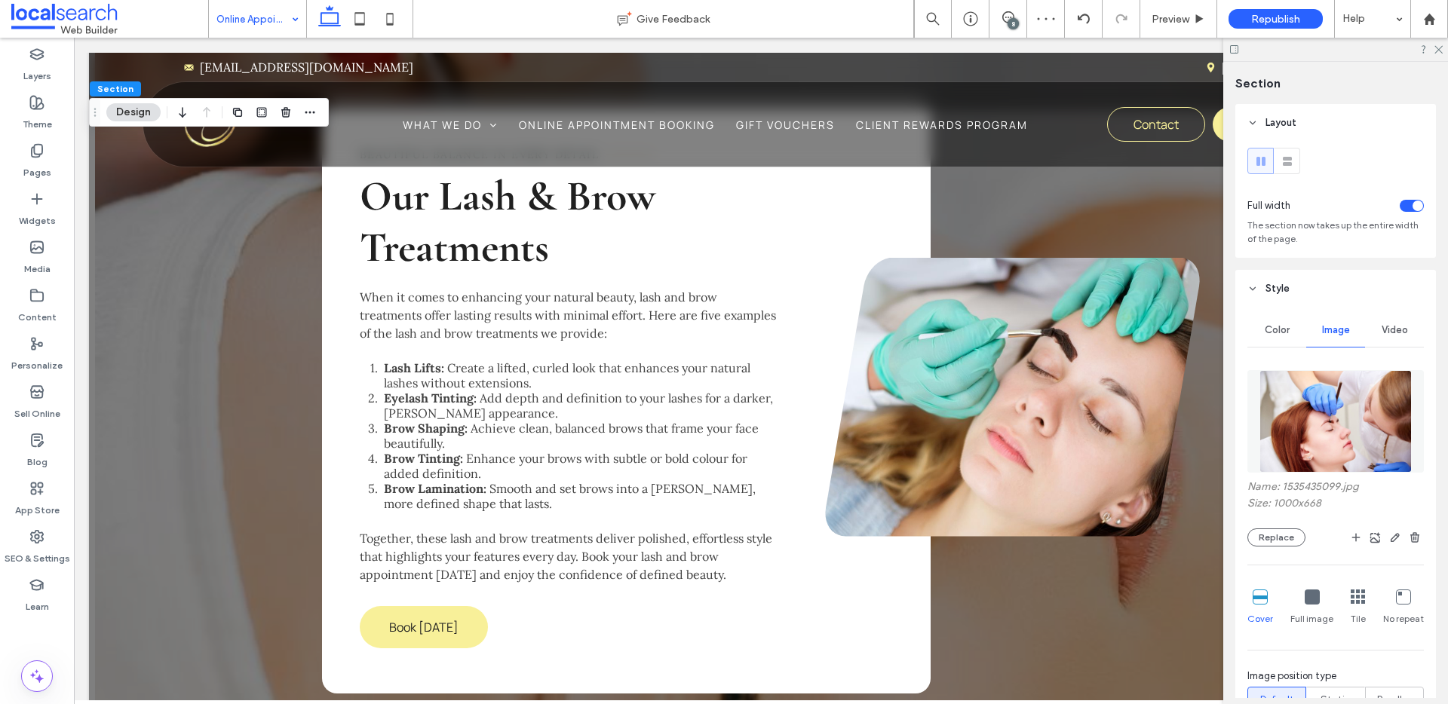
click at [1346, 432] on img at bounding box center [1336, 421] width 153 height 103
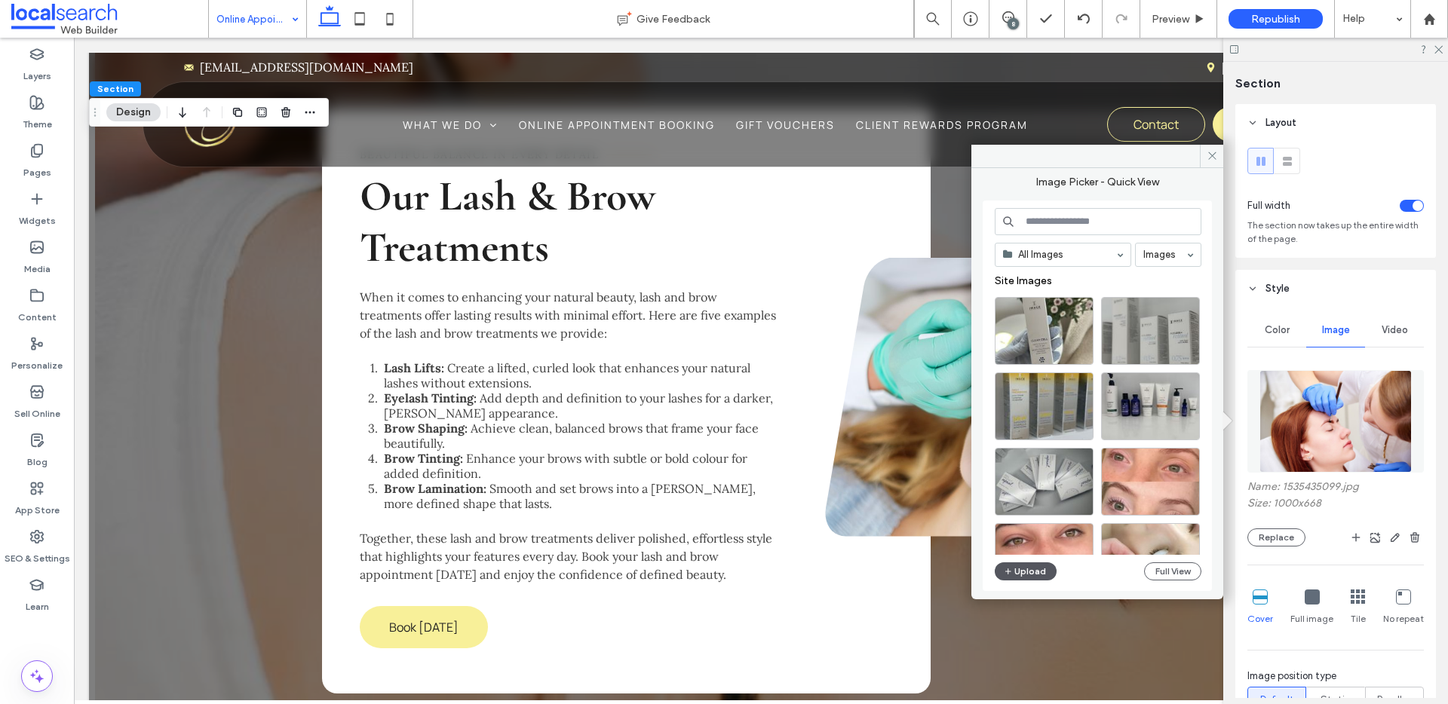
click at [1018, 566] on button "Upload" at bounding box center [1026, 572] width 62 height 18
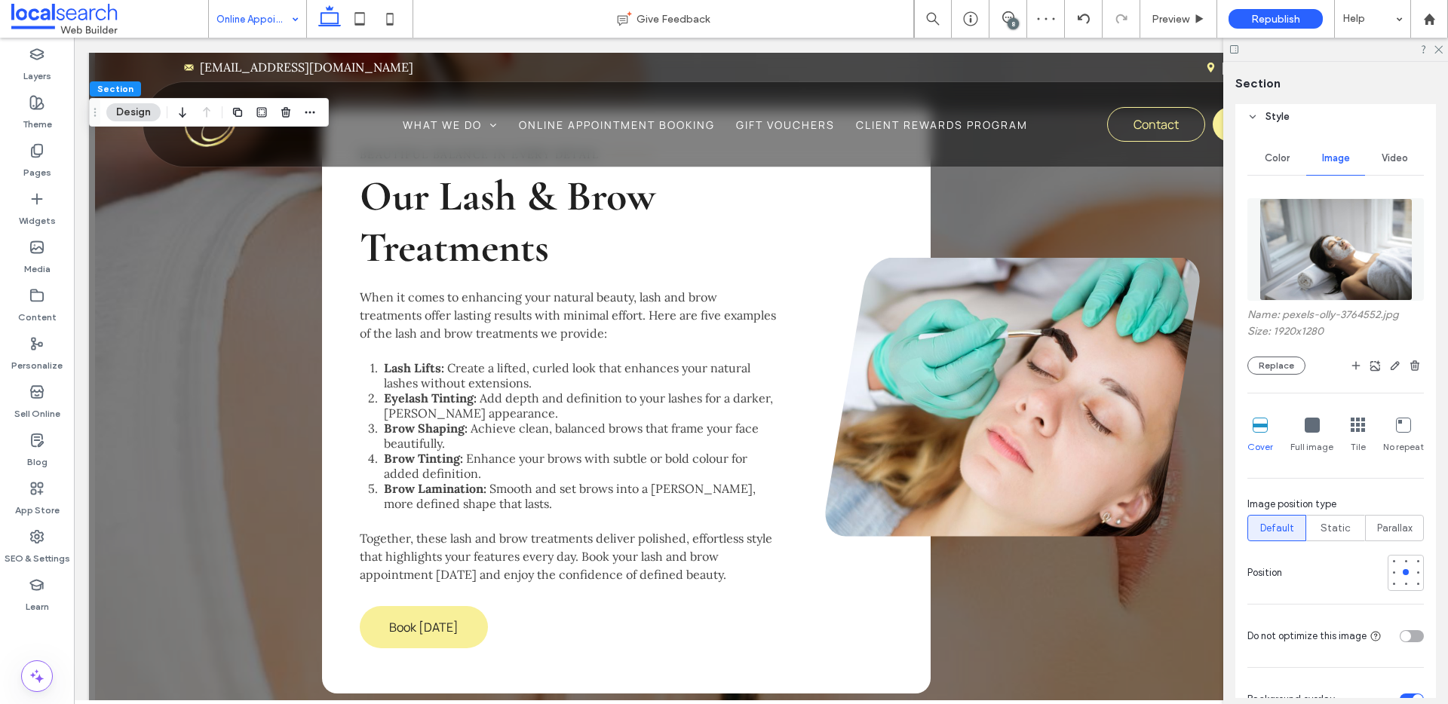
scroll to position [306, 0]
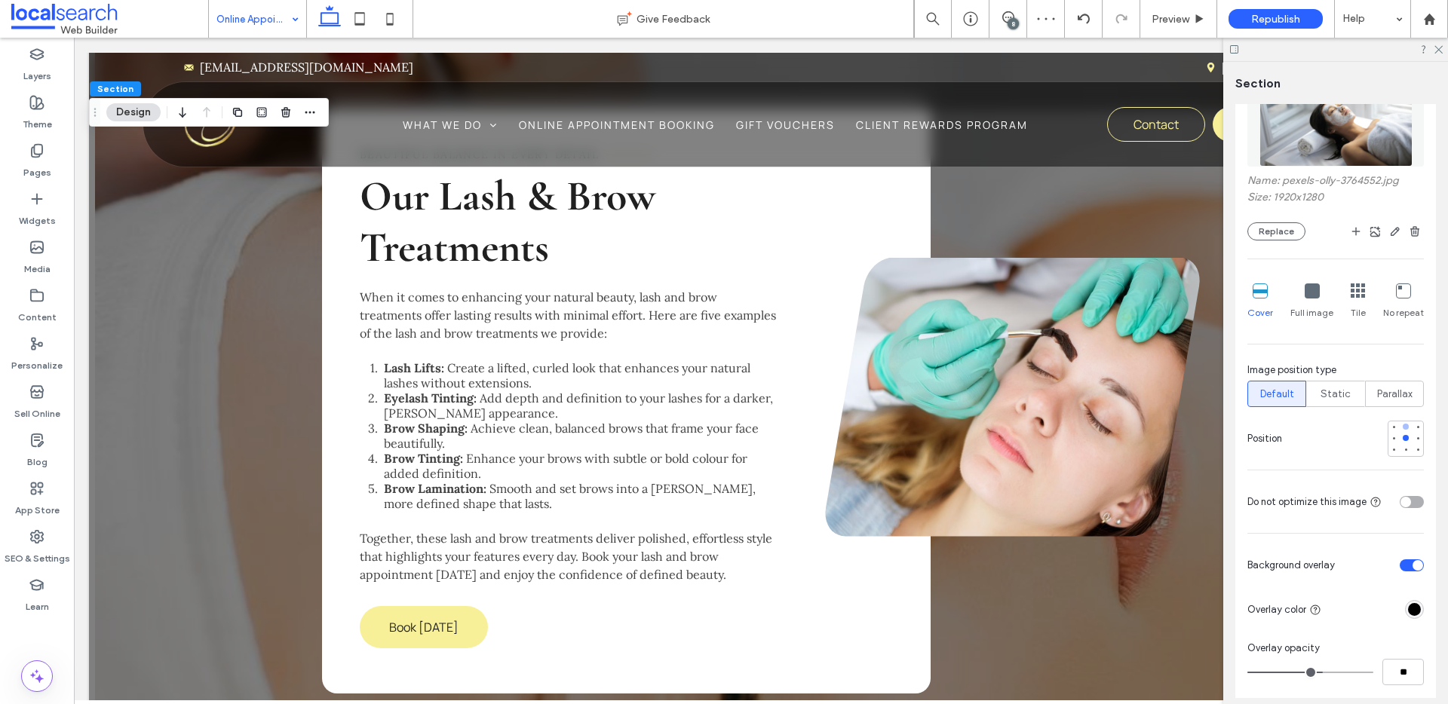
click at [1403, 425] on div at bounding box center [1406, 427] width 6 height 6
click at [1401, 445] on div at bounding box center [1406, 450] width 11 height 11
click at [1401, 433] on div at bounding box center [1406, 438] width 11 height 11
click at [1439, 48] on icon at bounding box center [1438, 49] width 10 height 10
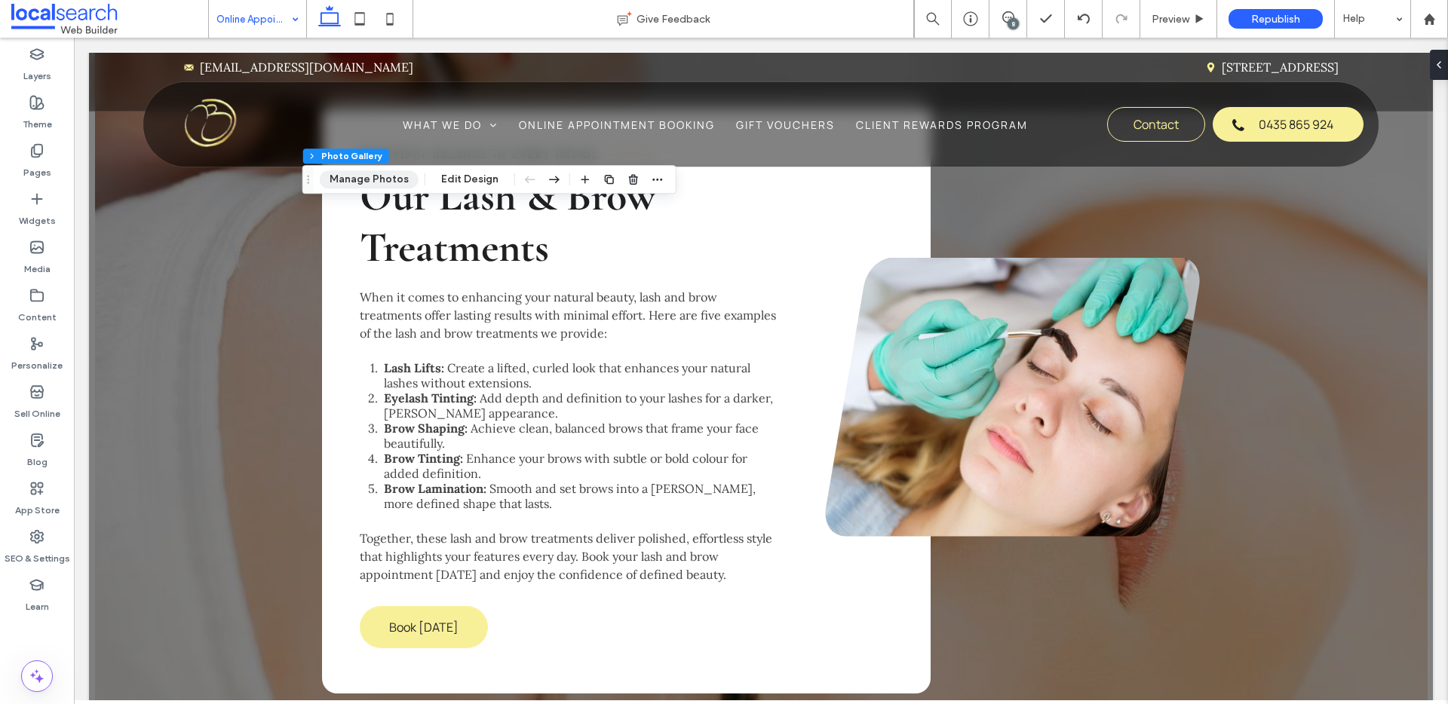
click at [390, 180] on button "Manage Photos" at bounding box center [369, 179] width 99 height 18
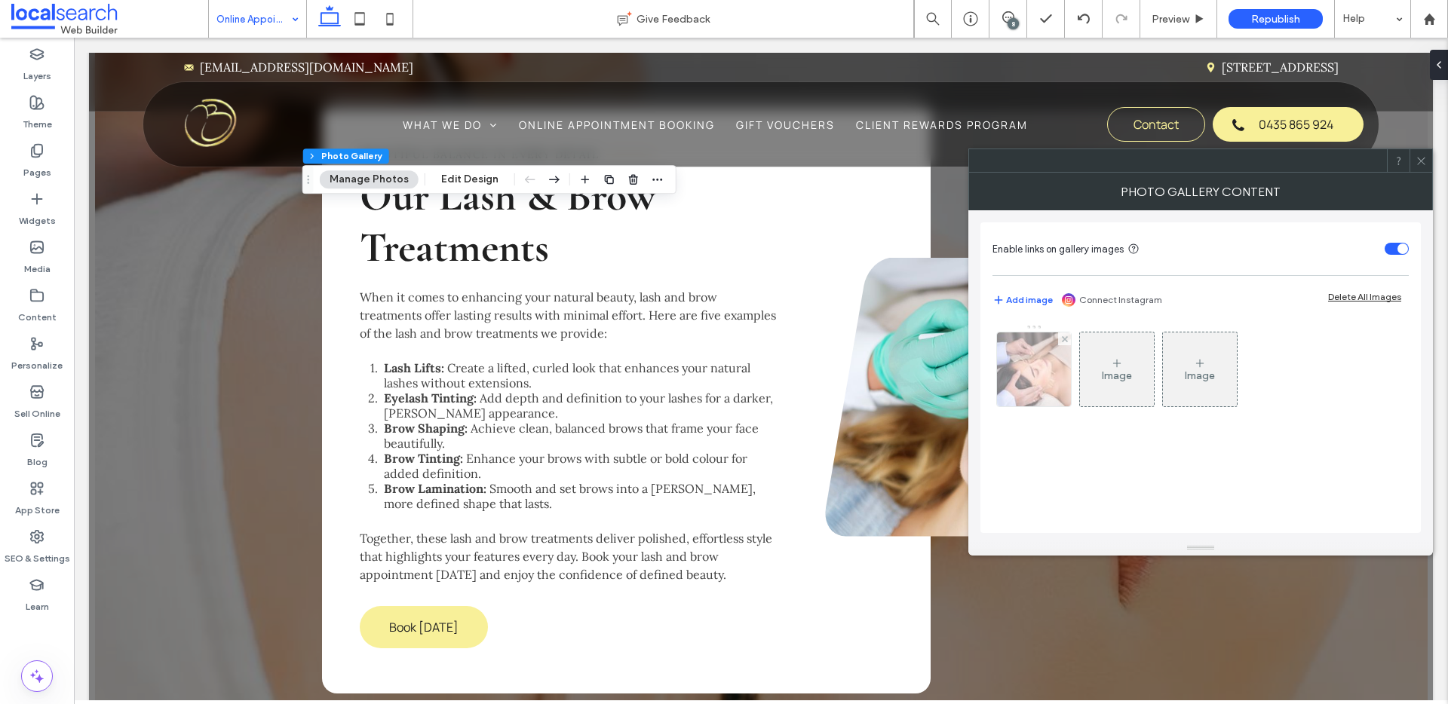
click at [1022, 364] on img at bounding box center [1034, 370] width 112 height 74
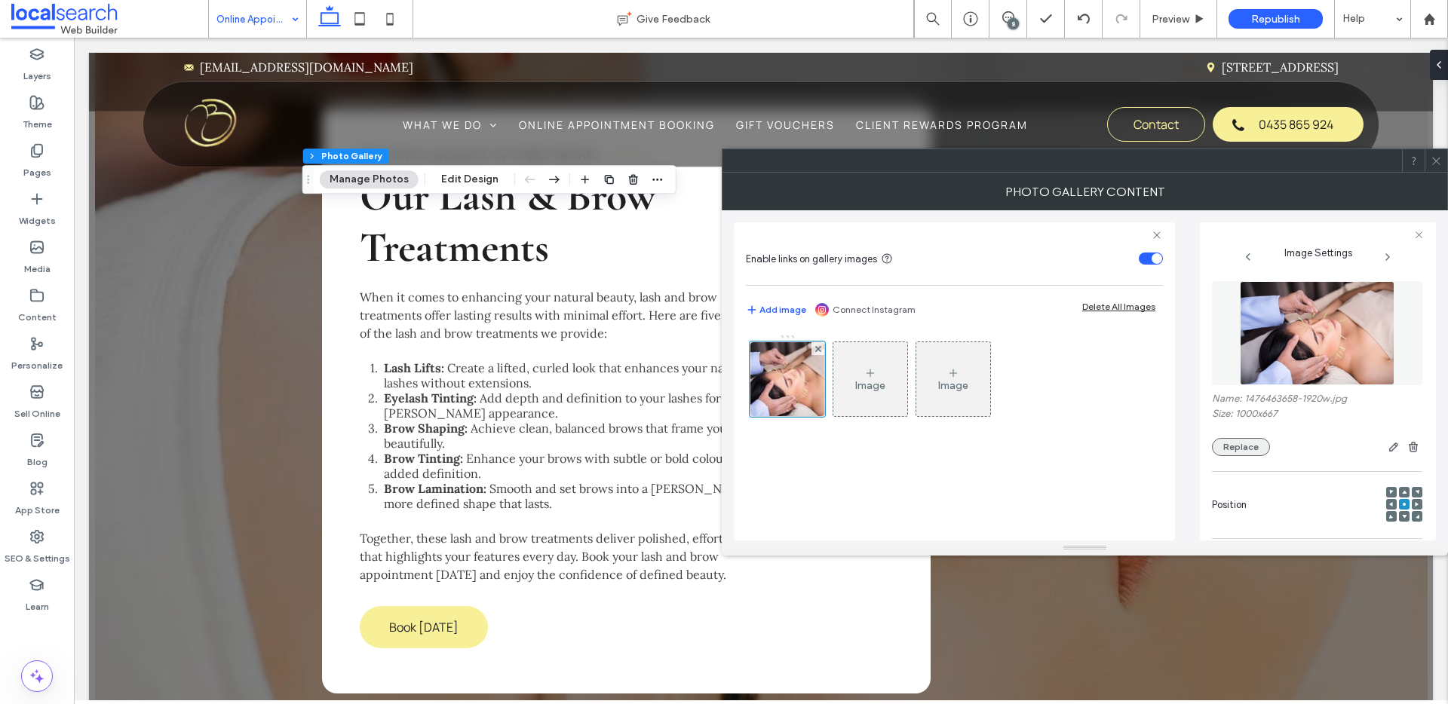
click at [1246, 451] on button "Replace" at bounding box center [1241, 447] width 58 height 18
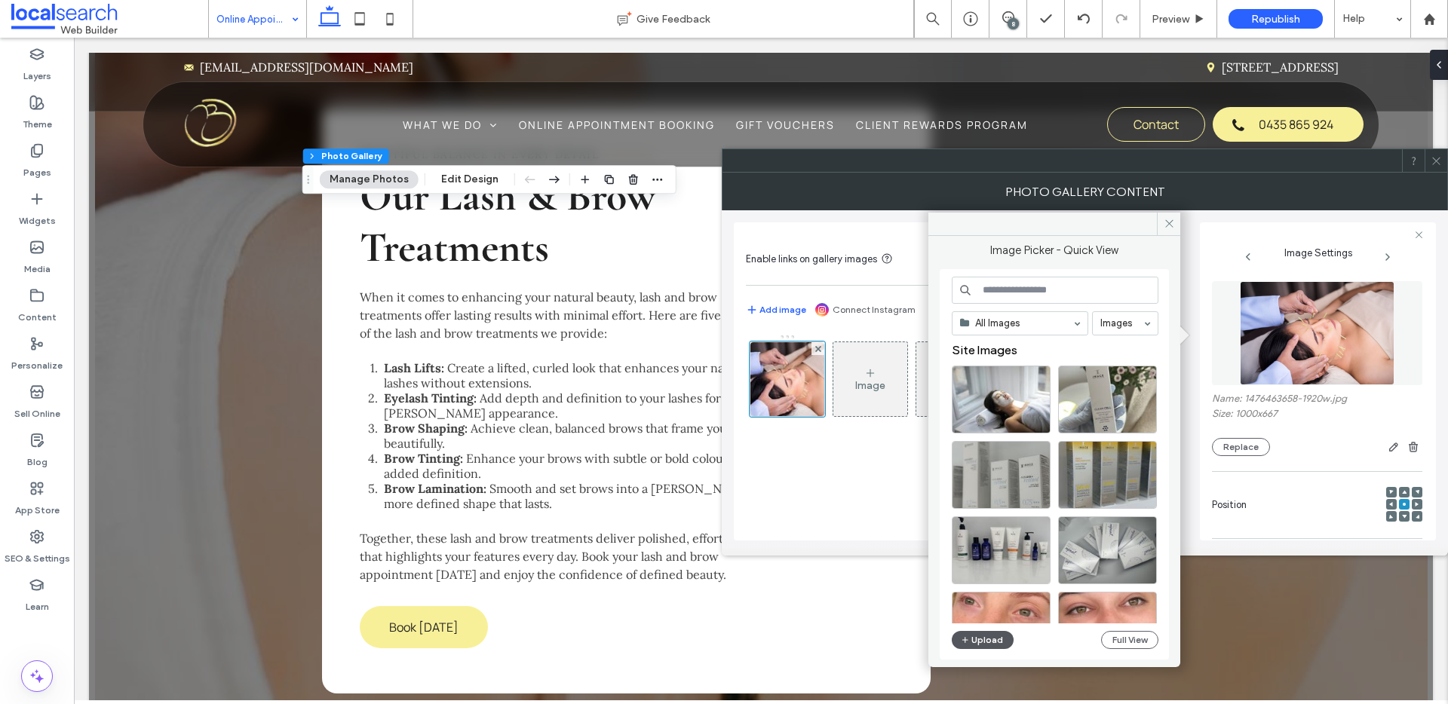
click at [984, 642] on button "Upload" at bounding box center [983, 640] width 62 height 18
click at [1433, 161] on icon at bounding box center [1436, 160] width 11 height 11
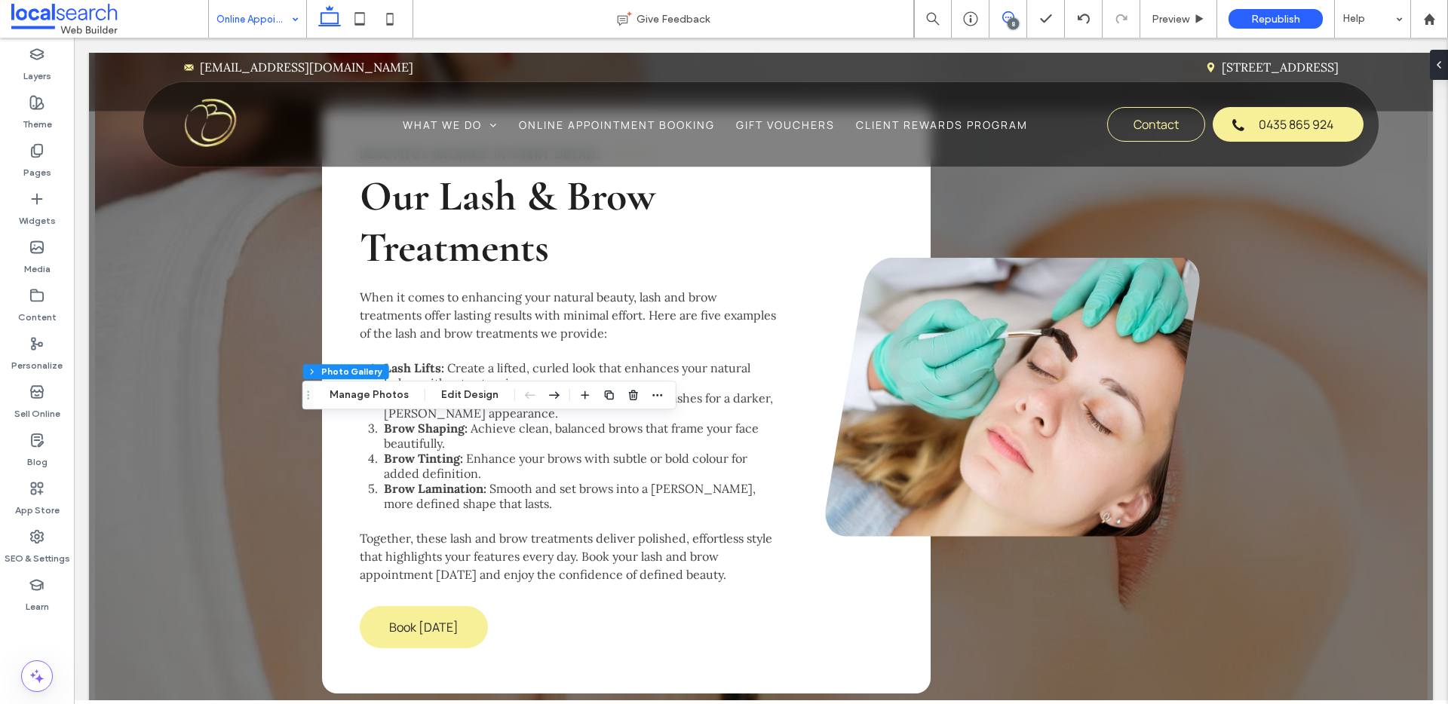
click at [1017, 16] on span at bounding box center [1008, 17] width 37 height 12
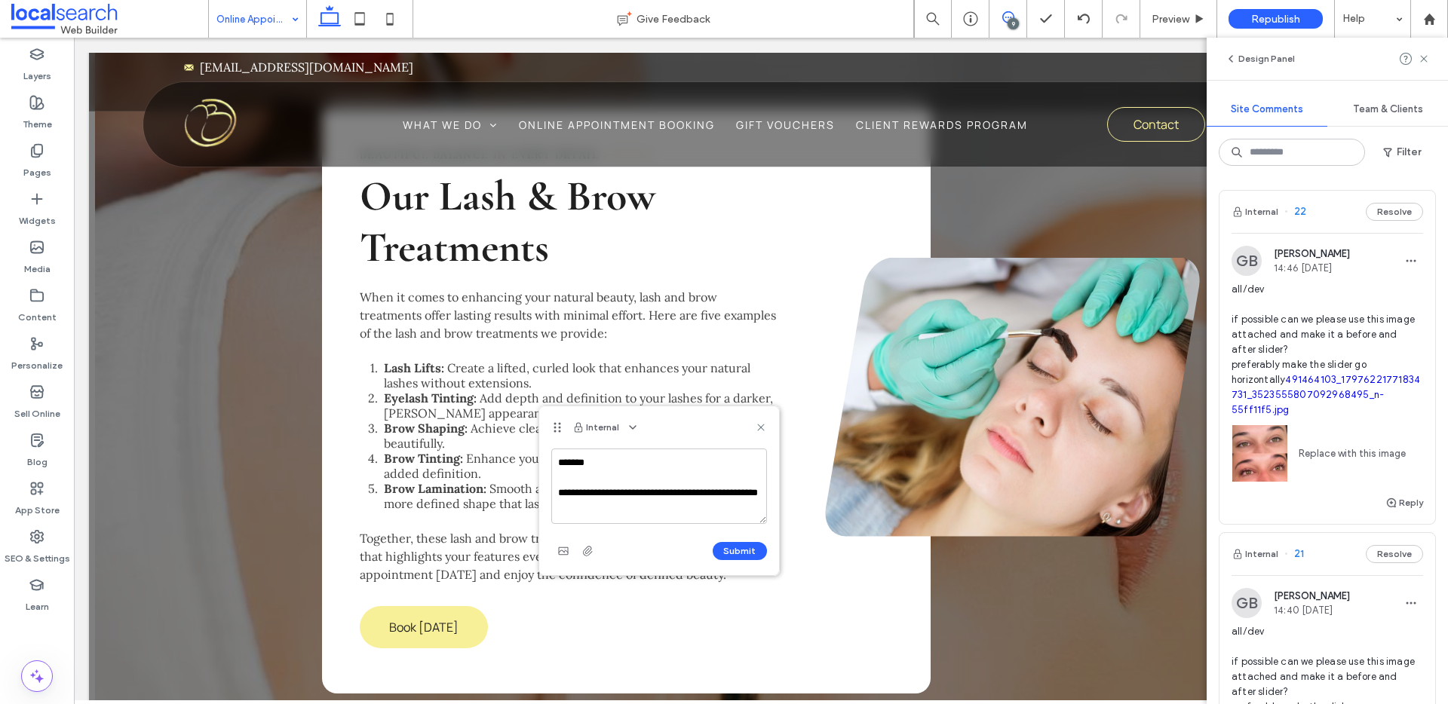
scroll to position [14, 0]
click at [654, 511] on textarea "**********" at bounding box center [659, 486] width 216 height 75
type textarea "**********"
click at [737, 553] on button "Submit" at bounding box center [740, 551] width 54 height 18
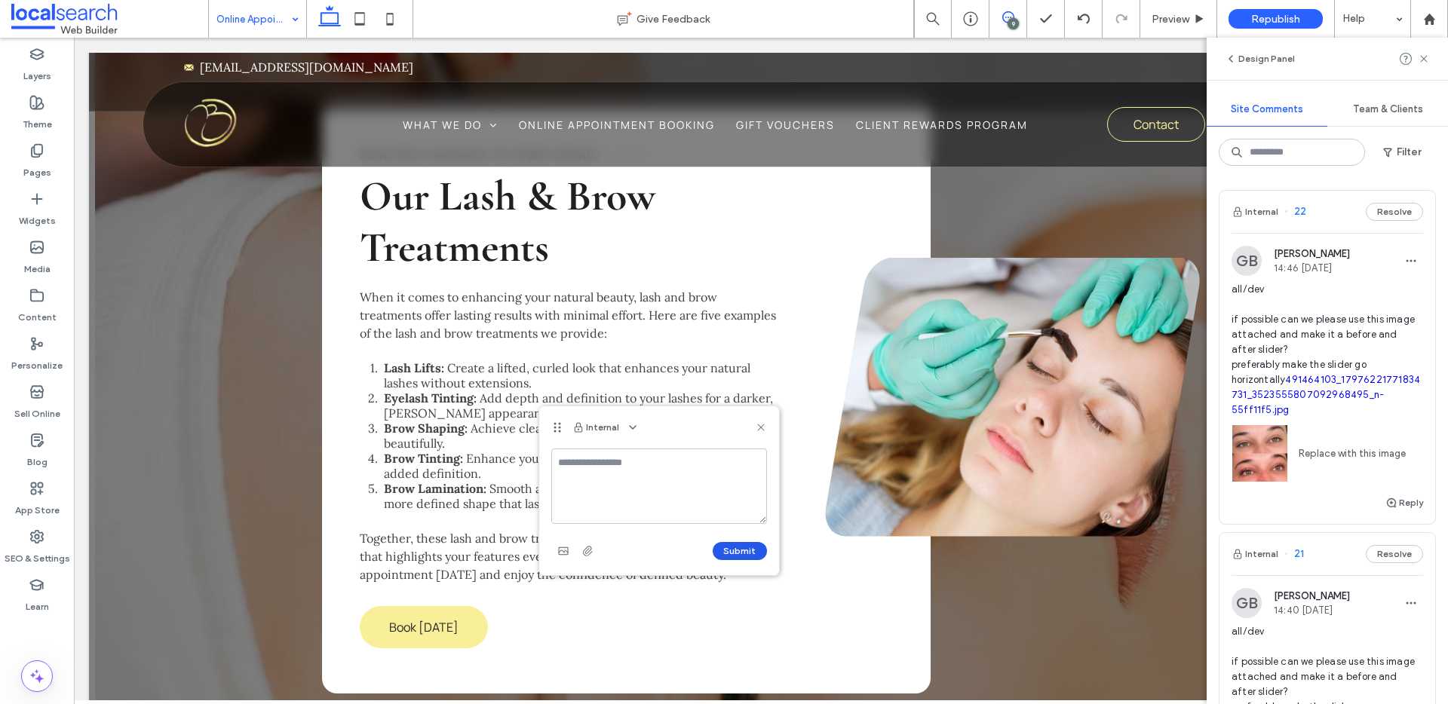
scroll to position [0, 0]
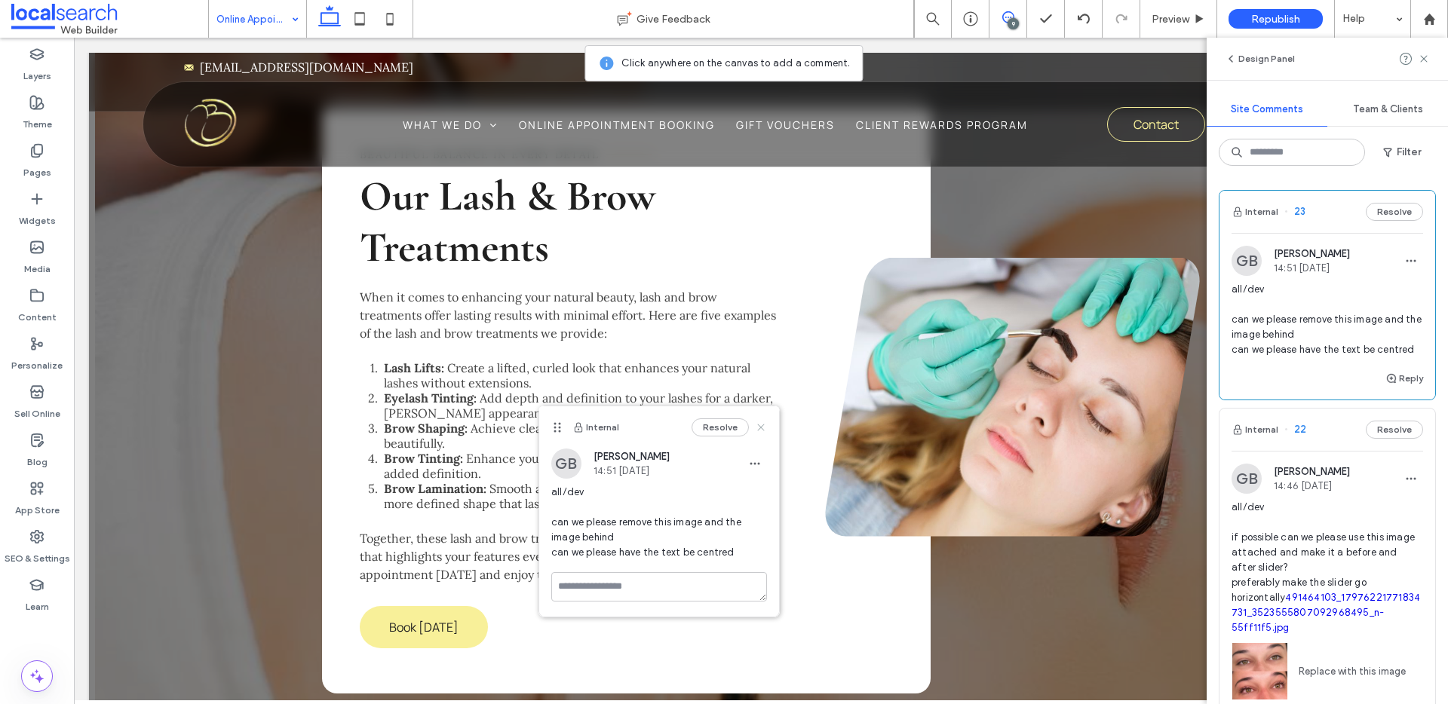
click at [760, 425] on icon at bounding box center [761, 428] width 12 height 12
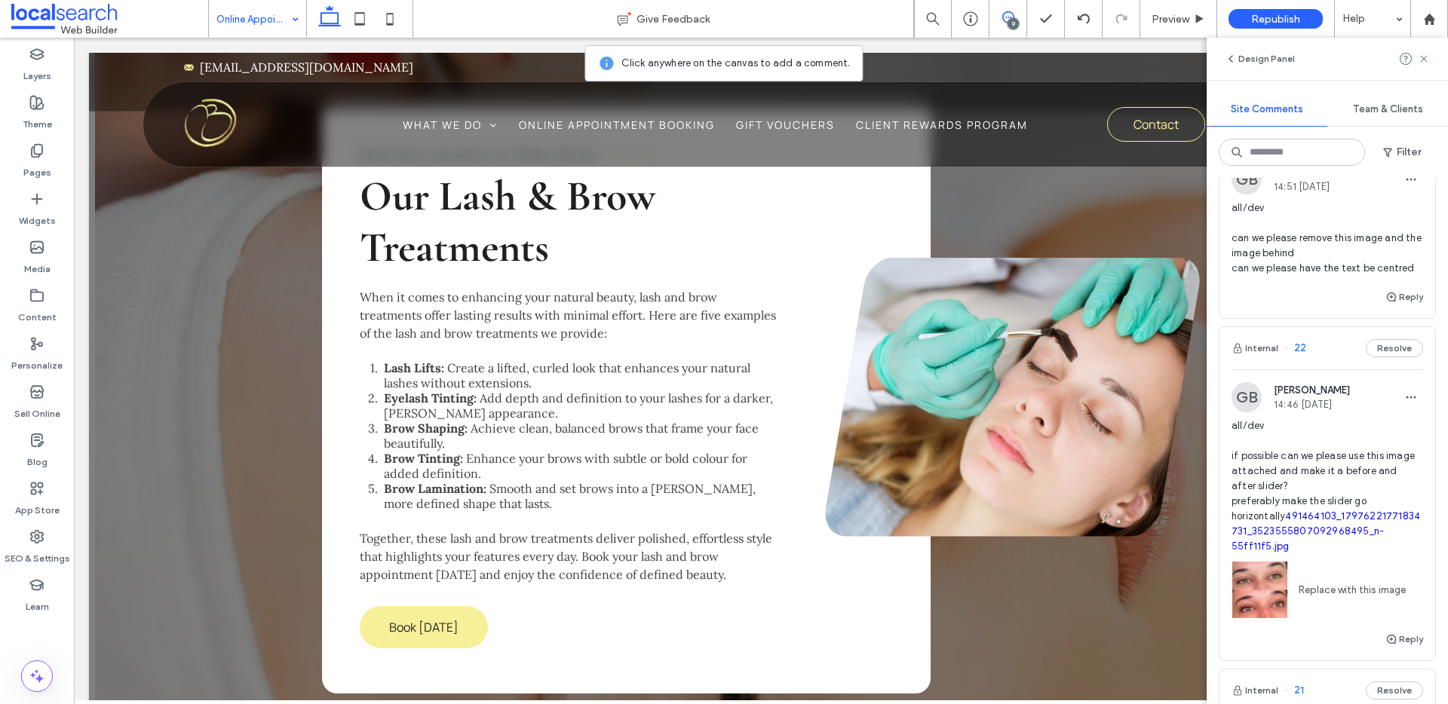
scroll to position [262, 0]
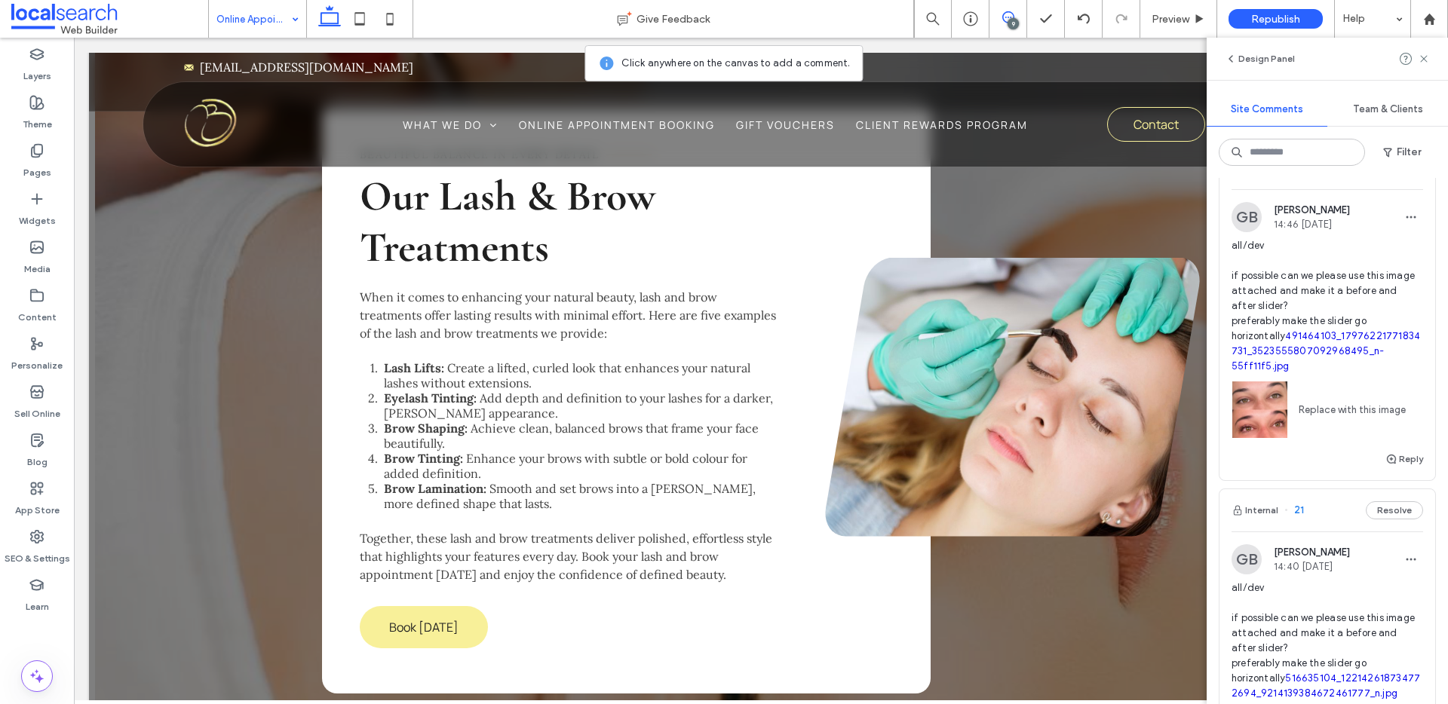
click at [1432, 60] on div "Design Panel" at bounding box center [1327, 59] width 241 height 42
click at [1426, 60] on use at bounding box center [1423, 58] width 7 height 7
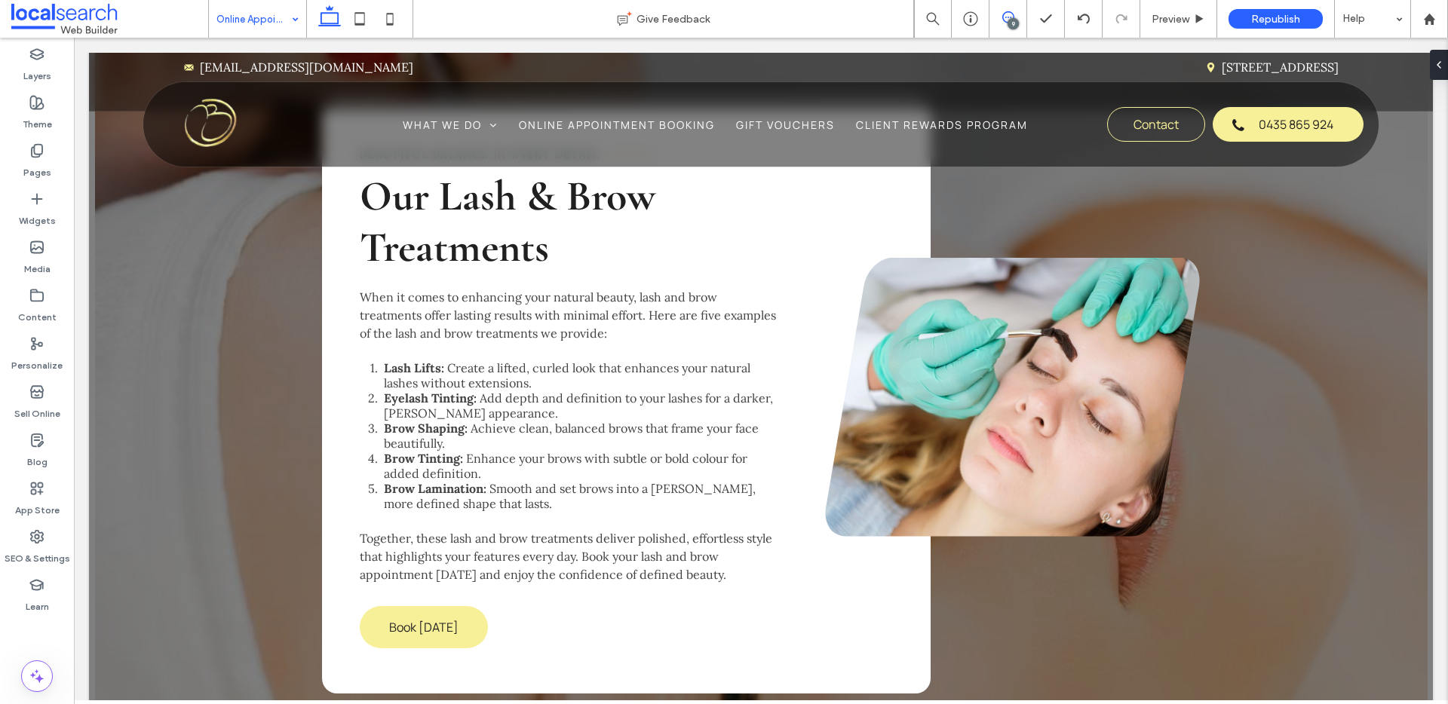
click at [1012, 14] on use at bounding box center [1008, 17] width 12 height 12
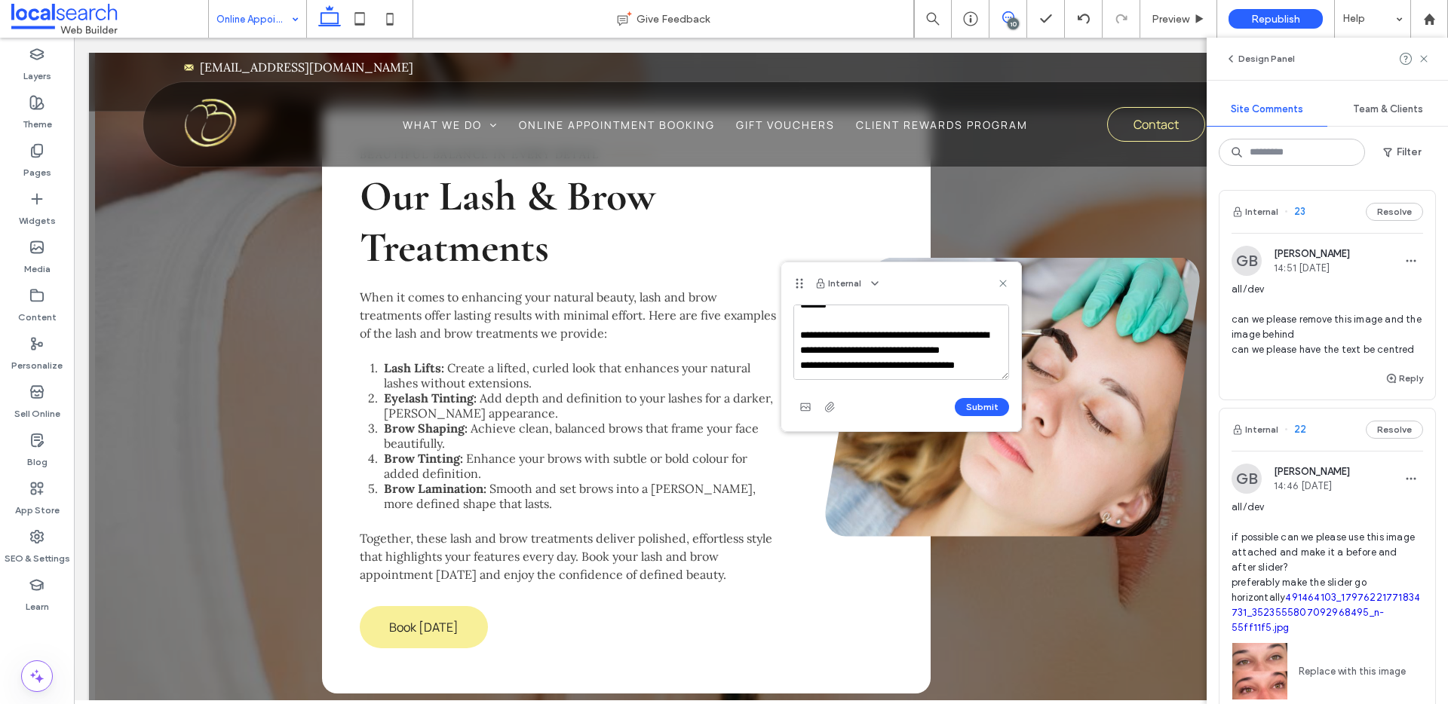
scroll to position [35, 0]
click at [964, 356] on textarea "**********" at bounding box center [901, 342] width 216 height 75
click at [941, 378] on textarea "**********" at bounding box center [901, 342] width 216 height 75
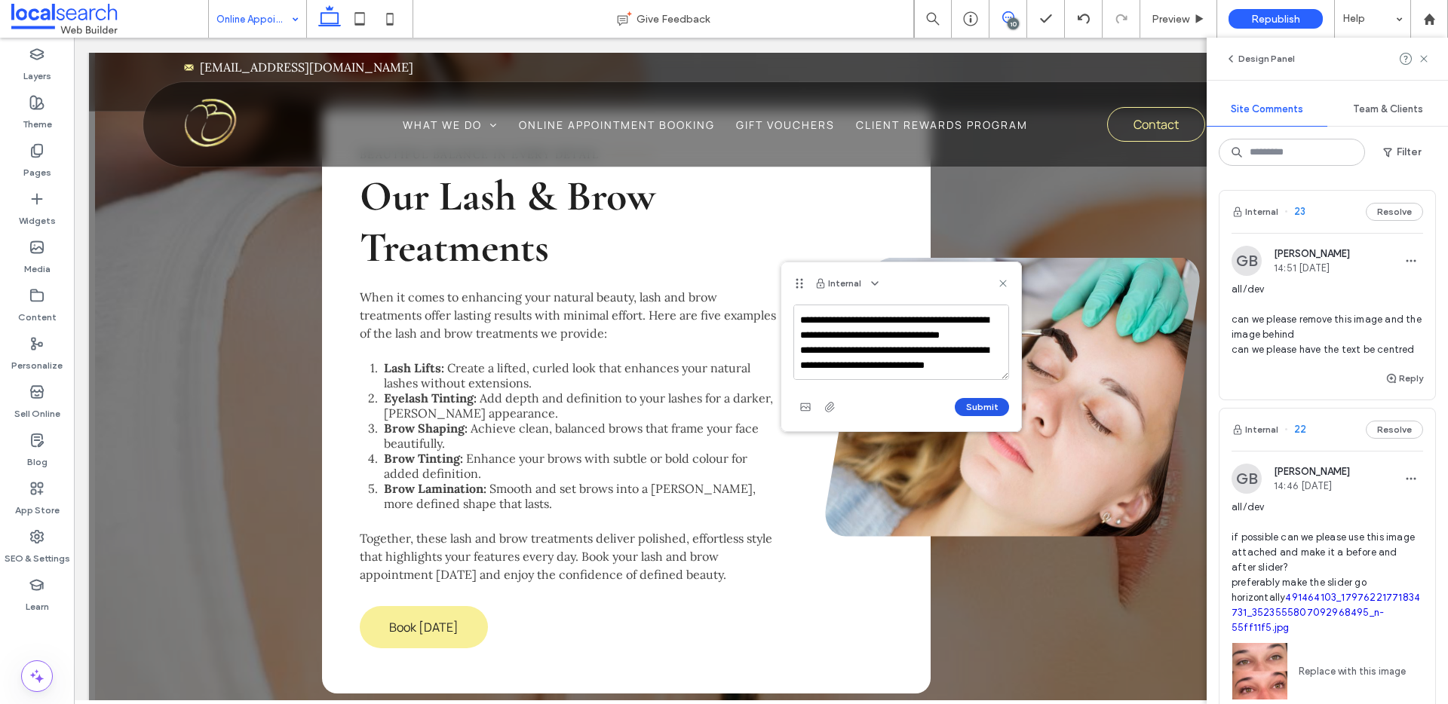
type textarea "**********"
click at [985, 403] on button "Submit" at bounding box center [982, 407] width 54 height 18
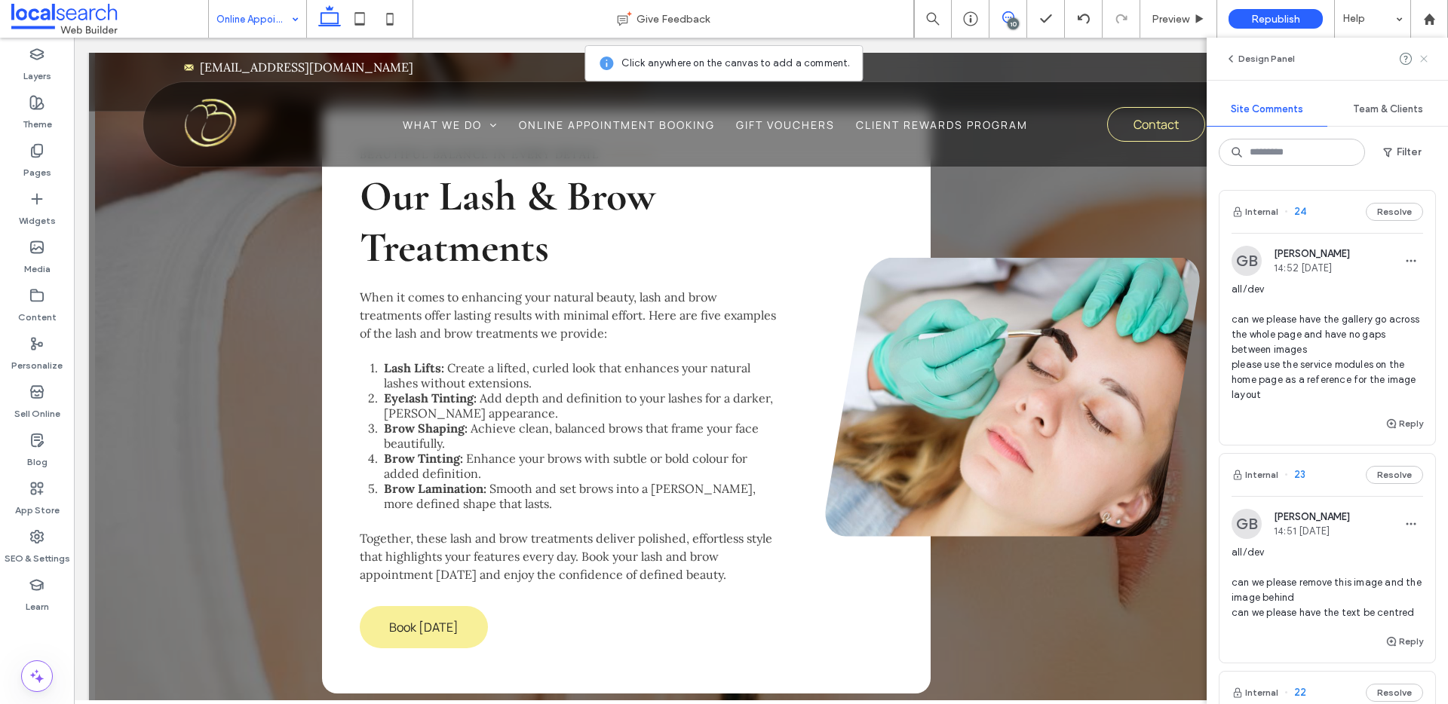
click at [1421, 57] on icon at bounding box center [1424, 59] width 12 height 12
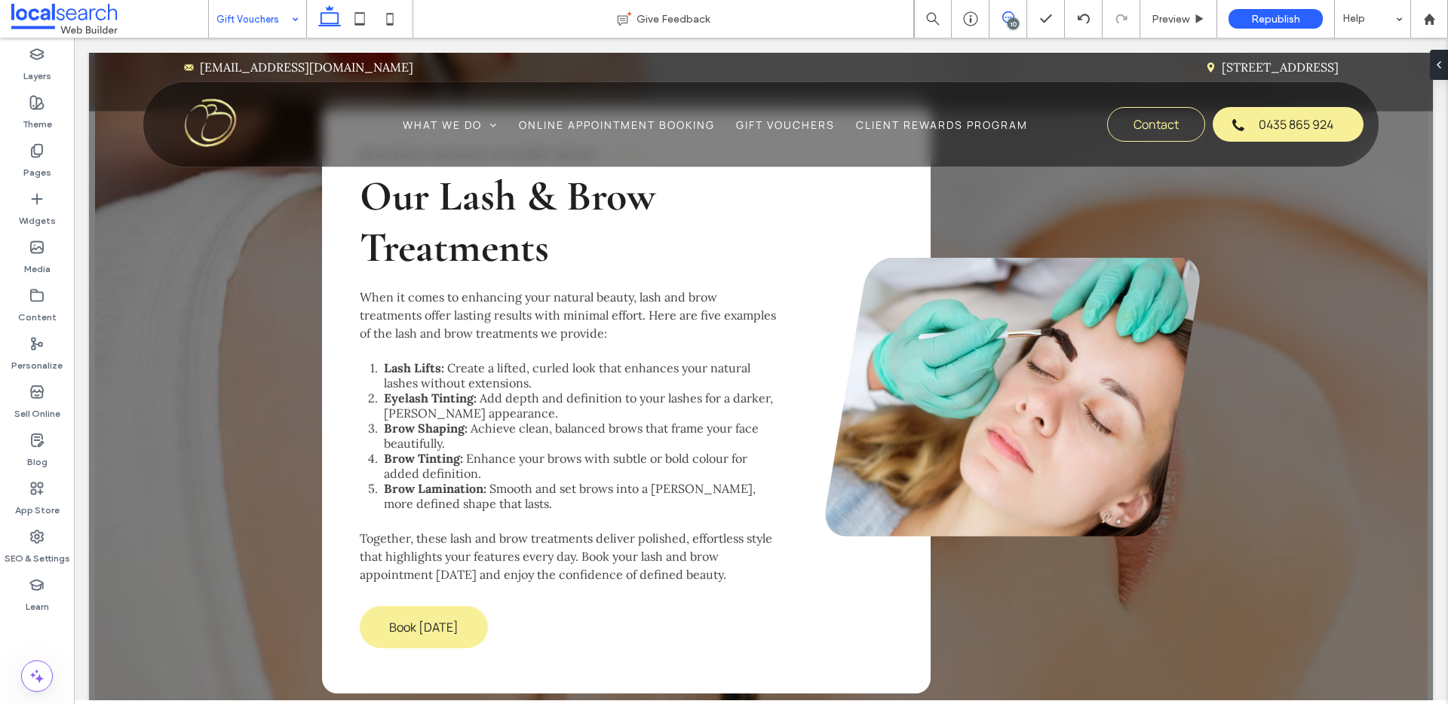
click at [1005, 19] on icon at bounding box center [1008, 17] width 12 height 12
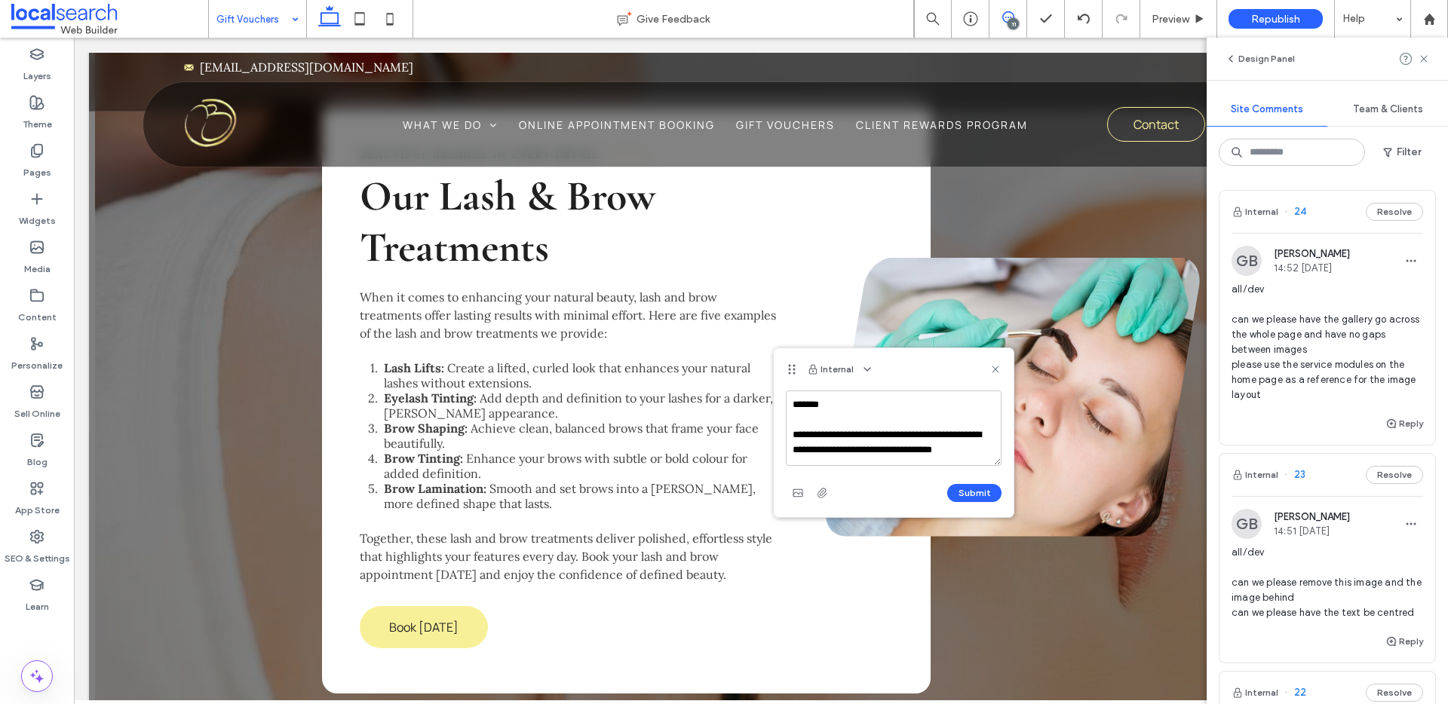
scroll to position [5, 0]
click at [904, 446] on textarea "**********" at bounding box center [894, 428] width 216 height 75
click at [867, 464] on textarea "**********" at bounding box center [894, 428] width 216 height 75
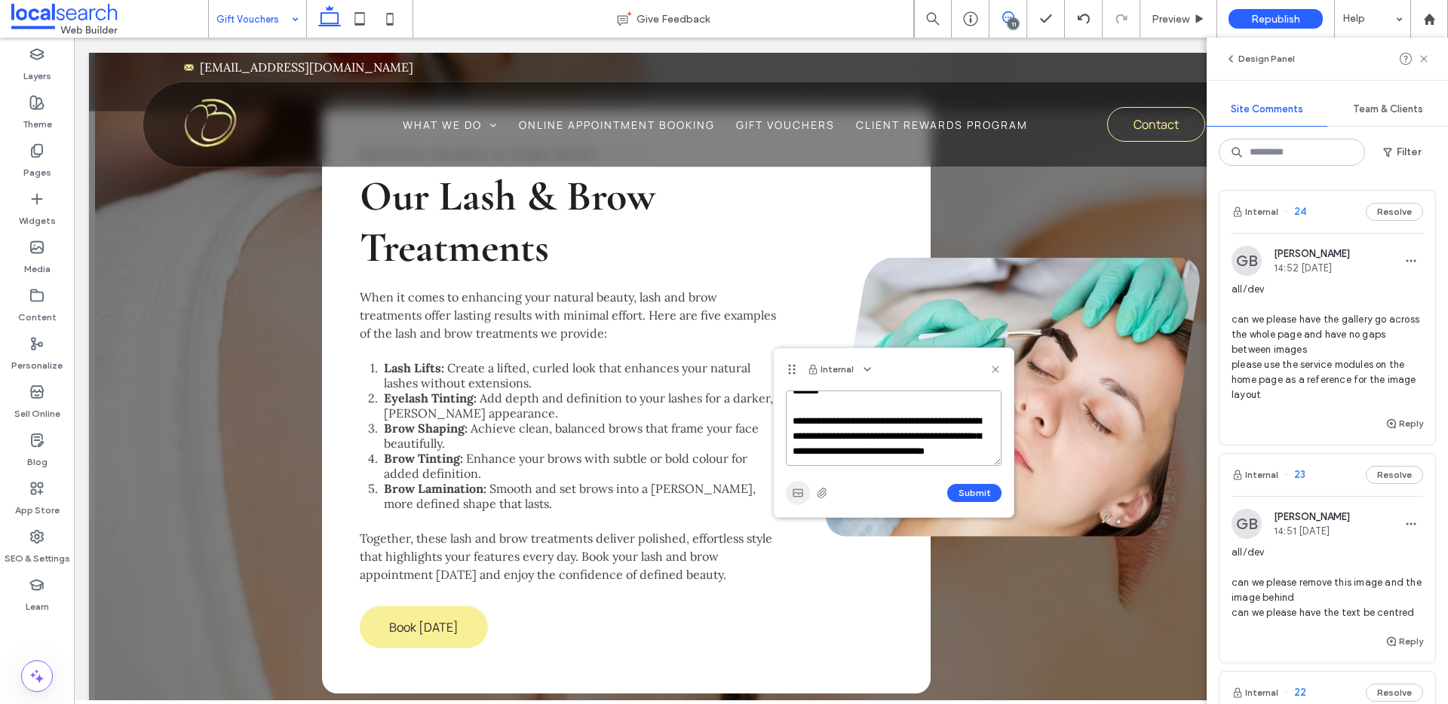
type textarea "**********"
click at [793, 487] on icon "button" at bounding box center [798, 493] width 12 height 12
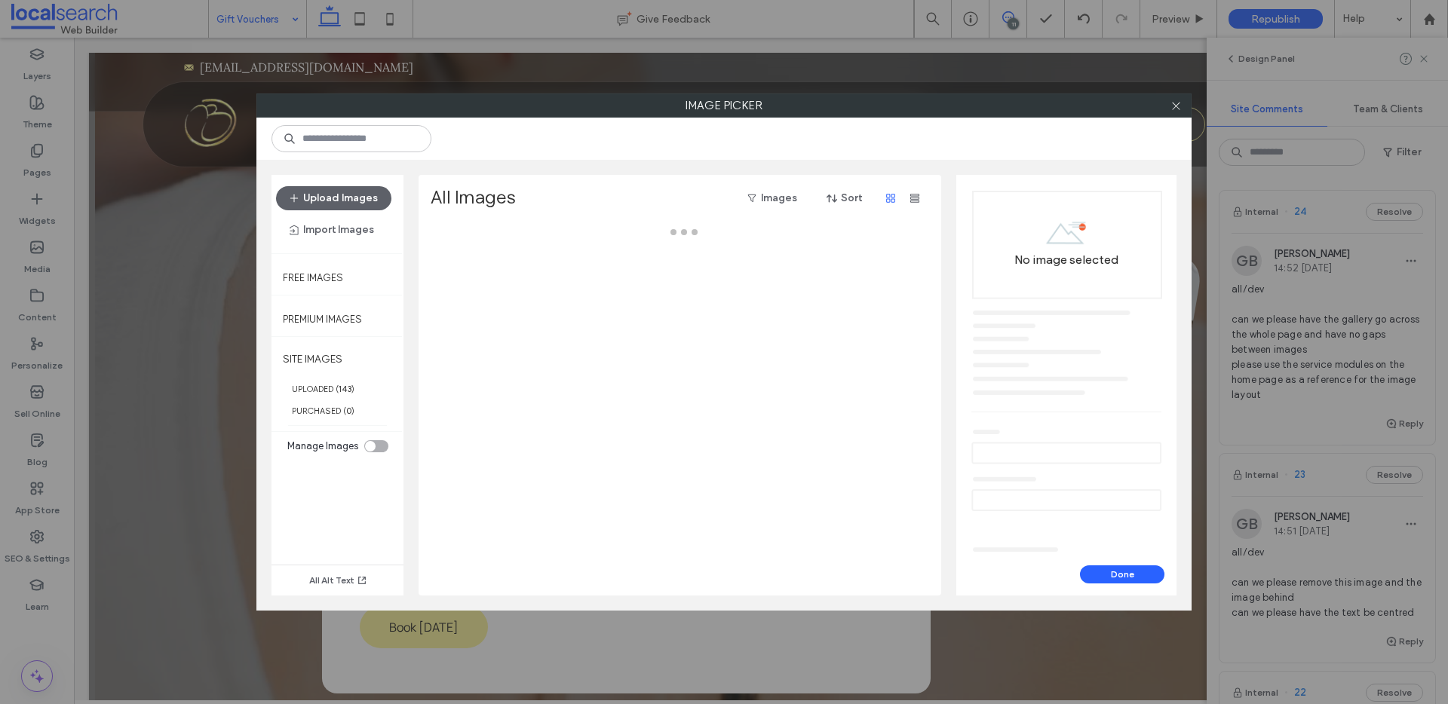
click at [319, 182] on div "Upload Images Import Images" at bounding box center [338, 214] width 132 height 78
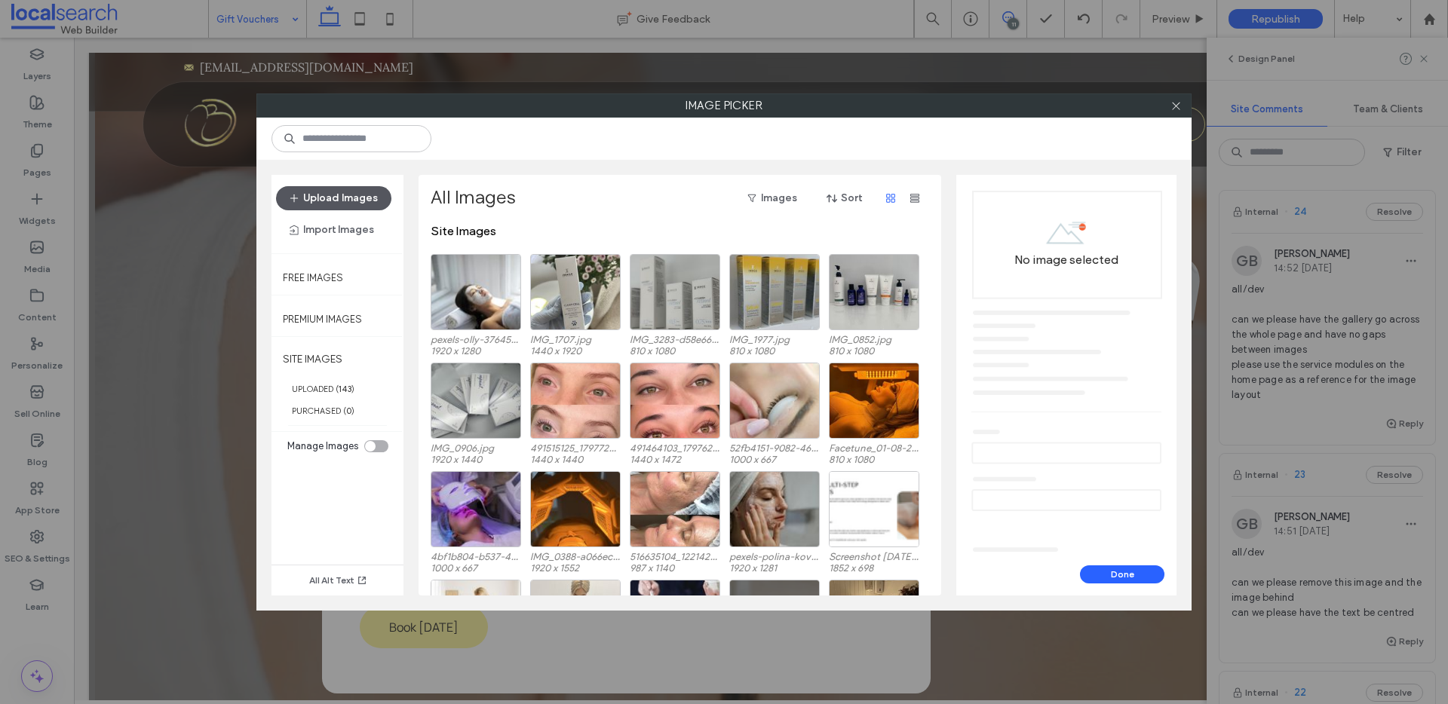
click at [318, 192] on button "Upload Images" at bounding box center [333, 198] width 115 height 24
click at [1175, 108] on icon at bounding box center [1176, 105] width 11 height 11
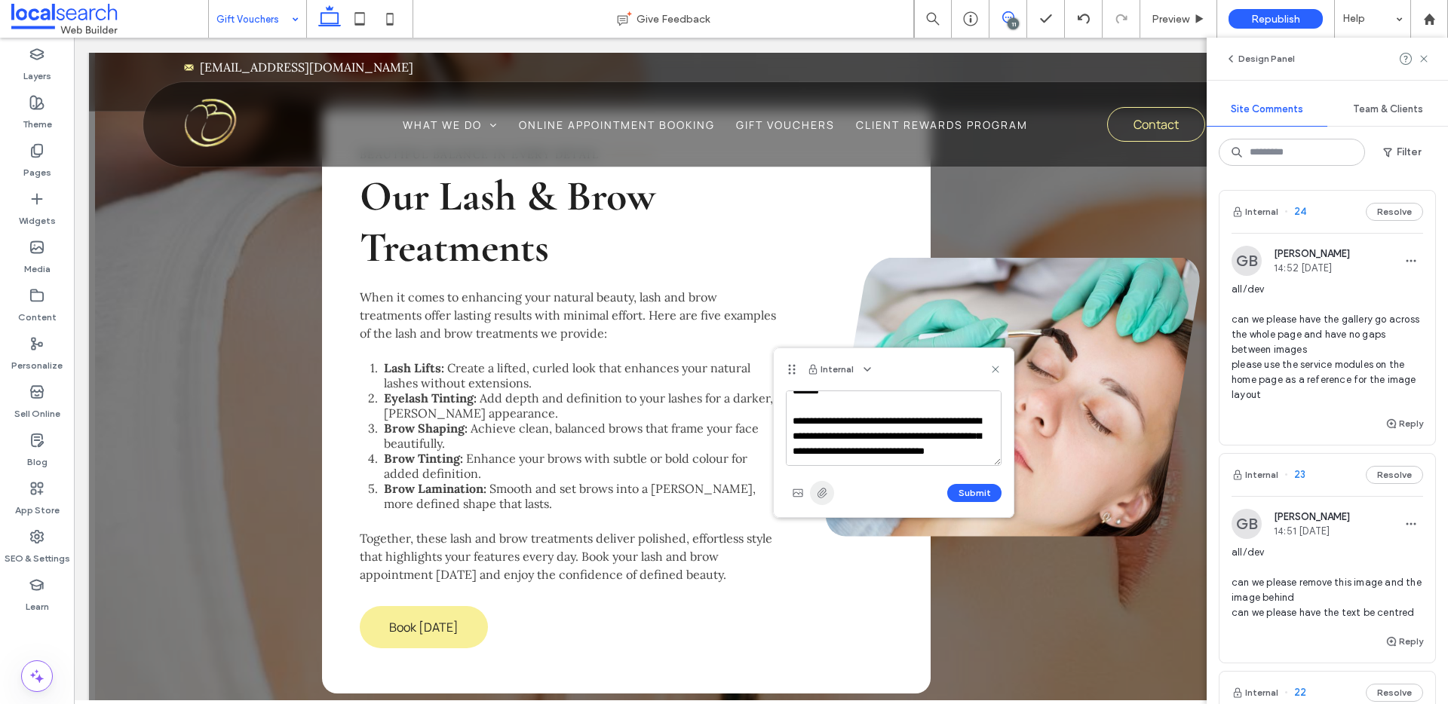
click at [819, 499] on span "button" at bounding box center [822, 493] width 24 height 24
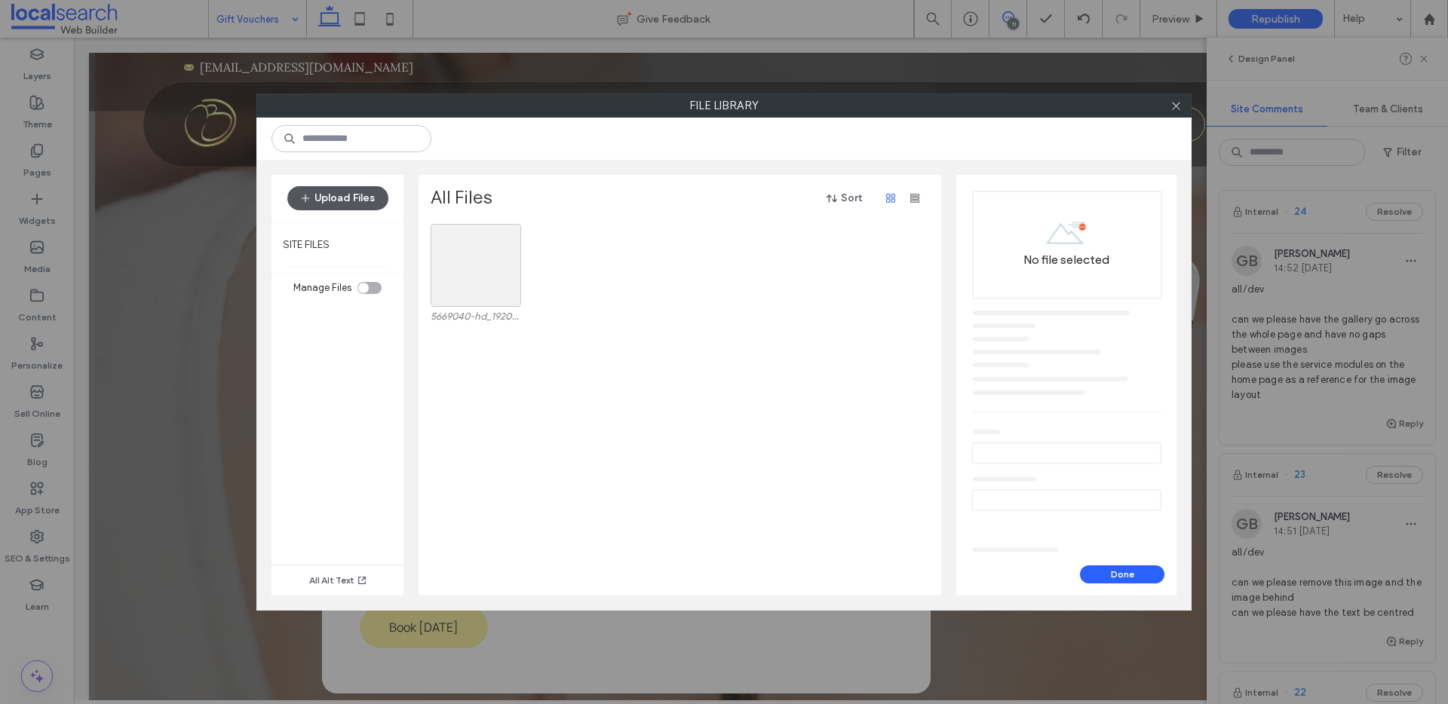
click at [344, 194] on button "Upload Files" at bounding box center [337, 198] width 101 height 24
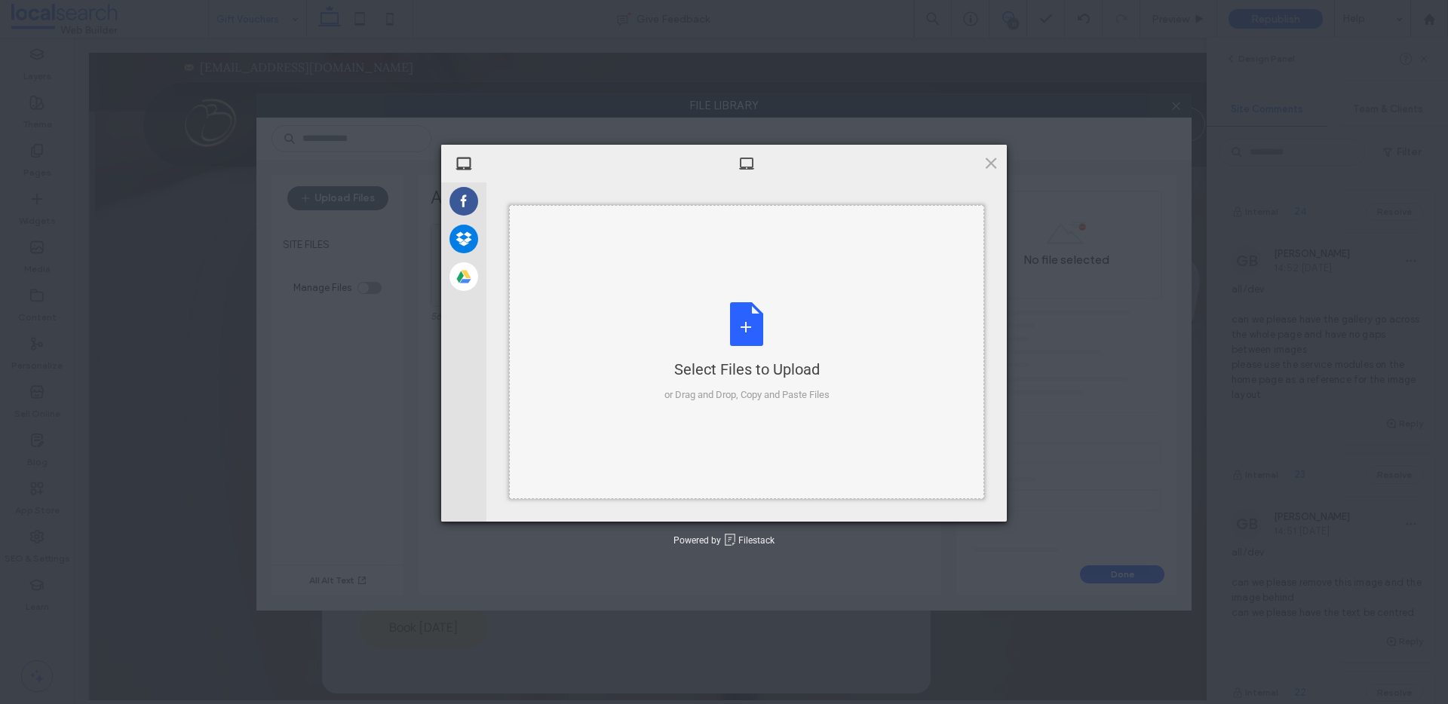
click at [812, 372] on div "Select Files to Upload" at bounding box center [746, 369] width 165 height 21
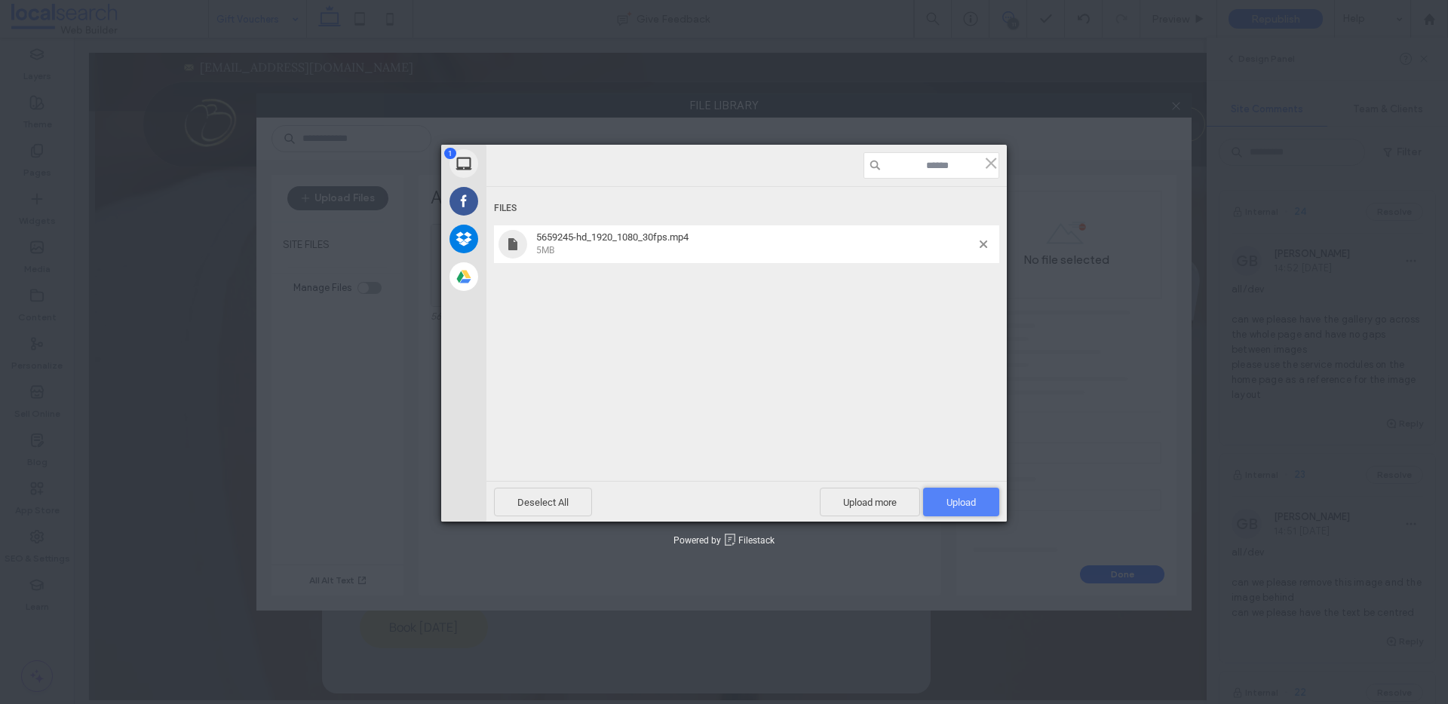
click at [961, 492] on span "Upload 1" at bounding box center [961, 502] width 76 height 29
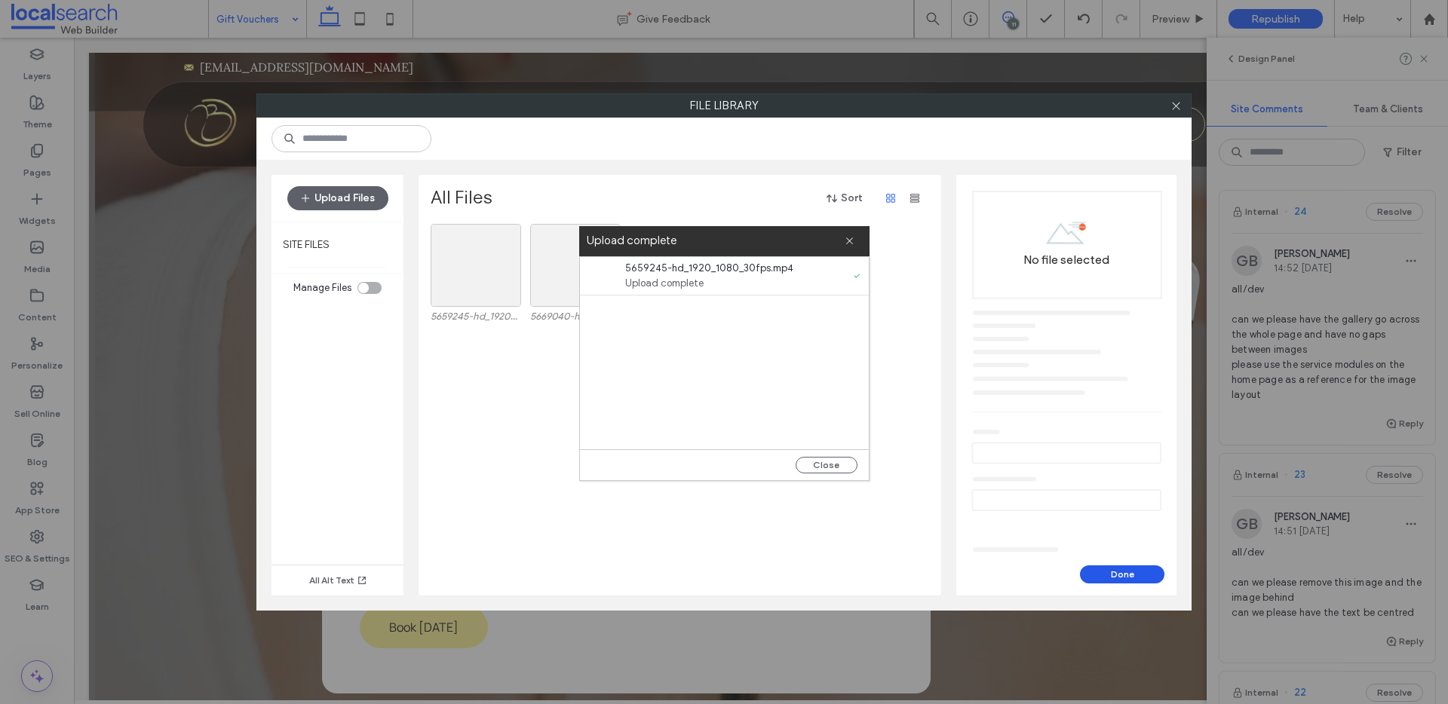
click at [1108, 567] on button "Done" at bounding box center [1122, 575] width 84 height 18
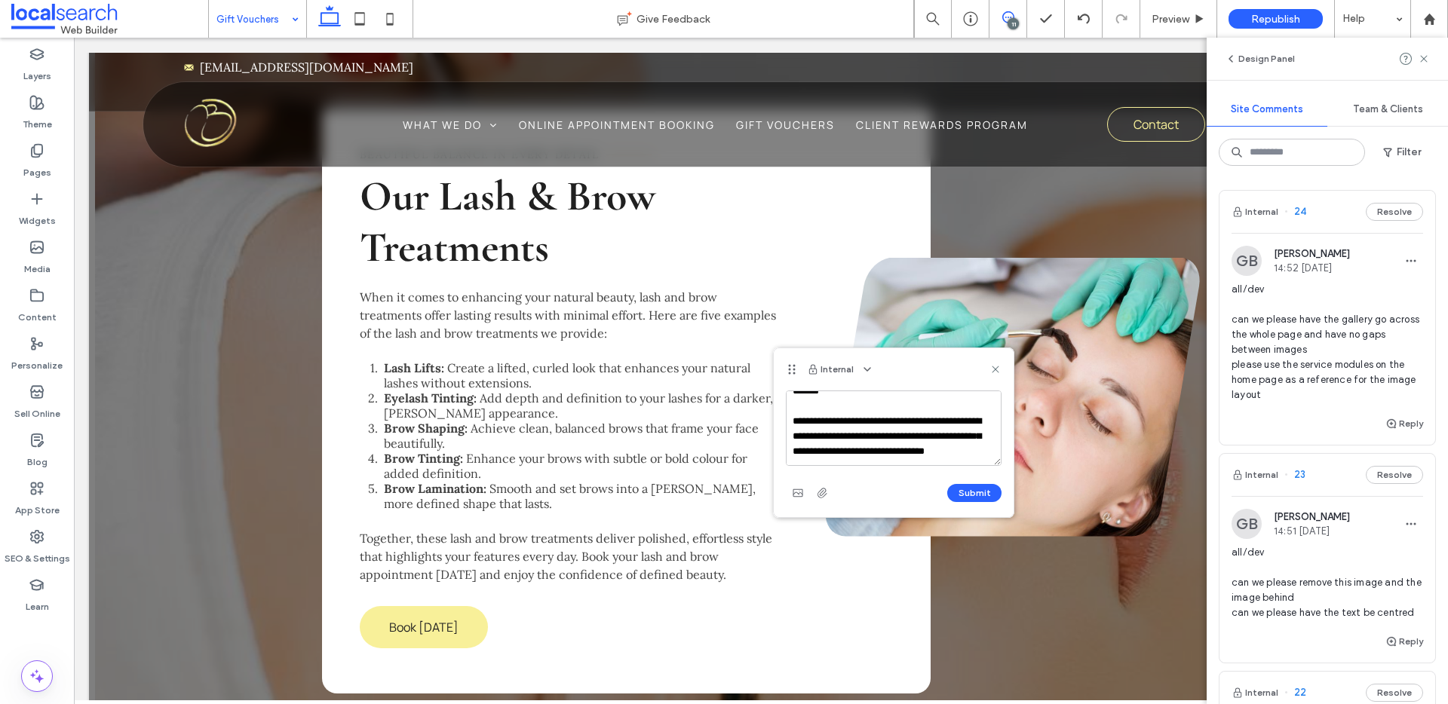
scroll to position [0, 0]
click at [997, 364] on icon at bounding box center [996, 370] width 12 height 12
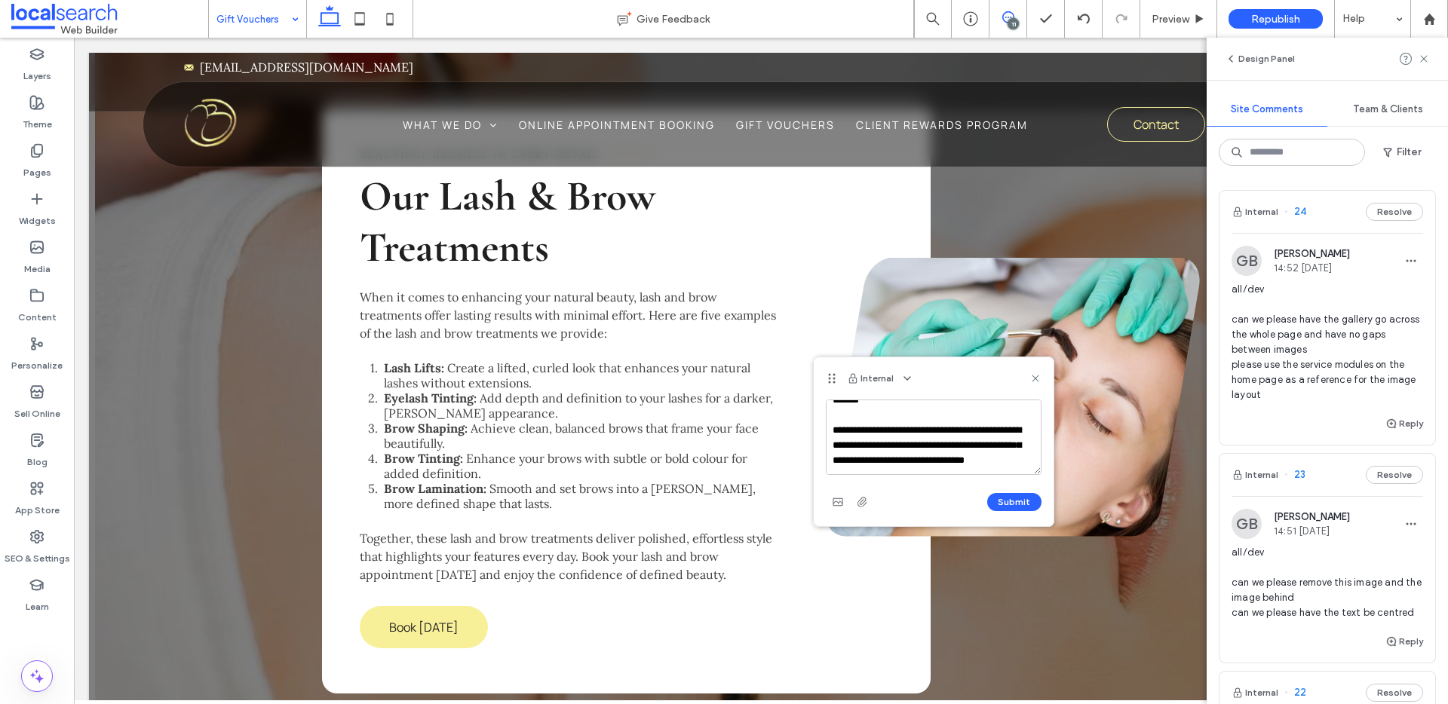
scroll to position [44, 0]
click at [852, 497] on span "button" at bounding box center [862, 502] width 24 height 24
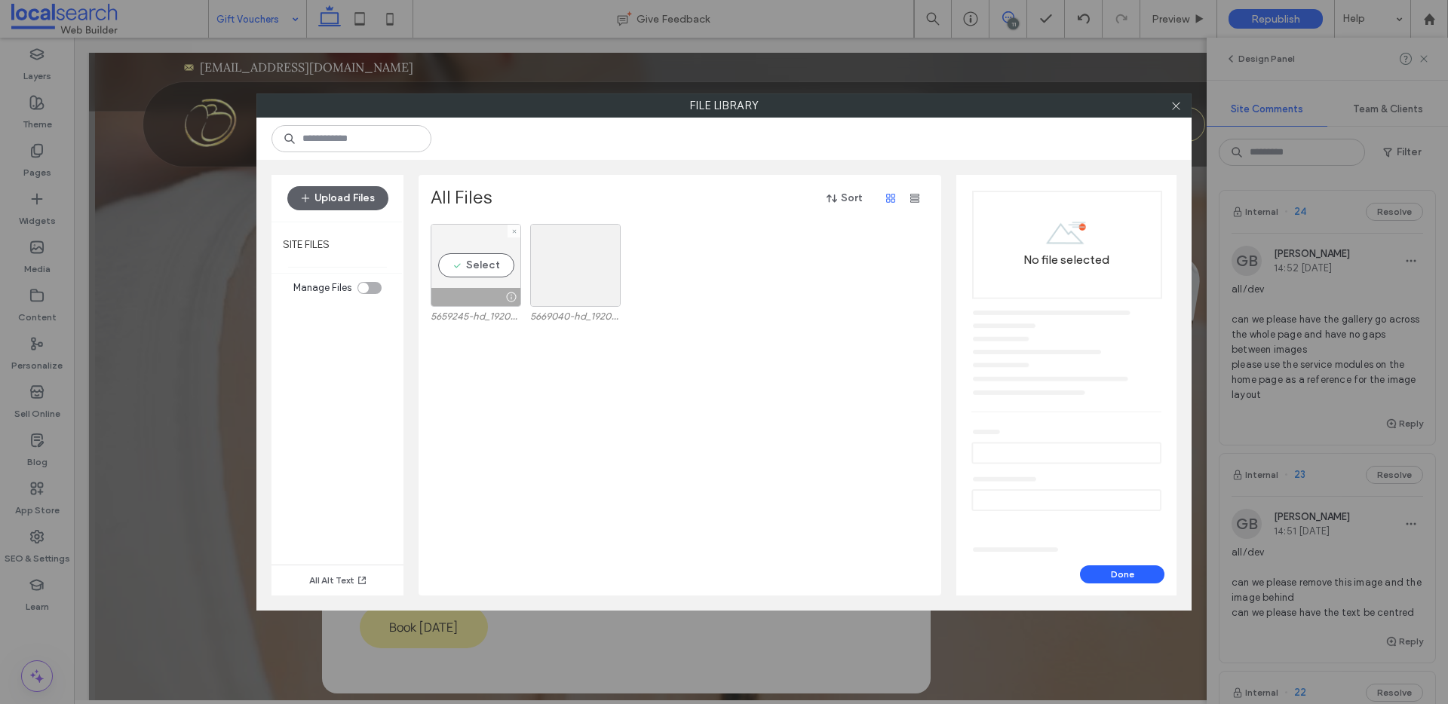
click at [477, 266] on div "Select" at bounding box center [476, 265] width 91 height 83
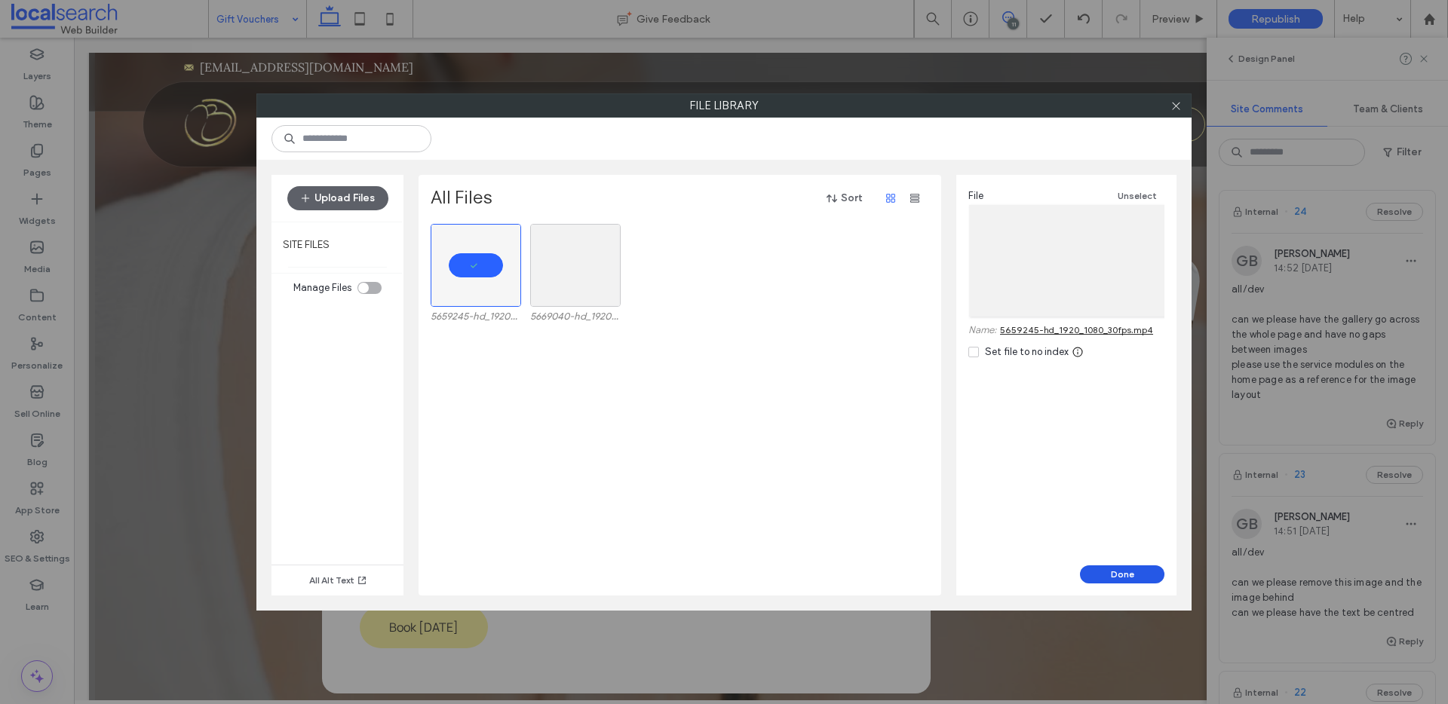
click at [1128, 575] on button "Done" at bounding box center [1122, 575] width 84 height 18
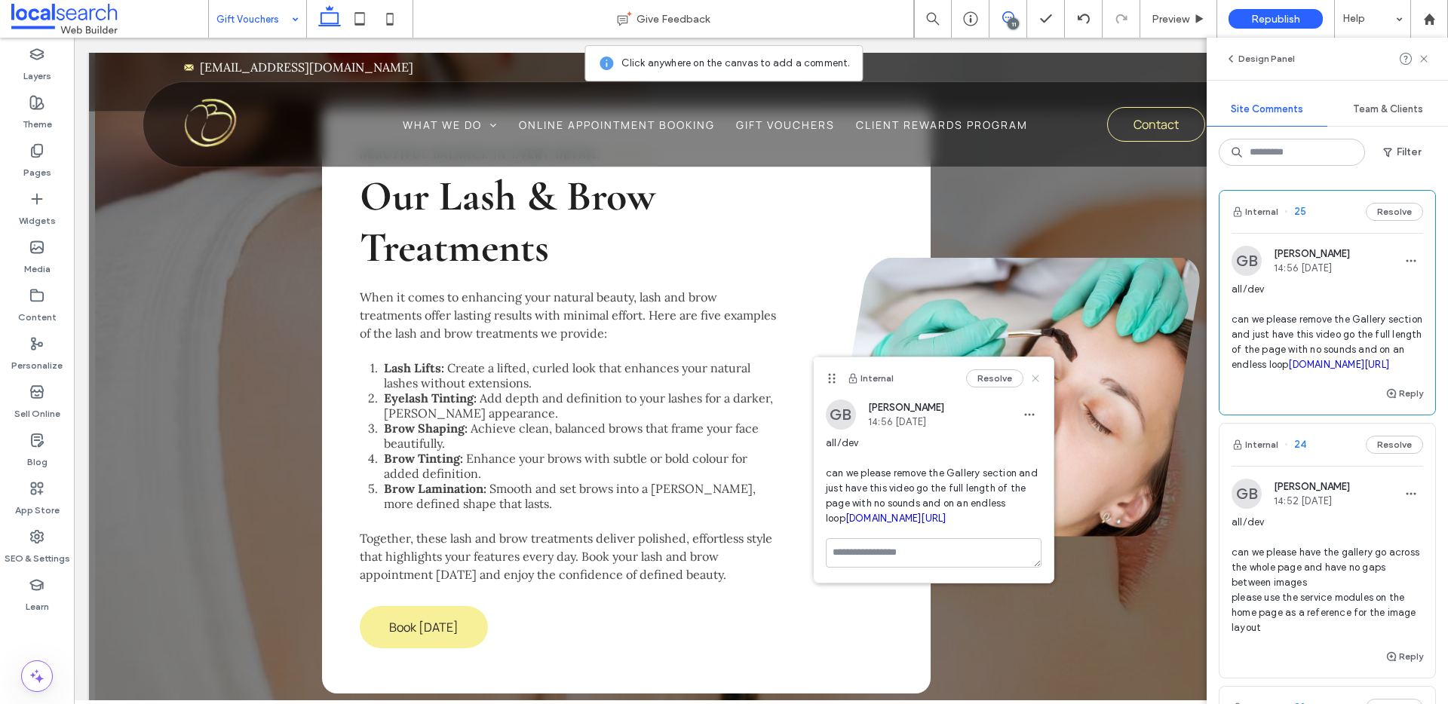
click at [1040, 383] on icon at bounding box center [1036, 379] width 12 height 12
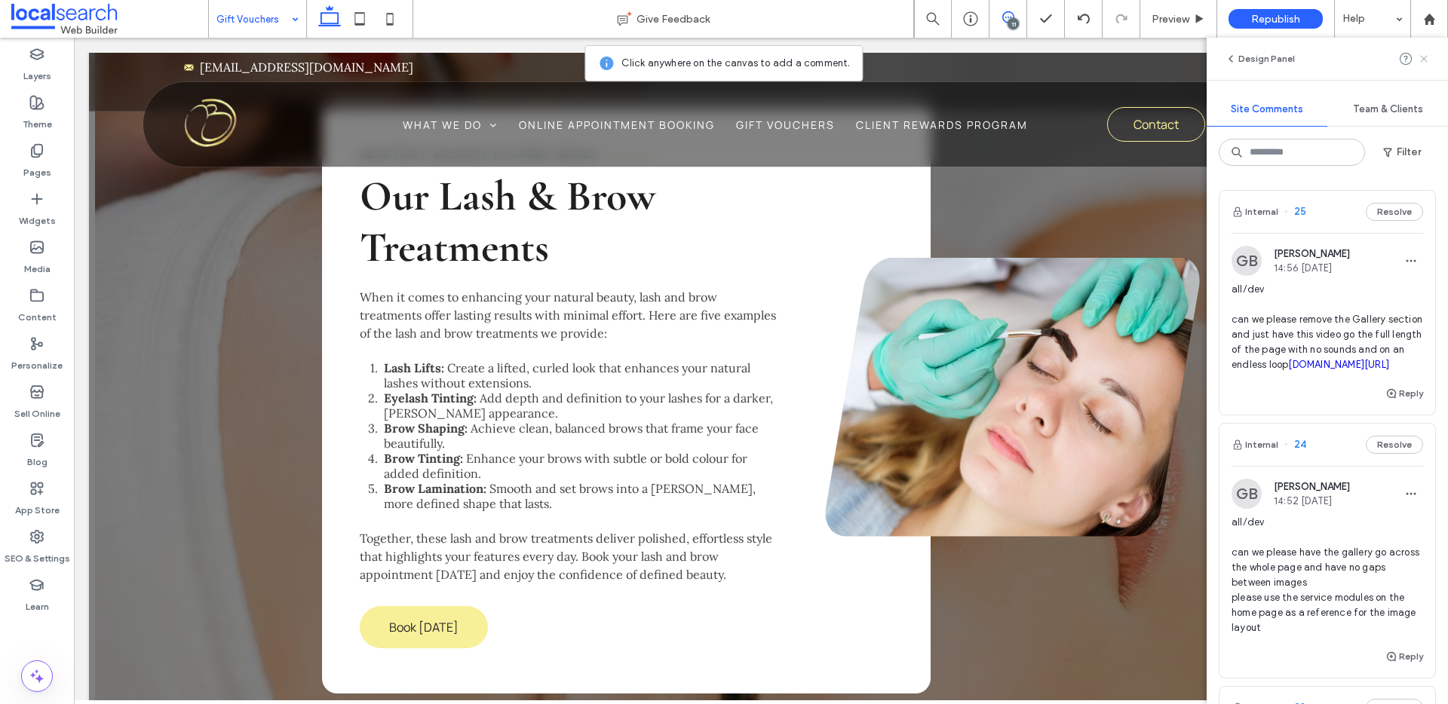
click at [1421, 61] on use at bounding box center [1423, 58] width 7 height 7
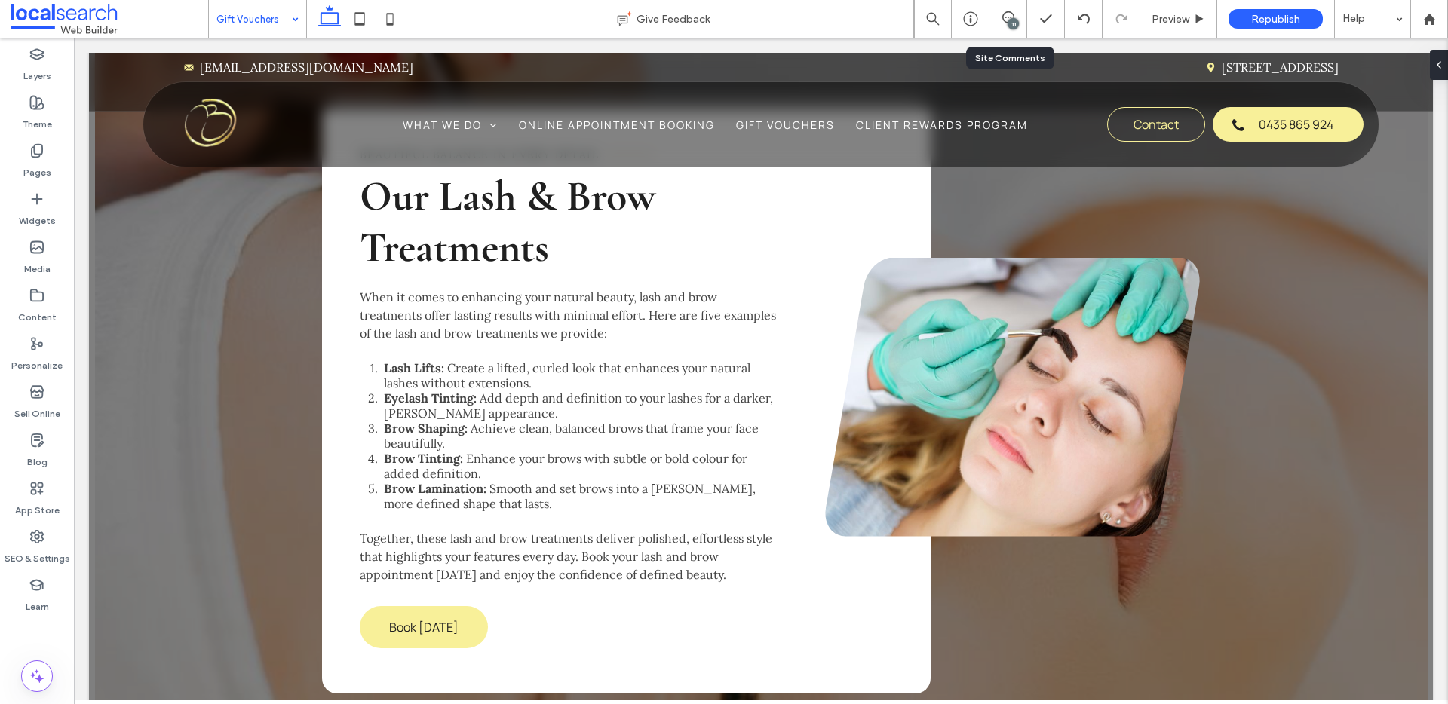
click at [1012, 21] on div "11" at bounding box center [1013, 23] width 11 height 11
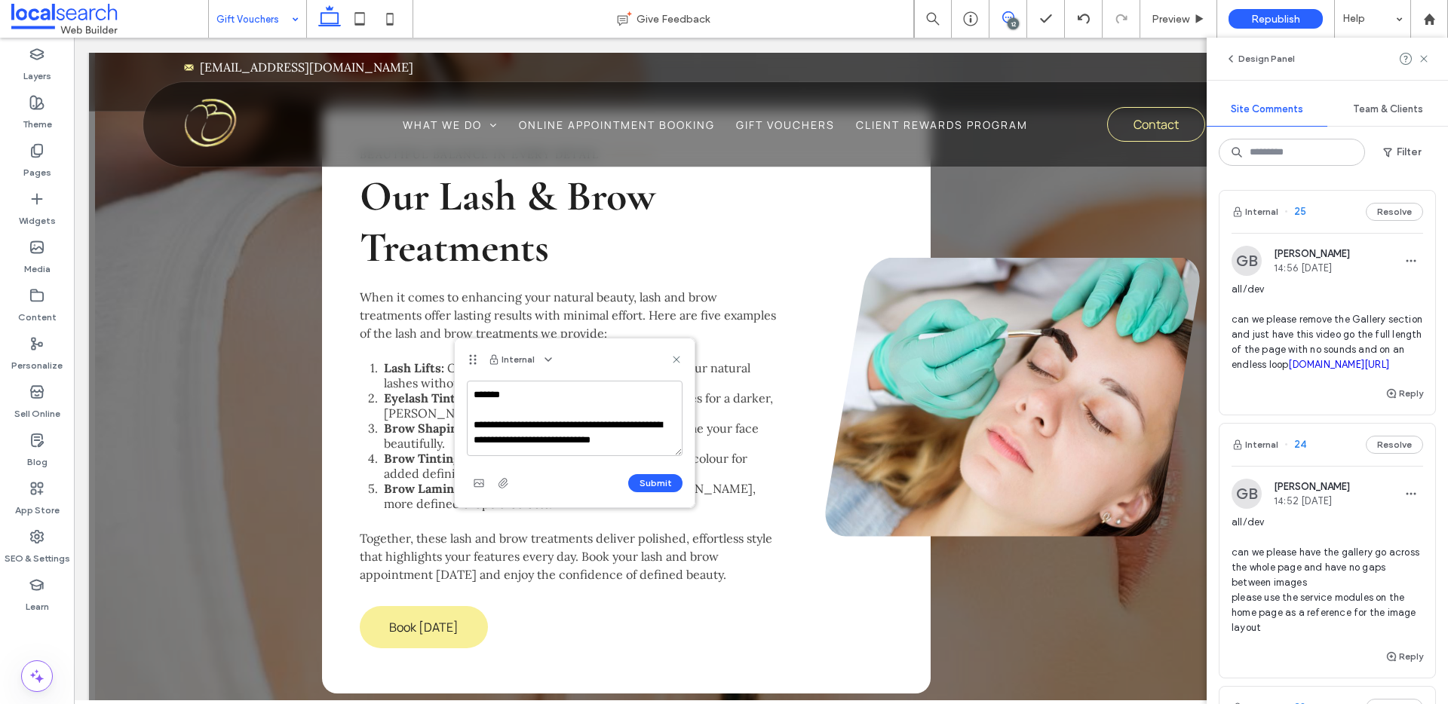
click at [619, 426] on textarea "**********" at bounding box center [575, 418] width 216 height 75
type textarea "**********"
click at [652, 485] on button "Submit" at bounding box center [655, 483] width 54 height 18
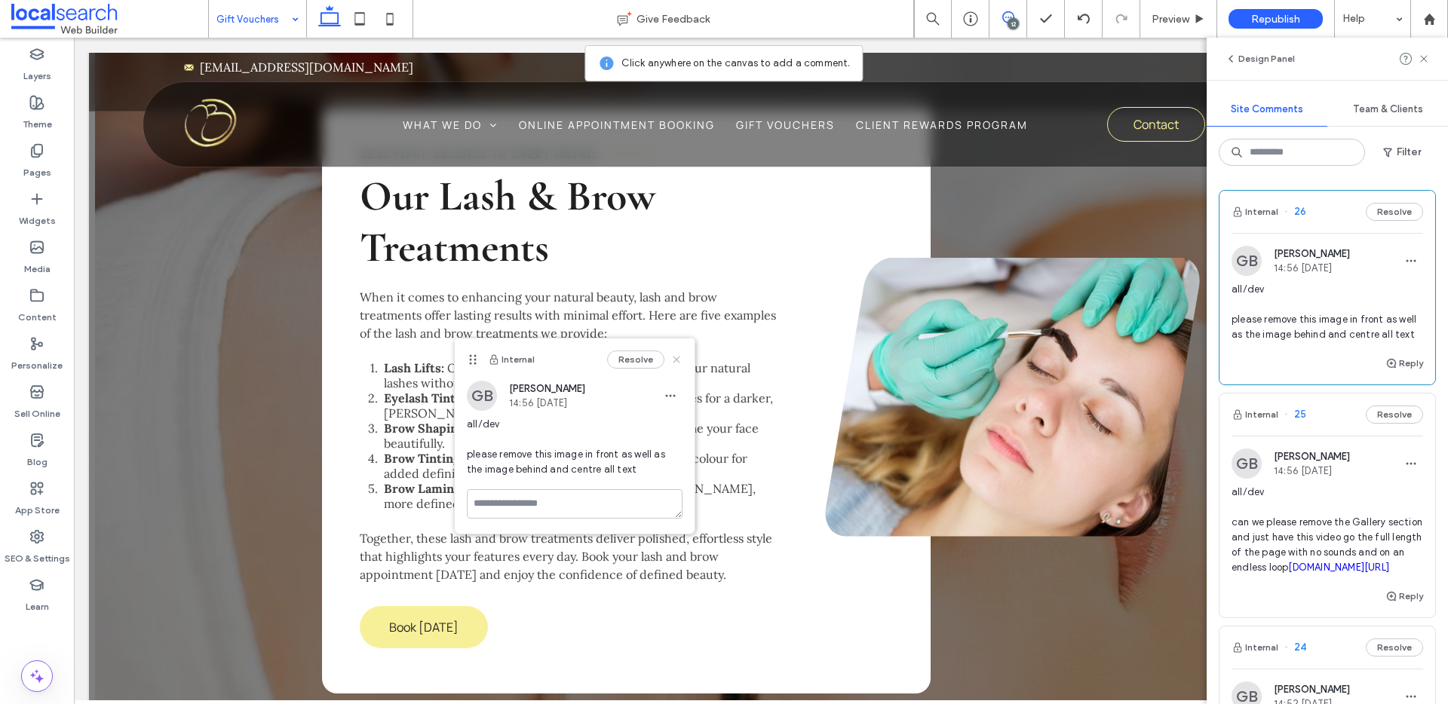
click at [676, 360] on use at bounding box center [676, 359] width 7 height 7
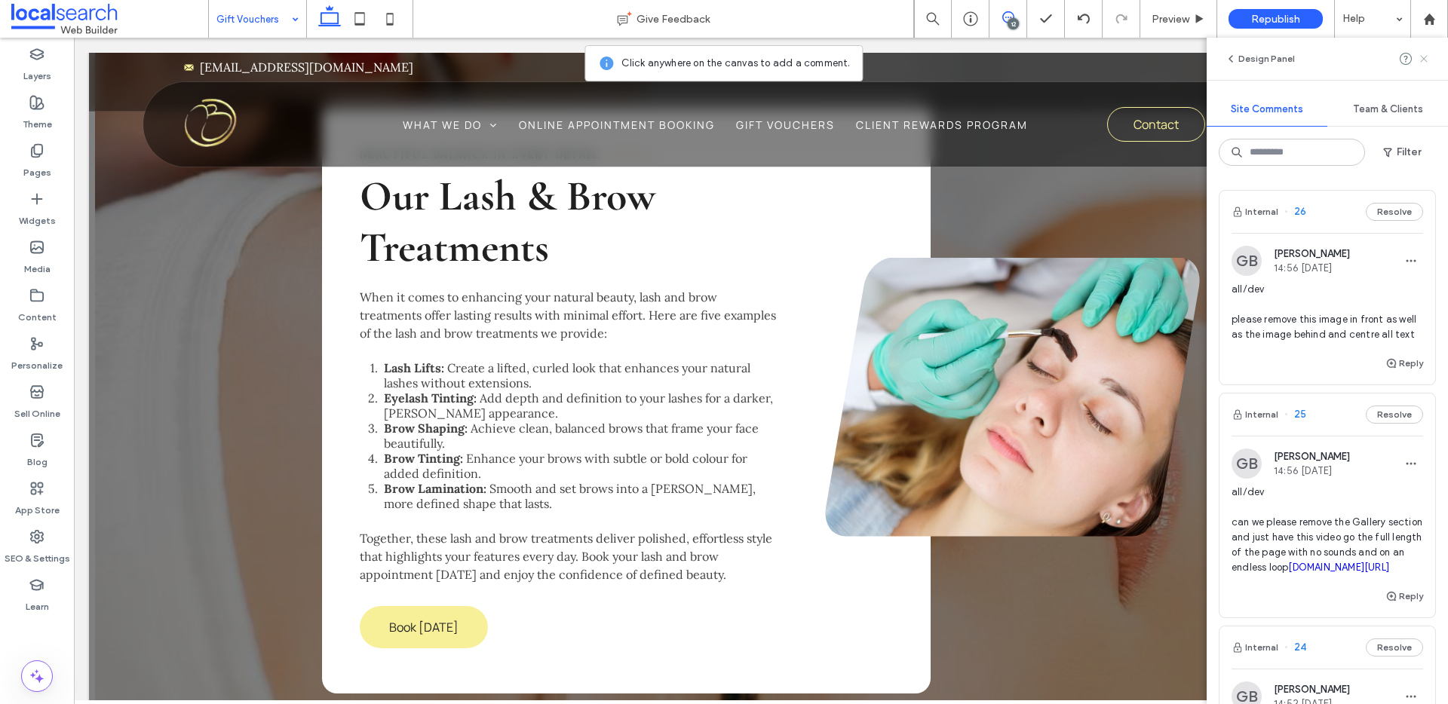
click at [1422, 59] on icon at bounding box center [1424, 59] width 12 height 12
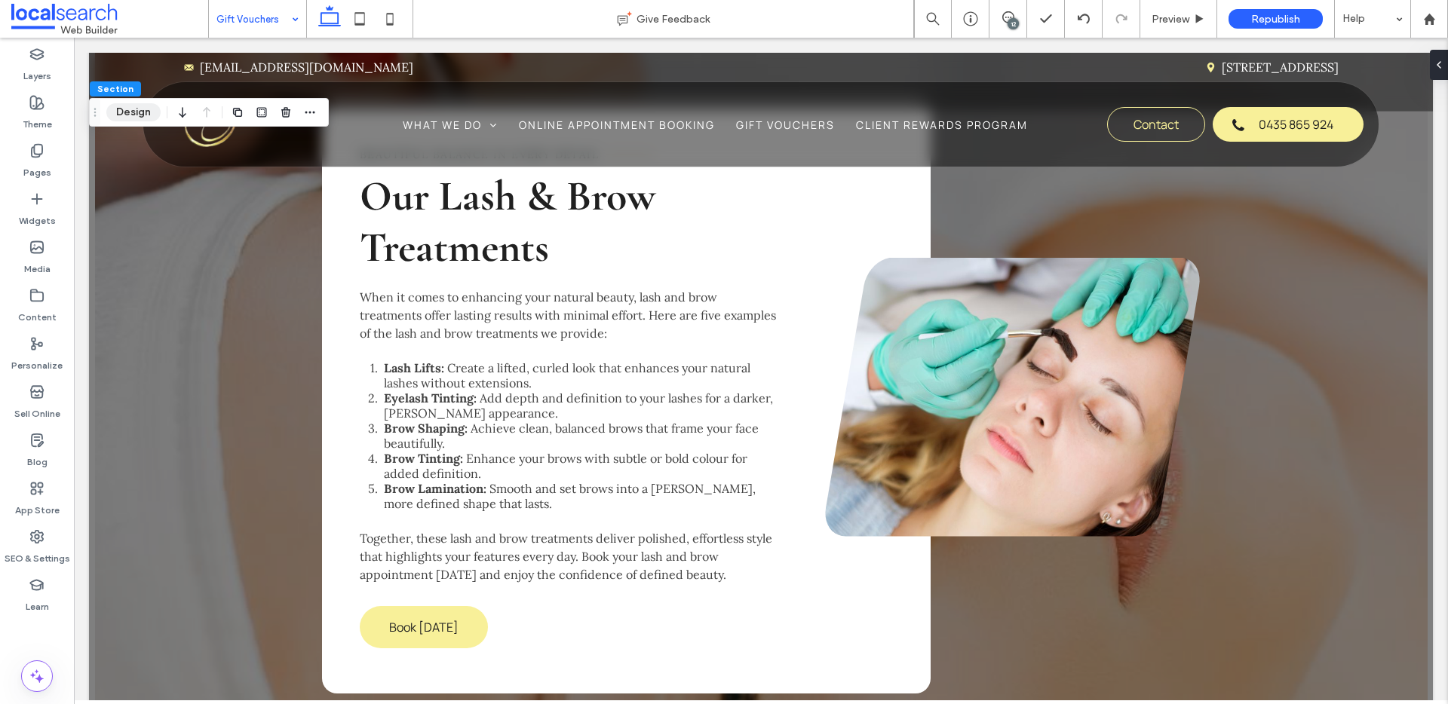
click at [131, 112] on button "Design" at bounding box center [133, 112] width 54 height 18
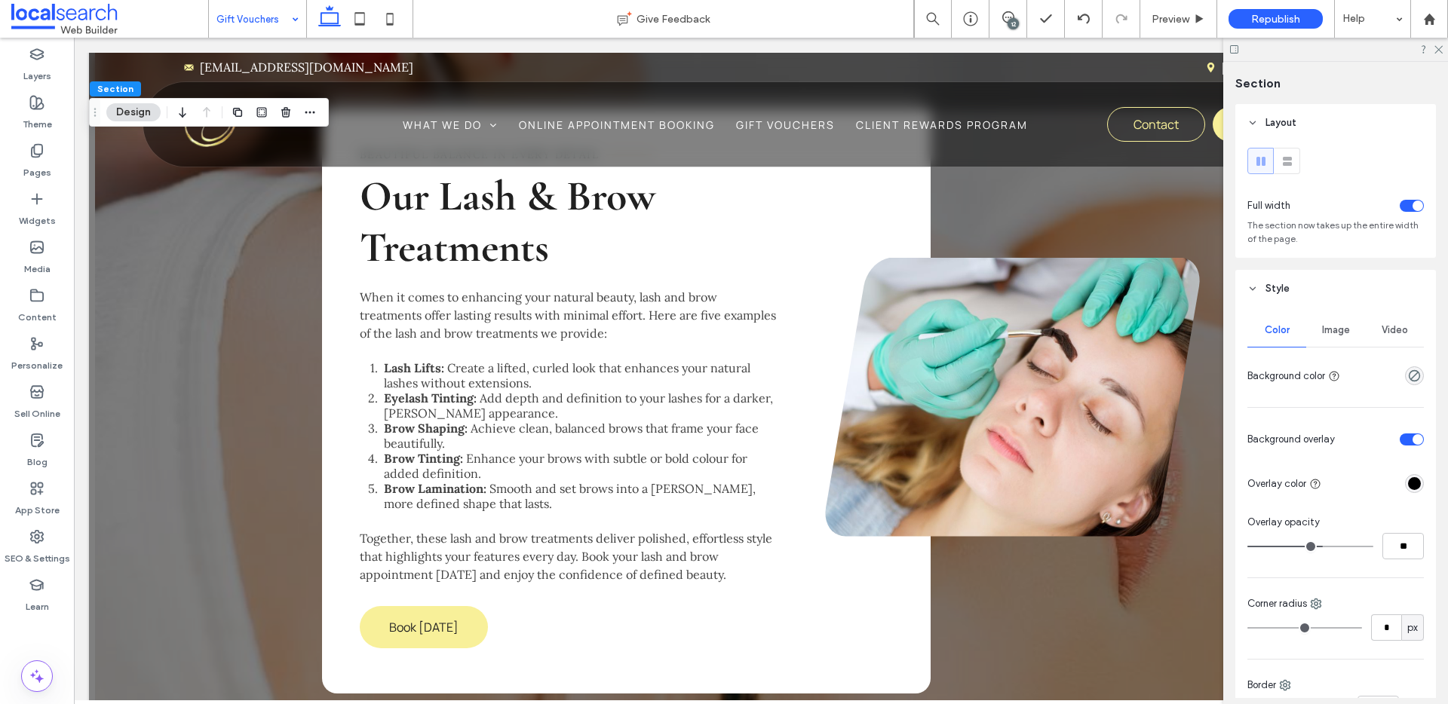
click at [1341, 336] on div "Image" at bounding box center [1335, 330] width 59 height 33
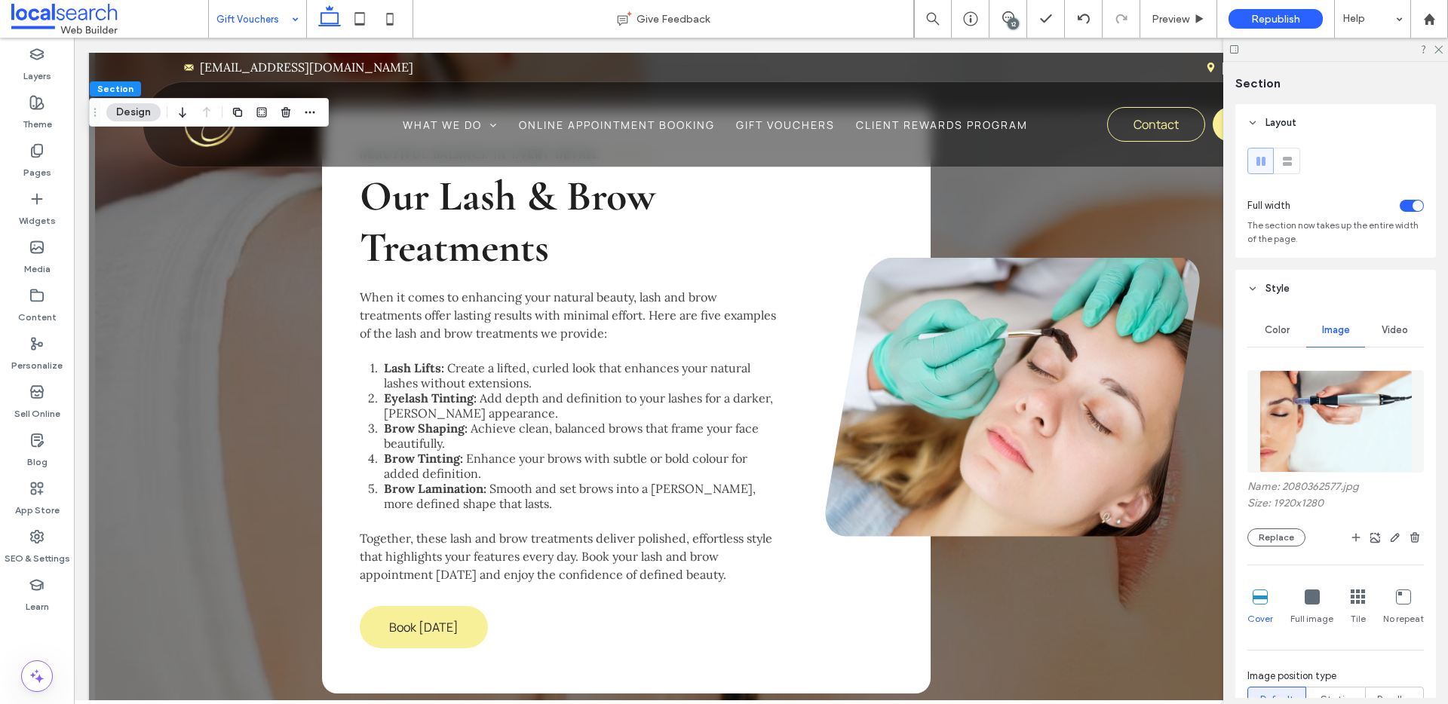
click at [1352, 454] on img at bounding box center [1336, 421] width 153 height 103
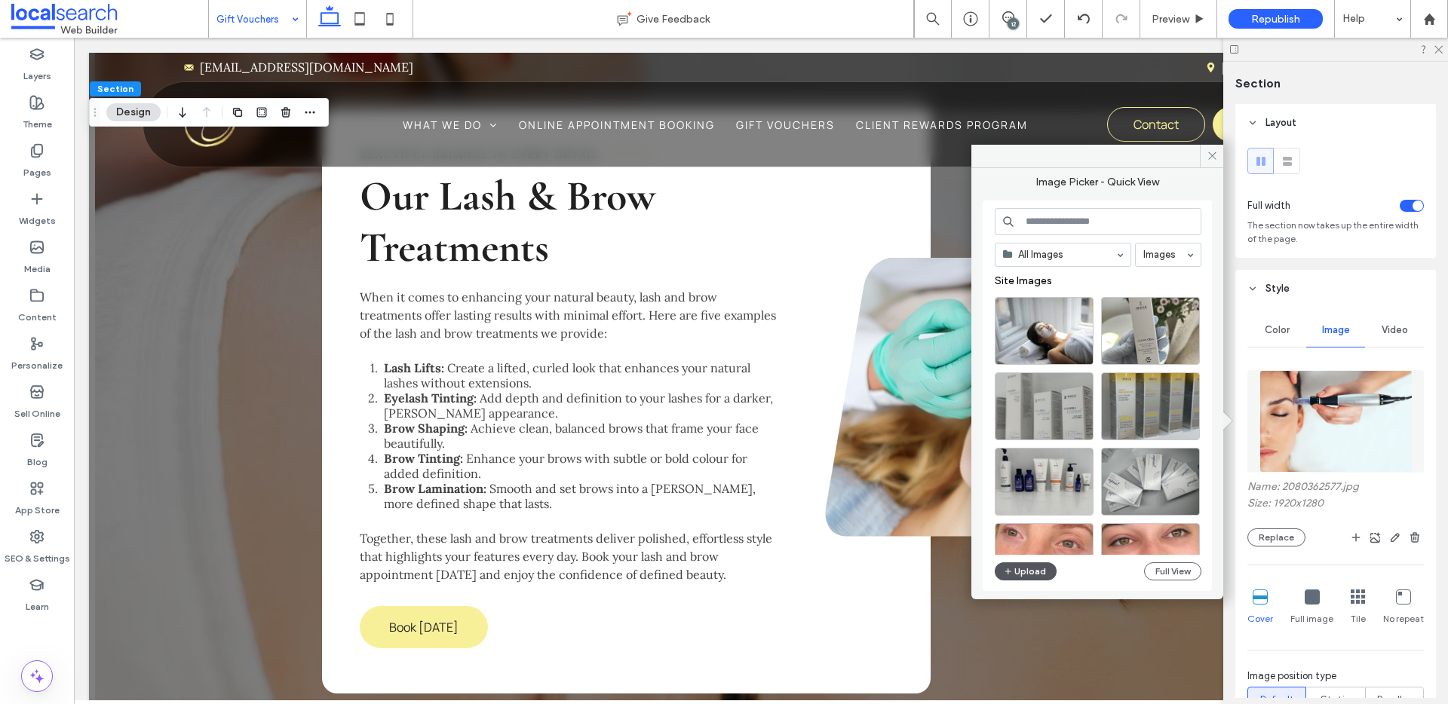
click at [1033, 567] on button "Upload" at bounding box center [1026, 572] width 62 height 18
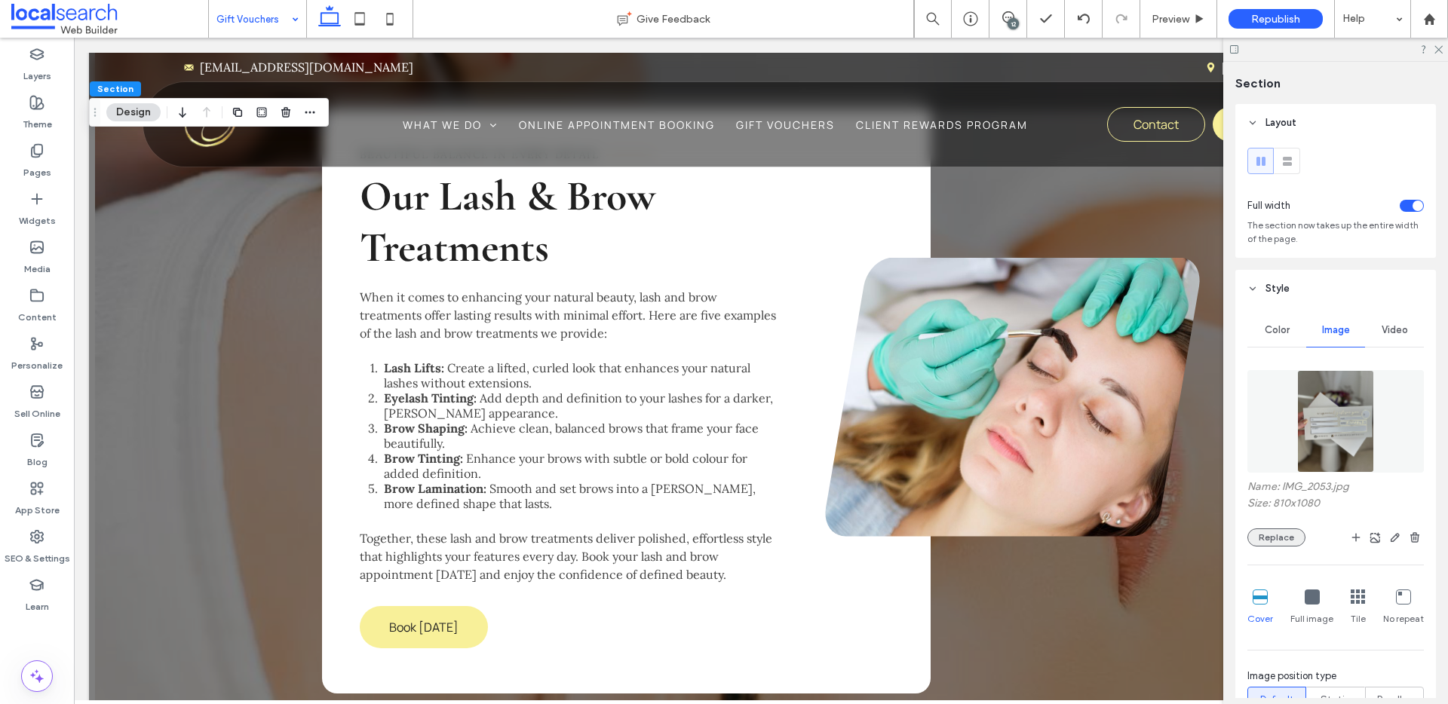
click at [1278, 532] on button "Replace" at bounding box center [1277, 538] width 58 height 18
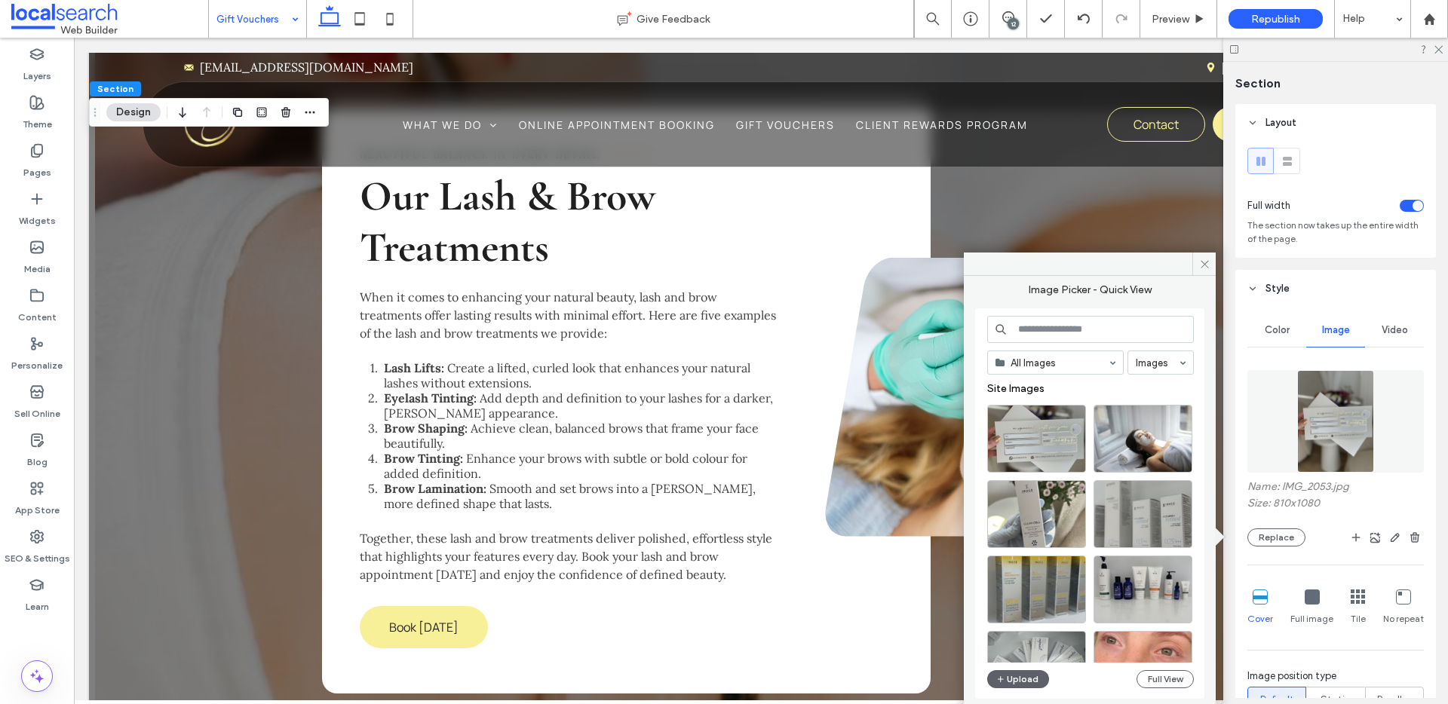
click at [1006, 692] on div "All Images Images Site Images Upload Full View" at bounding box center [1089, 503] width 229 height 391
click at [1035, 684] on button "Upload" at bounding box center [1018, 680] width 62 height 18
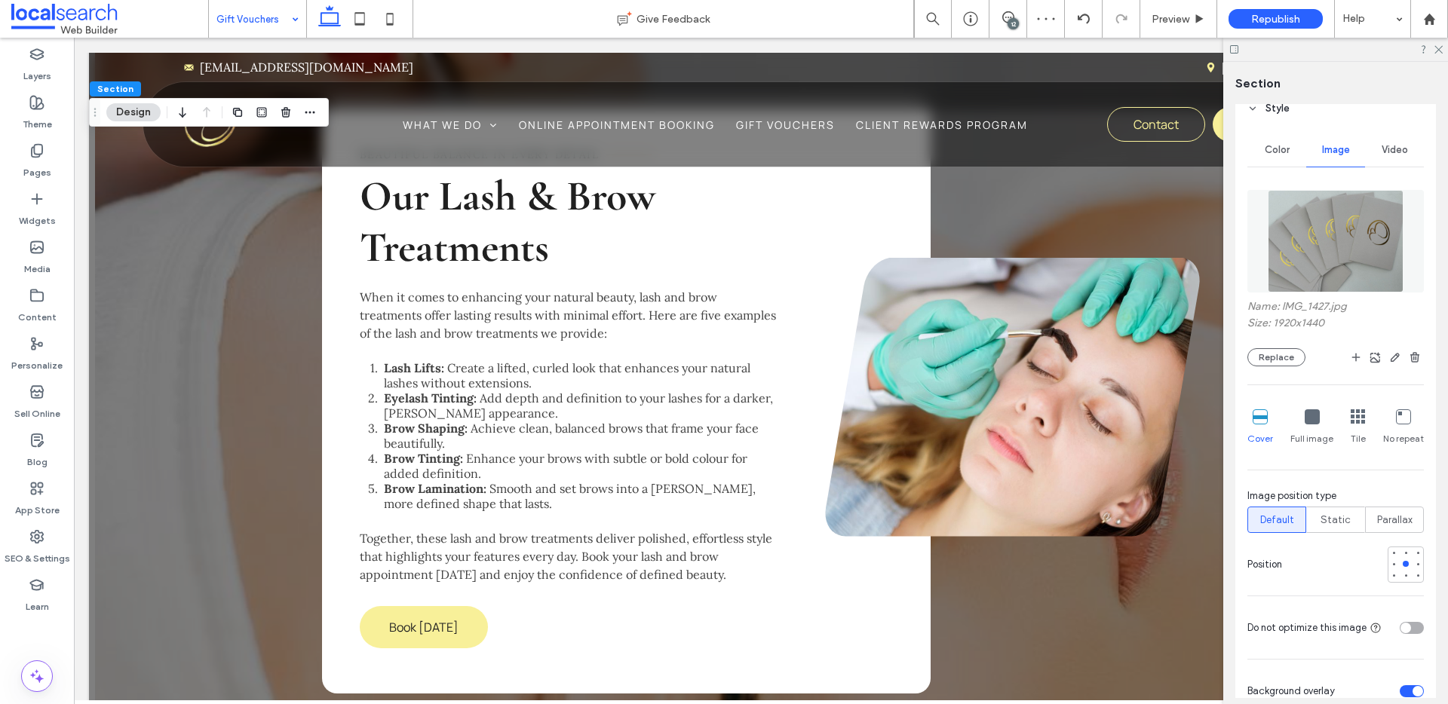
scroll to position [182, 0]
click at [1403, 553] on div at bounding box center [1406, 551] width 6 height 6
click at [1443, 45] on div at bounding box center [1335, 49] width 225 height 23
click at [1441, 47] on use at bounding box center [1439, 50] width 8 height 8
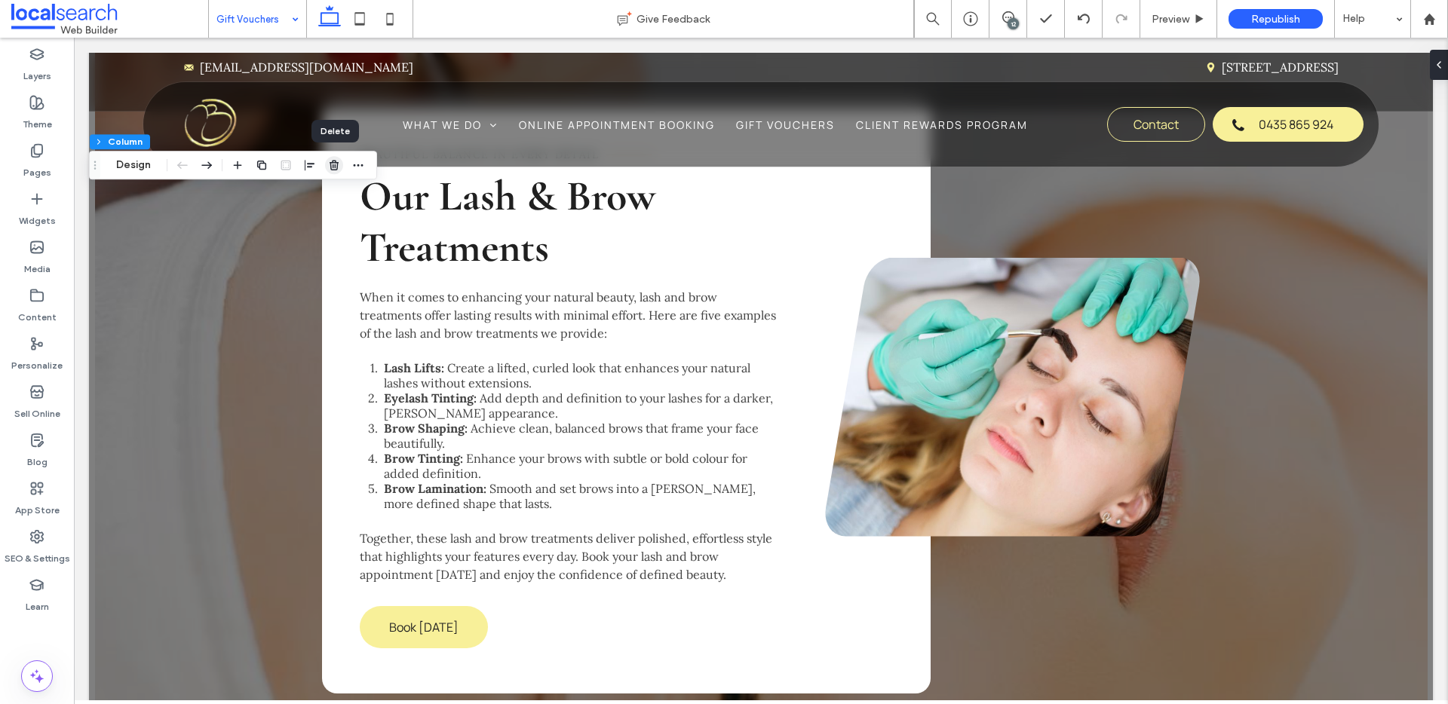
click at [338, 161] on icon "button" at bounding box center [334, 165] width 12 height 12
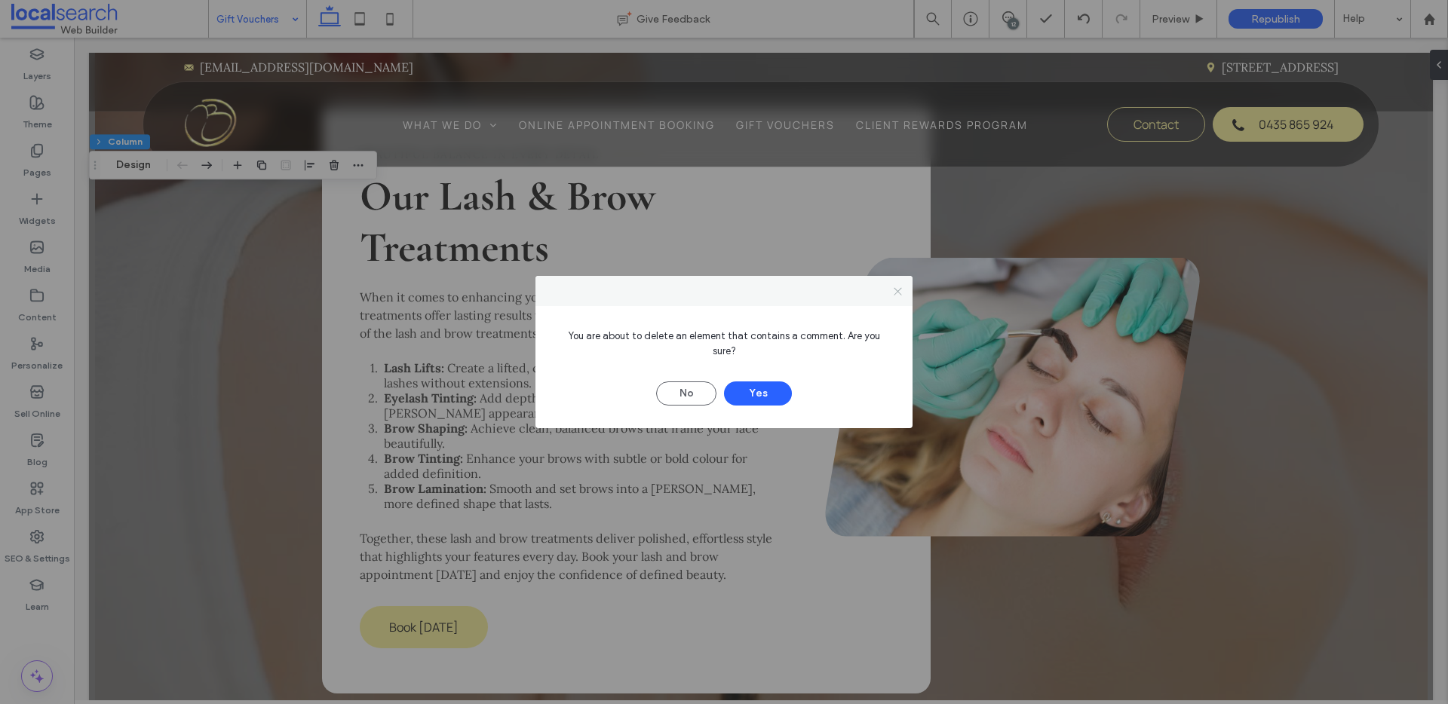
click at [900, 297] on icon at bounding box center [897, 291] width 11 height 11
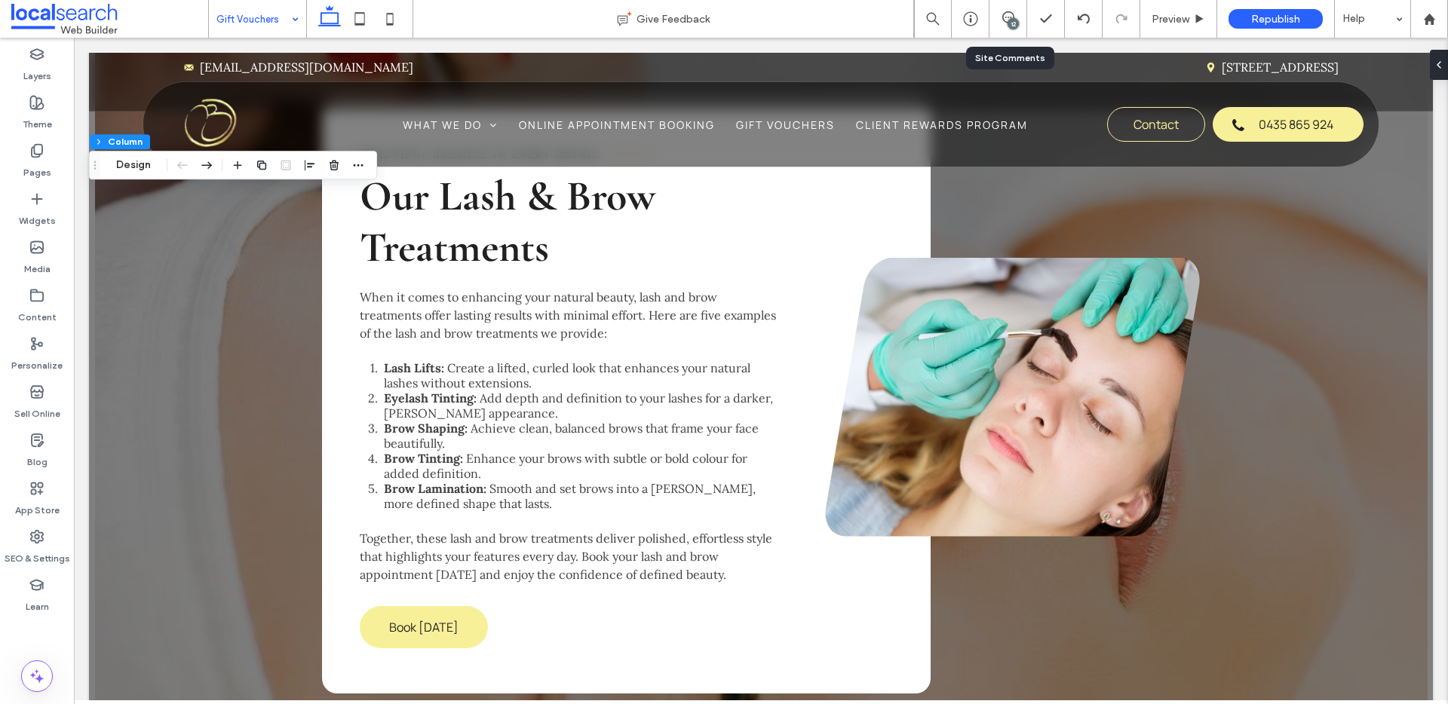
click at [1014, 26] on div "12" at bounding box center [1013, 23] width 11 height 11
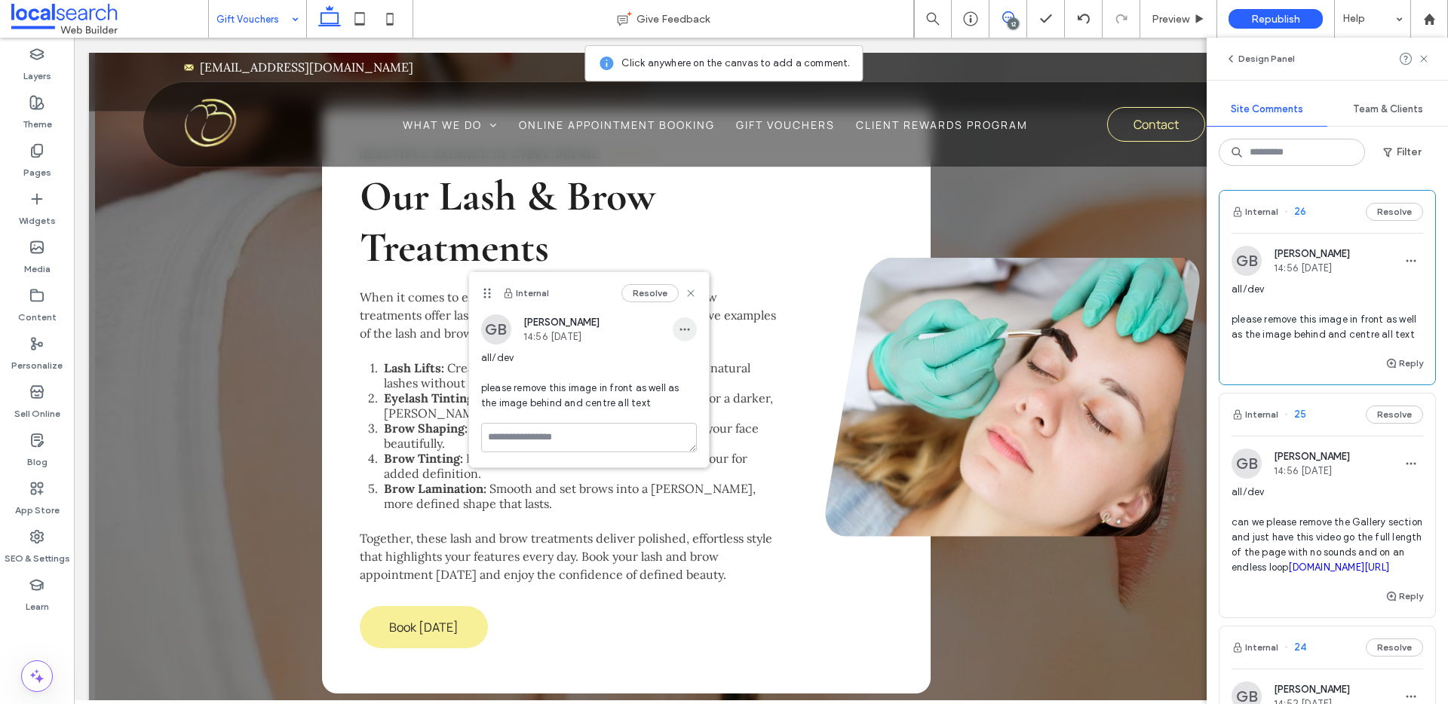
click at [683, 328] on icon "button" at bounding box center [685, 330] width 12 height 12
click at [695, 363] on span "Edit" at bounding box center [696, 368] width 20 height 15
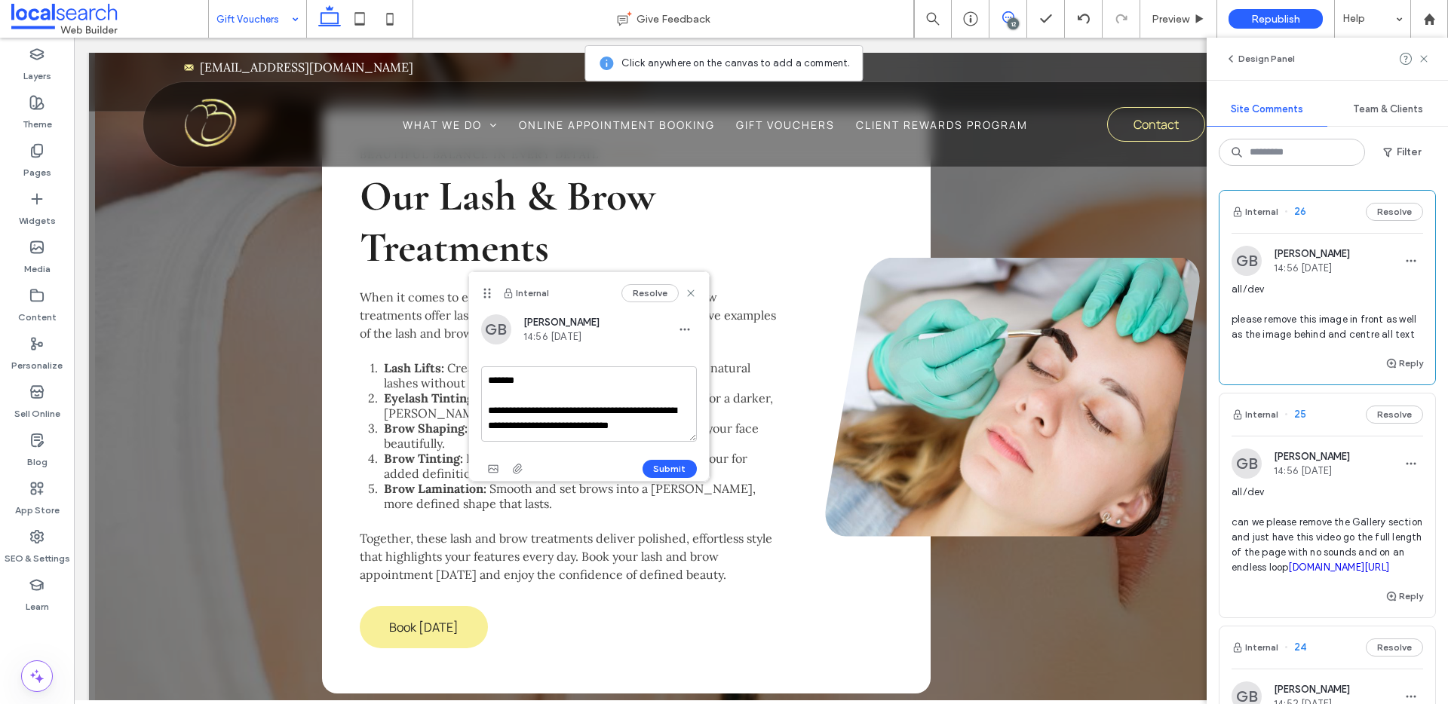
drag, startPoint x: 667, startPoint y: 428, endPoint x: 482, endPoint y: 416, distance: 185.2
click at [482, 416] on textarea "**********" at bounding box center [589, 404] width 216 height 75
type textarea "**********"
click at [676, 472] on button "Submit" at bounding box center [670, 469] width 54 height 18
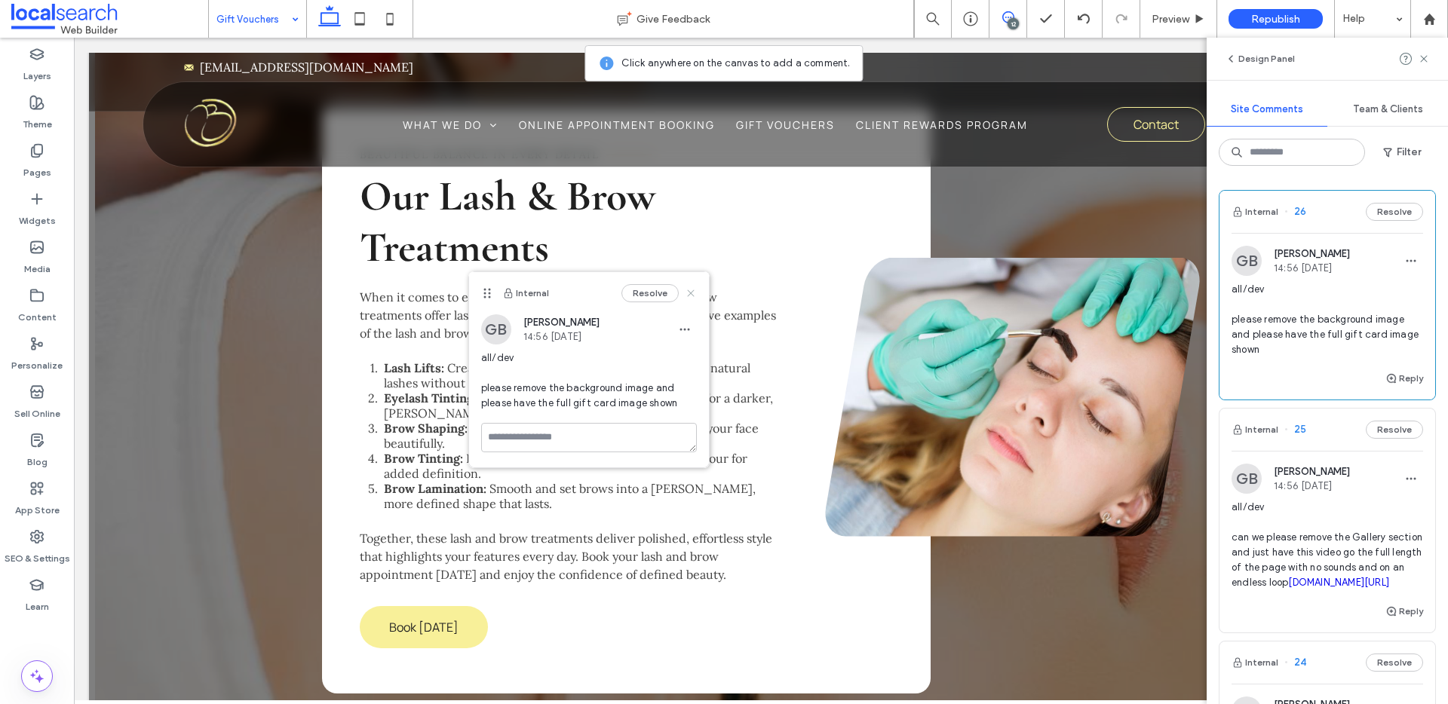
click at [692, 293] on use at bounding box center [690, 293] width 7 height 7
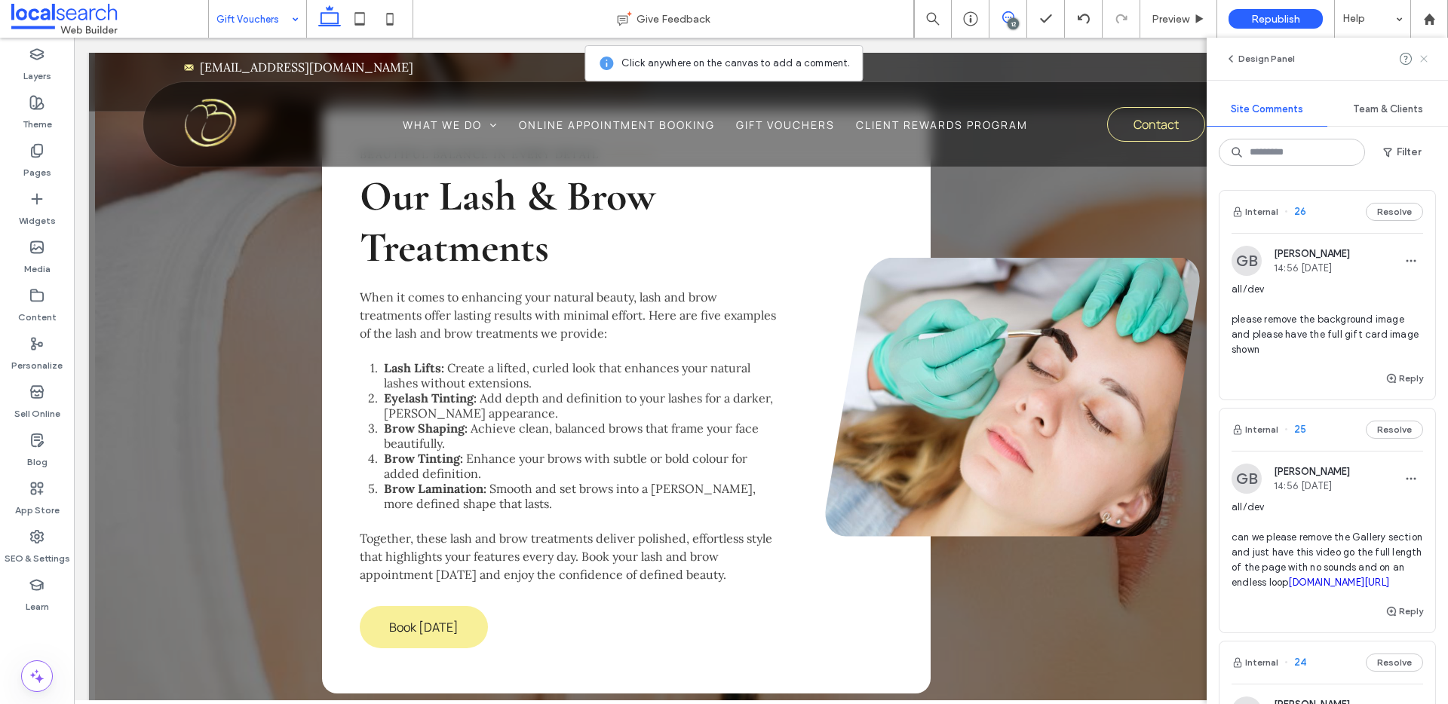
click at [1426, 60] on icon at bounding box center [1424, 59] width 12 height 12
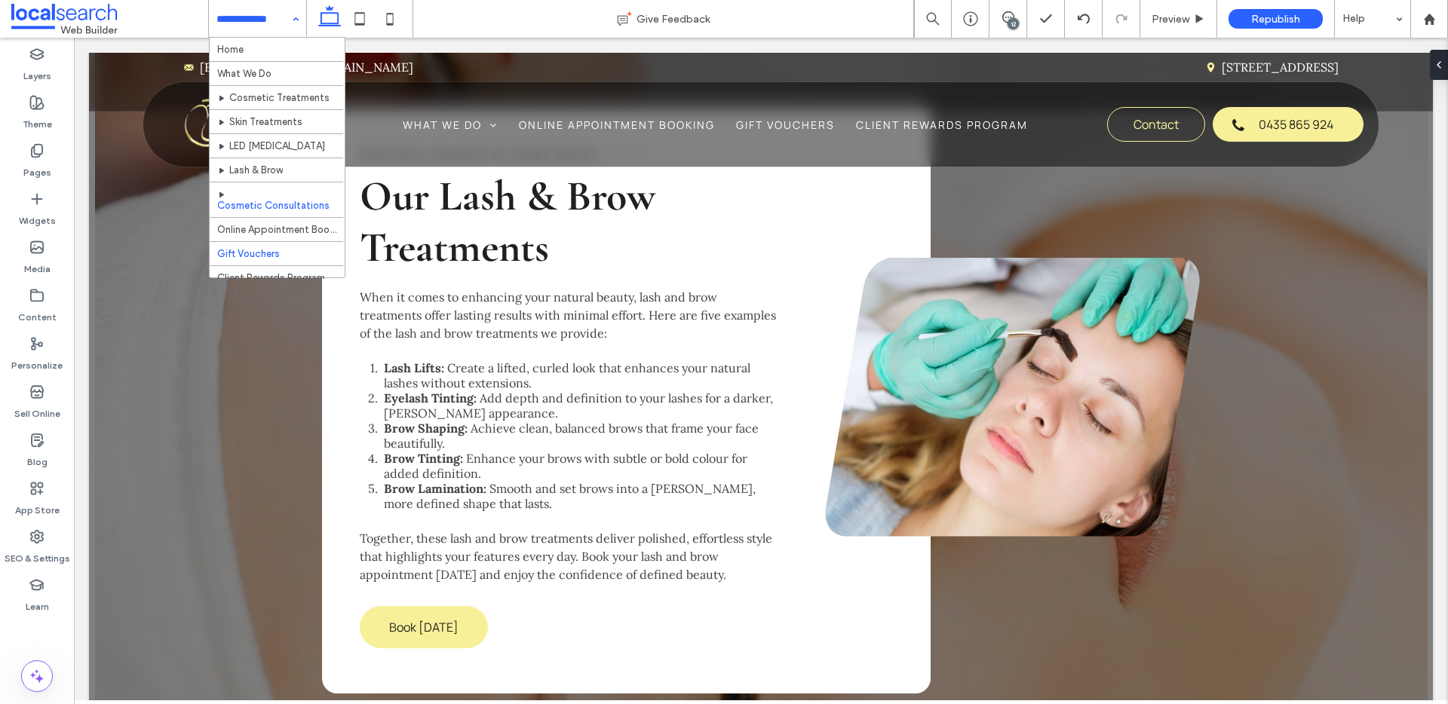
scroll to position [35, 0]
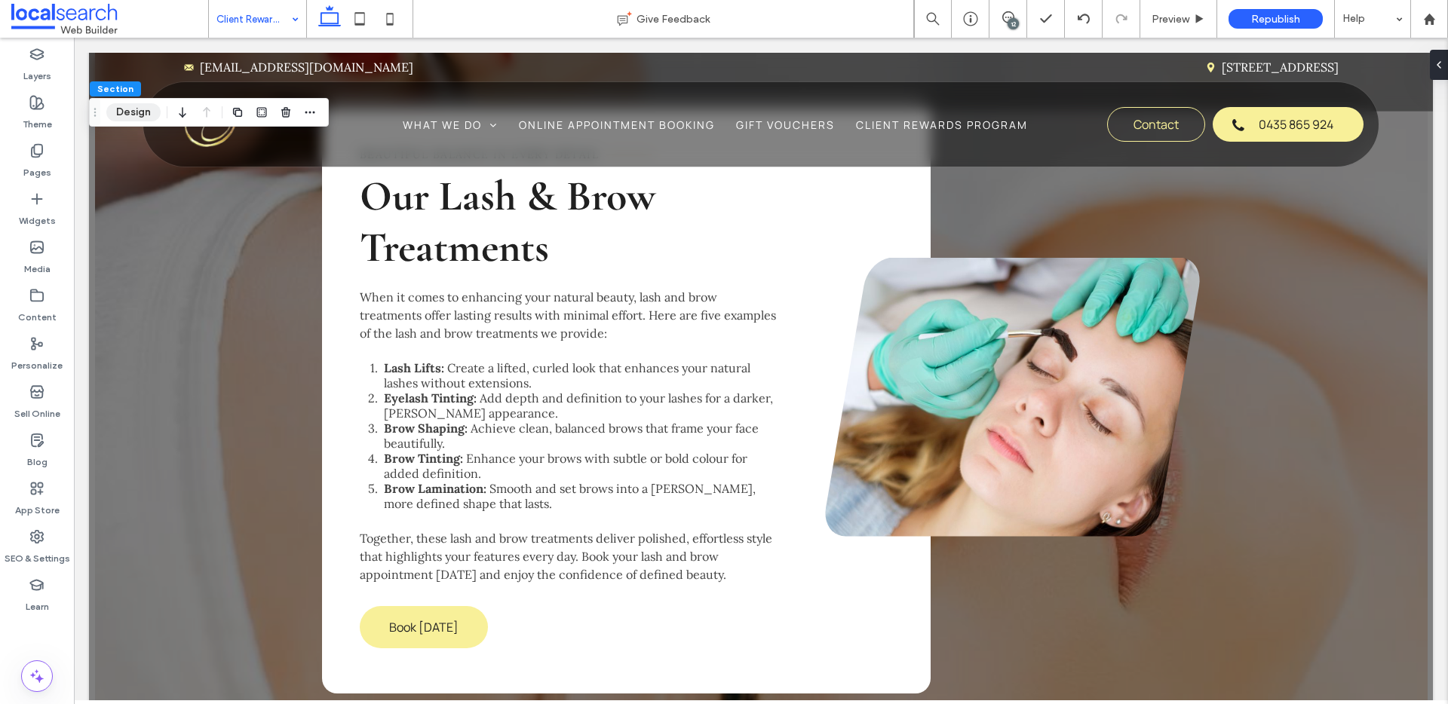
click at [124, 121] on button "Design" at bounding box center [133, 112] width 54 height 18
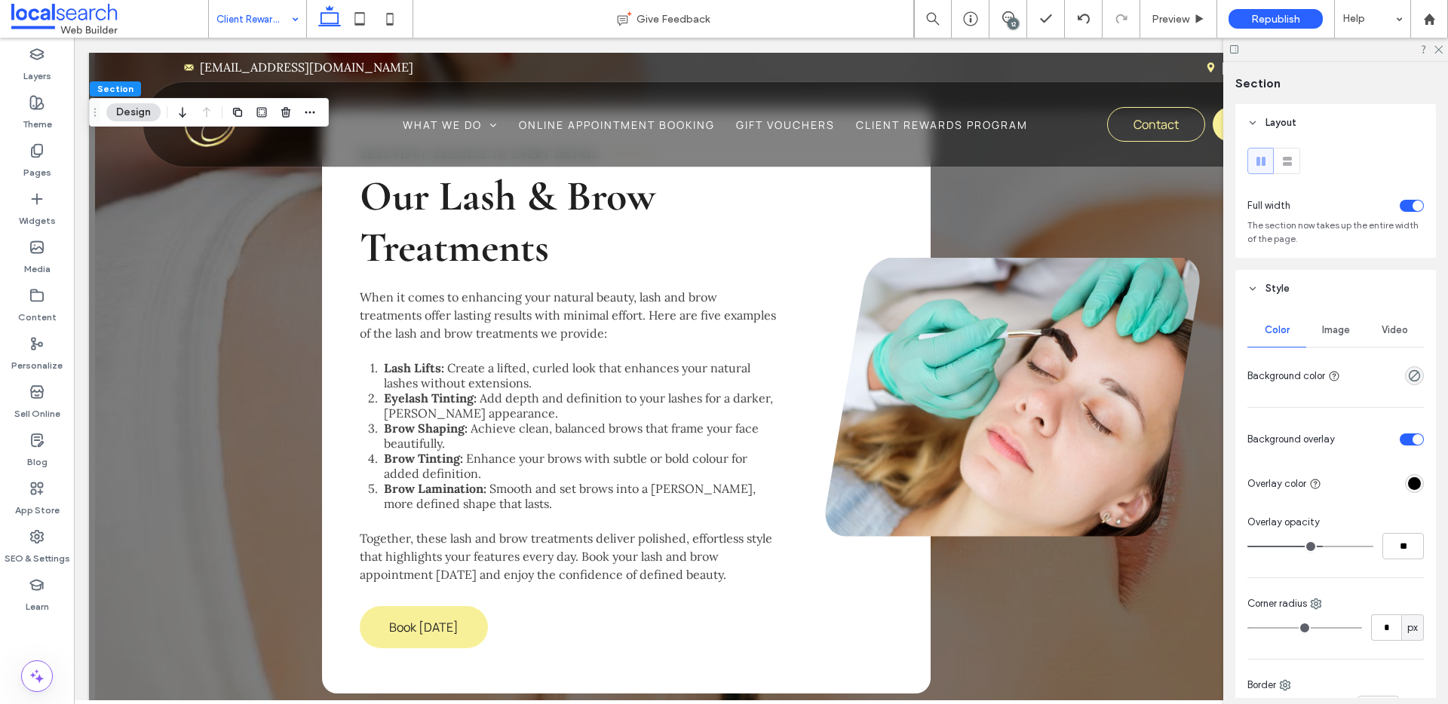
click at [1352, 329] on div "Image" at bounding box center [1335, 330] width 59 height 33
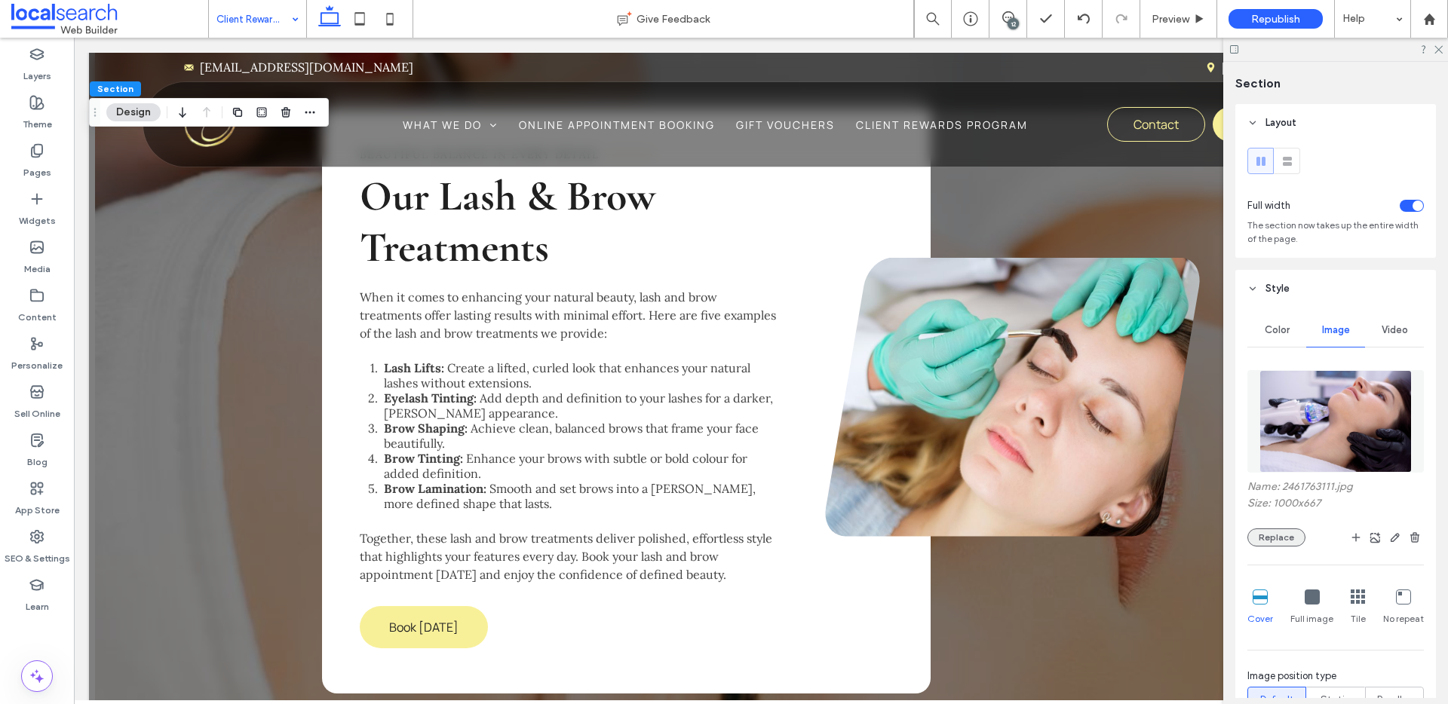
click at [1283, 533] on button "Replace" at bounding box center [1277, 538] width 58 height 18
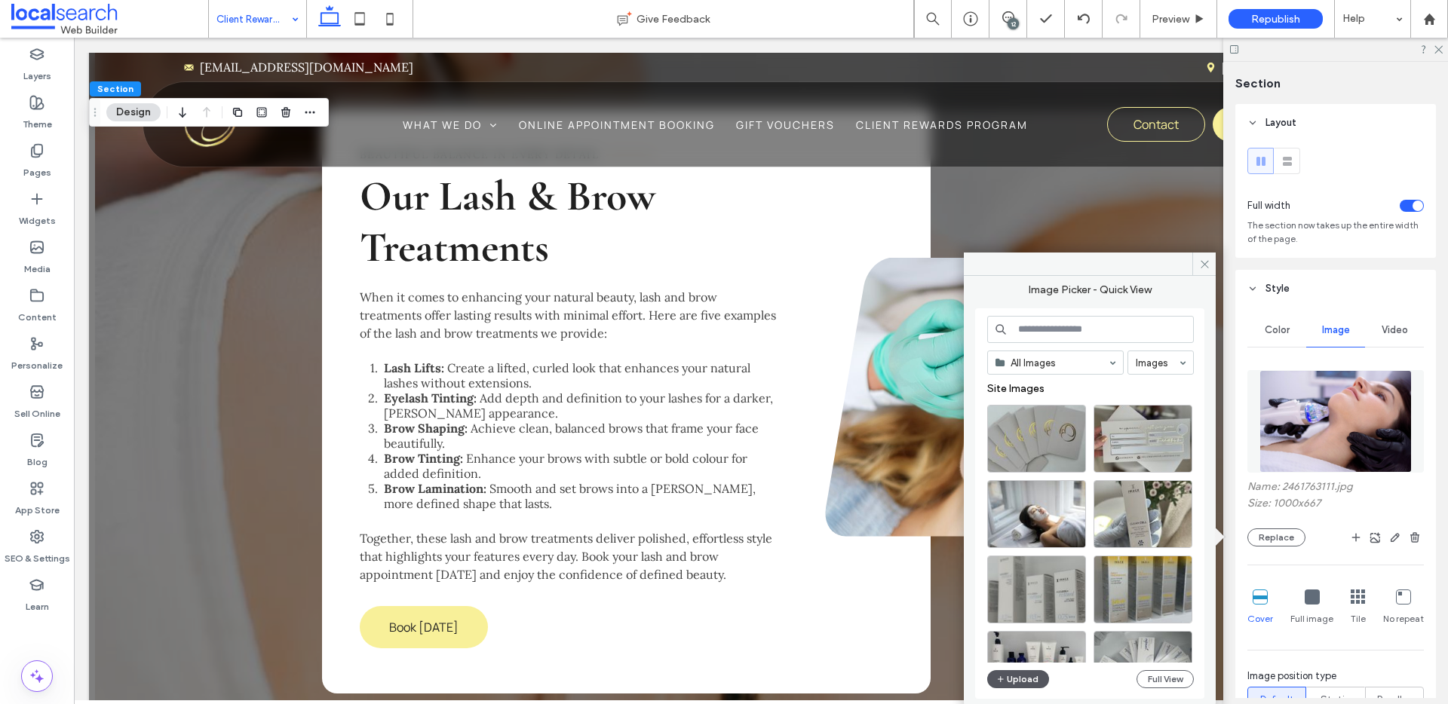
click at [1015, 680] on button "Upload" at bounding box center [1018, 680] width 62 height 18
click at [1020, 671] on button "Upload" at bounding box center [1018, 680] width 62 height 18
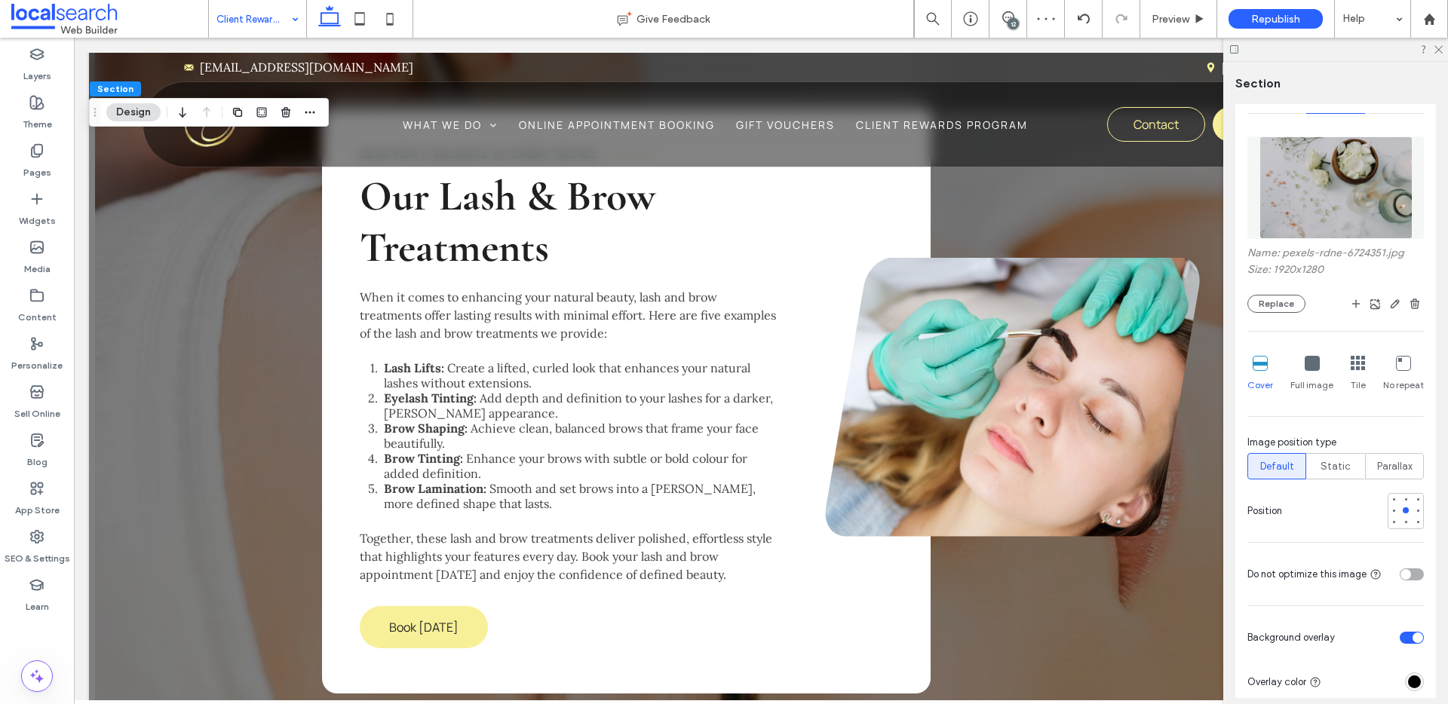
scroll to position [241, 0]
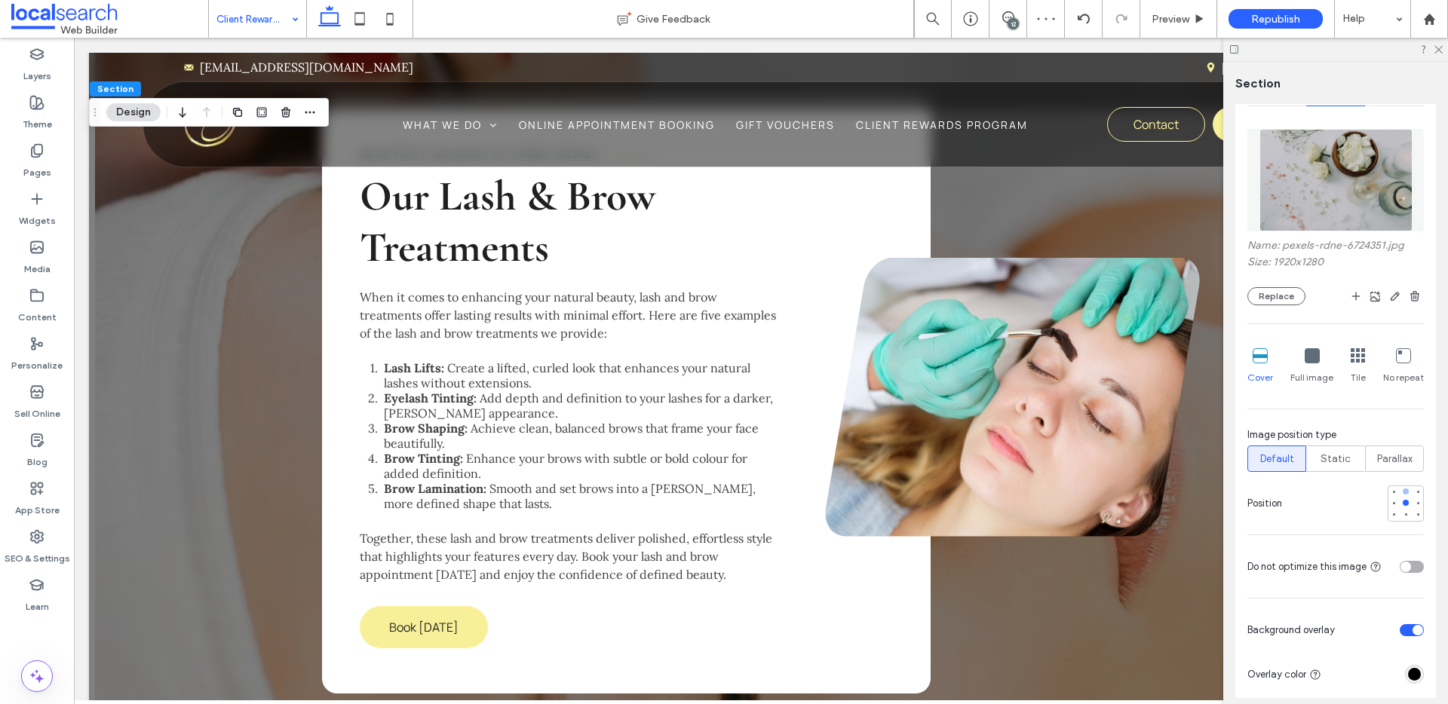
click at [1401, 487] on div at bounding box center [1406, 491] width 11 height 11
click at [1440, 45] on icon at bounding box center [1438, 49] width 10 height 10
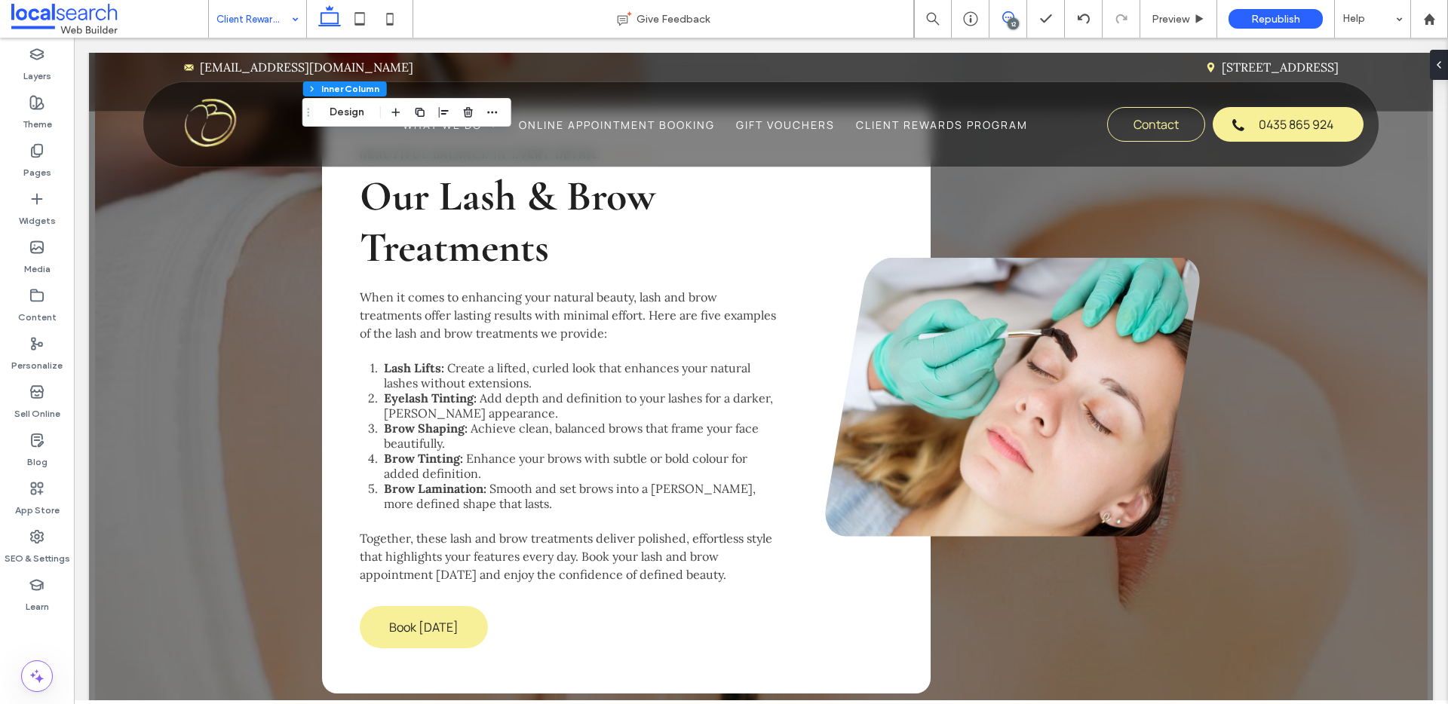
click at [1017, 16] on span at bounding box center [1008, 17] width 37 height 12
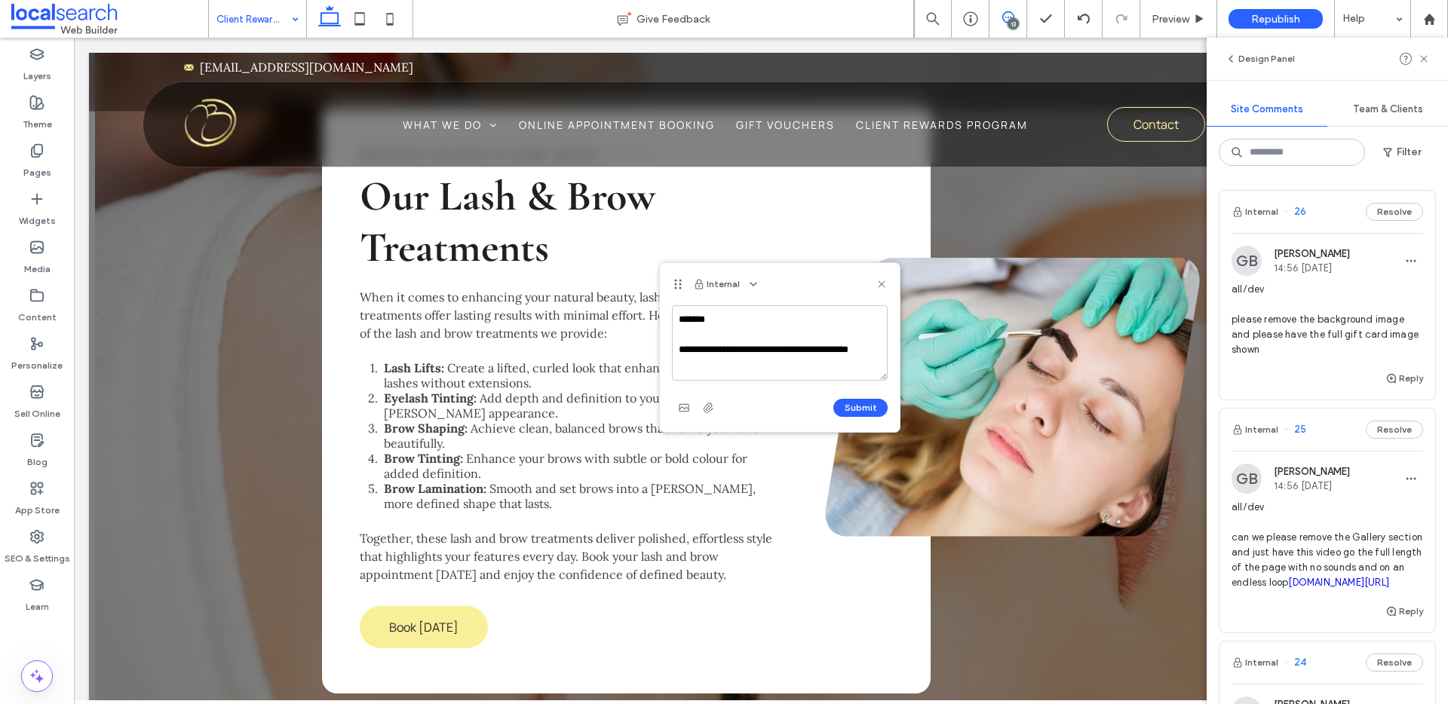
scroll to position [5, 0]
click at [859, 345] on textarea "**********" at bounding box center [780, 342] width 216 height 75
type textarea "**********"
click at [853, 419] on div "Submit" at bounding box center [780, 408] width 216 height 24
click at [870, 413] on button "Submit" at bounding box center [860, 408] width 54 height 18
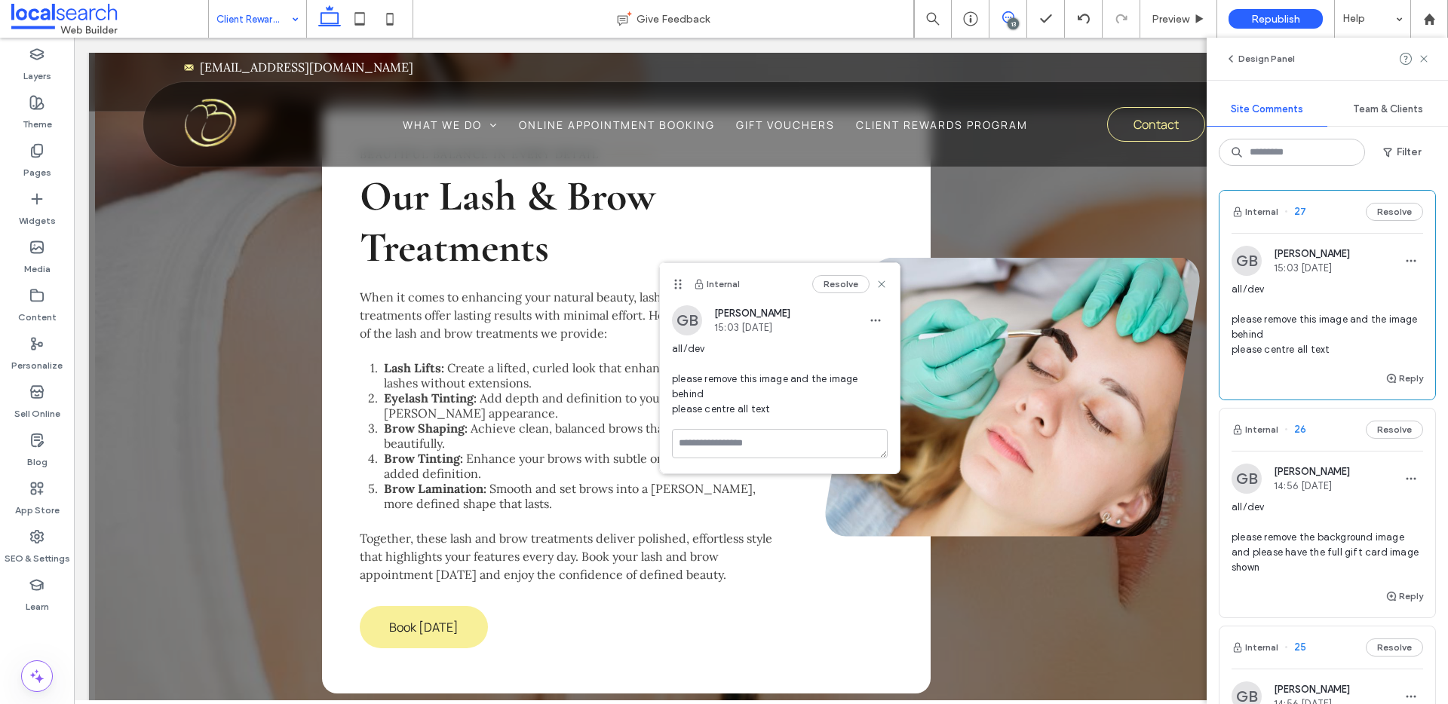
scroll to position [0, 0]
click at [879, 285] on icon at bounding box center [882, 284] width 12 height 12
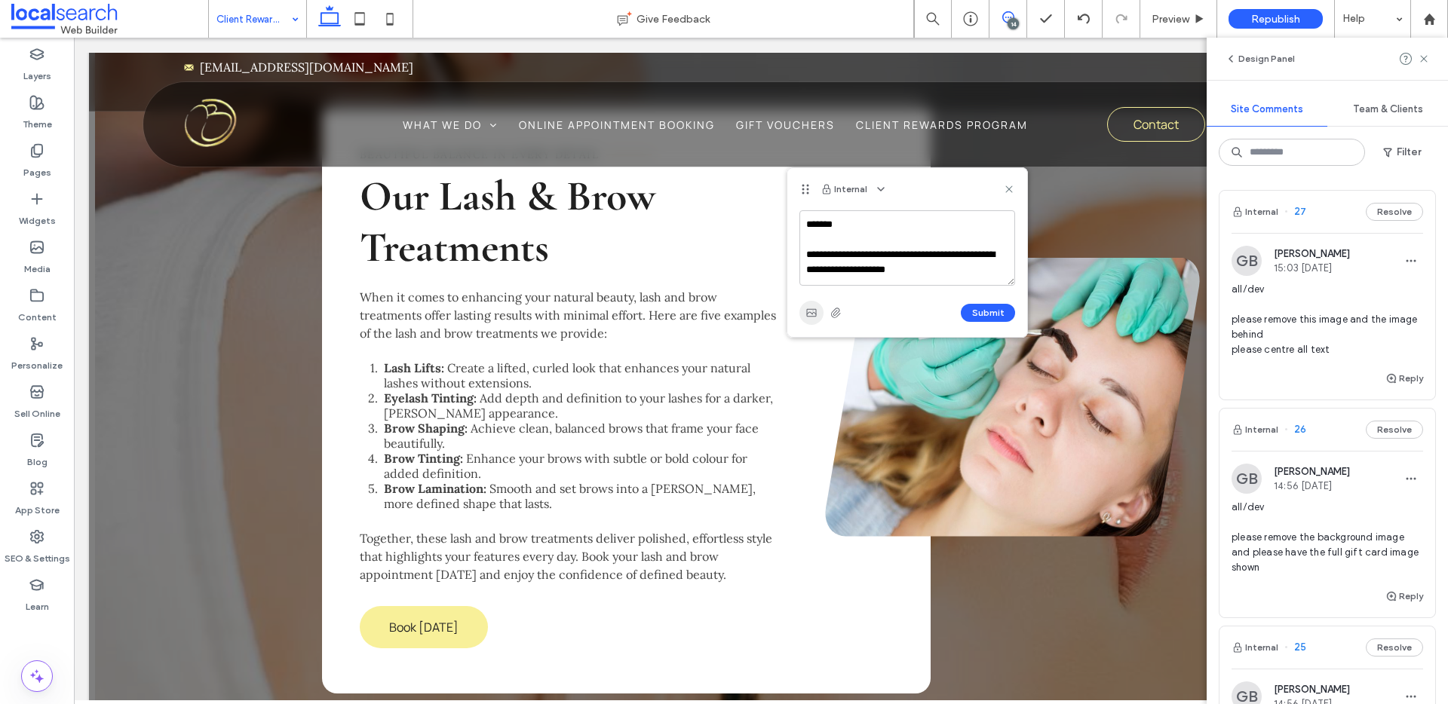
type textarea "**********"
click at [804, 312] on span "button" at bounding box center [811, 313] width 24 height 24
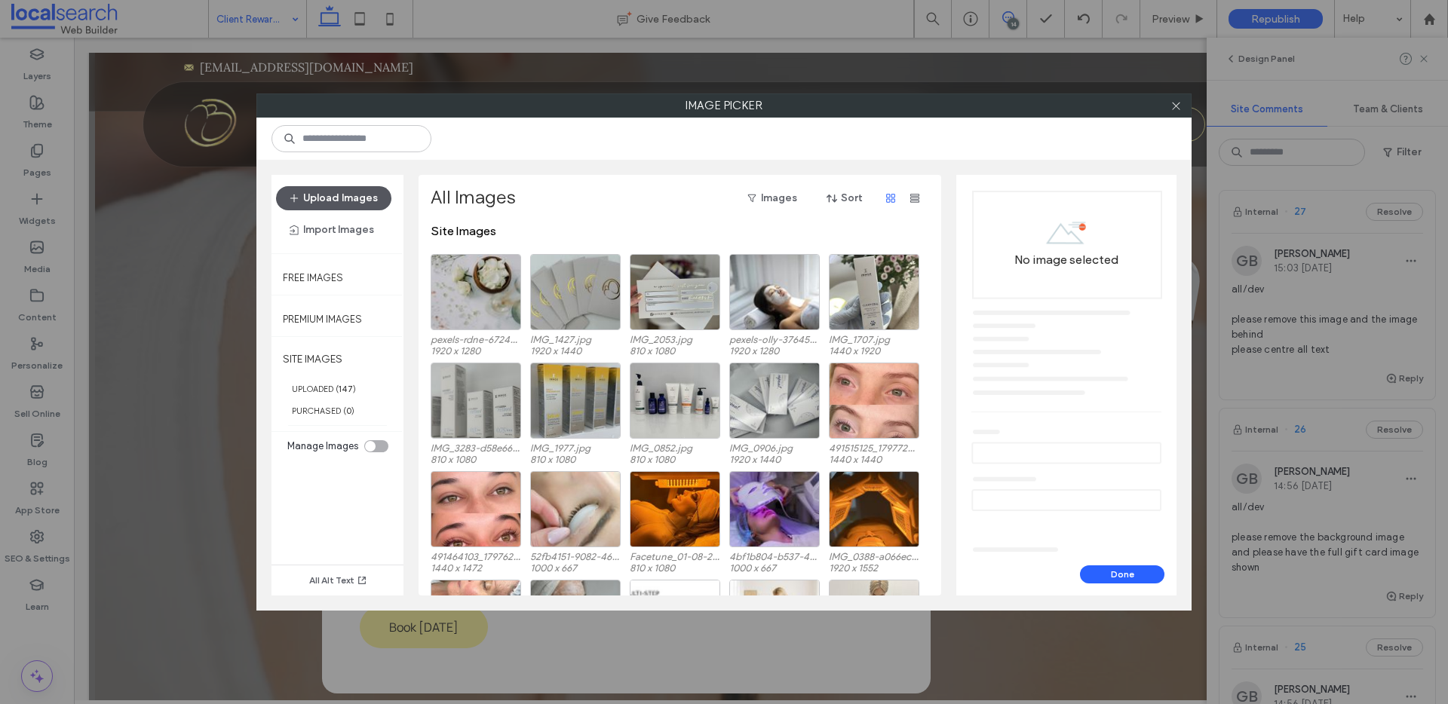
click at [340, 204] on button "Upload Images" at bounding box center [333, 198] width 115 height 24
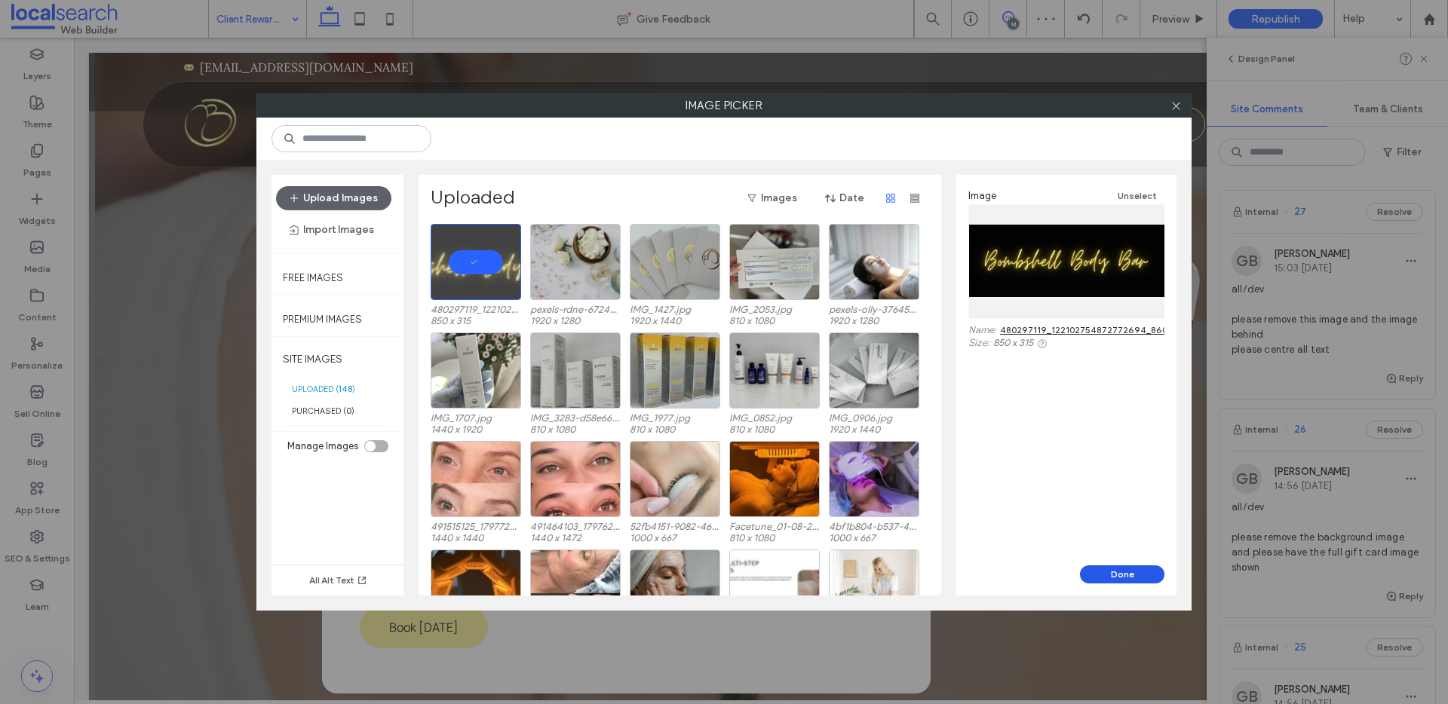
click at [1131, 573] on button "Done" at bounding box center [1122, 575] width 84 height 18
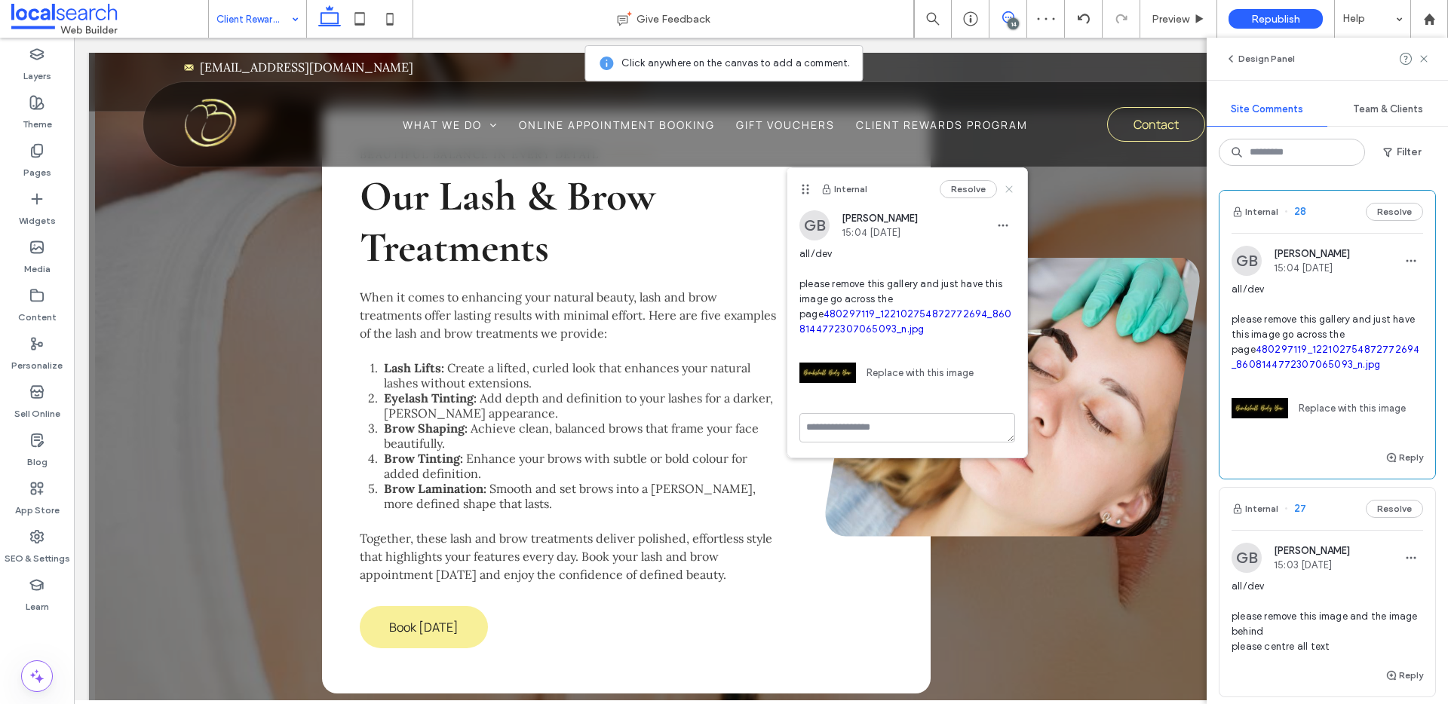
click at [1008, 190] on use at bounding box center [1008, 189] width 7 height 7
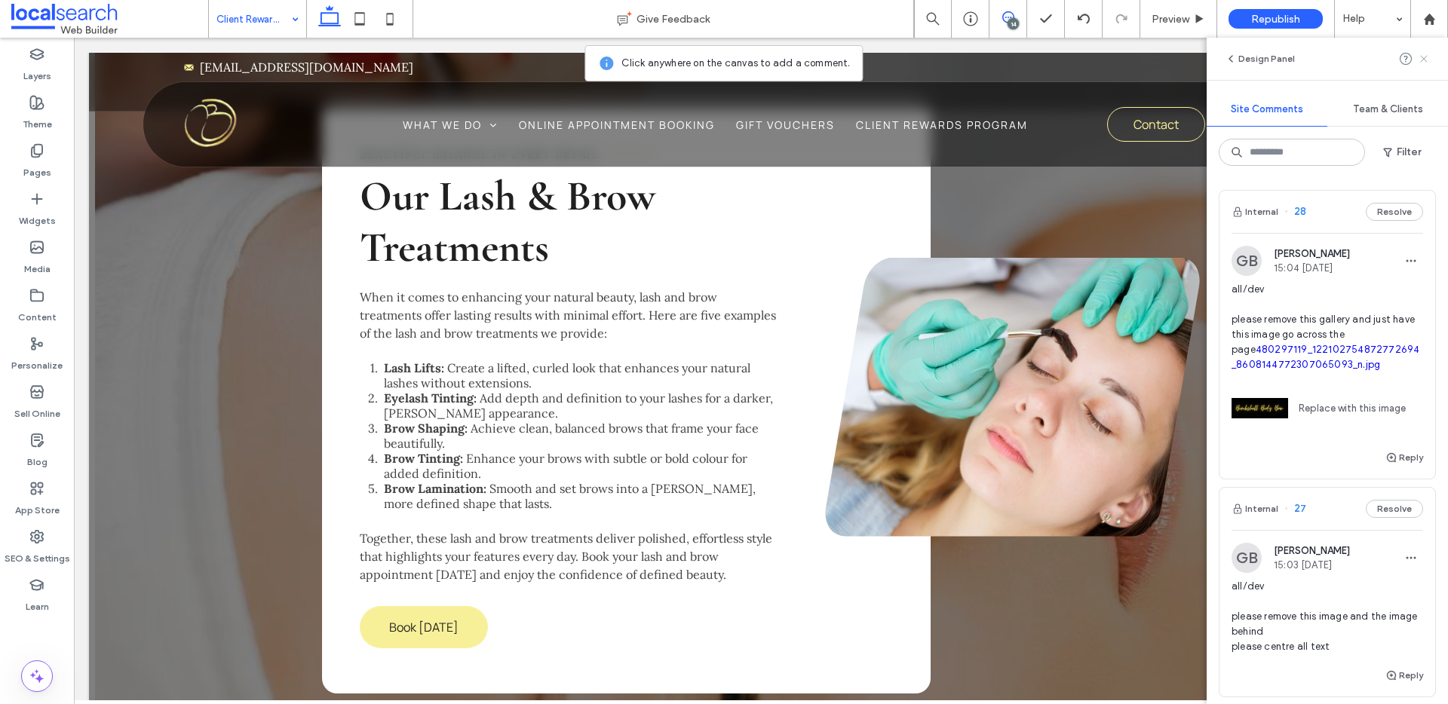
drag, startPoint x: 1416, startPoint y: 60, endPoint x: 1429, endPoint y: 61, distance: 12.2
click at [1421, 60] on div at bounding box center [1415, 59] width 30 height 18
click at [1429, 61] on icon at bounding box center [1424, 59] width 12 height 12
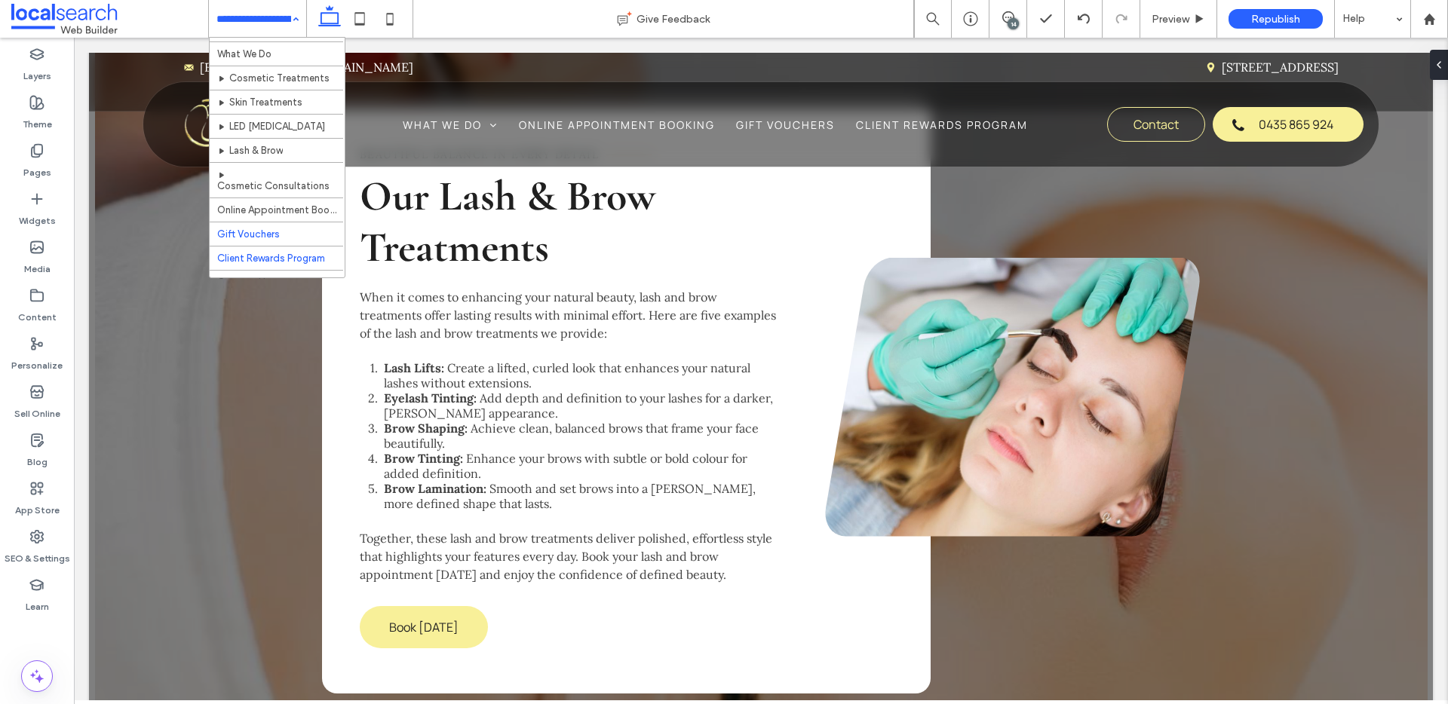
scroll to position [35, 0]
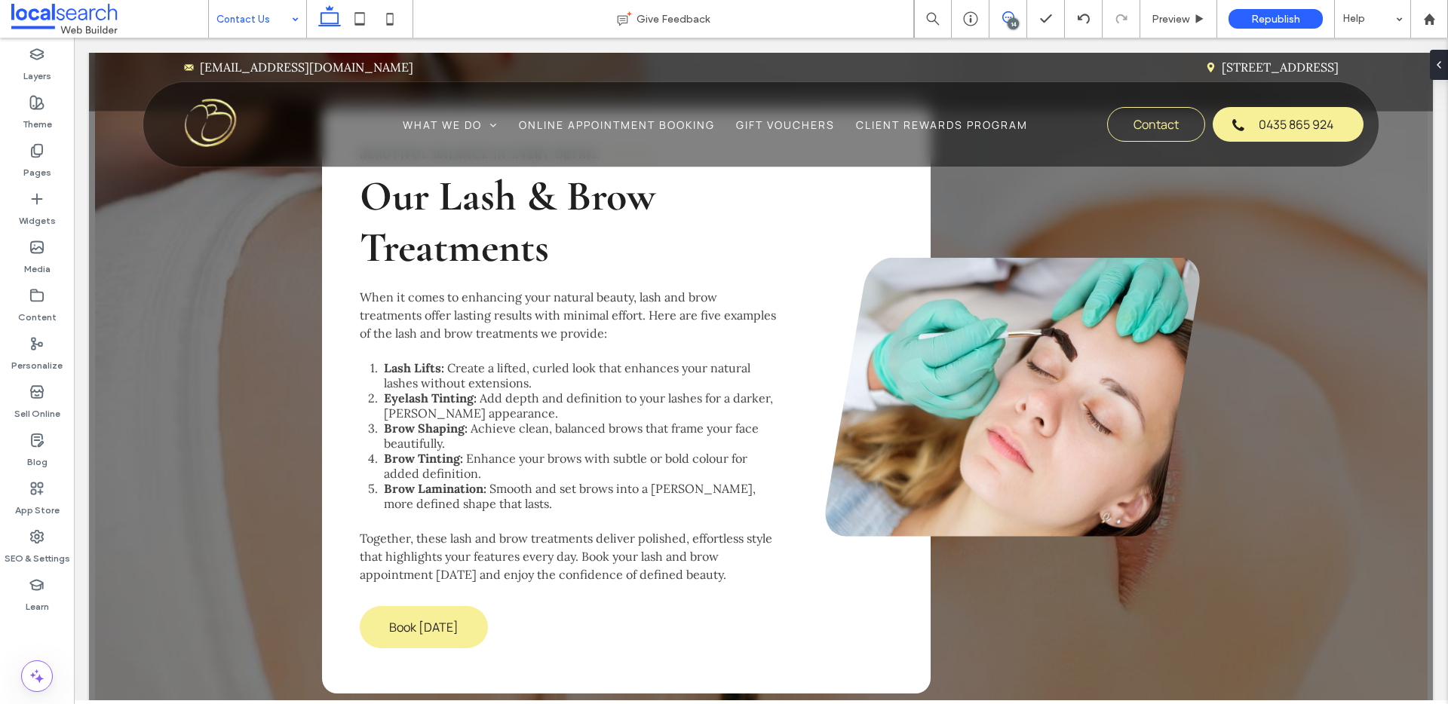
click at [1002, 23] on icon at bounding box center [1008, 17] width 12 height 12
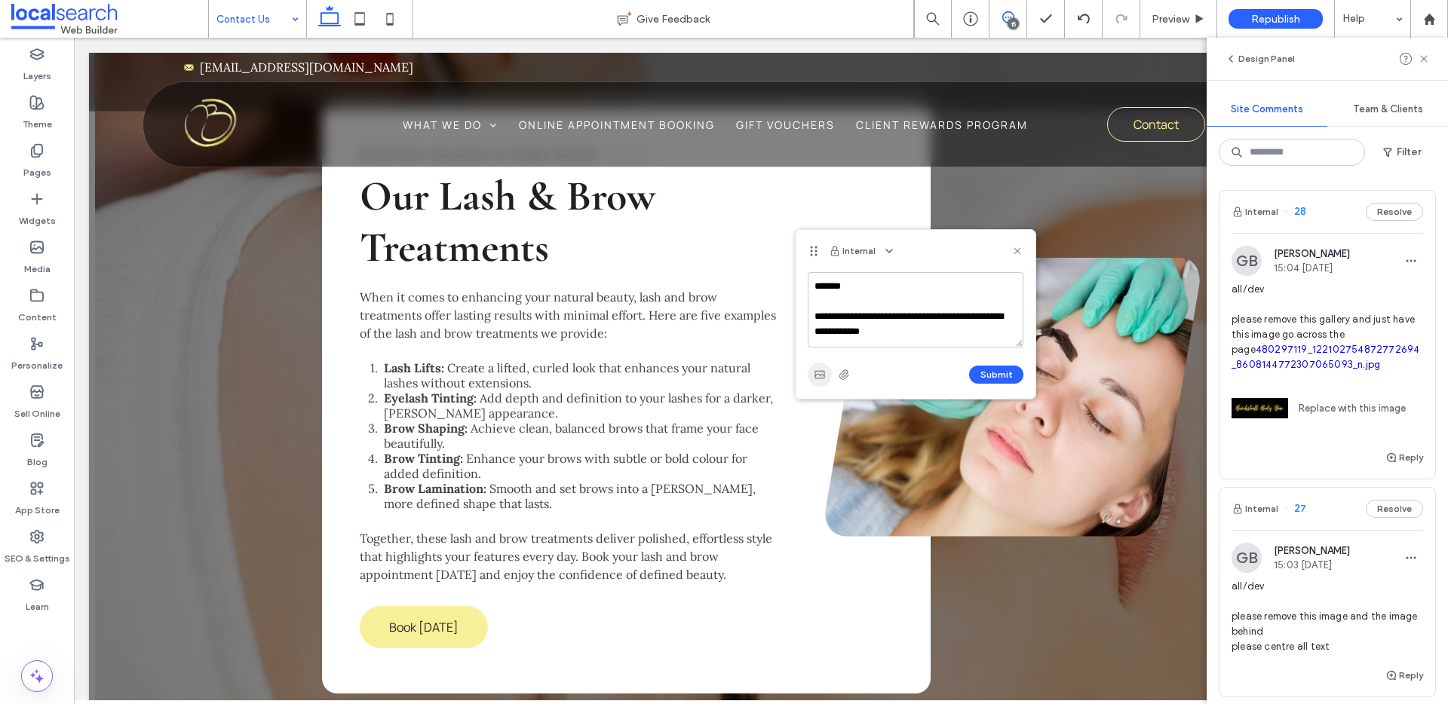
type textarea "**********"
click at [815, 378] on icon "button" at bounding box center [820, 375] width 12 height 12
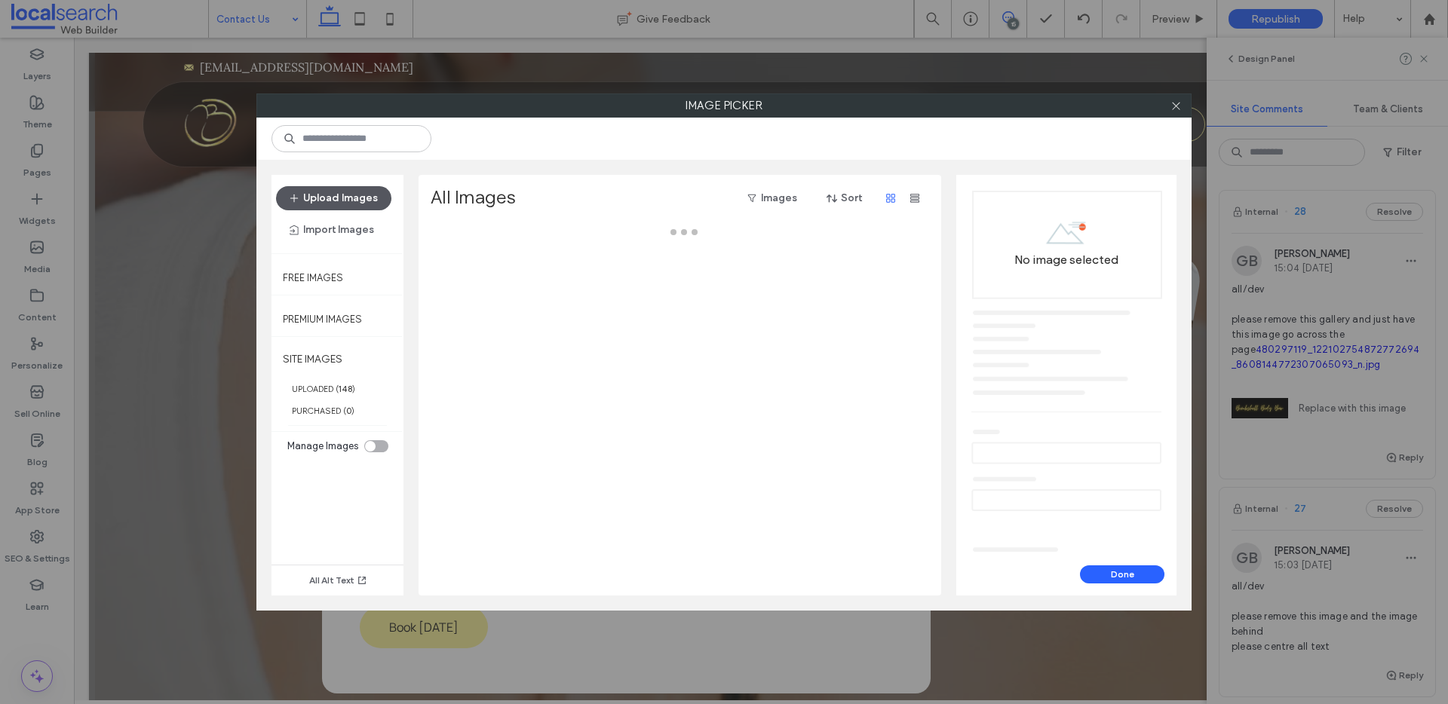
click at [333, 198] on button "Upload Images" at bounding box center [333, 198] width 115 height 24
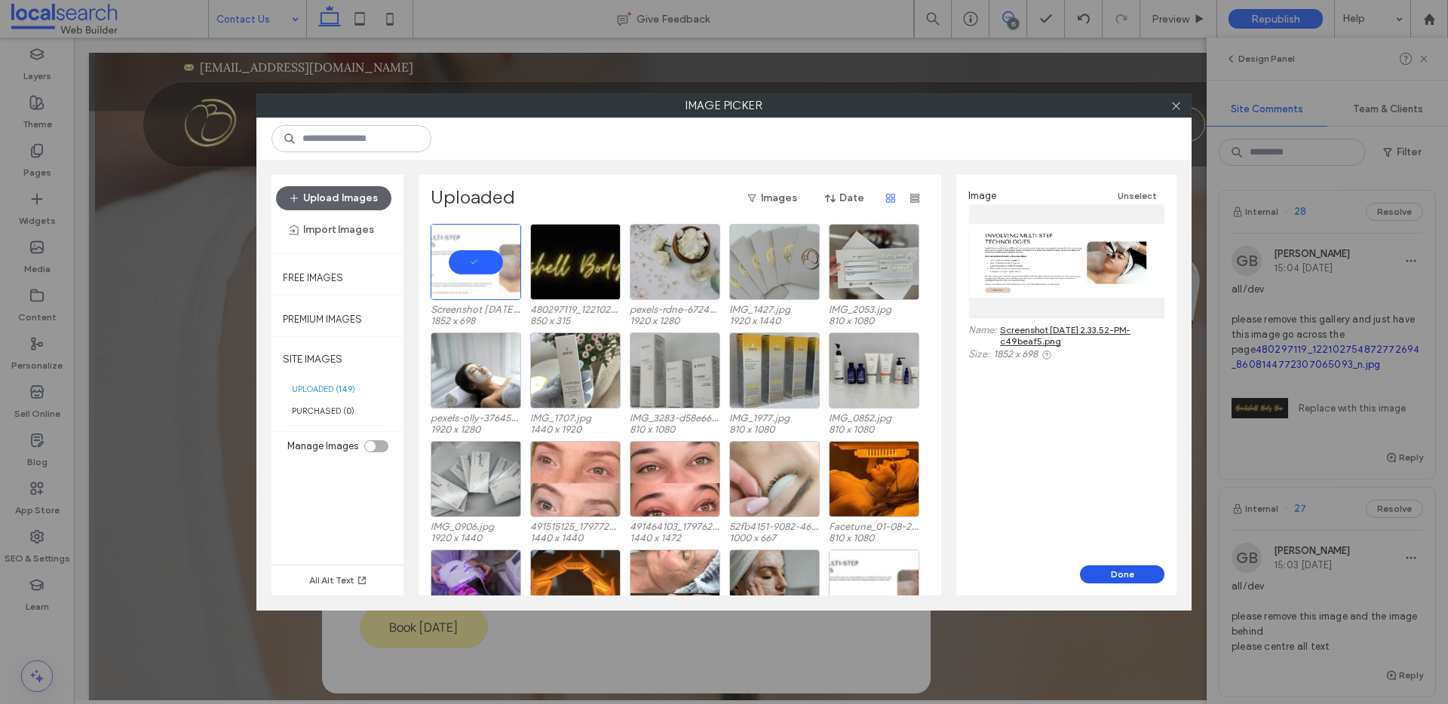
click at [1120, 574] on button "Done" at bounding box center [1122, 575] width 84 height 18
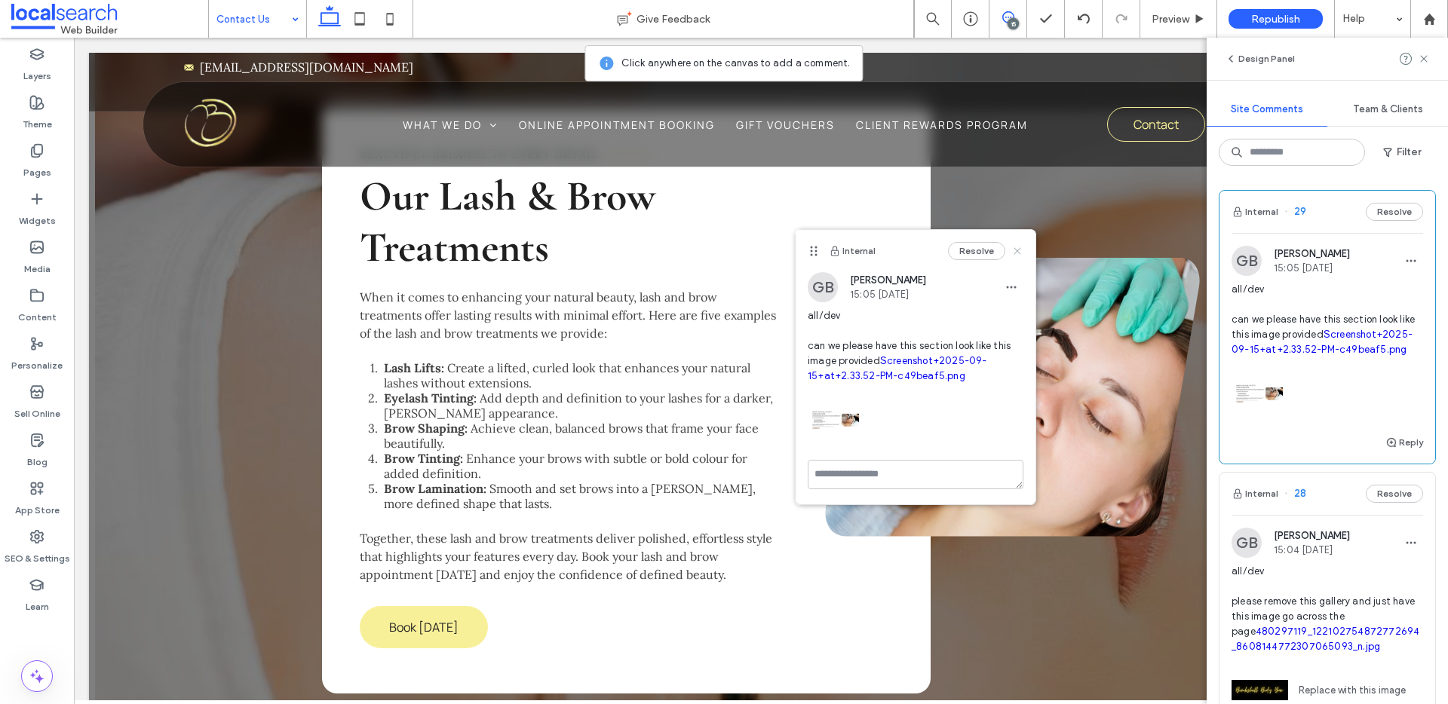
click at [1016, 249] on use at bounding box center [1017, 250] width 7 height 7
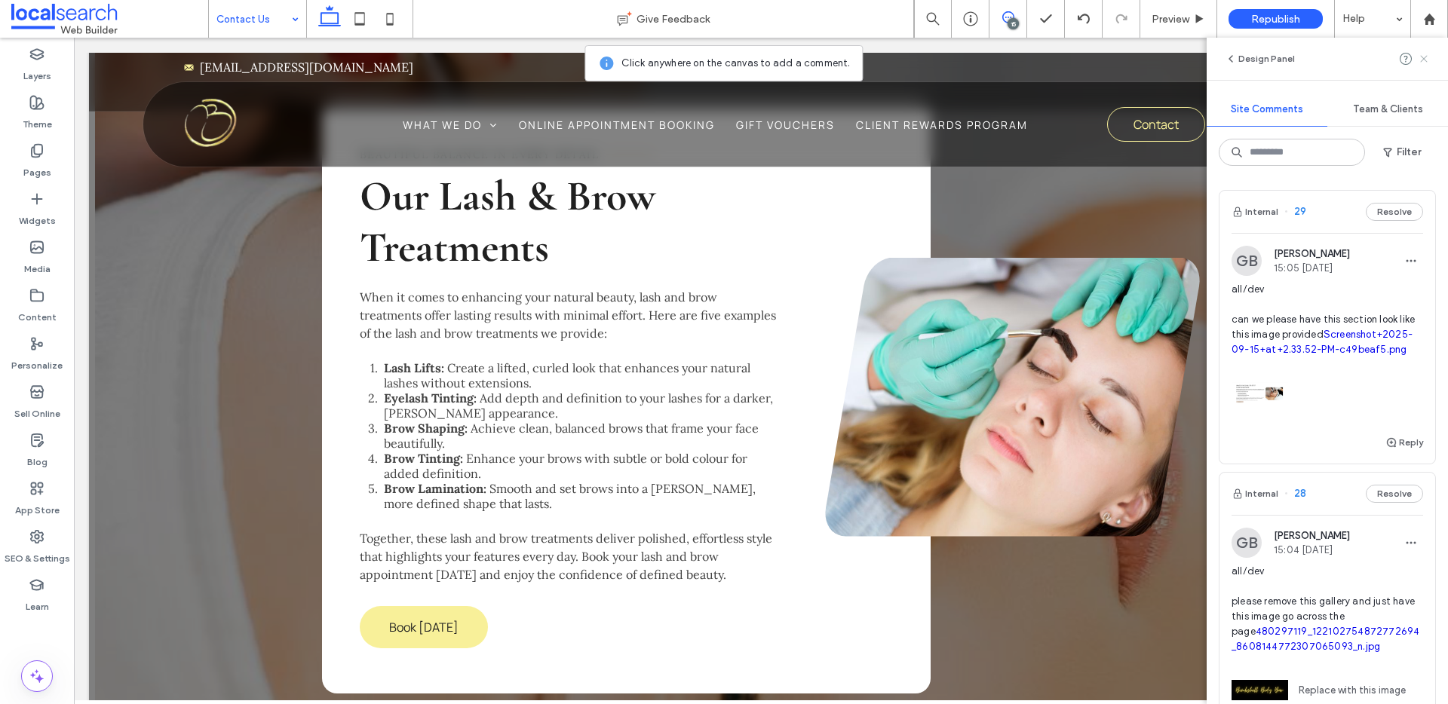
click at [1423, 58] on use at bounding box center [1423, 58] width 7 height 7
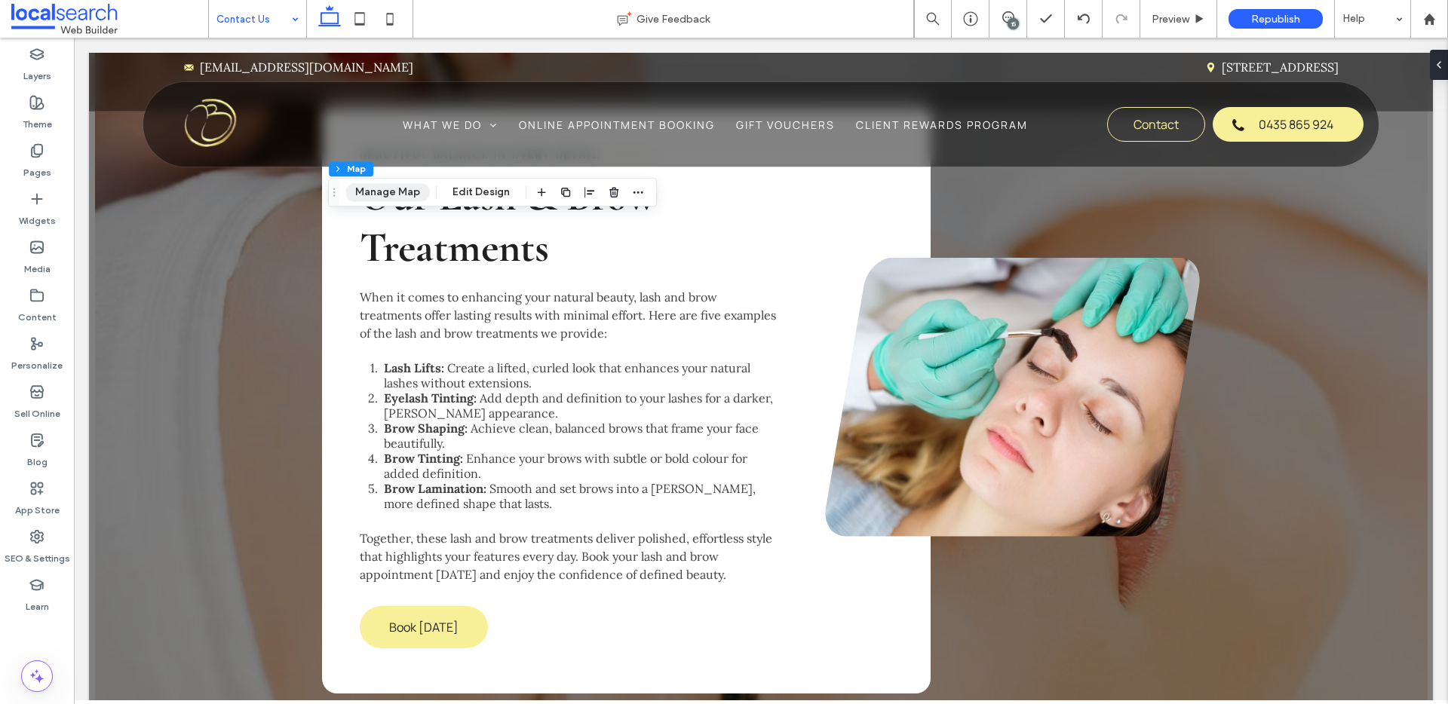
click at [403, 192] on button "Manage Map" at bounding box center [387, 192] width 84 height 18
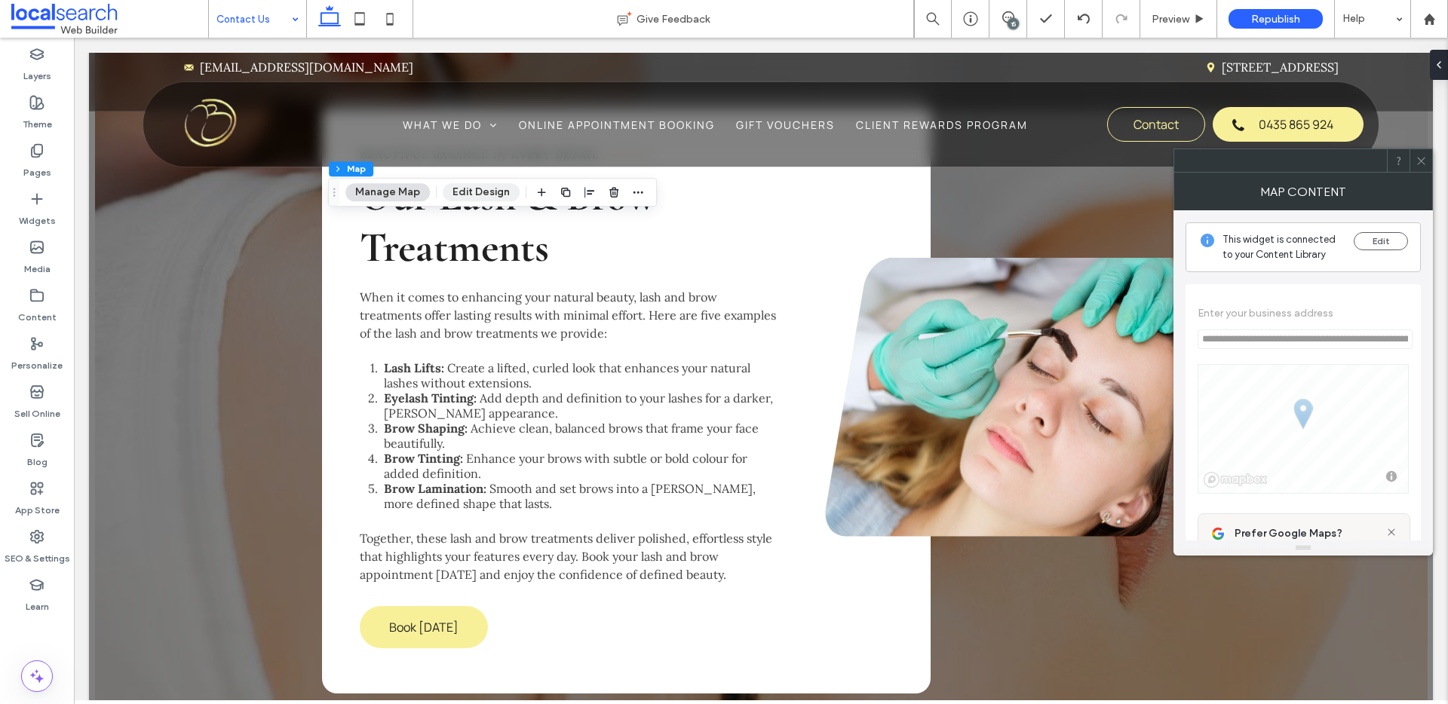
click at [468, 196] on button "Edit Design" at bounding box center [481, 192] width 77 height 18
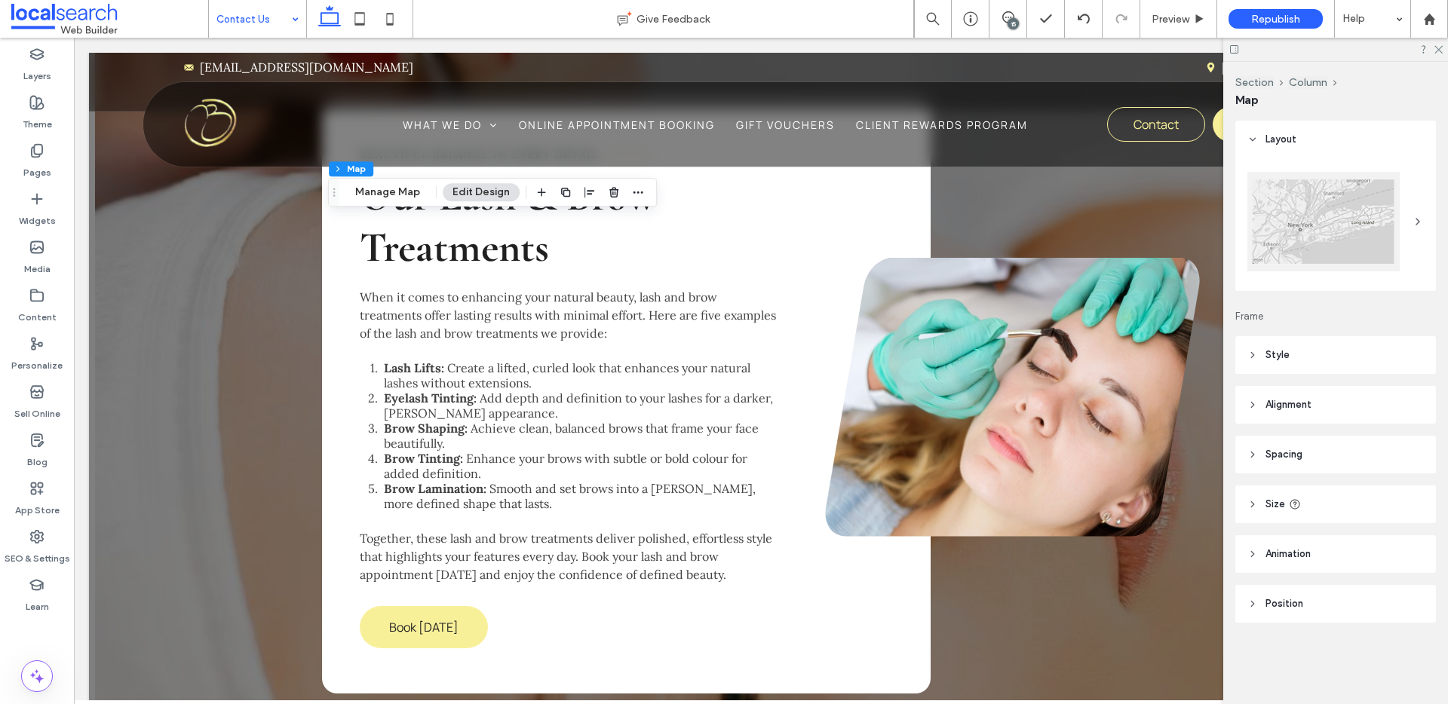
click at [1304, 259] on div at bounding box center [1324, 222] width 152 height 100
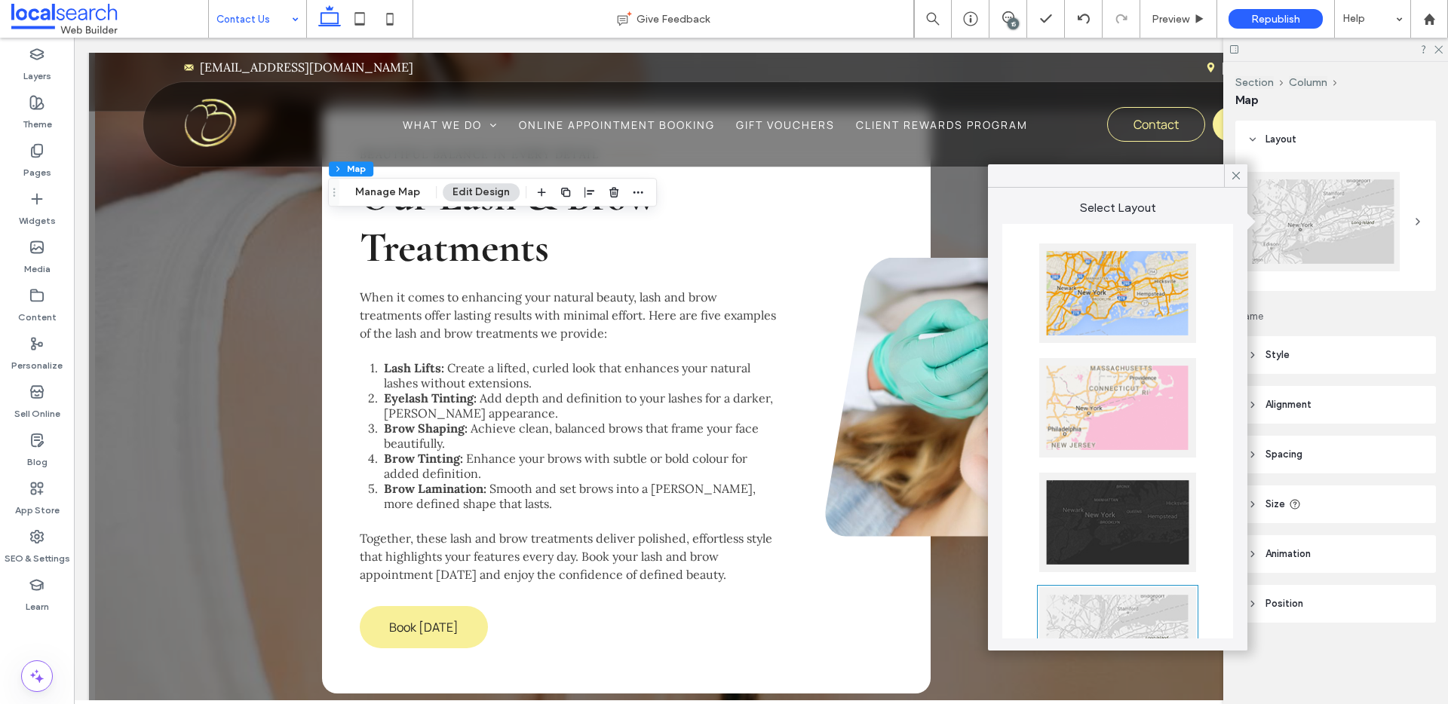
scroll to position [287, 0]
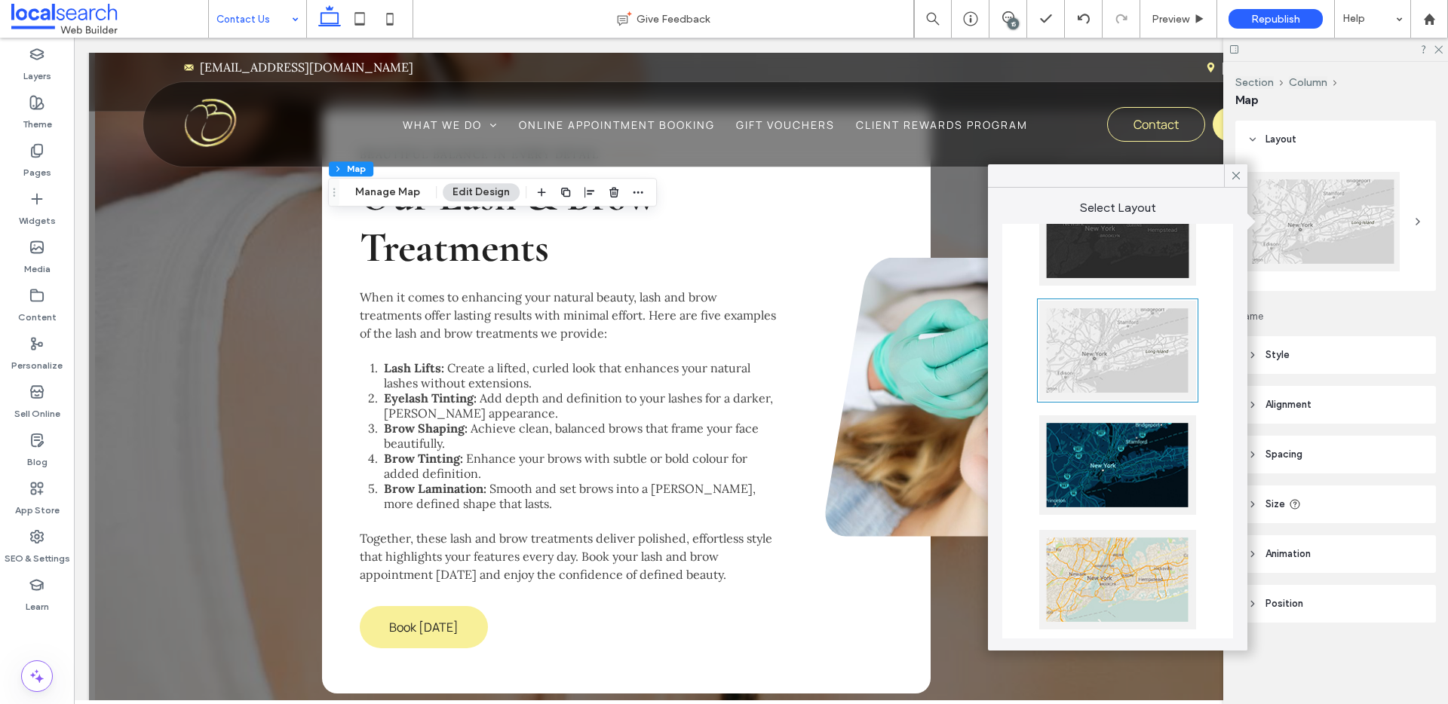
click at [1150, 568] on div at bounding box center [1117, 580] width 157 height 100
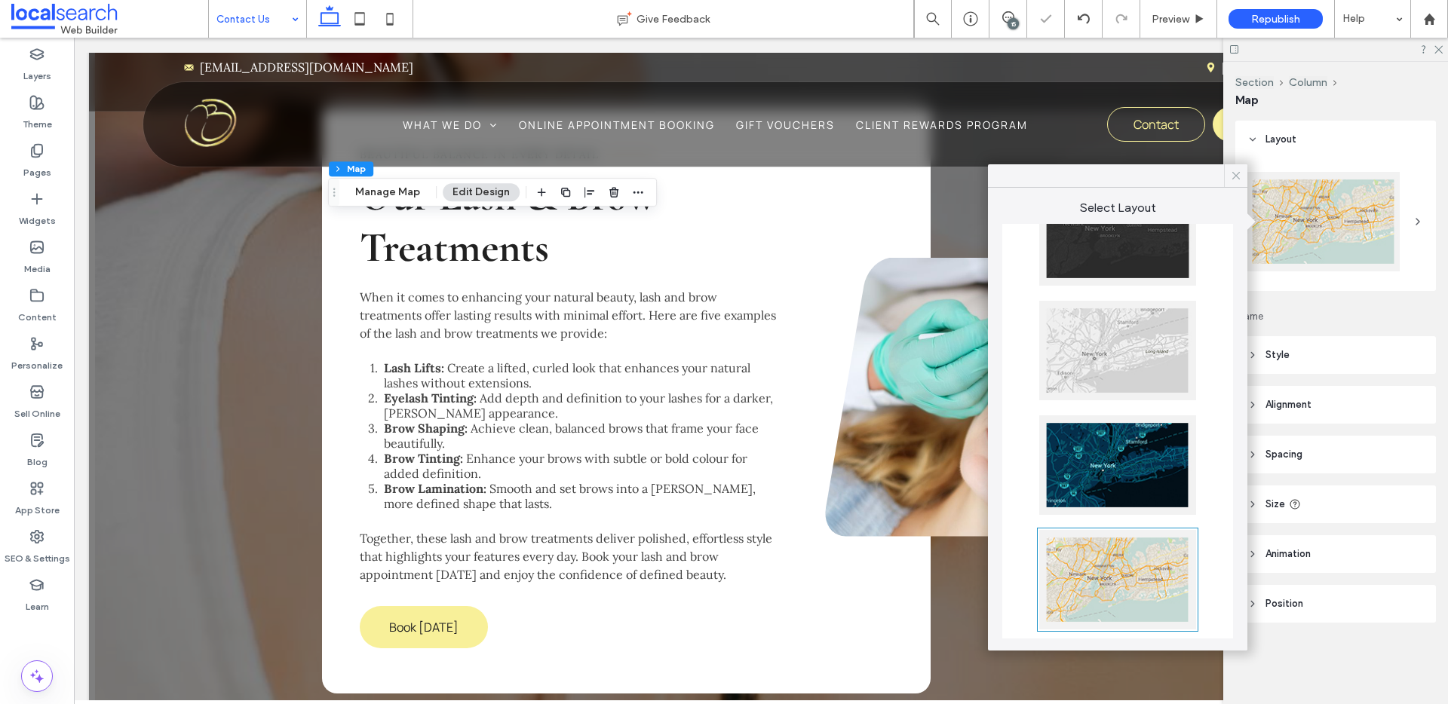
click at [1235, 173] on icon at bounding box center [1236, 176] width 14 height 14
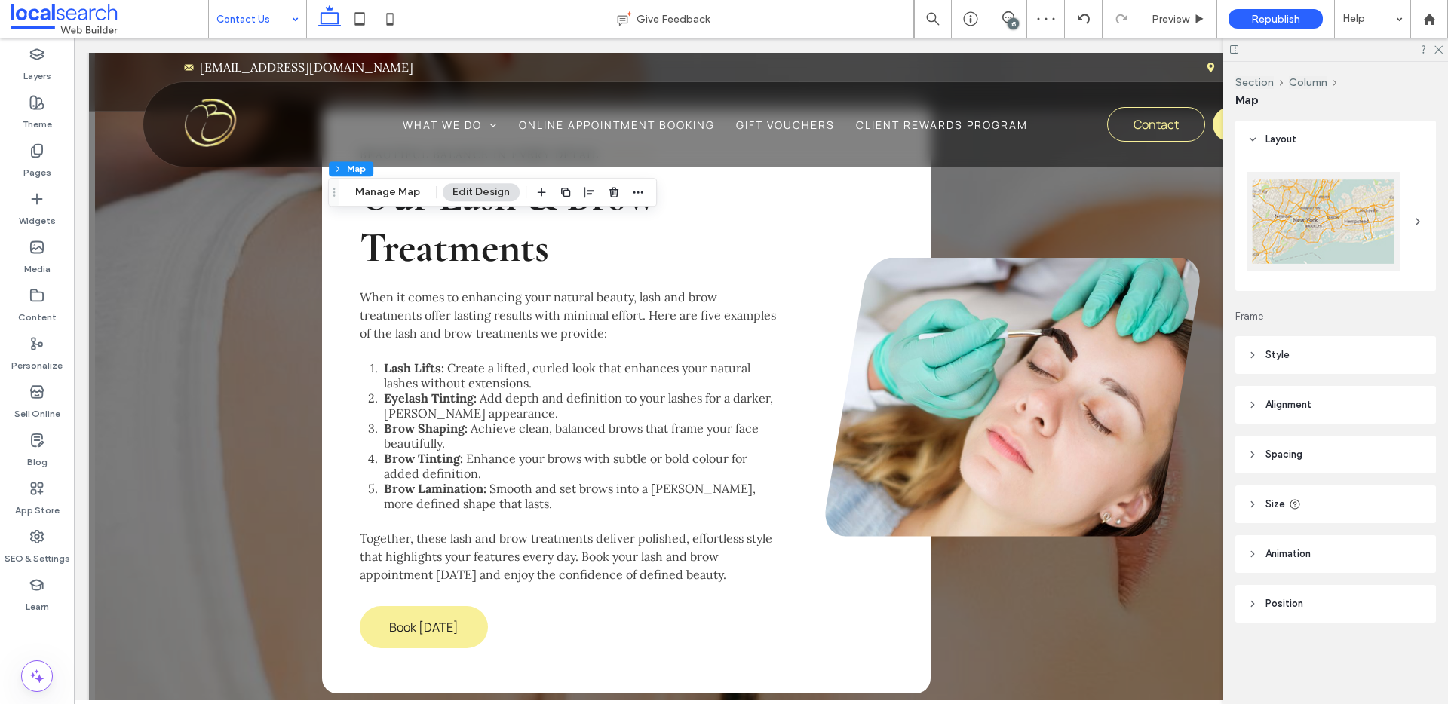
click at [1438, 52] on icon at bounding box center [1438, 49] width 10 height 10
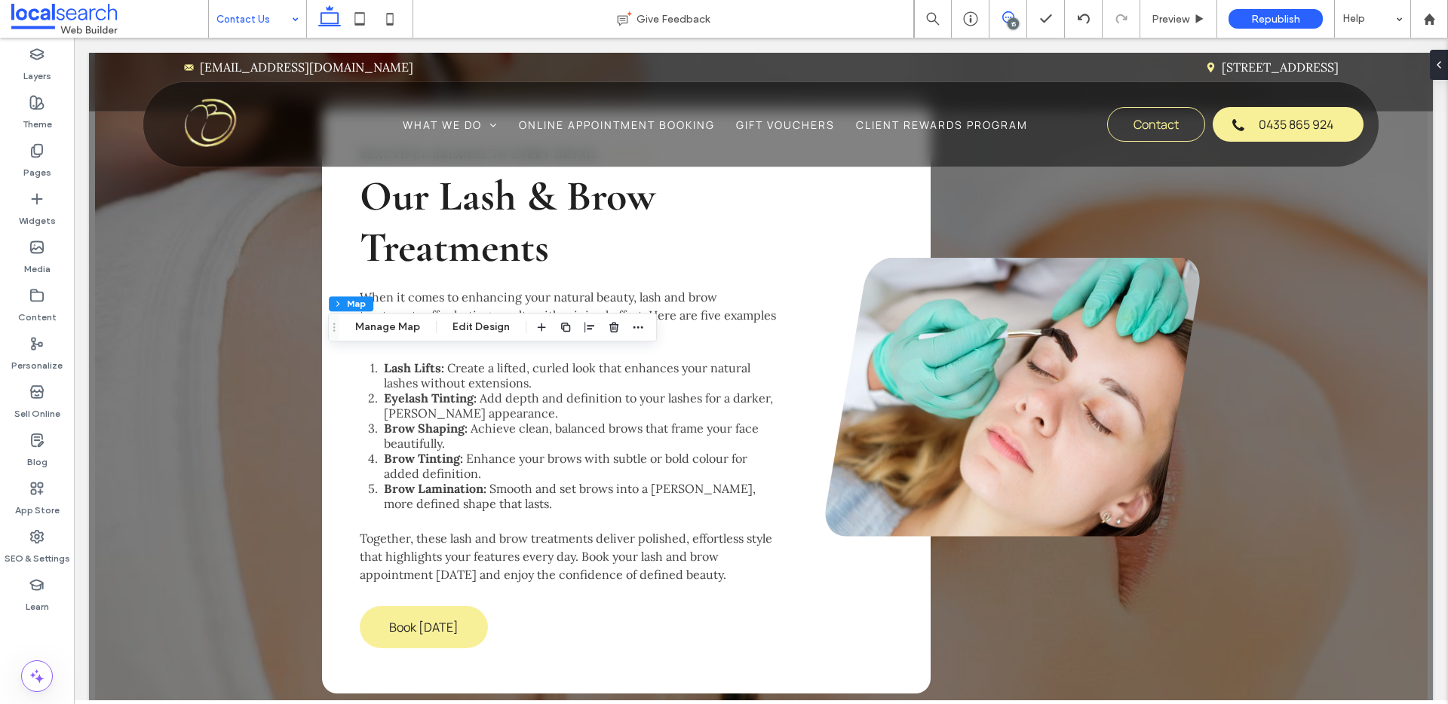
click at [1012, 15] on icon at bounding box center [1008, 17] width 12 height 12
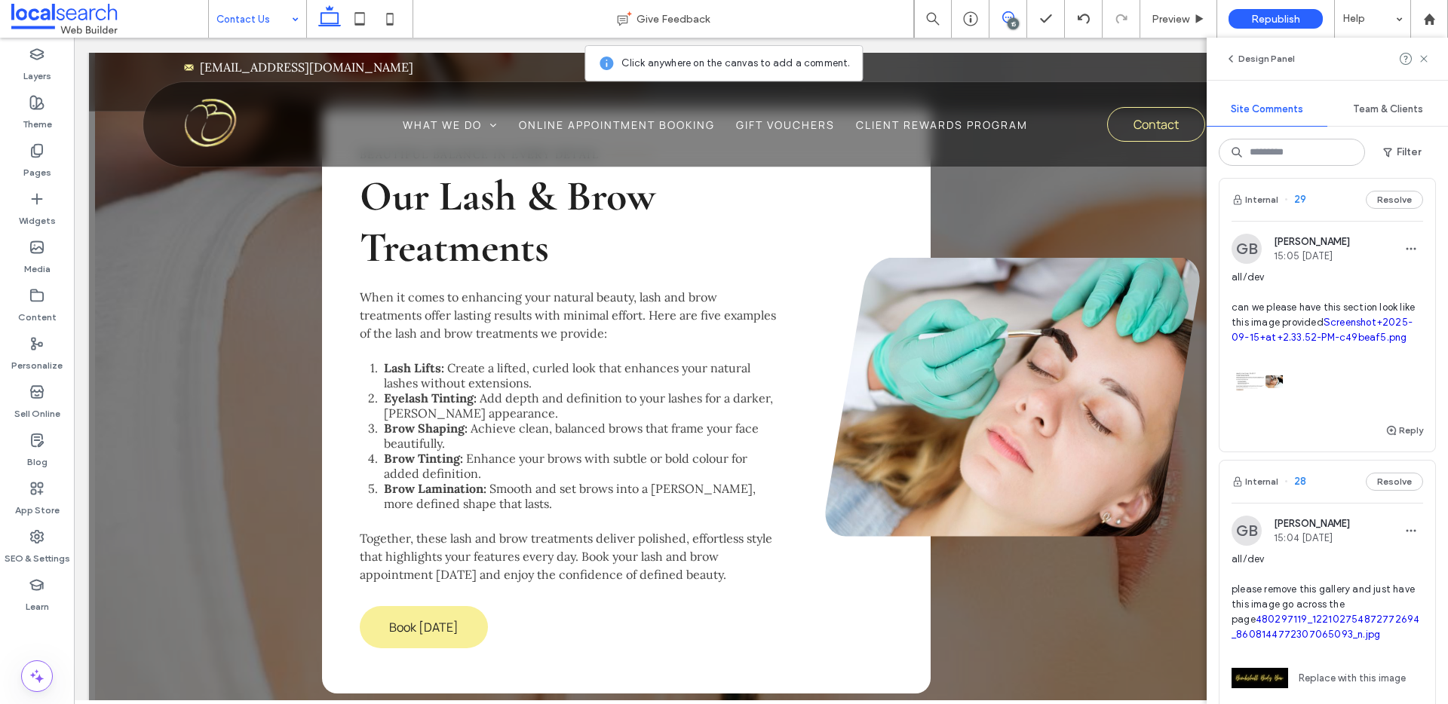
scroll to position [0, 0]
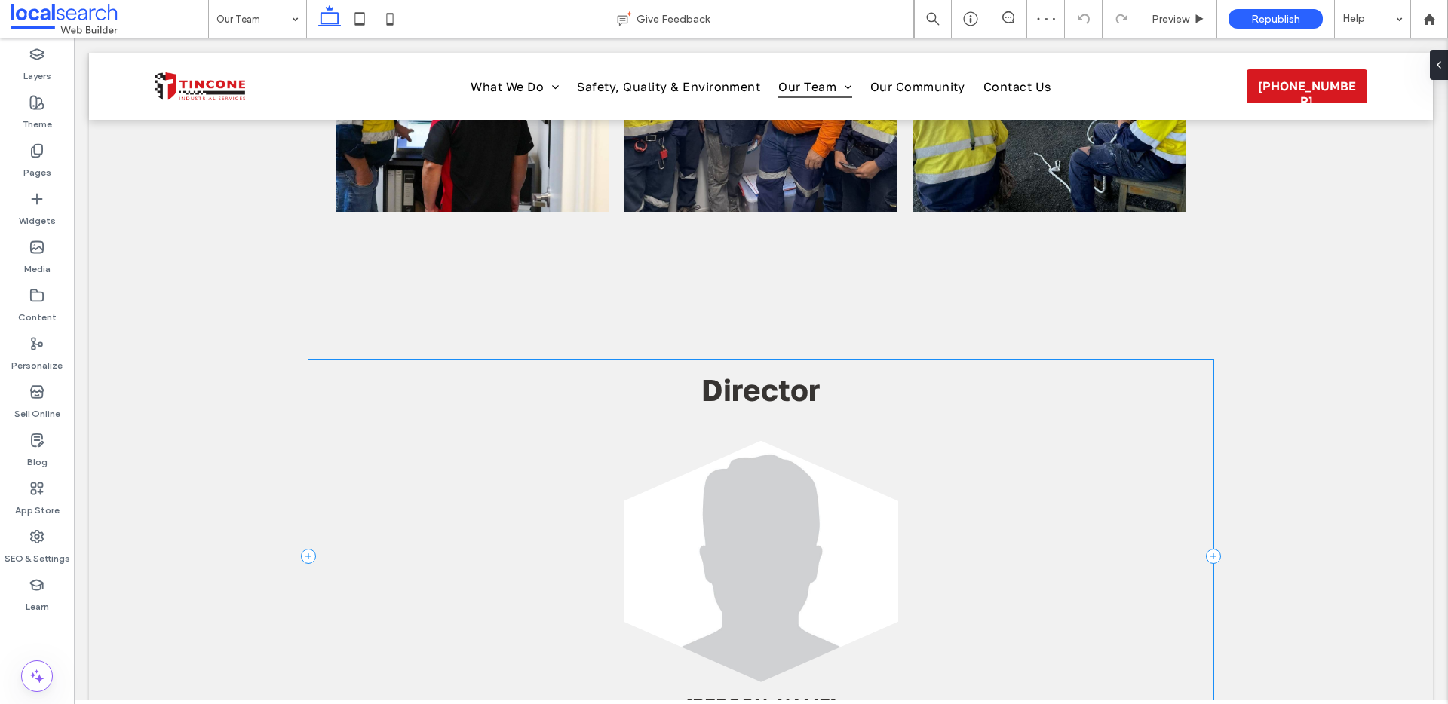
scroll to position [1653, 0]
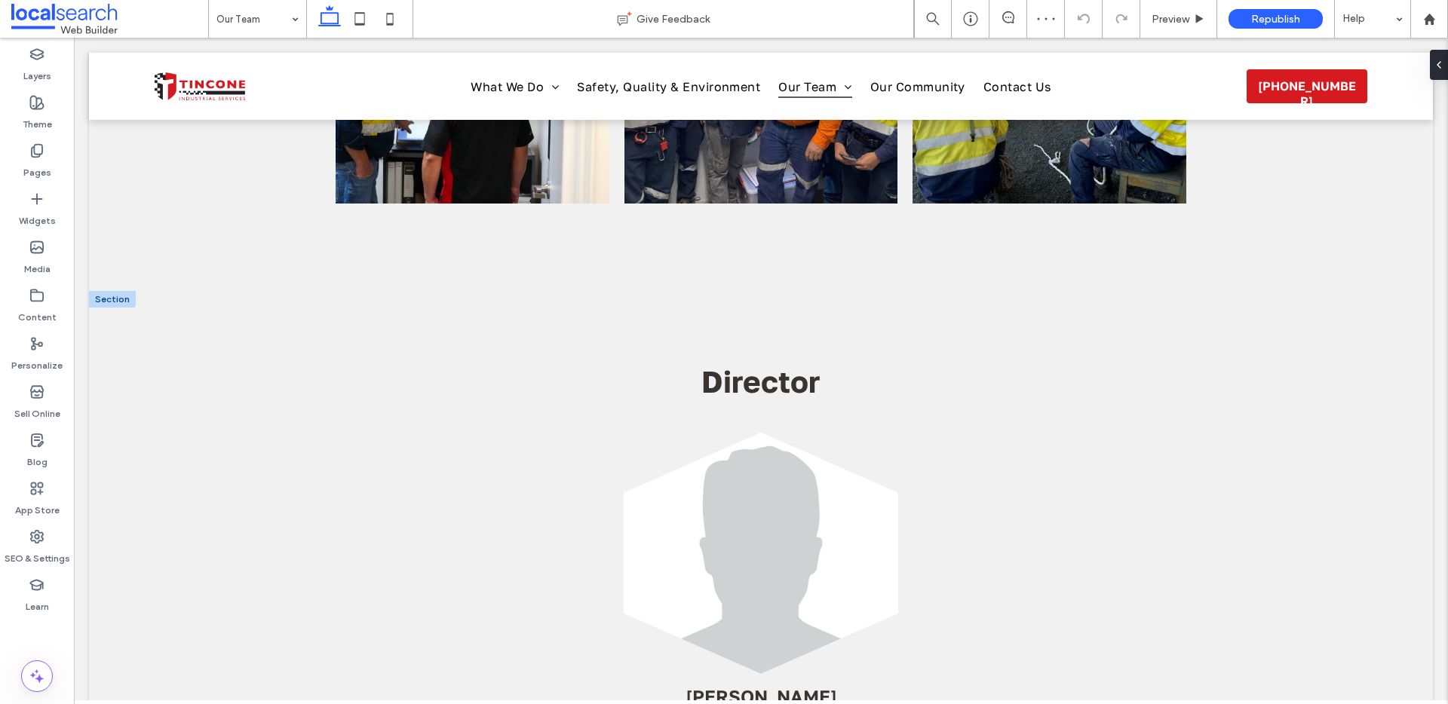
click at [117, 291] on div at bounding box center [112, 299] width 47 height 17
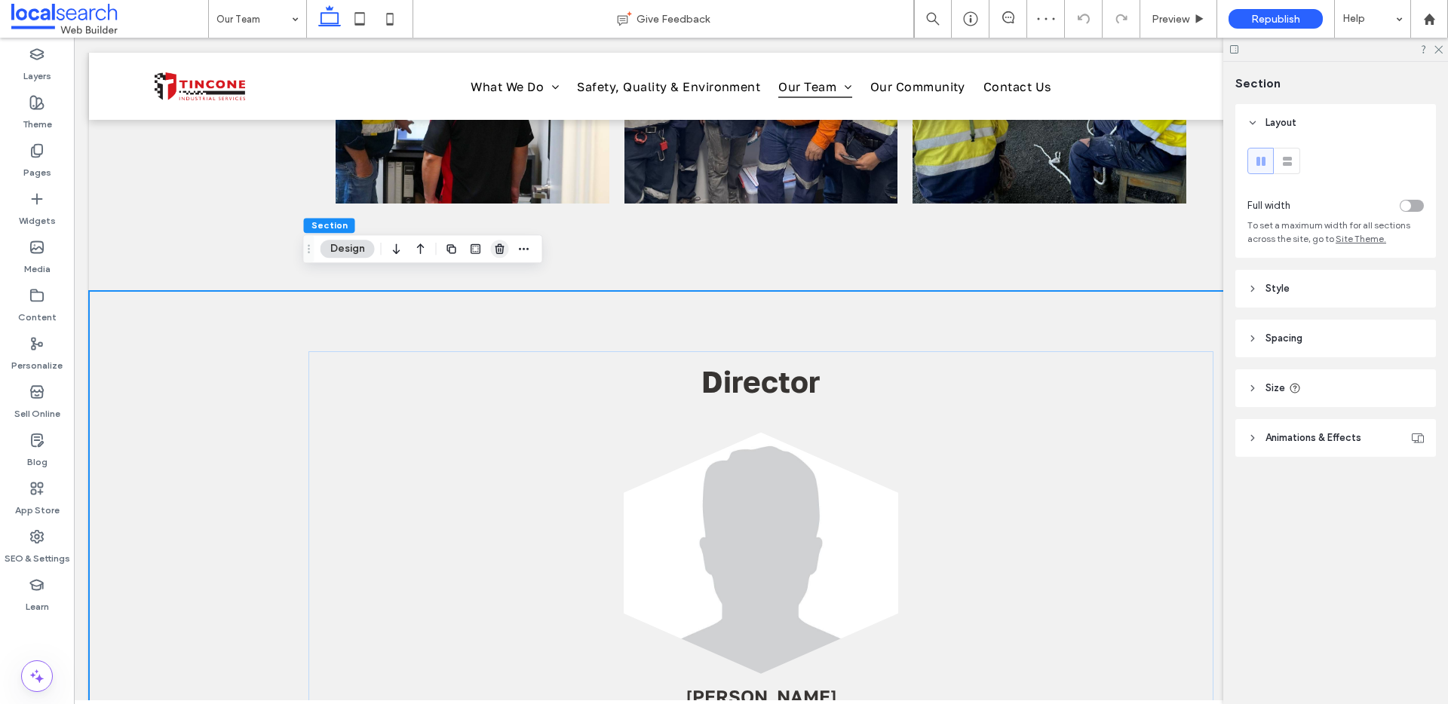
click at [498, 251] on use "button" at bounding box center [499, 249] width 9 height 10
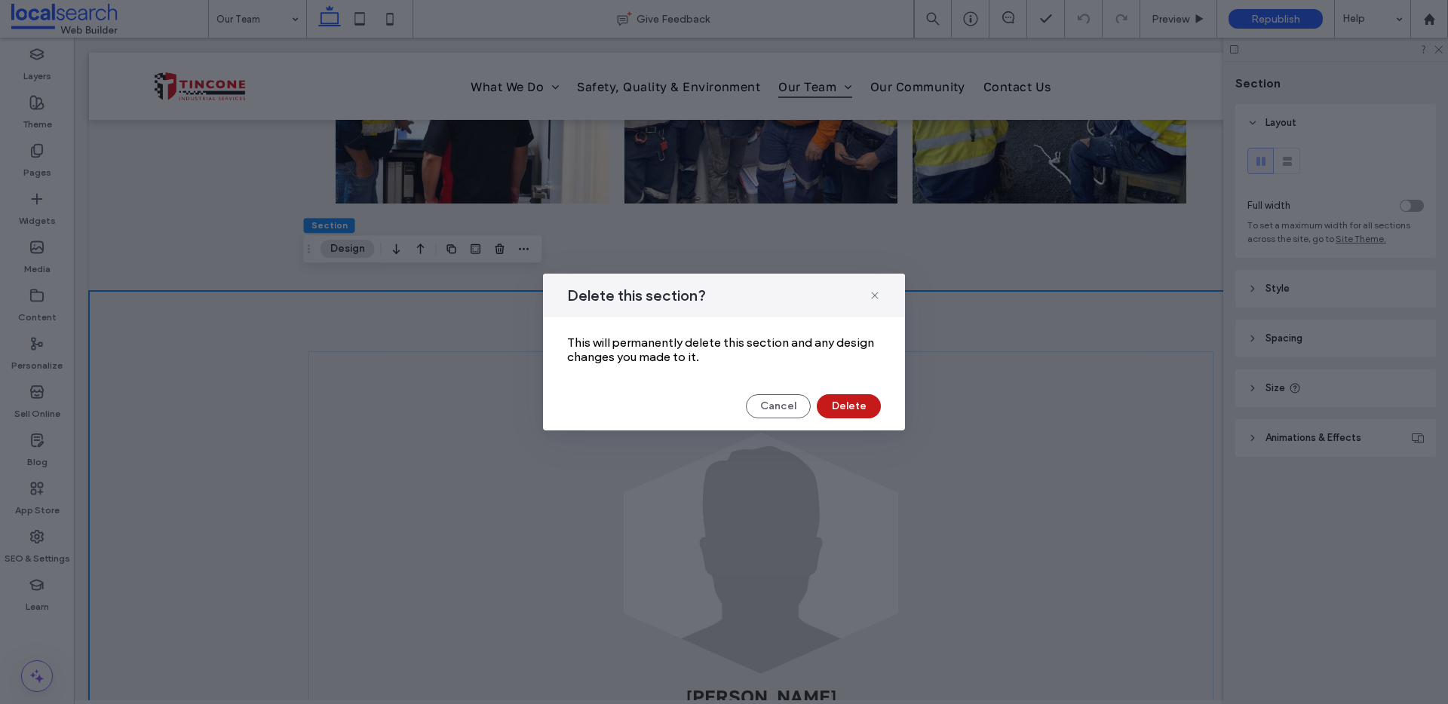
click at [827, 404] on button "Delete" at bounding box center [849, 406] width 64 height 24
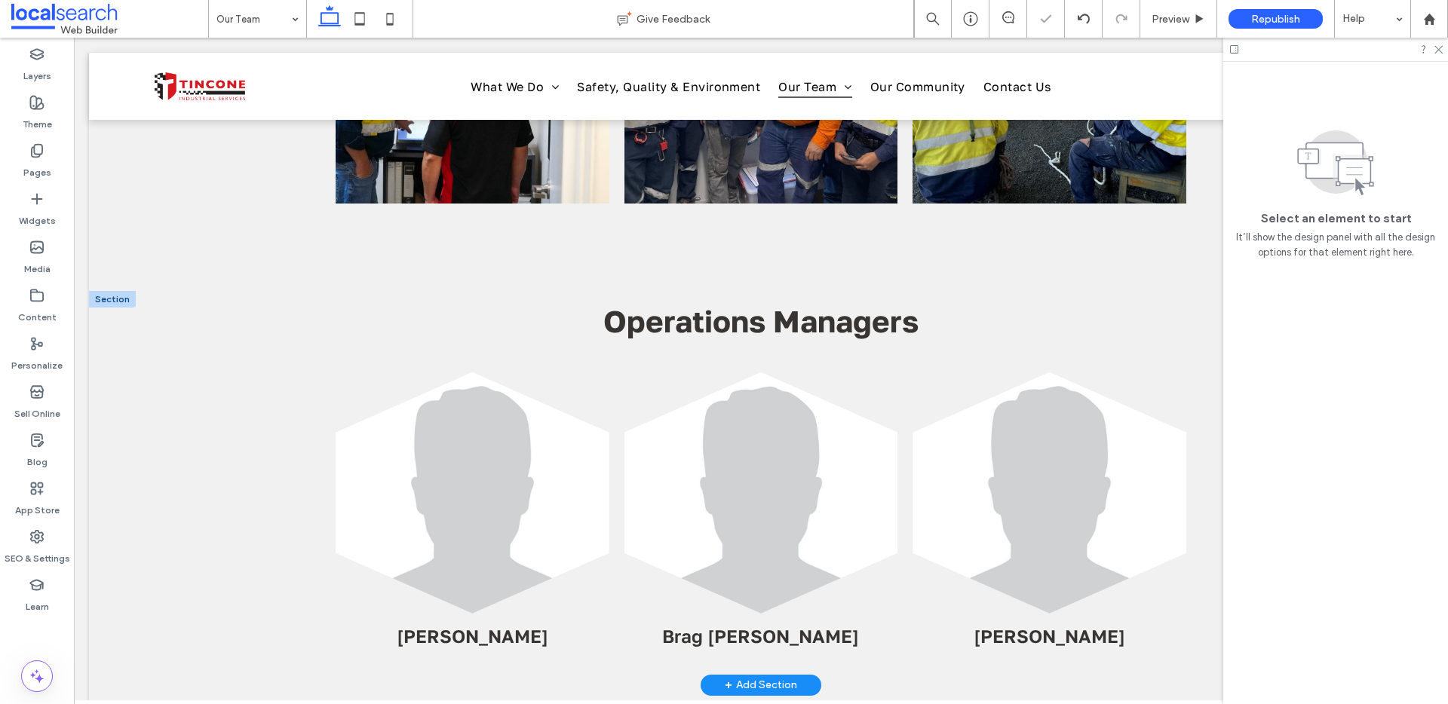
click at [127, 291] on div at bounding box center [112, 299] width 47 height 17
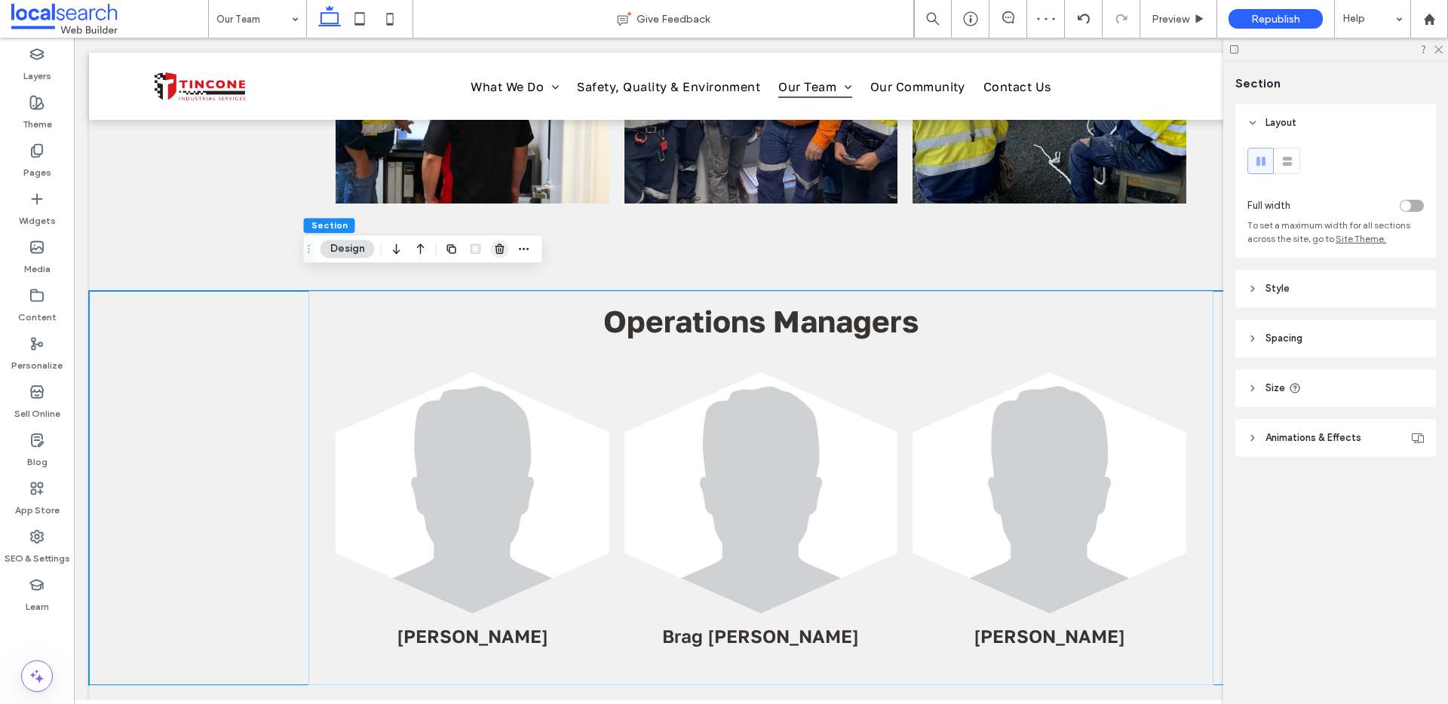
click at [504, 247] on icon "button" at bounding box center [500, 249] width 12 height 12
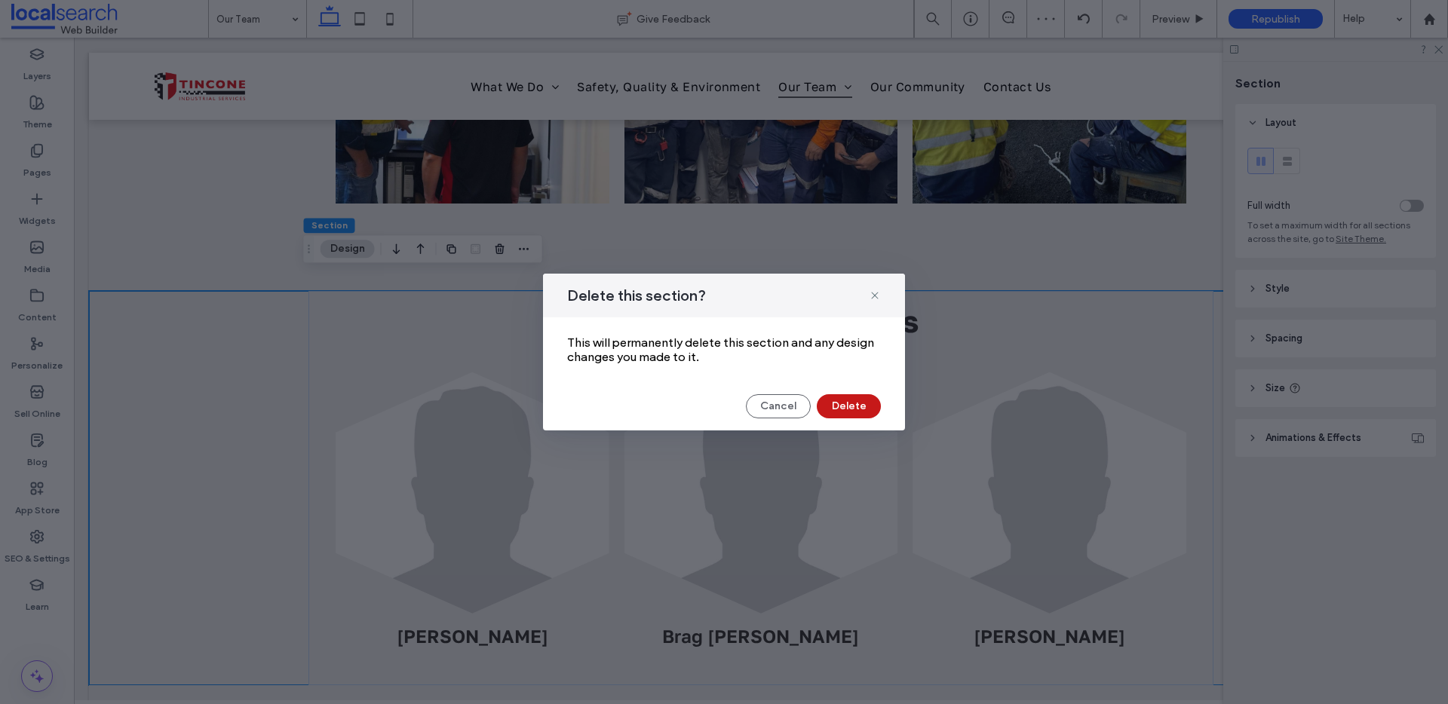
click at [842, 407] on button "Delete" at bounding box center [849, 406] width 64 height 24
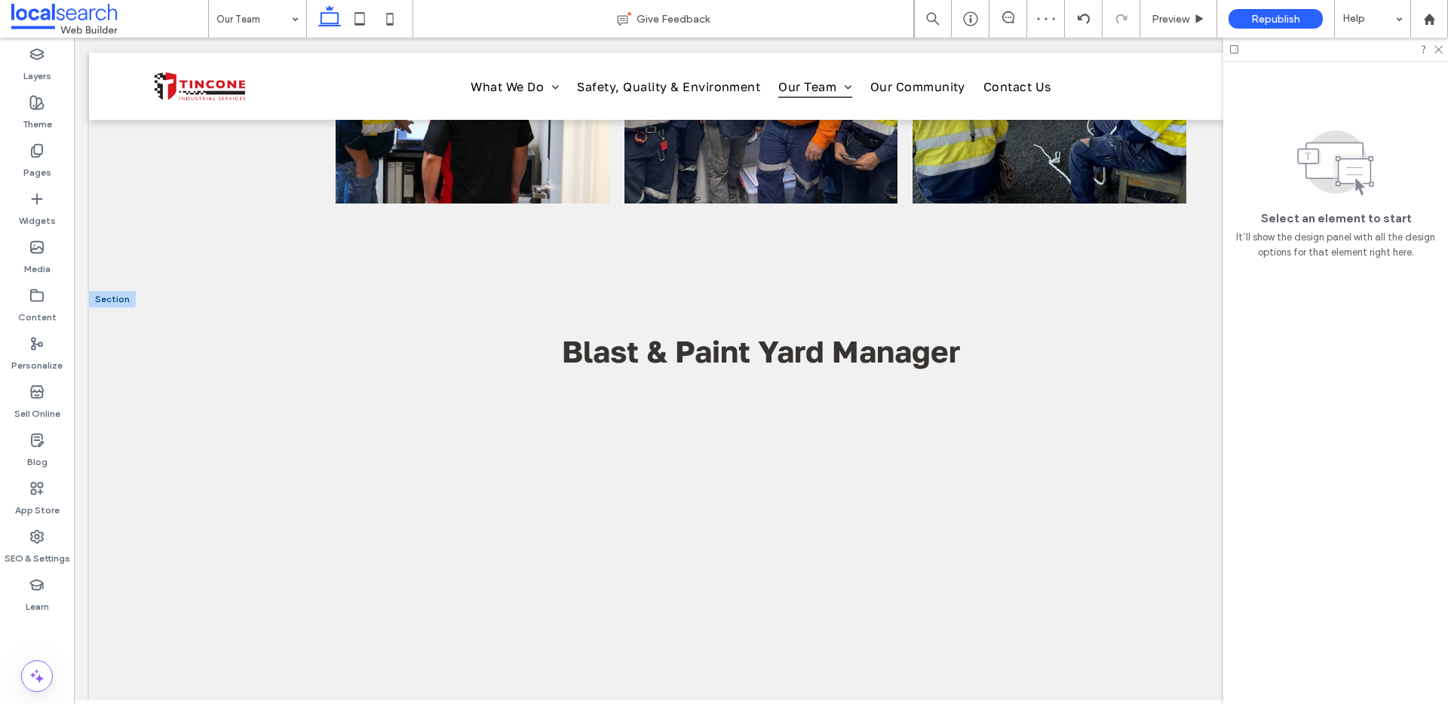
click at [109, 291] on div at bounding box center [112, 299] width 47 height 17
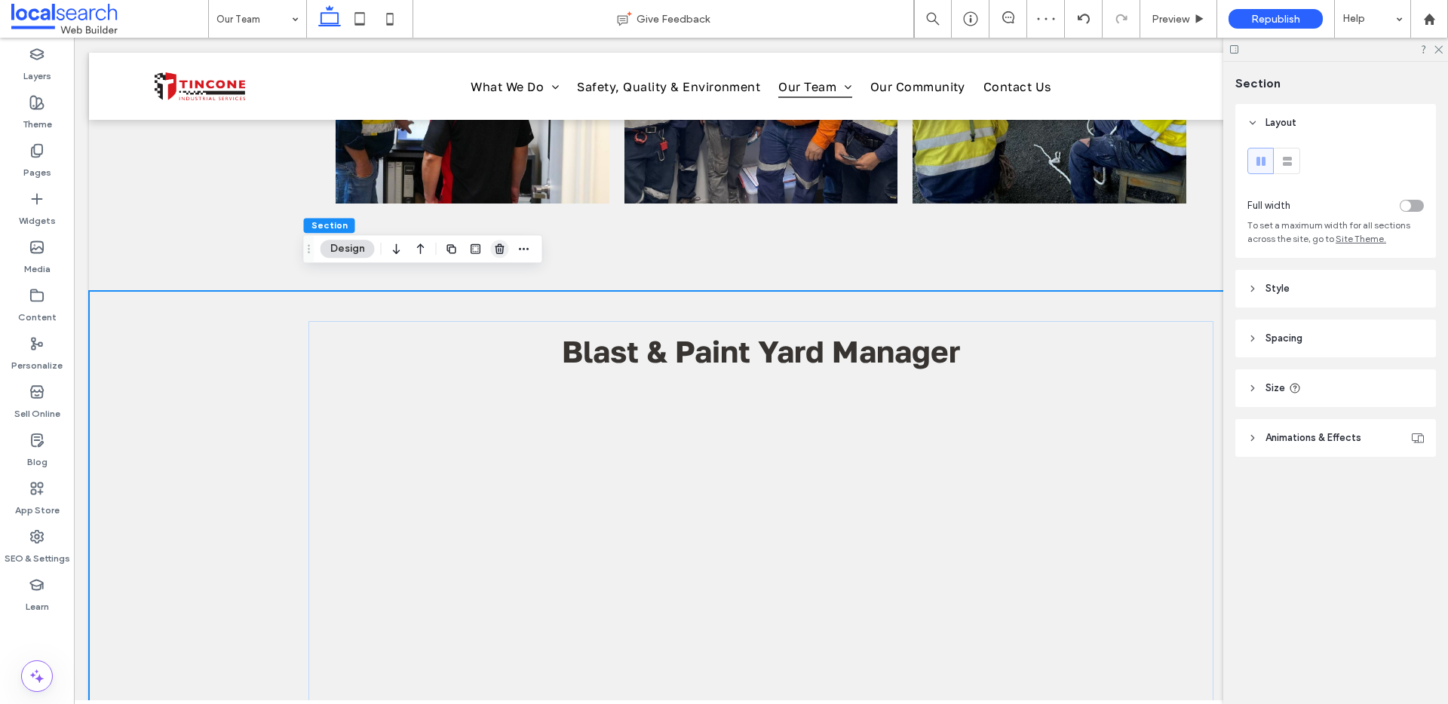
click at [502, 247] on use "button" at bounding box center [499, 249] width 9 height 10
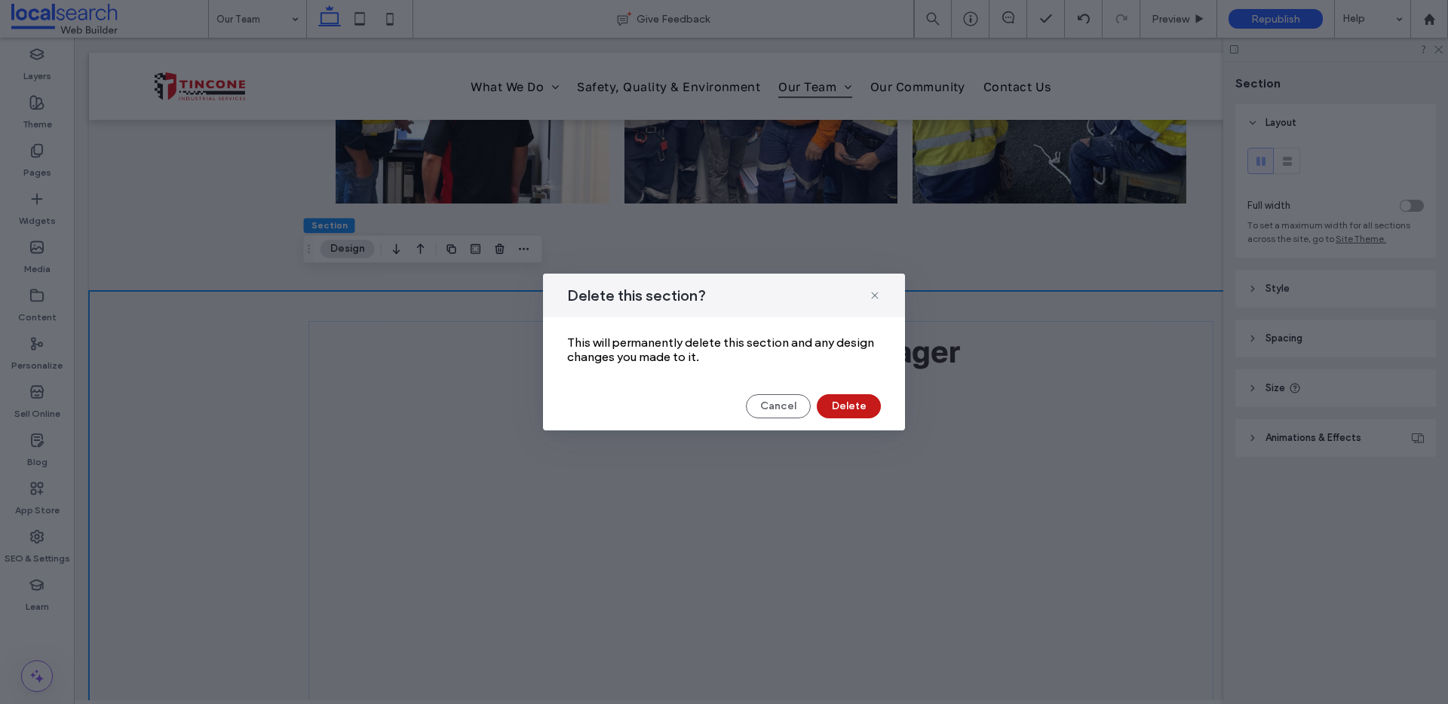
click at [840, 405] on button "Delete" at bounding box center [849, 406] width 64 height 24
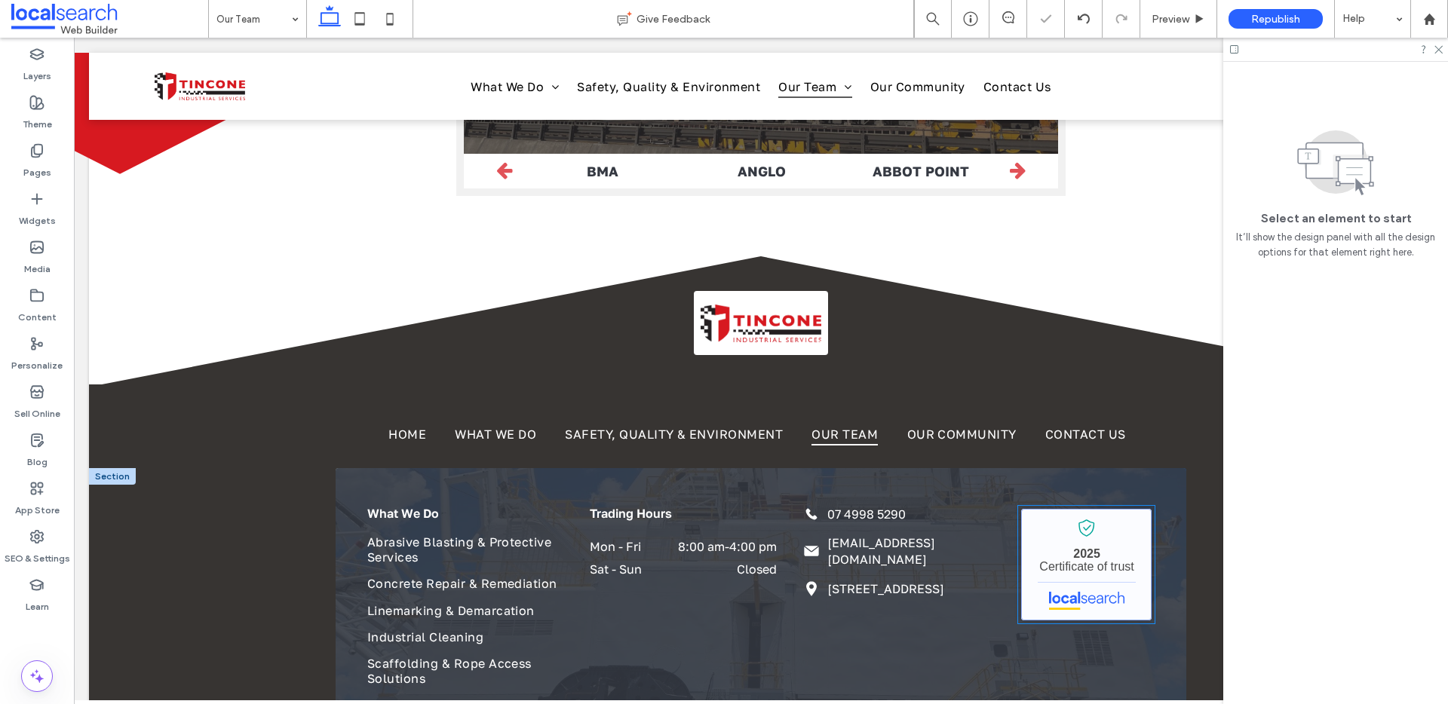
scroll to position [2119, 0]
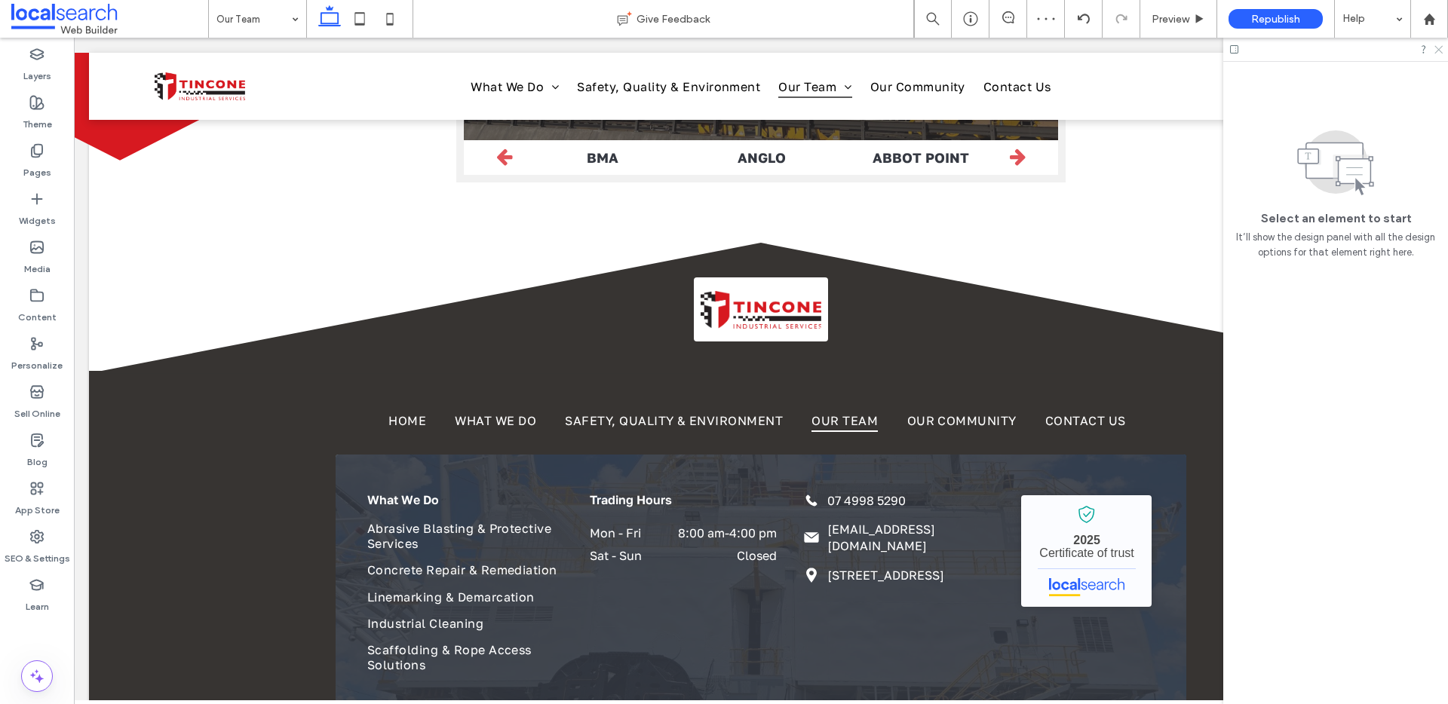
click at [1435, 51] on icon at bounding box center [1438, 49] width 10 height 10
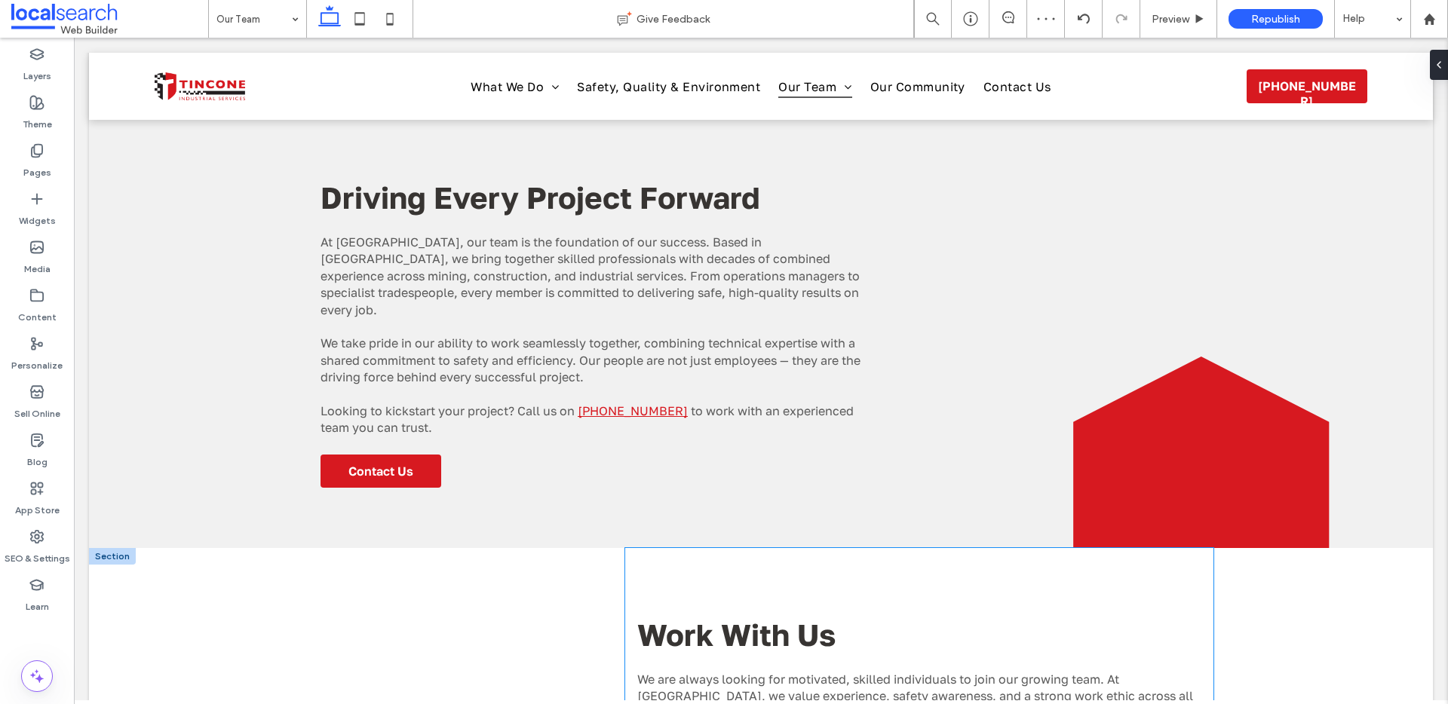
scroll to position [0, 0]
